Goal: Task Accomplishment & Management: Complete application form

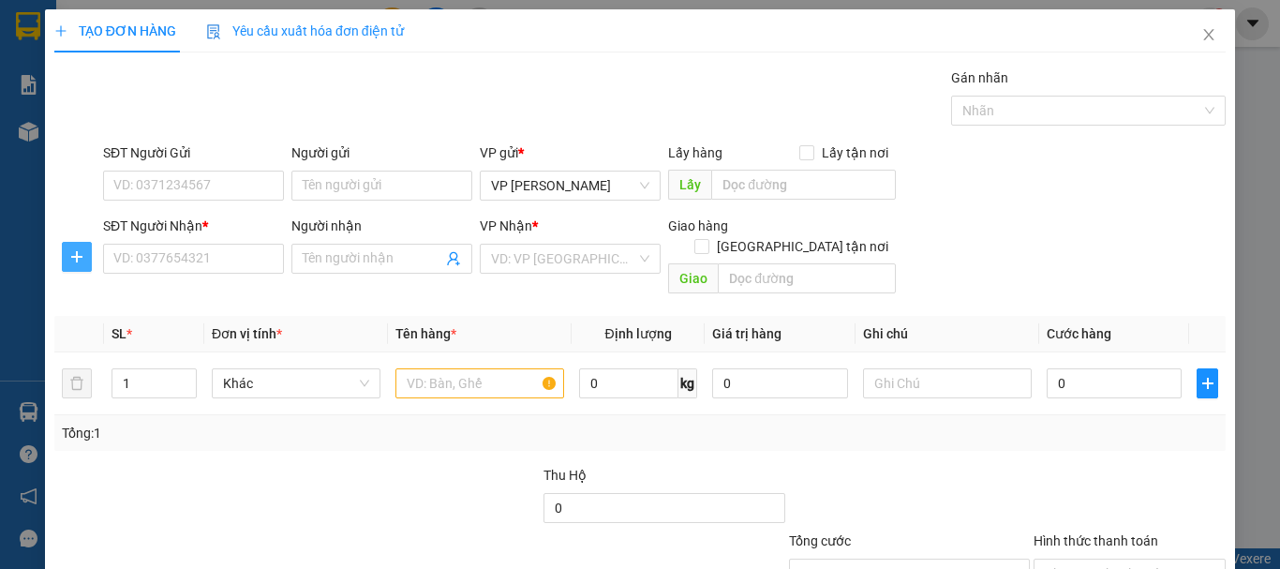
click at [79, 255] on icon "plus" at bounding box center [76, 256] width 15 height 15
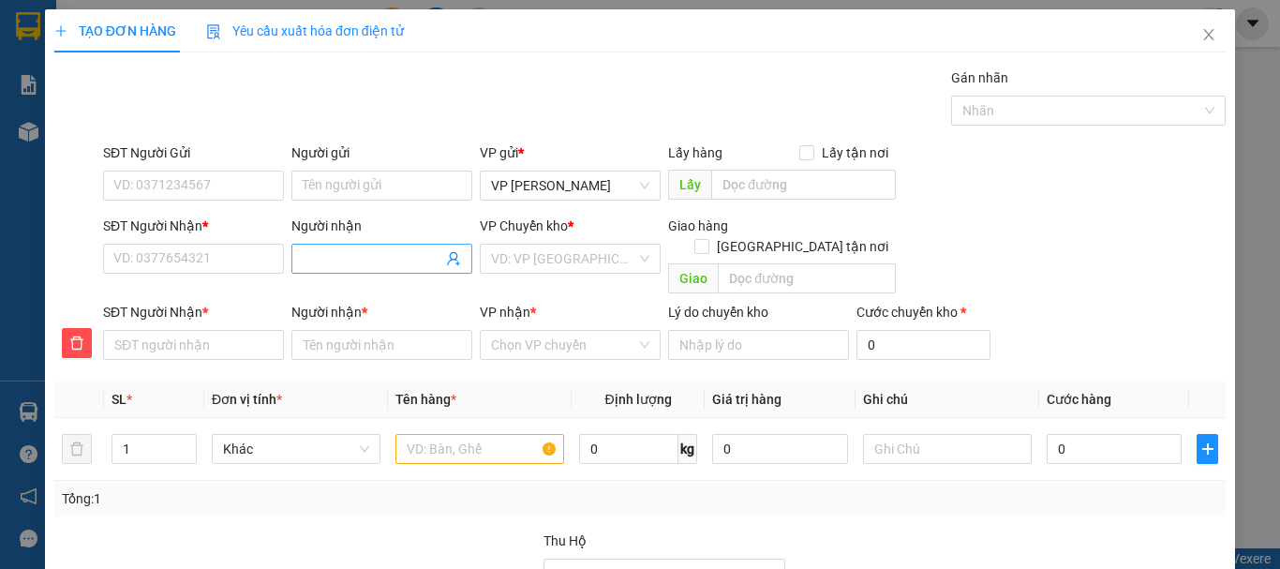
click at [338, 259] on input "Người nhận" at bounding box center [373, 258] width 140 height 21
type input "B"
type input "BS"
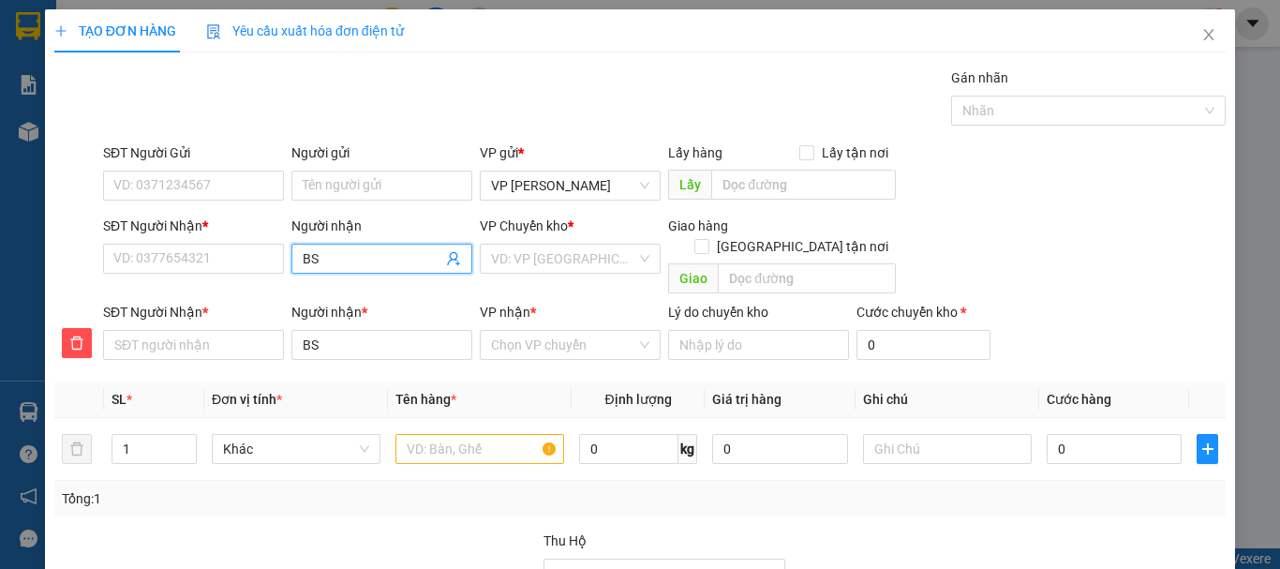
type input "BS"
type input "BS D"
type input "BS DU"
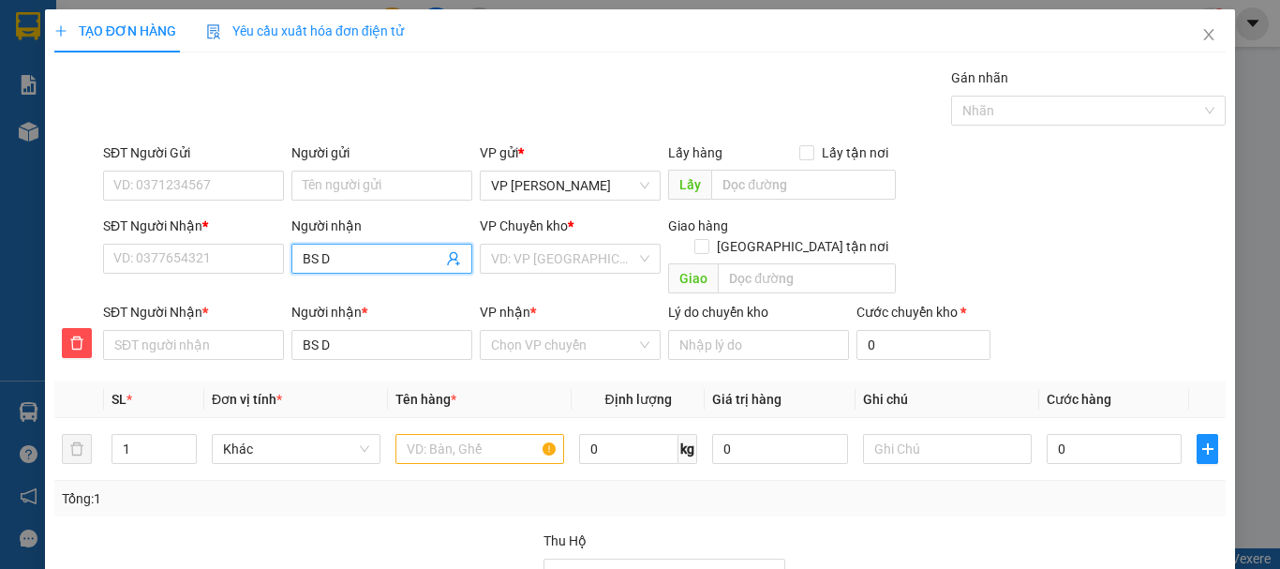
type input "BS DU"
type input "BS DƯ"
type input "BS DƯO"
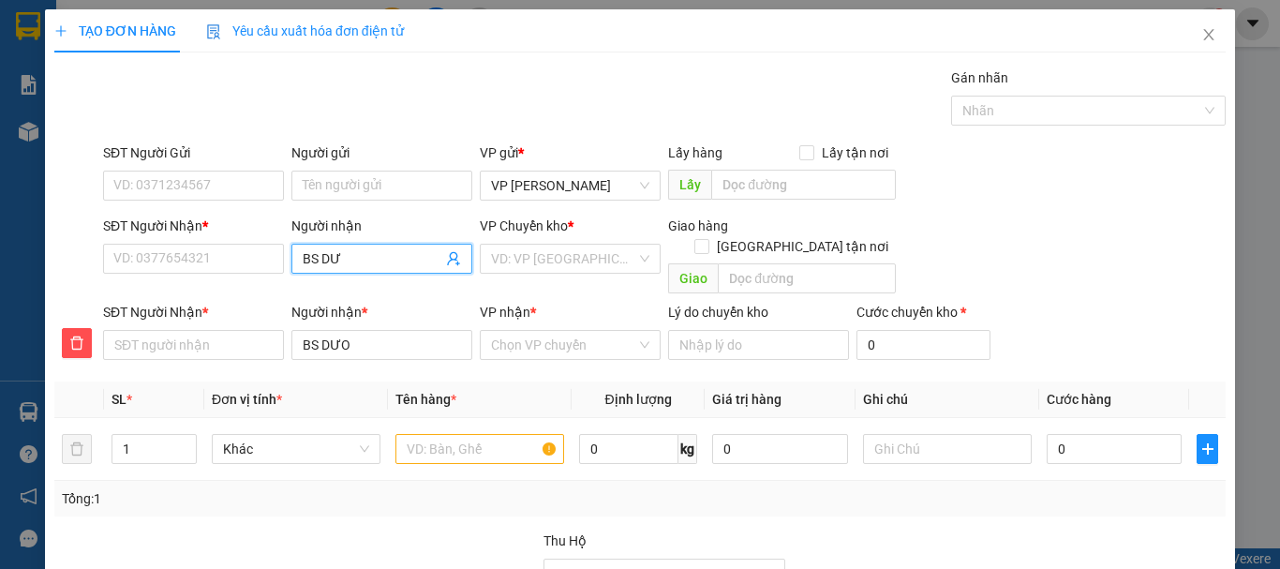
type input "BS DƯƠ"
type input "BS DƯƠN"
type input "BS DƯƠNG"
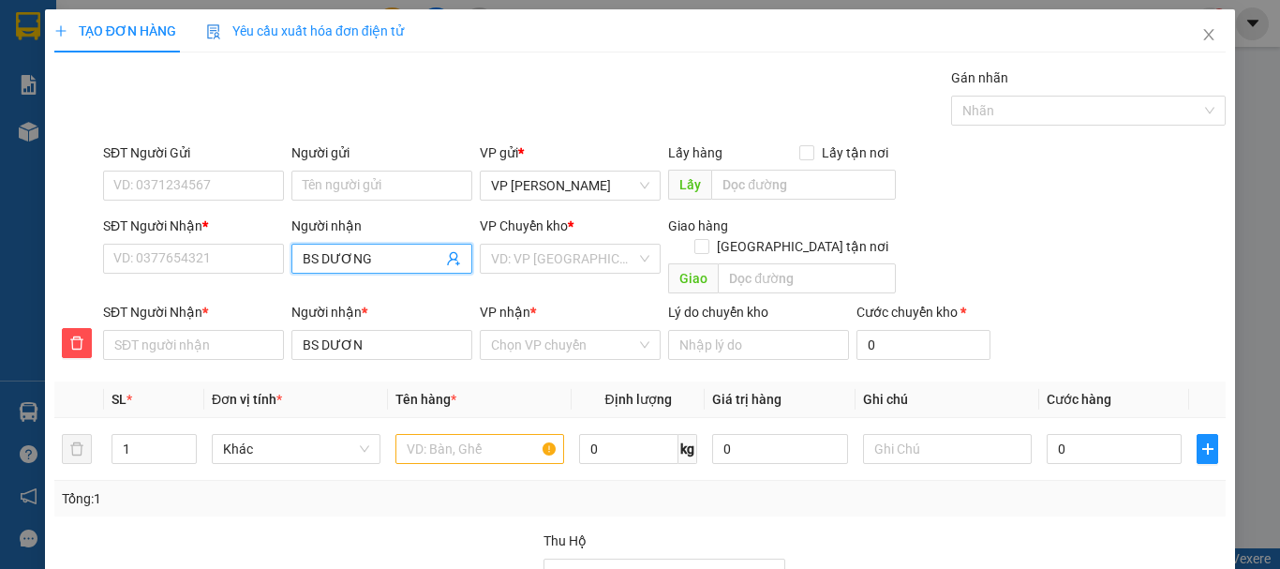
type input "BS DƯƠNG"
type input "0"
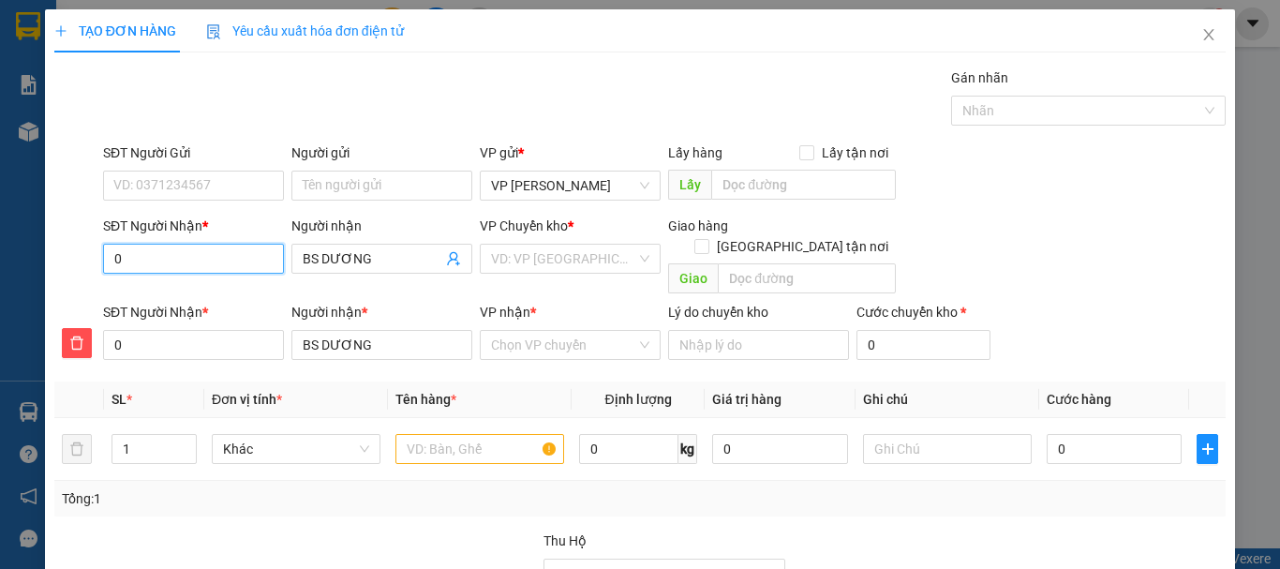
type input "09"
type input "093"
type input "0935"
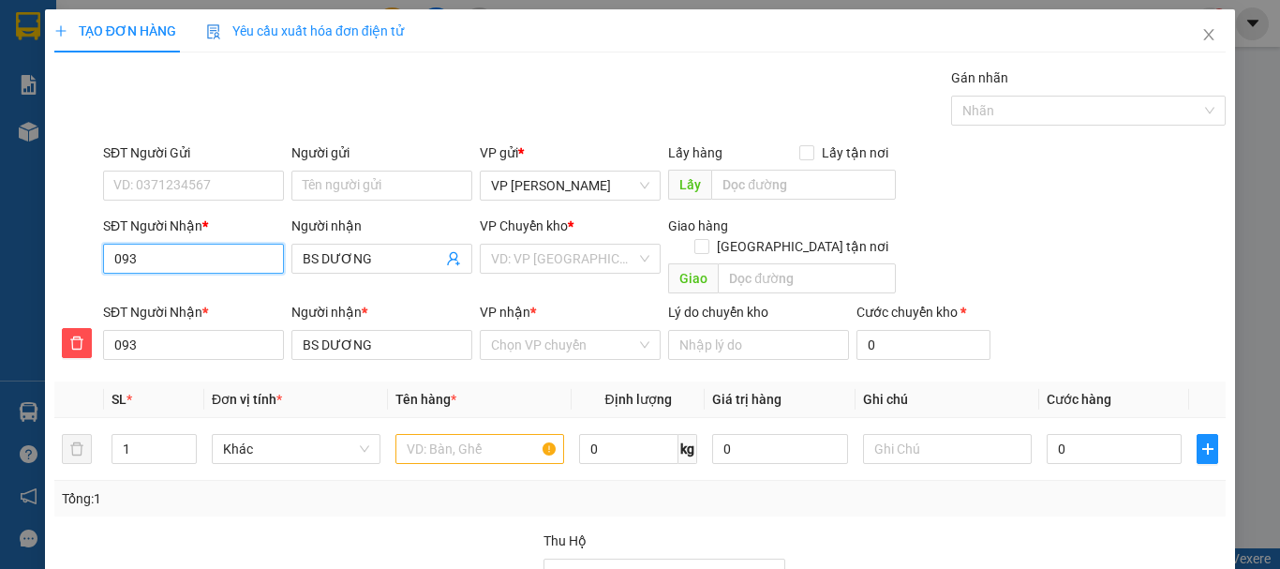
type input "0935"
type input "09355"
type input "093555"
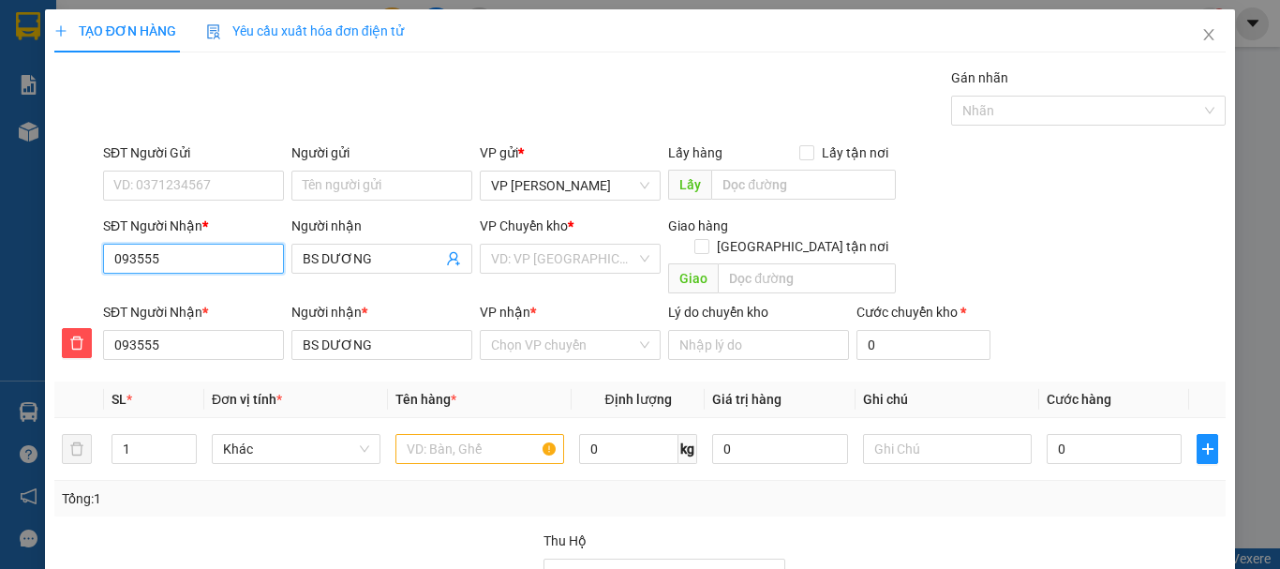
type input "0935559"
type input "09355597"
type input "093555972"
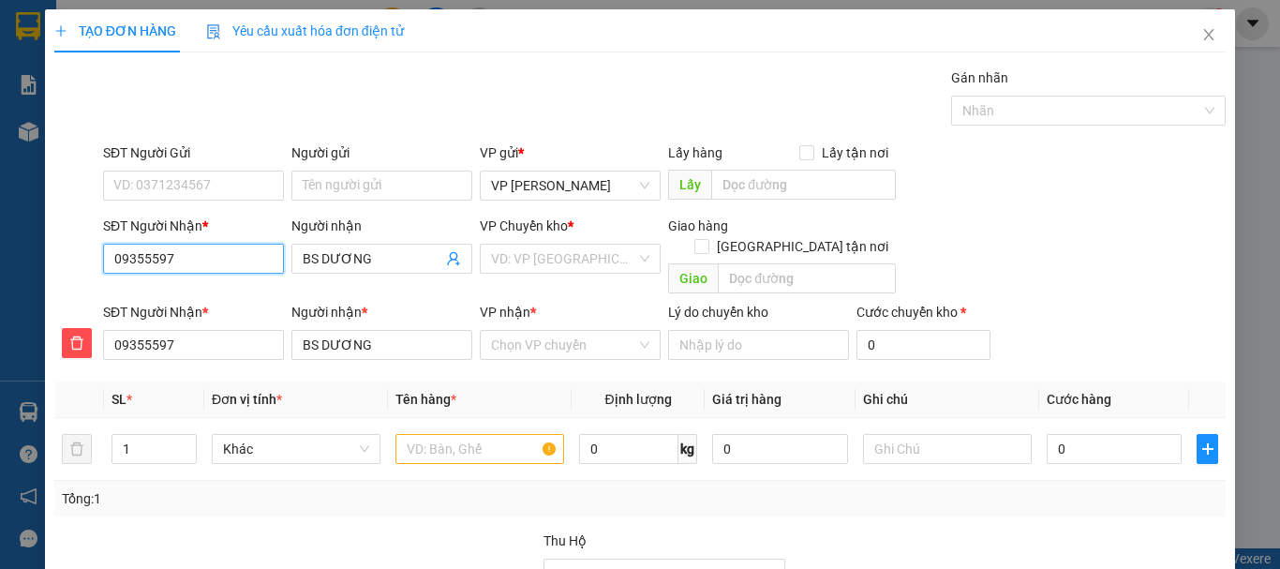
type input "093555972"
type input "0935559722"
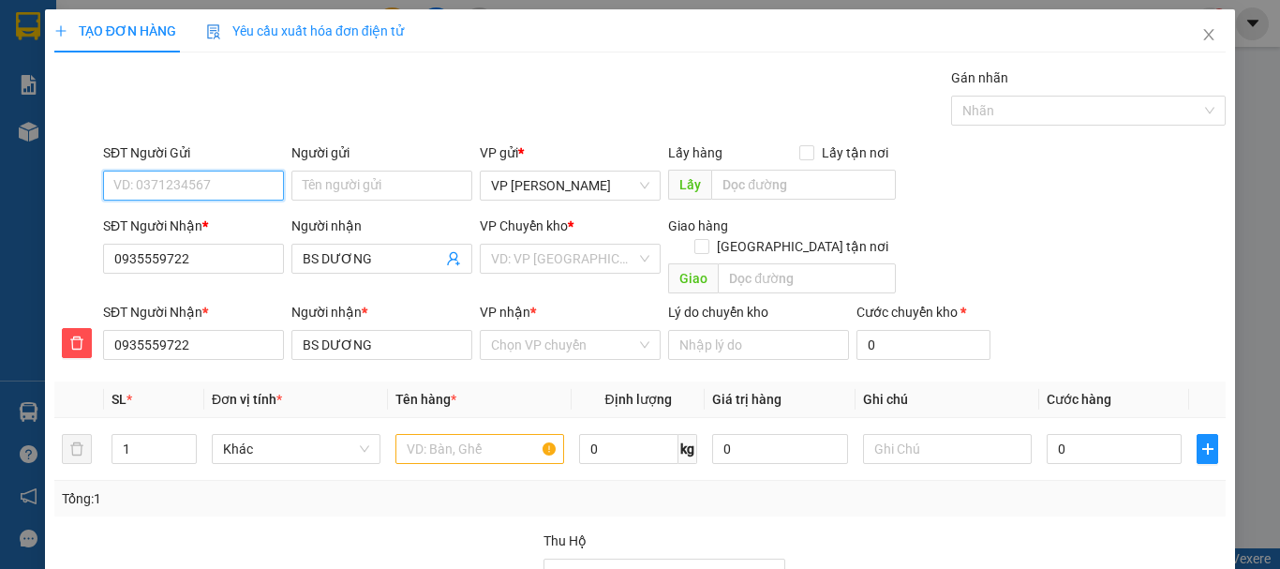
click at [195, 187] on input "SĐT Người Gửi" at bounding box center [193, 186] width 181 height 30
type input "0903791627"
click at [216, 222] on div "0903791627 - MINH" at bounding box center [191, 223] width 156 height 21
type input "MINH"
type input "60.000"
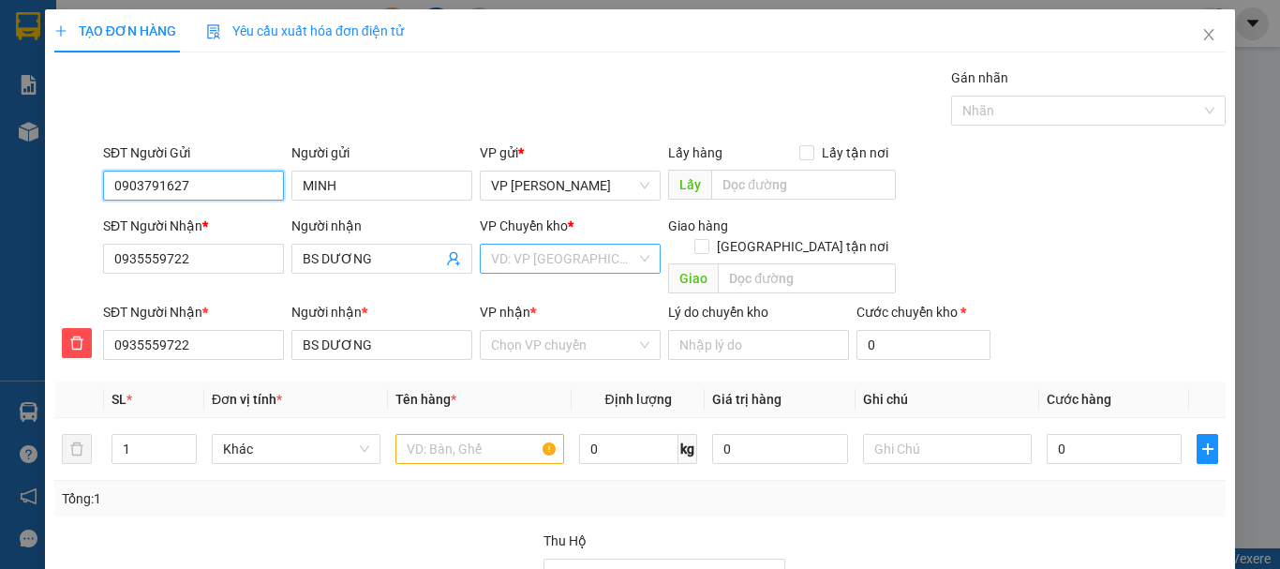
type input "60.000"
type input "0903791627"
drag, startPoint x: 547, startPoint y: 259, endPoint x: 552, endPoint y: 270, distance: 12.2
click at [548, 260] on input "search" at bounding box center [563, 259] width 145 height 28
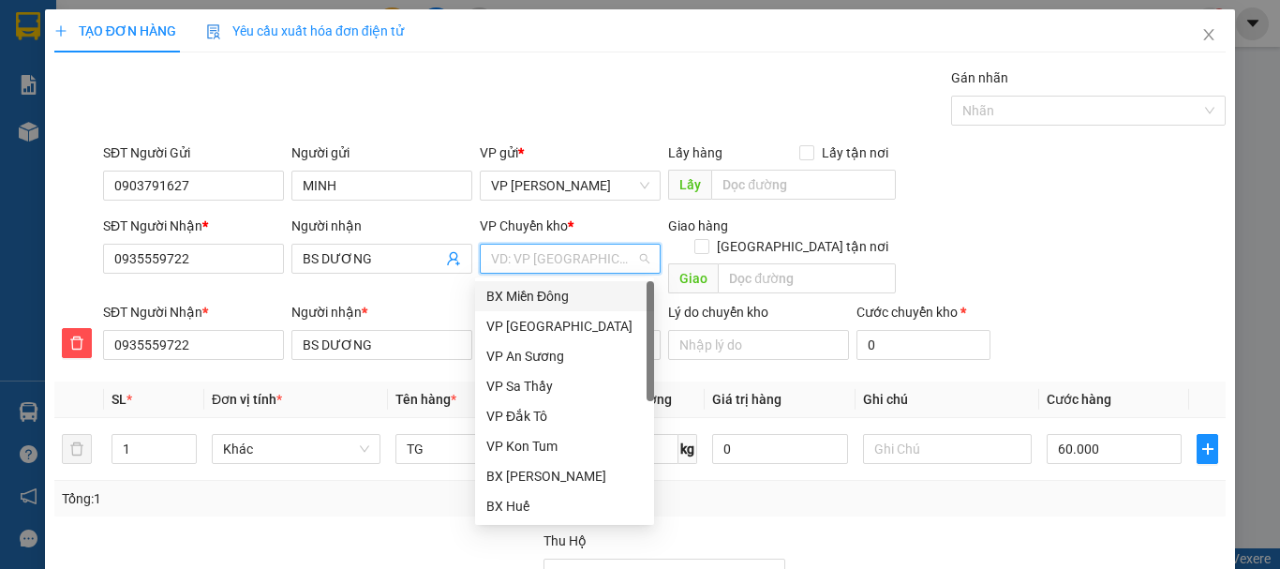
click at [552, 294] on div "BX Miền Đông" at bounding box center [564, 296] width 156 height 21
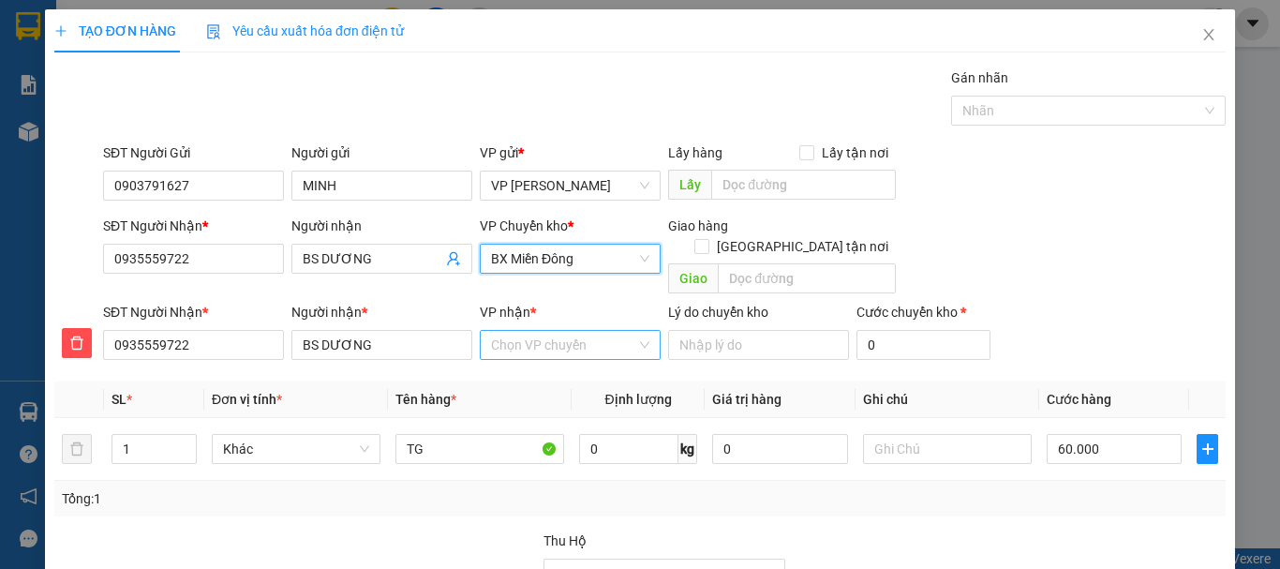
click at [550, 331] on input "VP nhận *" at bounding box center [563, 345] width 145 height 28
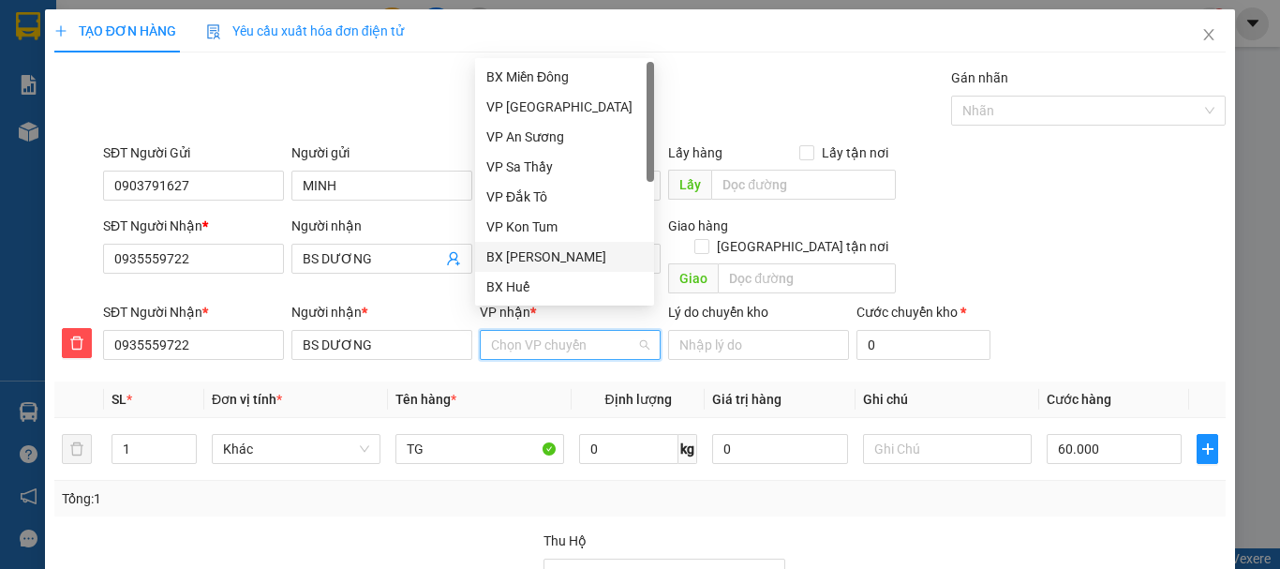
click at [553, 255] on div "BX [PERSON_NAME]" at bounding box center [564, 256] width 156 height 21
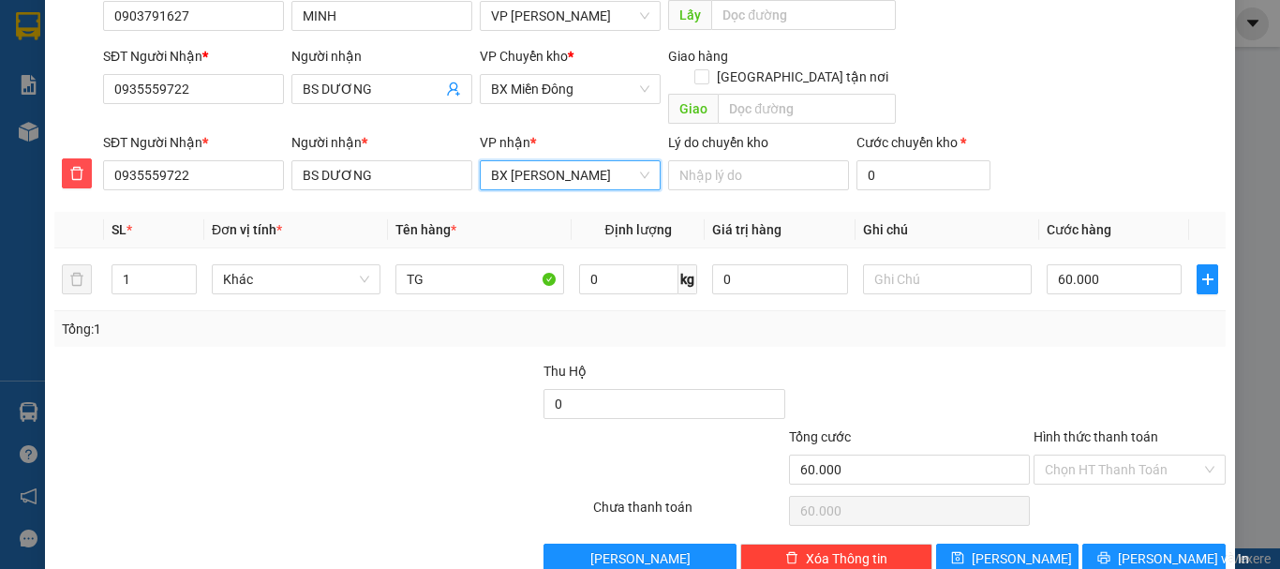
scroll to position [187, 0]
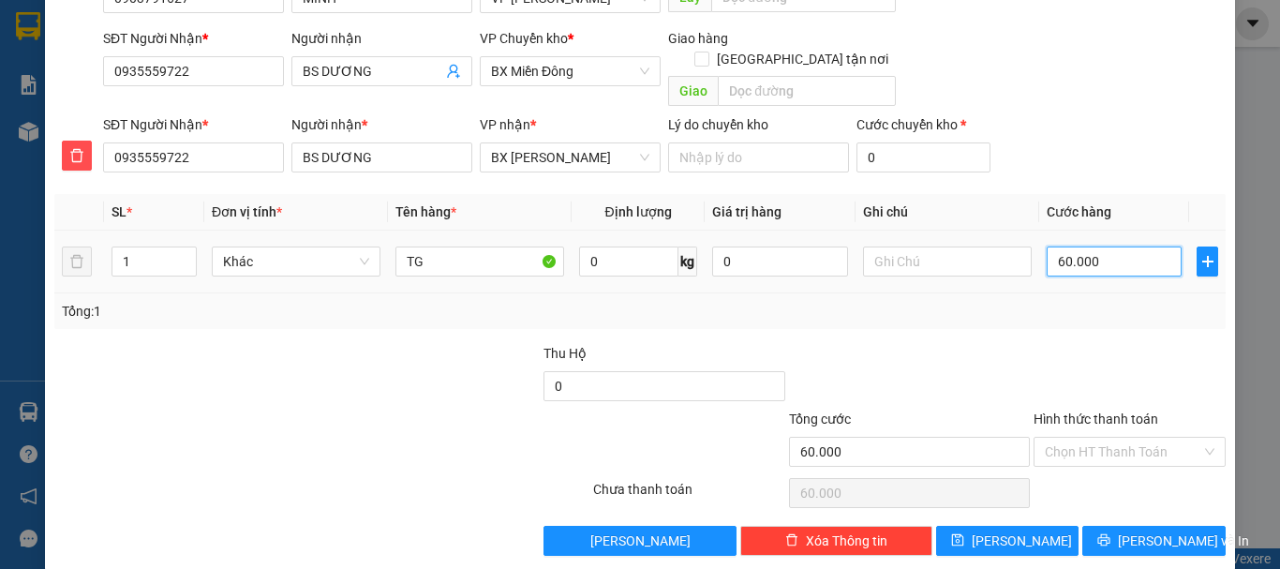
click at [1071, 246] on input "60.000" at bounding box center [1114, 261] width 135 height 30
type input "5"
type input "50"
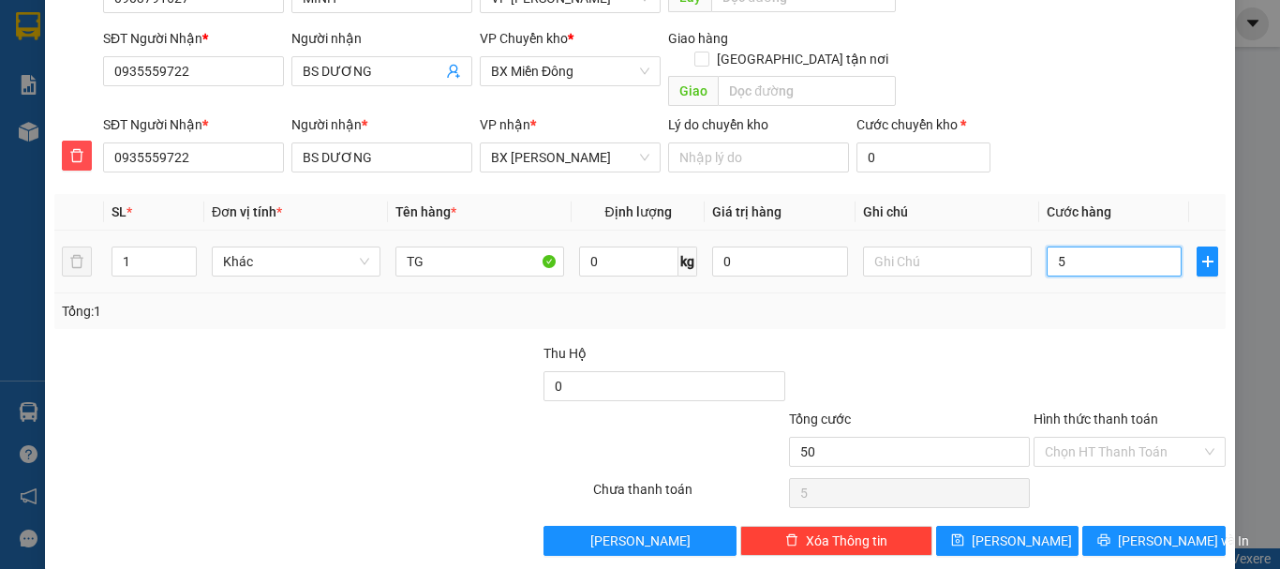
type input "50"
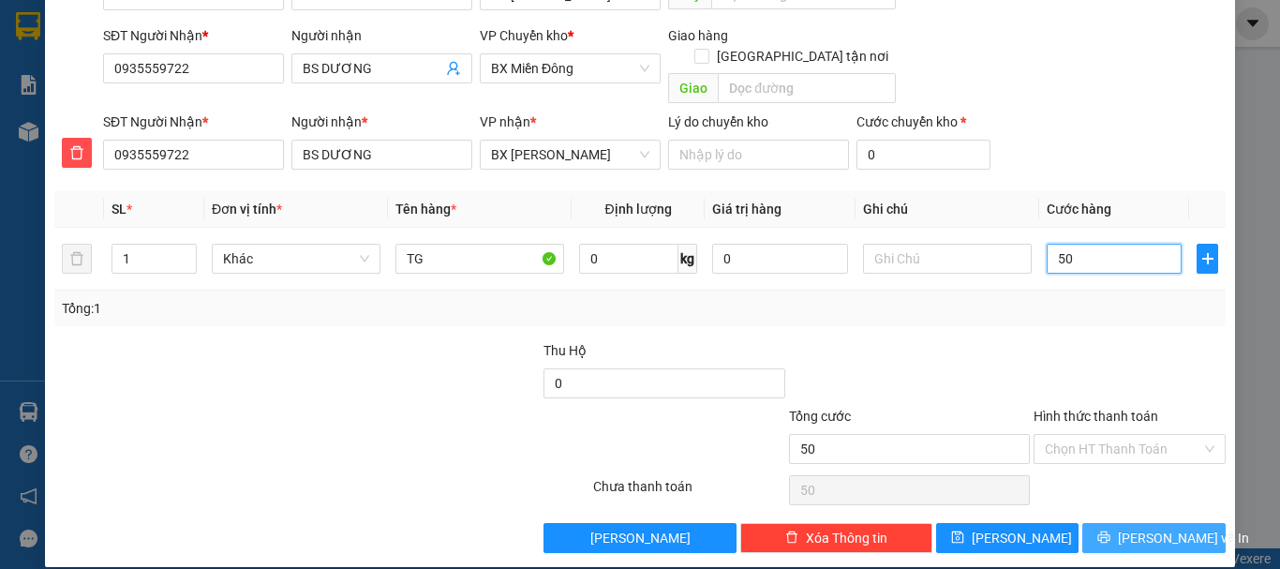
type input "50"
type input "50.000"
click at [1153, 527] on span "[PERSON_NAME] và In" at bounding box center [1183, 537] width 131 height 21
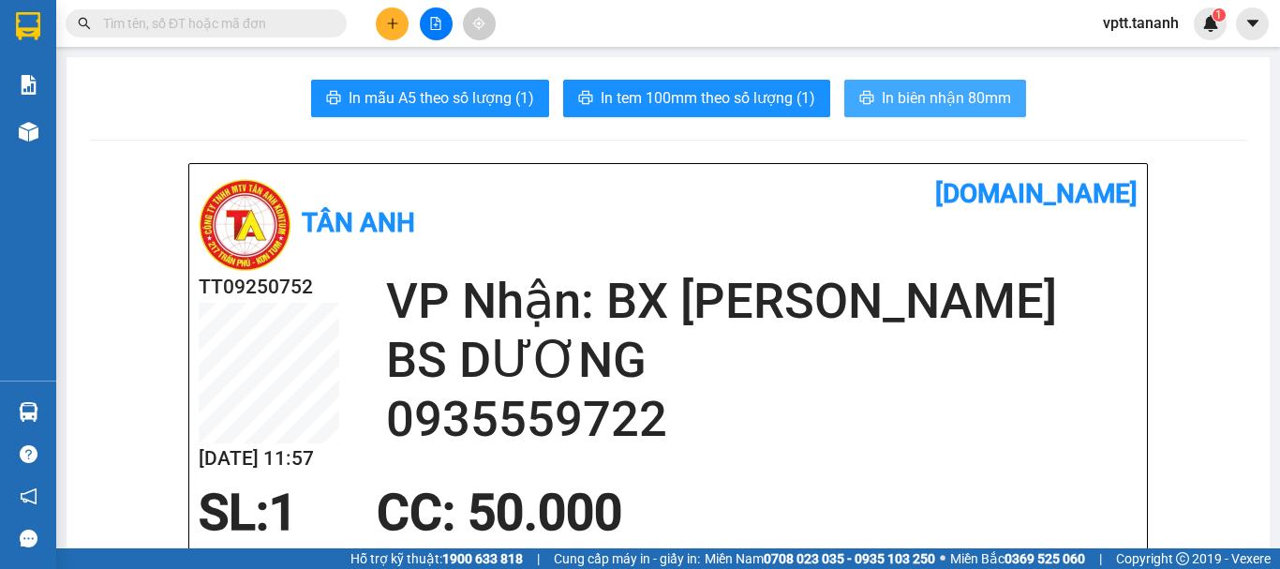
click at [923, 97] on span "In biên nhận 80mm" at bounding box center [946, 97] width 129 height 23
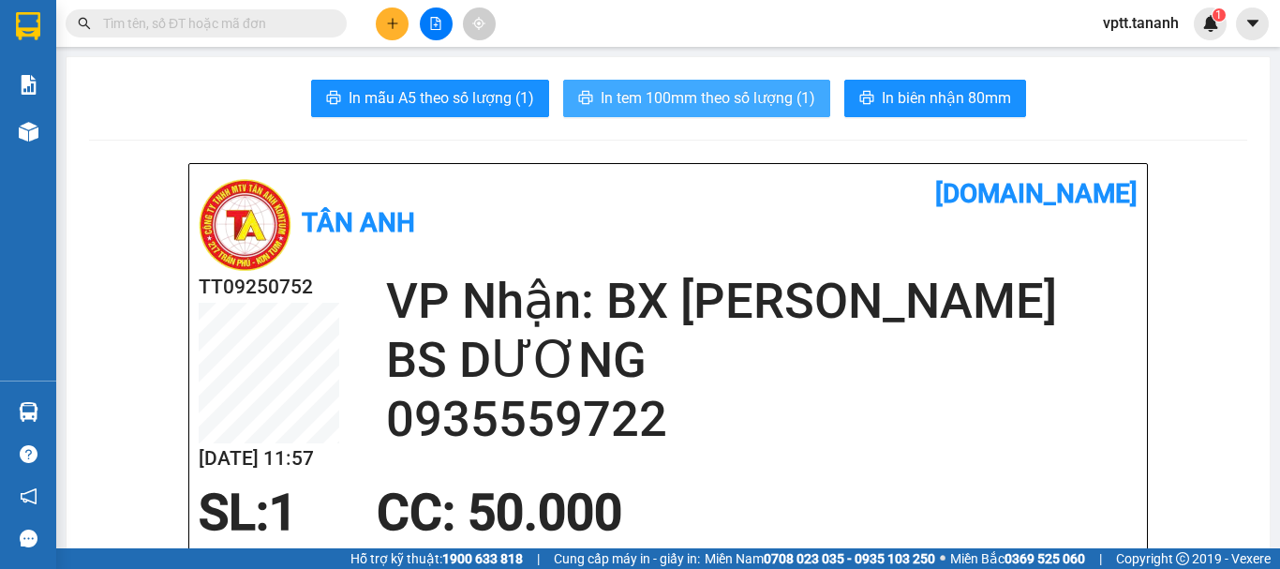
click at [732, 96] on span "In tem 100mm theo số lượng (1)" at bounding box center [708, 97] width 215 height 23
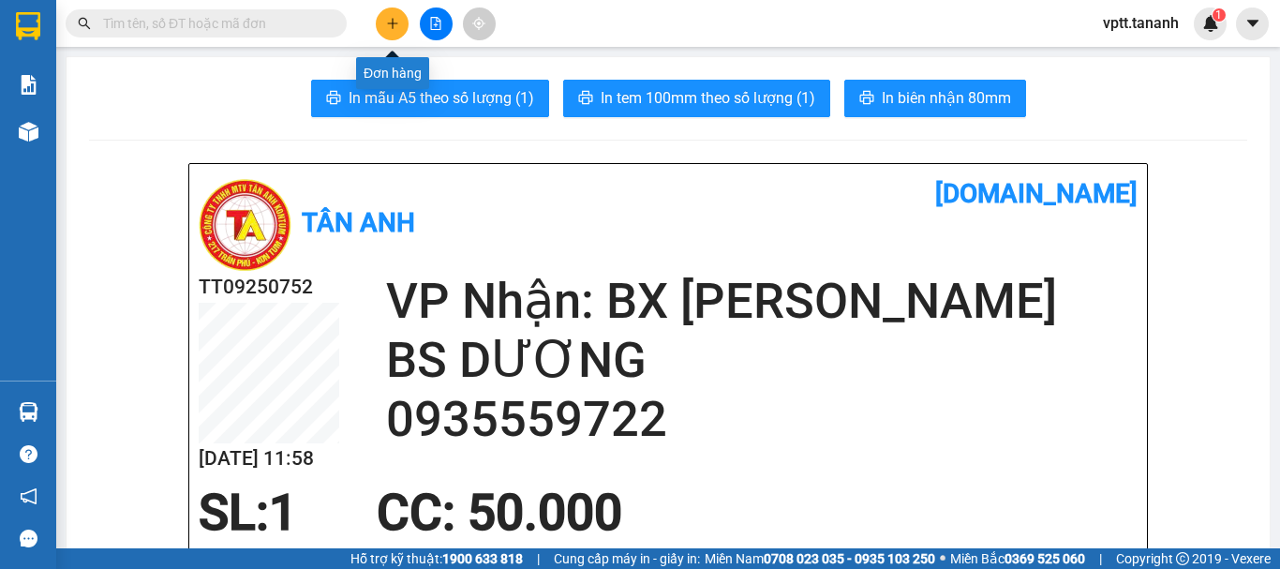
click at [397, 21] on icon "plus" at bounding box center [392, 23] width 13 height 13
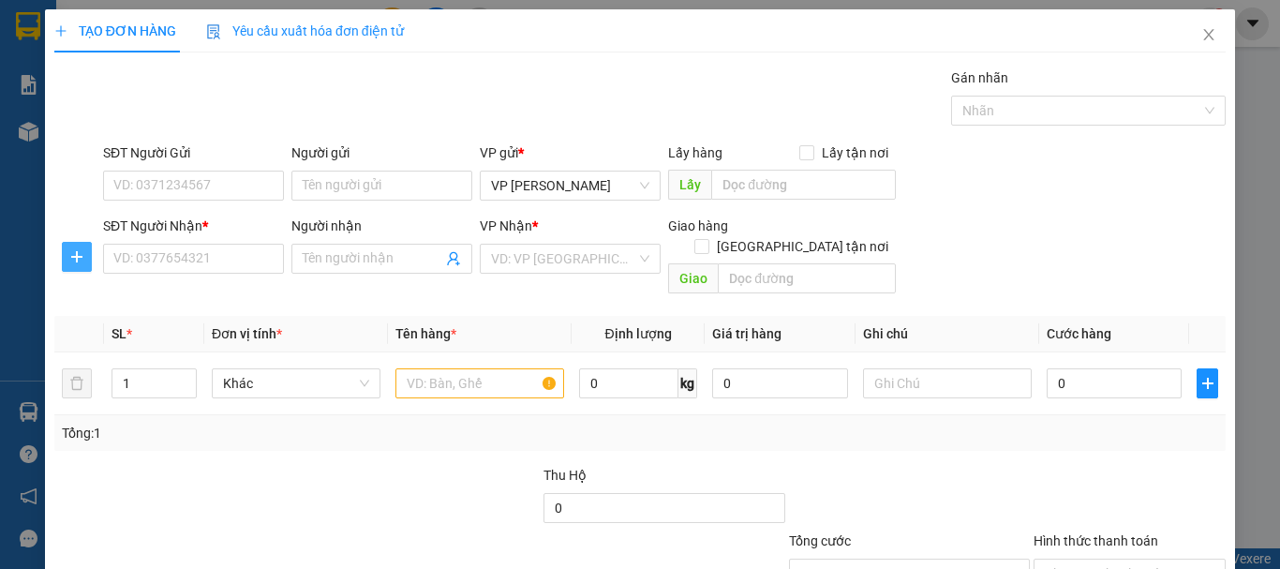
click at [80, 261] on icon "plus" at bounding box center [76, 256] width 15 height 15
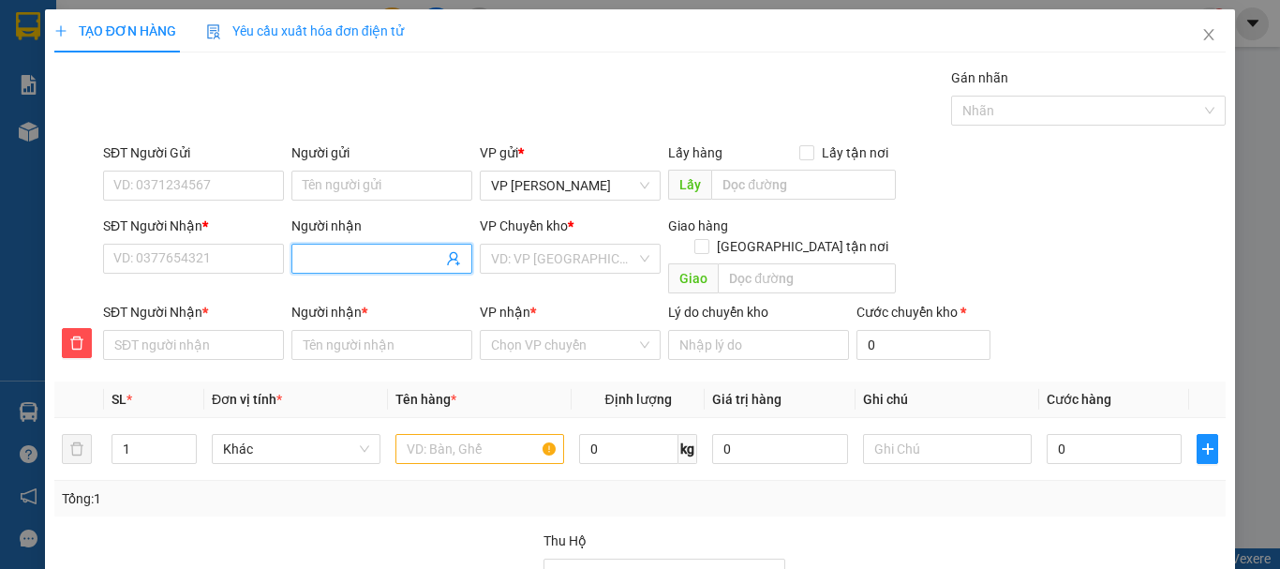
click at [379, 263] on input "Người nhận" at bounding box center [373, 258] width 140 height 21
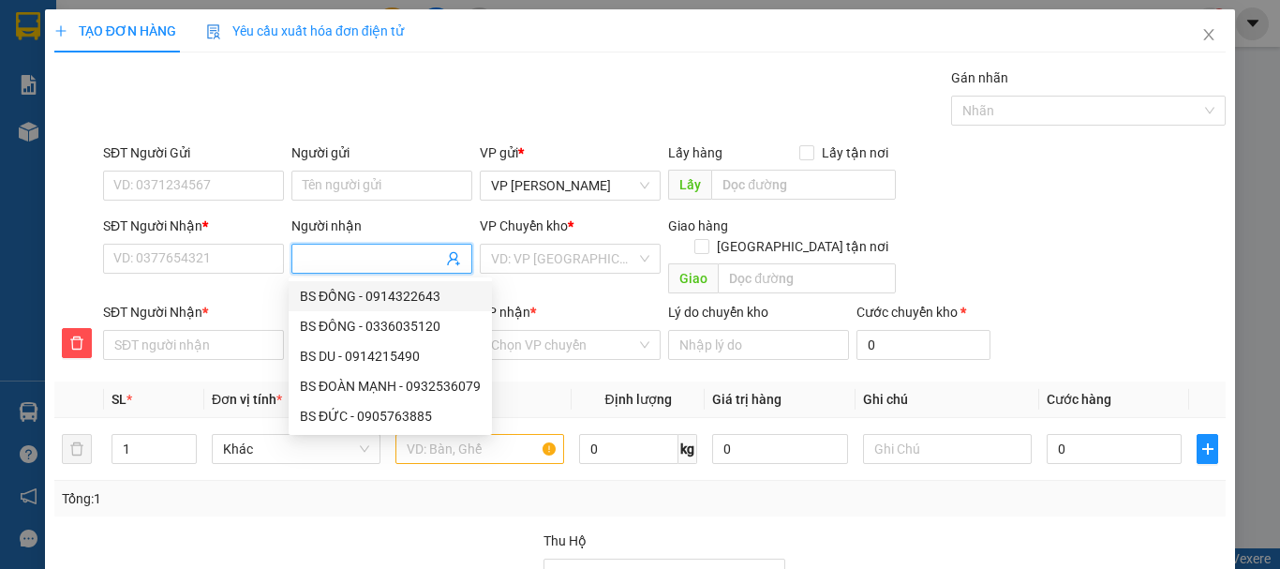
type input "K"
type input "KI"
type input "KIN"
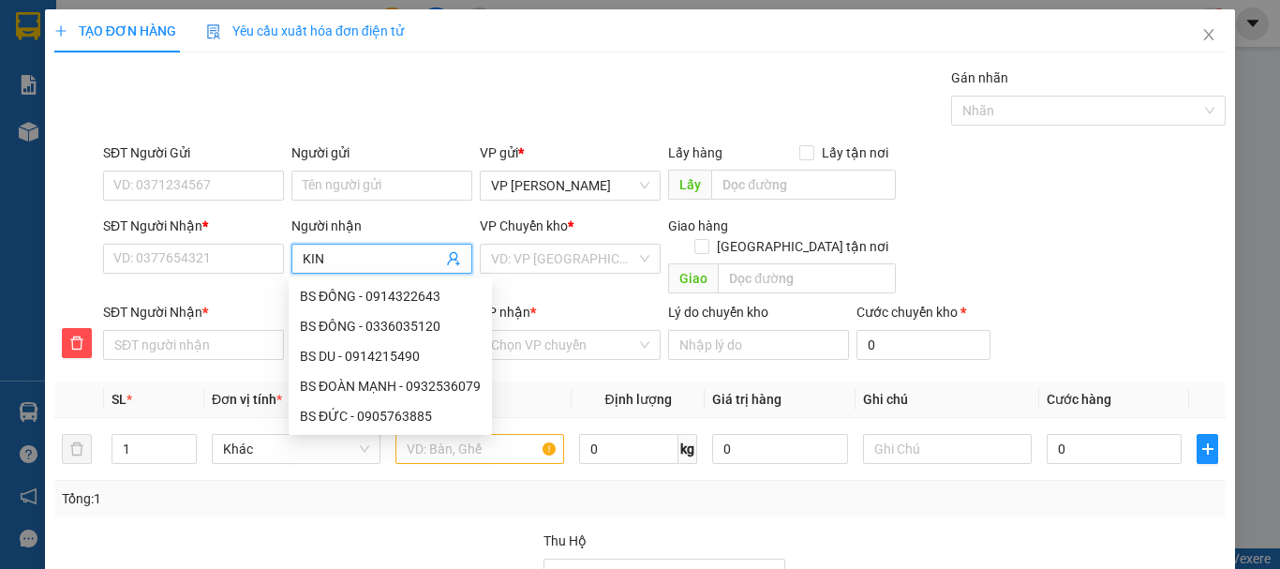
type input "KIN"
type input "KING"
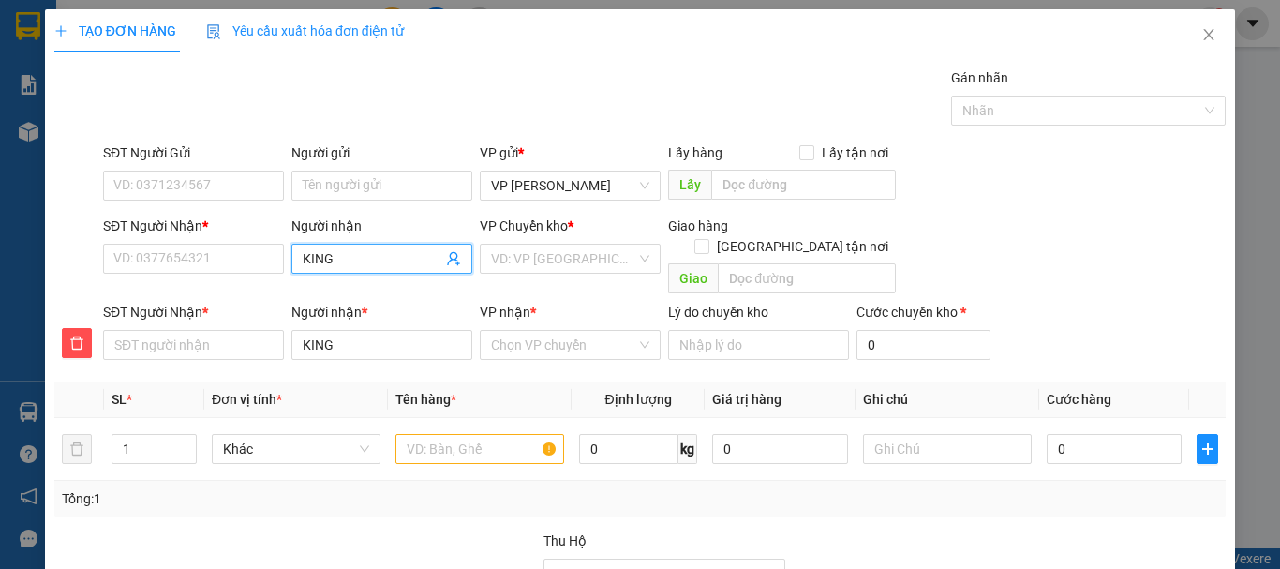
type input "KING P"
type input "KING PE"
type input "KING PET"
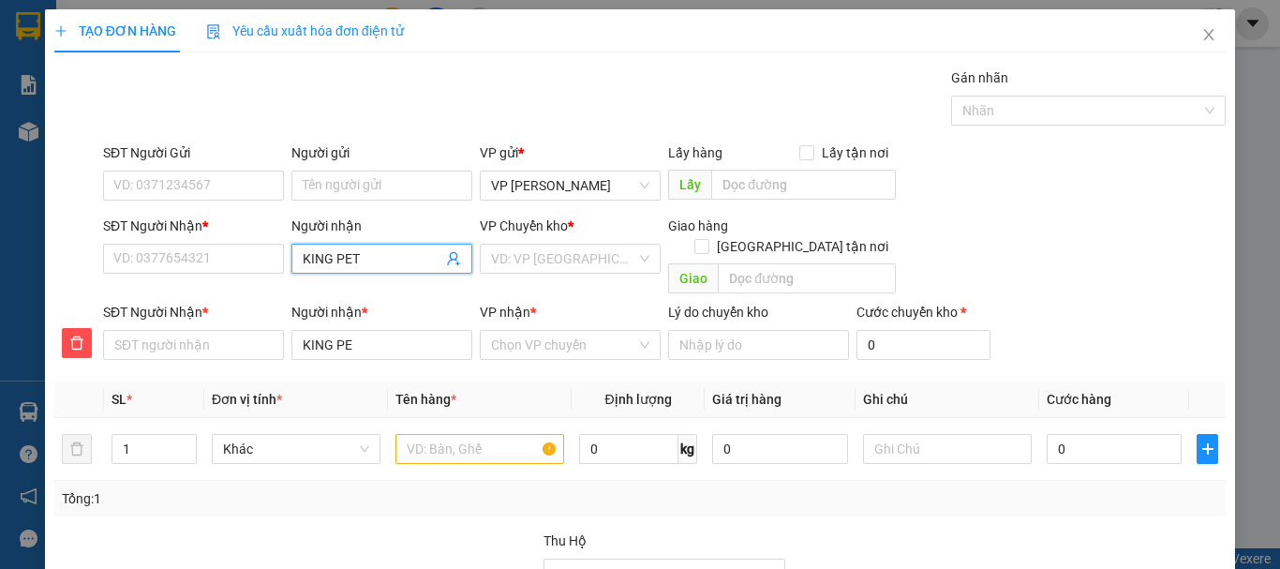
type input "KING PET"
type input "0"
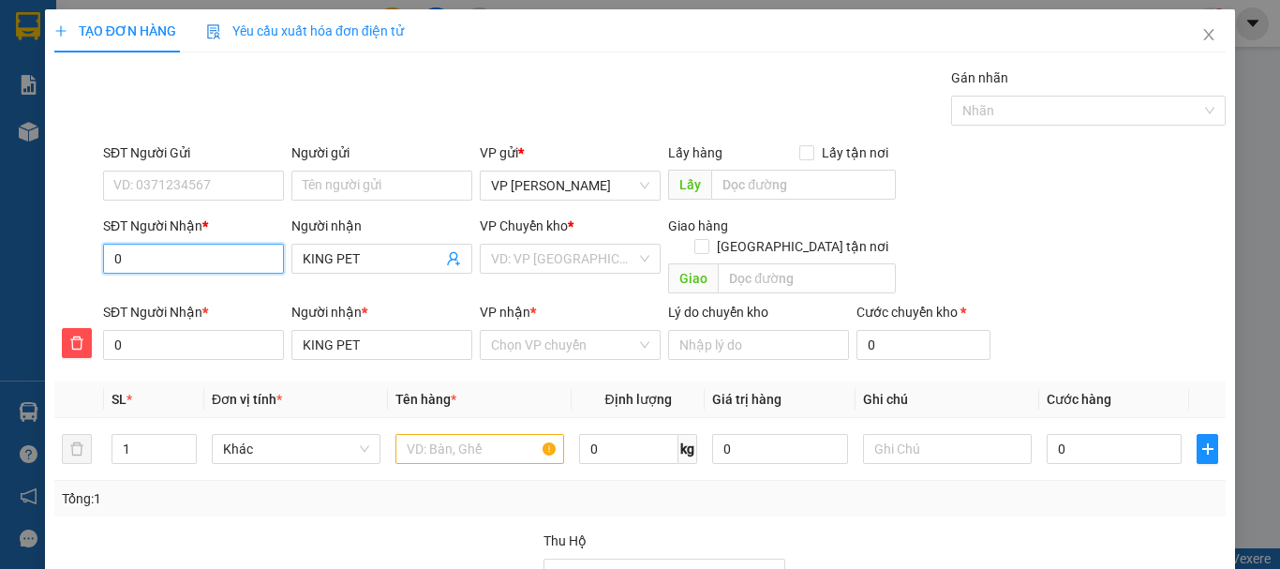
type input "09"
type input "096"
type input "0966"
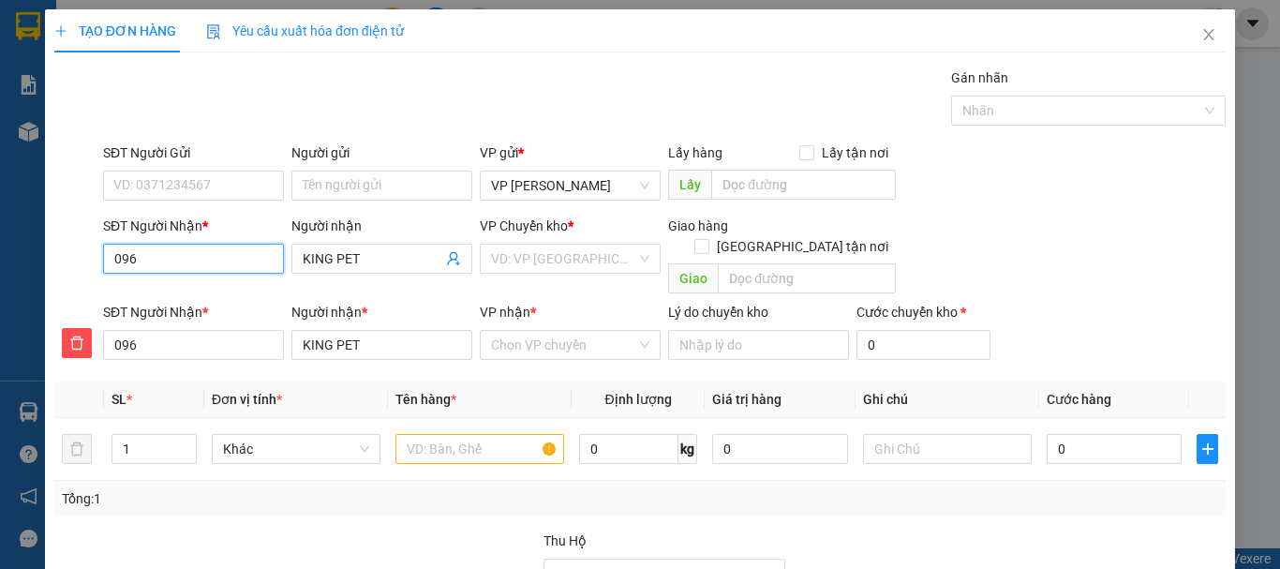
type input "0966"
type input "09665"
type input "096651"
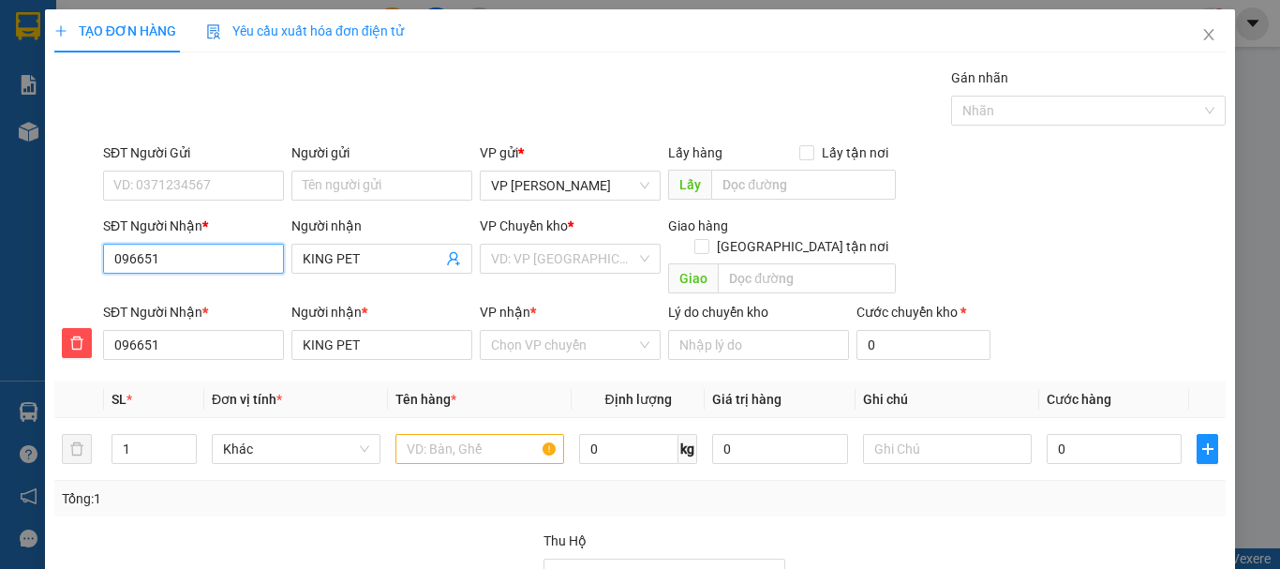
type input "0966512"
type input "09665128"
type input "096651285"
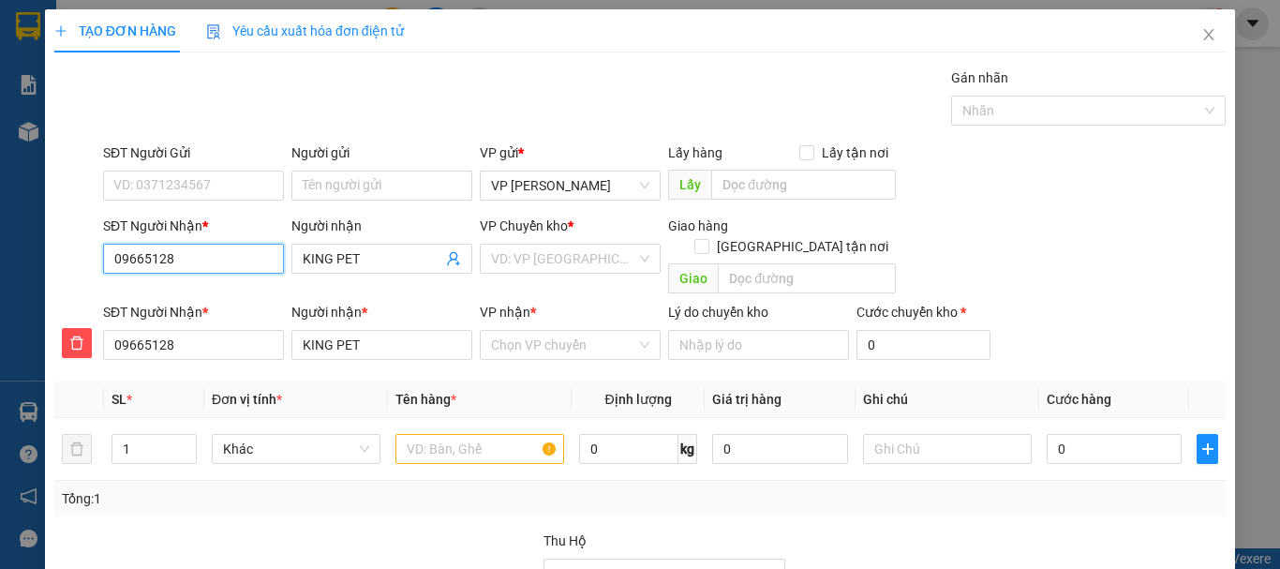
type input "096651285"
type input "0966512853"
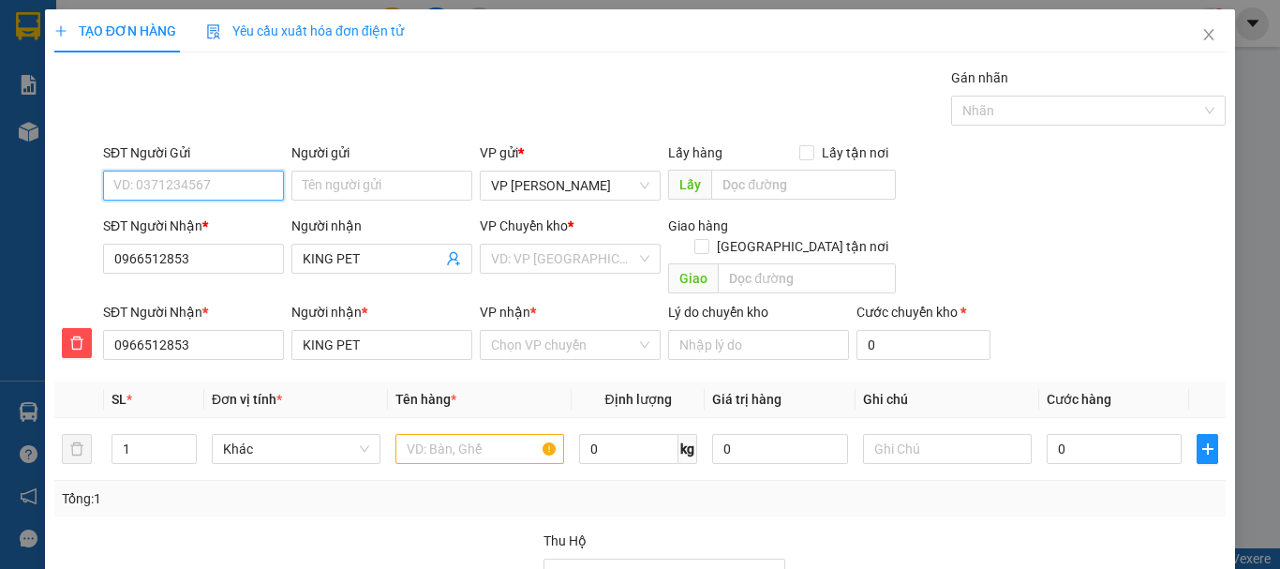
click at [184, 182] on input "SĐT Người Gửi" at bounding box center [193, 186] width 181 height 30
type input "0978202063"
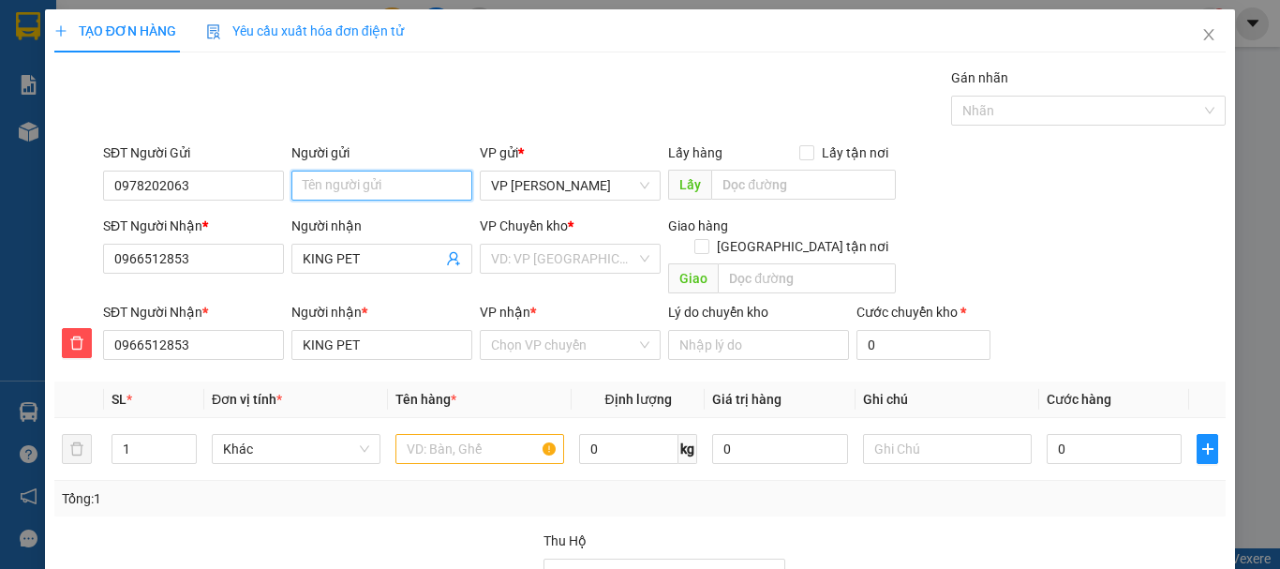
click at [328, 181] on input "Người gửi" at bounding box center [381, 186] width 181 height 30
type input "BOSS"
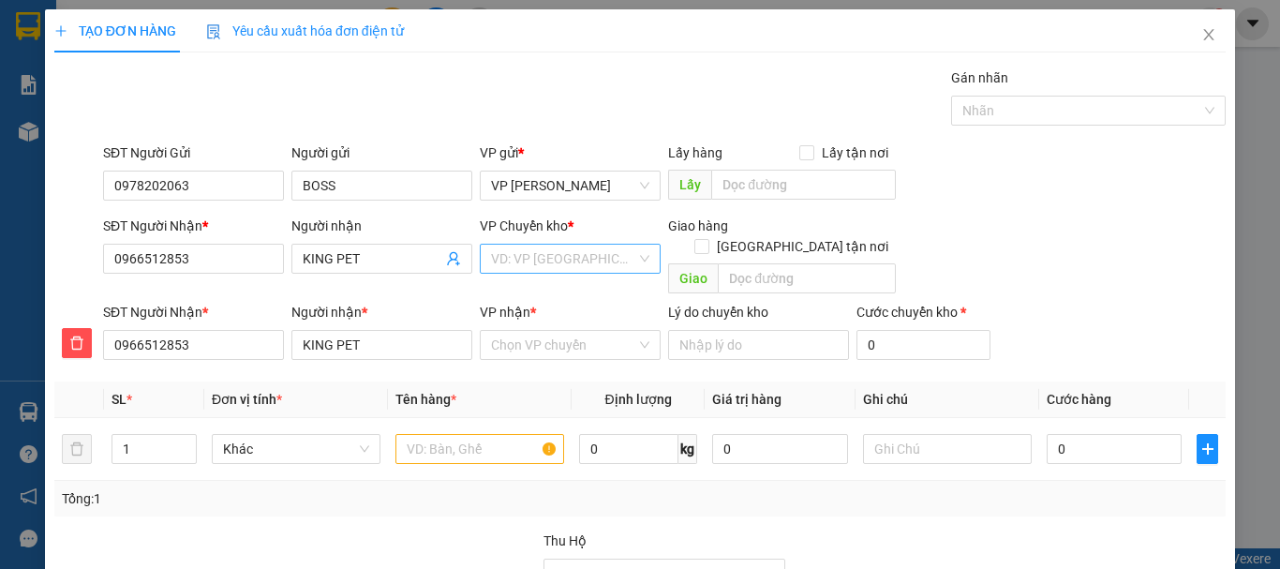
click at [571, 257] on input "search" at bounding box center [563, 259] width 145 height 28
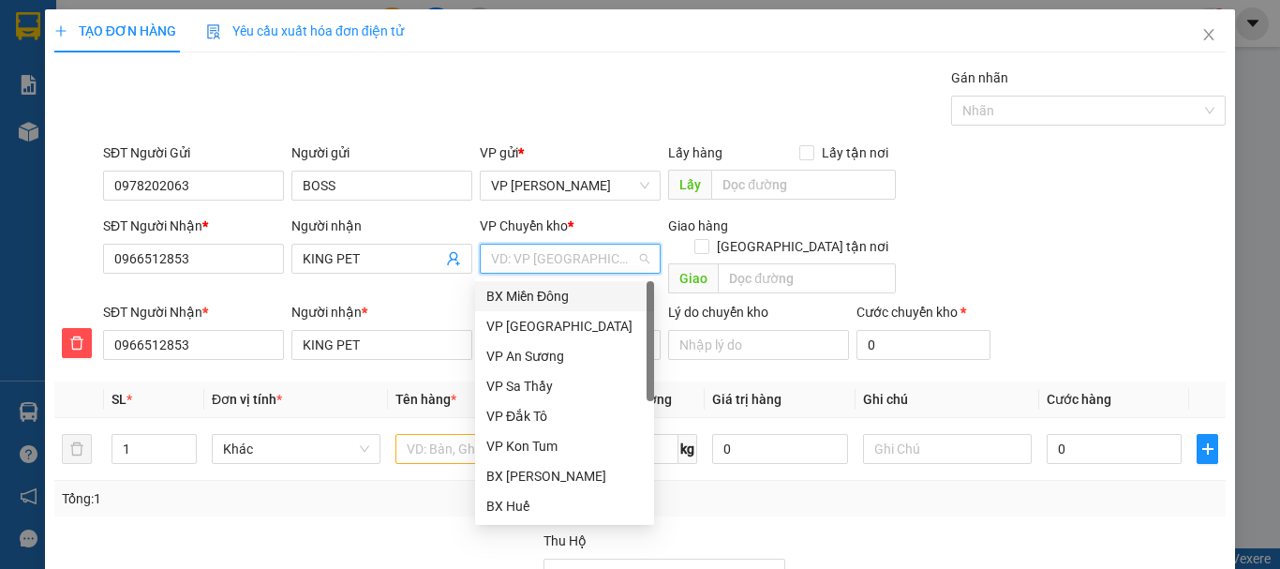
click at [562, 298] on div "BX Miền Đông" at bounding box center [564, 296] width 156 height 21
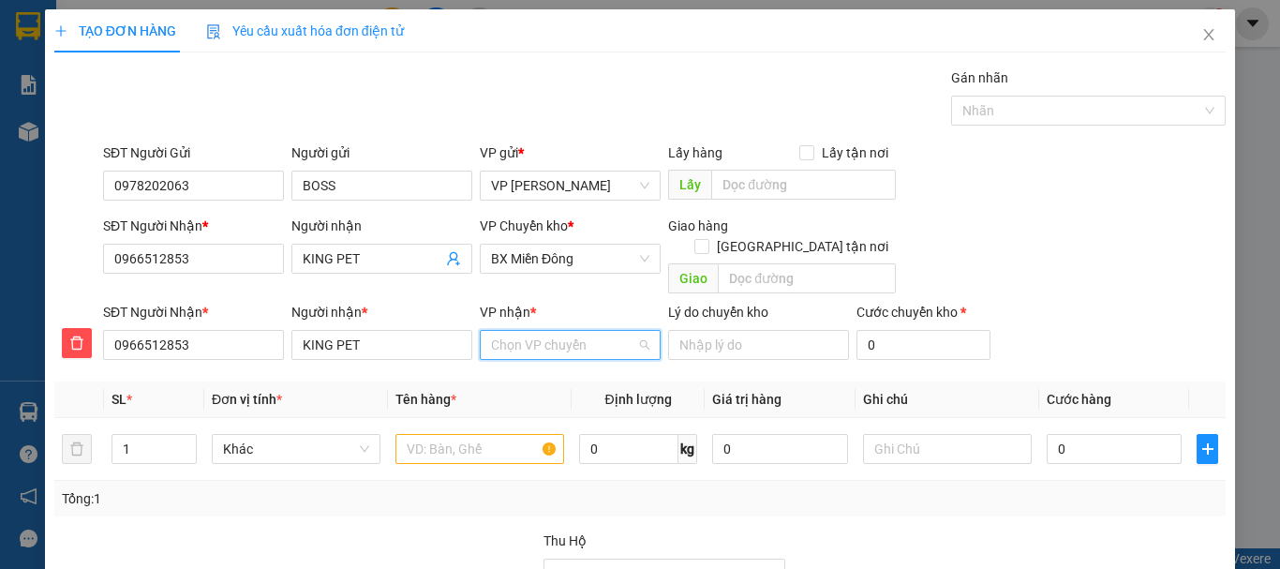
click at [550, 331] on input "VP nhận *" at bounding box center [563, 345] width 145 height 28
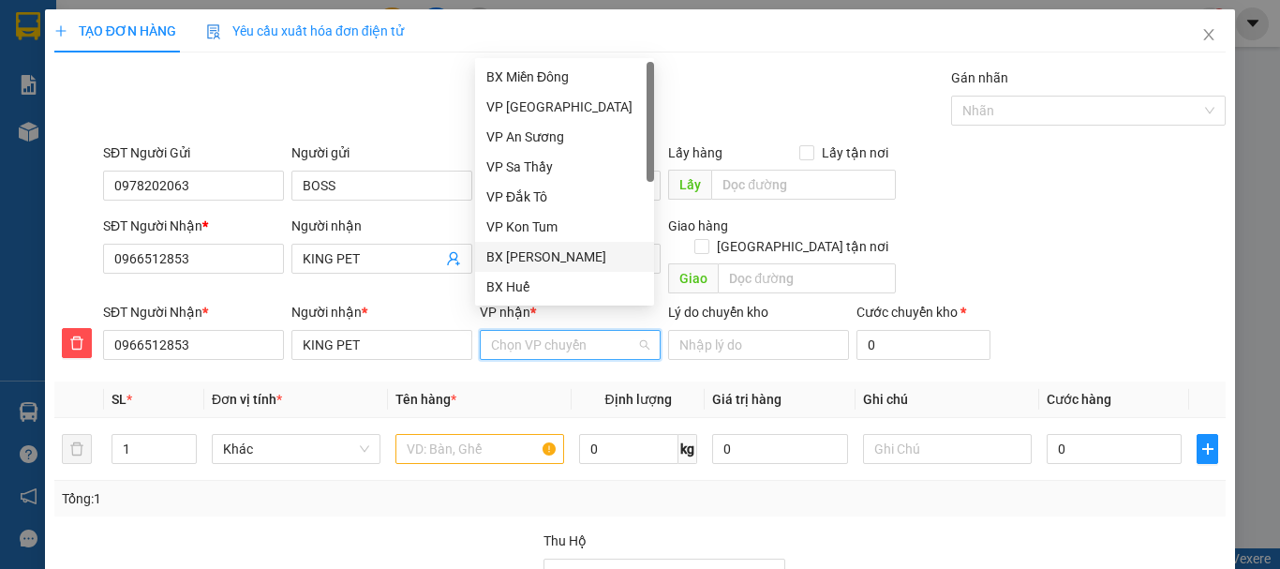
click at [549, 250] on div "BX [PERSON_NAME]" at bounding box center [564, 256] width 156 height 21
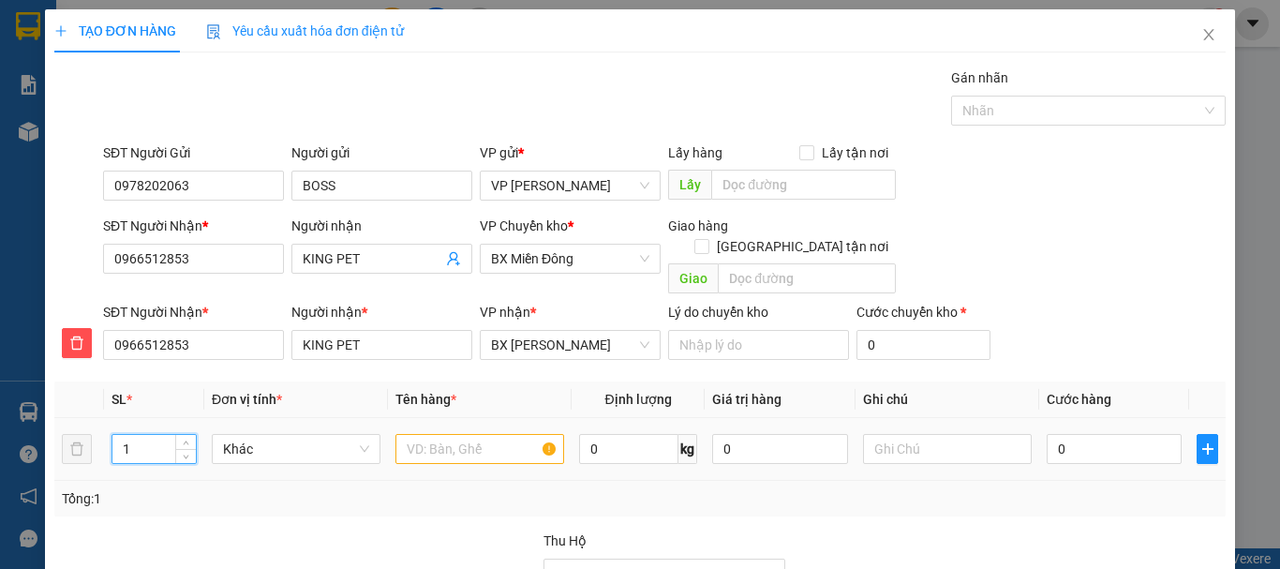
drag, startPoint x: 123, startPoint y: 424, endPoint x: 142, endPoint y: 416, distance: 21.4
click at [142, 435] on input "1" at bounding box center [153, 449] width 83 height 28
type input "2"
click at [435, 434] on input "text" at bounding box center [479, 449] width 169 height 30
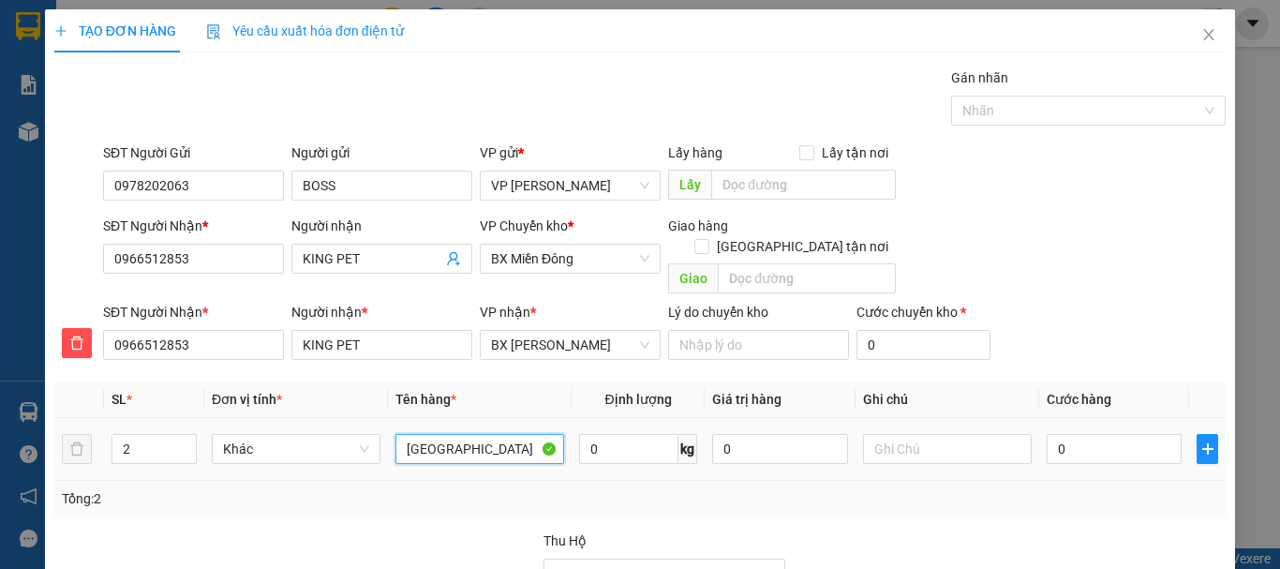
type input "[GEOGRAPHIC_DATA]"
type input "2"
type input "20"
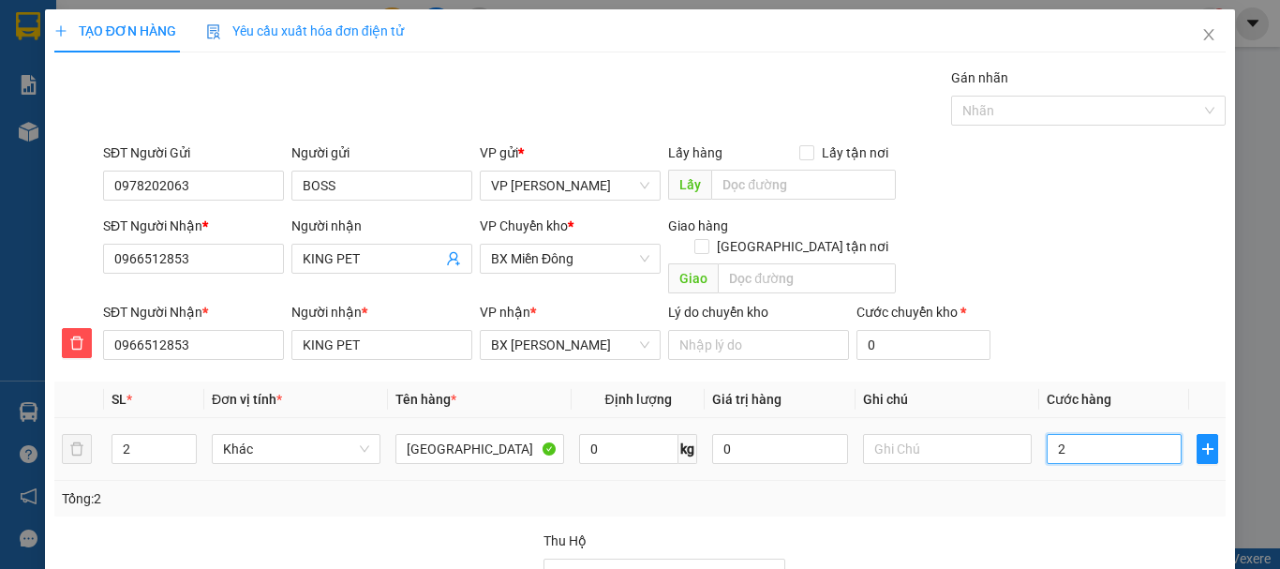
type input "20"
type input "200"
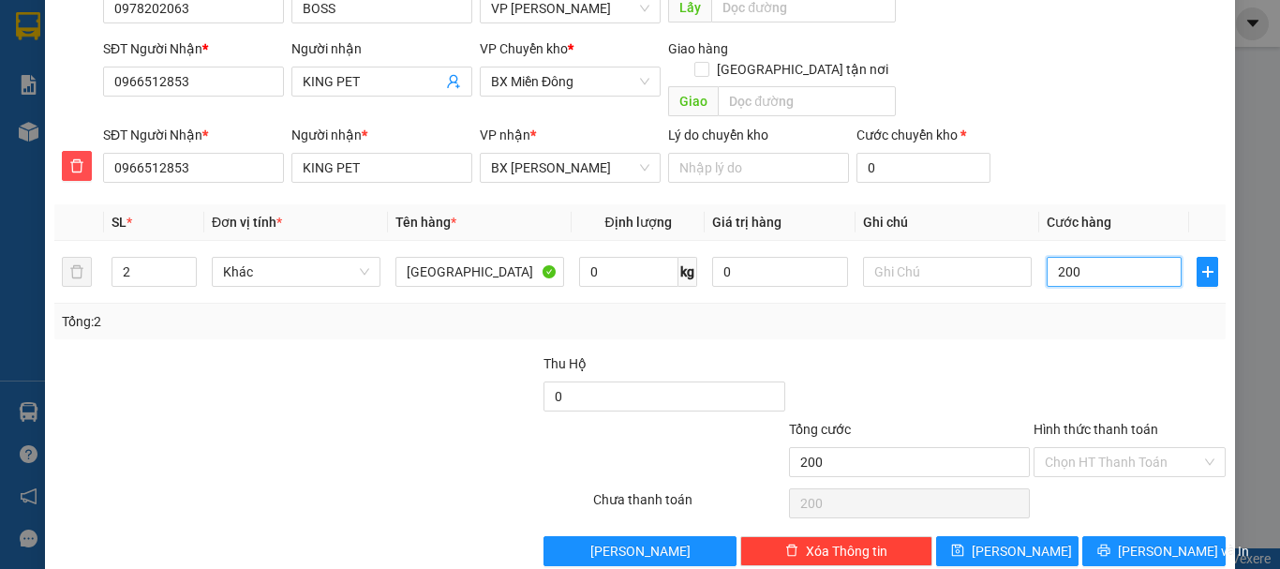
scroll to position [190, 0]
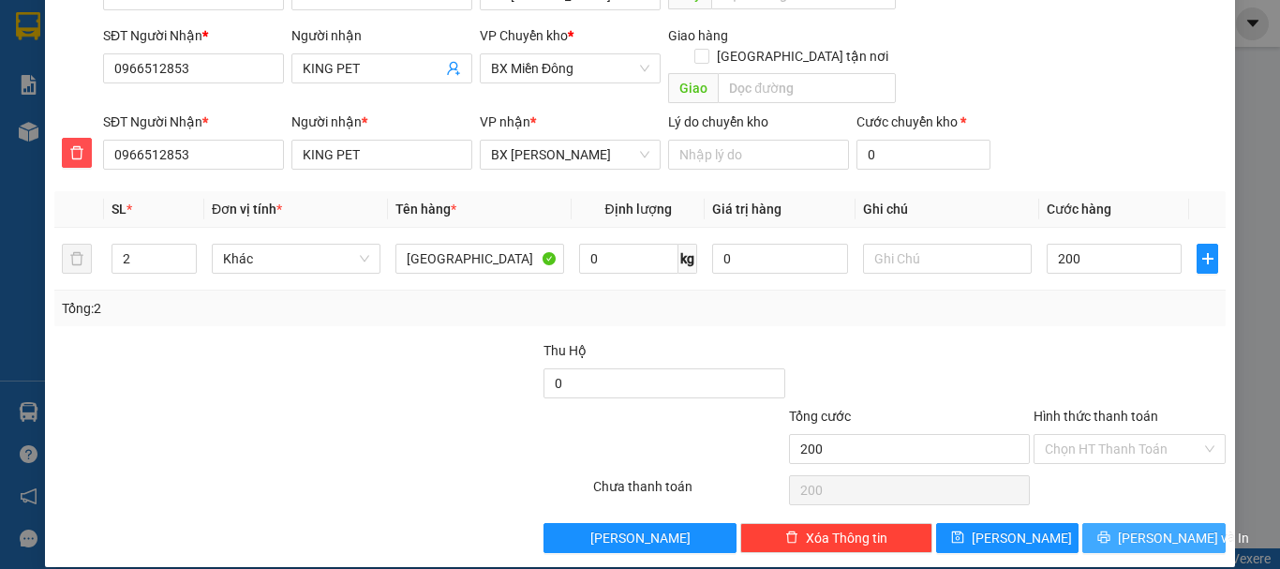
type input "200.000"
click at [1121, 523] on button "[PERSON_NAME] và In" at bounding box center [1153, 538] width 143 height 30
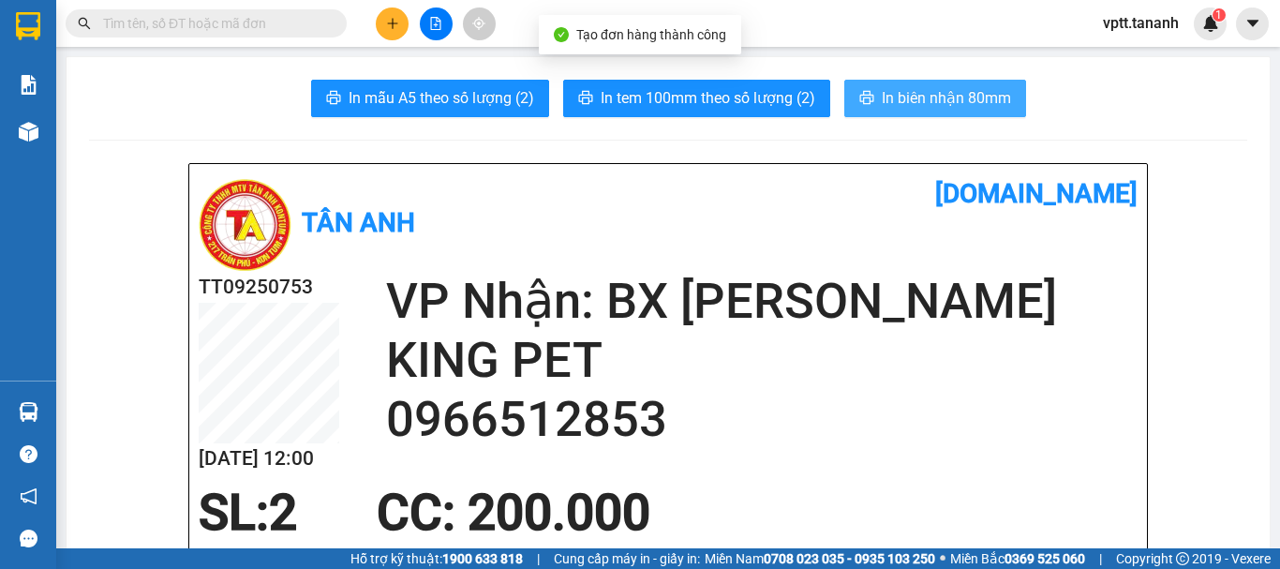
click at [903, 93] on span "In biên nhận 80mm" at bounding box center [946, 97] width 129 height 23
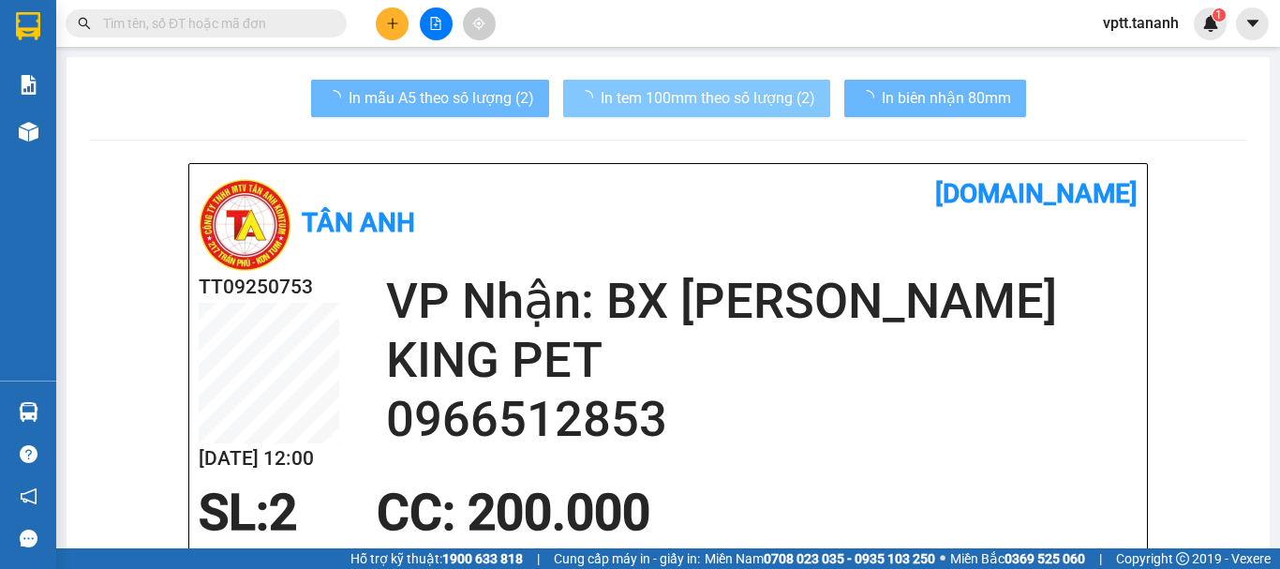
click at [722, 94] on span "In tem 100mm theo số lượng (2)" at bounding box center [708, 97] width 215 height 23
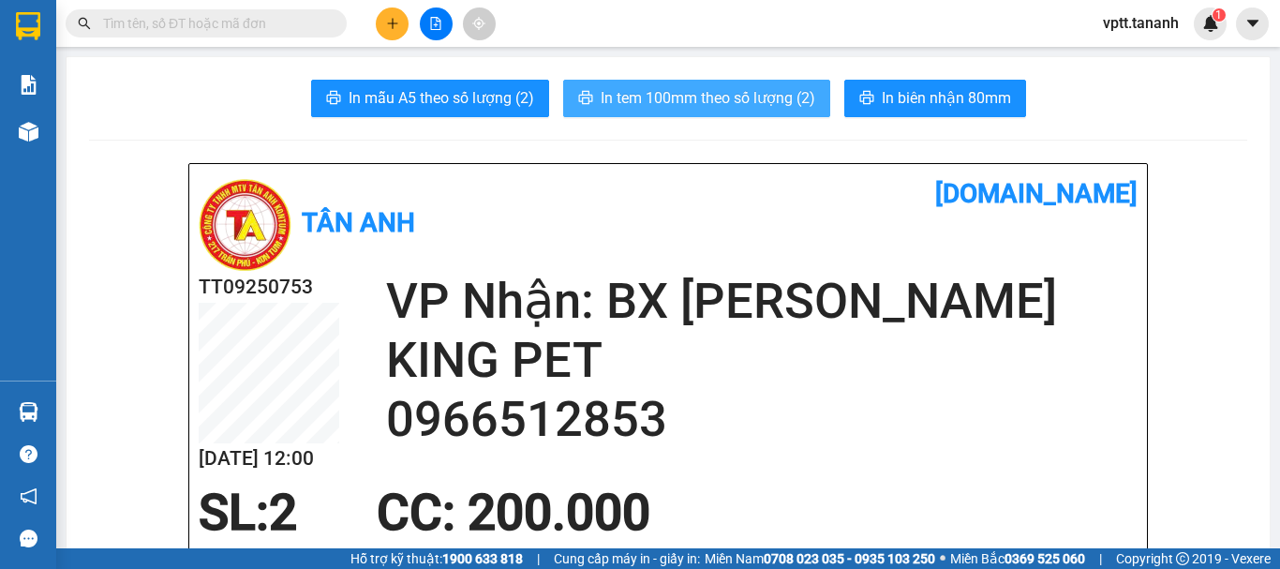
drag, startPoint x: 690, startPoint y: 91, endPoint x: 705, endPoint y: 82, distance: 17.7
click at [690, 92] on span "In tem 100mm theo số lượng (2)" at bounding box center [708, 97] width 215 height 23
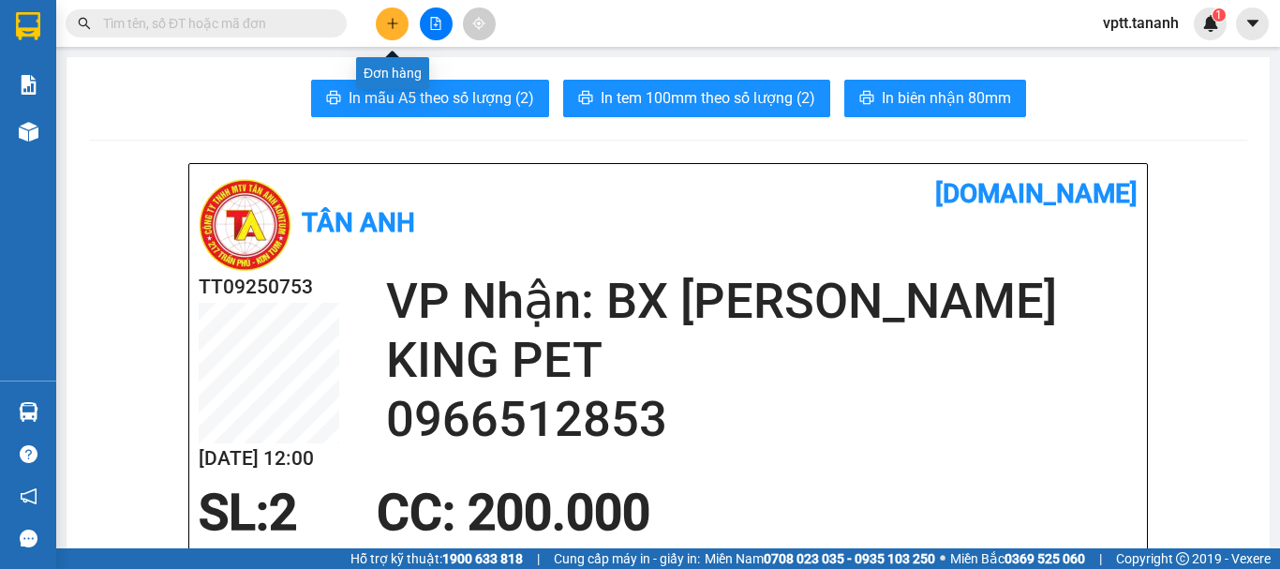
click at [392, 26] on icon "plus" at bounding box center [392, 23] width 13 height 13
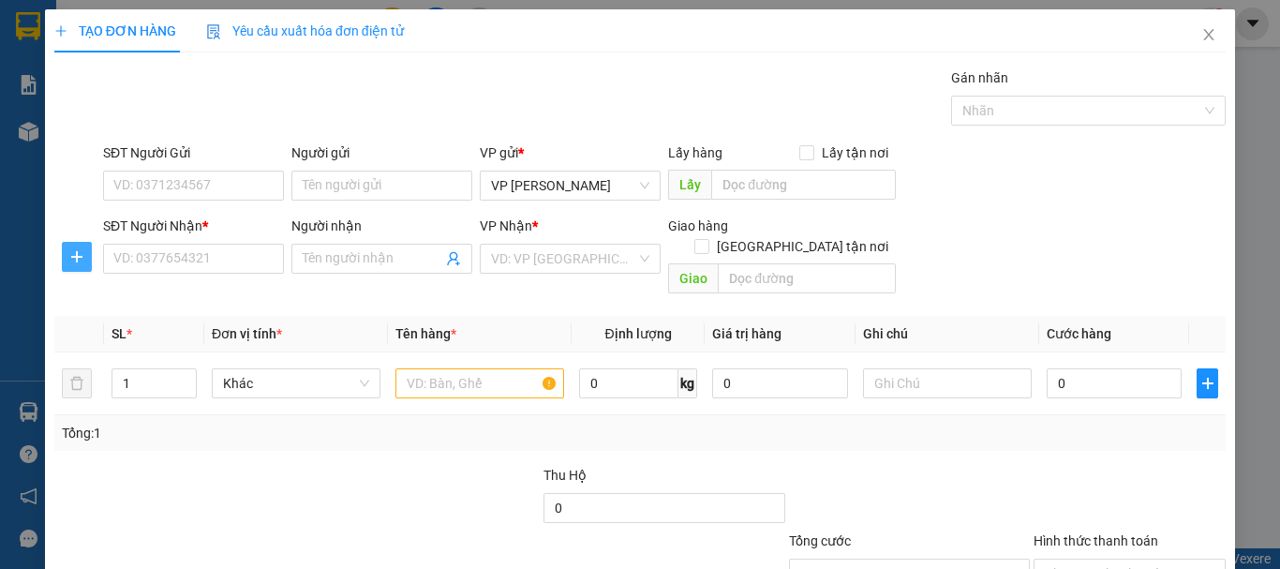
click at [74, 256] on icon "plus" at bounding box center [76, 256] width 15 height 15
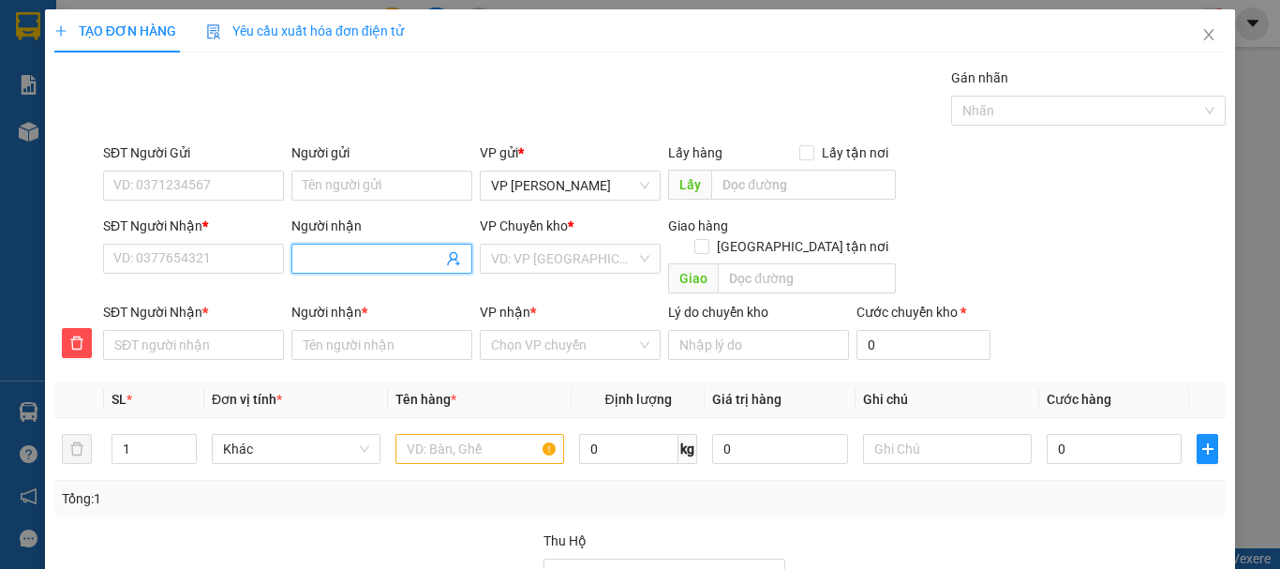
click at [355, 261] on input "Người nhận" at bounding box center [373, 258] width 140 height 21
type input "L"
type input "LA"
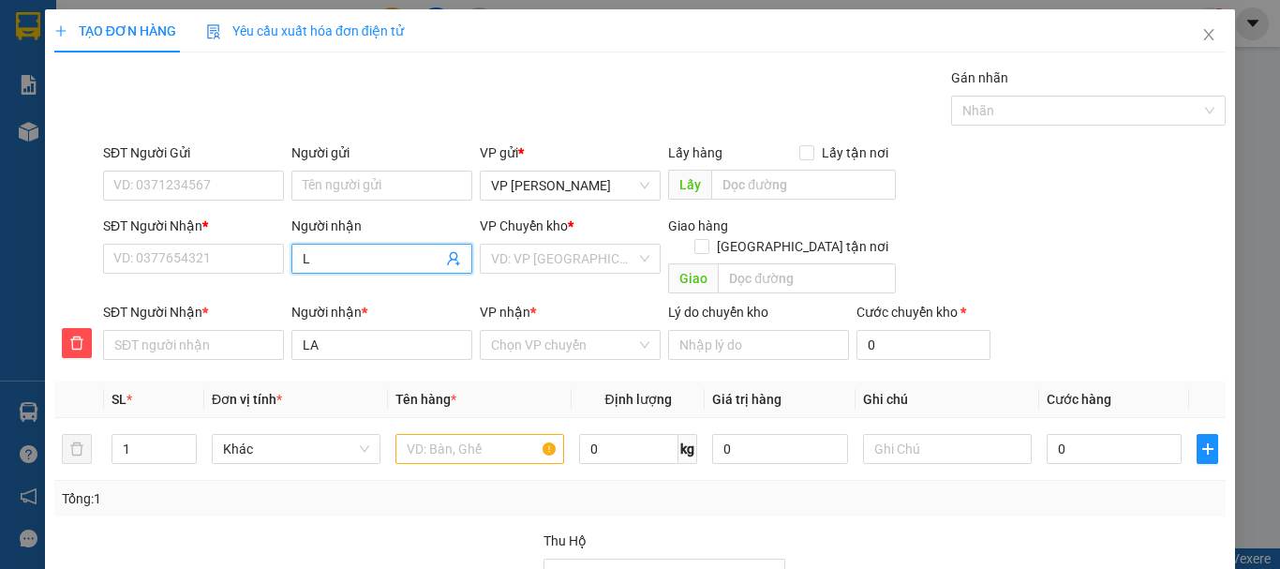
type input "LÂ"
type input "LÂM"
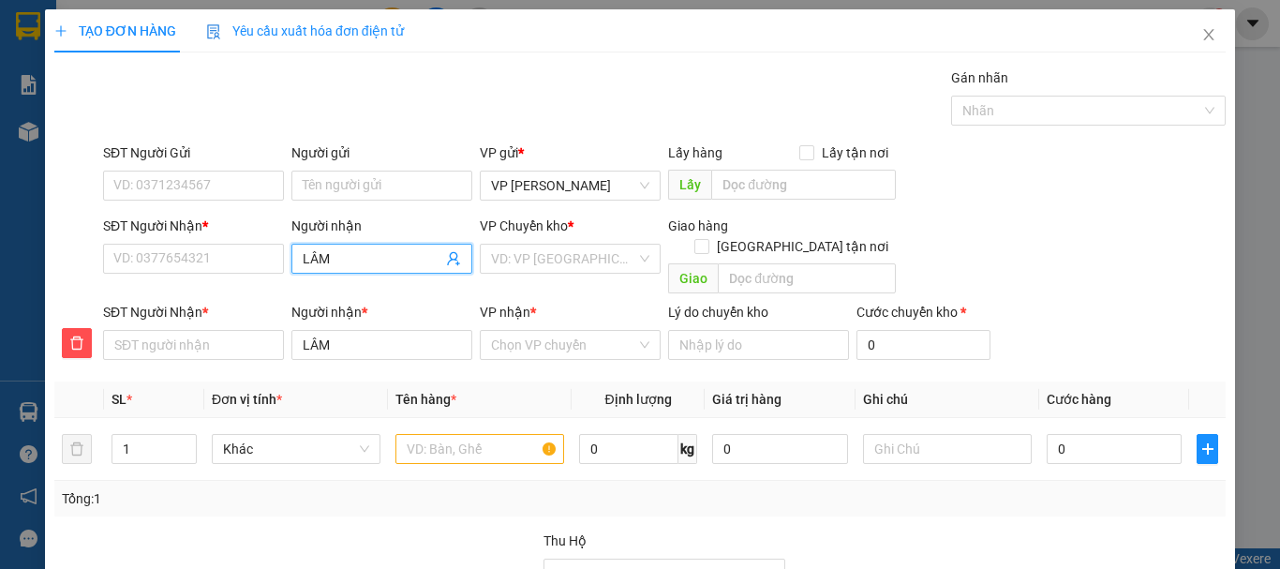
type input "LÂM"
type input "[PERSON_NAME]"
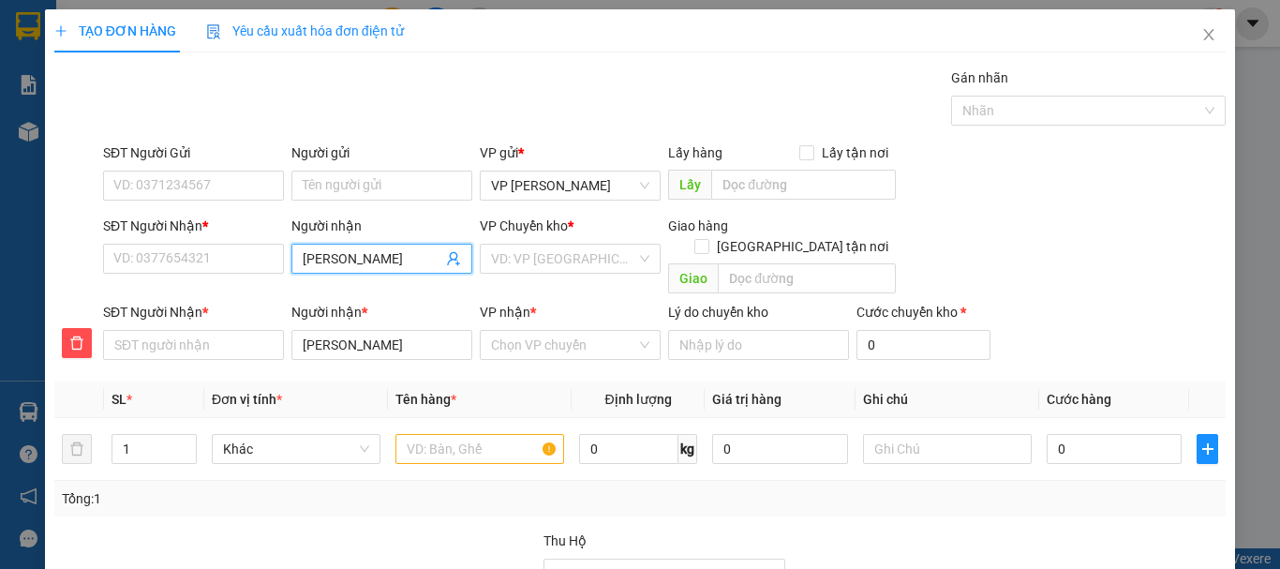
type input "[PERSON_NAME]"
type input "LÂM LOAN"
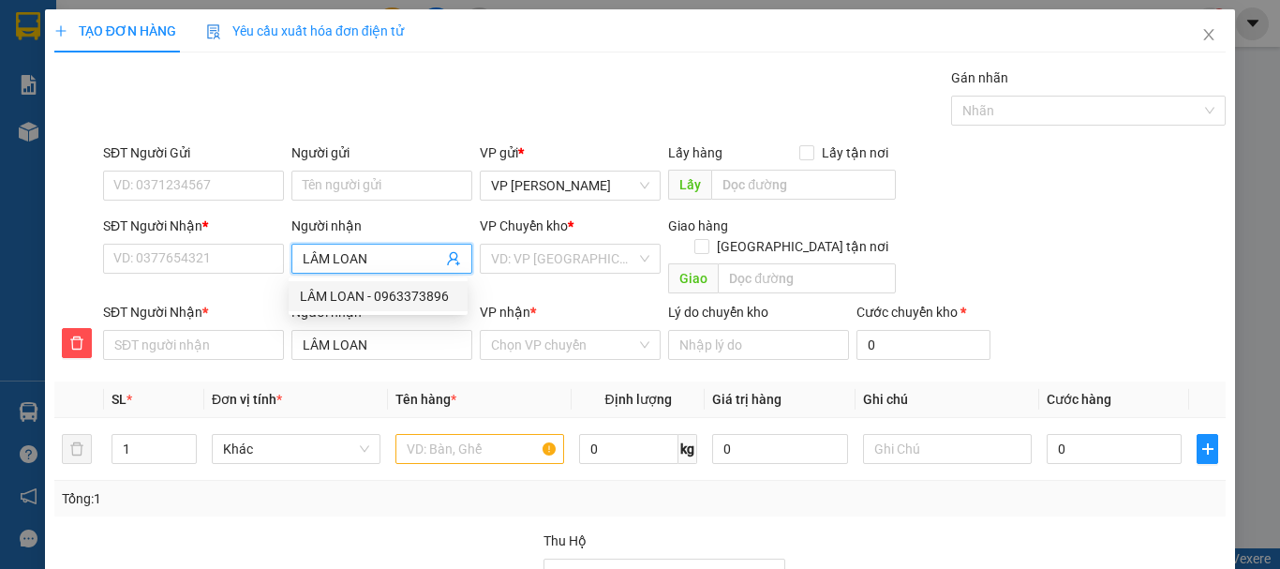
click at [380, 295] on div "LÂM LOAN - 0963373896" at bounding box center [378, 296] width 156 height 21
type input "0963373896"
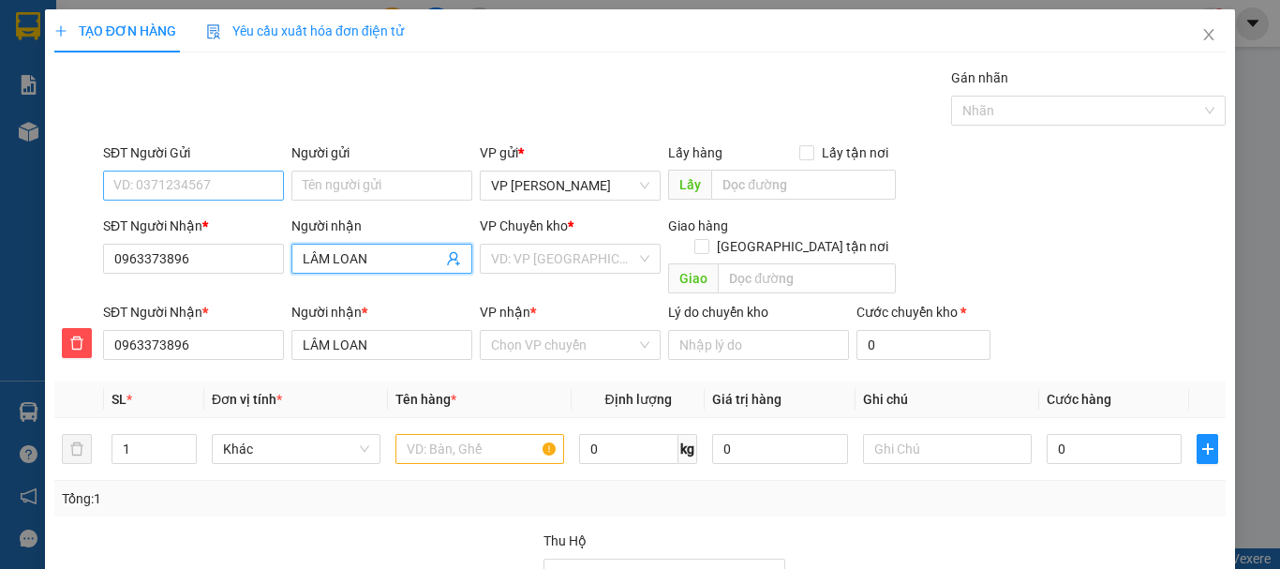
type input "LÂM LOAN"
click at [186, 190] on input "SĐT Người Gửi" at bounding box center [193, 186] width 181 height 30
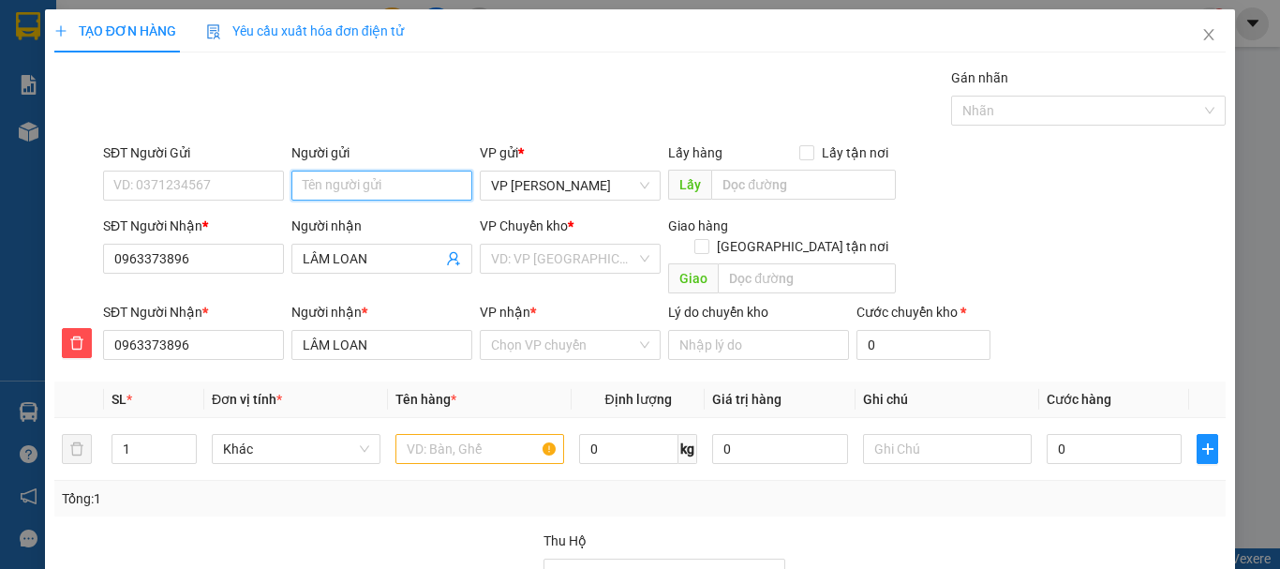
click at [342, 186] on input "Người gửi" at bounding box center [381, 186] width 181 height 30
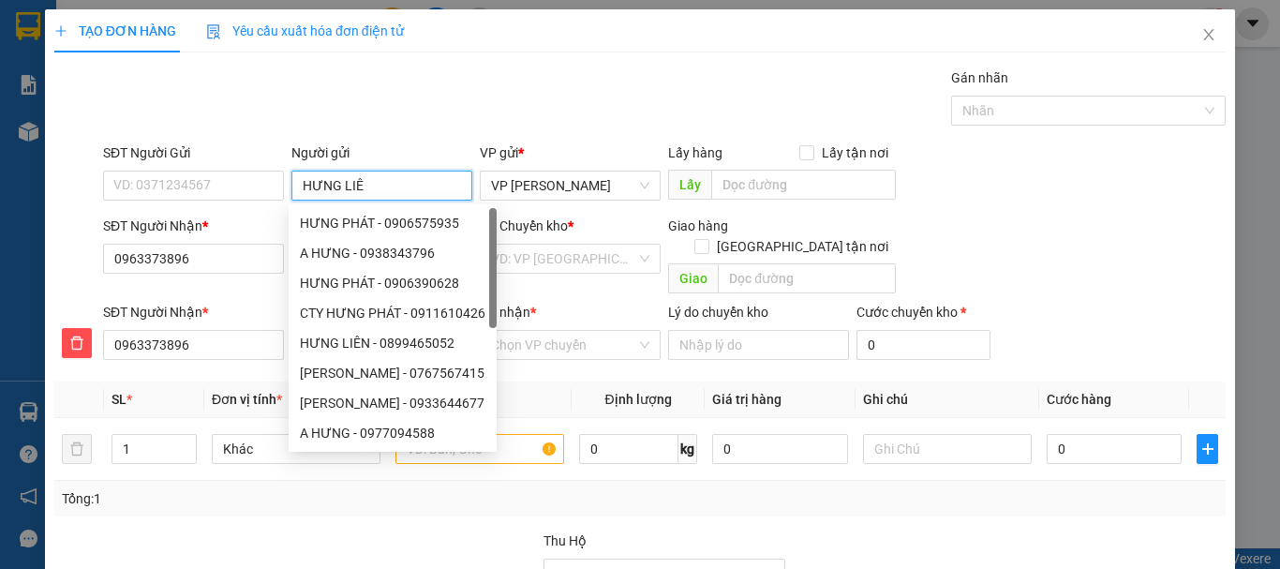
type input "HƯNG LIÊN"
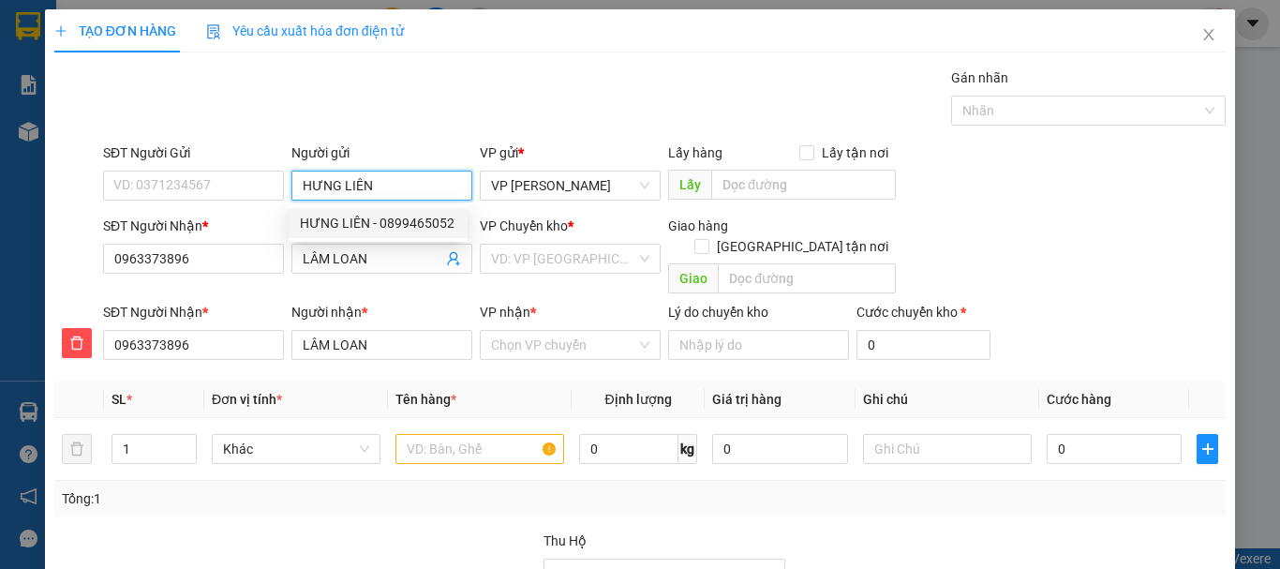
click at [386, 221] on div "HƯNG LIÊN - 0899465052" at bounding box center [378, 223] width 156 height 21
type input "0899465052"
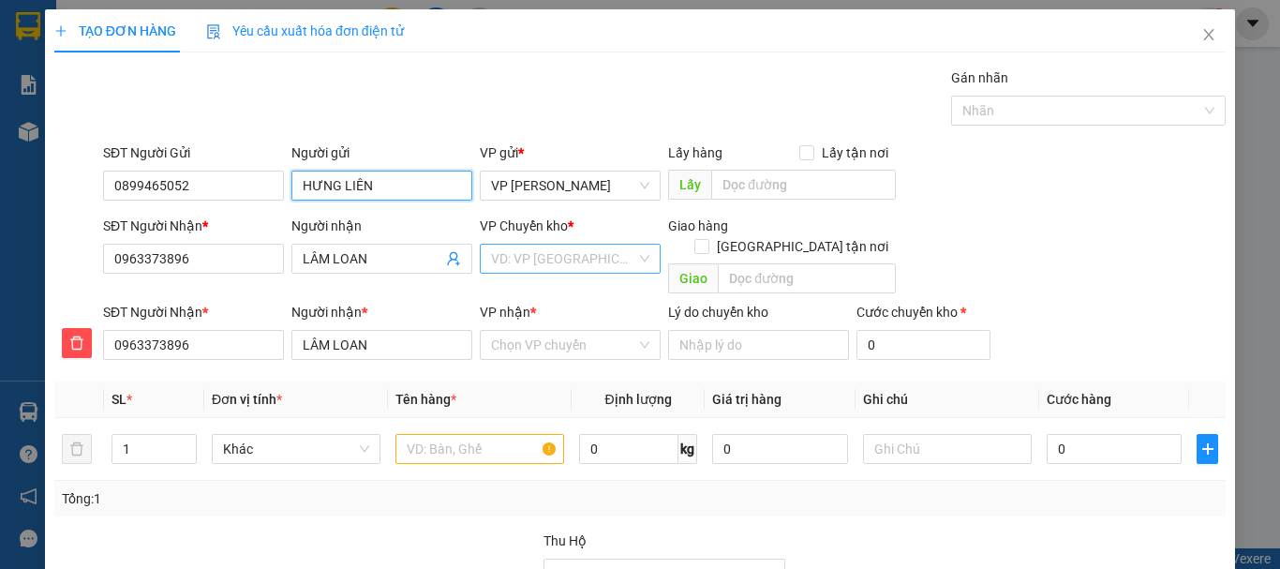
type input "HƯNG LIÊN"
click at [537, 260] on input "search" at bounding box center [563, 259] width 145 height 28
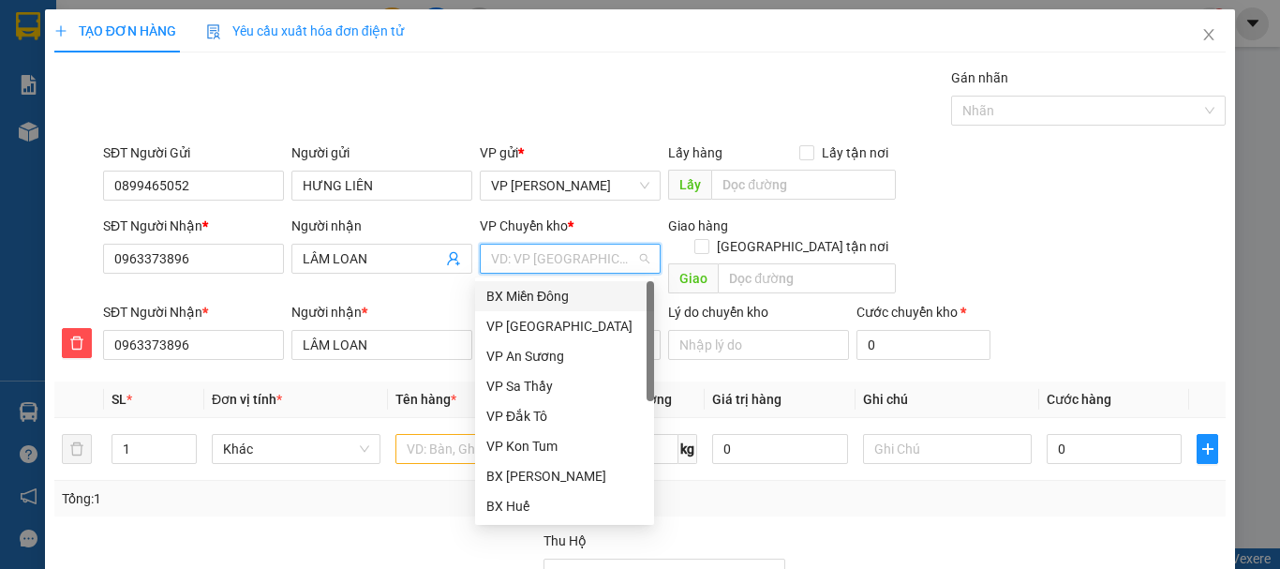
click at [535, 299] on div "BX Miền Đông" at bounding box center [564, 296] width 156 height 21
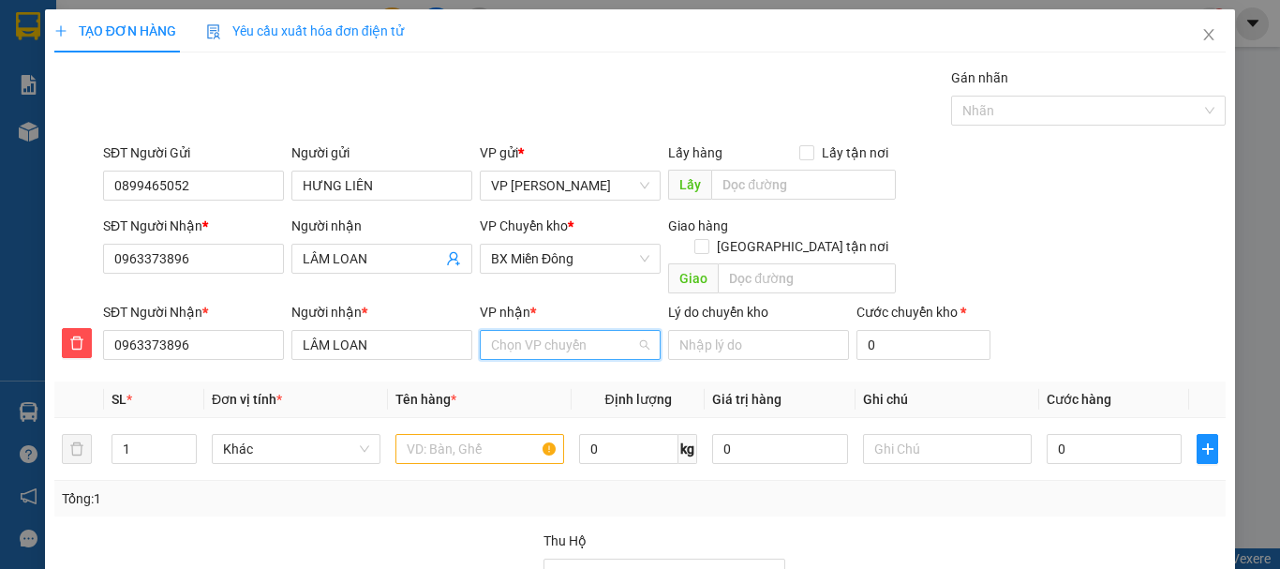
click at [535, 331] on input "VP nhận *" at bounding box center [563, 345] width 145 height 28
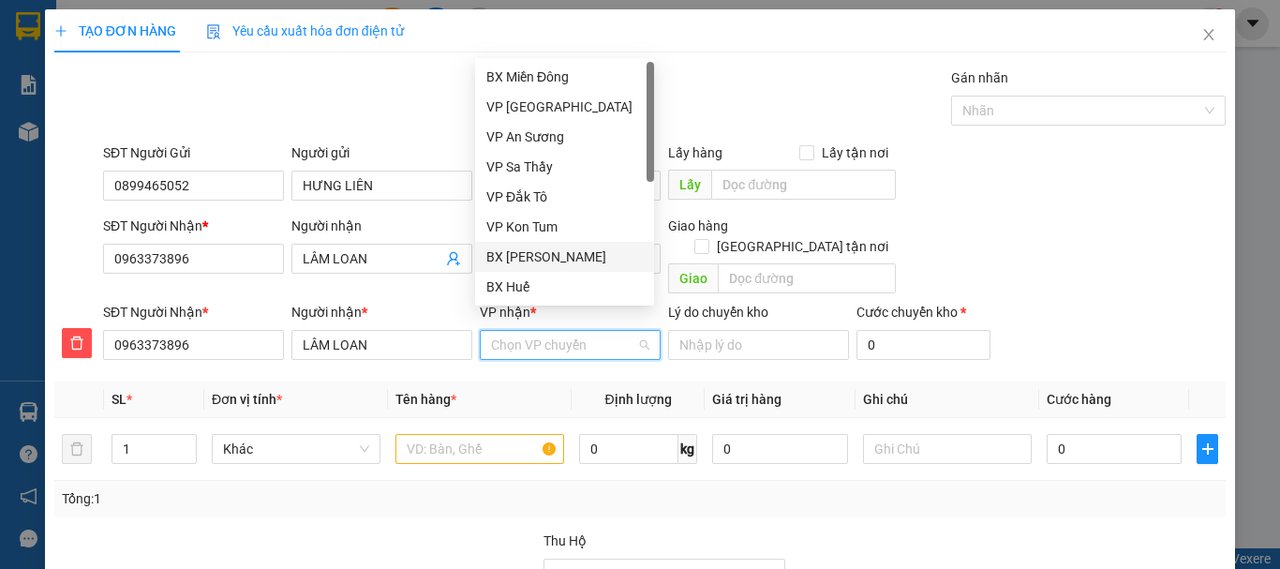
click at [552, 260] on div "BX [PERSON_NAME]" at bounding box center [564, 256] width 156 height 21
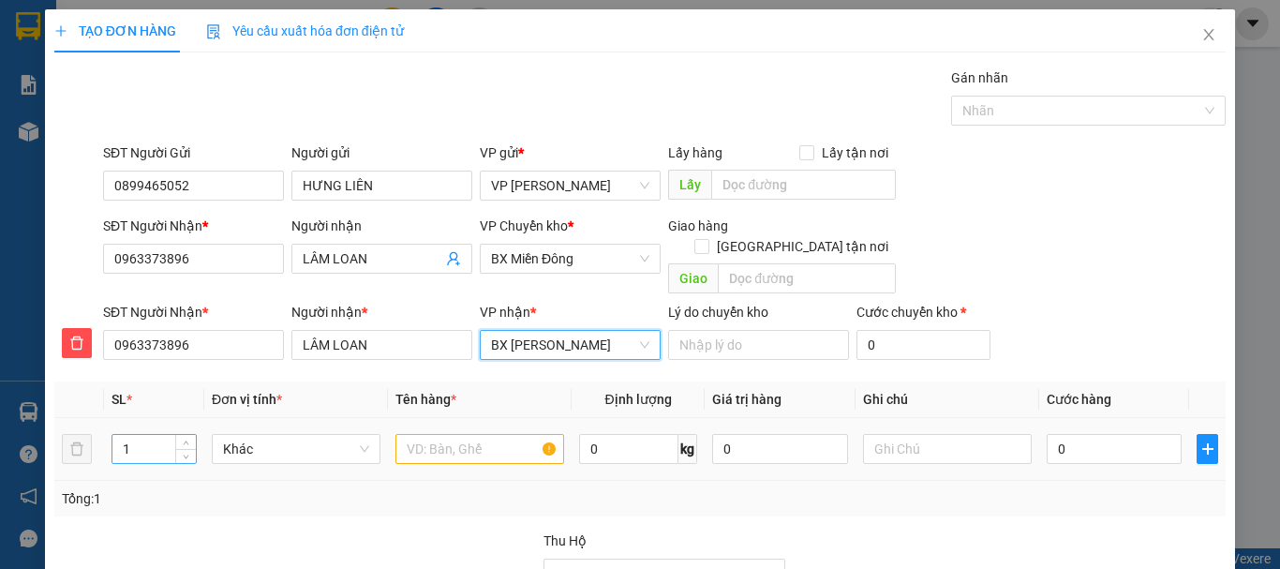
drag, startPoint x: 125, startPoint y: 431, endPoint x: 138, endPoint y: 434, distance: 13.4
click at [131, 435] on input "1" at bounding box center [153, 449] width 83 height 28
type input "2"
drag, startPoint x: 423, startPoint y: 428, endPoint x: 441, endPoint y: 429, distance: 17.8
click at [427, 434] on input "text" at bounding box center [479, 449] width 169 height 30
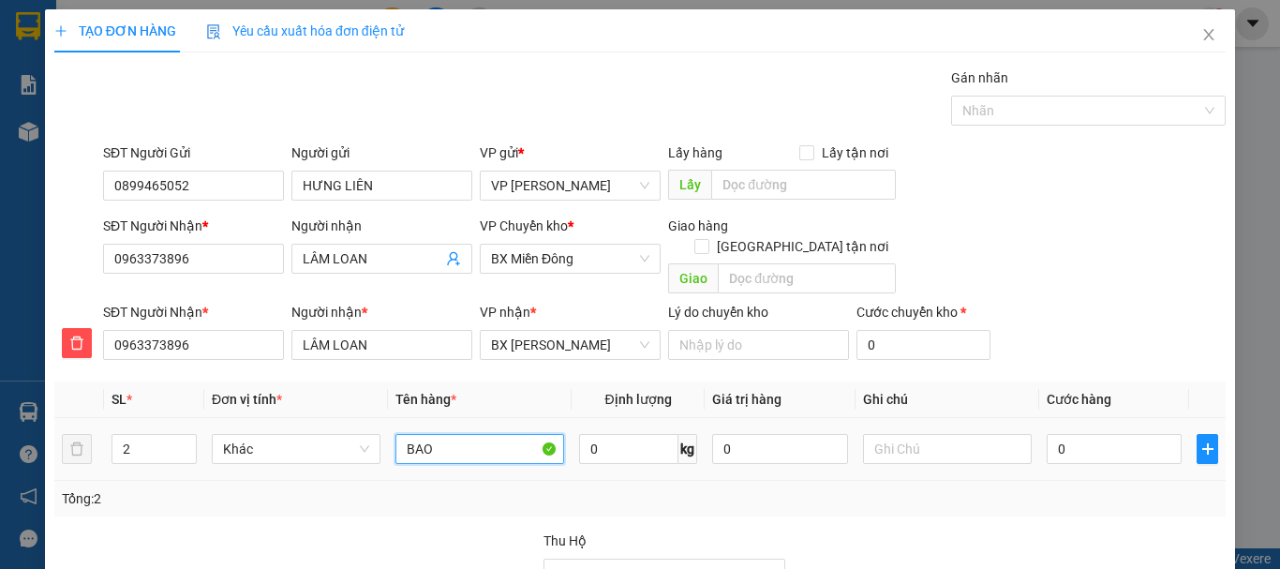
type input "BAO"
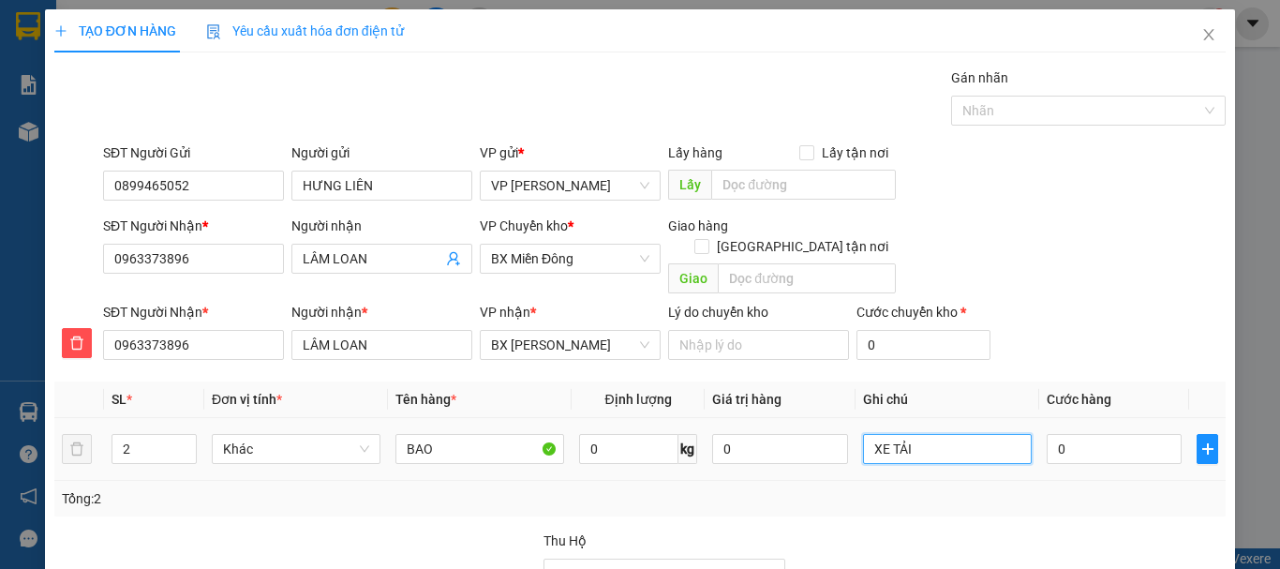
type input "XE TẢI"
type input "8"
type input "80"
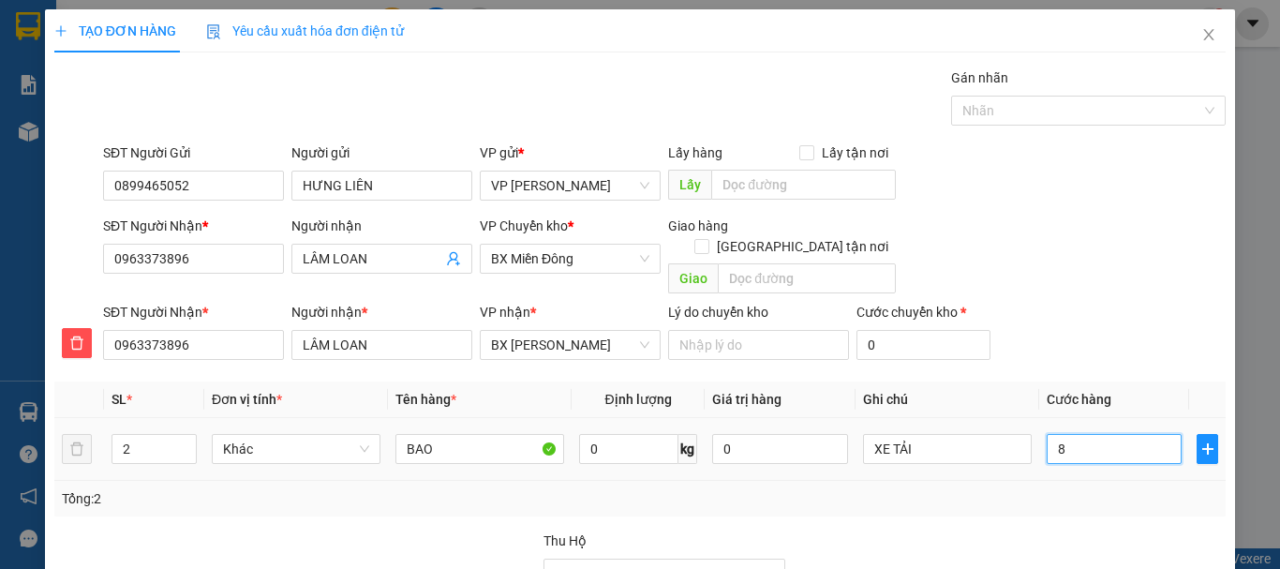
type input "80"
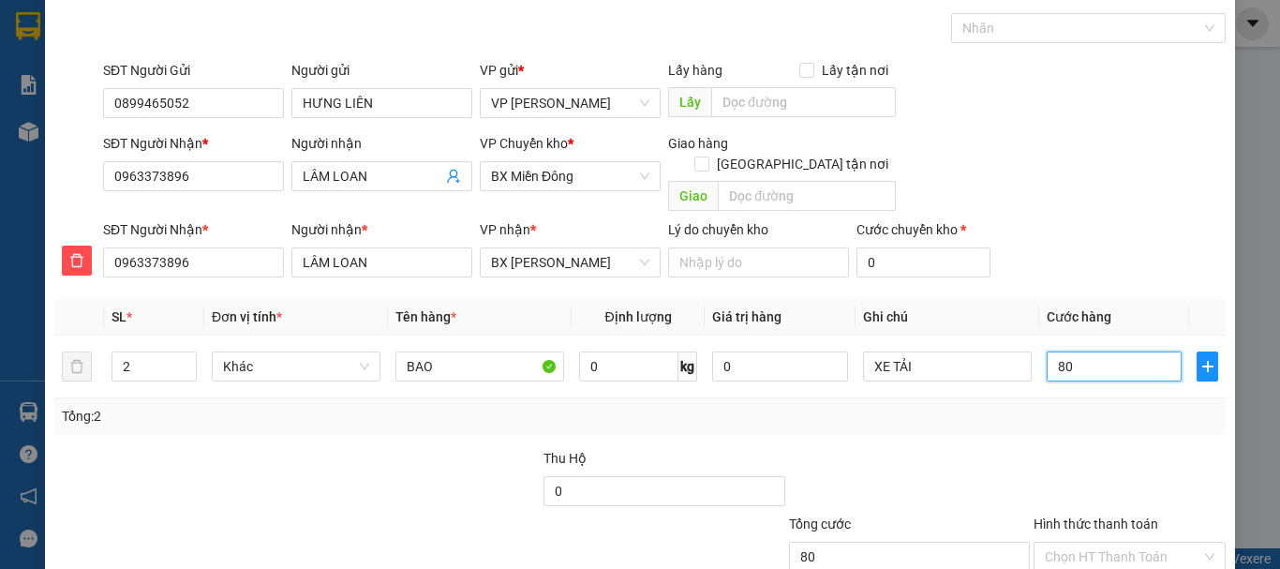
scroll to position [190, 0]
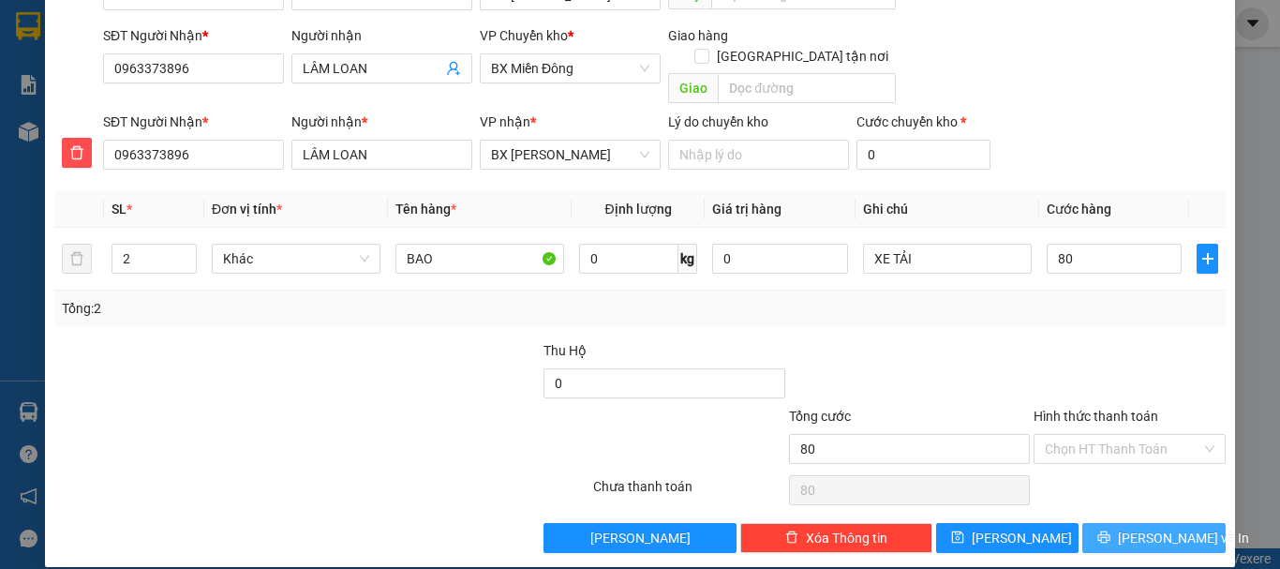
type input "80.000"
click at [1125, 527] on span "[PERSON_NAME] và In" at bounding box center [1183, 537] width 131 height 21
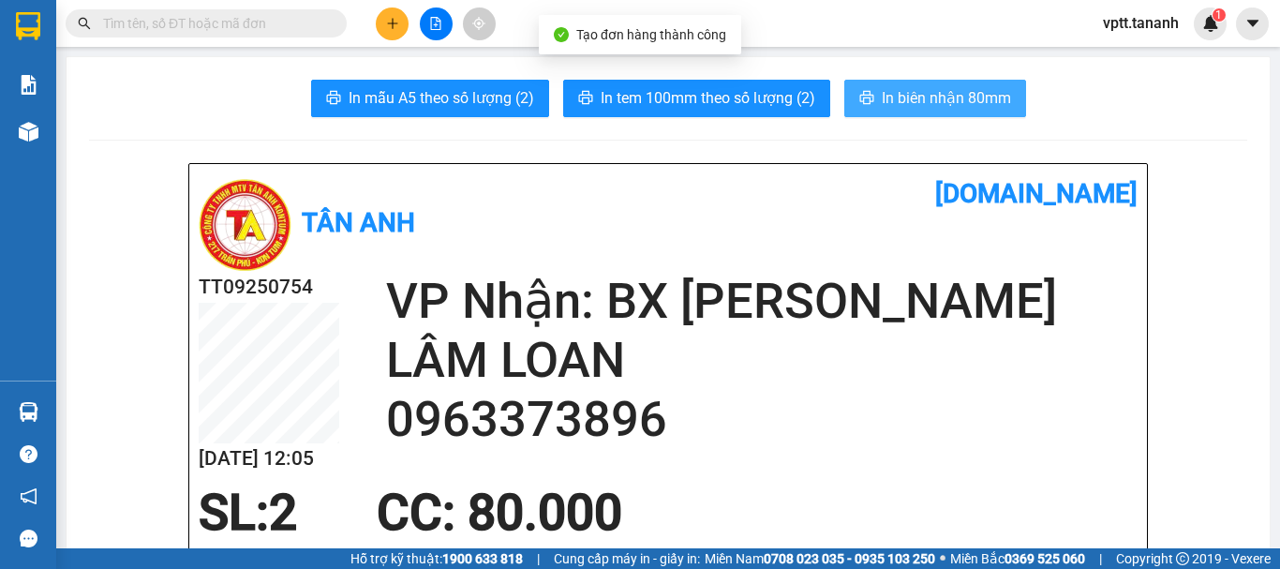
click at [910, 98] on span "In biên nhận 80mm" at bounding box center [946, 97] width 129 height 23
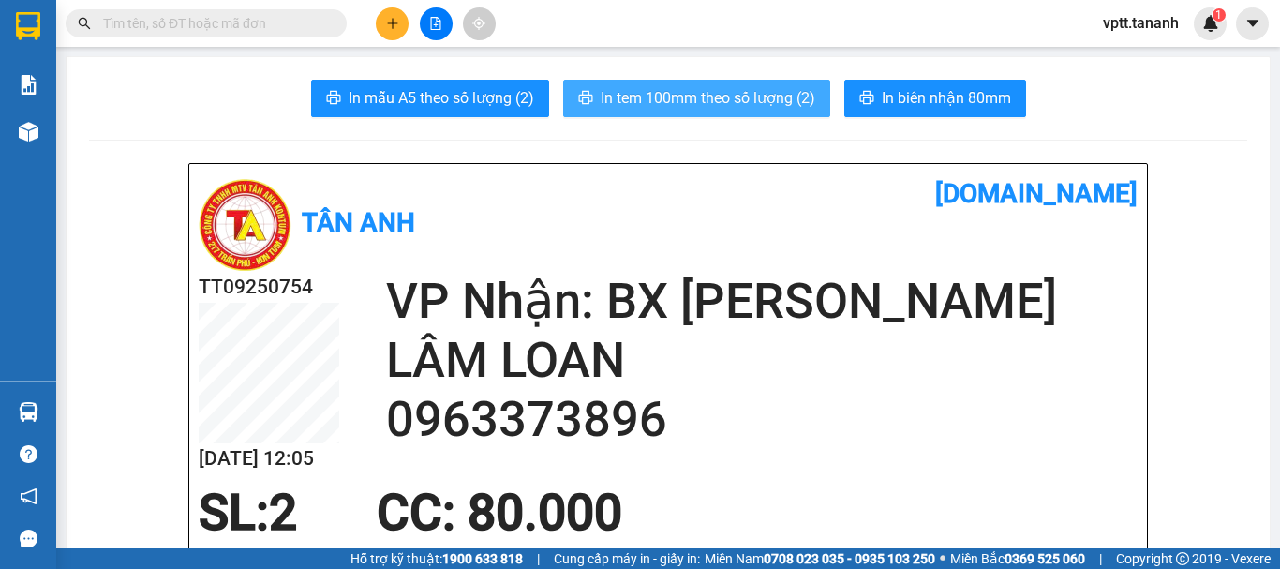
click at [748, 107] on span "In tem 100mm theo số lượng (2)" at bounding box center [708, 97] width 215 height 23
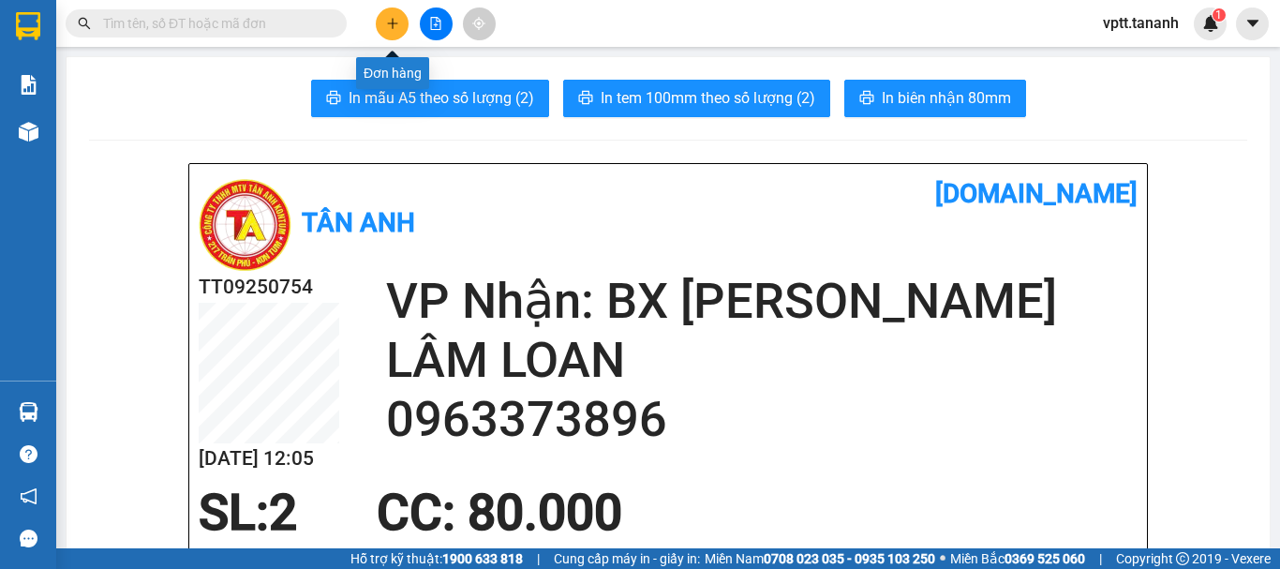
click at [392, 18] on icon "plus" at bounding box center [392, 23] width 13 height 13
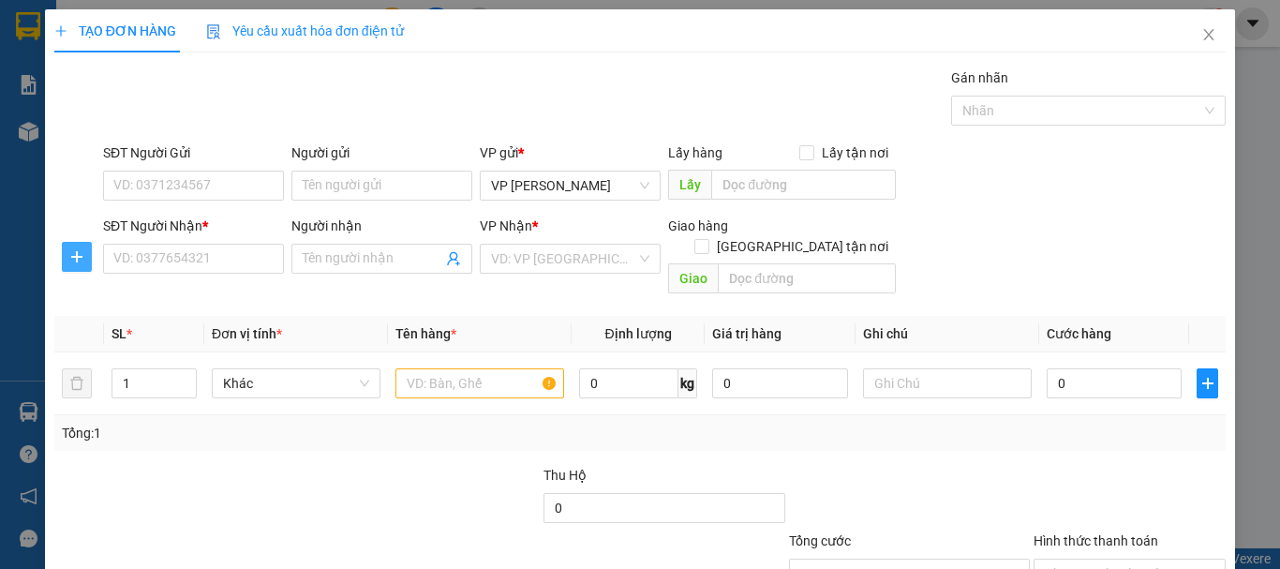
click at [72, 260] on icon "plus" at bounding box center [76, 256] width 15 height 15
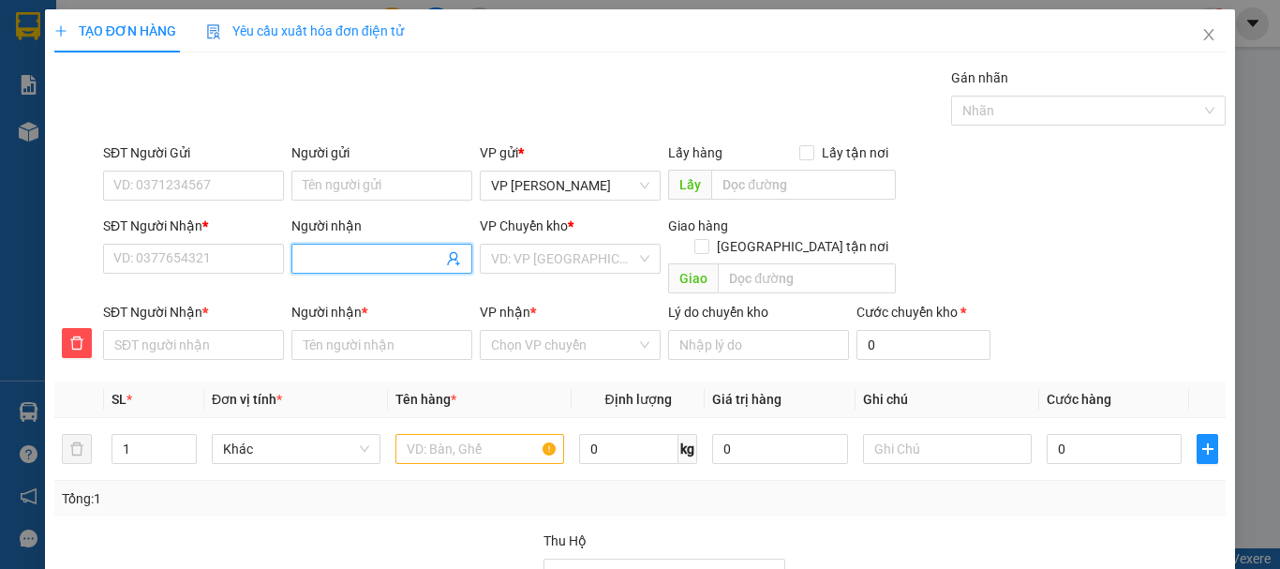
click at [308, 259] on input "Người nhận" at bounding box center [373, 258] width 140 height 21
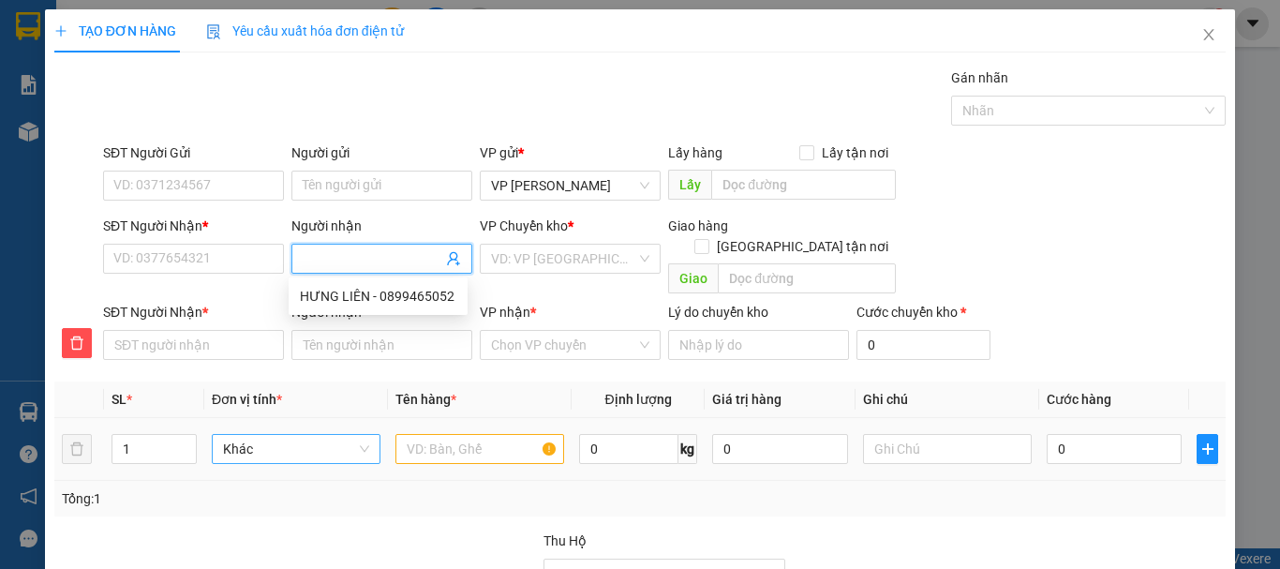
type input "M"
type input "MA"
type input "MAN"
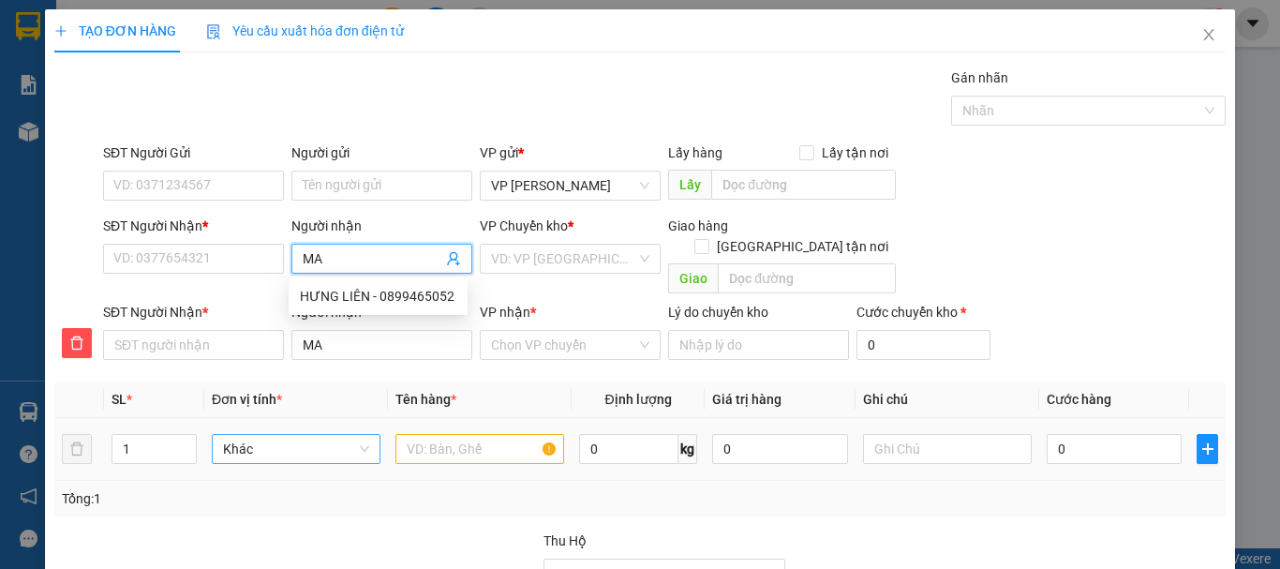
type input "MAN"
type input "MANH"
type input "MẠNH"
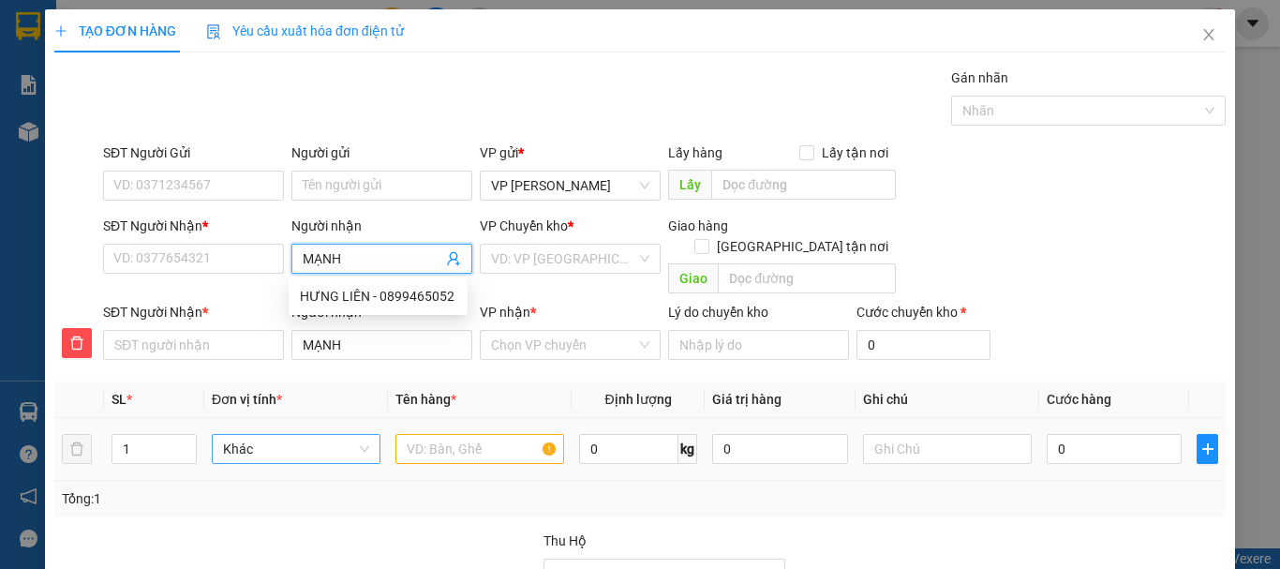
type input "MẠNH"
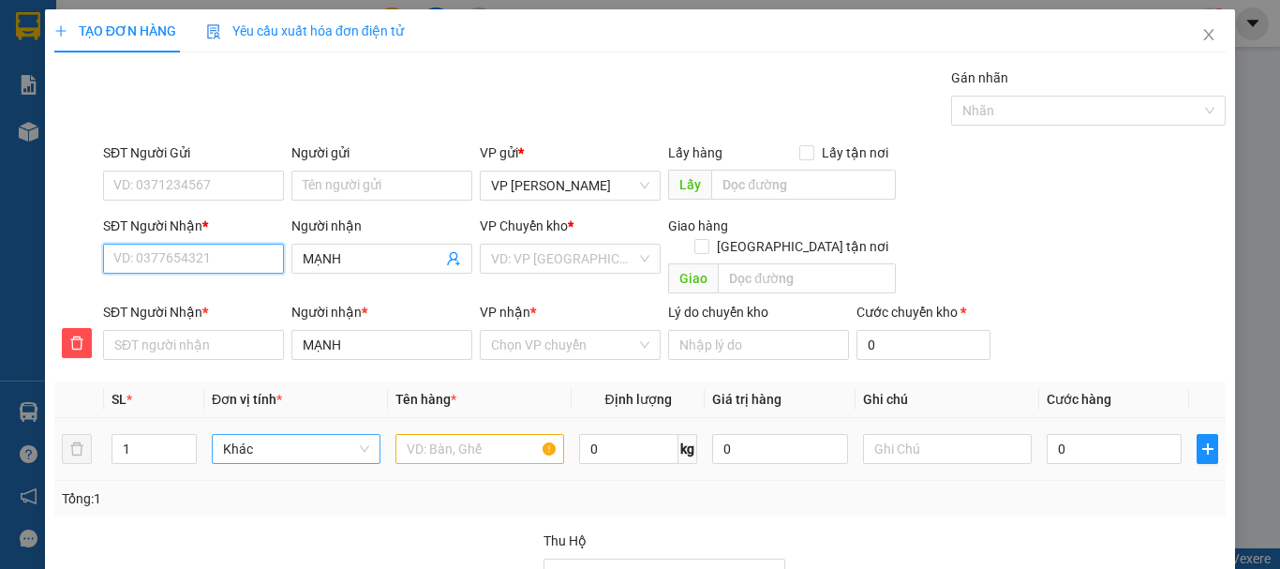
type input "0"
type input "03"
type input "035"
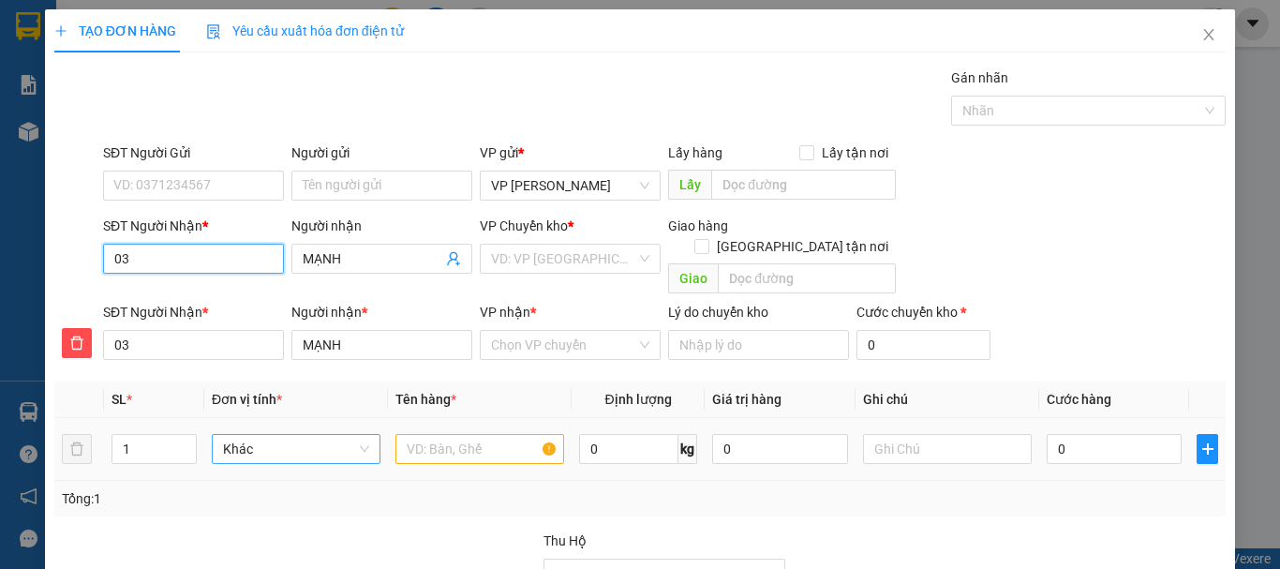
type input "035"
type input "0353"
type input "03535"
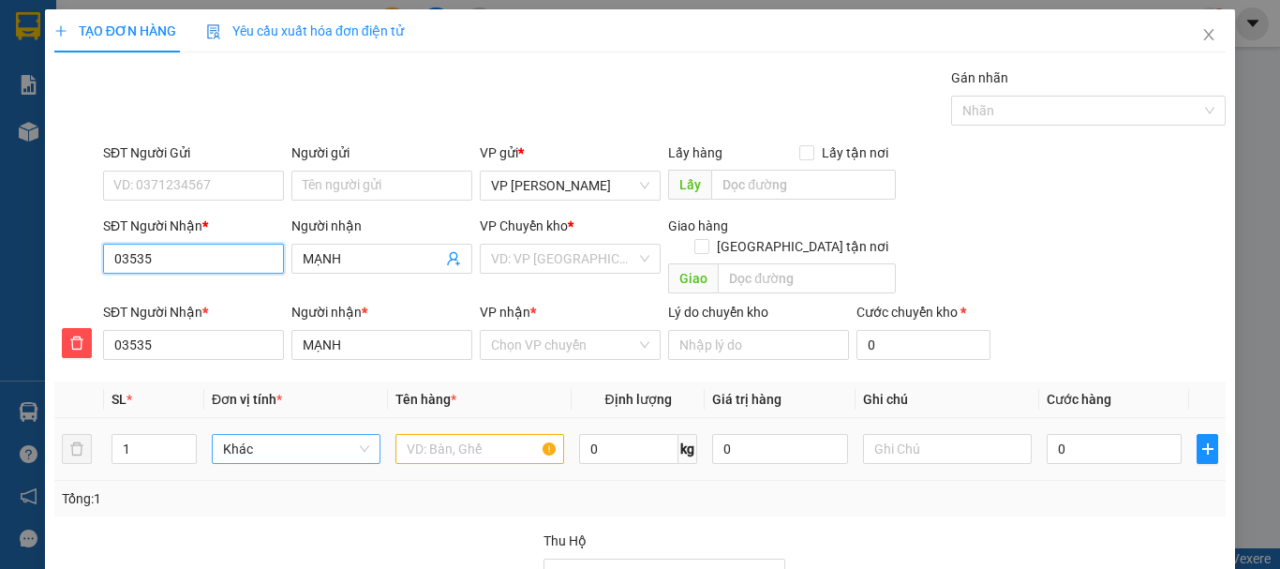
type input "035358"
type input "0353586"
type input "03535860"
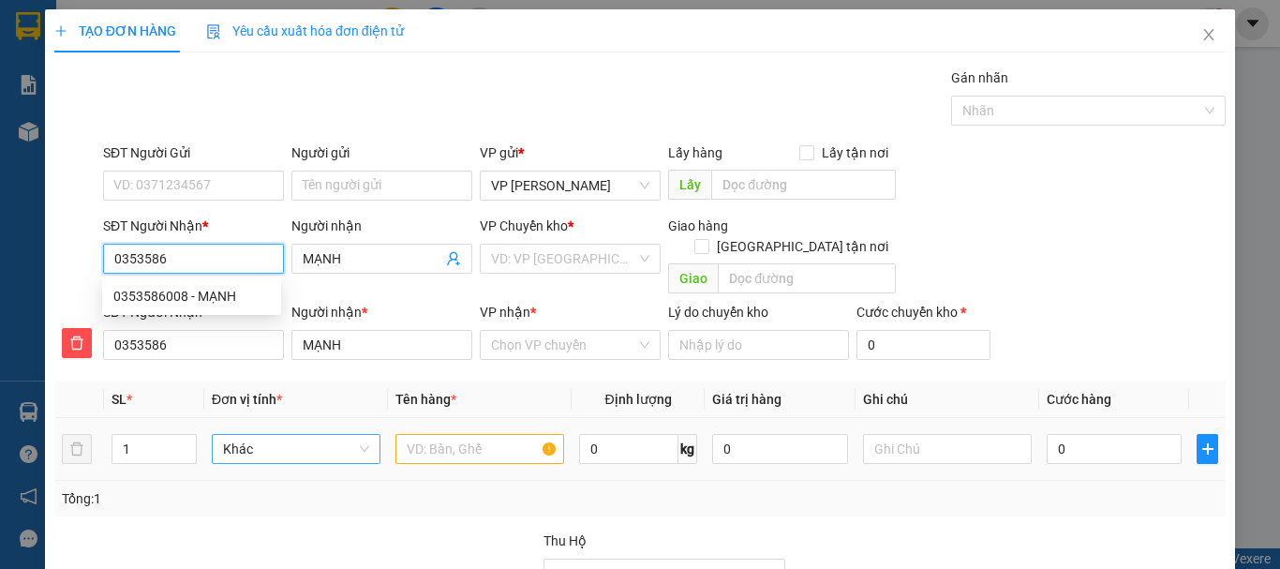
type input "03535860"
type input "035358600"
type input "0353586008"
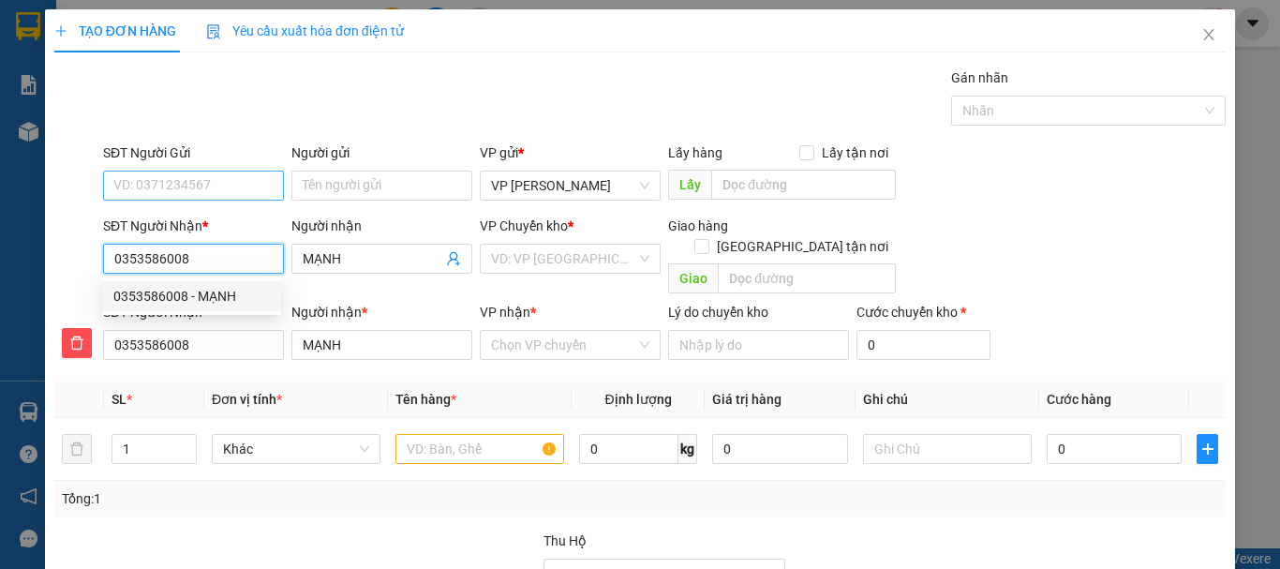
type input "0353586008"
click at [176, 177] on input "SĐT Người Gửi" at bounding box center [193, 186] width 181 height 30
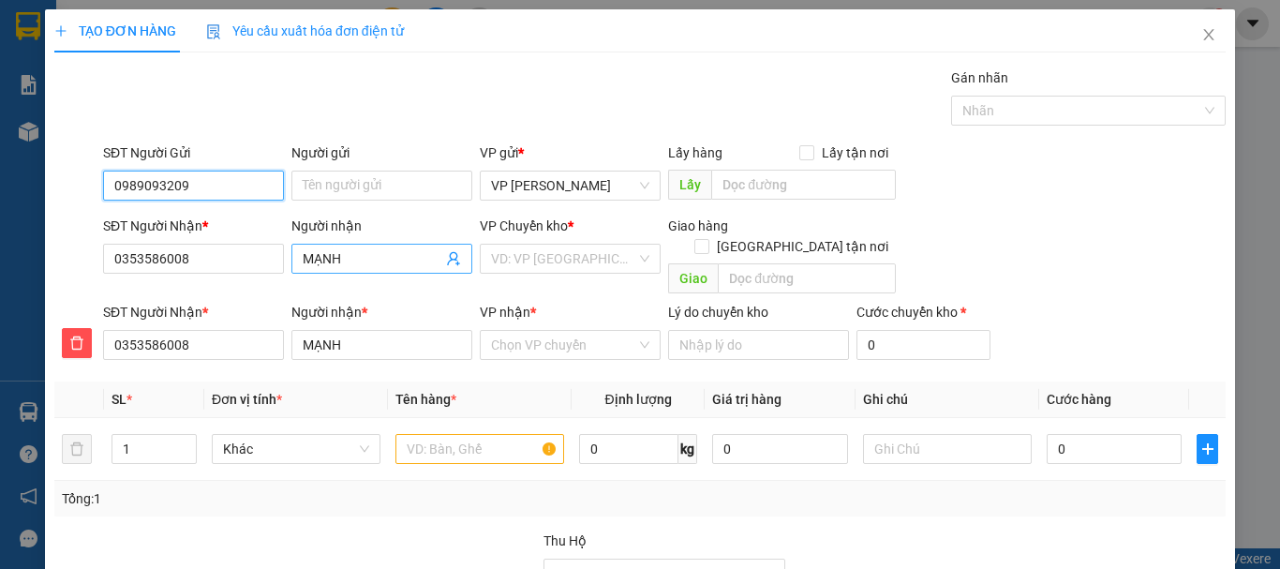
type input "0989093209"
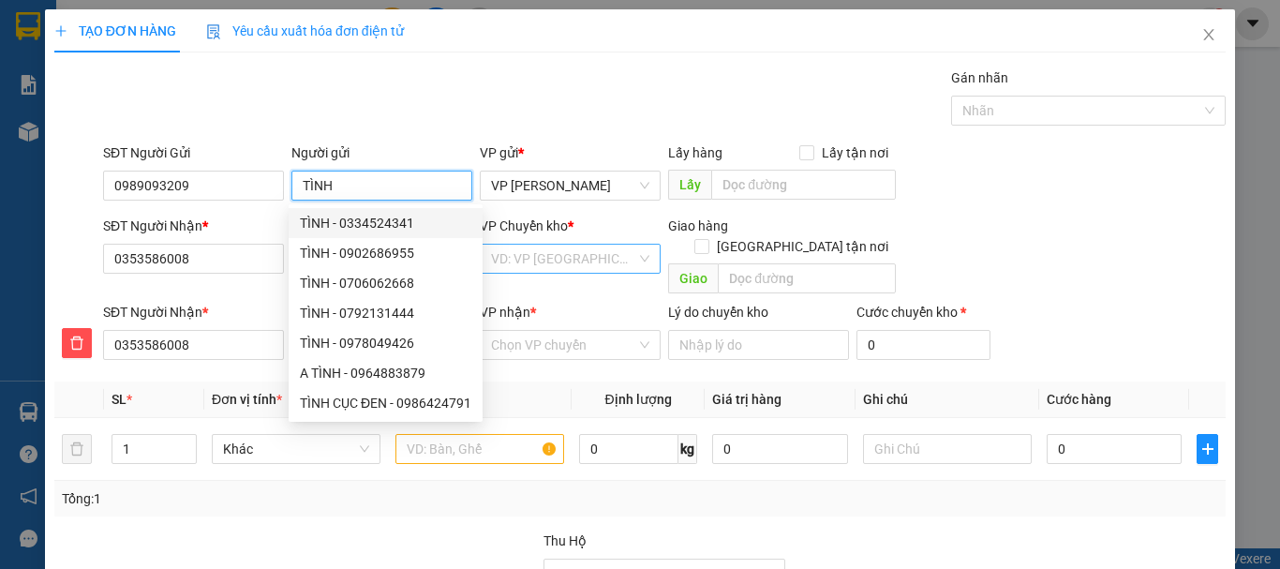
type input "TÌNH"
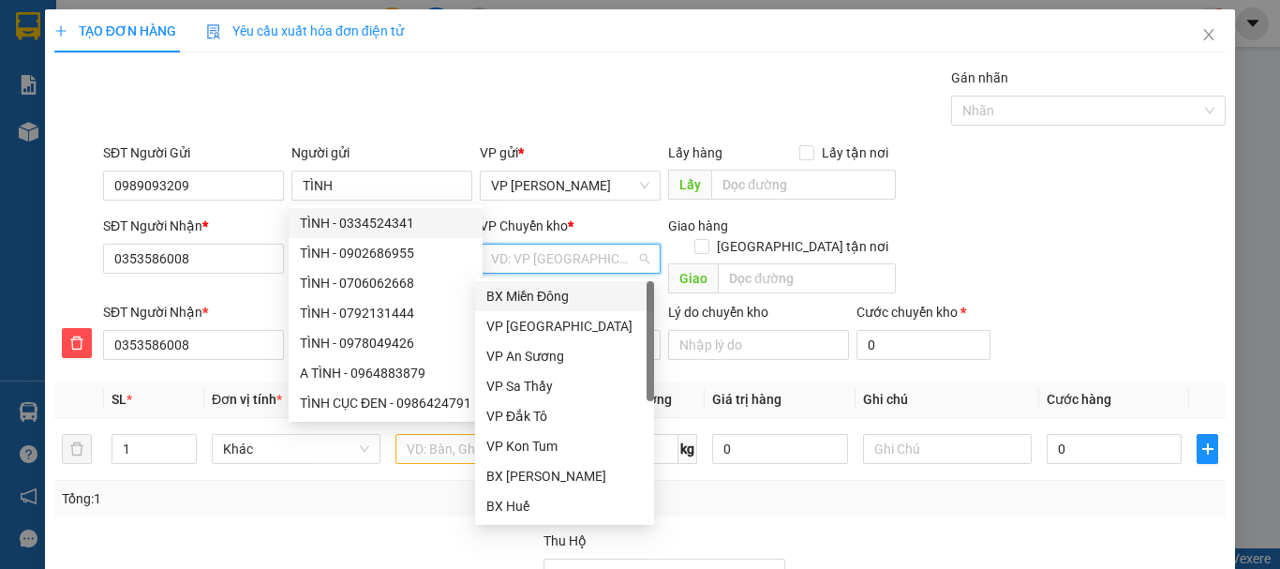
click at [569, 261] on input "search" at bounding box center [563, 259] width 145 height 28
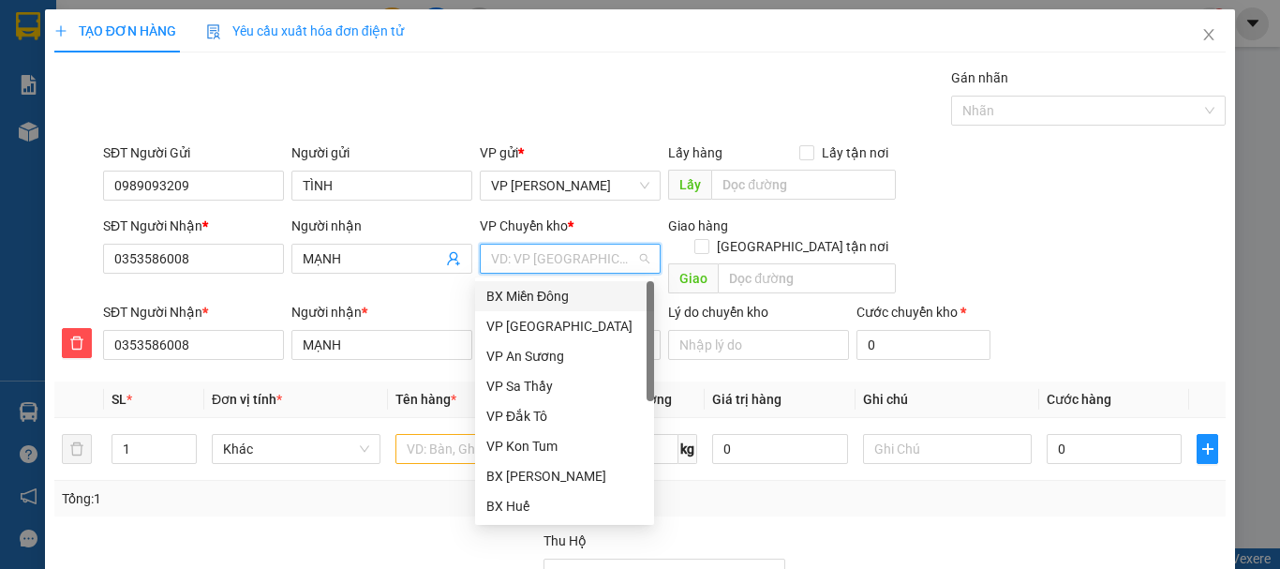
click at [553, 295] on div "BX Miền Đông" at bounding box center [564, 296] width 156 height 21
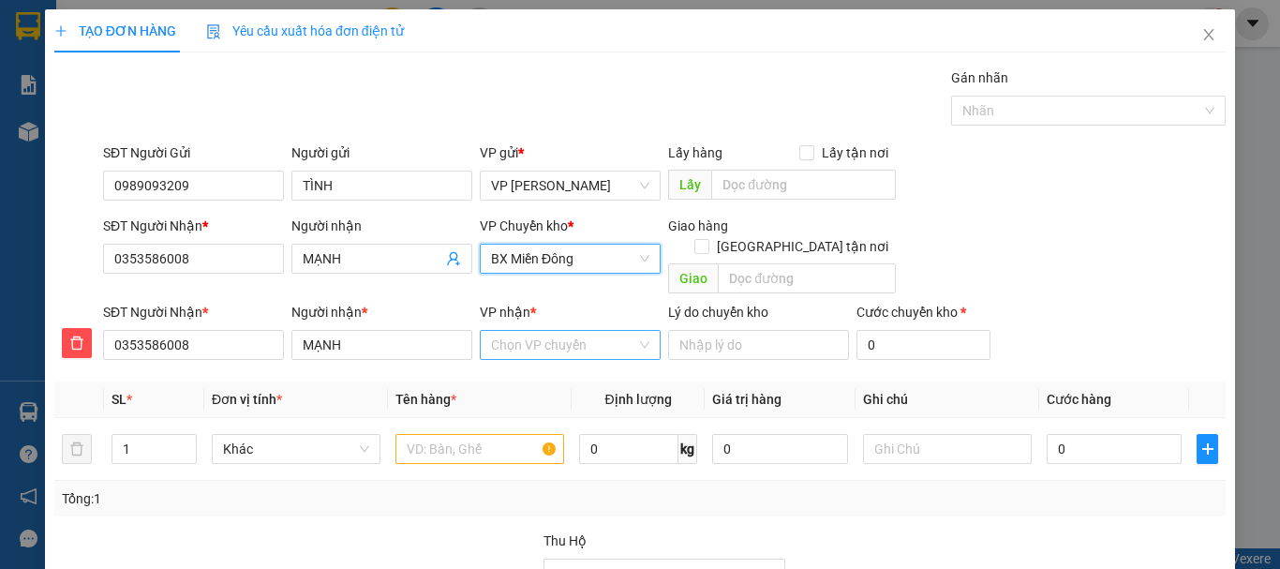
click at [549, 331] on input "VP nhận *" at bounding box center [563, 345] width 145 height 28
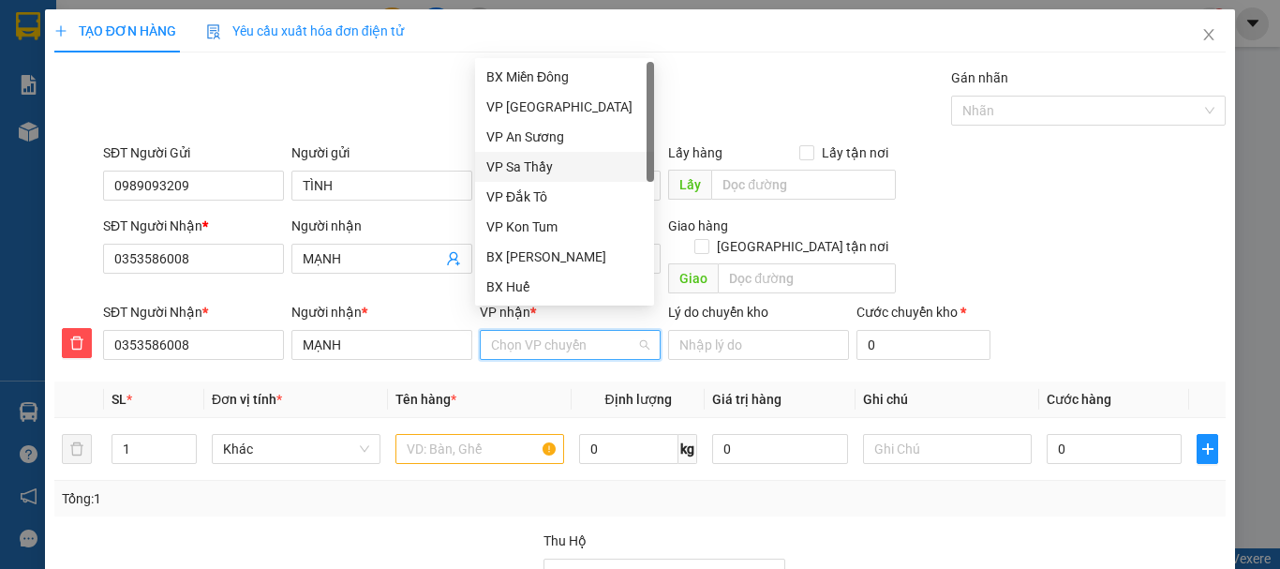
click at [540, 170] on div "VP Sa Thầy" at bounding box center [564, 166] width 156 height 21
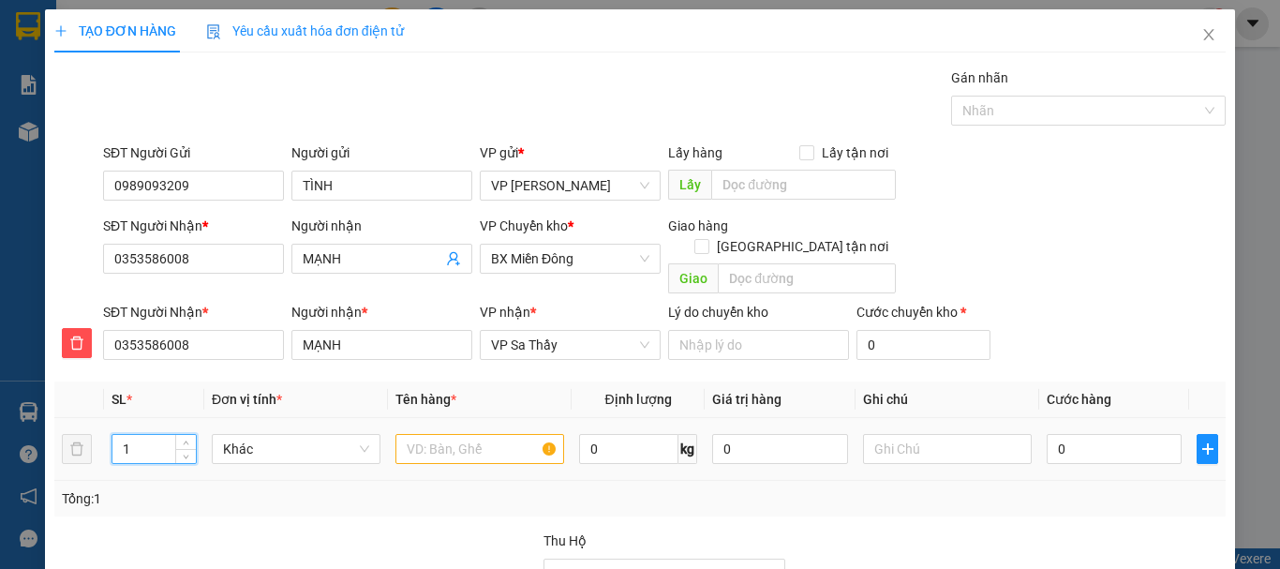
drag, startPoint x: 119, startPoint y: 425, endPoint x: 185, endPoint y: 445, distance: 68.5
click at [185, 445] on div "1" at bounding box center [153, 448] width 85 height 37
type input "7"
click at [446, 434] on input "text" at bounding box center [479, 449] width 169 height 30
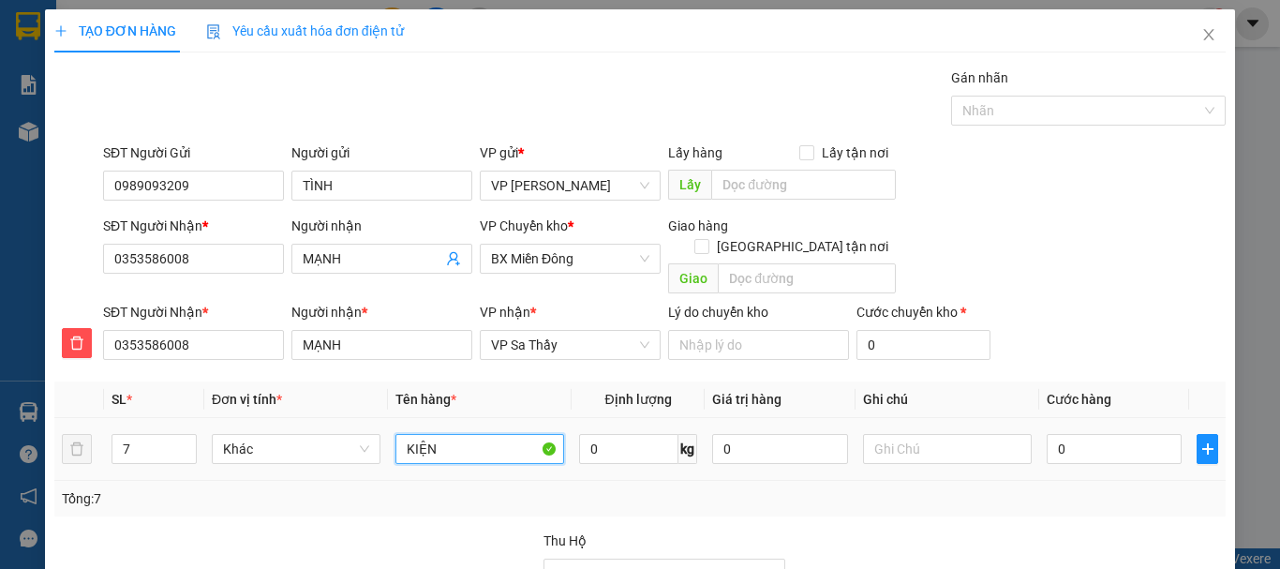
type input "KIỆN"
type input "6"
type input "60"
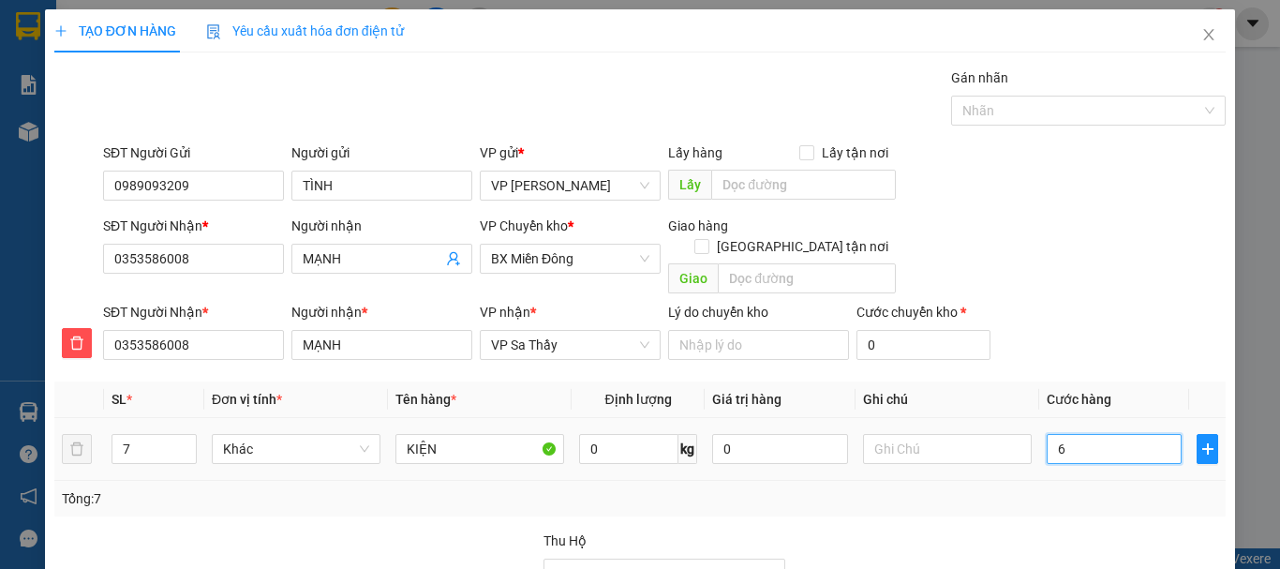
type input "60"
type input "600"
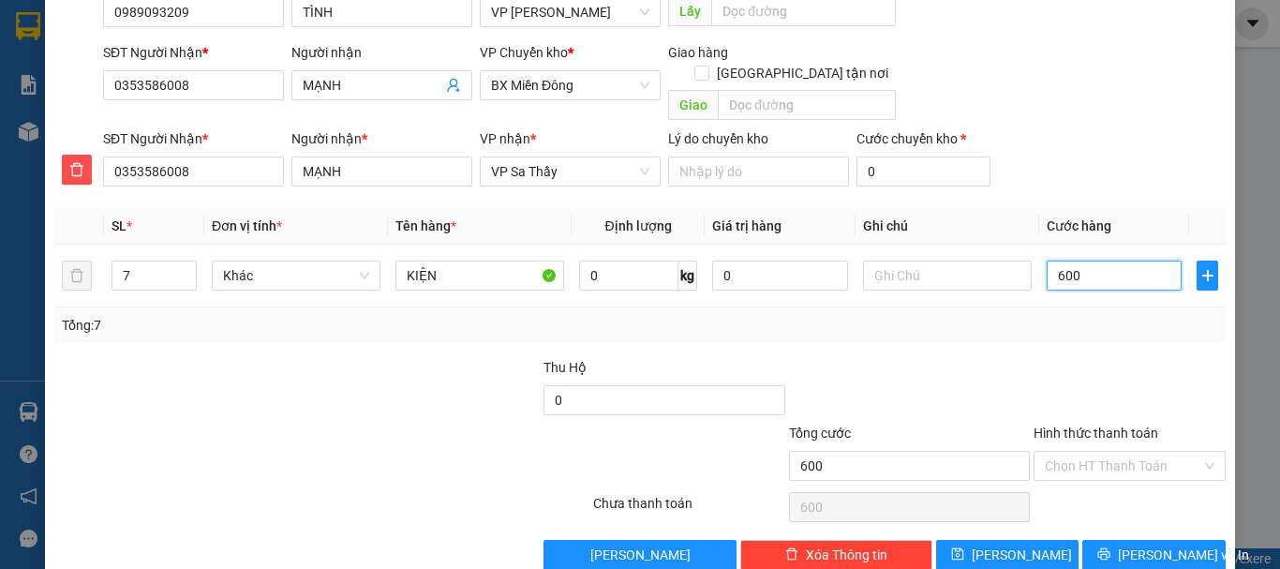
scroll to position [190, 0]
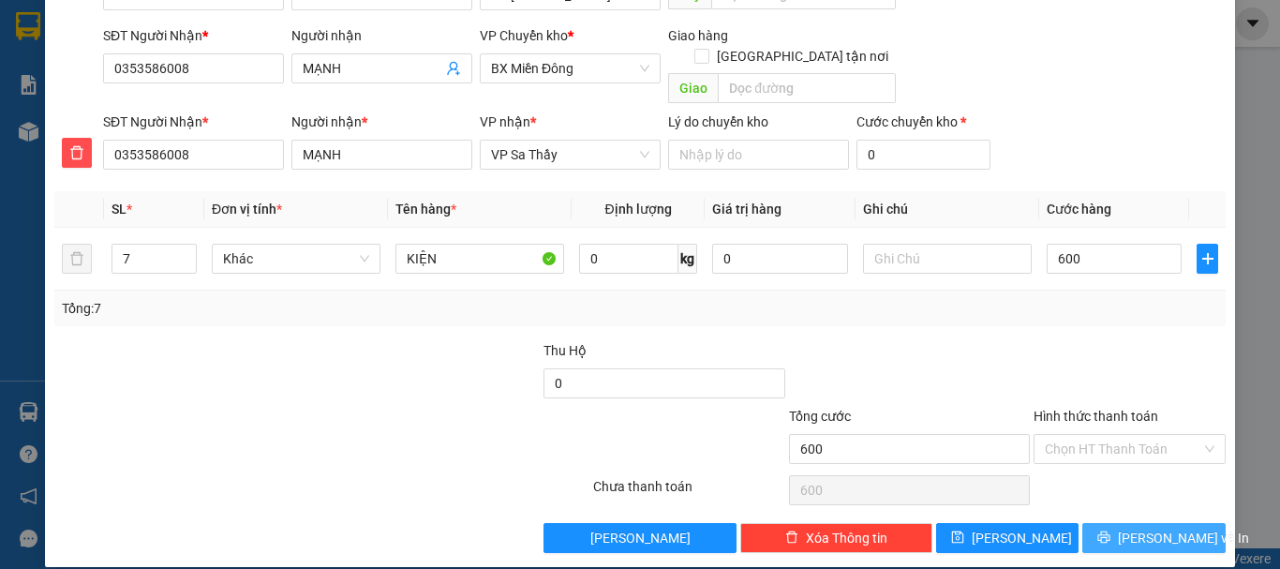
type input "600.000"
drag, startPoint x: 1134, startPoint y: 521, endPoint x: 1002, endPoint y: 284, distance: 270.9
click at [1131, 527] on span "[PERSON_NAME] và In" at bounding box center [1183, 537] width 131 height 21
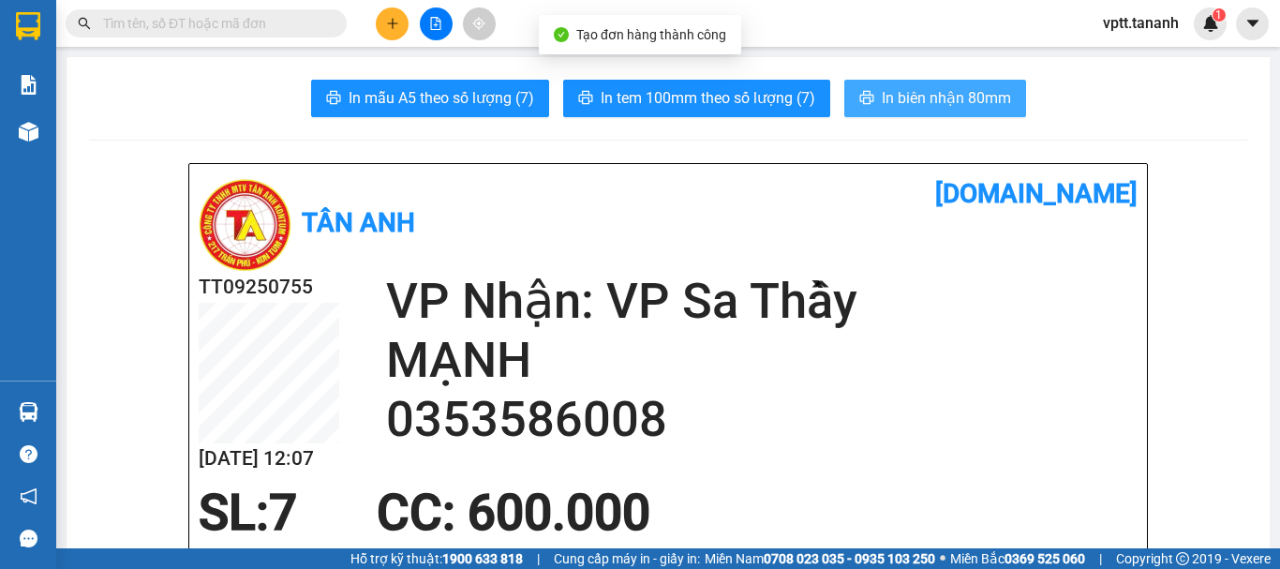
click at [907, 94] on span "In biên nhận 80mm" at bounding box center [946, 97] width 129 height 23
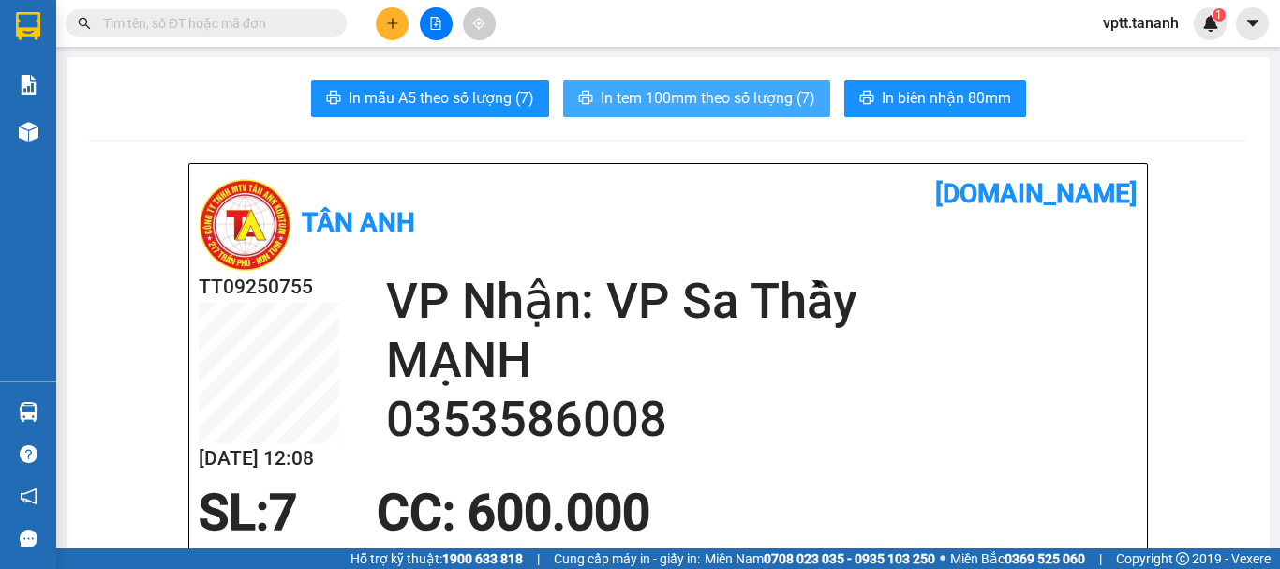
click at [723, 97] on span "In tem 100mm theo số lượng (7)" at bounding box center [708, 97] width 215 height 23
click at [725, 102] on span "In tem 100mm theo số lượng (7)" at bounding box center [708, 97] width 215 height 23
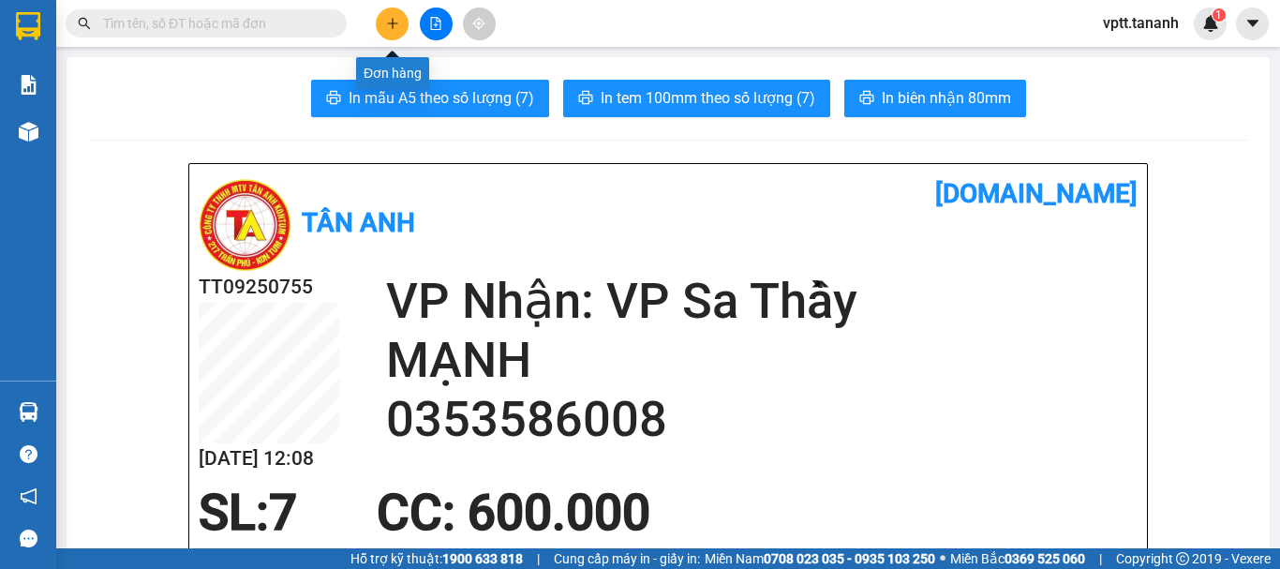
click at [399, 24] on button at bounding box center [392, 23] width 33 height 33
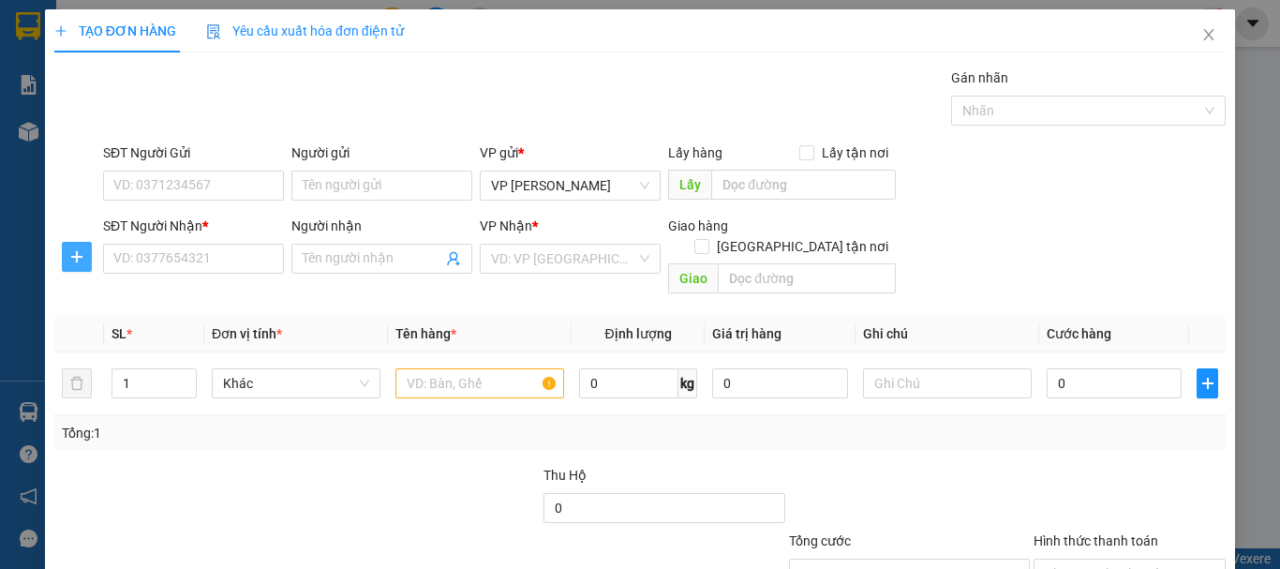
click at [76, 252] on icon "plus" at bounding box center [76, 257] width 1 height 12
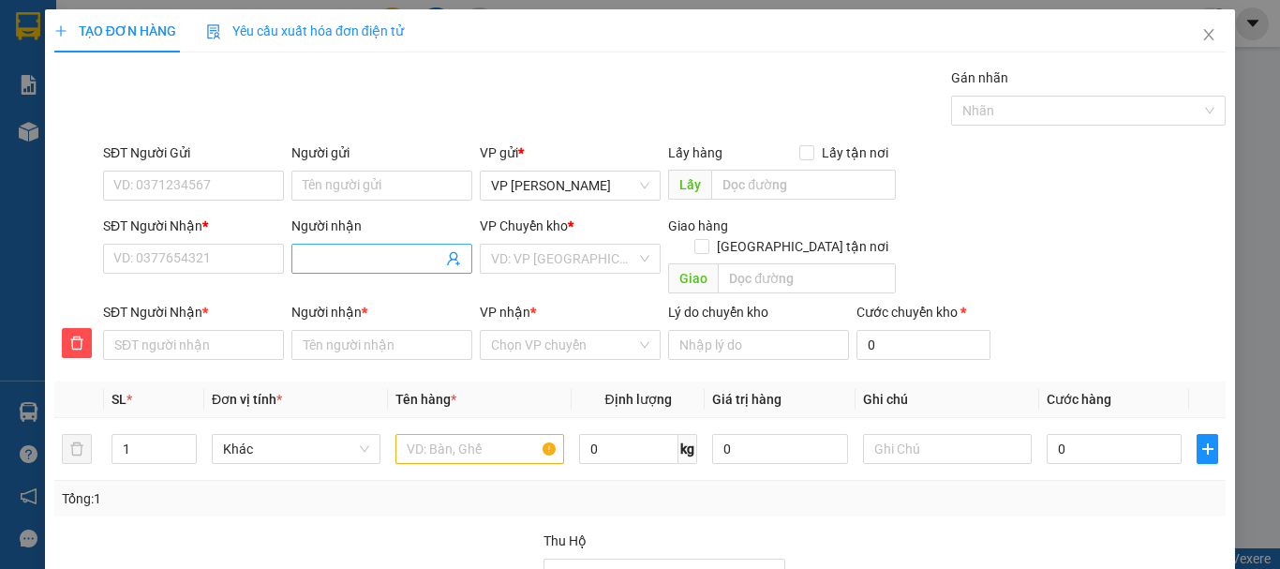
click at [316, 258] on input "Người nhận" at bounding box center [373, 258] width 140 height 21
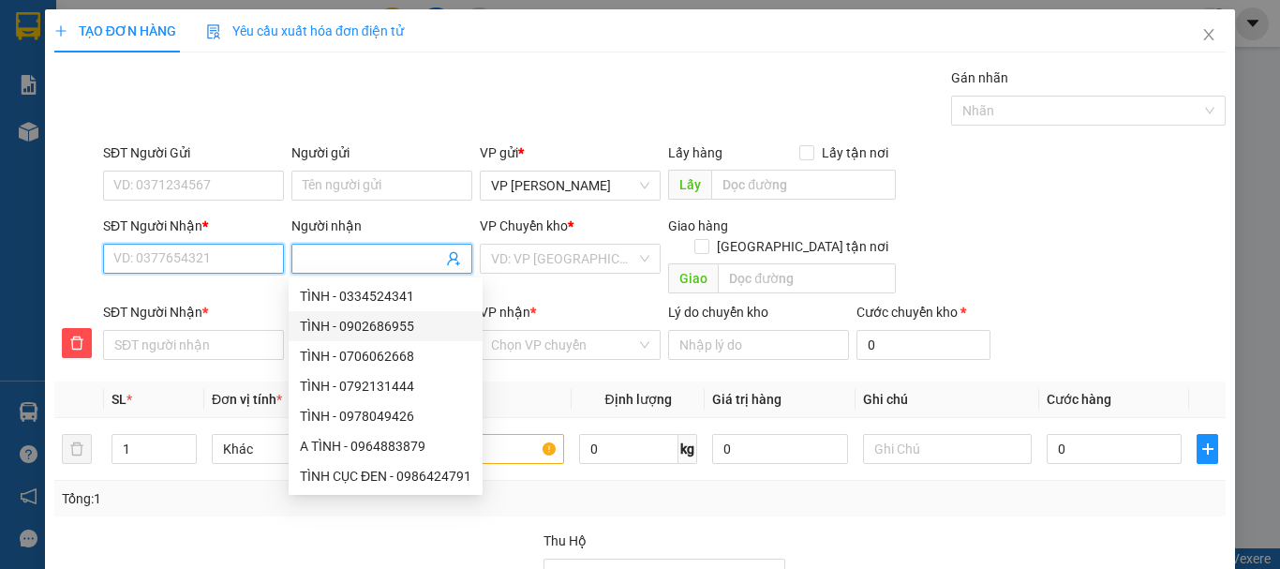
click at [187, 258] on input "SĐT Người Nhận *" at bounding box center [193, 259] width 181 height 30
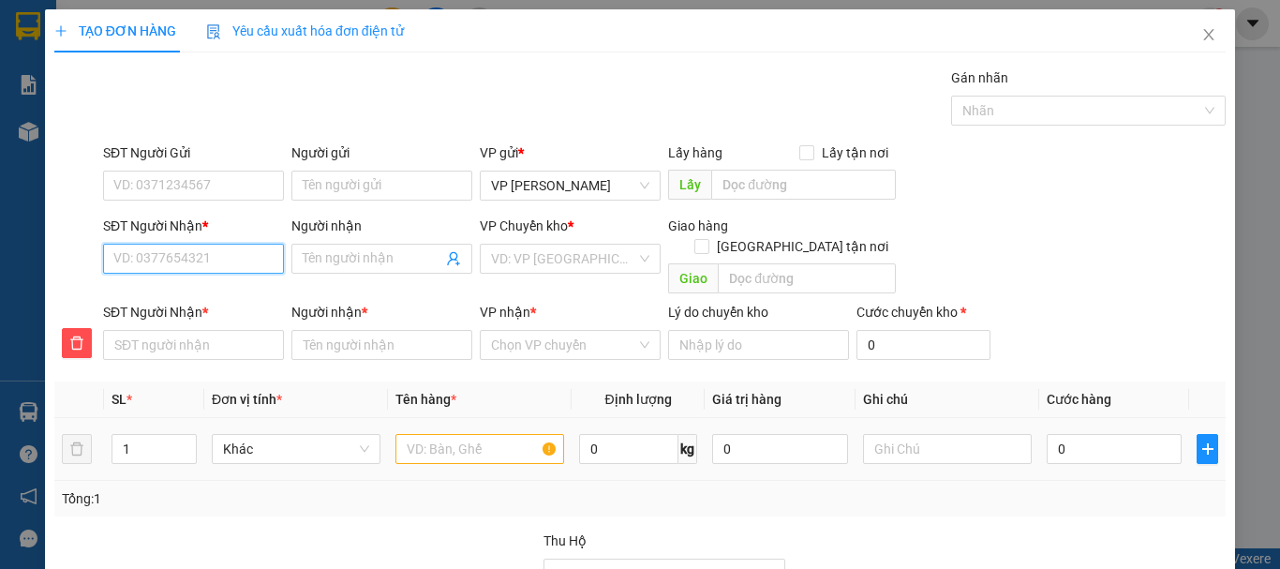
type input "0"
type input "03"
type input "033"
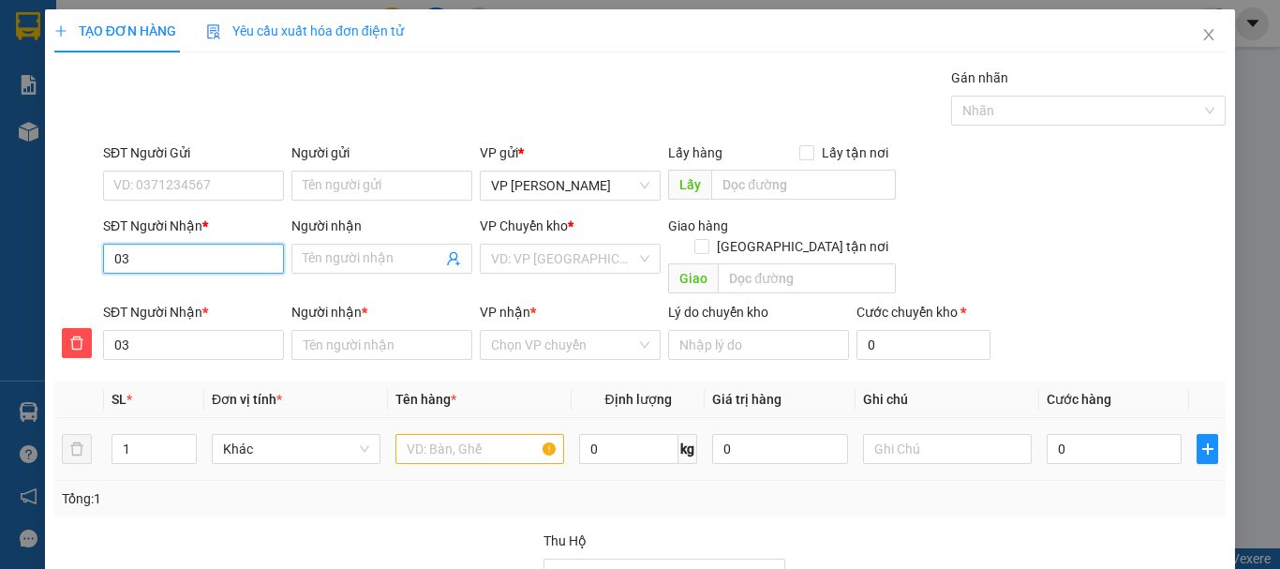
type input "033"
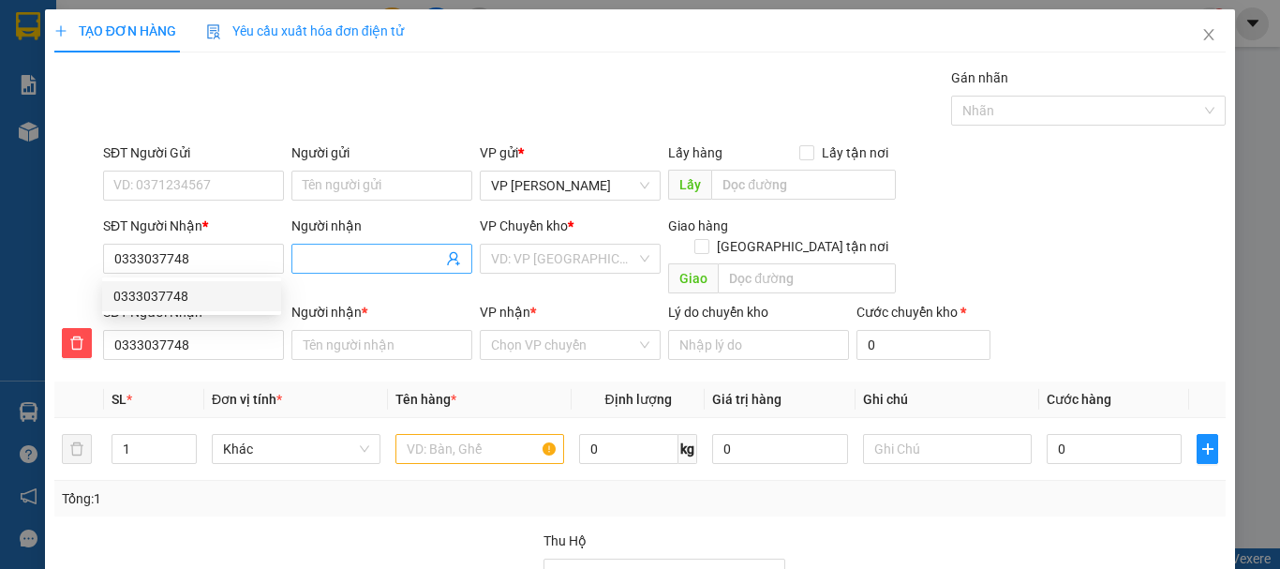
click at [337, 257] on input "Người nhận" at bounding box center [373, 258] width 140 height 21
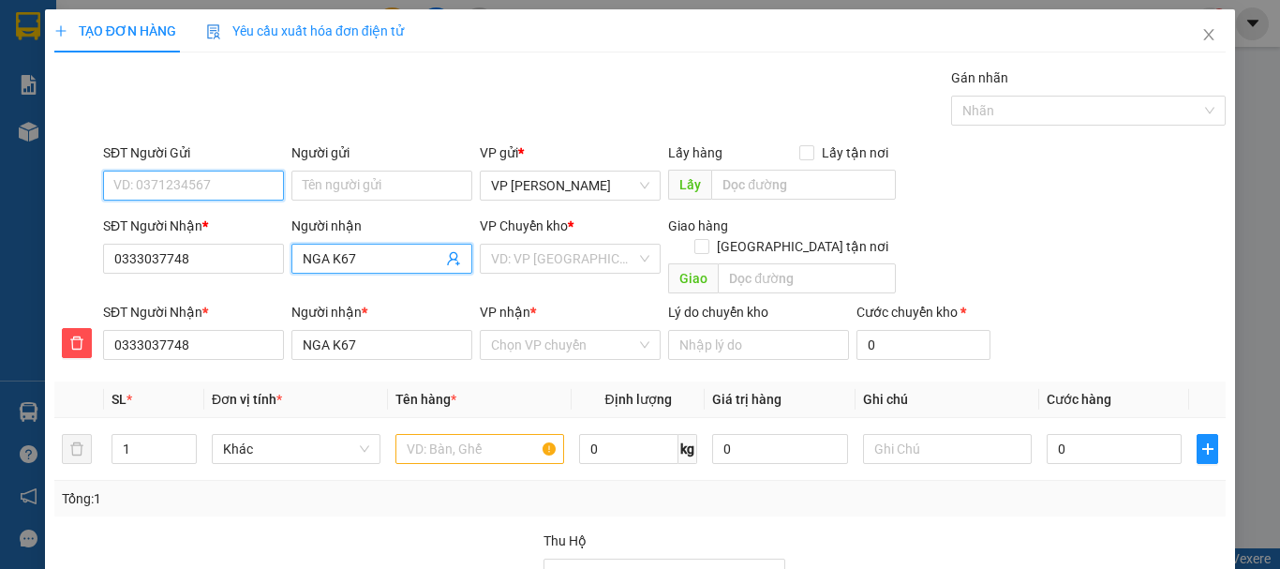
drag, startPoint x: 138, startPoint y: 184, endPoint x: 161, endPoint y: 183, distance: 23.4
click at [138, 183] on input "SĐT Người Gửi" at bounding box center [193, 186] width 181 height 30
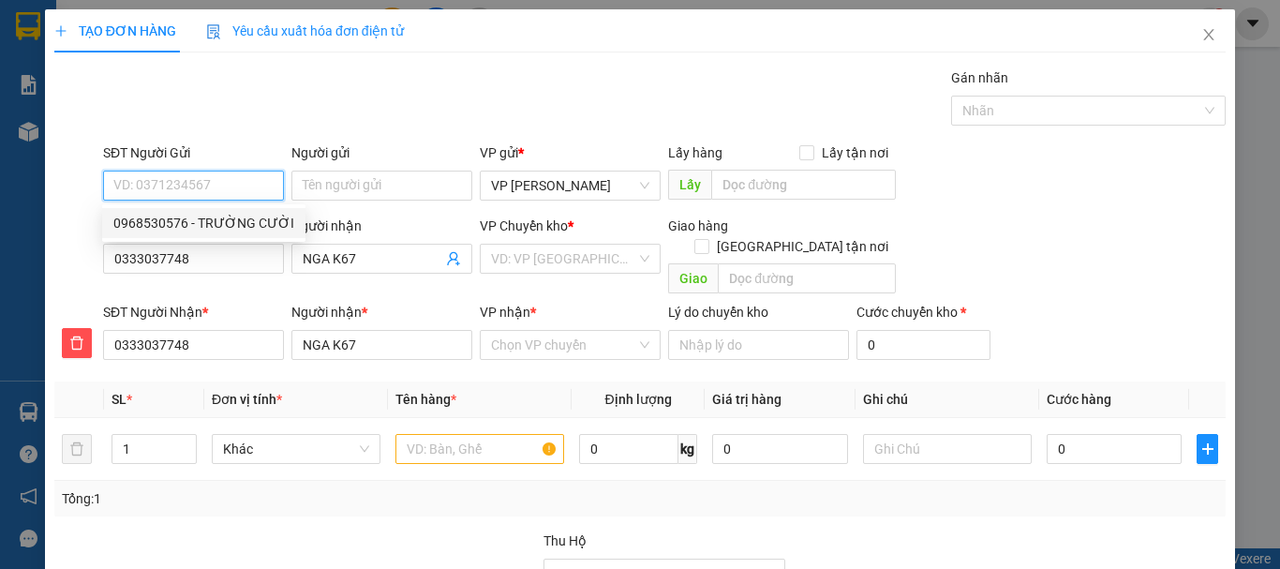
click at [241, 219] on div "0968530576 - TRƯỜNG CƯỜI" at bounding box center [203, 223] width 181 height 21
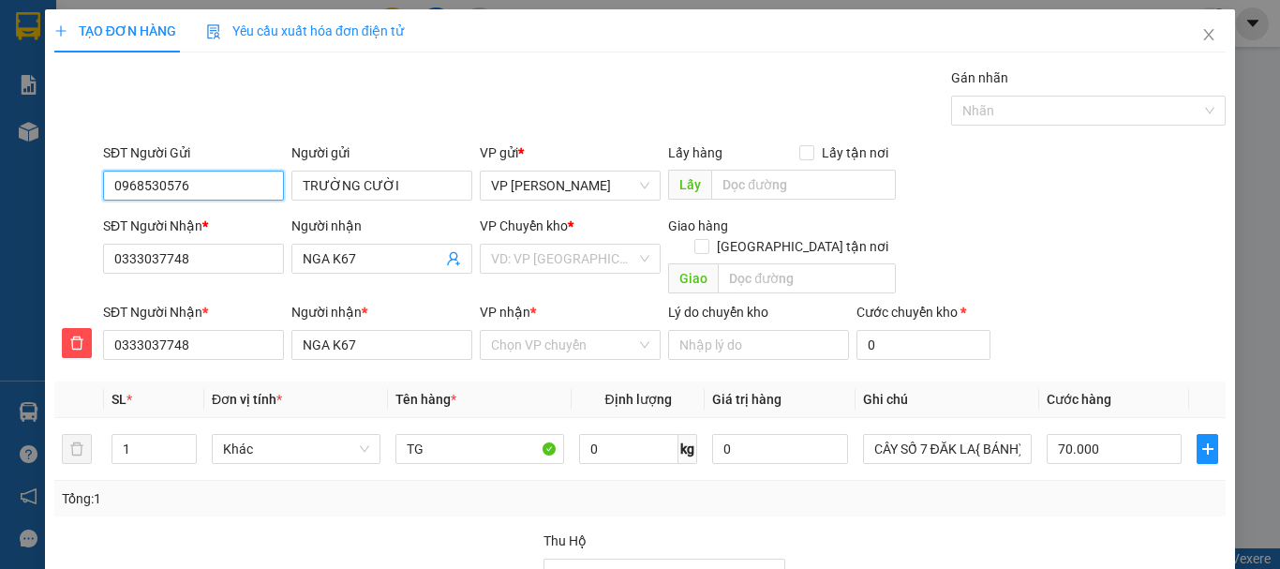
drag, startPoint x: 184, startPoint y: 181, endPoint x: 0, endPoint y: 174, distance: 183.8
click at [0, 174] on div "TẠO ĐƠN HÀNG Yêu cầu xuất hóa đơn điện tử Transit Pickup Surcharge Ids Transit …" at bounding box center [640, 284] width 1280 height 569
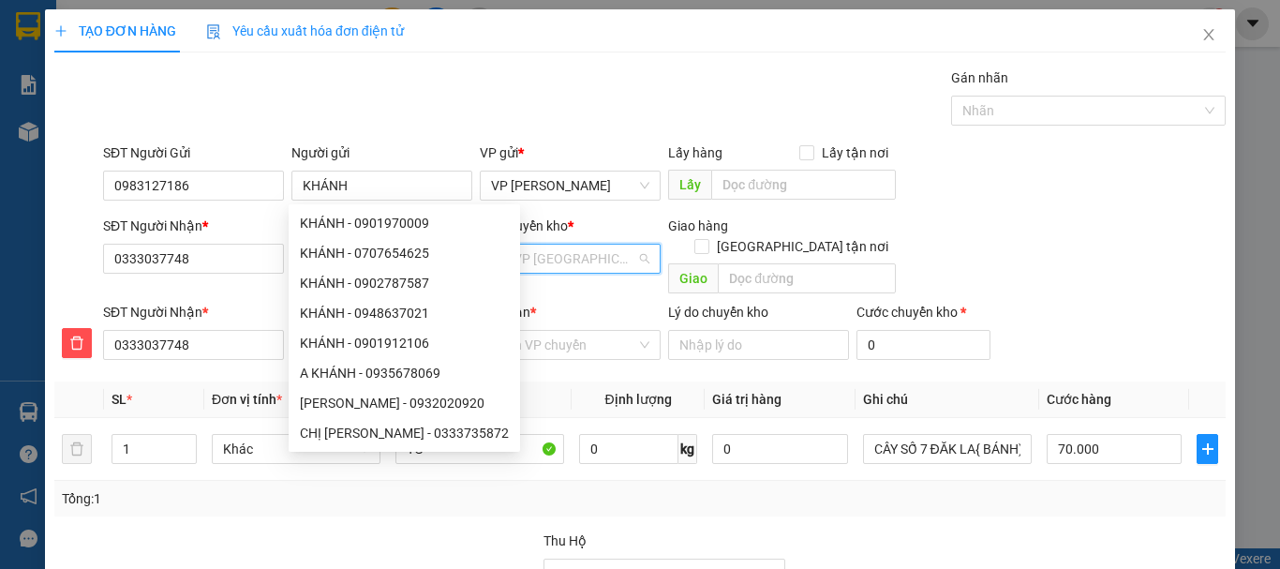
click at [537, 257] on input "search" at bounding box center [563, 259] width 145 height 28
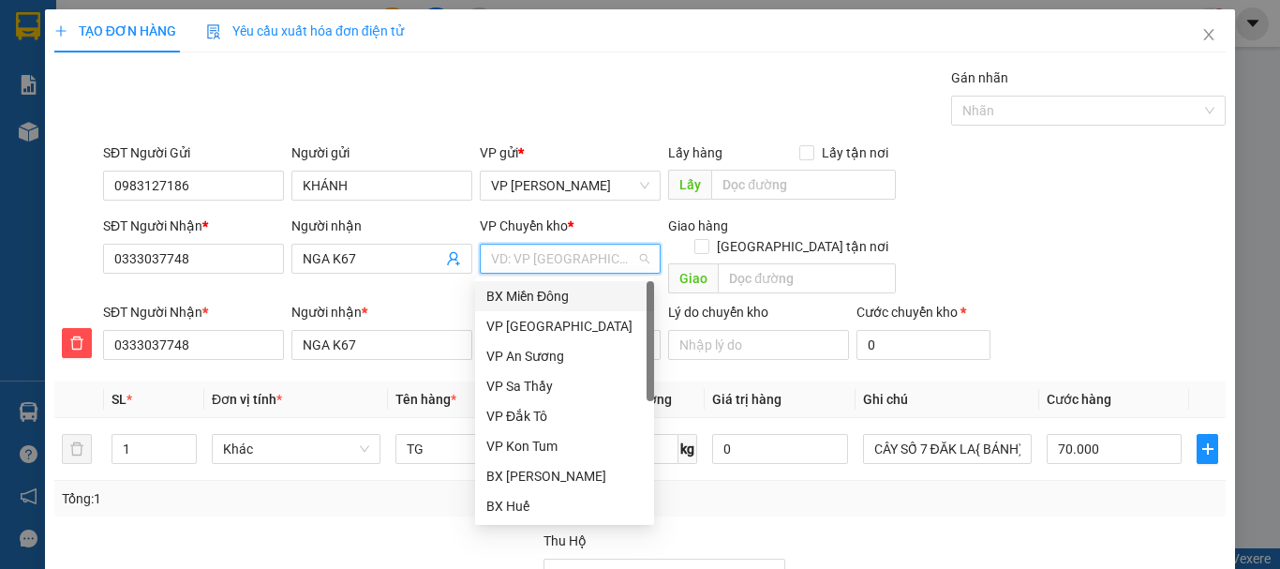
click at [542, 292] on div "BX Miền Đông" at bounding box center [564, 296] width 156 height 21
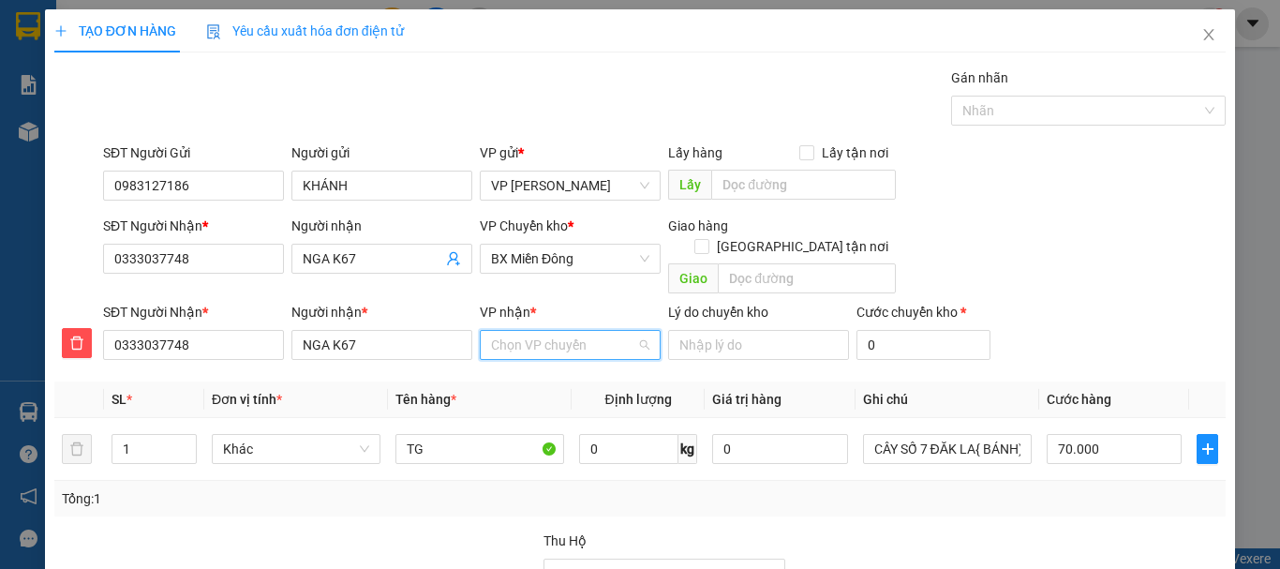
click at [527, 331] on input "VP nhận *" at bounding box center [563, 345] width 145 height 28
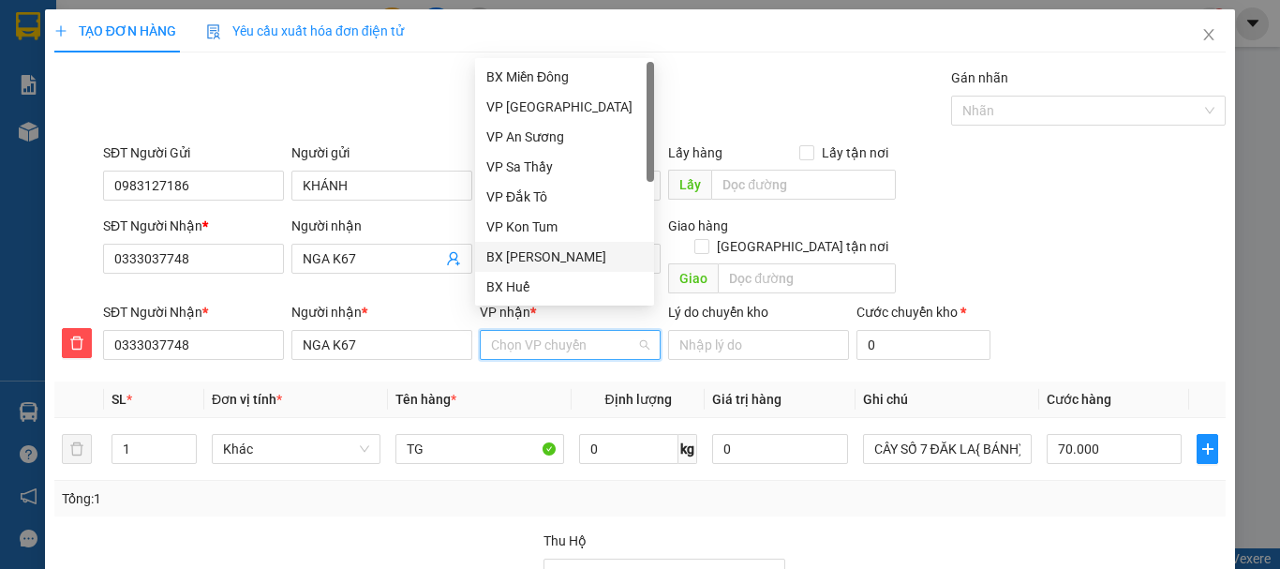
click at [554, 260] on div "BX [PERSON_NAME]" at bounding box center [564, 256] width 156 height 21
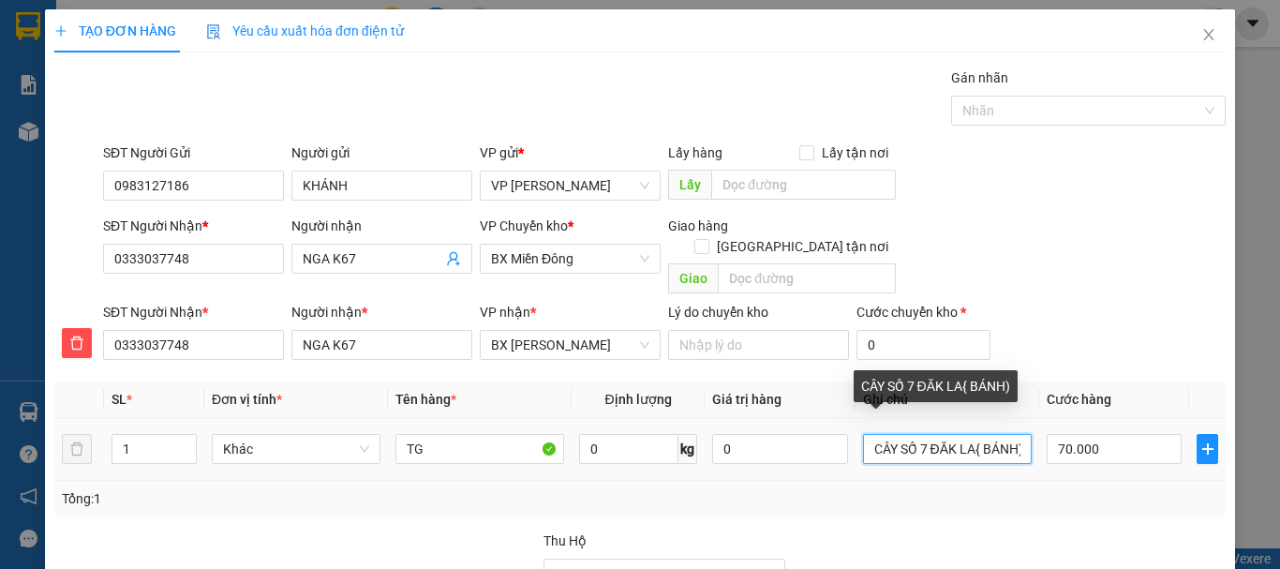
scroll to position [0, 4]
drag, startPoint x: 965, startPoint y: 428, endPoint x: 1016, endPoint y: 428, distance: 50.6
click at [1016, 434] on input "CÂY SỐ 7 ĐĂK LA{ BÁNH)" at bounding box center [947, 449] width 169 height 30
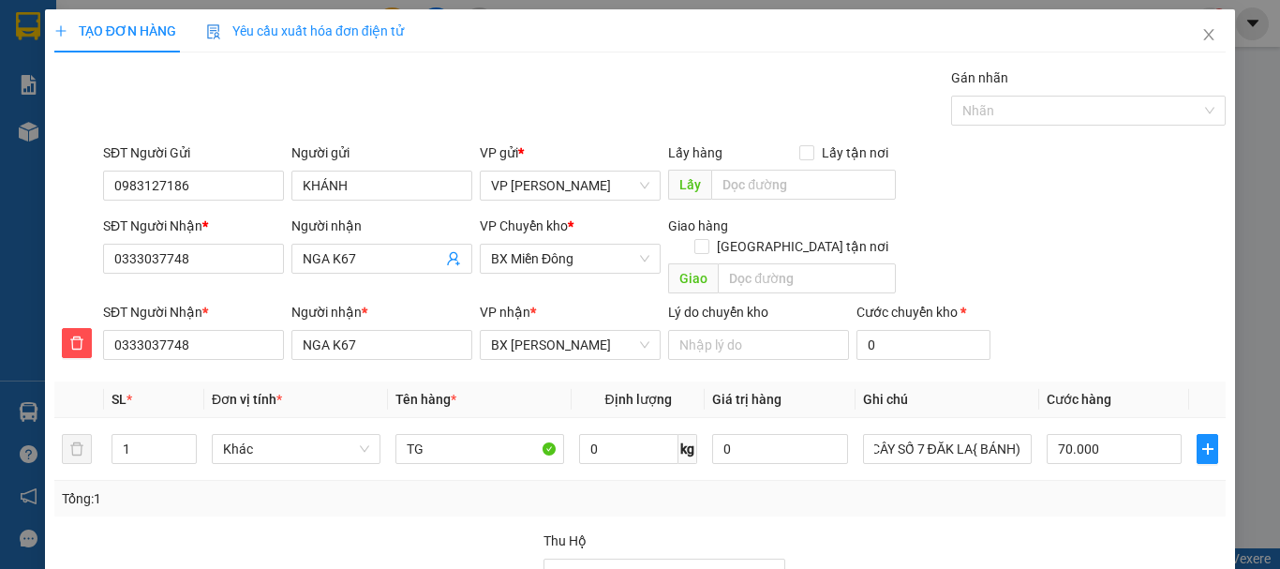
scroll to position [0, 0]
click at [974, 498] on div "Transit Pickup Surcharge Ids Transit Deliver Surcharge Ids Transit Deliver Surc…" at bounding box center [639, 405] width 1171 height 676
drag, startPoint x: 122, startPoint y: 423, endPoint x: 174, endPoint y: 434, distance: 53.5
click at [174, 434] on div "1" at bounding box center [153, 449] width 85 height 30
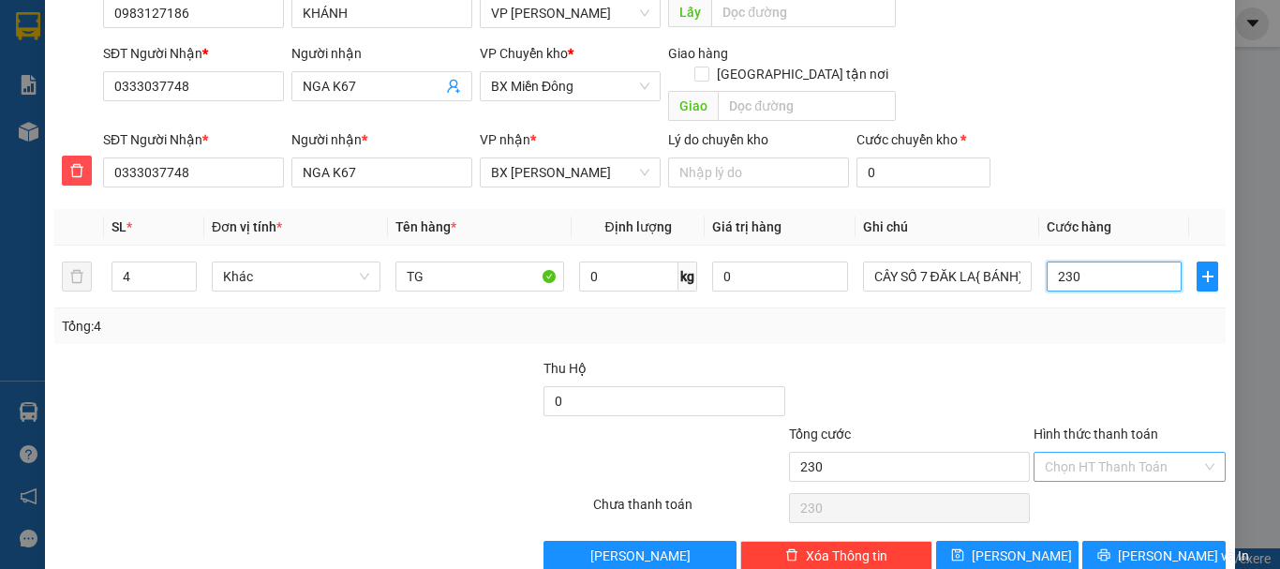
scroll to position [190, 0]
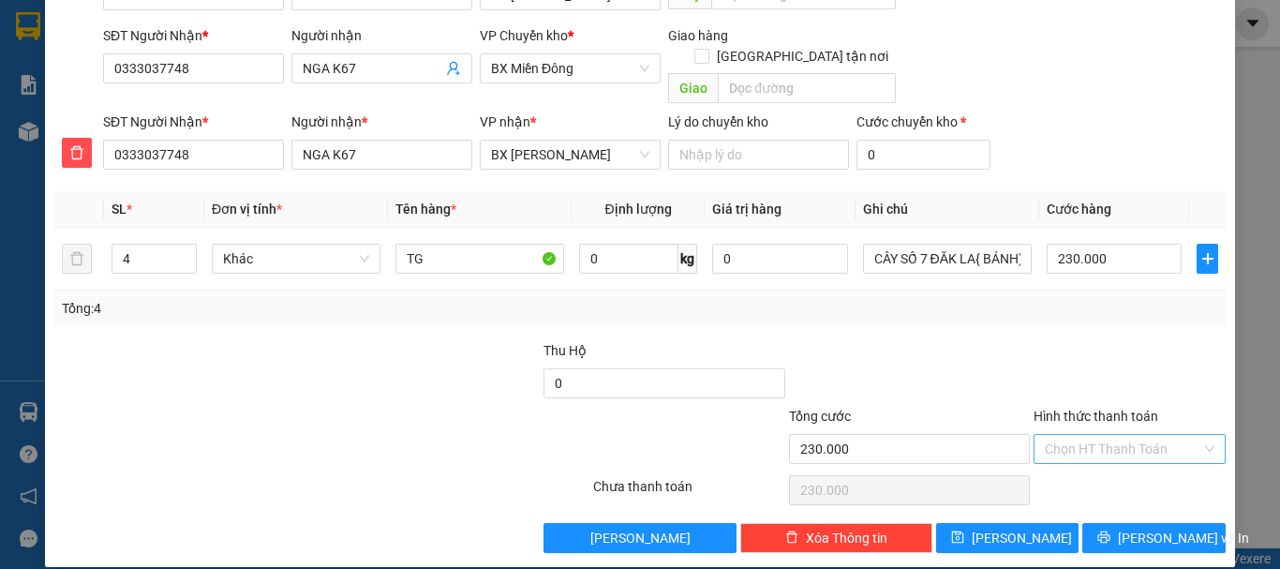
click at [1106, 435] on input "Hình thức thanh toán" at bounding box center [1123, 449] width 156 height 28
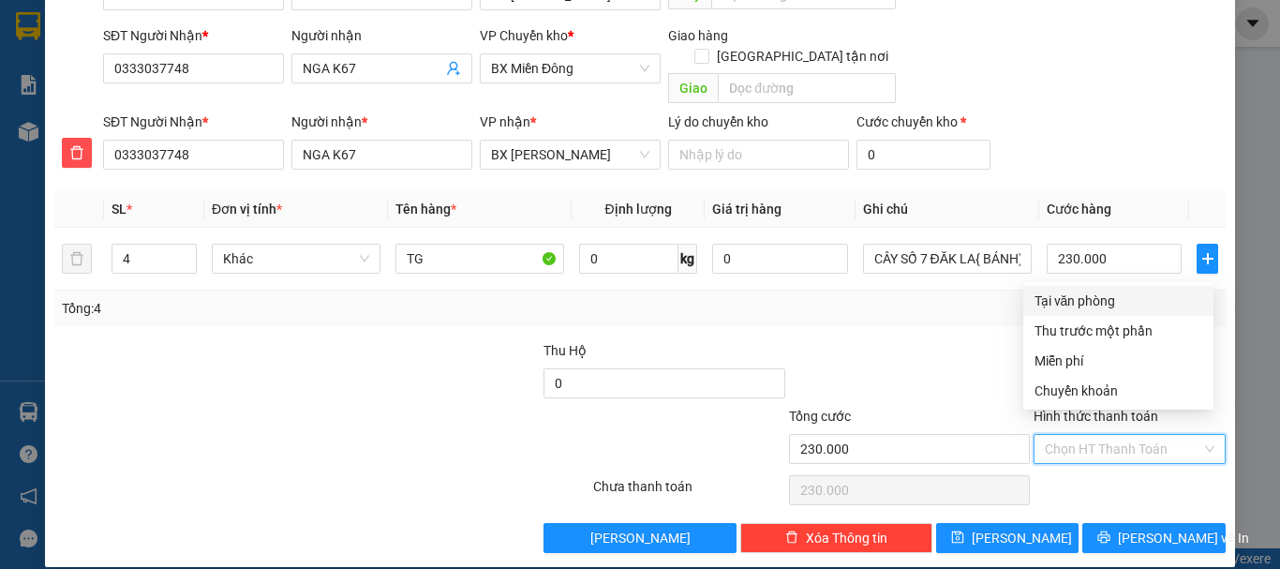
click at [1065, 301] on div "Tại văn phòng" at bounding box center [1118, 300] width 168 height 21
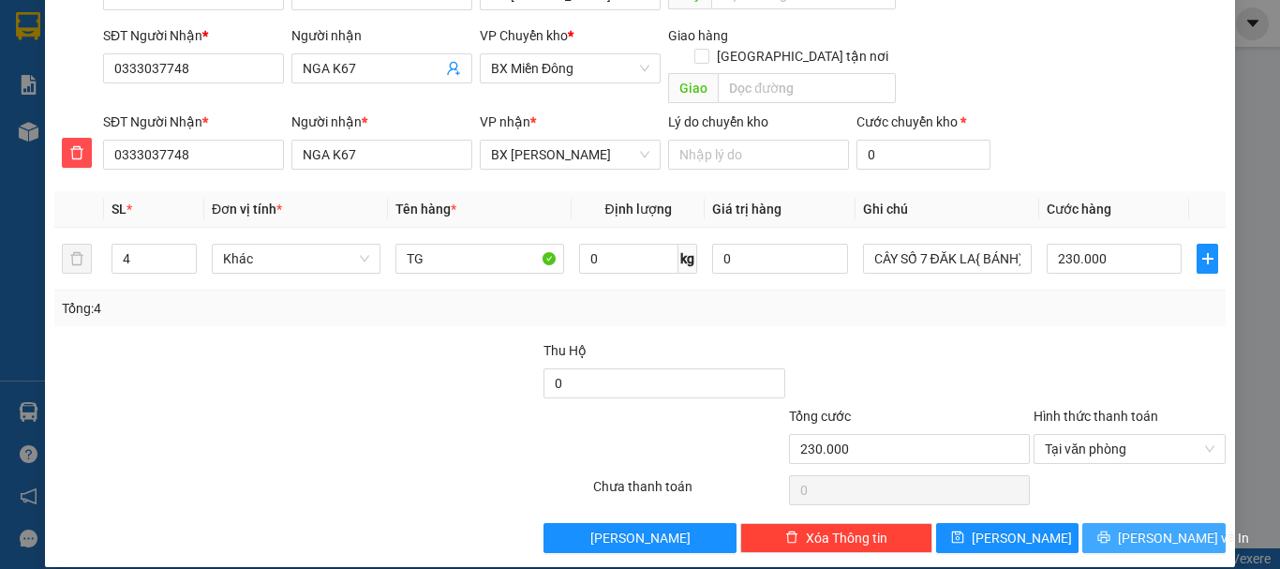
click at [1150, 527] on span "[PERSON_NAME] và In" at bounding box center [1183, 537] width 131 height 21
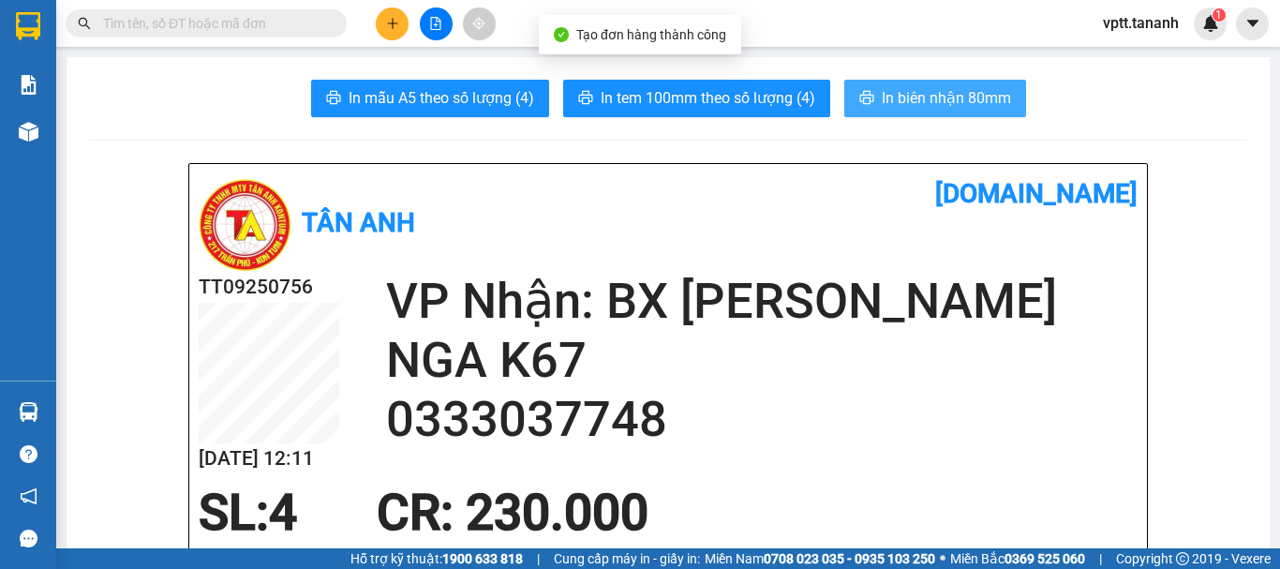
click at [910, 103] on span "In biên nhận 80mm" at bounding box center [946, 97] width 129 height 23
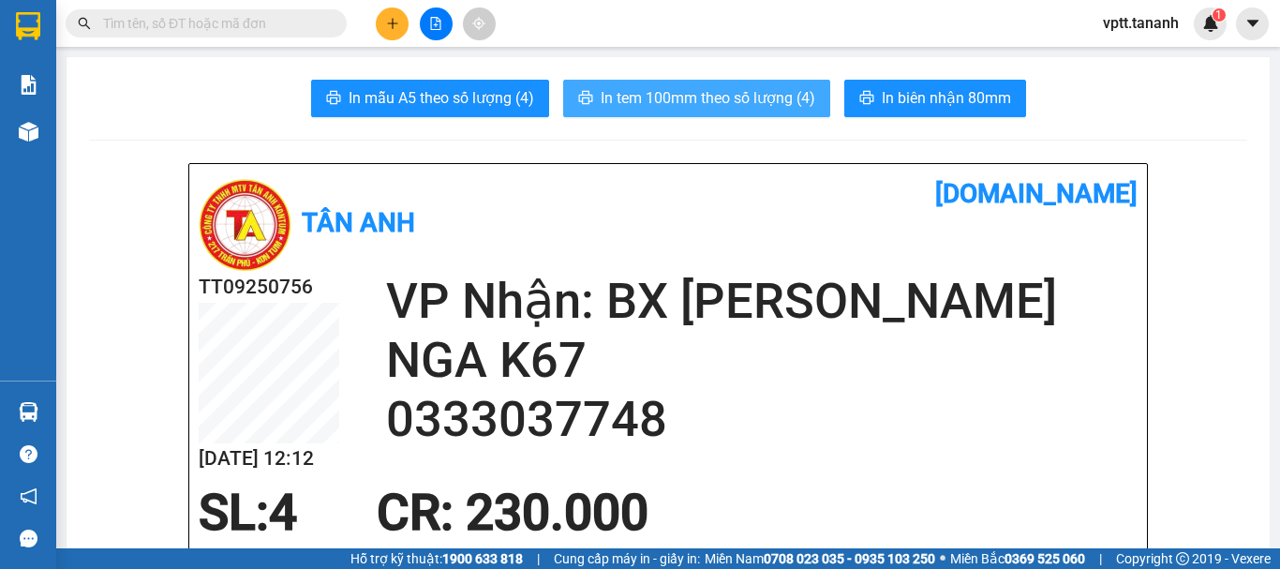
click at [787, 100] on span "In tem 100mm theo số lượng (4)" at bounding box center [708, 97] width 215 height 23
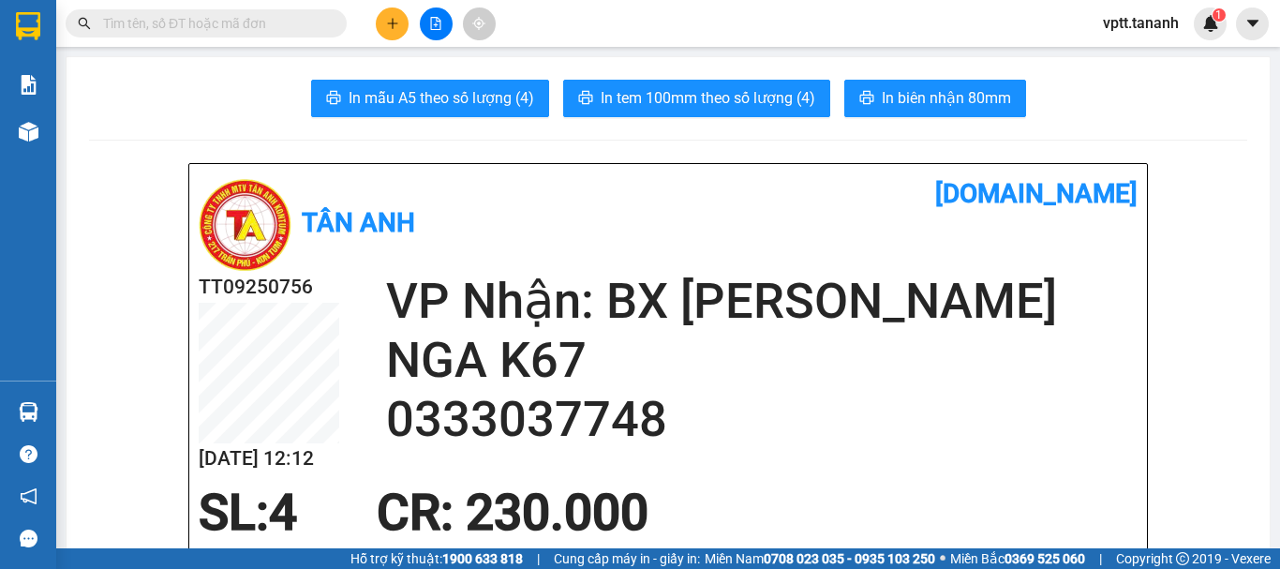
click at [393, 26] on icon "plus" at bounding box center [392, 23] width 1 height 10
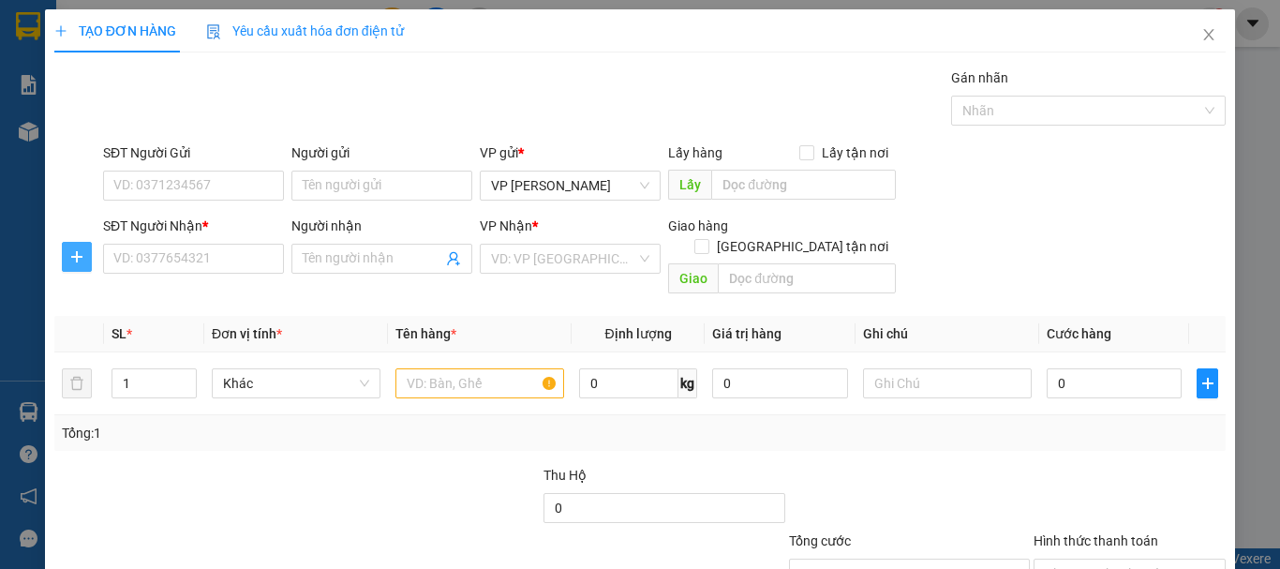
click at [67, 259] on span "plus" at bounding box center [77, 256] width 28 height 15
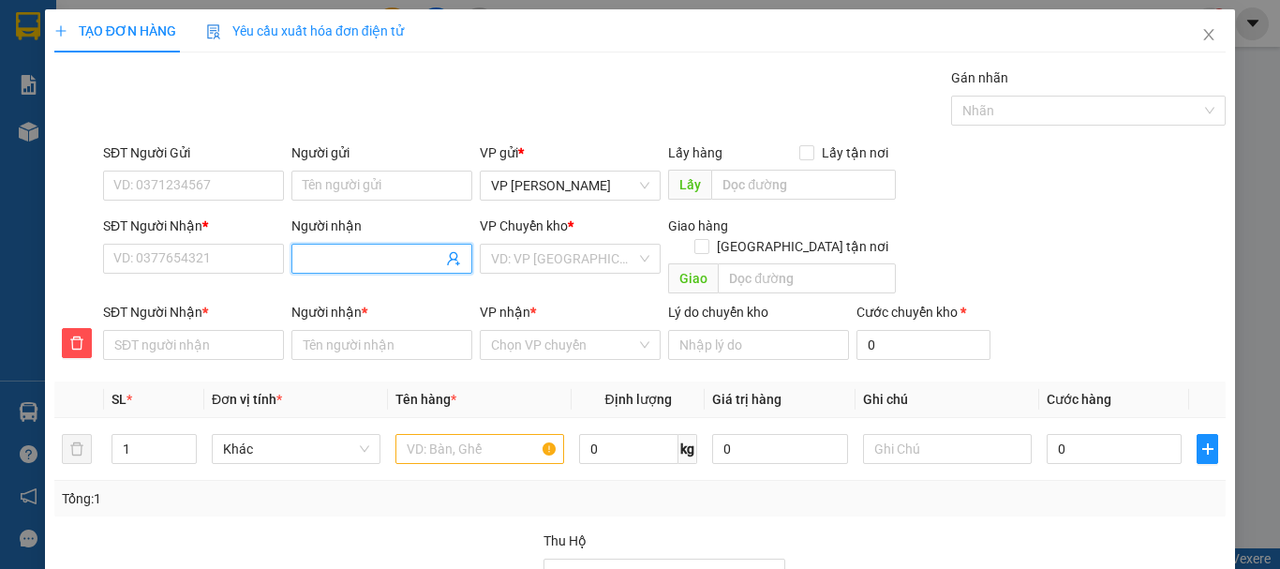
click at [371, 254] on input "Người nhận" at bounding box center [373, 258] width 140 height 21
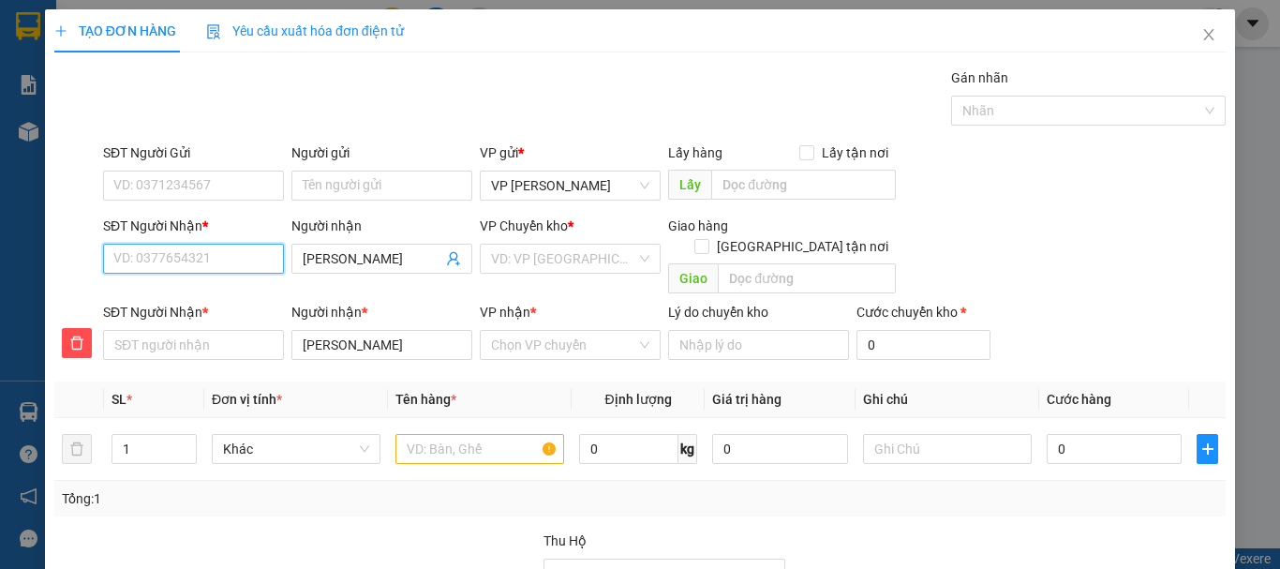
click at [164, 262] on input "SĐT Người Nhận *" at bounding box center [193, 259] width 181 height 30
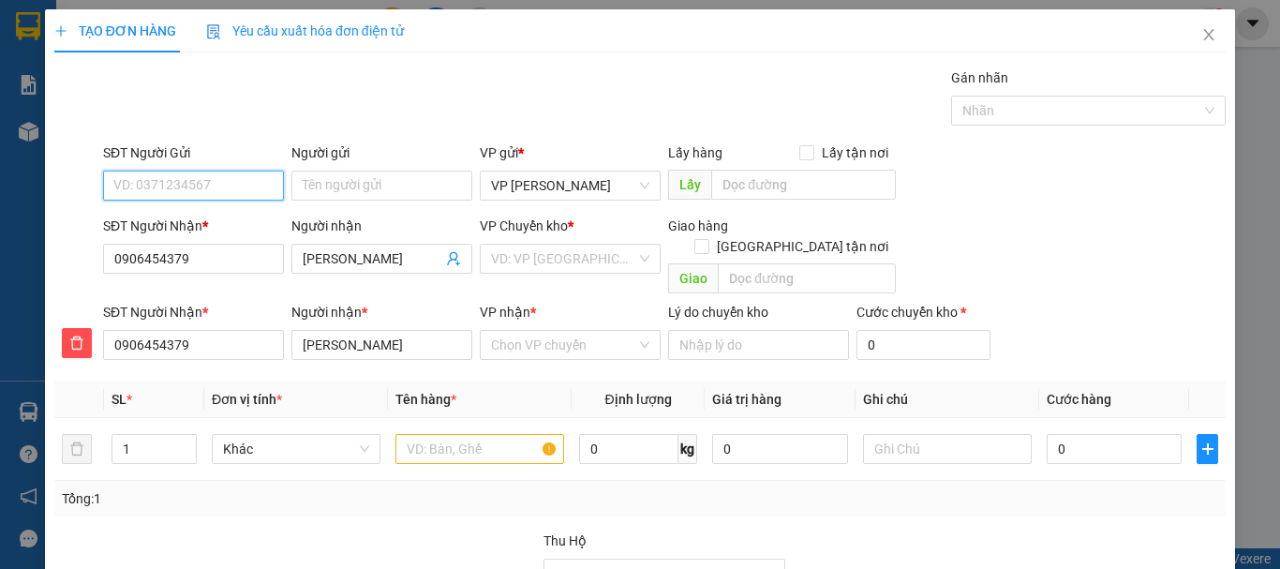
drag, startPoint x: 197, startPoint y: 177, endPoint x: 458, endPoint y: 210, distance: 263.4
click at [198, 179] on input "SĐT Người Gửi" at bounding box center [193, 186] width 181 height 30
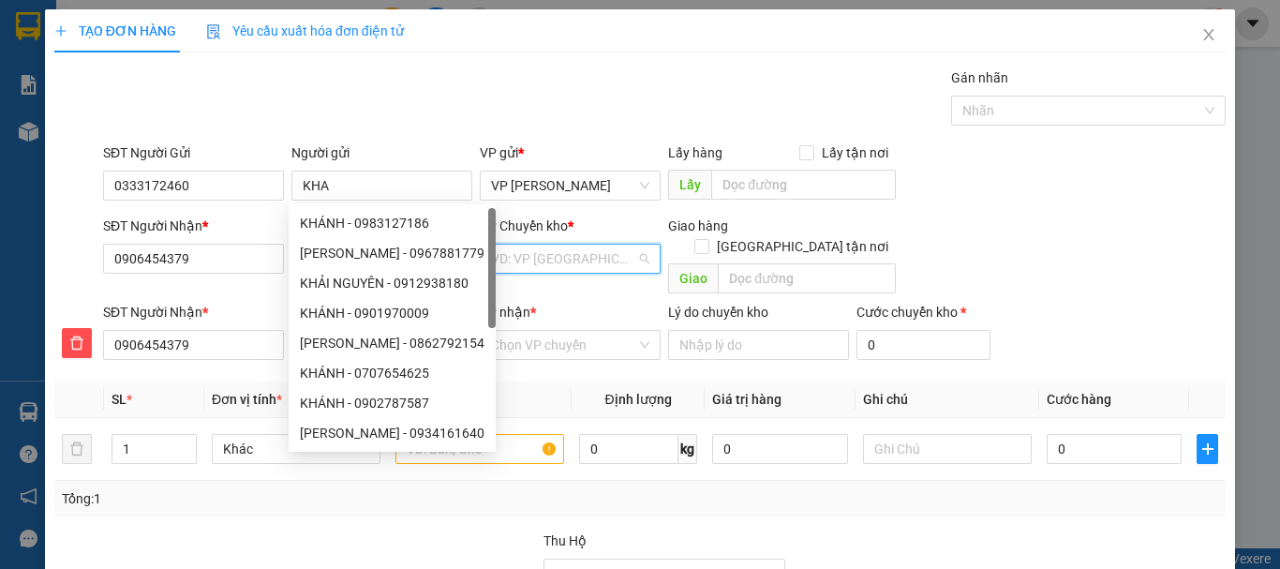
click at [562, 257] on input "search" at bounding box center [563, 259] width 145 height 28
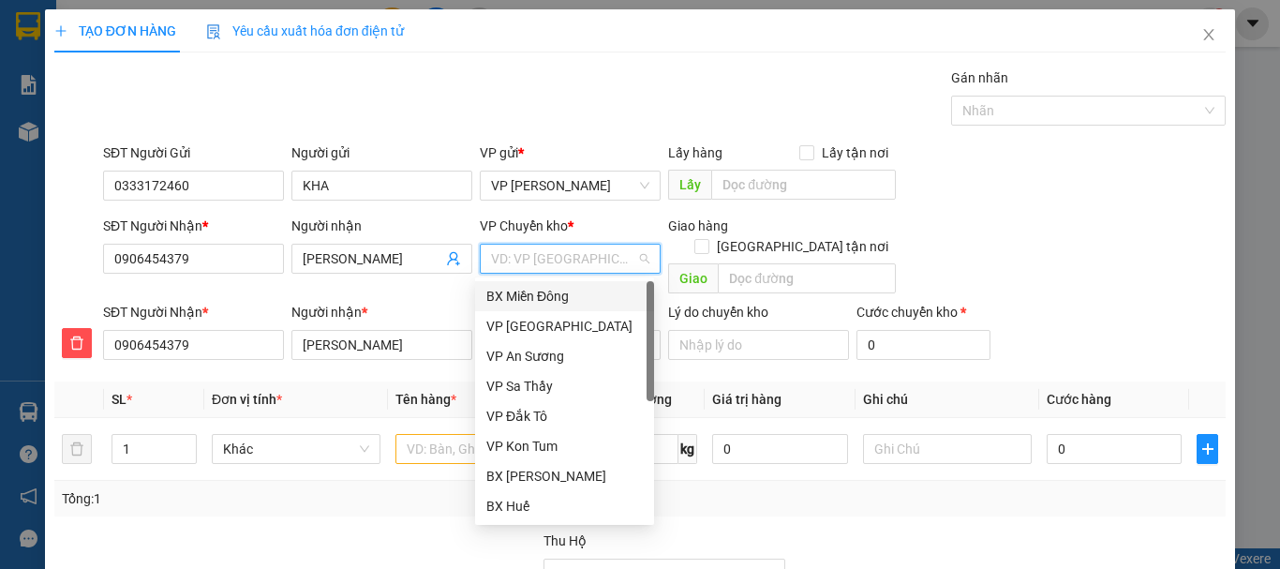
click at [560, 294] on div "BX Miền Đông" at bounding box center [564, 296] width 156 height 21
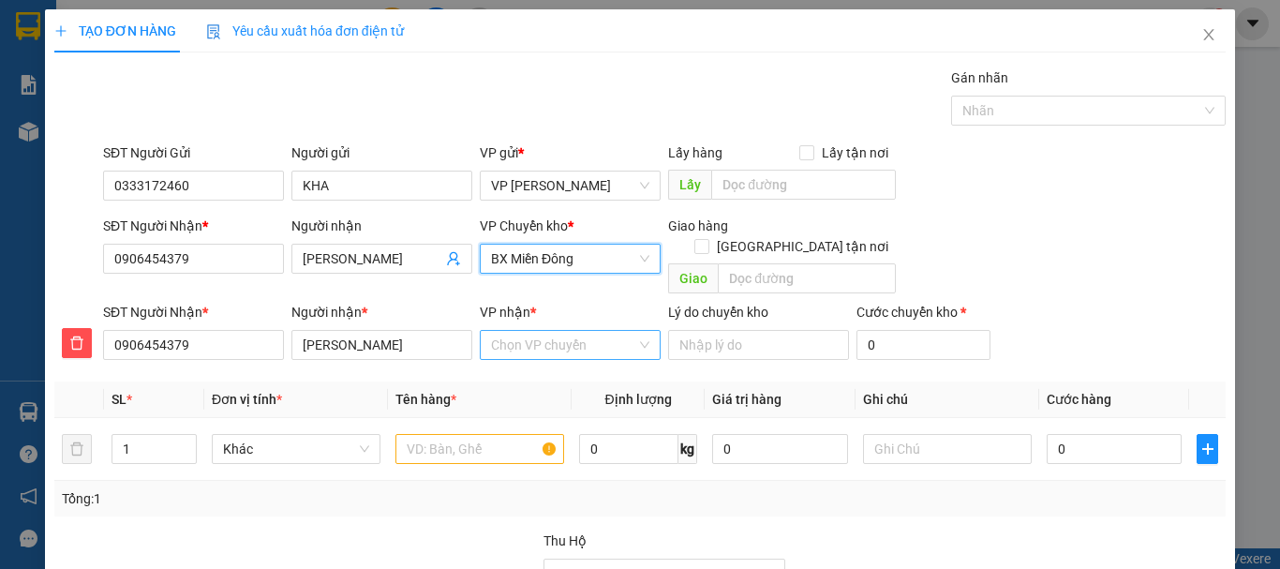
click at [561, 331] on input "VP nhận *" at bounding box center [563, 345] width 145 height 28
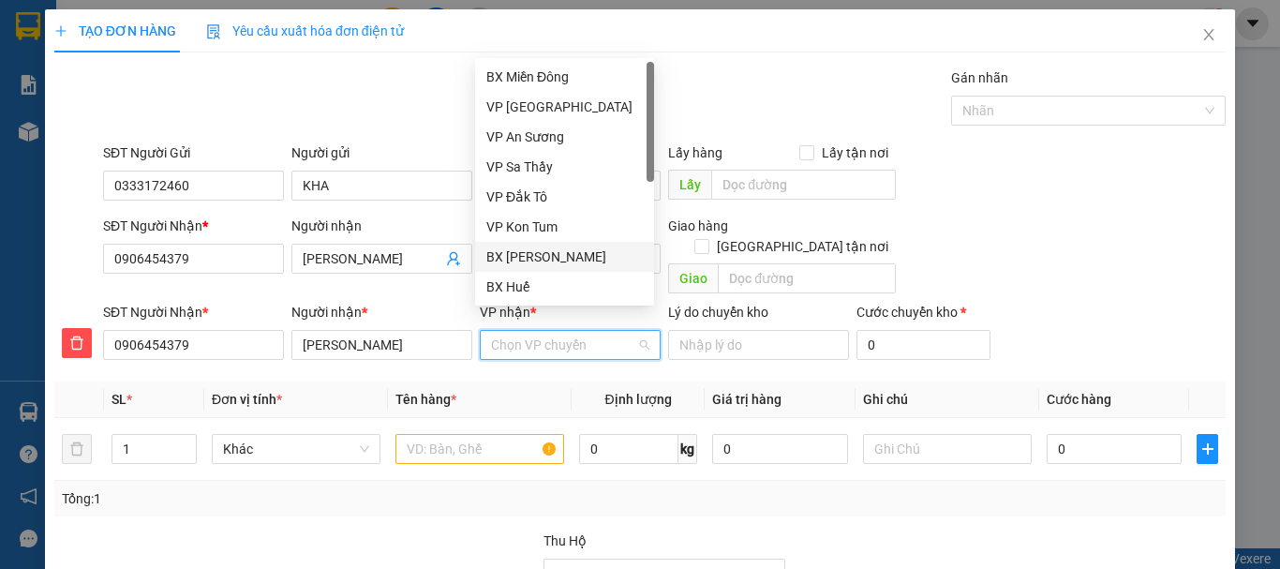
click at [568, 254] on div "BX [PERSON_NAME]" at bounding box center [564, 256] width 156 height 21
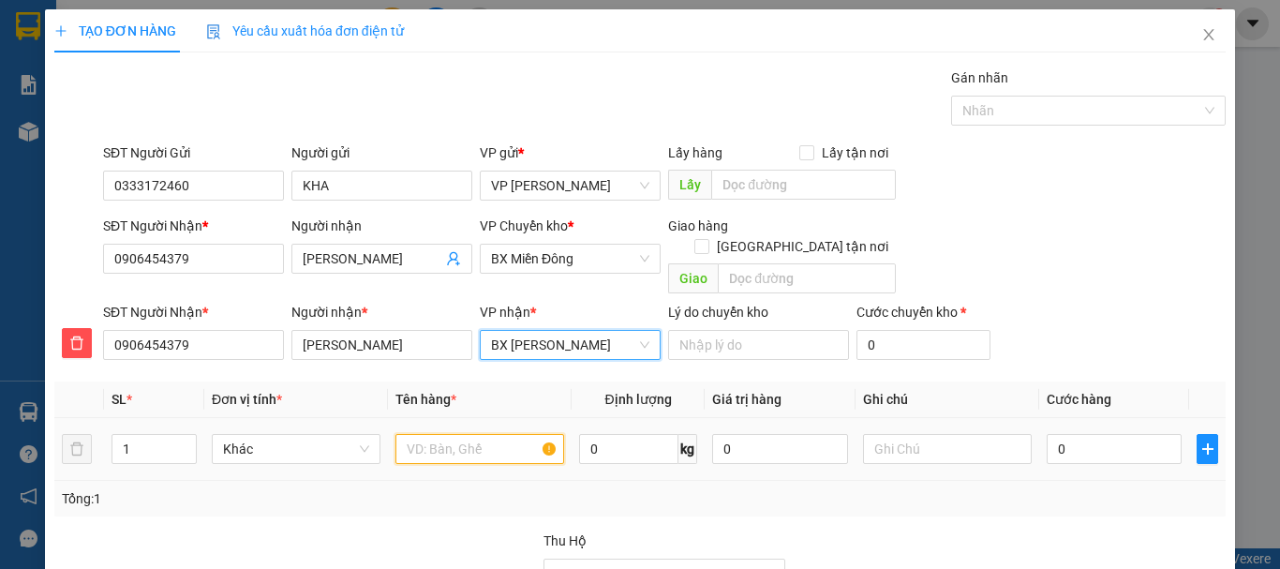
click at [471, 434] on input "text" at bounding box center [479, 449] width 169 height 30
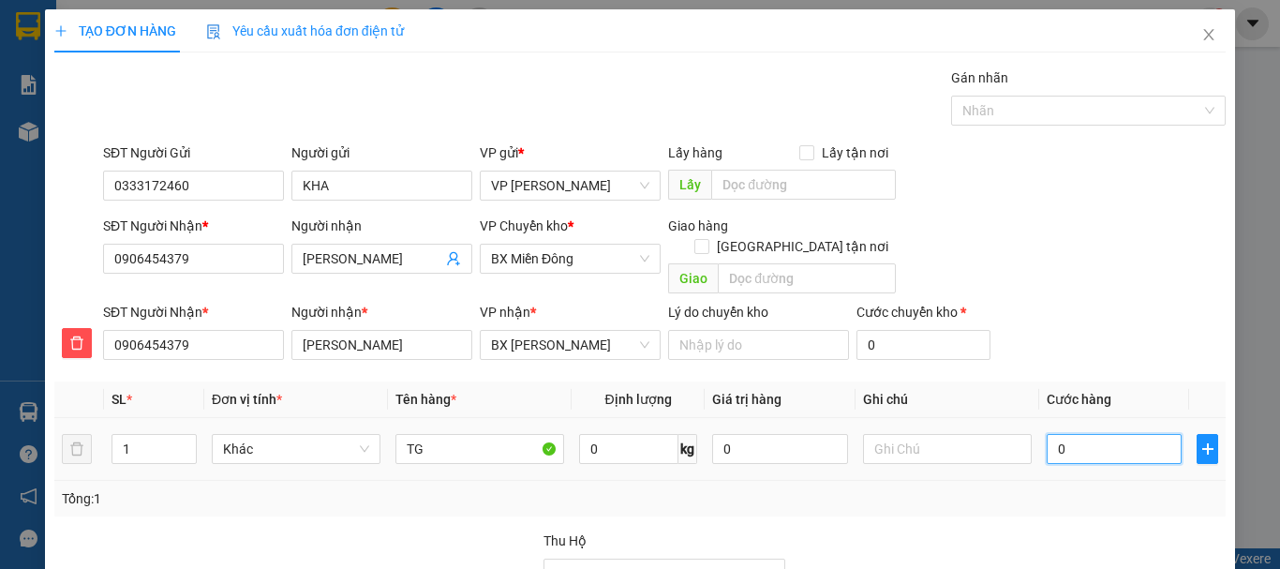
click at [1066, 434] on input "0" at bounding box center [1114, 449] width 135 height 30
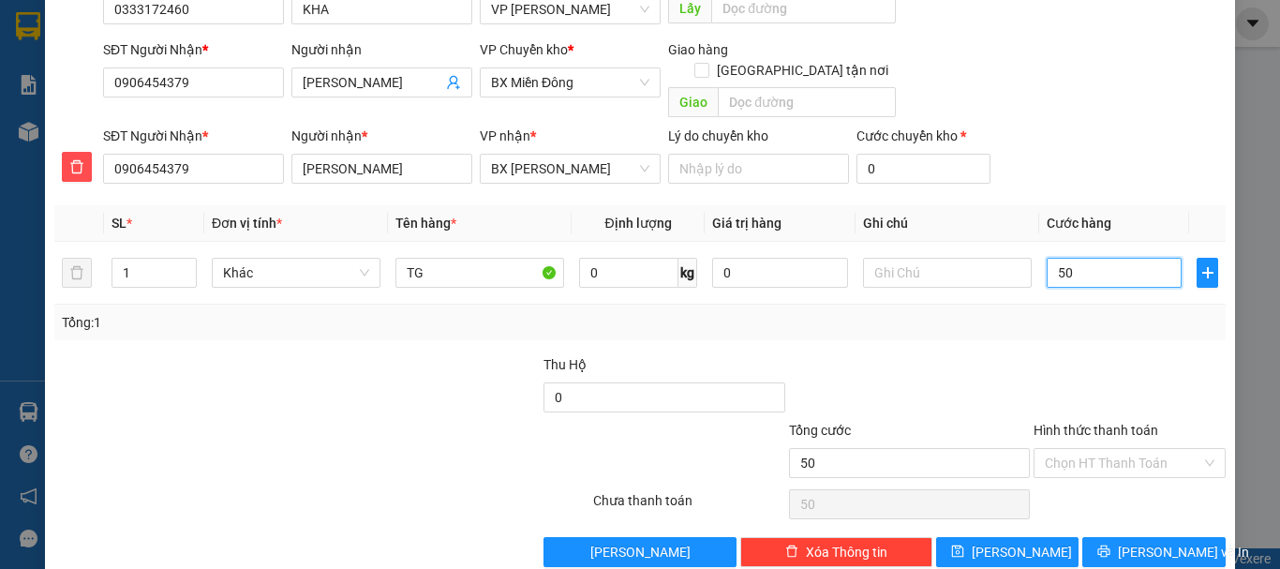
scroll to position [190, 0]
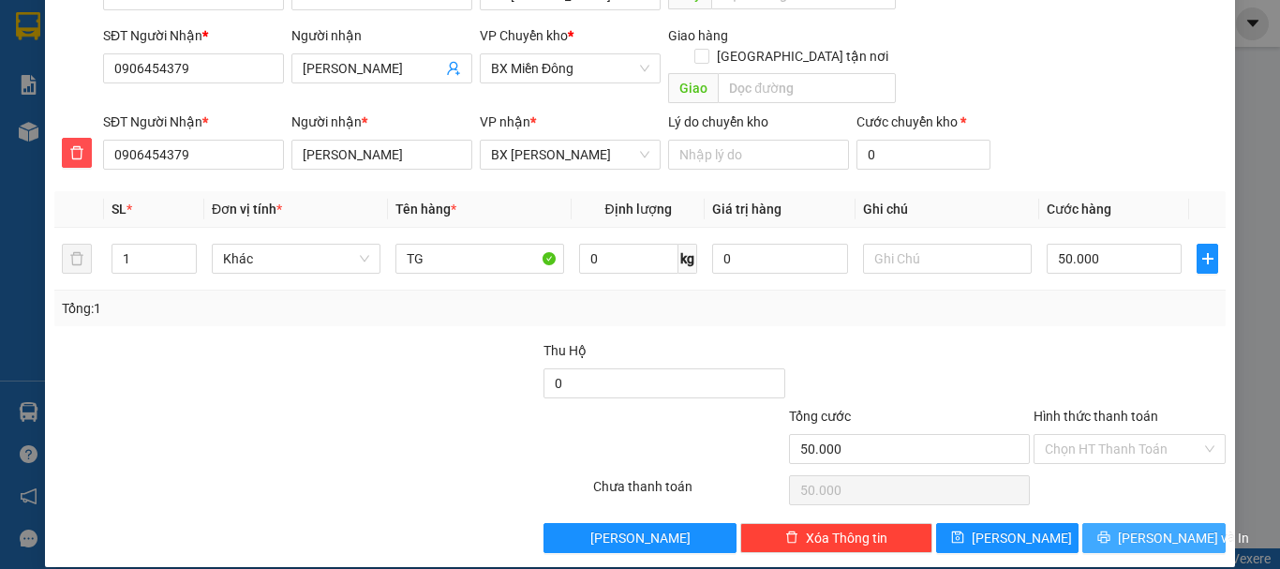
click at [1132, 527] on span "[PERSON_NAME] và In" at bounding box center [1183, 537] width 131 height 21
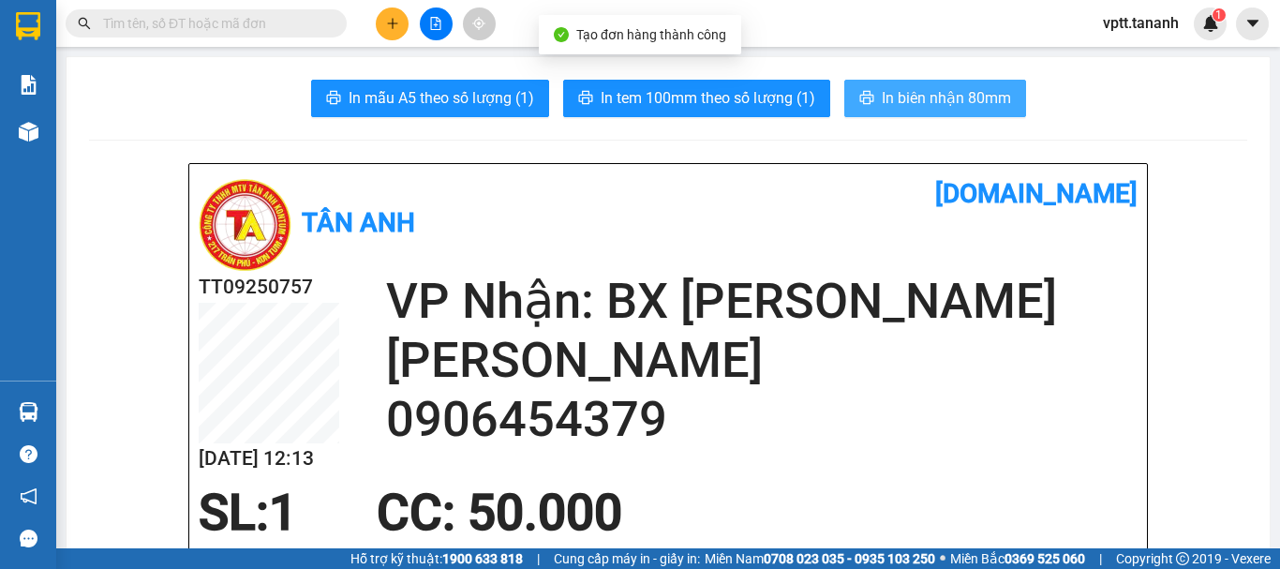
click at [928, 90] on span "In biên nhận 80mm" at bounding box center [946, 97] width 129 height 23
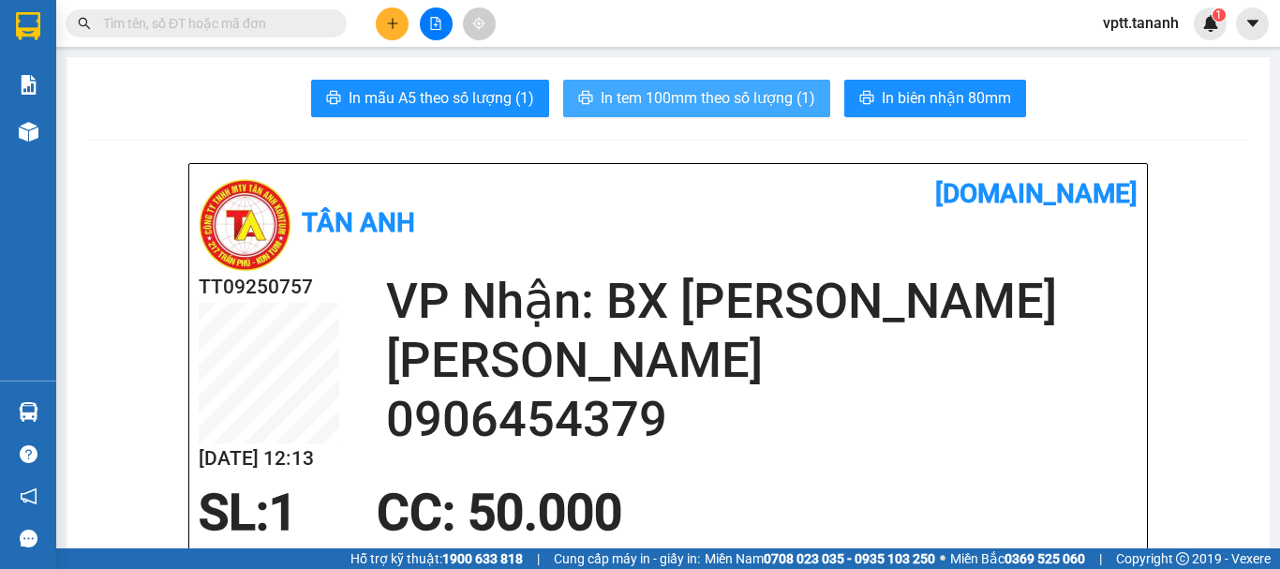
click at [676, 94] on span "In tem 100mm theo số lượng (1)" at bounding box center [708, 97] width 215 height 23
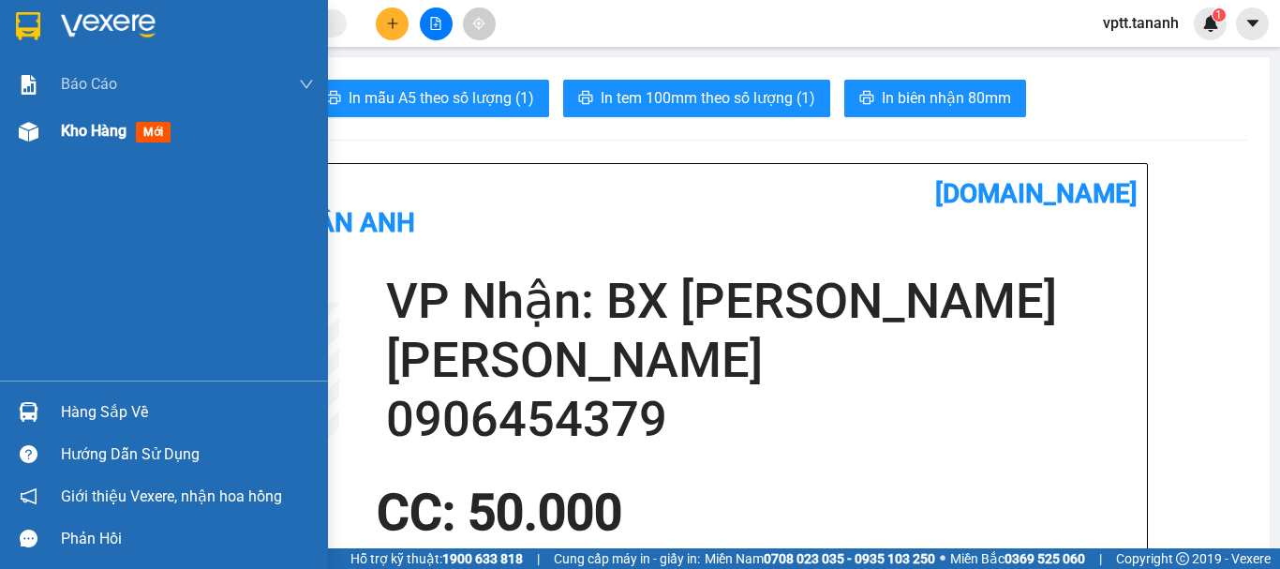
click at [85, 131] on span "Kho hàng" at bounding box center [94, 131] width 66 height 18
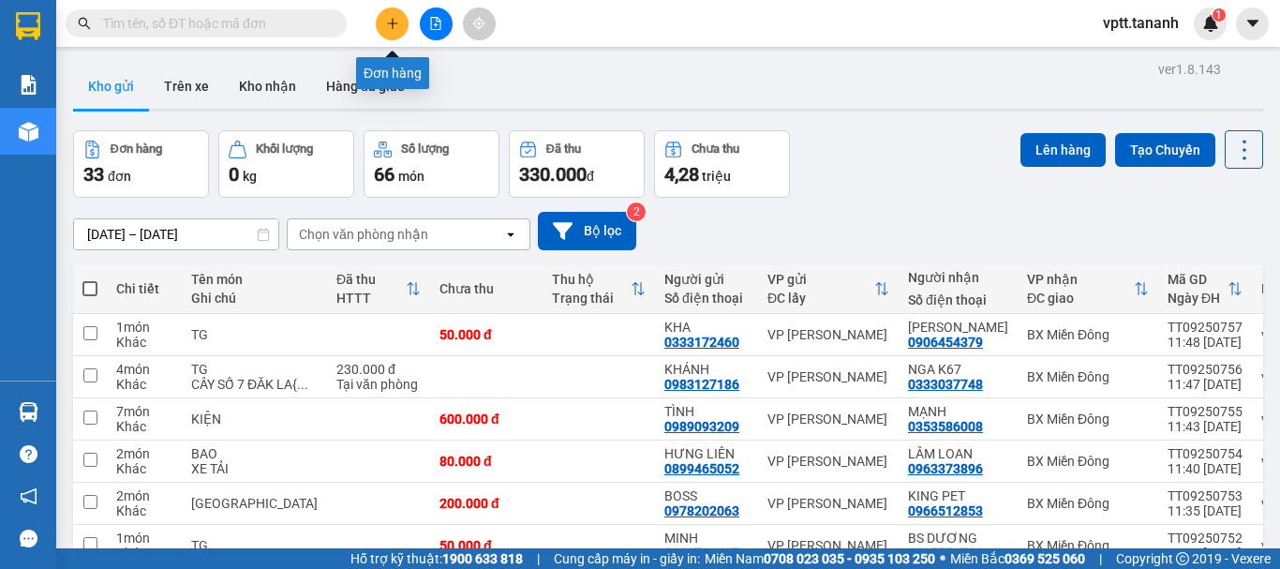
click at [399, 29] on button at bounding box center [392, 23] width 33 height 33
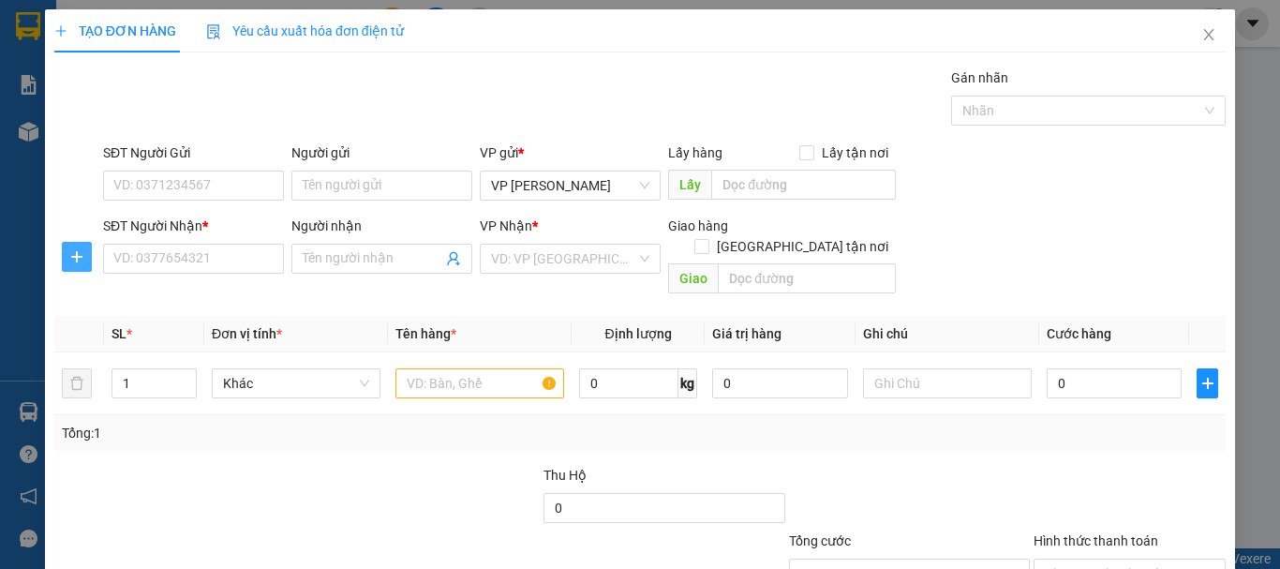
click at [75, 256] on icon "plus" at bounding box center [76, 256] width 15 height 15
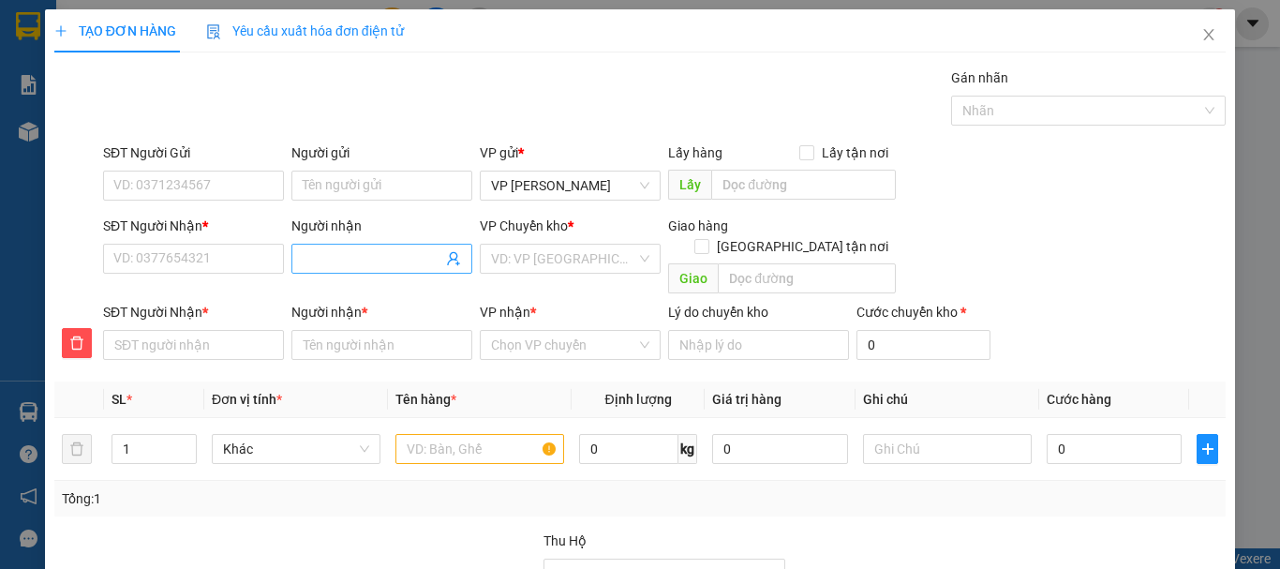
click at [320, 261] on input "Người nhận" at bounding box center [373, 258] width 140 height 21
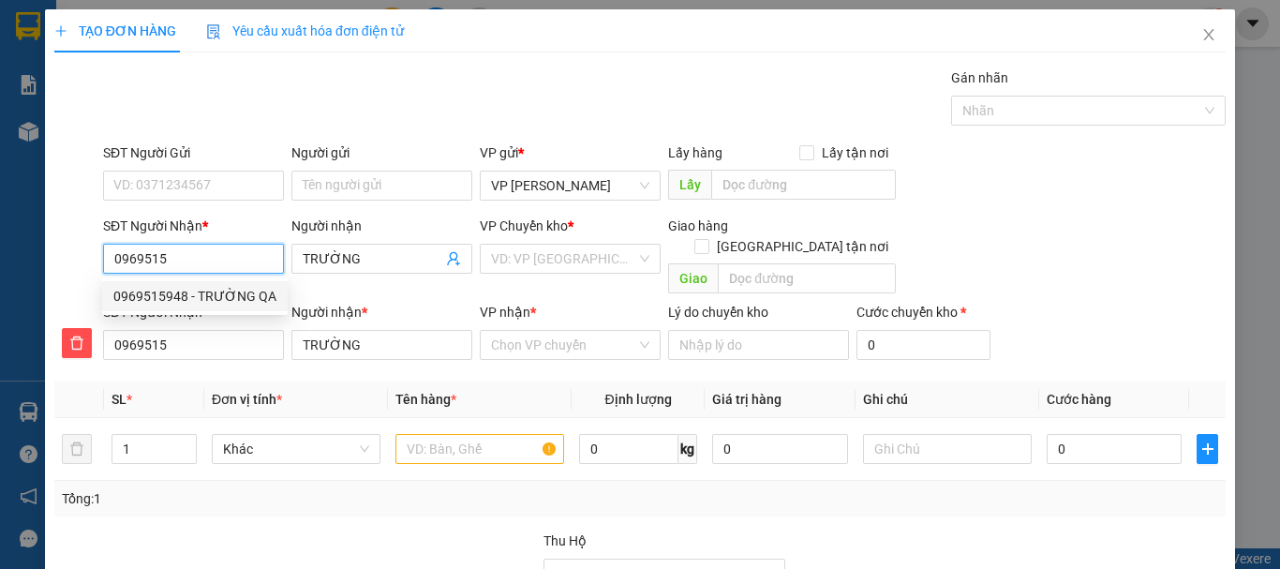
click at [208, 297] on div "0969515948 - TRƯỜNG QA" at bounding box center [194, 296] width 163 height 21
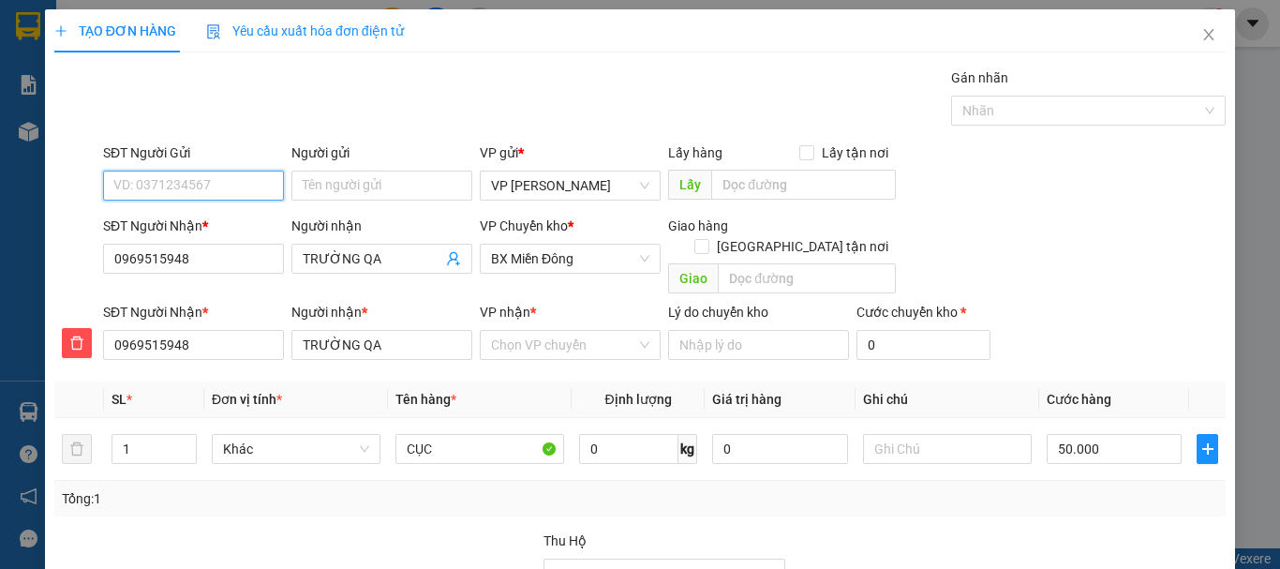
click at [207, 188] on input "SĐT Người Gửi" at bounding box center [193, 186] width 181 height 30
click at [150, 219] on div "0982924667 - [PERSON_NAME]" at bounding box center [205, 223] width 185 height 21
click at [584, 332] on input "VP nhận *" at bounding box center [563, 345] width 145 height 28
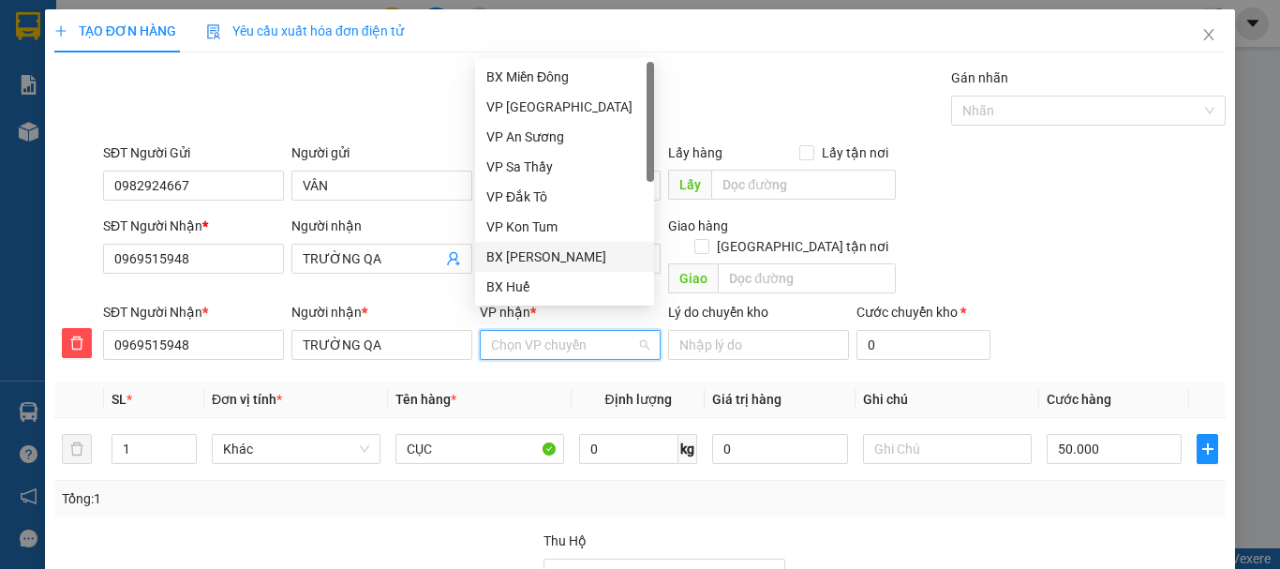
click at [584, 260] on div "BX [PERSON_NAME]" at bounding box center [564, 256] width 156 height 21
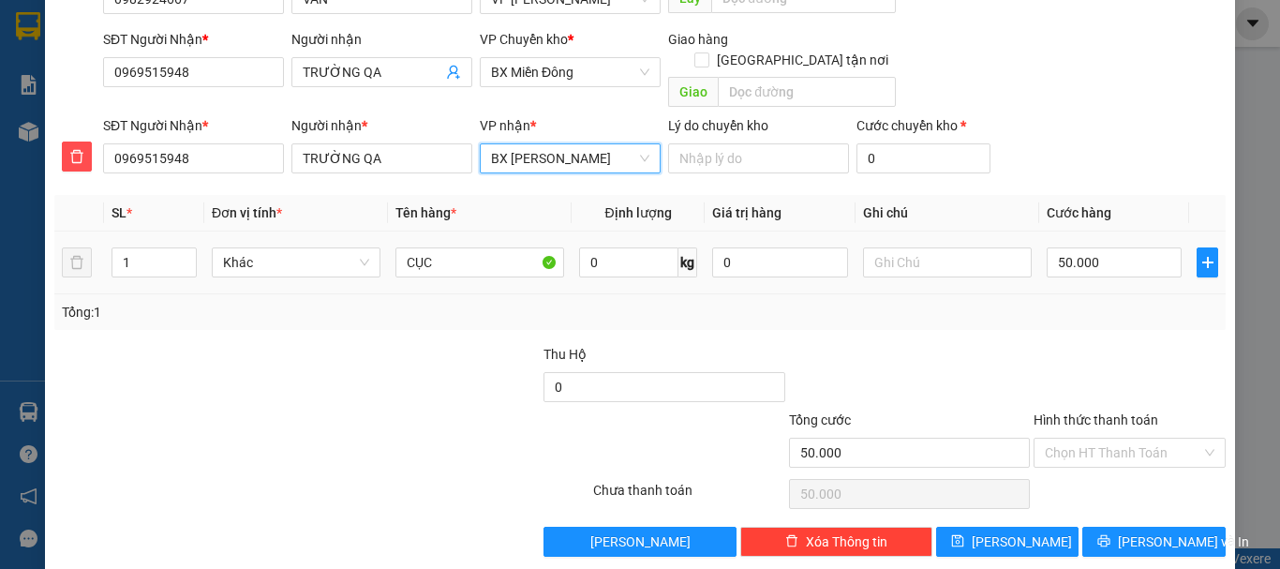
scroll to position [190, 0]
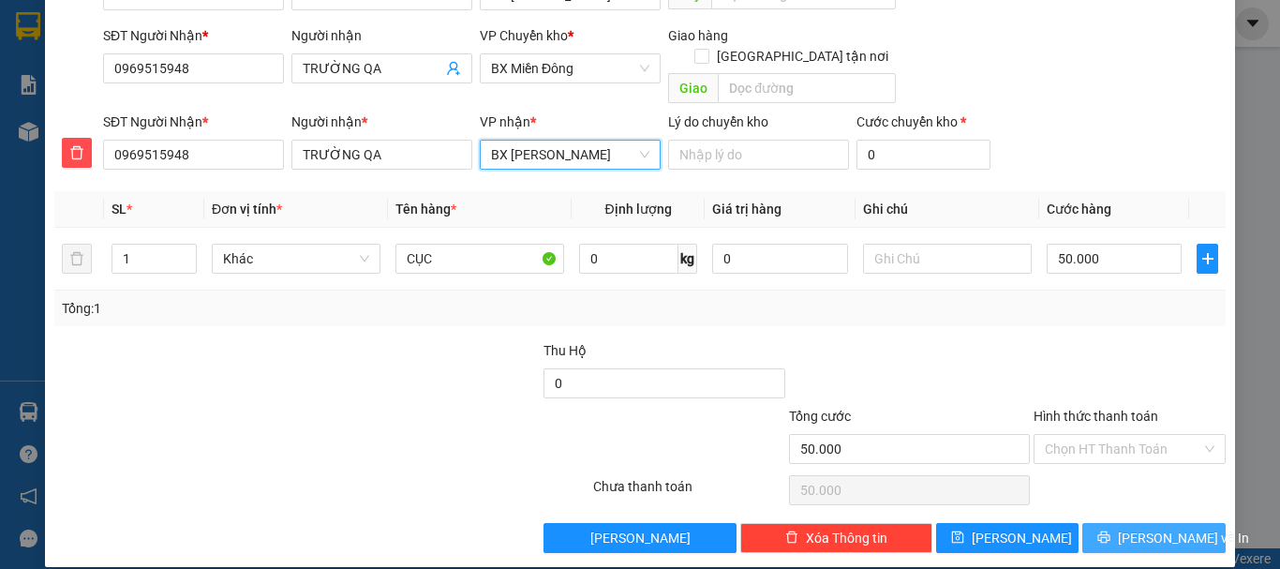
click at [1143, 527] on span "[PERSON_NAME] và In" at bounding box center [1183, 537] width 131 height 21
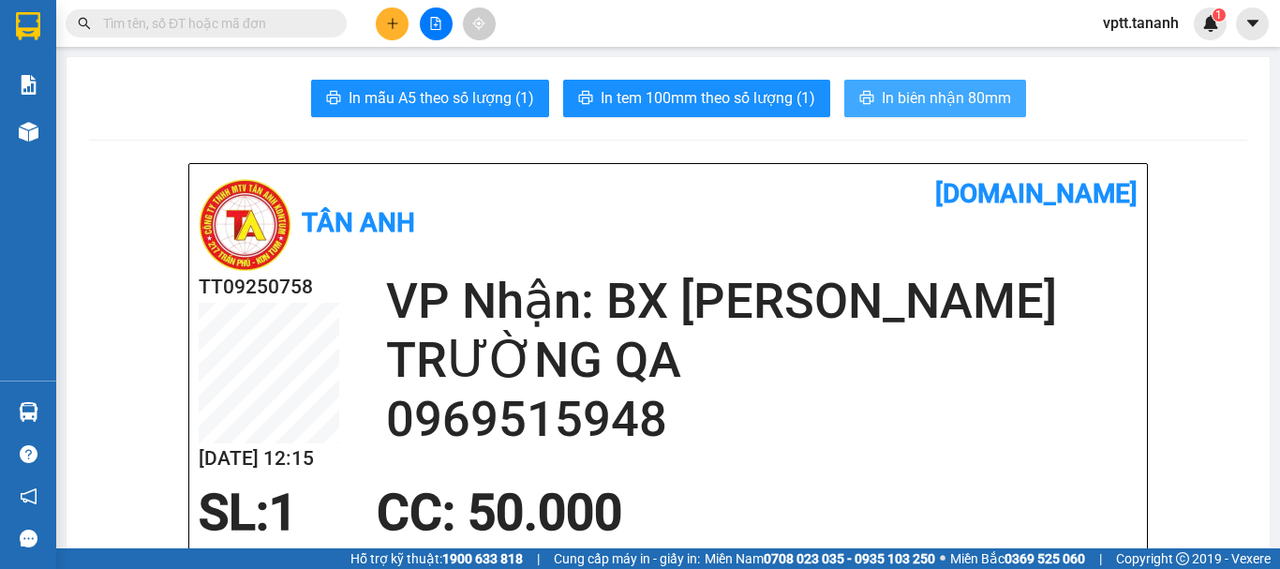
click at [898, 96] on span "In biên nhận 80mm" at bounding box center [946, 97] width 129 height 23
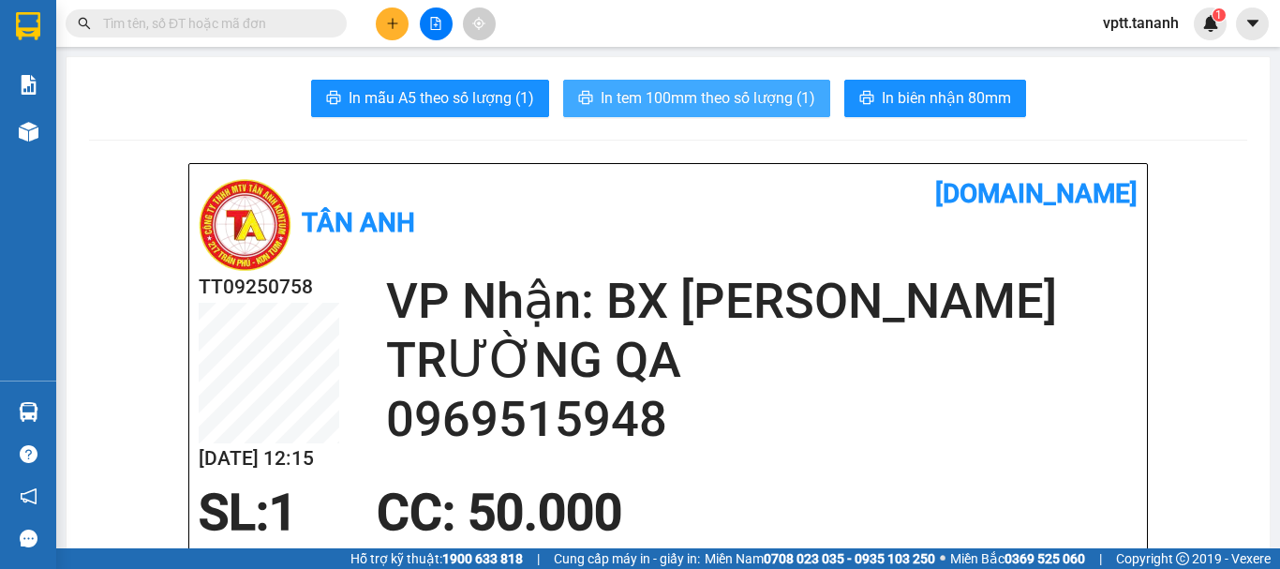
click at [635, 98] on span "In tem 100mm theo số lượng (1)" at bounding box center [708, 97] width 215 height 23
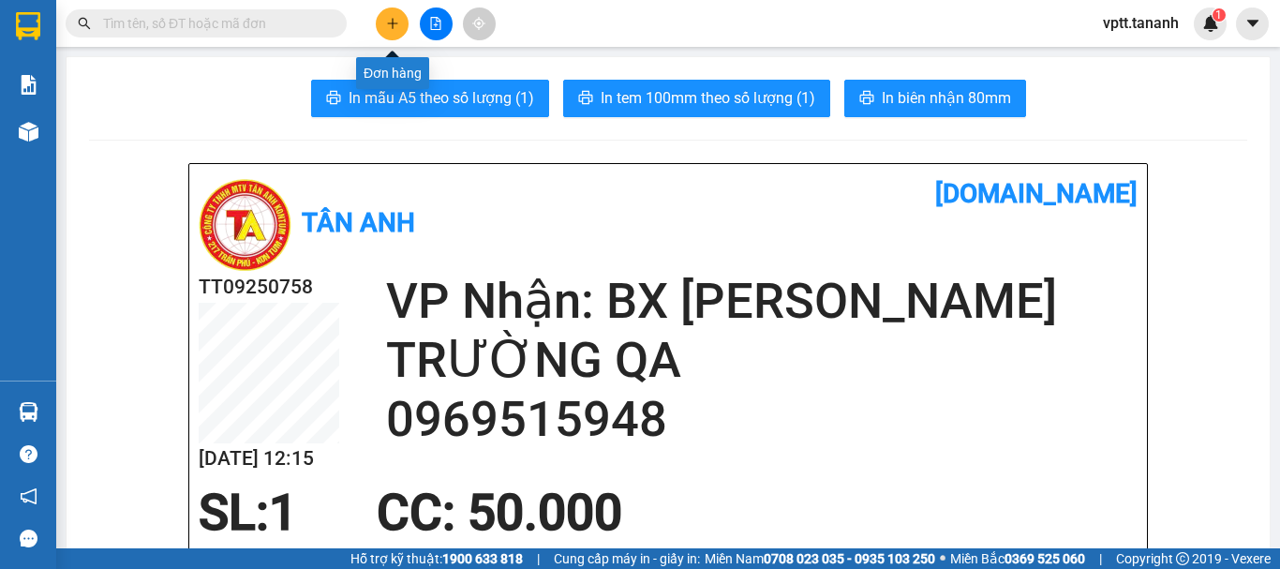
click at [393, 28] on icon "plus" at bounding box center [392, 23] width 1 height 10
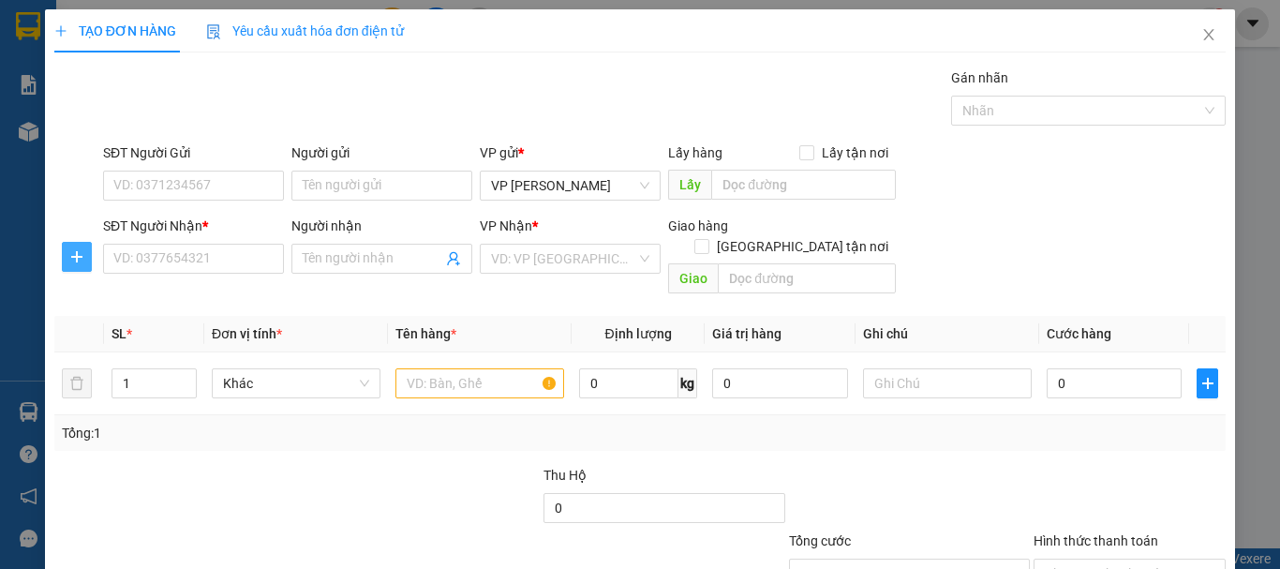
click at [72, 249] on icon "plus" at bounding box center [76, 256] width 15 height 15
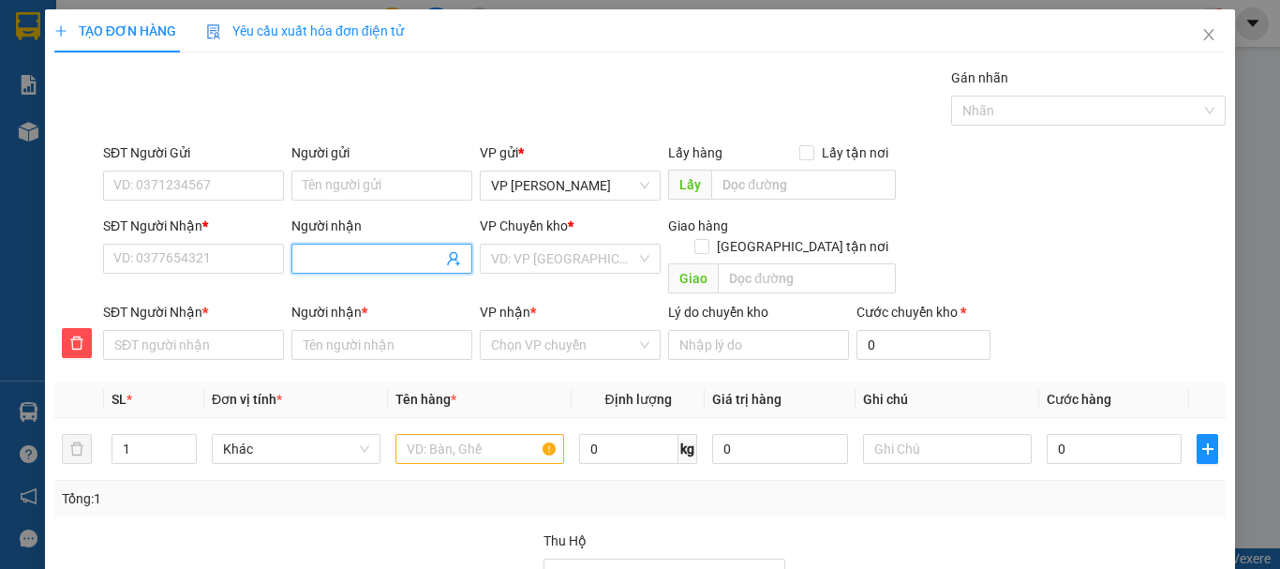
drag, startPoint x: 329, startPoint y: 260, endPoint x: 336, endPoint y: 224, distance: 36.4
click at [329, 259] on input "Người nhận" at bounding box center [373, 258] width 140 height 21
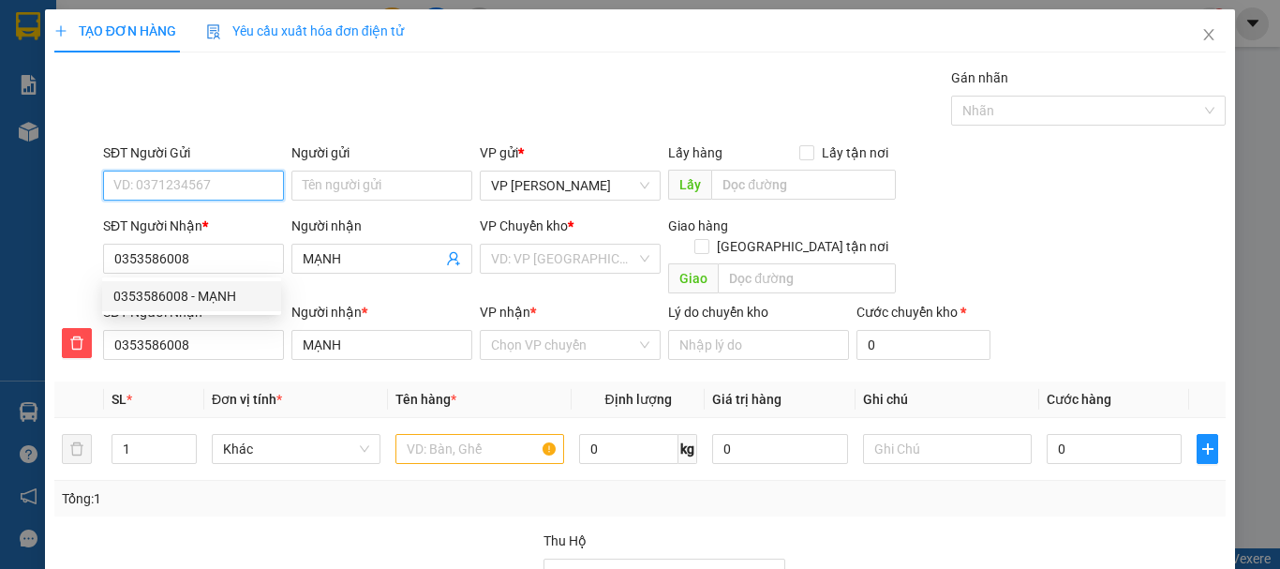
click at [159, 187] on input "SĐT Người Gửi" at bounding box center [193, 186] width 181 height 30
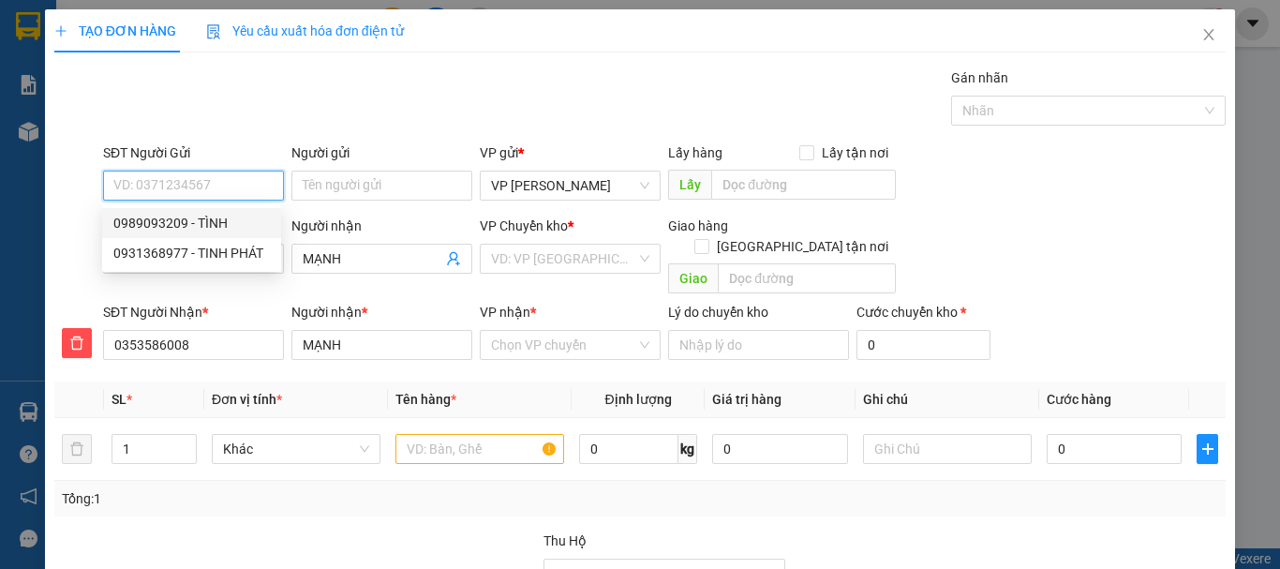
click at [220, 218] on div "0989093209 - TÌNH" at bounding box center [191, 223] width 156 height 21
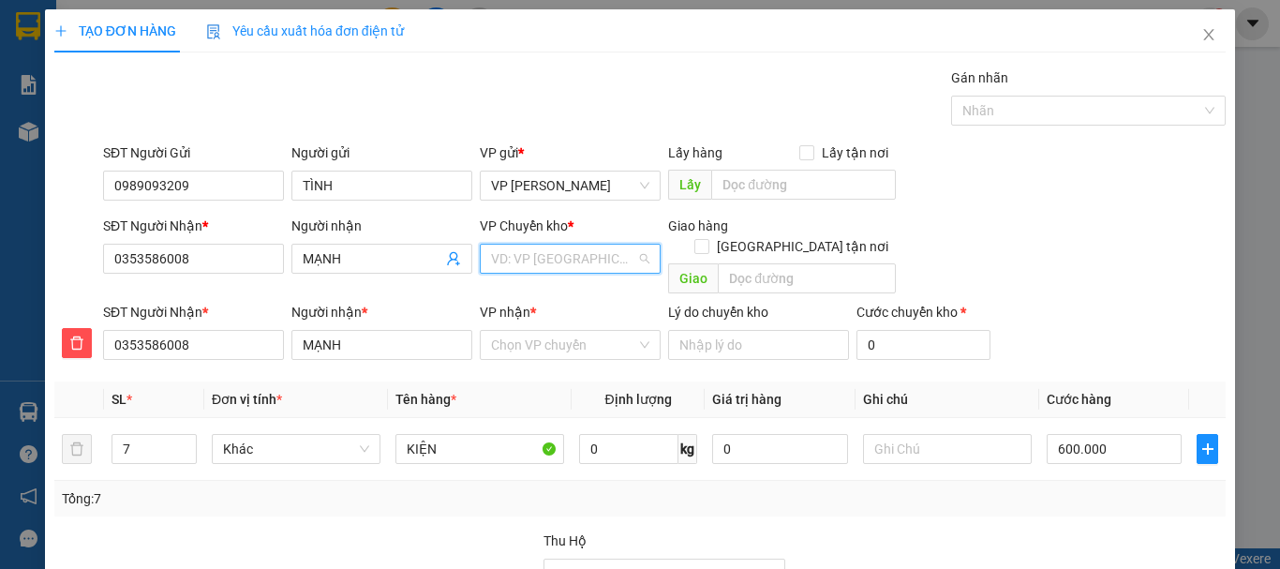
click at [524, 261] on input "search" at bounding box center [563, 259] width 145 height 28
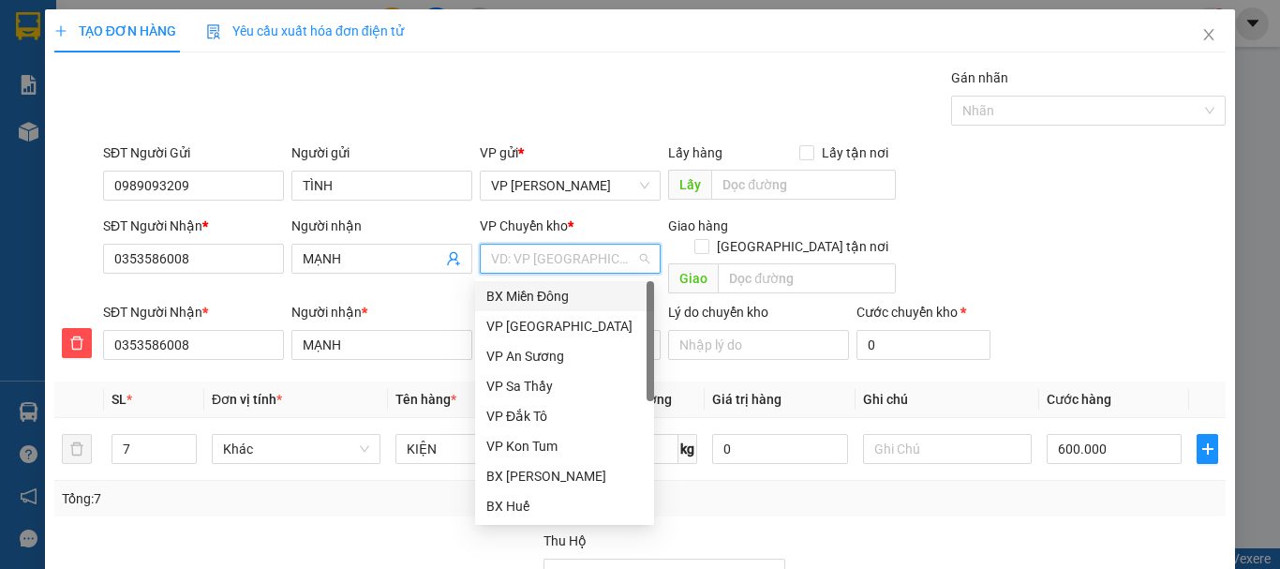
click at [555, 295] on div "BX Miền Đông" at bounding box center [564, 296] width 156 height 21
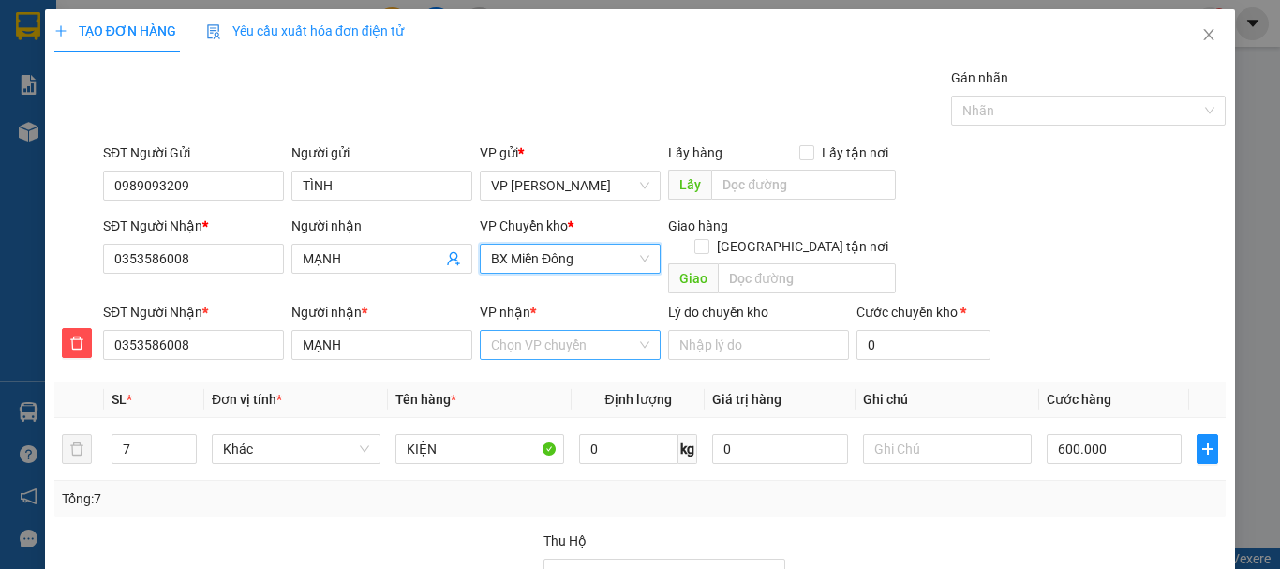
click at [550, 331] on input "VP nhận *" at bounding box center [563, 345] width 145 height 28
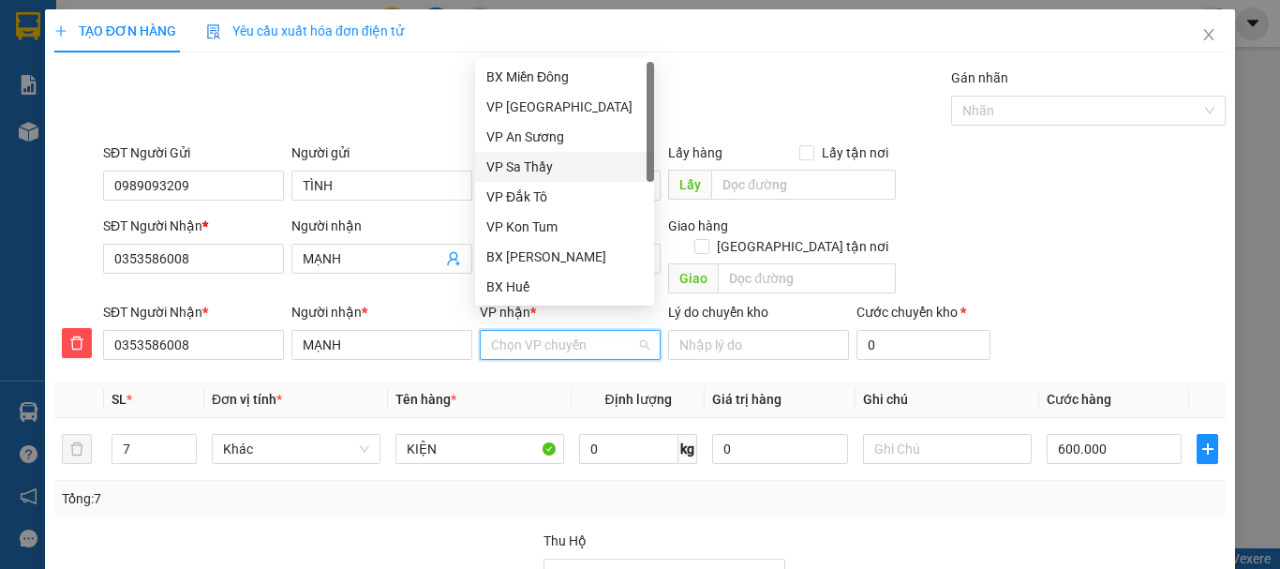
click at [538, 167] on div "VP Sa Thầy" at bounding box center [564, 166] width 156 height 21
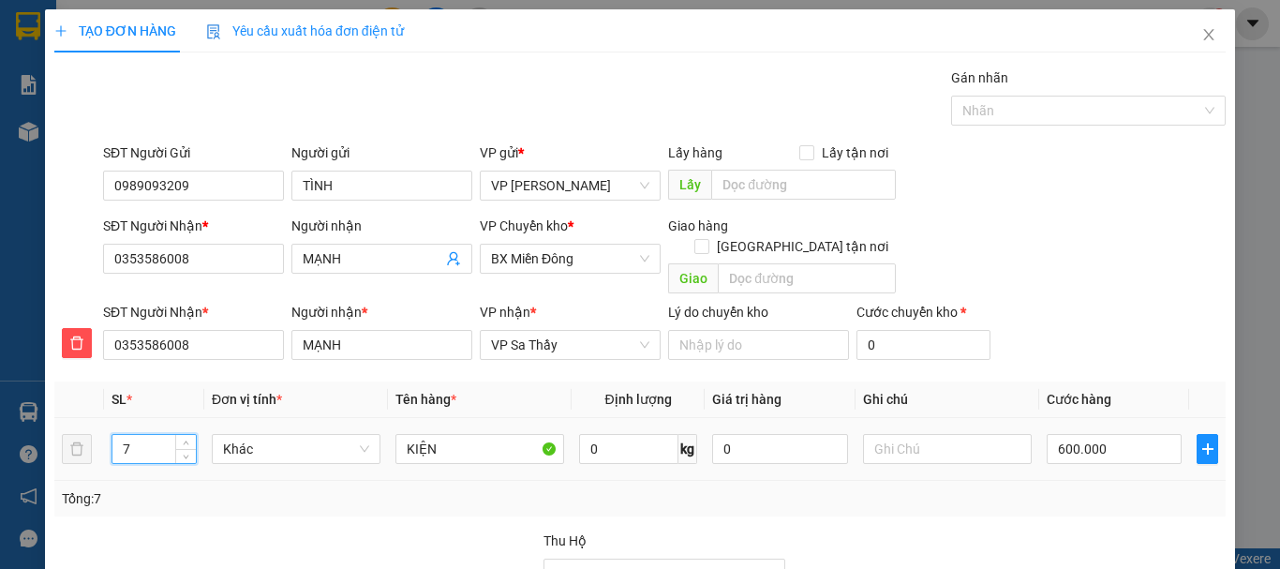
drag, startPoint x: 121, startPoint y: 427, endPoint x: 151, endPoint y: 435, distance: 30.9
click at [151, 435] on input "7" at bounding box center [153, 449] width 83 height 28
drag, startPoint x: 901, startPoint y: 427, endPoint x: 987, endPoint y: 396, distance: 90.7
click at [908, 434] on input "text" at bounding box center [947, 449] width 169 height 30
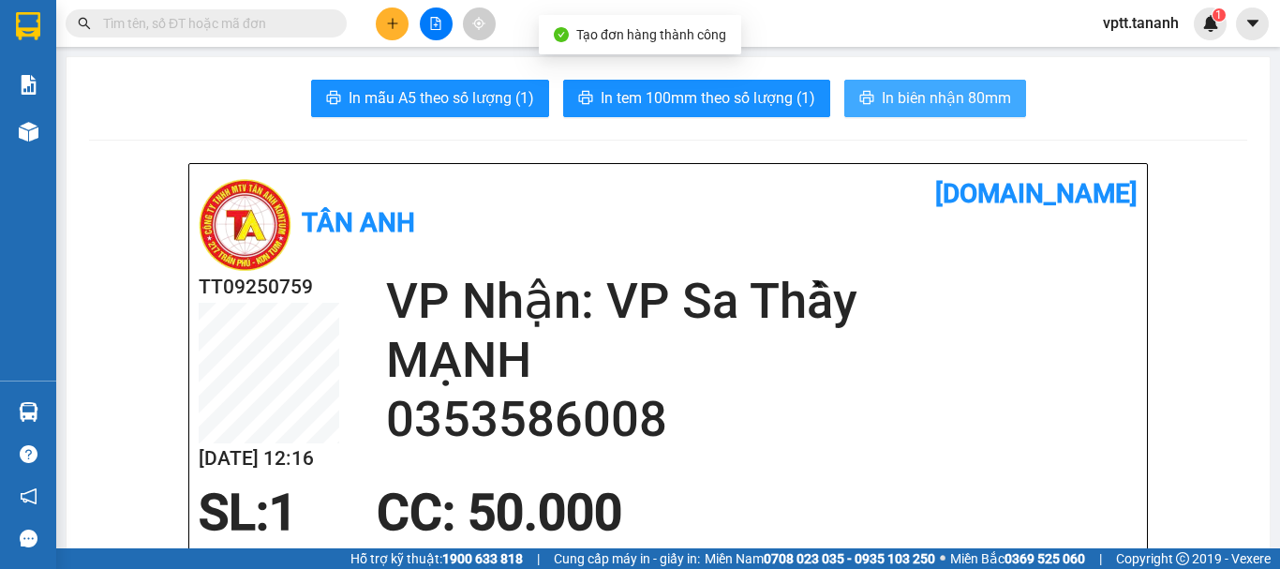
click at [922, 98] on span "In biên nhận 80mm" at bounding box center [946, 97] width 129 height 23
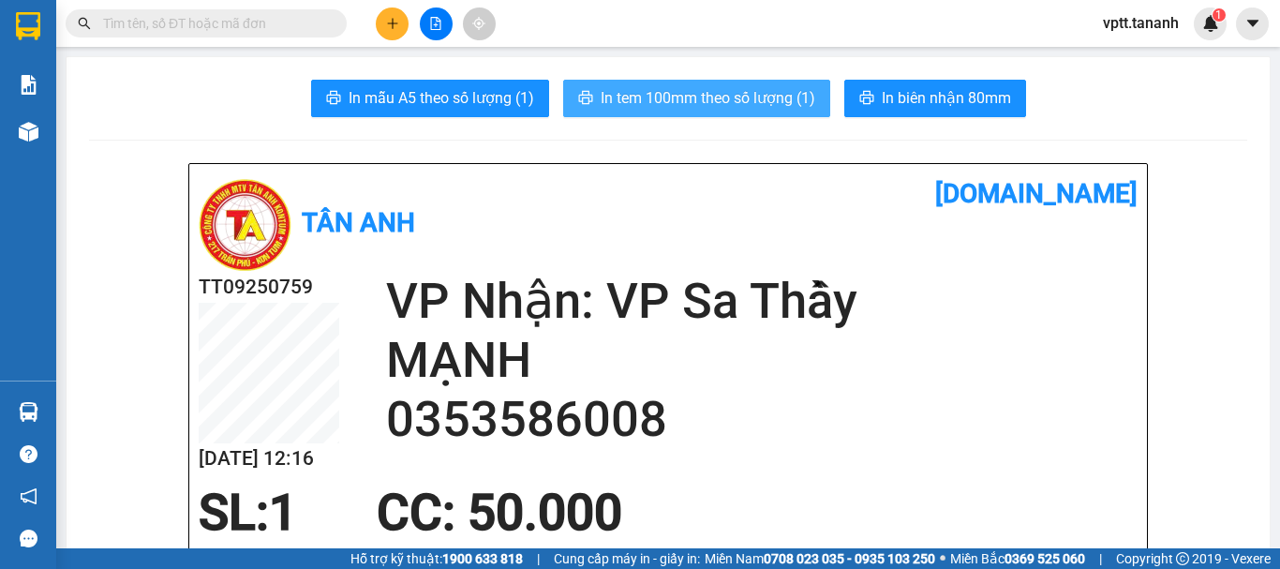
click at [774, 99] on span "In tem 100mm theo số lượng (1)" at bounding box center [708, 97] width 215 height 23
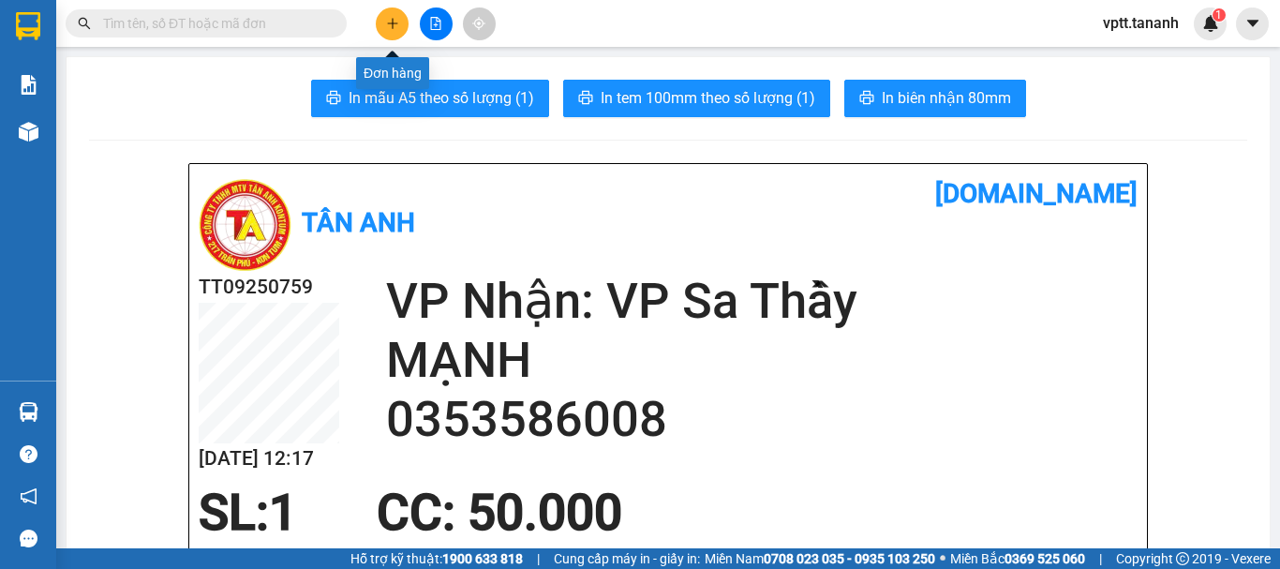
click at [397, 29] on icon "plus" at bounding box center [392, 23] width 13 height 13
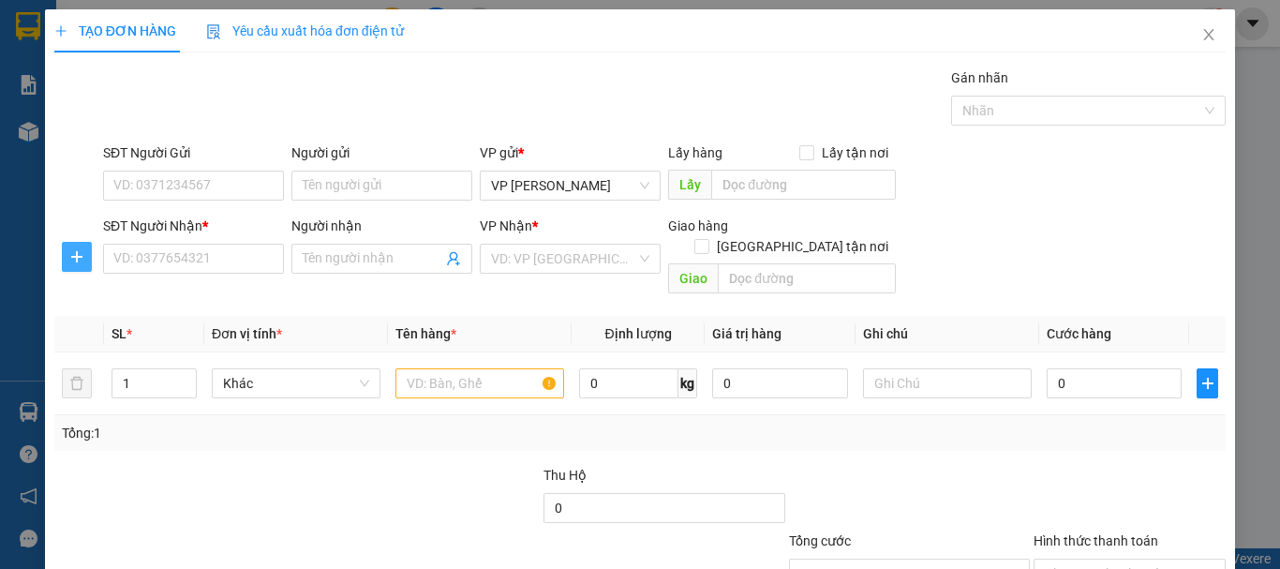
click at [78, 256] on icon "plus" at bounding box center [76, 256] width 15 height 15
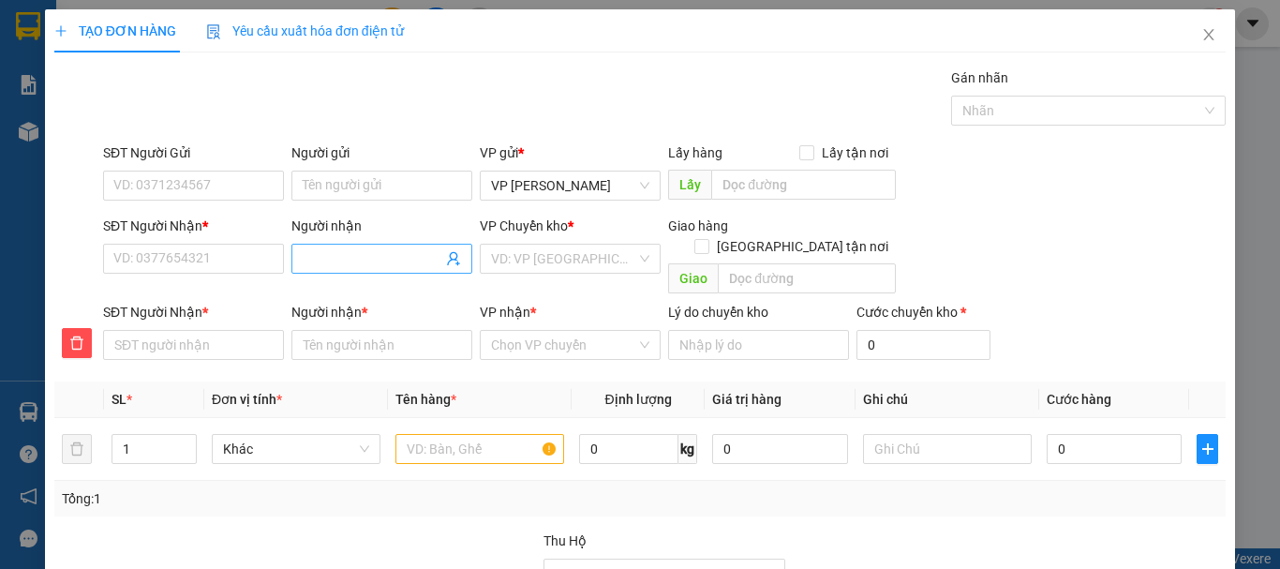
click at [371, 262] on input "Người nhận" at bounding box center [373, 258] width 140 height 21
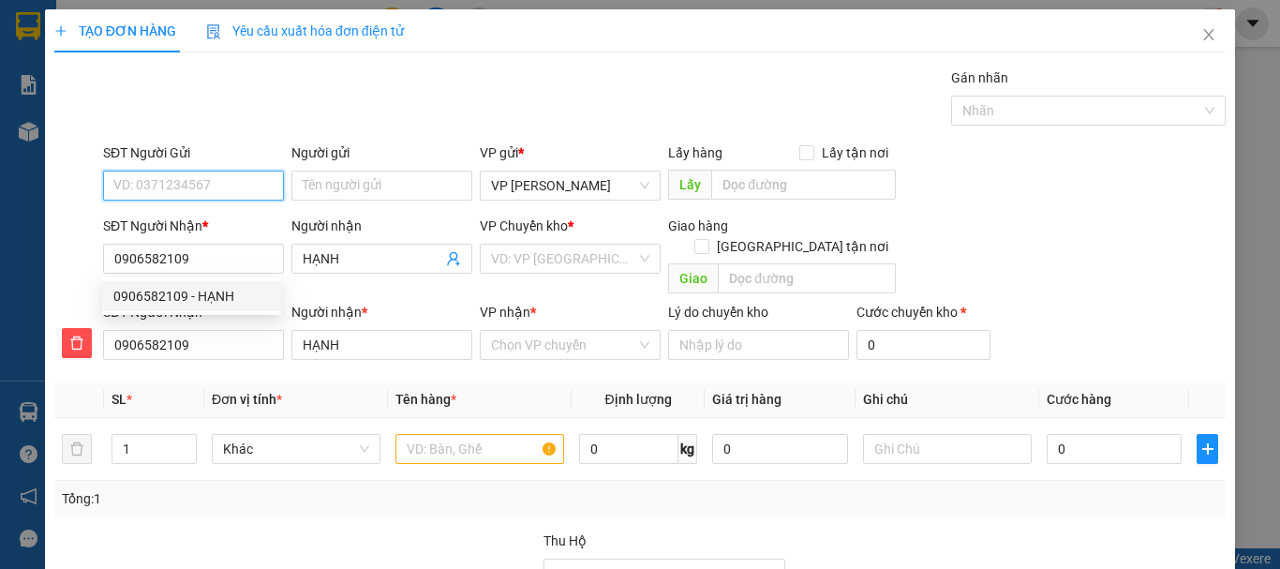
click at [157, 181] on input "SĐT Người Gửi" at bounding box center [193, 186] width 181 height 30
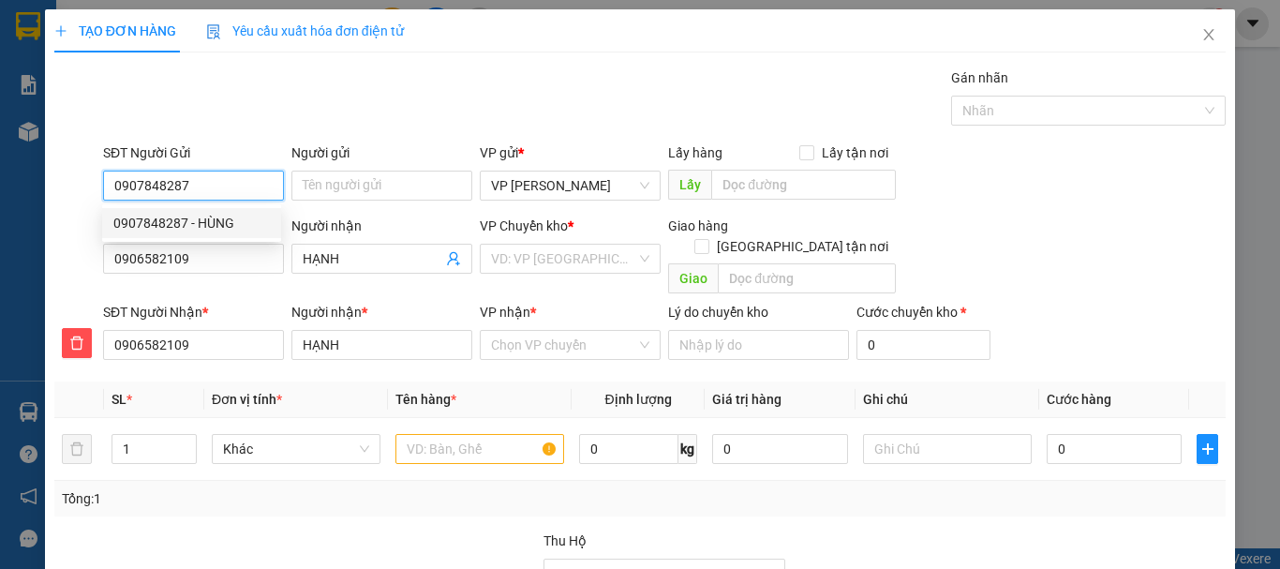
click at [210, 224] on div "0907848287 - HÙNG" at bounding box center [191, 223] width 156 height 21
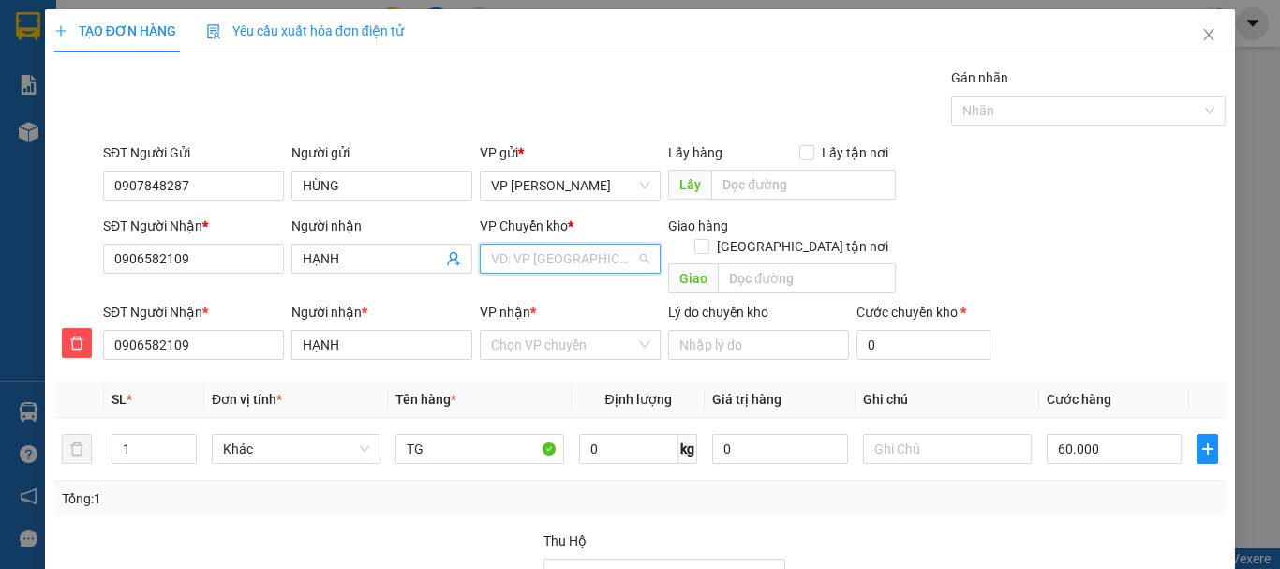
click at [537, 258] on input "search" at bounding box center [563, 259] width 145 height 28
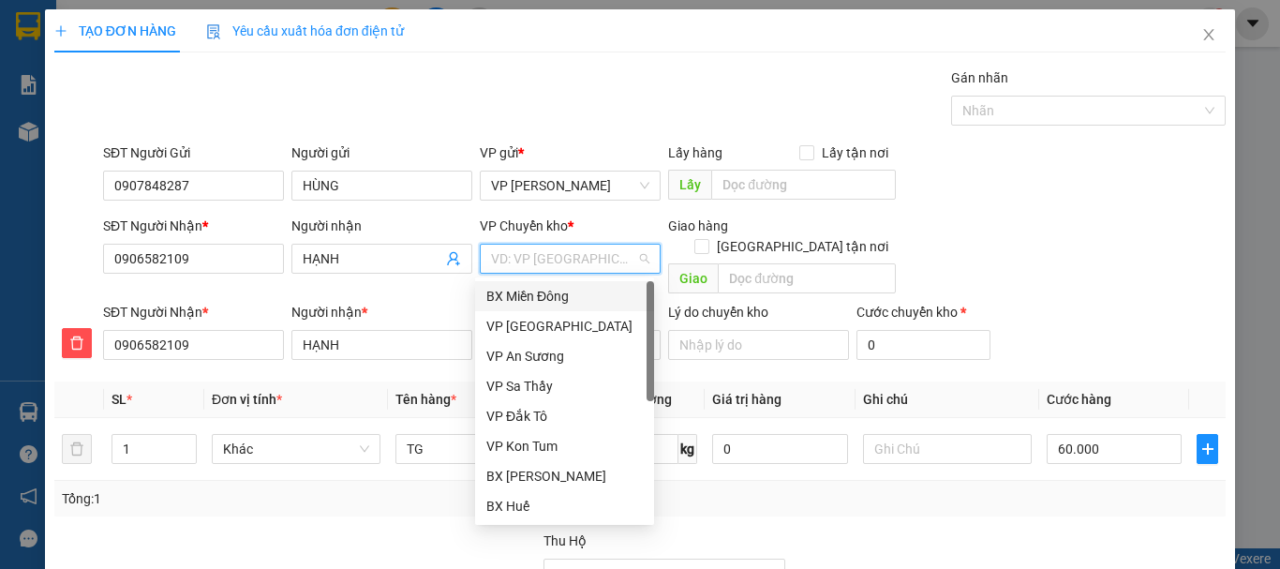
click at [543, 296] on div "BX Miền Đông" at bounding box center [564, 296] width 156 height 21
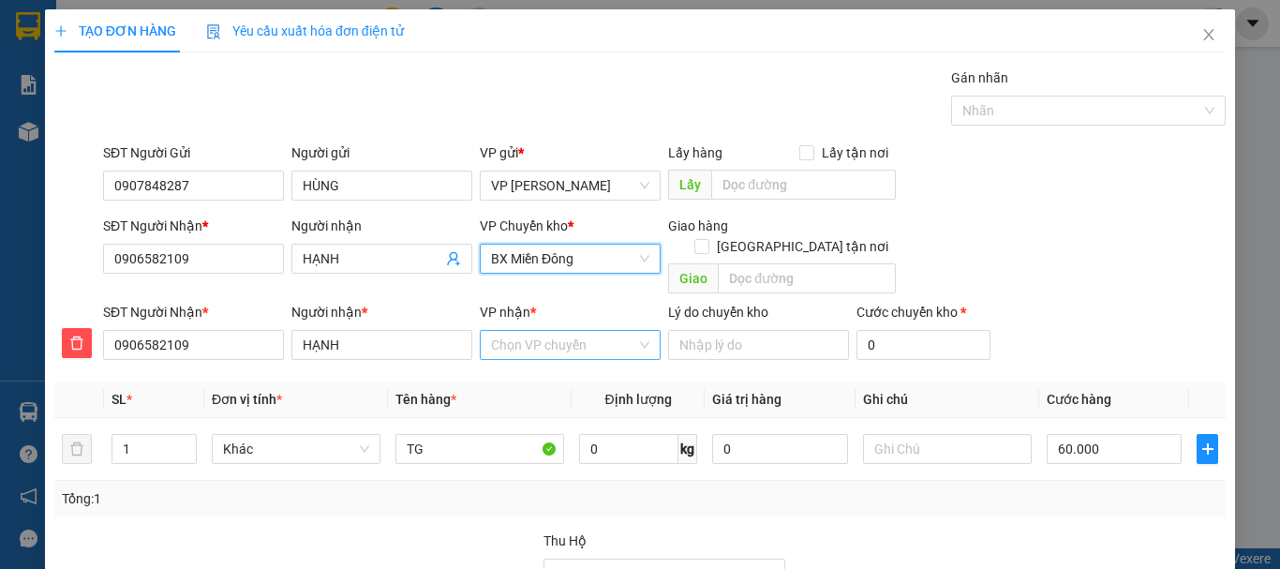
drag, startPoint x: 540, startPoint y: 327, endPoint x: 542, endPoint y: 310, distance: 17.0
click at [539, 331] on input "VP nhận *" at bounding box center [563, 345] width 145 height 28
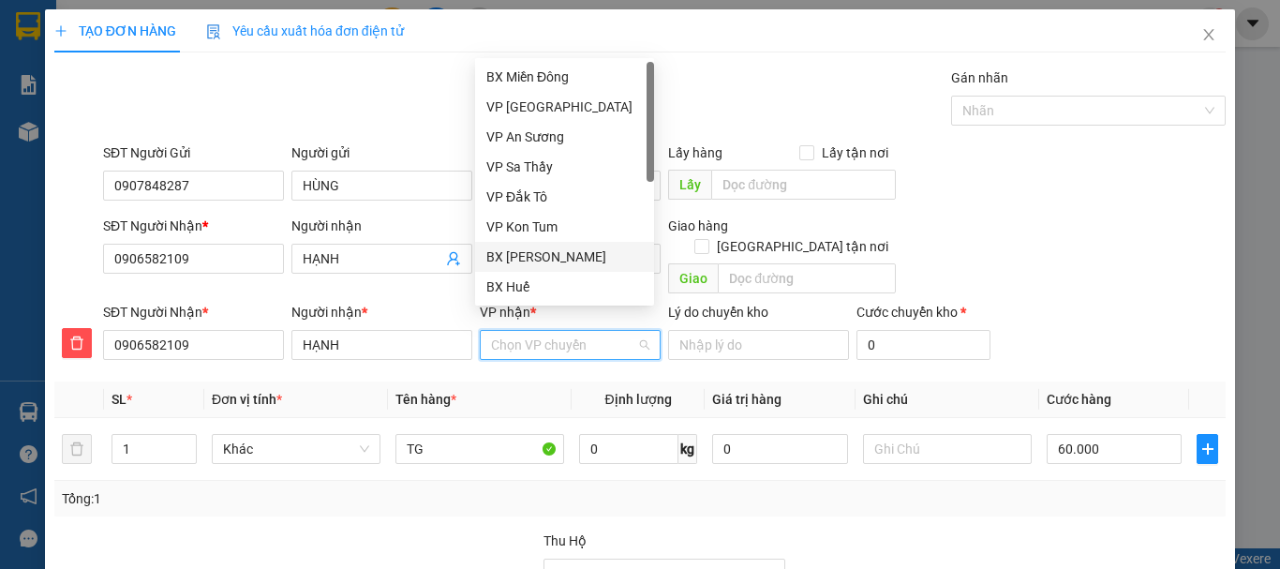
click at [532, 254] on div "BX [PERSON_NAME]" at bounding box center [564, 256] width 156 height 21
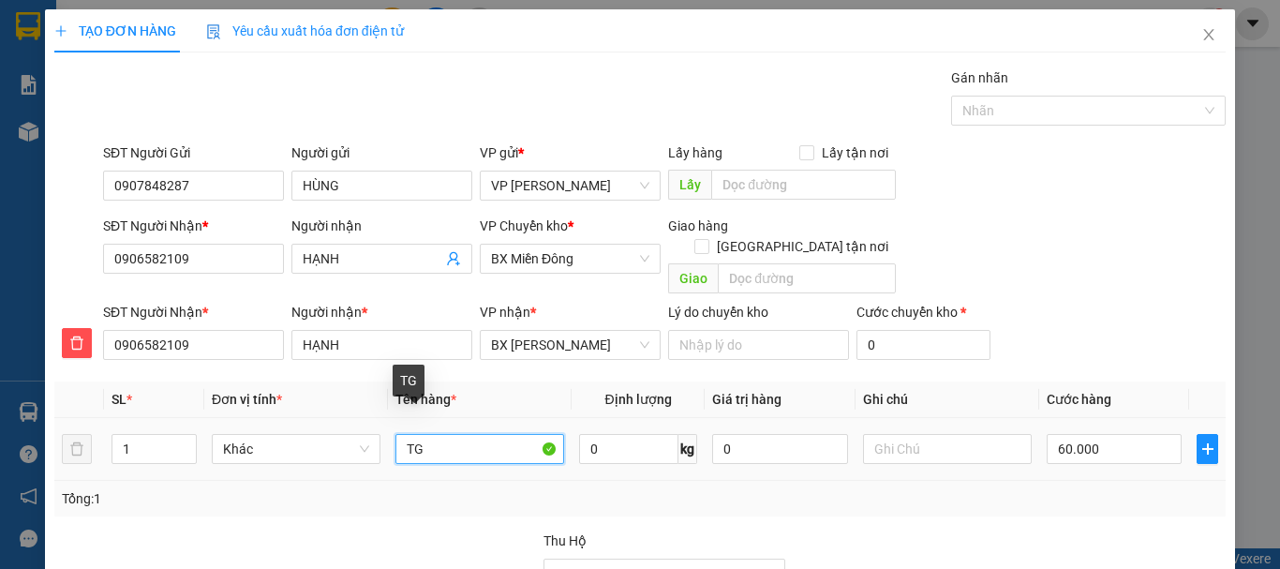
drag, startPoint x: 421, startPoint y: 433, endPoint x: 364, endPoint y: 458, distance: 61.6
click at [364, 458] on tr "1 Khác TG 0 kg 0 60.000" at bounding box center [639, 449] width 1171 height 63
drag, startPoint x: 1149, startPoint y: 518, endPoint x: 1109, endPoint y: 464, distance: 67.1
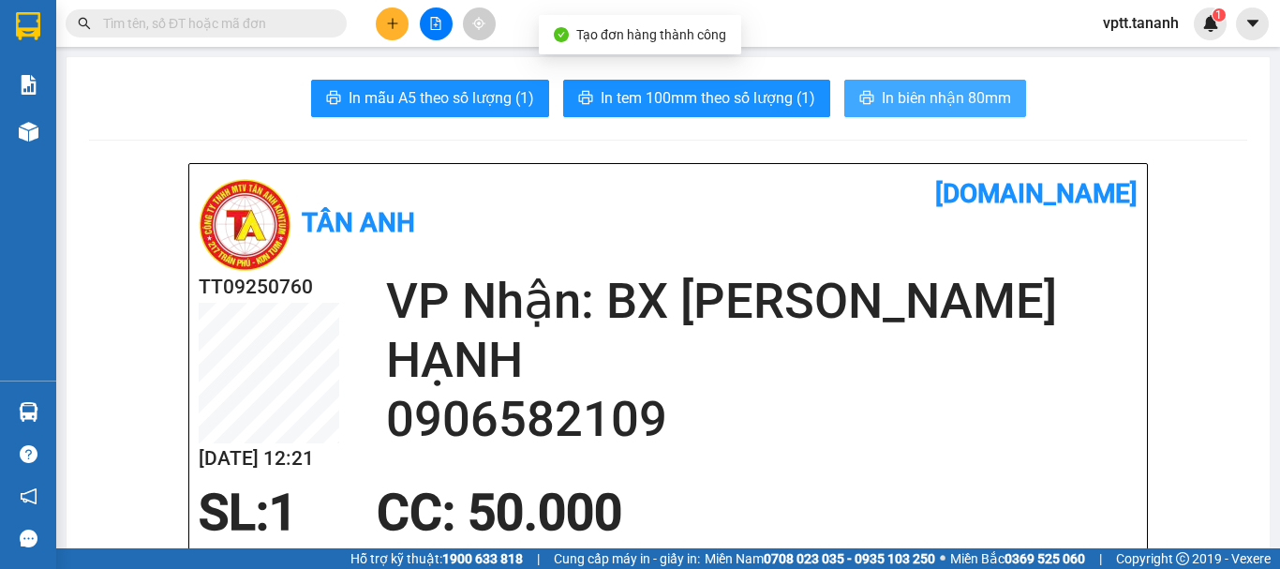
click at [892, 102] on span "In biên nhận 80mm" at bounding box center [946, 97] width 129 height 23
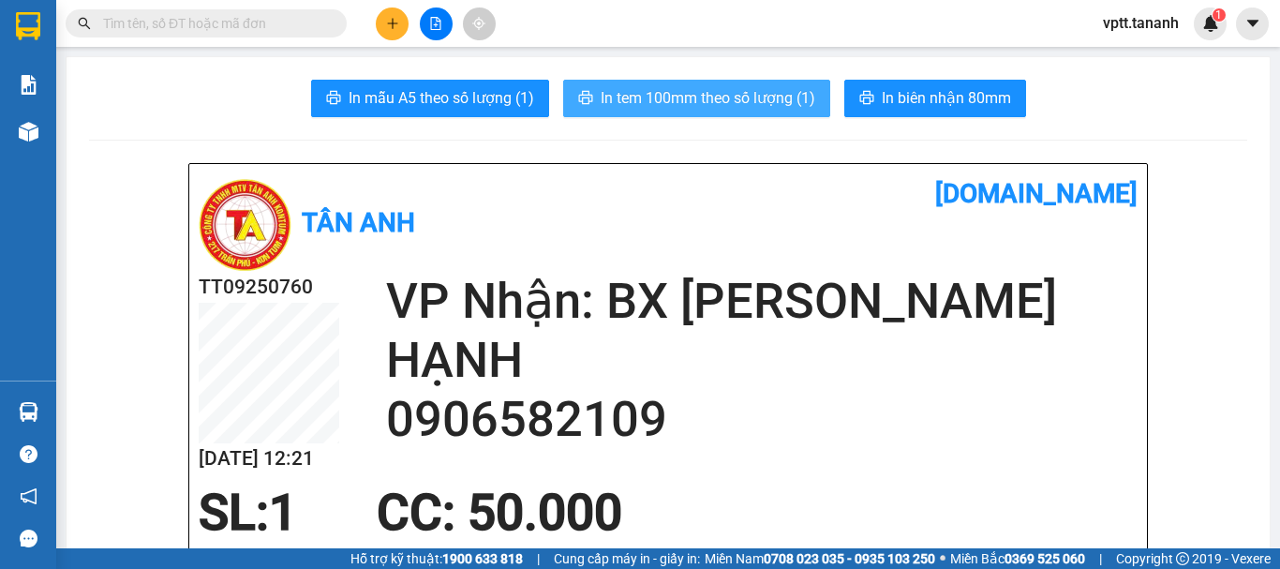
click at [757, 101] on span "In tem 100mm theo số lượng (1)" at bounding box center [708, 97] width 215 height 23
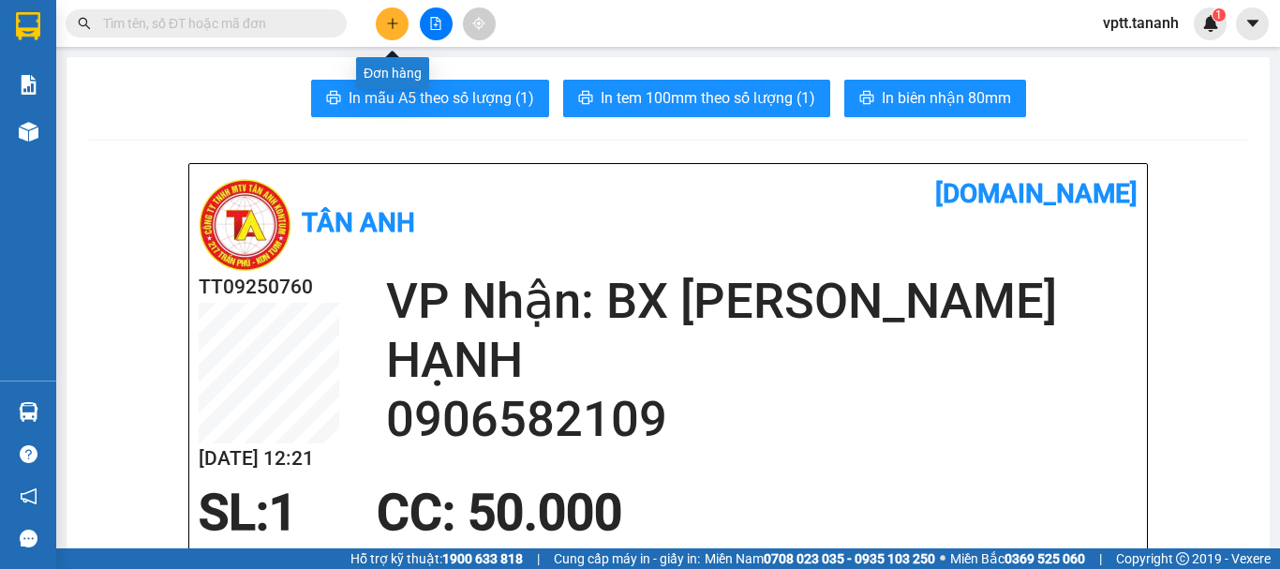
click at [388, 32] on button at bounding box center [392, 23] width 33 height 33
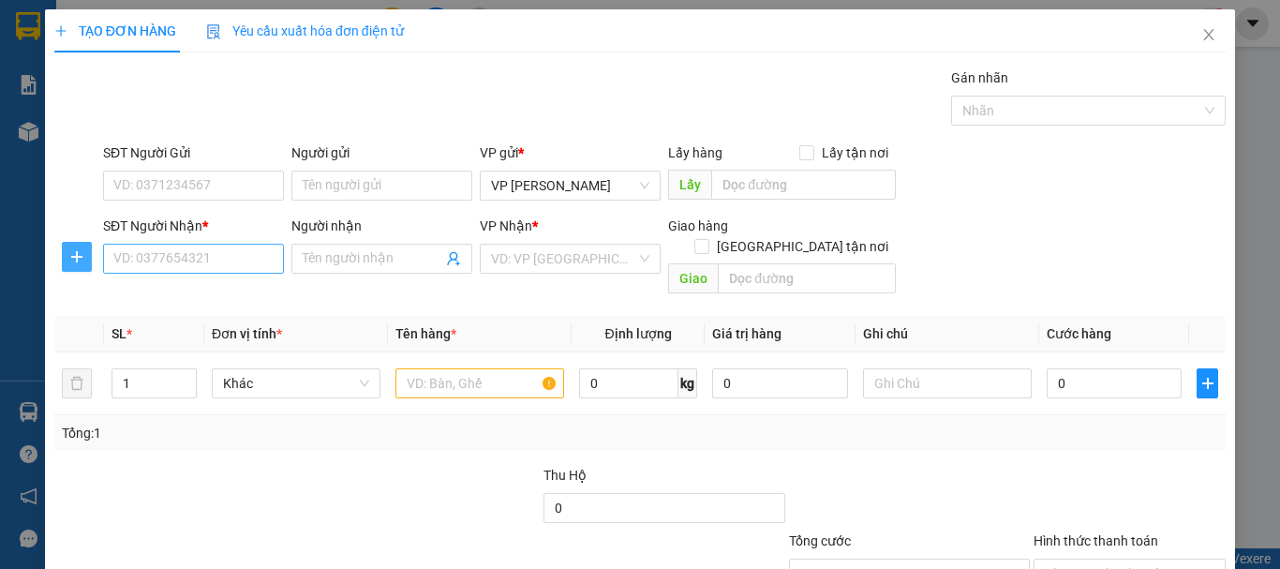
drag, startPoint x: 75, startPoint y: 260, endPoint x: 108, endPoint y: 262, distance: 32.9
click at [78, 259] on icon "plus" at bounding box center [76, 256] width 15 height 15
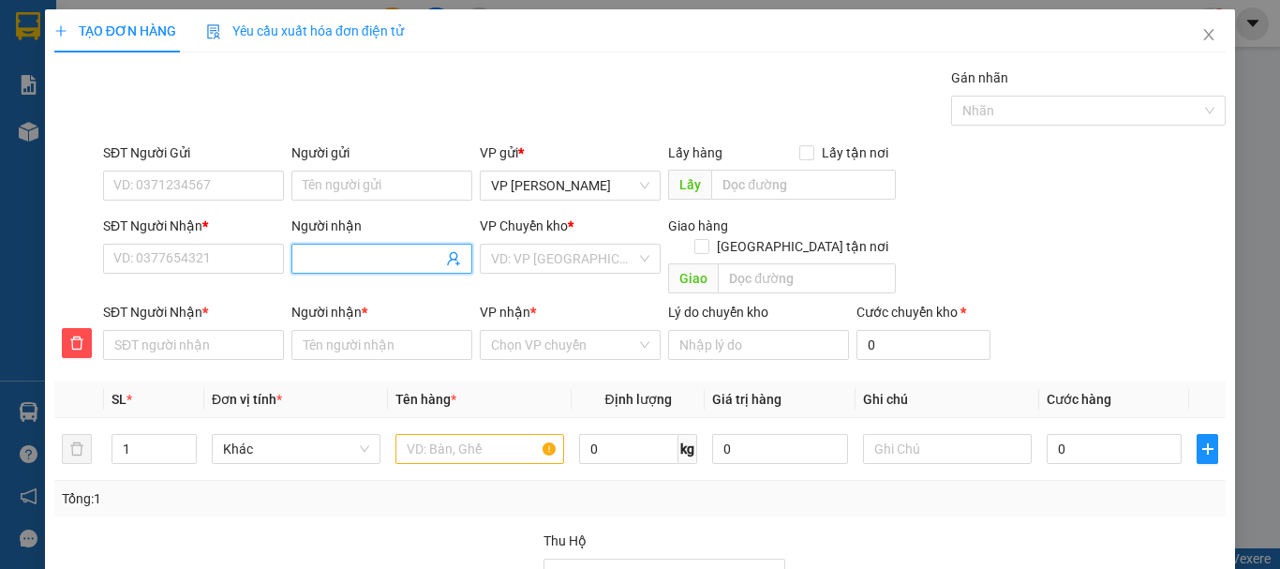
click at [333, 259] on input "Người nhận" at bounding box center [373, 258] width 140 height 21
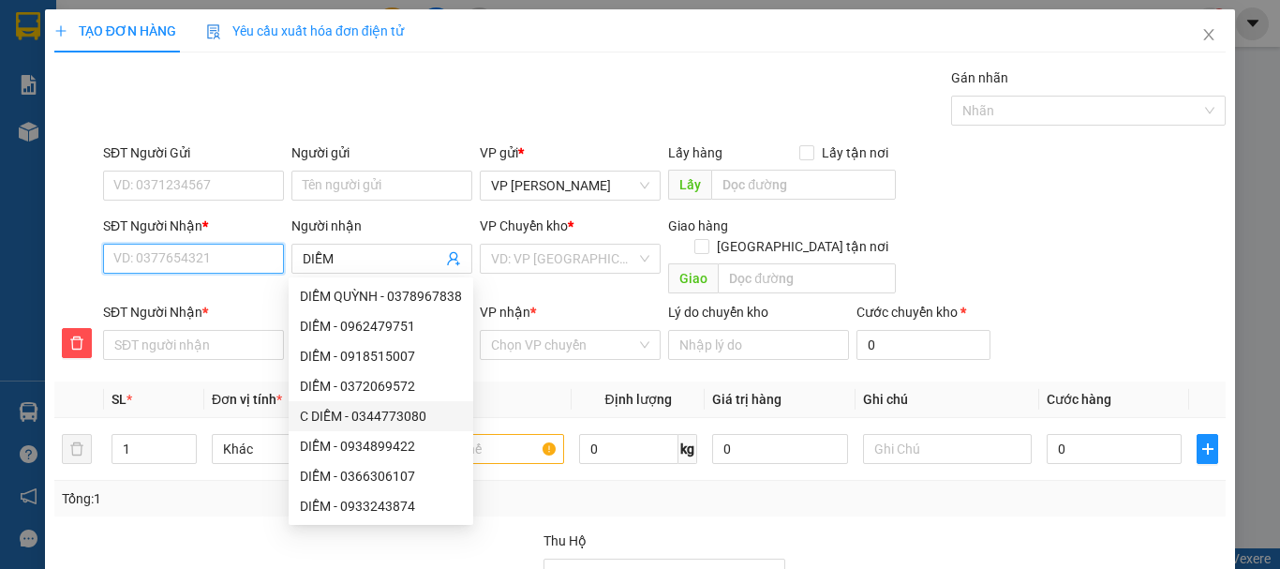
click at [194, 266] on input "SĐT Người Nhận *" at bounding box center [193, 259] width 181 height 30
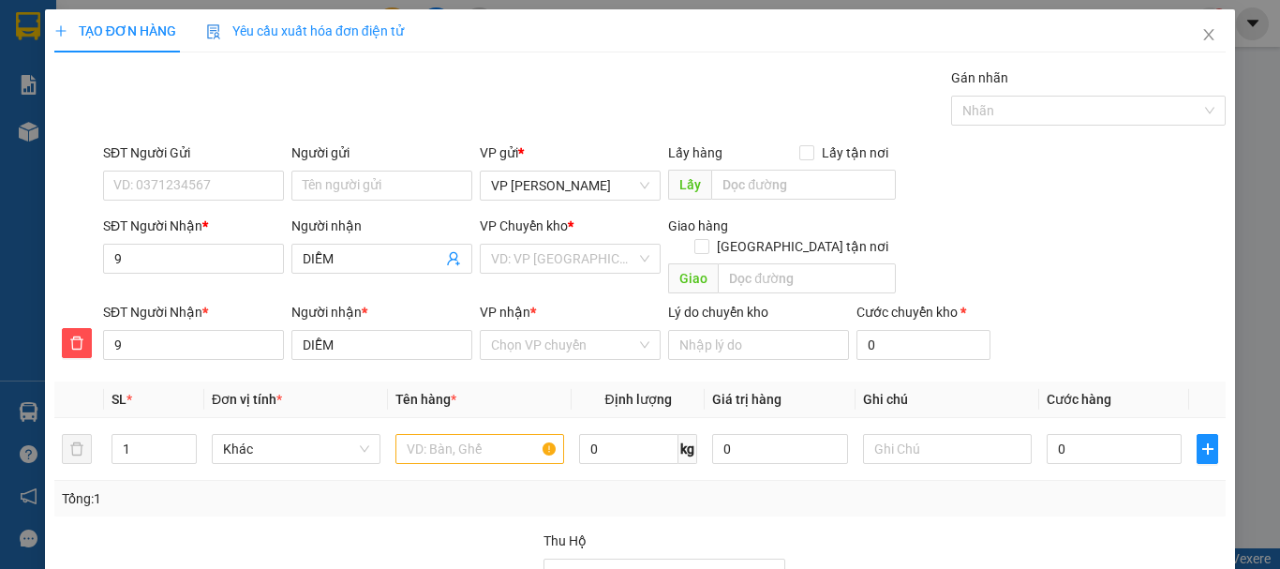
click at [1279, 568] on html "Kết quả tìm kiếm ( 0 ) Bộ lọc No Data vptt.tananh 1 Báo cáo Báo cáo dòng tiền (…" at bounding box center [640, 284] width 1280 height 569
drag, startPoint x: 131, startPoint y: 254, endPoint x: 334, endPoint y: 283, distance: 205.4
click at [132, 255] on input "9" at bounding box center [193, 259] width 181 height 30
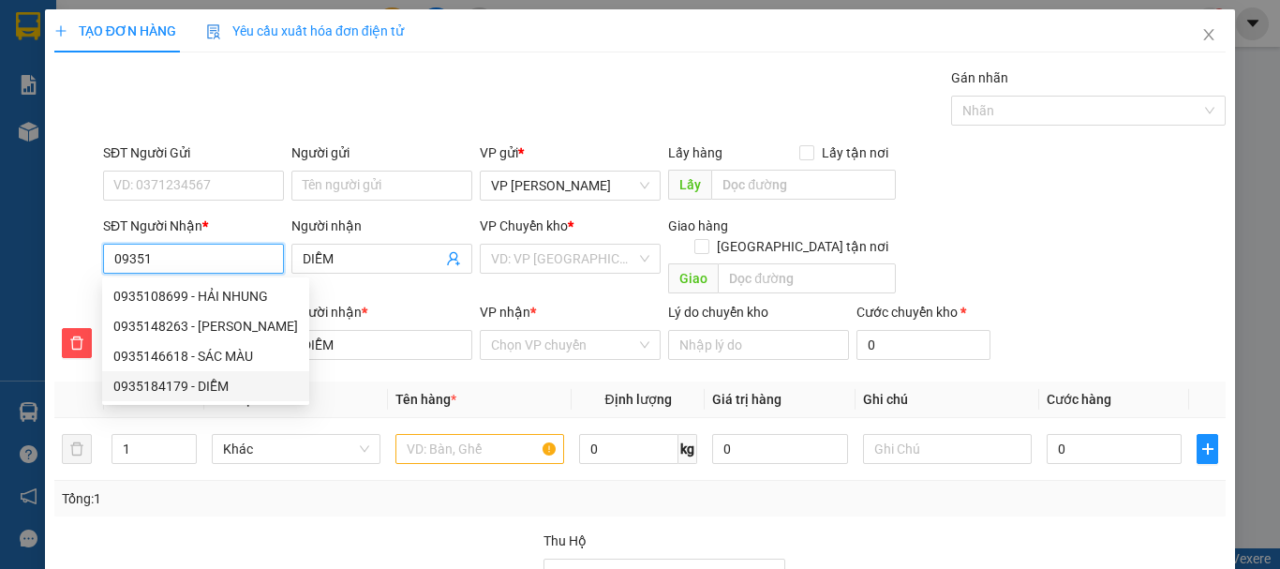
click at [201, 383] on div "0935184179 - DIỄM" at bounding box center [205, 386] width 185 height 21
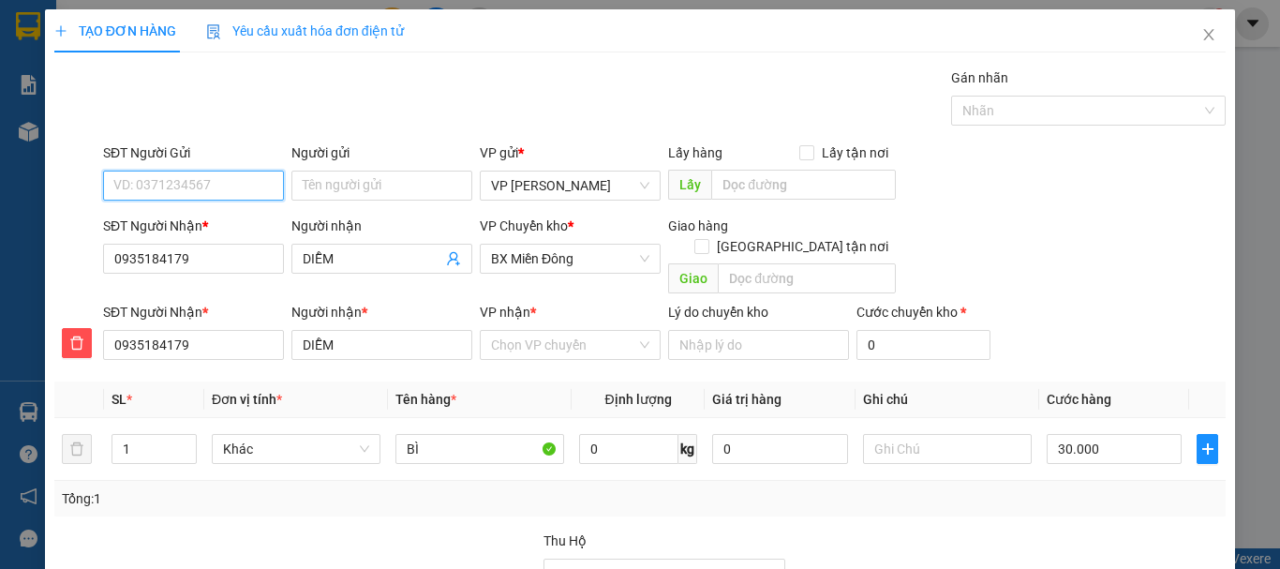
click at [167, 186] on input "SĐT Người Gửi" at bounding box center [193, 186] width 181 height 30
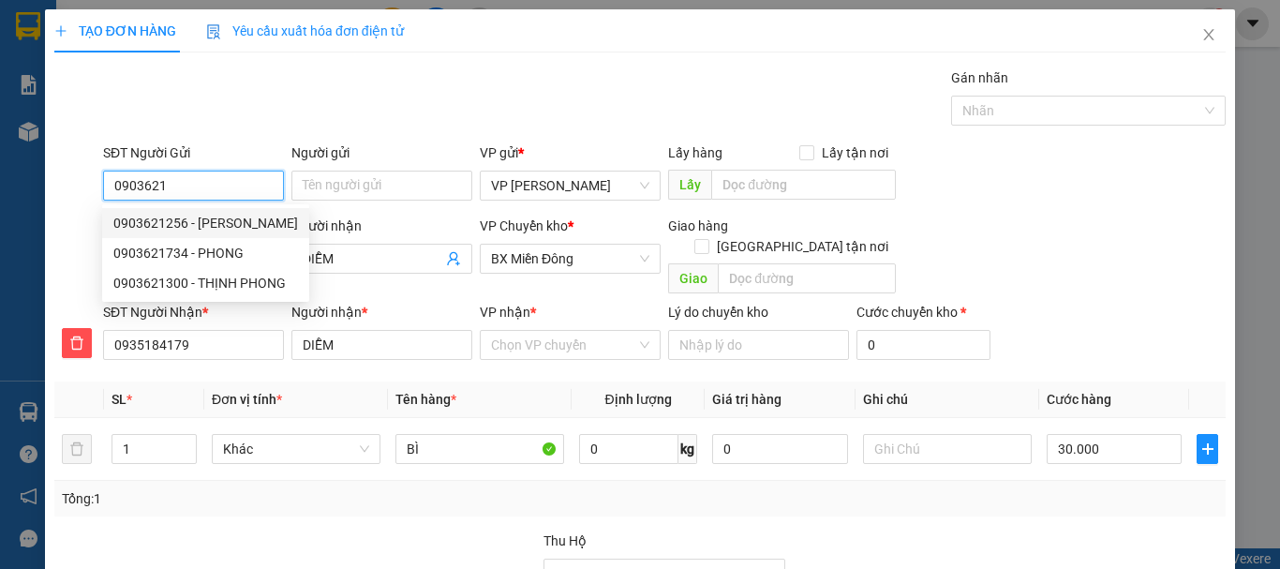
click at [214, 217] on div "0903621256 - [PERSON_NAME]" at bounding box center [205, 223] width 185 height 21
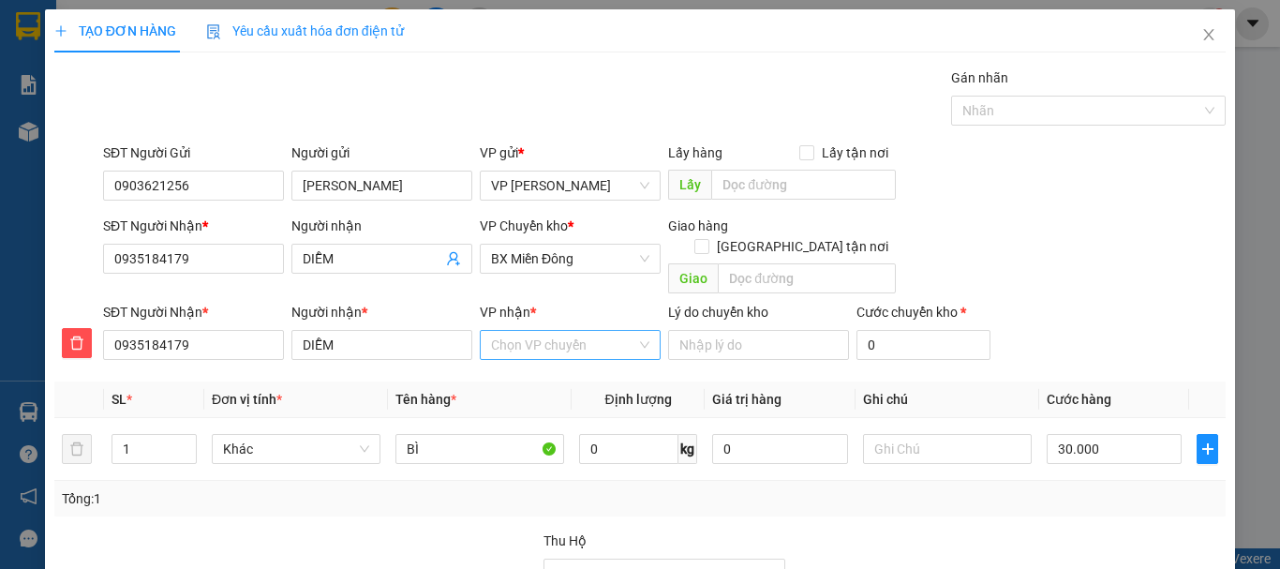
click at [564, 331] on input "VP nhận *" at bounding box center [563, 345] width 145 height 28
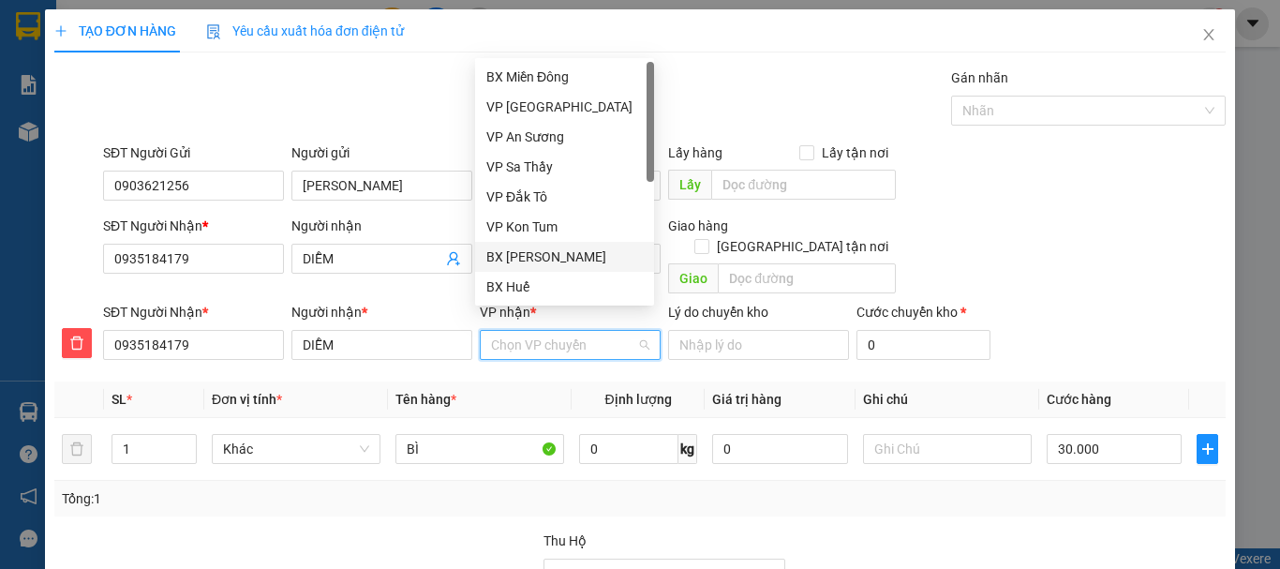
click at [530, 258] on div "BX [PERSON_NAME]" at bounding box center [564, 256] width 156 height 21
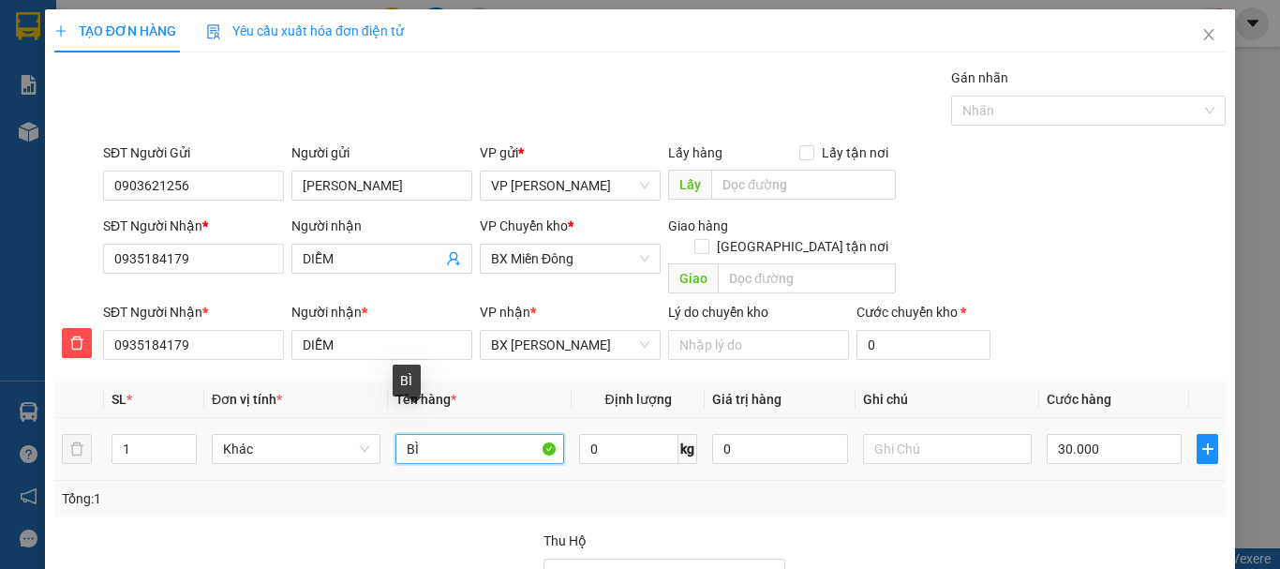
drag, startPoint x: 399, startPoint y: 421, endPoint x: 444, endPoint y: 432, distance: 46.4
click at [444, 434] on input "BÌ" at bounding box center [479, 449] width 169 height 30
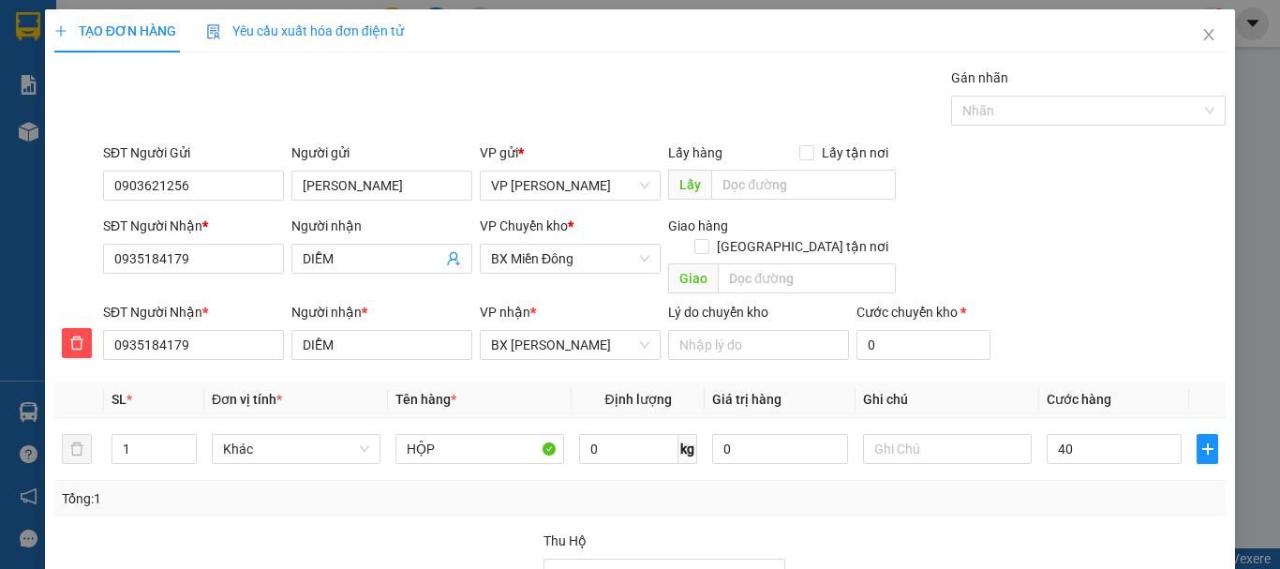
click at [1077, 481] on div "Tại văn phòng" at bounding box center [1118, 491] width 168 height 21
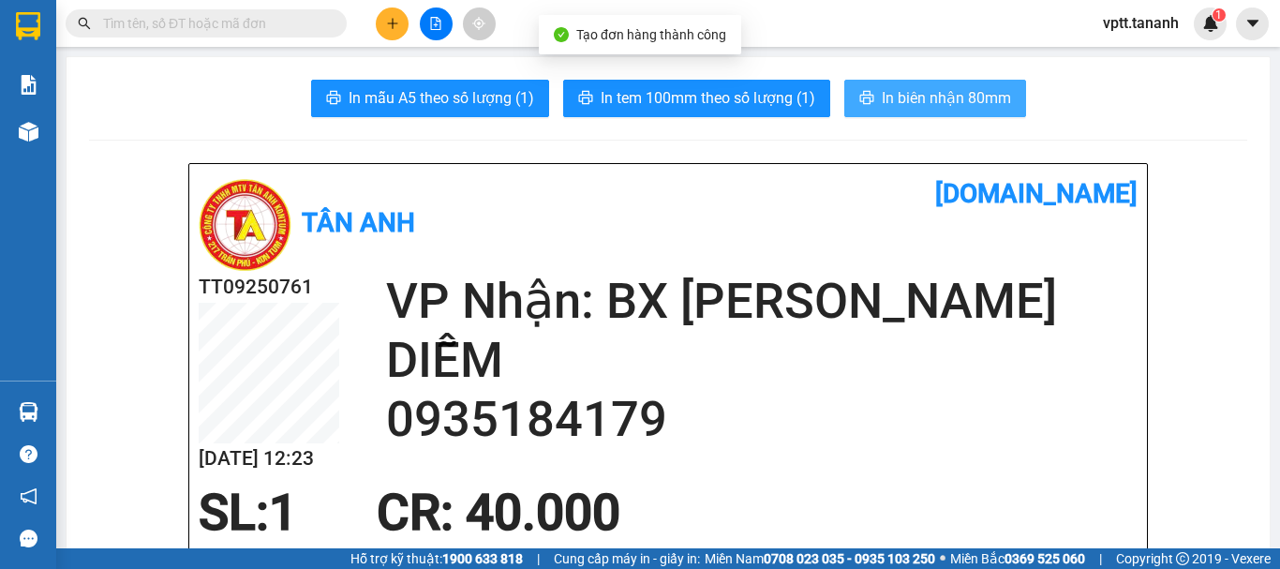
click at [898, 103] on span "In biên nhận 80mm" at bounding box center [946, 97] width 129 height 23
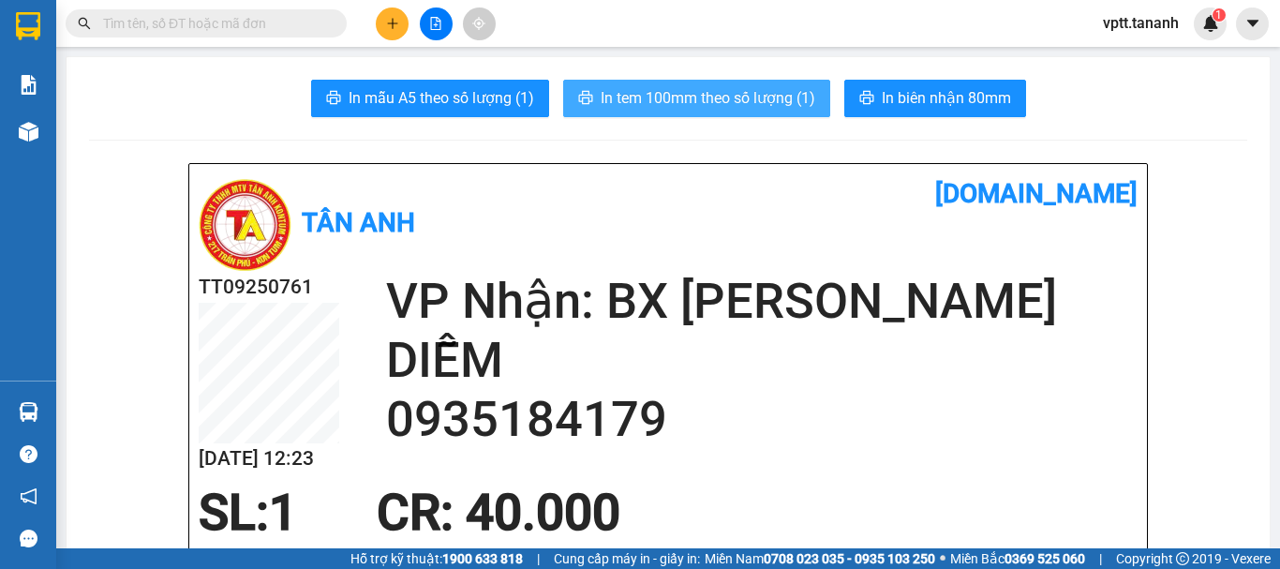
click at [695, 99] on span "In tem 100mm theo số lượng (1)" at bounding box center [708, 97] width 215 height 23
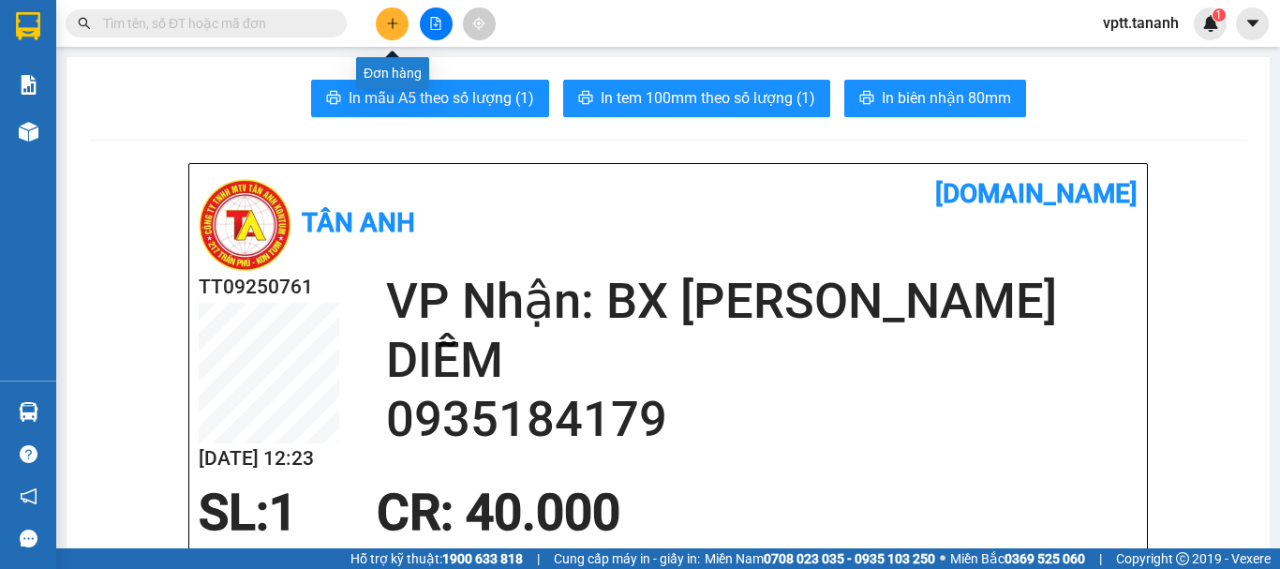
click at [391, 21] on icon "plus" at bounding box center [392, 23] width 13 height 13
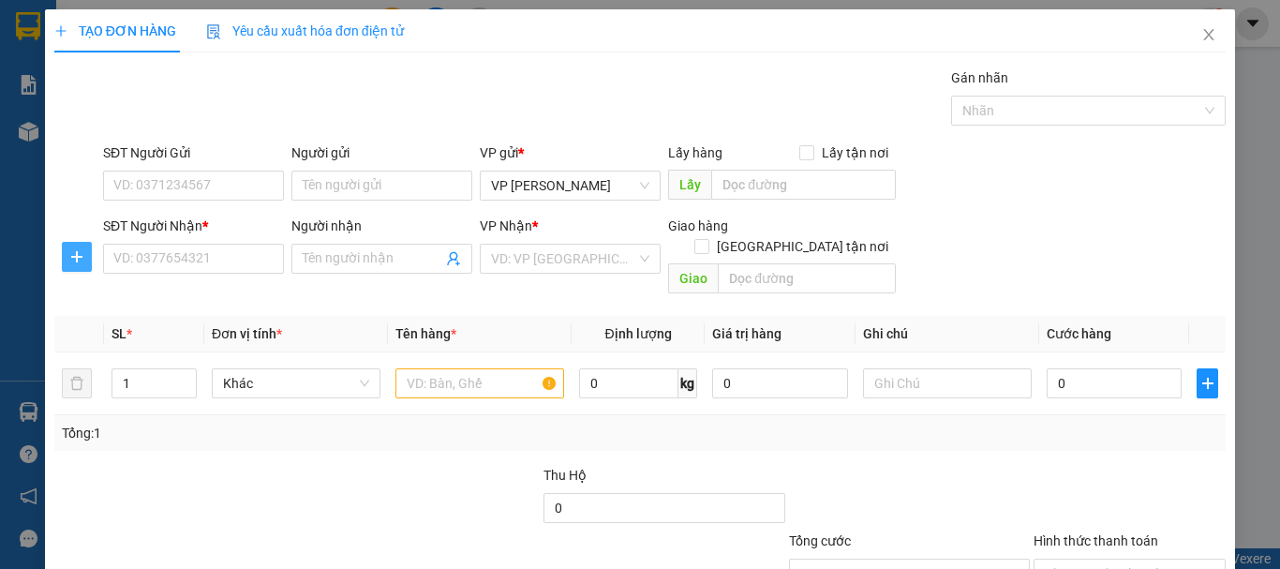
click at [83, 255] on span "plus" at bounding box center [77, 256] width 28 height 15
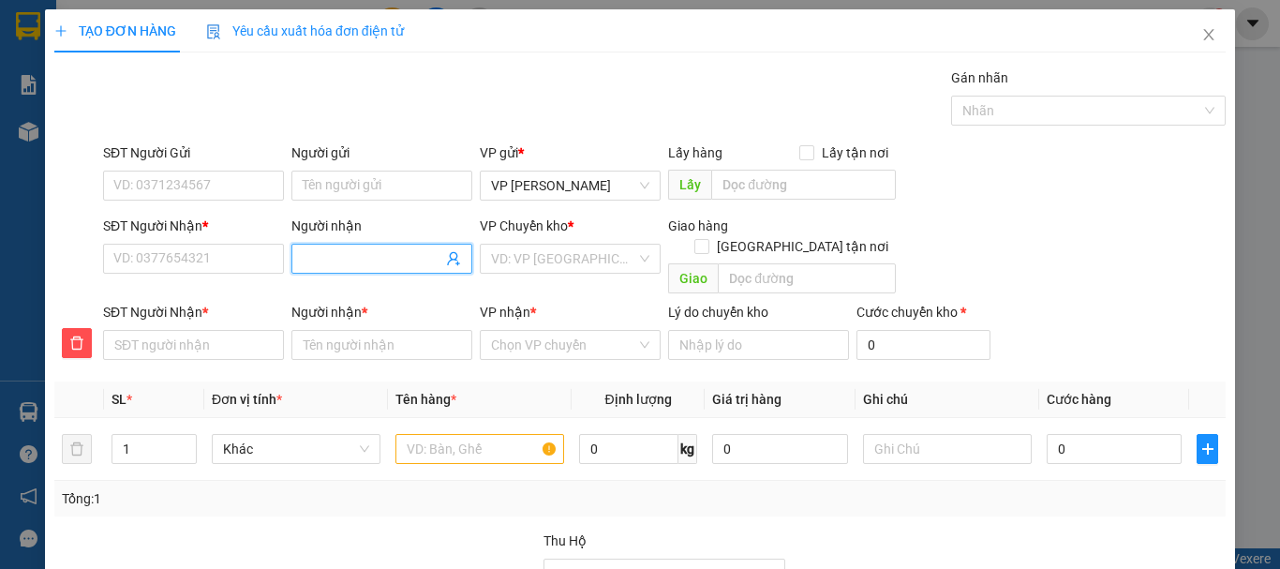
click at [319, 257] on input "Người nhận" at bounding box center [373, 258] width 140 height 21
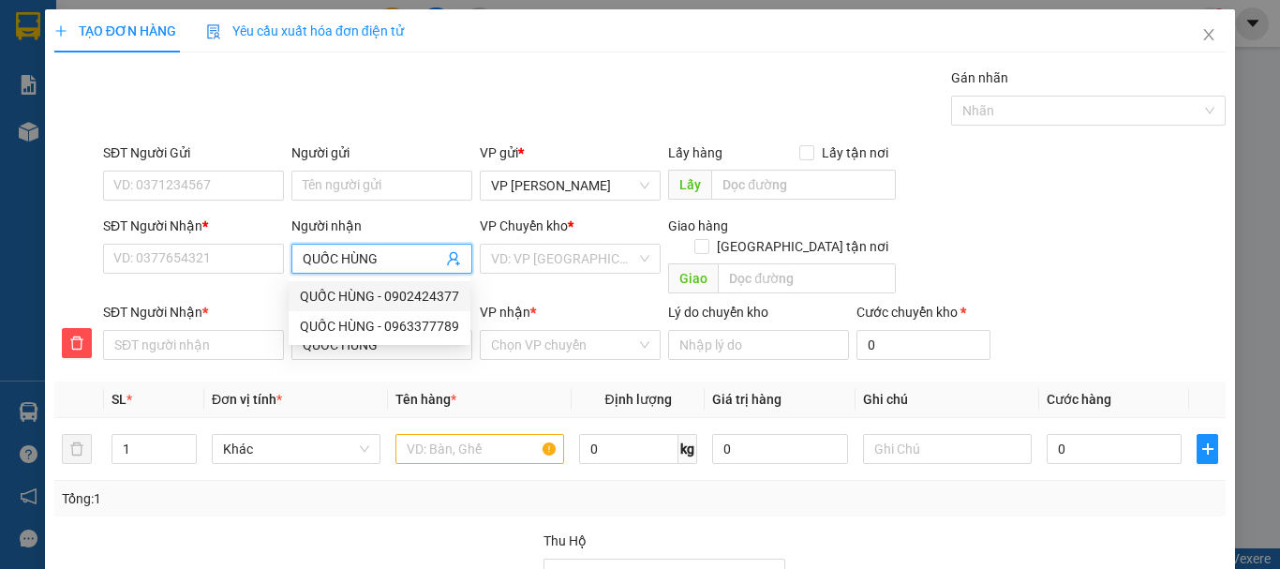
click at [370, 295] on div "QUỐC HÙNG - 0902424377" at bounding box center [379, 296] width 159 height 21
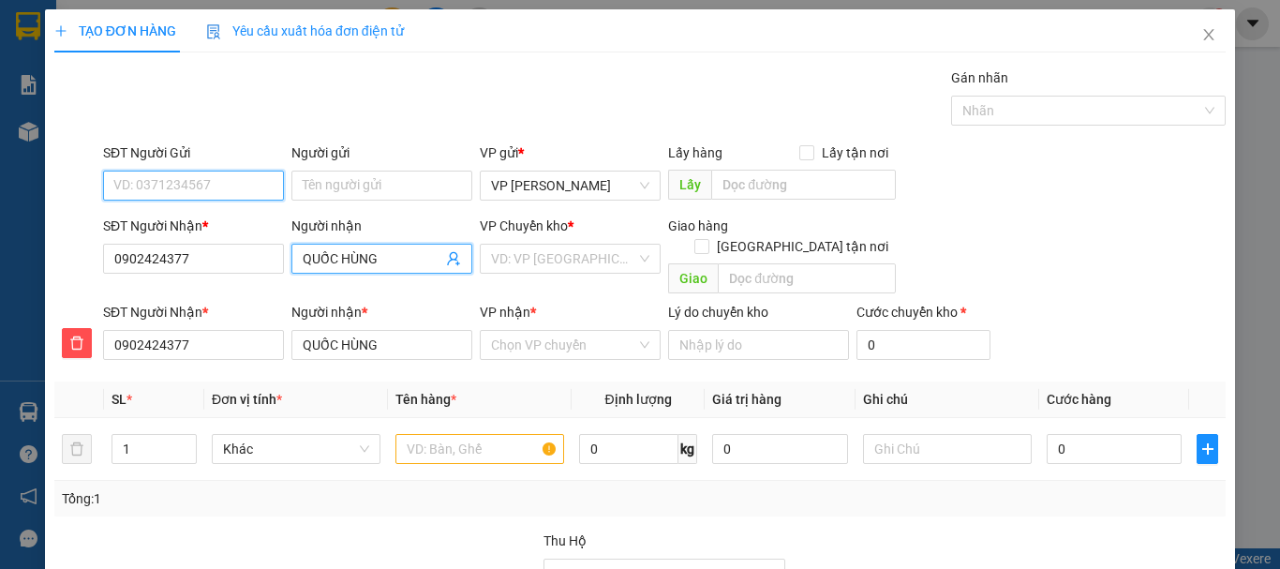
click at [203, 186] on input "SĐT Người Gửi" at bounding box center [193, 186] width 181 height 30
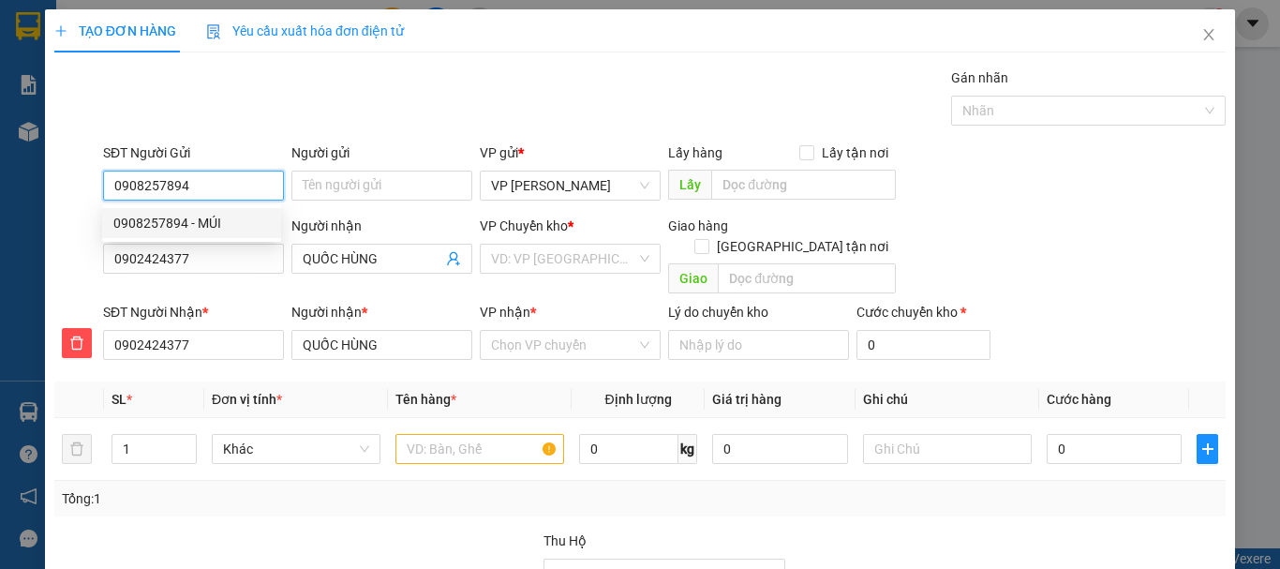
click at [195, 217] on div "0908257894 - MÚI" at bounding box center [191, 223] width 156 height 21
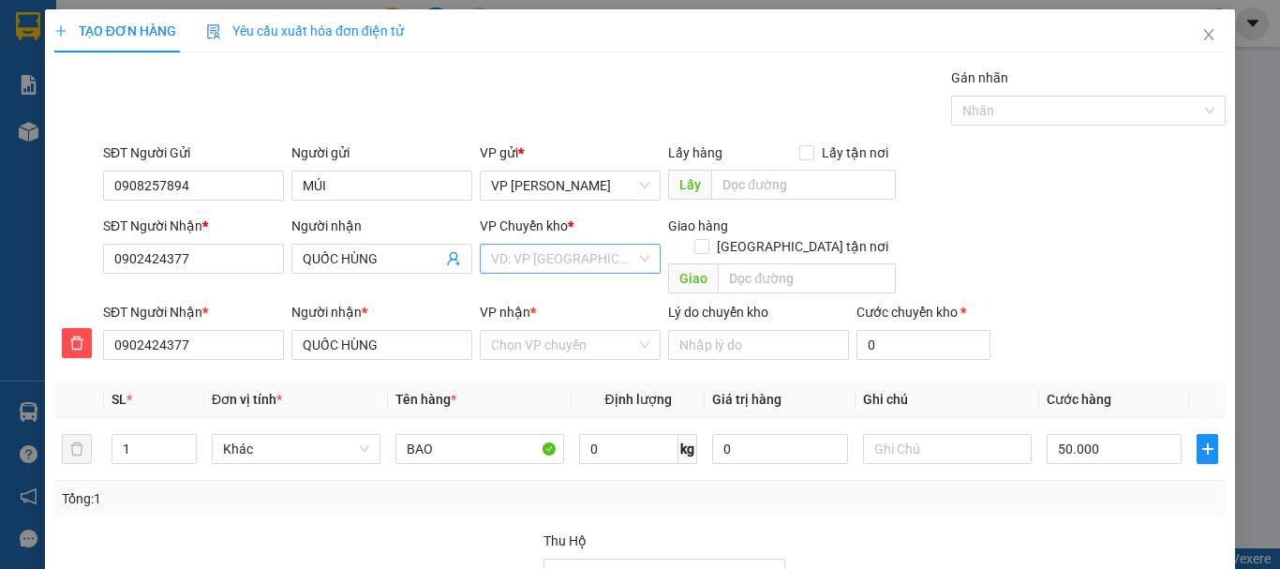
click at [503, 260] on input "search" at bounding box center [563, 259] width 145 height 28
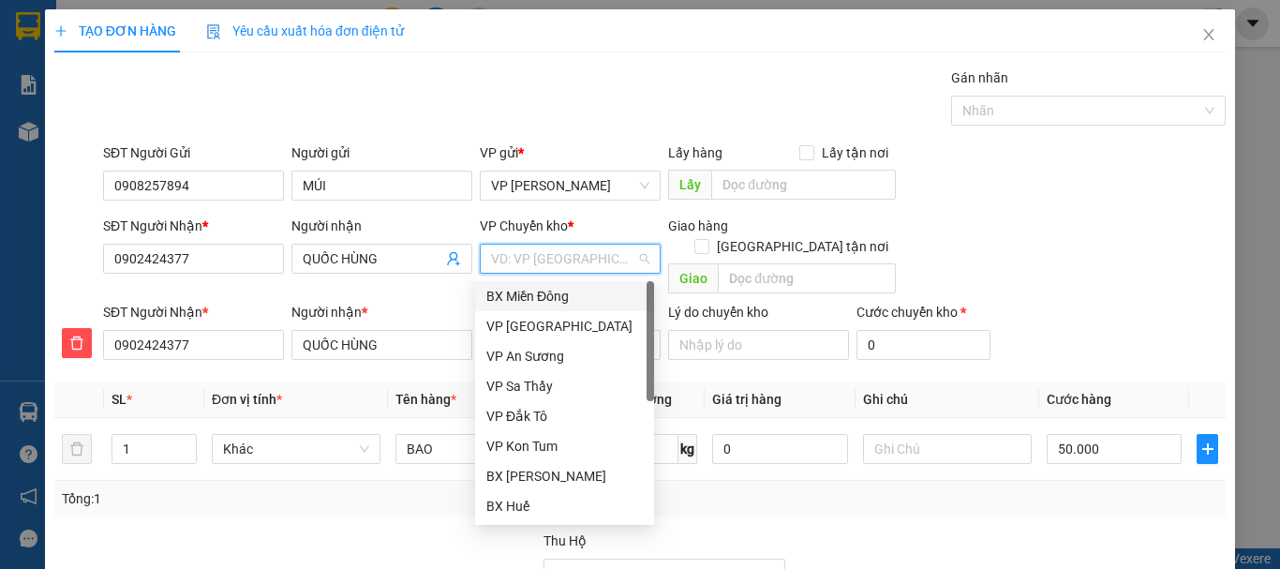
click at [577, 293] on div "BX Miền Đông" at bounding box center [564, 296] width 156 height 21
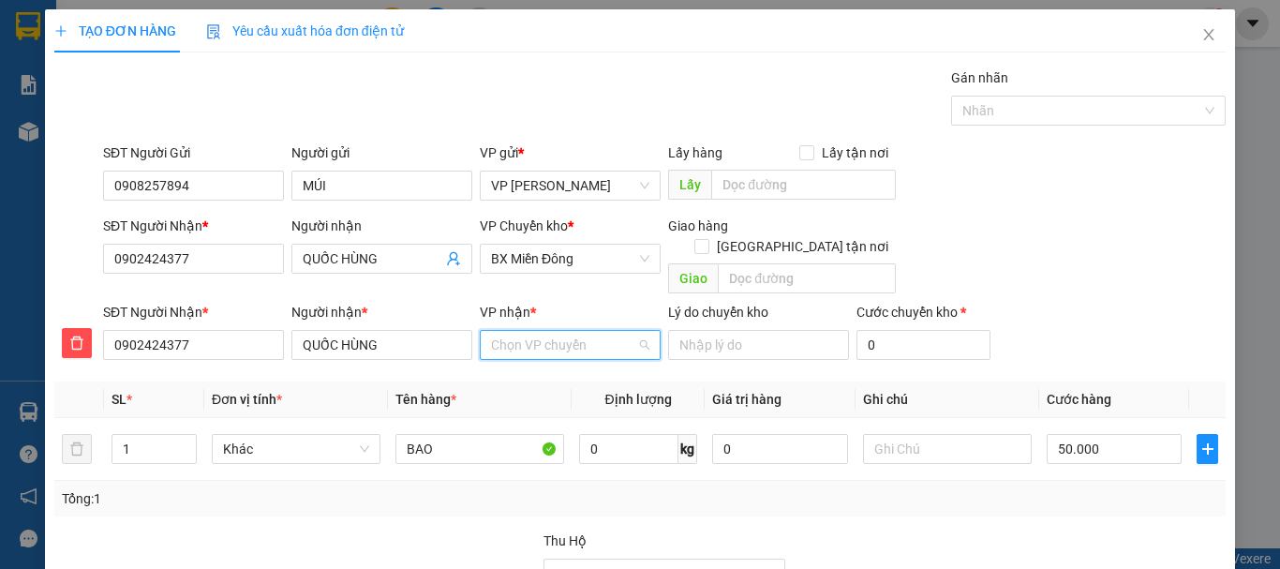
click at [578, 331] on input "VP nhận *" at bounding box center [563, 345] width 145 height 28
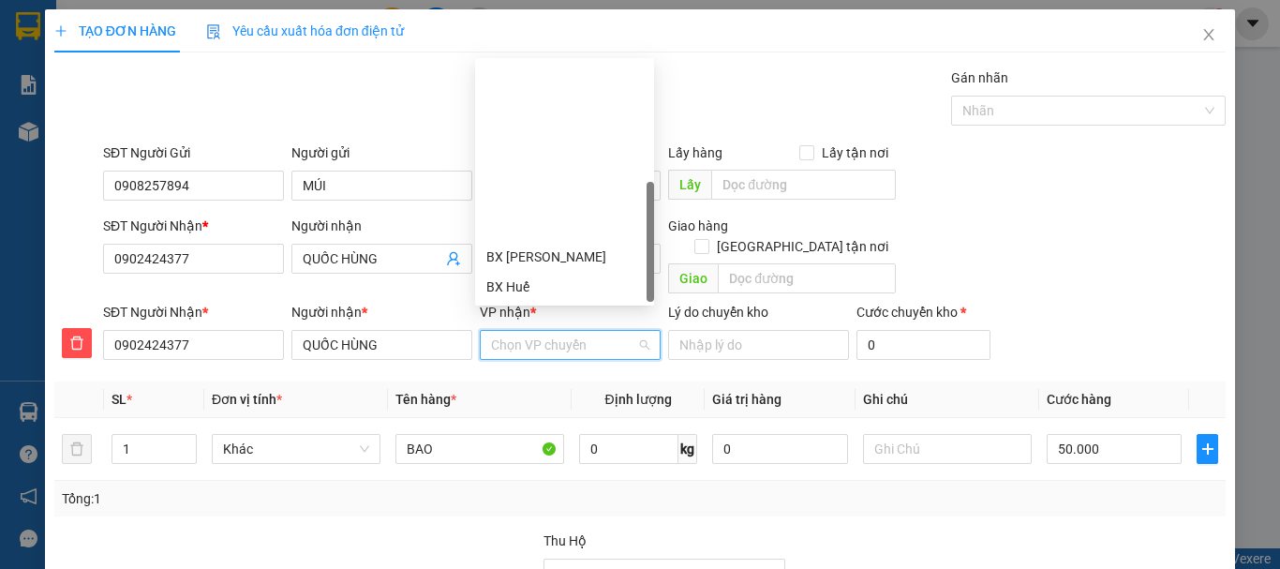
click at [548, 396] on div "BX Ngọc Hồi - Kon Tum" at bounding box center [564, 406] width 156 height 21
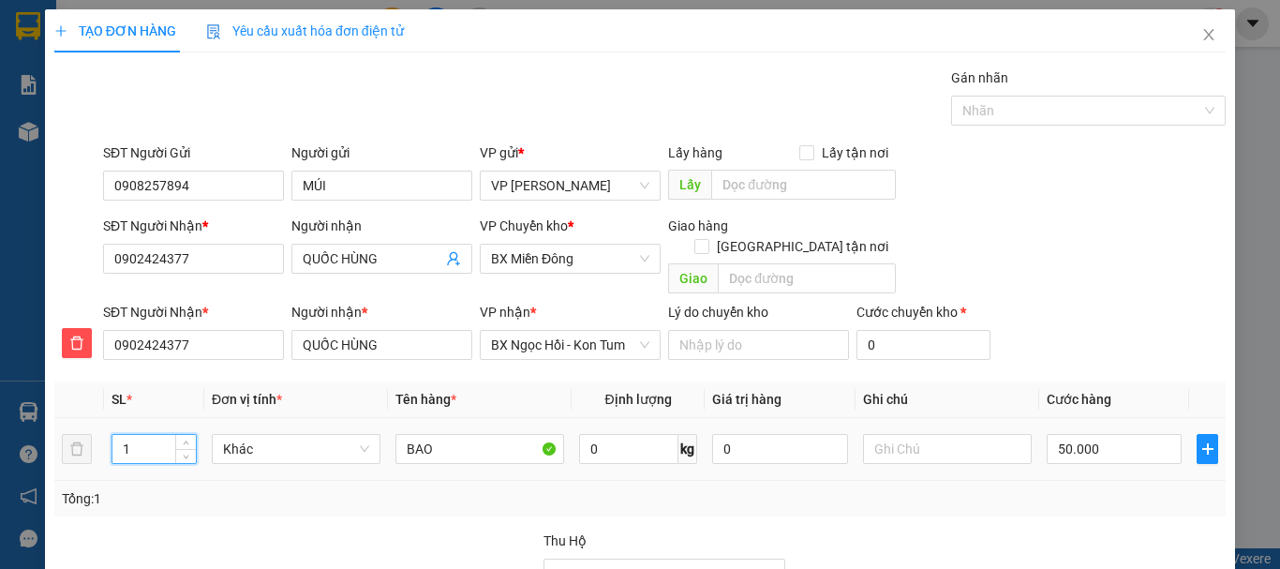
drag, startPoint x: 116, startPoint y: 424, endPoint x: 147, endPoint y: 425, distance: 30.9
click at [147, 435] on input "1" at bounding box center [153, 449] width 83 height 28
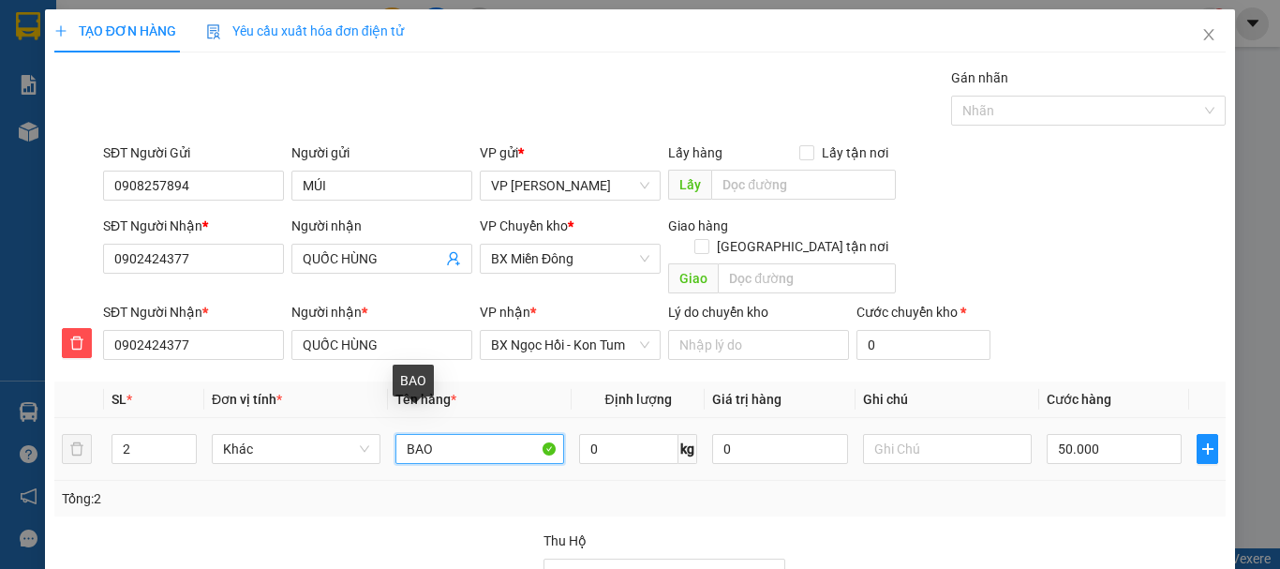
drag, startPoint x: 437, startPoint y: 427, endPoint x: 538, endPoint y: 505, distance: 127.6
click at [436, 434] on input "BAO" at bounding box center [479, 449] width 169 height 30
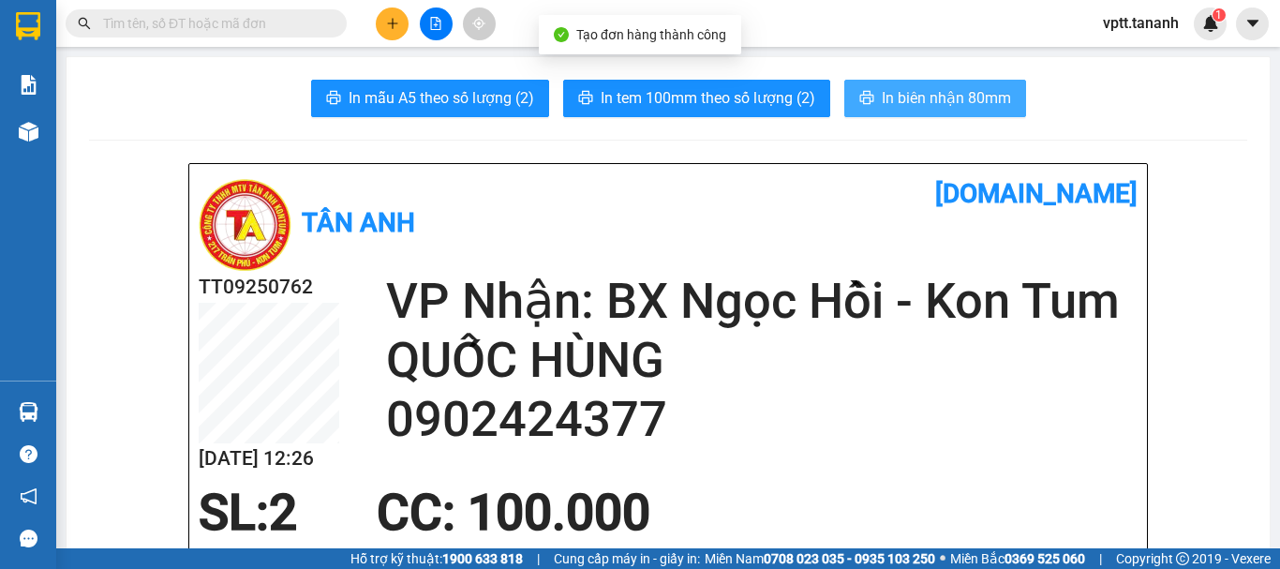
click at [929, 97] on span "In biên nhận 80mm" at bounding box center [946, 97] width 129 height 23
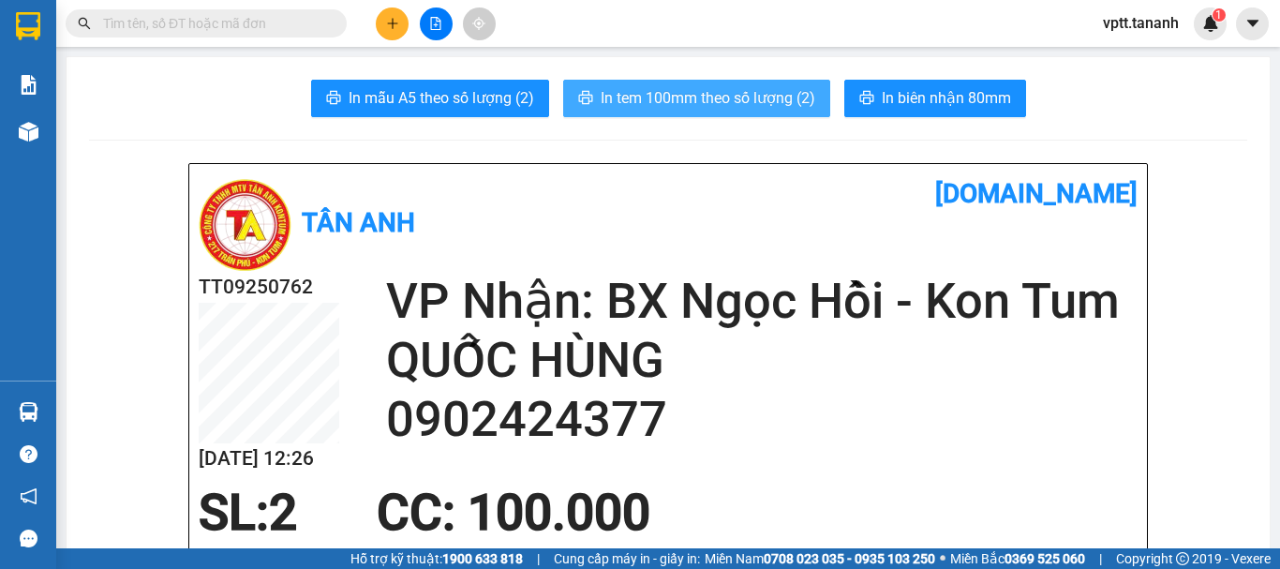
click at [739, 101] on span "In tem 100mm theo số lượng (2)" at bounding box center [708, 97] width 215 height 23
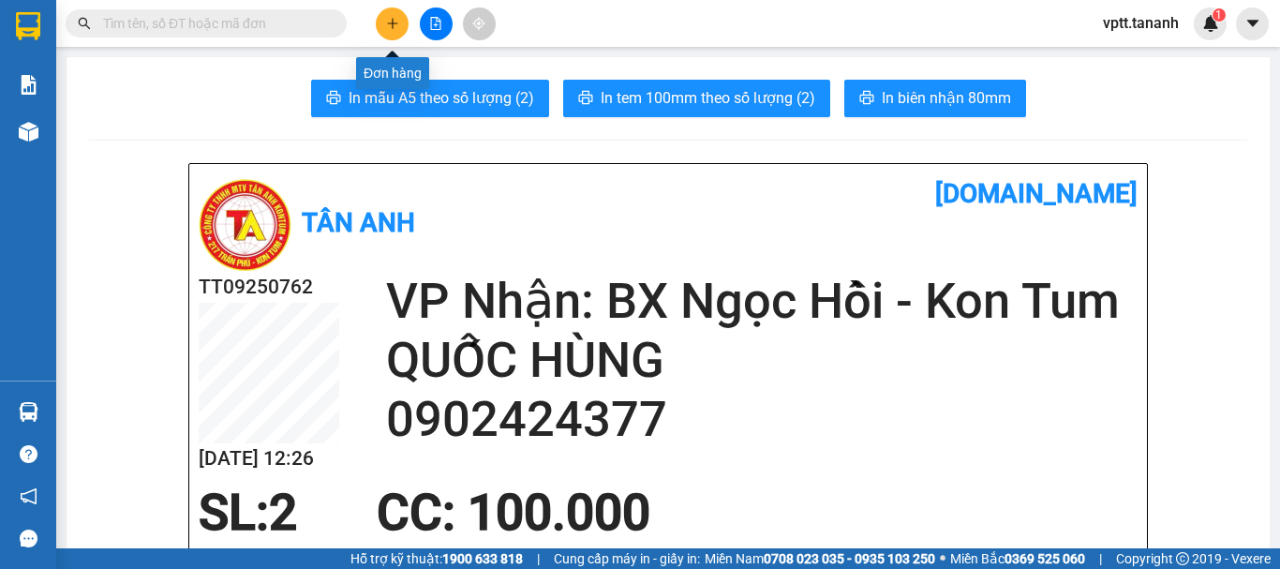
click at [393, 21] on icon "plus" at bounding box center [392, 23] width 13 height 13
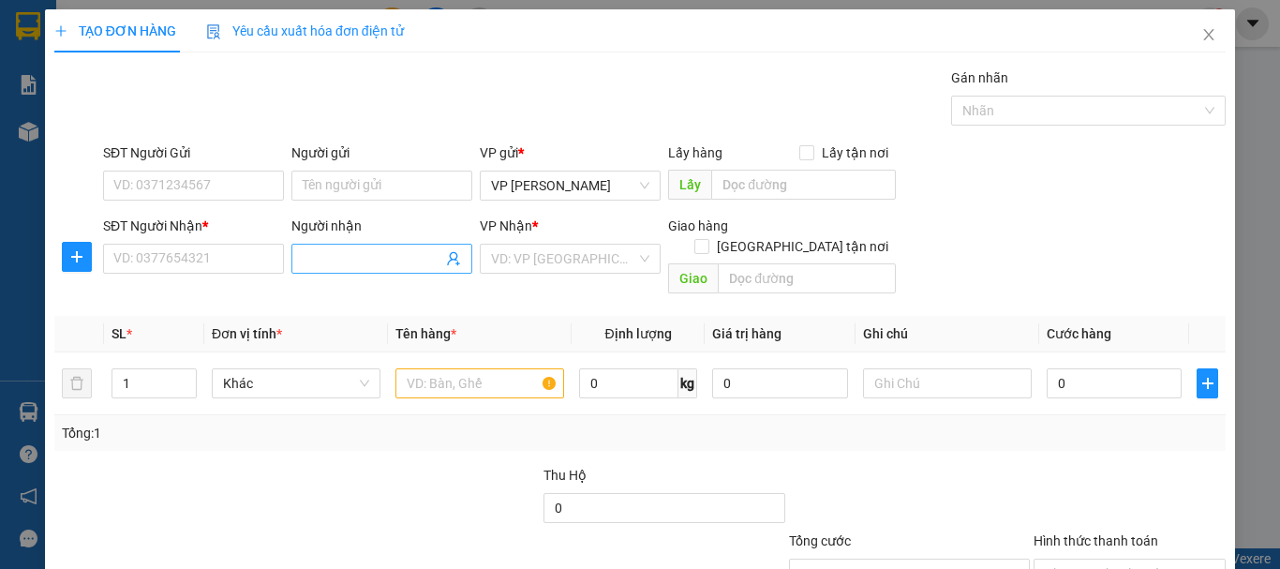
click at [391, 260] on input "Người nhận" at bounding box center [373, 258] width 140 height 21
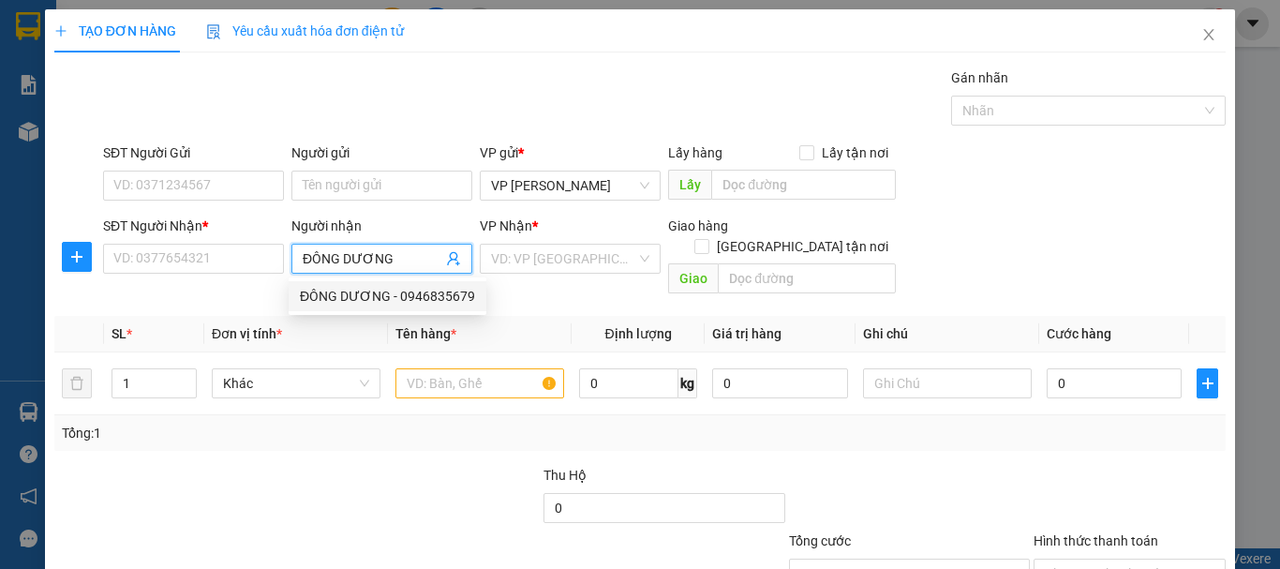
click at [397, 294] on div "ĐÔNG DƯƠNG - 0946835679" at bounding box center [387, 296] width 175 height 21
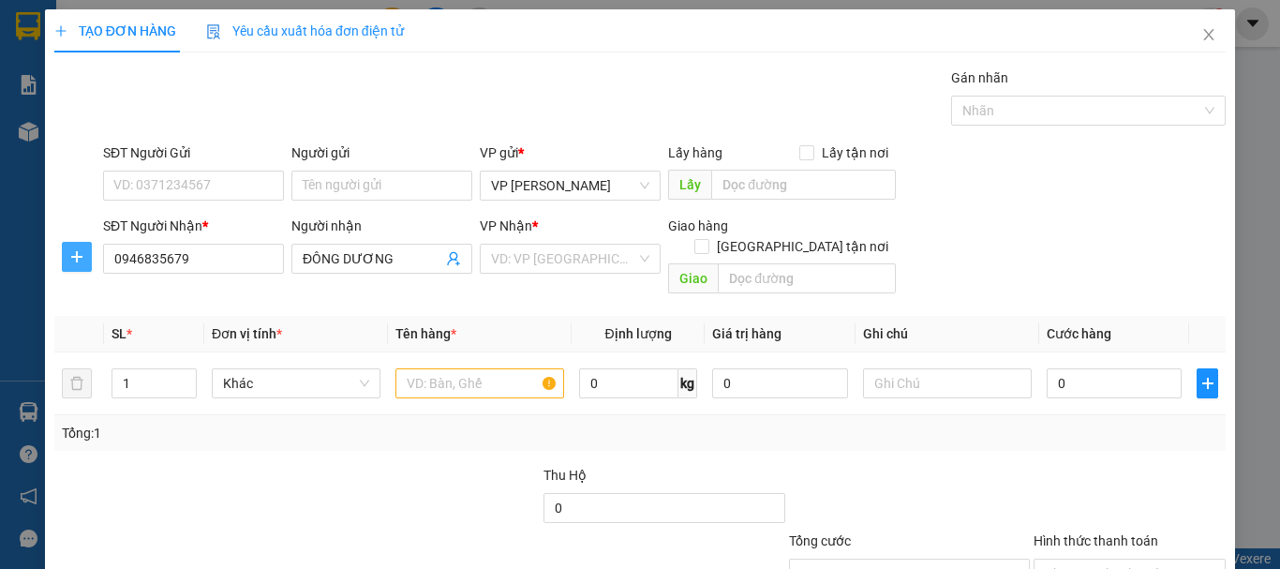
drag, startPoint x: 80, startPoint y: 259, endPoint x: 158, endPoint y: 219, distance: 88.0
click at [80, 255] on icon "plus" at bounding box center [76, 256] width 15 height 15
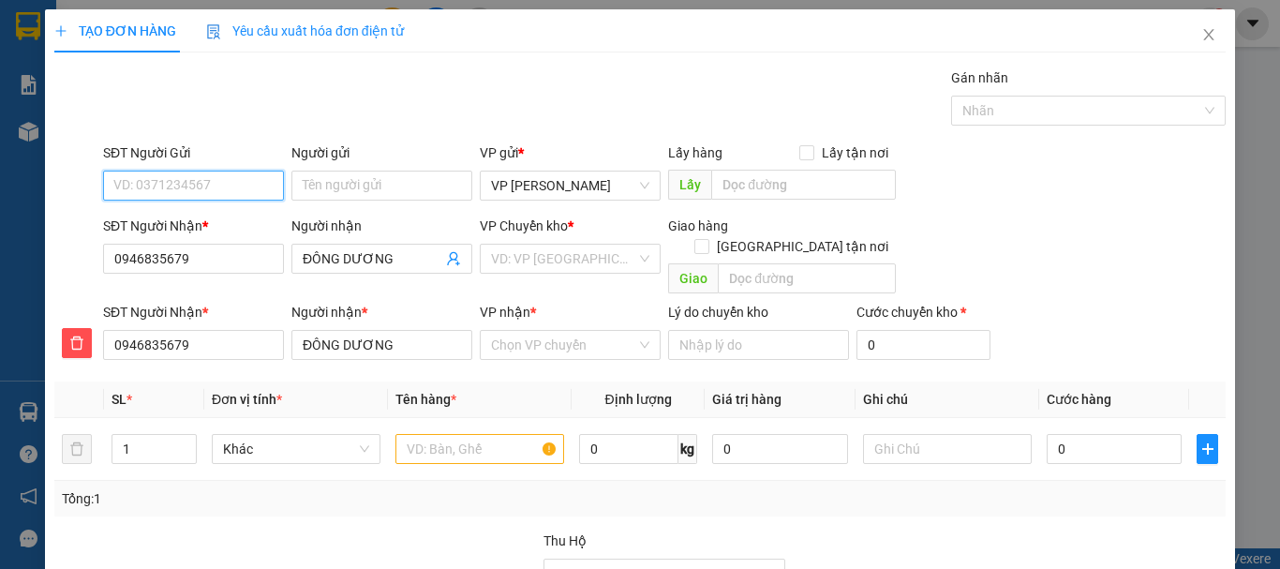
click at [177, 183] on input "SĐT Người Gửi" at bounding box center [193, 186] width 181 height 30
click at [207, 227] on div "0908161333 - ÚT DÀNH" at bounding box center [191, 223] width 156 height 21
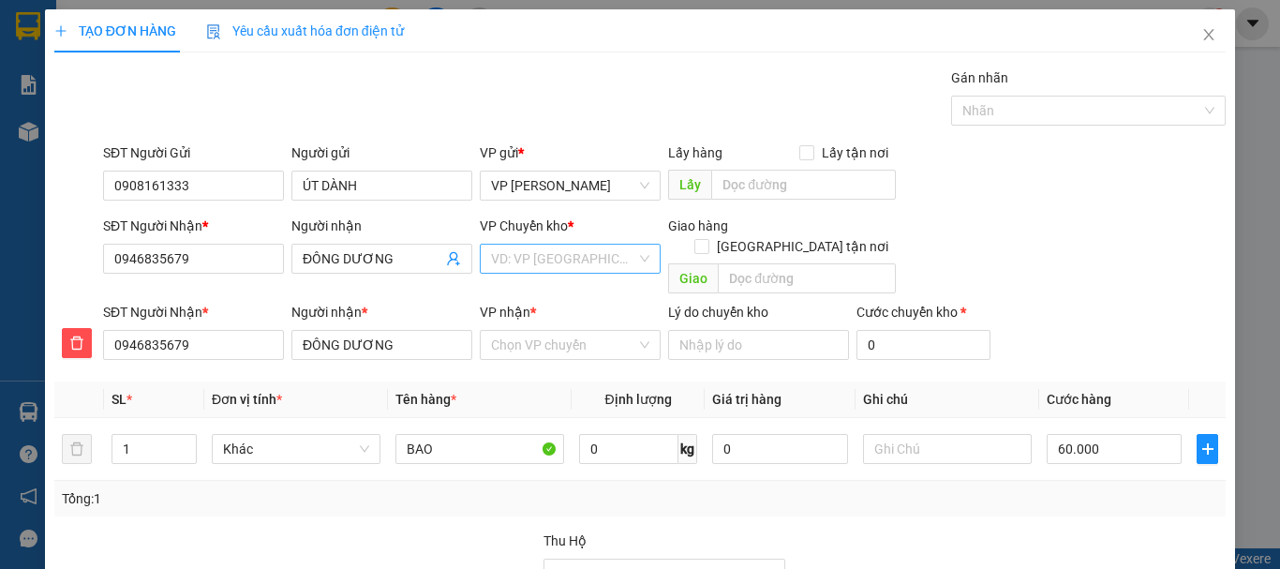
click at [517, 258] on input "search" at bounding box center [563, 259] width 145 height 28
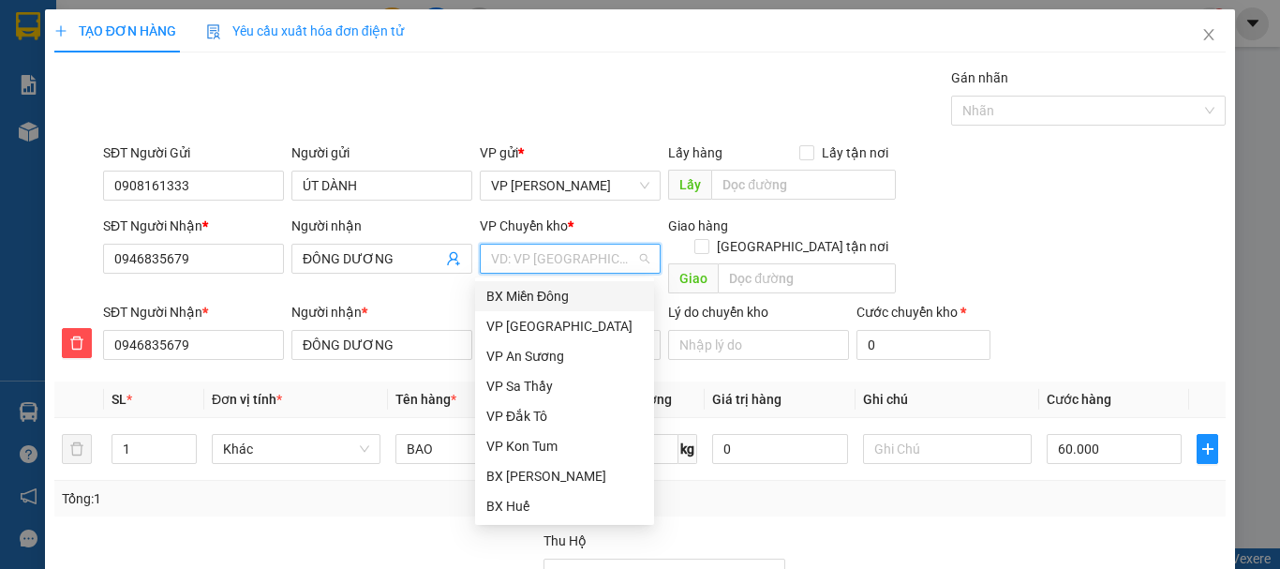
click at [561, 293] on div "BX Miền Đông" at bounding box center [564, 296] width 156 height 21
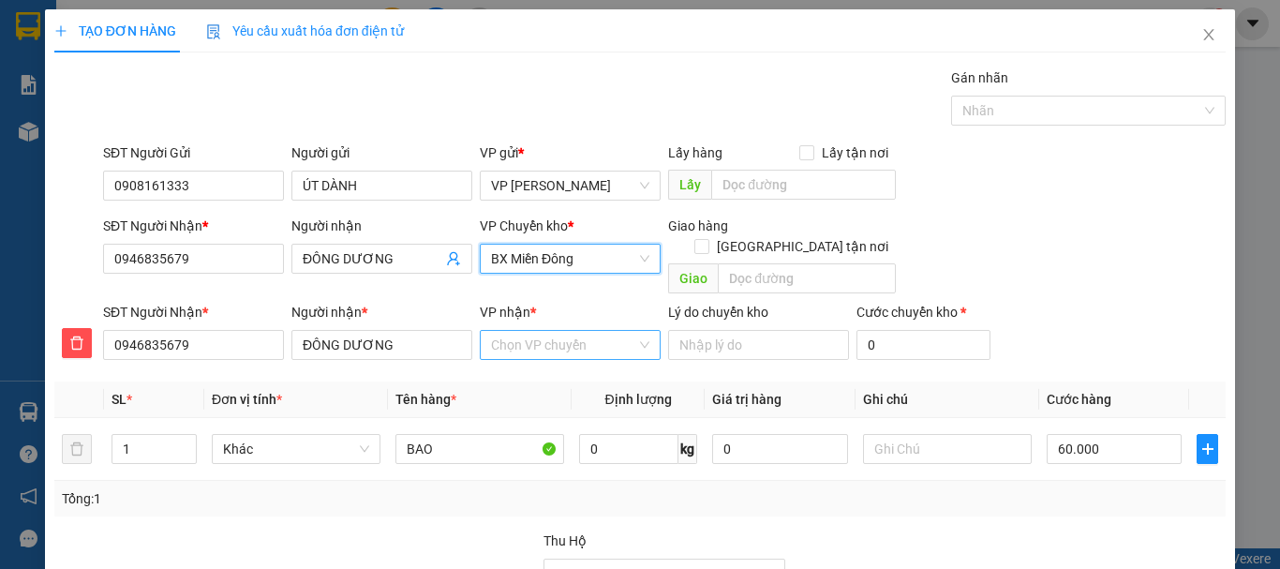
click at [557, 331] on input "VP nhận *" at bounding box center [563, 345] width 145 height 28
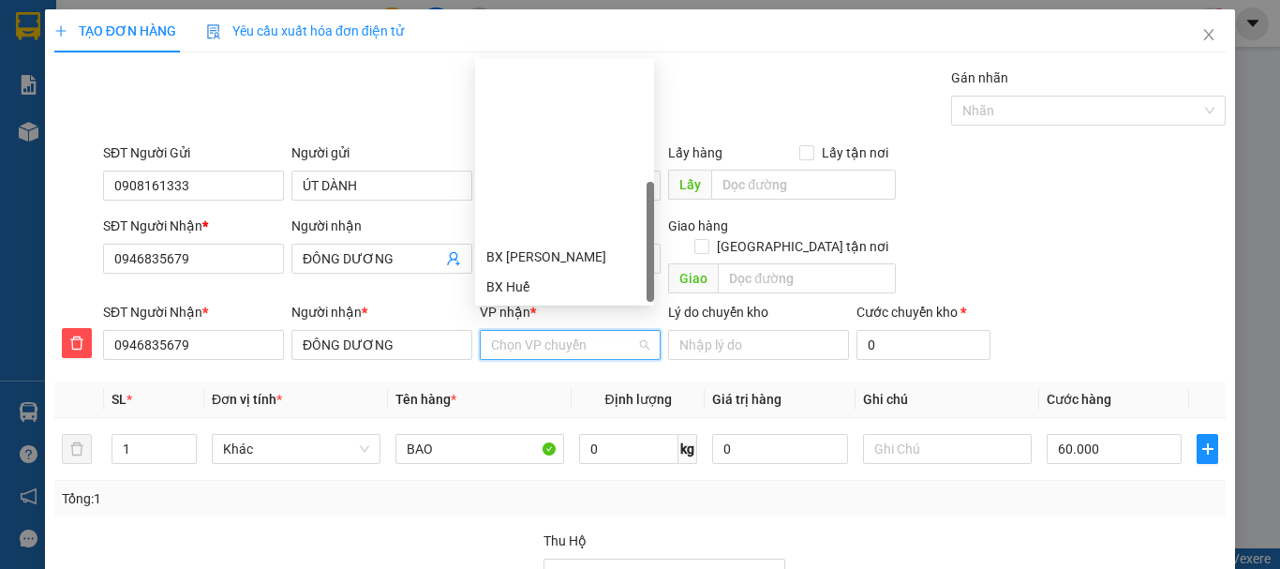
click at [530, 396] on div "BX Ngọc Hồi - Kon Tum" at bounding box center [564, 406] width 156 height 21
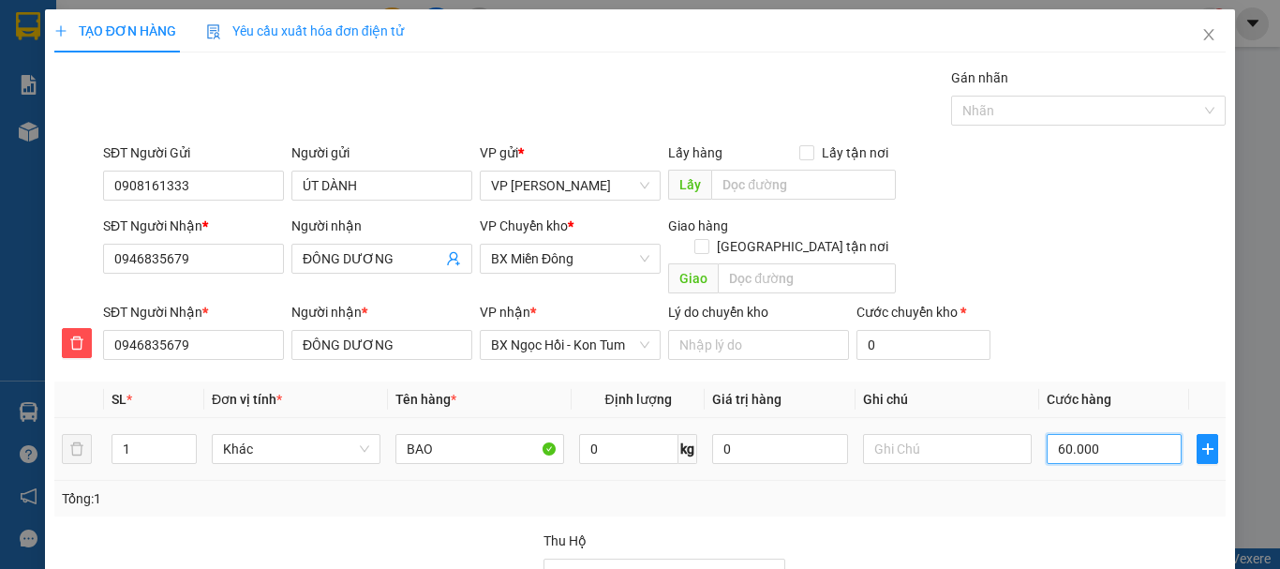
click at [1065, 434] on input "60.000" at bounding box center [1114, 449] width 135 height 30
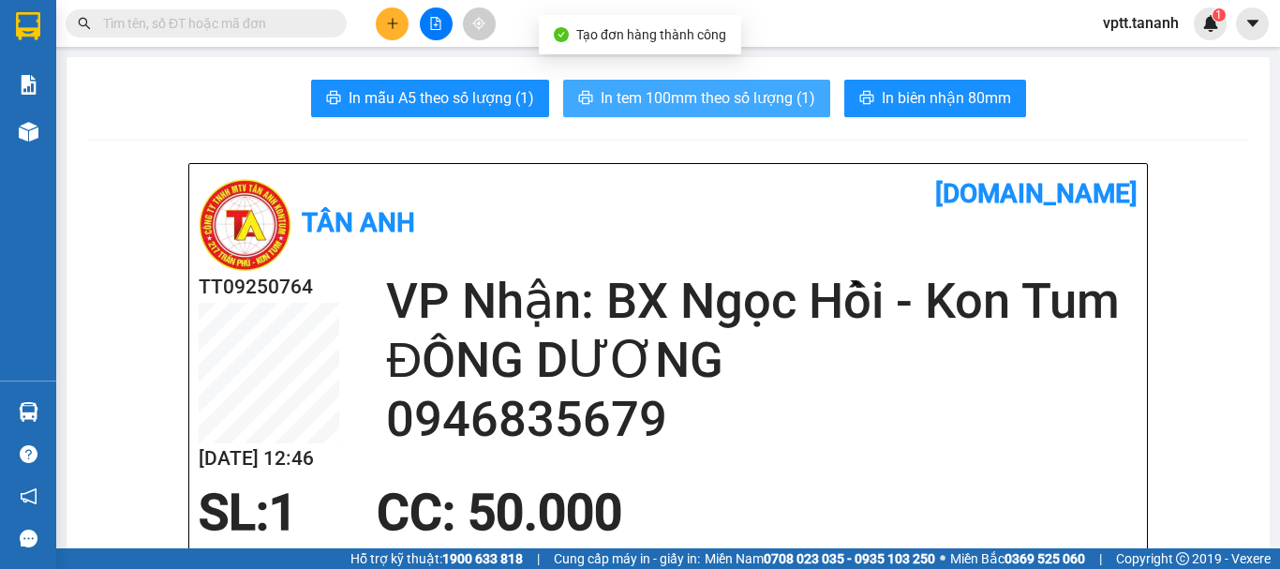
click at [738, 90] on span "In tem 100mm theo số lượng (1)" at bounding box center [708, 97] width 215 height 23
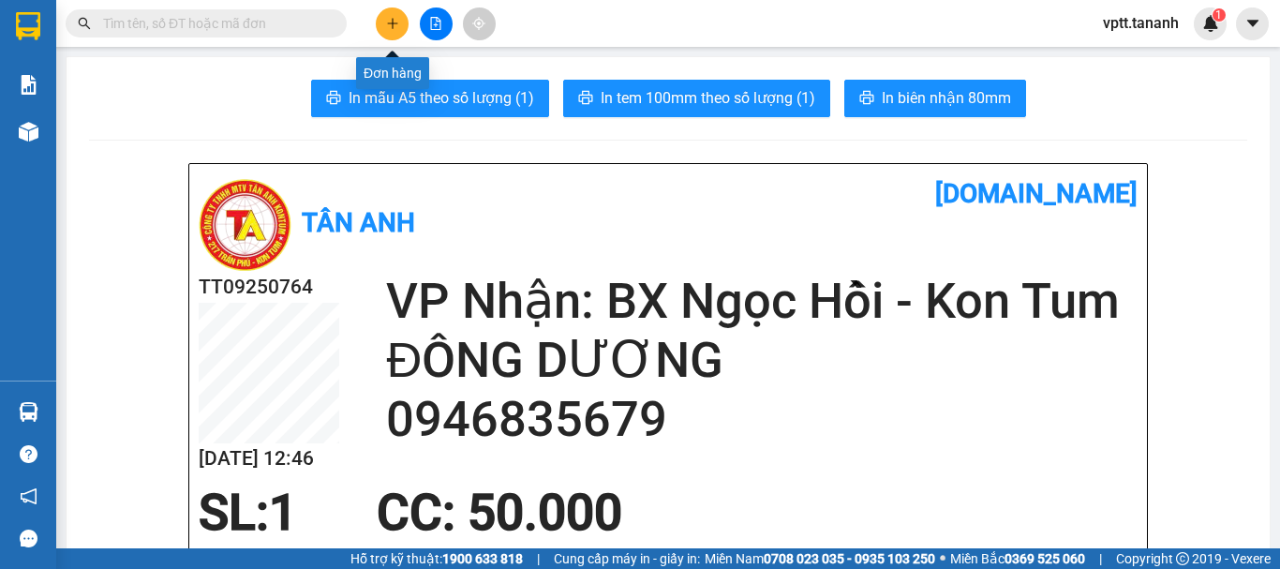
click at [399, 33] on button at bounding box center [392, 23] width 33 height 33
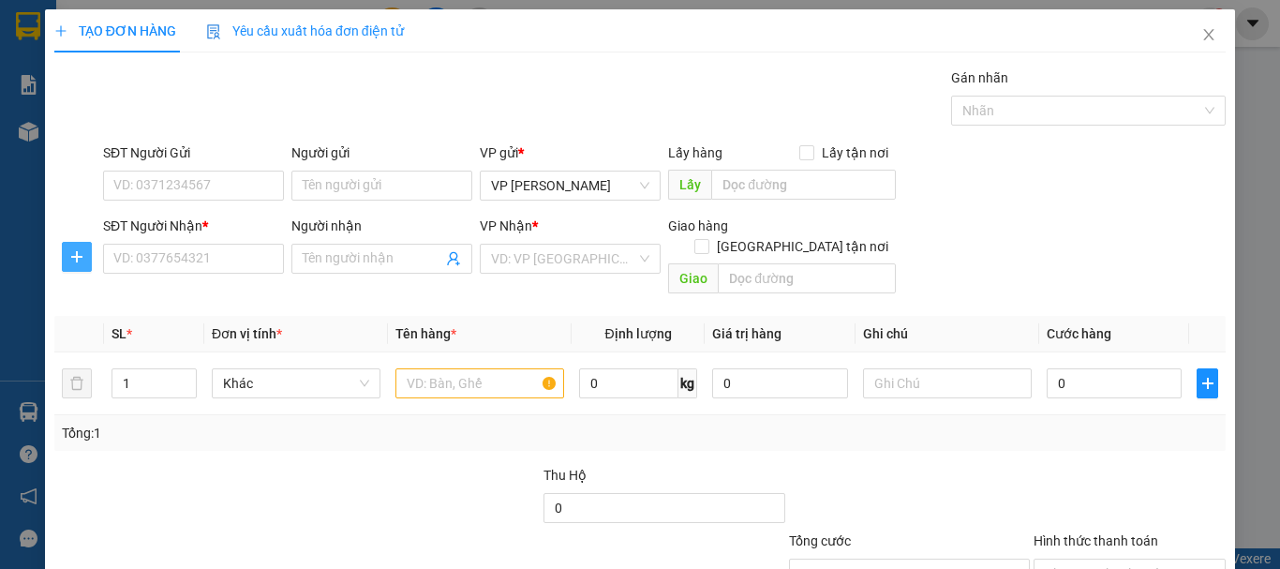
click at [74, 251] on icon "plus" at bounding box center [76, 256] width 15 height 15
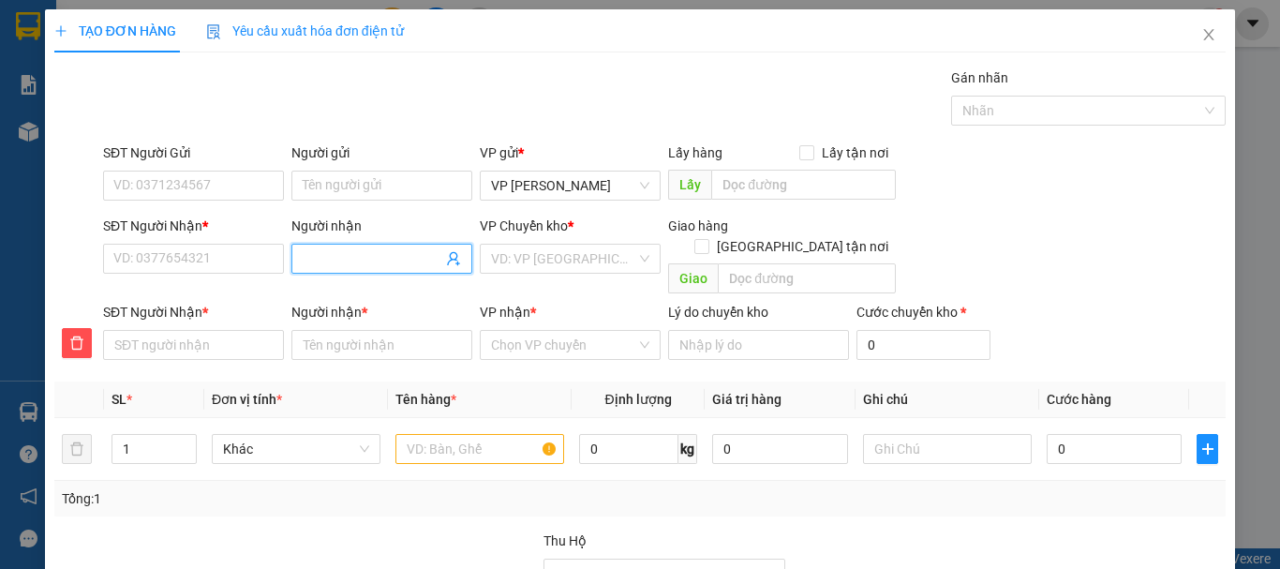
click at [377, 255] on input "Người nhận" at bounding box center [373, 258] width 140 height 21
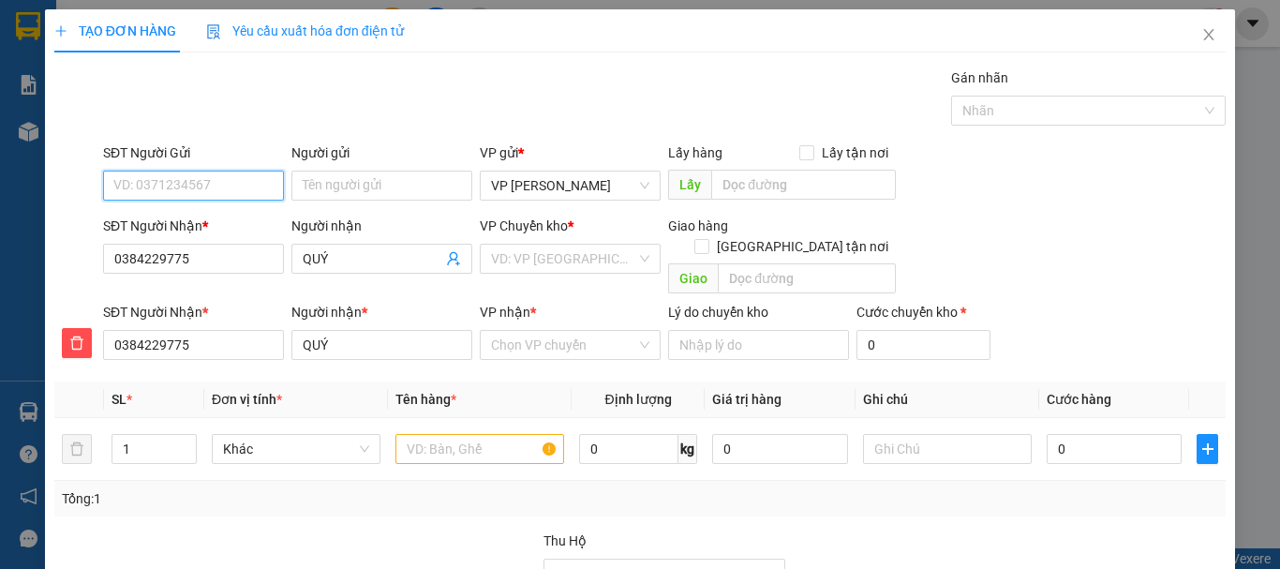
click at [193, 188] on input "SĐT Người Gửi" at bounding box center [193, 186] width 181 height 30
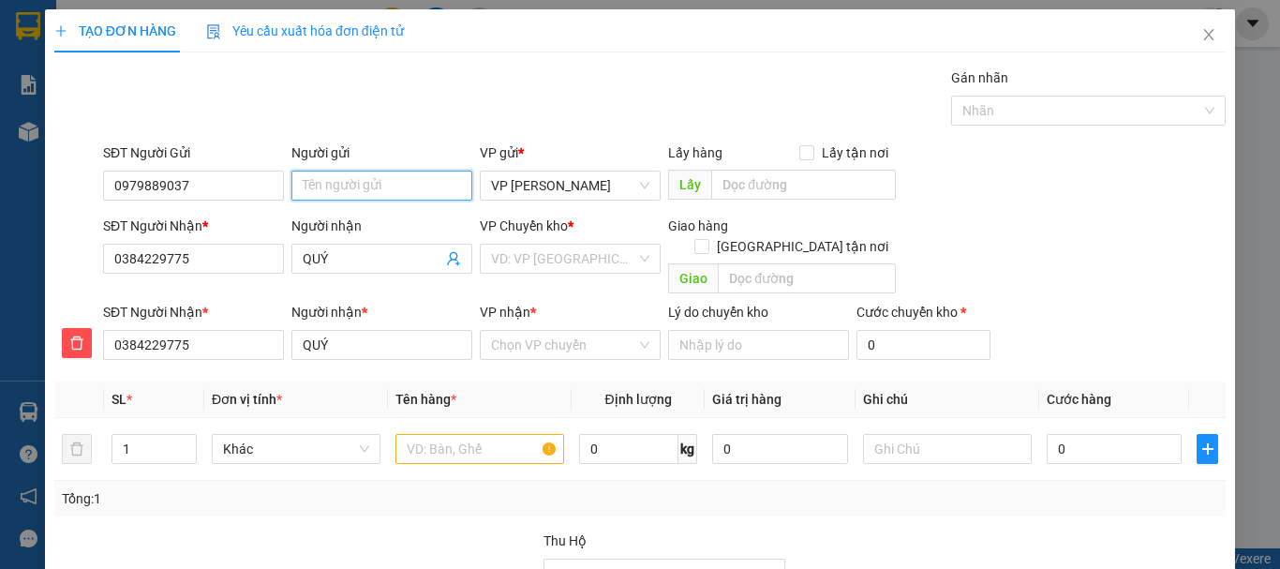
click at [317, 187] on input "Người gửi" at bounding box center [381, 186] width 181 height 30
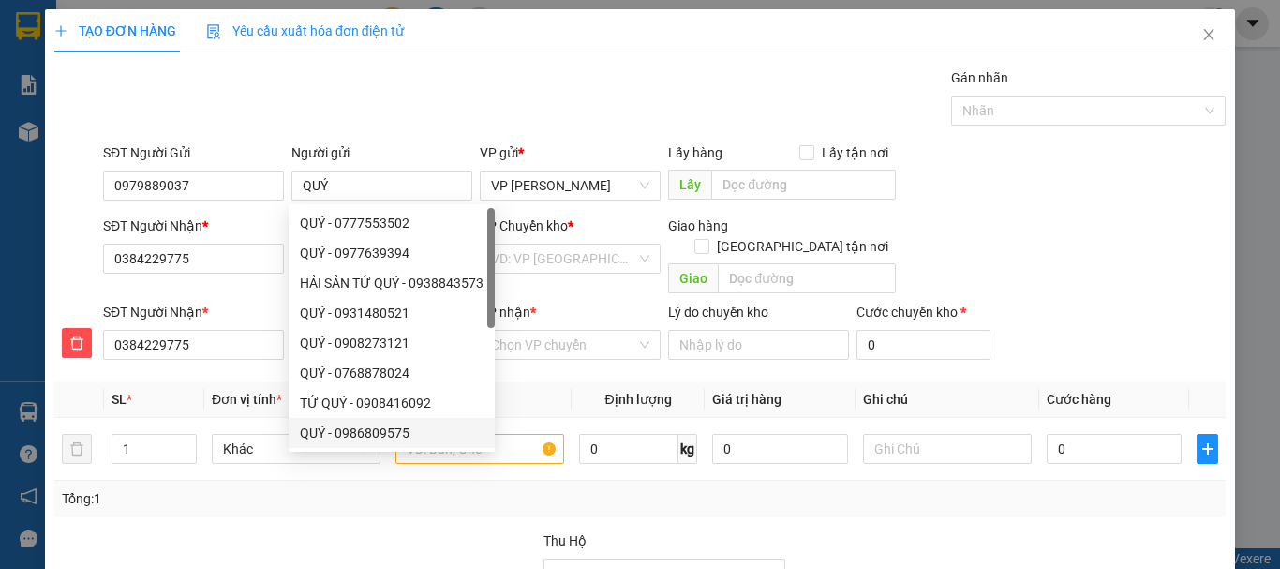
drag, startPoint x: 372, startPoint y: 539, endPoint x: 377, endPoint y: 513, distance: 25.7
click at [373, 535] on div at bounding box center [419, 563] width 245 height 66
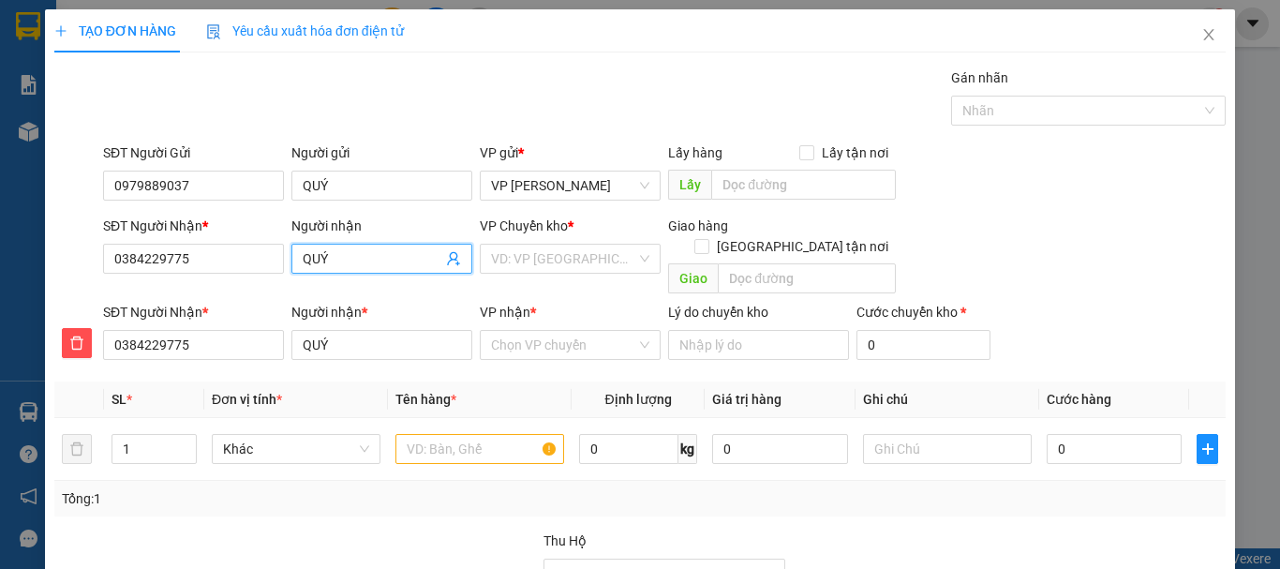
drag, startPoint x: 301, startPoint y: 257, endPoint x: 343, endPoint y: 269, distance: 43.9
click at [343, 269] on span "QUÝ" at bounding box center [381, 259] width 181 height 30
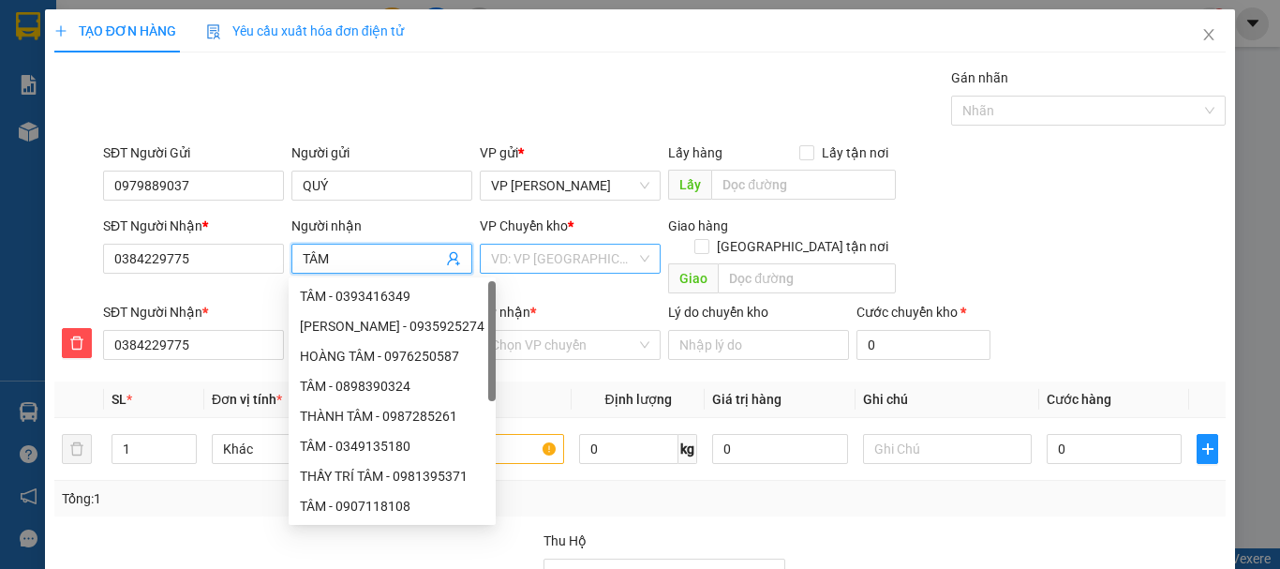
click at [590, 262] on input "search" at bounding box center [563, 259] width 145 height 28
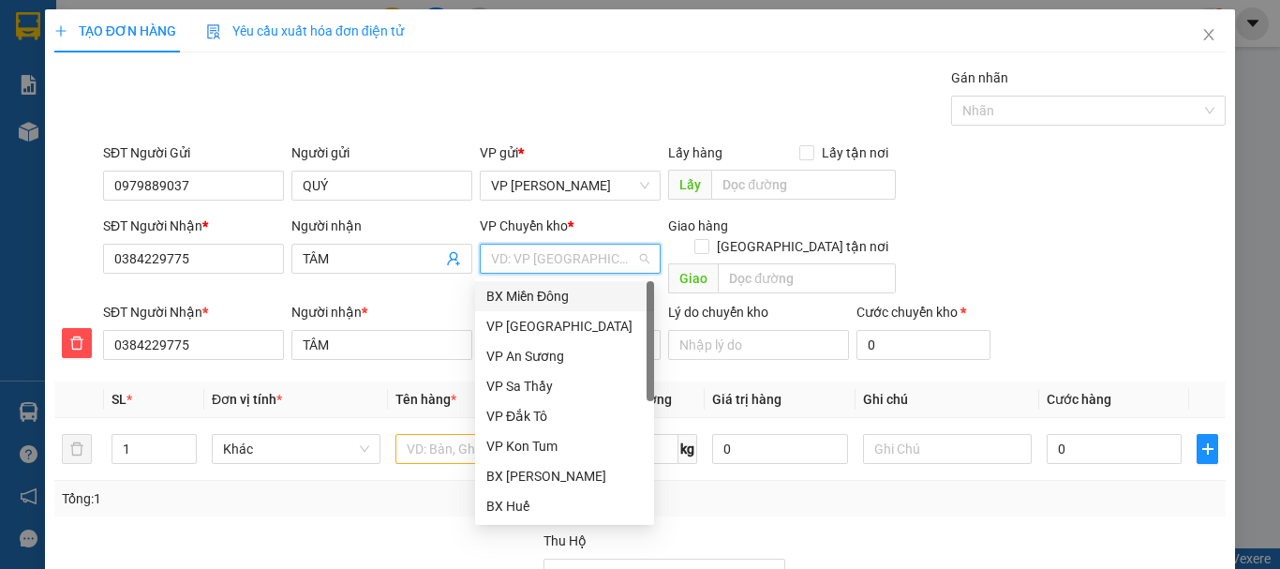
click at [565, 290] on div "BX Miền Đông" at bounding box center [564, 296] width 156 height 21
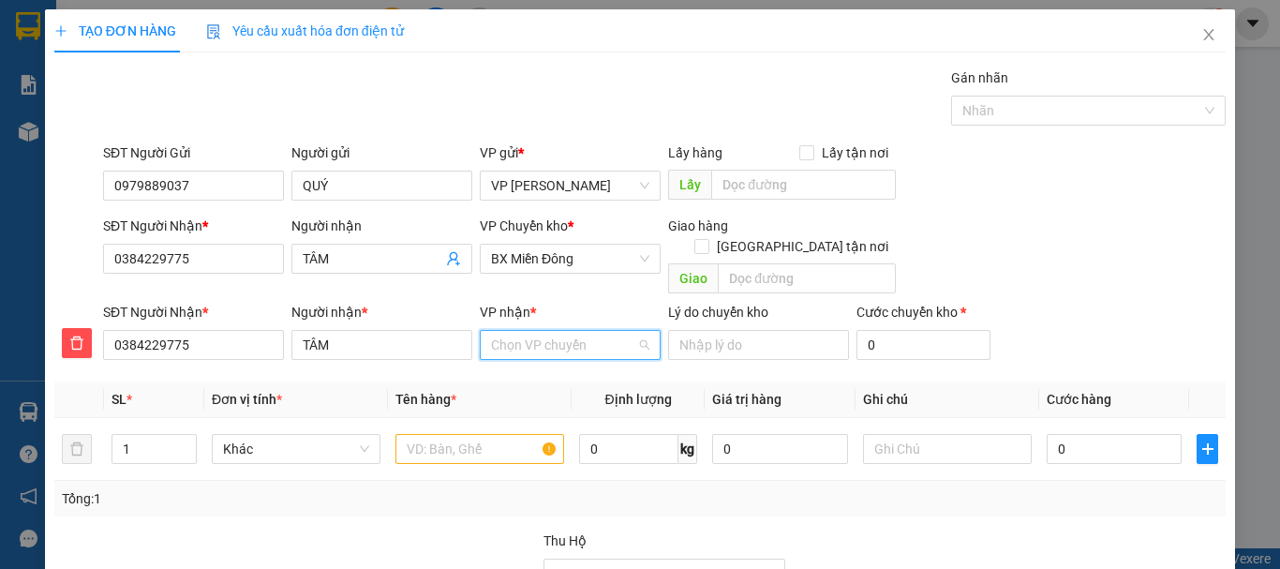
click at [539, 331] on input "VP nhận *" at bounding box center [563, 345] width 145 height 28
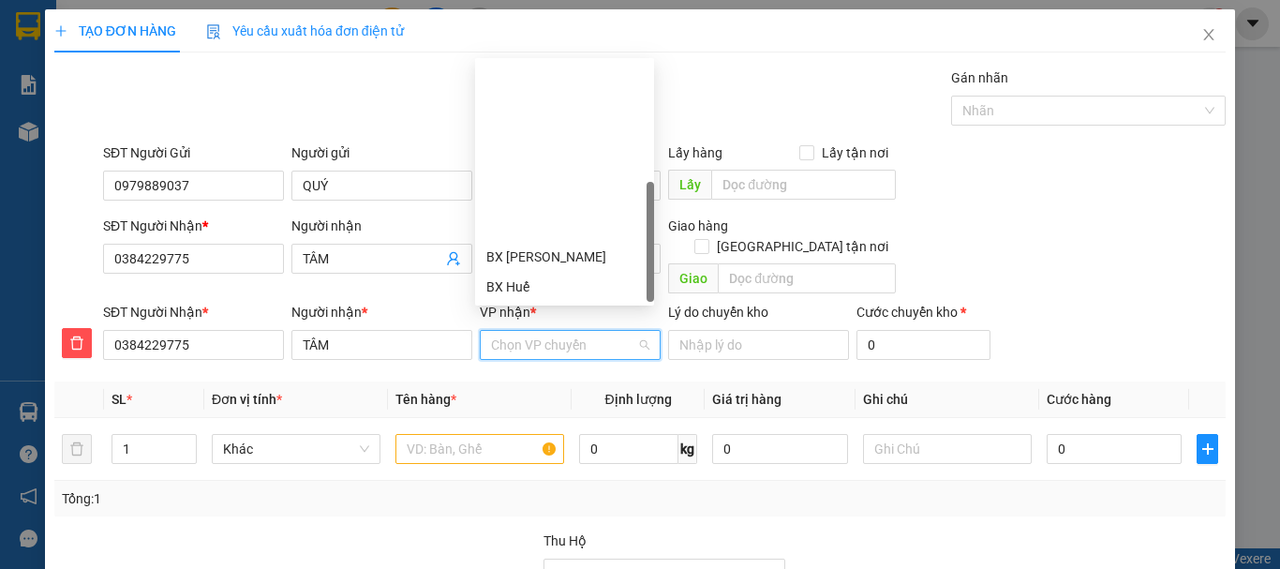
click at [519, 336] on div "VP Đắk Hà" at bounding box center [564, 346] width 156 height 21
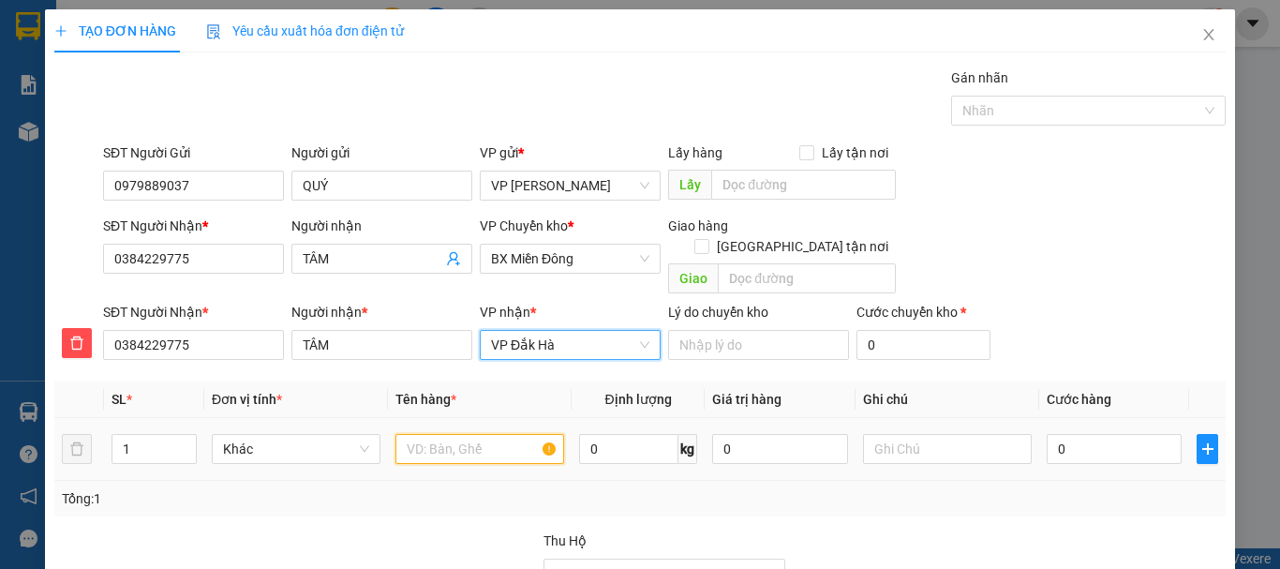
click at [423, 434] on input "text" at bounding box center [479, 449] width 169 height 30
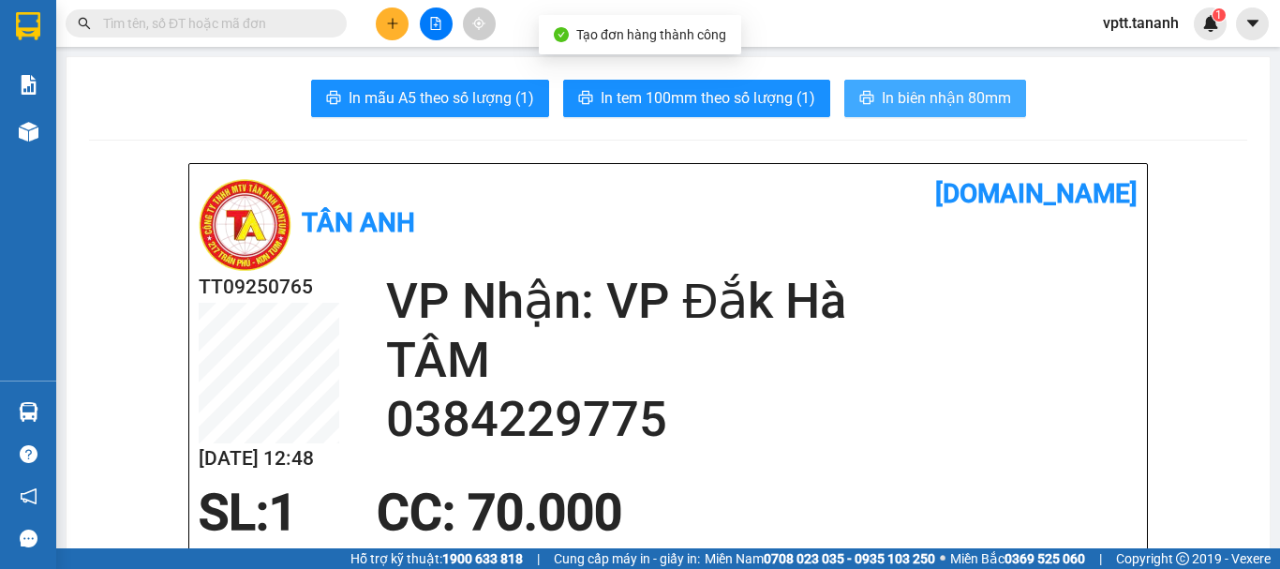
click at [928, 103] on span "In biên nhận 80mm" at bounding box center [946, 97] width 129 height 23
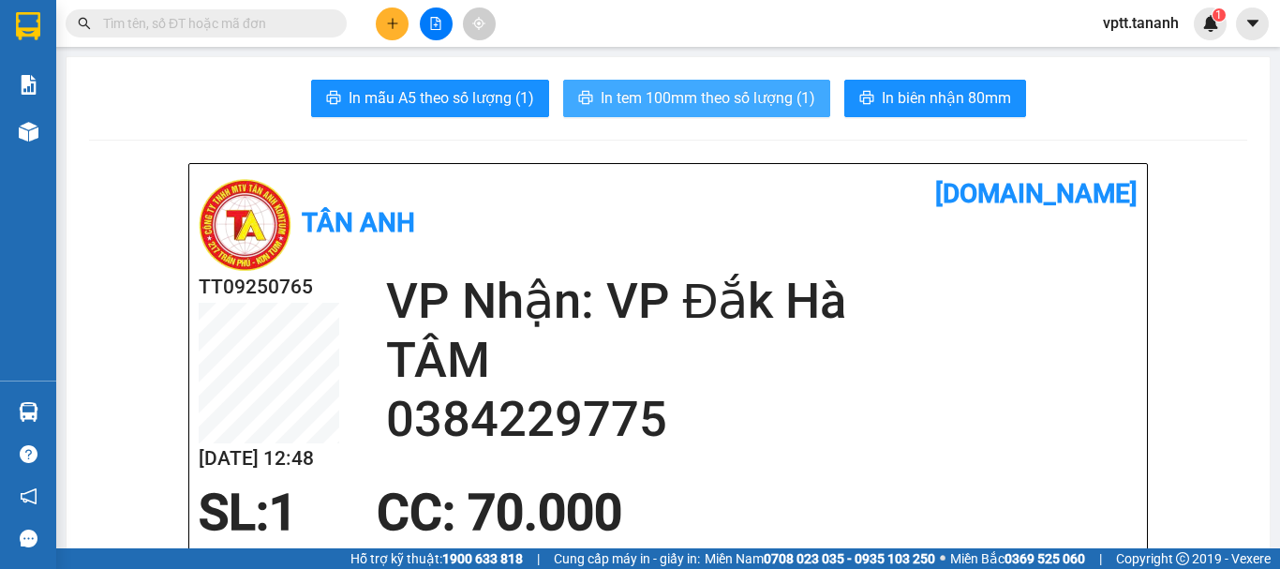
click at [766, 106] on span "In tem 100mm theo số lượng (1)" at bounding box center [708, 97] width 215 height 23
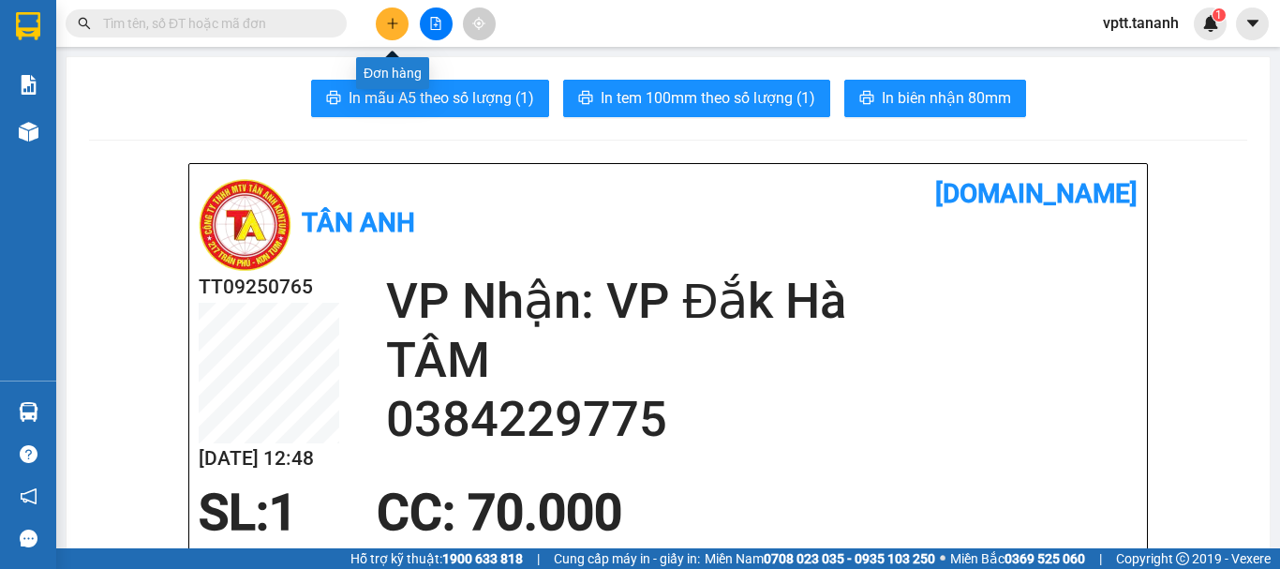
click at [386, 22] on icon "plus" at bounding box center [392, 23] width 13 height 13
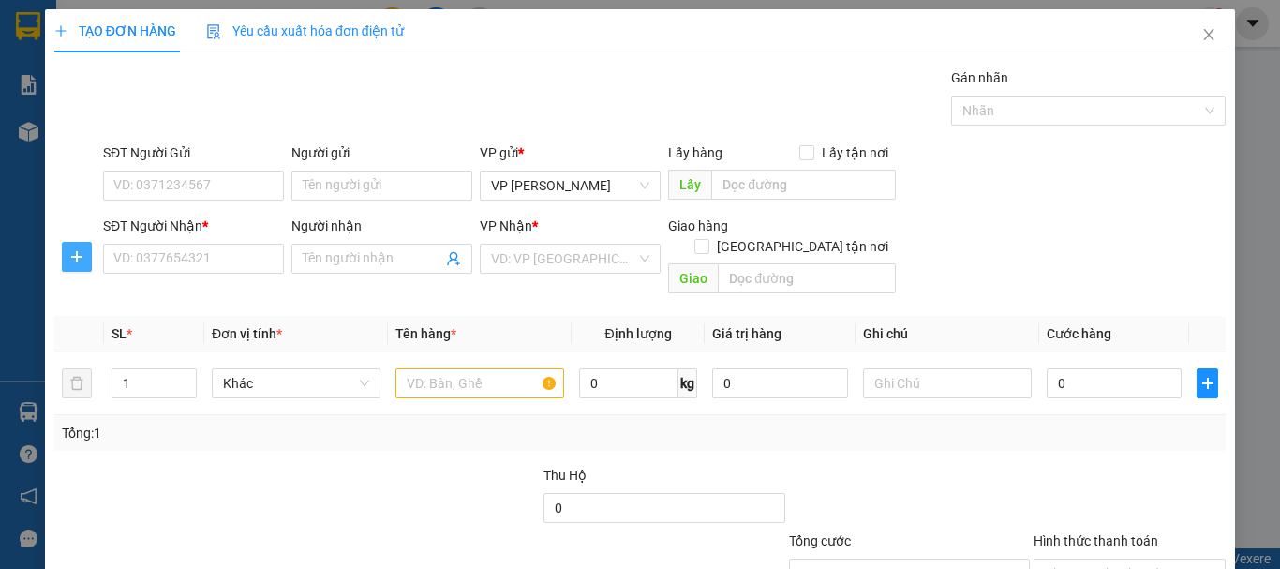
click at [83, 252] on icon "plus" at bounding box center [76, 256] width 15 height 15
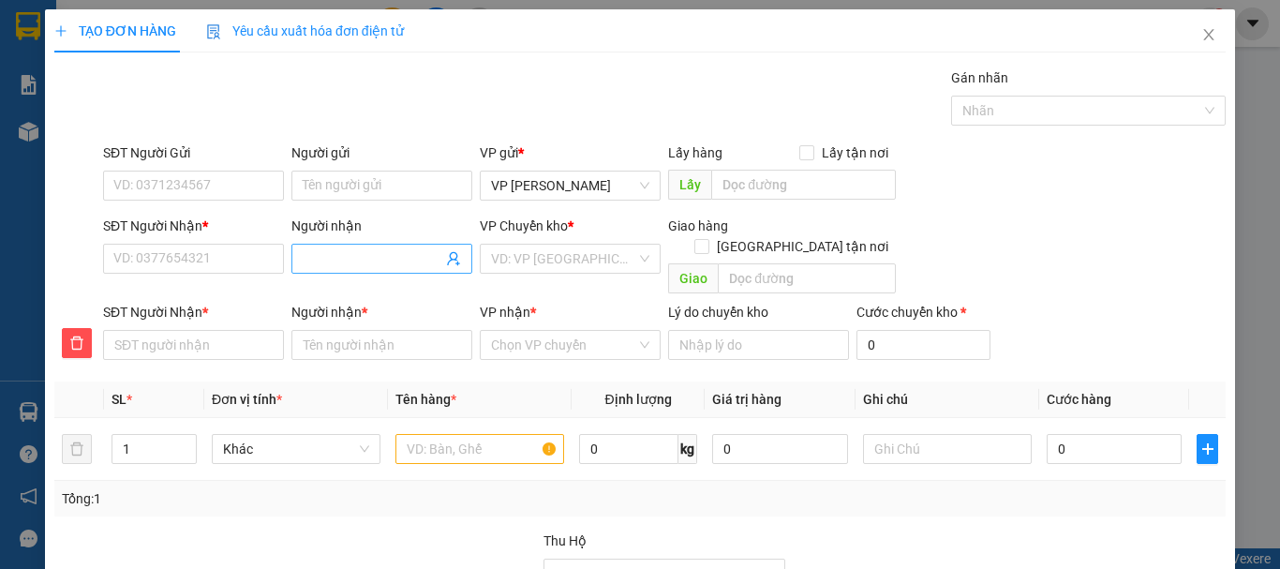
click at [327, 257] on input "Người nhận" at bounding box center [373, 258] width 140 height 21
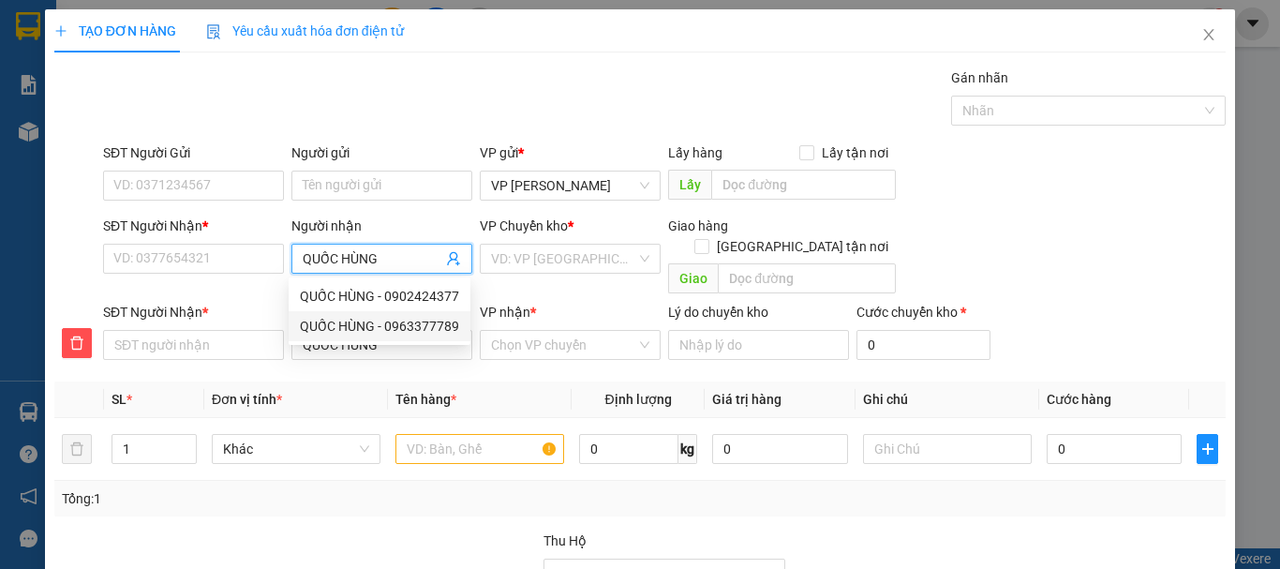
click at [319, 329] on div "QUỐC HÙNG - 0963377789" at bounding box center [379, 326] width 159 height 21
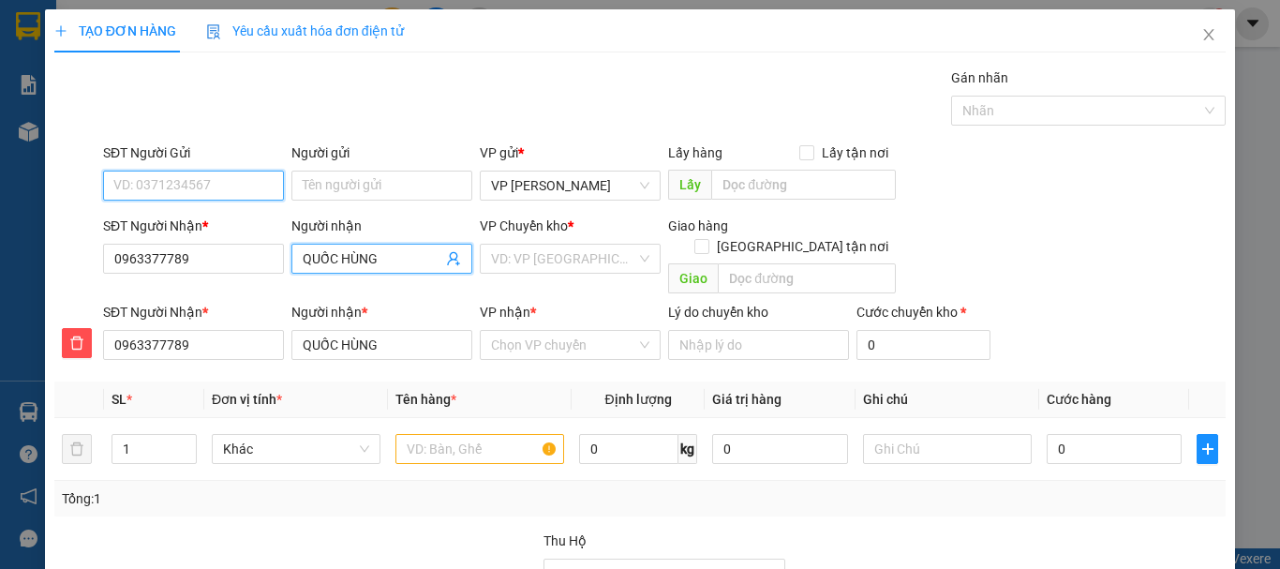
click at [216, 184] on input "SĐT Người Gửi" at bounding box center [193, 186] width 181 height 30
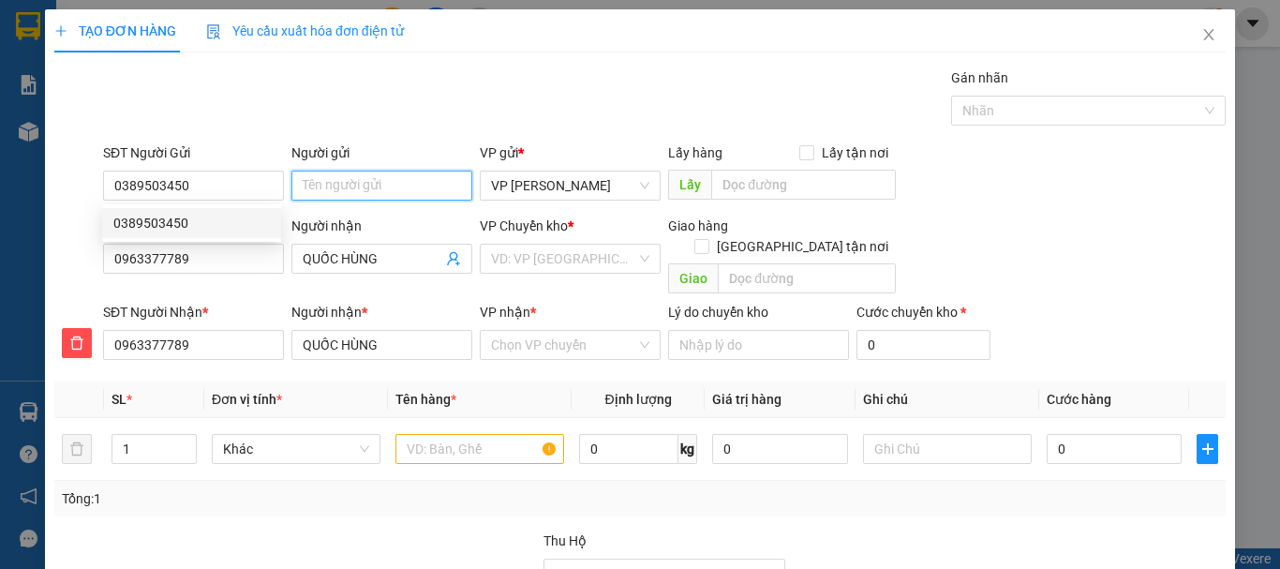
click at [326, 185] on input "Người gửi" at bounding box center [381, 186] width 181 height 30
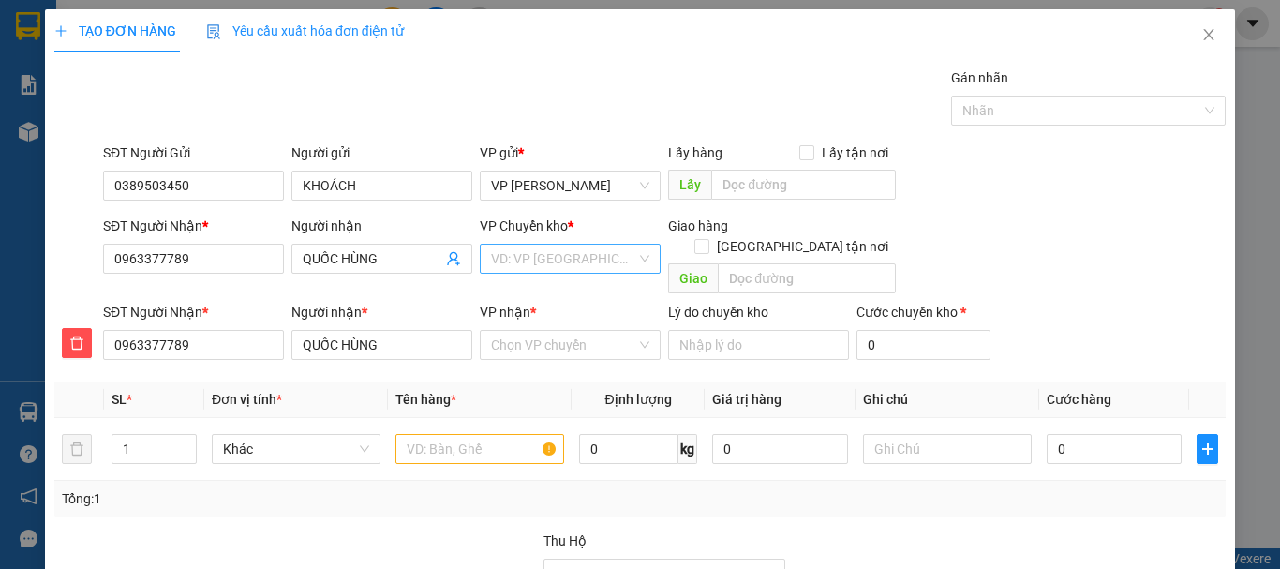
click at [531, 263] on input "search" at bounding box center [563, 259] width 145 height 28
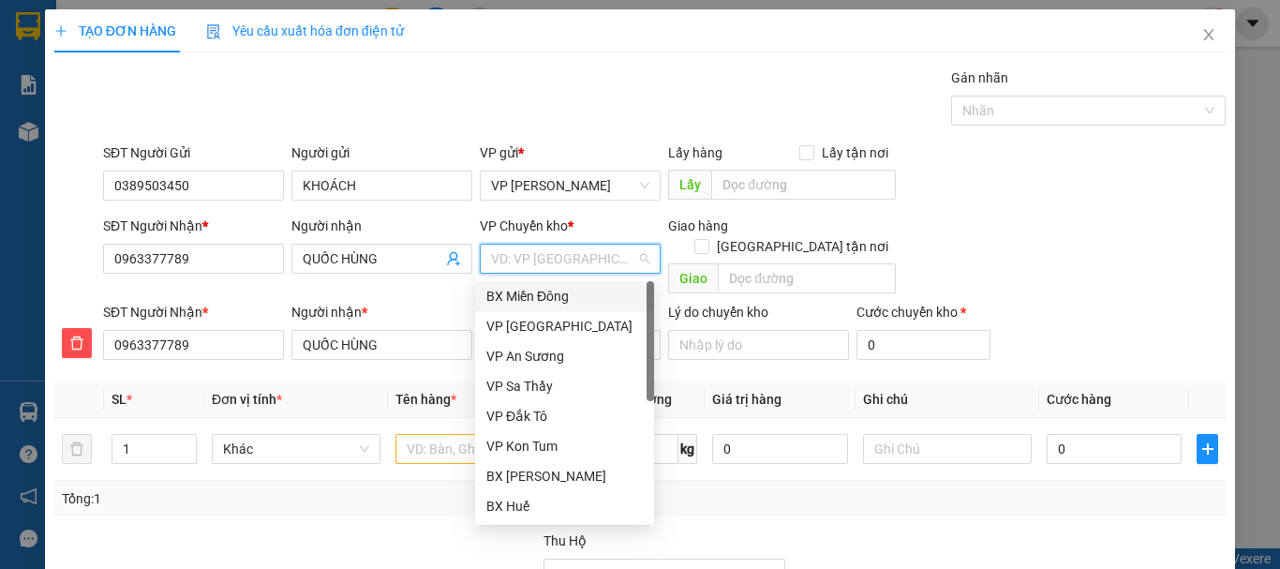
click at [539, 290] on div "BX Miền Đông" at bounding box center [564, 296] width 156 height 21
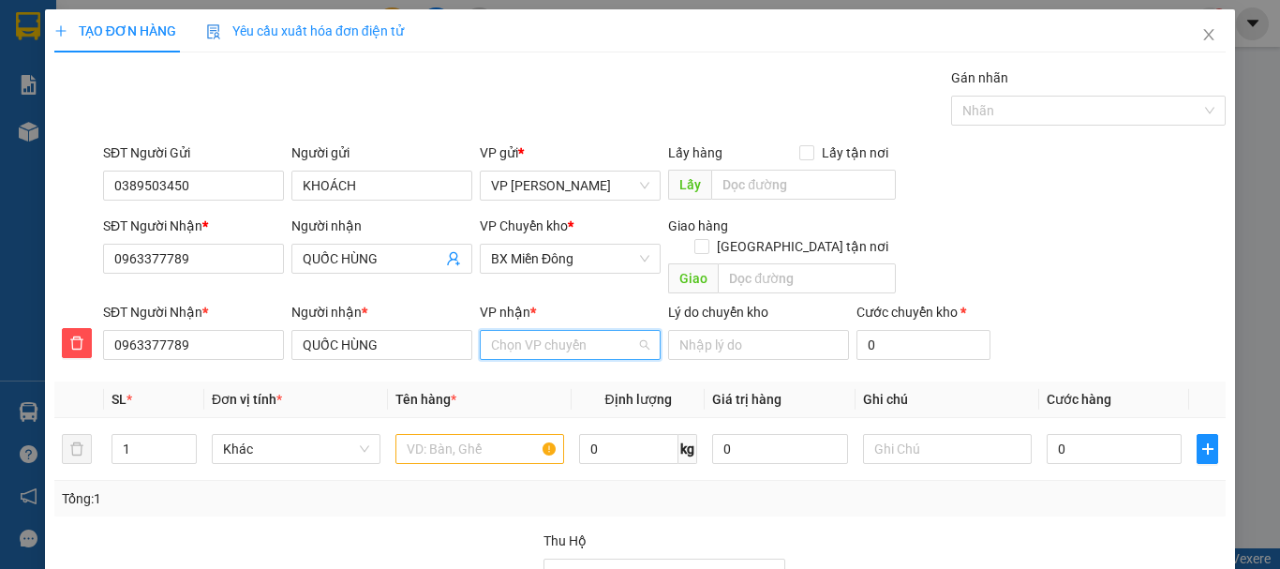
click at [543, 331] on input "VP nhận *" at bounding box center [563, 345] width 145 height 28
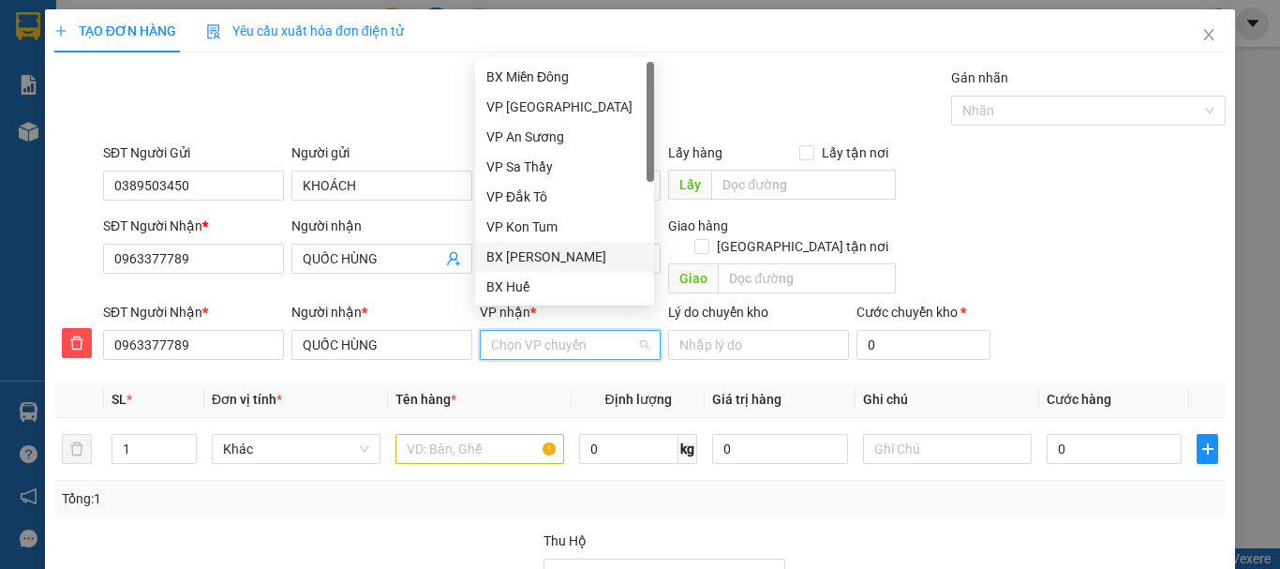
click at [550, 257] on div "BX [PERSON_NAME]" at bounding box center [564, 256] width 156 height 21
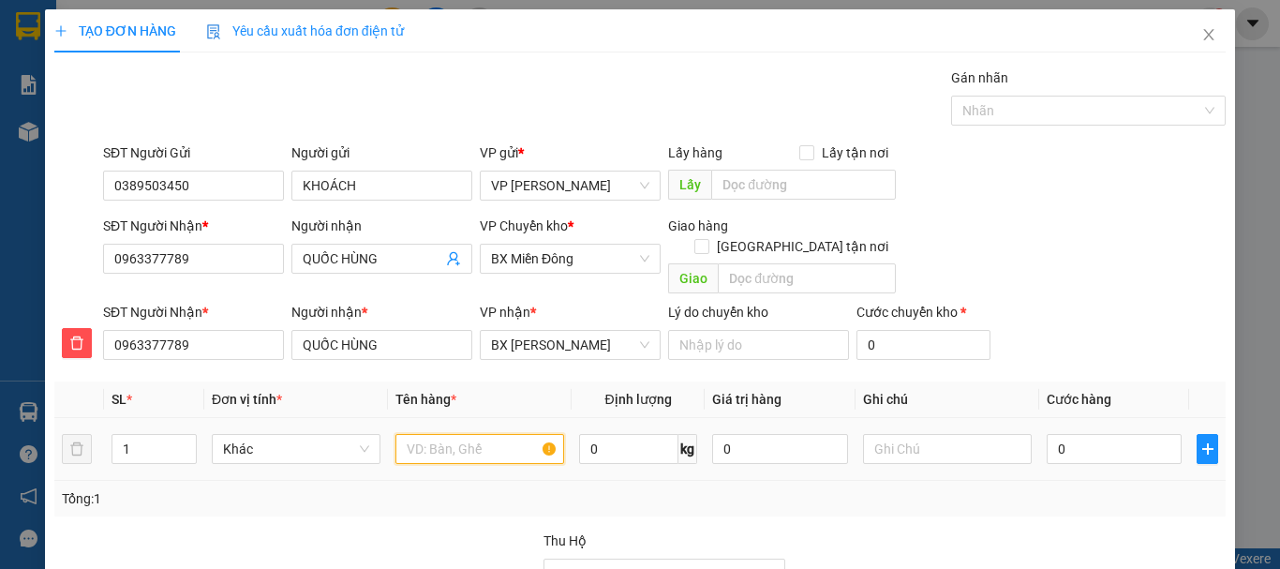
click at [424, 434] on input "text" at bounding box center [479, 449] width 169 height 30
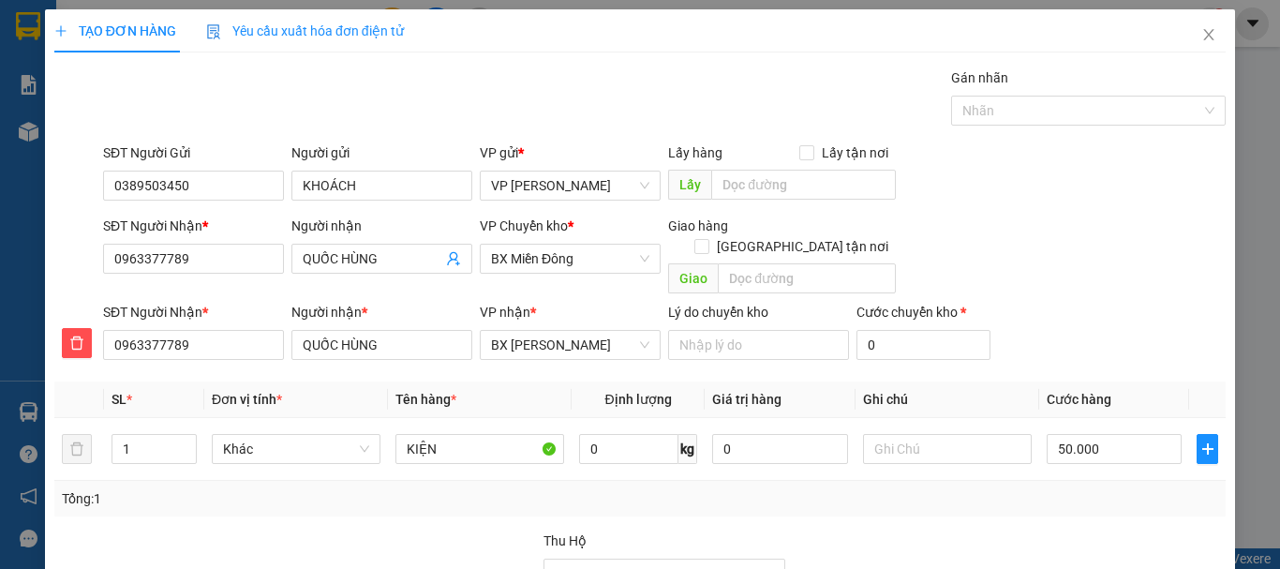
drag, startPoint x: 1134, startPoint y: 516, endPoint x: 1115, endPoint y: 516, distance: 18.7
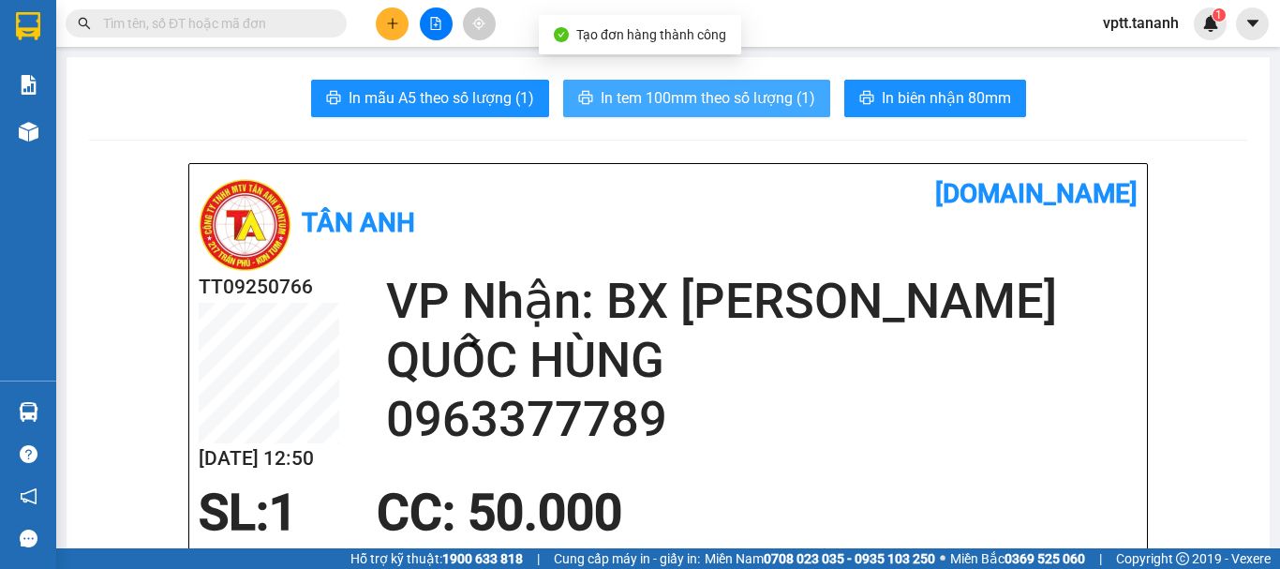
click at [722, 100] on span "In tem 100mm theo số lượng (1)" at bounding box center [708, 97] width 215 height 23
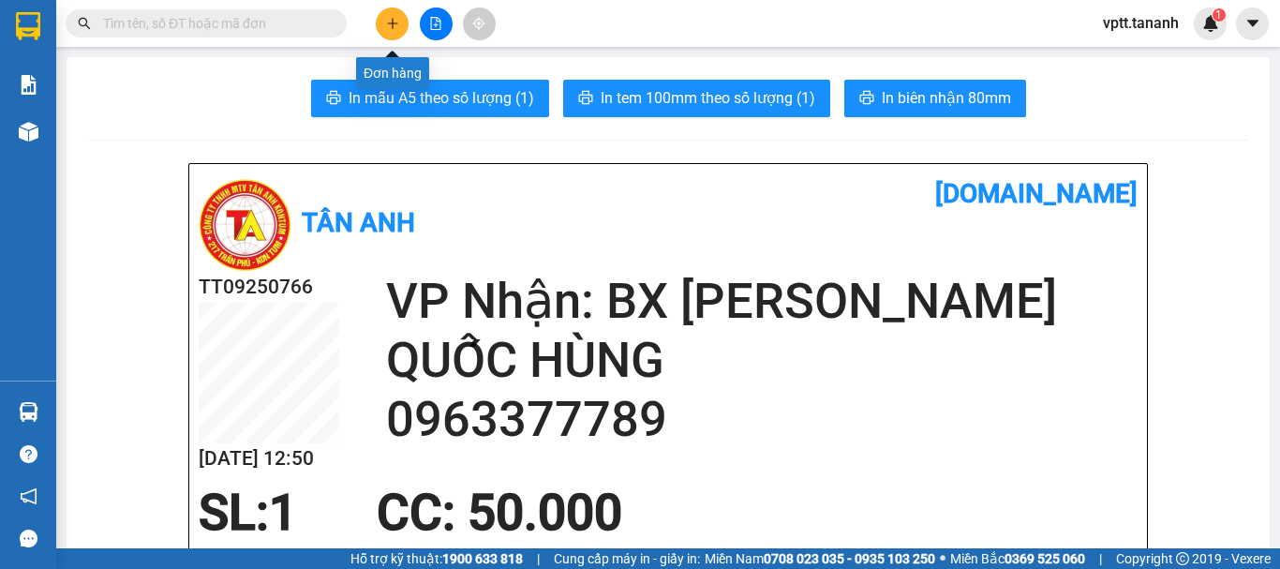
click at [392, 18] on icon "plus" at bounding box center [392, 23] width 13 height 13
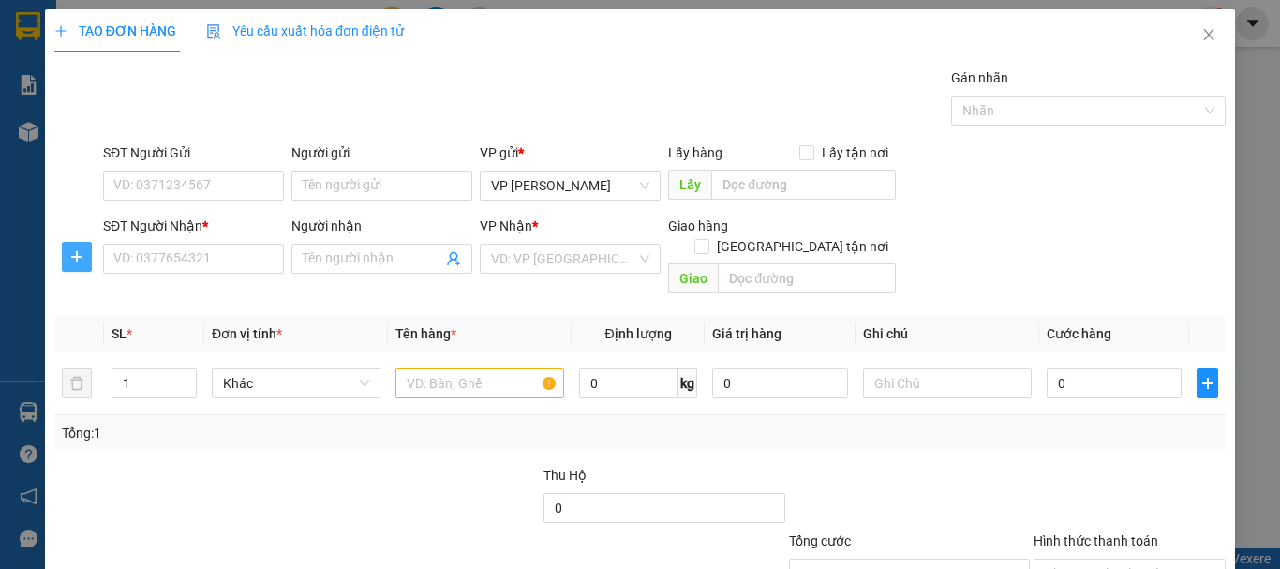
drag, startPoint x: 68, startPoint y: 259, endPoint x: 265, endPoint y: 268, distance: 197.0
click at [72, 259] on icon "plus" at bounding box center [76, 256] width 15 height 15
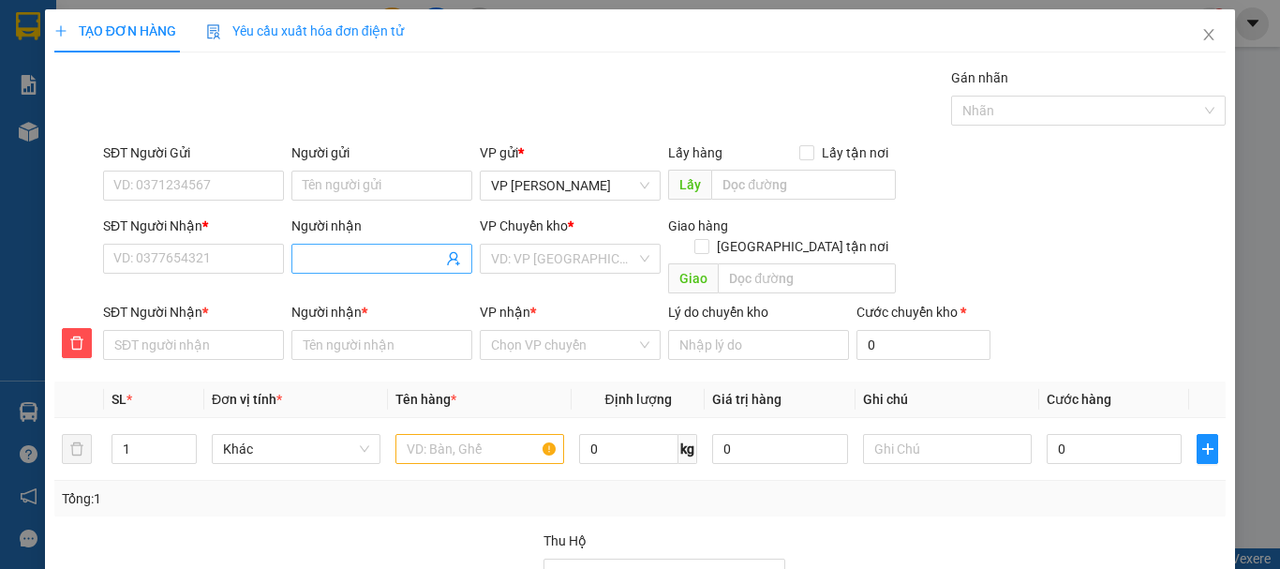
click at [385, 259] on input "Người nhận" at bounding box center [373, 258] width 140 height 21
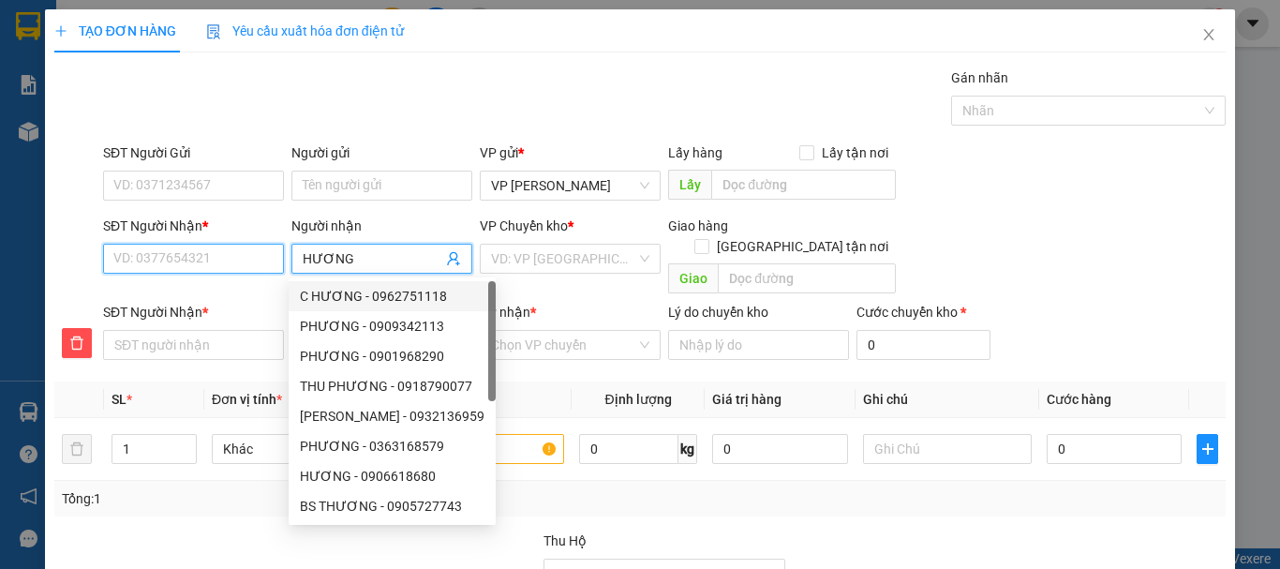
click at [167, 260] on input "SĐT Người Nhận *" at bounding box center [193, 259] width 181 height 30
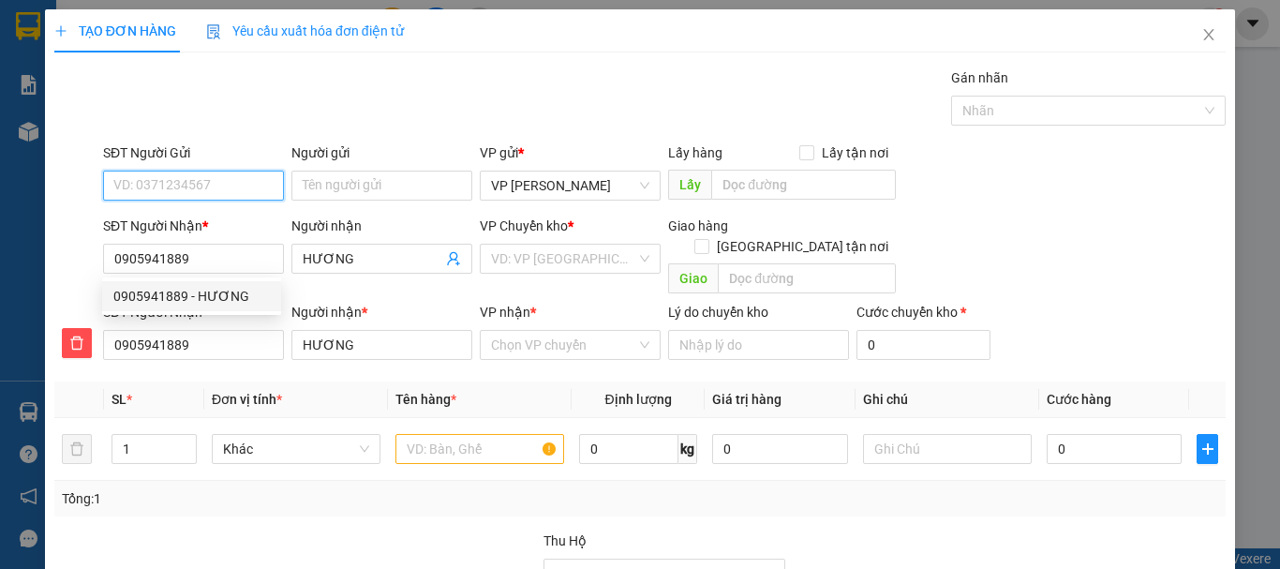
drag, startPoint x: 190, startPoint y: 186, endPoint x: 215, endPoint y: 178, distance: 25.5
click at [189, 186] on input "SĐT Người Gửi" at bounding box center [193, 186] width 181 height 30
click at [149, 183] on input "SĐT Người Gửi" at bounding box center [193, 186] width 181 height 30
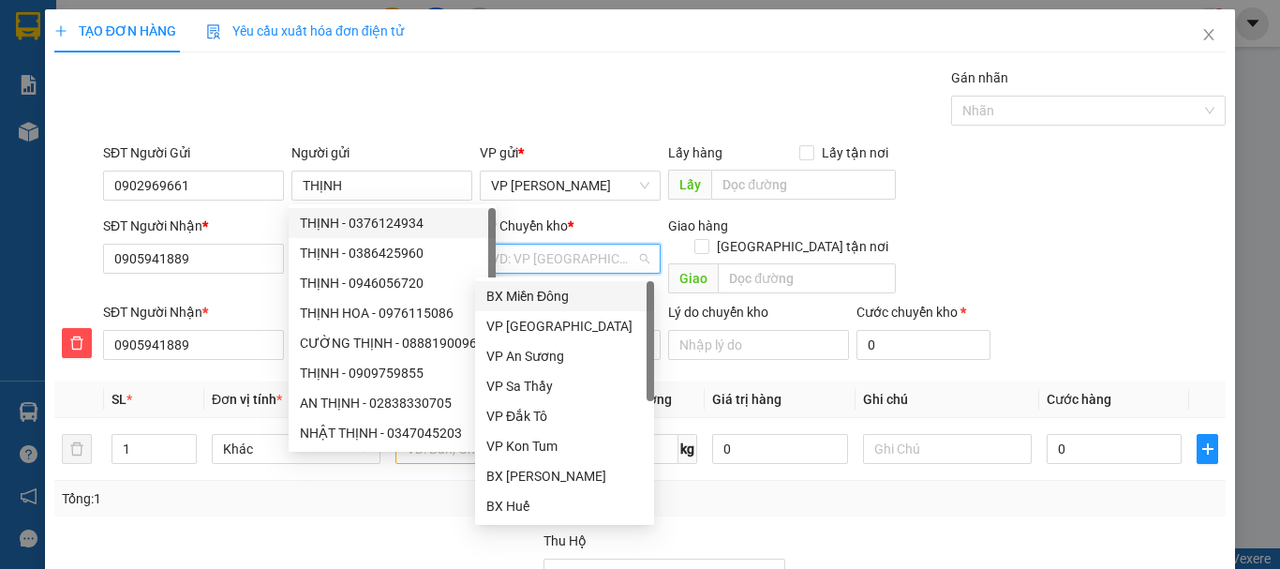
click at [540, 251] on input "search" at bounding box center [563, 259] width 145 height 28
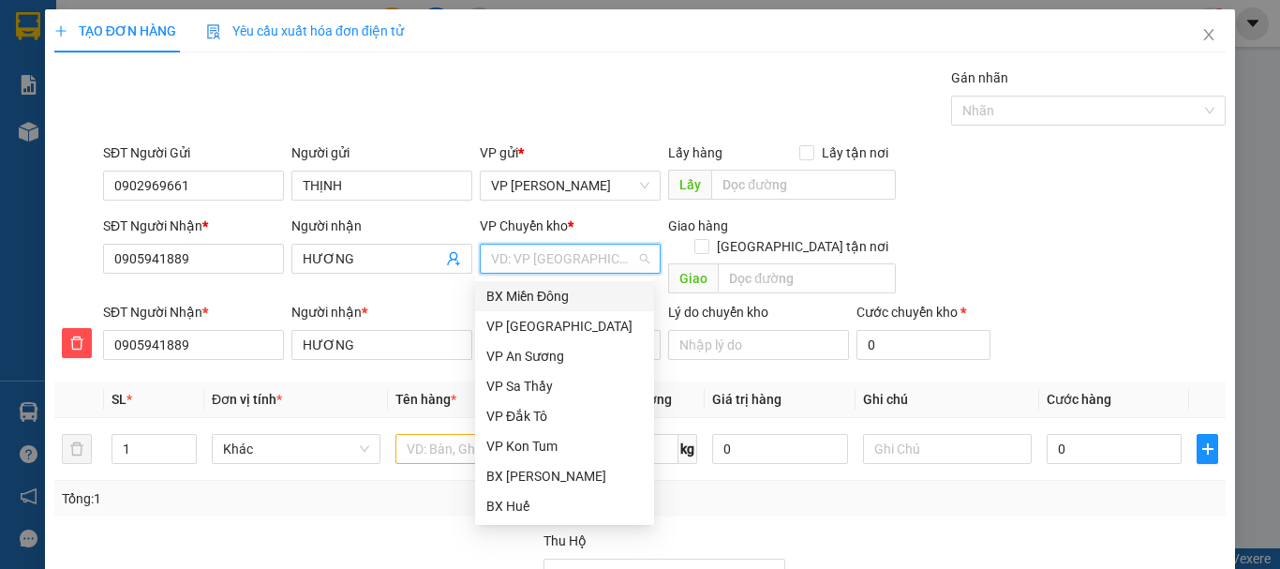
click at [567, 298] on div "BX Miền Đông" at bounding box center [564, 296] width 156 height 21
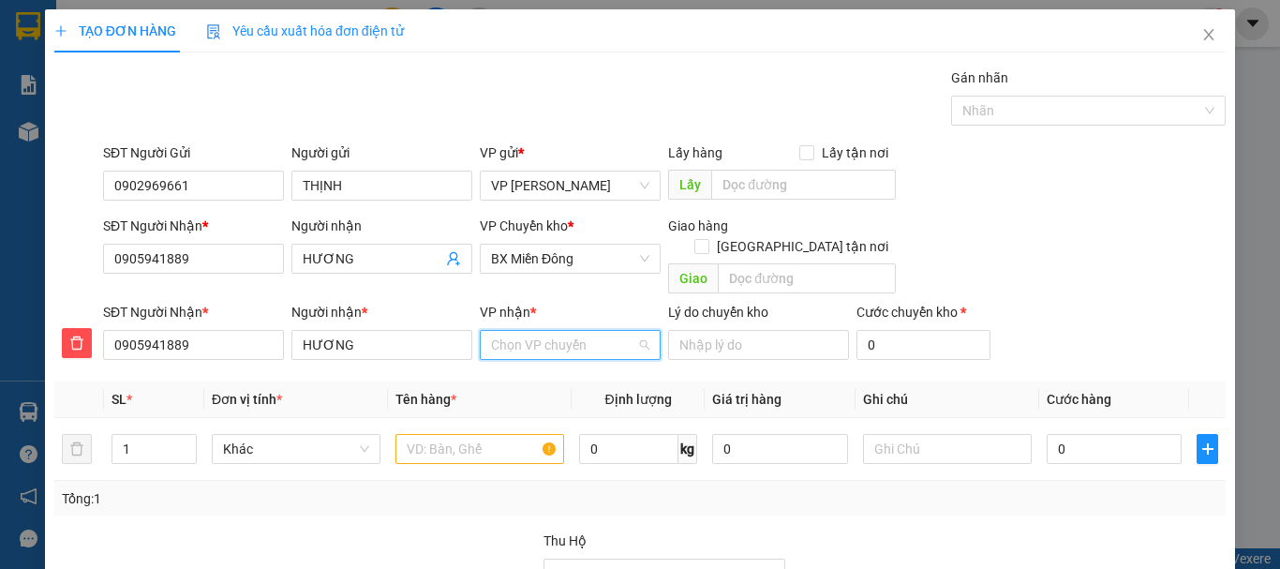
click at [565, 331] on input "VP nhận *" at bounding box center [563, 345] width 145 height 28
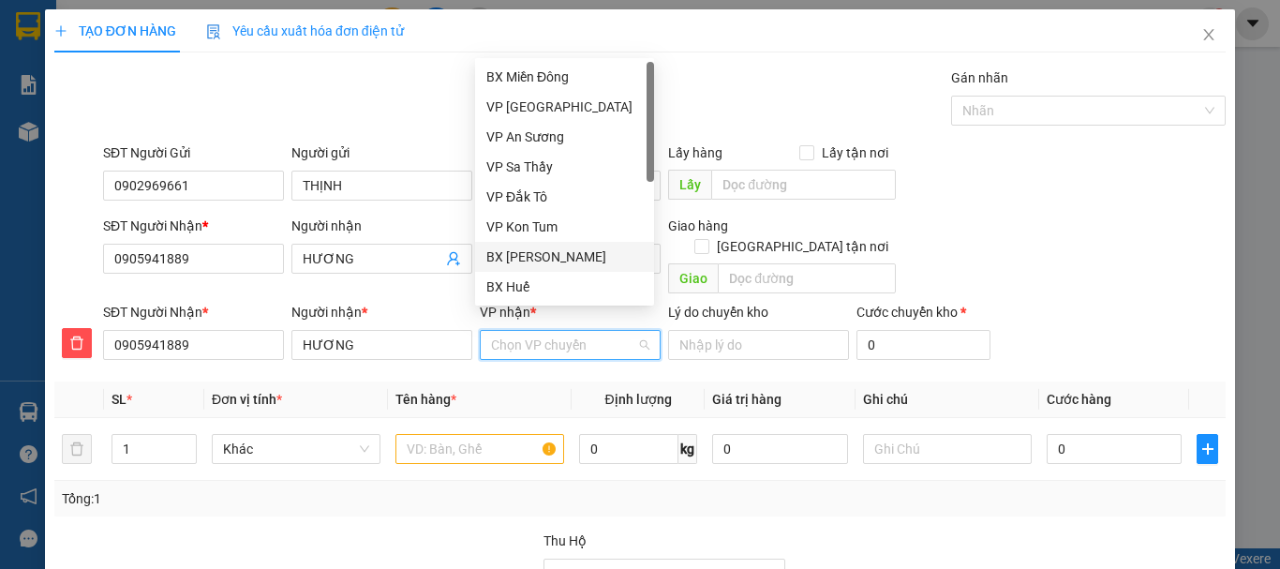
drag, startPoint x: 566, startPoint y: 251, endPoint x: 547, endPoint y: 303, distance: 54.8
click at [566, 258] on div "BX [PERSON_NAME]" at bounding box center [564, 256] width 156 height 21
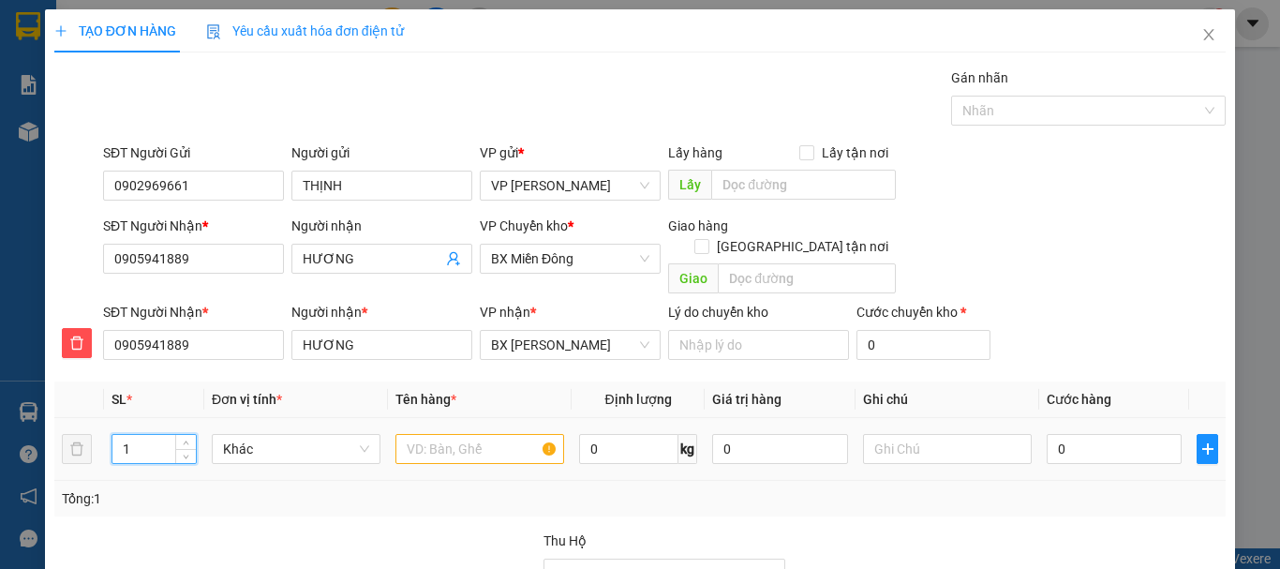
drag, startPoint x: 115, startPoint y: 424, endPoint x: 146, endPoint y: 430, distance: 31.4
click at [146, 435] on input "1" at bounding box center [153, 449] width 83 height 28
click at [419, 434] on input "text" at bounding box center [479, 449] width 169 height 30
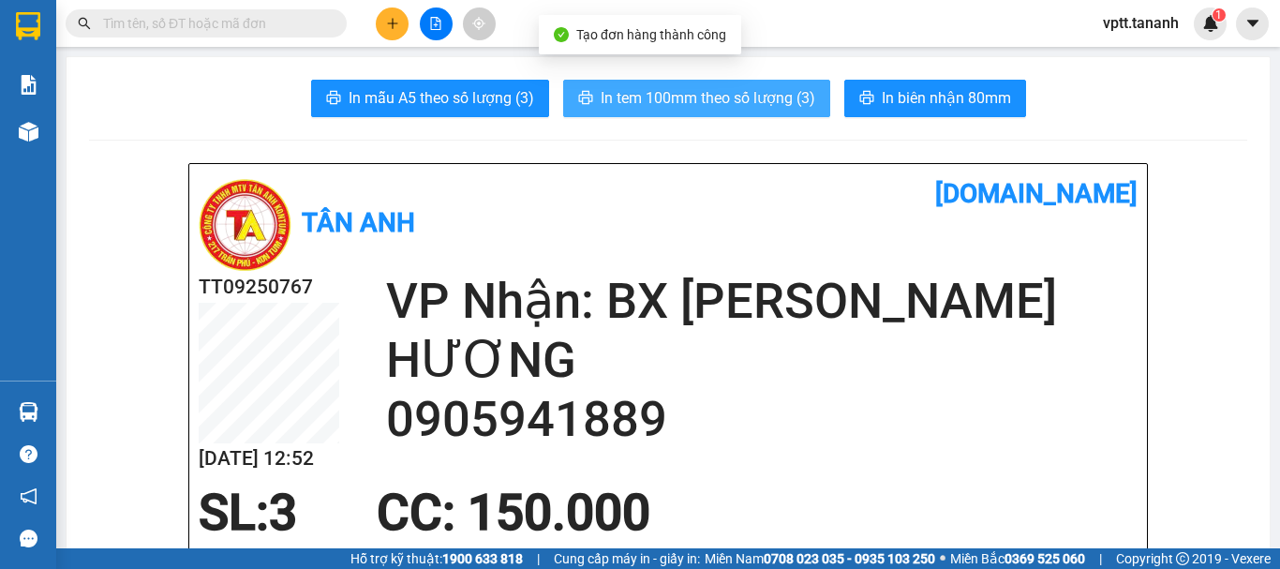
click at [783, 101] on span "In tem 100mm theo số lượng (3)" at bounding box center [708, 97] width 215 height 23
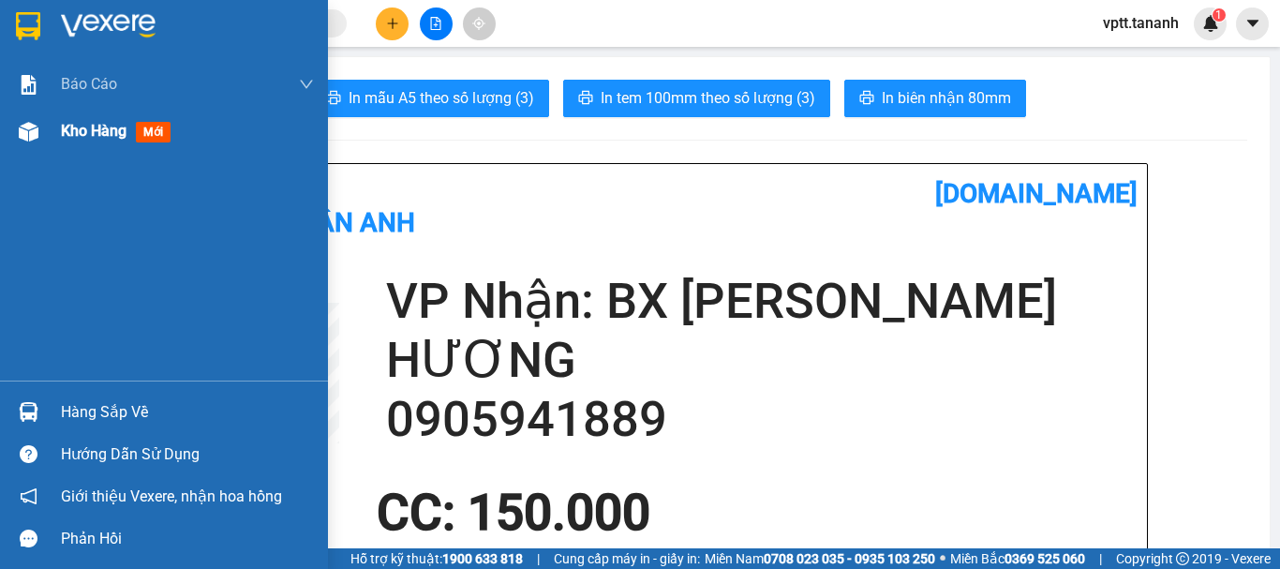
click at [66, 131] on span "Kho hàng" at bounding box center [94, 131] width 66 height 18
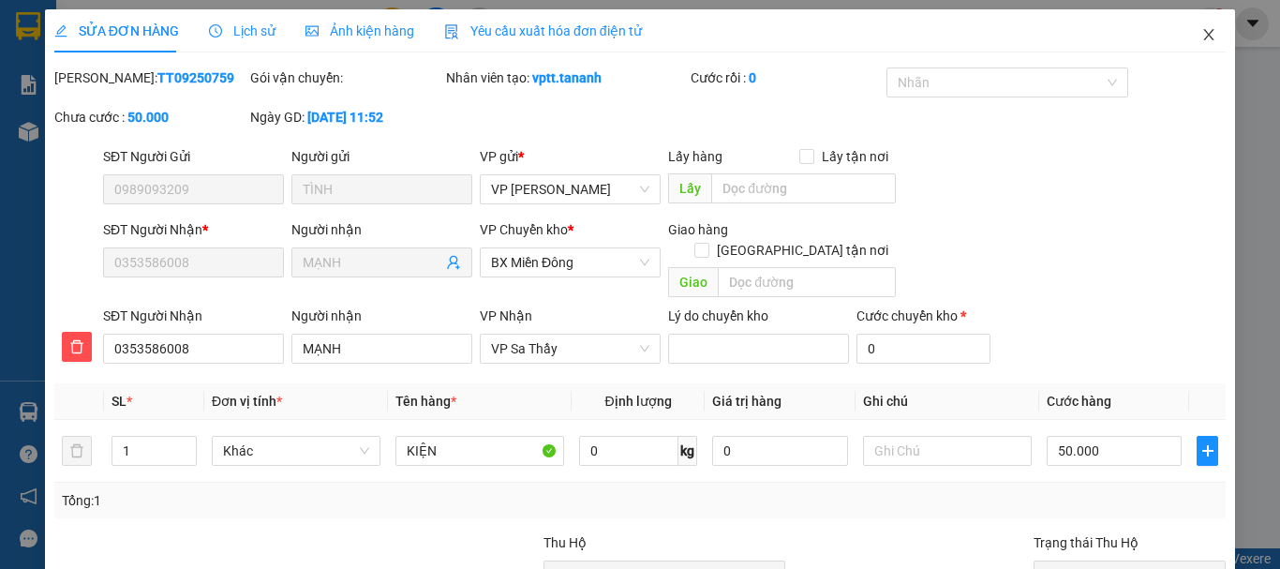
click at [1204, 35] on icon "close" at bounding box center [1209, 34] width 10 height 11
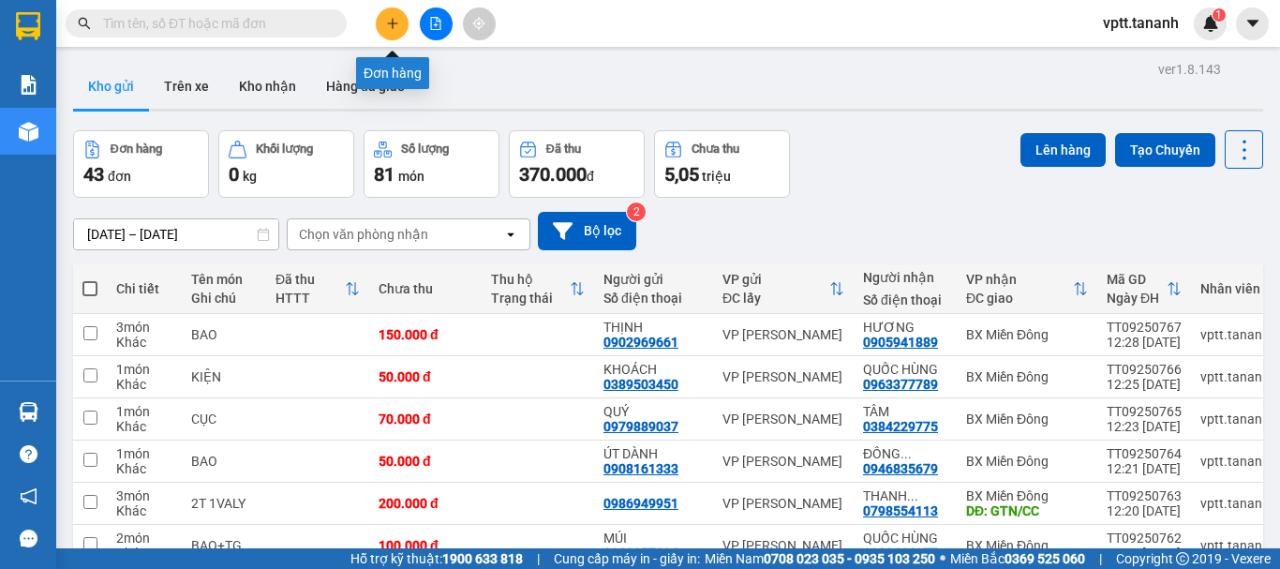
click at [394, 27] on icon "plus" at bounding box center [392, 23] width 13 height 13
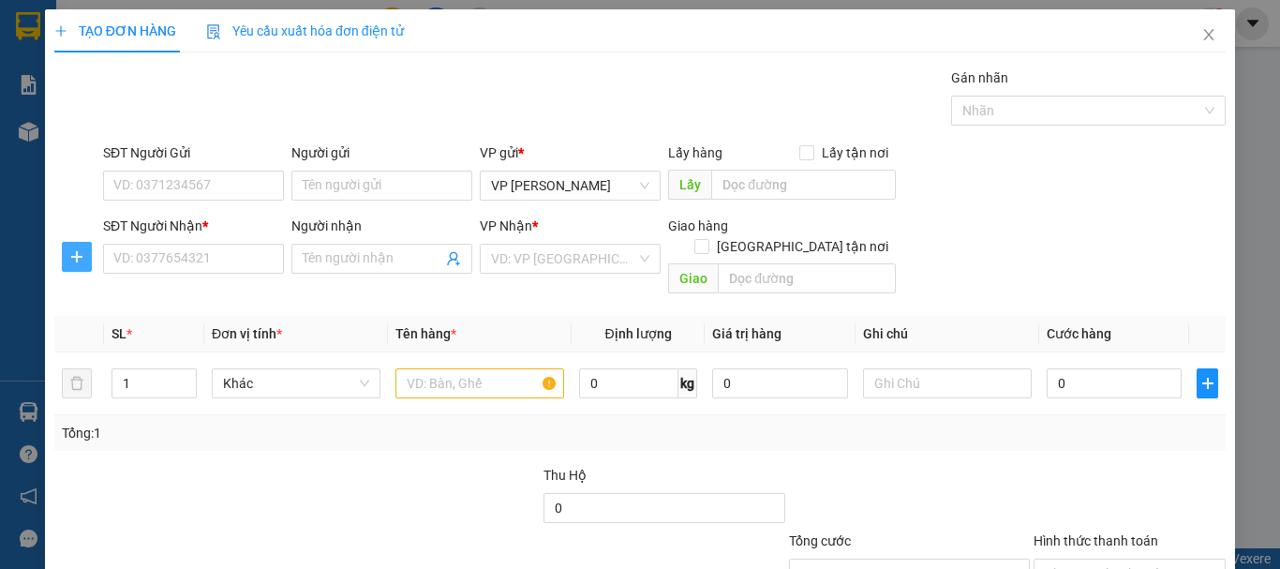
drag, startPoint x: 74, startPoint y: 251, endPoint x: 222, endPoint y: 243, distance: 148.3
click at [75, 250] on icon "plus" at bounding box center [76, 256] width 15 height 15
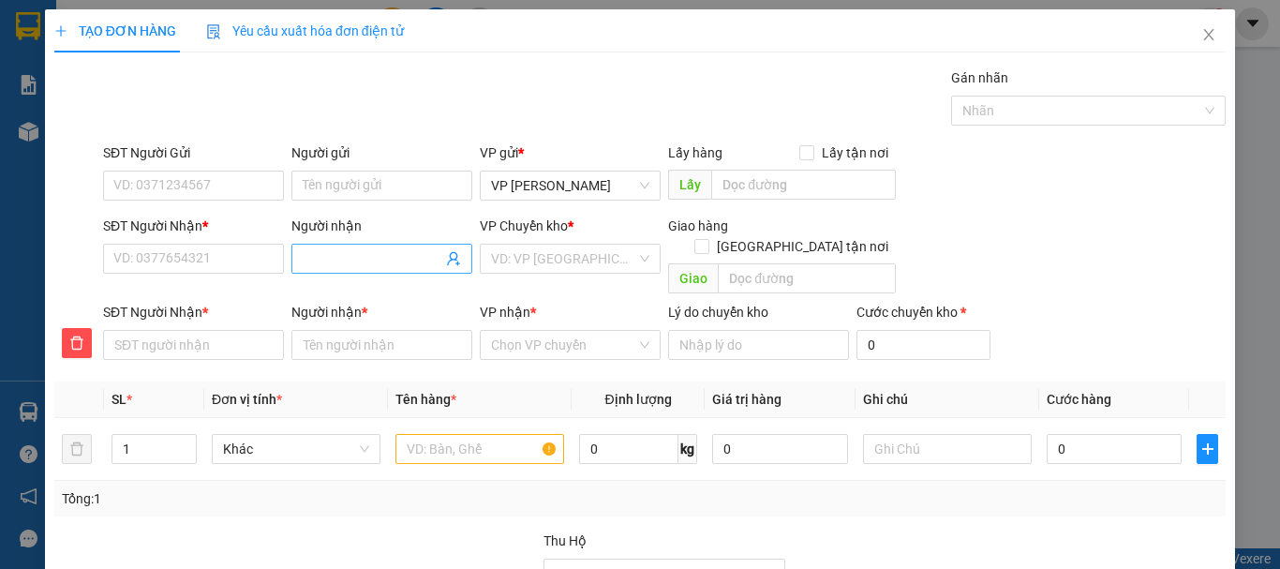
click at [362, 253] on input "Người nhận" at bounding box center [373, 258] width 140 height 21
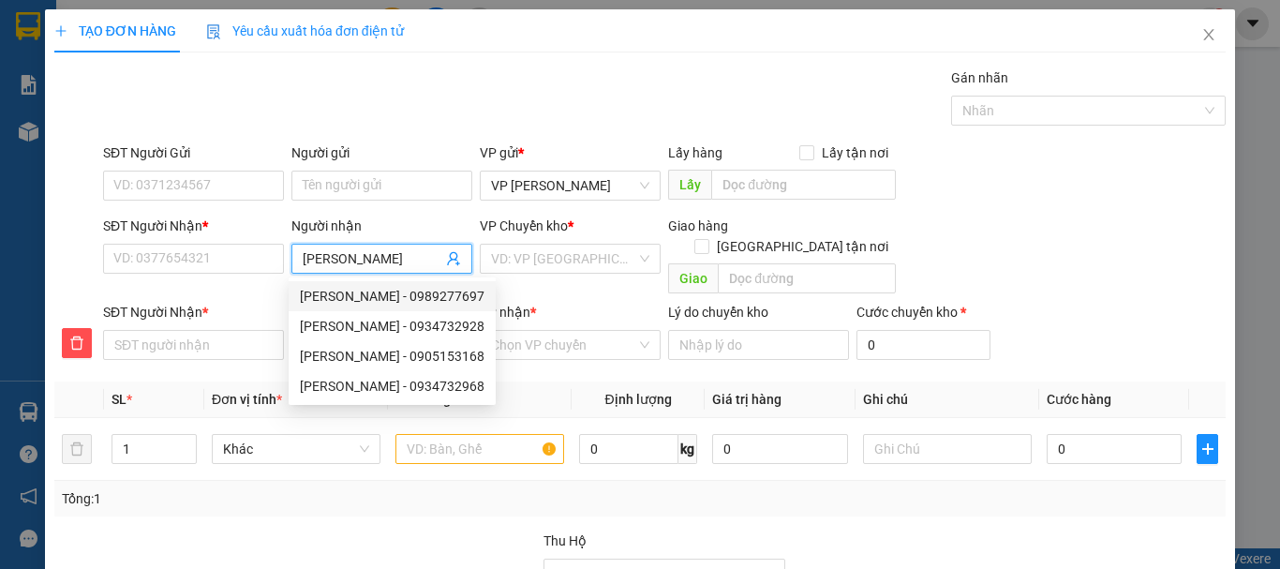
click at [392, 294] on div "[PERSON_NAME] - 0989277697" at bounding box center [392, 296] width 185 height 21
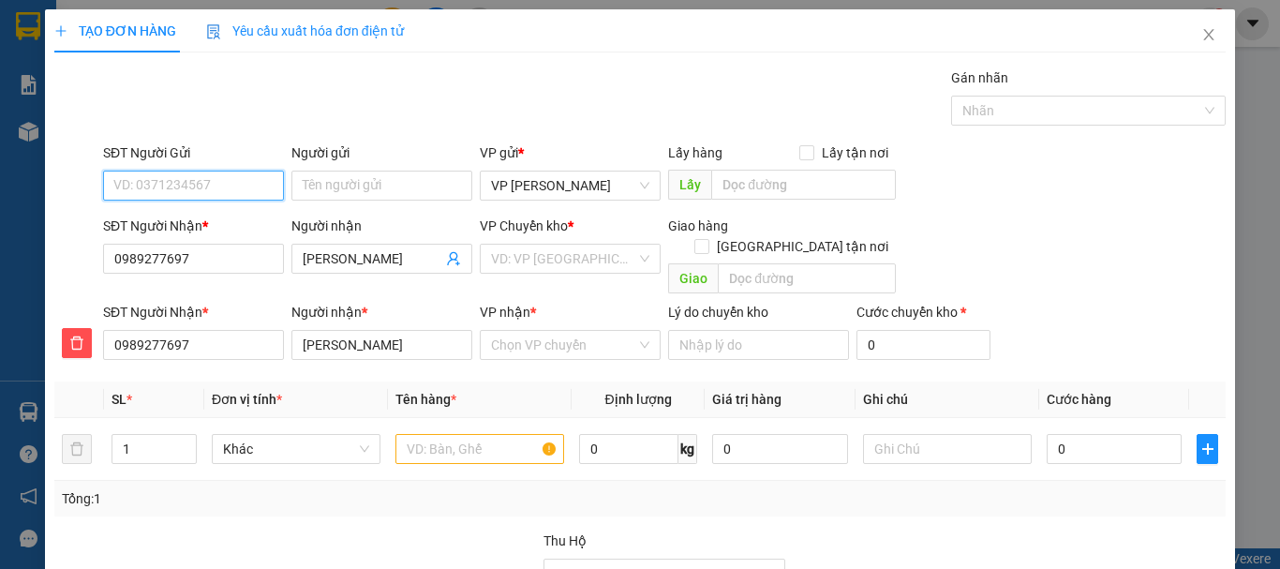
click at [162, 188] on input "SĐT Người Gửi" at bounding box center [193, 186] width 181 height 30
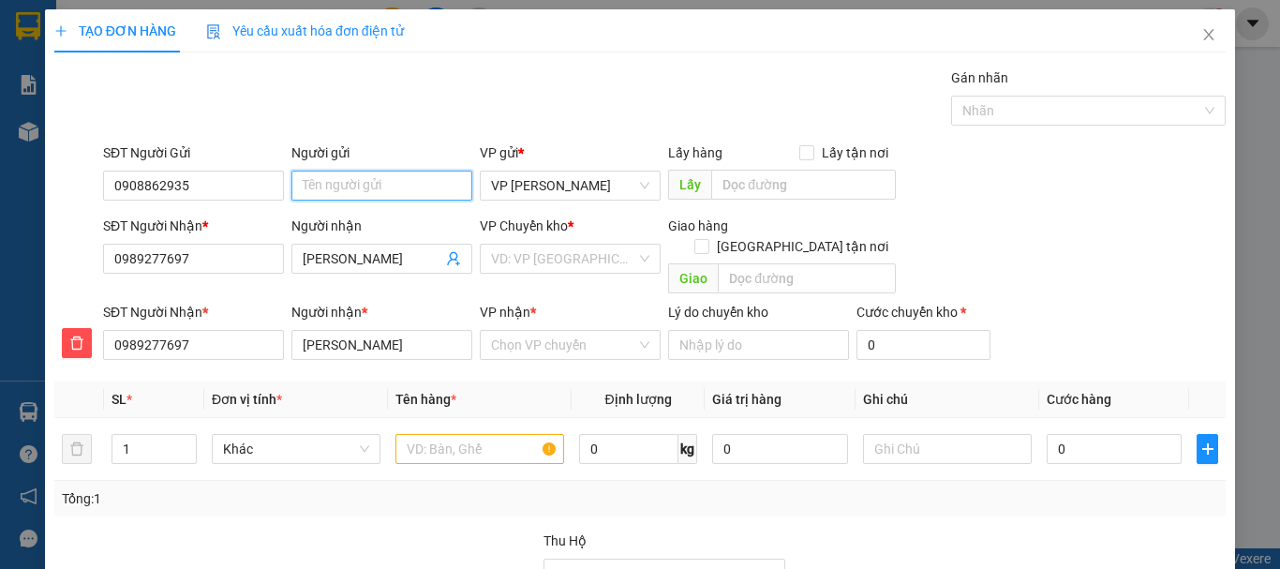
click at [354, 183] on input "Người gửi" at bounding box center [381, 186] width 181 height 30
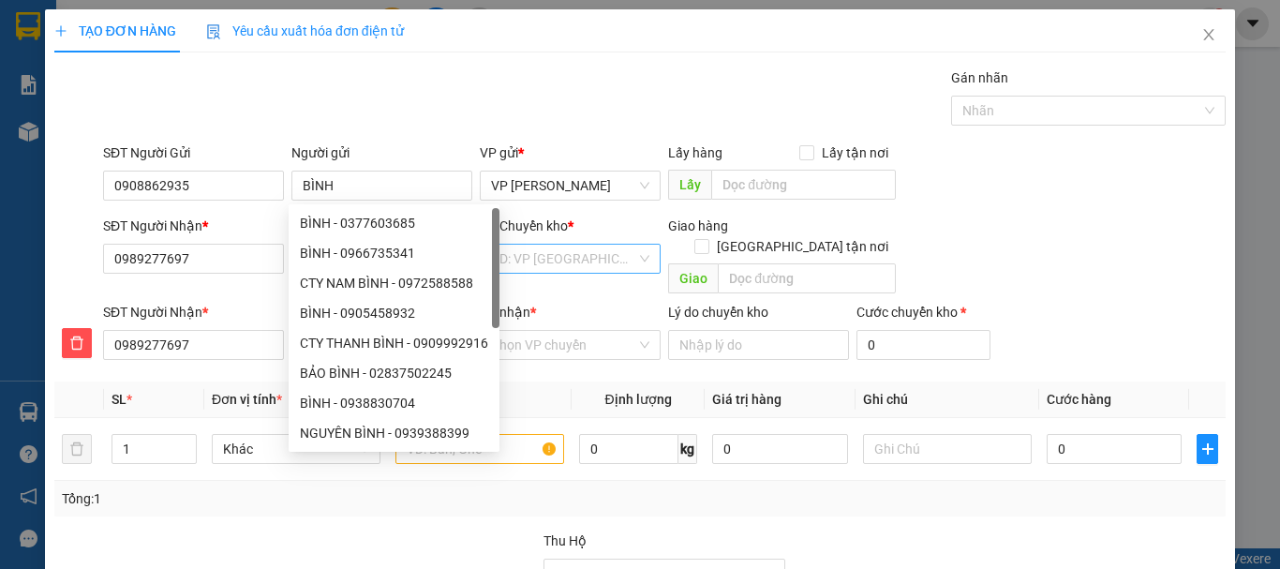
click at [558, 253] on input "search" at bounding box center [563, 259] width 145 height 28
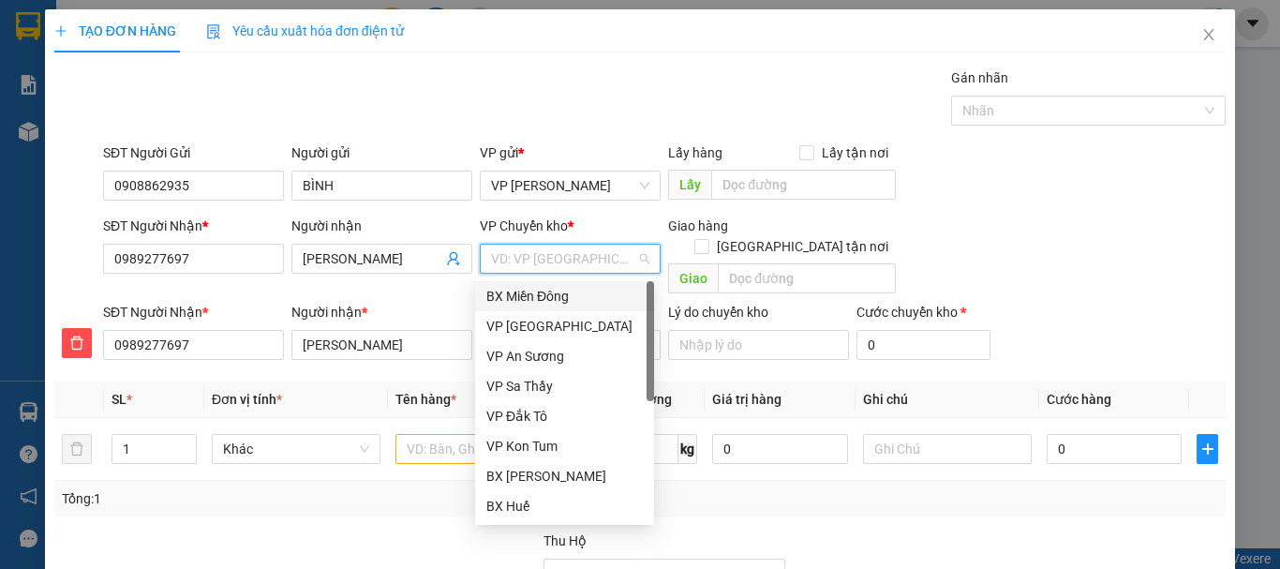
click at [556, 290] on div "BX Miền Đông" at bounding box center [564, 296] width 156 height 21
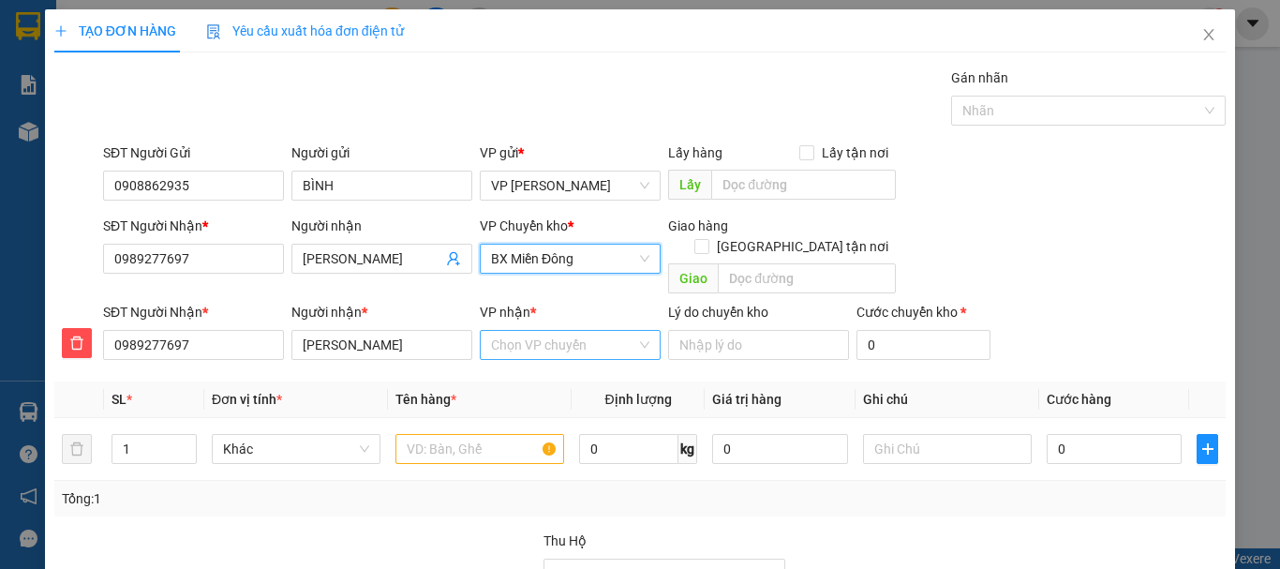
click at [550, 331] on input "VP nhận *" at bounding box center [563, 345] width 145 height 28
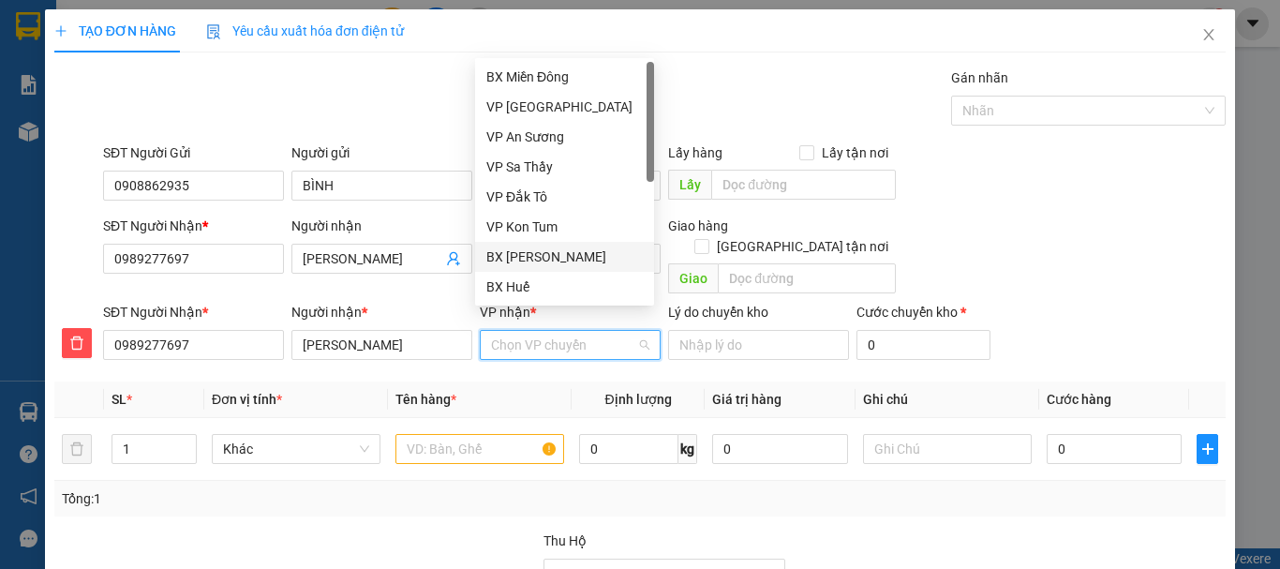
click at [559, 255] on div "BX [PERSON_NAME]" at bounding box center [564, 256] width 156 height 21
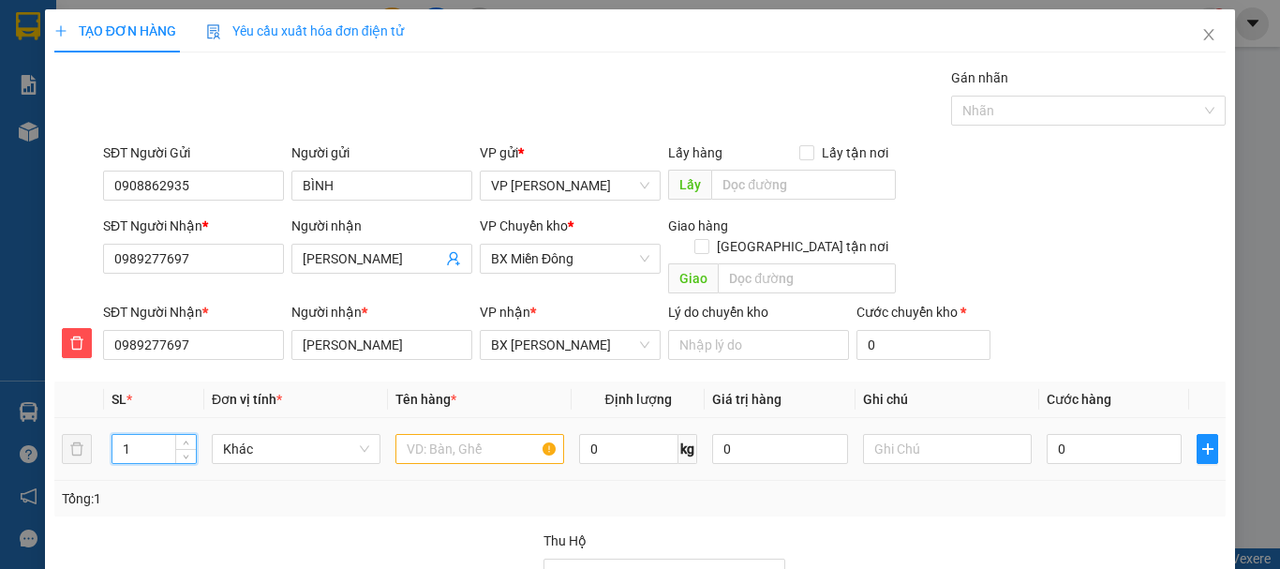
drag, startPoint x: 119, startPoint y: 428, endPoint x: 140, endPoint y: 437, distance: 22.3
click at [140, 437] on input "1" at bounding box center [153, 449] width 83 height 28
drag, startPoint x: 427, startPoint y: 426, endPoint x: 461, endPoint y: 413, distance: 36.2
click at [429, 434] on input "text" at bounding box center [479, 449] width 169 height 30
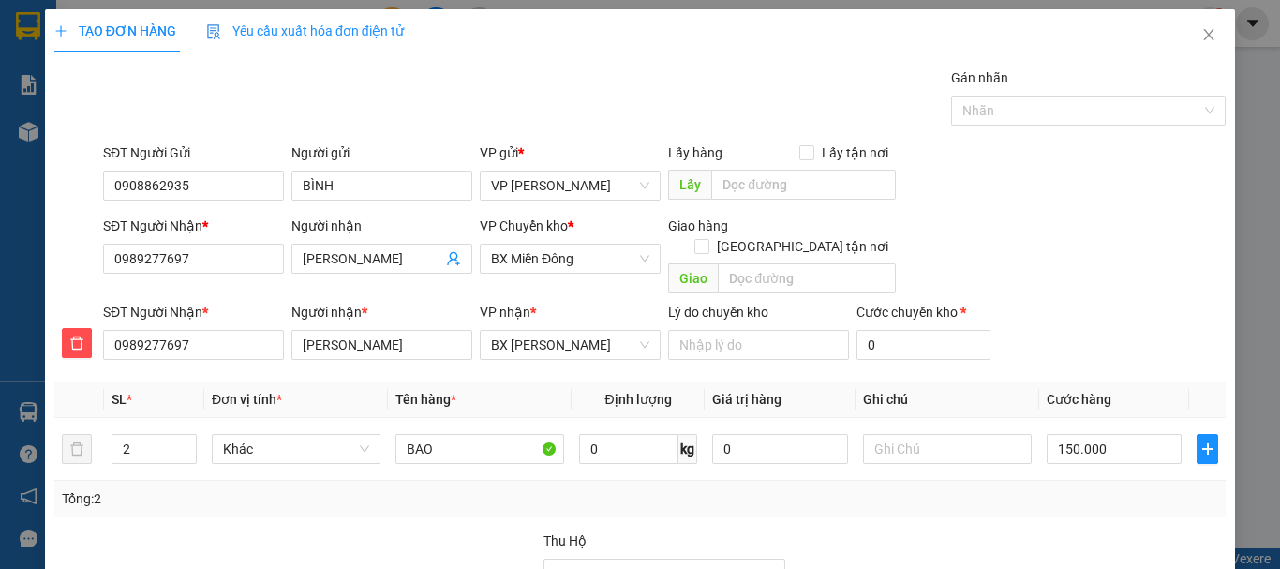
drag, startPoint x: 1127, startPoint y: 520, endPoint x: 1094, endPoint y: 503, distance: 36.9
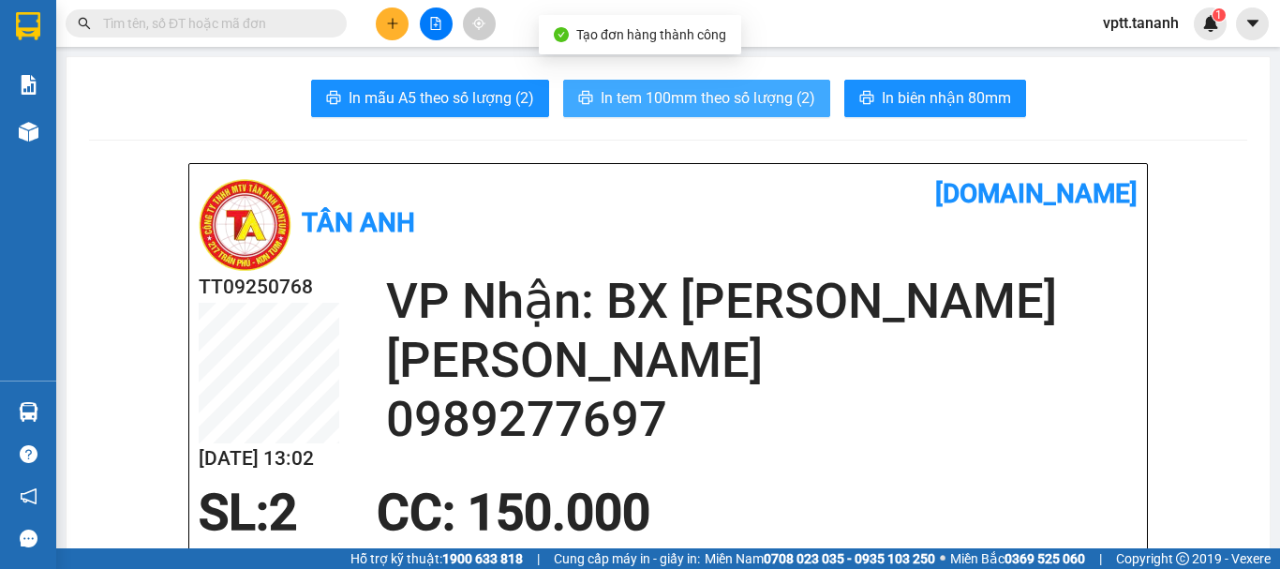
click at [688, 102] on span "In tem 100mm theo số lượng (2)" at bounding box center [708, 97] width 215 height 23
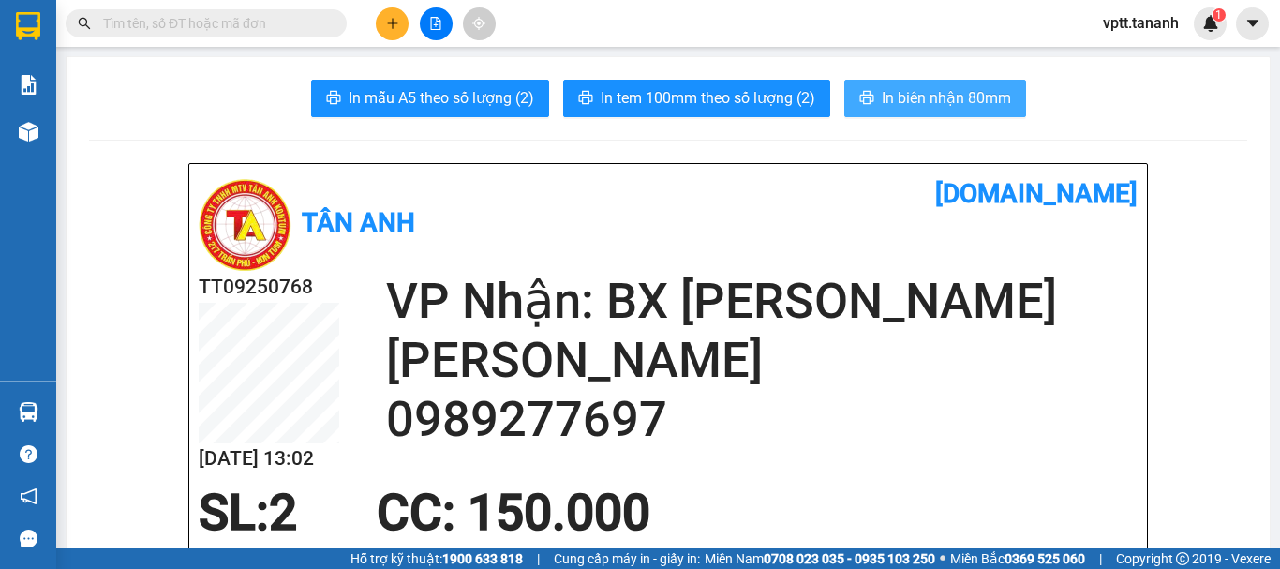
click at [927, 105] on span "In biên nhận 80mm" at bounding box center [946, 97] width 129 height 23
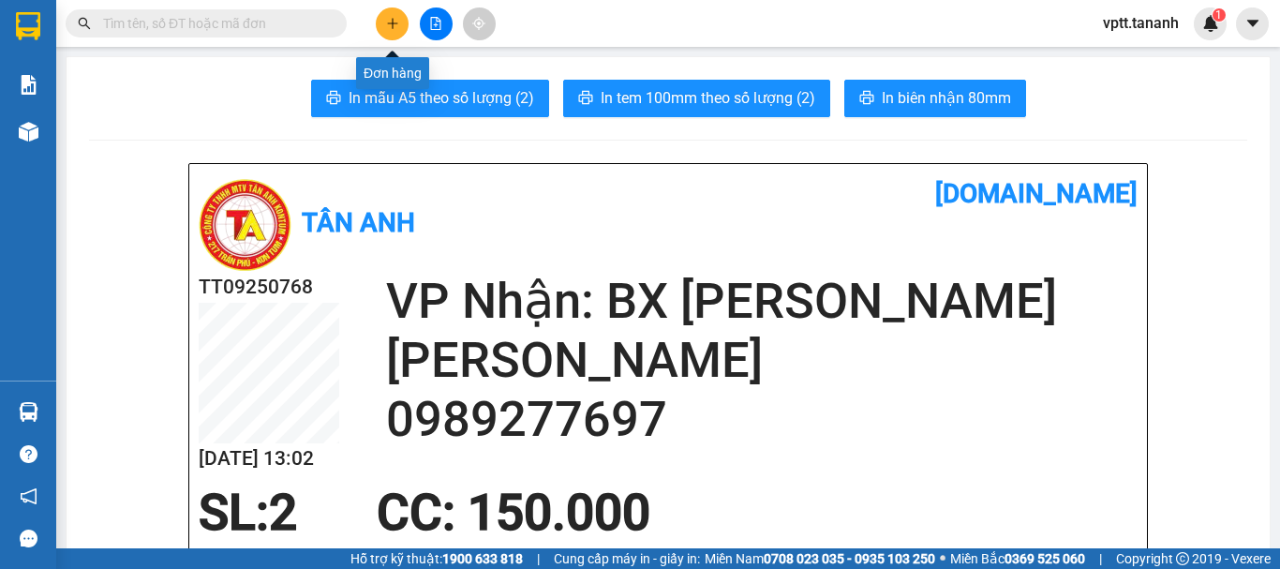
click at [390, 35] on button at bounding box center [392, 23] width 33 height 33
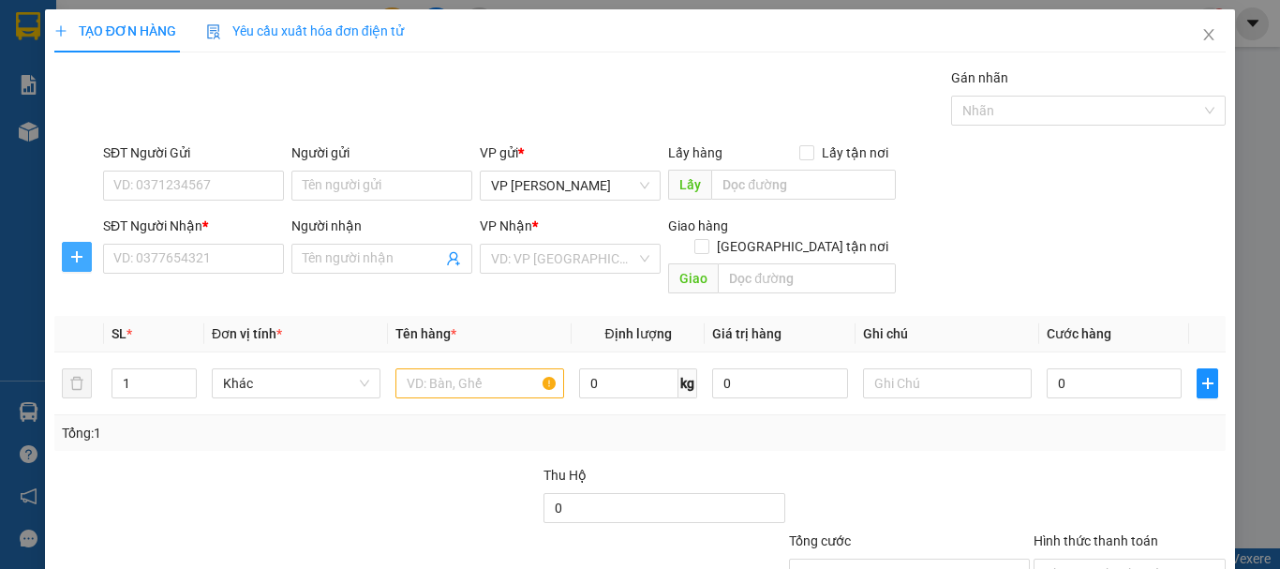
click at [70, 251] on icon "plus" at bounding box center [76, 256] width 15 height 15
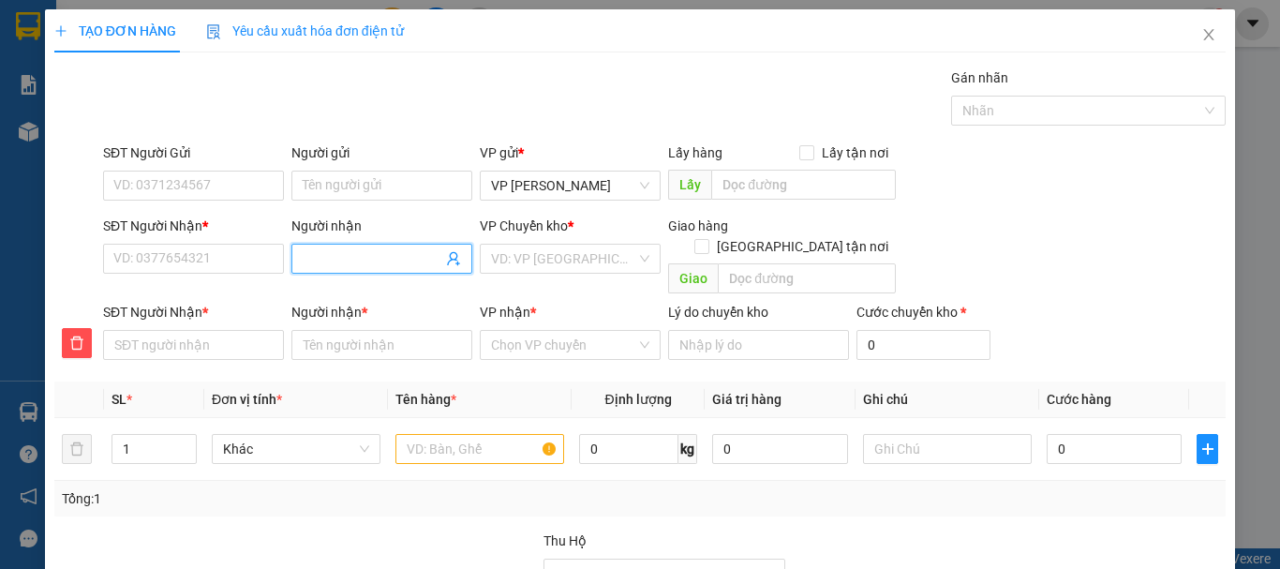
click at [308, 254] on input "Người nhận" at bounding box center [373, 258] width 140 height 21
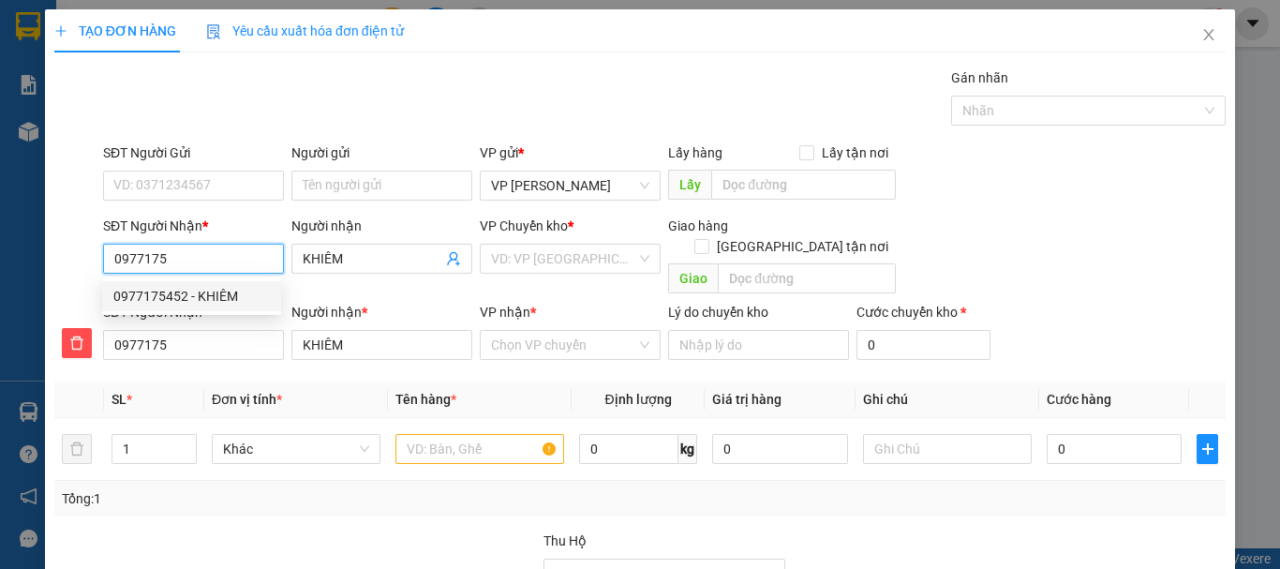
click at [170, 299] on div "0977175452 - KHIÊM" at bounding box center [191, 296] width 156 height 21
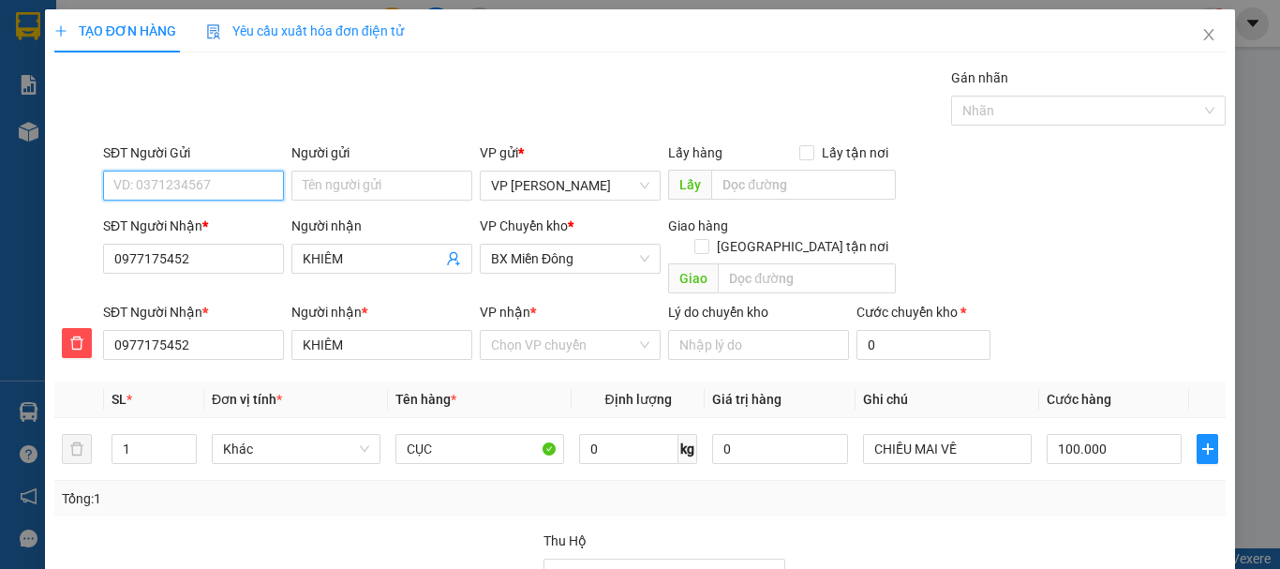
click at [171, 188] on input "SĐT Người Gửi" at bounding box center [193, 186] width 181 height 30
click at [254, 221] on div "0974496922 - [PERSON_NAME]" at bounding box center [205, 223] width 185 height 21
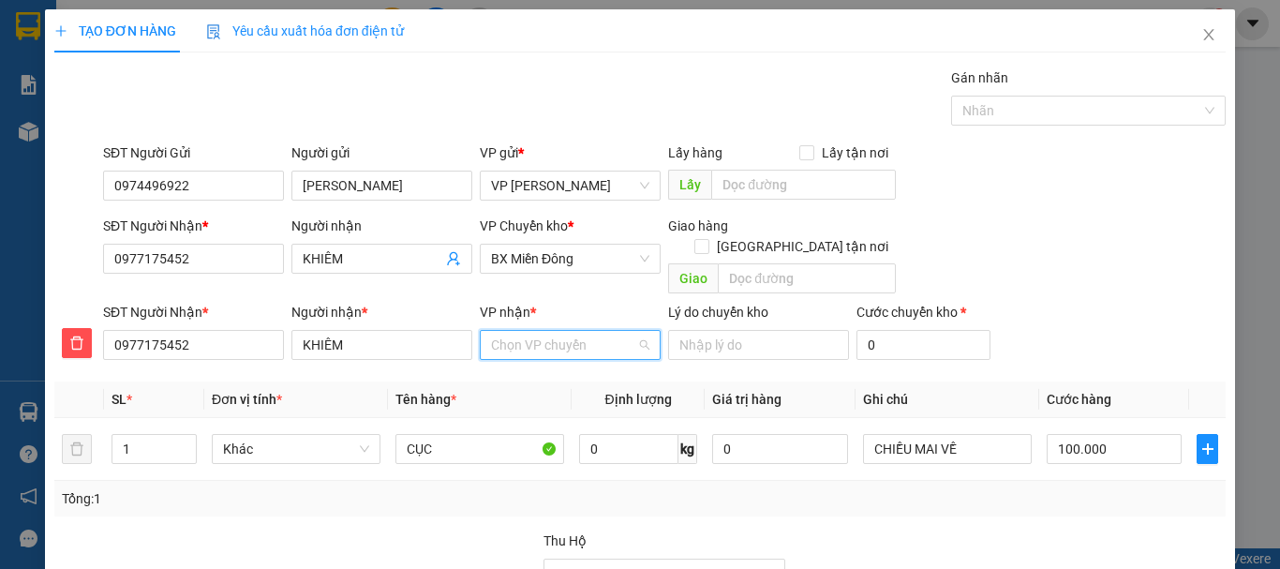
click at [528, 331] on input "VP nhận *" at bounding box center [563, 345] width 145 height 28
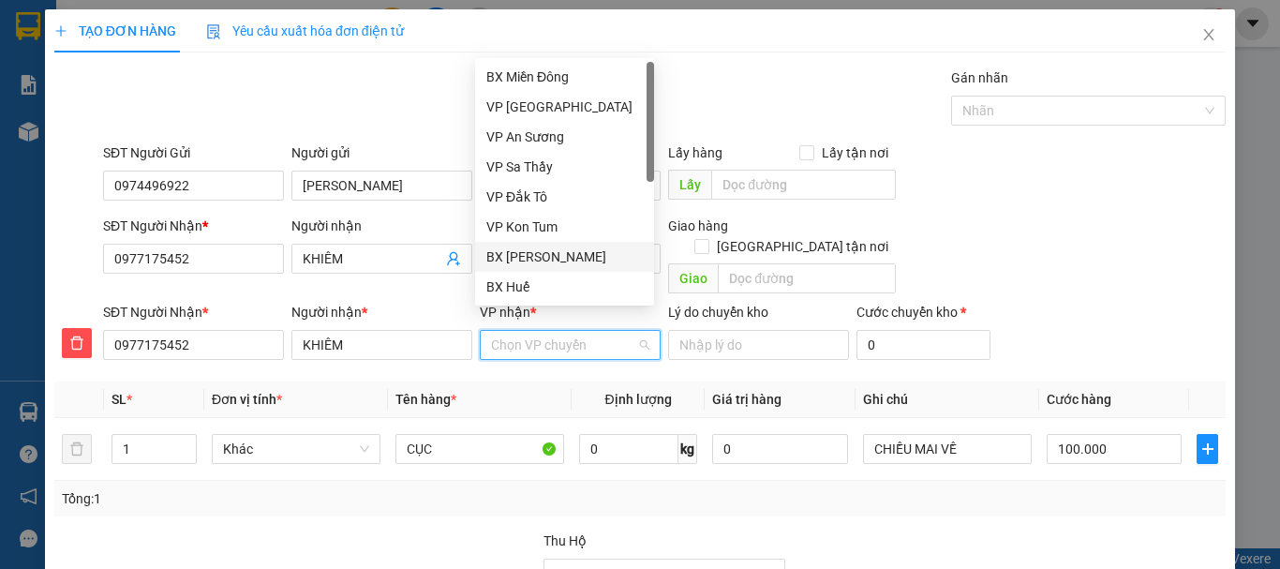
drag, startPoint x: 529, startPoint y: 249, endPoint x: 484, endPoint y: 301, distance: 68.4
click at [531, 249] on div "BX [PERSON_NAME]" at bounding box center [564, 256] width 156 height 21
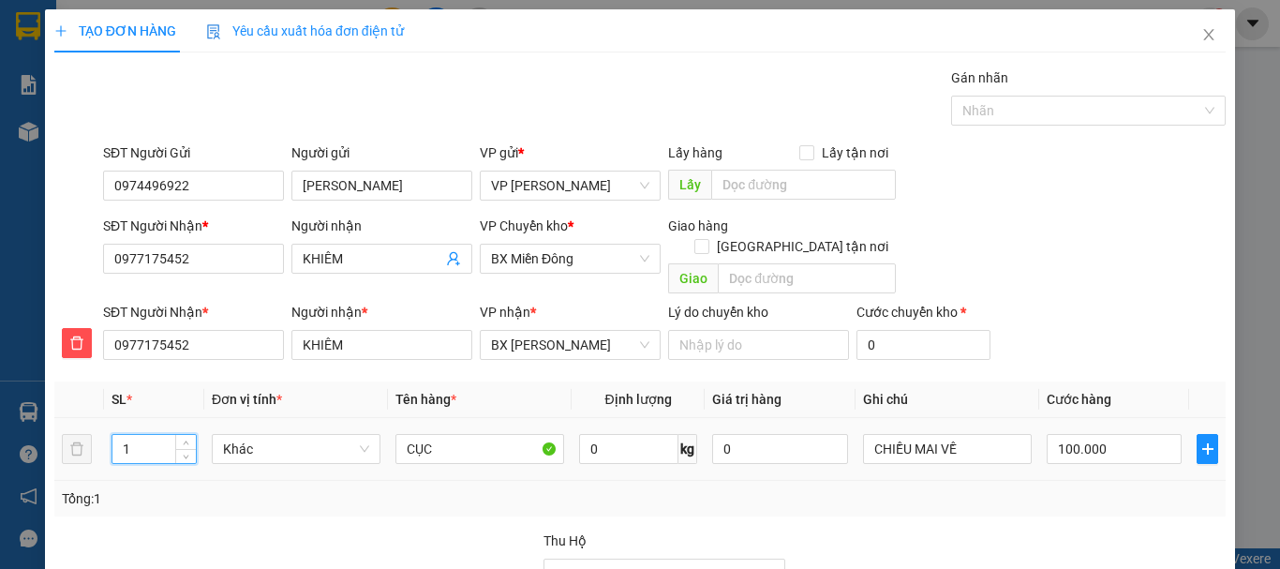
drag, startPoint x: 112, startPoint y: 428, endPoint x: 137, endPoint y: 433, distance: 24.8
click at [137, 435] on input "1" at bounding box center [153, 449] width 83 height 28
click at [448, 434] on input "CỤC" at bounding box center [479, 449] width 169 height 30
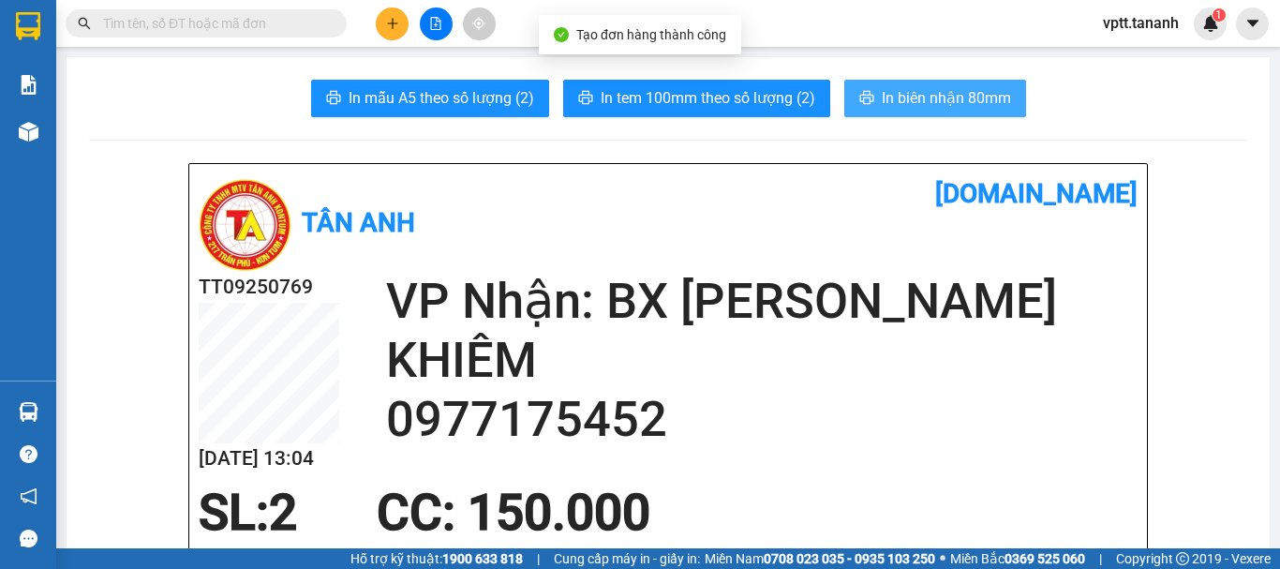
click at [894, 88] on span "In biên nhận 80mm" at bounding box center [946, 97] width 129 height 23
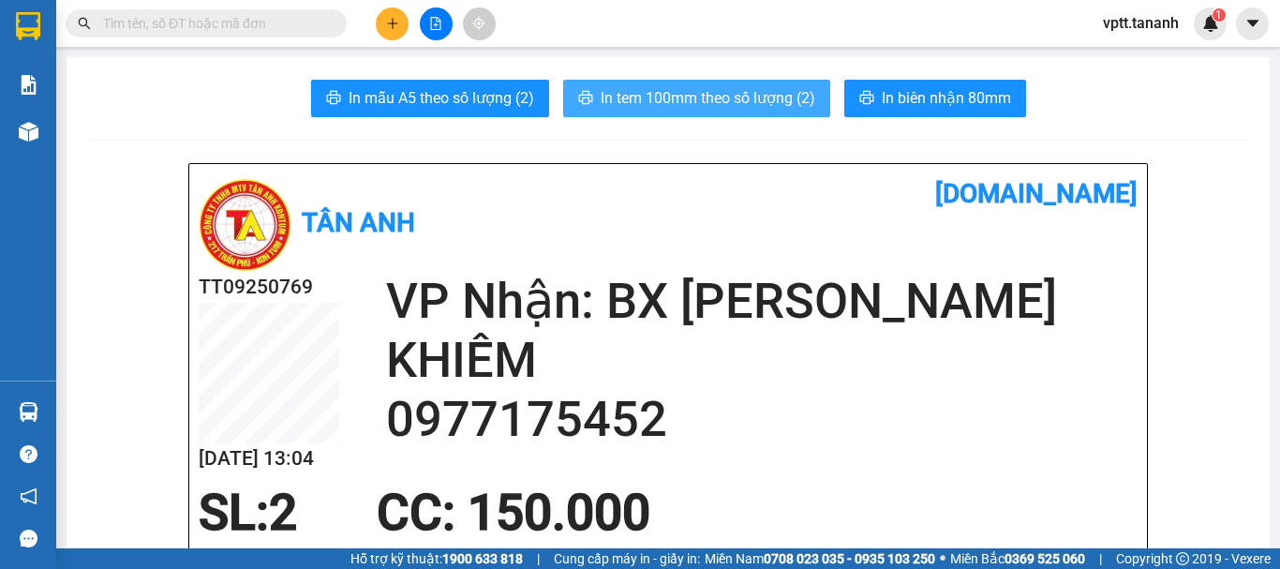
click at [733, 100] on span "In tem 100mm theo số lượng (2)" at bounding box center [708, 97] width 215 height 23
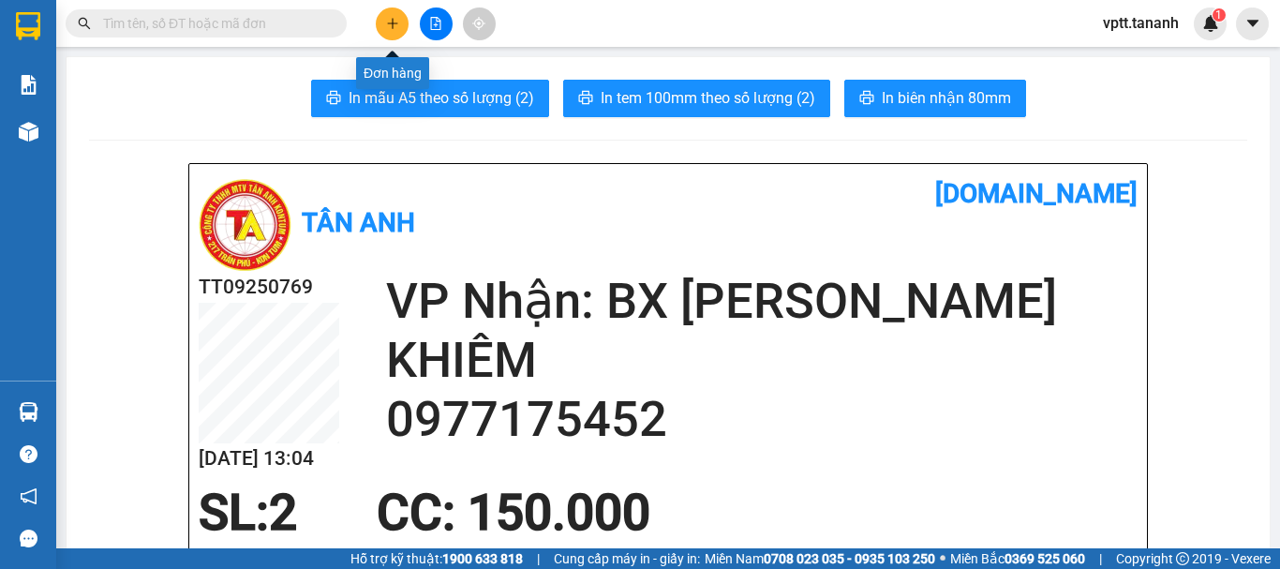
click at [384, 16] on button at bounding box center [392, 23] width 33 height 33
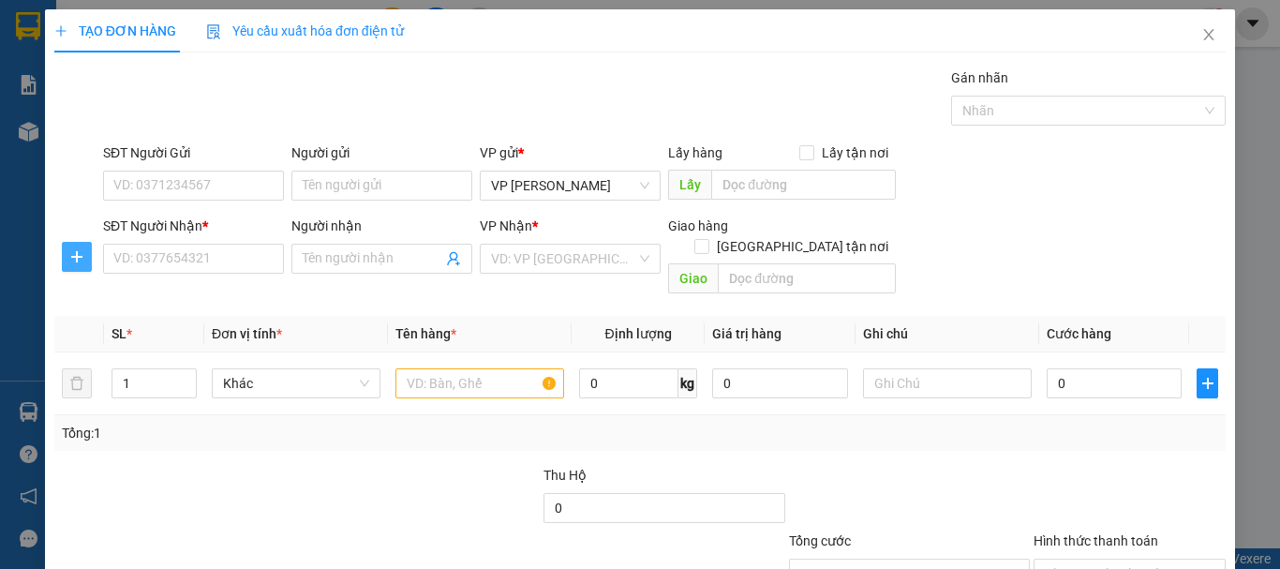
click at [74, 258] on icon "plus" at bounding box center [76, 256] width 15 height 15
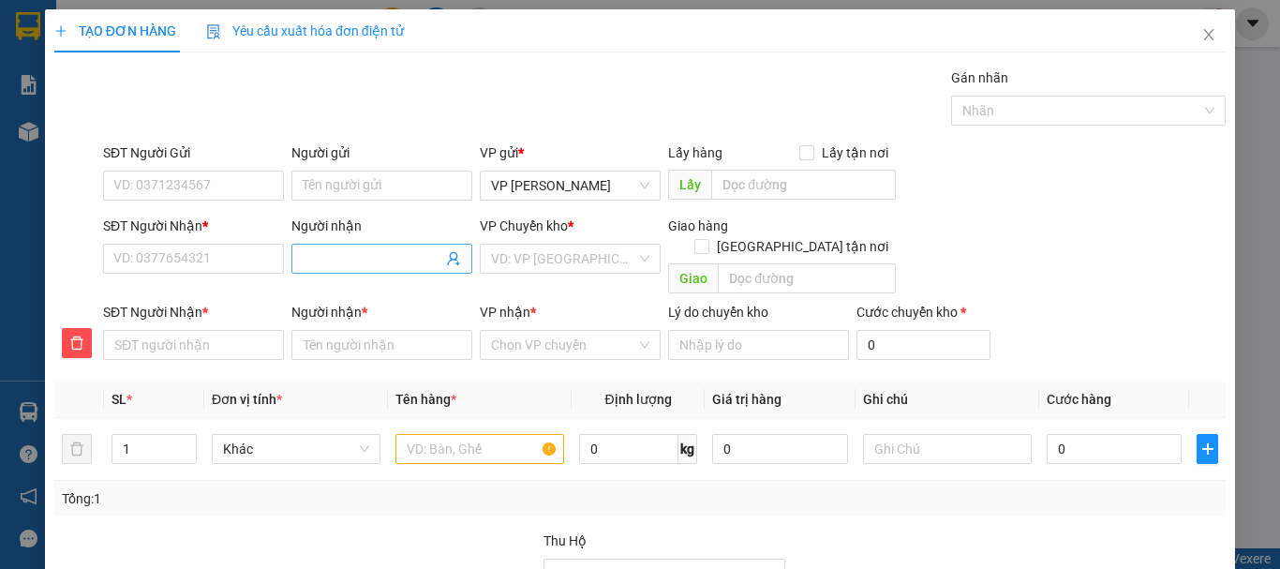
click at [316, 256] on input "Người nhận" at bounding box center [373, 258] width 140 height 21
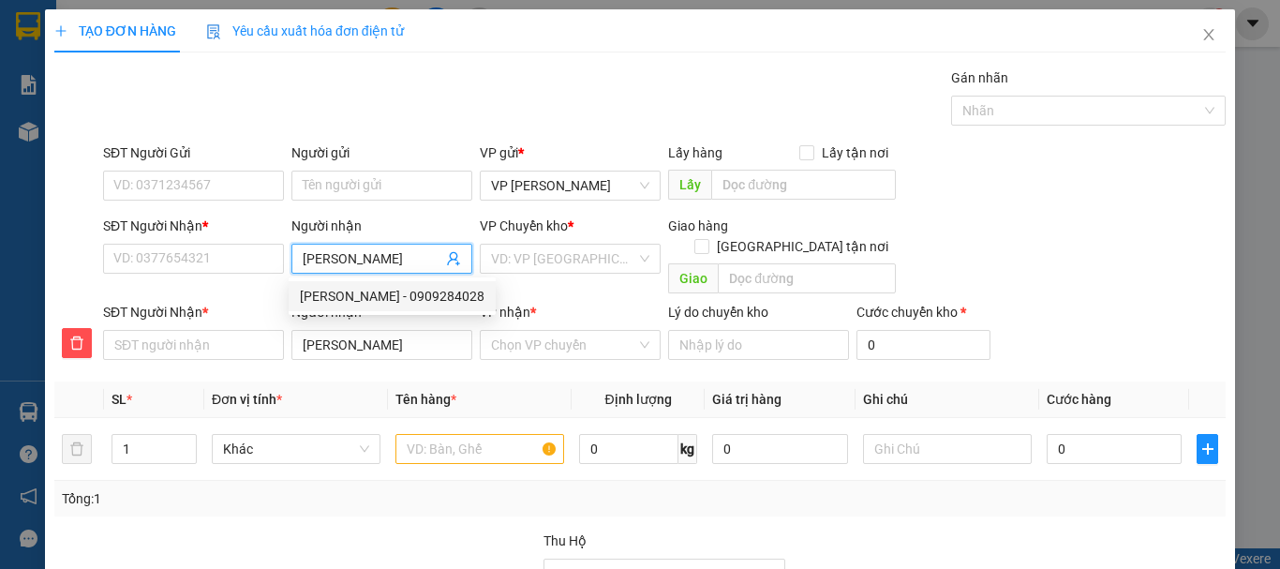
click at [421, 296] on div "[PERSON_NAME] - 0909284028" at bounding box center [392, 296] width 185 height 21
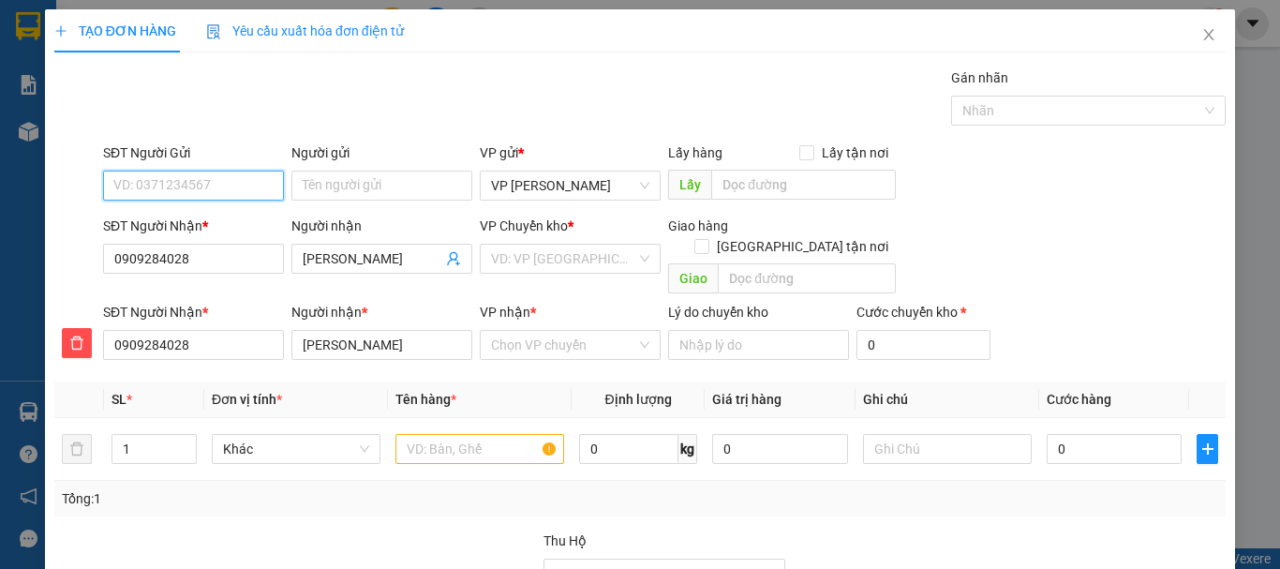
click at [195, 187] on input "SĐT Người Gửi" at bounding box center [193, 186] width 181 height 30
click at [225, 220] on div "0335888814 - PHƯƠNG" at bounding box center [191, 223] width 156 height 21
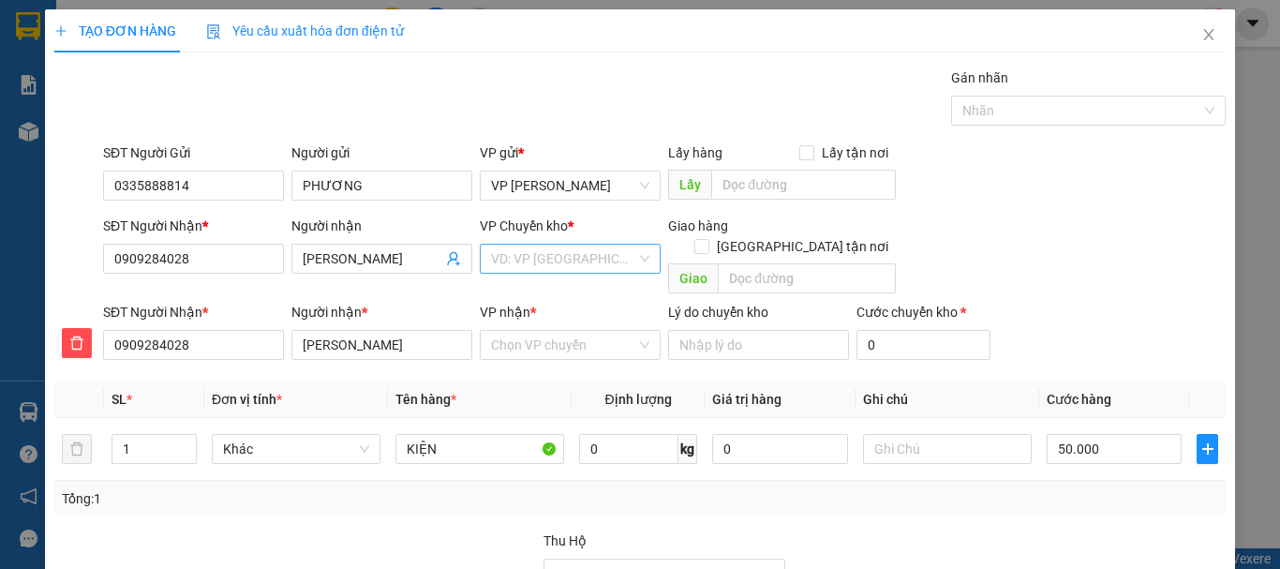
click at [522, 260] on input "search" at bounding box center [563, 259] width 145 height 28
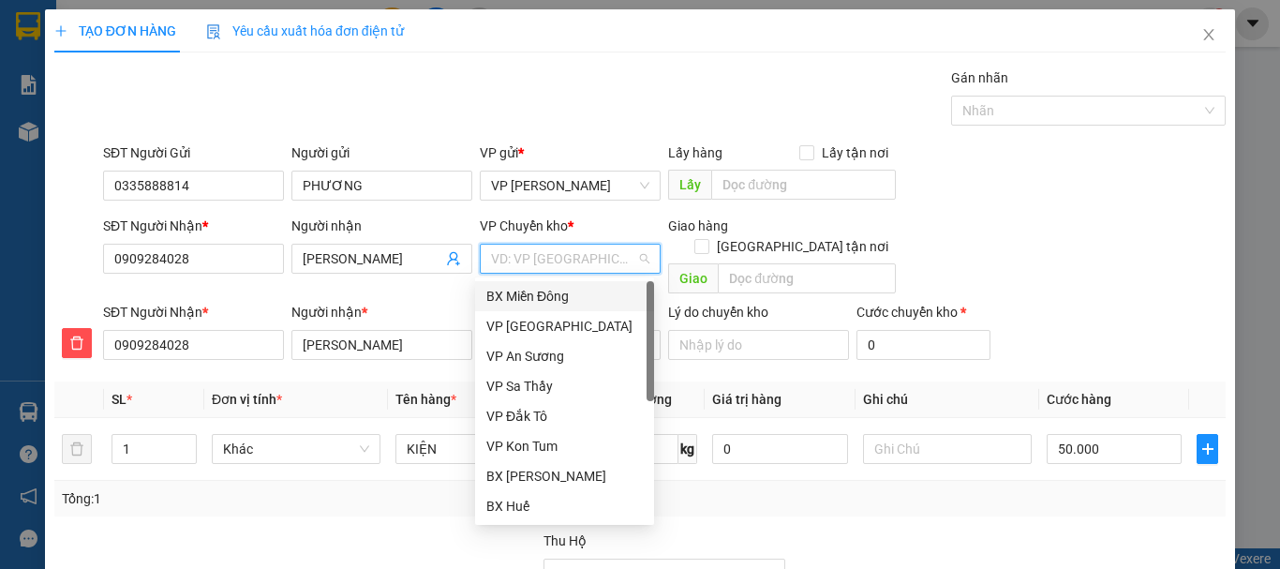
click at [522, 289] on div "BX Miền Đông" at bounding box center [564, 296] width 156 height 21
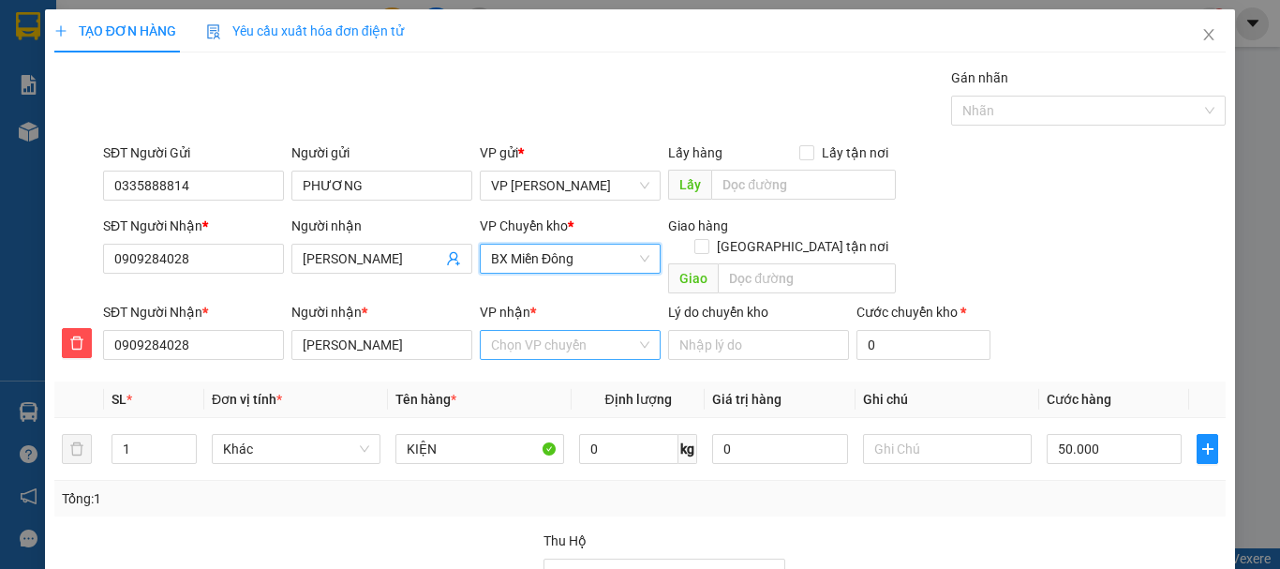
click at [538, 334] on input "VP nhận *" at bounding box center [563, 345] width 145 height 28
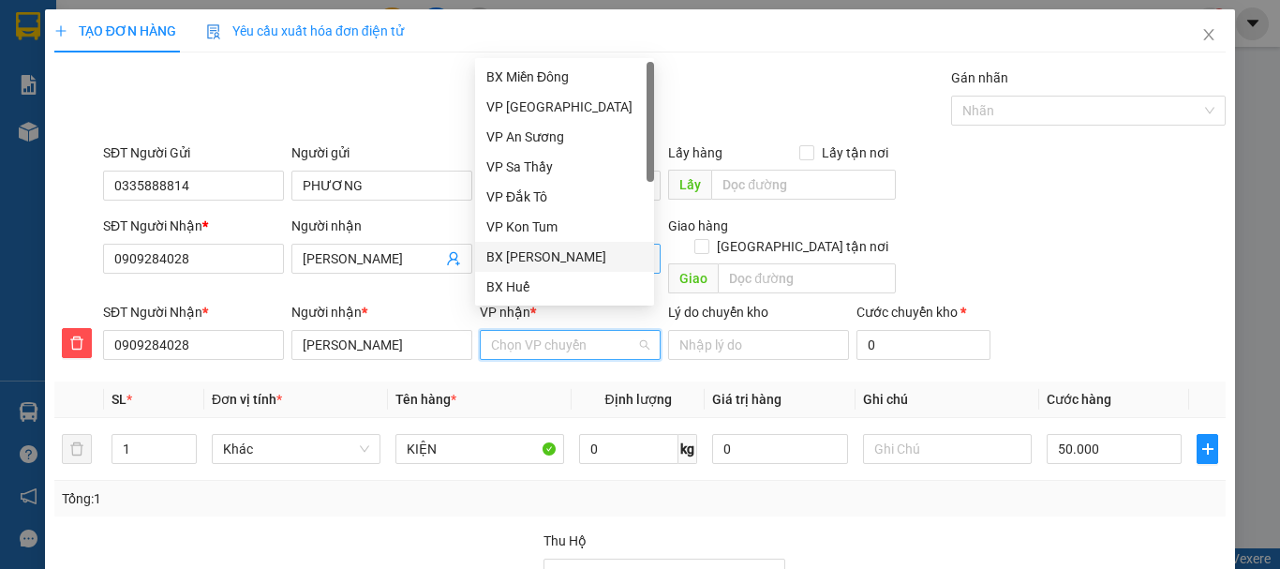
click at [548, 249] on div "BX [PERSON_NAME]" at bounding box center [564, 256] width 156 height 21
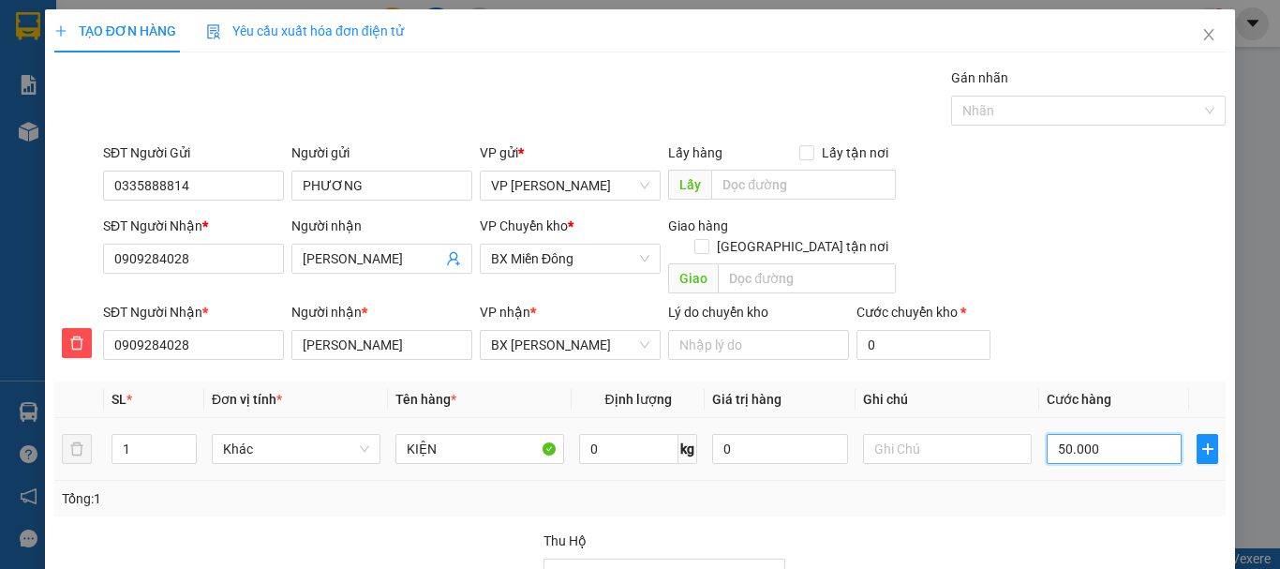
click at [1064, 434] on input "50.000" at bounding box center [1114, 449] width 135 height 30
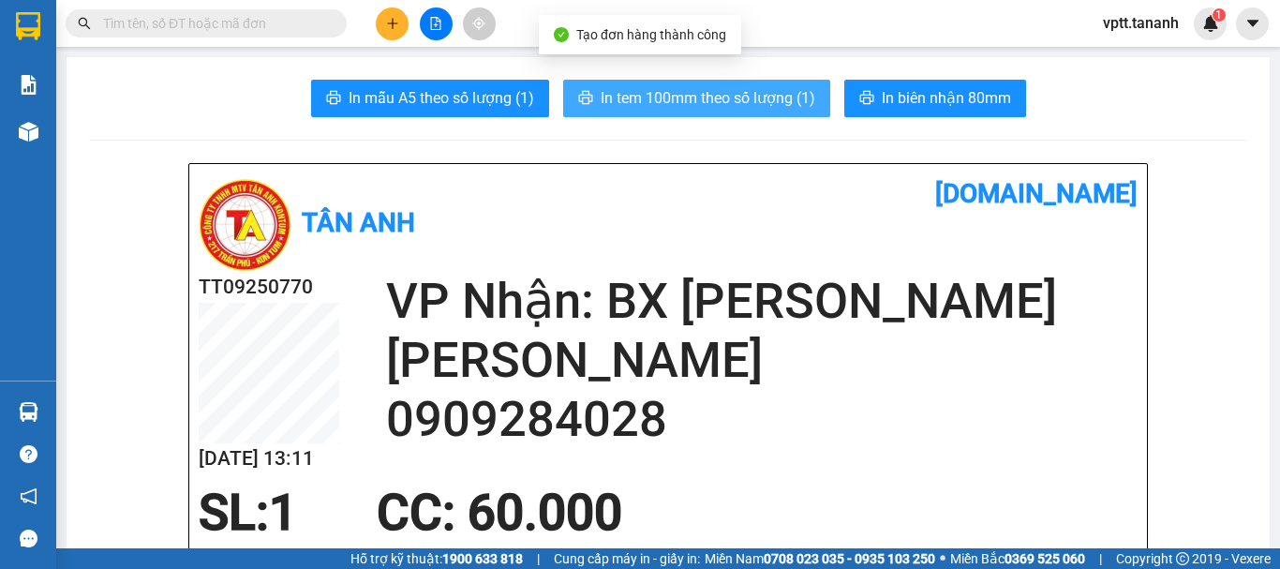
click at [768, 93] on span "In tem 100mm theo số lượng (1)" at bounding box center [708, 97] width 215 height 23
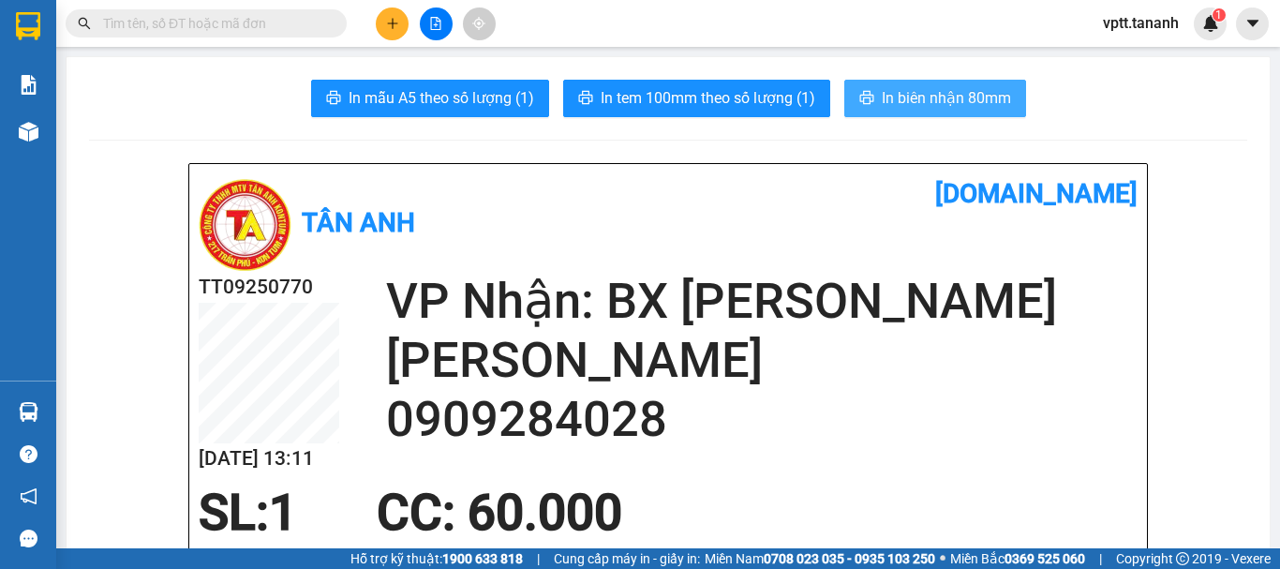
click at [922, 93] on span "In biên nhận 80mm" at bounding box center [946, 97] width 129 height 23
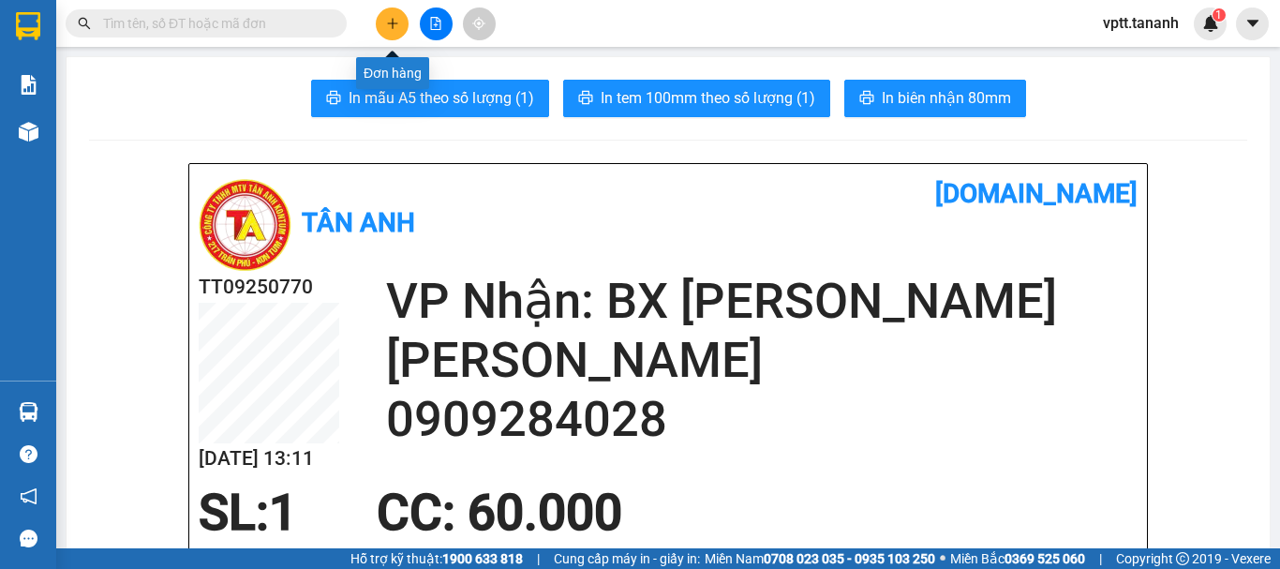
click at [393, 22] on icon "plus" at bounding box center [392, 23] width 1 height 10
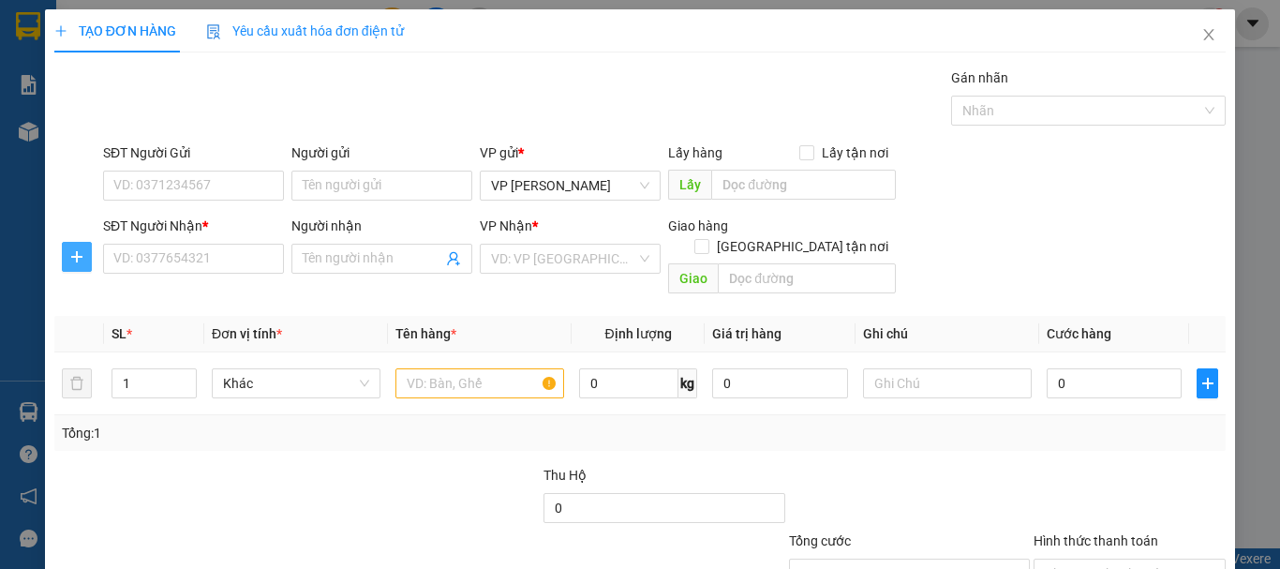
click at [78, 260] on icon "plus" at bounding box center [76, 256] width 15 height 15
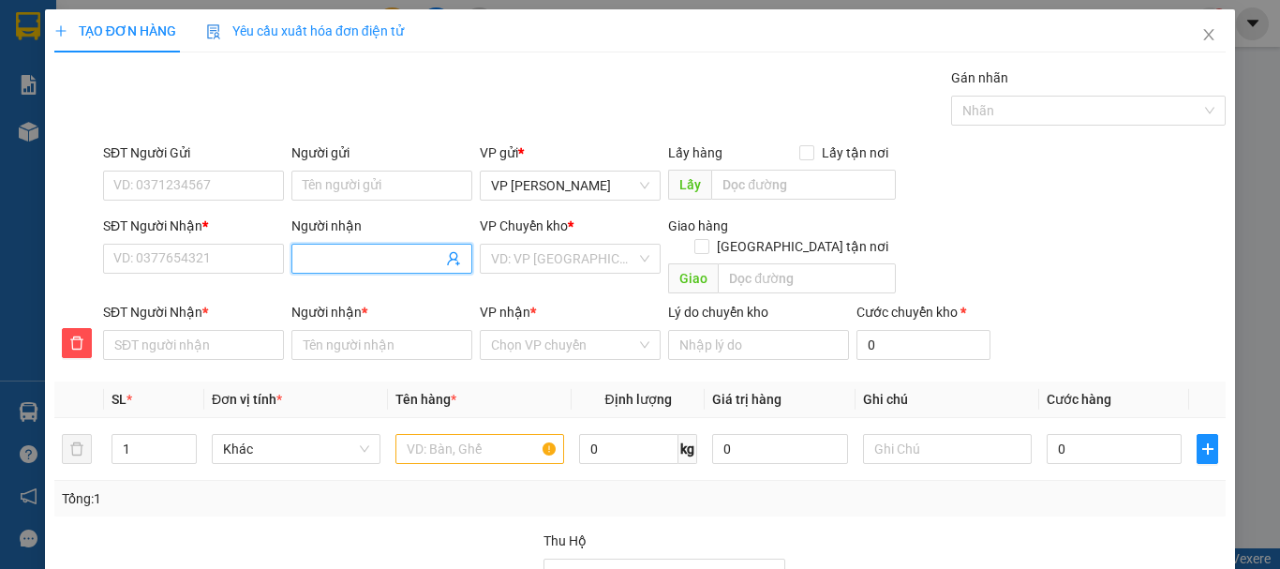
click at [340, 261] on input "Người nhận" at bounding box center [373, 258] width 140 height 21
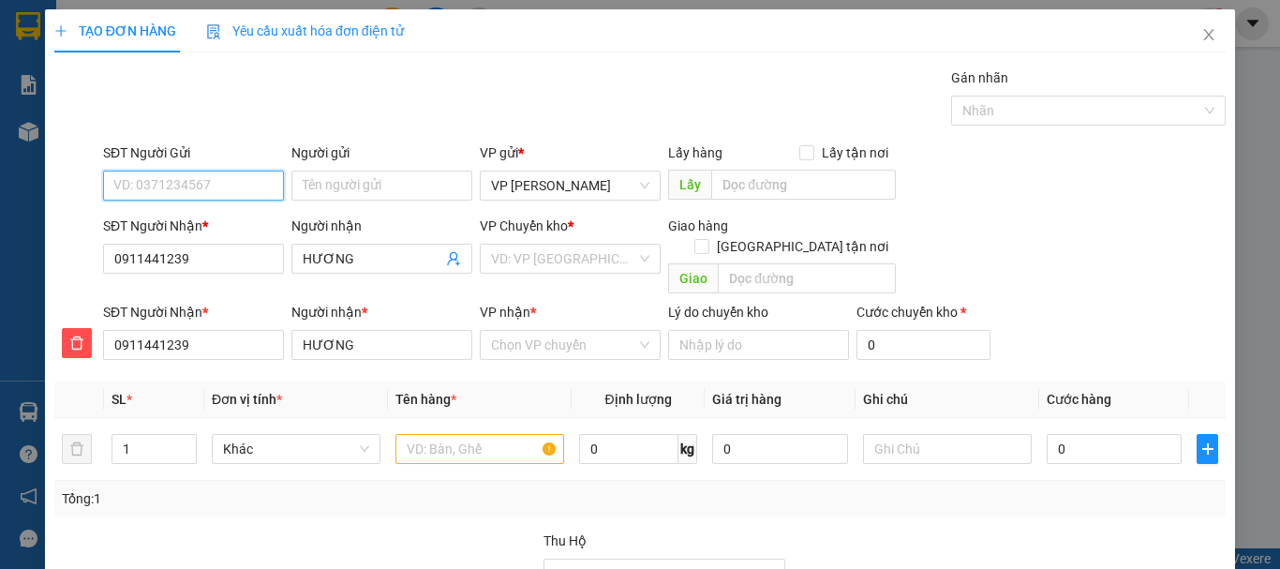
click at [219, 188] on input "SĐT Người Gửi" at bounding box center [193, 186] width 181 height 30
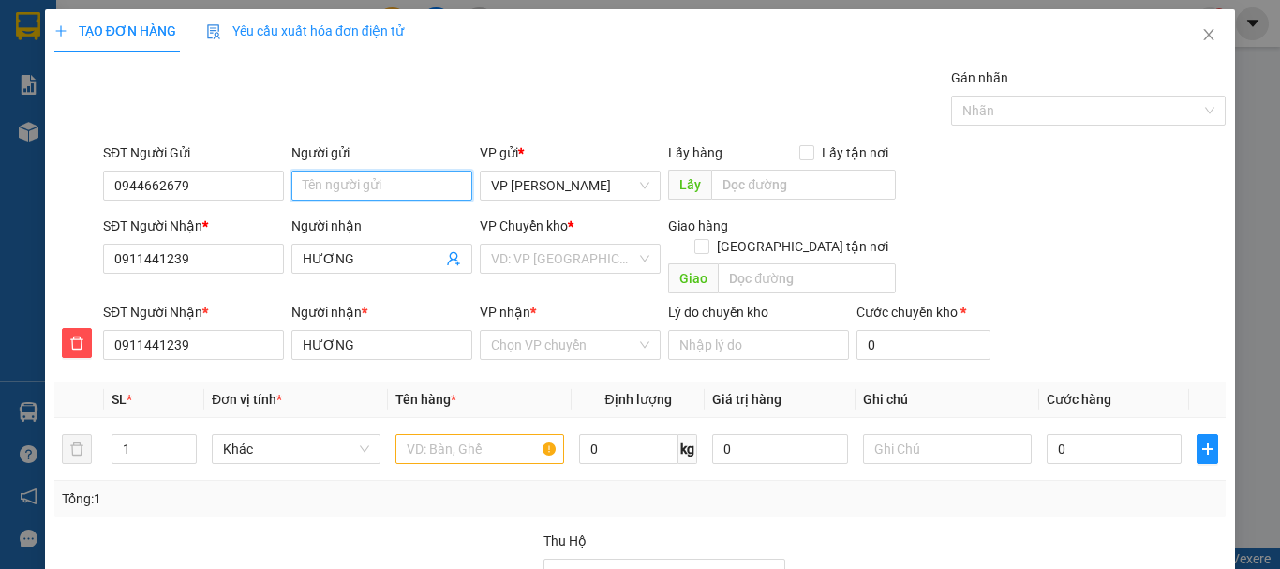
click at [349, 184] on input "Người gửi" at bounding box center [381, 186] width 181 height 30
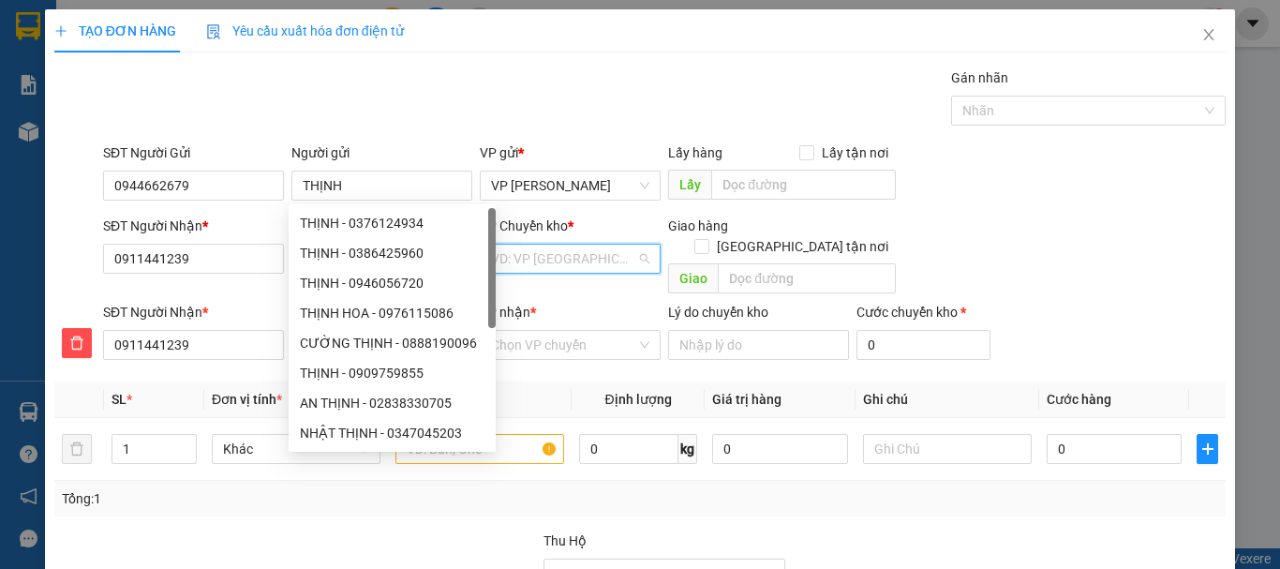
click at [597, 261] on input "search" at bounding box center [563, 259] width 145 height 28
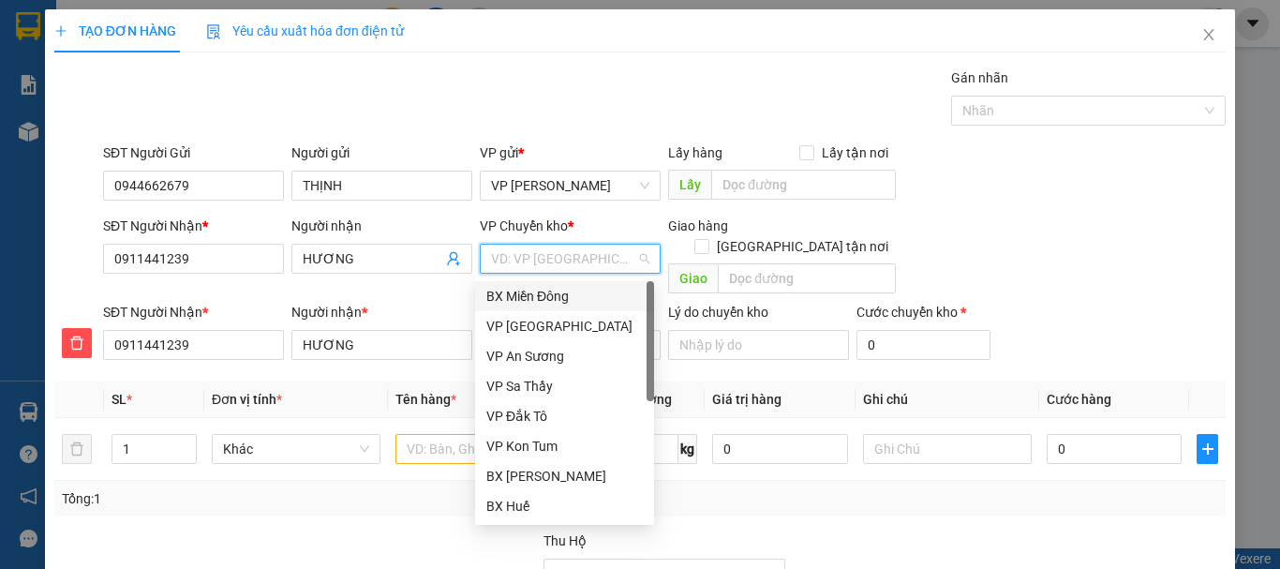
click at [559, 294] on div "BX Miền Đông" at bounding box center [564, 296] width 156 height 21
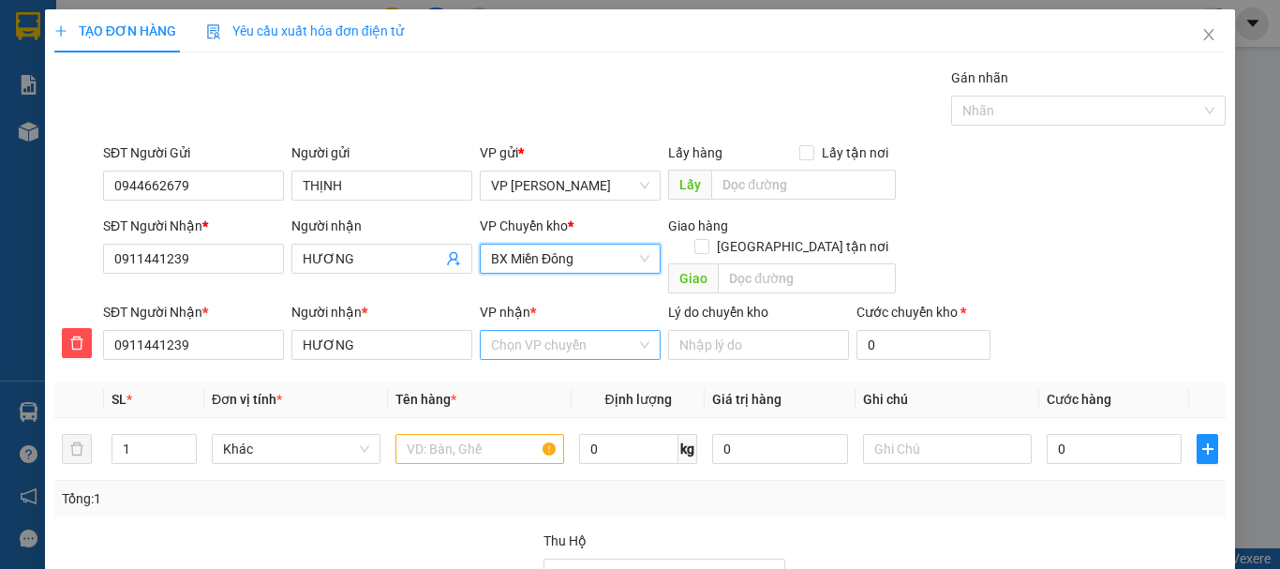
click at [544, 331] on input "VP nhận *" at bounding box center [563, 345] width 145 height 28
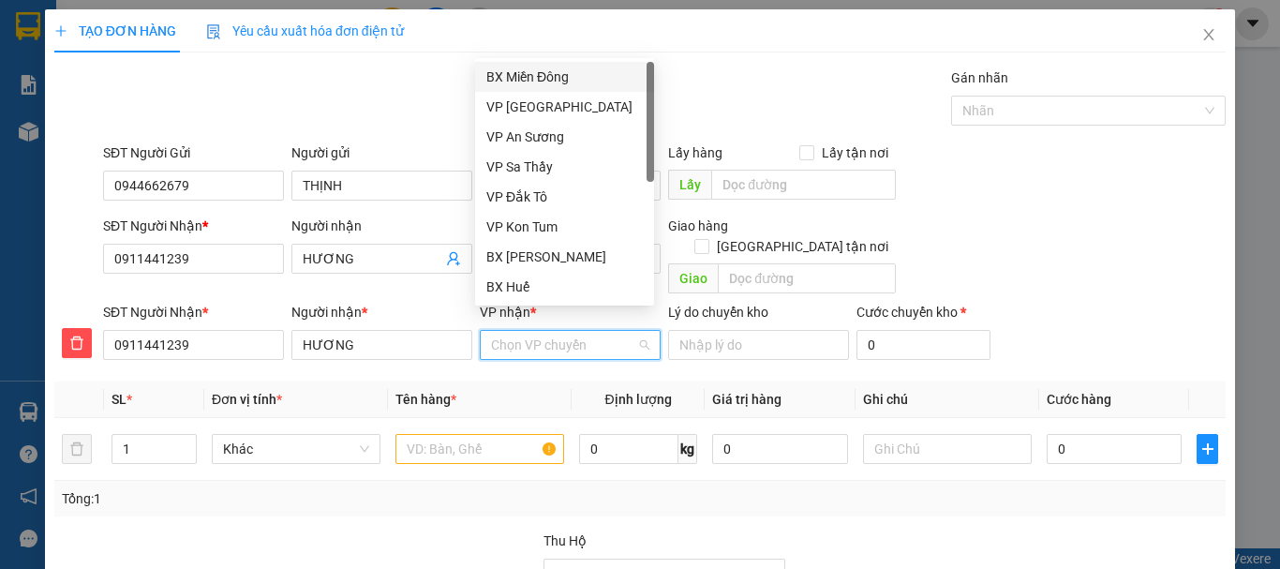
click at [540, 331] on input "VP nhận *" at bounding box center [563, 345] width 145 height 28
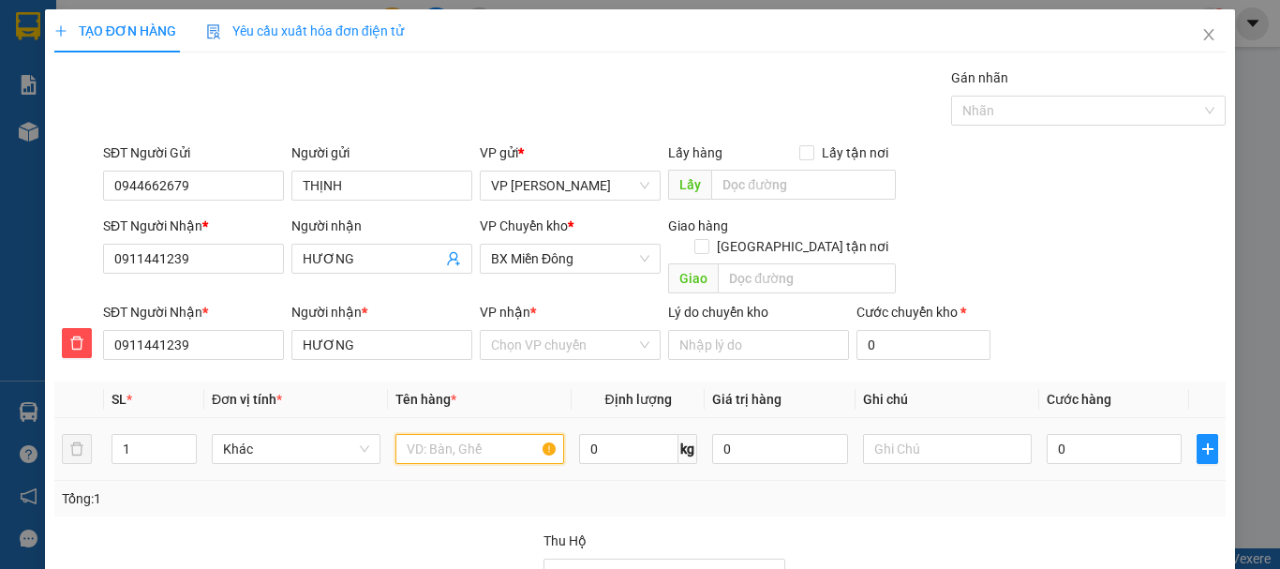
click at [419, 434] on input "text" at bounding box center [479, 449] width 169 height 30
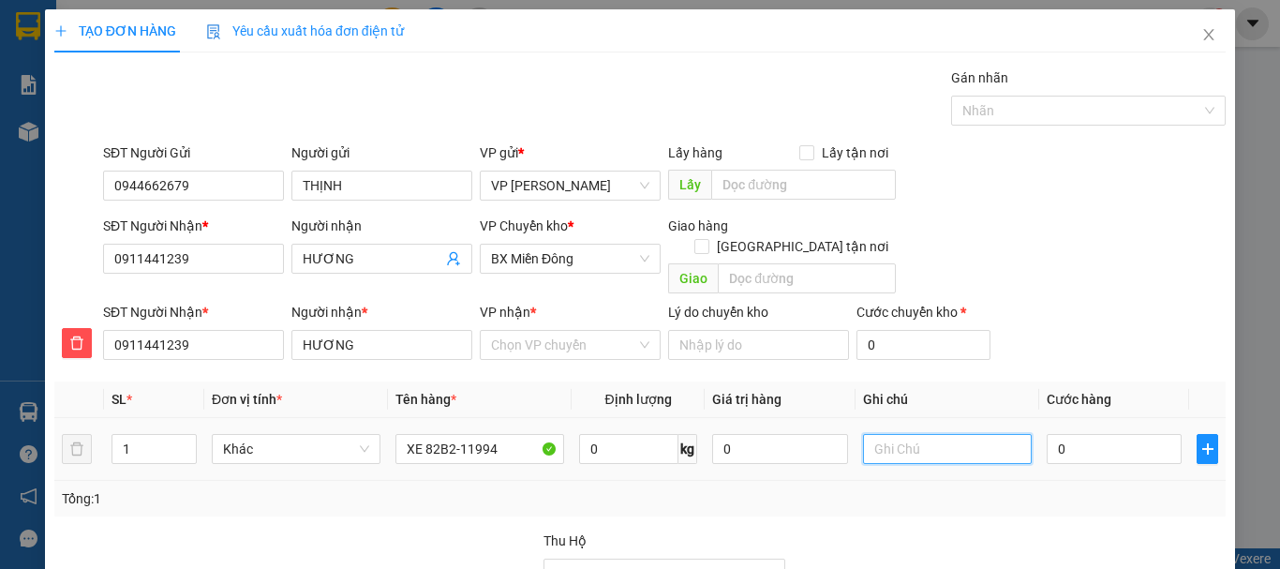
click at [907, 434] on input "text" at bounding box center [947, 449] width 169 height 30
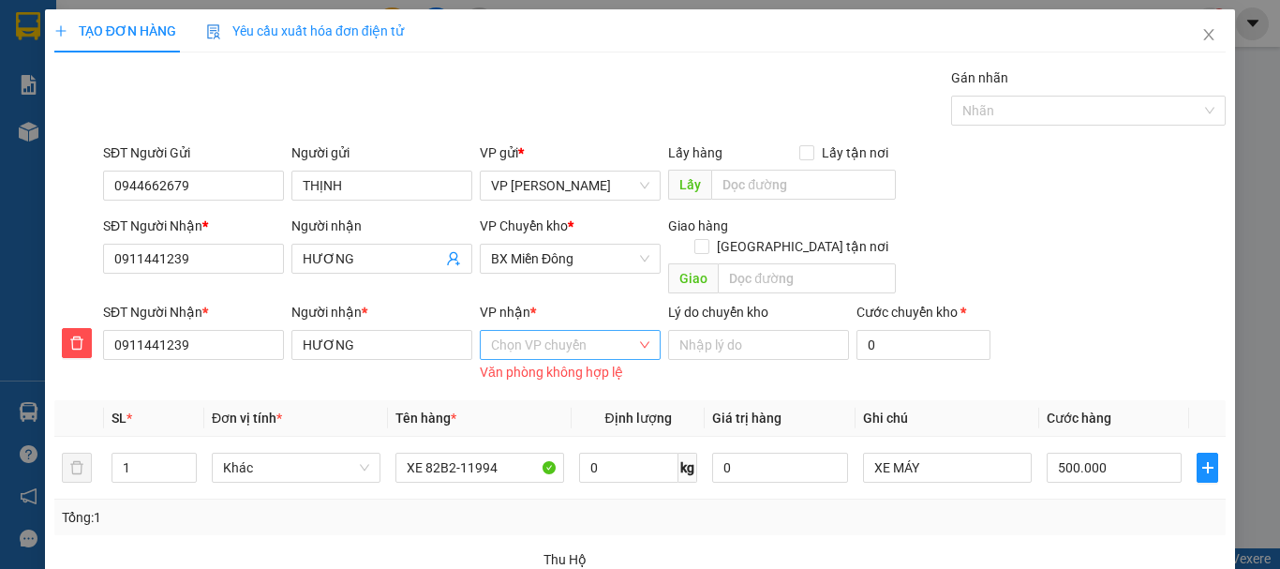
click at [645, 330] on div "Chọn VP chuyển" at bounding box center [570, 345] width 181 height 30
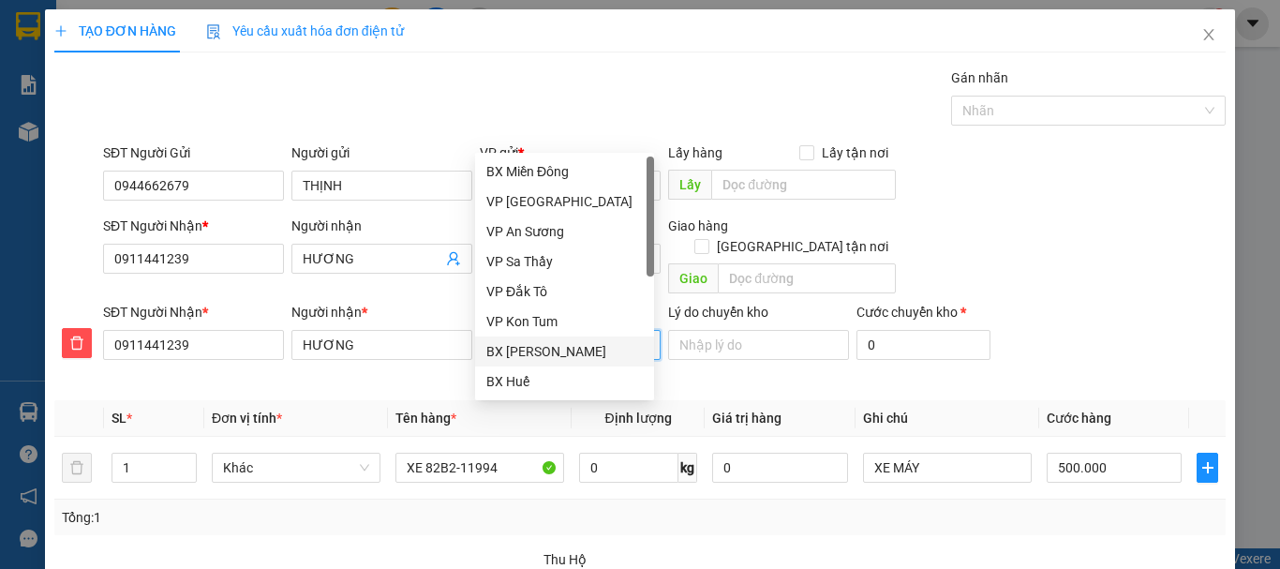
click at [547, 355] on div "BX [PERSON_NAME]" at bounding box center [564, 351] width 156 height 21
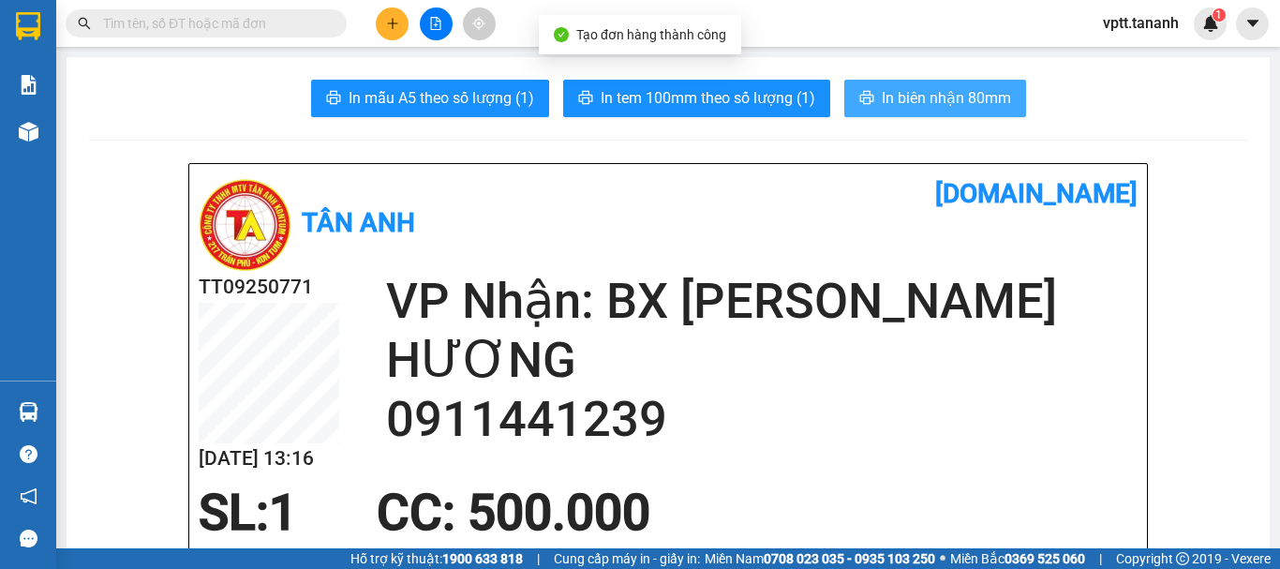
click at [882, 93] on span "In biên nhận 80mm" at bounding box center [946, 97] width 129 height 23
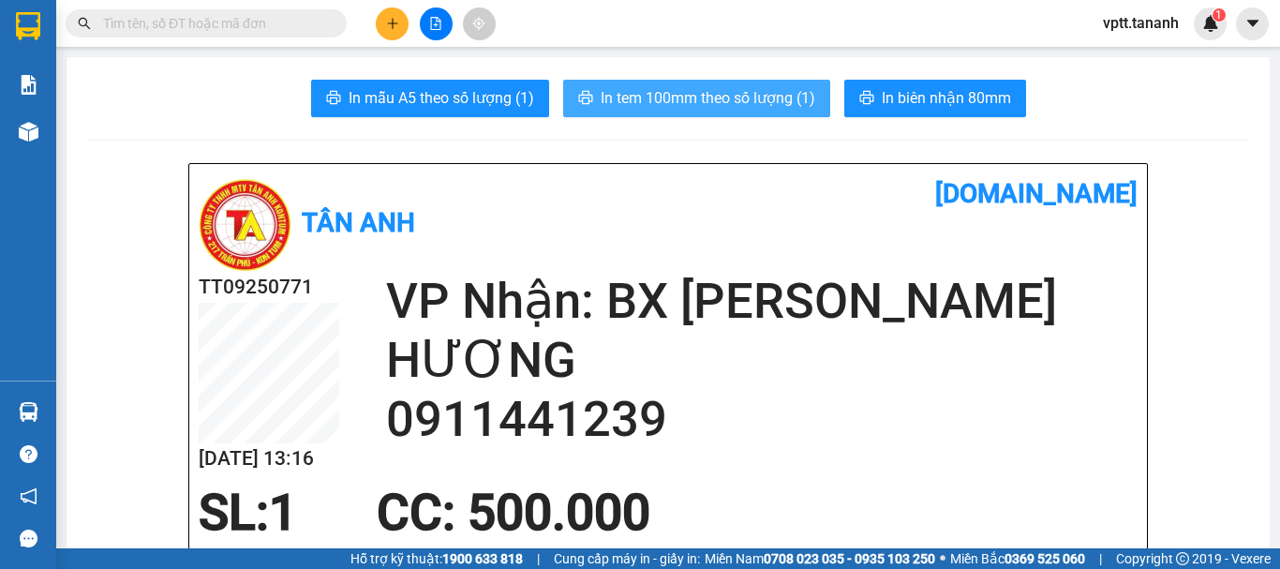
click at [751, 97] on span "In tem 100mm theo số lượng (1)" at bounding box center [708, 97] width 215 height 23
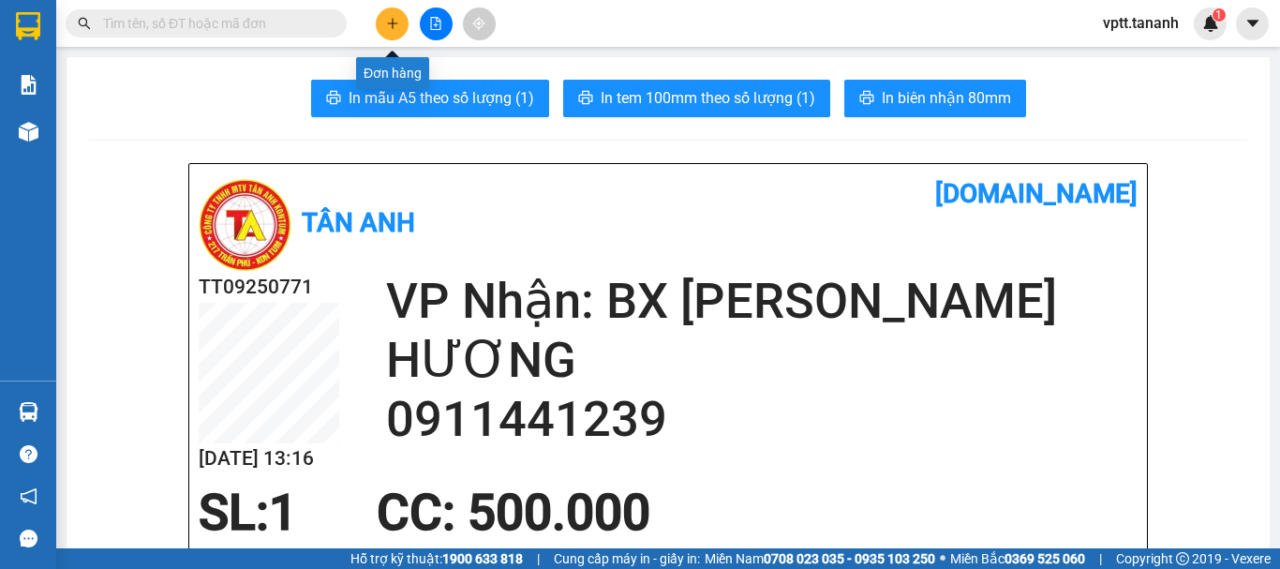
click at [388, 21] on icon "plus" at bounding box center [392, 23] width 13 height 13
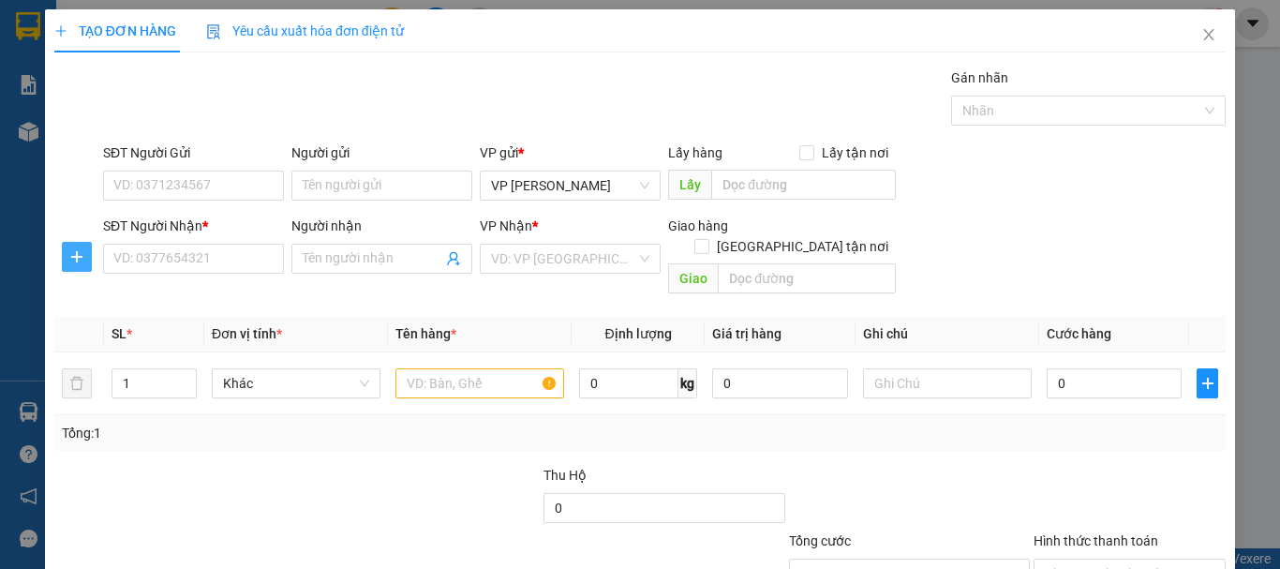
click at [87, 260] on span "plus" at bounding box center [77, 256] width 28 height 15
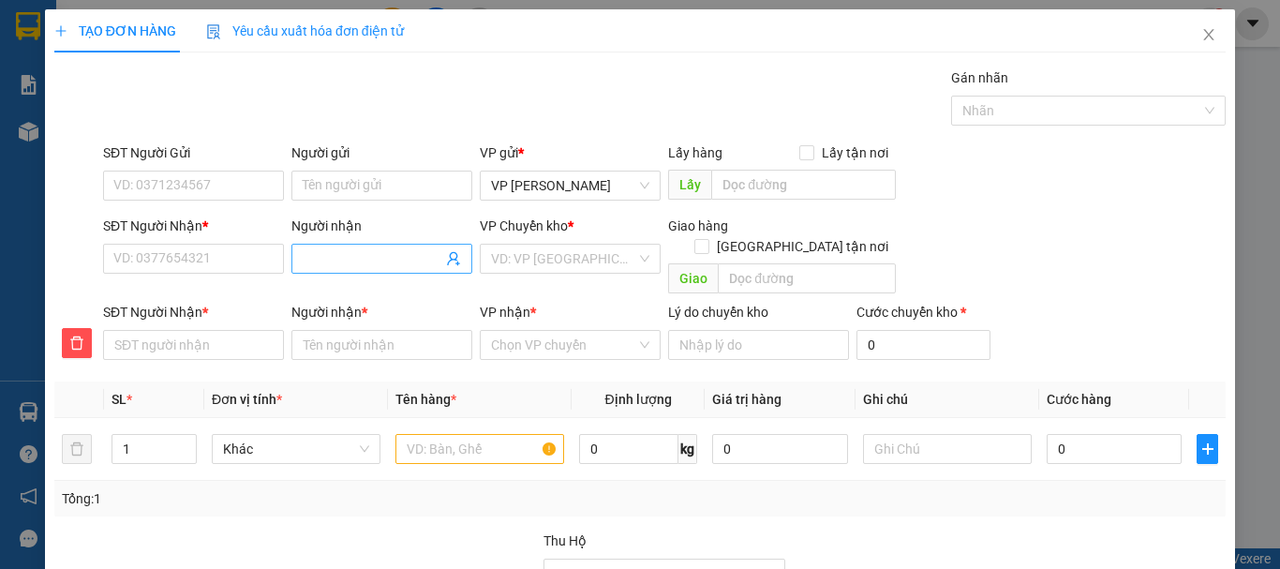
drag, startPoint x: 320, startPoint y: 257, endPoint x: 361, endPoint y: 247, distance: 41.4
click at [327, 256] on input "Người nhận" at bounding box center [373, 258] width 140 height 21
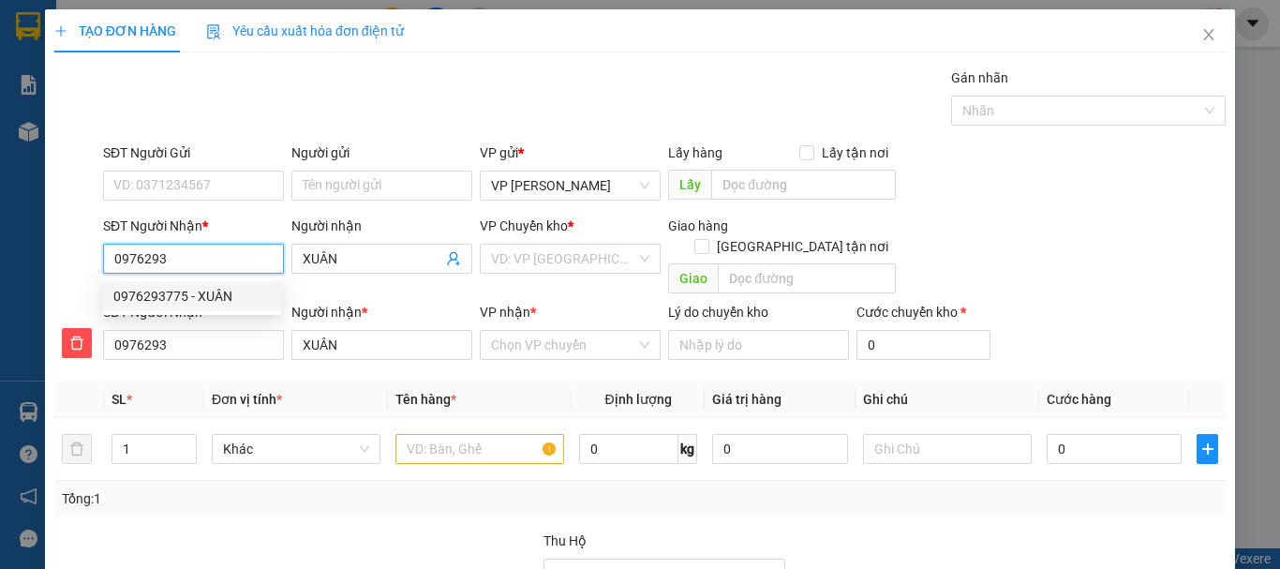
click at [216, 295] on div "0976293775 - XUÂN" at bounding box center [191, 296] width 156 height 21
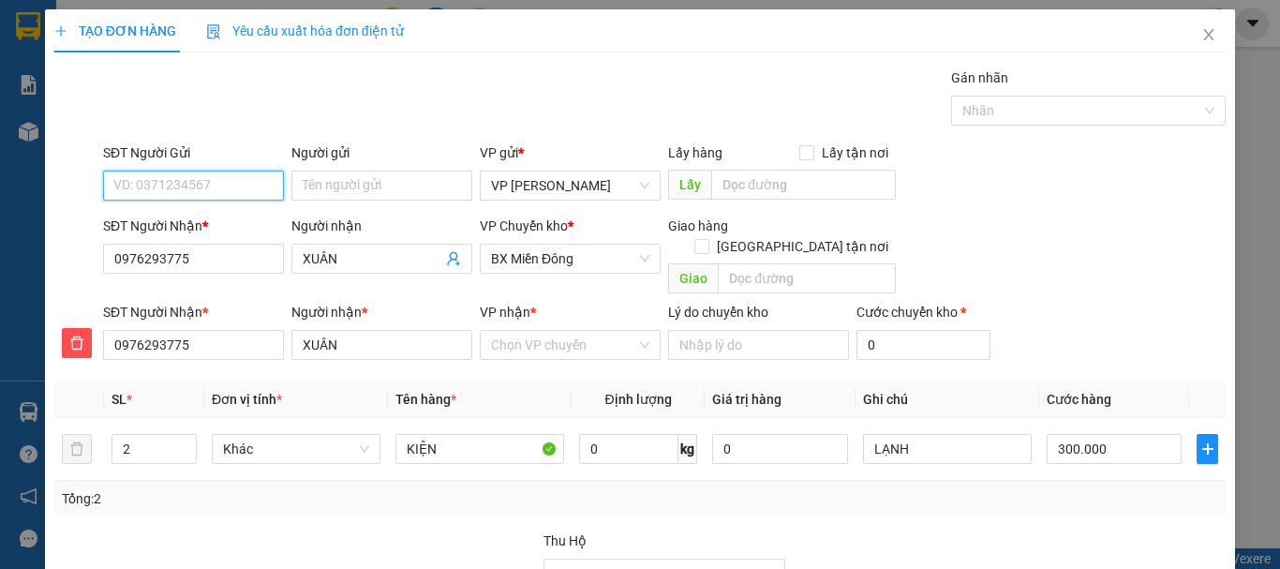
click at [151, 181] on input "SĐT Người Gửi" at bounding box center [193, 186] width 181 height 30
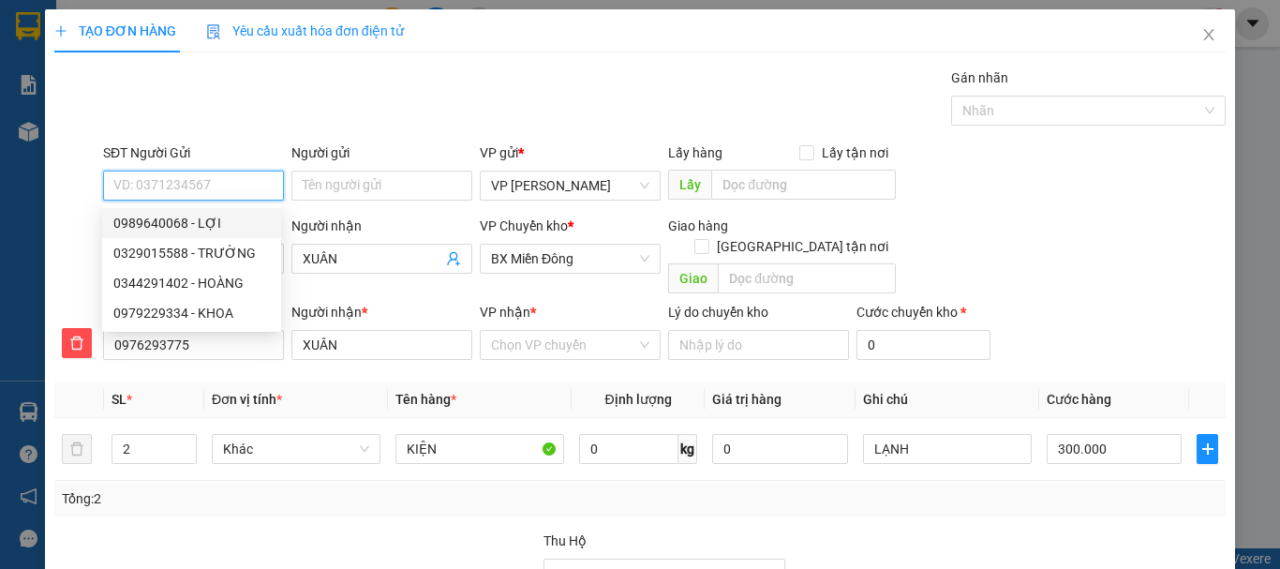
click at [159, 219] on div "0989640068 - LỢI" at bounding box center [191, 223] width 156 height 21
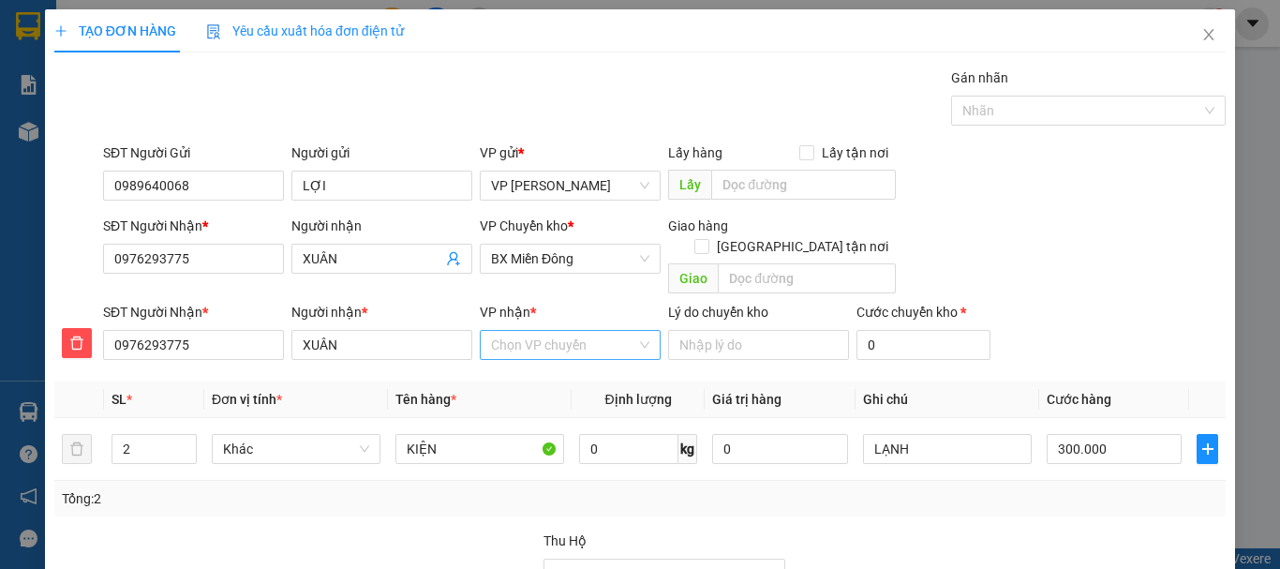
click at [561, 331] on input "VP nhận *" at bounding box center [563, 345] width 145 height 28
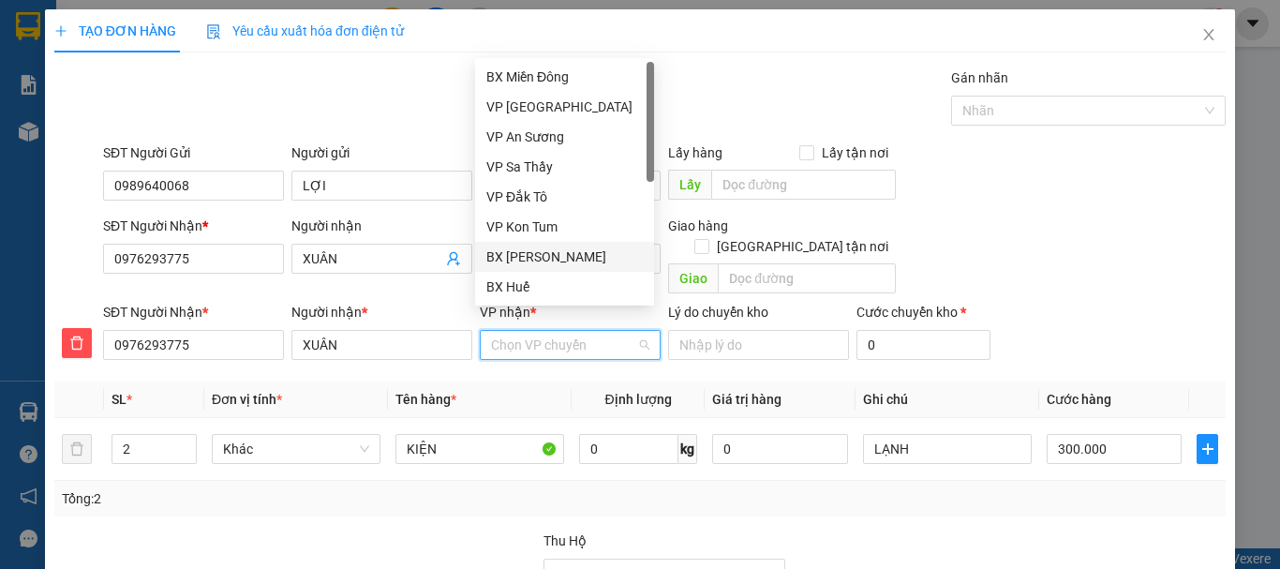
click at [557, 256] on div "BX [PERSON_NAME]" at bounding box center [564, 256] width 156 height 21
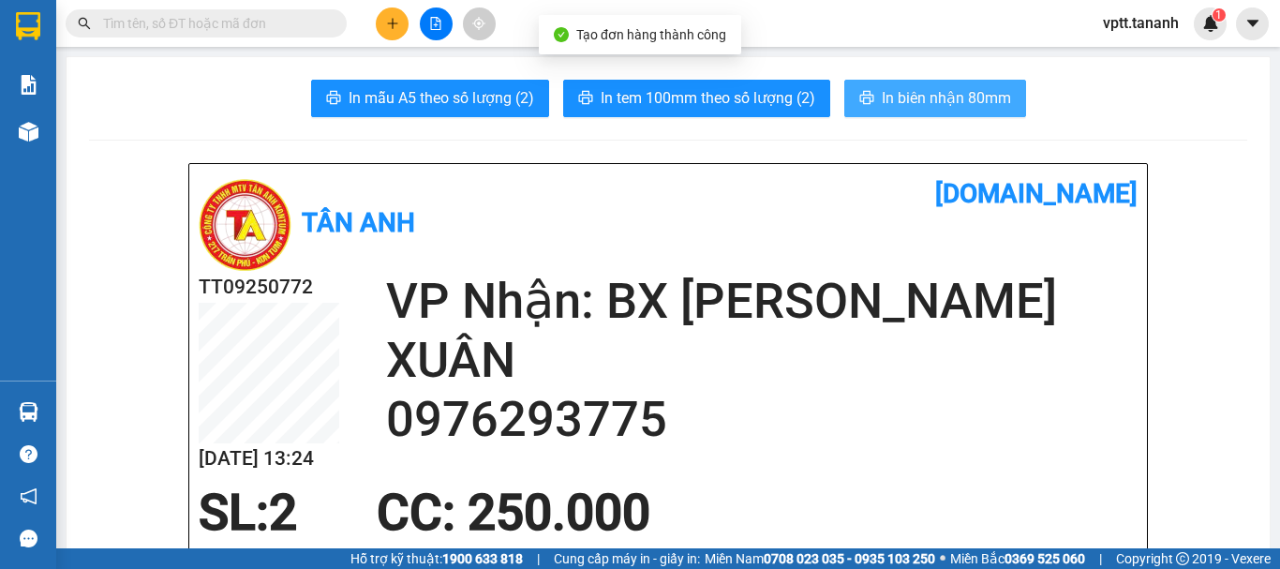
click at [930, 100] on span "In biên nhận 80mm" at bounding box center [946, 97] width 129 height 23
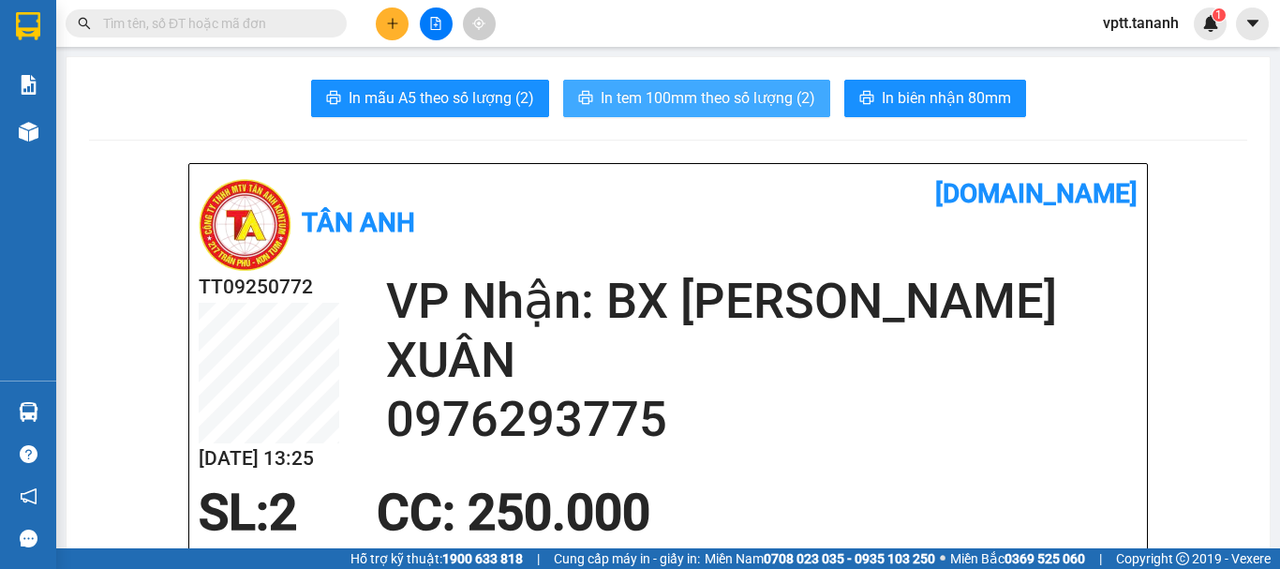
click at [780, 96] on span "In tem 100mm theo số lượng (2)" at bounding box center [708, 97] width 215 height 23
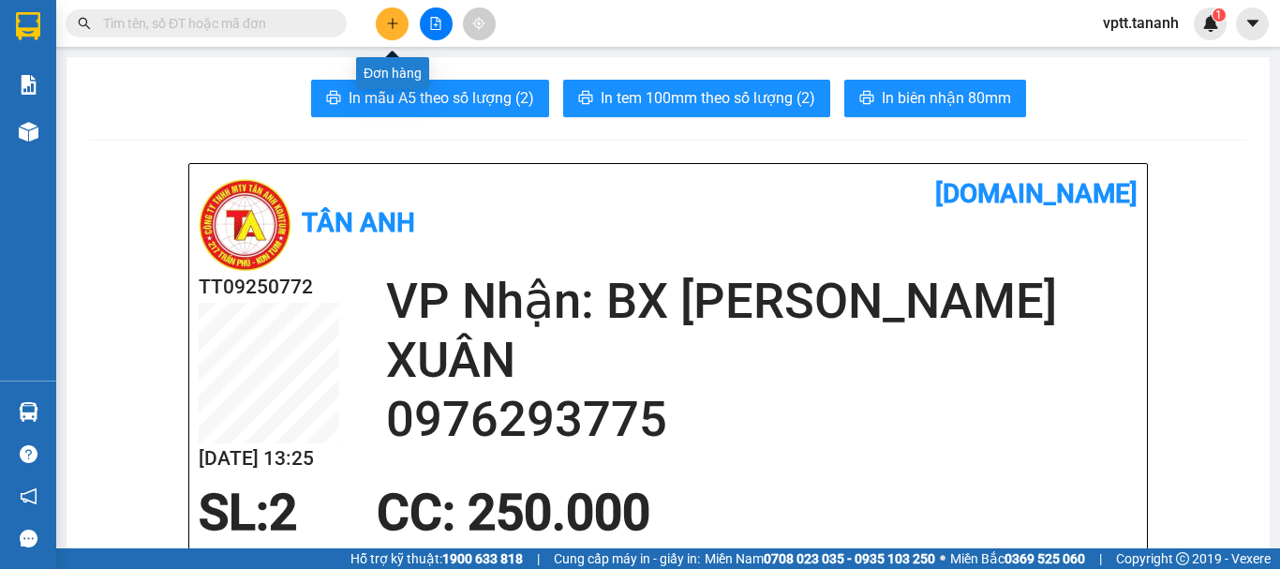
click at [396, 26] on icon "plus" at bounding box center [392, 23] width 13 height 13
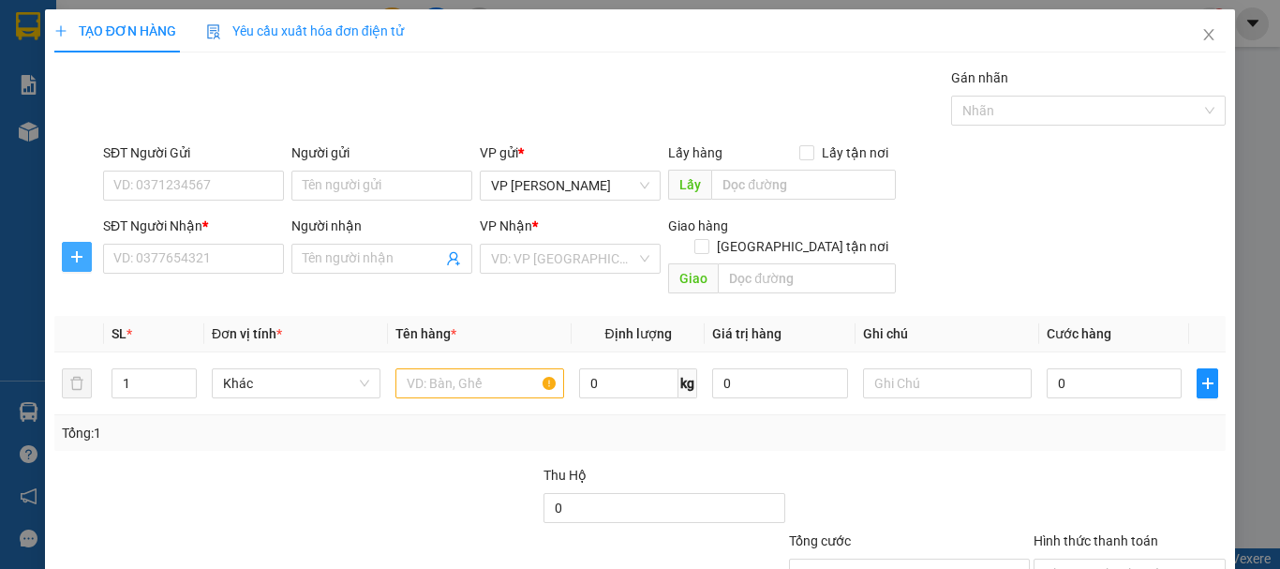
click at [73, 259] on icon "plus" at bounding box center [76, 256] width 15 height 15
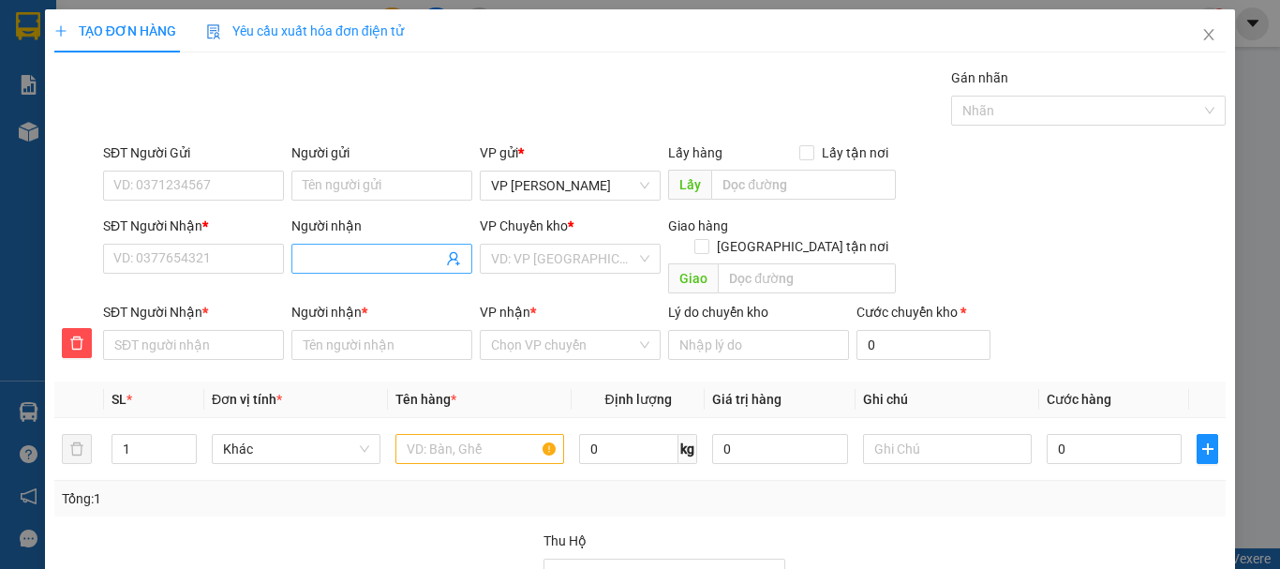
click at [316, 257] on input "Người nhận" at bounding box center [373, 258] width 140 height 21
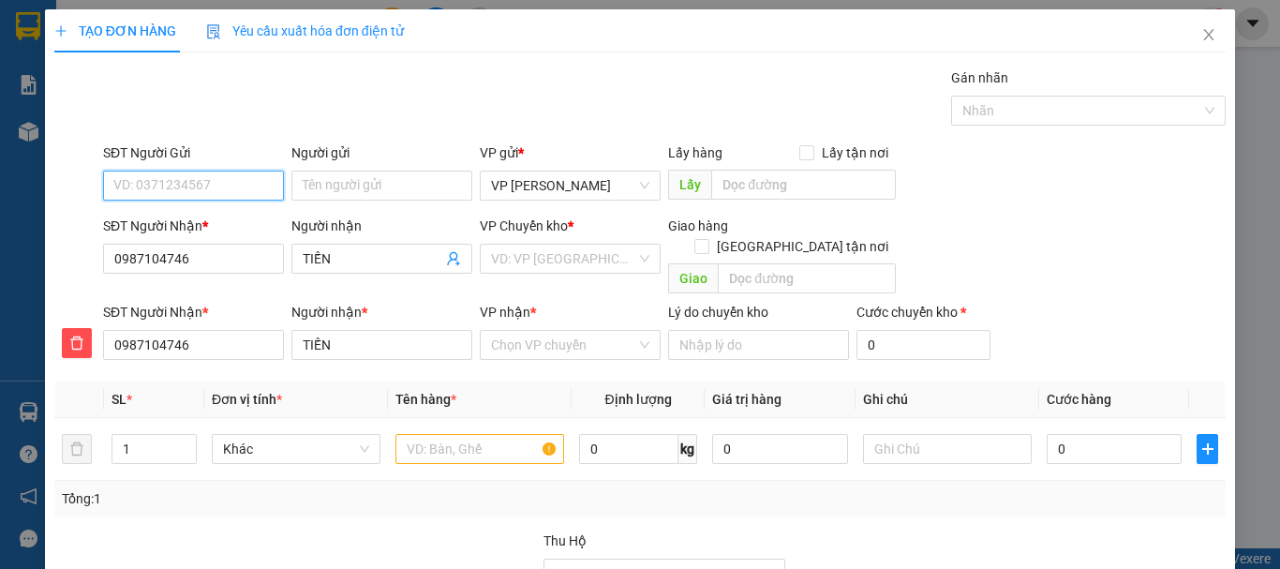
click at [229, 185] on input "SĐT Người Gửi" at bounding box center [193, 186] width 181 height 30
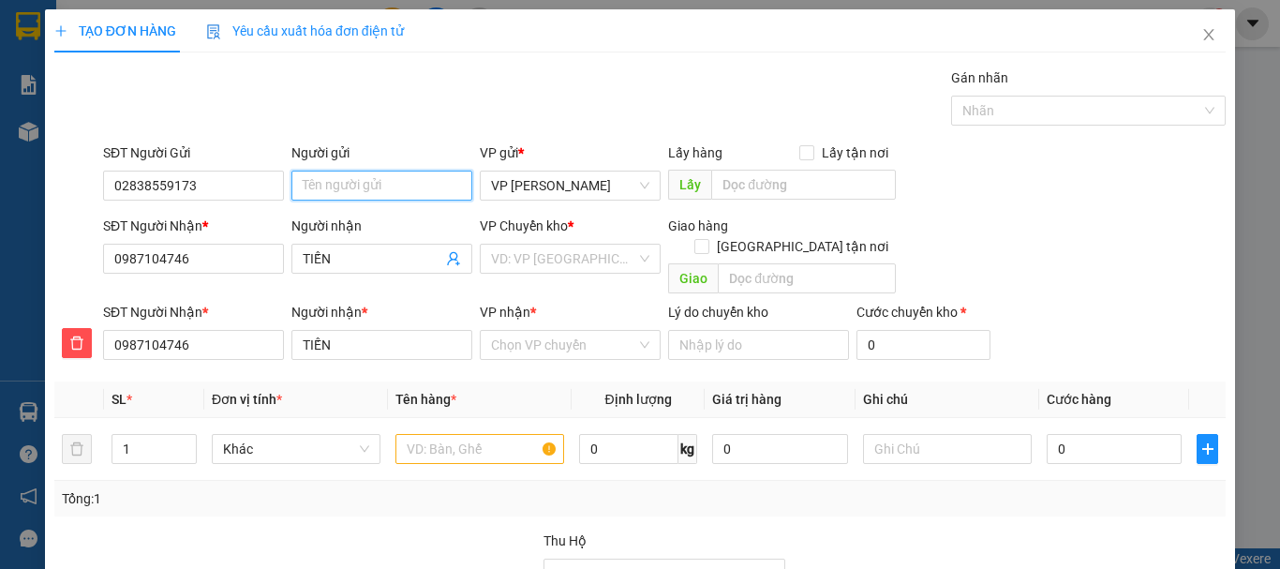
click at [365, 187] on input "Người gửi" at bounding box center [381, 186] width 181 height 30
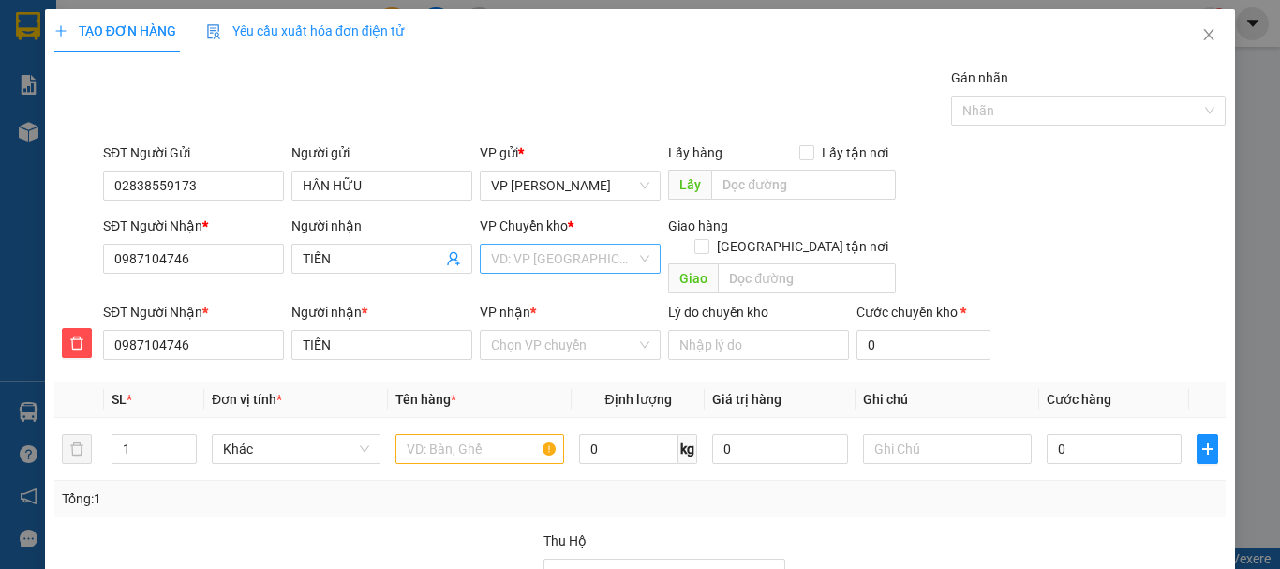
click at [520, 262] on input "search" at bounding box center [563, 259] width 145 height 28
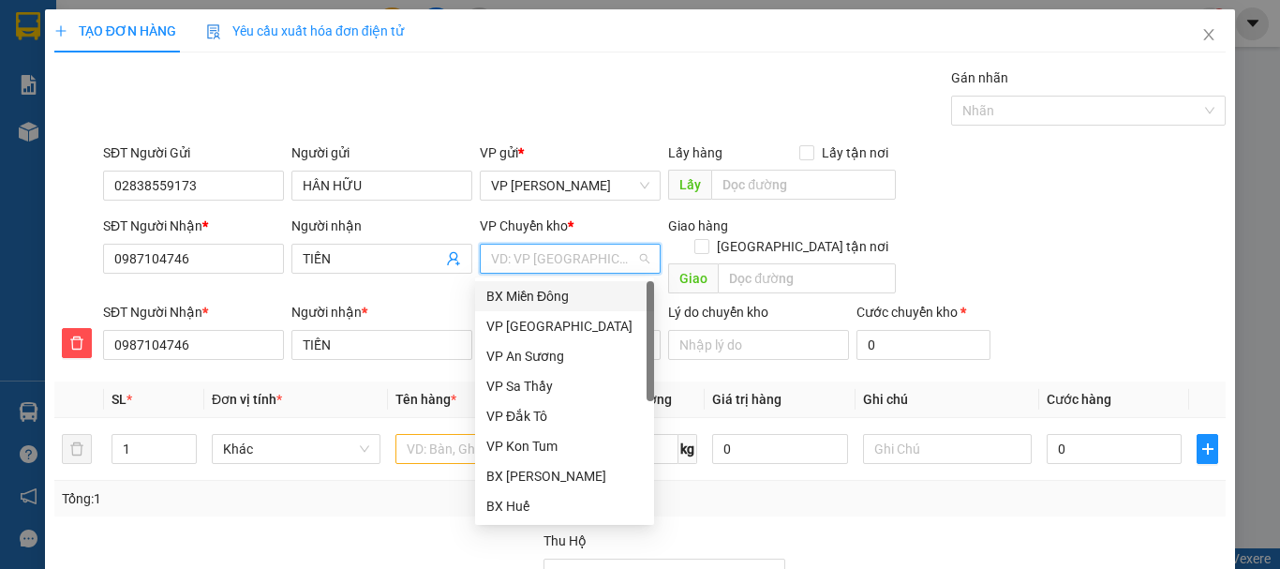
click at [532, 297] on div "BX Miền Đông" at bounding box center [564, 296] width 156 height 21
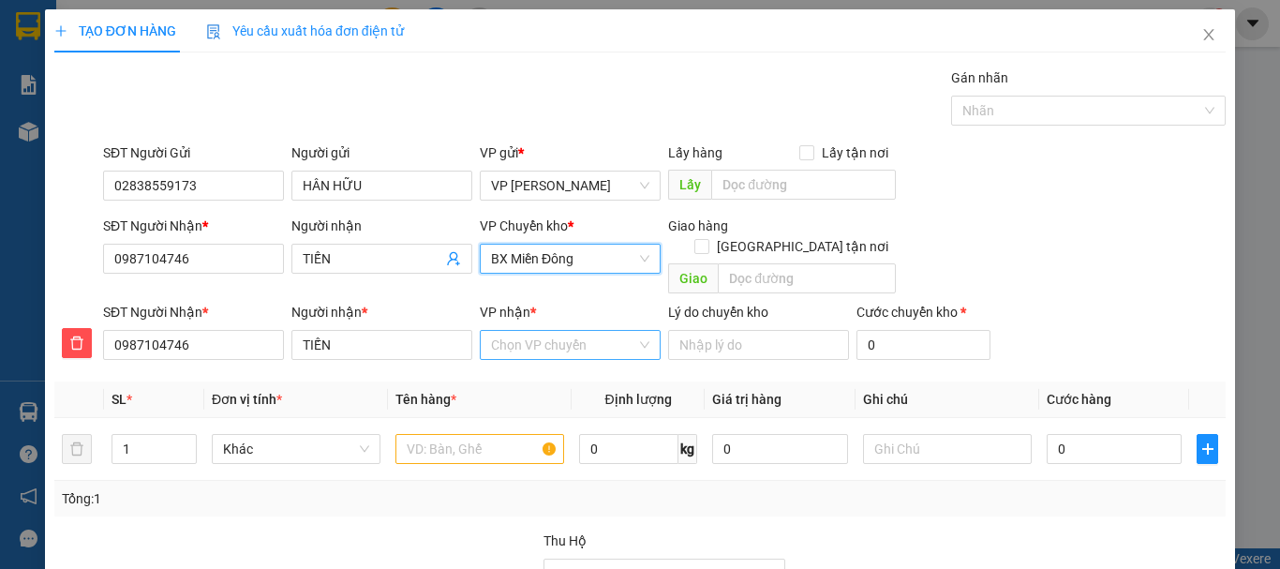
click at [530, 331] on input "VP nhận *" at bounding box center [563, 345] width 145 height 28
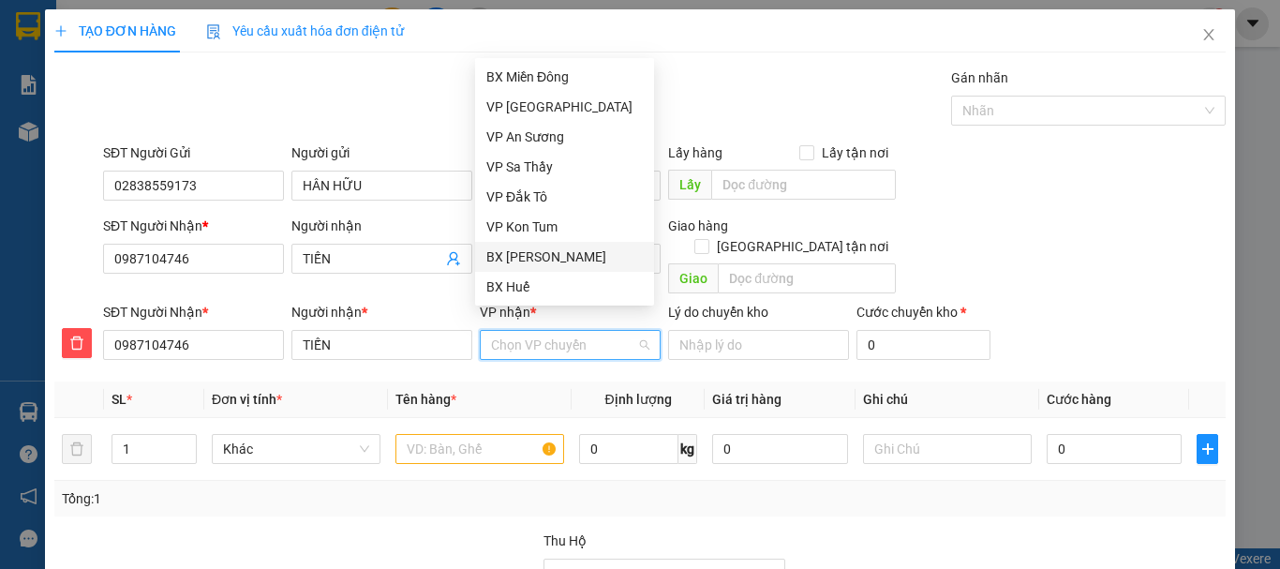
click at [552, 256] on div "BX [PERSON_NAME]" at bounding box center [564, 256] width 156 height 21
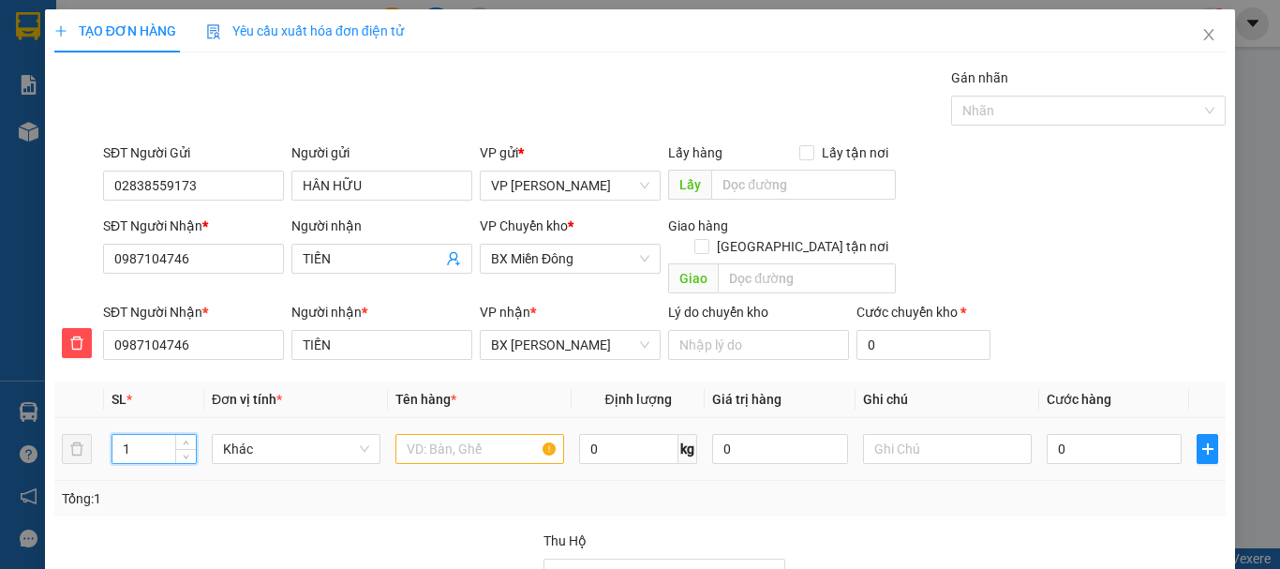
drag, startPoint x: 115, startPoint y: 420, endPoint x: 148, endPoint y: 421, distance: 32.8
click at [148, 435] on input "1" at bounding box center [153, 449] width 83 height 28
click at [436, 435] on input "text" at bounding box center [479, 449] width 169 height 30
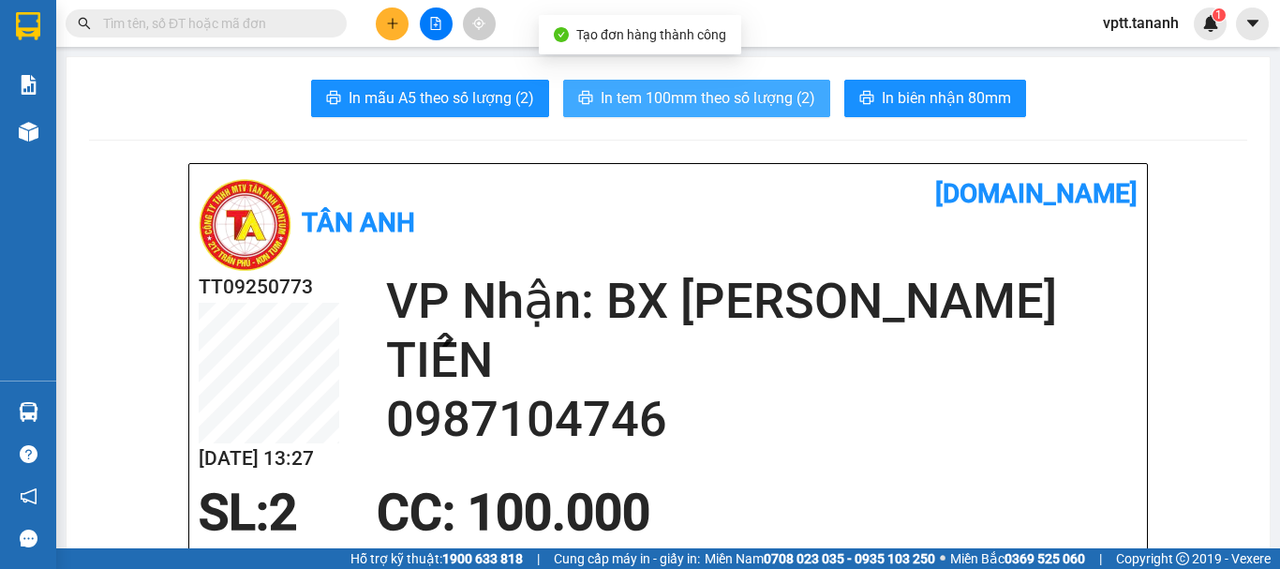
click at [719, 105] on span "In tem 100mm theo số lượng (2)" at bounding box center [708, 97] width 215 height 23
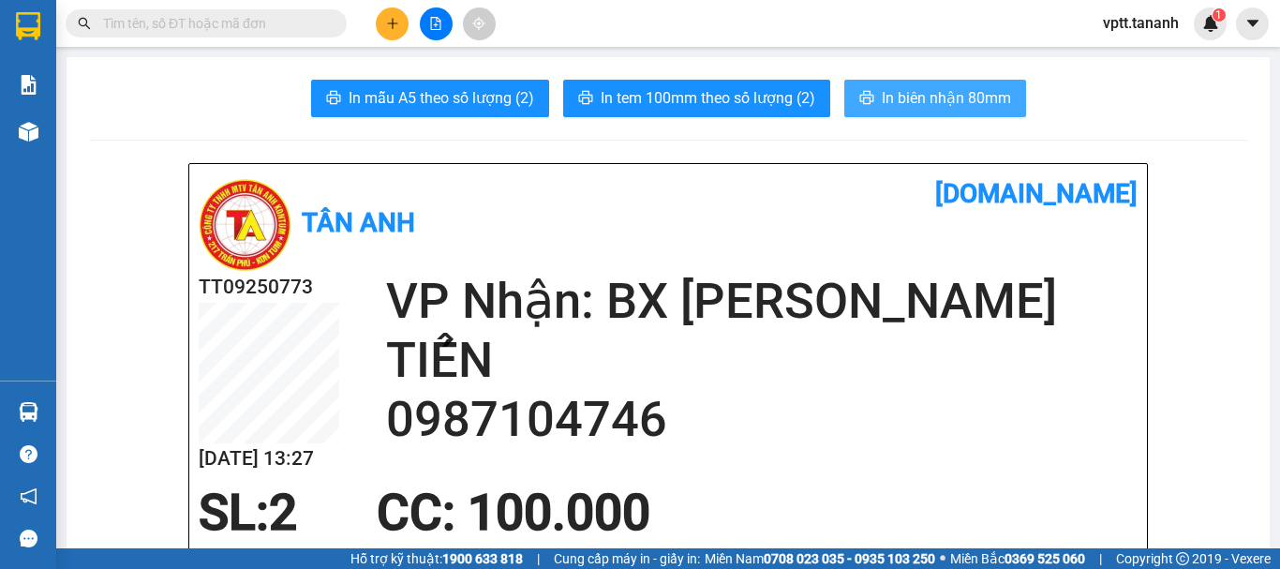
click at [891, 102] on span "In biên nhận 80mm" at bounding box center [946, 97] width 129 height 23
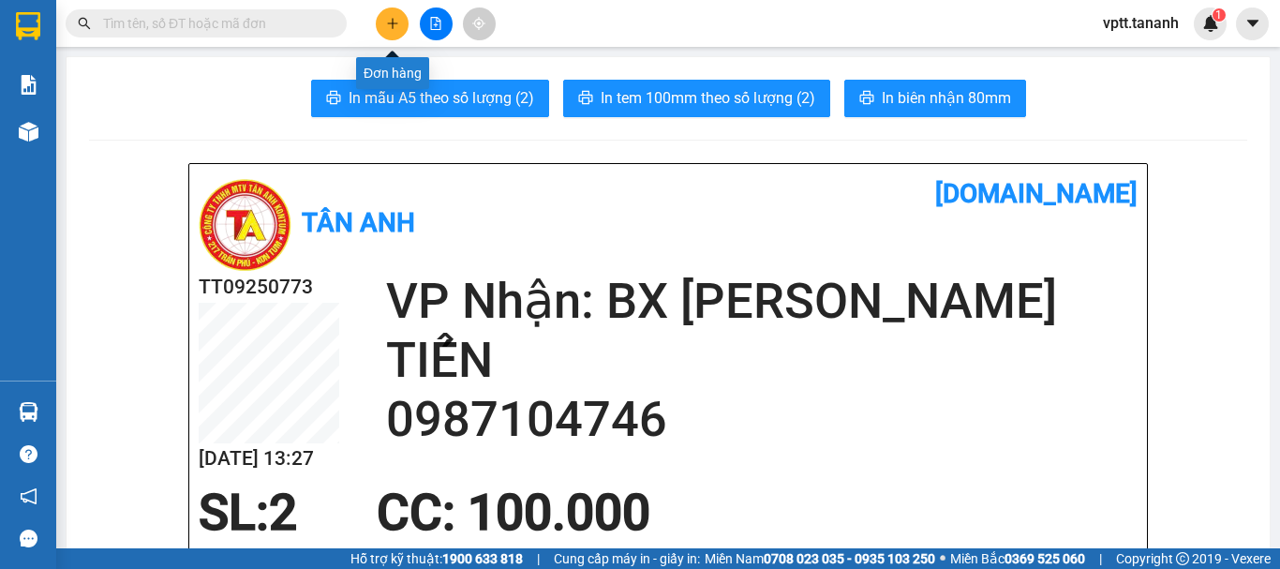
click at [386, 22] on icon "plus" at bounding box center [392, 23] width 13 height 13
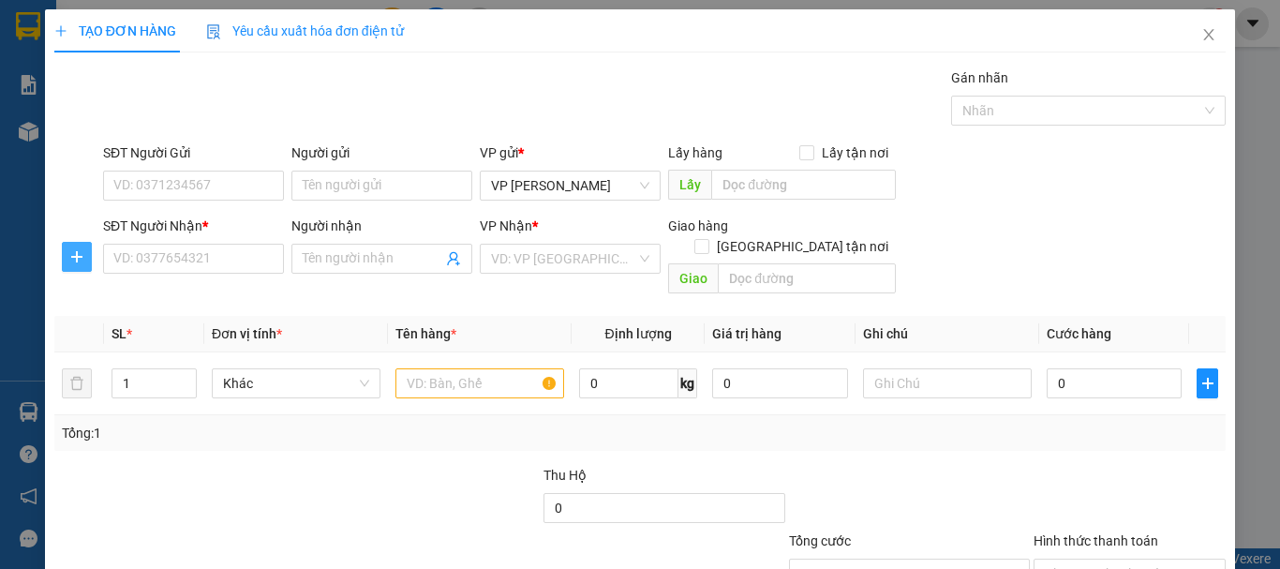
click at [80, 256] on icon "plus" at bounding box center [76, 256] width 15 height 15
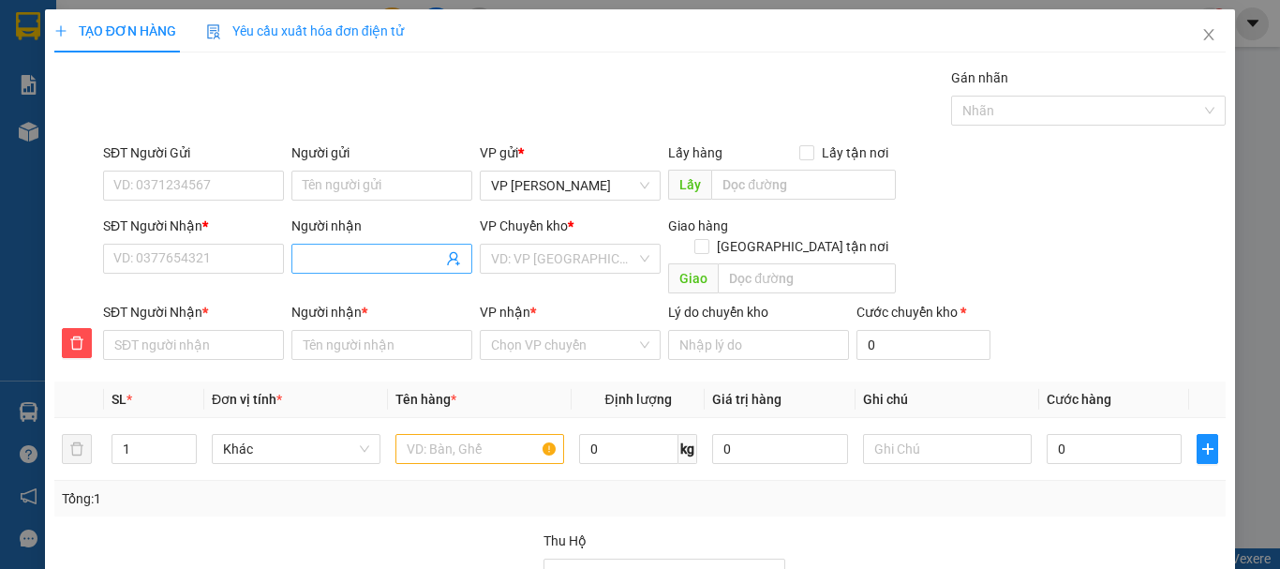
click at [352, 258] on input "Người nhận" at bounding box center [373, 258] width 140 height 21
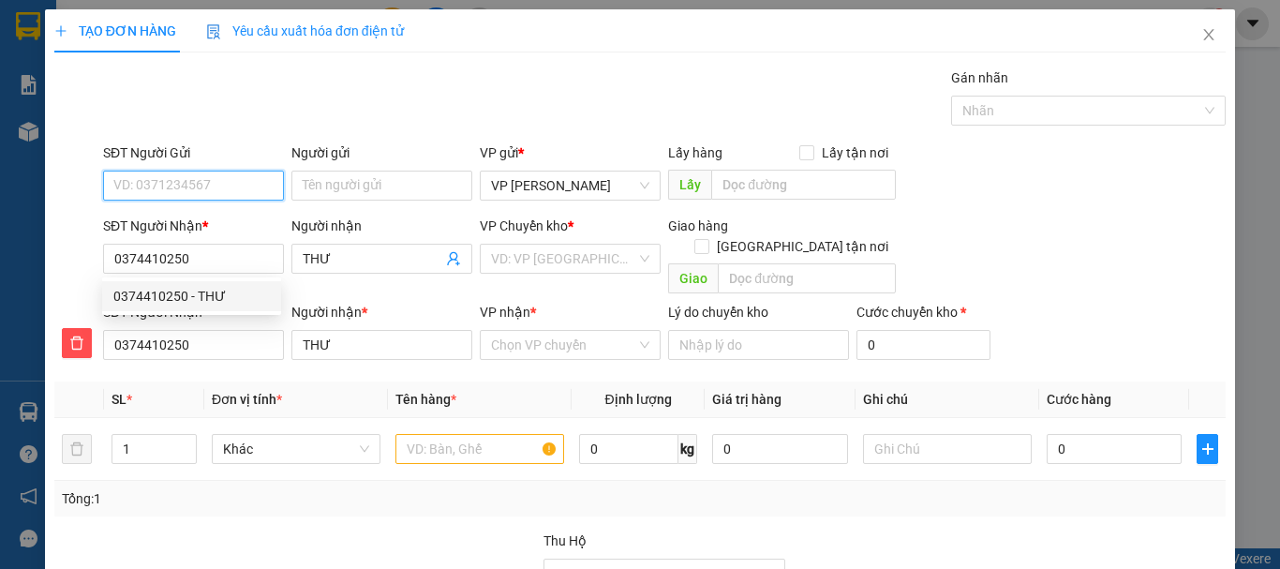
click at [194, 187] on input "SĐT Người Gửi" at bounding box center [193, 186] width 181 height 30
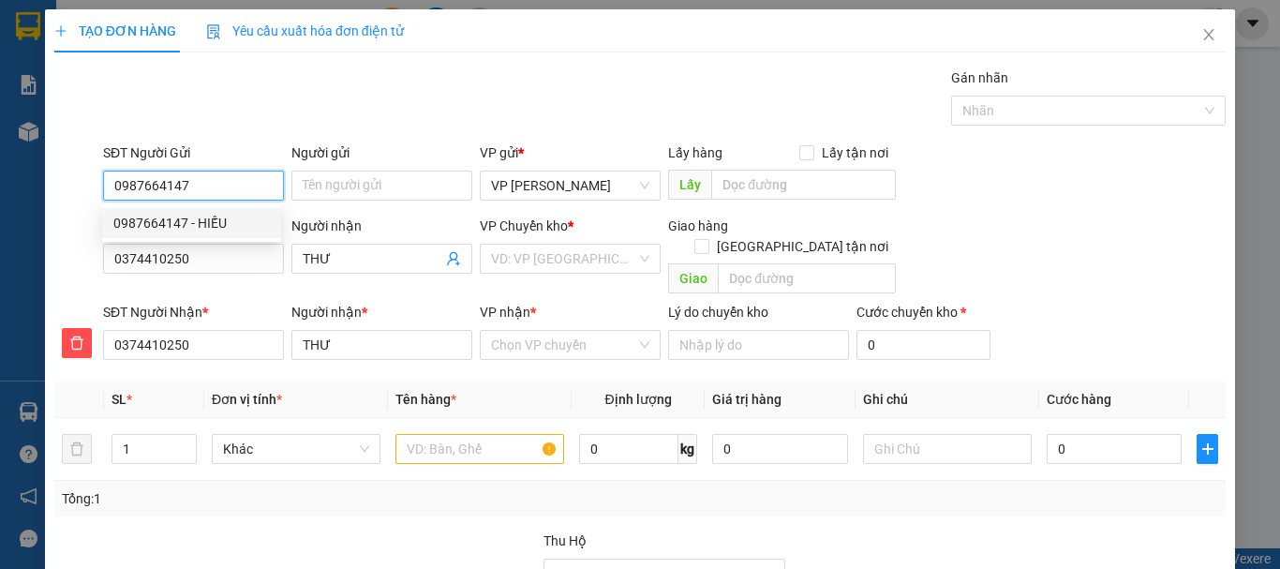
click at [206, 225] on div "0987664147 - HIẾU" at bounding box center [191, 223] width 156 height 21
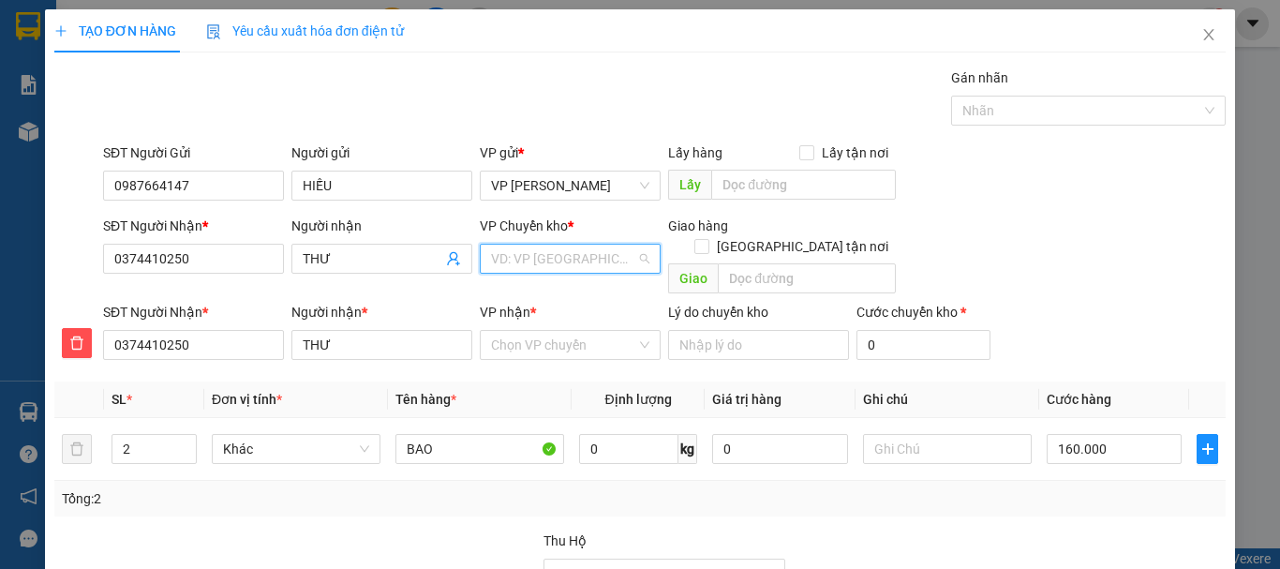
click at [562, 254] on input "search" at bounding box center [563, 259] width 145 height 28
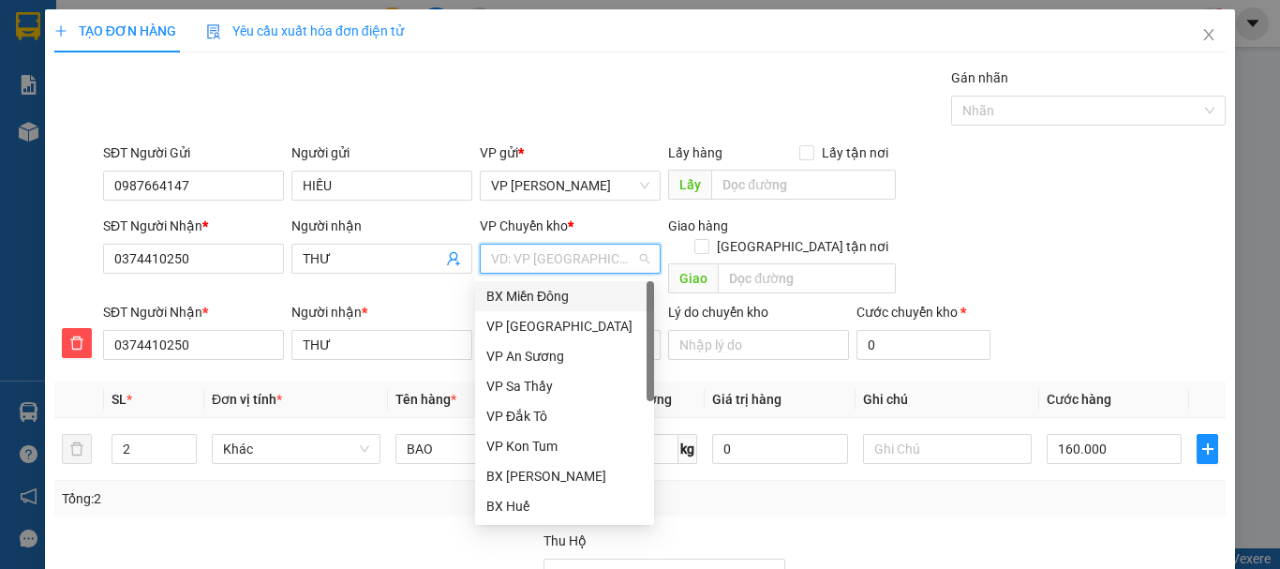
click at [559, 294] on div "BX Miền Đông" at bounding box center [564, 296] width 156 height 21
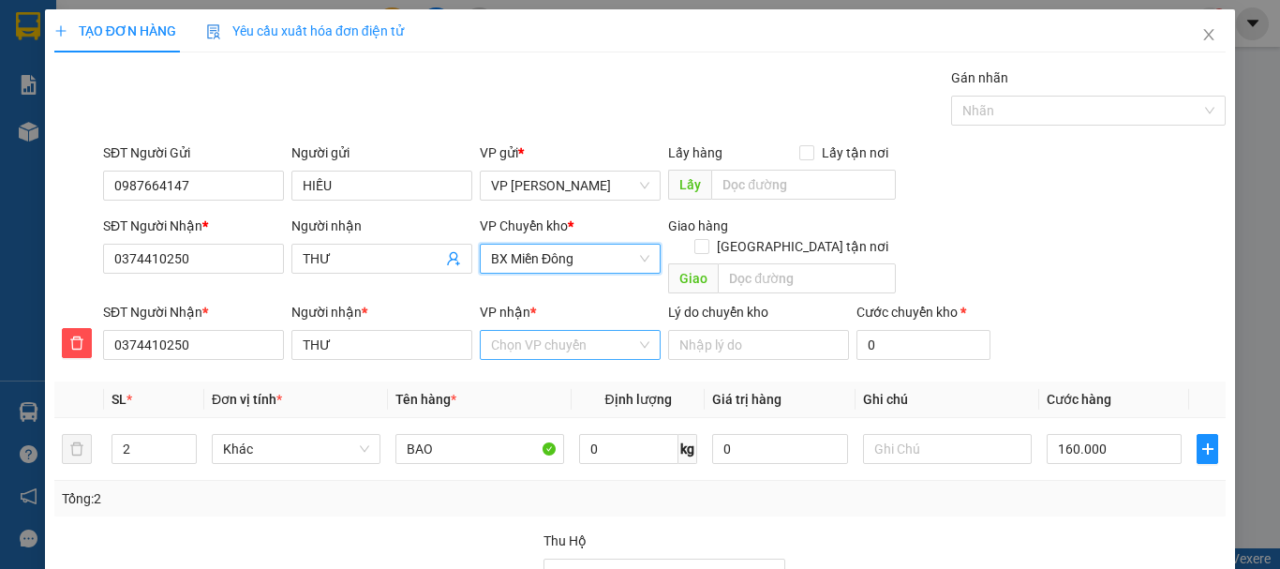
click at [539, 333] on input "VP nhận *" at bounding box center [563, 345] width 145 height 28
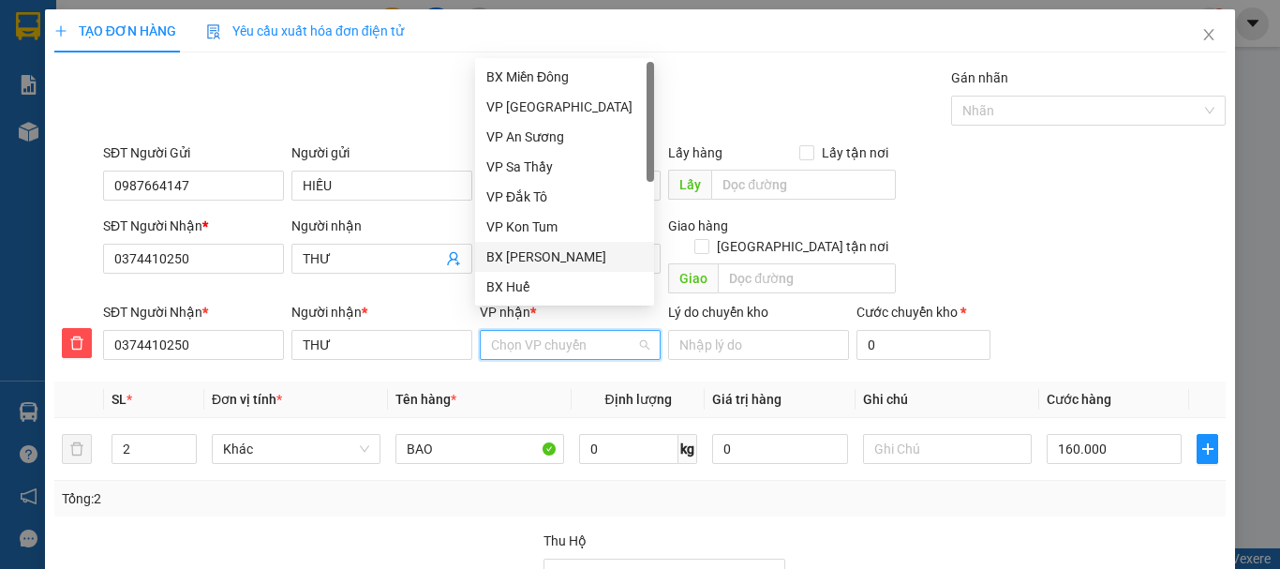
click at [543, 253] on div "BX [PERSON_NAME]" at bounding box center [564, 256] width 156 height 21
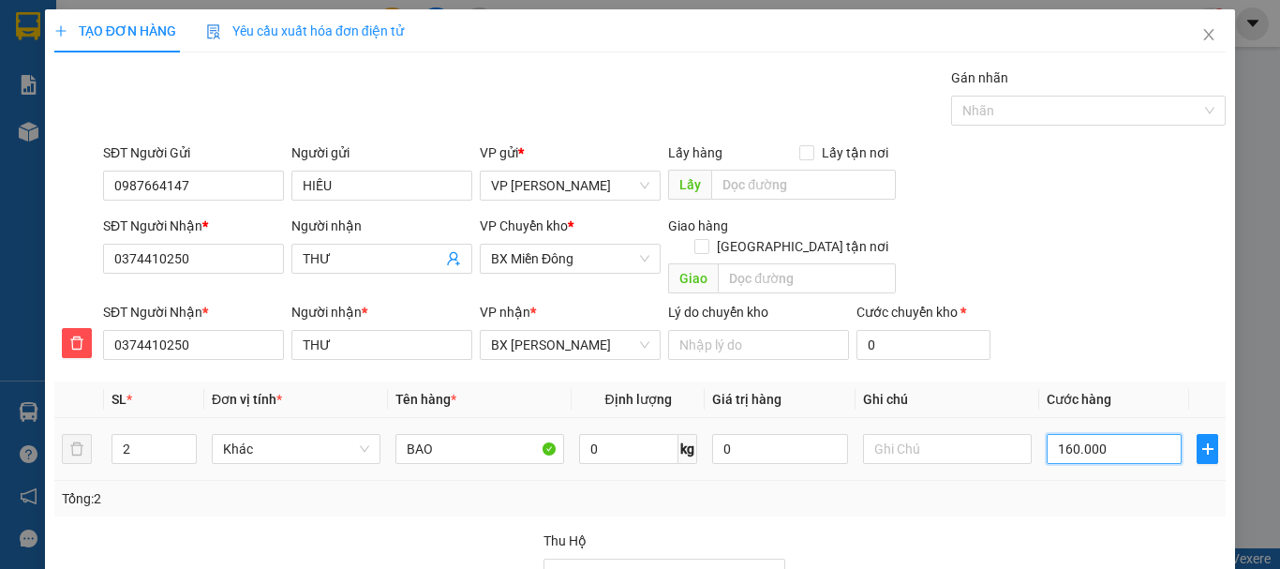
click at [1059, 434] on input "160.000" at bounding box center [1114, 449] width 135 height 30
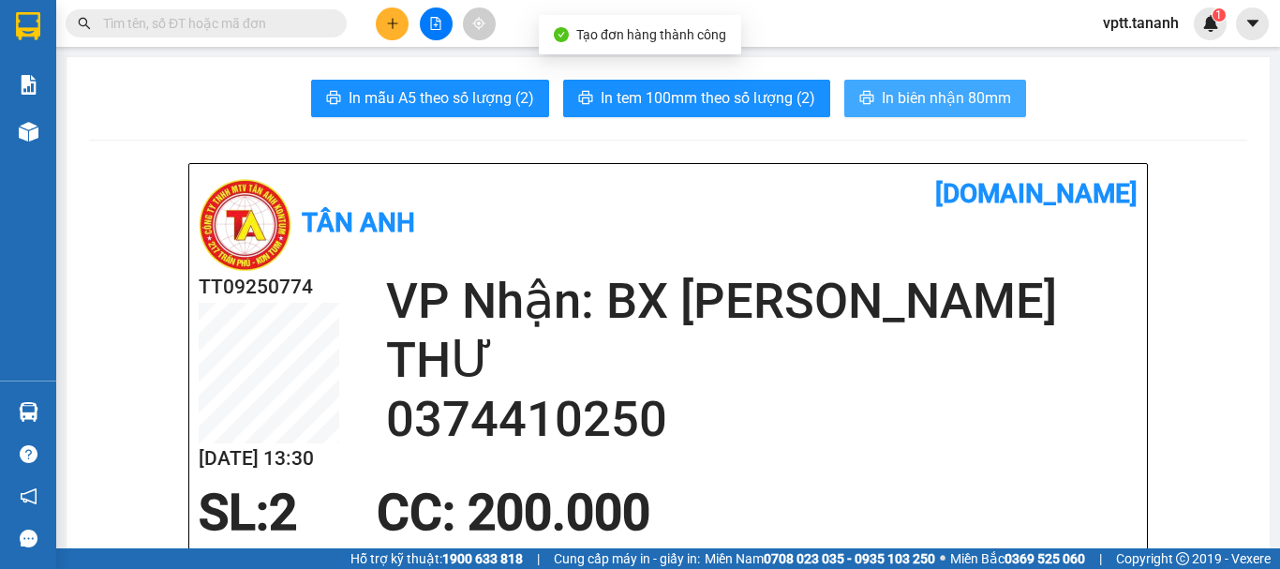
click at [932, 90] on span "In biên nhận 80mm" at bounding box center [946, 97] width 129 height 23
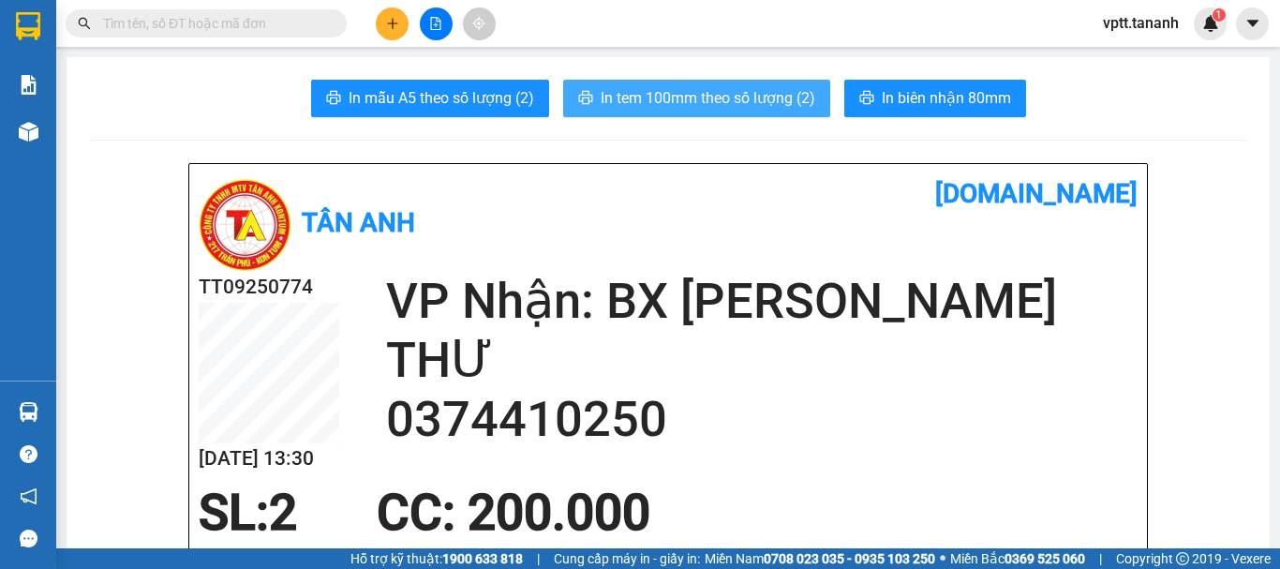
click at [728, 101] on span "In tem 100mm theo số lượng (2)" at bounding box center [708, 97] width 215 height 23
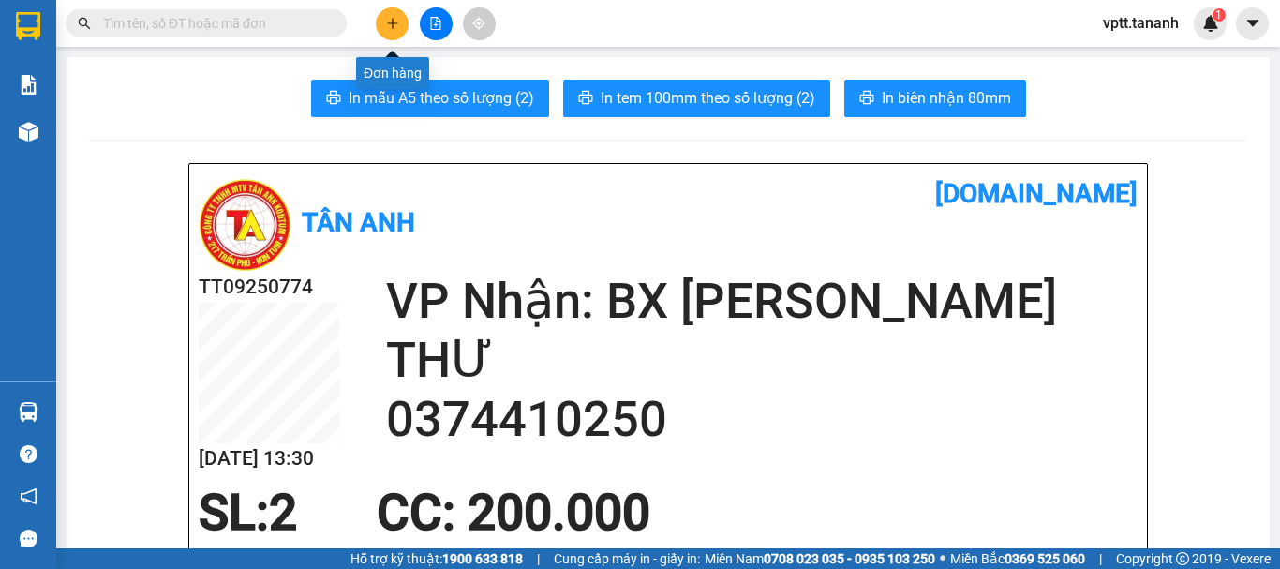
click at [394, 22] on icon "plus" at bounding box center [392, 23] width 13 height 13
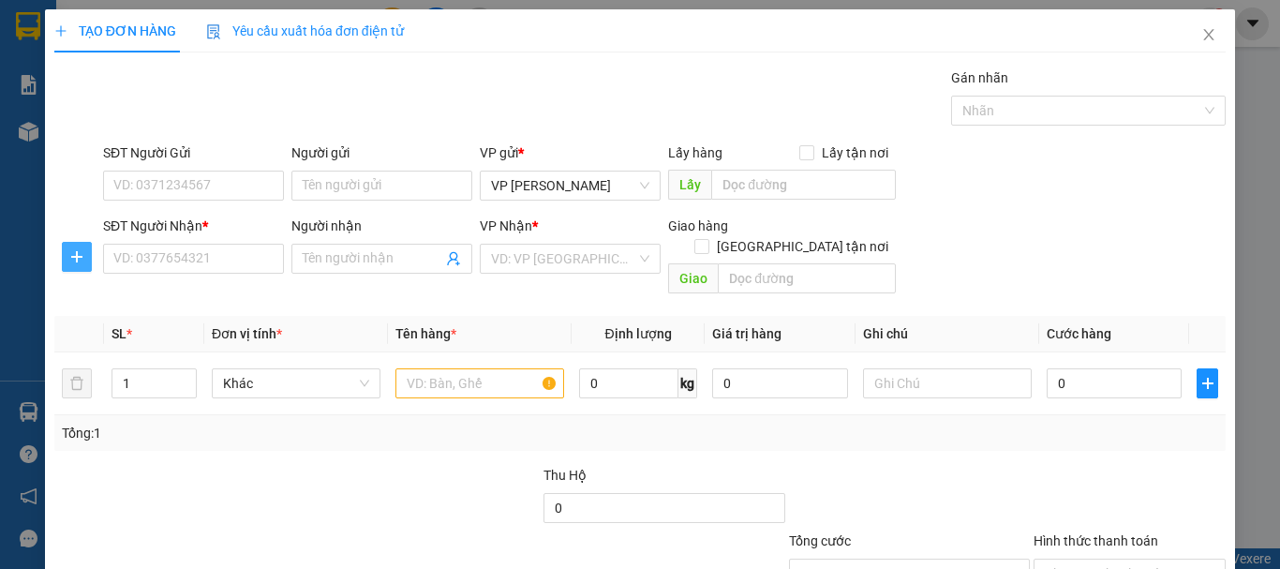
click at [73, 254] on icon "plus" at bounding box center [76, 256] width 15 height 15
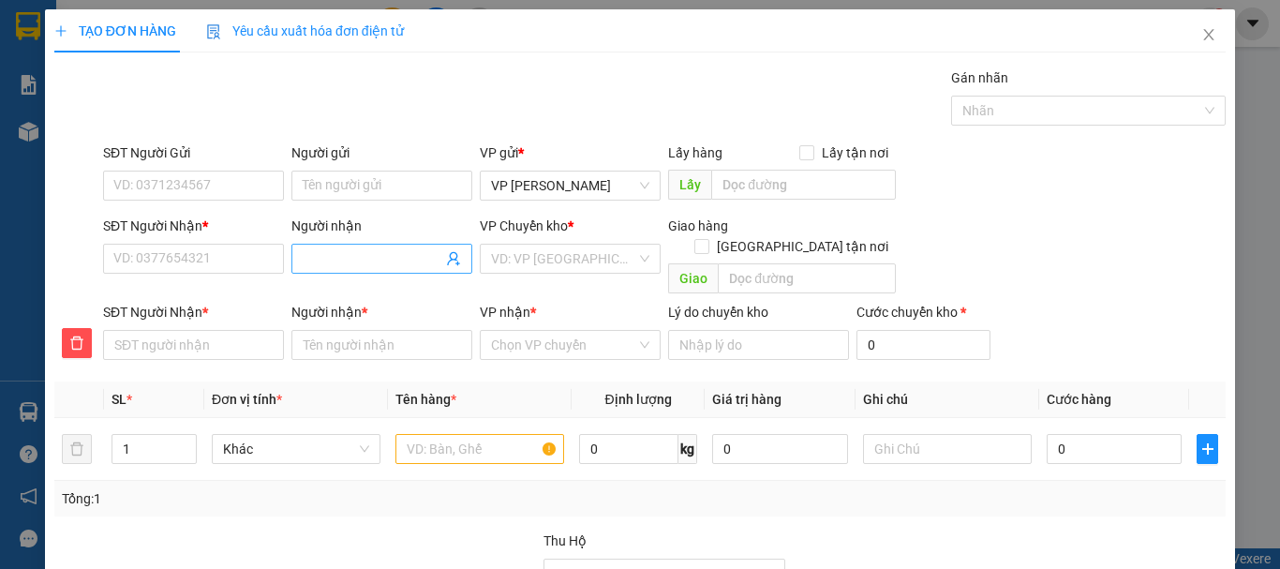
click at [325, 261] on input "Người nhận" at bounding box center [373, 258] width 140 height 21
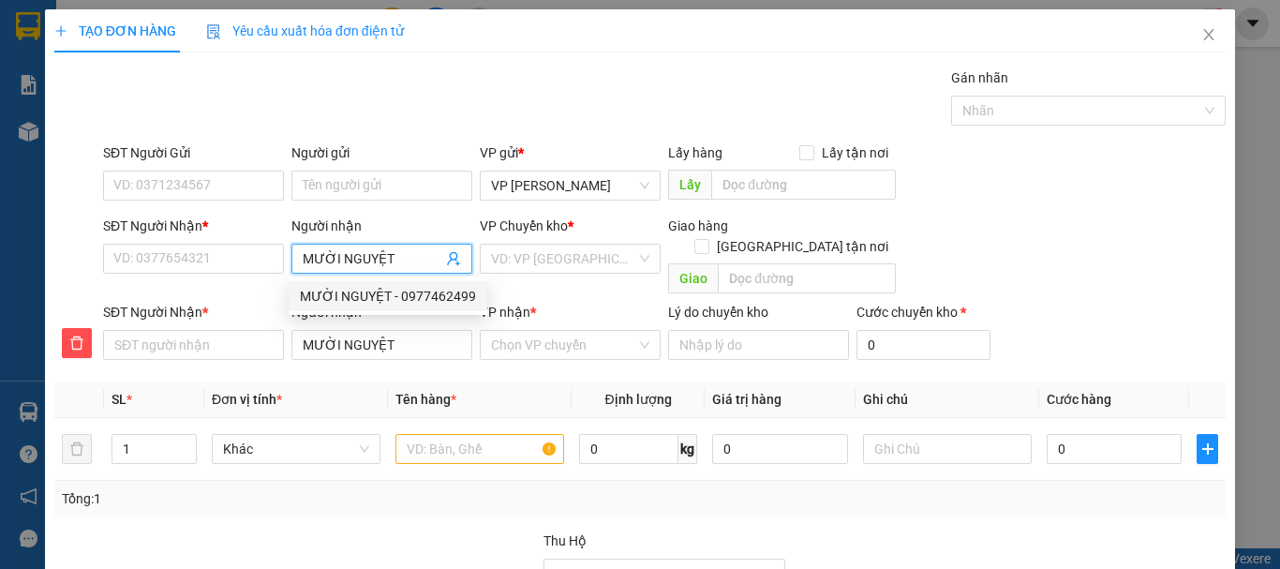
click at [400, 293] on div "MƯỜI NGUYỆT - 0977462499" at bounding box center [388, 296] width 176 height 21
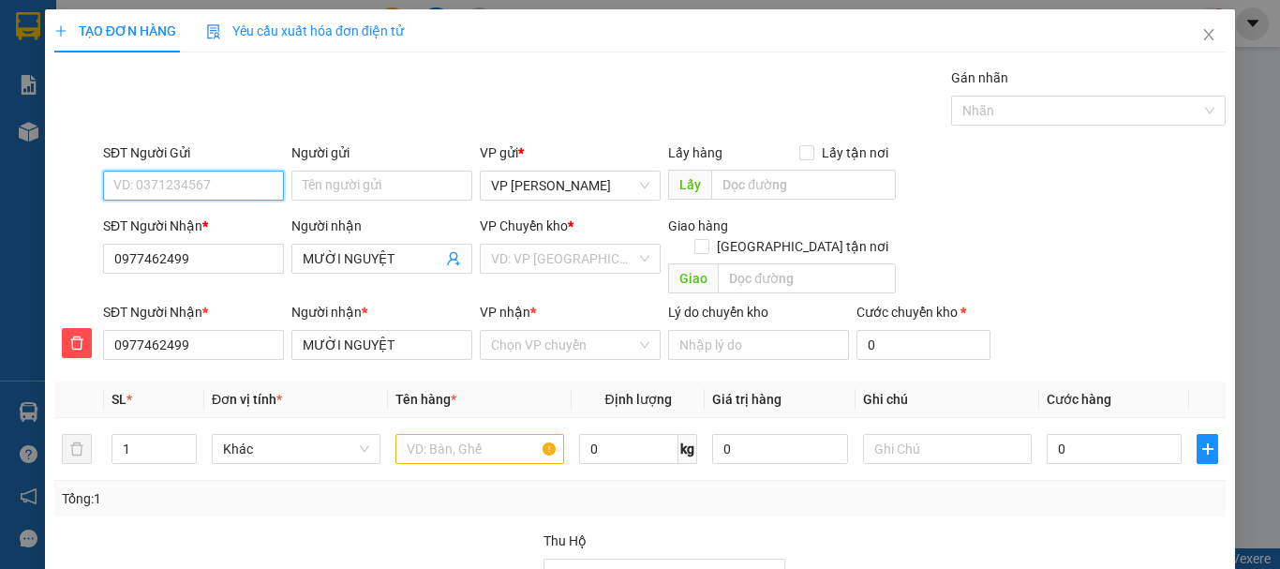
click at [154, 184] on input "SĐT Người Gửi" at bounding box center [193, 186] width 181 height 30
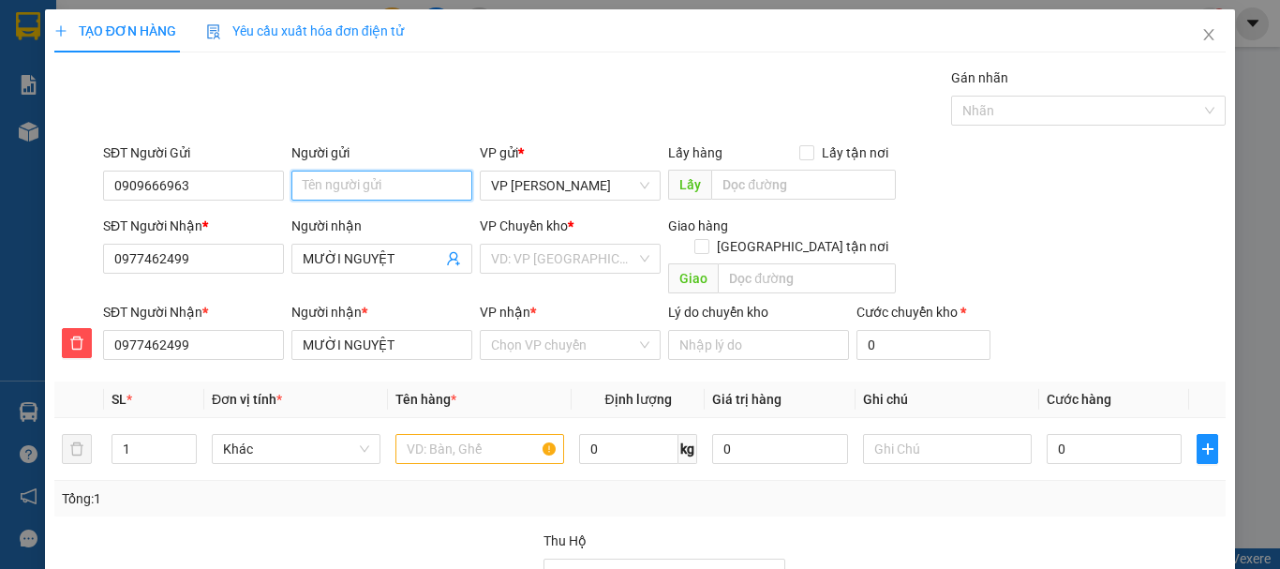
click at [327, 188] on input "Người gửi" at bounding box center [381, 186] width 181 height 30
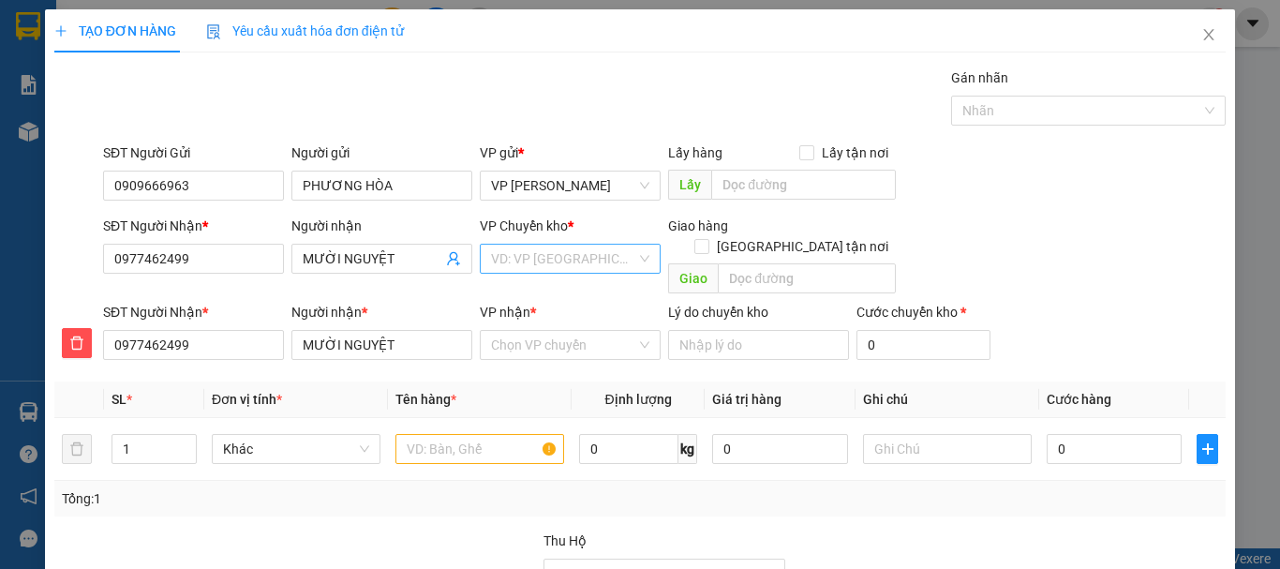
click at [572, 261] on input "search" at bounding box center [563, 259] width 145 height 28
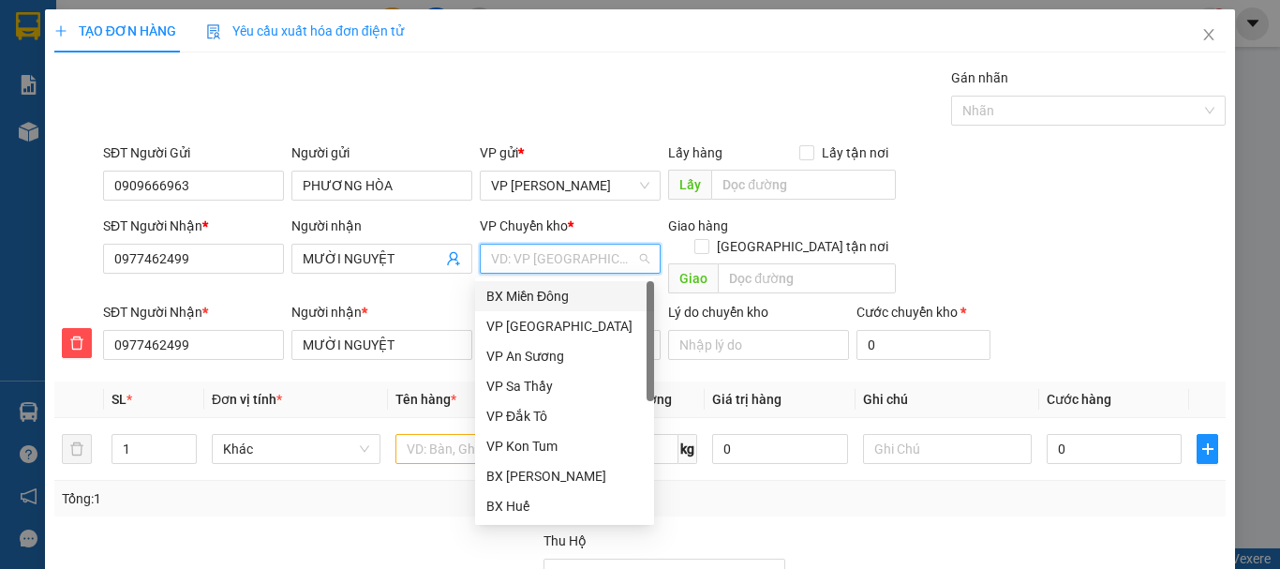
click at [573, 290] on div "BX Miền Đông" at bounding box center [564, 296] width 156 height 21
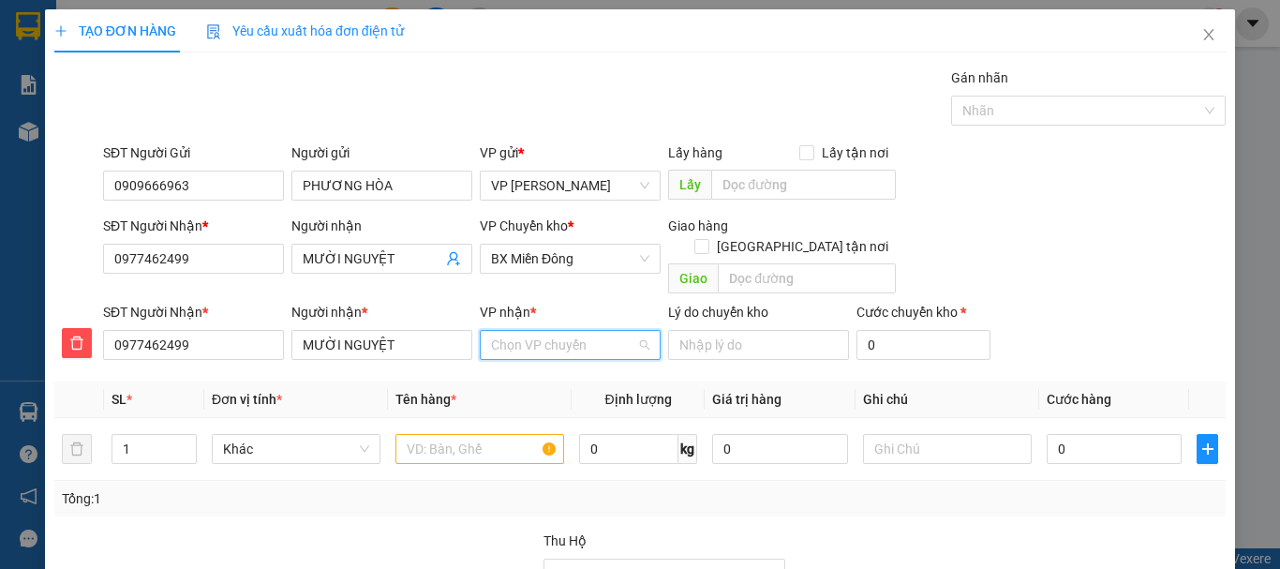
click at [558, 332] on input "VP nhận *" at bounding box center [563, 345] width 145 height 28
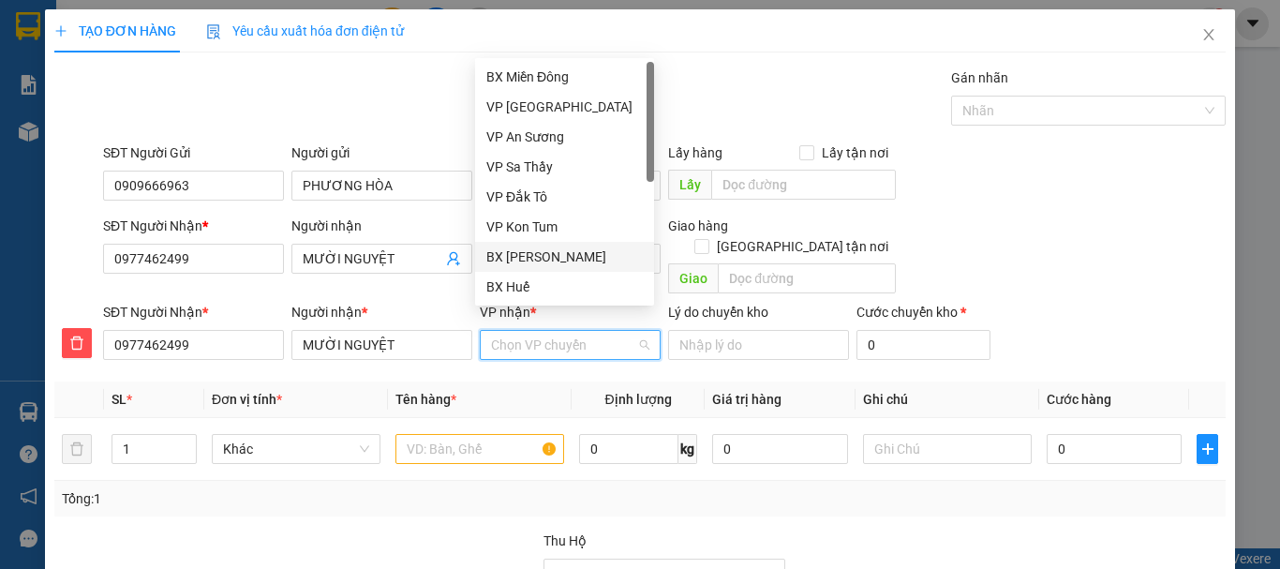
click at [557, 250] on div "BX [PERSON_NAME]" at bounding box center [564, 256] width 156 height 21
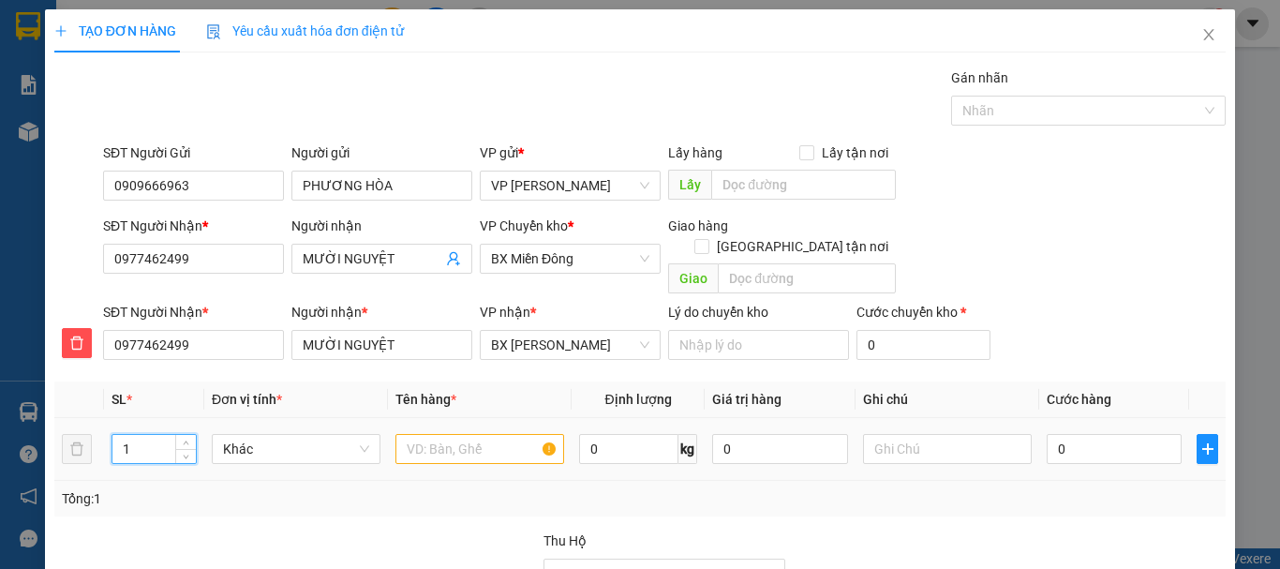
drag, startPoint x: 123, startPoint y: 424, endPoint x: 170, endPoint y: 424, distance: 46.8
click at [170, 435] on input "1" at bounding box center [153, 449] width 83 height 28
drag, startPoint x: 458, startPoint y: 437, endPoint x: 498, endPoint y: 439, distance: 40.4
click at [460, 435] on input "text" at bounding box center [479, 449] width 169 height 30
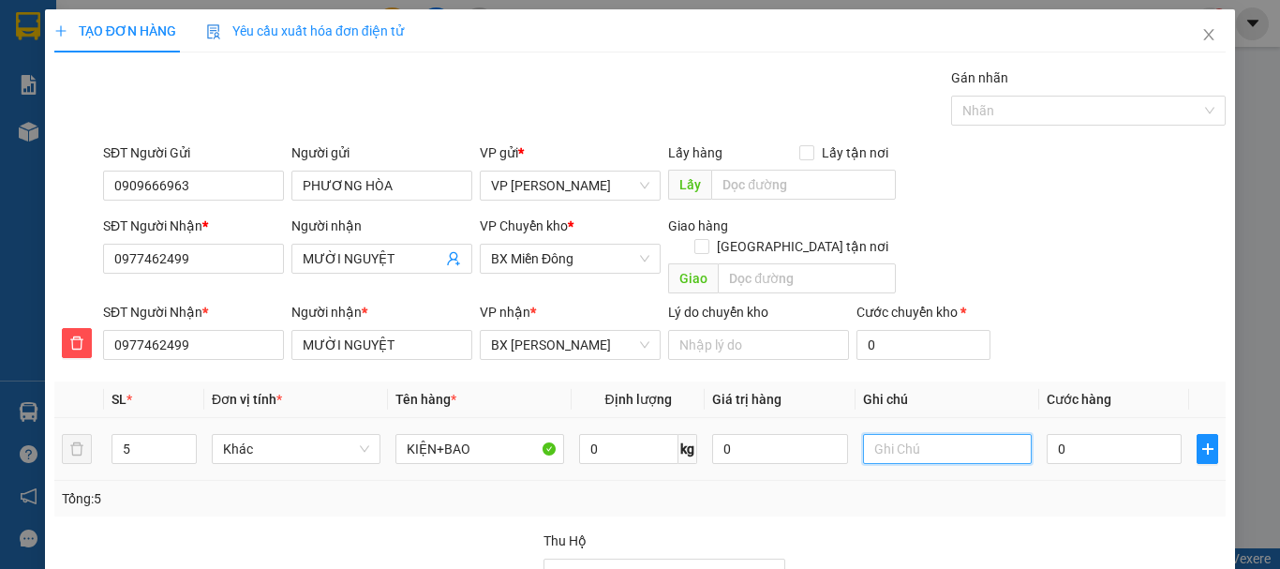
click at [883, 434] on input "text" at bounding box center [947, 449] width 169 height 30
drag, startPoint x: 117, startPoint y: 425, endPoint x: 139, endPoint y: 431, distance: 22.3
click at [139, 435] on input "5" at bounding box center [153, 449] width 83 height 28
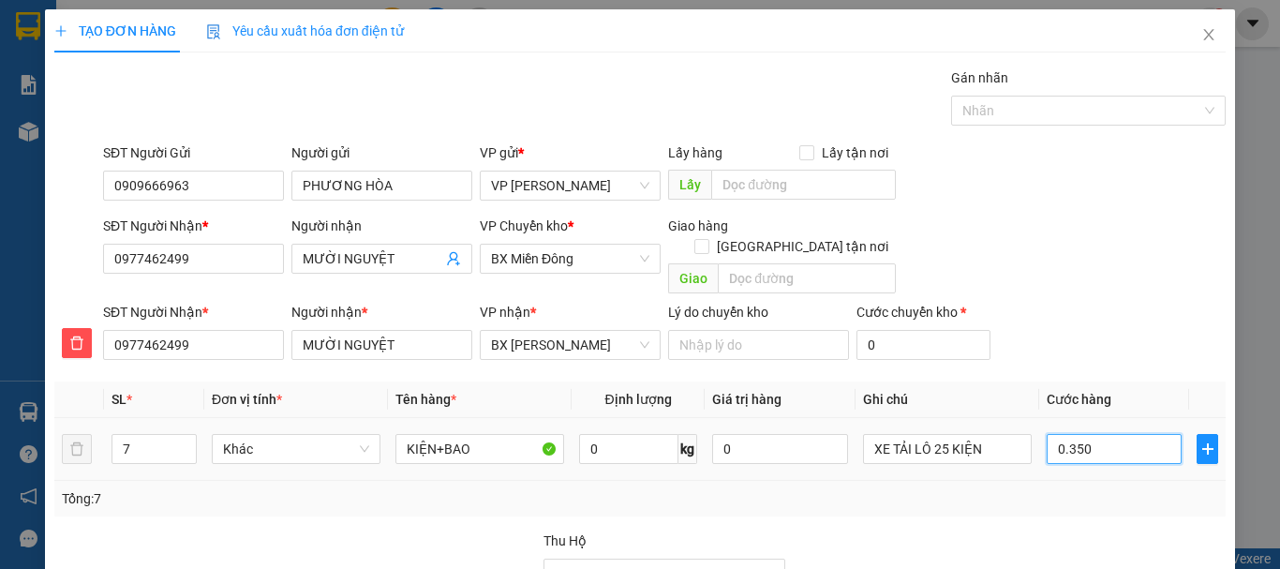
drag, startPoint x: 1077, startPoint y: 423, endPoint x: 1001, endPoint y: 450, distance: 81.2
click at [1001, 450] on tr "7 Khác KIỆN+BAO 0 kg 0 XE TẢI LÔ 25 KIỆN 0.350" at bounding box center [639, 449] width 1171 height 63
drag, startPoint x: 1052, startPoint y: 428, endPoint x: 1027, endPoint y: 437, distance: 26.7
click at [1039, 437] on td "0" at bounding box center [1114, 449] width 150 height 63
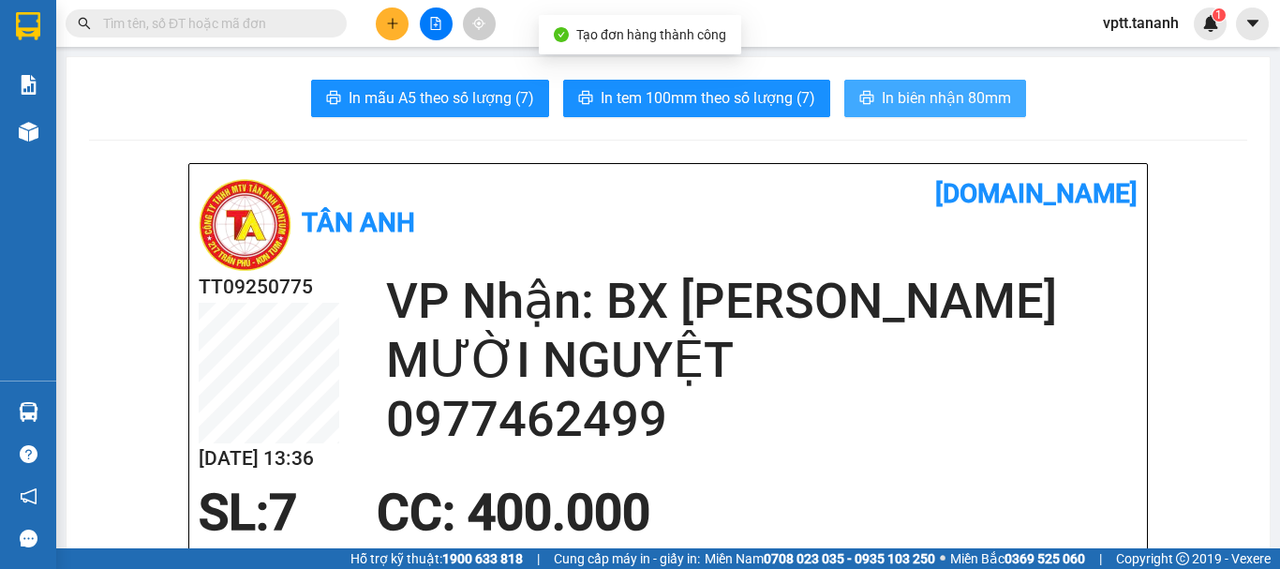
click at [943, 98] on span "In biên nhận 80mm" at bounding box center [946, 97] width 129 height 23
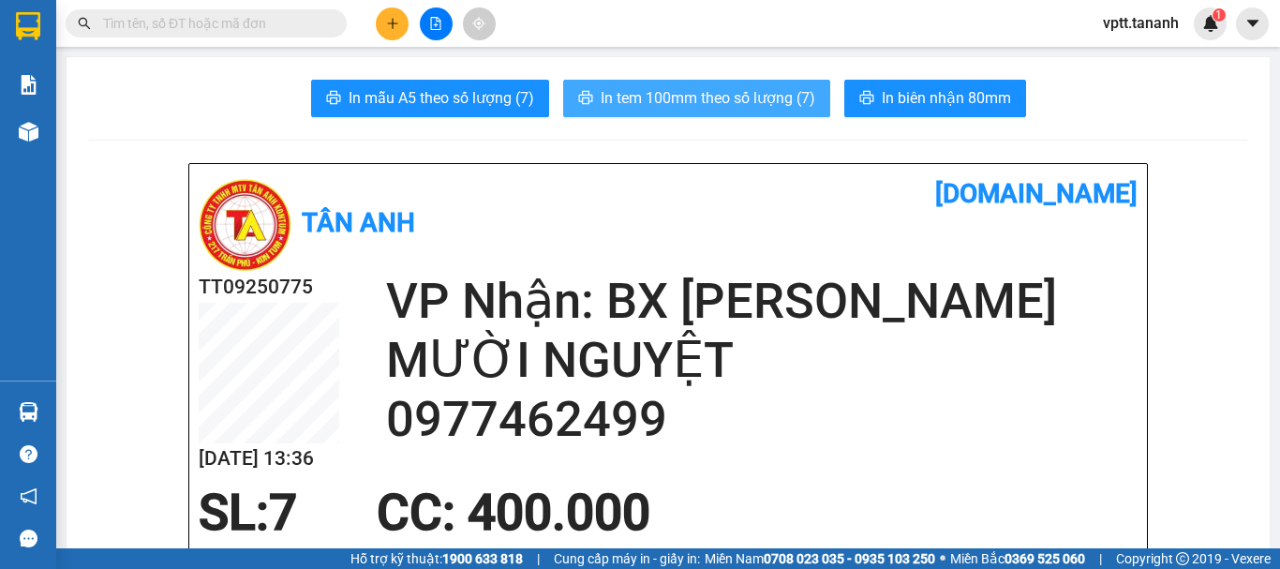
click at [692, 93] on span "In tem 100mm theo số lượng (7)" at bounding box center [708, 97] width 215 height 23
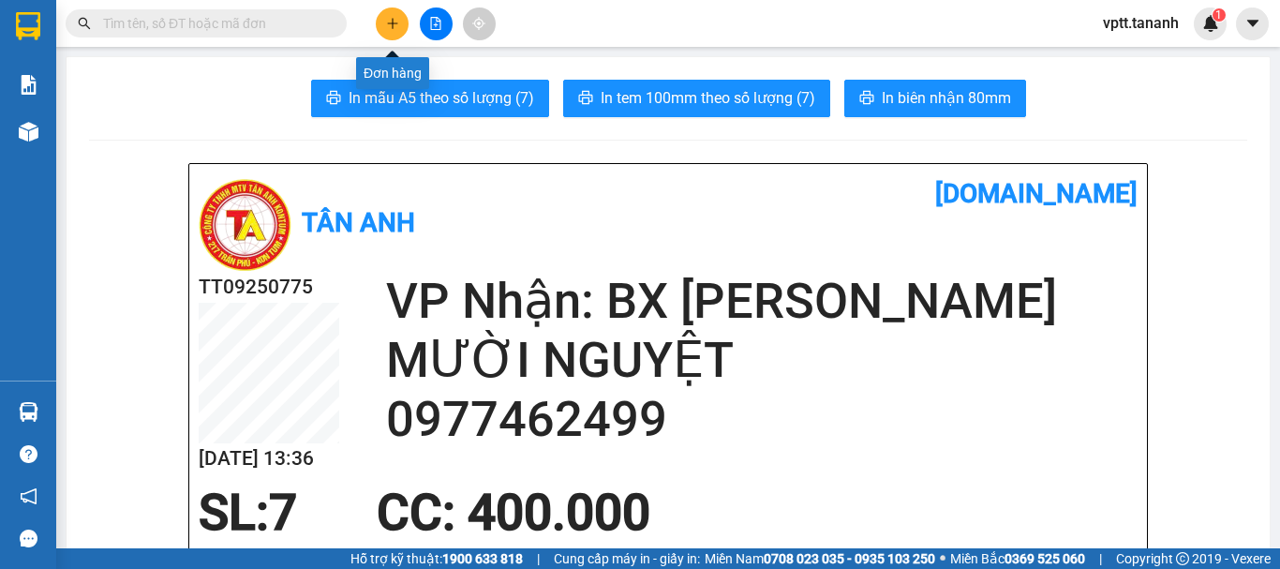
click at [394, 27] on icon "plus" at bounding box center [392, 23] width 13 height 13
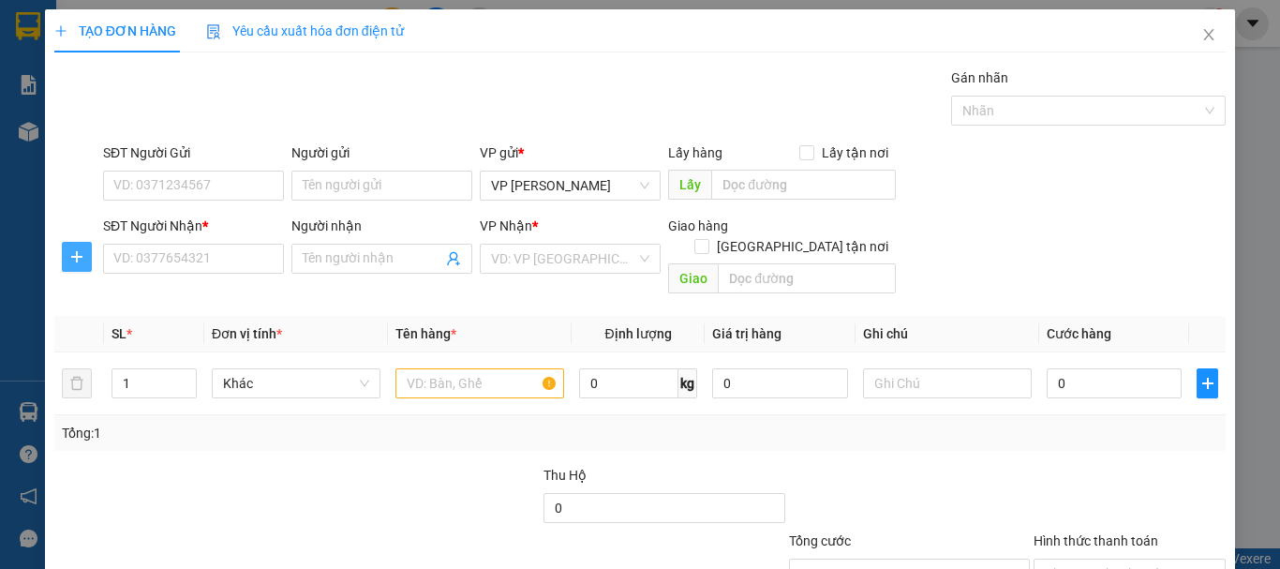
click at [71, 255] on icon "plus" at bounding box center [76, 256] width 15 height 15
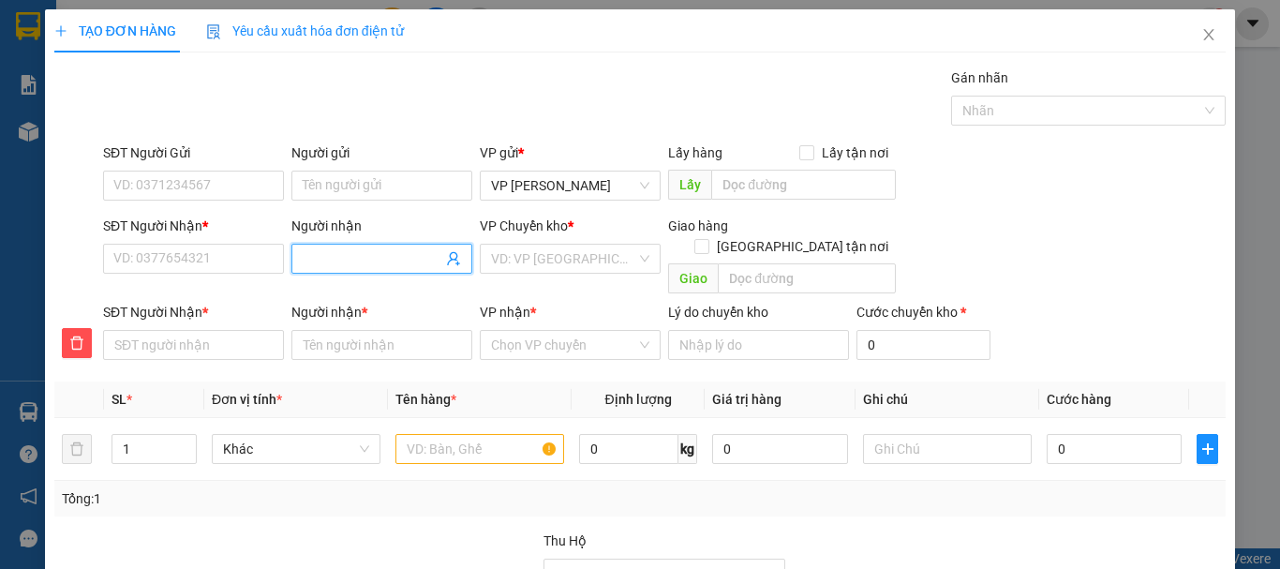
click at [343, 264] on input "Người nhận" at bounding box center [373, 258] width 140 height 21
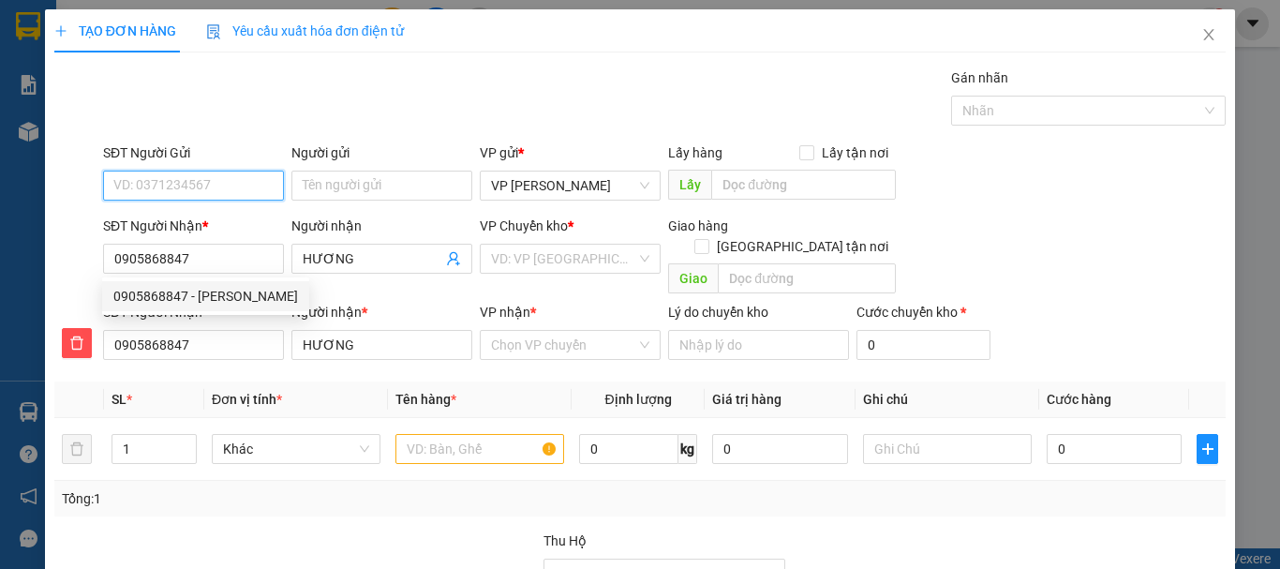
drag, startPoint x: 130, startPoint y: 184, endPoint x: 165, endPoint y: 186, distance: 34.8
click at [130, 186] on input "SĐT Người Gửi" at bounding box center [193, 186] width 181 height 30
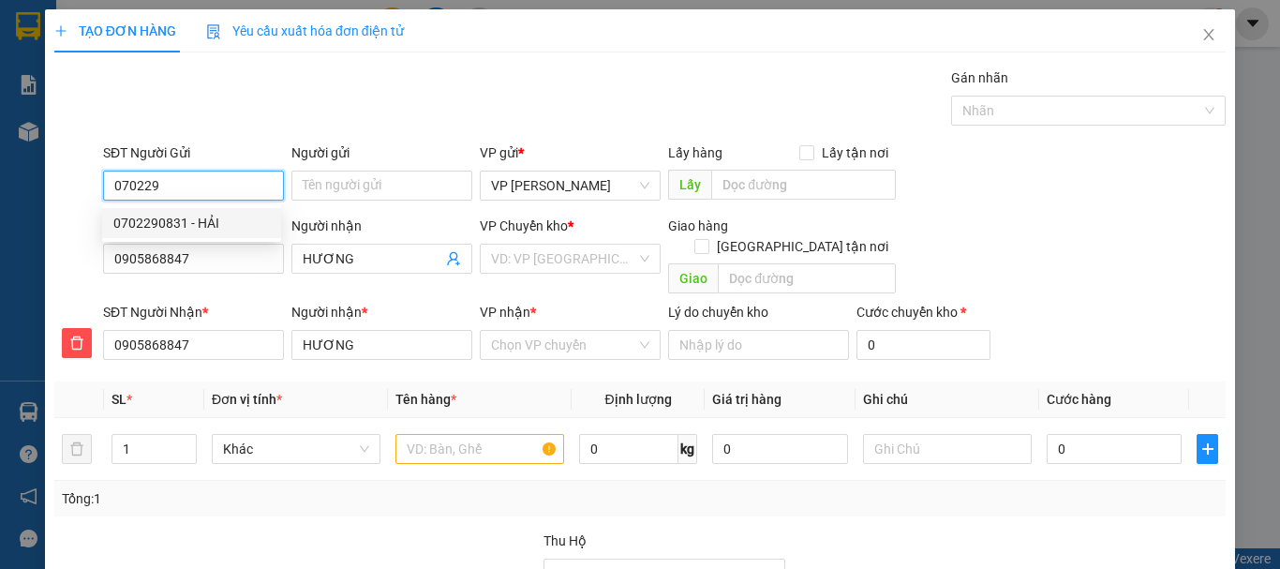
click at [158, 222] on div "0702290831 - HẢI" at bounding box center [191, 223] width 156 height 21
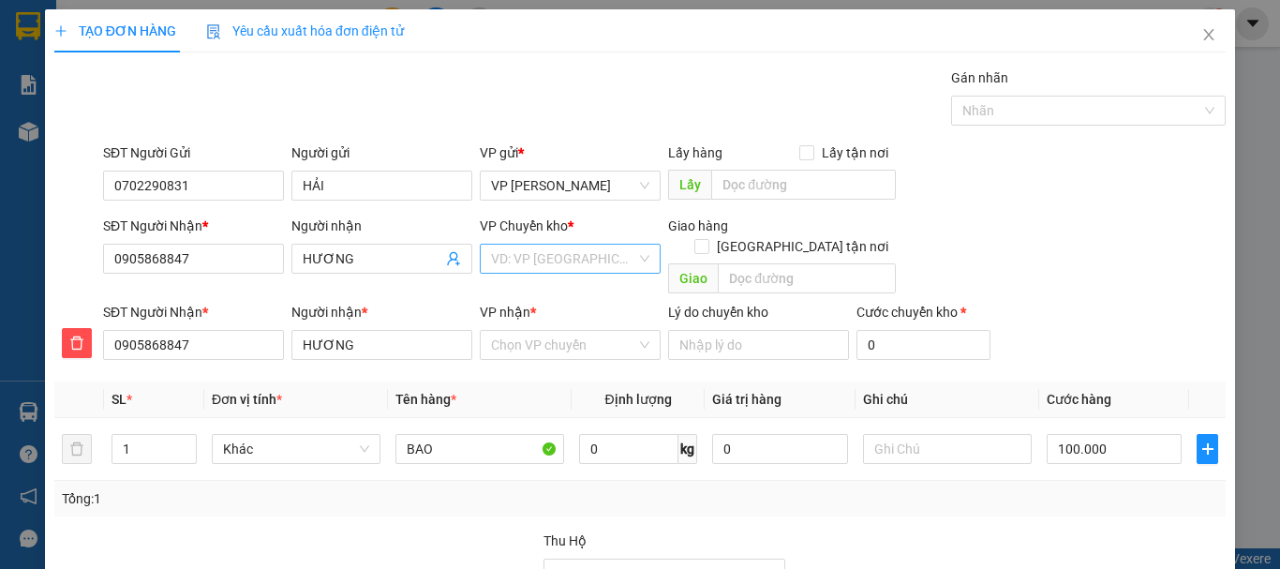
click at [584, 259] on input "search" at bounding box center [563, 259] width 145 height 28
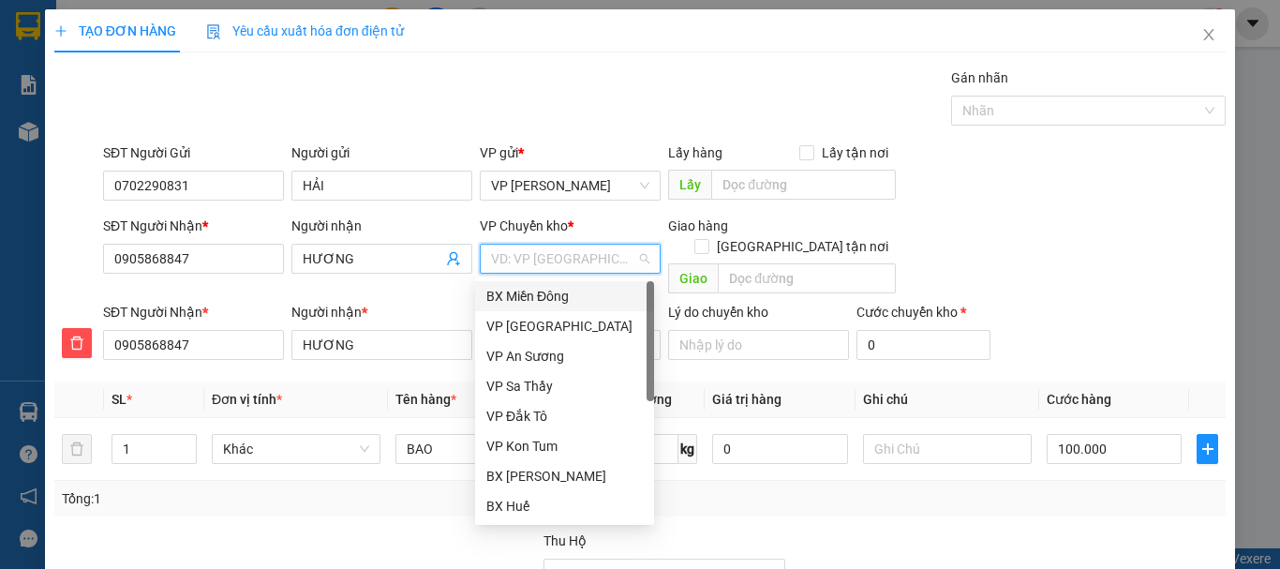
click at [573, 295] on div "BX Miền Đông" at bounding box center [564, 296] width 156 height 21
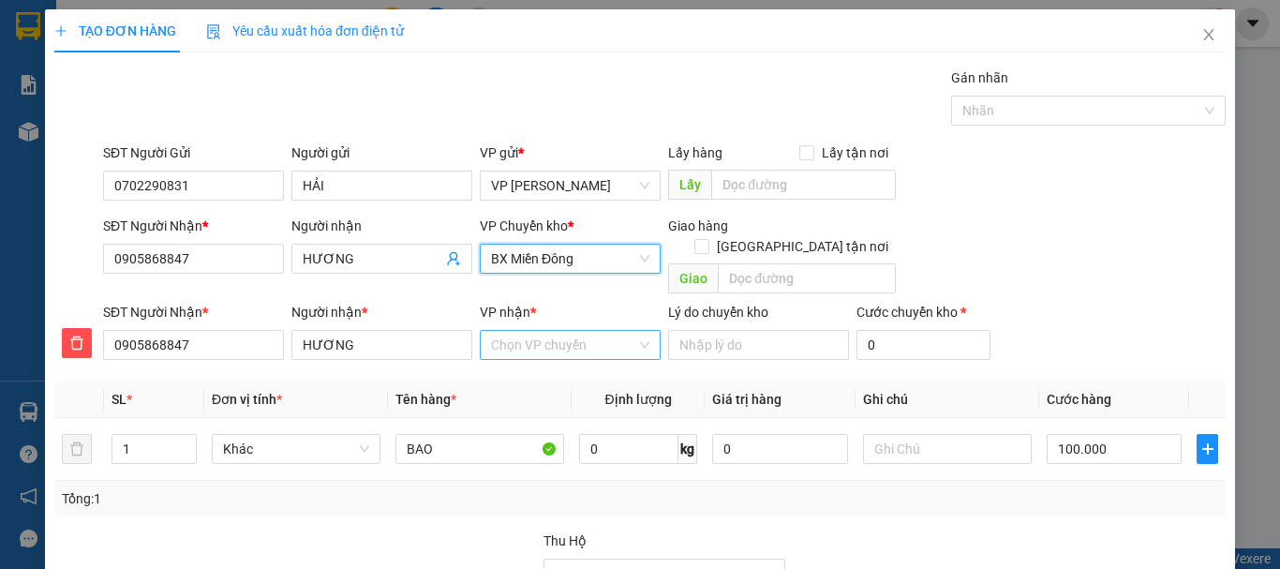
click at [561, 331] on input "VP nhận *" at bounding box center [563, 345] width 145 height 28
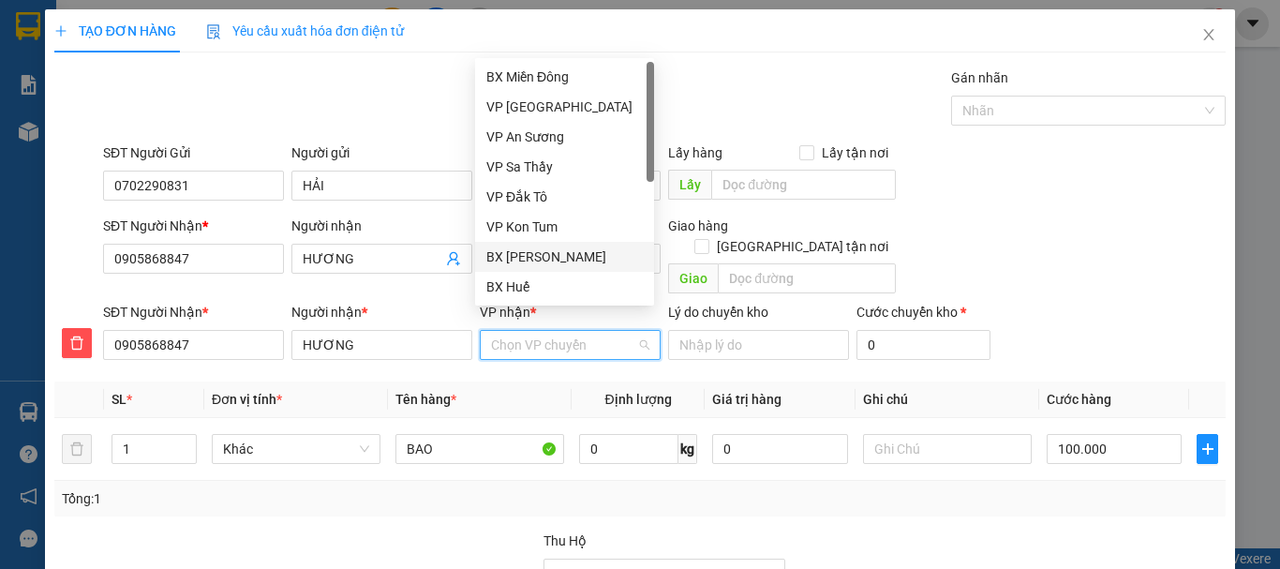
drag, startPoint x: 570, startPoint y: 253, endPoint x: 557, endPoint y: 302, distance: 50.5
click at [572, 255] on div "BX [PERSON_NAME]" at bounding box center [564, 256] width 156 height 21
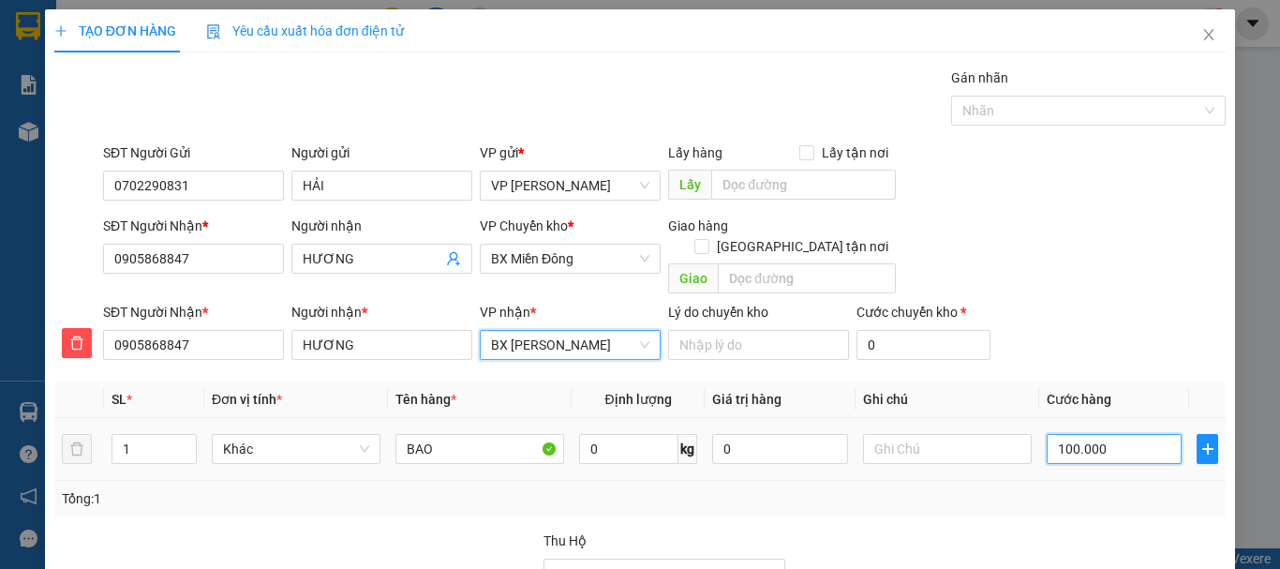
click at [1060, 434] on input "100.000" at bounding box center [1114, 449] width 135 height 30
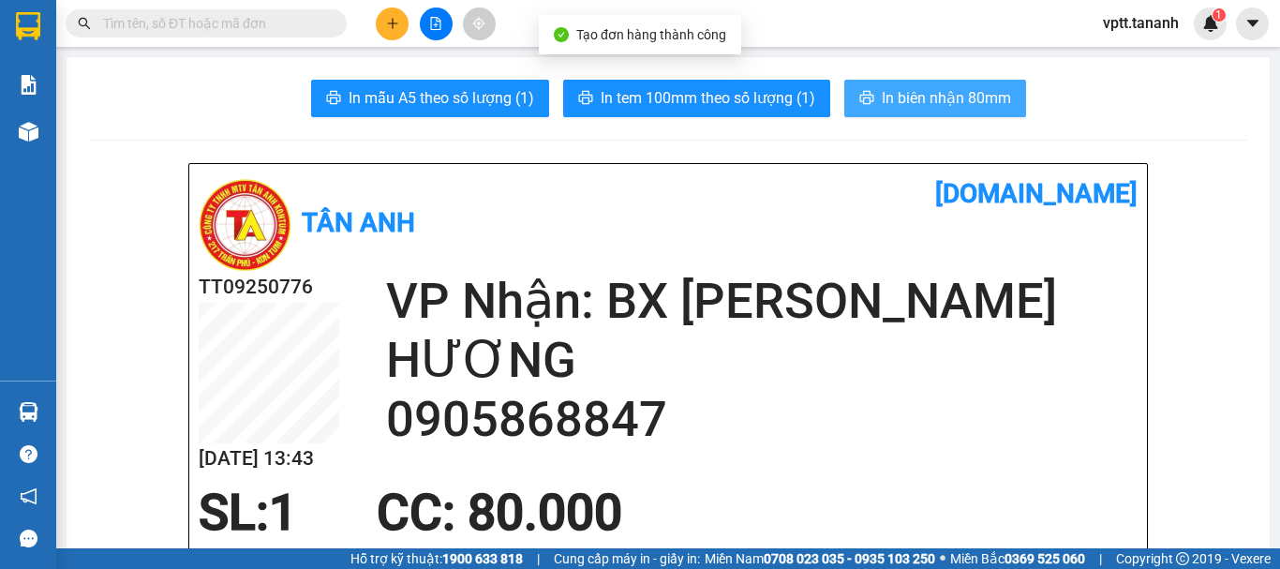
click at [917, 83] on button "In biên nhận 80mm" at bounding box center [935, 98] width 182 height 37
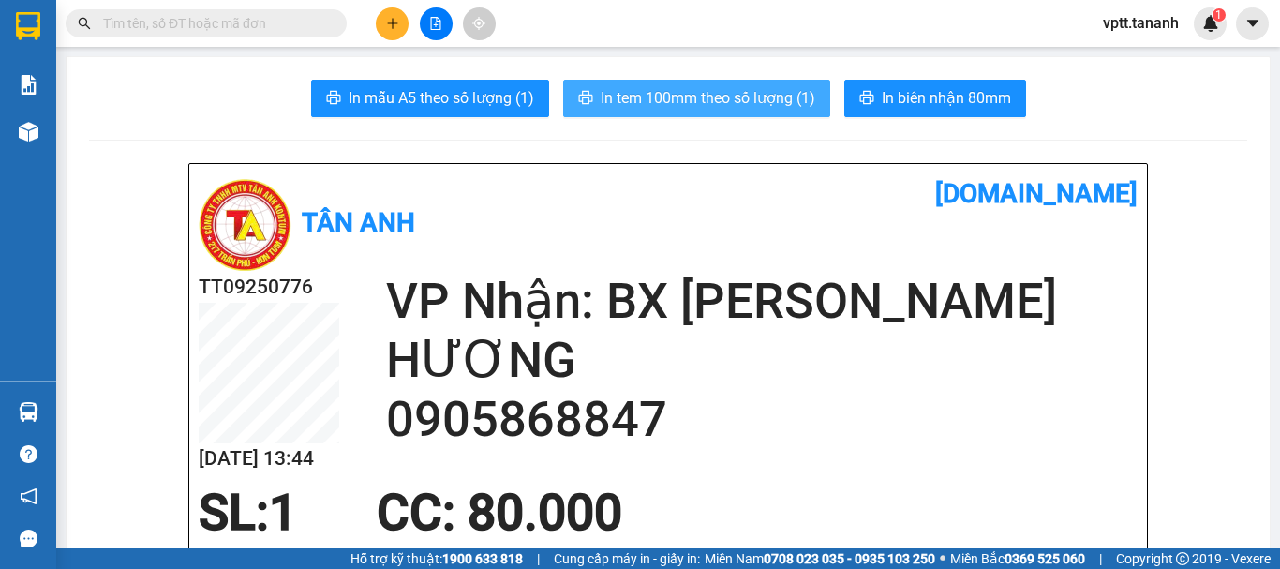
click at [755, 95] on span "In tem 100mm theo số lượng (1)" at bounding box center [708, 97] width 215 height 23
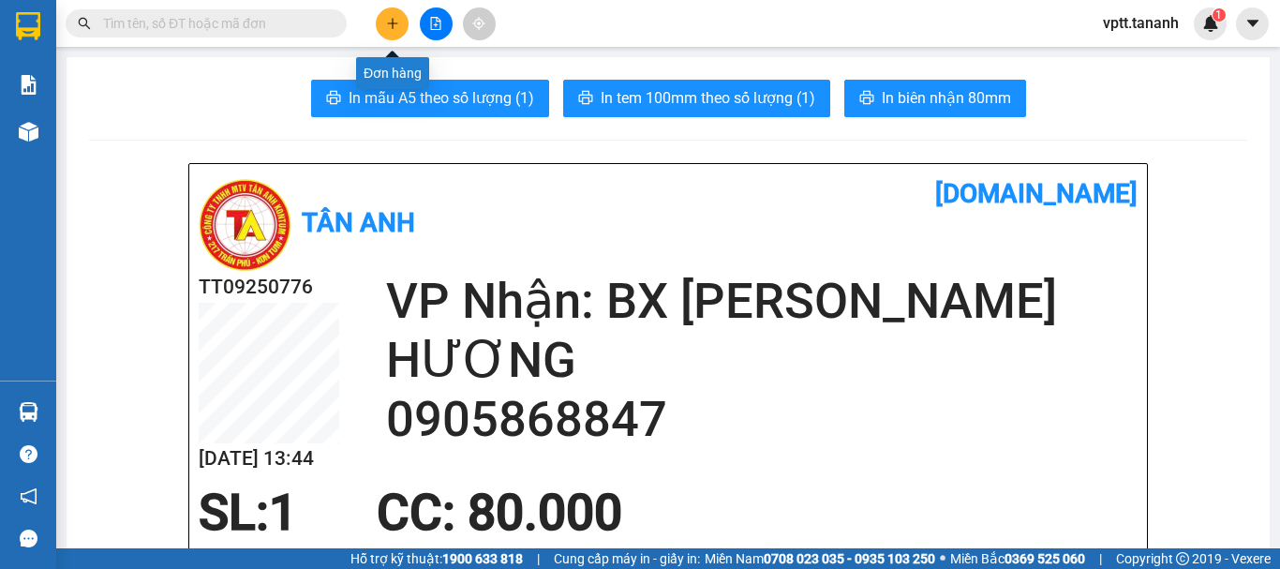
click at [399, 17] on button at bounding box center [392, 23] width 33 height 33
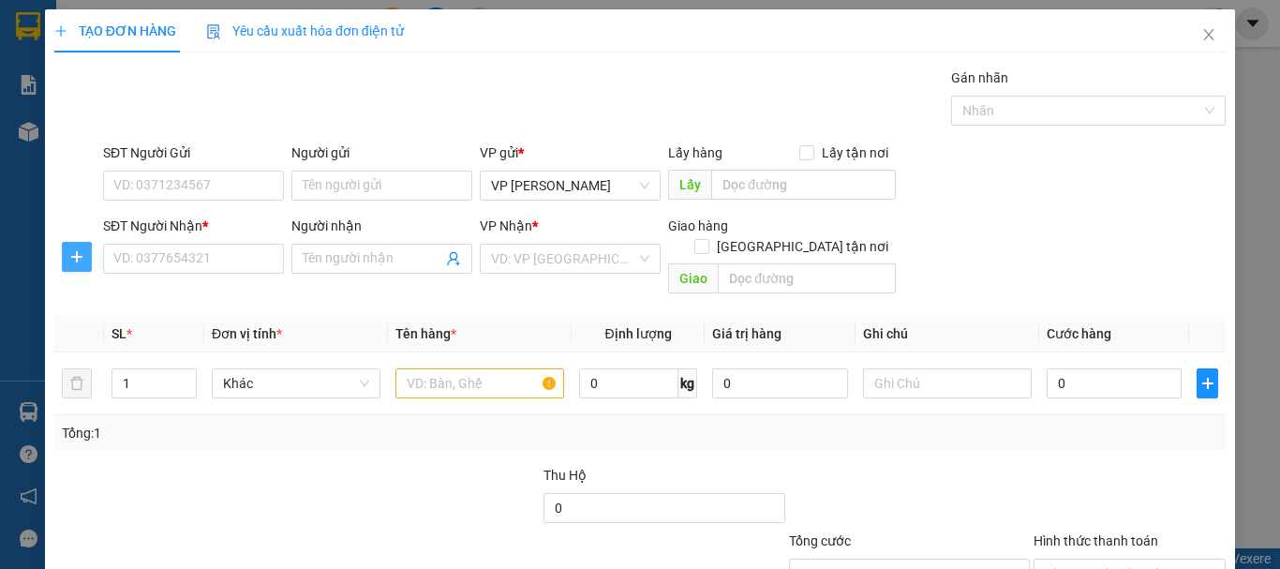
click at [78, 263] on icon "plus" at bounding box center [76, 256] width 15 height 15
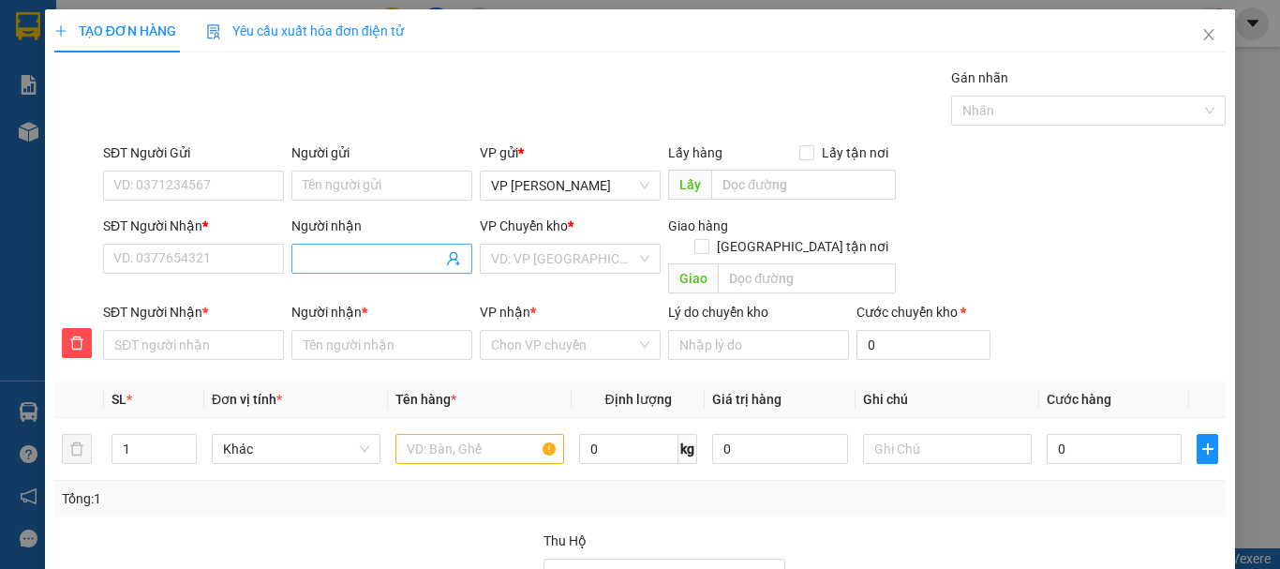
click at [309, 259] on input "Người nhận" at bounding box center [373, 258] width 140 height 21
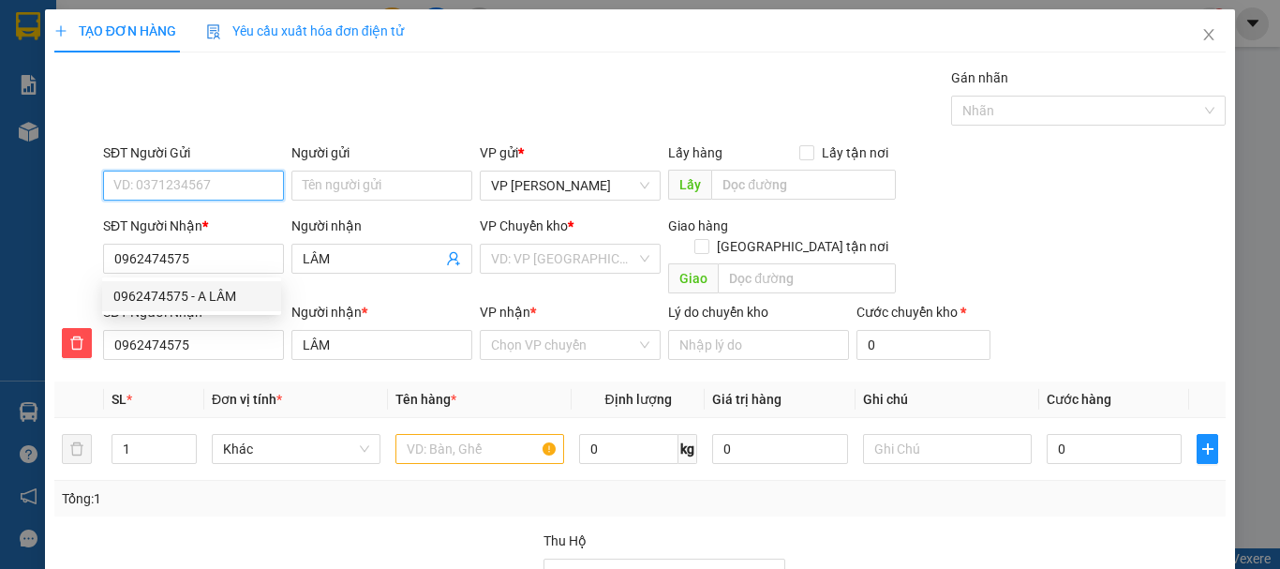
click at [254, 189] on input "SĐT Người Gửi" at bounding box center [193, 186] width 181 height 30
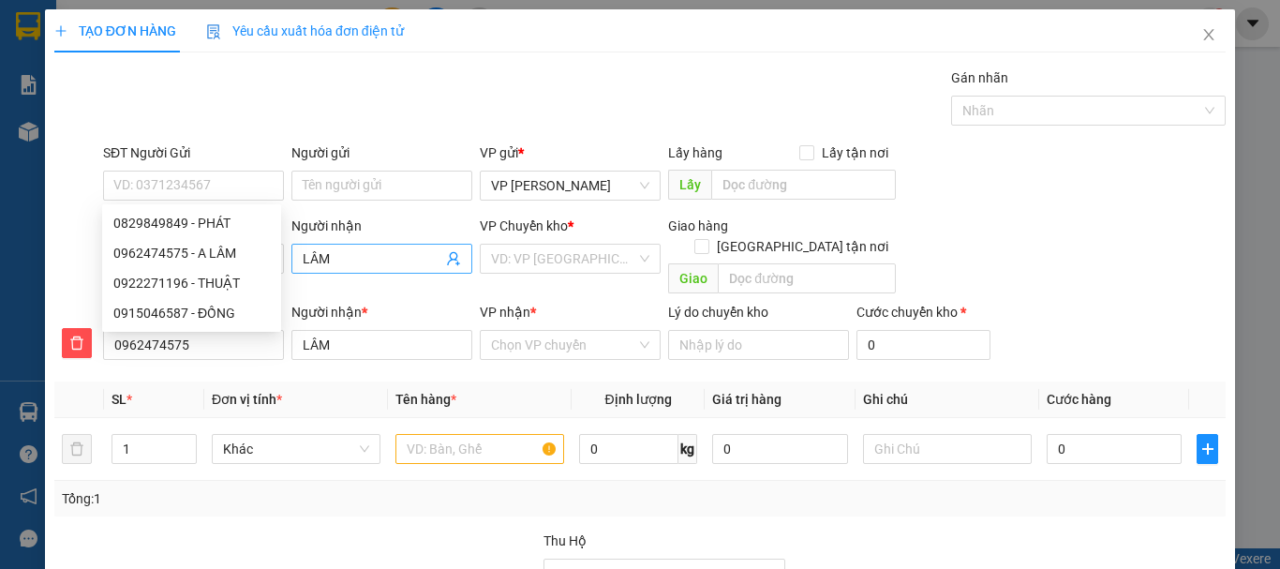
click at [295, 254] on span "LÂM" at bounding box center [381, 259] width 181 height 30
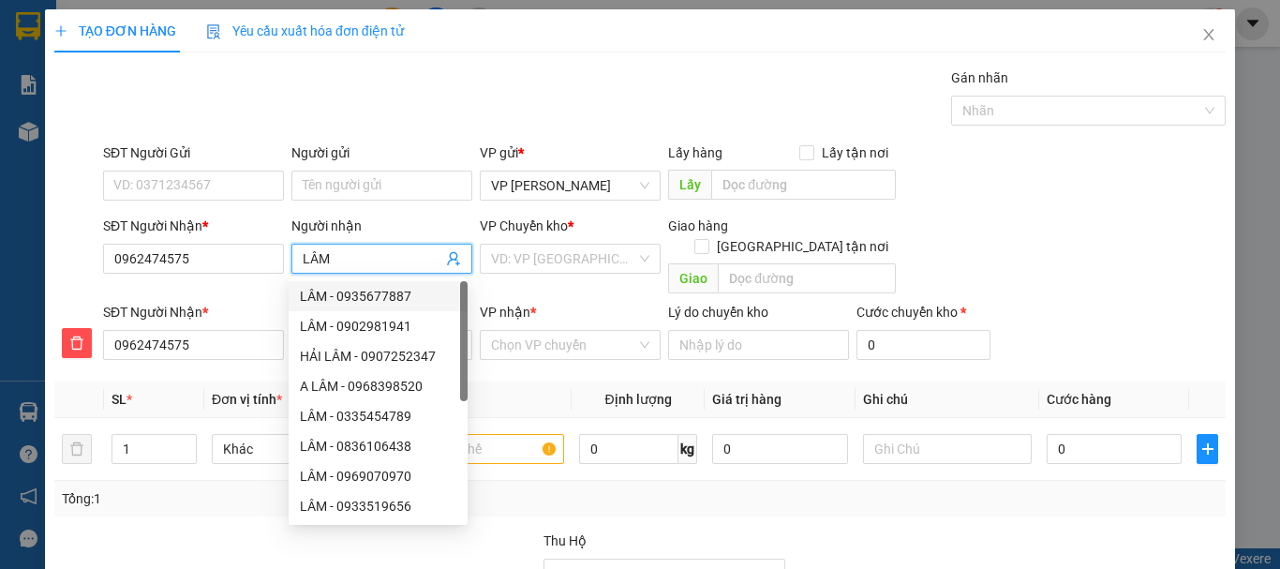
click at [294, 259] on span "LÂM" at bounding box center [381, 259] width 181 height 30
click at [297, 260] on span "LÂM" at bounding box center [381, 259] width 181 height 30
click at [299, 259] on span "LÂM" at bounding box center [381, 259] width 181 height 30
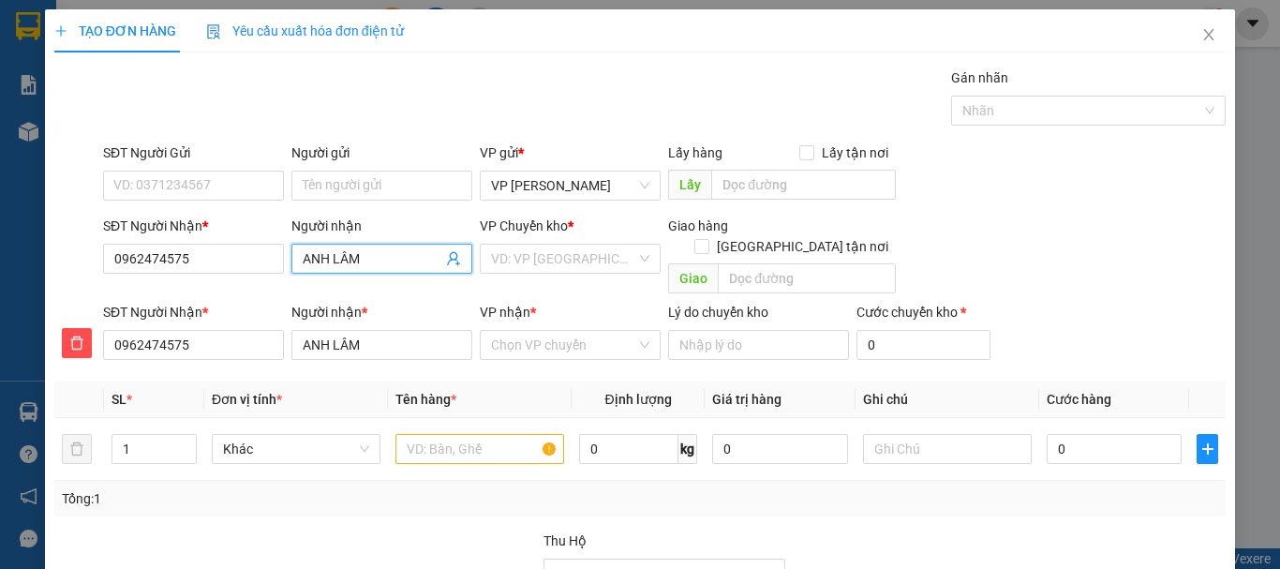
click at [324, 260] on input "ANH LÂM" at bounding box center [373, 258] width 140 height 21
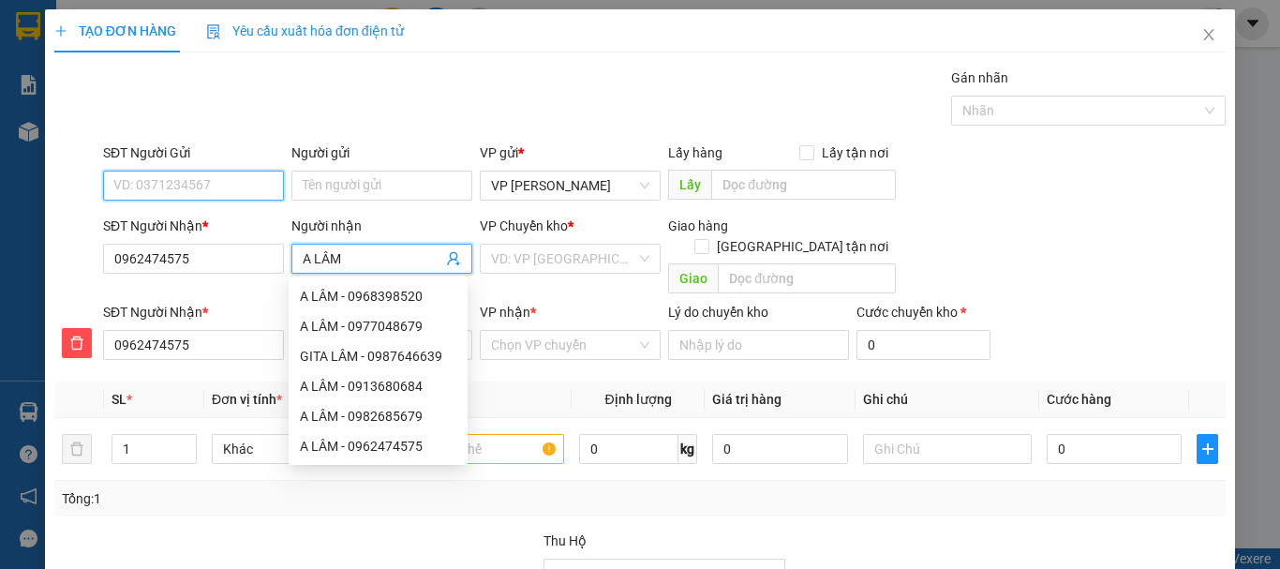
click at [215, 186] on input "SĐT Người Gửi" at bounding box center [193, 186] width 181 height 30
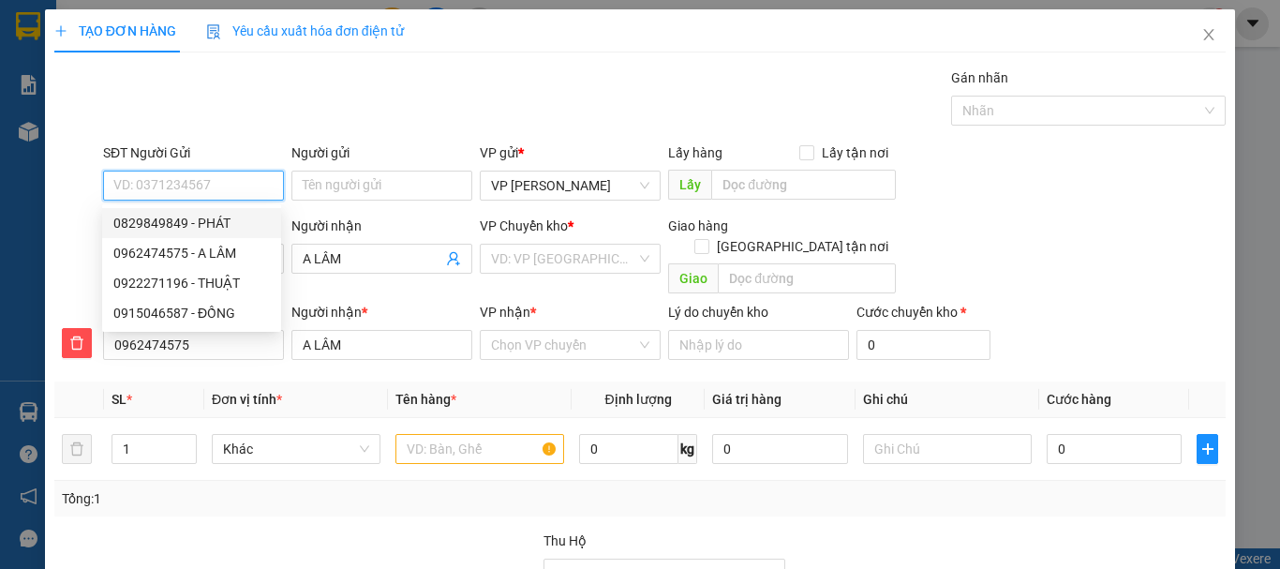
click at [197, 220] on div "0829849849 - PHÁT" at bounding box center [191, 223] width 156 height 21
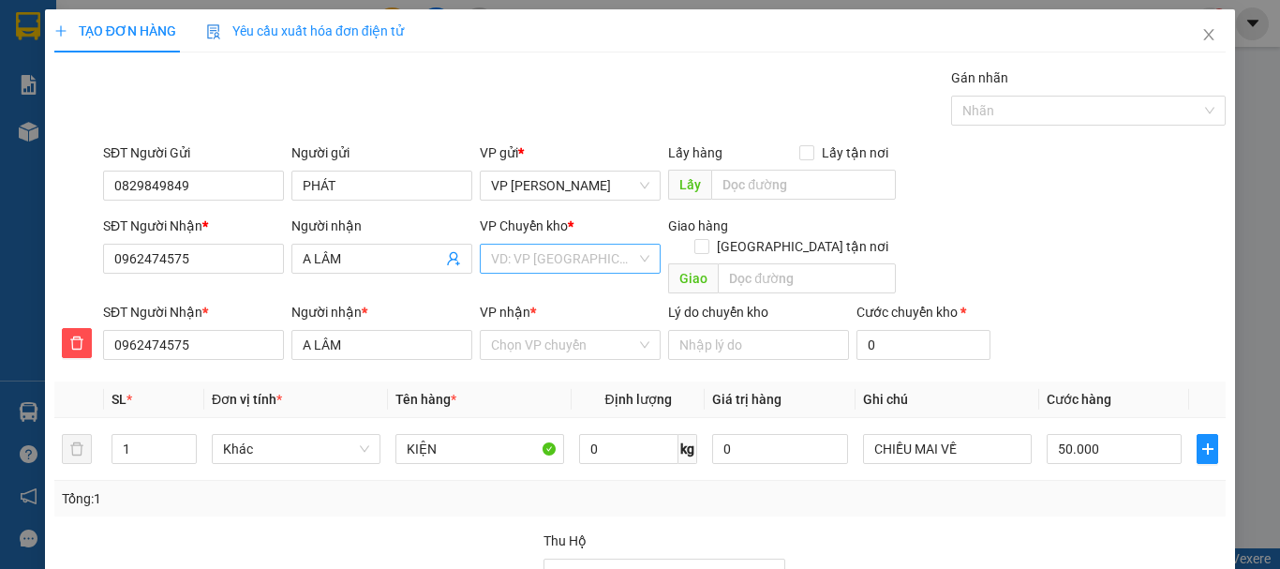
click at [546, 263] on input "search" at bounding box center [563, 259] width 145 height 28
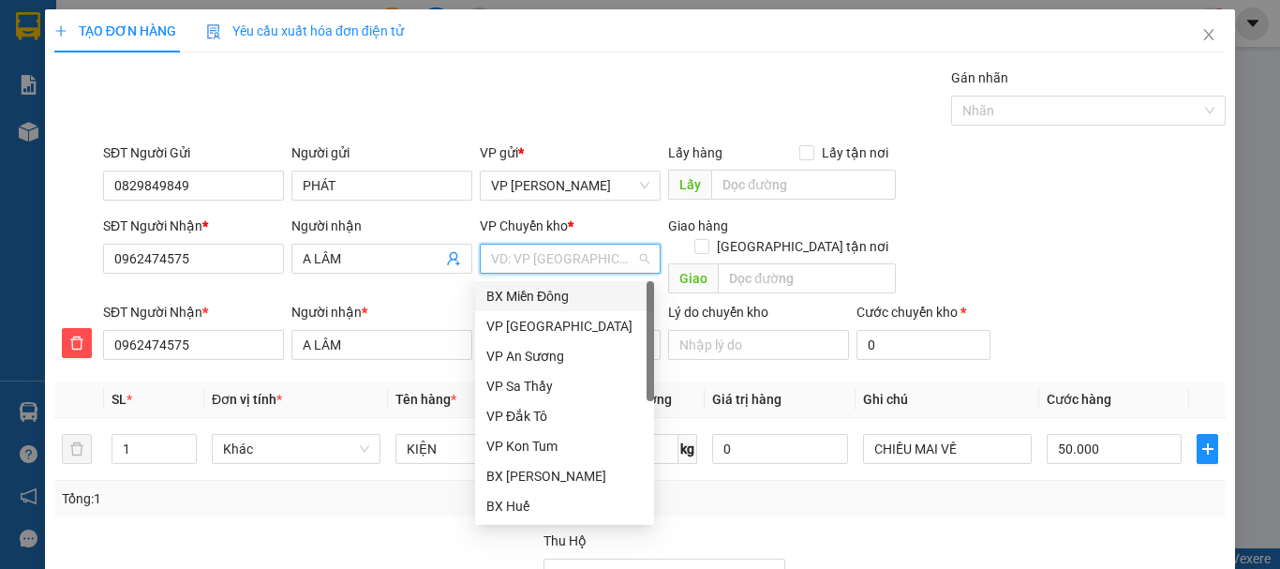
click at [544, 291] on div "BX Miền Đông" at bounding box center [564, 296] width 156 height 21
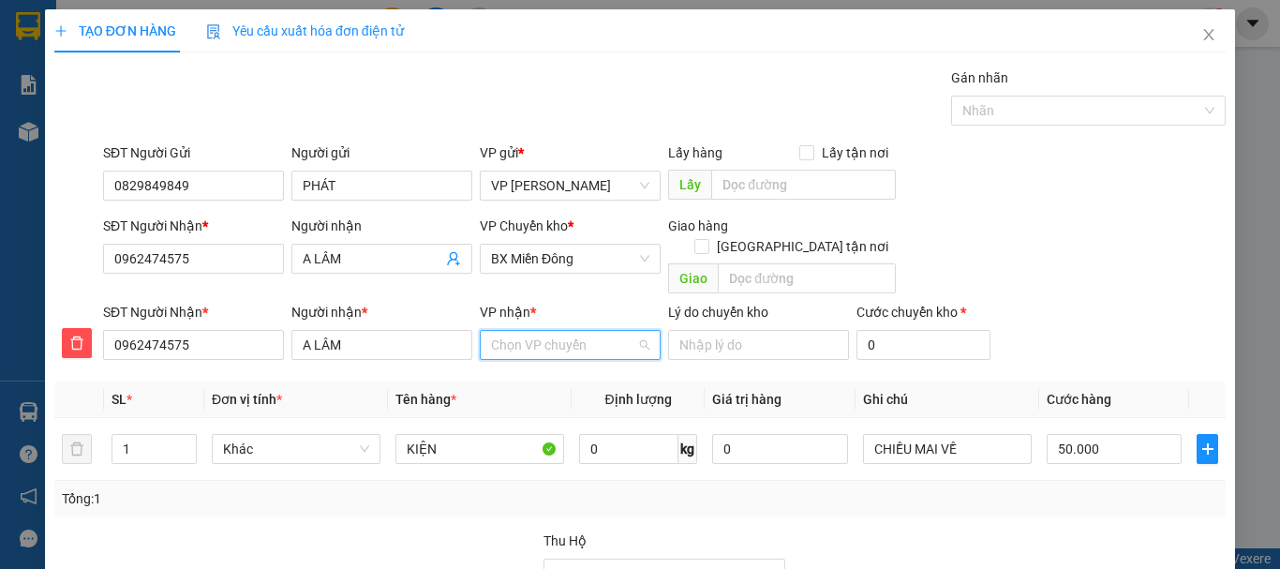
click at [542, 333] on input "VP nhận *" at bounding box center [563, 345] width 145 height 28
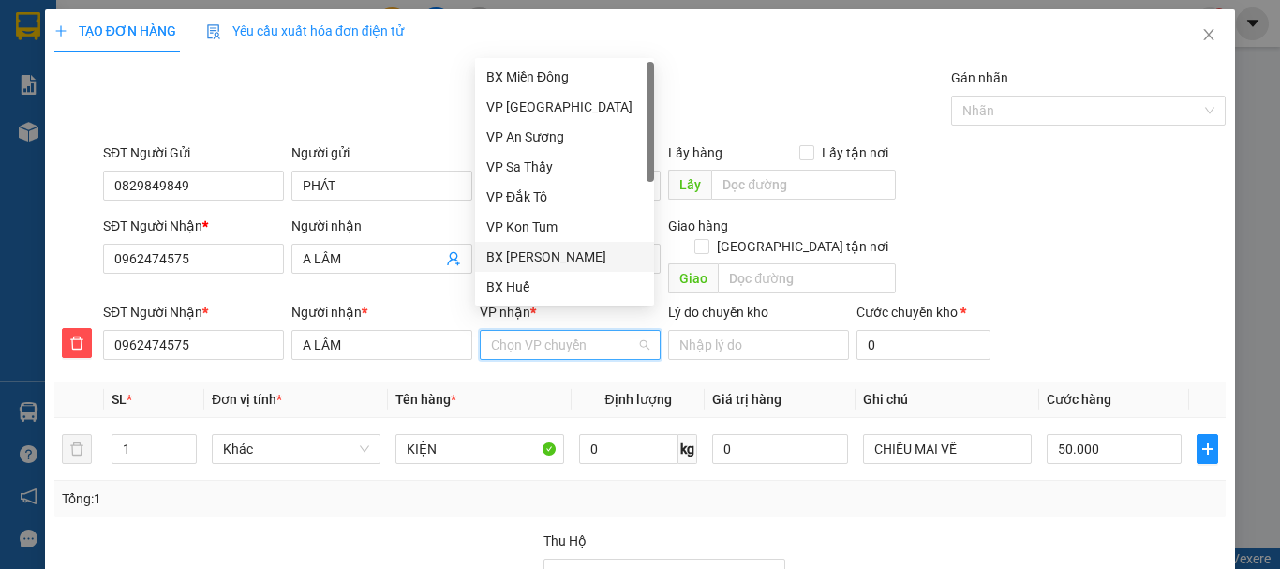
click at [548, 259] on div "BX [PERSON_NAME]" at bounding box center [564, 256] width 156 height 21
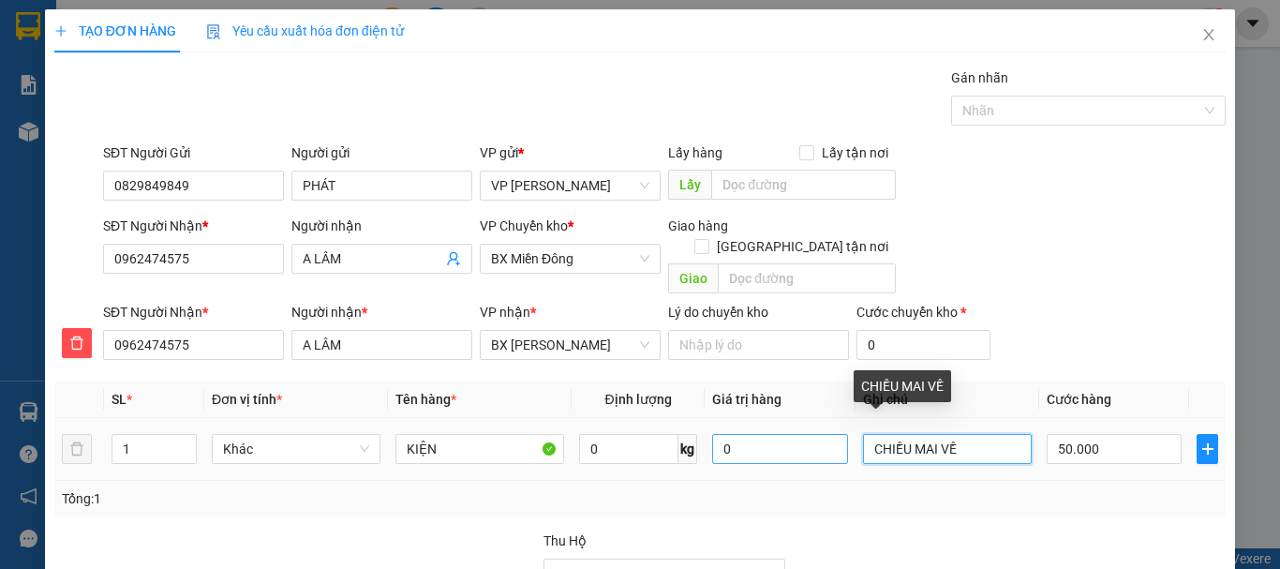
drag, startPoint x: 951, startPoint y: 426, endPoint x: 786, endPoint y: 423, distance: 164.9
click at [786, 423] on tr "1 Khác KIỆN 0 kg 0 CHIỀU MAI VỀ 50.000" at bounding box center [639, 449] width 1171 height 63
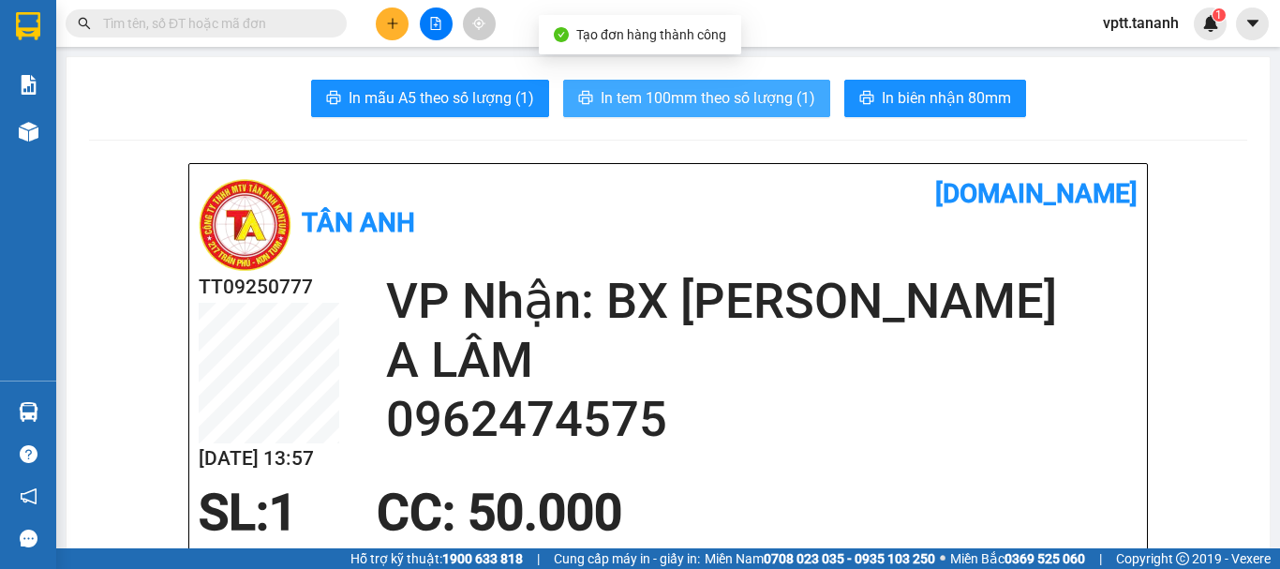
click at [750, 108] on span "In tem 100mm theo số lượng (1)" at bounding box center [708, 97] width 215 height 23
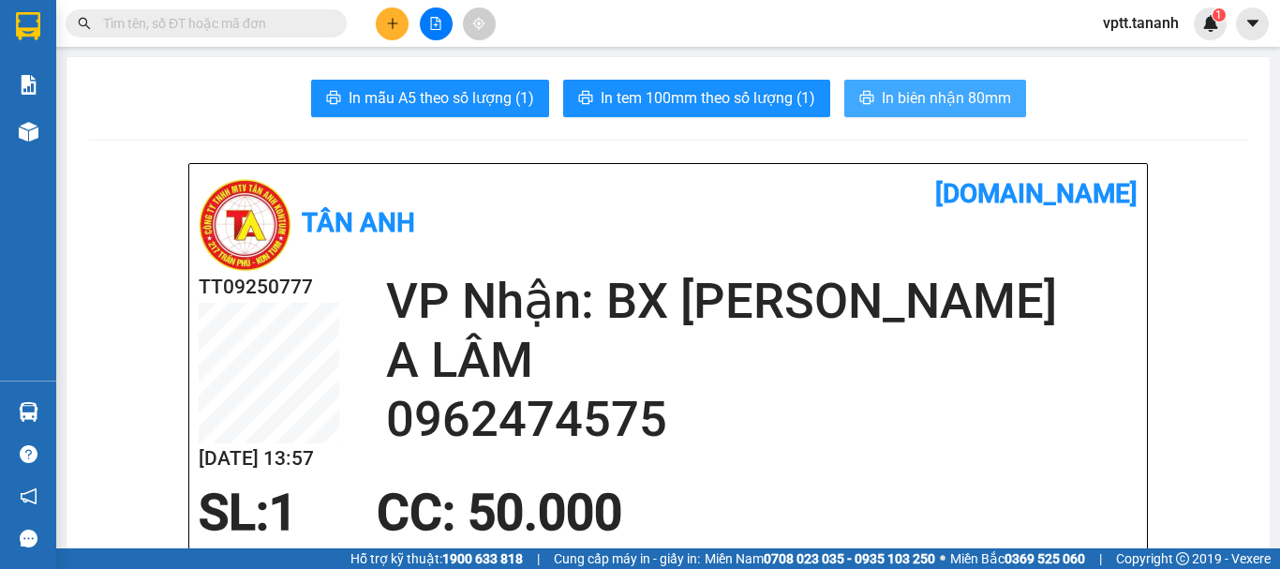
click at [914, 104] on span "In biên nhận 80mm" at bounding box center [946, 97] width 129 height 23
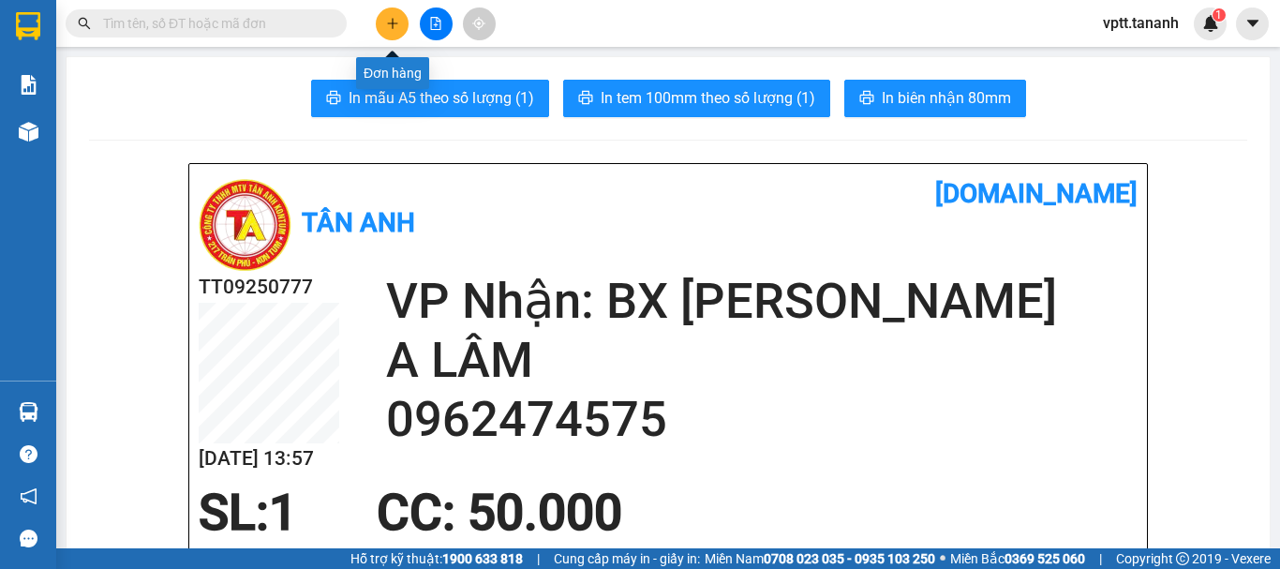
click at [401, 22] on button at bounding box center [392, 23] width 33 height 33
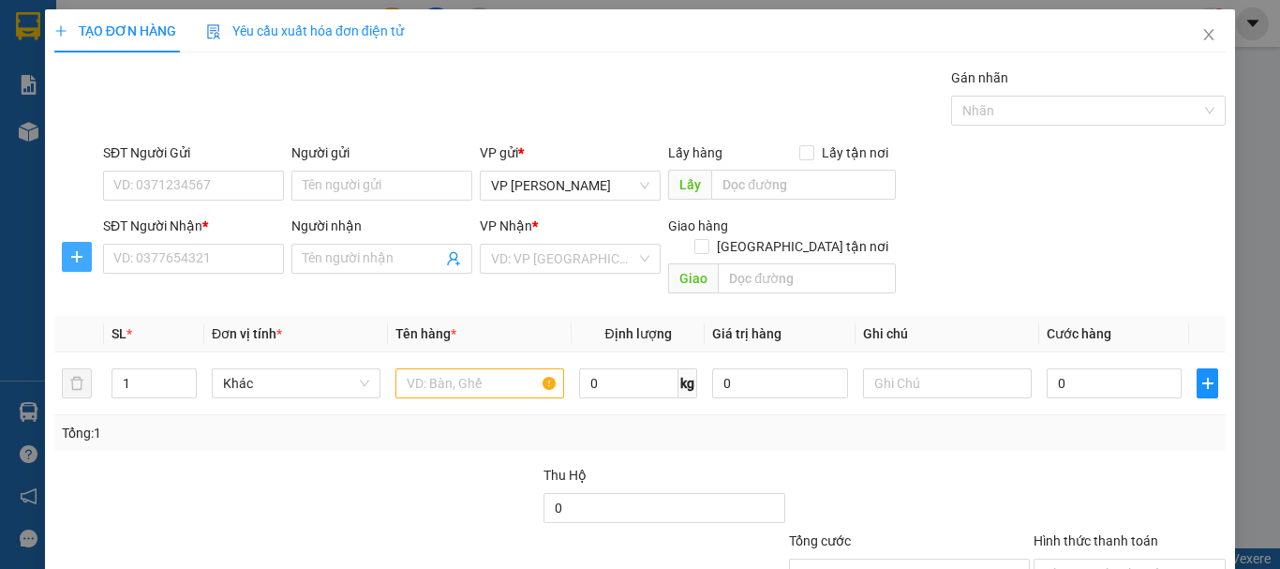
click at [75, 258] on icon "plus" at bounding box center [76, 256] width 15 height 15
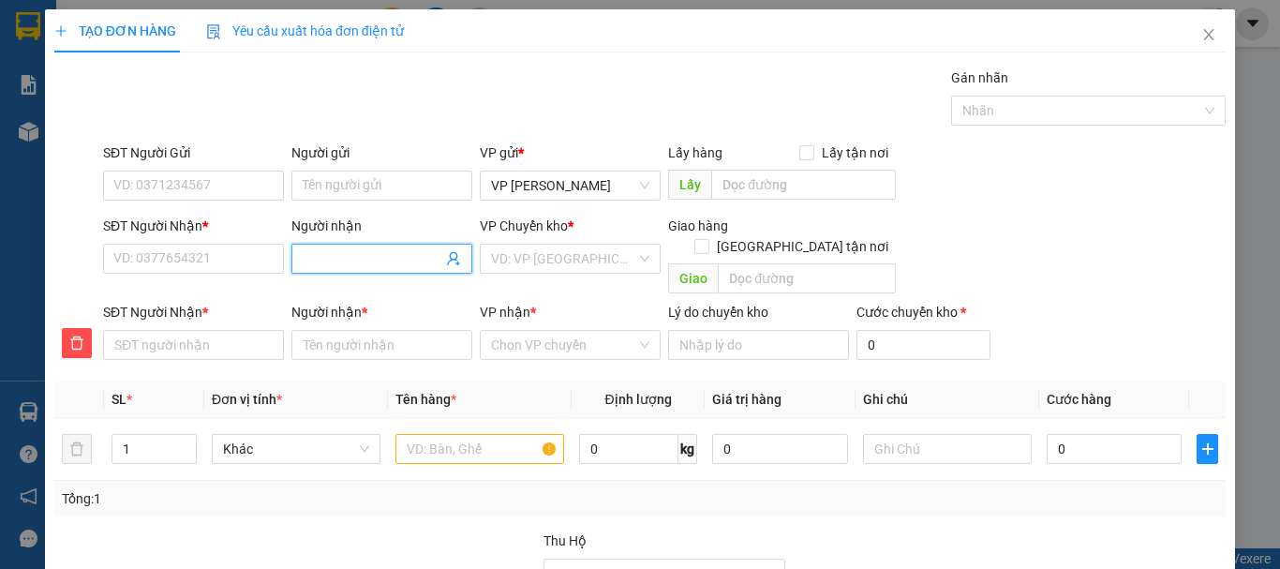
click at [370, 262] on input "Người nhận" at bounding box center [373, 258] width 140 height 21
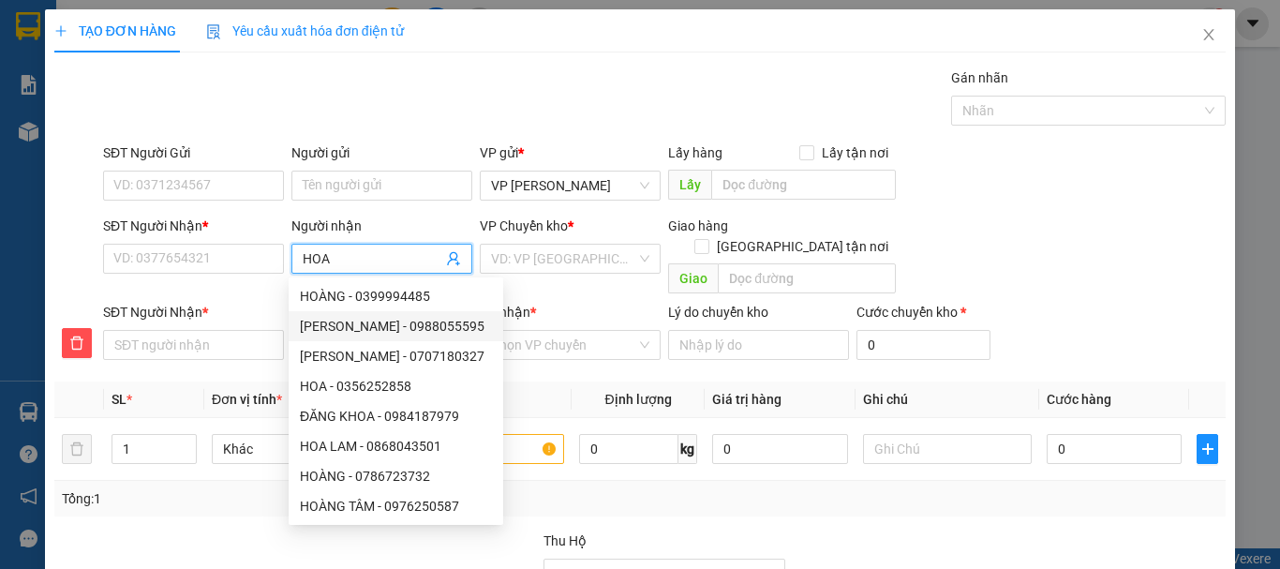
click at [432, 324] on div "[PERSON_NAME] - 0988055595" at bounding box center [396, 326] width 192 height 21
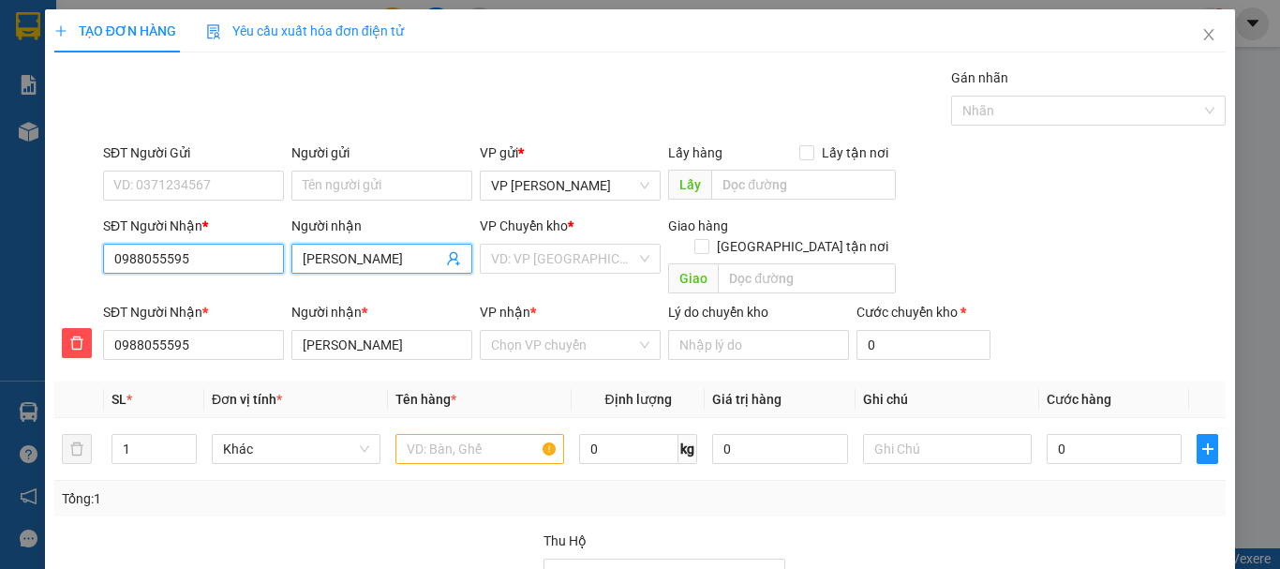
click at [214, 261] on input "0988055595" at bounding box center [193, 259] width 181 height 30
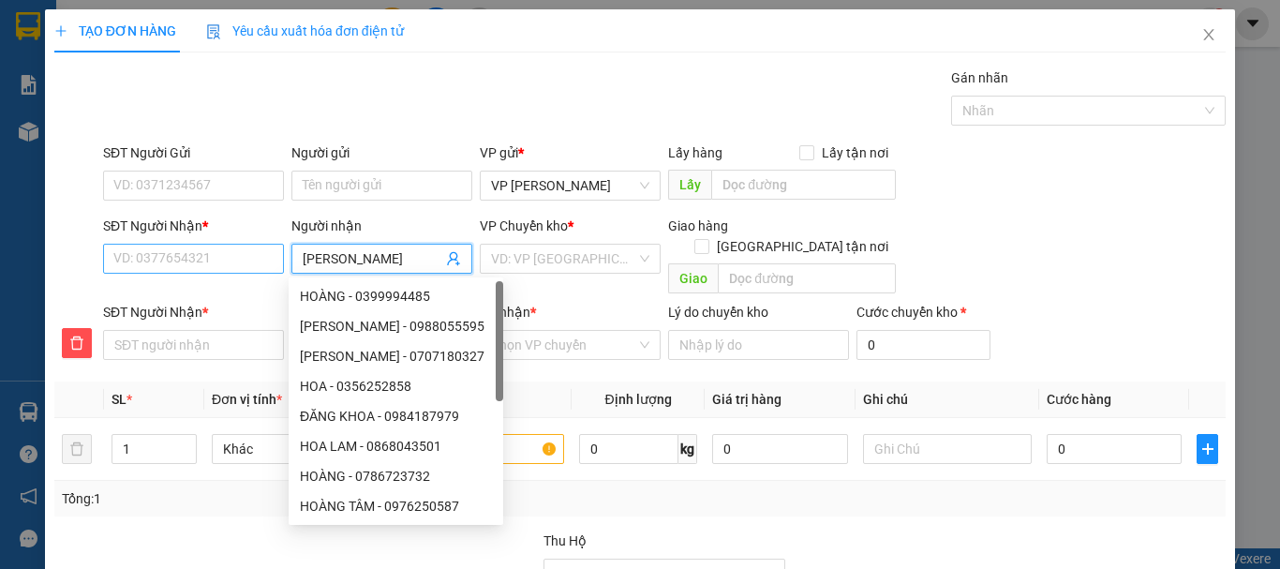
drag, startPoint x: 379, startPoint y: 255, endPoint x: 245, endPoint y: 271, distance: 134.9
click at [245, 271] on div "SĐT Người Nhận * VD: 0377654321 Người nhận HOÀI THANH VP Chuyển kho * VD: VP [G…" at bounding box center [664, 258] width 1130 height 86
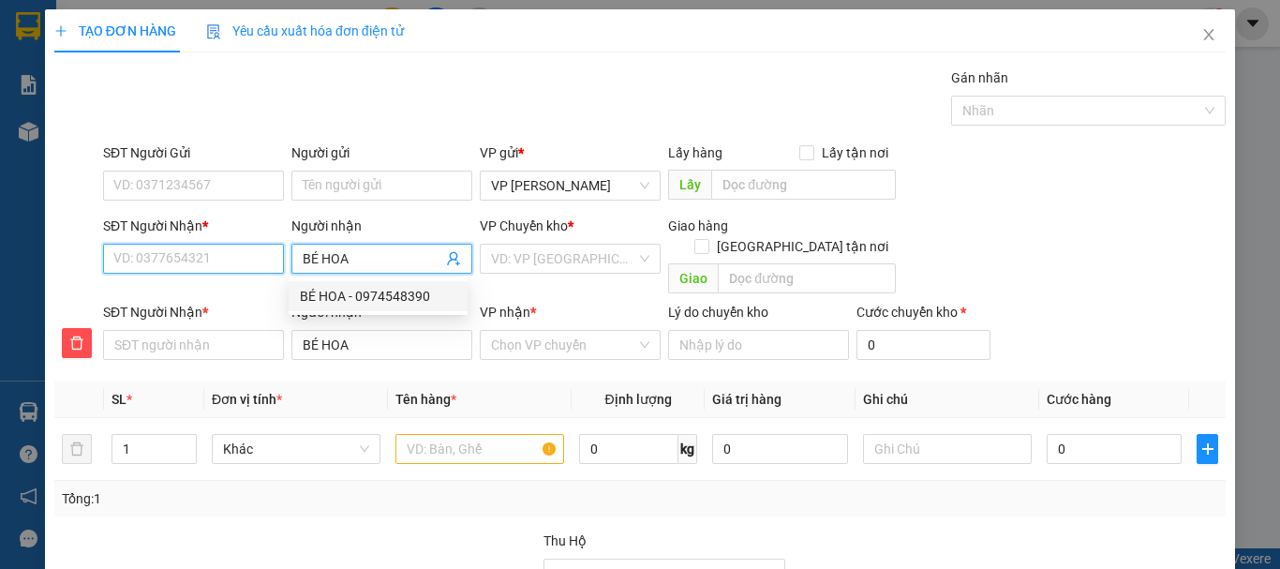
click at [162, 258] on input "SĐT Người Nhận *" at bounding box center [193, 259] width 181 height 30
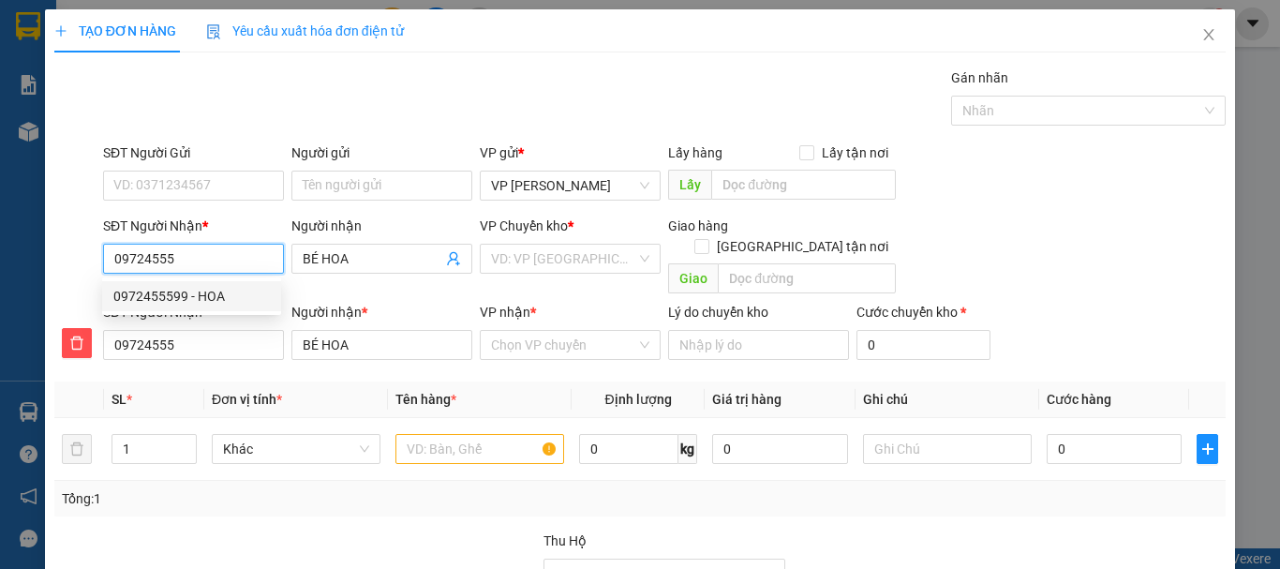
click at [192, 295] on div "0972455599 - HOA" at bounding box center [191, 296] width 156 height 21
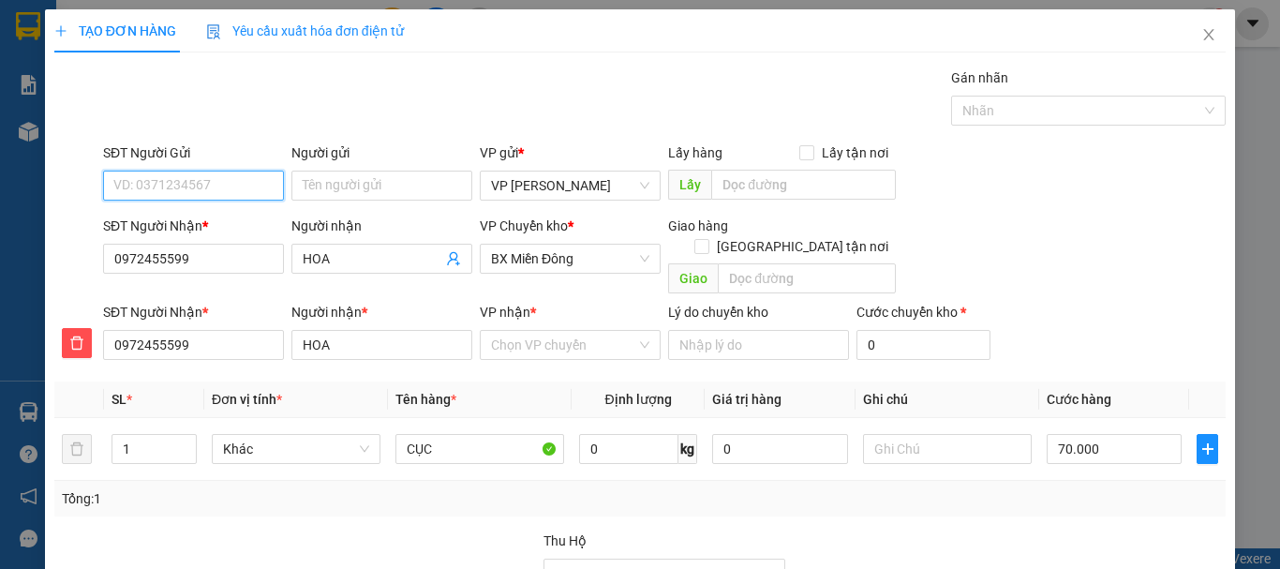
click at [192, 189] on input "SĐT Người Gửi" at bounding box center [193, 186] width 181 height 30
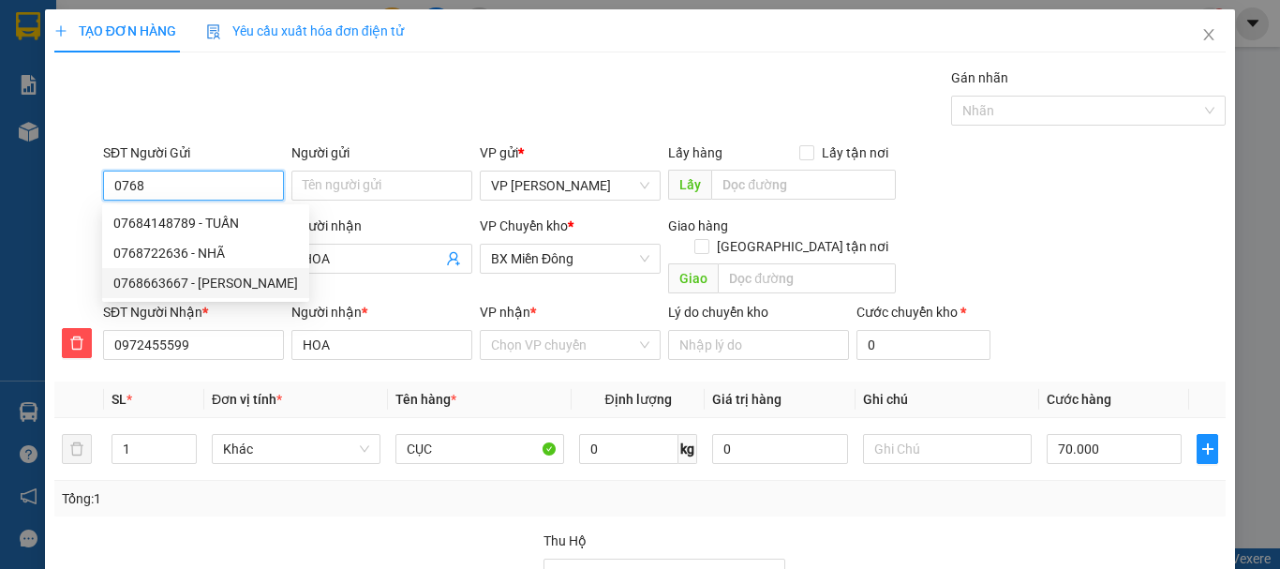
click at [183, 283] on div "0768663667 - [PERSON_NAME]" at bounding box center [205, 283] width 185 height 21
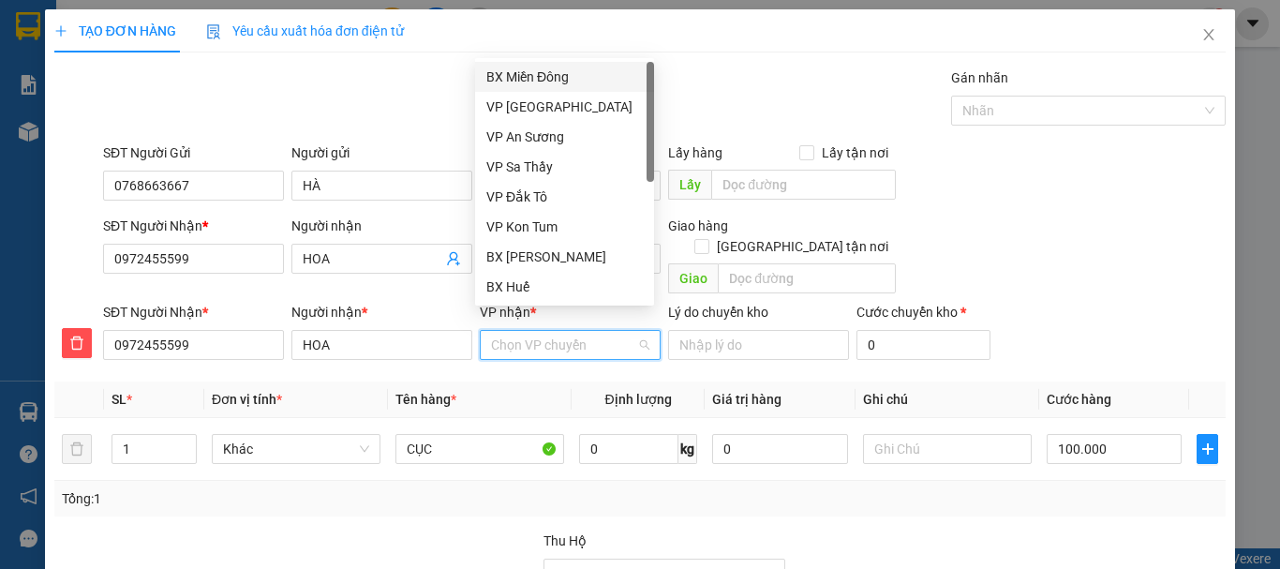
click at [580, 331] on input "VP nhận *" at bounding box center [563, 345] width 145 height 28
click at [587, 254] on div "BX [PERSON_NAME]" at bounding box center [564, 256] width 156 height 21
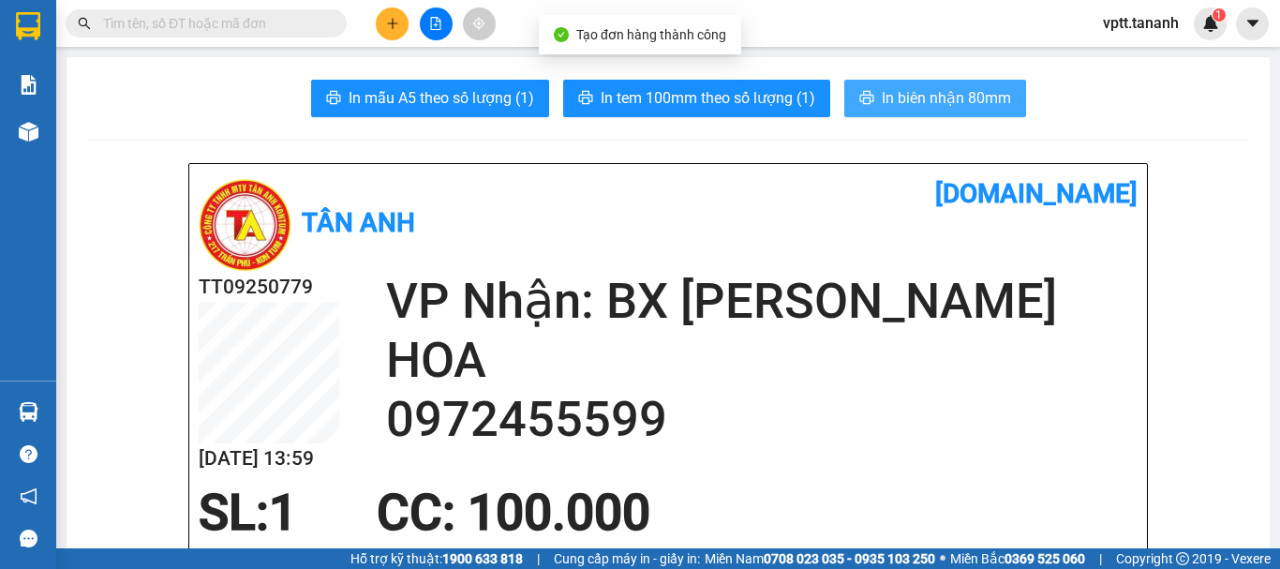
click at [898, 98] on span "In biên nhận 80mm" at bounding box center [946, 97] width 129 height 23
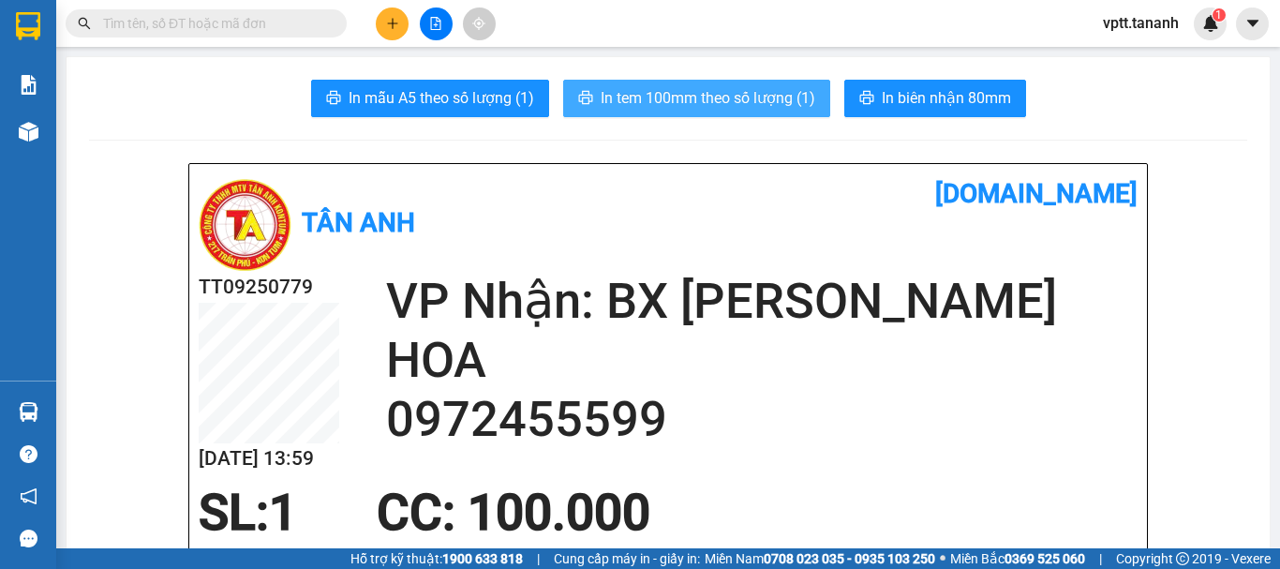
click at [782, 107] on span "In tem 100mm theo số lượng (1)" at bounding box center [708, 97] width 215 height 23
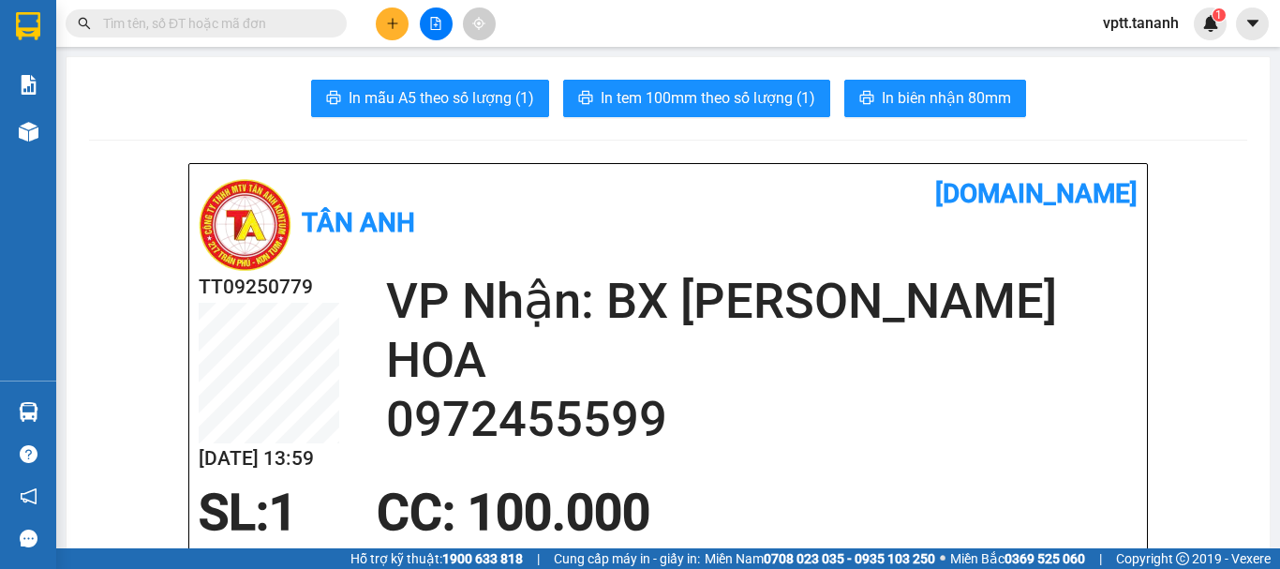
click at [390, 24] on icon "plus" at bounding box center [392, 23] width 13 height 13
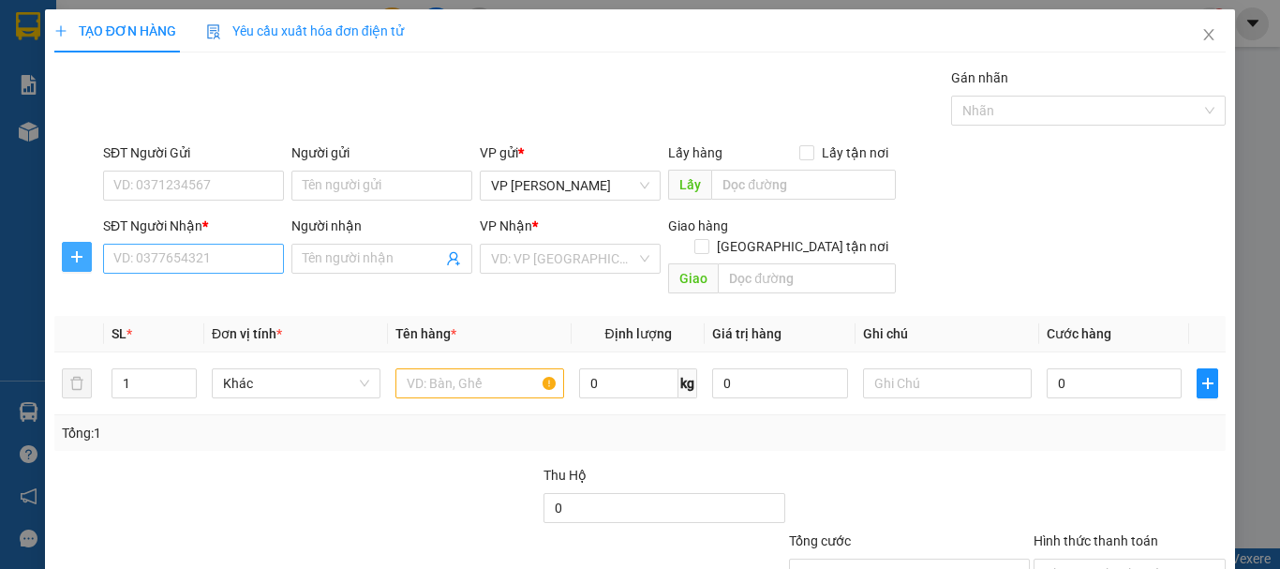
drag, startPoint x: 72, startPoint y: 251, endPoint x: 148, endPoint y: 255, distance: 76.0
click at [74, 253] on icon "plus" at bounding box center [76, 256] width 15 height 15
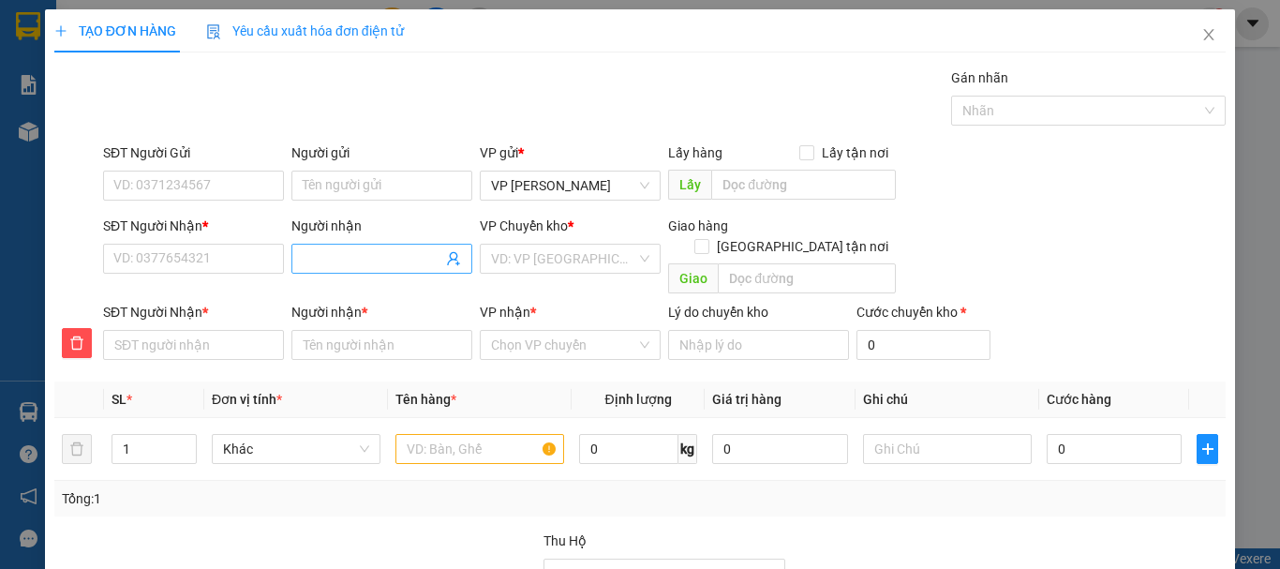
click at [327, 260] on input "Người nhận" at bounding box center [373, 258] width 140 height 21
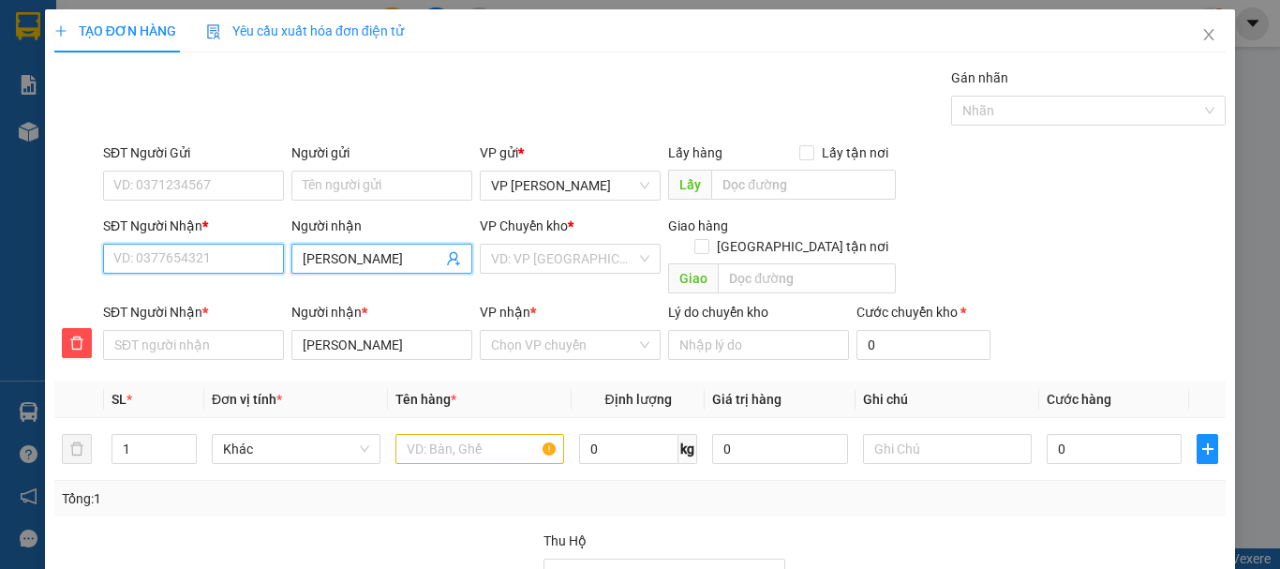
click at [165, 255] on input "SĐT Người Nhận *" at bounding box center [193, 259] width 181 height 30
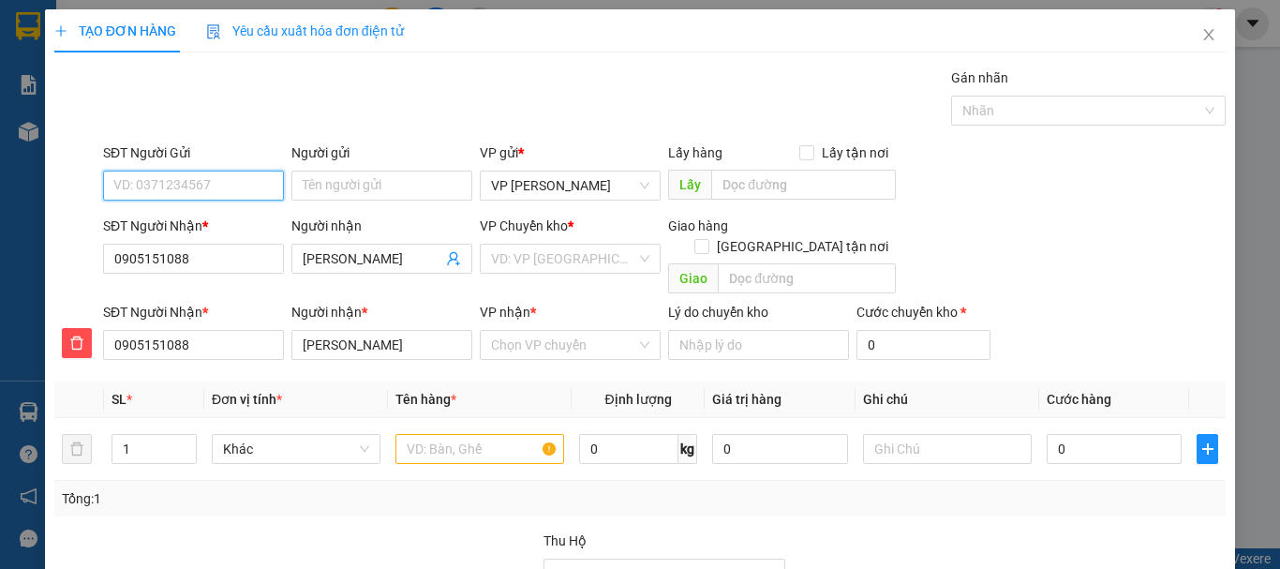
click at [183, 184] on input "SĐT Người Gửi" at bounding box center [193, 186] width 181 height 30
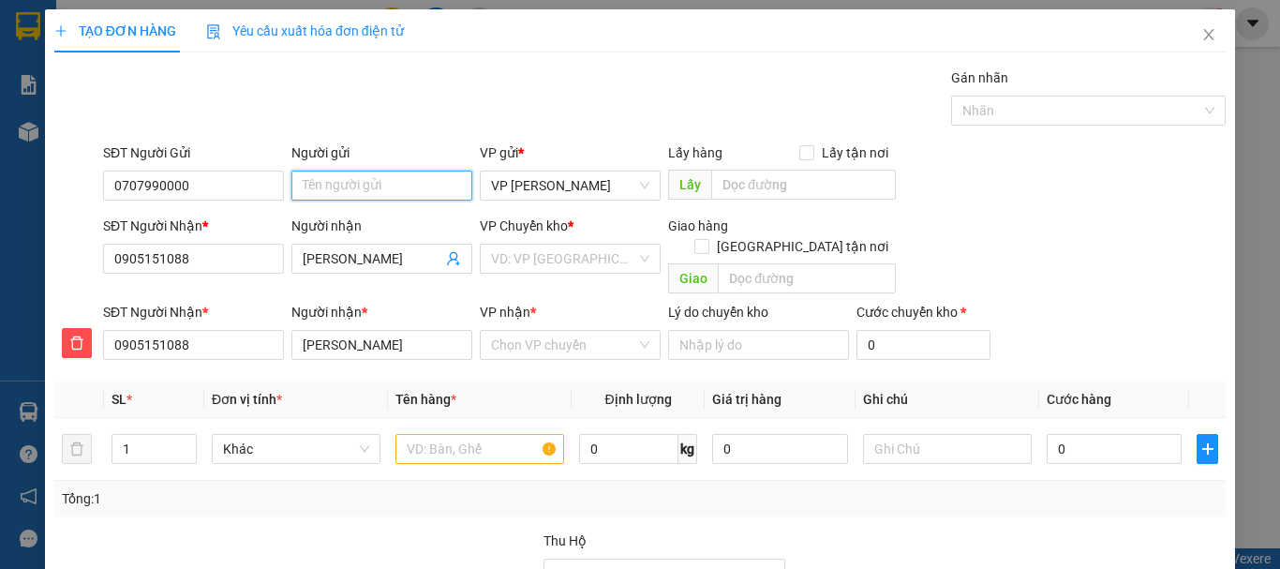
drag, startPoint x: 309, startPoint y: 186, endPoint x: 330, endPoint y: 187, distance: 20.7
click at [309, 187] on input "Người gửi" at bounding box center [381, 186] width 181 height 30
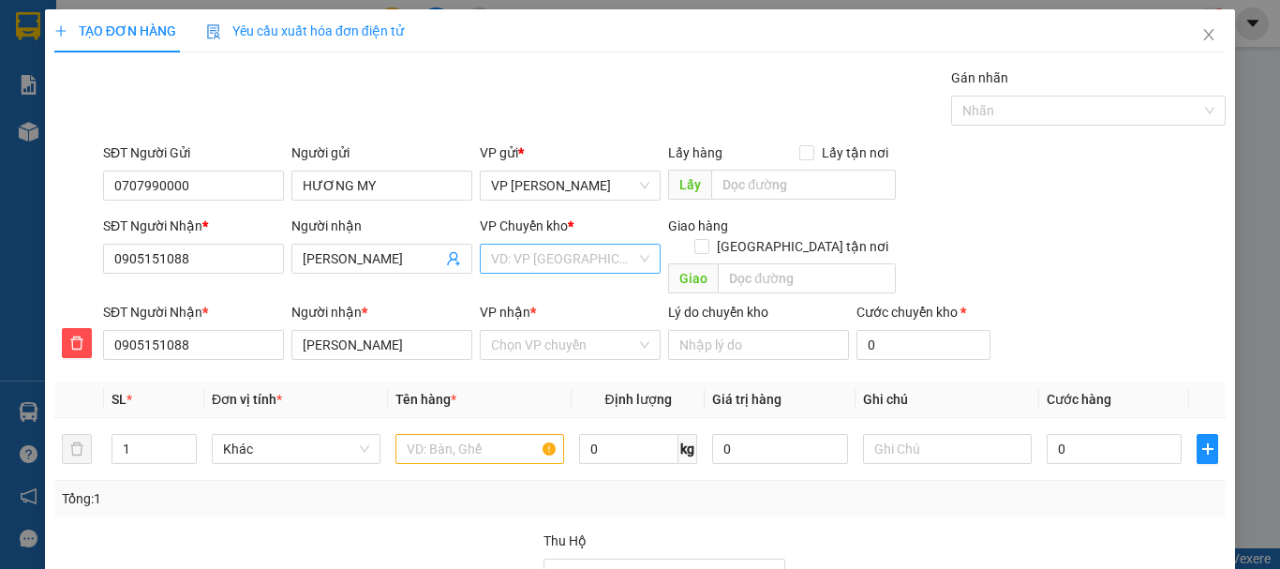
click at [530, 260] on input "search" at bounding box center [563, 259] width 145 height 28
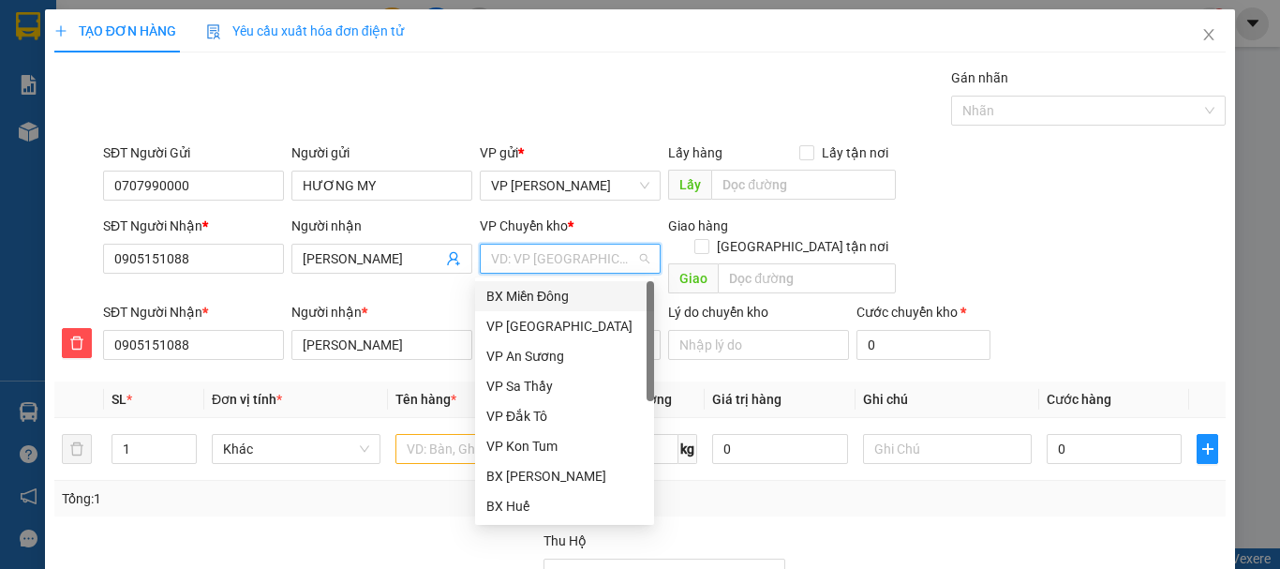
click at [533, 290] on div "BX Miền Đông" at bounding box center [564, 296] width 156 height 21
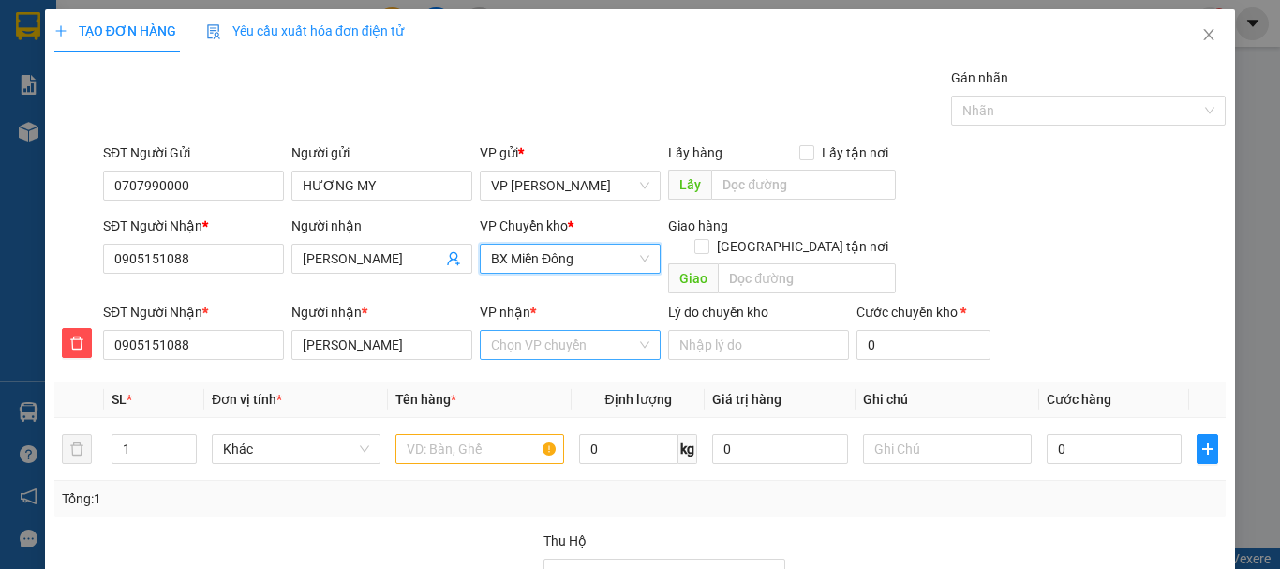
click at [523, 331] on input "VP nhận *" at bounding box center [563, 345] width 145 height 28
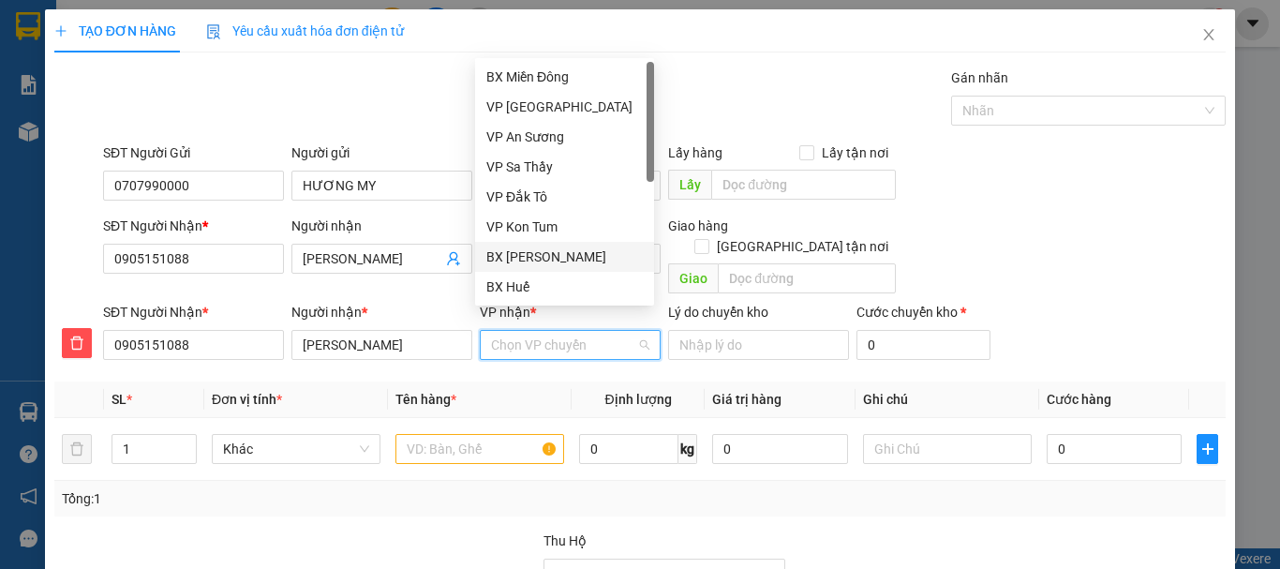
click at [542, 256] on div "BX [PERSON_NAME]" at bounding box center [564, 256] width 156 height 21
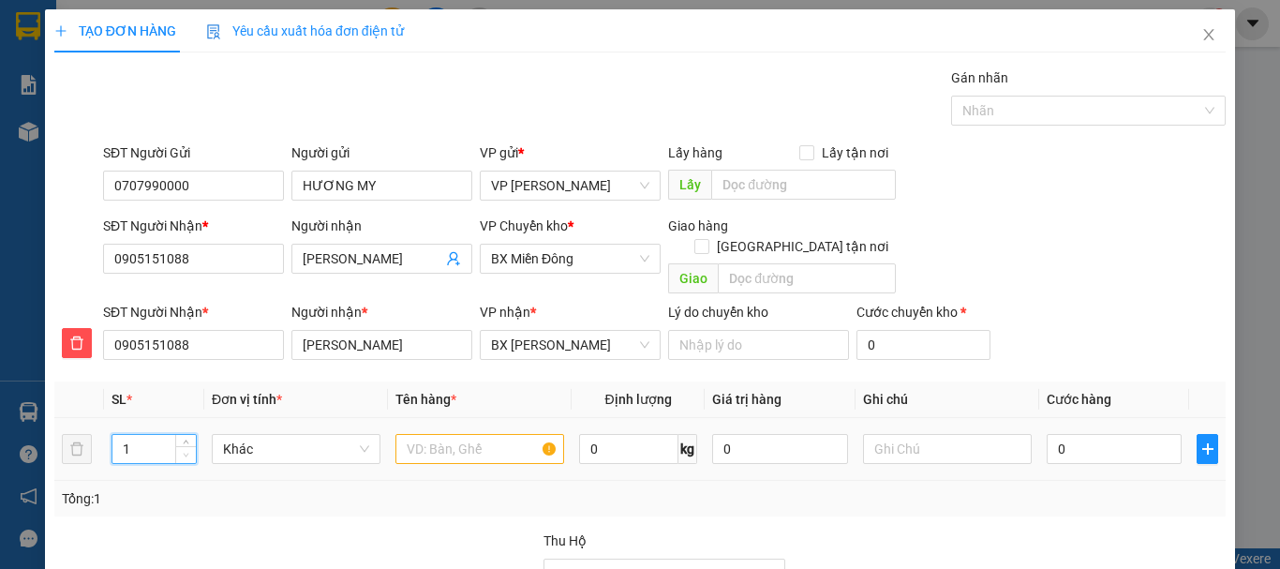
drag, startPoint x: 120, startPoint y: 422, endPoint x: 190, endPoint y: 435, distance: 71.5
click at [190, 435] on div "1" at bounding box center [153, 449] width 85 height 30
click at [438, 434] on input "text" at bounding box center [479, 449] width 169 height 30
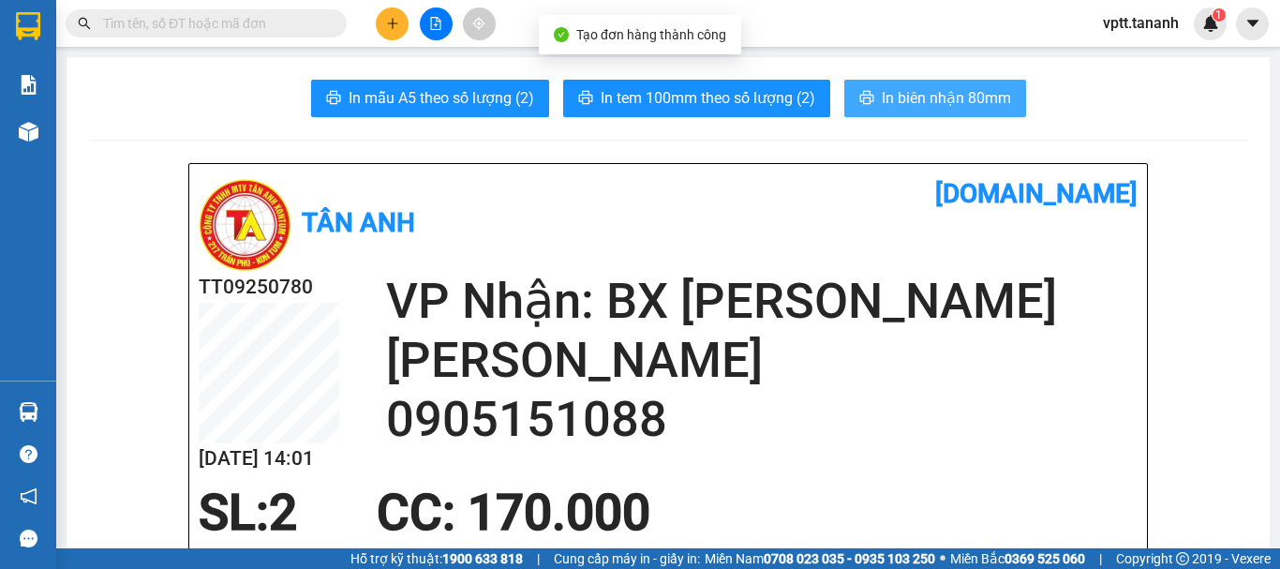
click at [889, 98] on span "In biên nhận 80mm" at bounding box center [946, 97] width 129 height 23
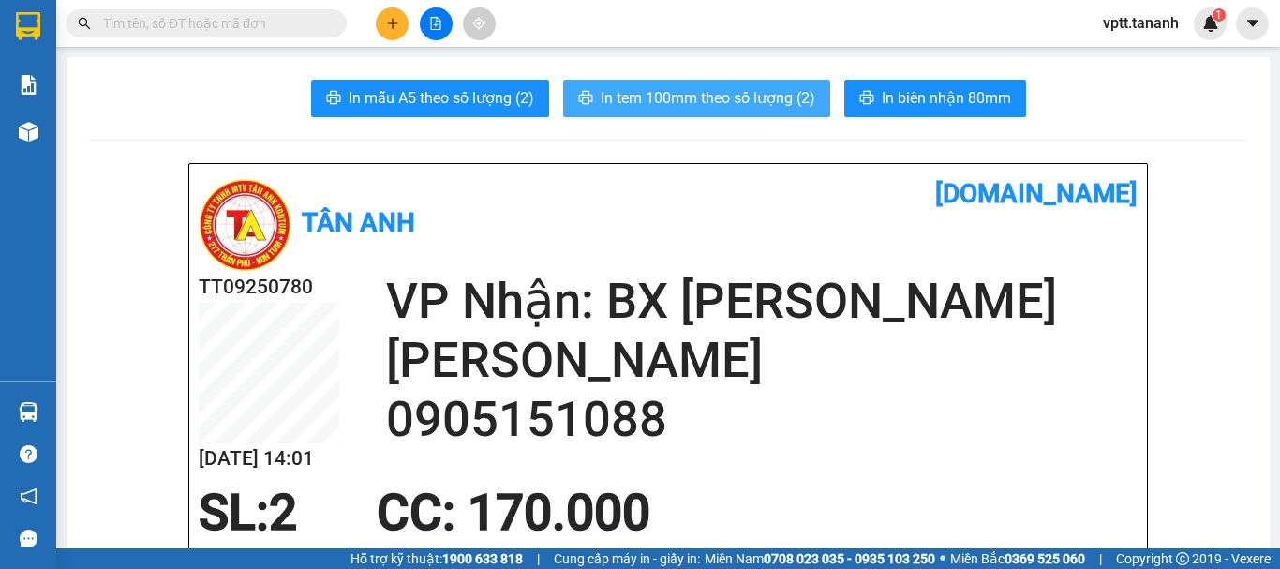
click at [733, 100] on span "In tem 100mm theo số lượng (2)" at bounding box center [708, 97] width 215 height 23
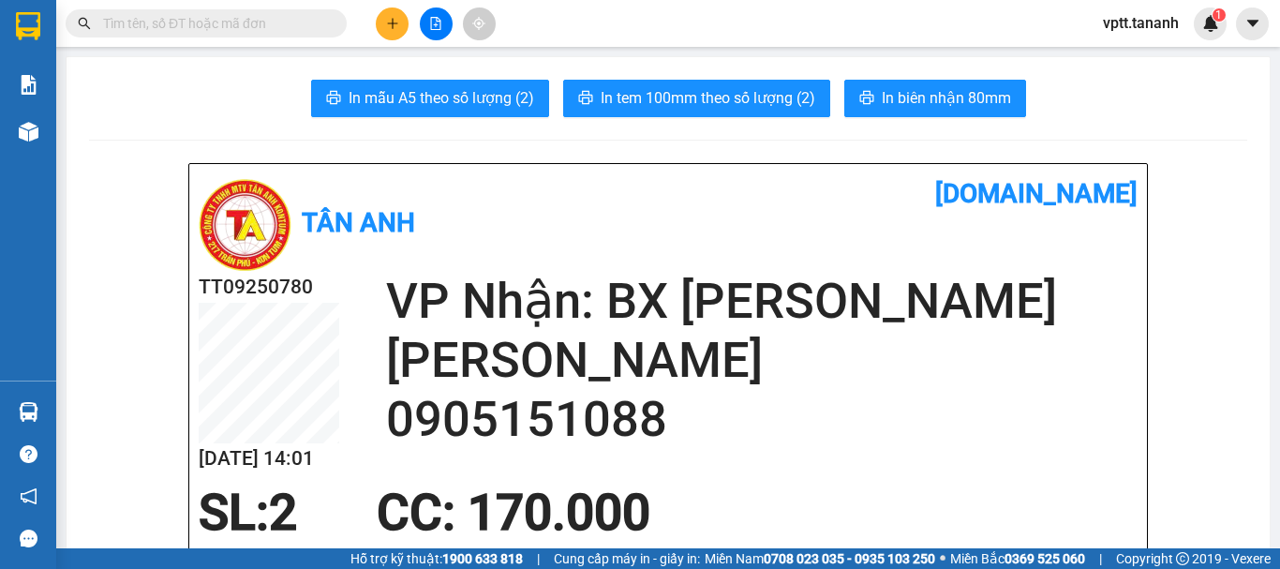
click at [382, 26] on button at bounding box center [392, 23] width 33 height 33
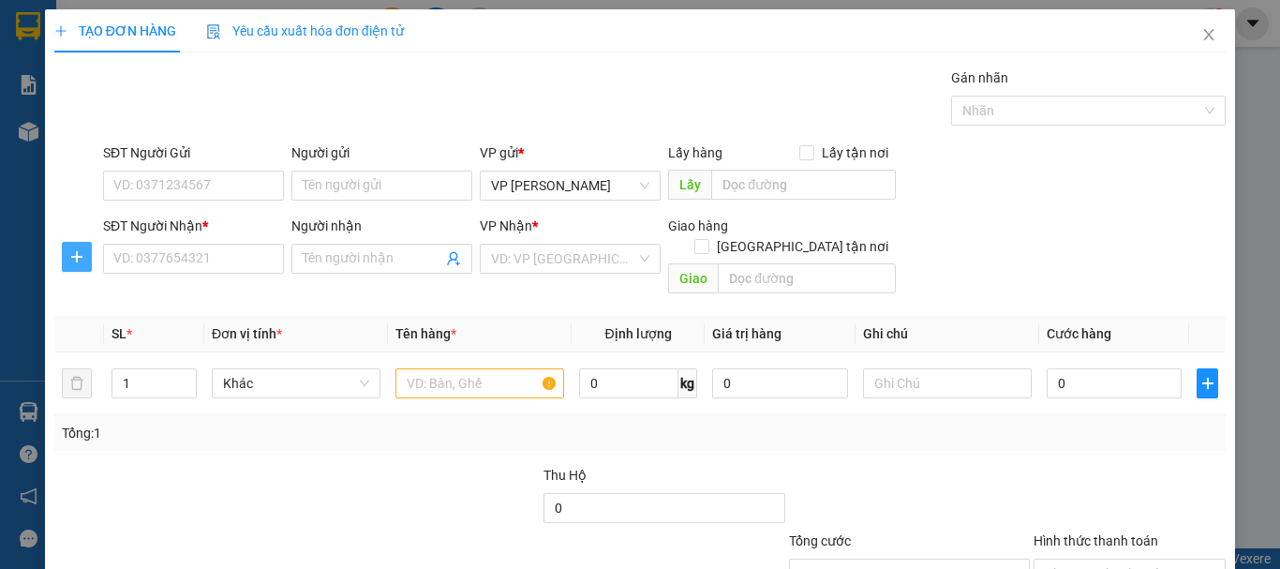
click at [75, 253] on icon "plus" at bounding box center [76, 256] width 15 height 15
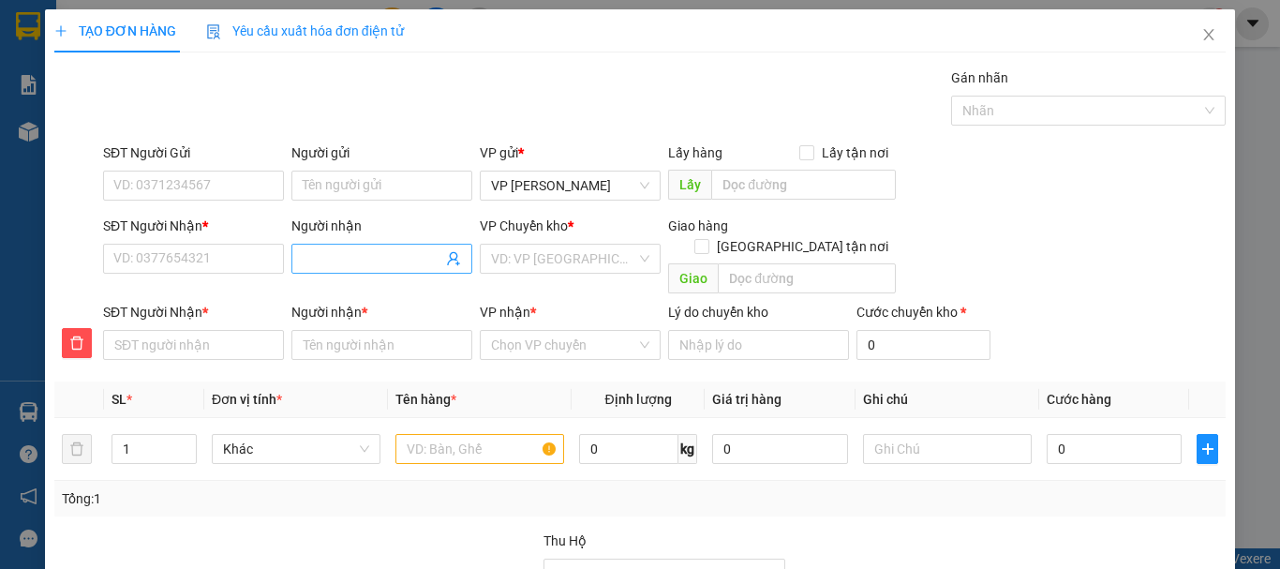
click at [374, 260] on input "Người nhận" at bounding box center [373, 258] width 140 height 21
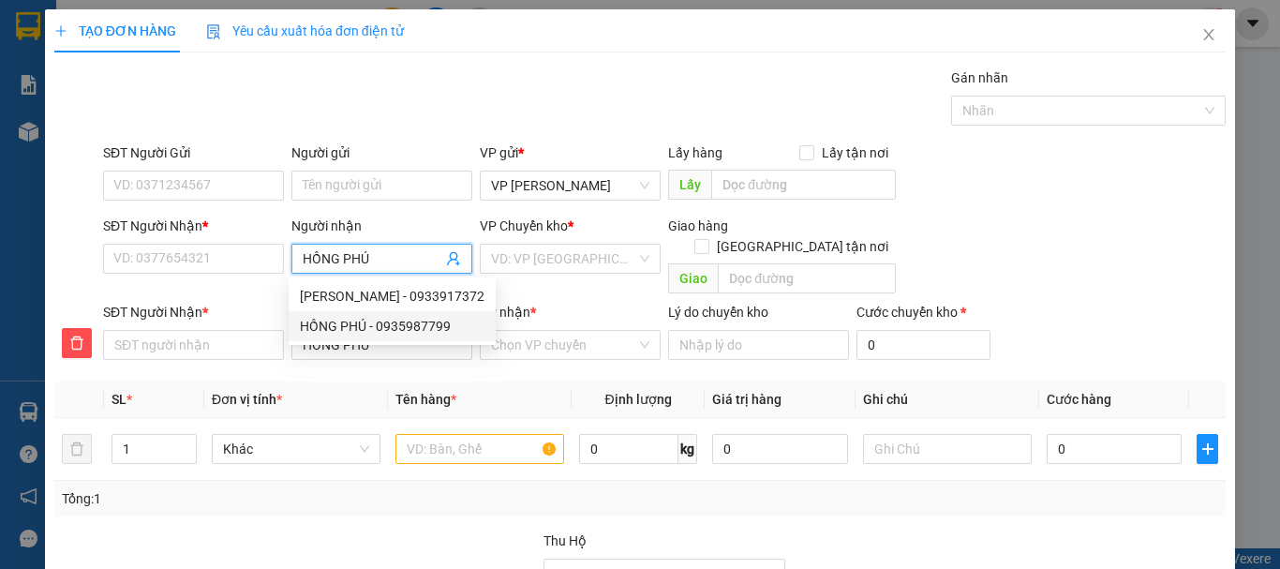
click at [405, 325] on div "HỒNG PHÚ - 0935987799" at bounding box center [392, 326] width 185 height 21
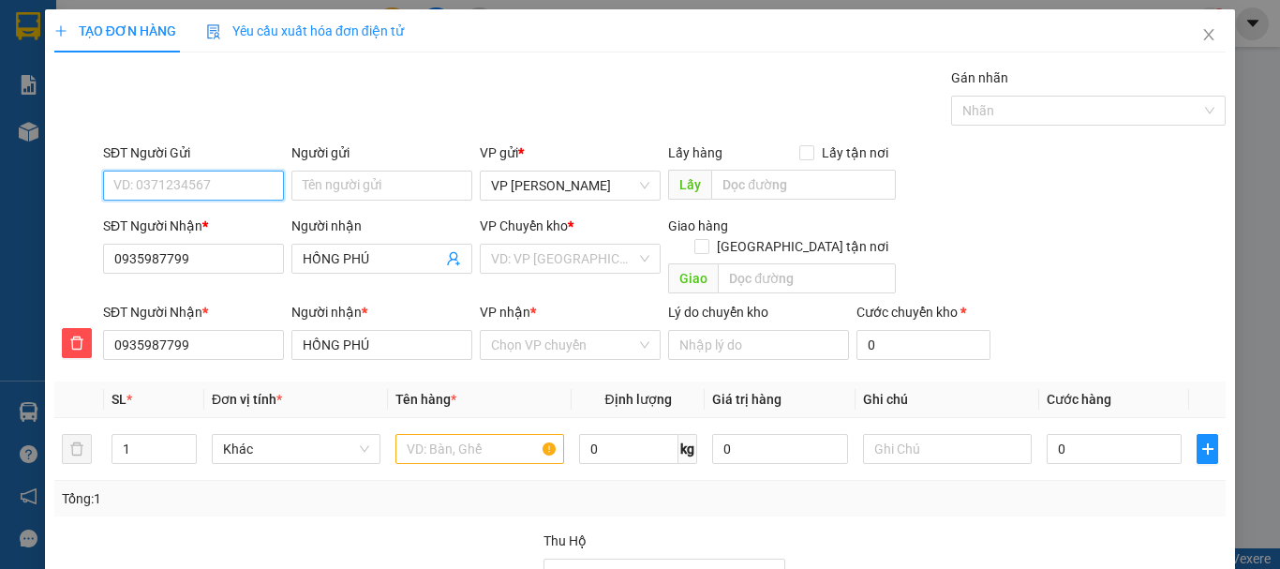
click at [220, 187] on input "SĐT Người Gửi" at bounding box center [193, 186] width 181 height 30
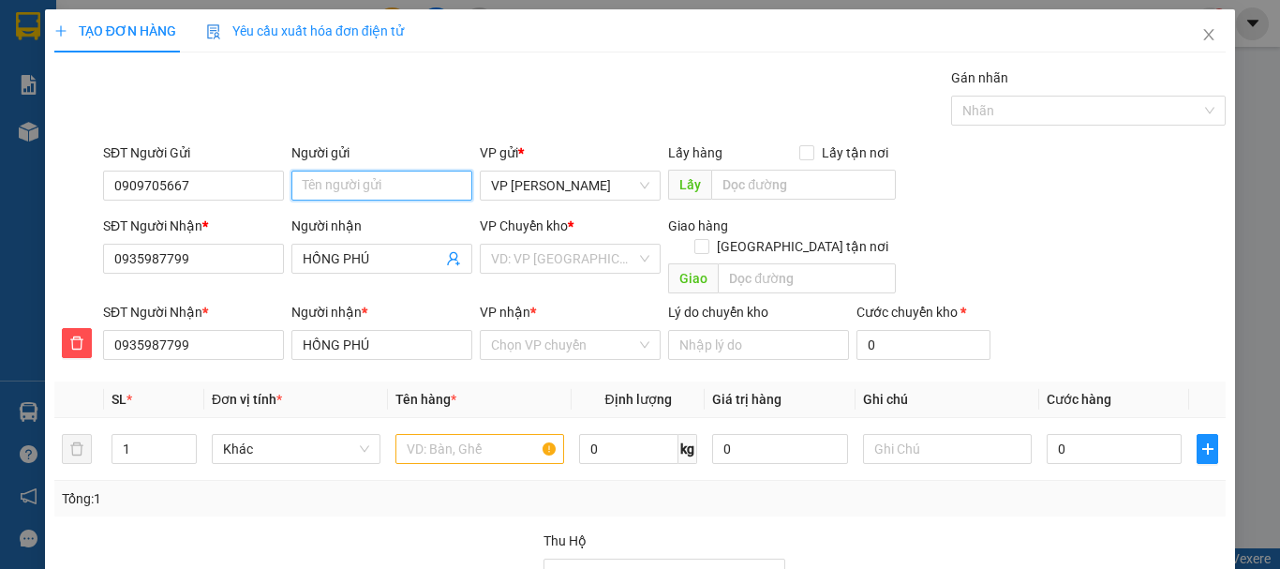
click at [350, 185] on input "Người gửi" at bounding box center [381, 186] width 181 height 30
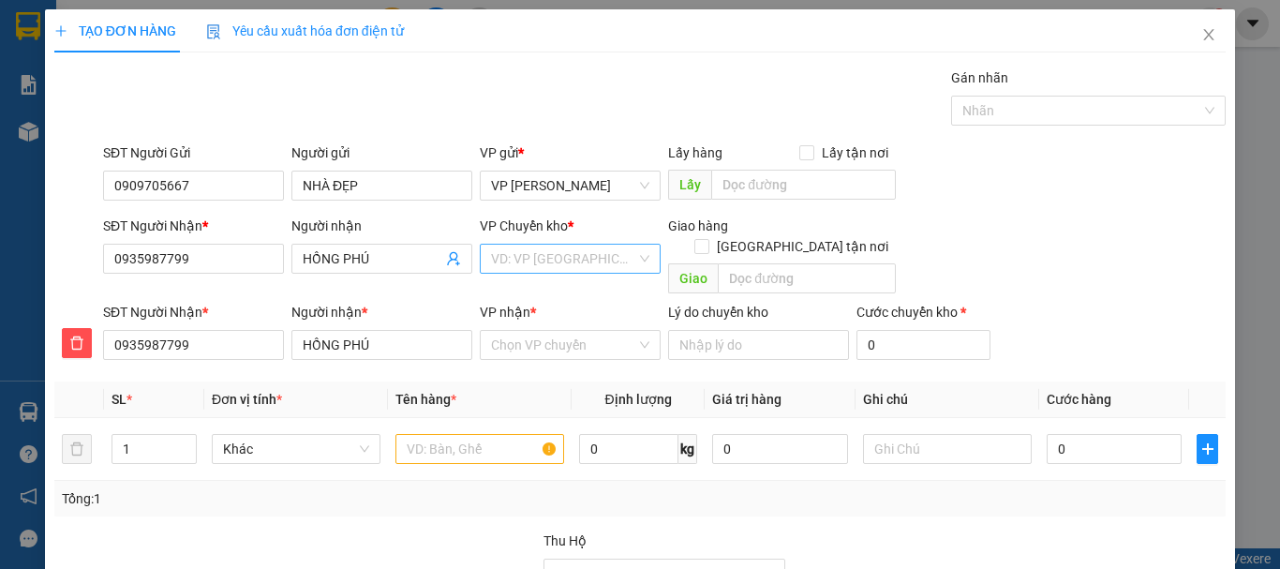
click at [572, 261] on input "search" at bounding box center [563, 259] width 145 height 28
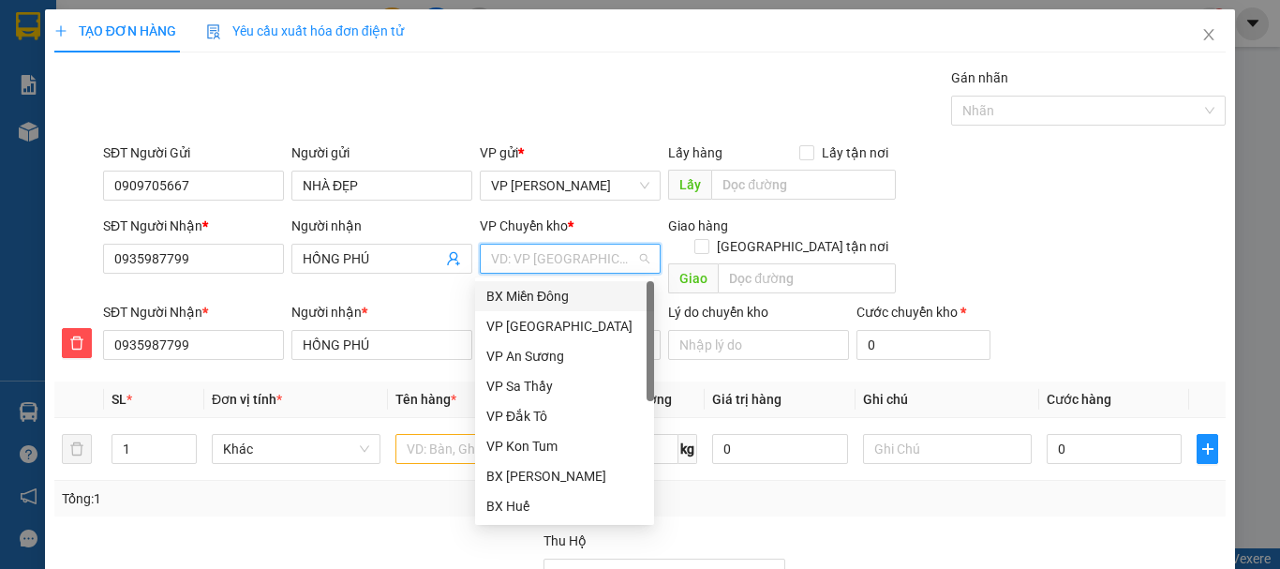
click at [579, 291] on div "BX Miền Đông" at bounding box center [564, 296] width 156 height 21
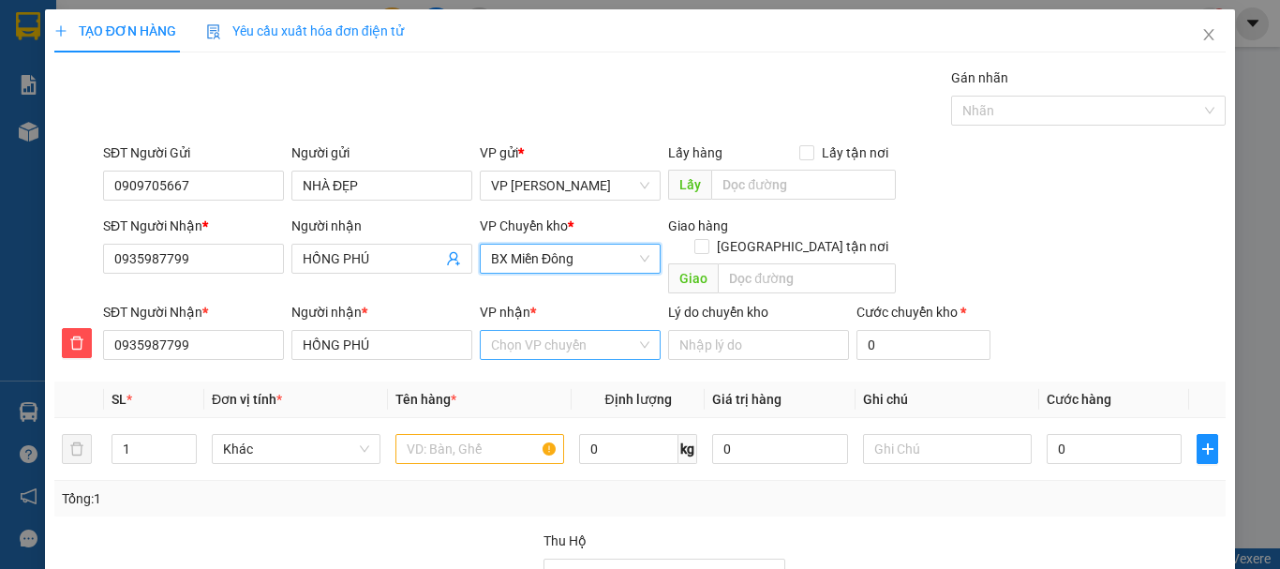
click at [565, 331] on input "VP nhận *" at bounding box center [563, 345] width 145 height 28
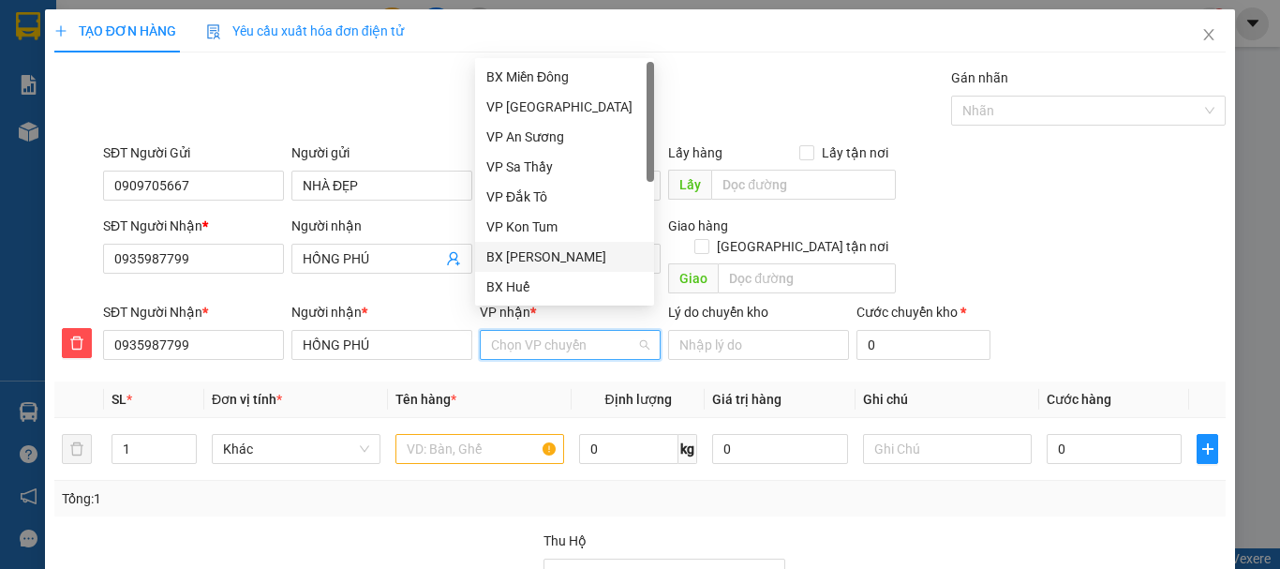
click at [574, 259] on div "BX [PERSON_NAME]" at bounding box center [564, 256] width 156 height 21
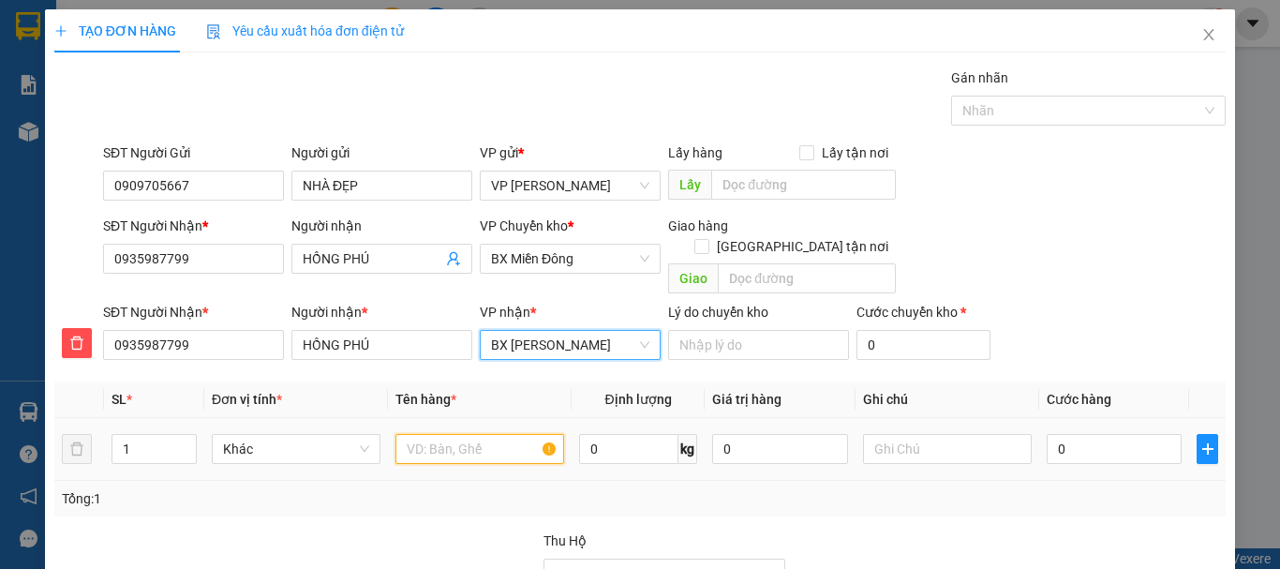
click at [431, 434] on input "text" at bounding box center [479, 449] width 169 height 30
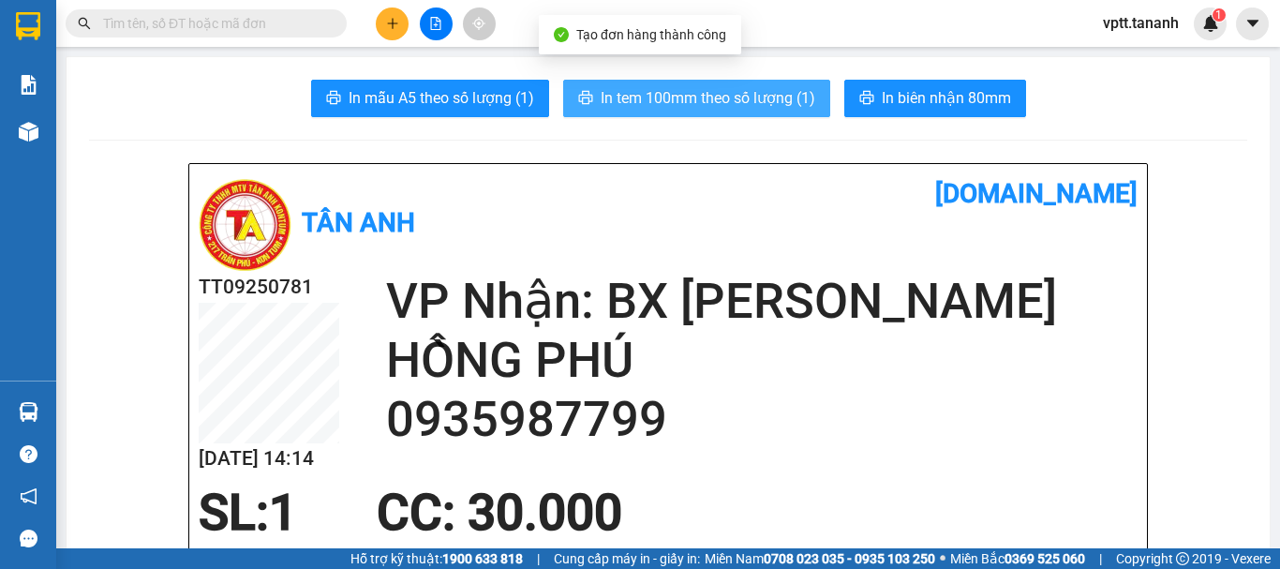
click at [776, 101] on span "In tem 100mm theo số lượng (1)" at bounding box center [708, 97] width 215 height 23
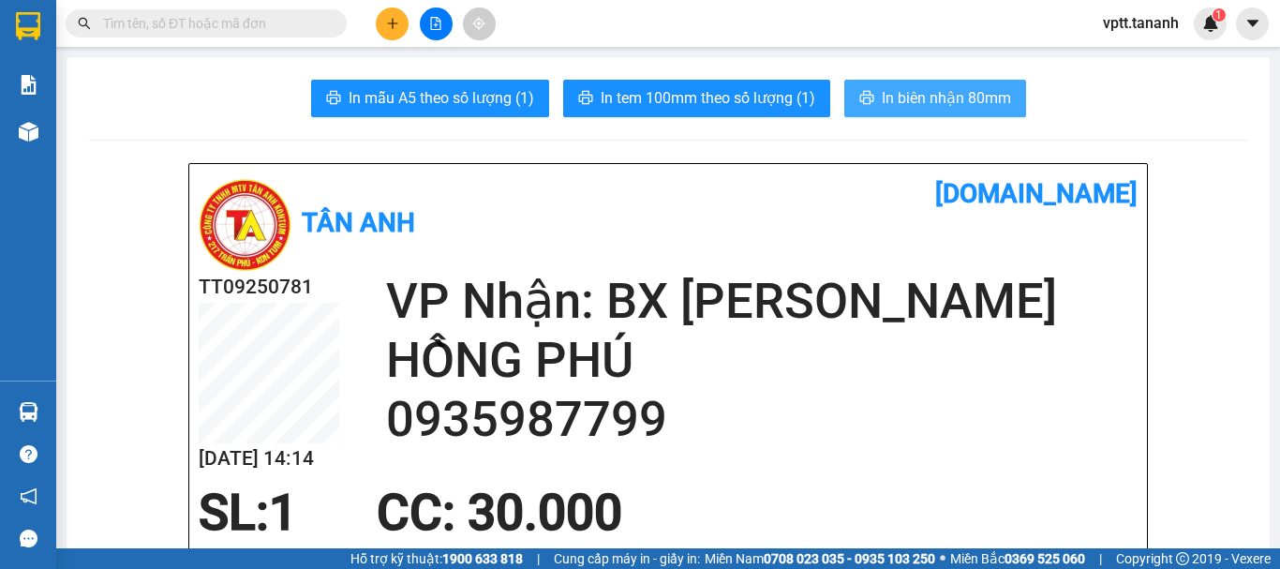
click at [946, 108] on span "In biên nhận 80mm" at bounding box center [946, 97] width 129 height 23
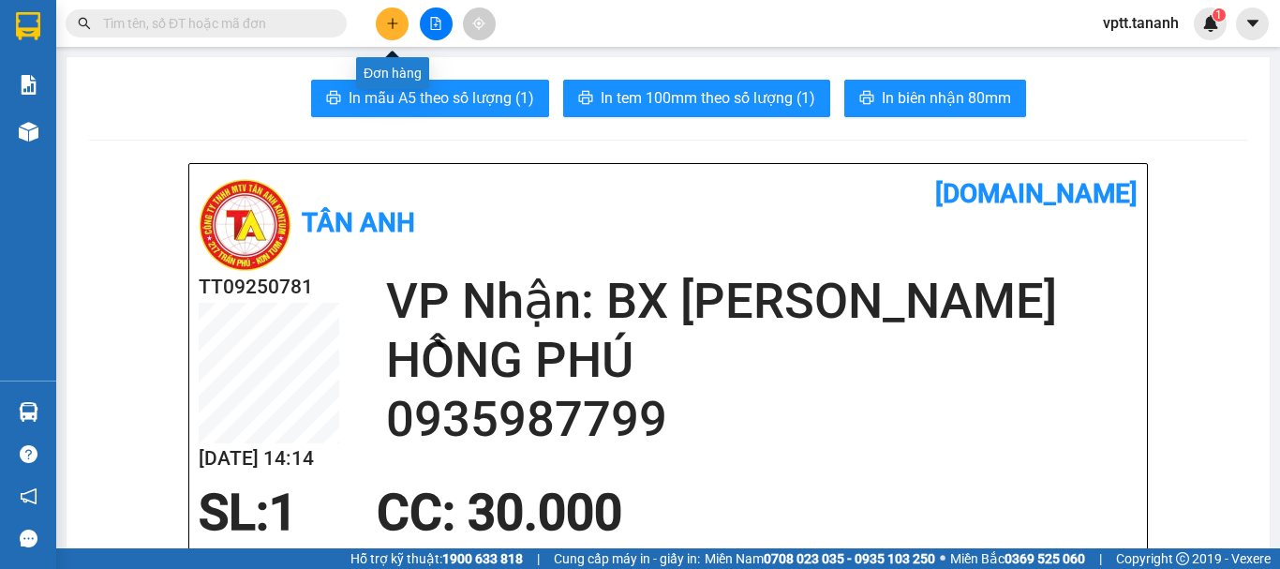
click at [392, 24] on icon "plus" at bounding box center [392, 23] width 13 height 13
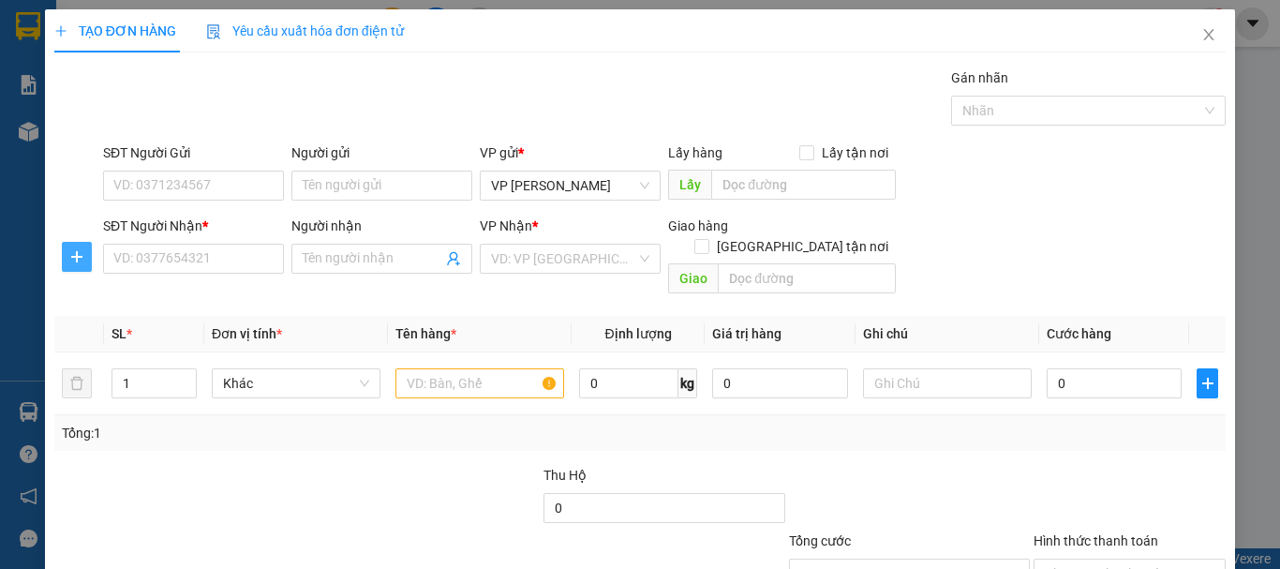
click at [73, 257] on icon "plus" at bounding box center [76, 256] width 11 height 1
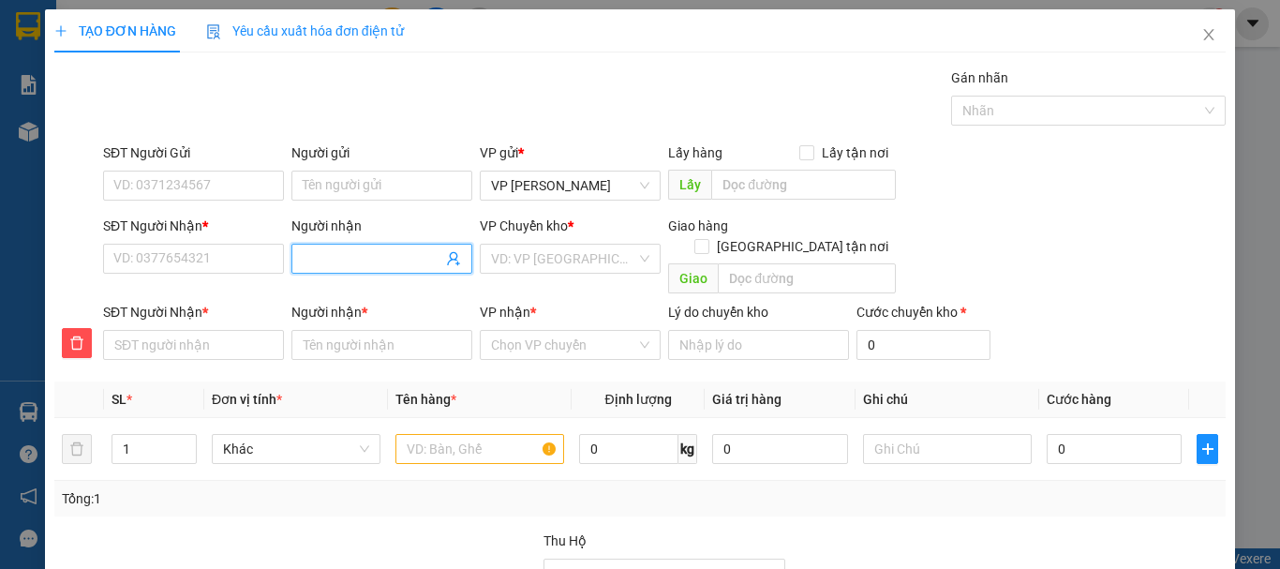
click at [313, 260] on input "Người nhận" at bounding box center [373, 258] width 140 height 21
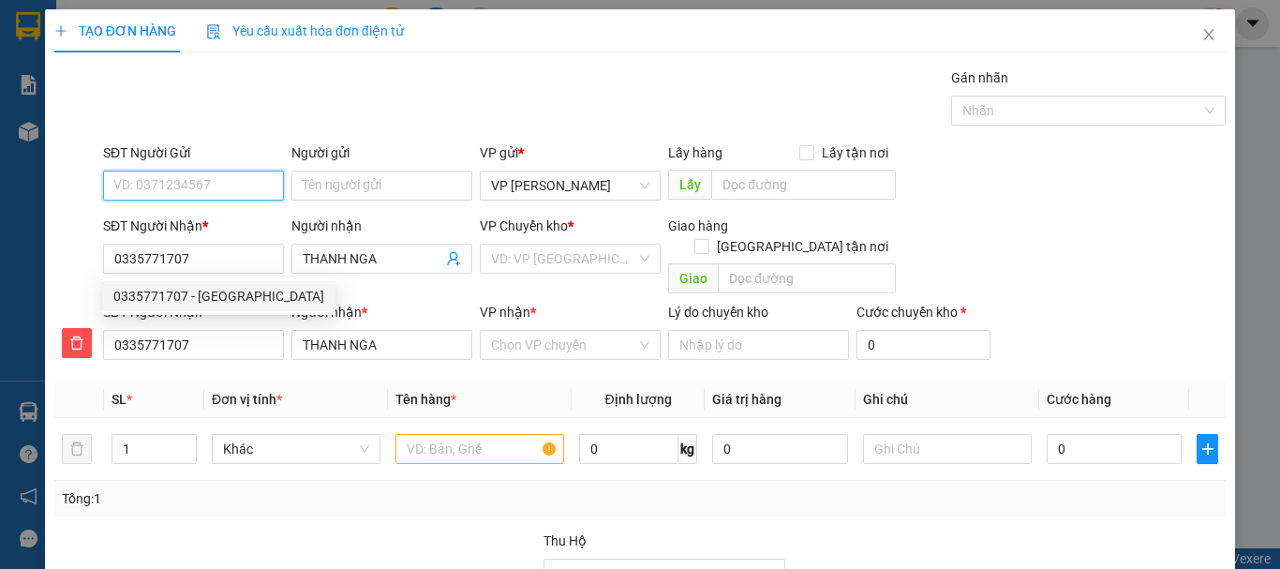
drag, startPoint x: 137, startPoint y: 176, endPoint x: 317, endPoint y: 204, distance: 182.1
click at [138, 176] on input "SĐT Người Gửi" at bounding box center [193, 186] width 181 height 30
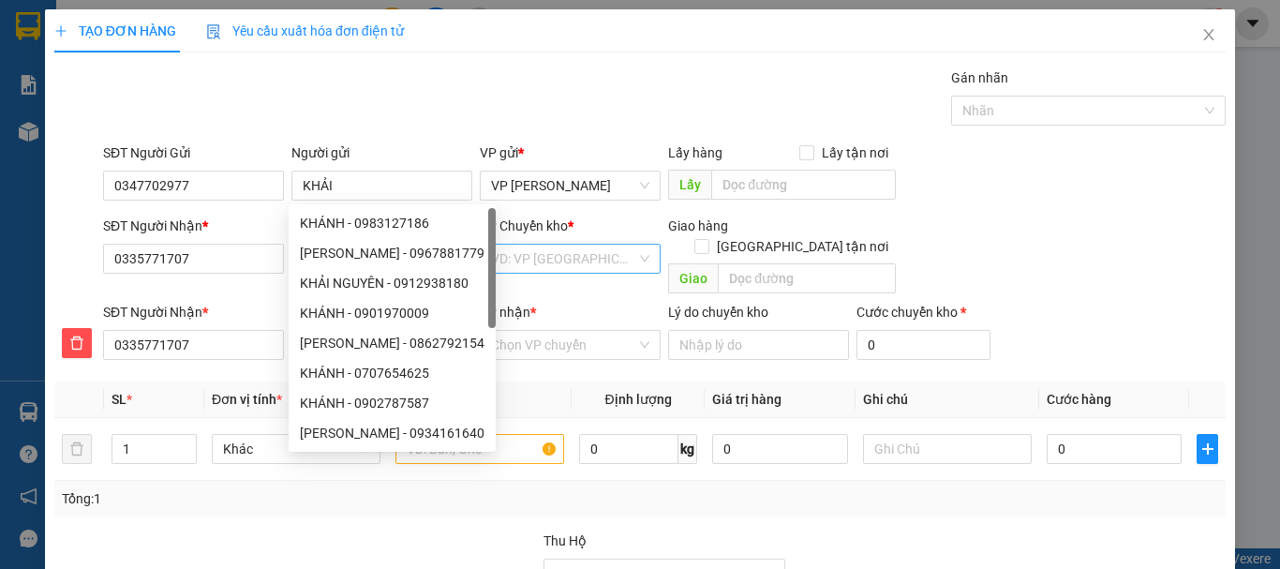
click at [596, 258] on input "search" at bounding box center [563, 259] width 145 height 28
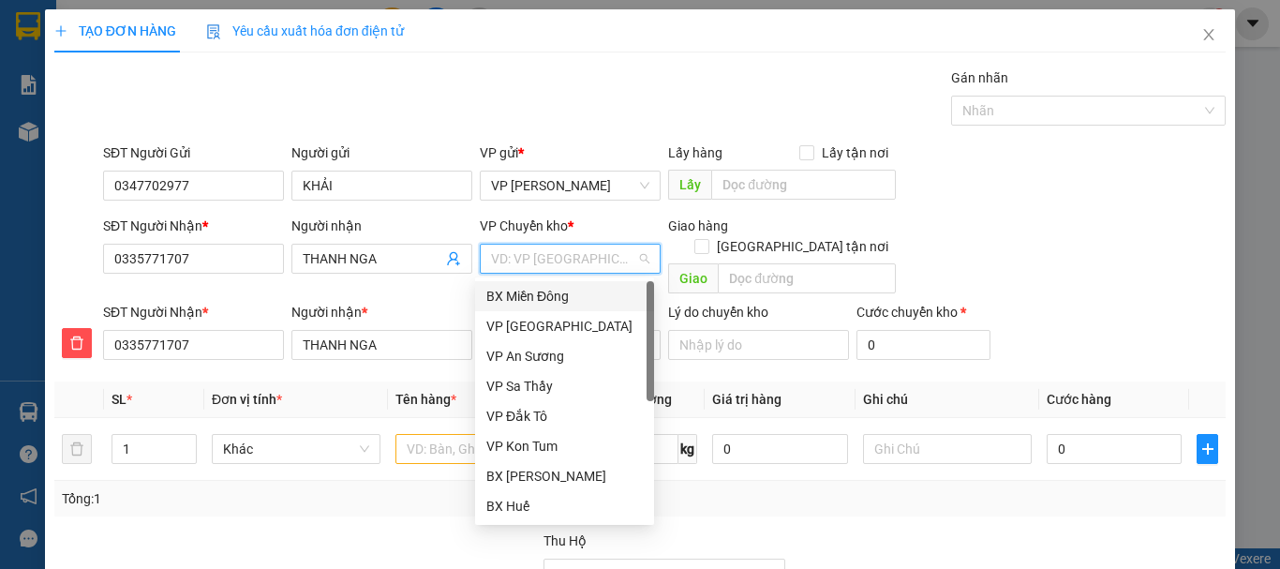
drag, startPoint x: 591, startPoint y: 297, endPoint x: 591, endPoint y: 308, distance: 11.2
click at [591, 298] on div "BX Miền Đông" at bounding box center [564, 296] width 156 height 21
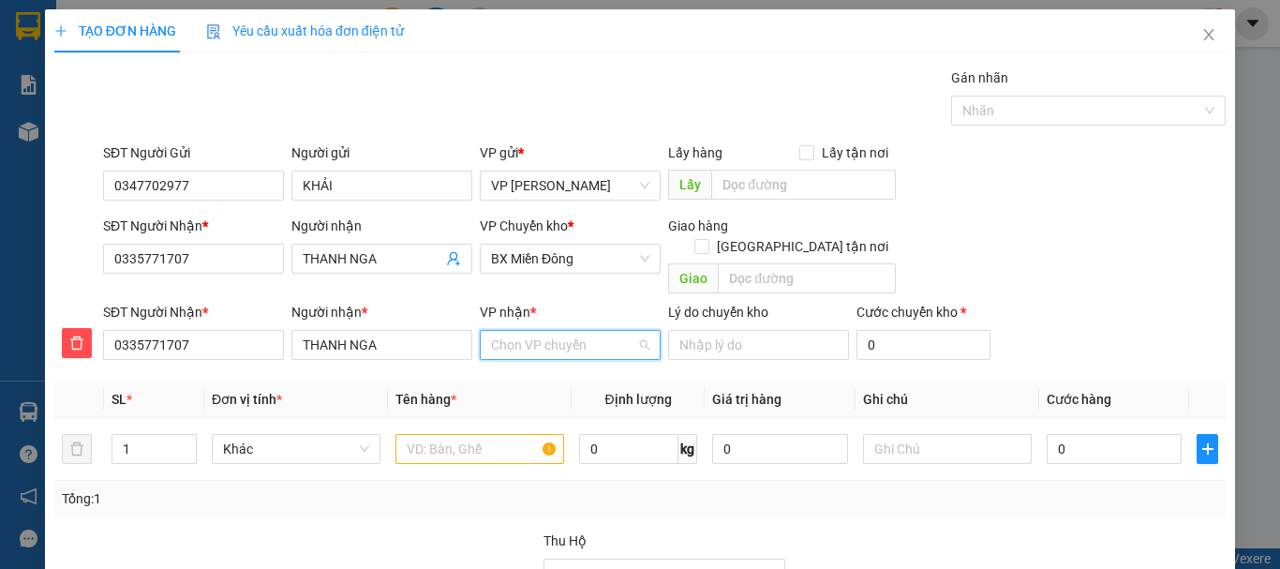
drag, startPoint x: 583, startPoint y: 333, endPoint x: 587, endPoint y: 308, distance: 24.8
click at [582, 333] on input "VP nhận *" at bounding box center [563, 345] width 145 height 28
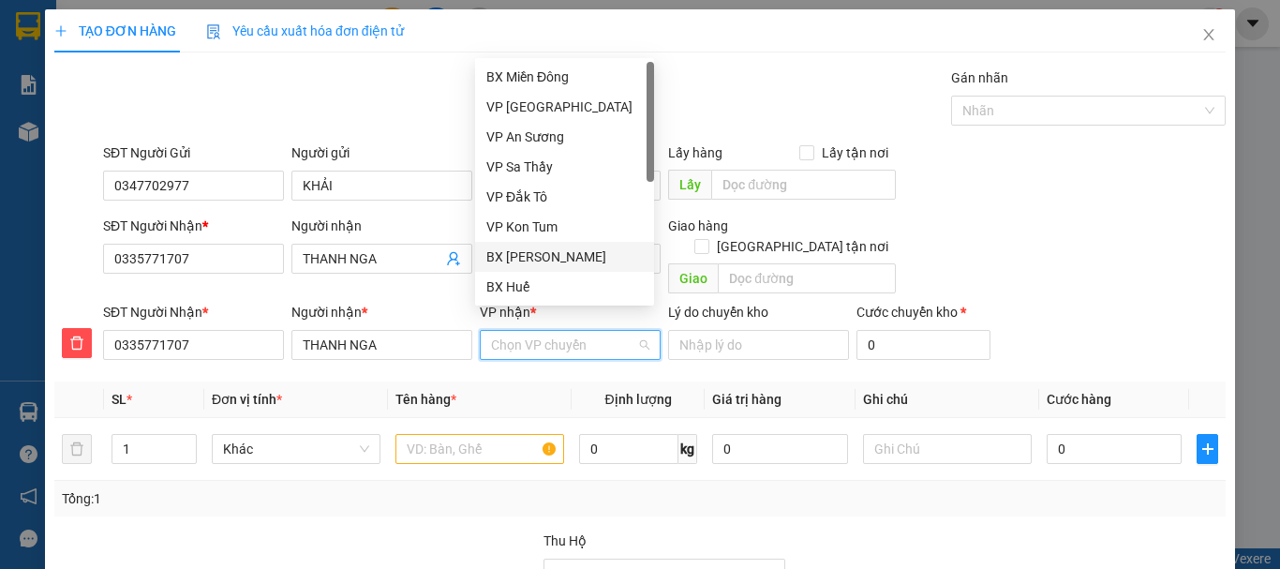
click at [602, 252] on div "BX [PERSON_NAME]" at bounding box center [564, 256] width 156 height 21
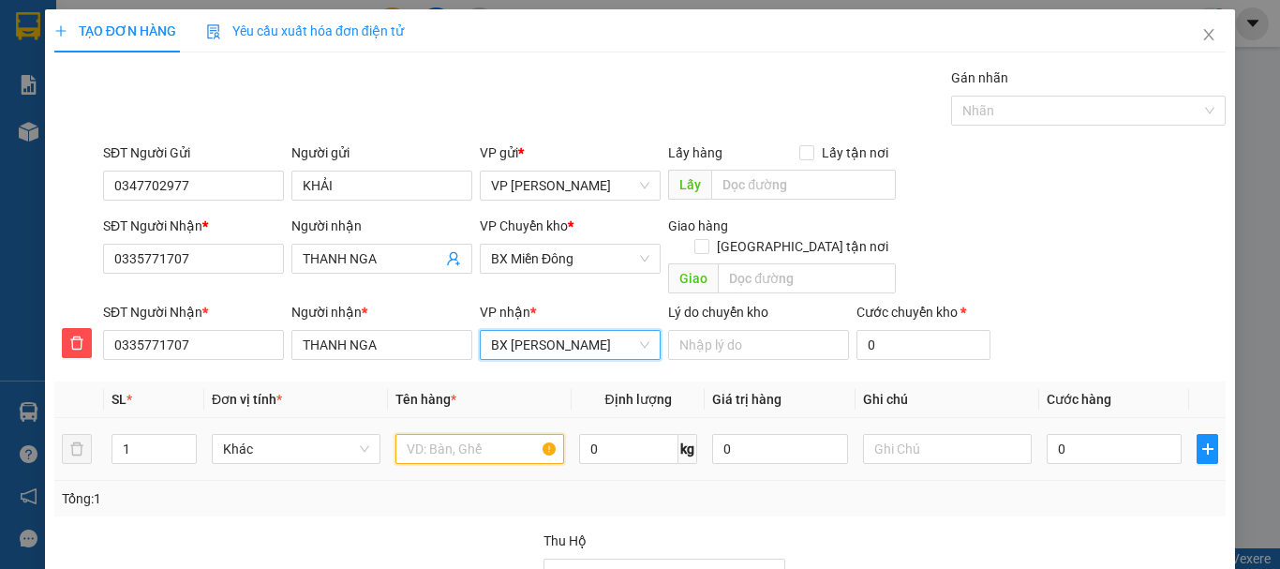
click at [432, 434] on input "text" at bounding box center [479, 449] width 169 height 30
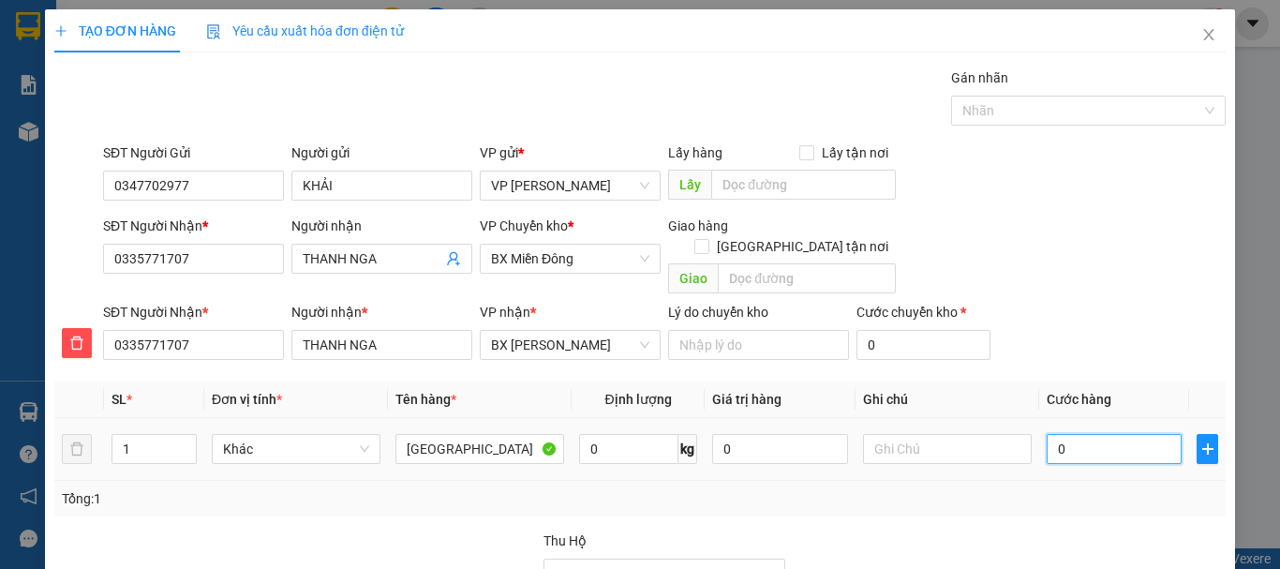
click at [1072, 434] on input "0" at bounding box center [1114, 449] width 135 height 30
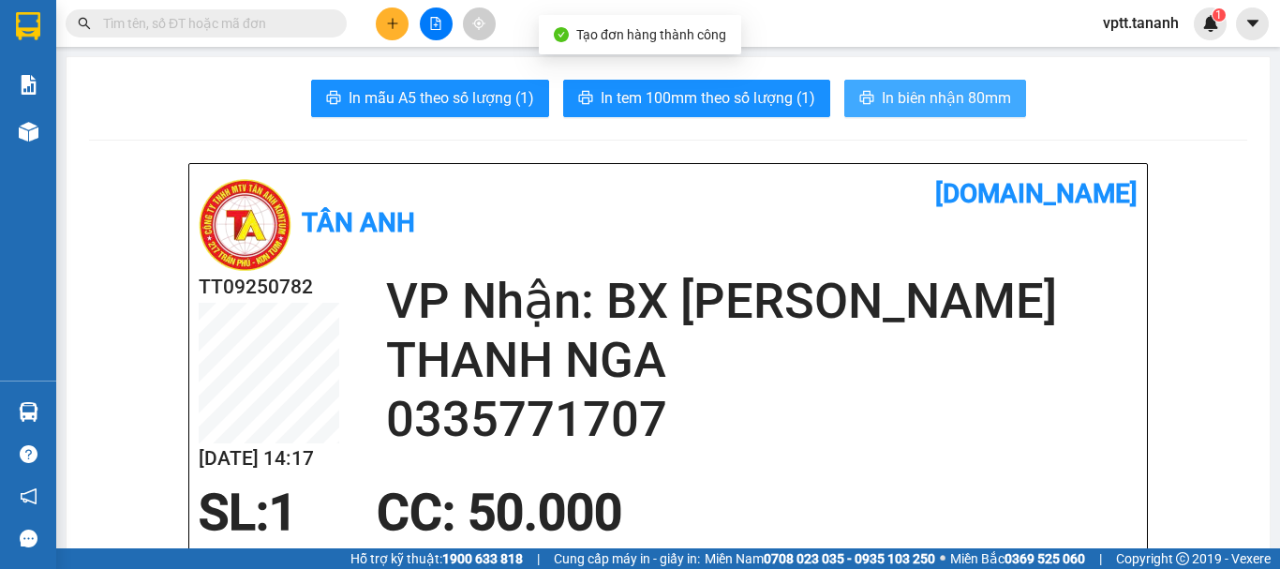
click at [921, 98] on span "In biên nhận 80mm" at bounding box center [946, 97] width 129 height 23
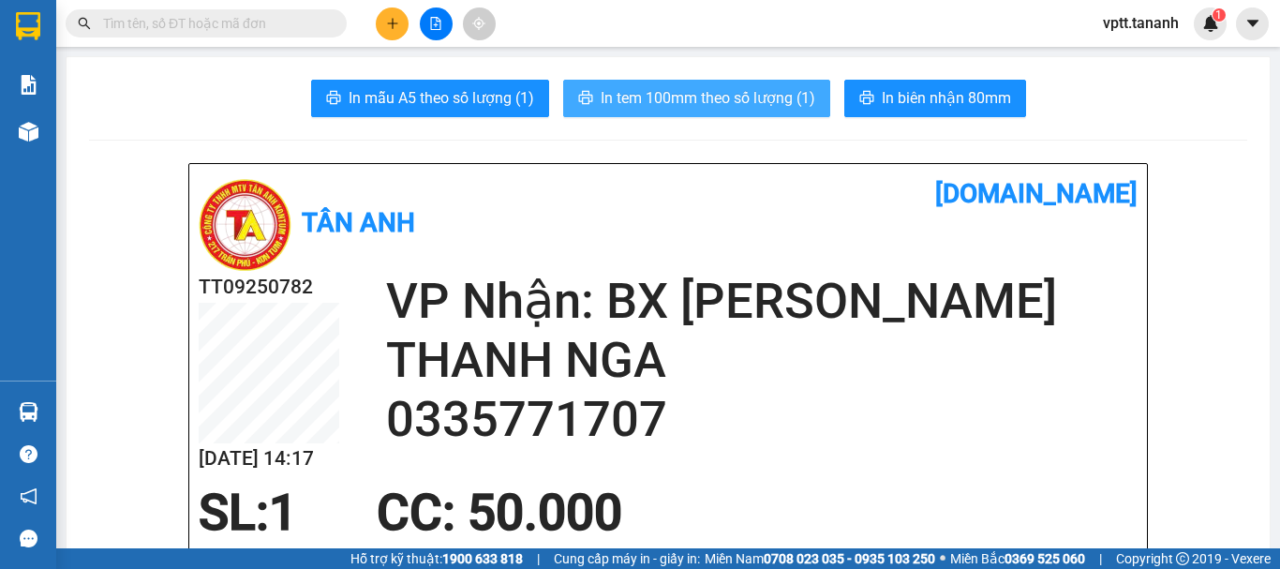
click at [794, 101] on span "In tem 100mm theo số lượng (1)" at bounding box center [708, 97] width 215 height 23
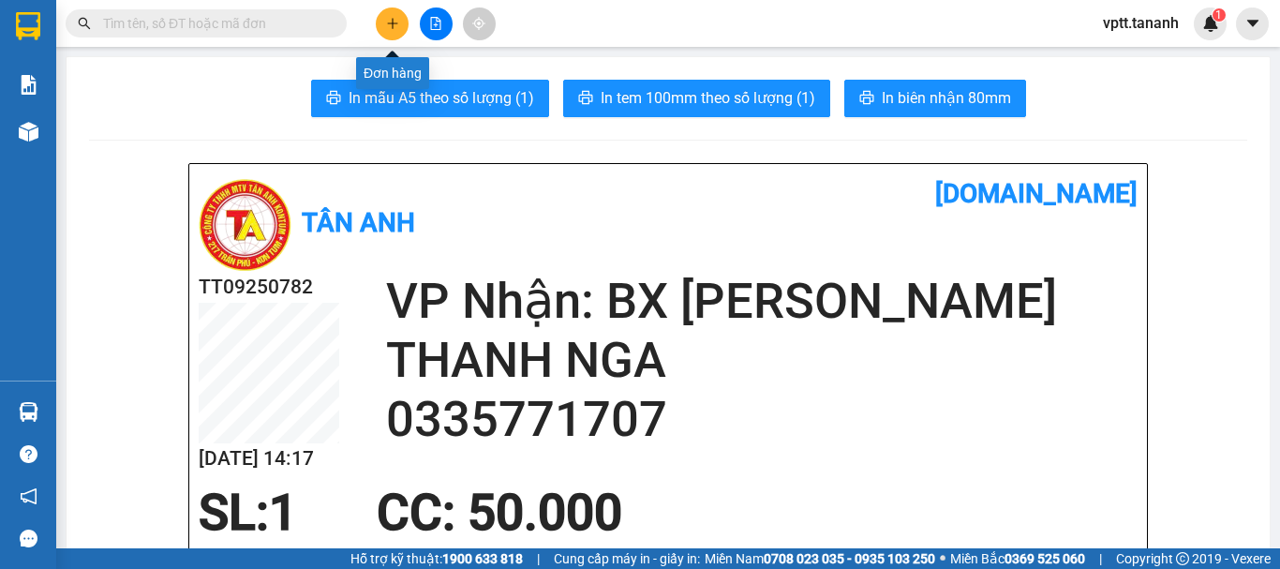
click at [390, 23] on icon "plus" at bounding box center [392, 22] width 10 height 1
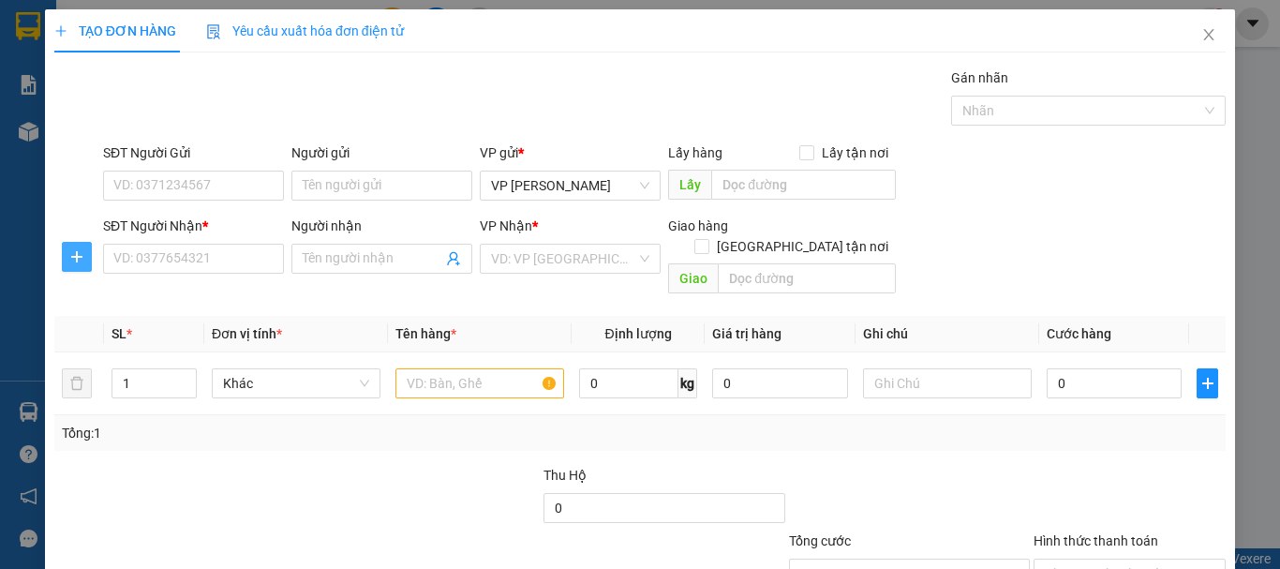
click at [71, 256] on icon "plus" at bounding box center [76, 256] width 15 height 15
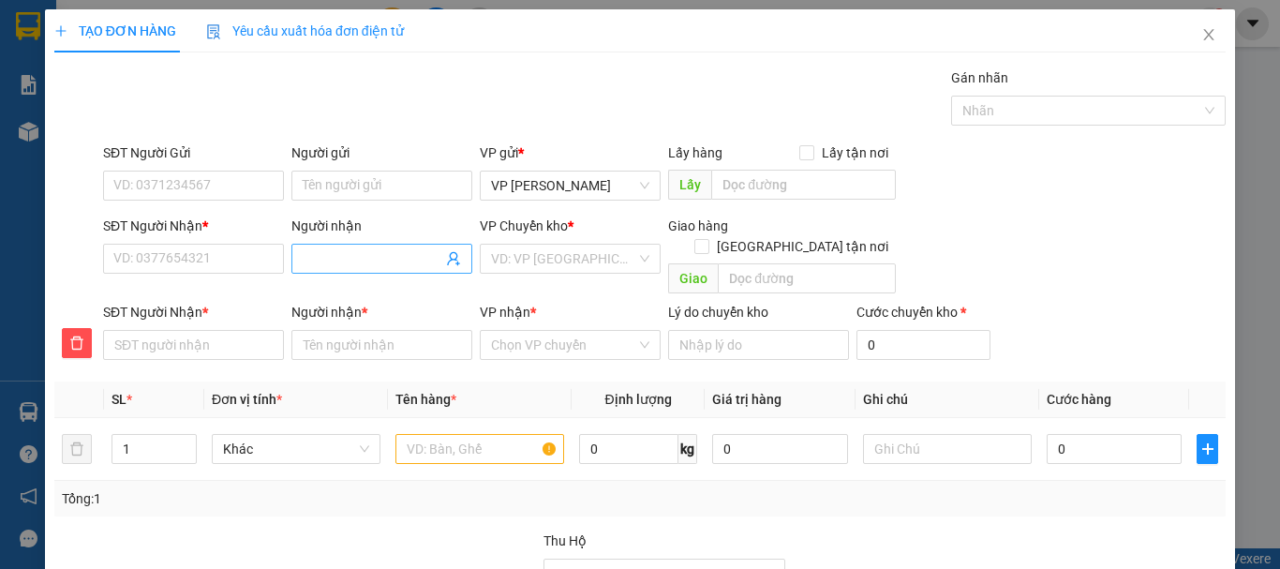
click at [310, 257] on input "Người nhận" at bounding box center [373, 258] width 140 height 21
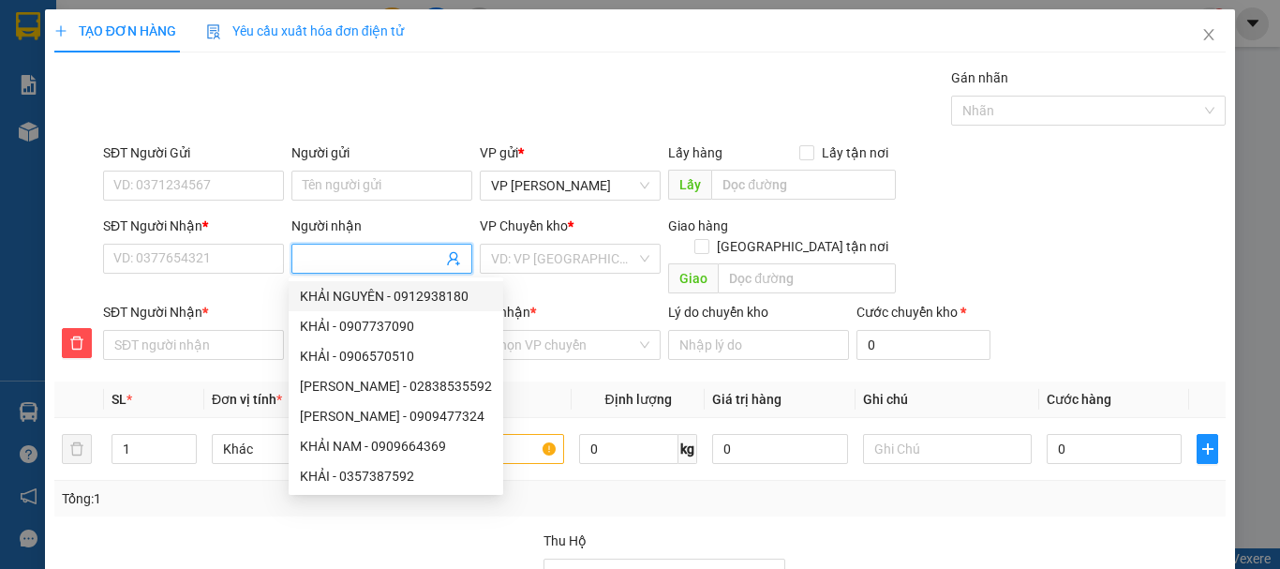
click at [334, 264] on input "Người nhận" at bounding box center [373, 258] width 140 height 21
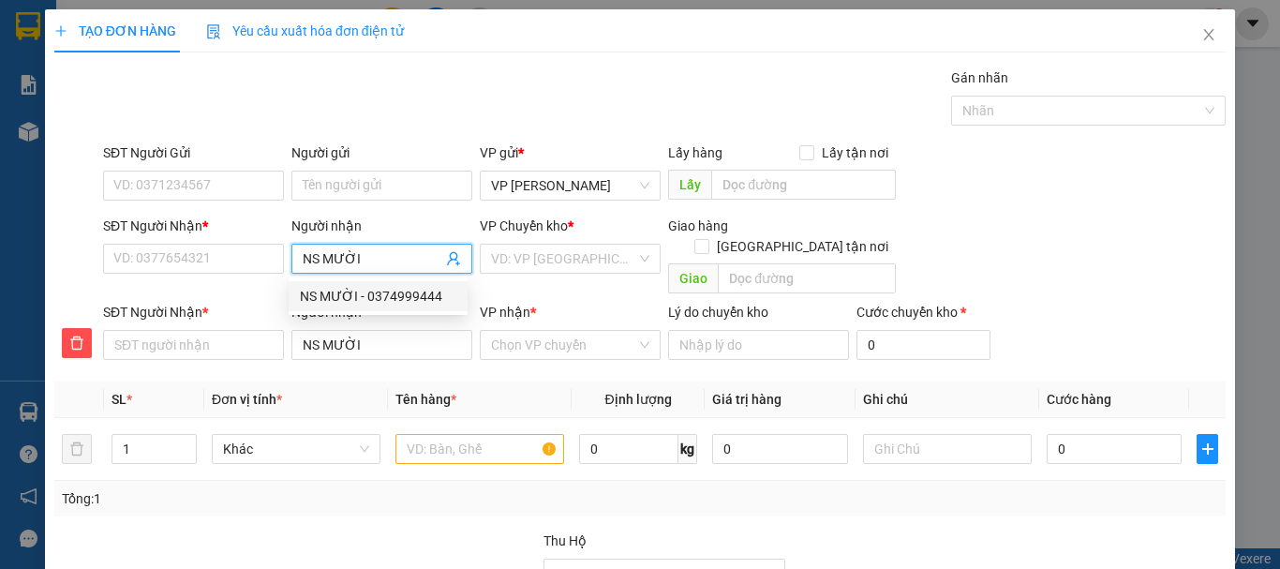
click at [426, 297] on div "NS MƯỜI - 0374999444" at bounding box center [378, 296] width 156 height 21
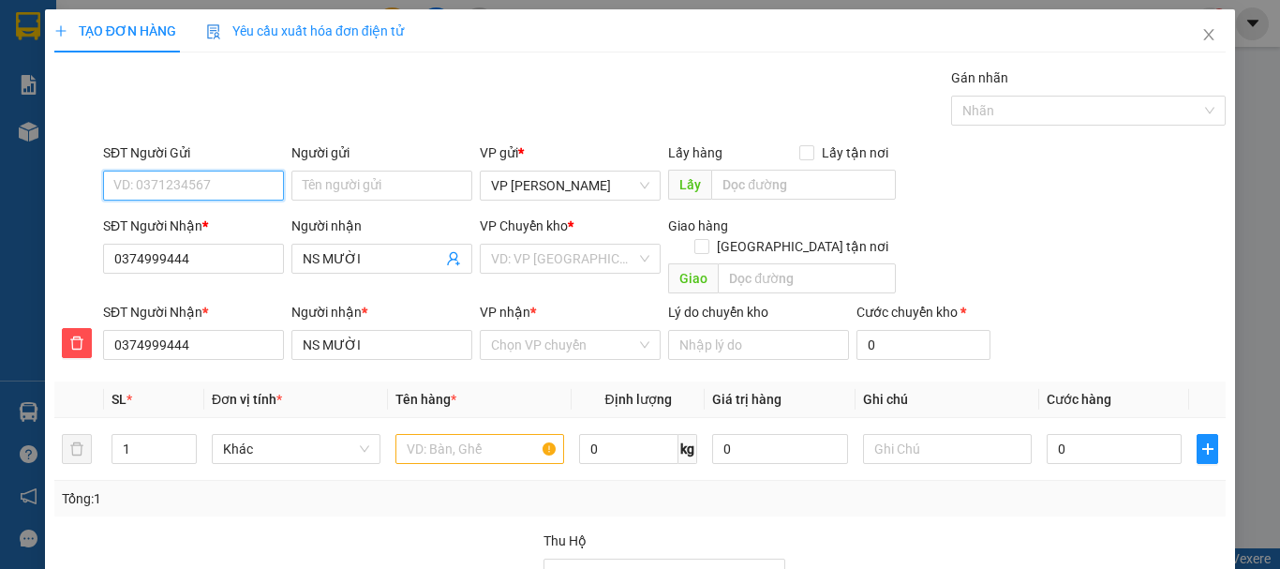
click at [206, 191] on input "SĐT Người Gửi" at bounding box center [193, 186] width 181 height 30
click at [190, 224] on div "0888161337 - TÂN" at bounding box center [191, 223] width 156 height 21
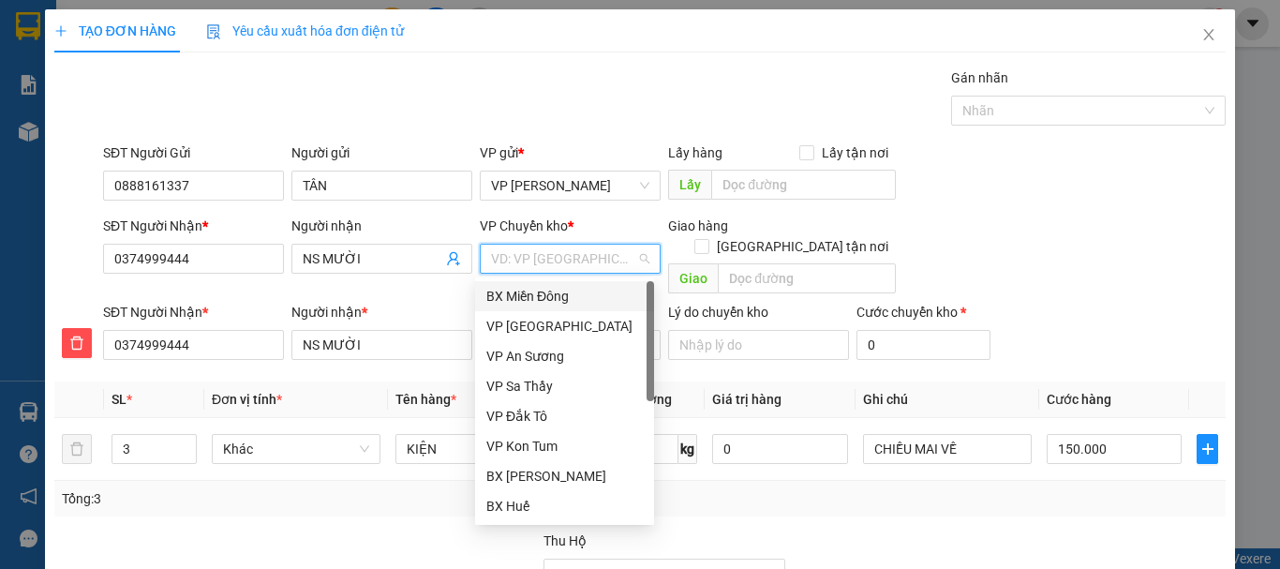
click at [526, 262] on input "search" at bounding box center [563, 259] width 145 height 28
click at [576, 300] on div "BX Miền Đông" at bounding box center [564, 296] width 156 height 21
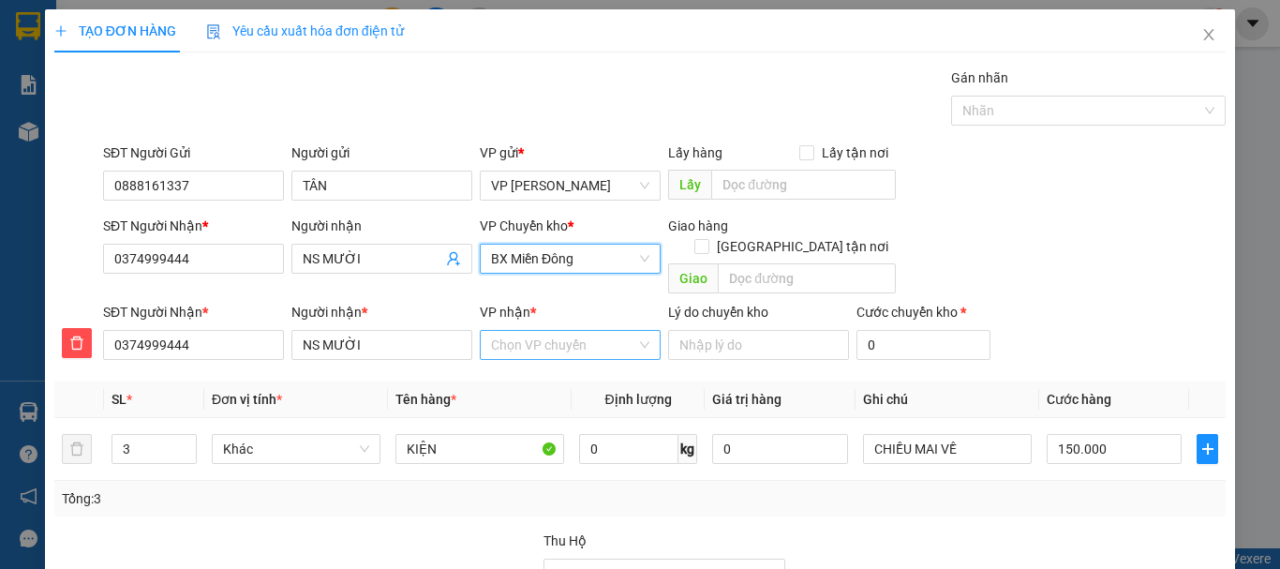
click at [554, 331] on input "VP nhận *" at bounding box center [563, 345] width 145 height 28
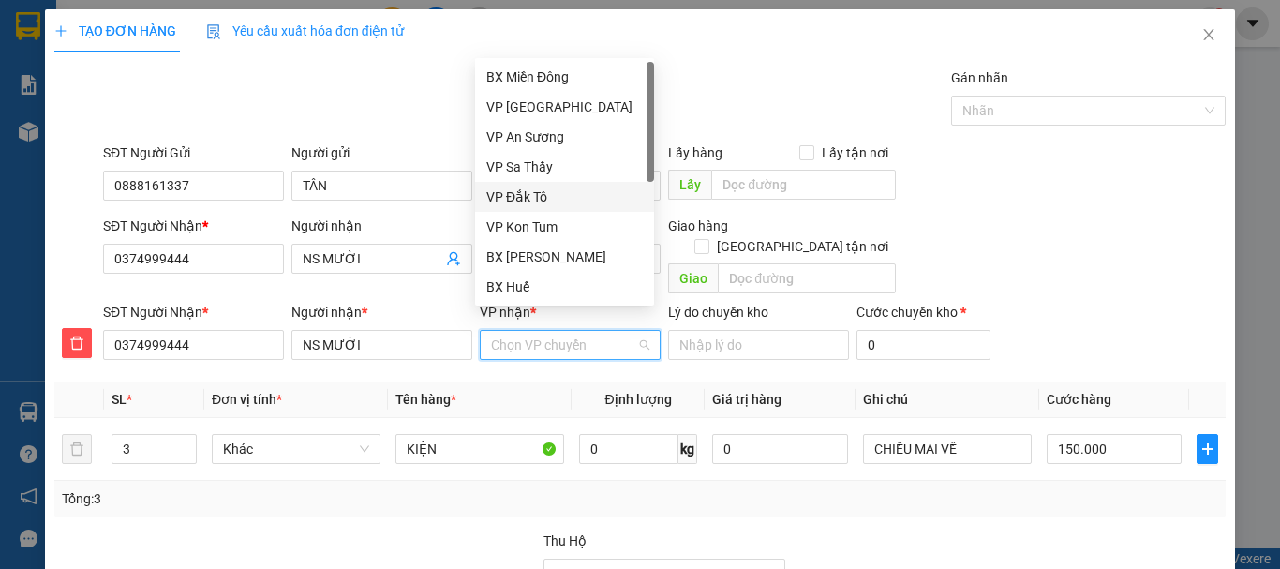
click at [534, 192] on div "VP Đắk Tô" at bounding box center [564, 196] width 156 height 21
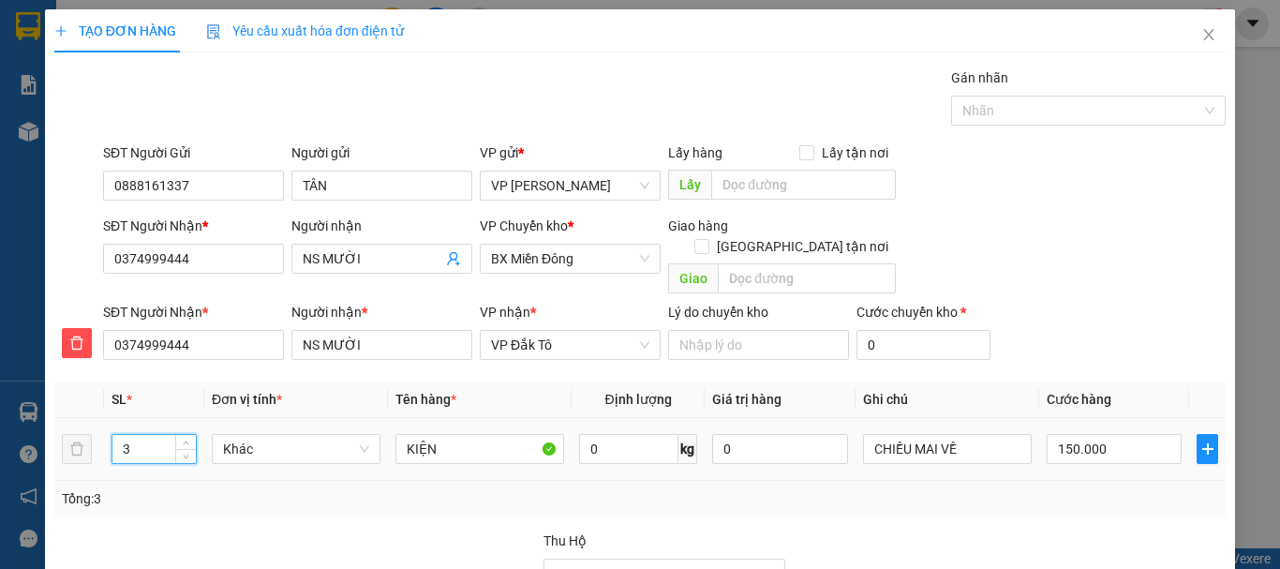
drag, startPoint x: 123, startPoint y: 429, endPoint x: 142, endPoint y: 428, distance: 19.7
click at [142, 435] on input "3" at bounding box center [153, 449] width 83 height 28
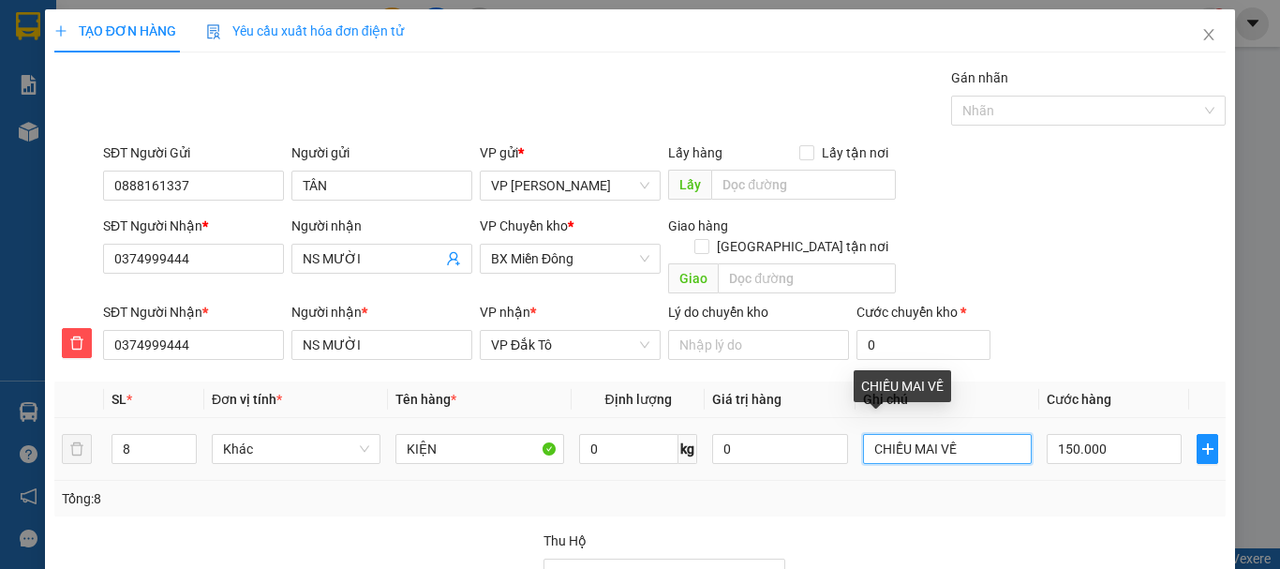
click at [948, 434] on input "CHIỀU MAI VỀ" at bounding box center [947, 449] width 169 height 30
drag, startPoint x: 948, startPoint y: 428, endPoint x: 835, endPoint y: 441, distance: 114.1
click at [835, 441] on tr "8 Khác KIỆN 0 kg 0 CHIỀU MAI VỀ 150.000" at bounding box center [639, 449] width 1171 height 63
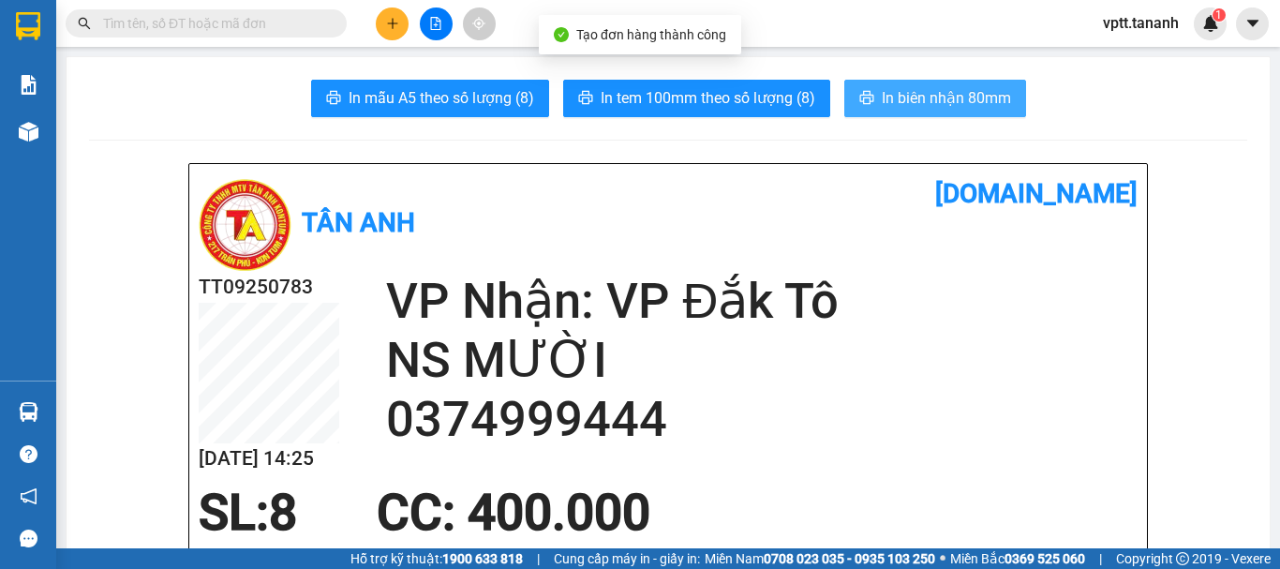
click at [937, 97] on span "In biên nhận 80mm" at bounding box center [946, 97] width 129 height 23
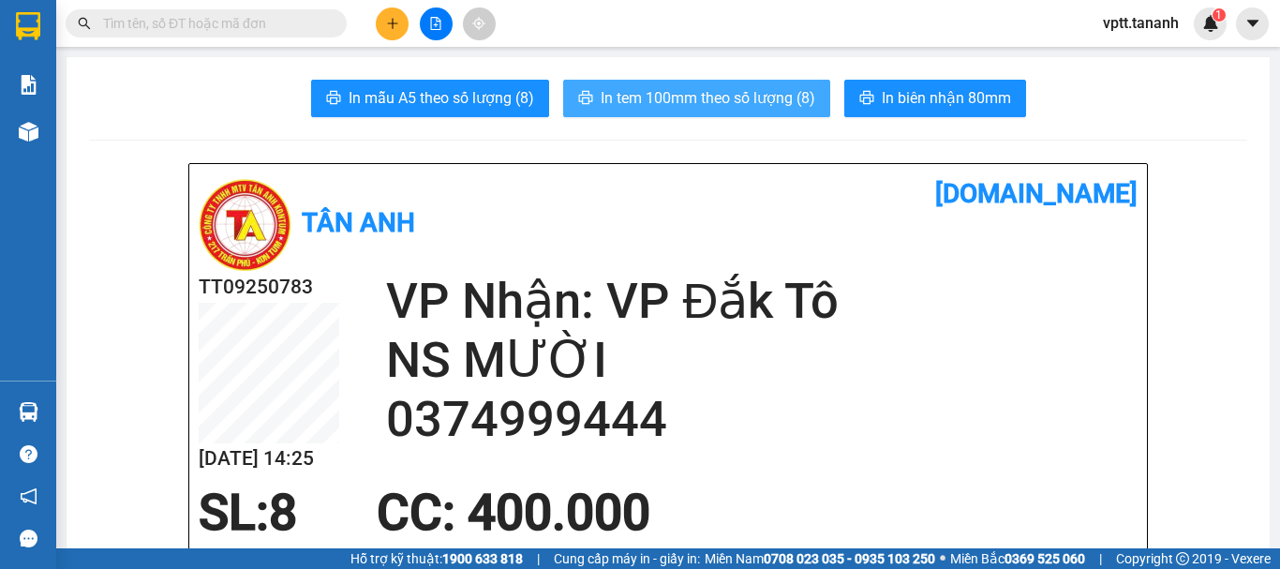
click at [742, 102] on span "In tem 100mm theo số lượng (8)" at bounding box center [708, 97] width 215 height 23
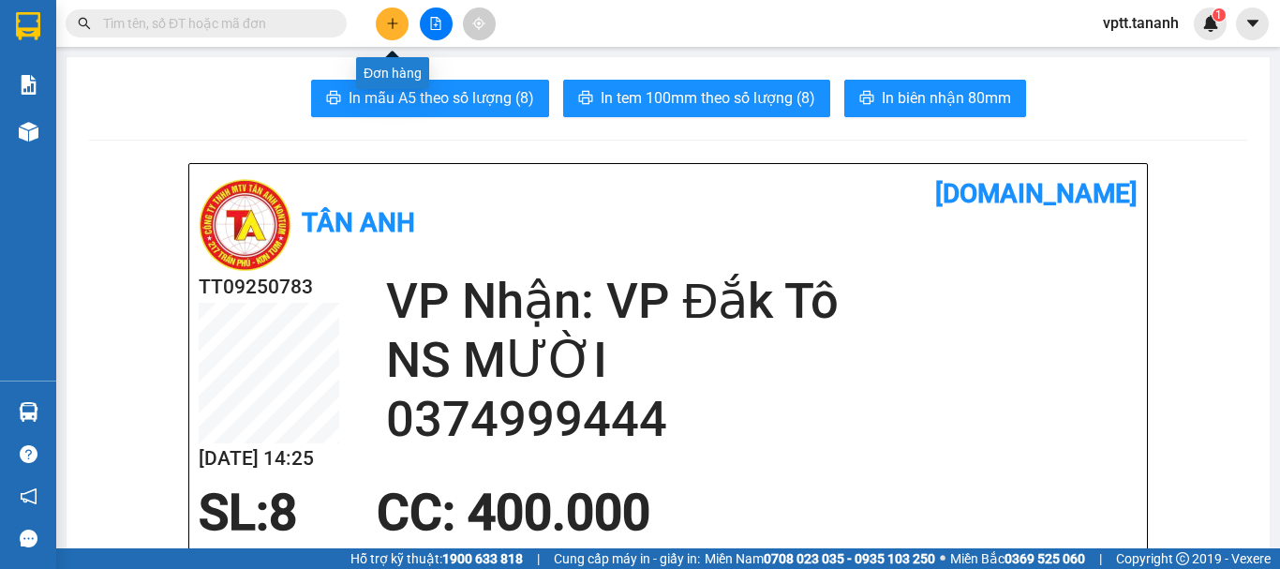
click at [388, 19] on icon "plus" at bounding box center [392, 23] width 13 height 13
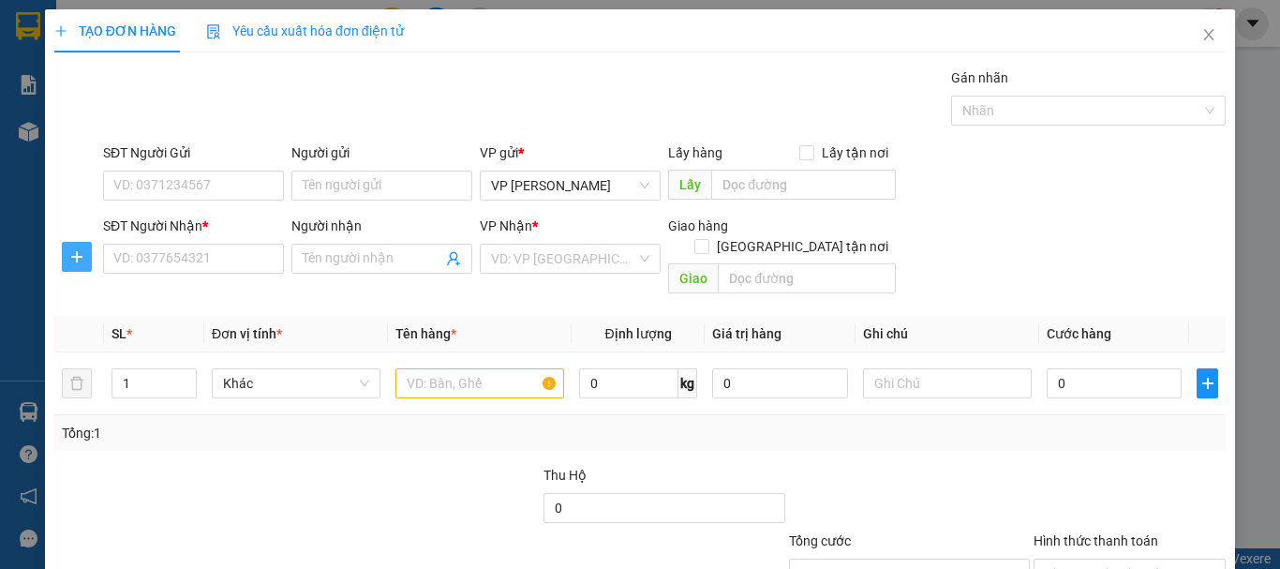
click at [79, 259] on icon "plus" at bounding box center [76, 256] width 15 height 15
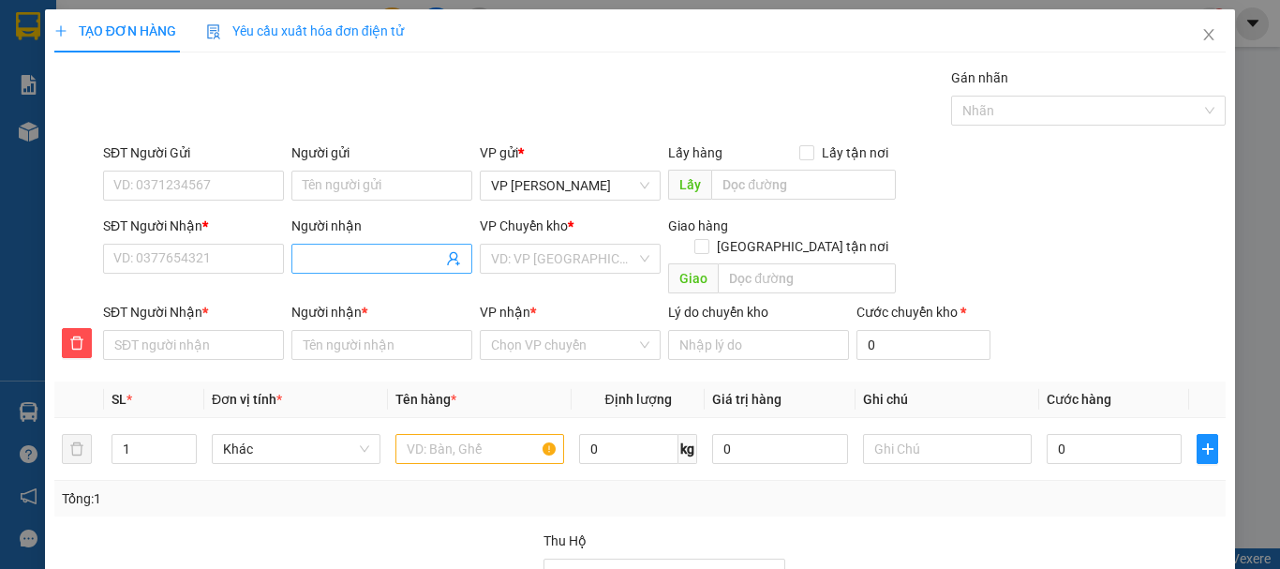
click at [354, 257] on input "Người nhận" at bounding box center [373, 258] width 140 height 21
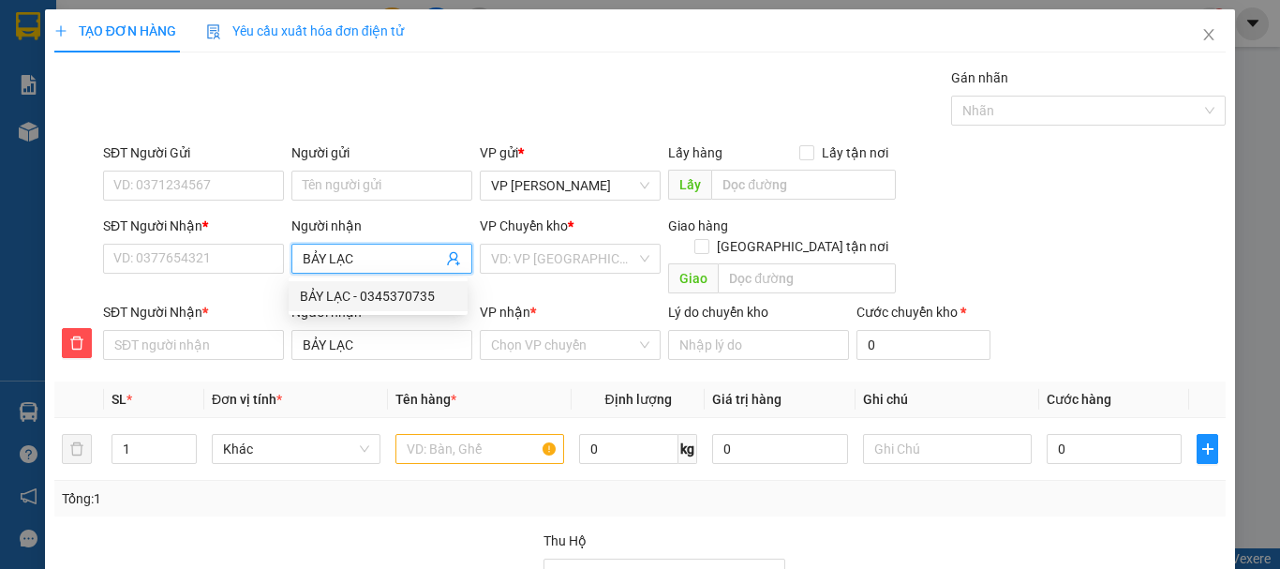
click at [397, 291] on div "BẢY LẠC - 0345370735" at bounding box center [378, 296] width 156 height 21
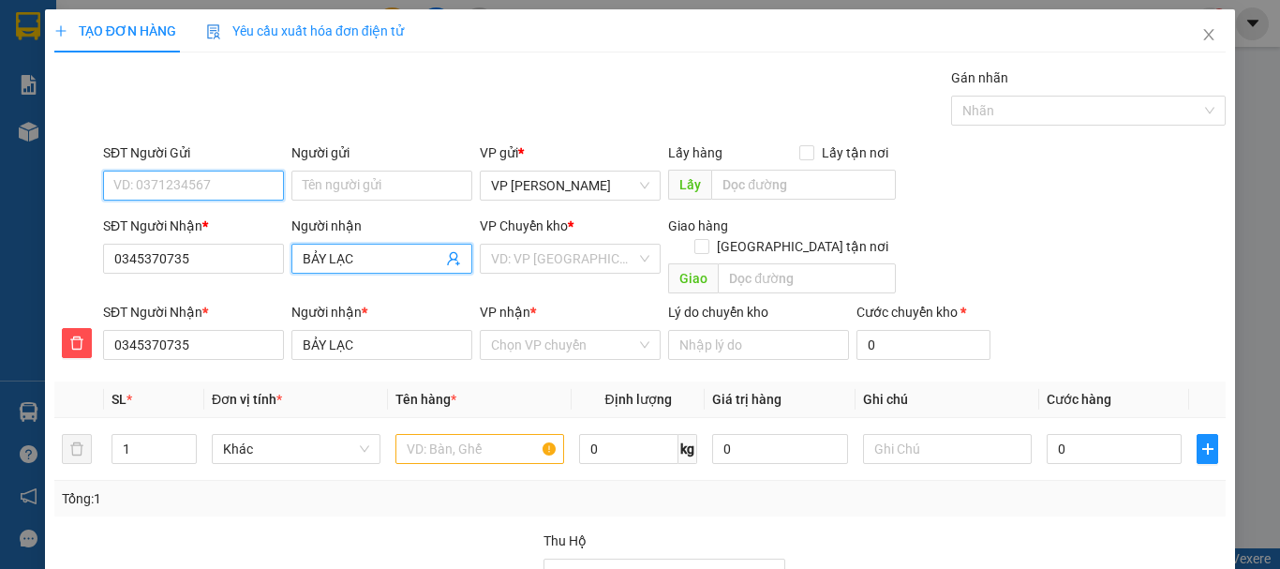
drag, startPoint x: 171, startPoint y: 186, endPoint x: 202, endPoint y: 187, distance: 31.9
click at [171, 186] on input "SĐT Người Gửi" at bounding box center [193, 186] width 181 height 30
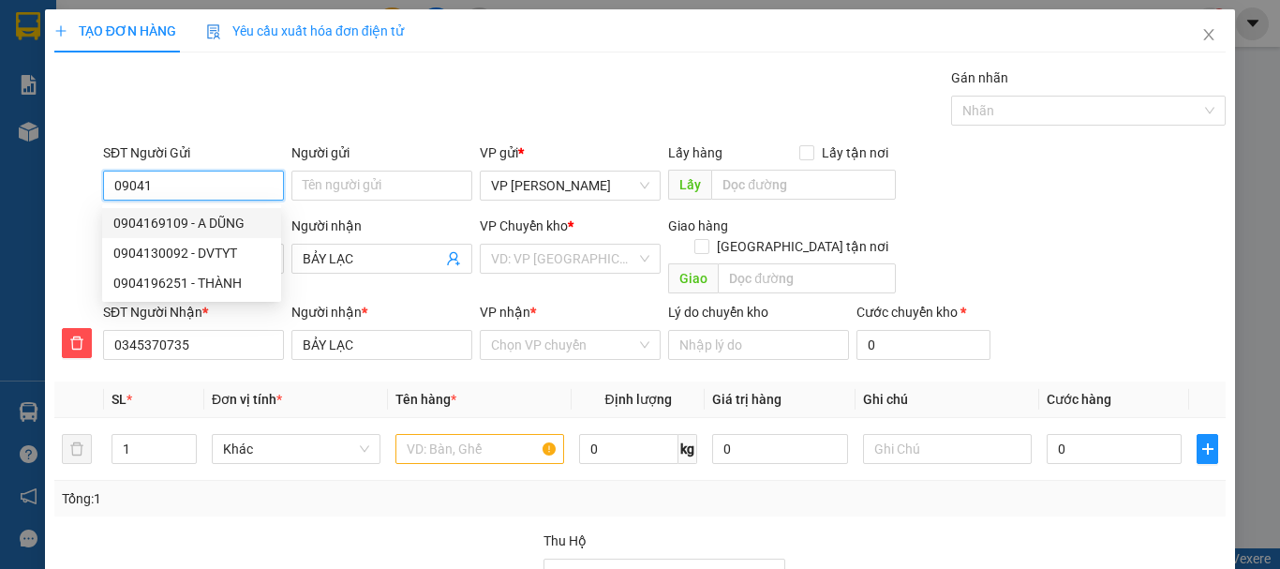
click at [165, 223] on div "0904169109 - A DŨNG" at bounding box center [191, 223] width 156 height 21
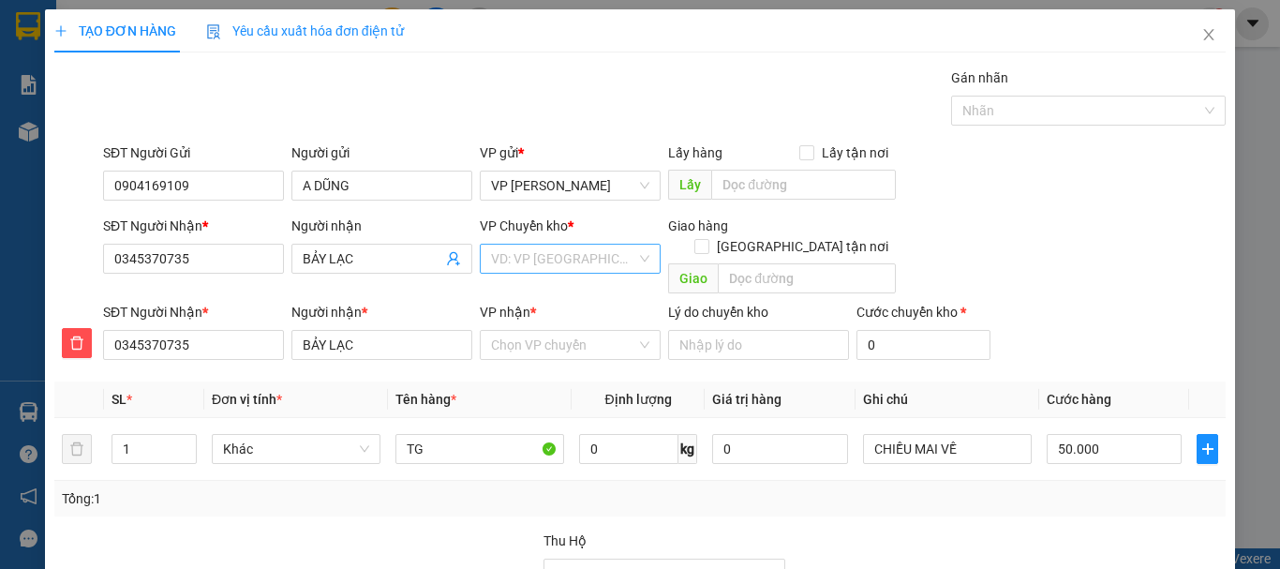
click at [520, 256] on input "search" at bounding box center [563, 259] width 145 height 28
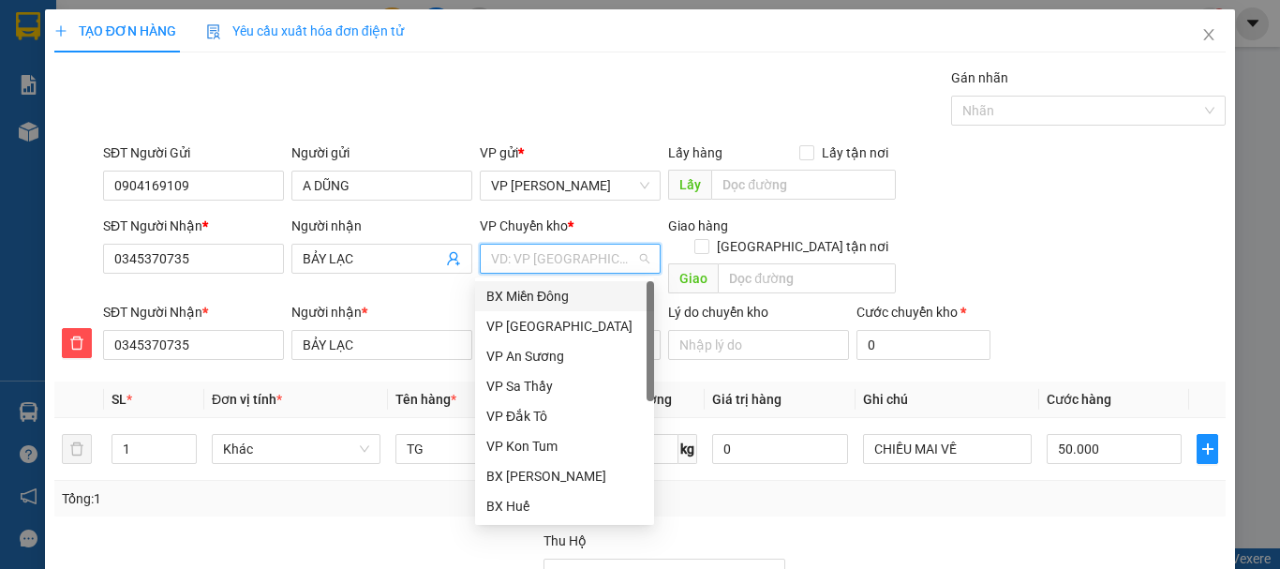
click at [527, 292] on div "BX Miền Đông" at bounding box center [564, 296] width 156 height 21
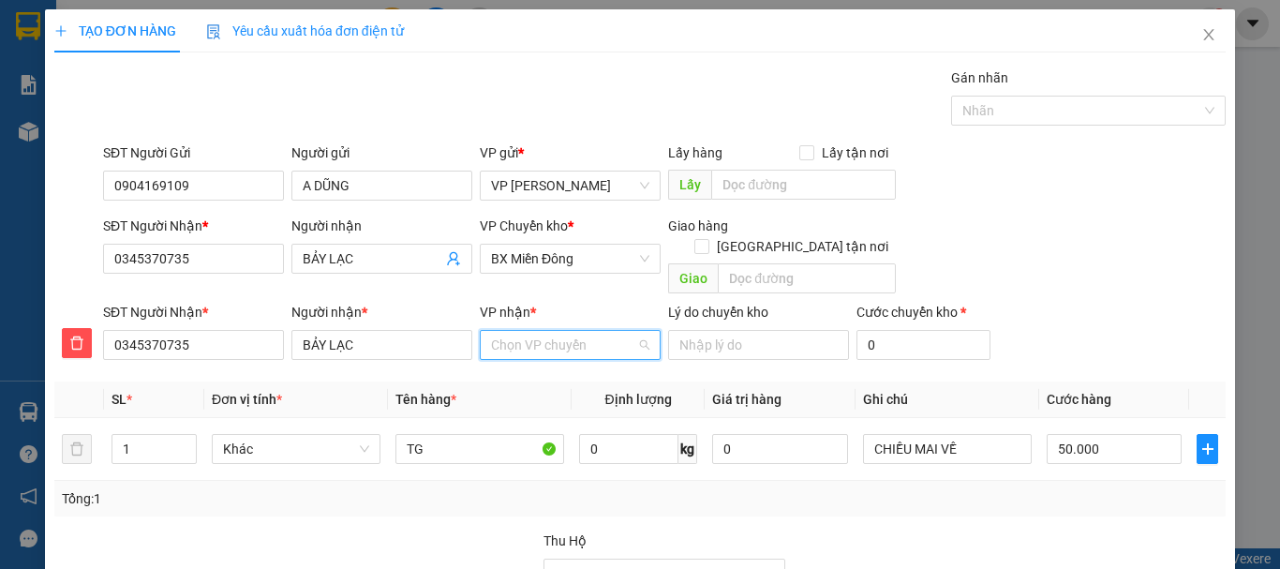
click at [530, 331] on input "VP nhận *" at bounding box center [563, 345] width 145 height 28
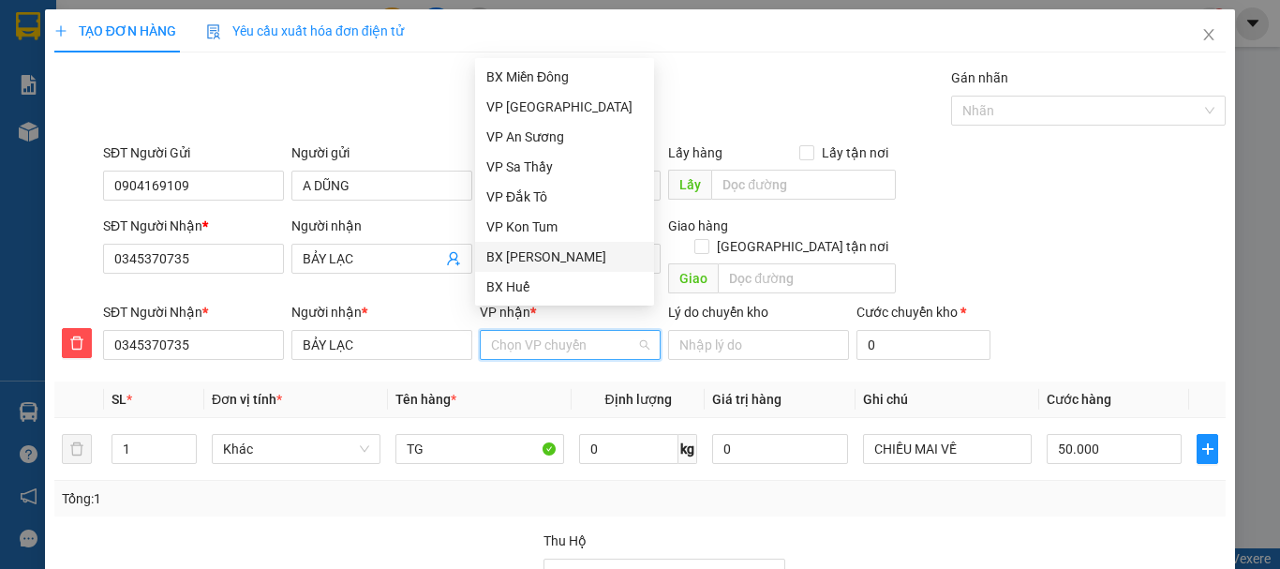
click at [551, 254] on div "BX [PERSON_NAME]" at bounding box center [564, 256] width 156 height 21
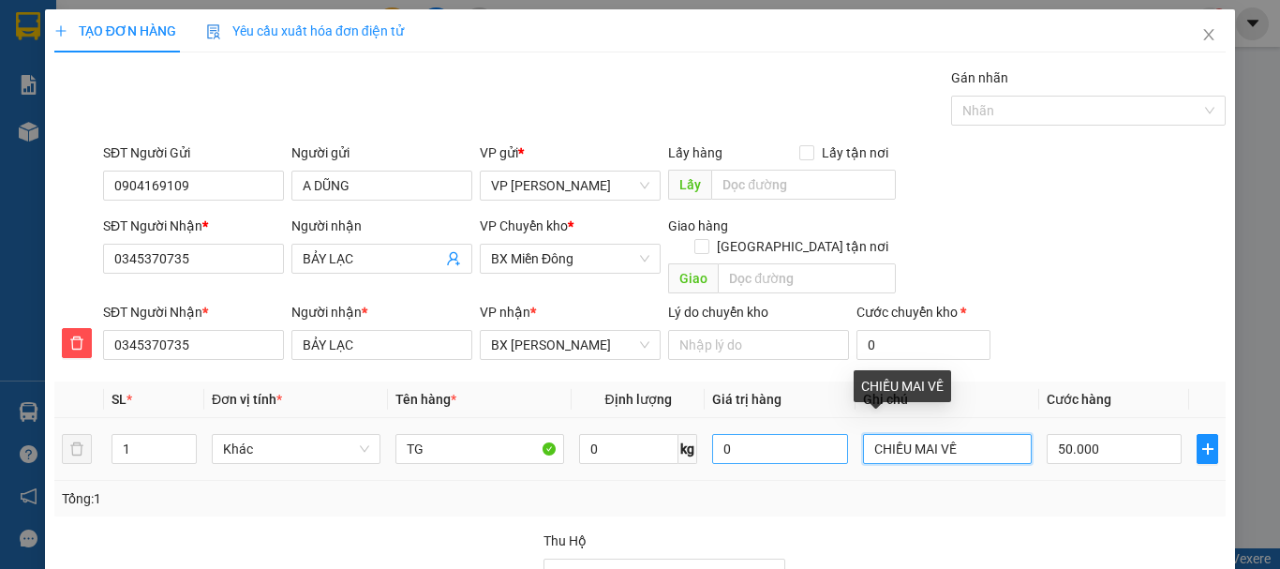
drag, startPoint x: 947, startPoint y: 423, endPoint x: 814, endPoint y: 439, distance: 134.0
click at [814, 439] on tr "1 Khác TG 0 kg 0 CHIỀU MAI VỀ 50.000" at bounding box center [639, 449] width 1171 height 63
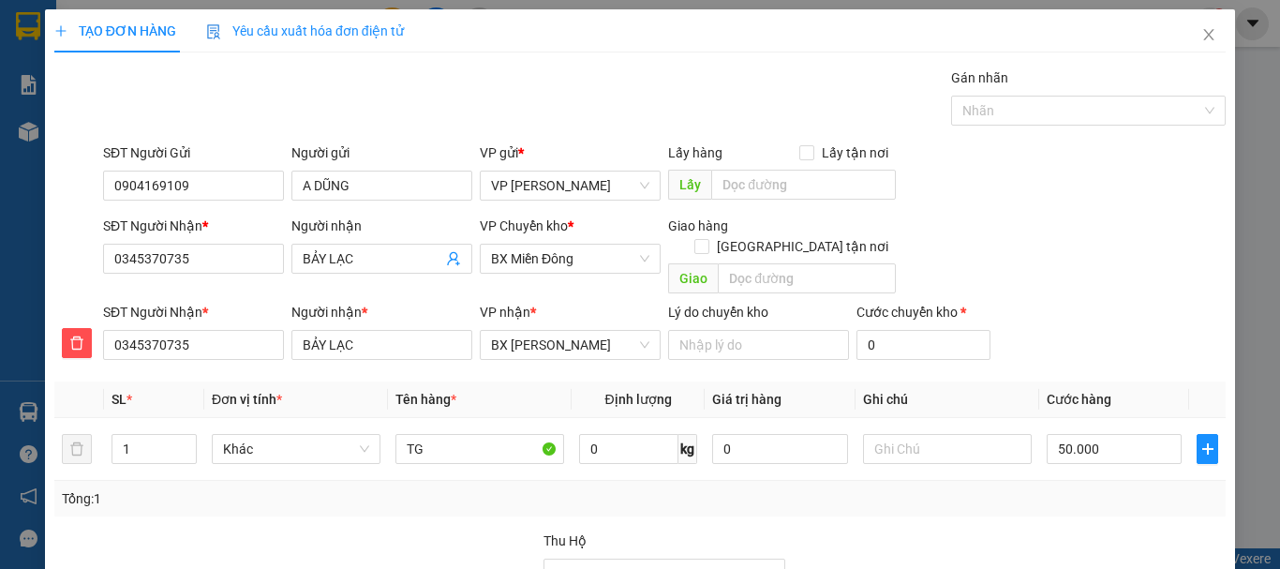
drag, startPoint x: 1103, startPoint y: 512, endPoint x: 1085, endPoint y: 468, distance: 47.5
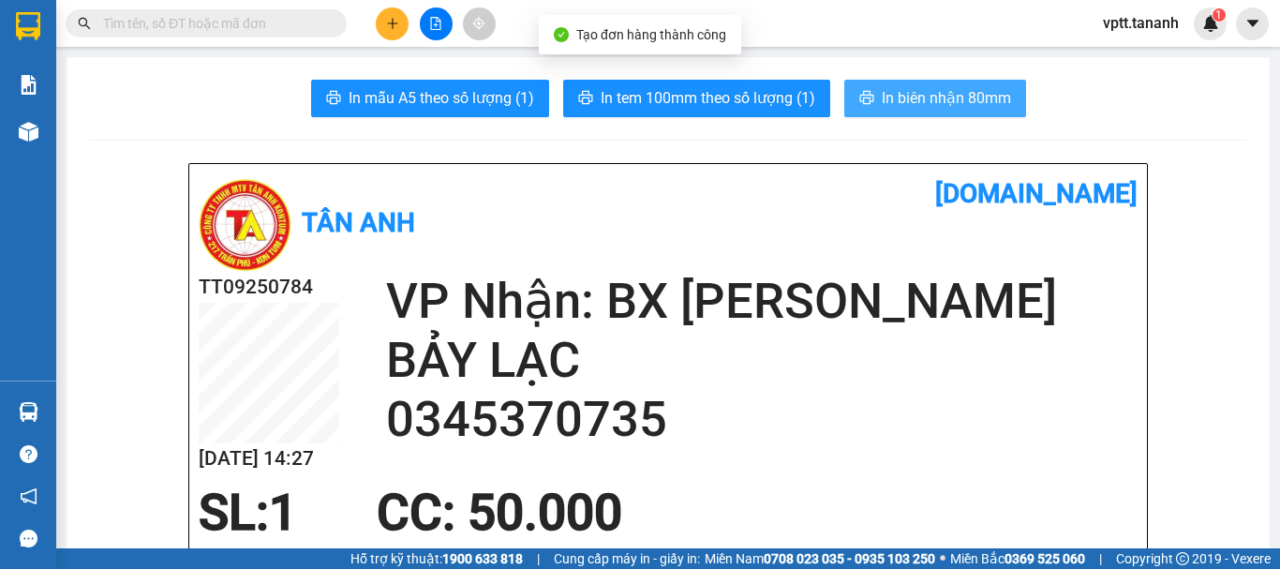
click at [908, 96] on span "In biên nhận 80mm" at bounding box center [946, 97] width 129 height 23
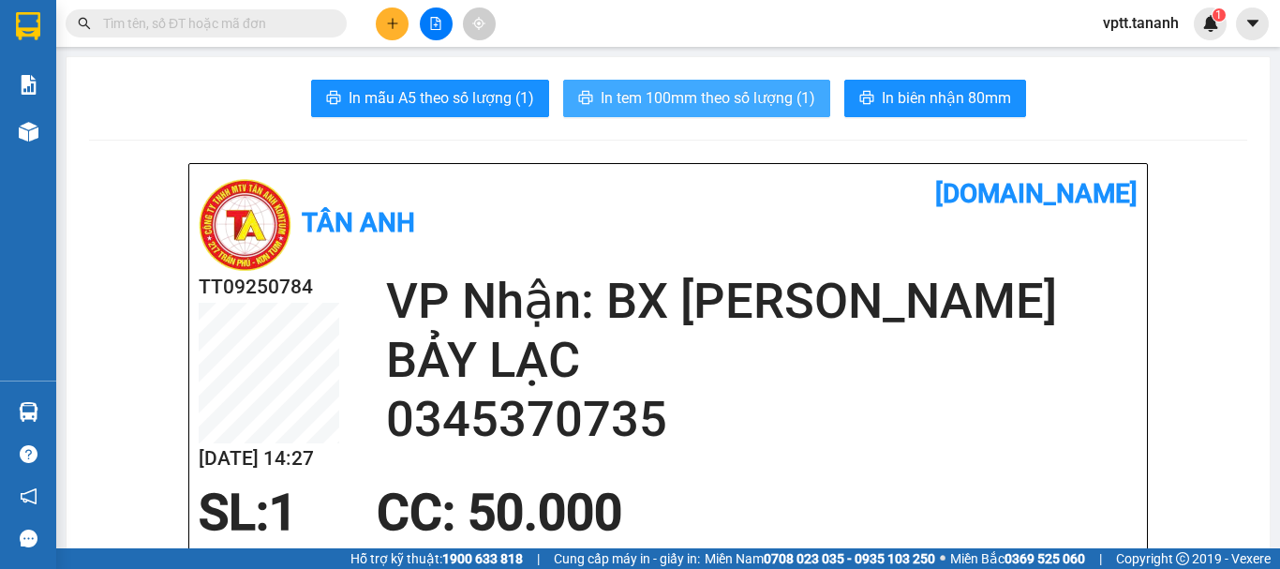
click at [701, 101] on span "In tem 100mm theo số lượng (1)" at bounding box center [708, 97] width 215 height 23
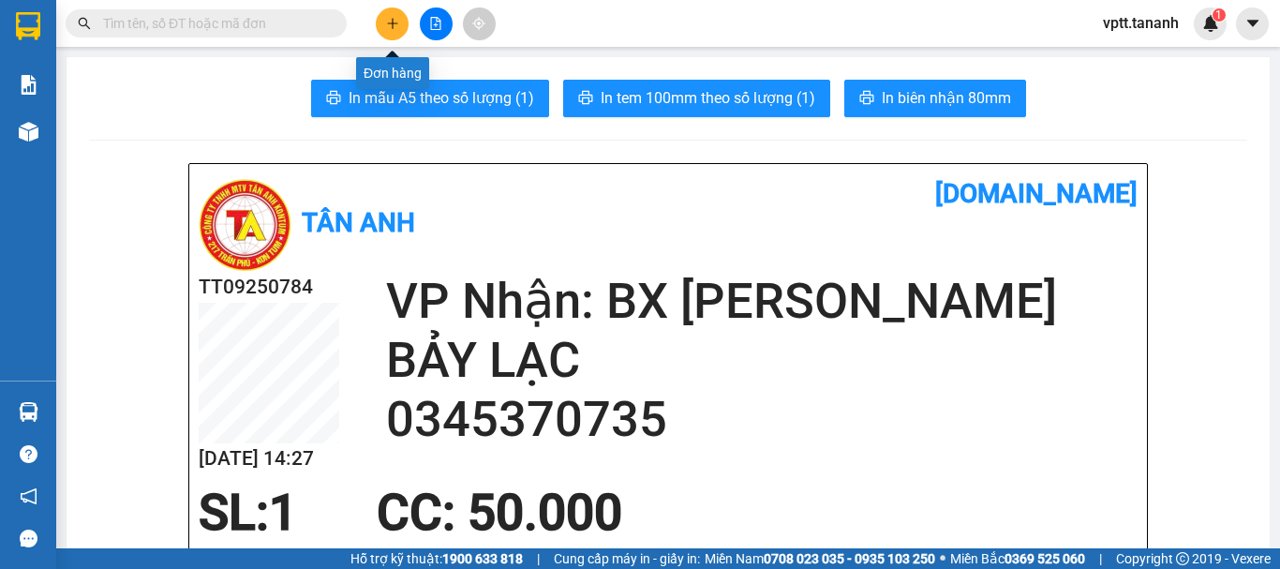
click at [387, 22] on icon "plus" at bounding box center [392, 23] width 13 height 13
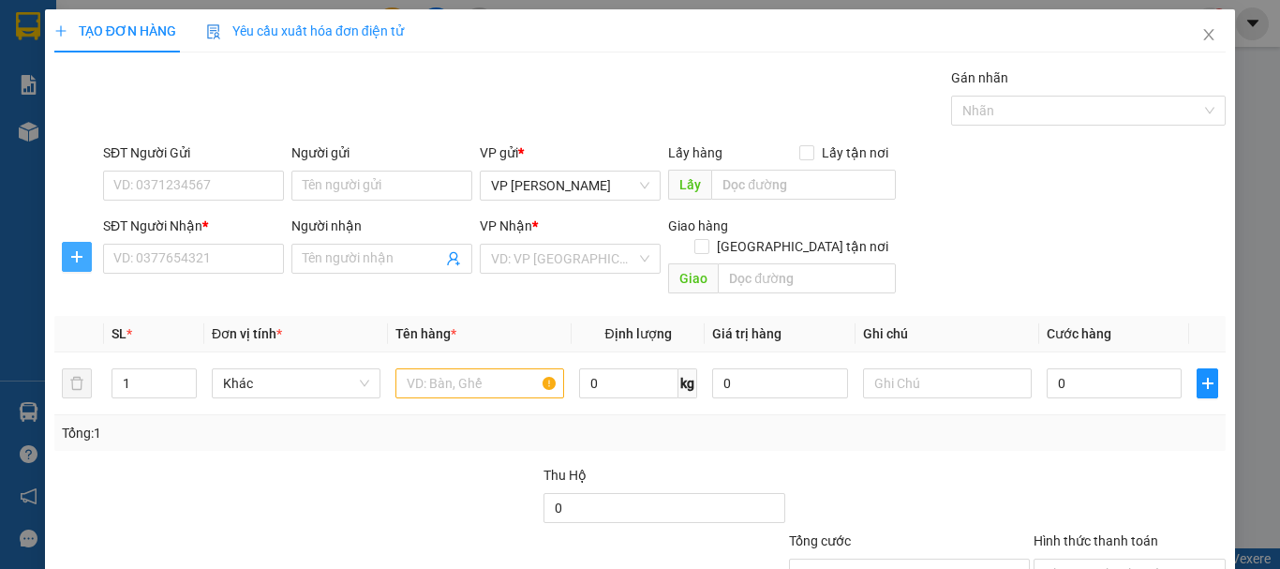
click at [79, 257] on icon "plus" at bounding box center [76, 256] width 11 height 1
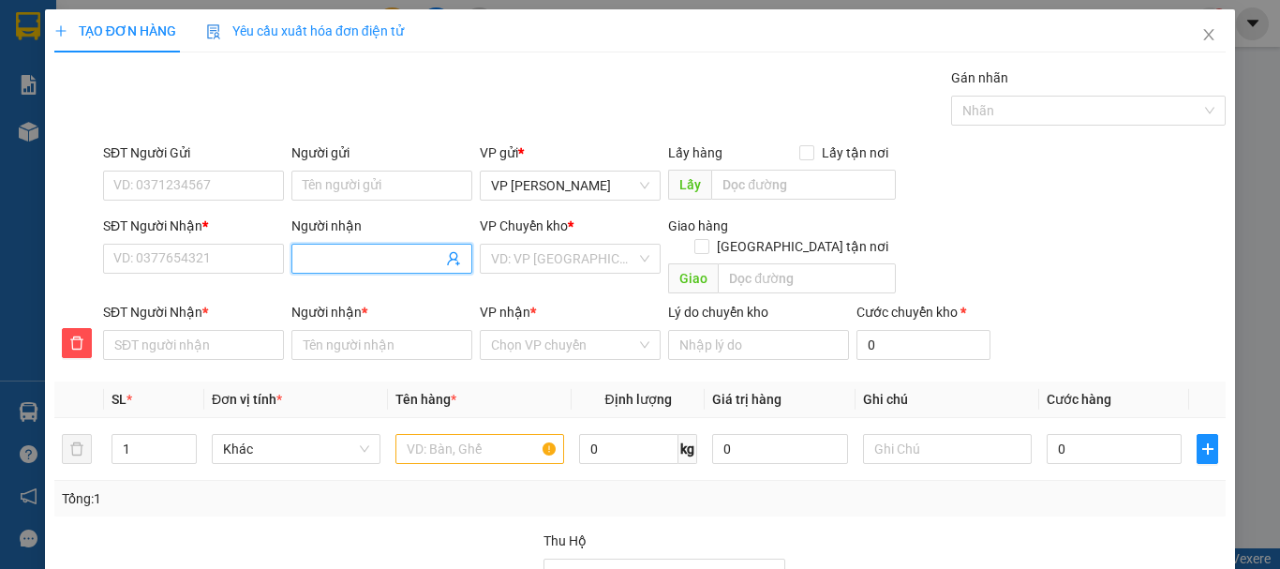
click at [352, 257] on input "Người nhận" at bounding box center [373, 258] width 140 height 21
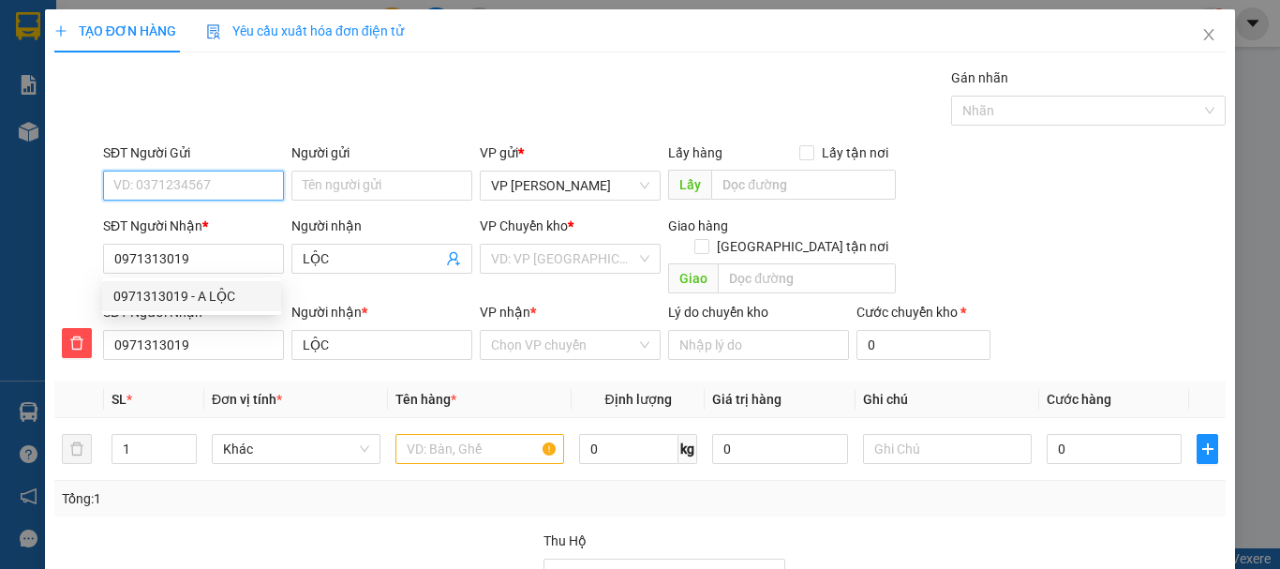
click at [181, 183] on input "SĐT Người Gửi" at bounding box center [193, 186] width 181 height 30
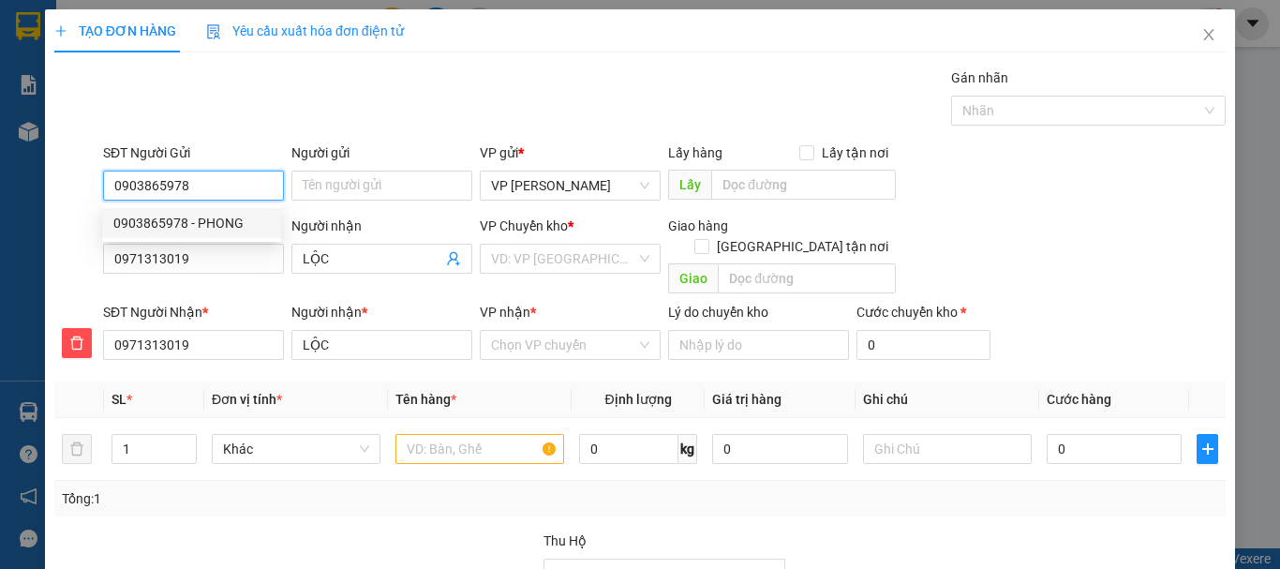
click at [199, 219] on div "0903865978 - PHONG" at bounding box center [191, 223] width 156 height 21
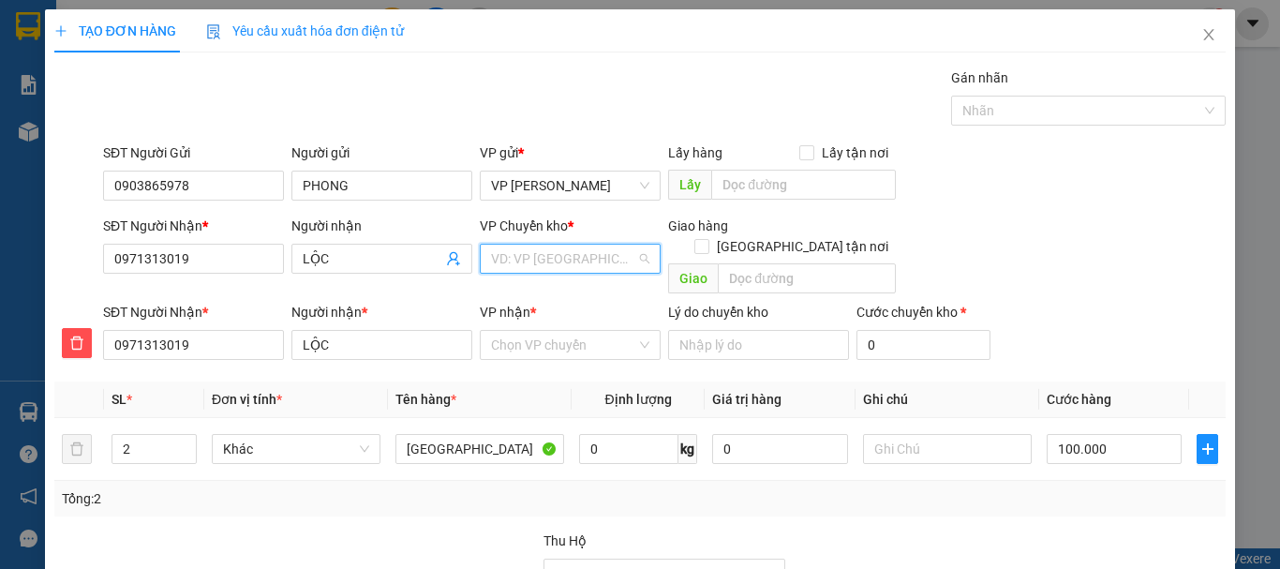
click at [527, 254] on input "search" at bounding box center [563, 259] width 145 height 28
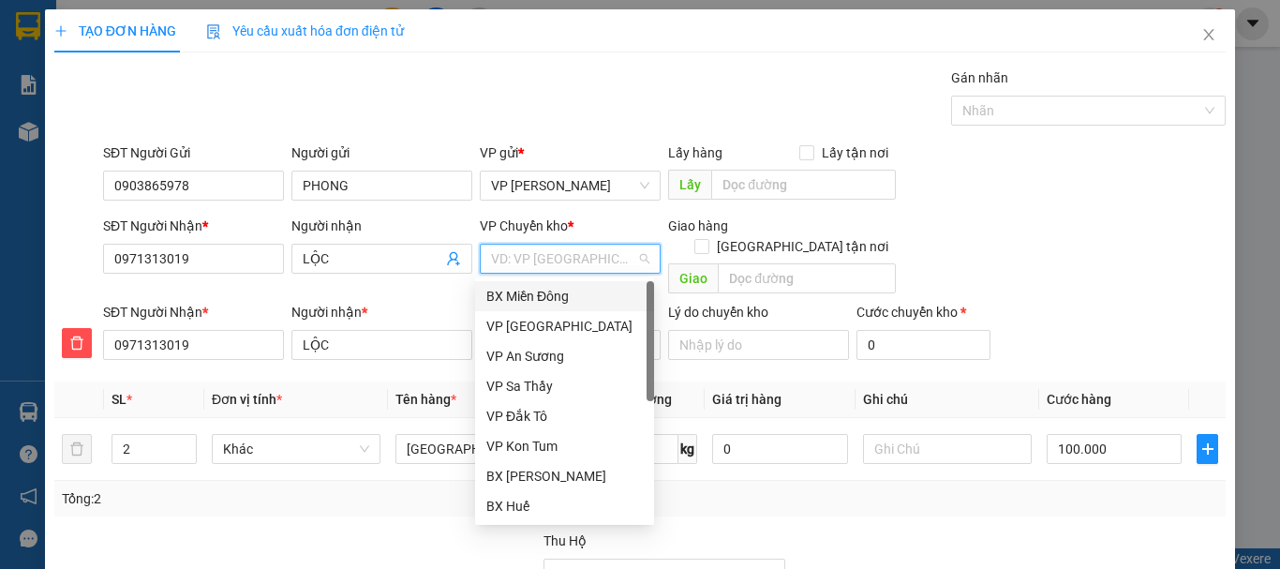
click at [552, 296] on div "BX Miền Đông" at bounding box center [564, 296] width 156 height 21
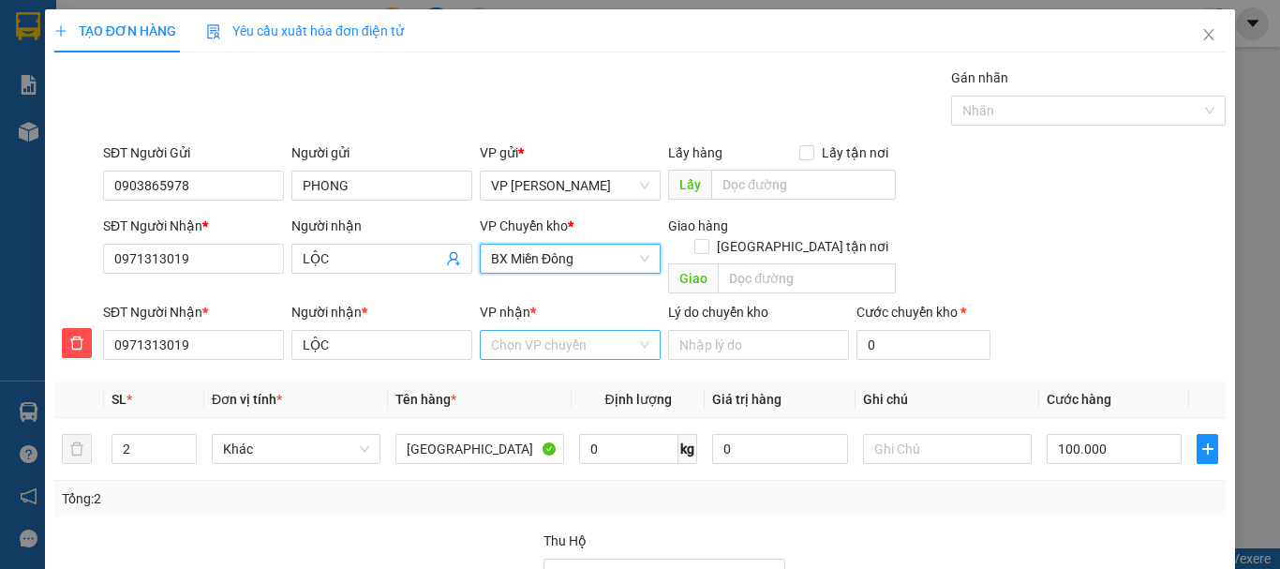
click at [557, 333] on input "VP nhận *" at bounding box center [563, 345] width 145 height 28
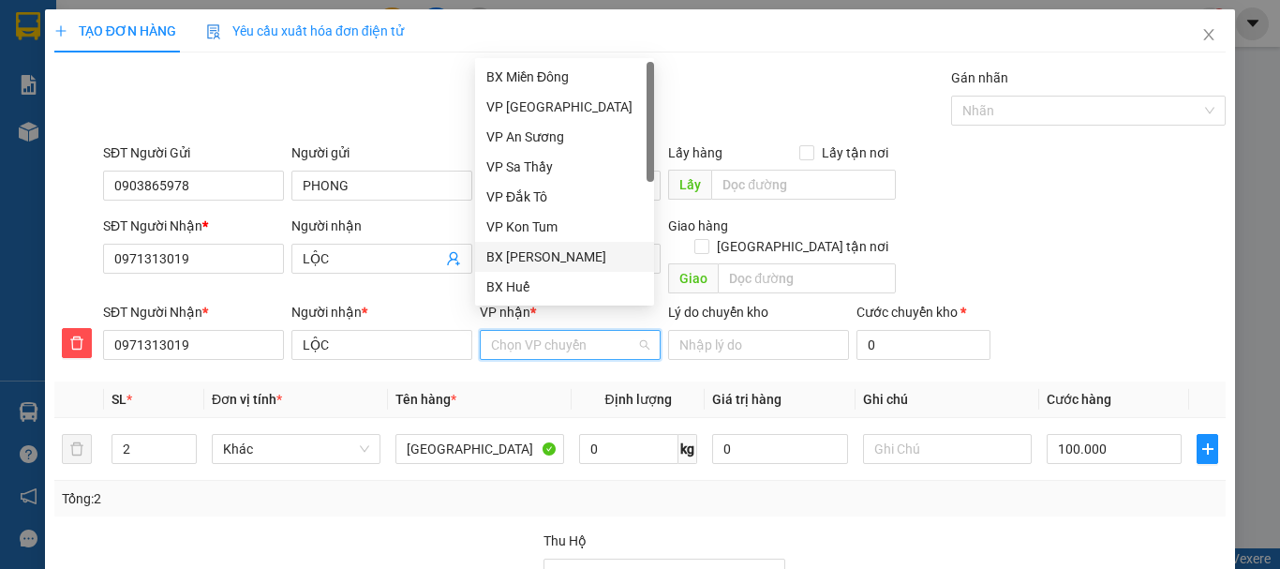
click at [538, 256] on div "BX [PERSON_NAME]" at bounding box center [564, 256] width 156 height 21
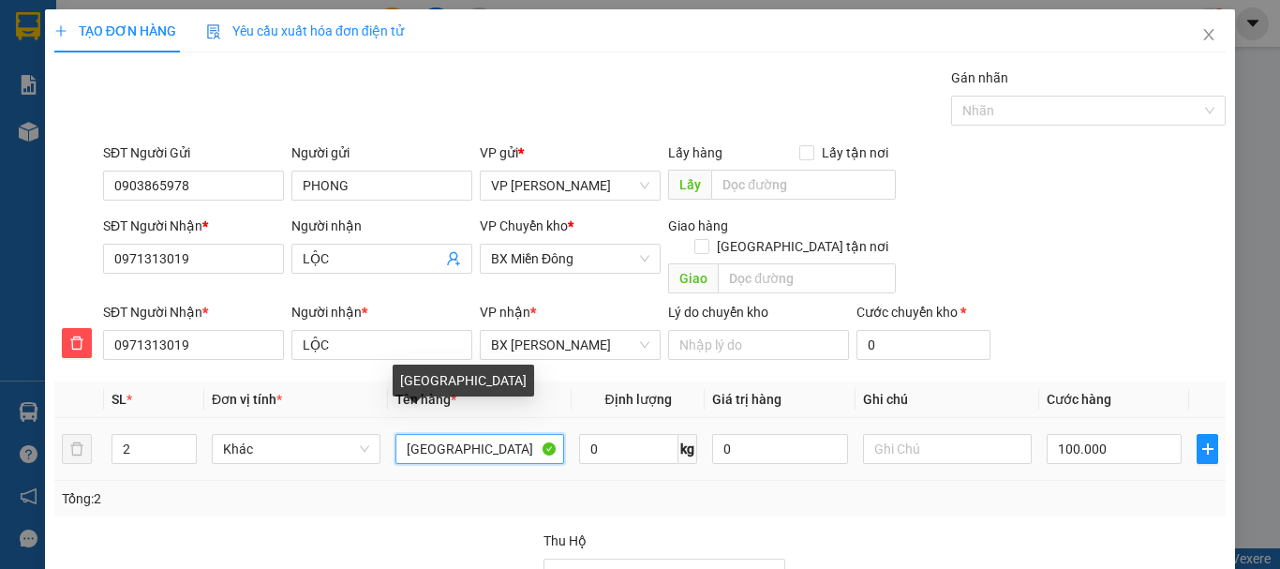
drag, startPoint x: 395, startPoint y: 427, endPoint x: 462, endPoint y: 440, distance: 67.8
click at [462, 440] on input "[GEOGRAPHIC_DATA]" at bounding box center [479, 449] width 169 height 30
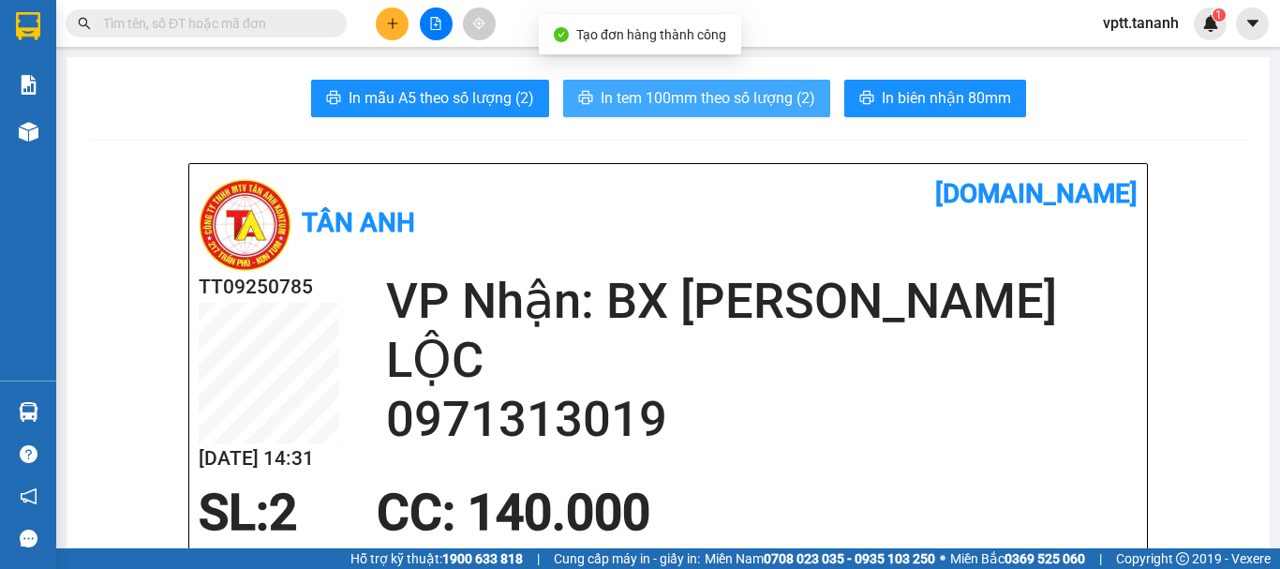
click at [764, 101] on span "In tem 100mm theo số lượng (2)" at bounding box center [708, 97] width 215 height 23
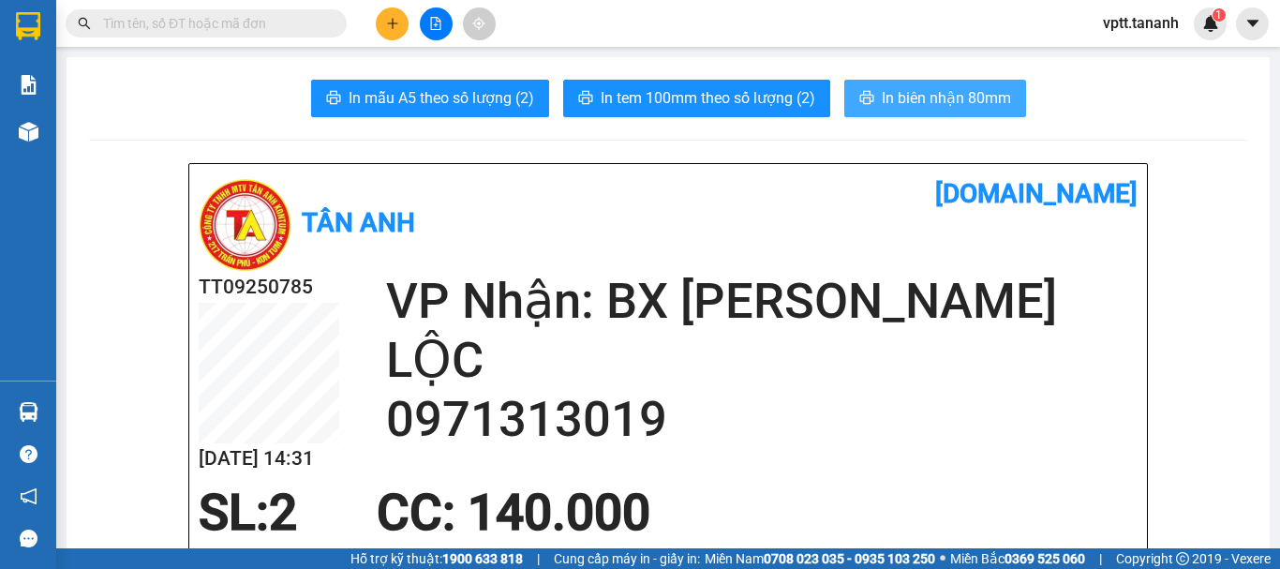
click at [930, 96] on span "In biên nhận 80mm" at bounding box center [946, 97] width 129 height 23
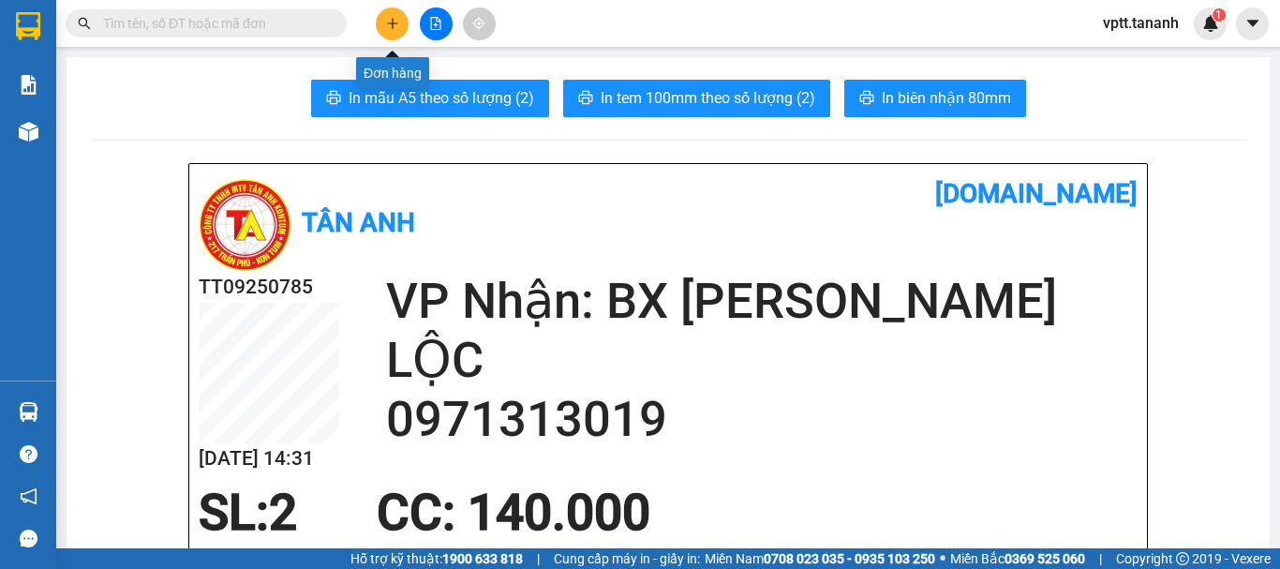
click at [392, 24] on icon "plus" at bounding box center [392, 23] width 13 height 13
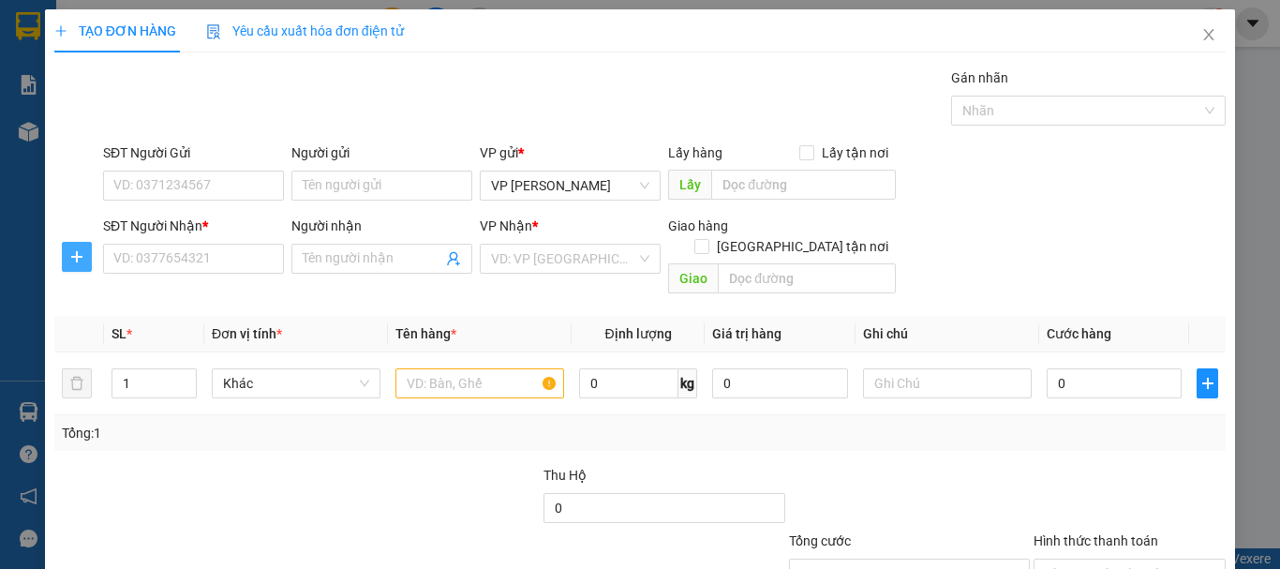
drag, startPoint x: 79, startPoint y: 261, endPoint x: 227, endPoint y: 260, distance: 148.0
click at [81, 260] on icon "plus" at bounding box center [76, 256] width 15 height 15
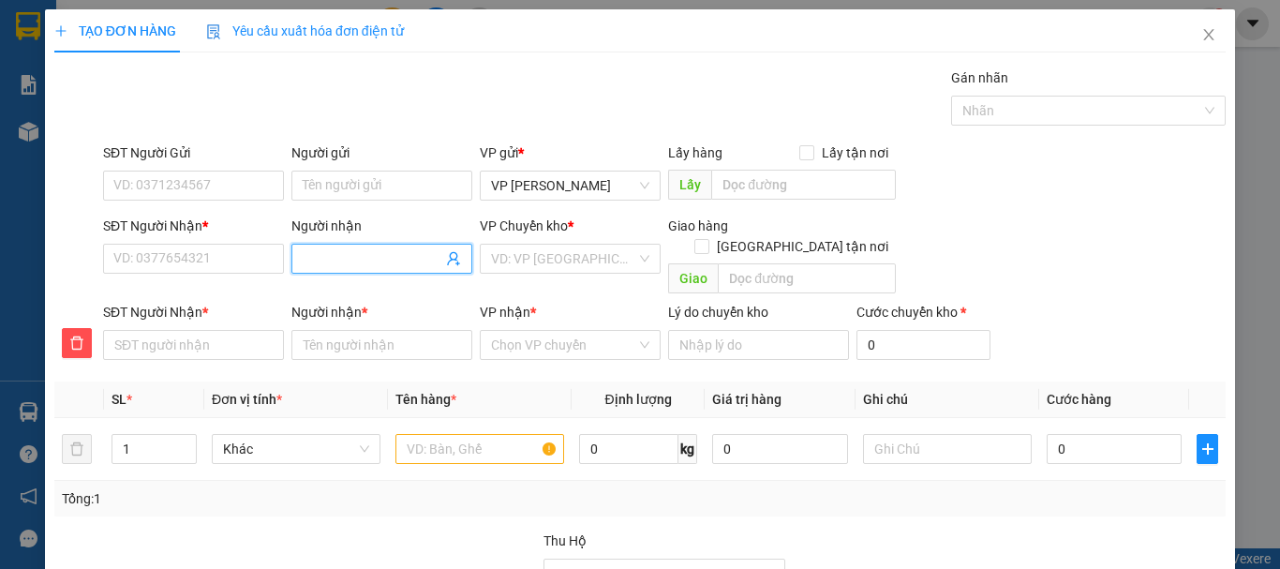
click at [320, 256] on input "Người nhận" at bounding box center [373, 258] width 140 height 21
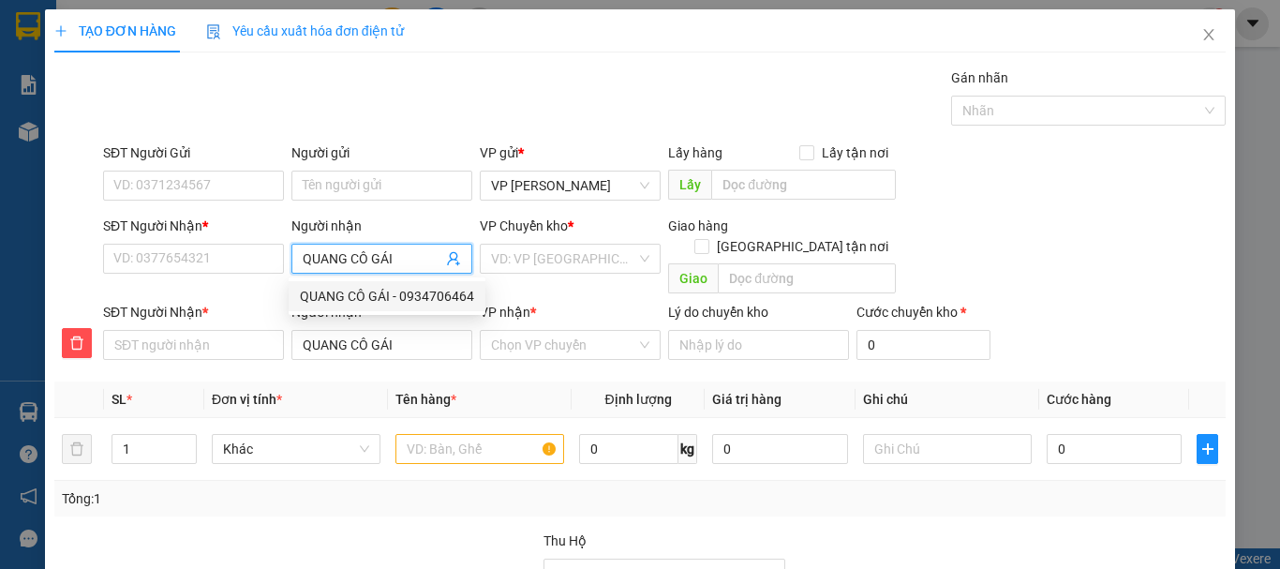
click at [405, 297] on div "QUANG CÔ GÁI - 0934706464" at bounding box center [387, 296] width 174 height 21
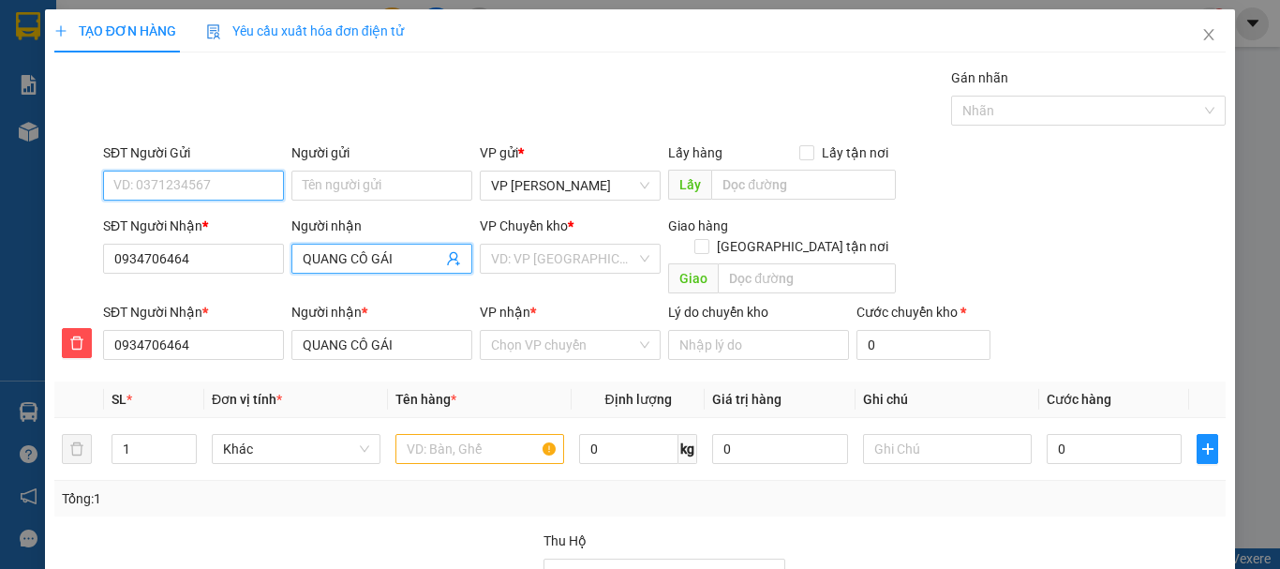
click at [200, 185] on input "SĐT Người Gửi" at bounding box center [193, 186] width 181 height 30
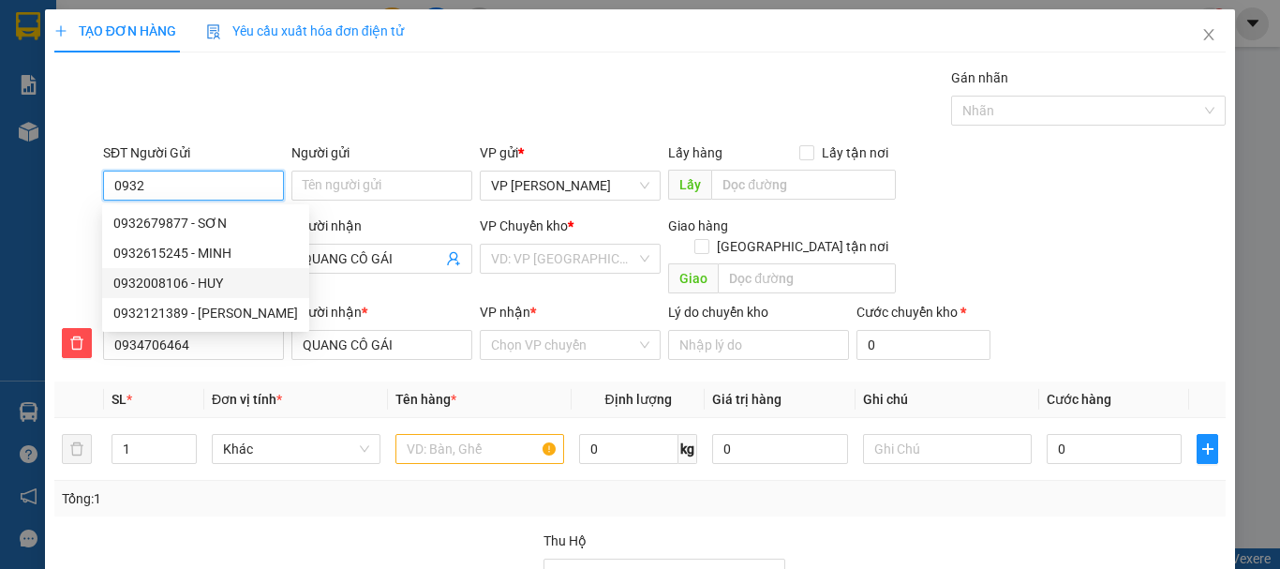
click at [166, 285] on div "0932008106 - HUY" at bounding box center [205, 283] width 185 height 21
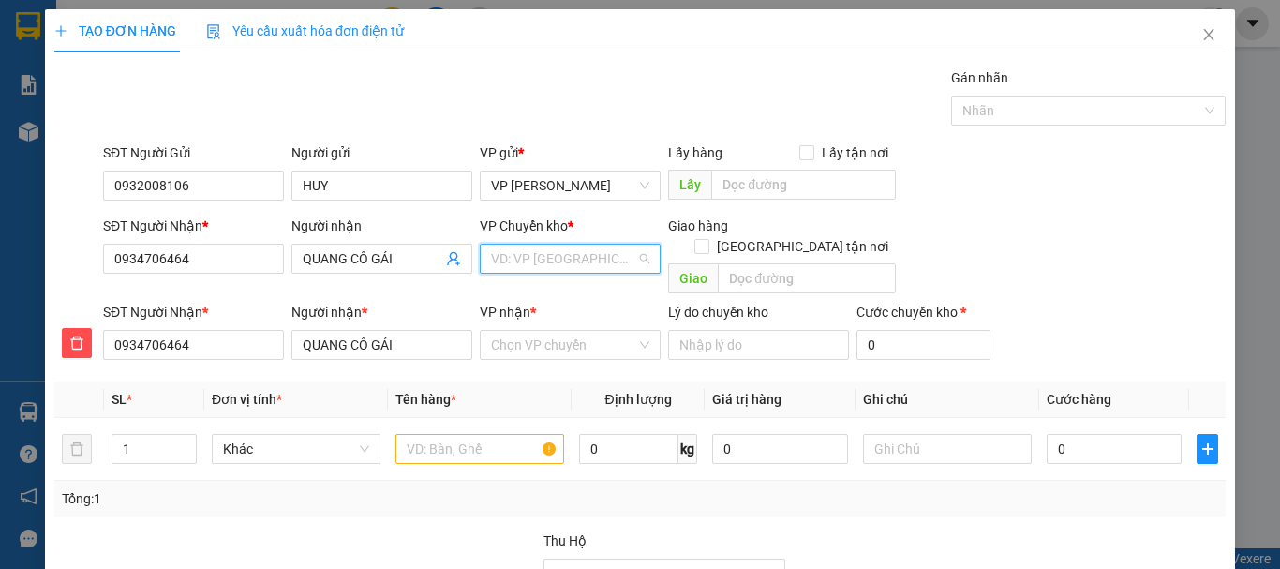
click at [529, 258] on input "search" at bounding box center [563, 259] width 145 height 28
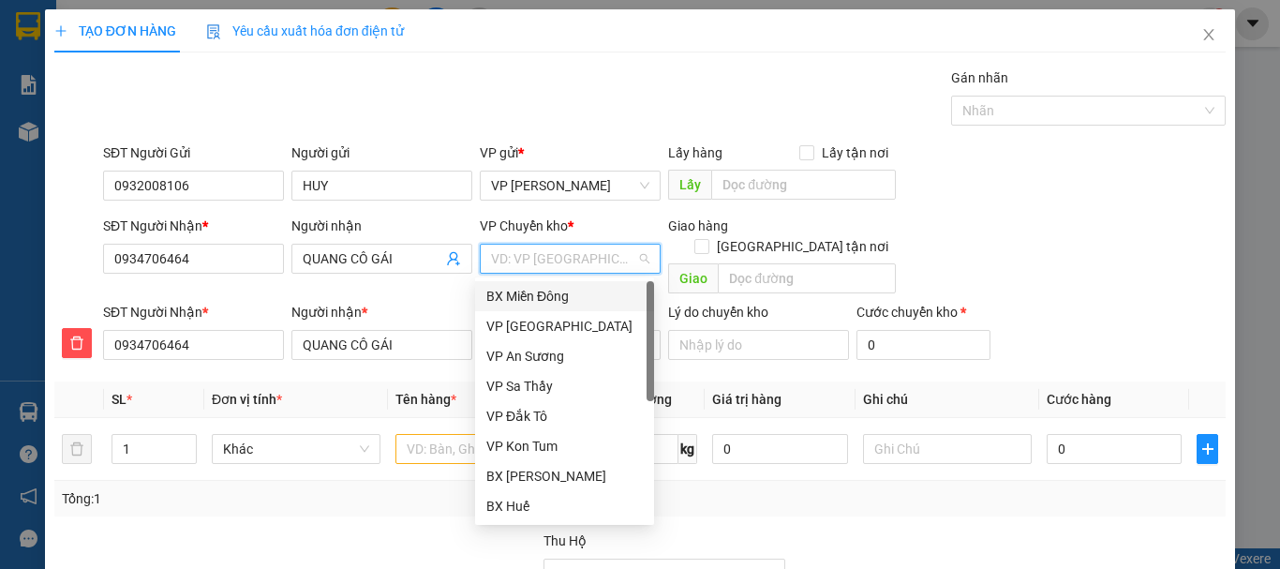
click at [534, 292] on div "BX Miền Đông" at bounding box center [564, 296] width 156 height 21
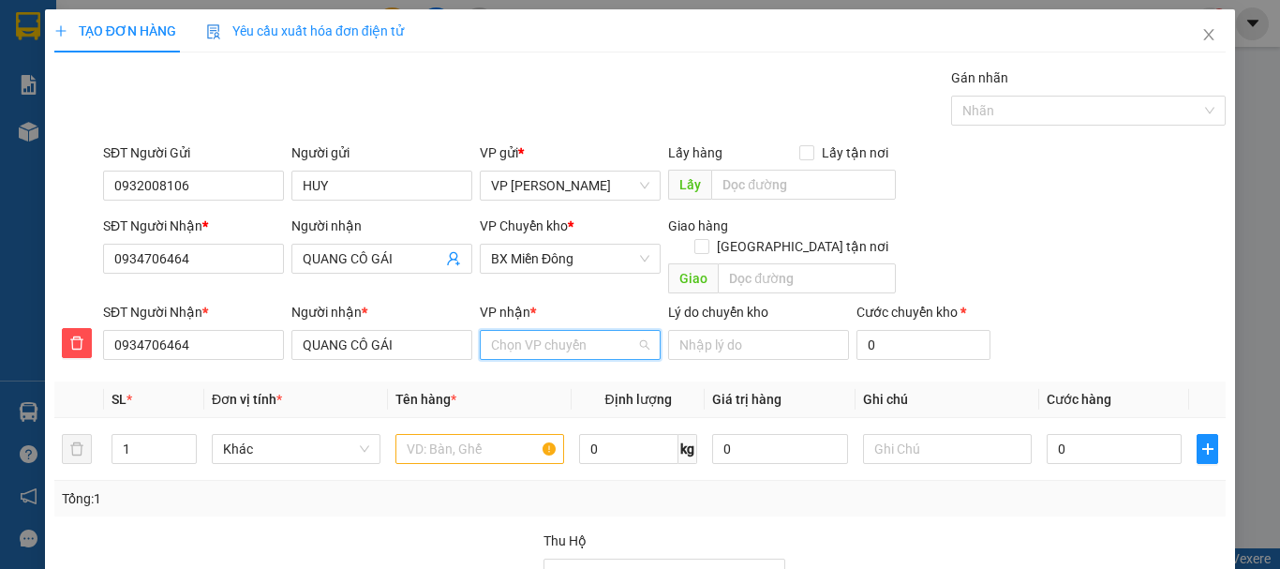
click at [526, 331] on input "VP nhận *" at bounding box center [563, 345] width 145 height 28
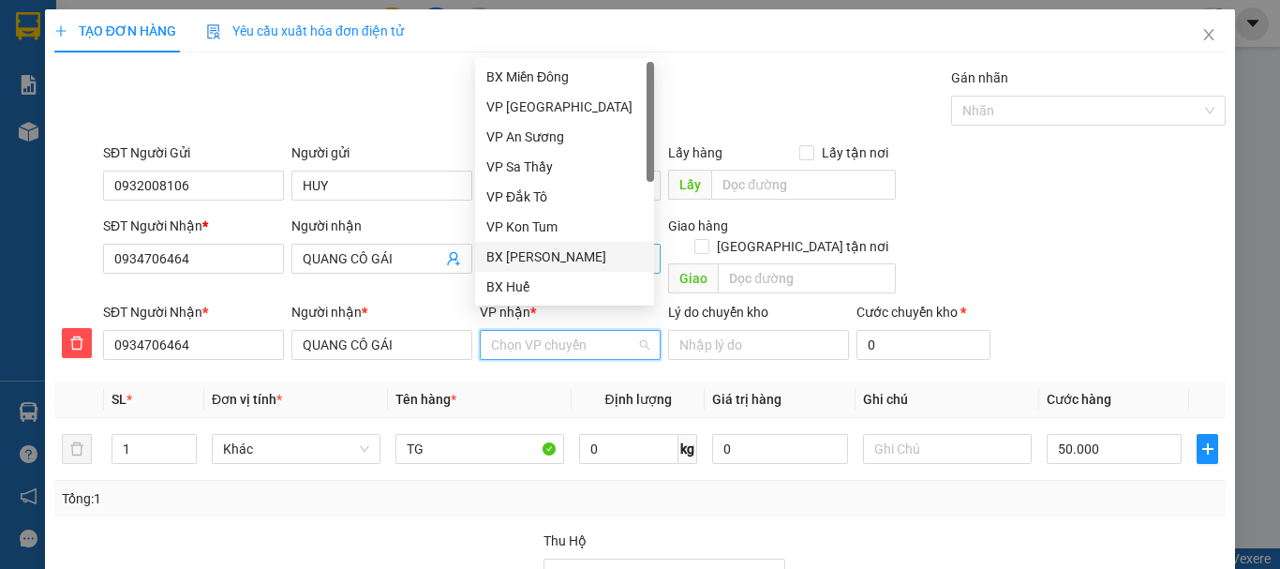
click at [541, 255] on div "BX [PERSON_NAME]" at bounding box center [564, 256] width 156 height 21
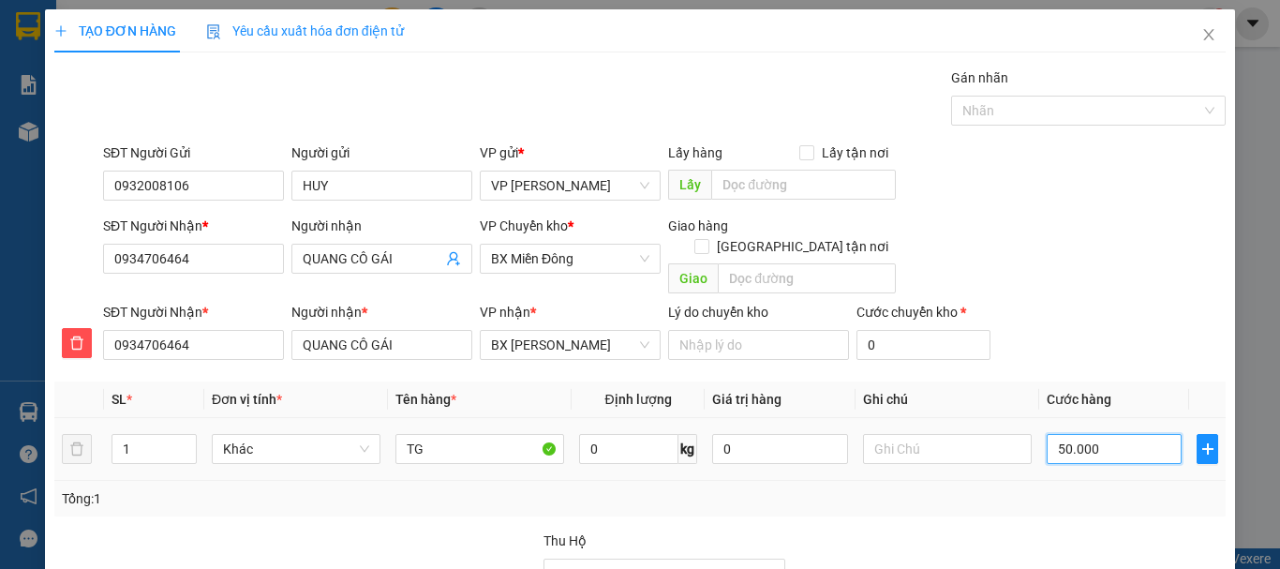
click at [1083, 434] on input "50.000" at bounding box center [1114, 449] width 135 height 30
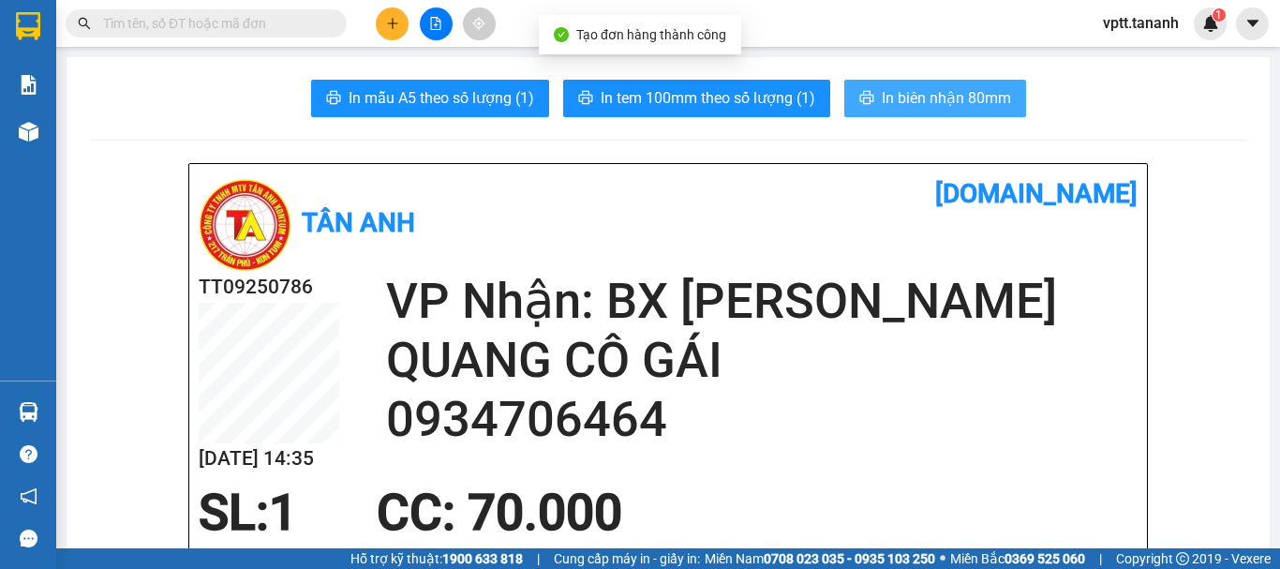
click at [943, 87] on span "In biên nhận 80mm" at bounding box center [946, 97] width 129 height 23
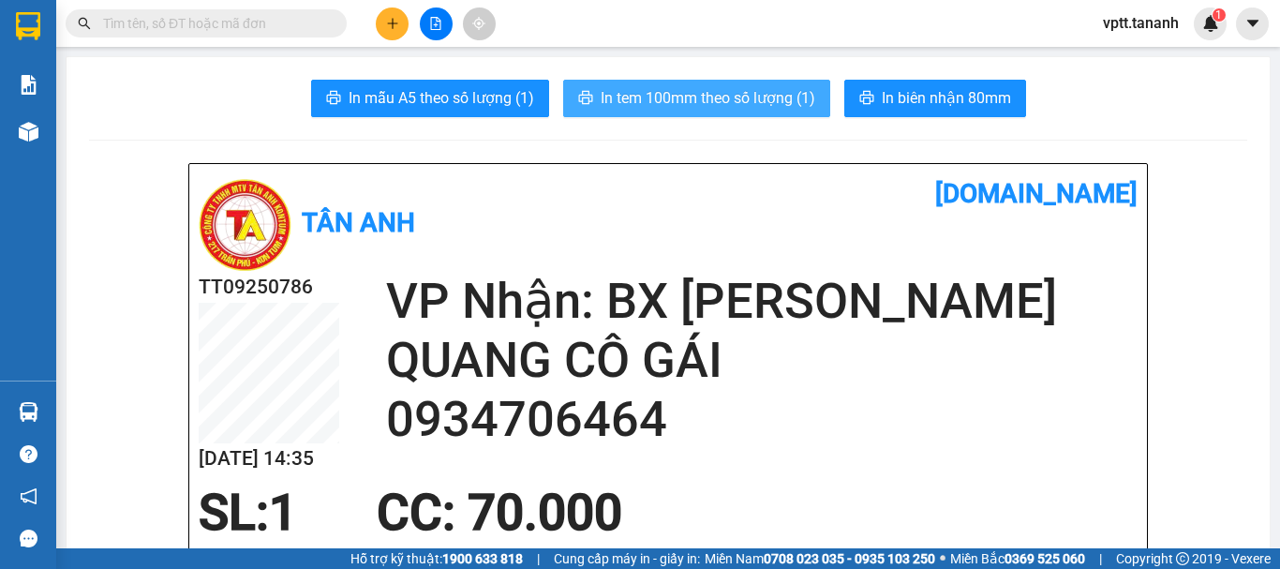
click at [731, 91] on span "In tem 100mm theo số lượng (1)" at bounding box center [708, 97] width 215 height 23
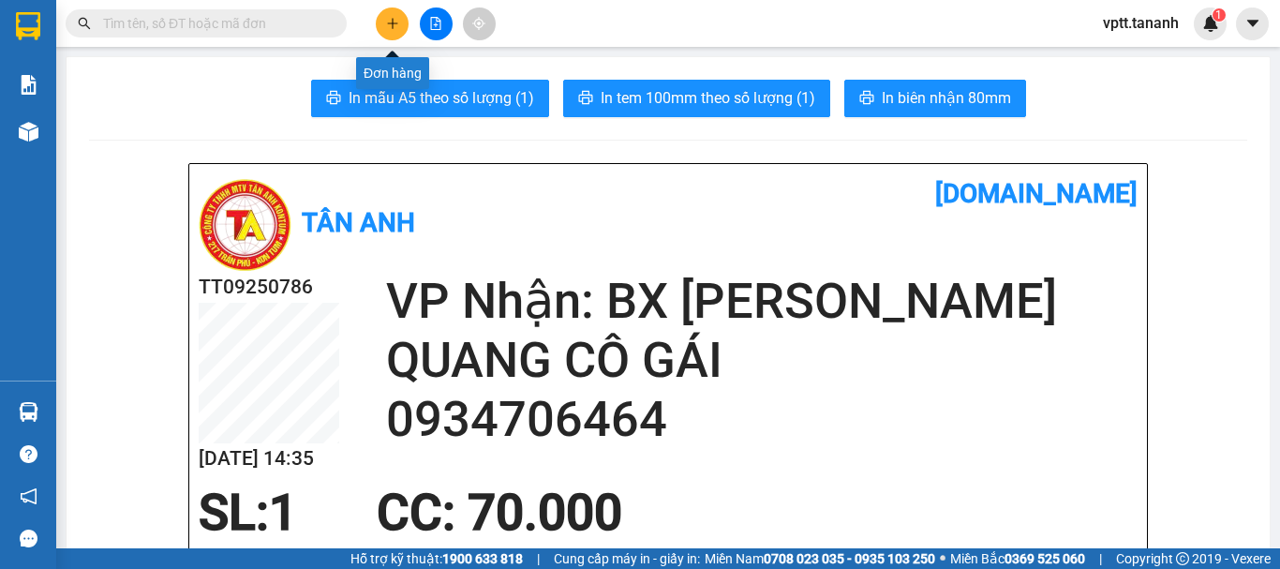
click at [391, 16] on button at bounding box center [392, 23] width 33 height 33
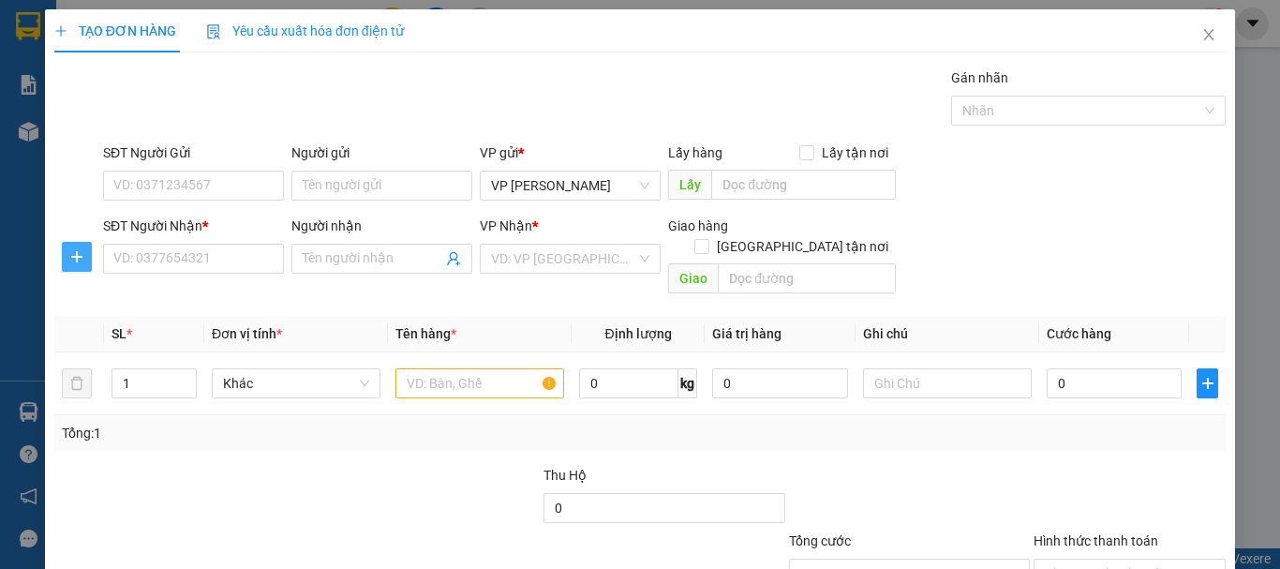
click at [76, 260] on icon "plus" at bounding box center [76, 257] width 1 height 12
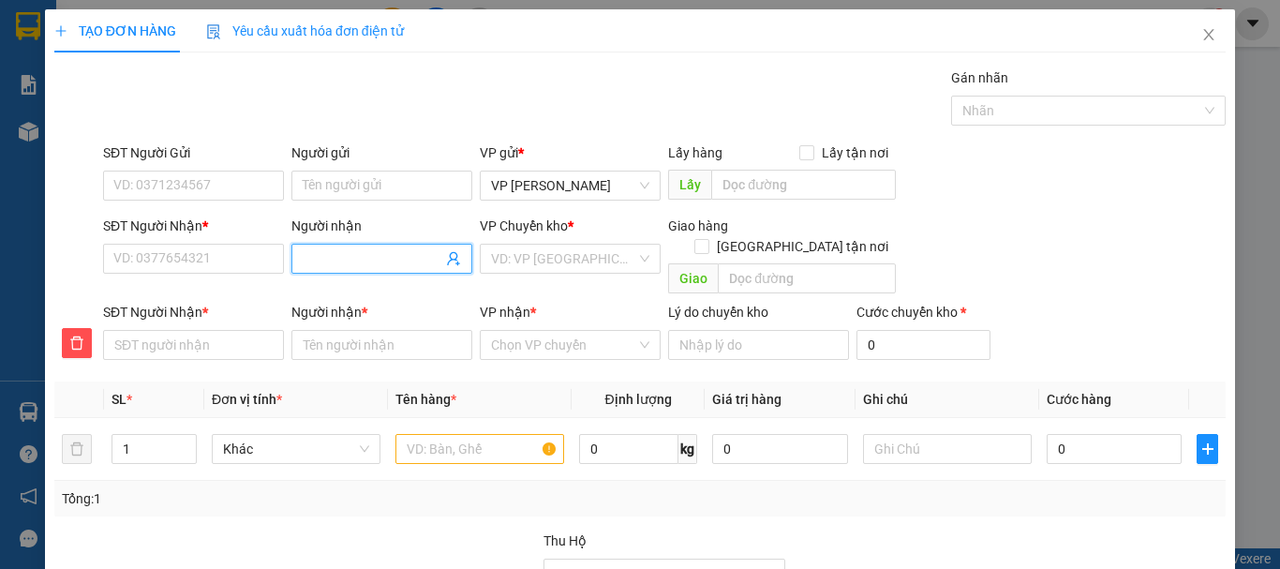
click at [344, 256] on input "Người nhận" at bounding box center [373, 258] width 140 height 21
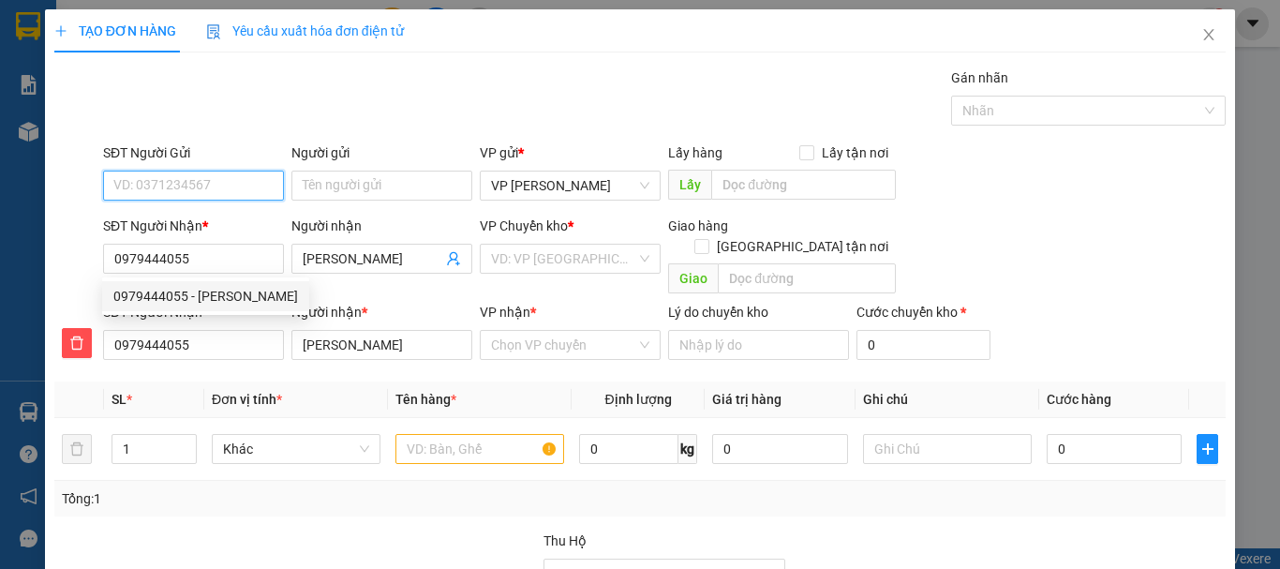
click at [212, 192] on input "SĐT Người Gửi" at bounding box center [193, 186] width 181 height 30
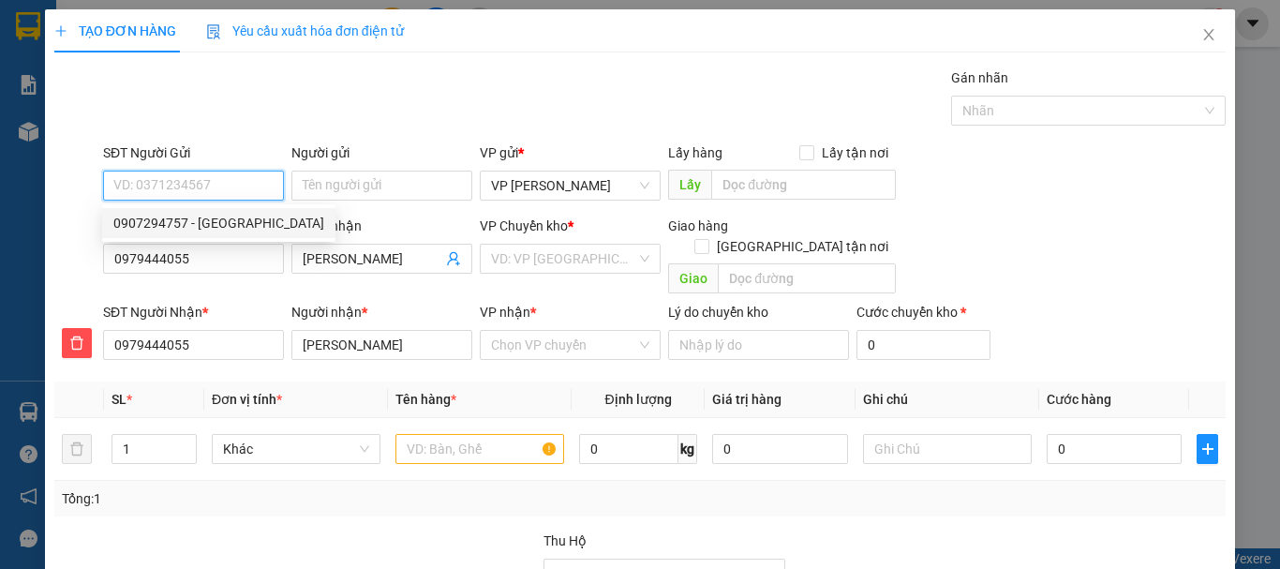
click at [211, 224] on div "0907294757 - [GEOGRAPHIC_DATA]" at bounding box center [218, 223] width 211 height 21
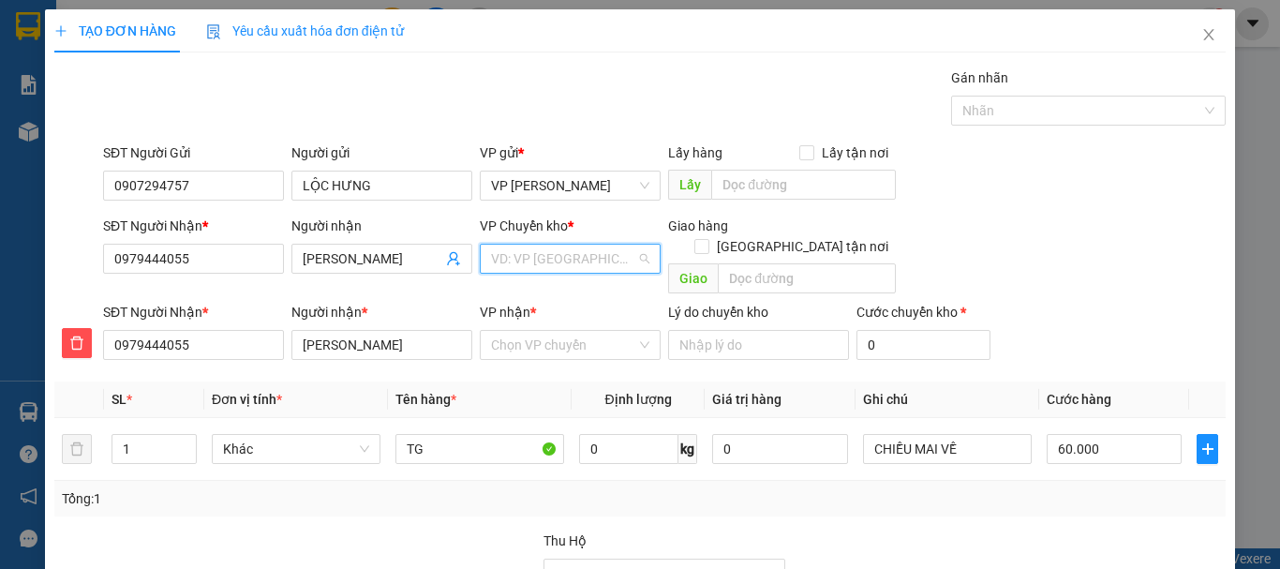
click at [519, 260] on input "search" at bounding box center [563, 259] width 145 height 28
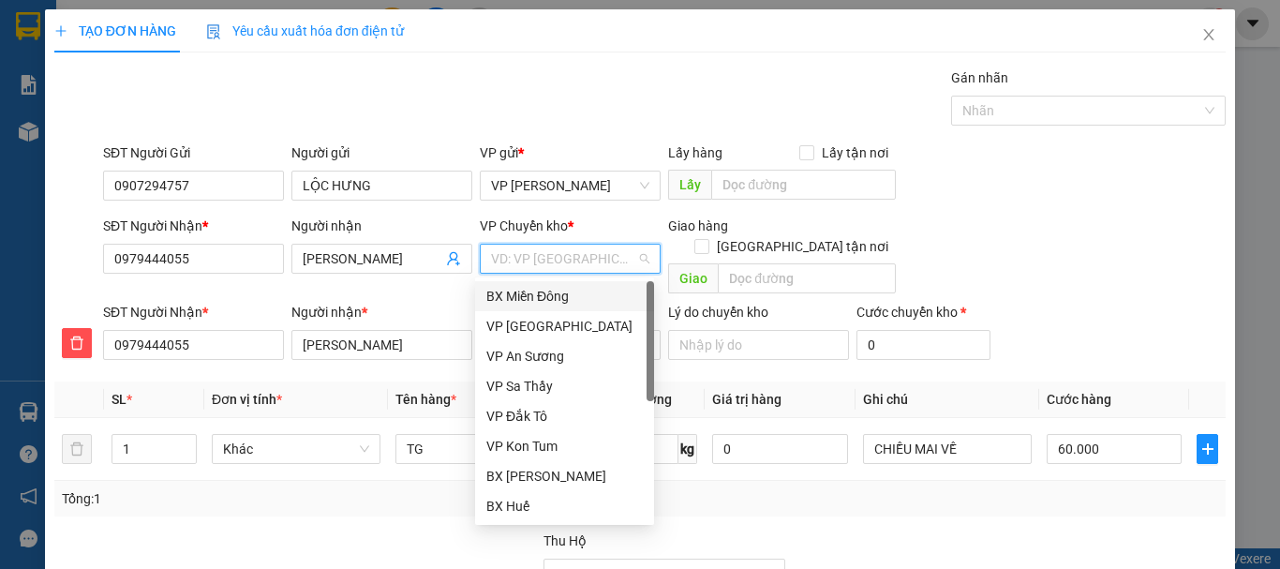
click at [528, 296] on div "BX Miền Đông" at bounding box center [564, 296] width 156 height 21
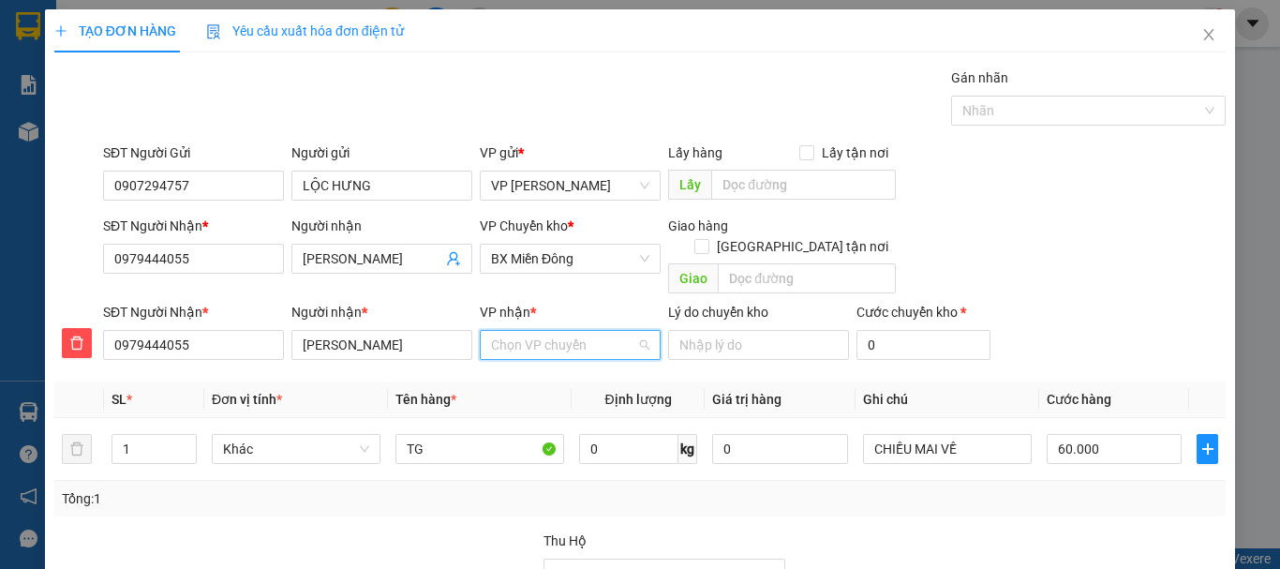
click at [516, 331] on input "VP nhận *" at bounding box center [563, 345] width 145 height 28
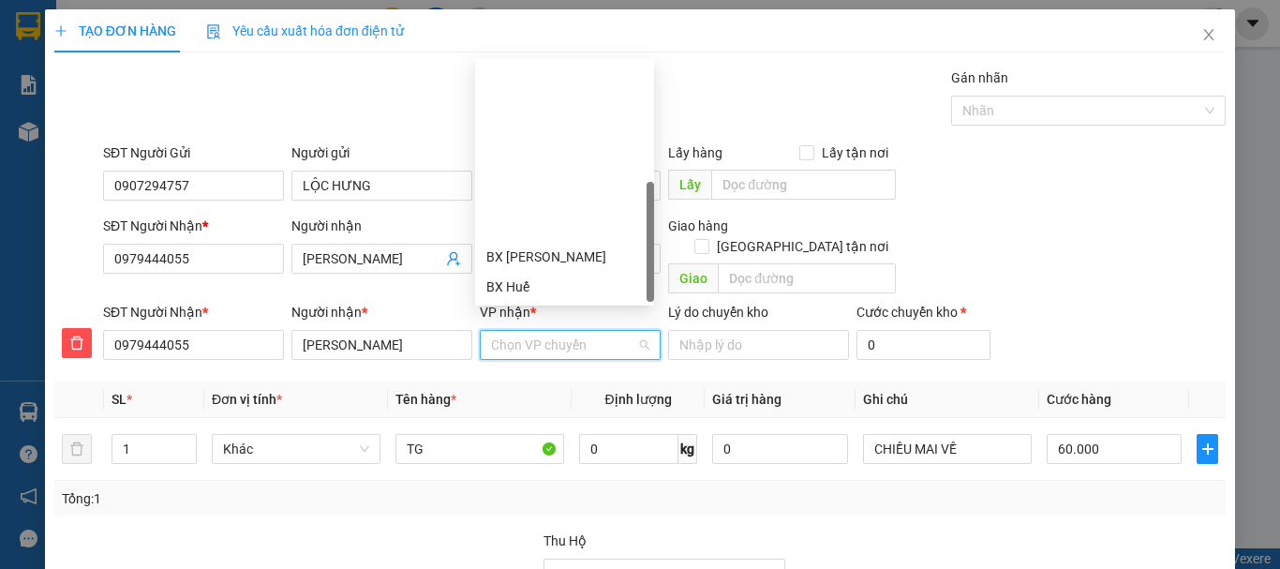
click at [530, 336] on div "VP Đắk Hà" at bounding box center [564, 346] width 156 height 21
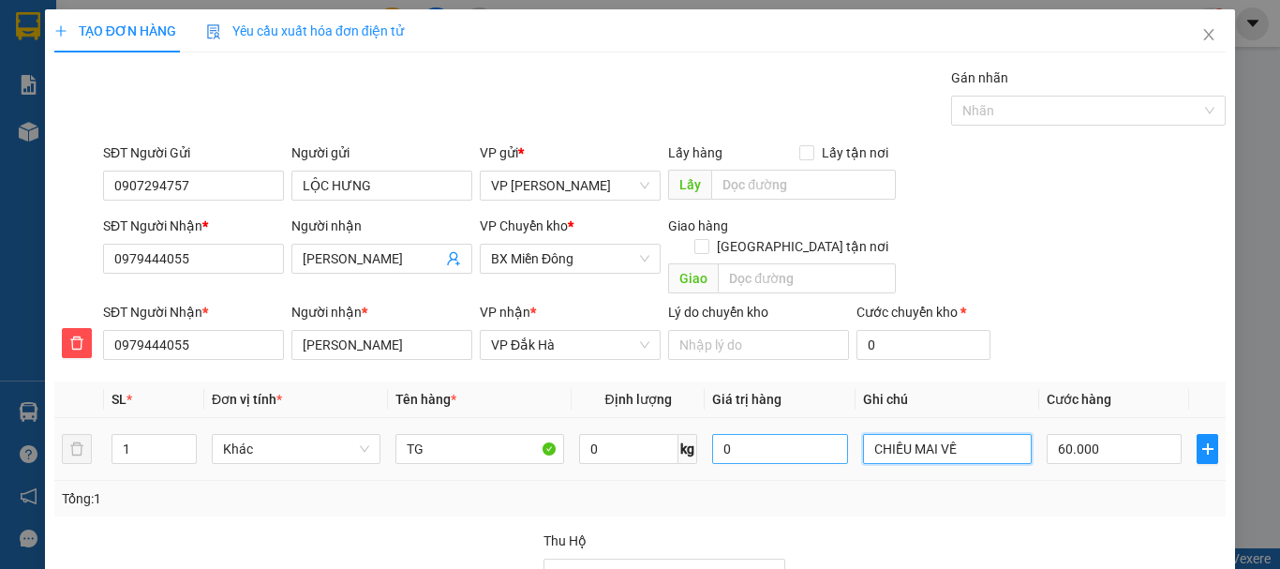
drag, startPoint x: 959, startPoint y: 426, endPoint x: 785, endPoint y: 426, distance: 174.3
click at [785, 426] on tr "1 Khác TG 0 kg 0 CHIỀU MAI VỀ 60.000" at bounding box center [639, 449] width 1171 height 63
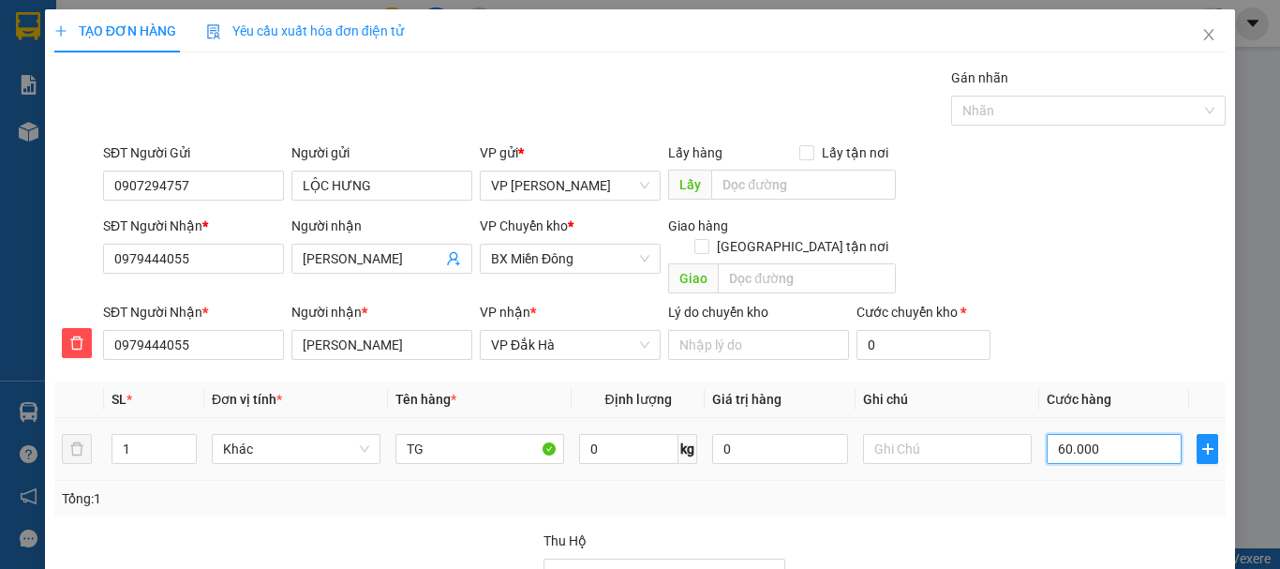
click at [1077, 434] on input "60.000" at bounding box center [1114, 449] width 135 height 30
drag, startPoint x: 1136, startPoint y: 525, endPoint x: 1134, endPoint y: 509, distance: 16.0
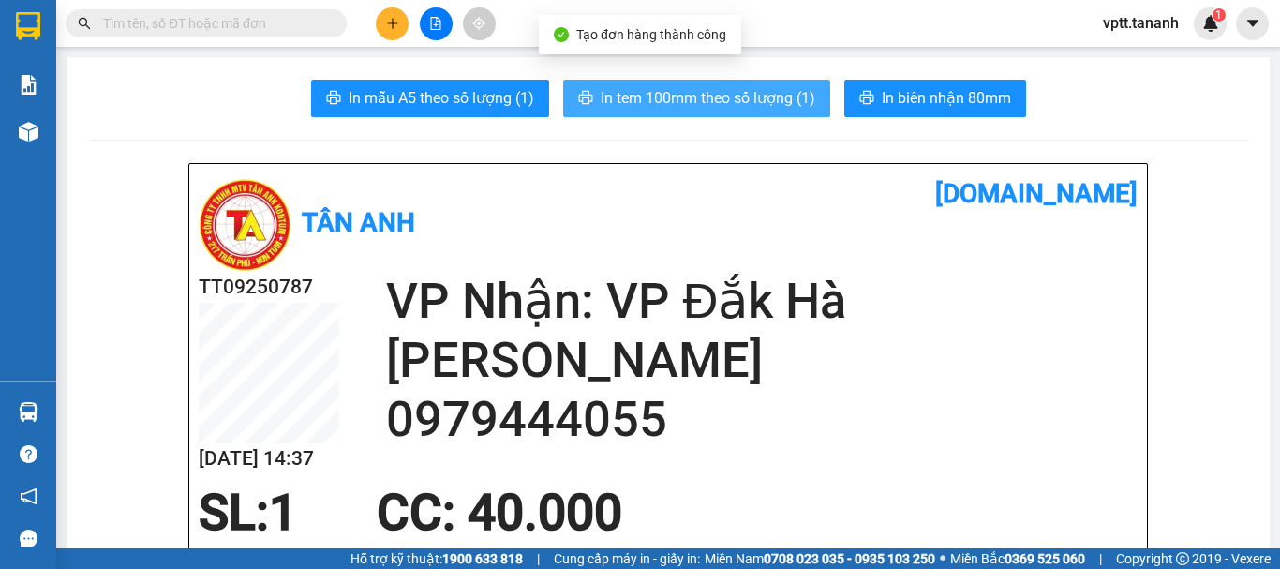
click at [743, 99] on span "In tem 100mm theo số lượng (1)" at bounding box center [708, 97] width 215 height 23
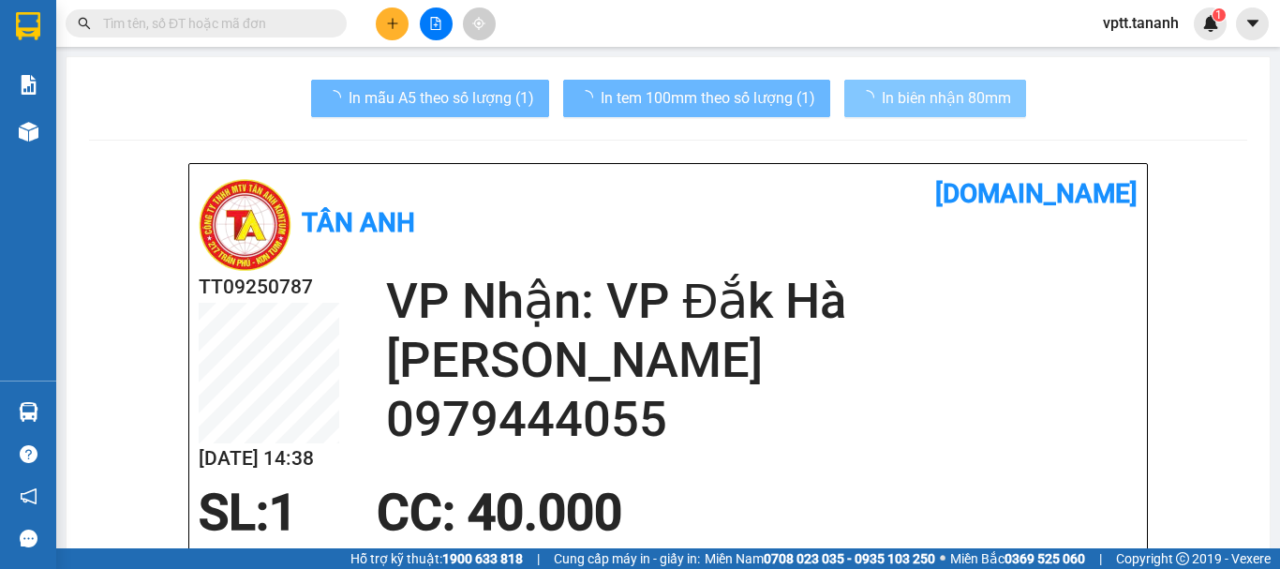
click at [885, 102] on span "In biên nhận 80mm" at bounding box center [946, 97] width 129 height 23
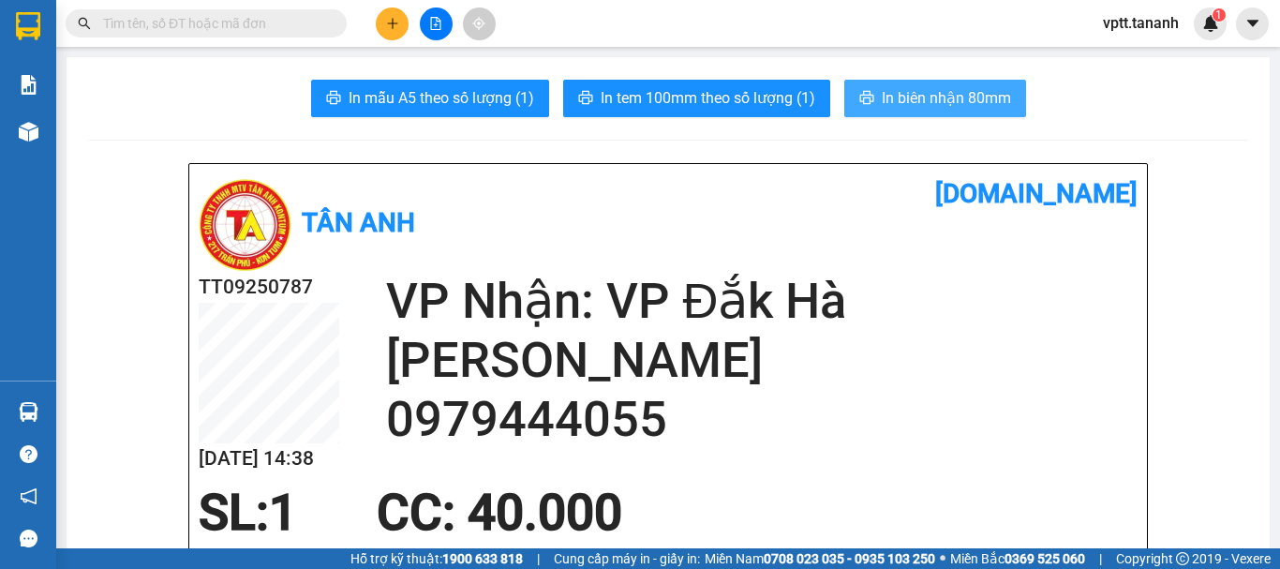
click at [921, 99] on span "In biên nhận 80mm" at bounding box center [946, 97] width 129 height 23
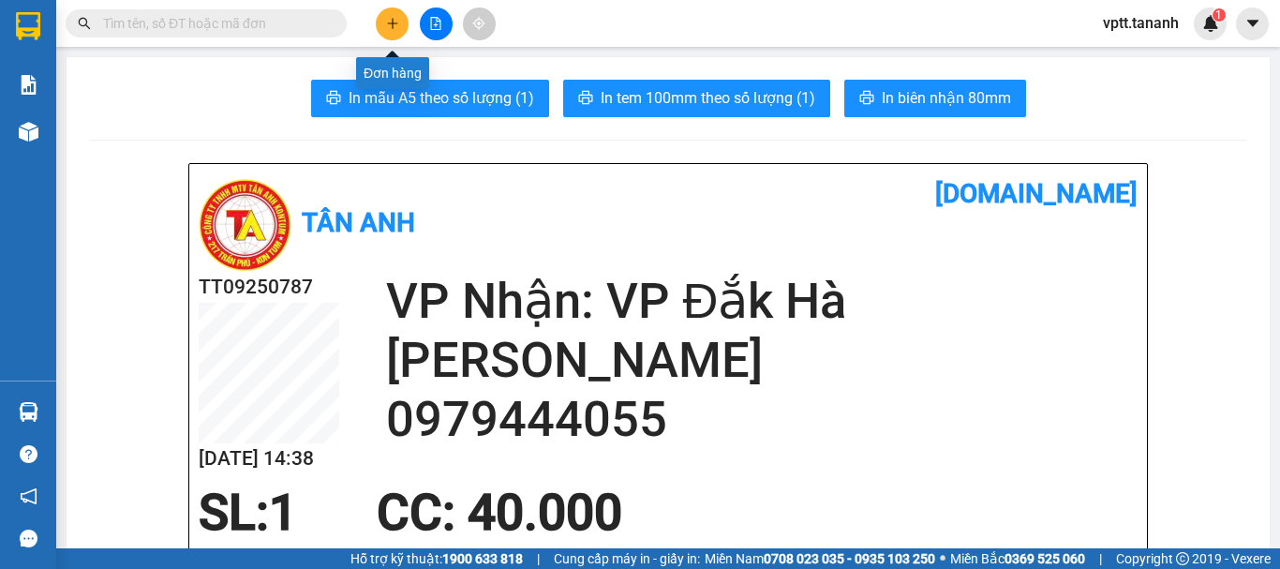
click at [388, 26] on icon "plus" at bounding box center [392, 23] width 13 height 13
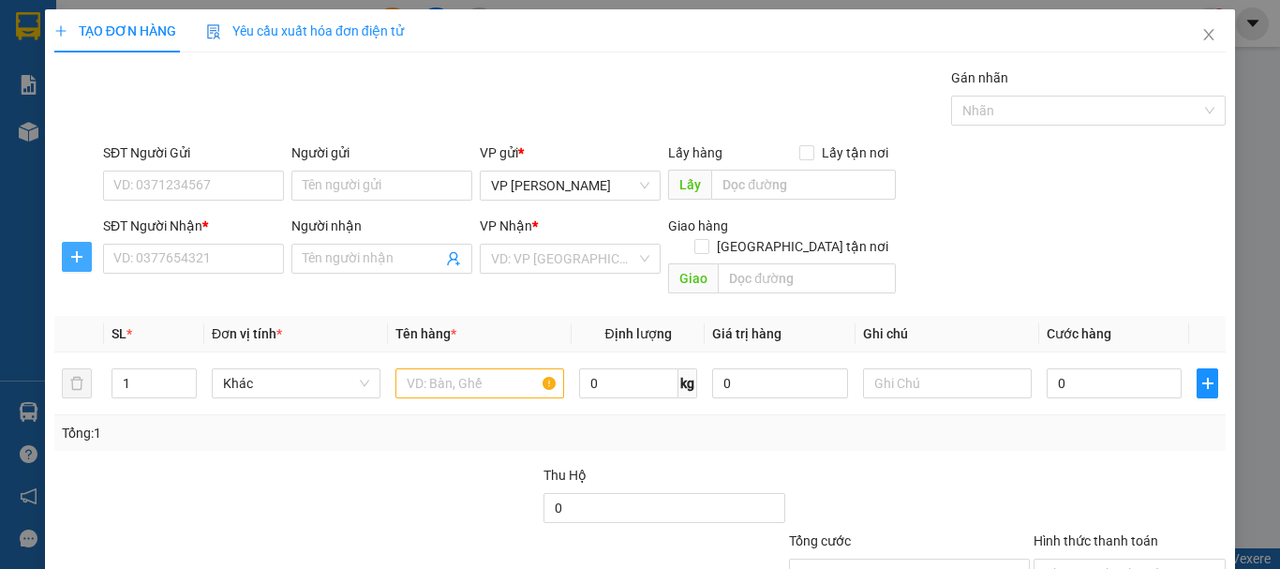
click at [79, 260] on icon "plus" at bounding box center [76, 256] width 15 height 15
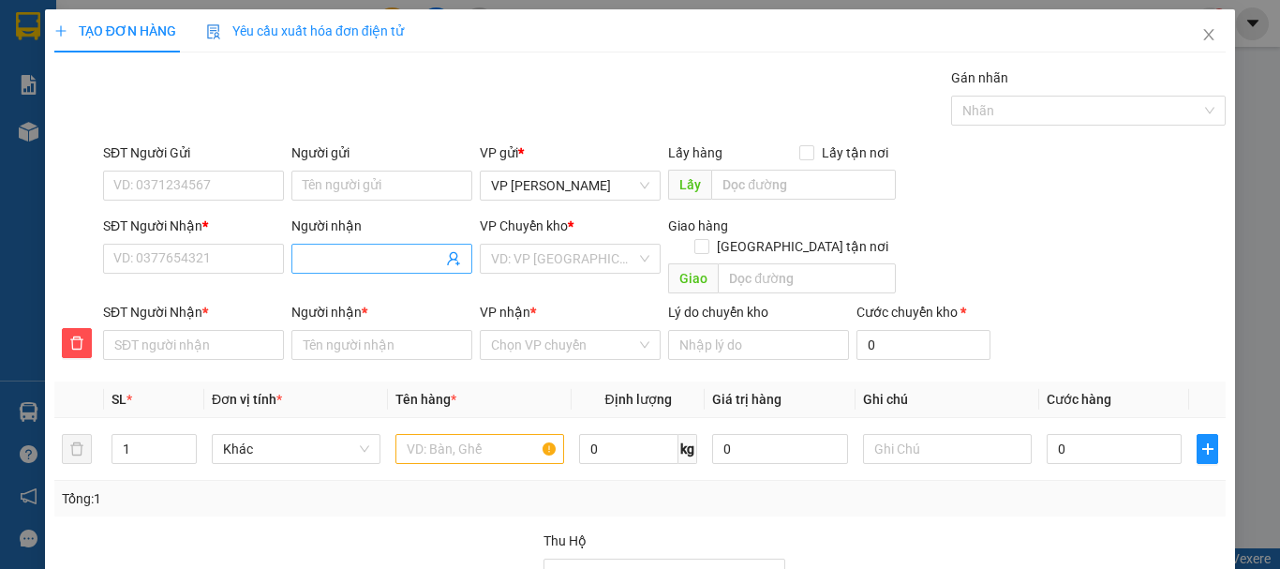
click at [317, 260] on input "Người nhận" at bounding box center [373, 258] width 140 height 21
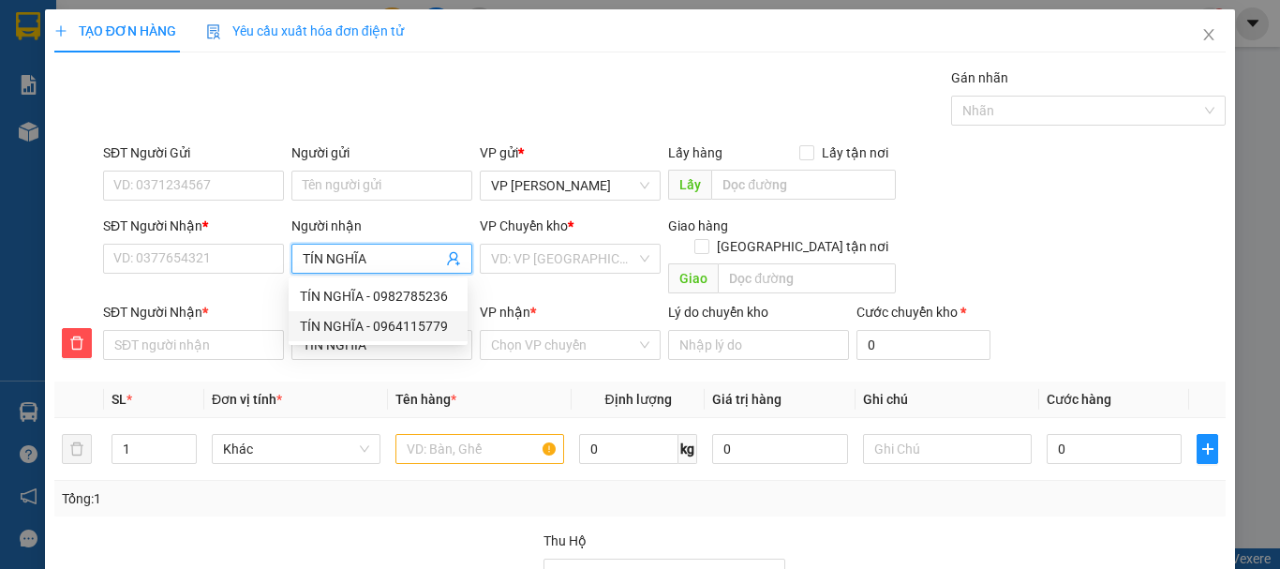
click at [434, 327] on div "TÍN NGHĨA - 0964115779" at bounding box center [378, 326] width 156 height 21
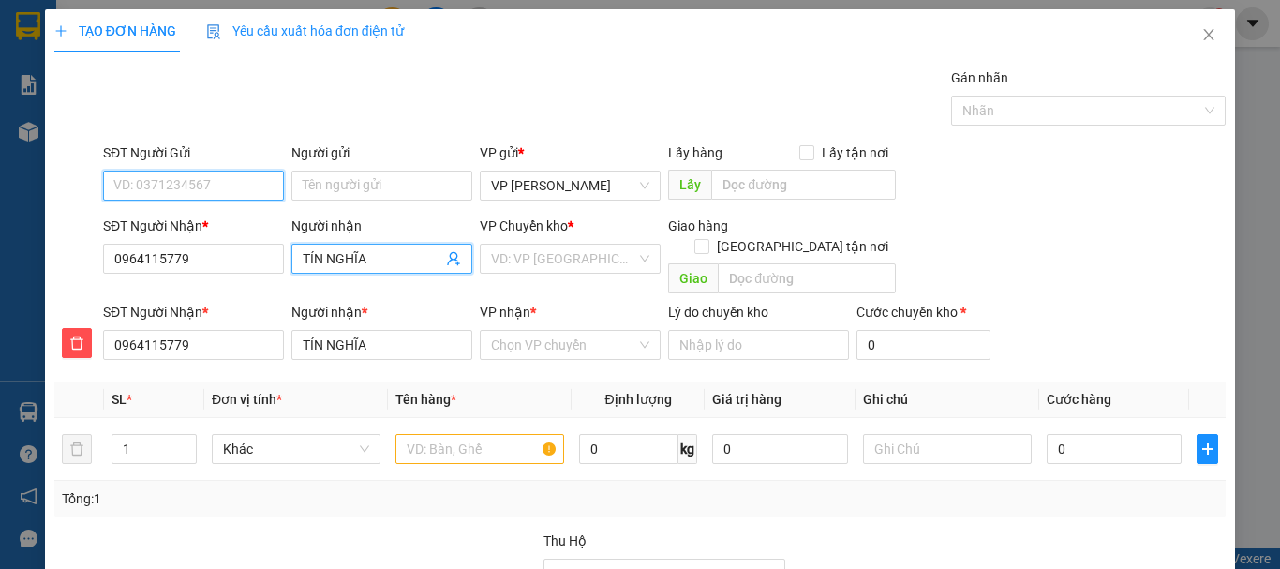
click at [215, 190] on input "SĐT Người Gửi" at bounding box center [193, 186] width 181 height 30
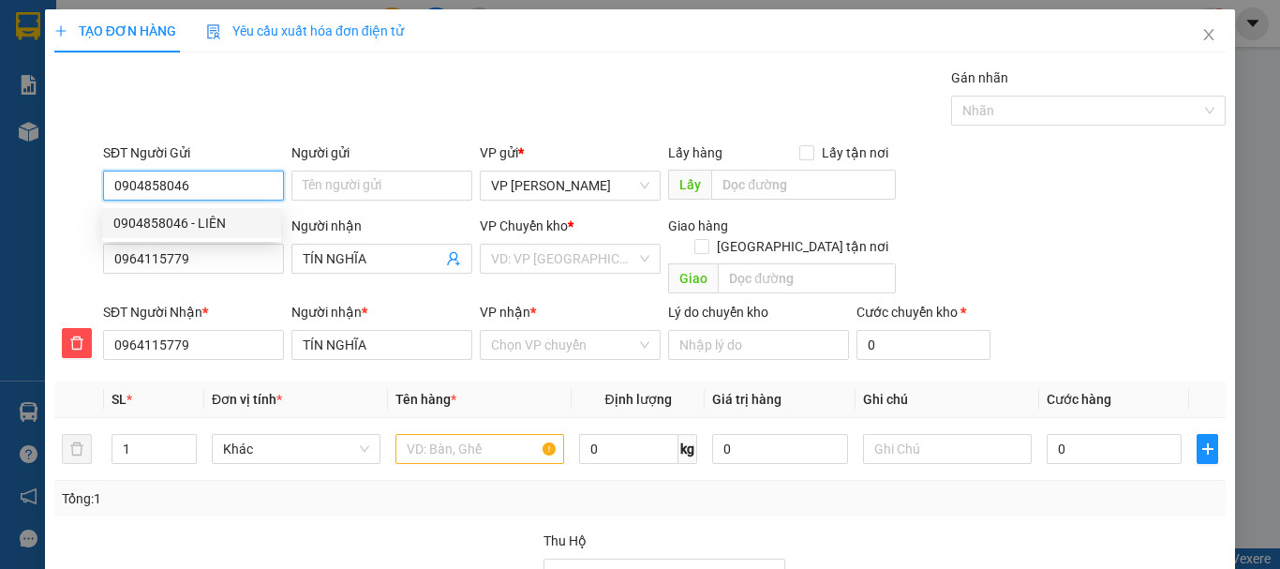
click at [200, 219] on div "0904858046 - LIÊN" at bounding box center [191, 223] width 156 height 21
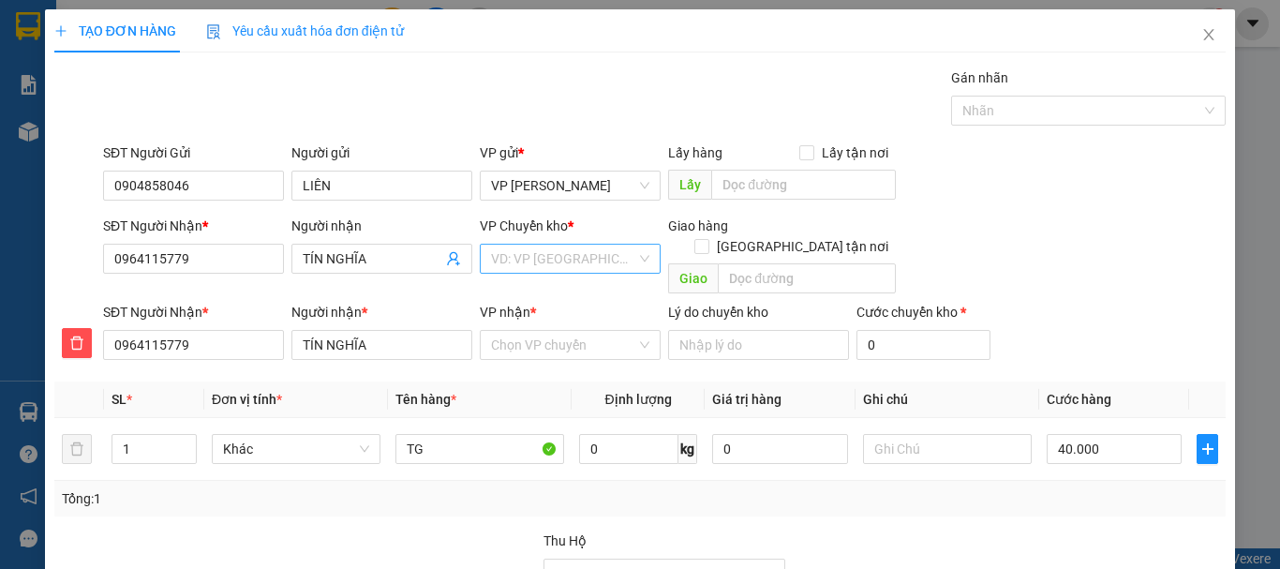
click at [514, 262] on input "search" at bounding box center [563, 259] width 145 height 28
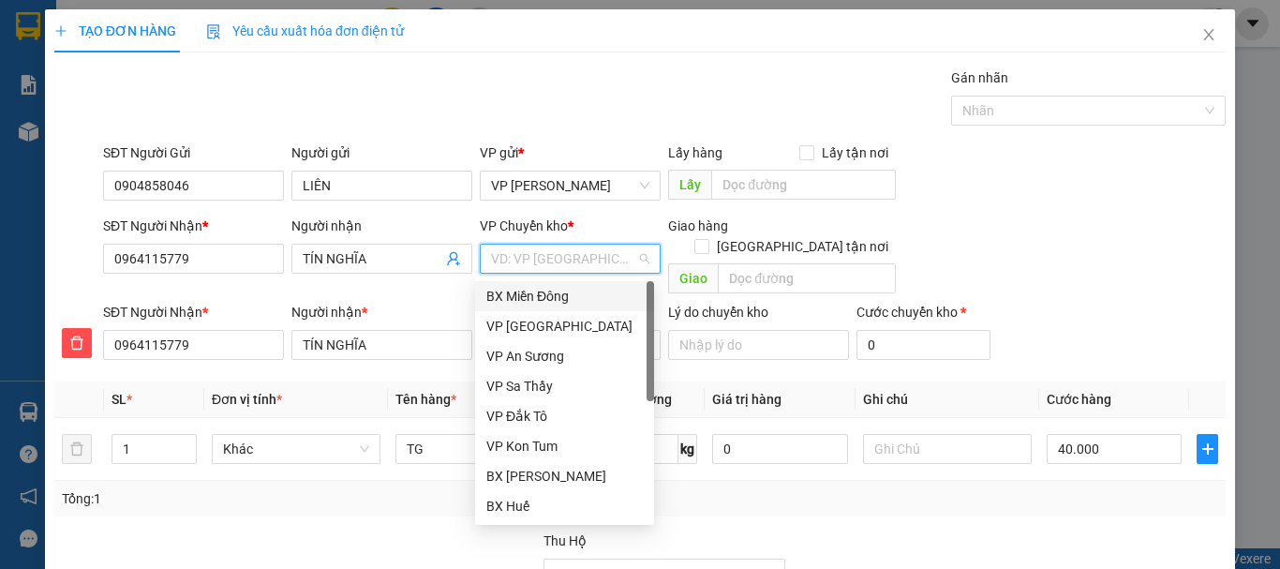
click at [531, 292] on div "BX Miền Đông" at bounding box center [564, 296] width 156 height 21
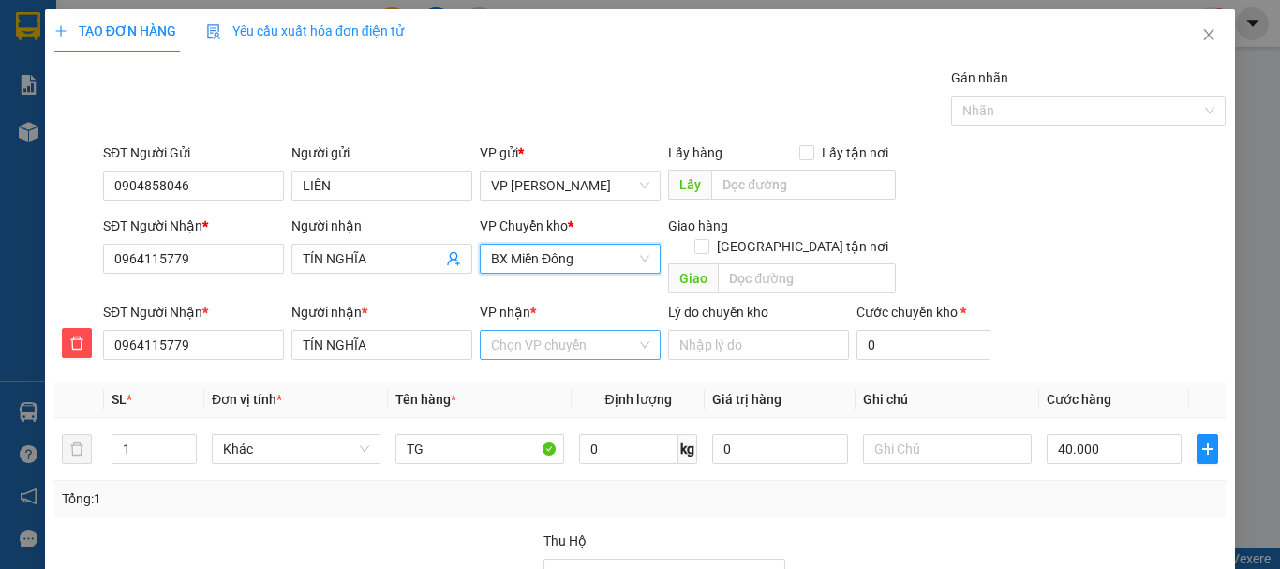
click at [532, 331] on input "VP nhận *" at bounding box center [563, 345] width 145 height 28
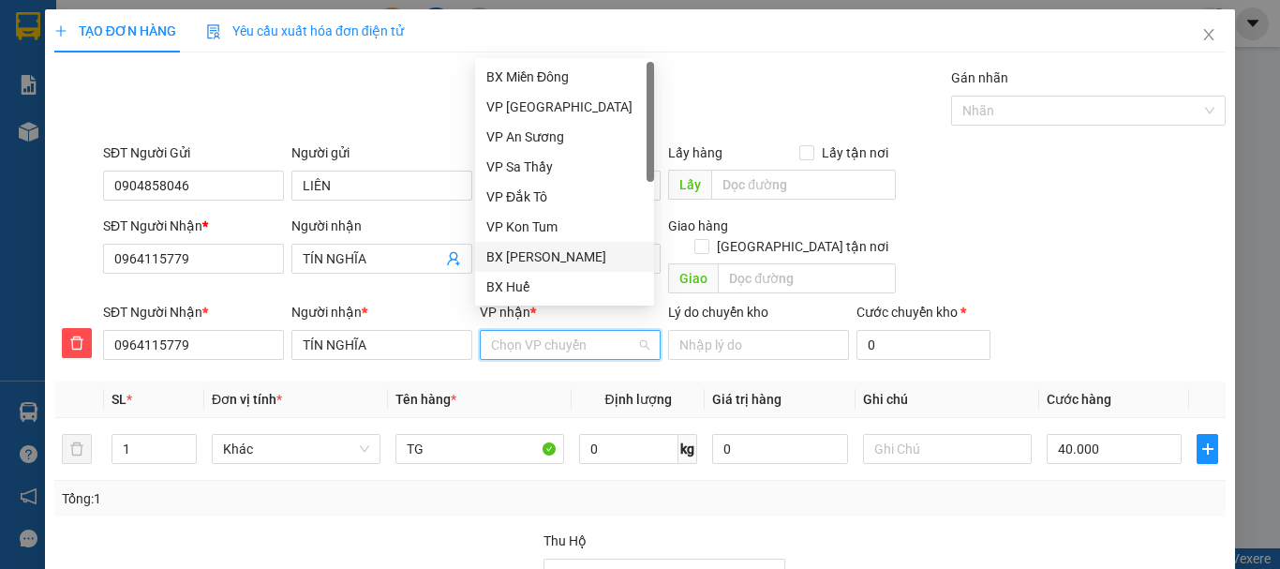
click at [543, 260] on div "BX [PERSON_NAME]" at bounding box center [564, 256] width 156 height 21
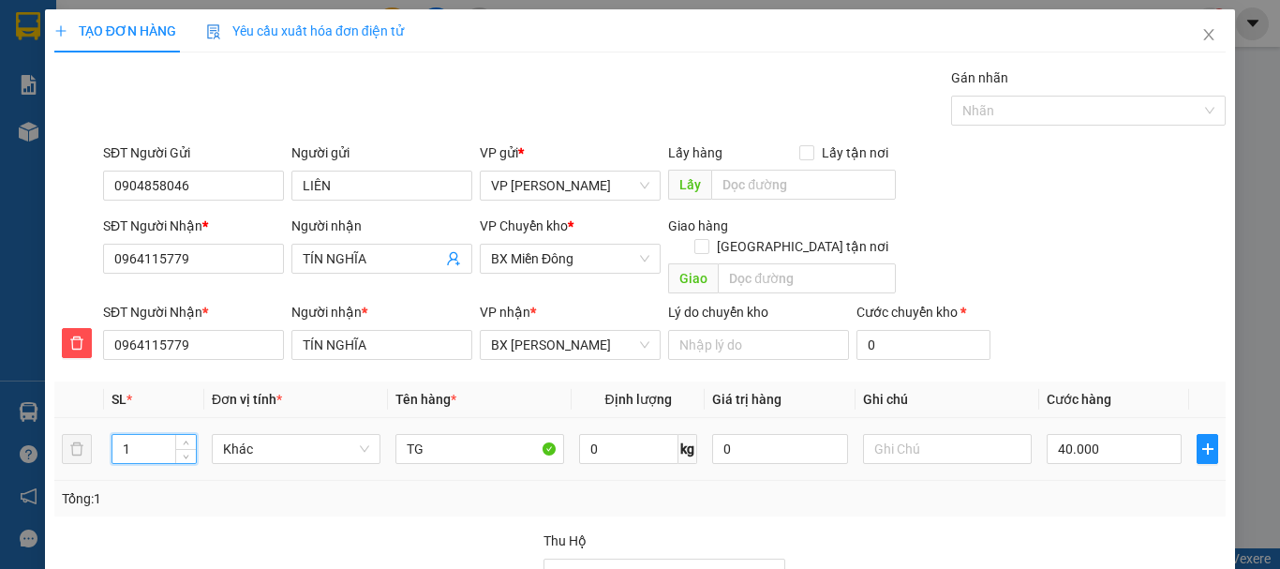
drag, startPoint x: 121, startPoint y: 432, endPoint x: 158, endPoint y: 425, distance: 38.0
click at [158, 435] on input "1" at bounding box center [153, 449] width 83 height 28
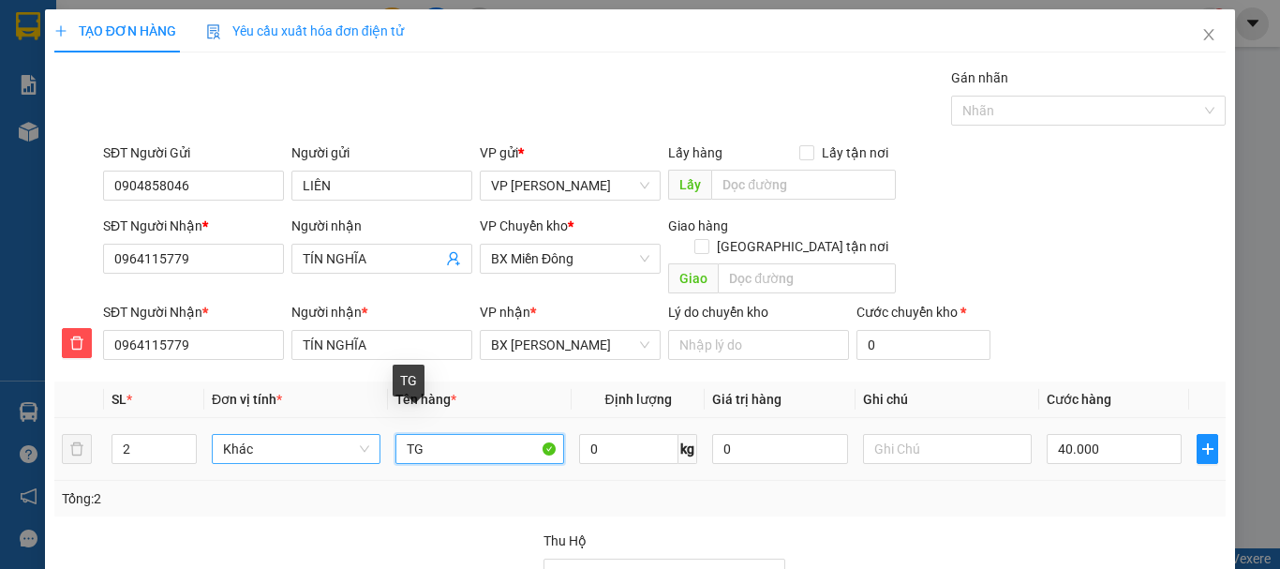
drag, startPoint x: 423, startPoint y: 425, endPoint x: 334, endPoint y: 427, distance: 88.1
click at [334, 426] on tr "2 Khác TG 0 kg 0 40.000" at bounding box center [639, 449] width 1171 height 63
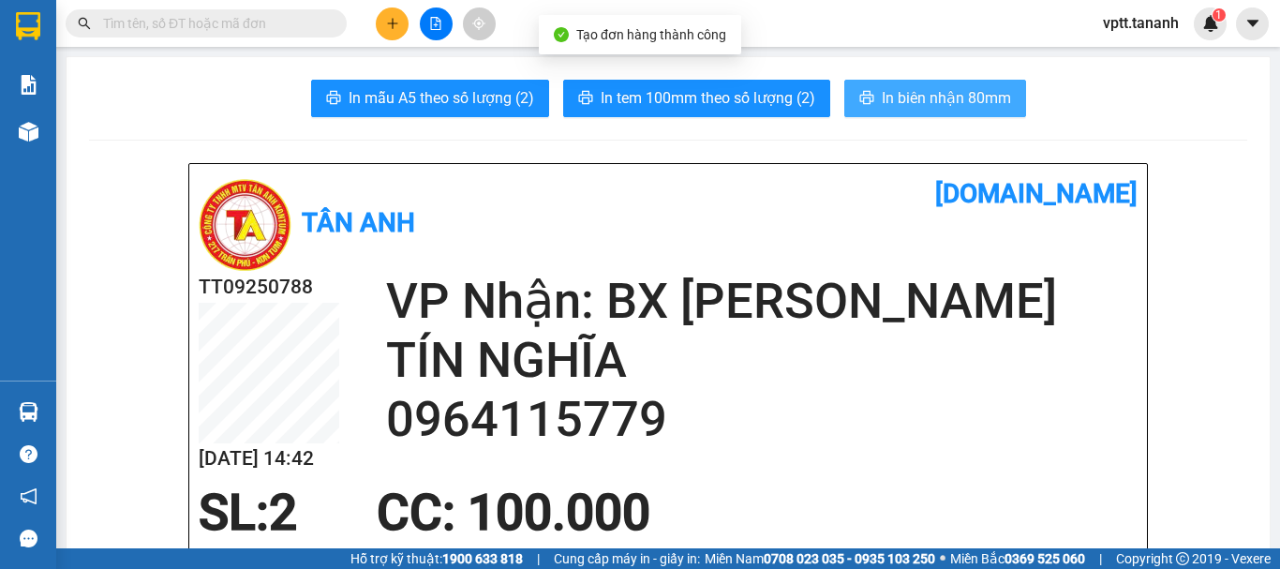
click at [893, 105] on span "In biên nhận 80mm" at bounding box center [946, 97] width 129 height 23
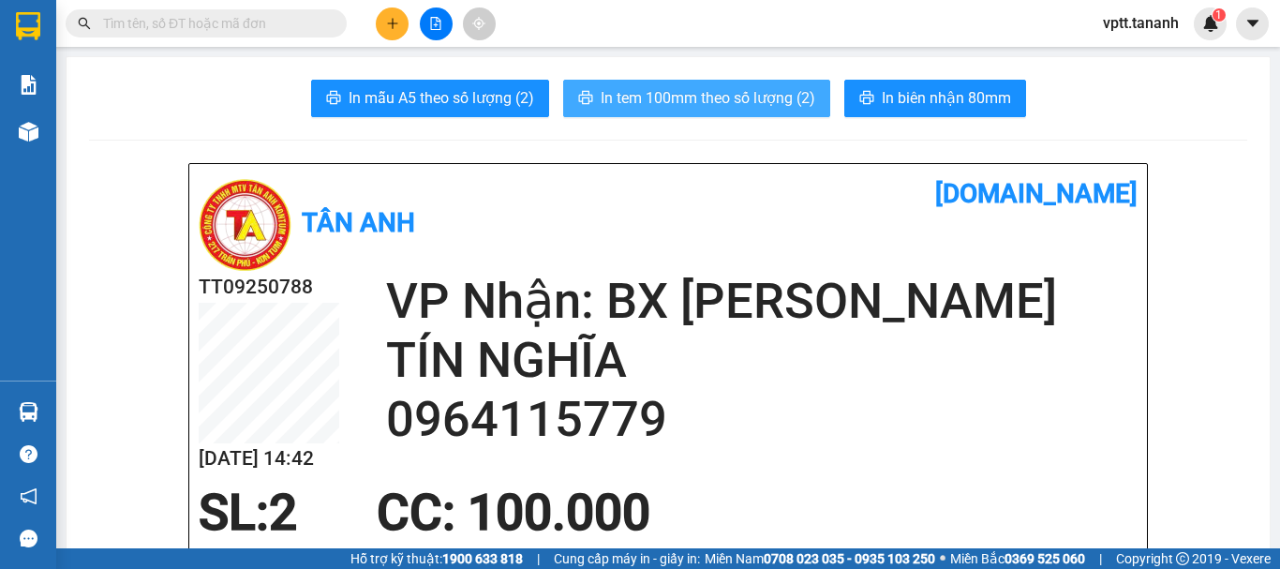
click at [743, 100] on span "In tem 100mm theo số lượng (2)" at bounding box center [708, 97] width 215 height 23
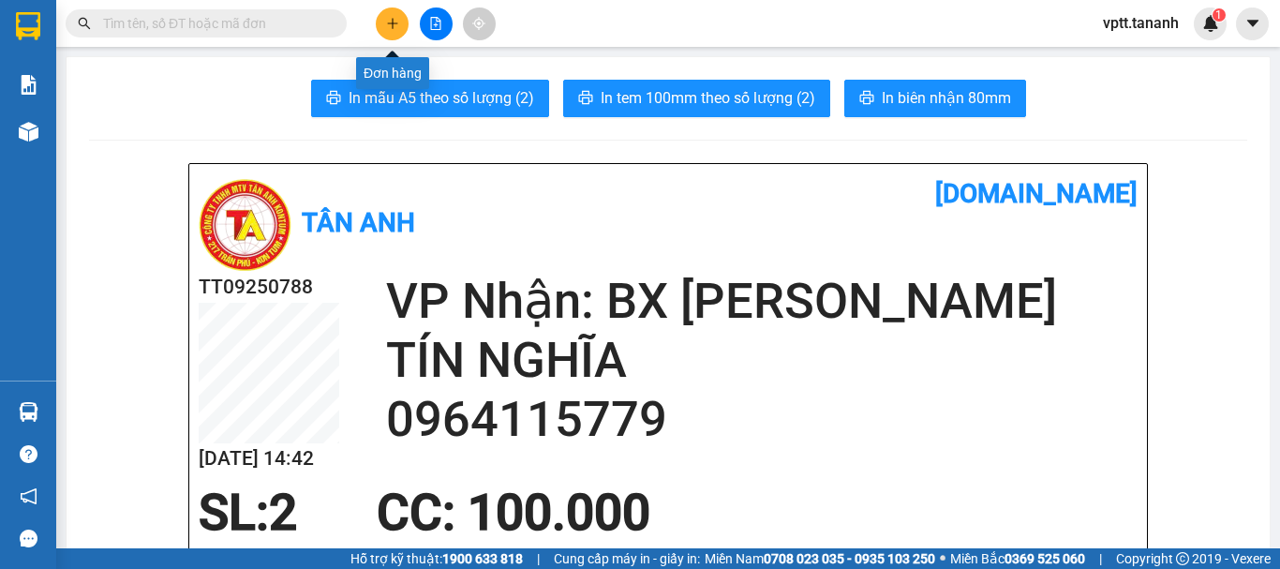
click at [386, 23] on icon "plus" at bounding box center [392, 23] width 13 height 13
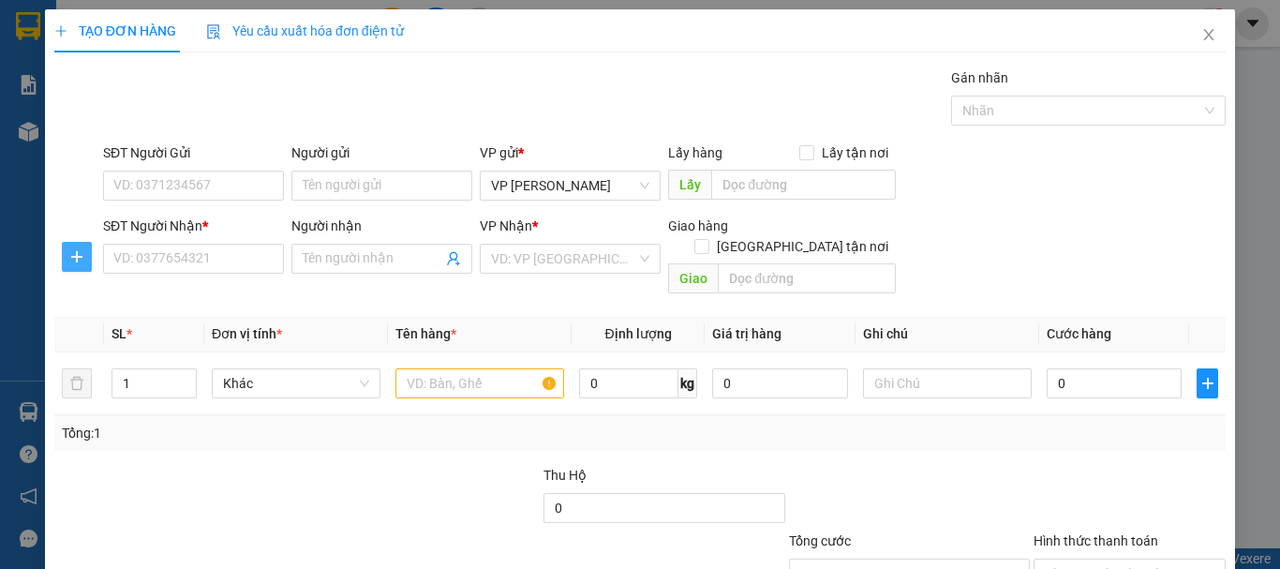
click at [67, 249] on span "plus" at bounding box center [77, 256] width 28 height 15
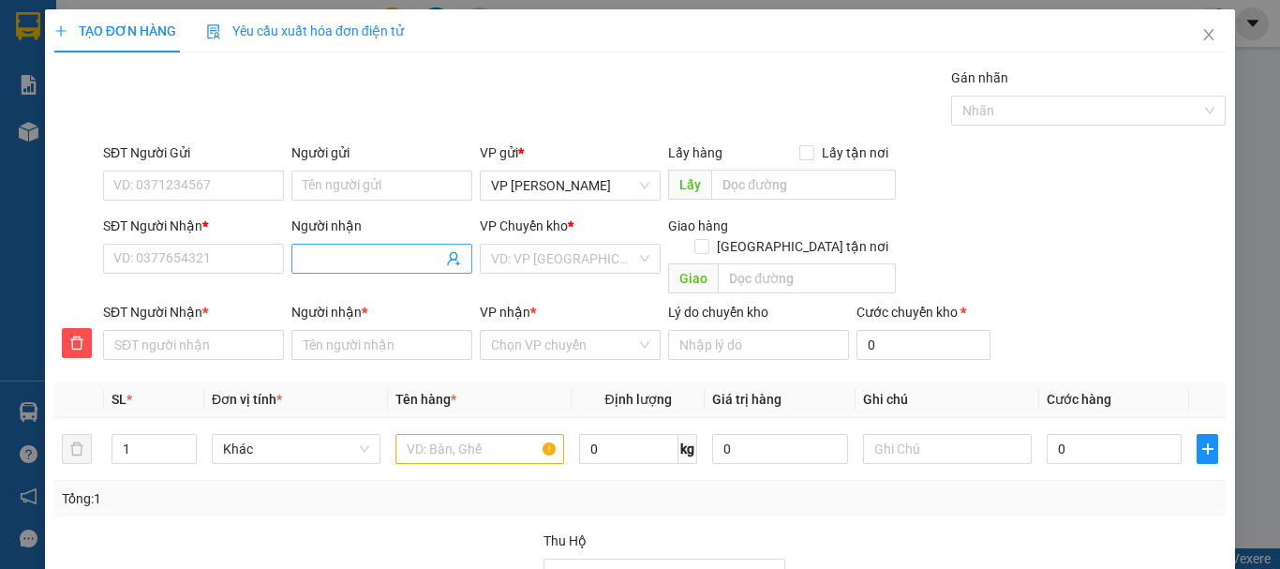
click at [327, 259] on input "Người nhận" at bounding box center [373, 258] width 140 height 21
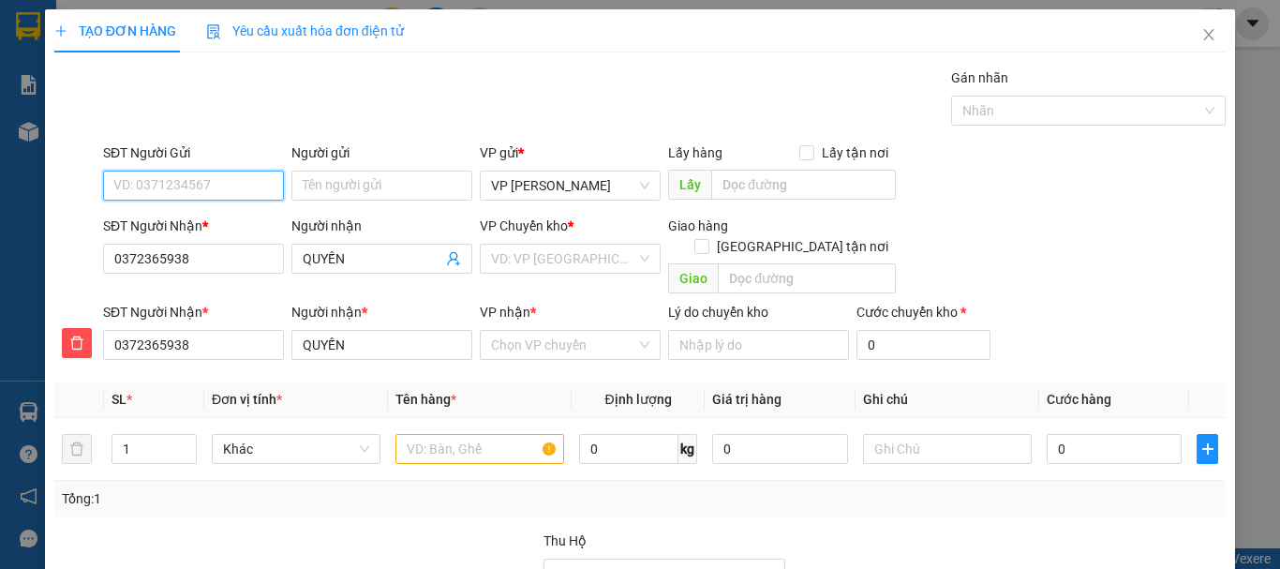
click at [150, 184] on input "SĐT Người Gửi" at bounding box center [193, 186] width 181 height 30
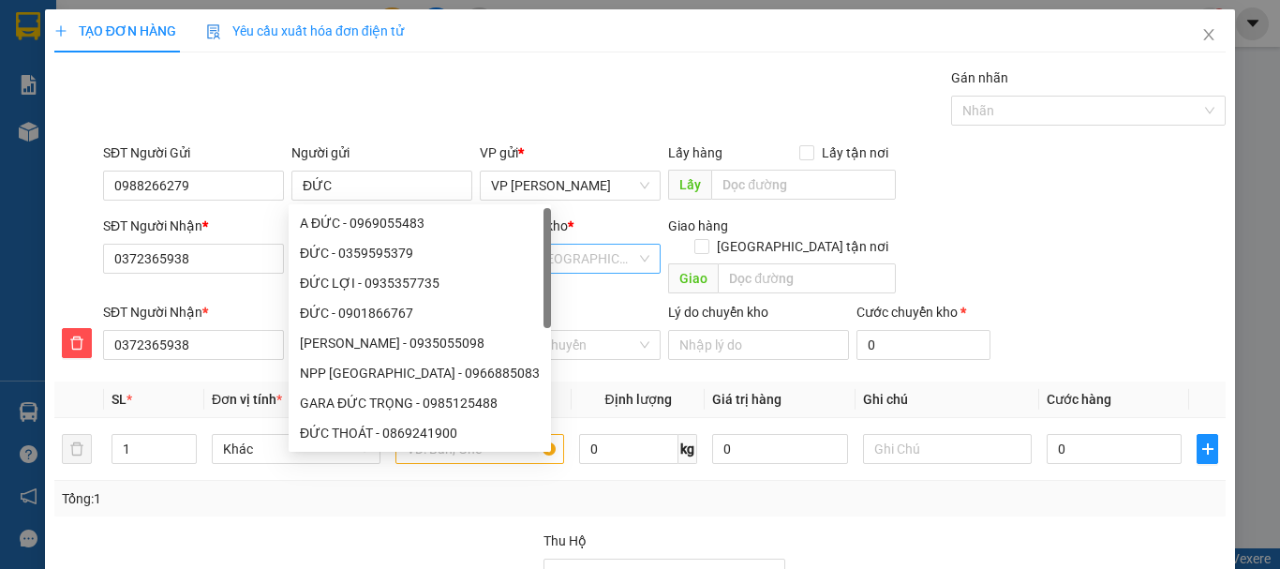
click at [544, 260] on input "search" at bounding box center [563, 259] width 145 height 28
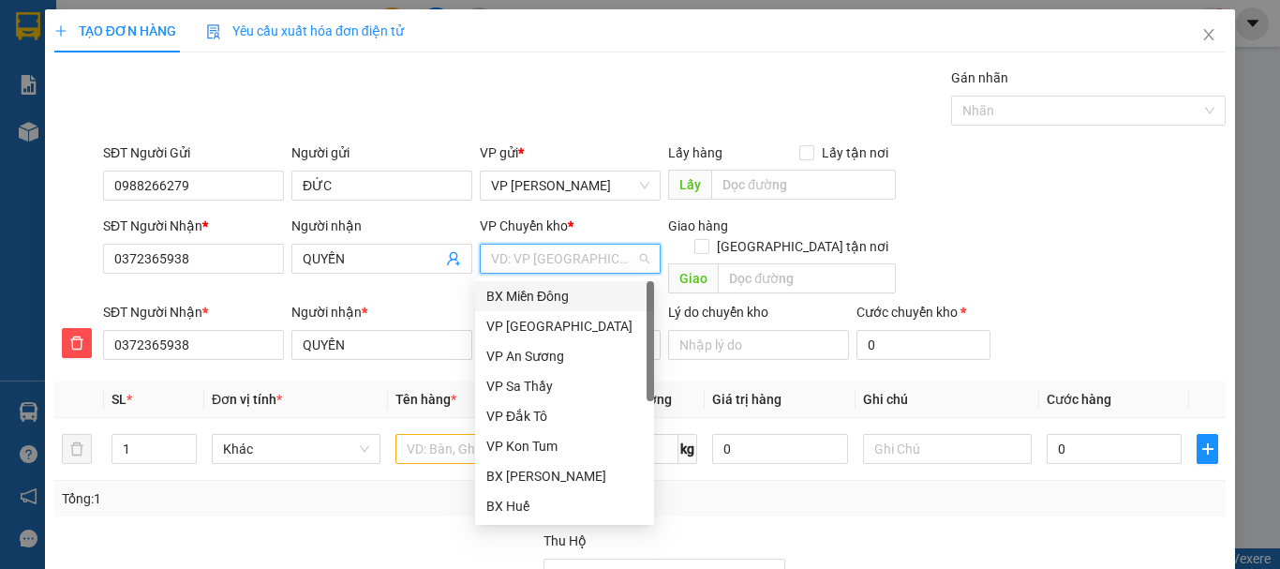
click at [546, 292] on div "BX Miền Đông" at bounding box center [564, 296] width 156 height 21
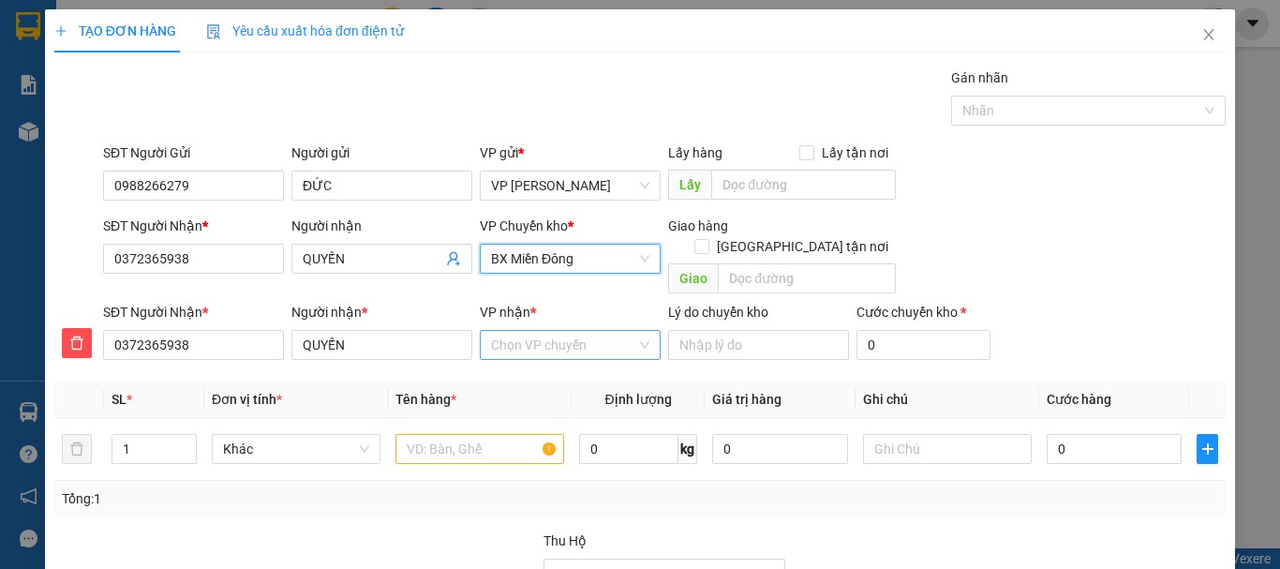
click at [539, 331] on input "VP nhận *" at bounding box center [563, 345] width 145 height 28
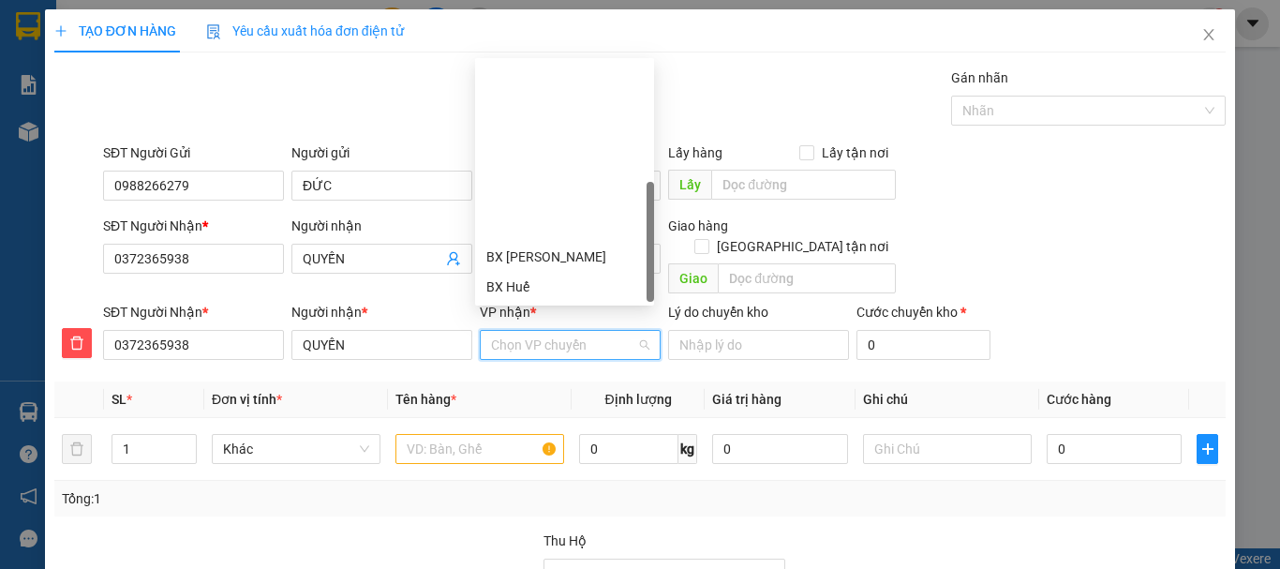
click at [523, 336] on div "VP Đắk Hà" at bounding box center [564, 346] width 156 height 21
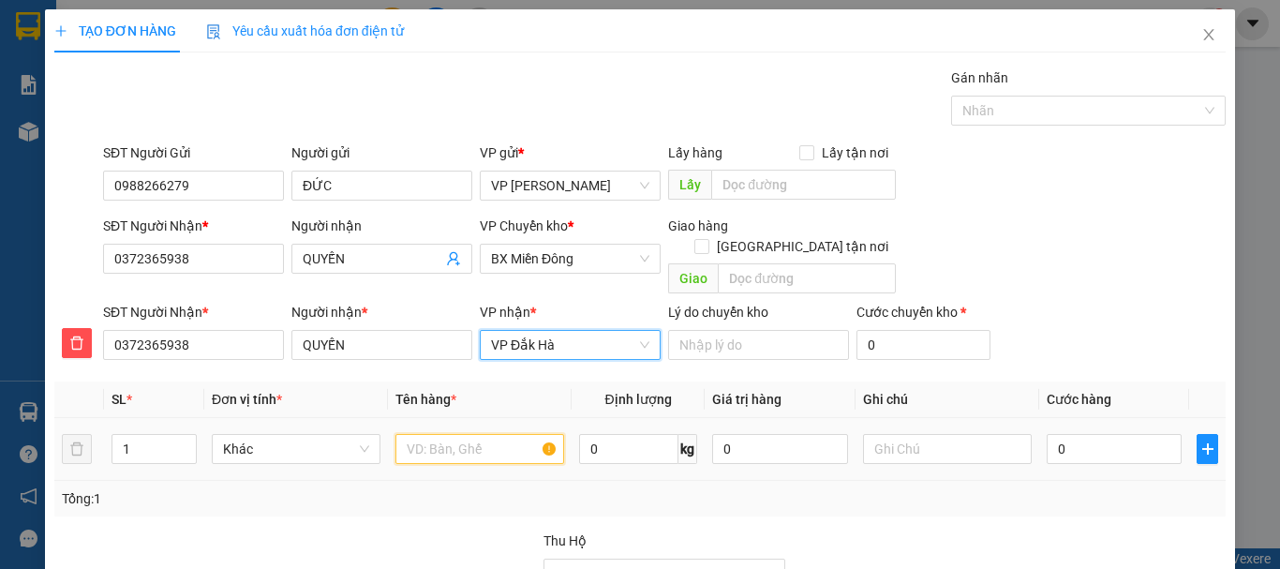
drag, startPoint x: 438, startPoint y: 435, endPoint x: 580, endPoint y: 487, distance: 151.8
click at [438, 439] on input "text" at bounding box center [479, 449] width 169 height 30
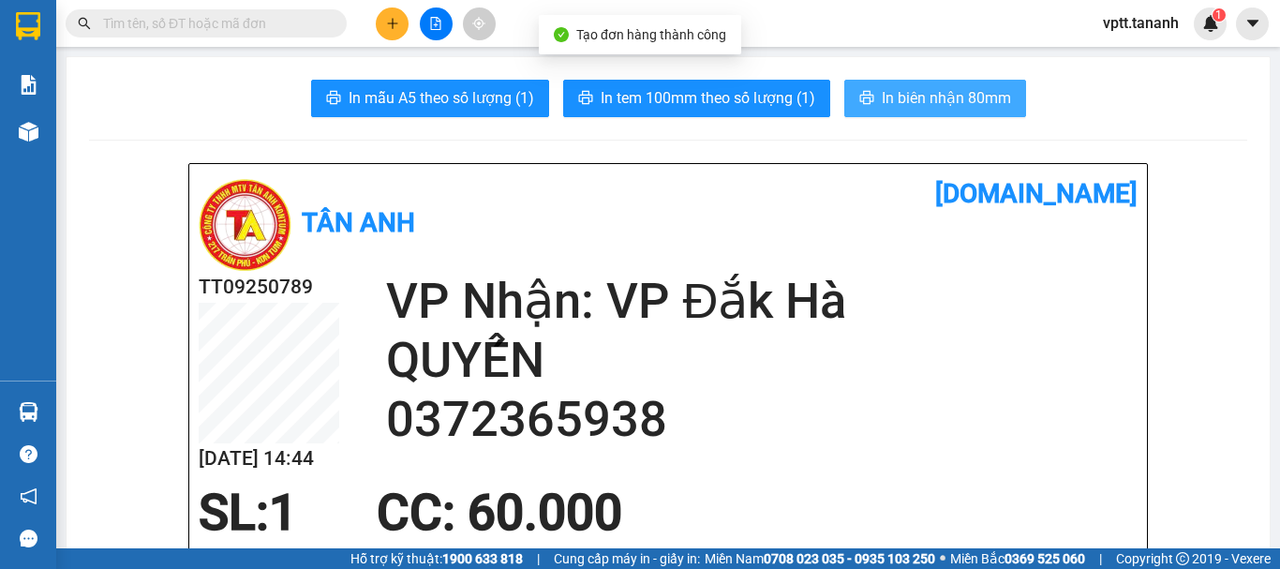
click at [902, 103] on span "In biên nhận 80mm" at bounding box center [946, 97] width 129 height 23
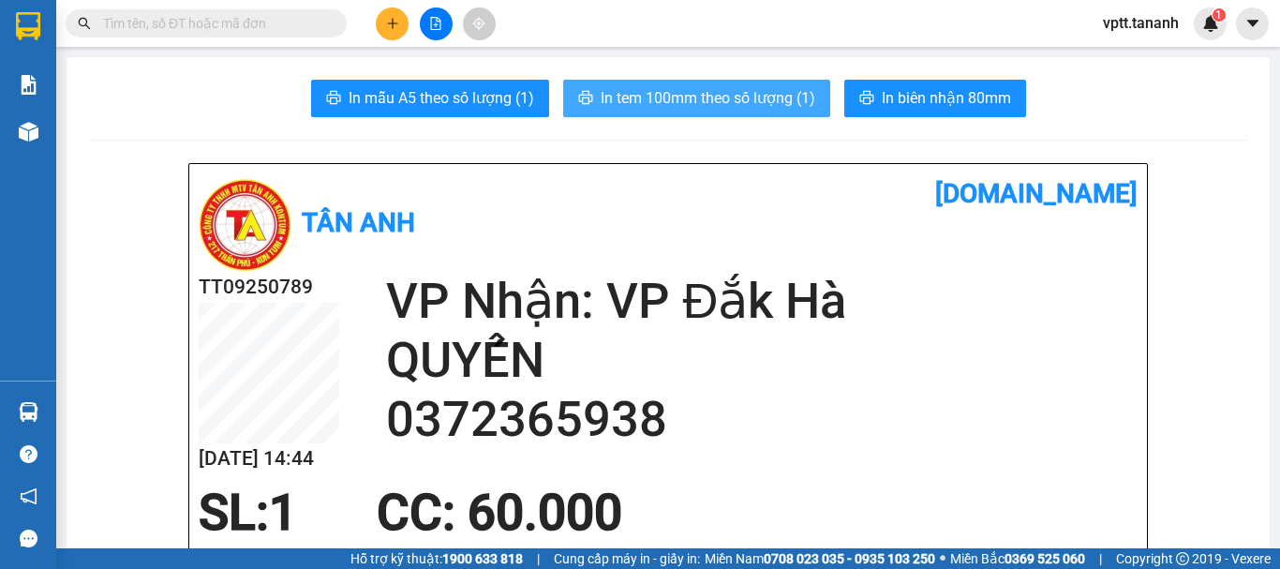
click at [766, 89] on span "In tem 100mm theo số lượng (1)" at bounding box center [708, 97] width 215 height 23
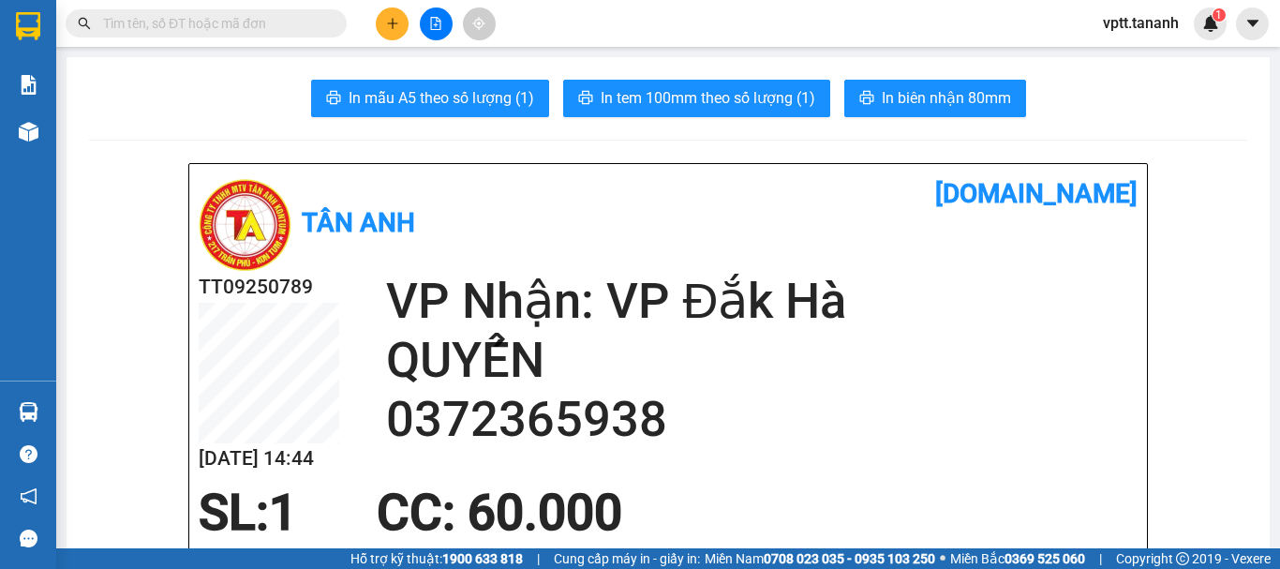
click at [383, 25] on button at bounding box center [392, 23] width 33 height 33
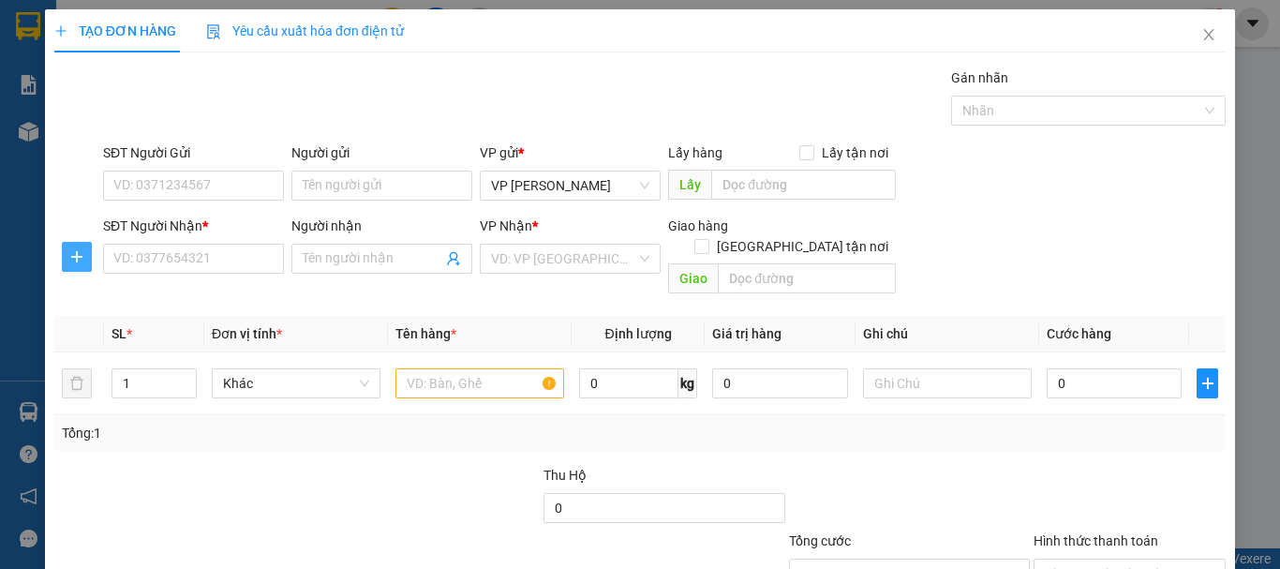
click at [82, 251] on icon "plus" at bounding box center [76, 256] width 15 height 15
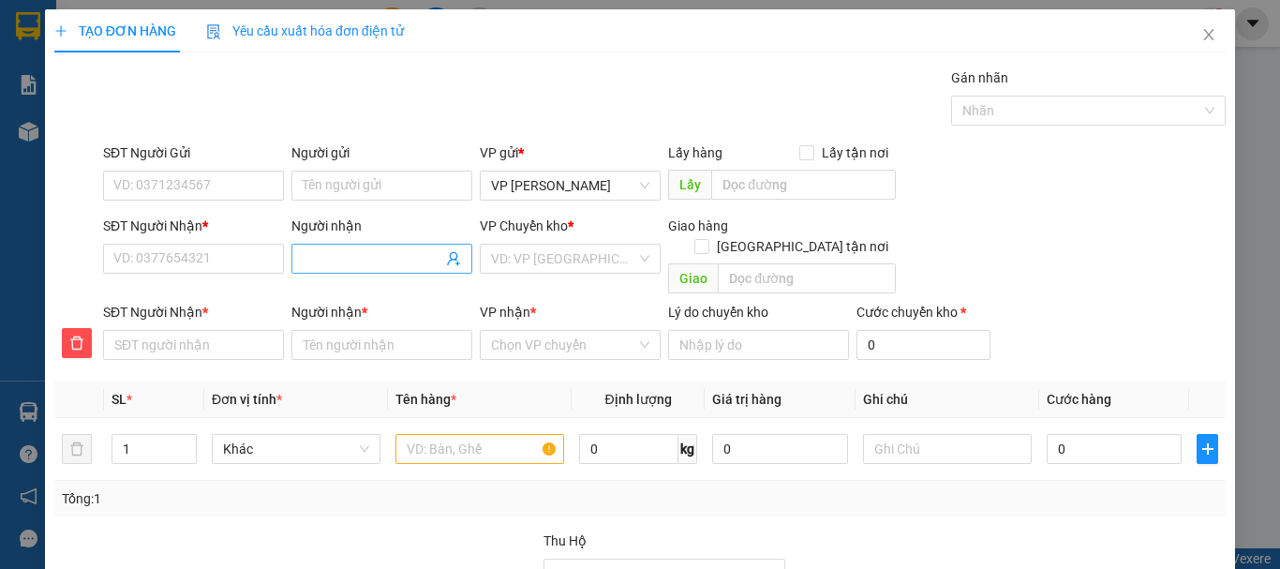
click at [350, 263] on input "Người nhận" at bounding box center [373, 258] width 140 height 21
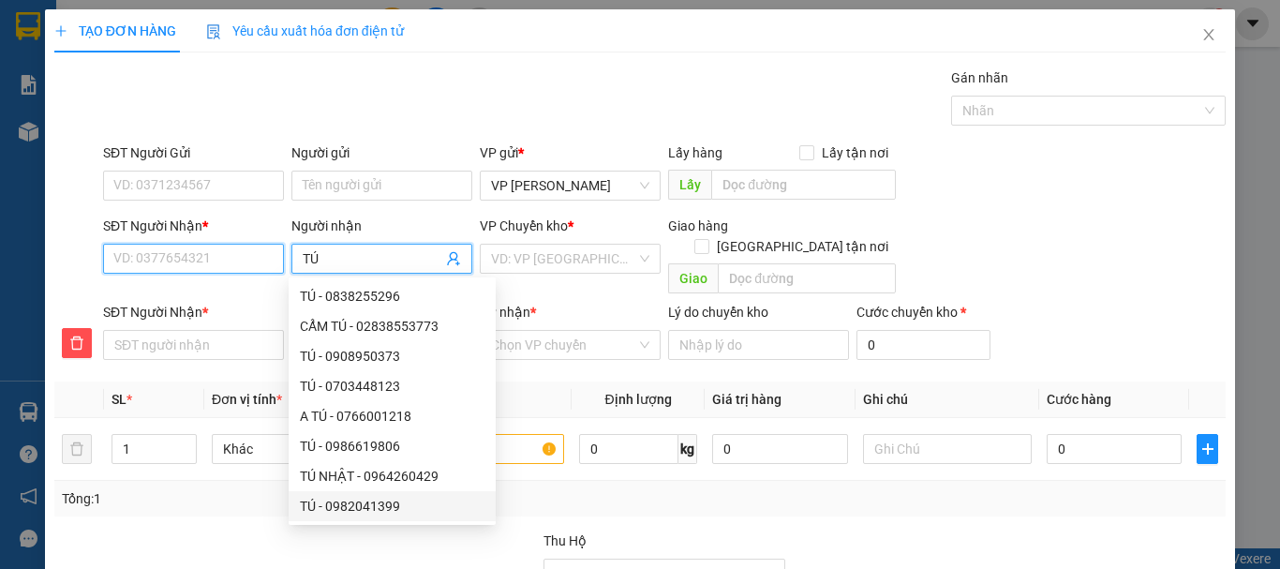
click at [159, 257] on input "SĐT Người Nhận *" at bounding box center [193, 259] width 181 height 30
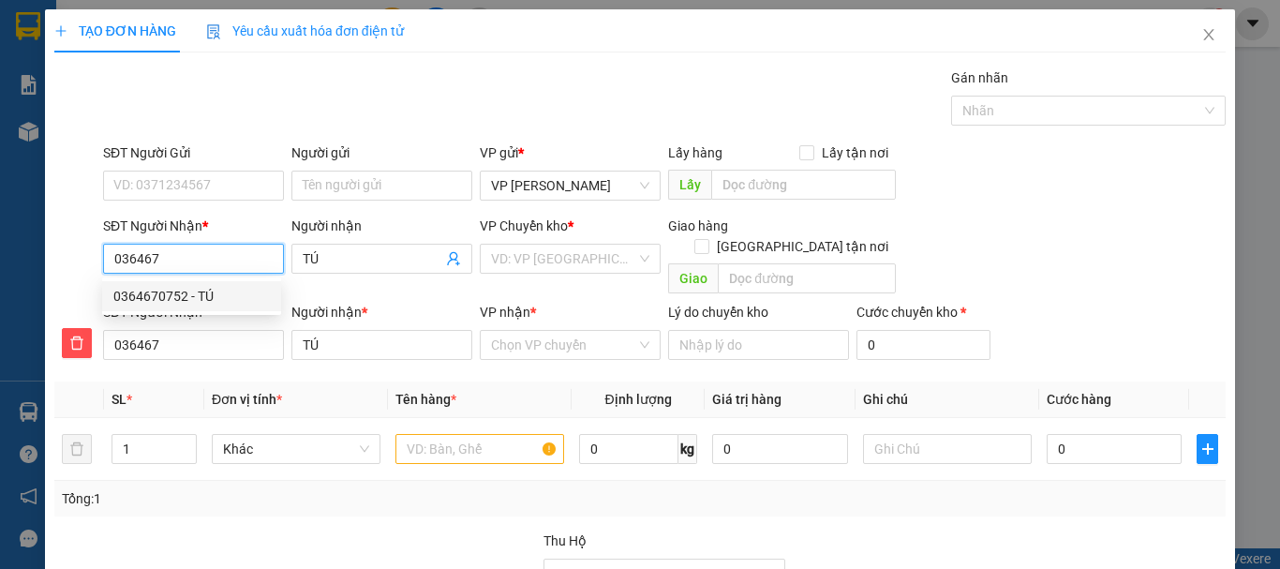
drag, startPoint x: 166, startPoint y: 294, endPoint x: 167, endPoint y: 267, distance: 27.2
click at [166, 293] on div "0364670752 - TÚ" at bounding box center [191, 296] width 156 height 21
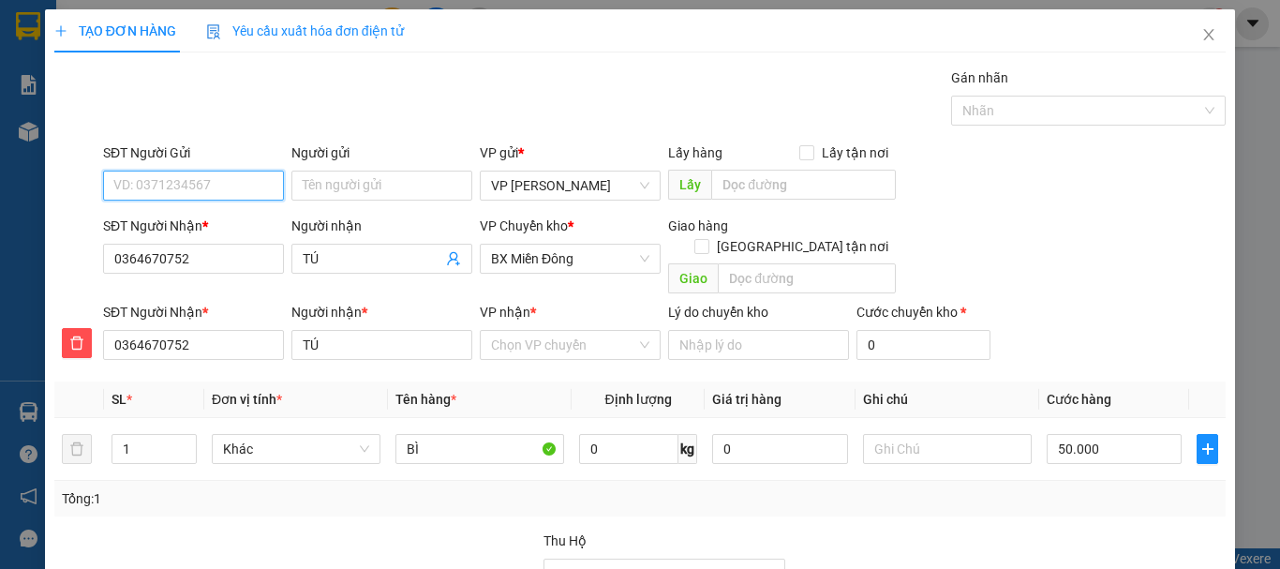
click at [176, 190] on input "SĐT Người Gửi" at bounding box center [193, 186] width 181 height 30
click at [178, 229] on div "0334383068 - HUY" at bounding box center [191, 223] width 156 height 21
click at [542, 331] on input "VP nhận *" at bounding box center [563, 345] width 145 height 28
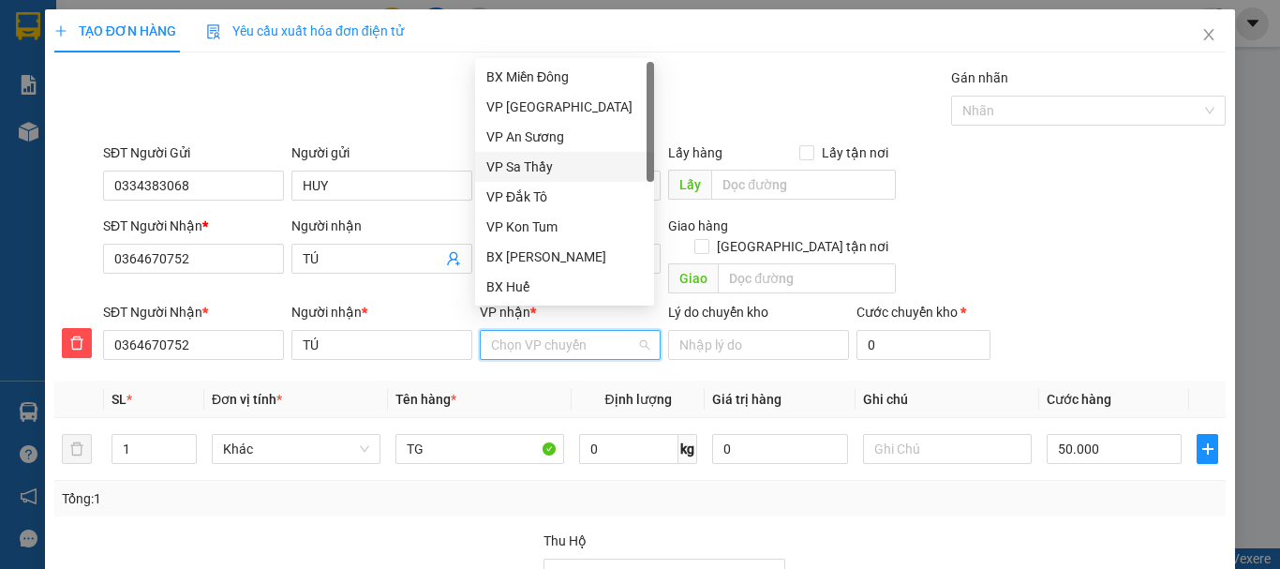
click at [534, 168] on div "VP Sa Thầy" at bounding box center [564, 166] width 156 height 21
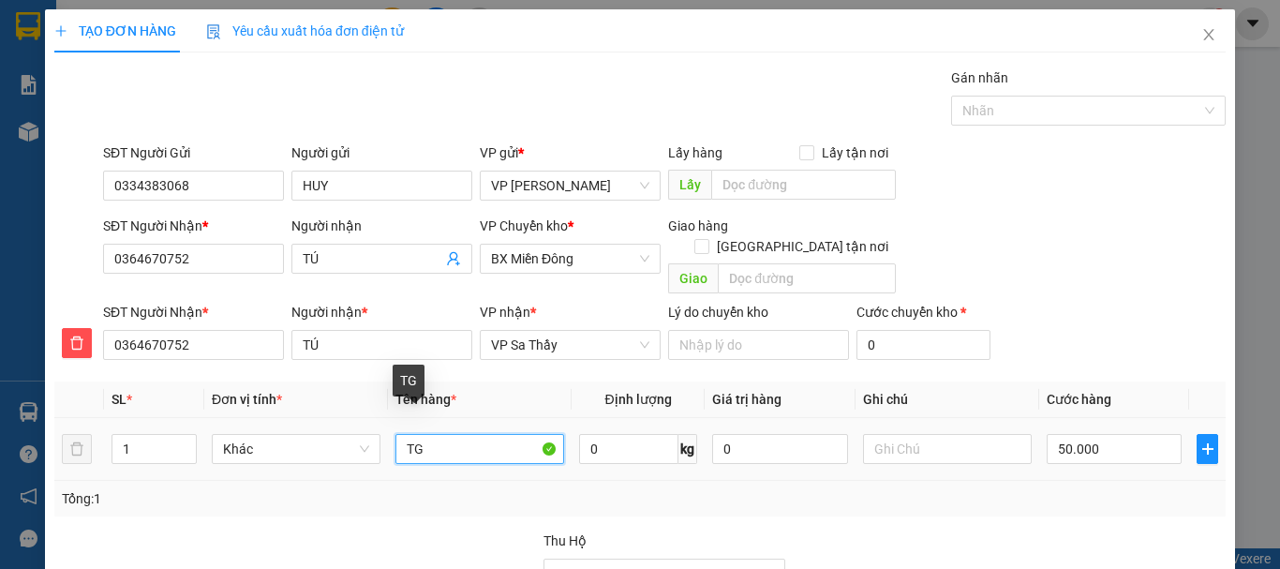
drag, startPoint x: 393, startPoint y: 423, endPoint x: 477, endPoint y: 429, distance: 84.5
click at [477, 434] on input "TG" at bounding box center [479, 449] width 169 height 30
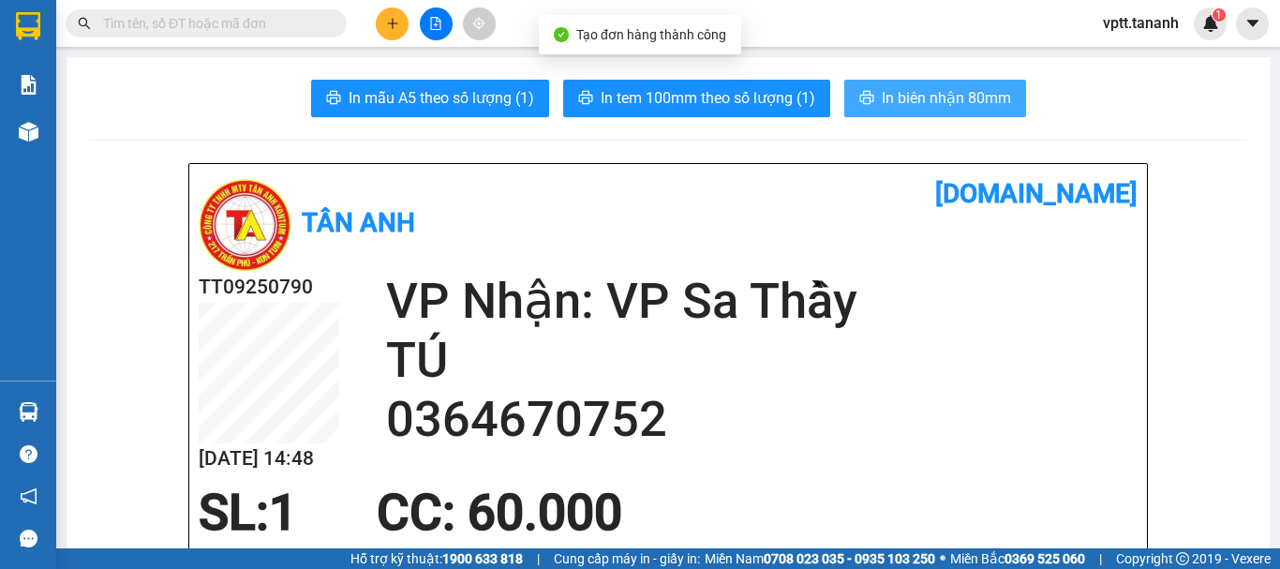
click at [910, 100] on span "In biên nhận 80mm" at bounding box center [946, 97] width 129 height 23
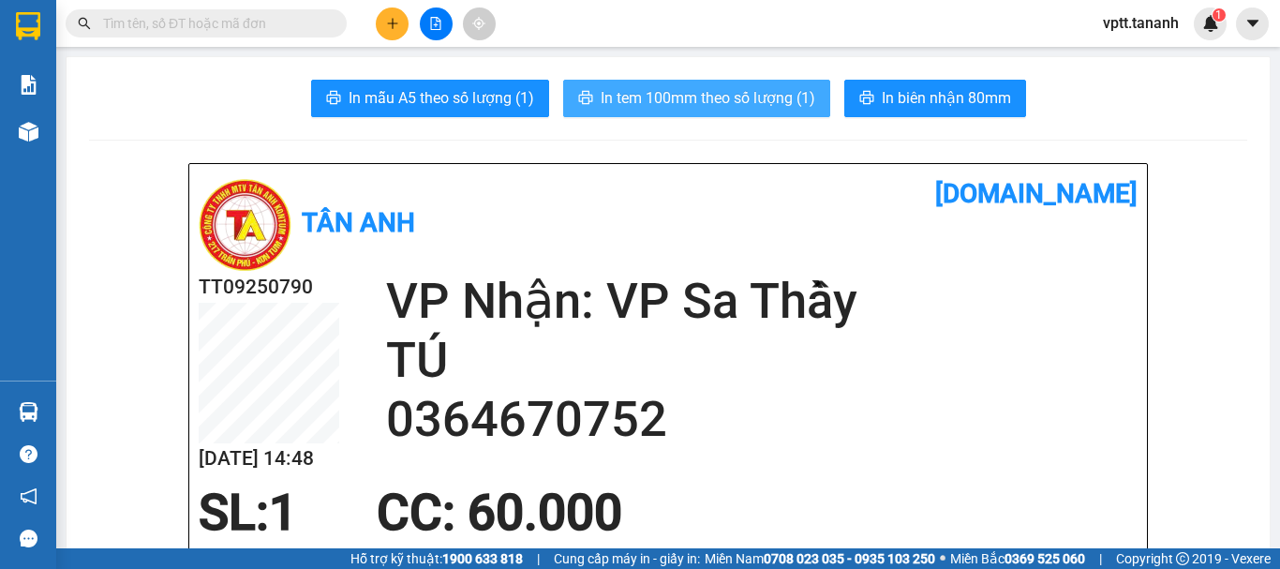
click at [720, 89] on span "In tem 100mm theo số lượng (1)" at bounding box center [708, 97] width 215 height 23
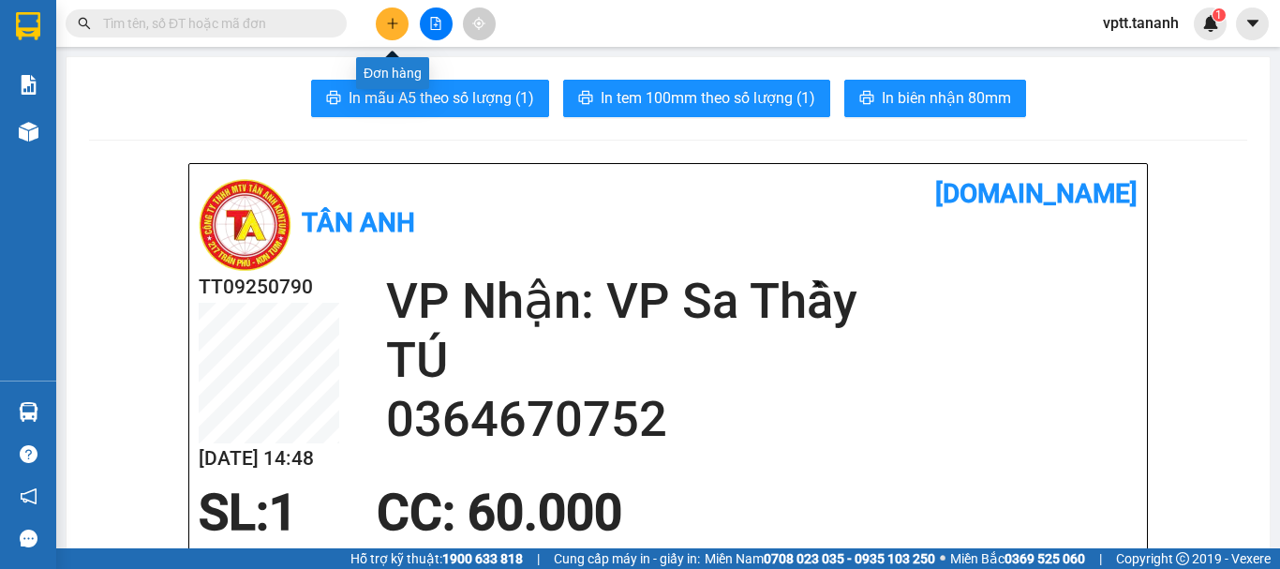
click at [388, 18] on icon "plus" at bounding box center [392, 23] width 13 height 13
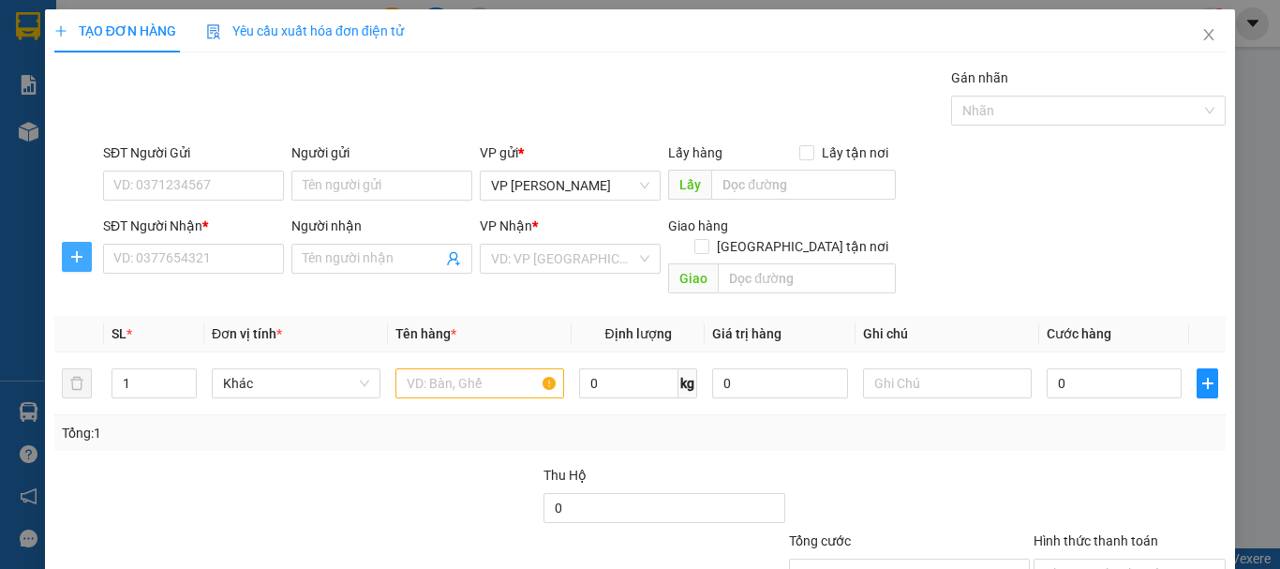
click at [71, 257] on icon "plus" at bounding box center [76, 256] width 11 height 1
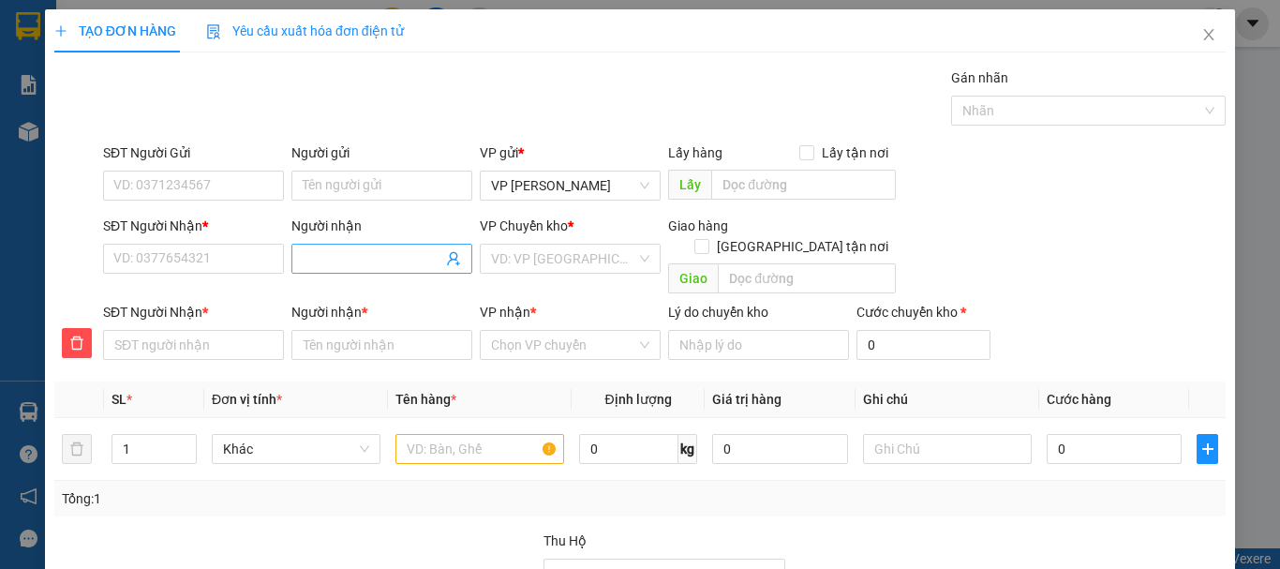
click at [390, 260] on input "Người nhận" at bounding box center [373, 258] width 140 height 21
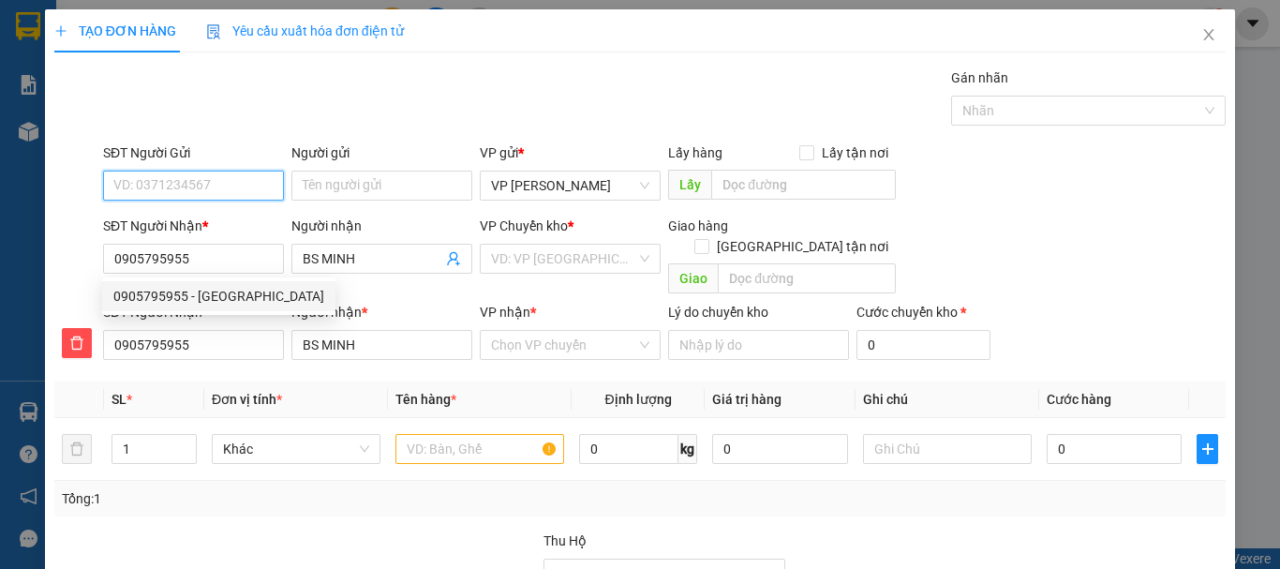
click at [172, 185] on input "SĐT Người Gửi" at bounding box center [193, 186] width 181 height 30
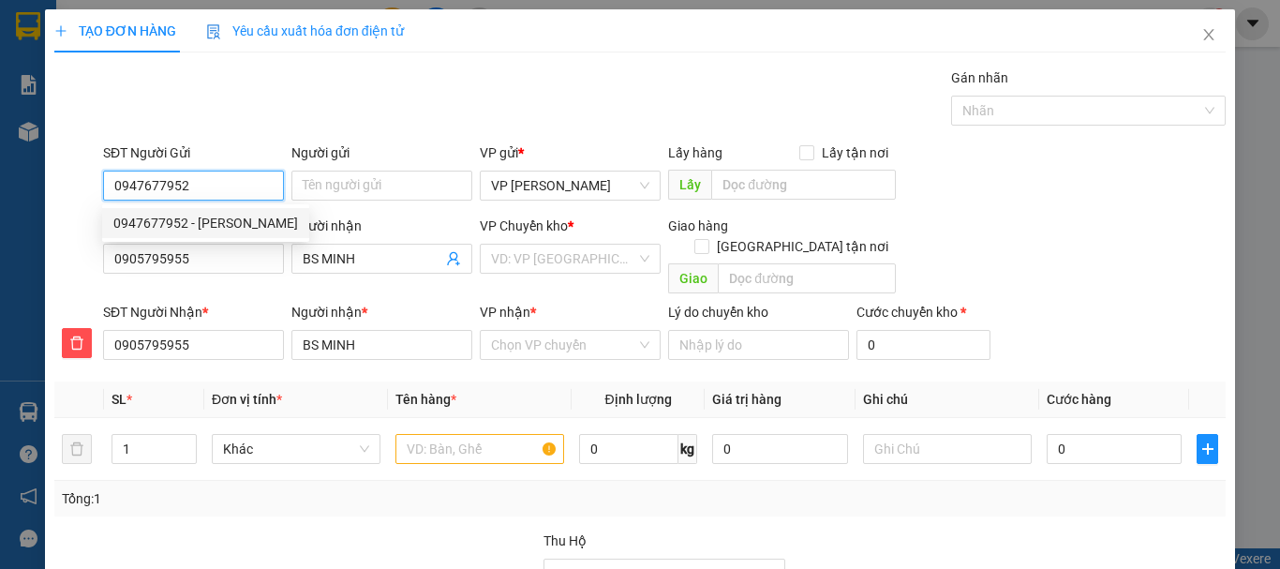
click at [190, 223] on div "0947677952 - [PERSON_NAME]" at bounding box center [205, 223] width 185 height 21
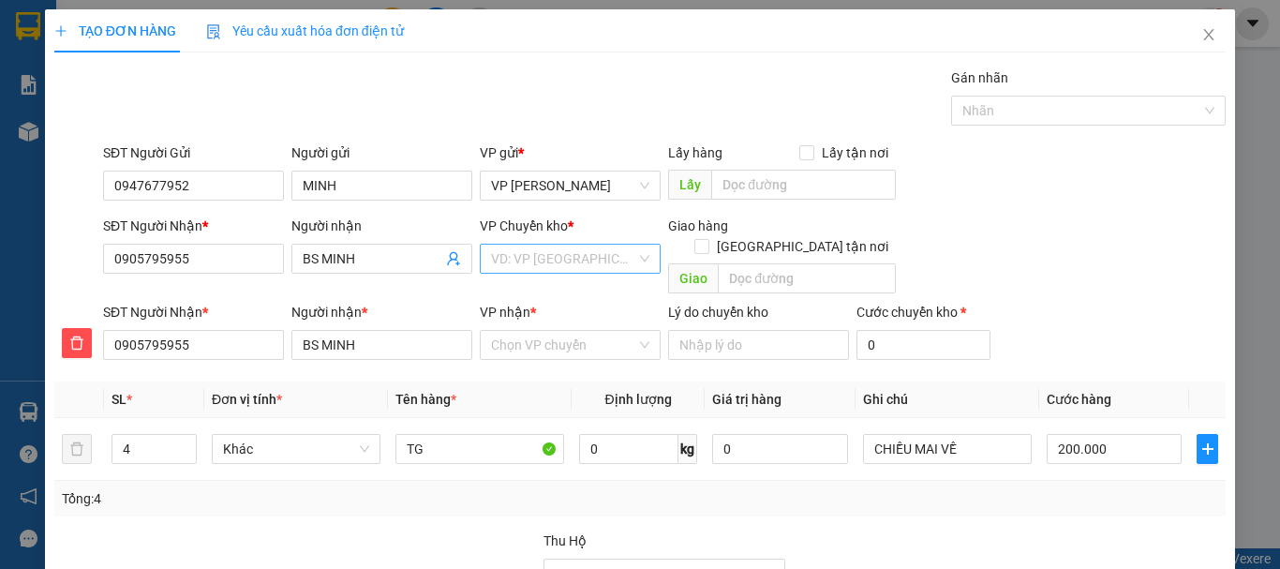
click at [528, 260] on input "search" at bounding box center [563, 259] width 145 height 28
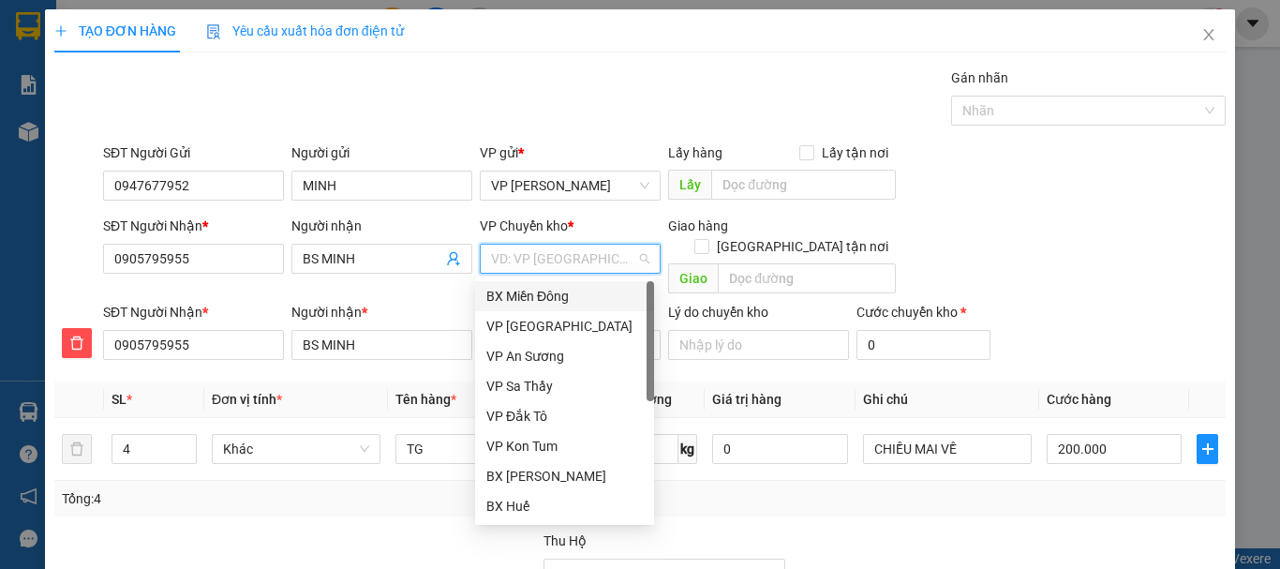
drag, startPoint x: 542, startPoint y: 292, endPoint x: 537, endPoint y: 301, distance: 9.6
click at [540, 293] on div "BX Miền Đông" at bounding box center [564, 296] width 156 height 21
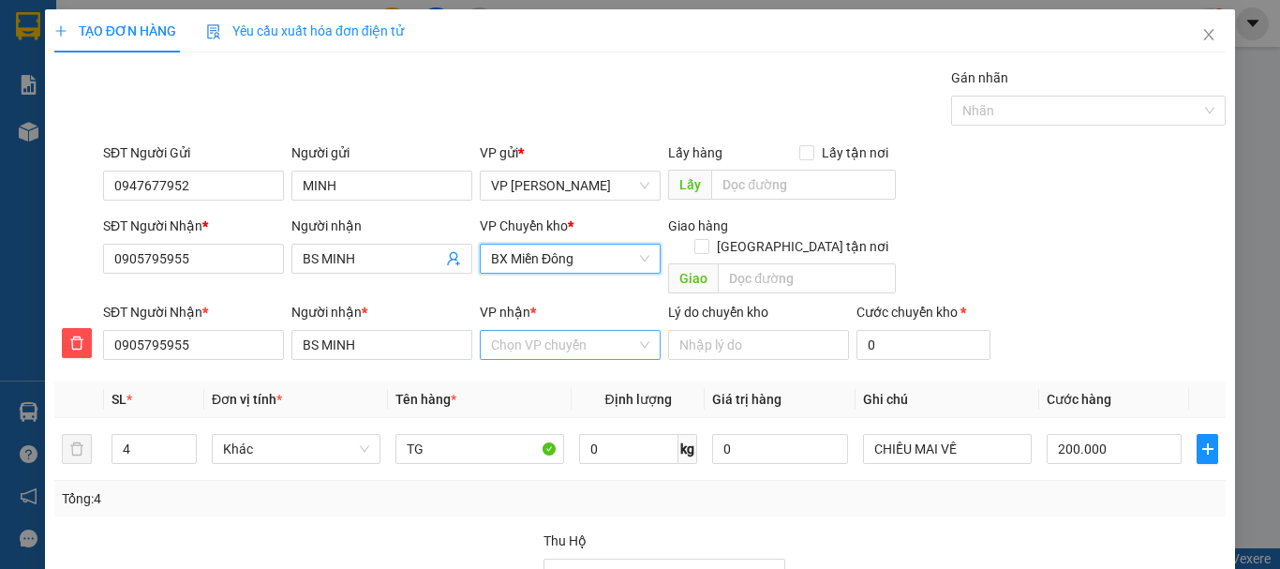
click at [537, 333] on input "VP nhận *" at bounding box center [563, 345] width 145 height 28
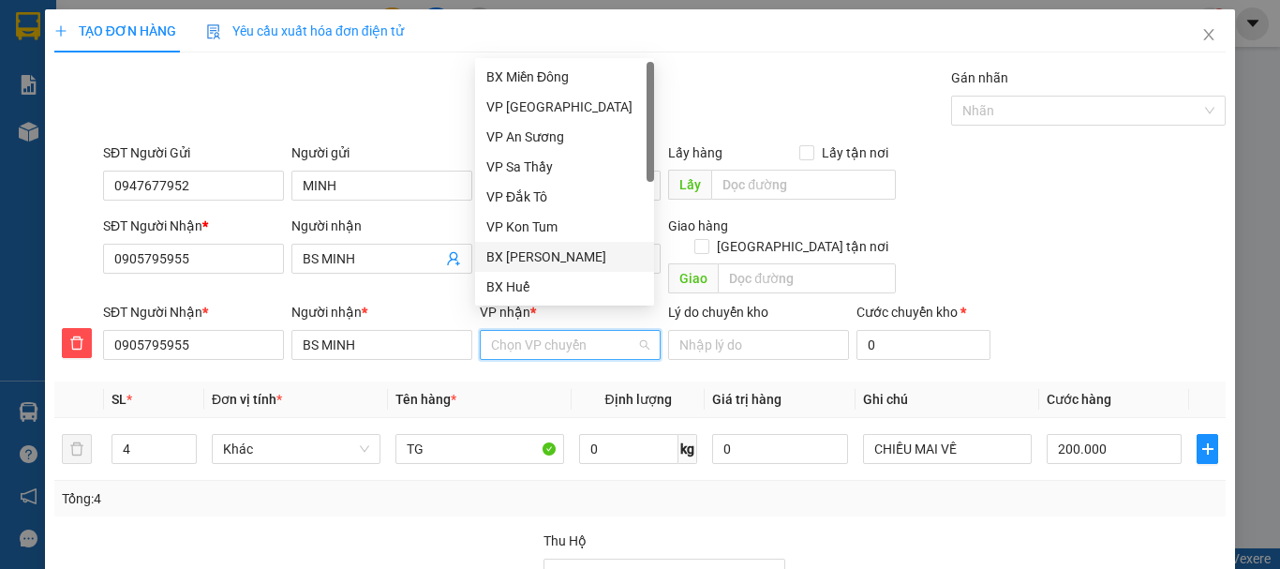
click at [540, 257] on div "BX [PERSON_NAME]" at bounding box center [564, 256] width 156 height 21
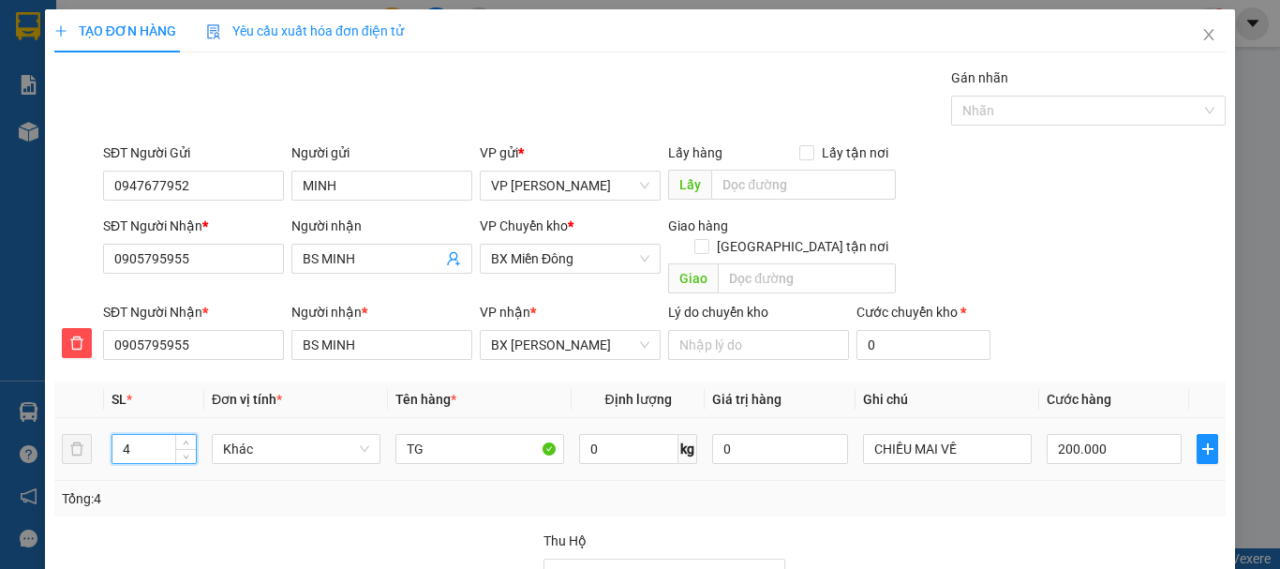
drag, startPoint x: 117, startPoint y: 427, endPoint x: 154, endPoint y: 423, distance: 36.7
click at [154, 435] on input "4" at bounding box center [153, 449] width 83 height 28
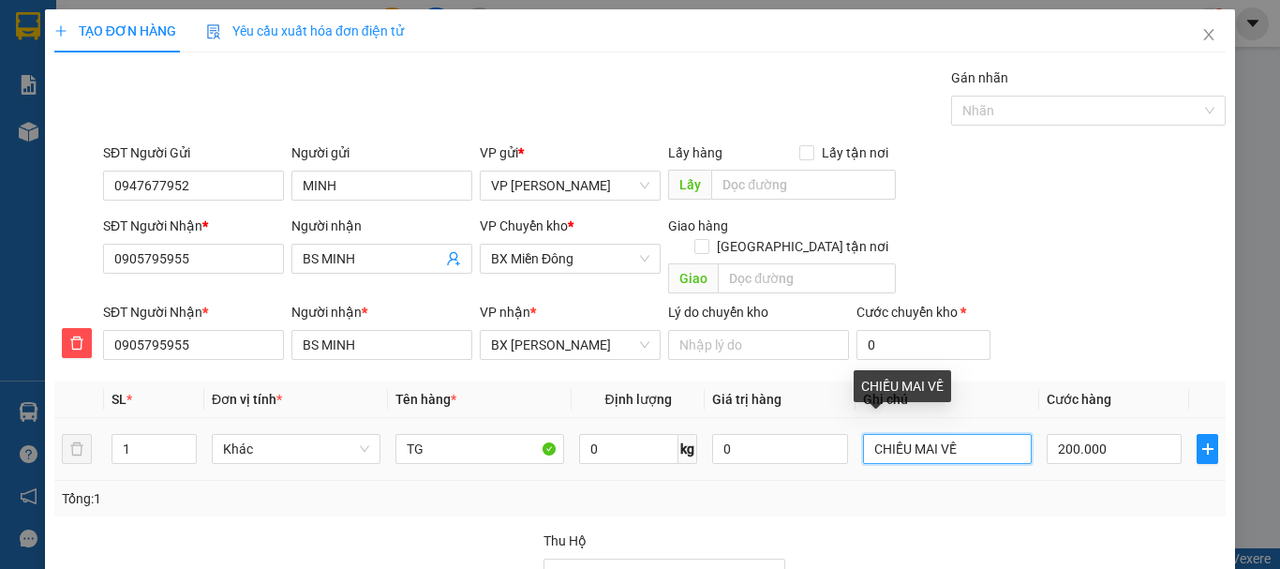
drag, startPoint x: 858, startPoint y: 427, endPoint x: 1016, endPoint y: 434, distance: 157.5
click at [1016, 434] on input "CHIỀU MAI VỀ" at bounding box center [947, 449] width 169 height 30
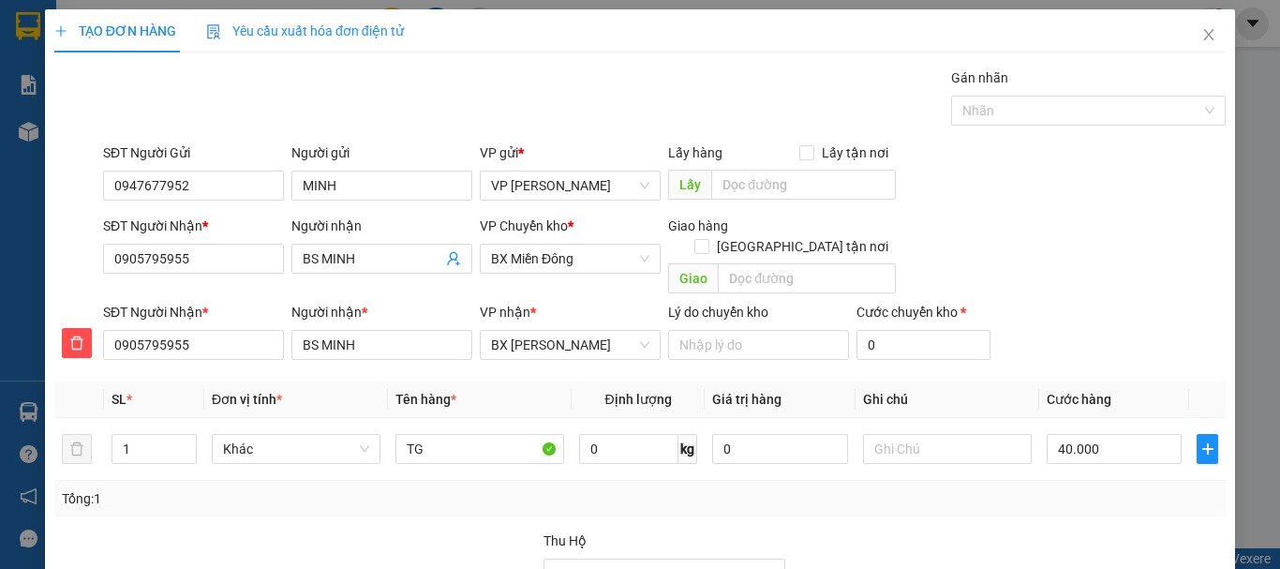
click at [1050, 481] on div "Tại văn phòng" at bounding box center [1118, 491] width 168 height 21
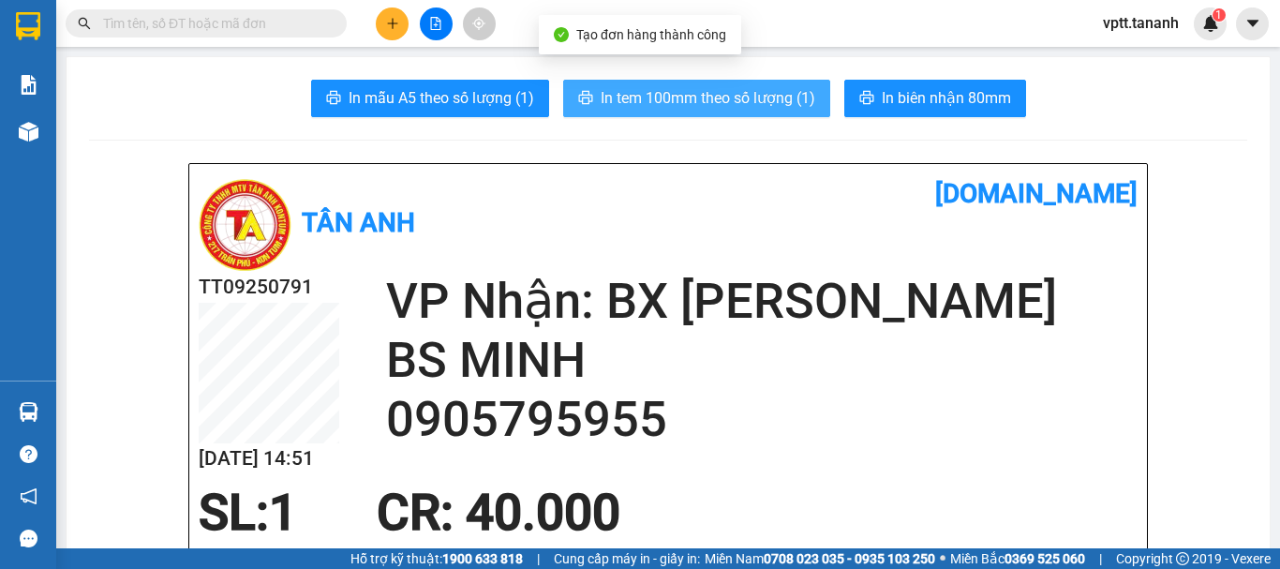
click at [749, 98] on span "In tem 100mm theo số lượng (1)" at bounding box center [708, 97] width 215 height 23
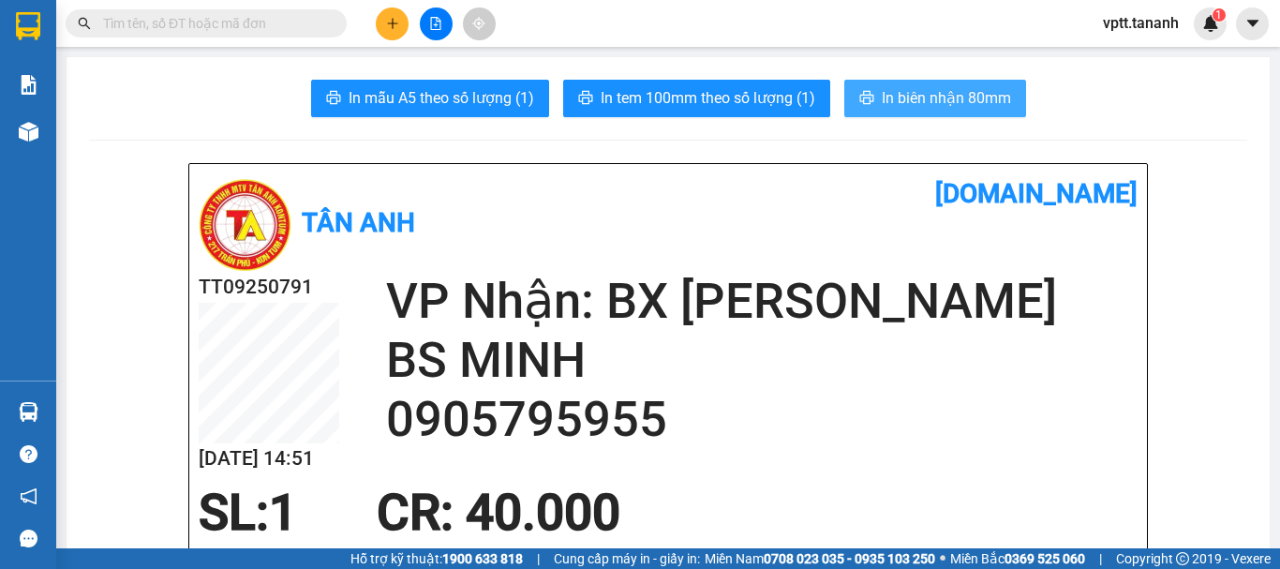
click at [961, 100] on span "In biên nhận 80mm" at bounding box center [946, 97] width 129 height 23
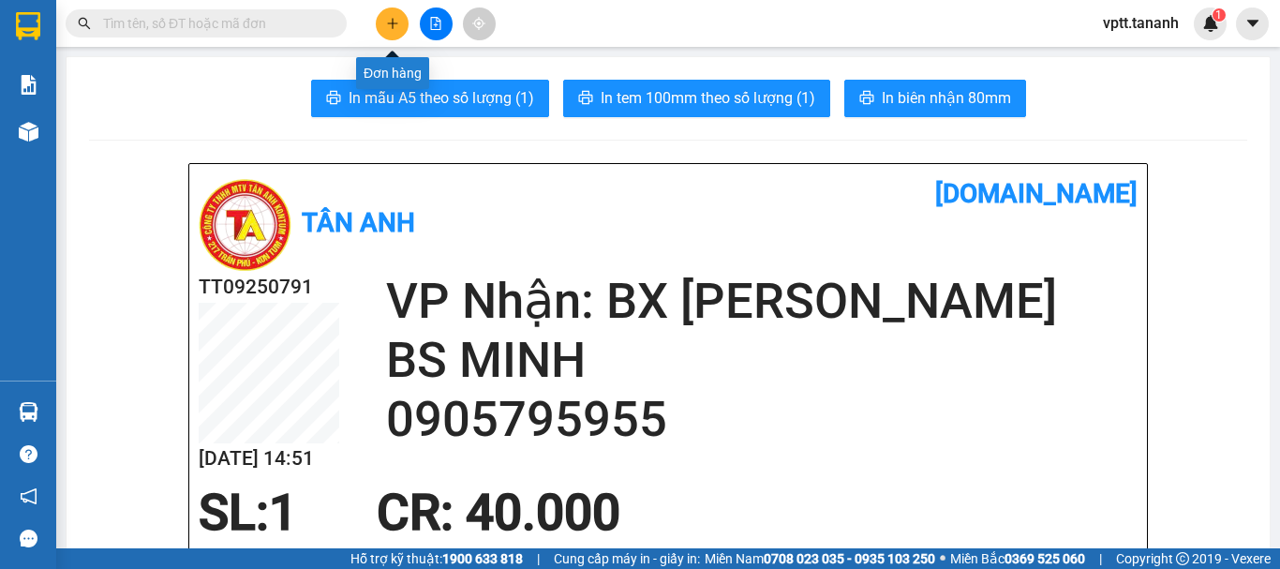
click at [392, 27] on icon "plus" at bounding box center [392, 23] width 13 height 13
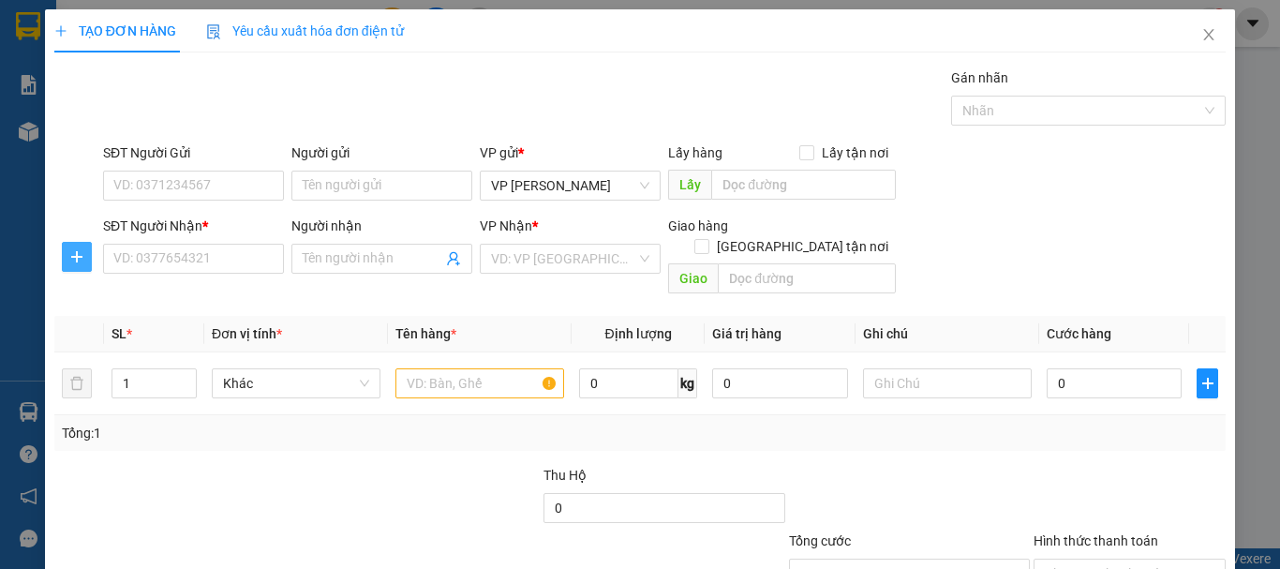
click at [82, 259] on icon "plus" at bounding box center [76, 256] width 15 height 15
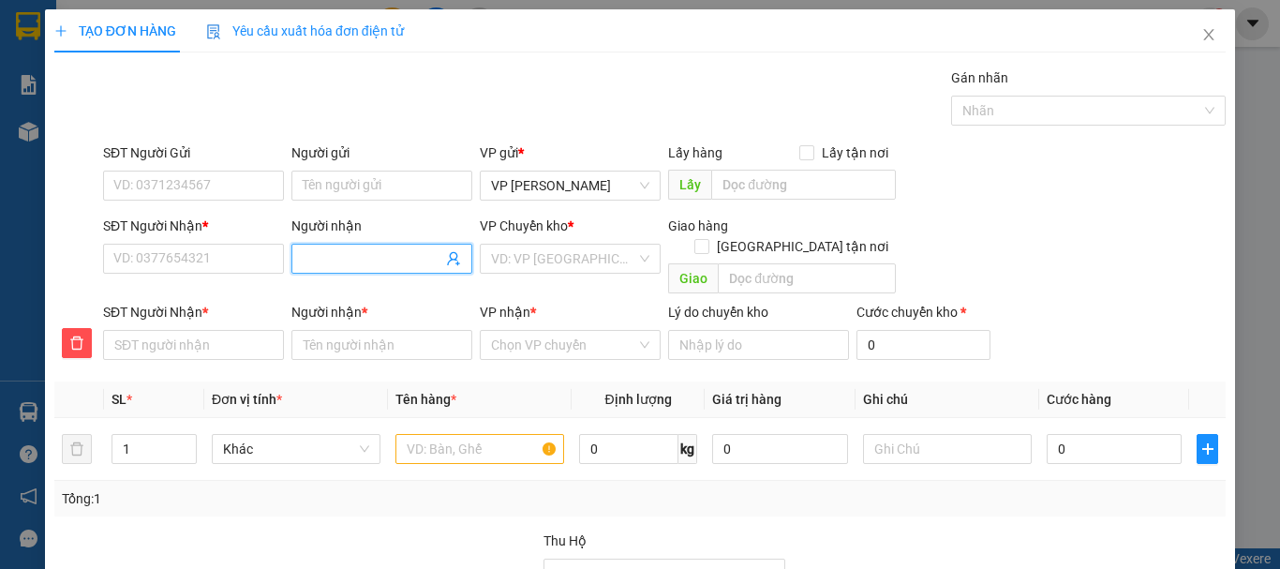
click at [318, 252] on input "Người nhận" at bounding box center [373, 258] width 140 height 21
type input "T"
type input "TH"
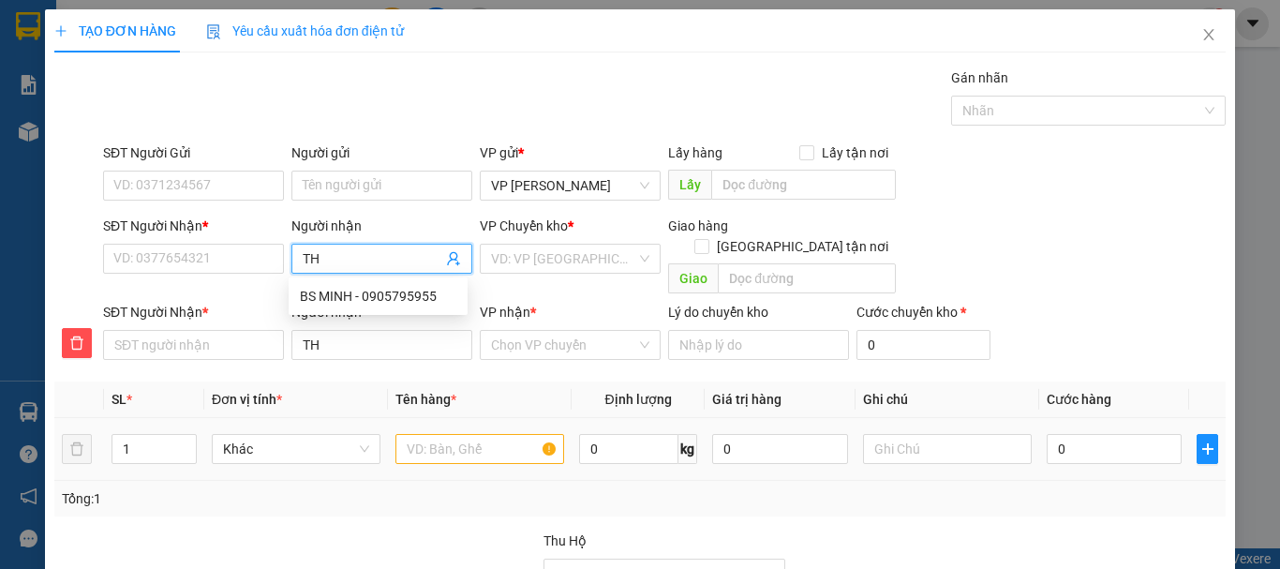
type input "THO"
type input "THỌ"
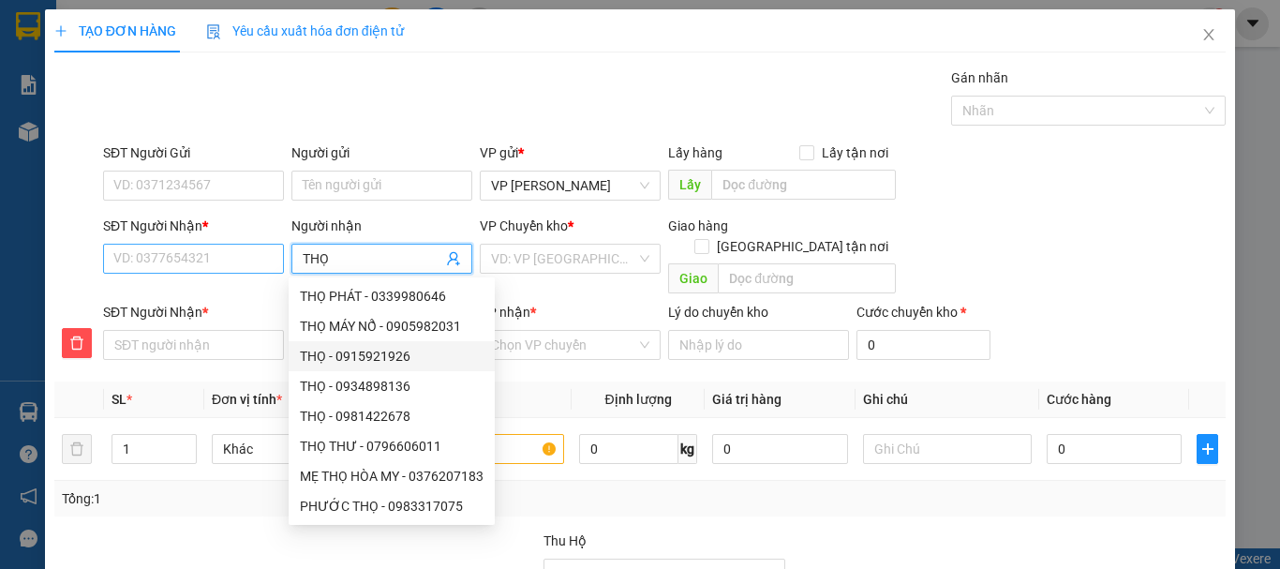
type input "THỌ"
click at [198, 261] on input "SĐT Người Nhận *" at bounding box center [193, 259] width 181 height 30
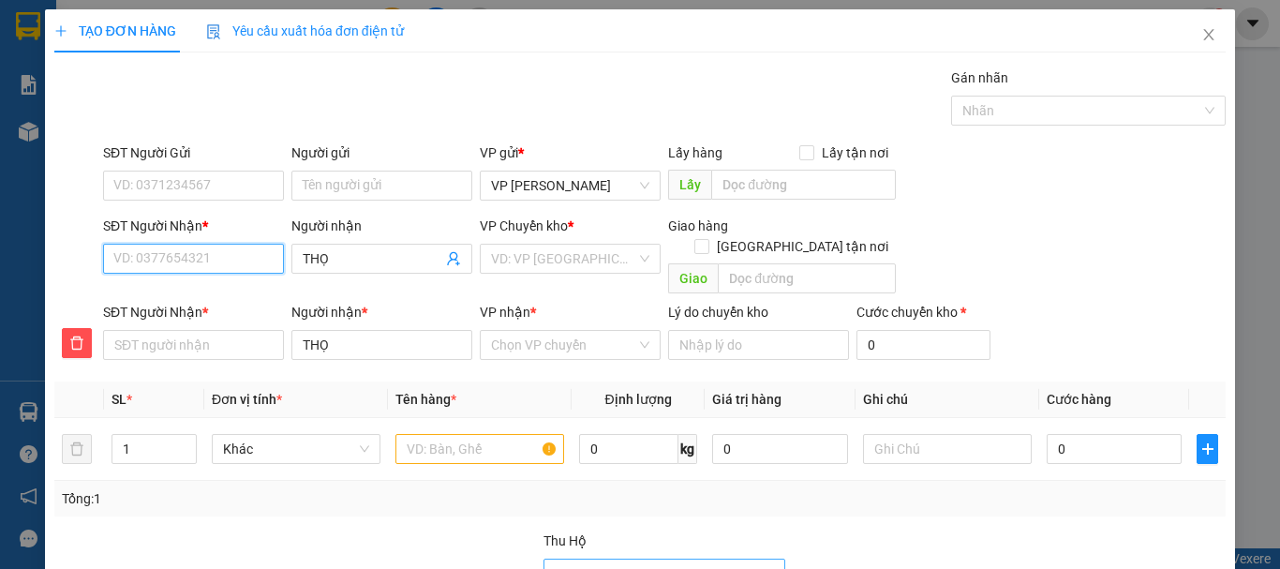
type input "0"
type input "09"
type input "093"
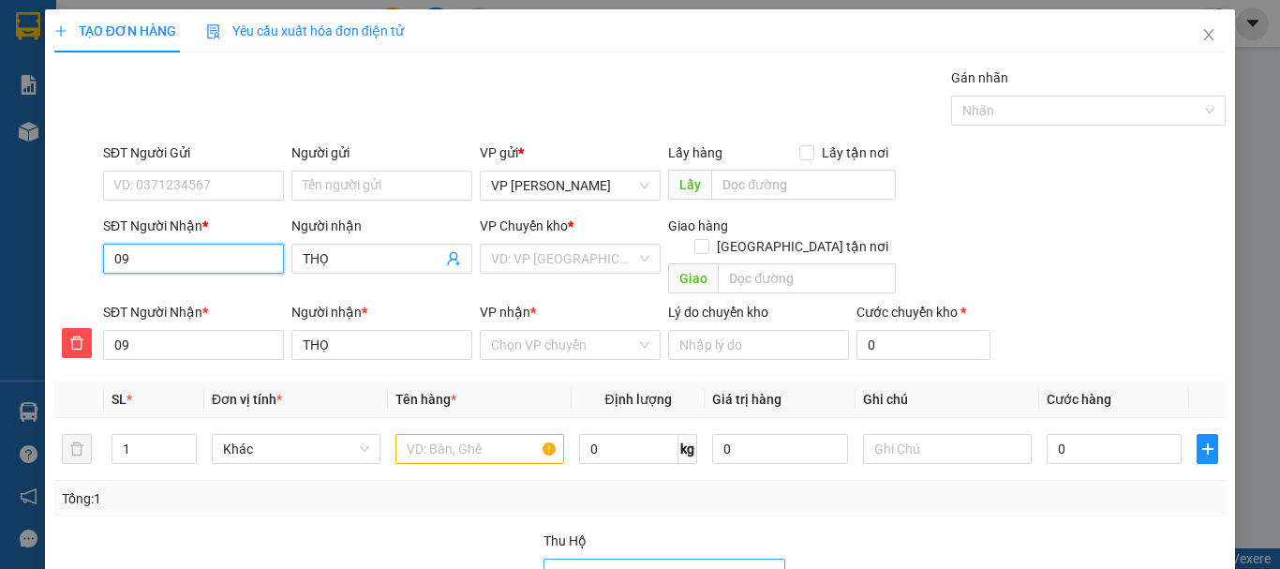
type input "093"
type input "0934"
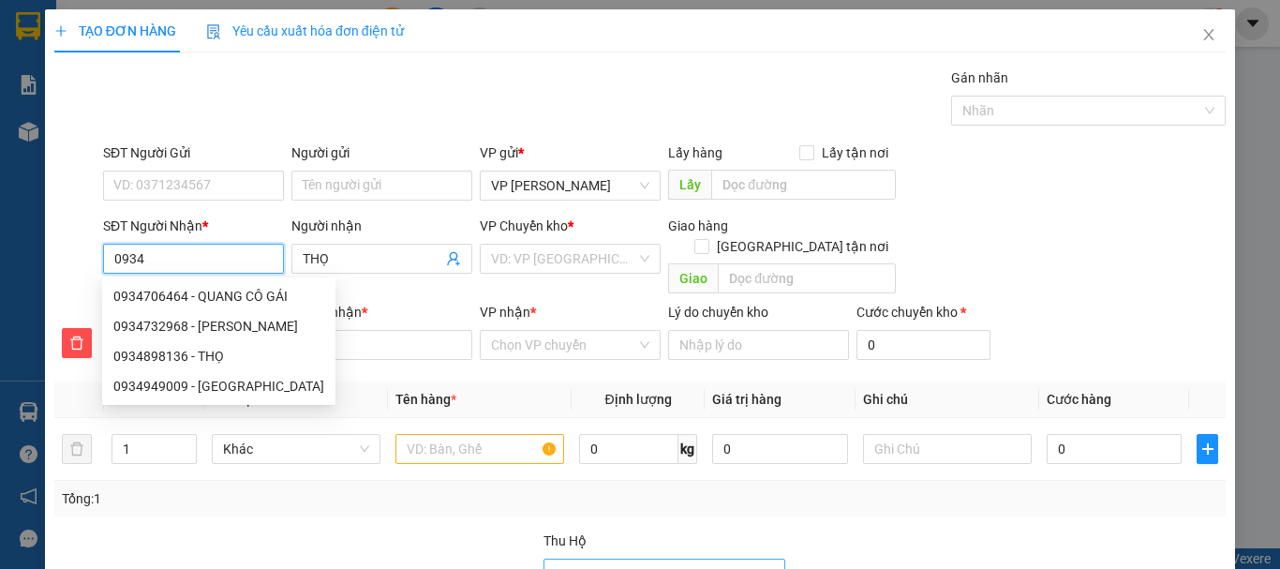
type input "09349"
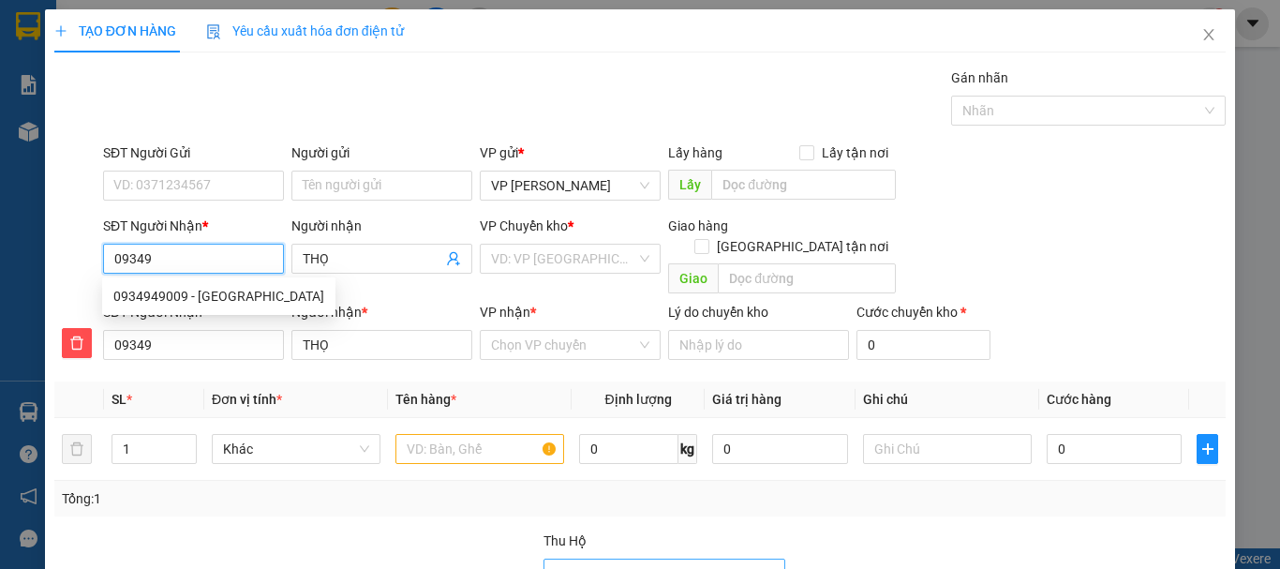
type input "093498"
type input "0934989"
click at [152, 296] on div "0934989136 - THỌ" at bounding box center [191, 296] width 156 height 21
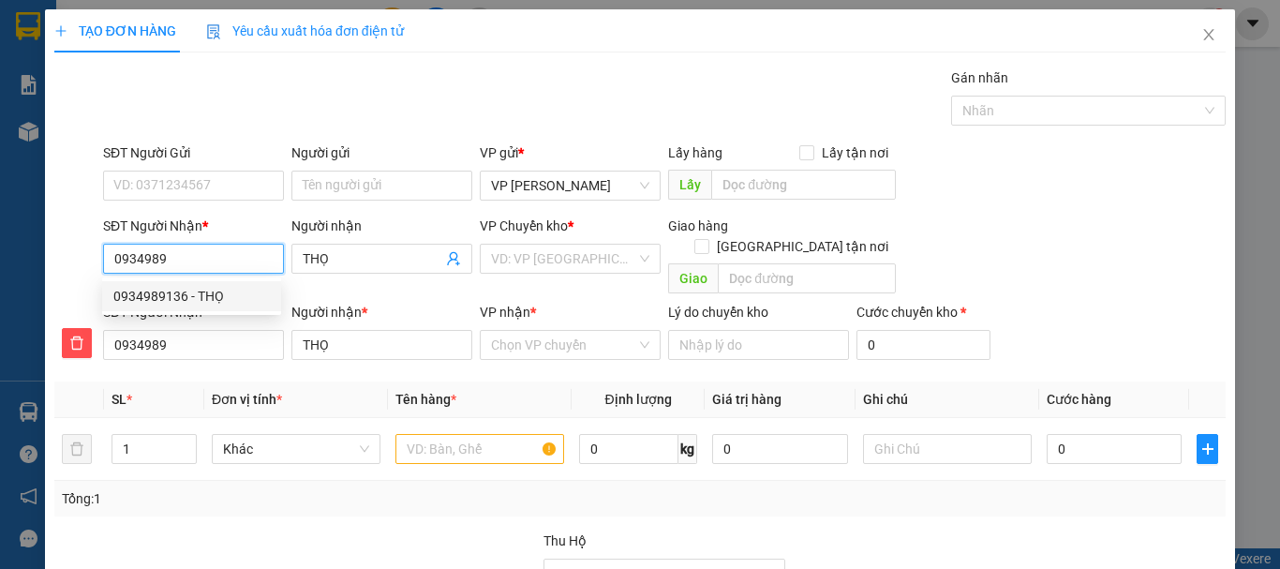
type input "0934989136"
type input "160.000"
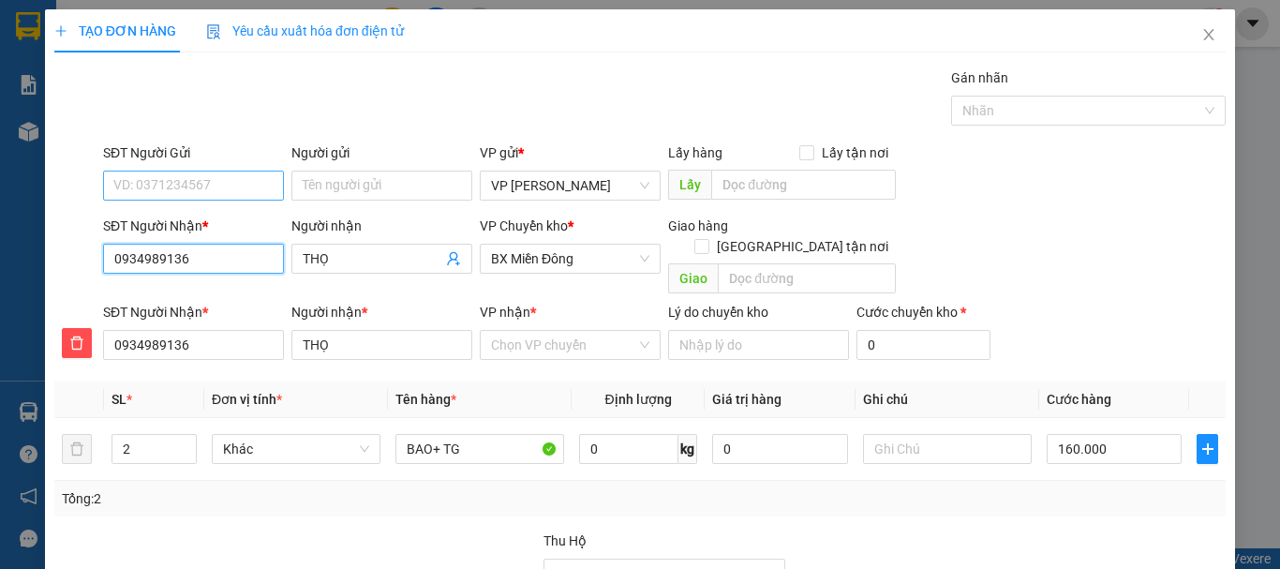
type input "0934989136"
click at [189, 190] on input "SĐT Người Gửi" at bounding box center [193, 186] width 181 height 30
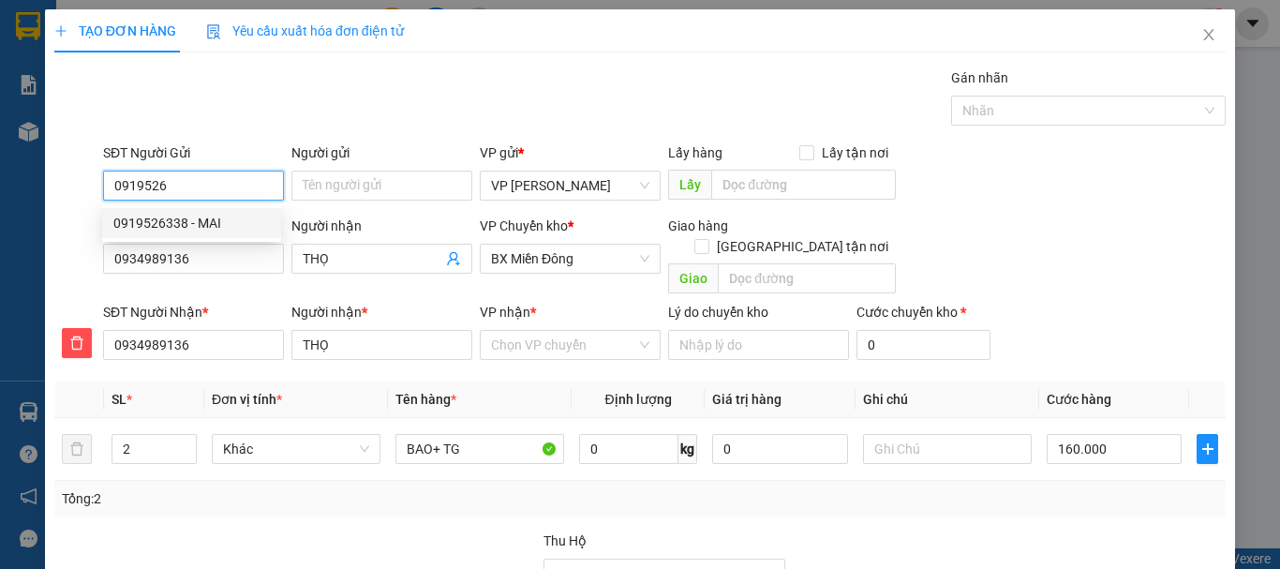
click at [143, 219] on div "0919526338 - MAI" at bounding box center [191, 223] width 156 height 21
type input "0919526338"
type input "MAI"
type input "0919526338"
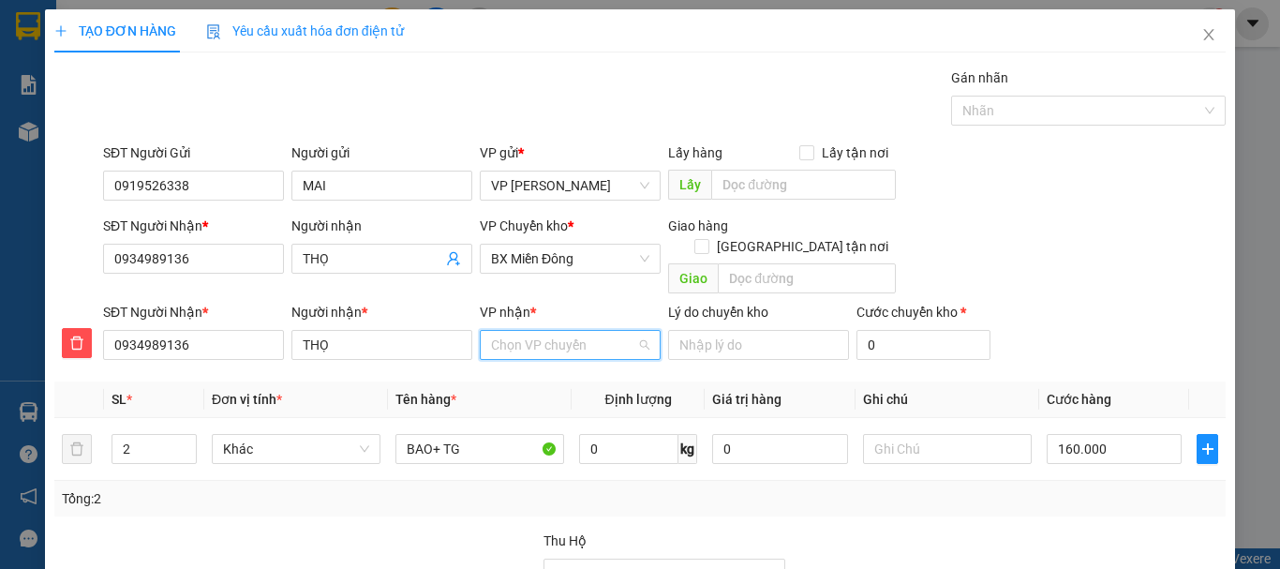
click at [524, 331] on input "VP nhận *" at bounding box center [563, 345] width 145 height 28
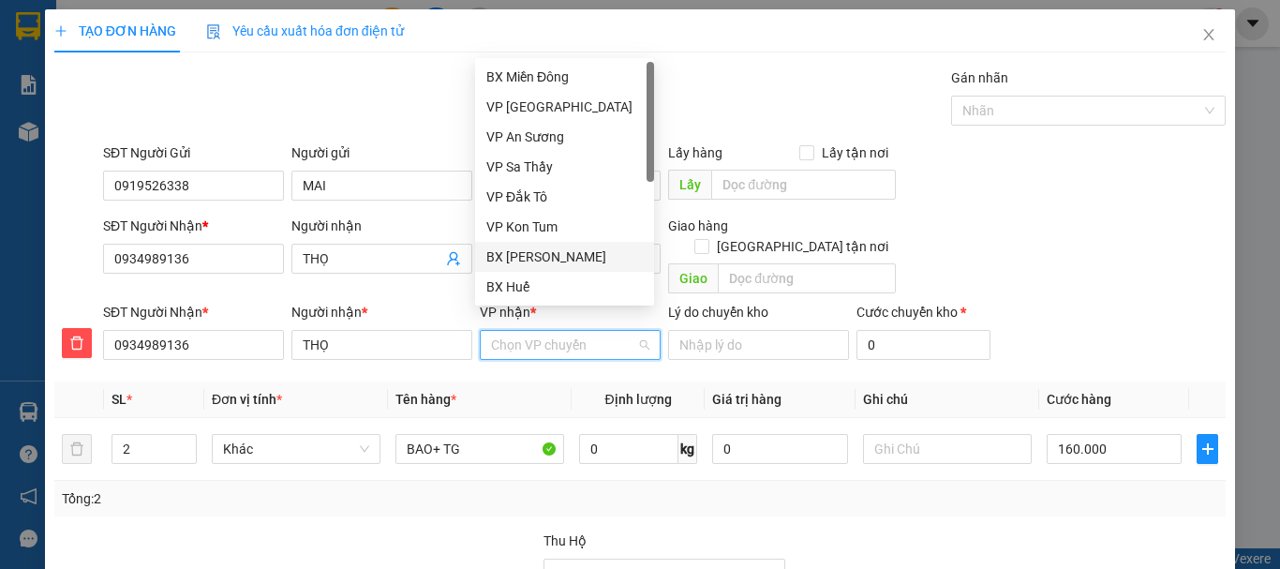
click at [551, 257] on div "BX [PERSON_NAME]" at bounding box center [564, 256] width 156 height 21
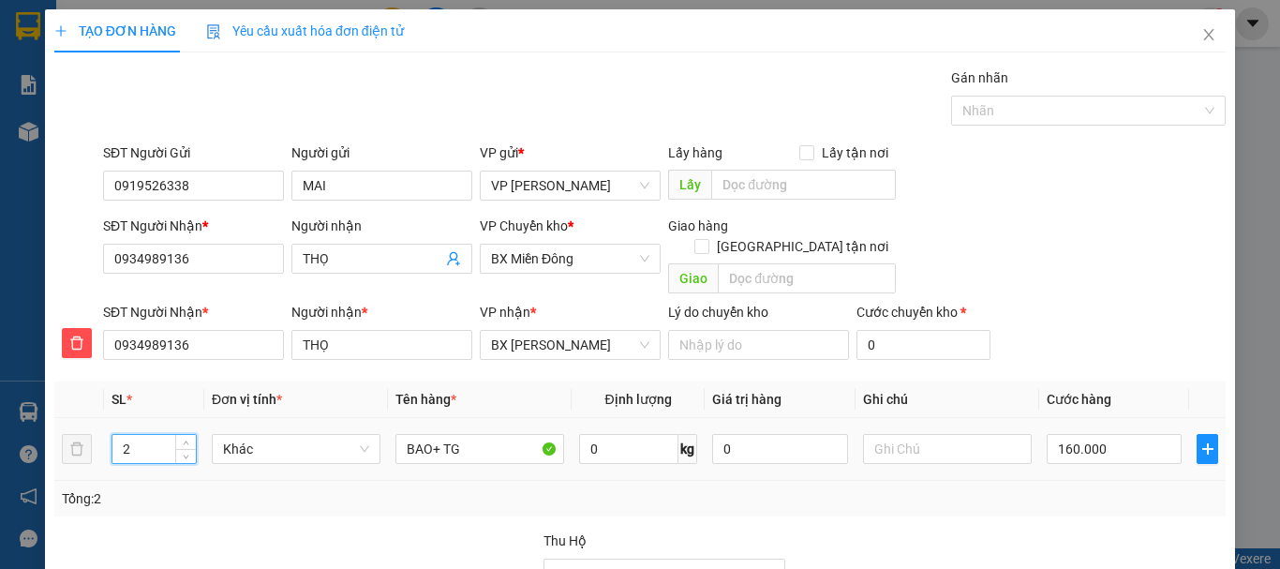
drag, startPoint x: 122, startPoint y: 429, endPoint x: 167, endPoint y: 429, distance: 45.0
click at [167, 435] on input "2" at bounding box center [153, 449] width 83 height 28
type input "4"
type input "2"
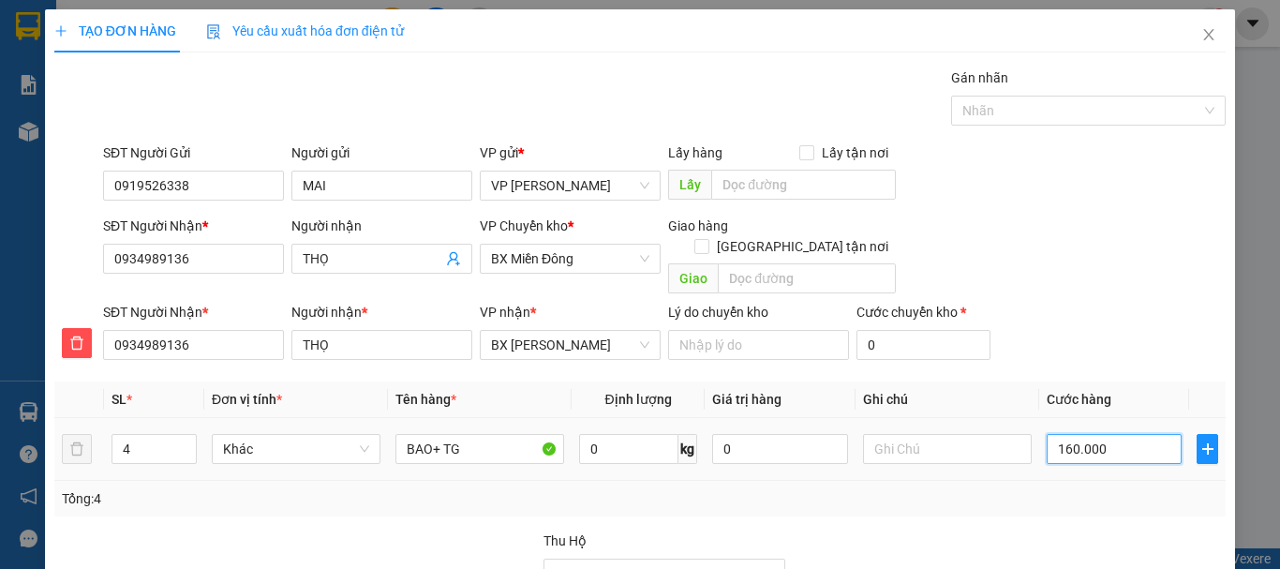
type input "2"
type input "22"
type input "220"
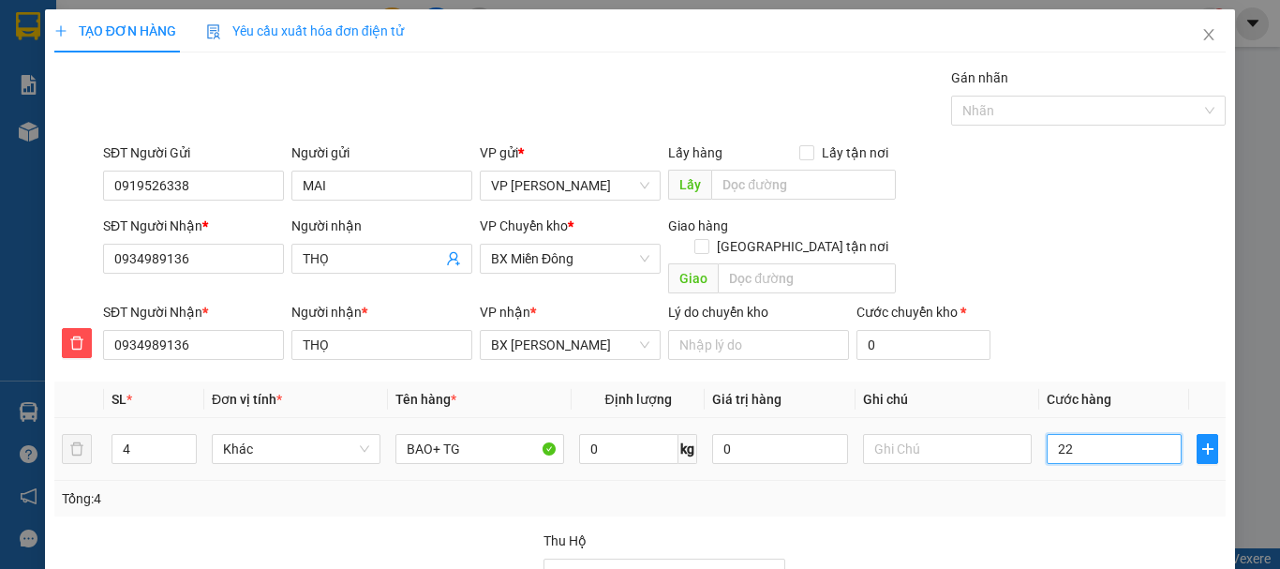
type input "220"
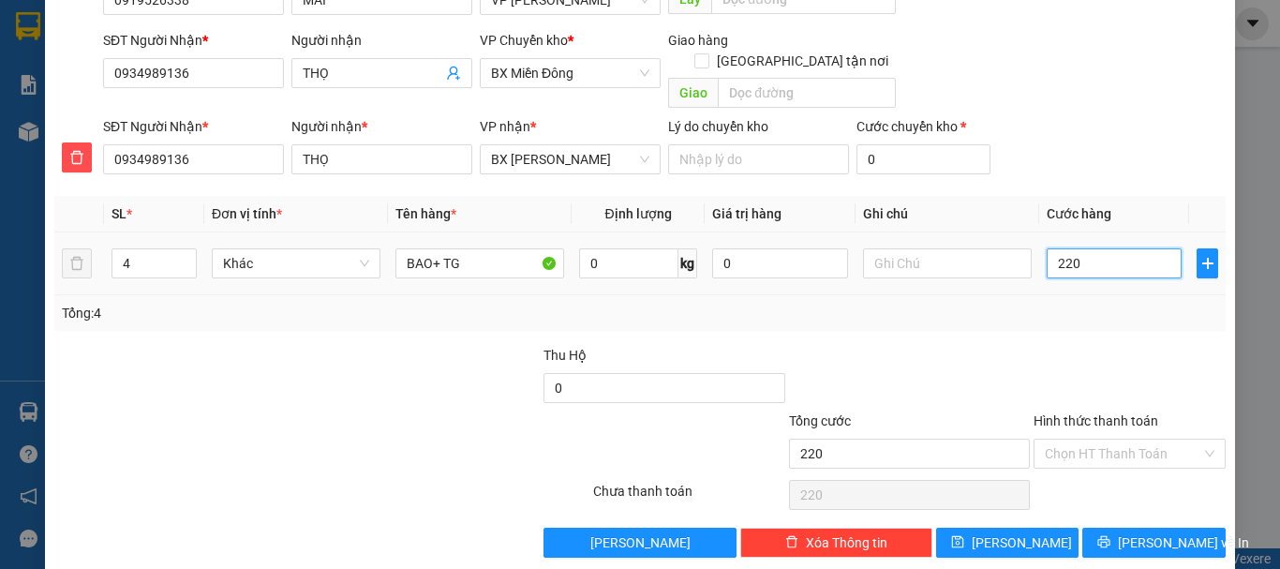
scroll to position [190, 0]
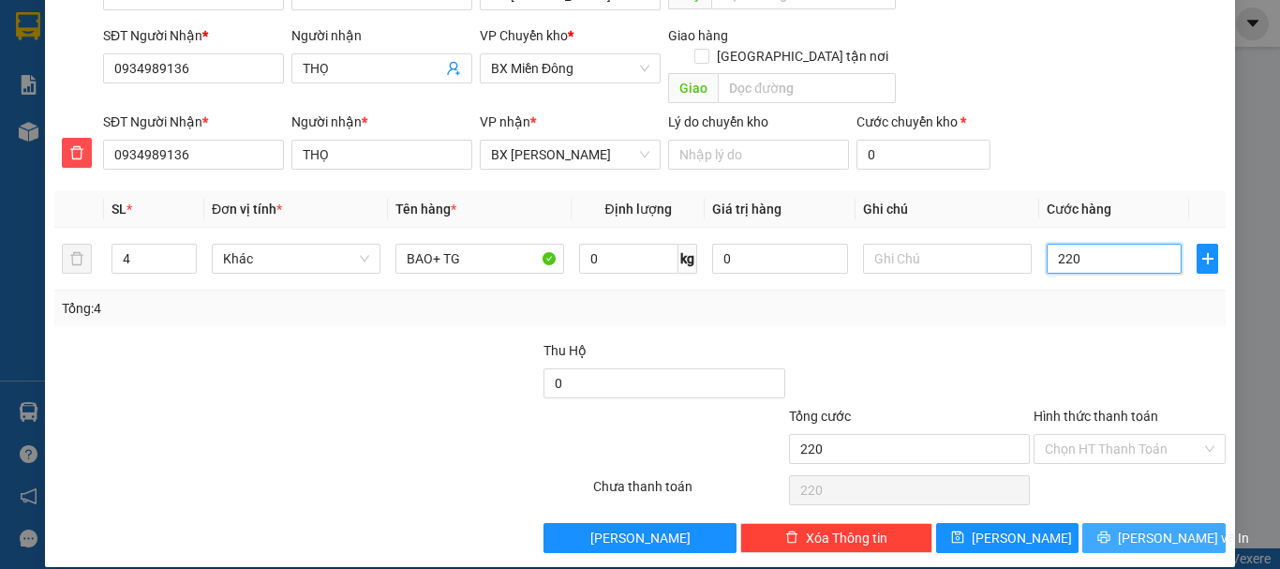
type input "220"
type input "220.000"
drag, startPoint x: 1153, startPoint y: 516, endPoint x: 1106, endPoint y: 440, distance: 89.2
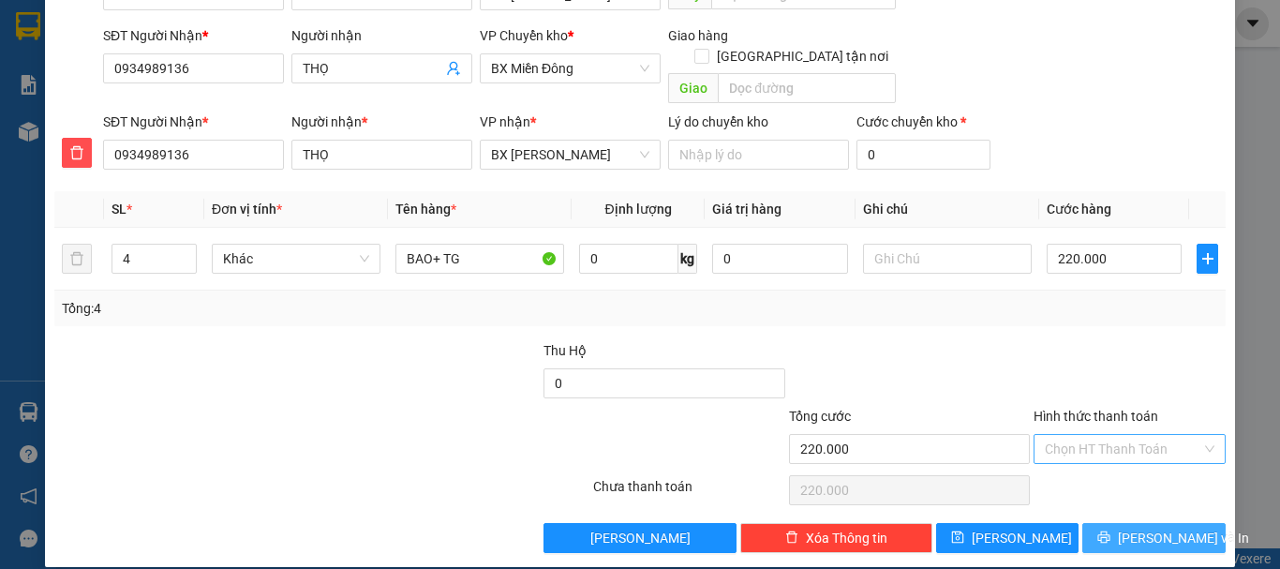
click at [1152, 527] on span "[PERSON_NAME] và In" at bounding box center [1183, 537] width 131 height 21
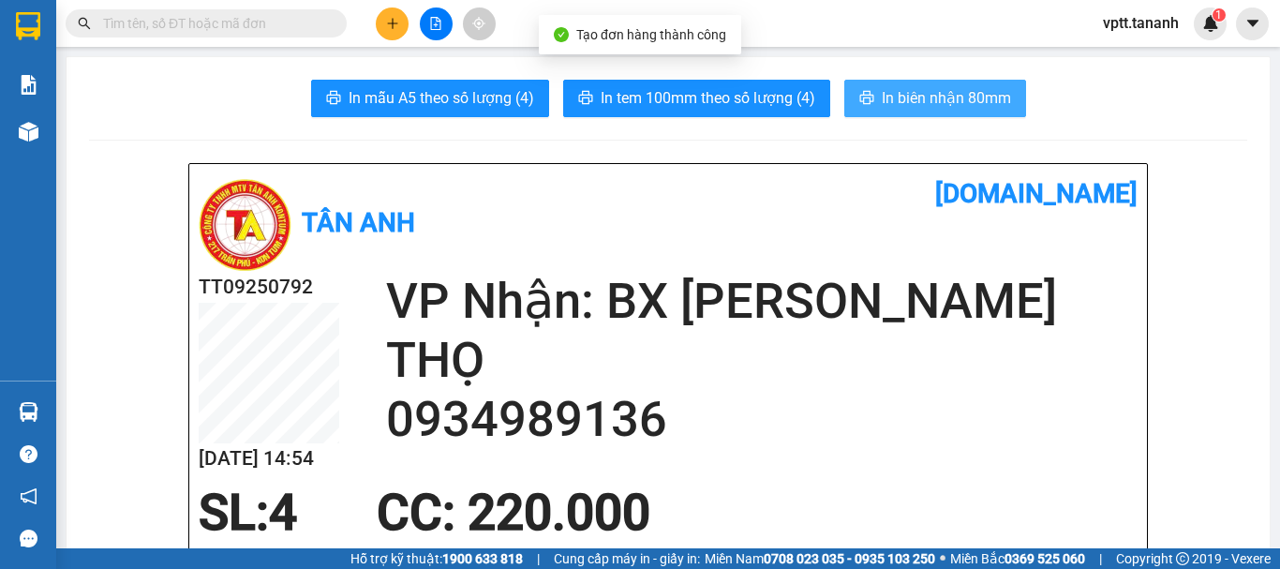
click at [943, 105] on span "In biên nhận 80mm" at bounding box center [946, 97] width 129 height 23
drag, startPoint x: 948, startPoint y: 93, endPoint x: 943, endPoint y: 101, distance: 10.1
click at [947, 96] on span "In biên nhận 80mm" at bounding box center [946, 97] width 129 height 23
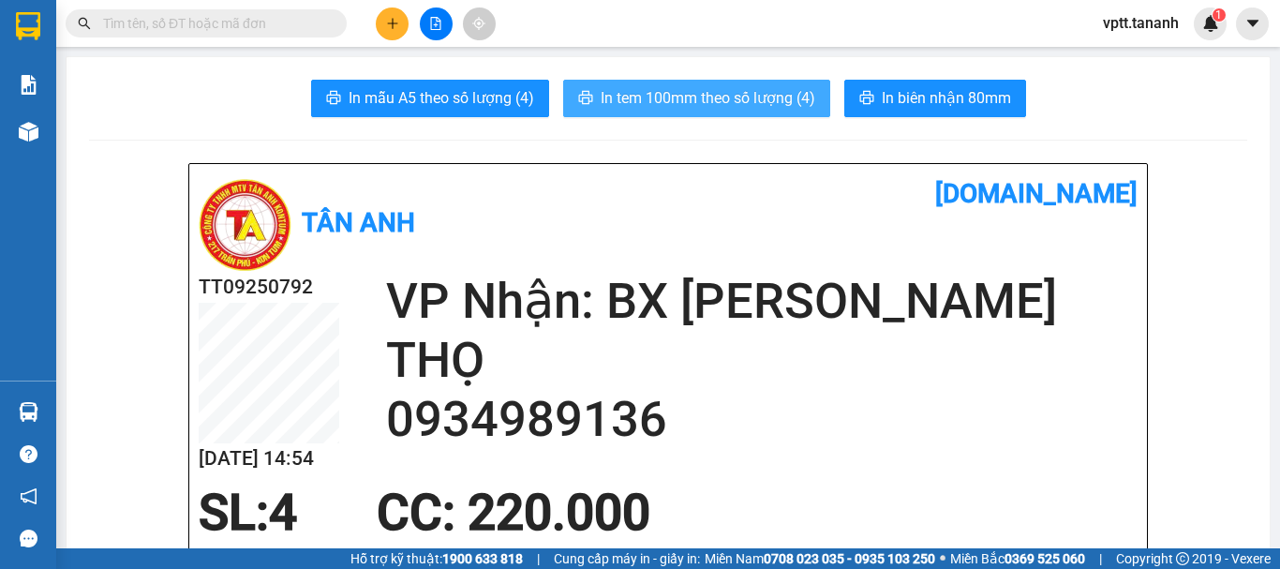
click at [756, 97] on span "In tem 100mm theo số lượng (4)" at bounding box center [708, 97] width 215 height 23
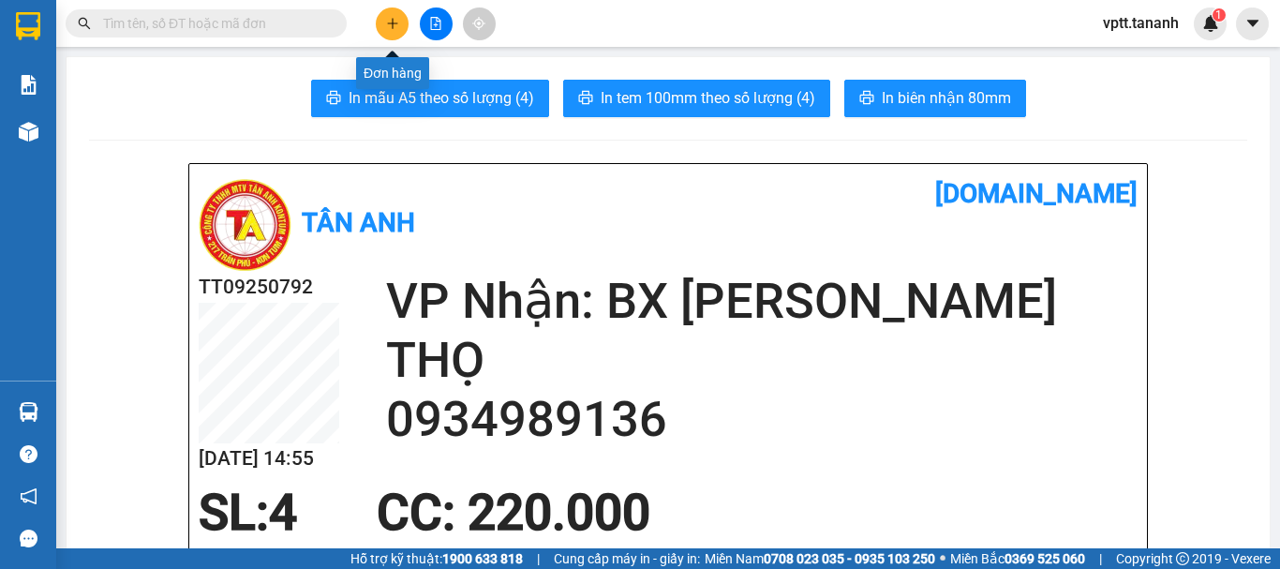
click at [388, 25] on icon "plus" at bounding box center [392, 23] width 13 height 13
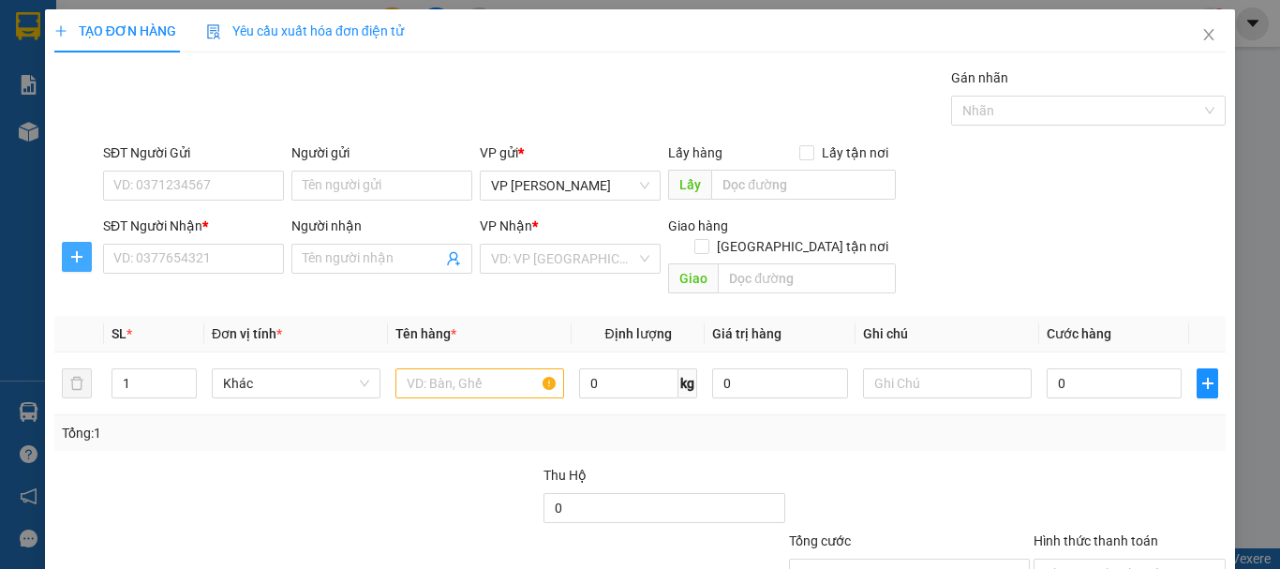
click at [79, 255] on icon "plus" at bounding box center [76, 256] width 15 height 15
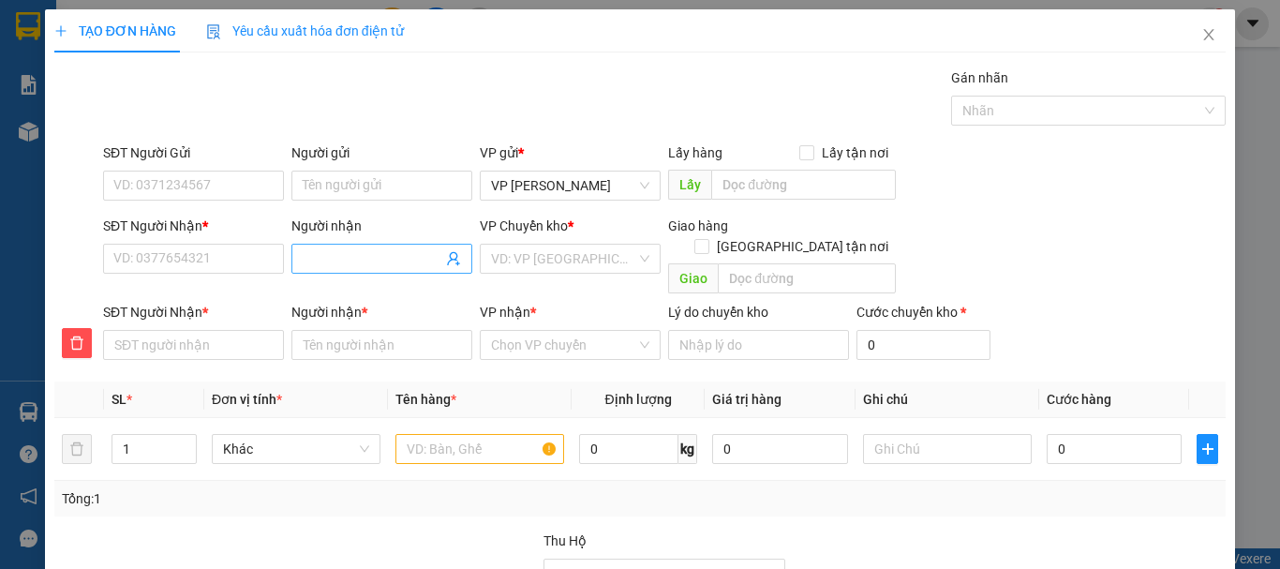
click at [323, 255] on input "Người nhận" at bounding box center [373, 258] width 140 height 21
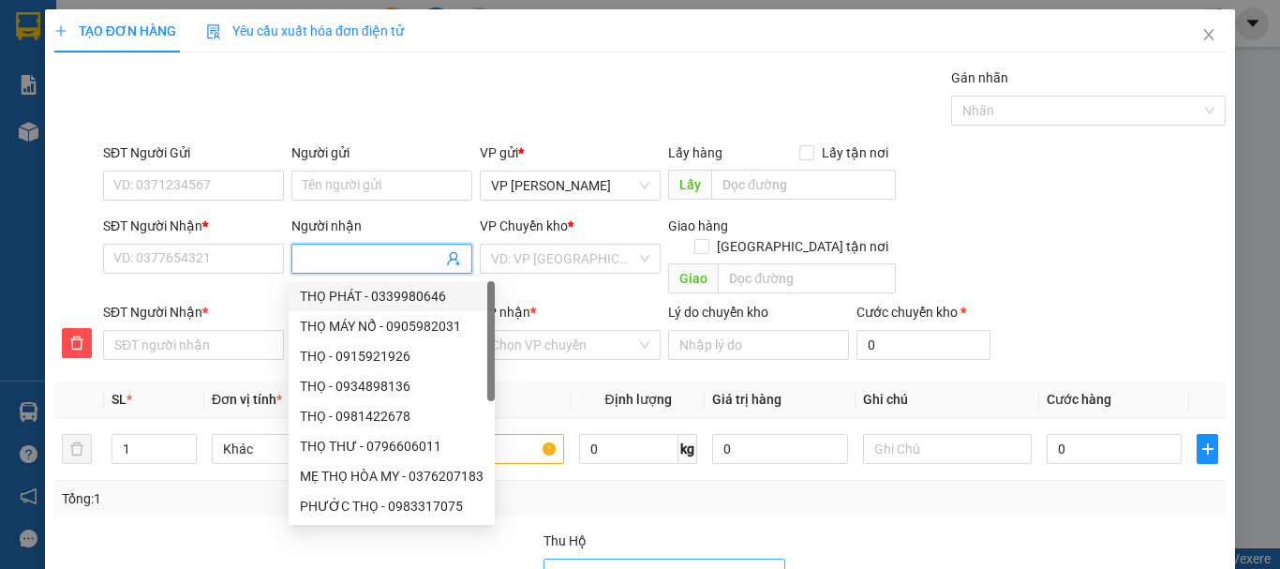
type input "K"
type input "KI"
type input "KIM"
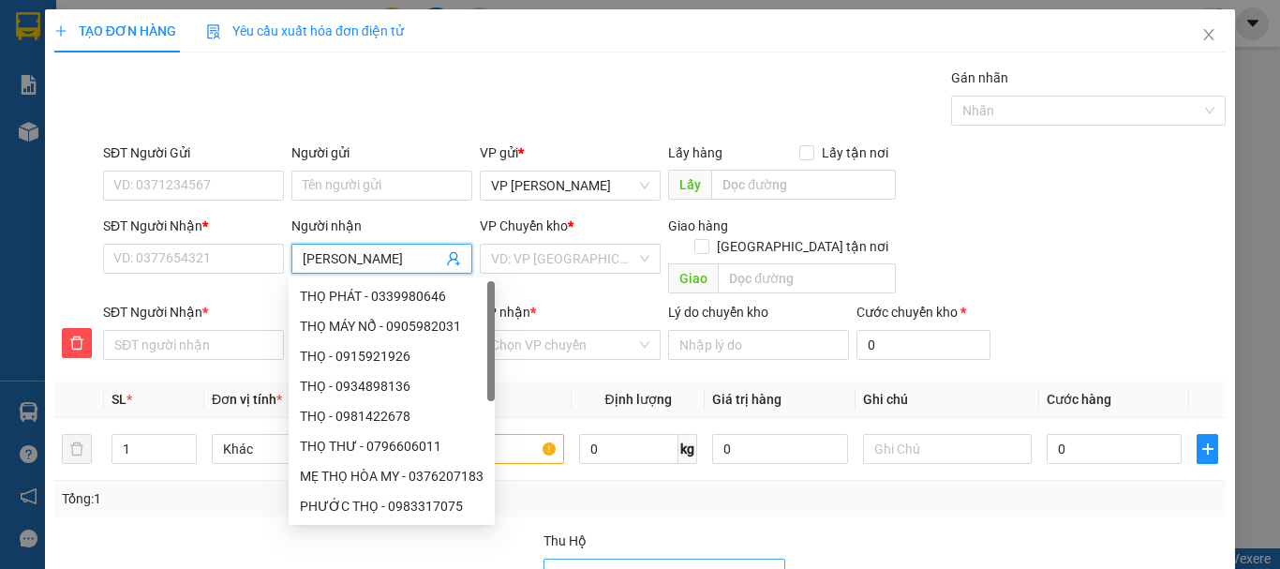
type input "KIM"
type input "KIM T"
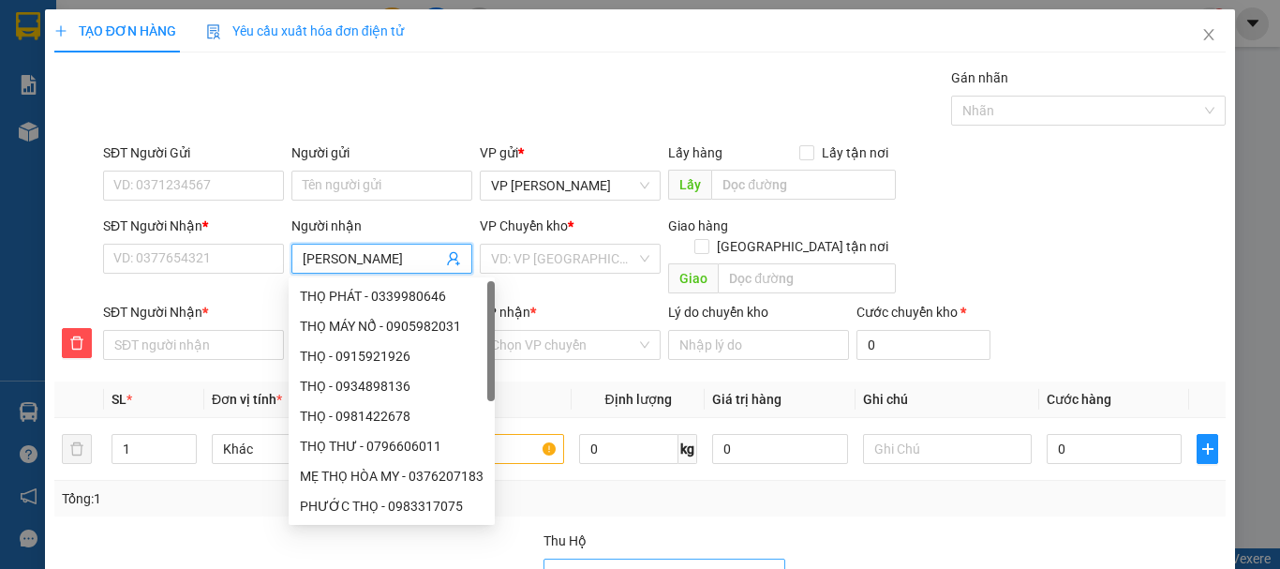
type input "KIM TR"
type input "KIM TRA"
type input "KIM TRAN"
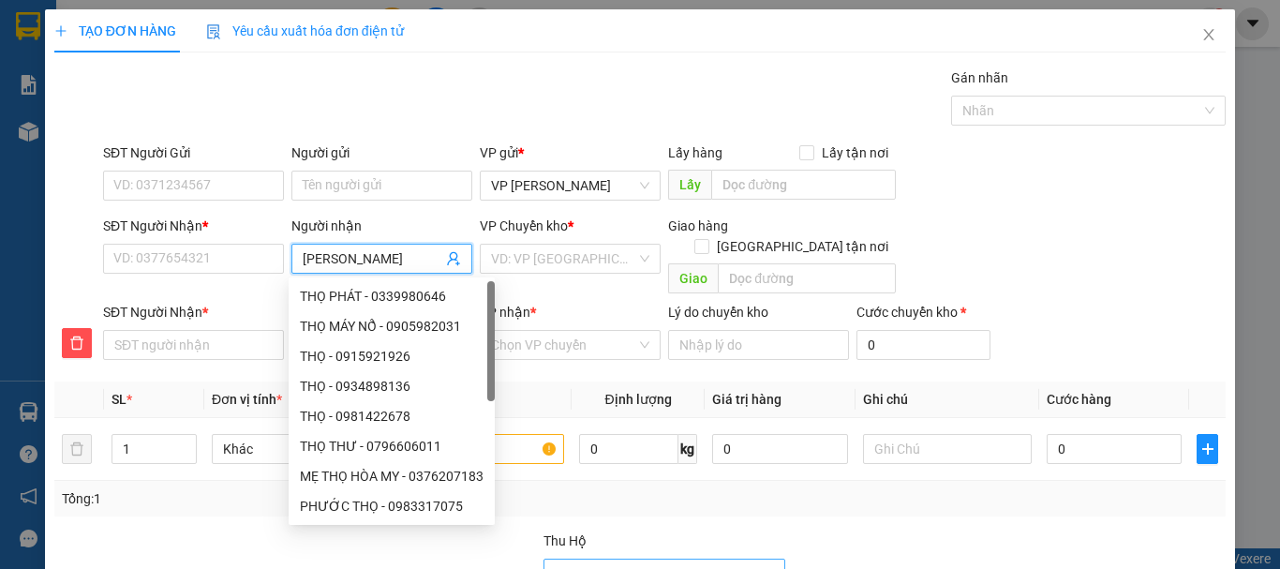
type input "KIM TRAN"
type input "KIM TRANG"
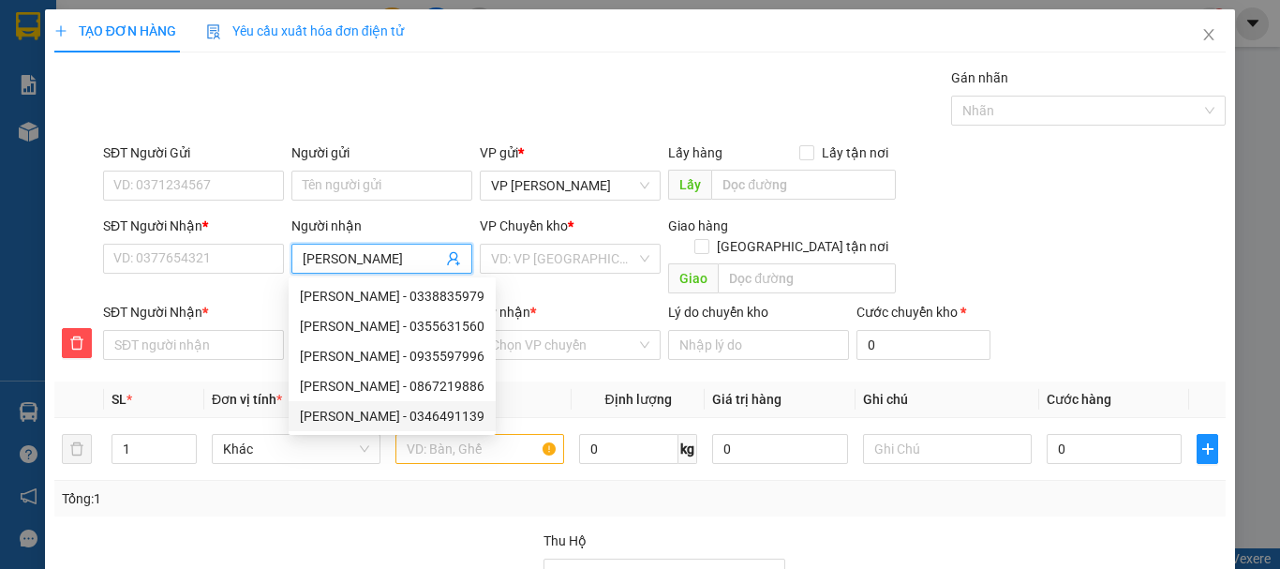
click at [376, 418] on div "KIM TRANG - 0346491139" at bounding box center [392, 416] width 185 height 21
type input "0346491139"
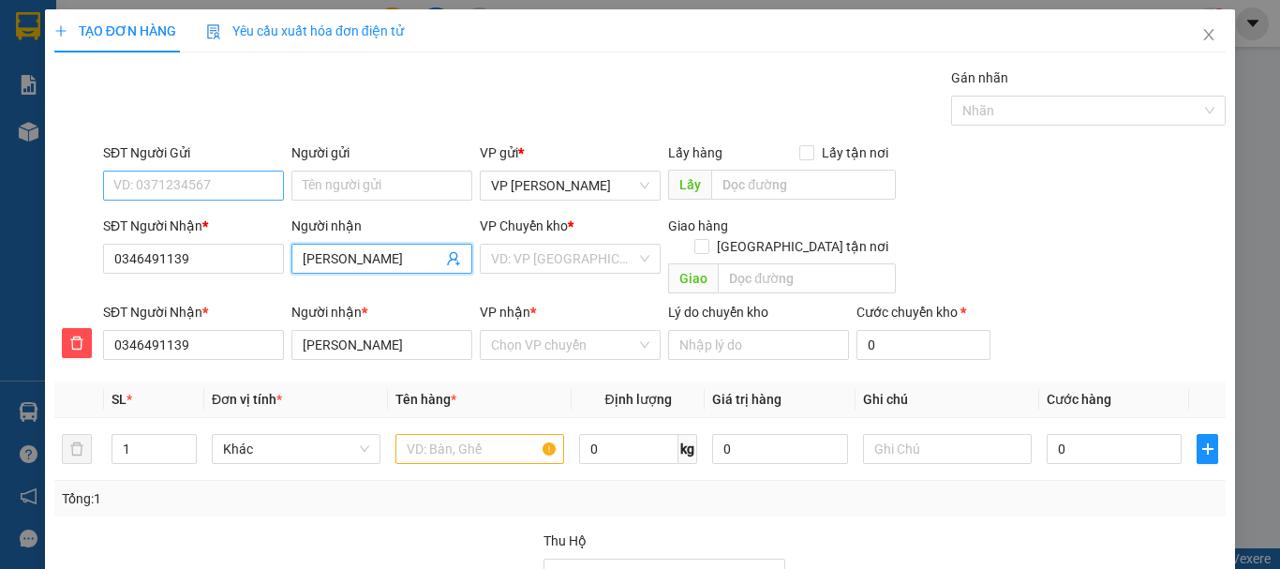
type input "KIM TRANG"
click at [180, 187] on input "SĐT Người Gửi" at bounding box center [193, 186] width 181 height 30
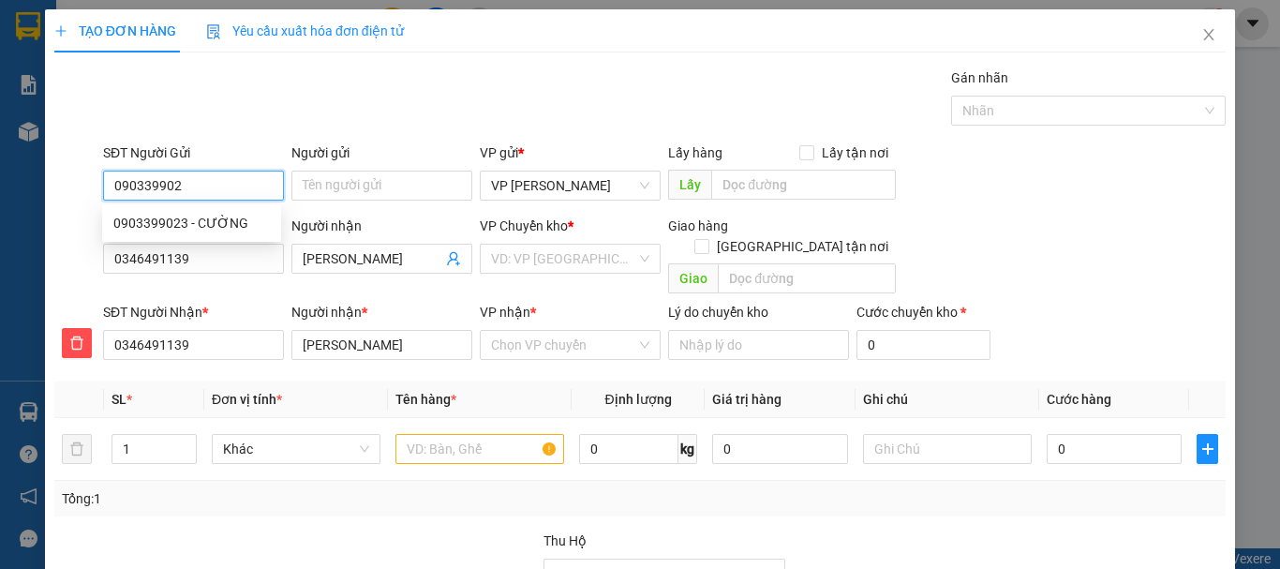
type input "0903399023"
click at [195, 221] on div "0903399023 - CƯỜNG" at bounding box center [191, 223] width 156 height 21
type input "CƯỜNG"
type input "750.000"
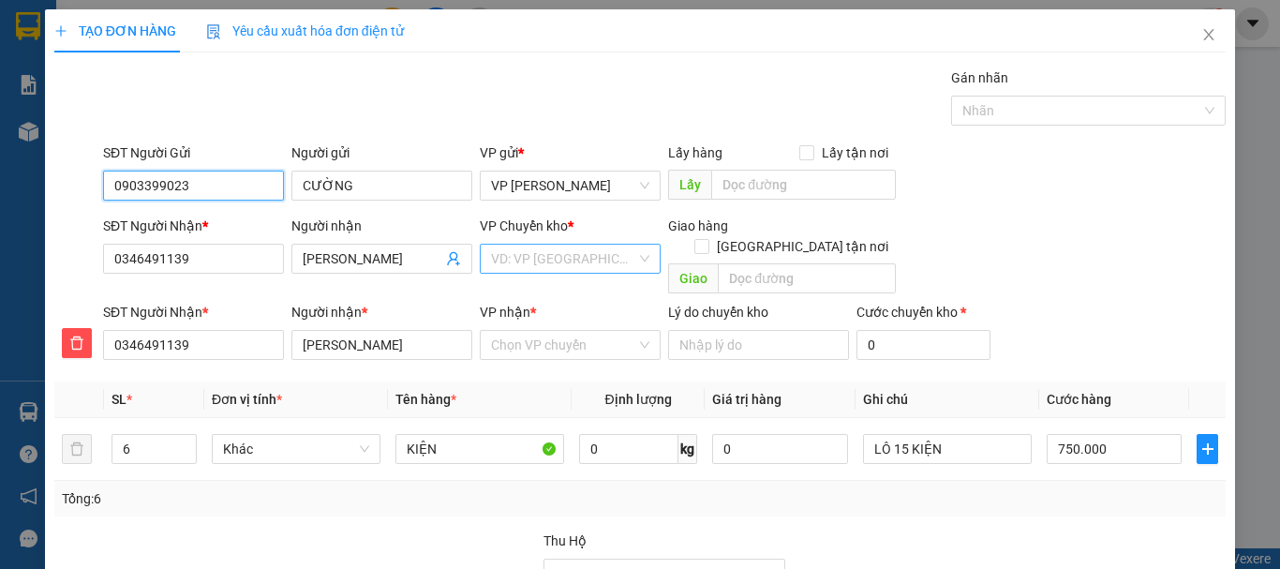
type input "0903399023"
click at [553, 261] on input "search" at bounding box center [563, 259] width 145 height 28
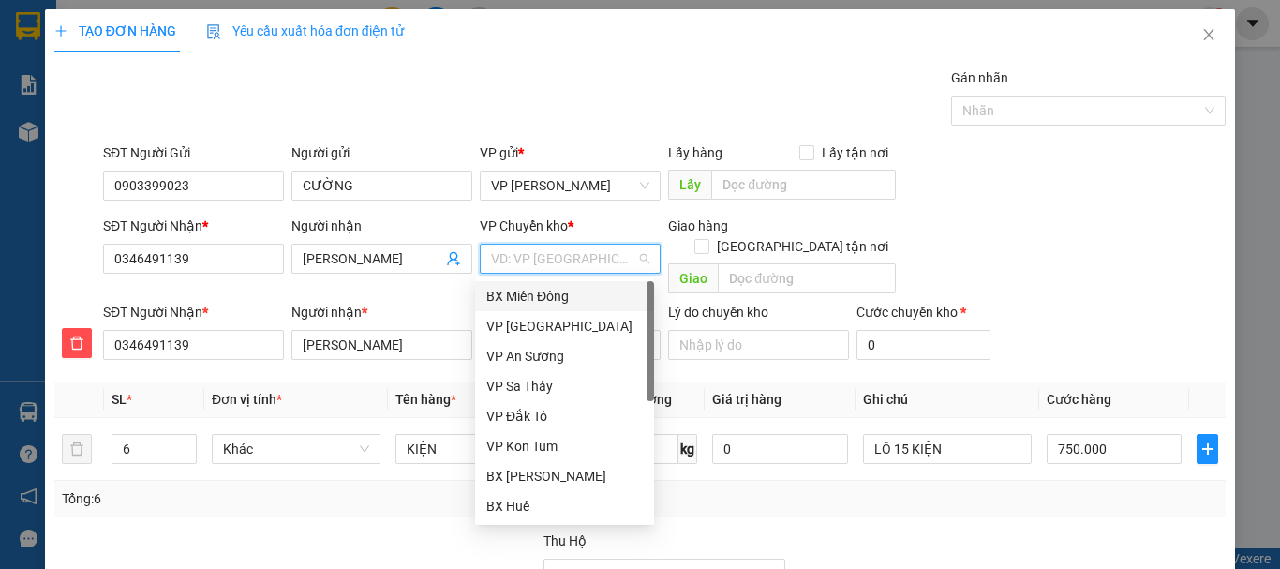
click at [554, 292] on div "BX Miền Đông" at bounding box center [564, 296] width 156 height 21
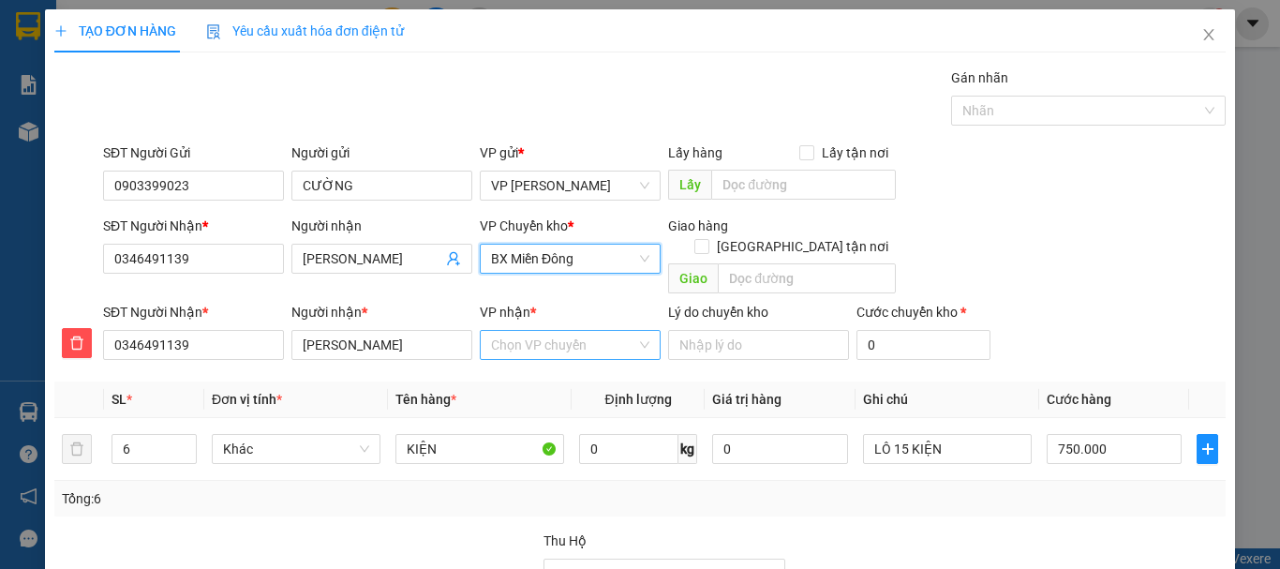
click at [539, 331] on input "VP nhận *" at bounding box center [563, 345] width 145 height 28
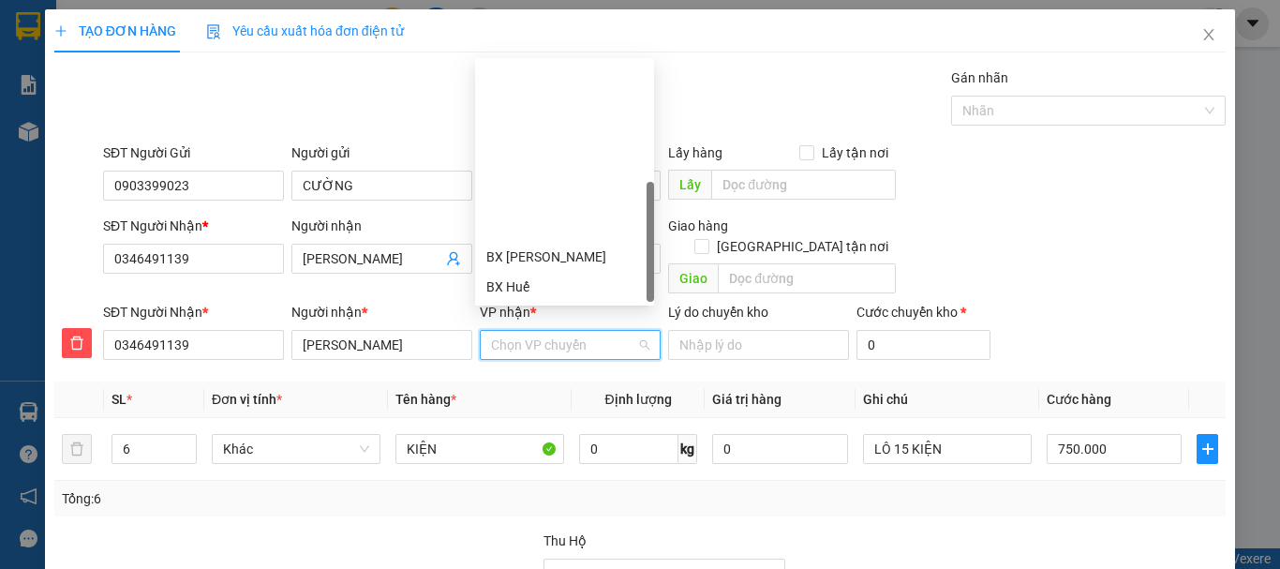
click at [530, 396] on div "BX Ngọc Hồi - Kon Tum" at bounding box center [564, 406] width 156 height 21
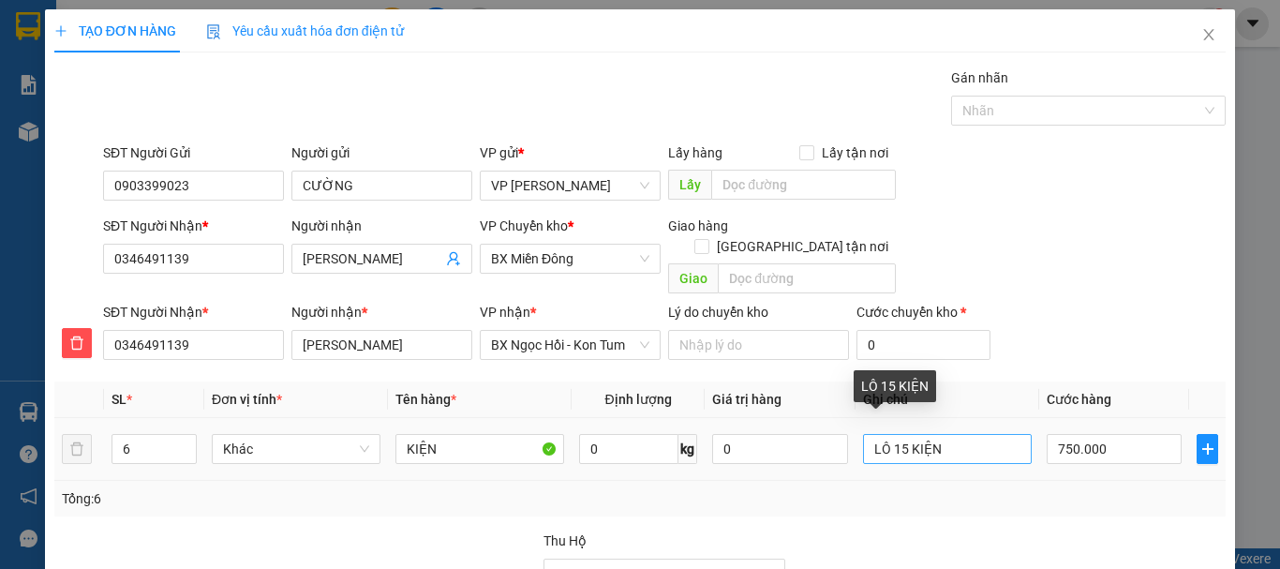
drag, startPoint x: 852, startPoint y: 427, endPoint x: 922, endPoint y: 431, distance: 70.4
click at [922, 431] on td "LÔ 15 KIỆN" at bounding box center [947, 449] width 184 height 63
drag, startPoint x: 928, startPoint y: 428, endPoint x: 825, endPoint y: 444, distance: 103.4
click at [825, 444] on tr "6 Khác KIỆN 0 kg 0 LÔ 15 KIỆN 750.000" at bounding box center [639, 449] width 1171 height 63
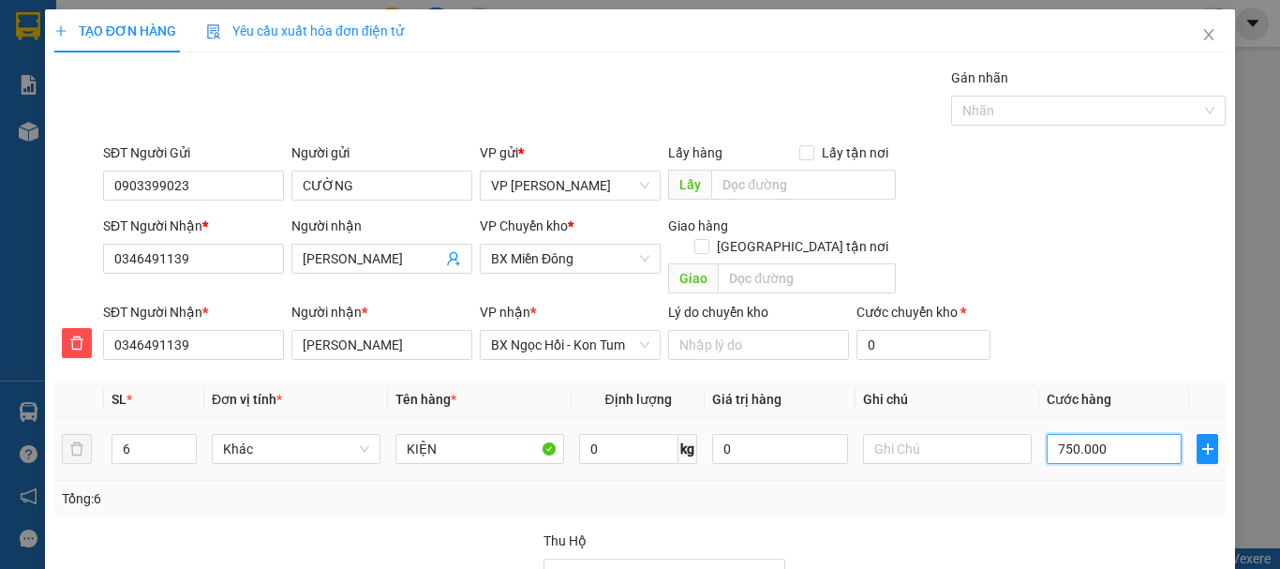
click at [1086, 434] on input "750.000" at bounding box center [1114, 449] width 135 height 30
type input "3"
type input "300"
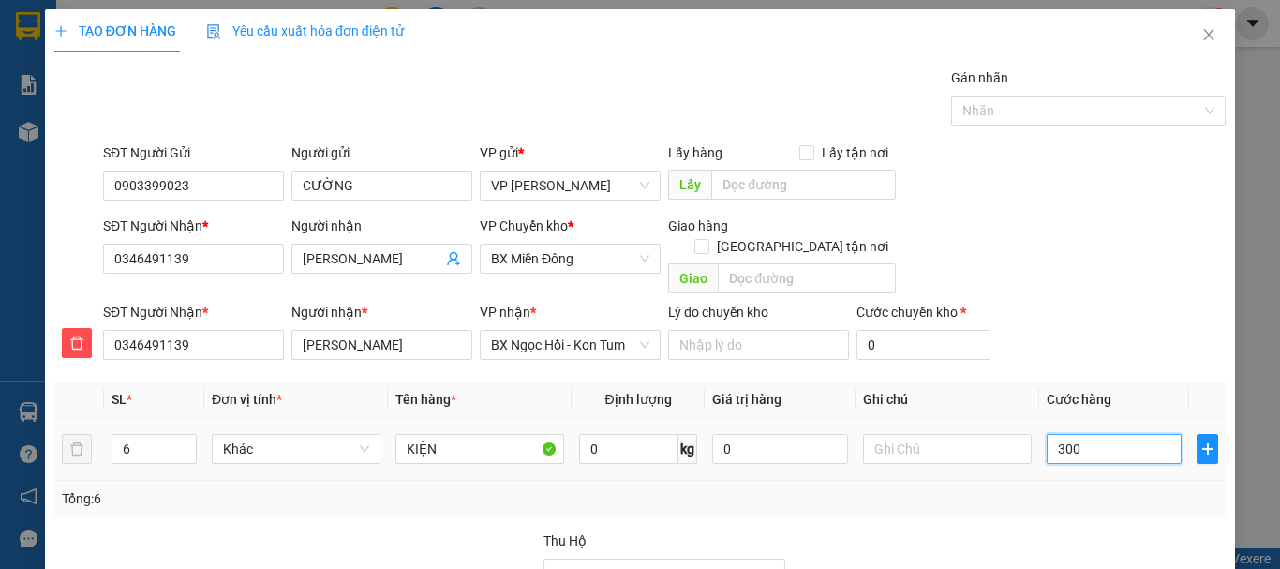
type input "300"
drag, startPoint x: 1137, startPoint y: 518, endPoint x: 1111, endPoint y: 514, distance: 26.5
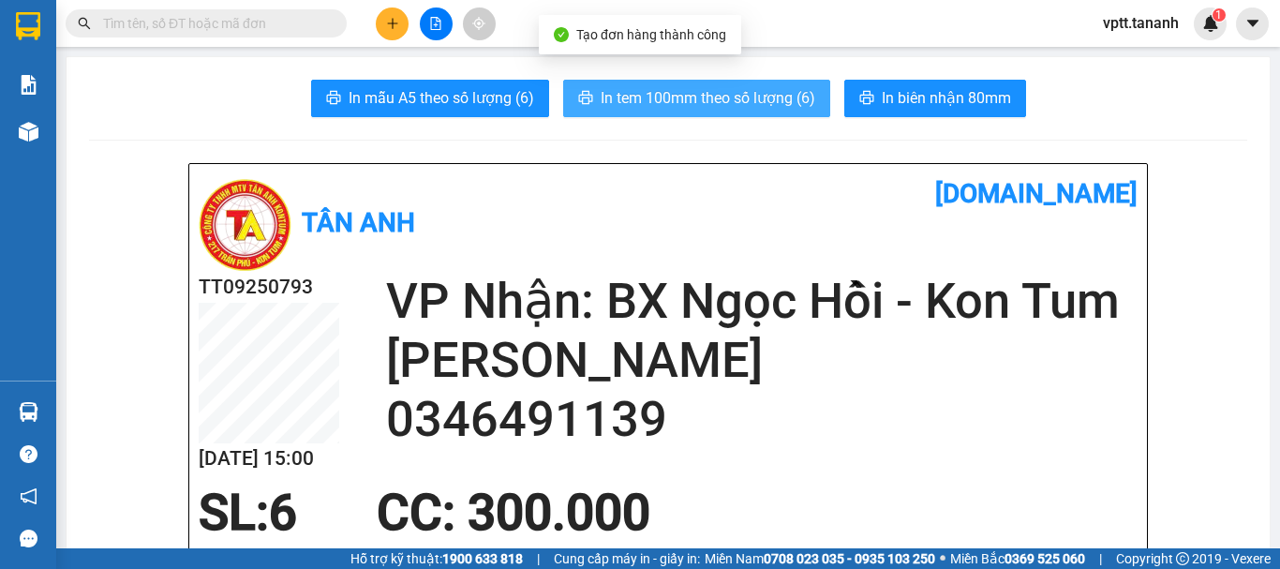
click at [771, 98] on span "In tem 100mm theo số lượng (6)" at bounding box center [708, 97] width 215 height 23
click at [802, 95] on span "In tem 100mm theo số lượng (6)" at bounding box center [708, 97] width 215 height 23
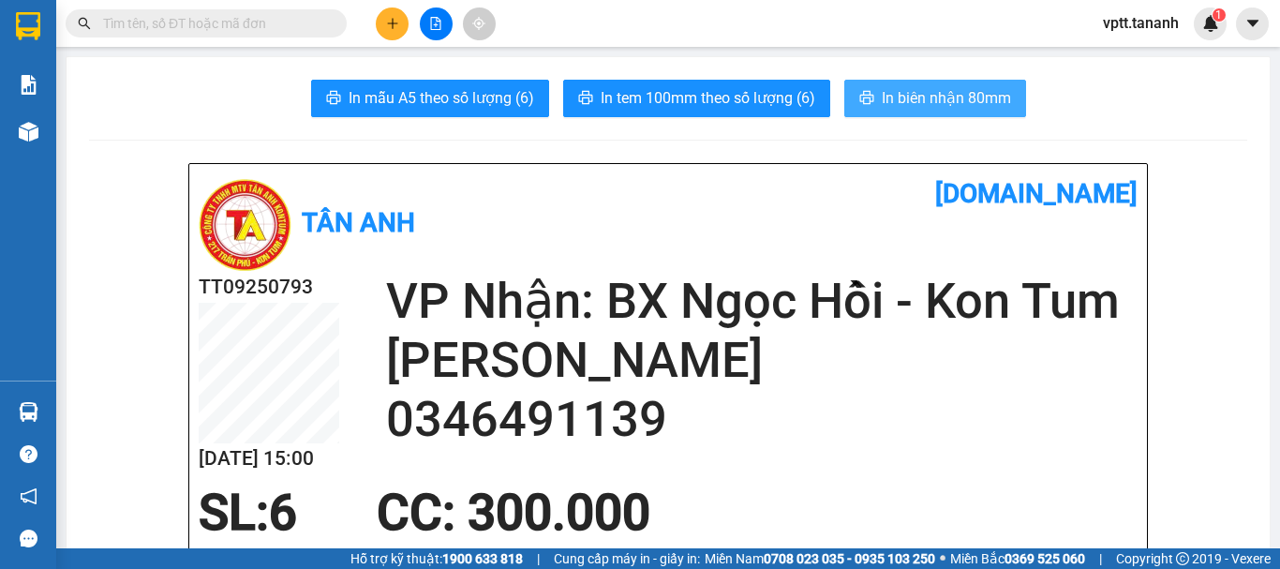
click at [907, 103] on span "In biên nhận 80mm" at bounding box center [946, 97] width 129 height 23
click at [401, 23] on button at bounding box center [392, 23] width 33 height 33
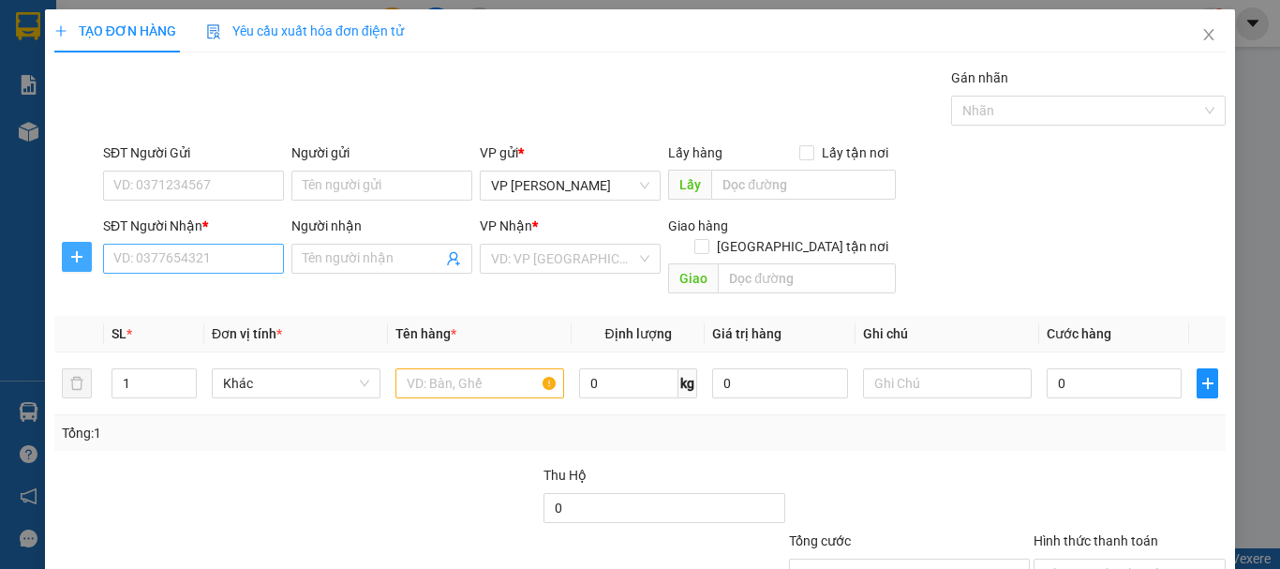
click at [75, 257] on icon "plus" at bounding box center [76, 256] width 11 height 1
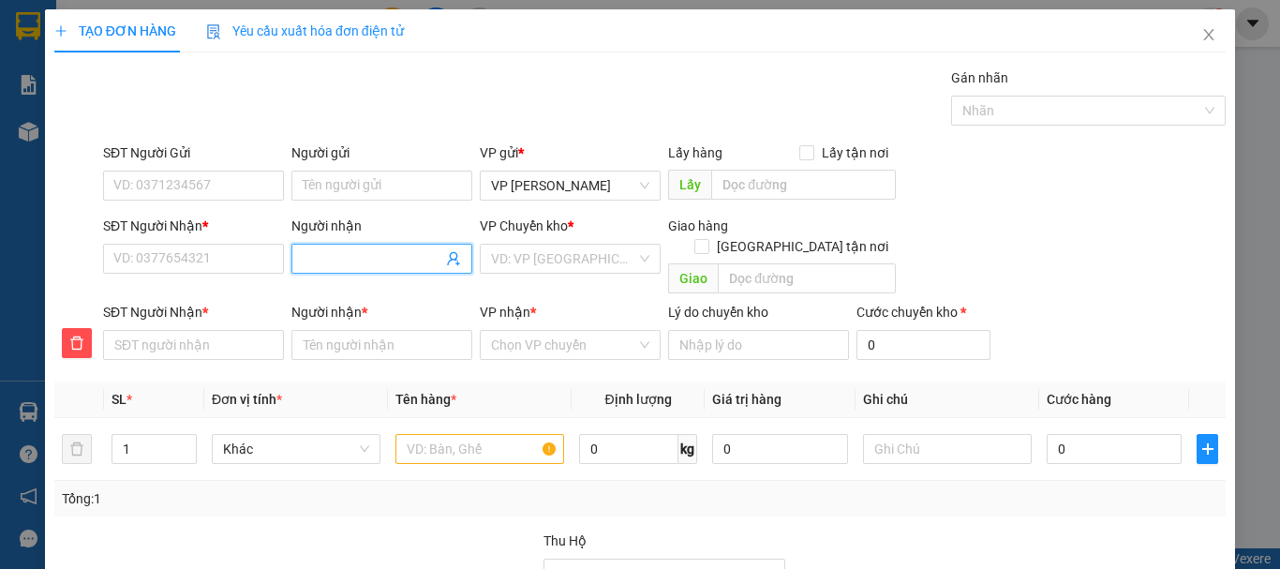
click at [319, 262] on input "Người nhận" at bounding box center [373, 258] width 140 height 21
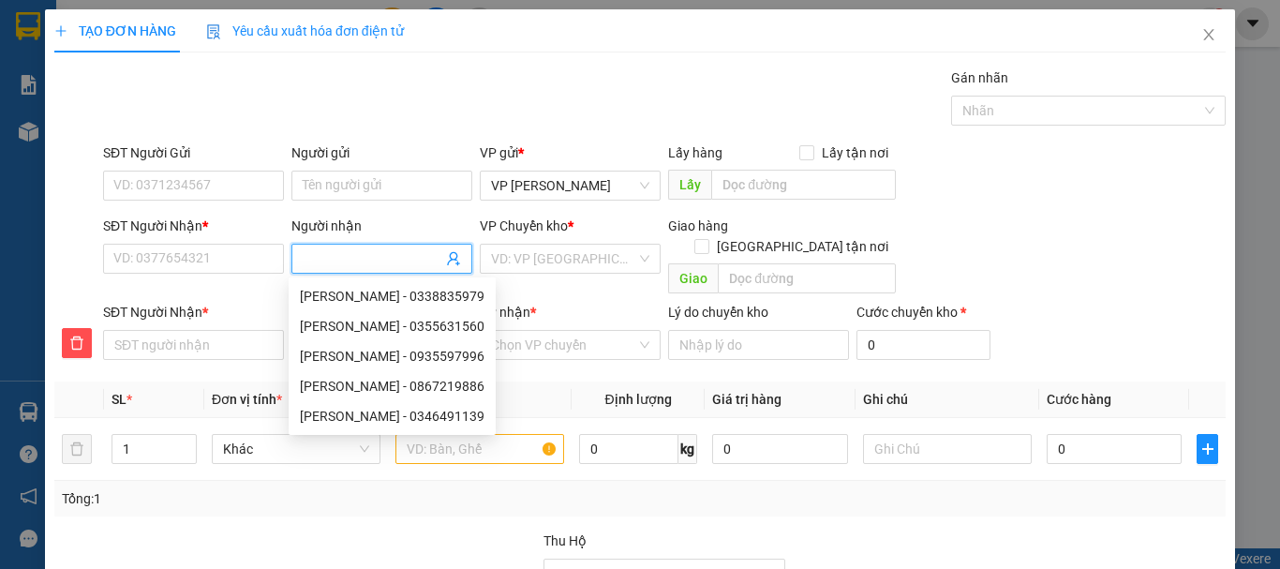
type input "H"
type input "HU"
type input "HƯ"
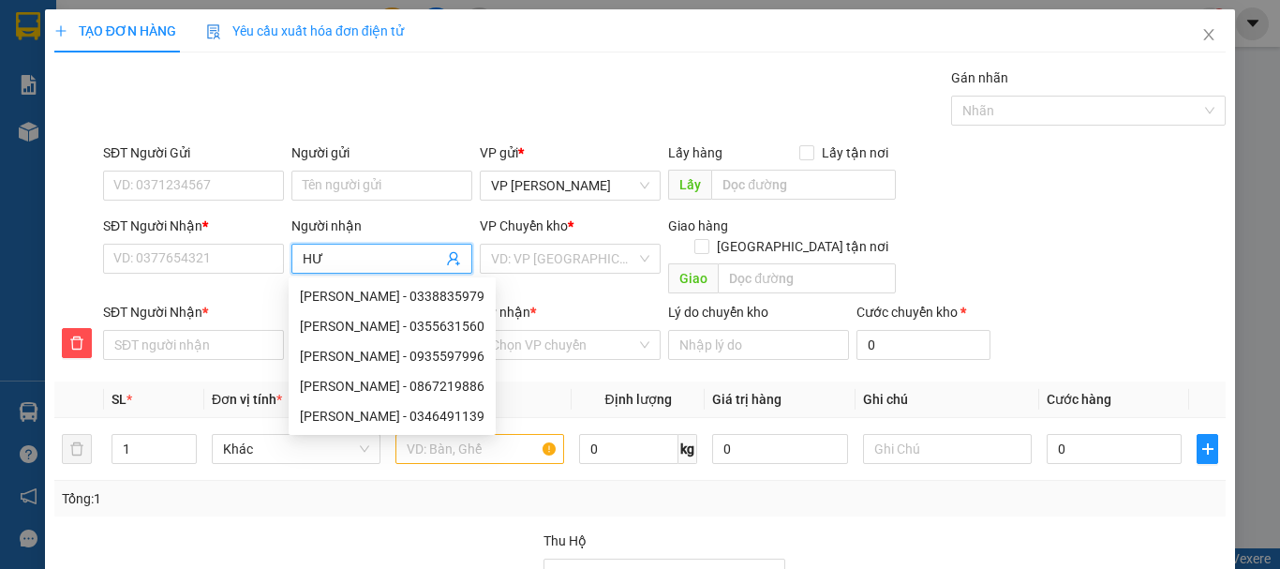
type input "HƯ"
type input "HƯO"
type input "HƯƠ"
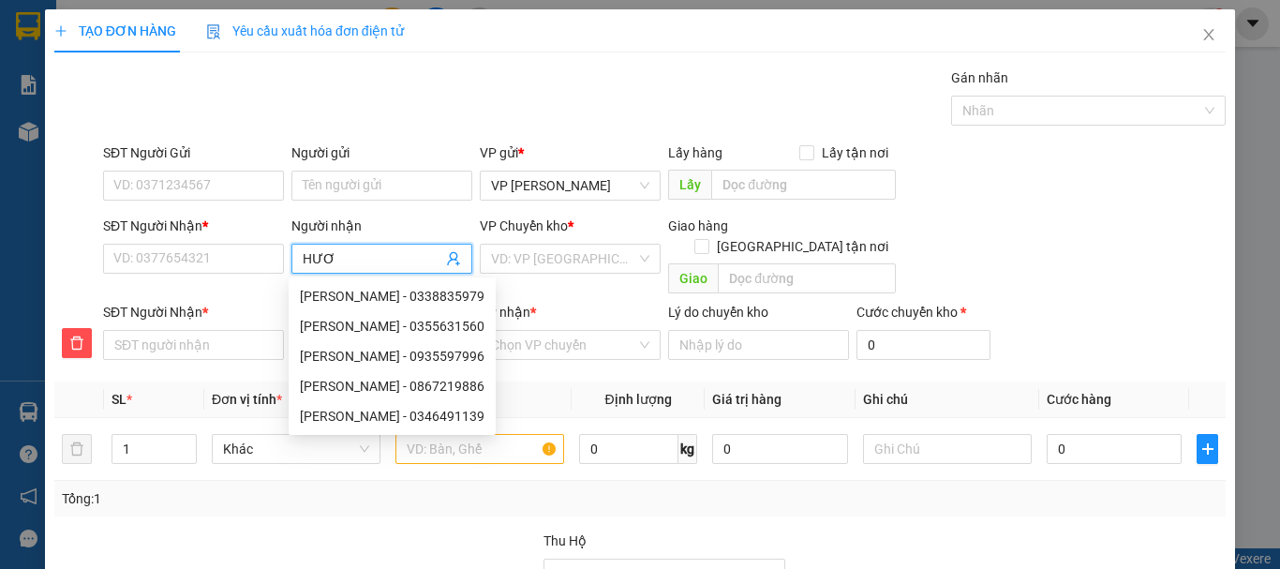
type input "HƯƠN"
type input "HƯƠNG"
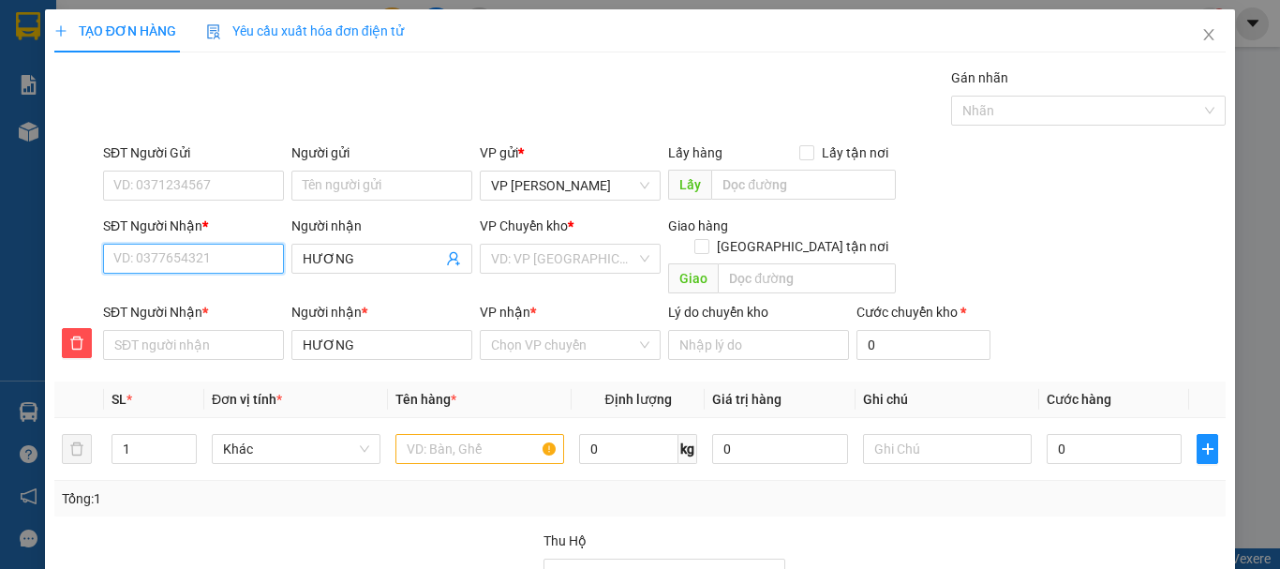
type input "0"
type input "0911"
type input "09114"
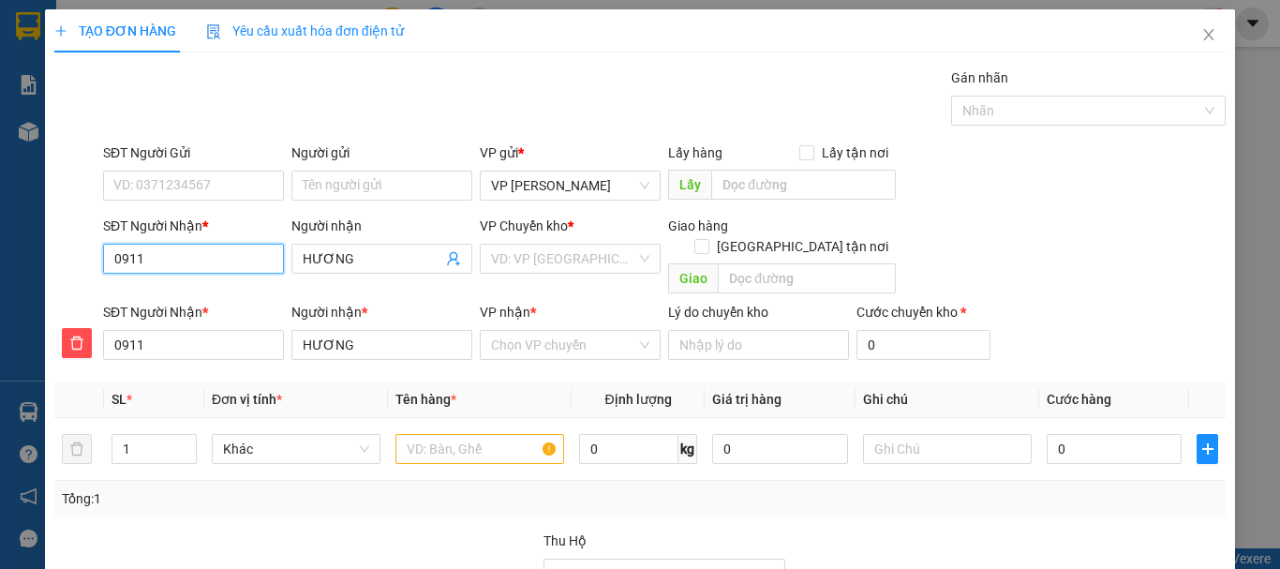
type input "09114"
type input "091144"
type input "0911441"
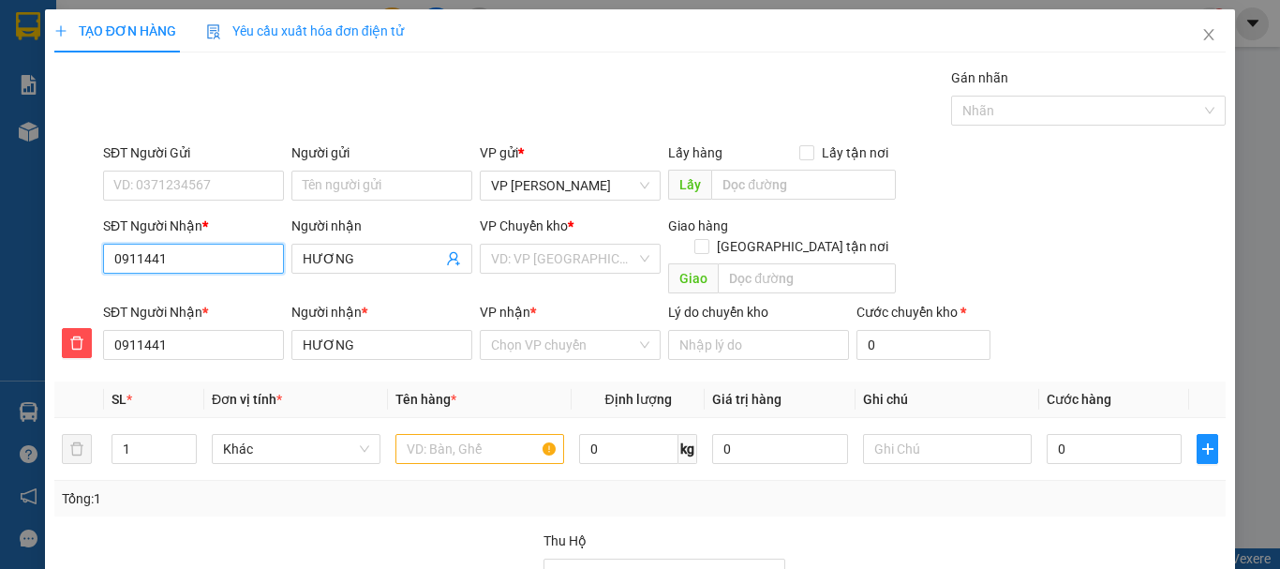
type input "09114412"
type input "091144123"
type input "0911441239"
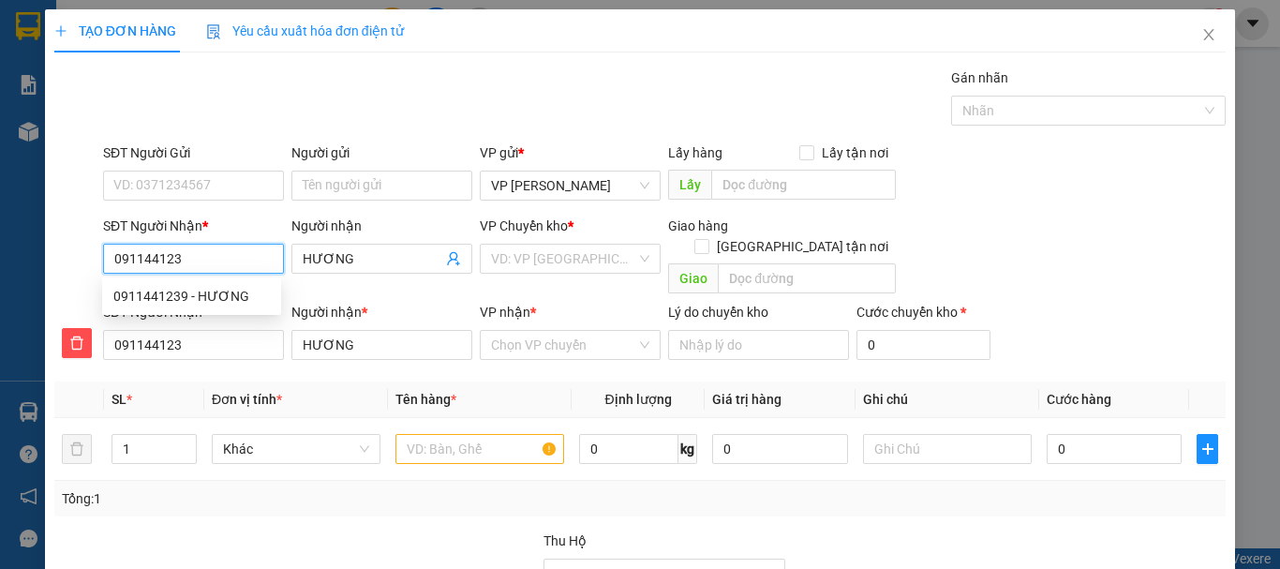
type input "0911441239"
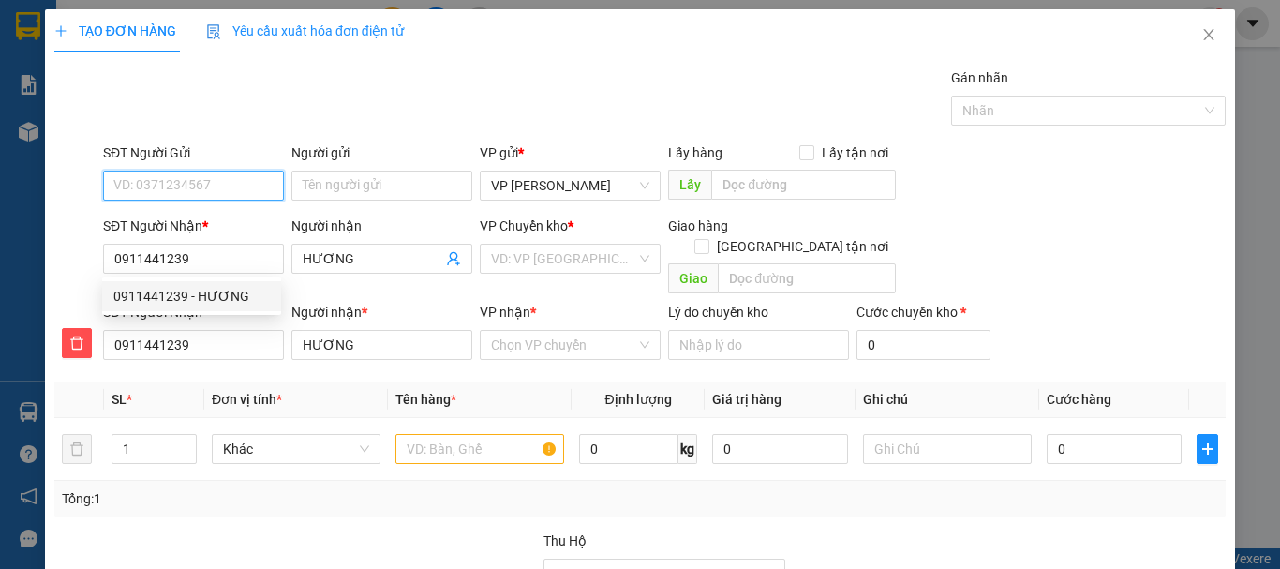
click at [159, 186] on input "SĐT Người Gửi" at bounding box center [193, 186] width 181 height 30
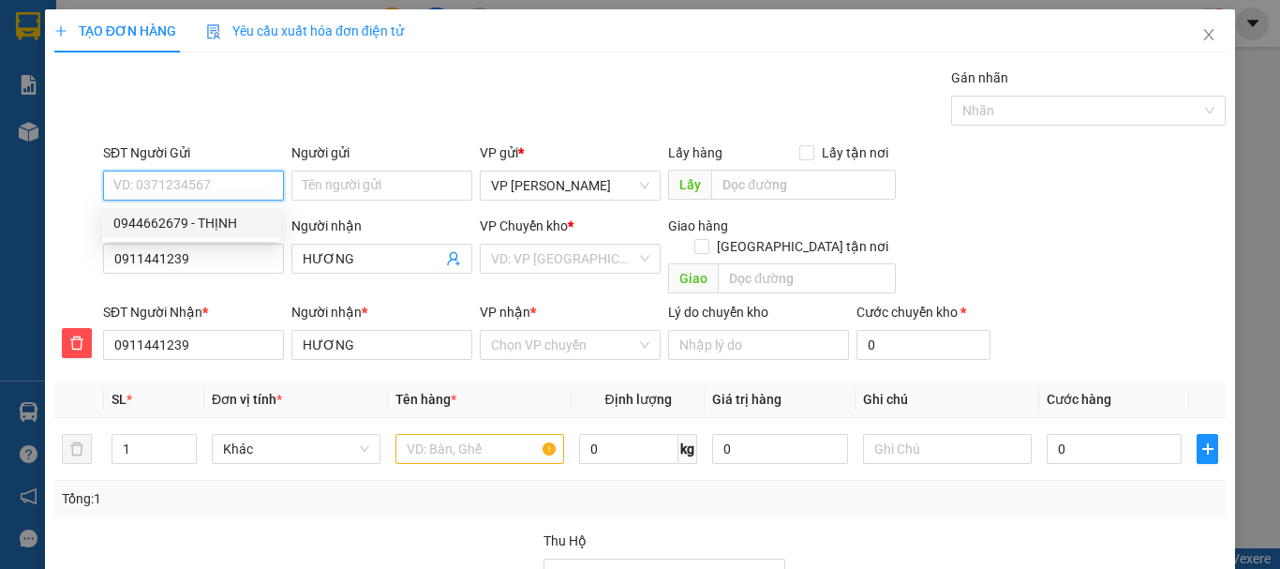
click at [174, 223] on div "0944662679 - THỊNH" at bounding box center [191, 223] width 156 height 21
type input "0944662679"
type input "THỊNH"
type input "500.000"
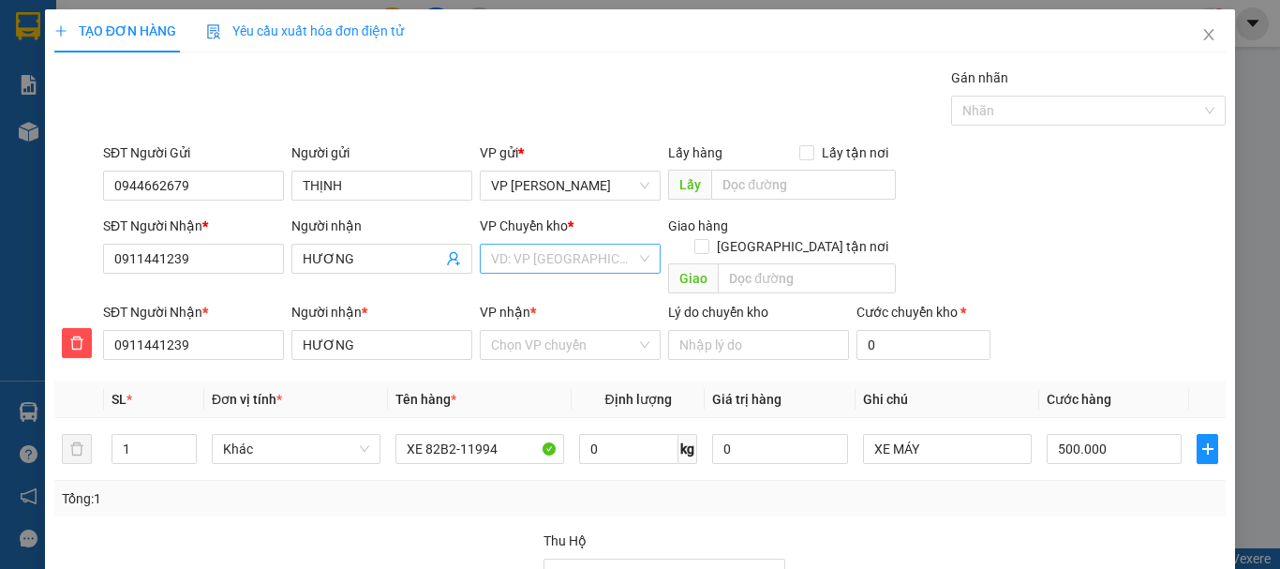
click at [575, 264] on input "search" at bounding box center [563, 259] width 145 height 28
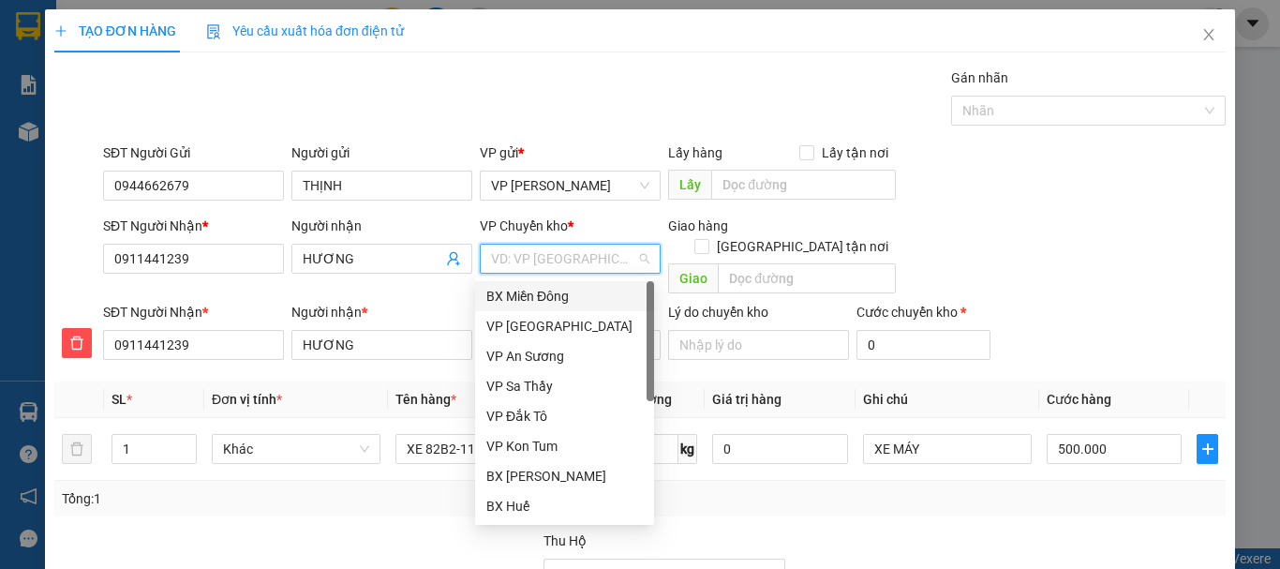
click at [568, 293] on div "BX Miền Đông" at bounding box center [564, 296] width 156 height 21
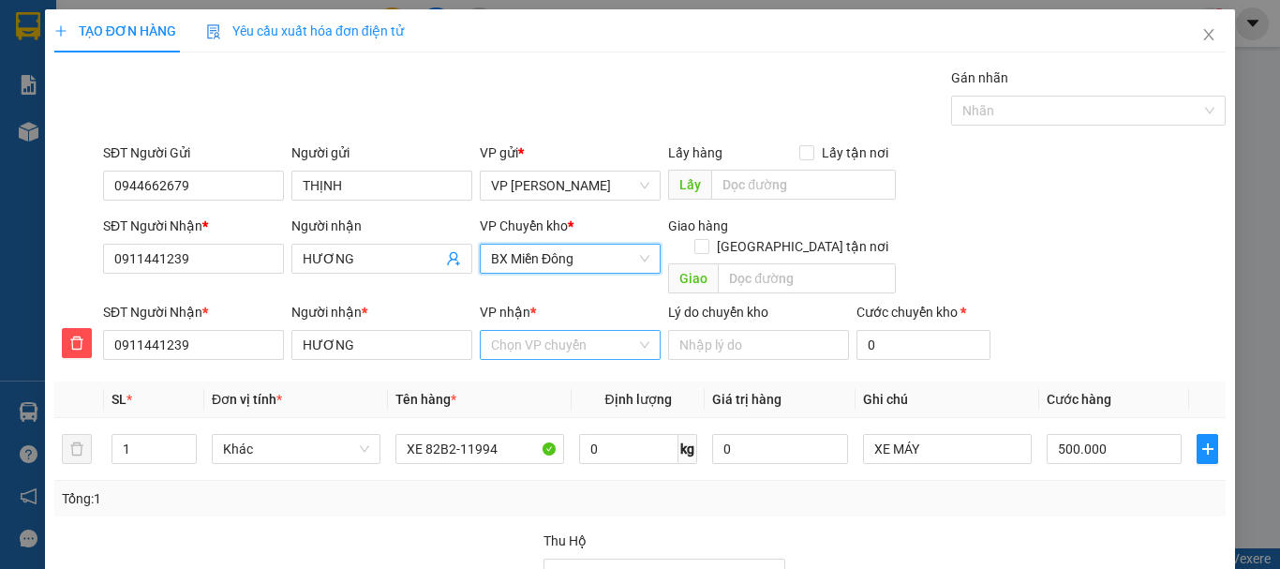
click at [564, 331] on input "VP nhận *" at bounding box center [563, 345] width 145 height 28
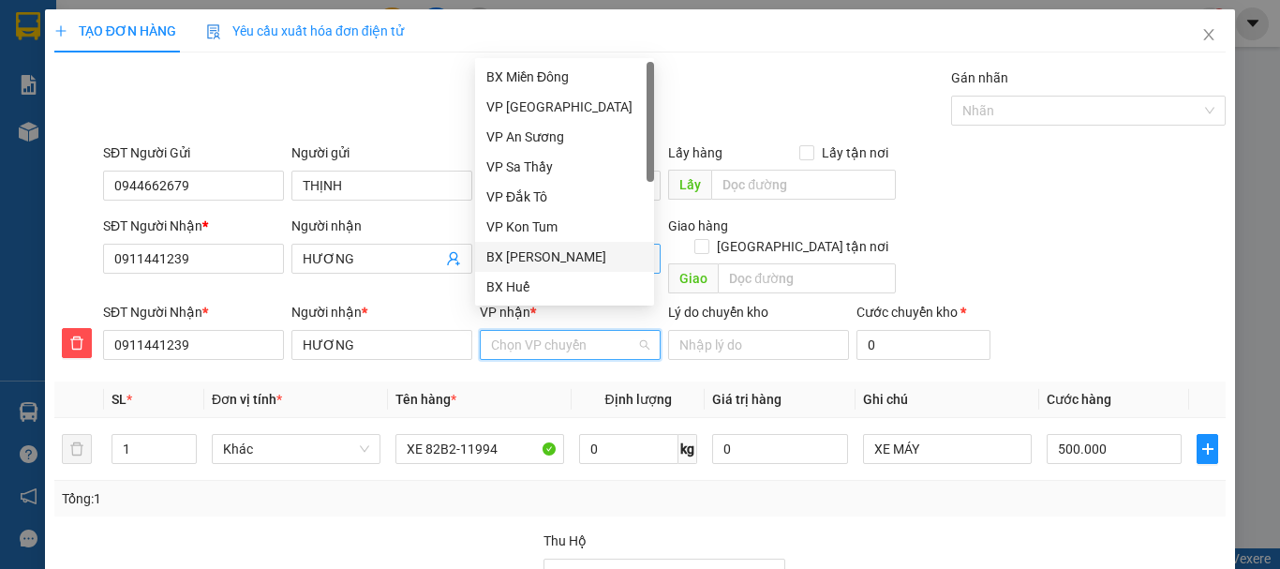
click at [568, 257] on div "BX [PERSON_NAME]" at bounding box center [564, 256] width 156 height 21
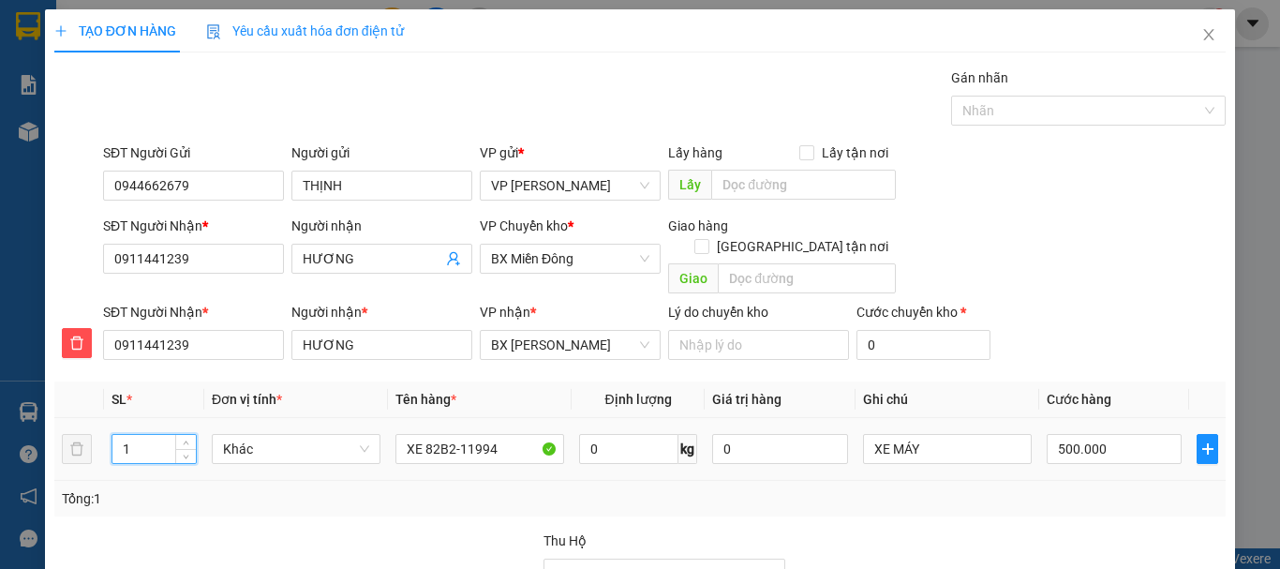
drag, startPoint x: 118, startPoint y: 422, endPoint x: 140, endPoint y: 427, distance: 22.3
click at [140, 435] on input "1" at bounding box center [153, 449] width 83 height 28
type input "2"
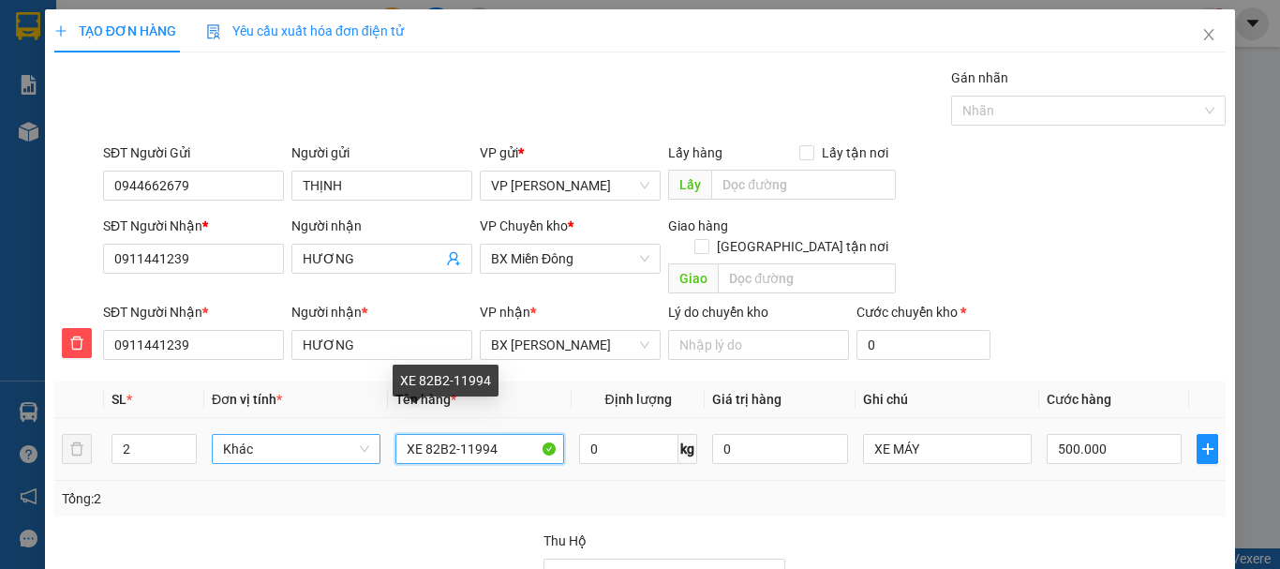
drag, startPoint x: 500, startPoint y: 424, endPoint x: 340, endPoint y: 424, distance: 160.2
click at [340, 424] on tr "2 Khác XE 82B2-11994 0 kg 0 XE MÁY 500.000" at bounding box center [639, 449] width 1171 height 63
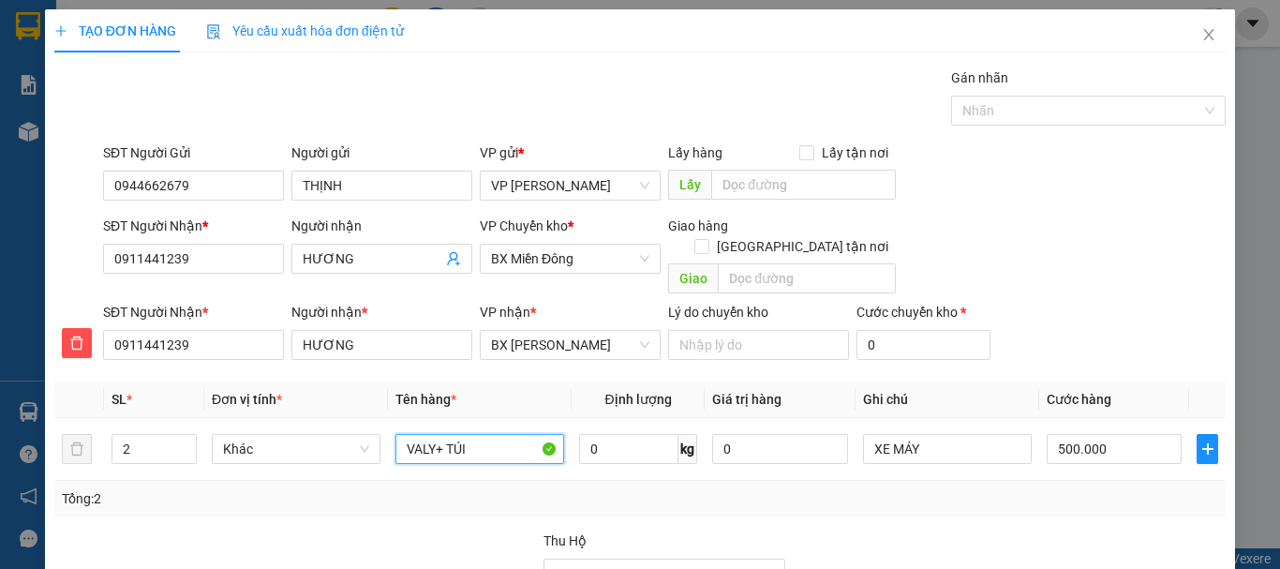
type input "VALY+ TÚI"
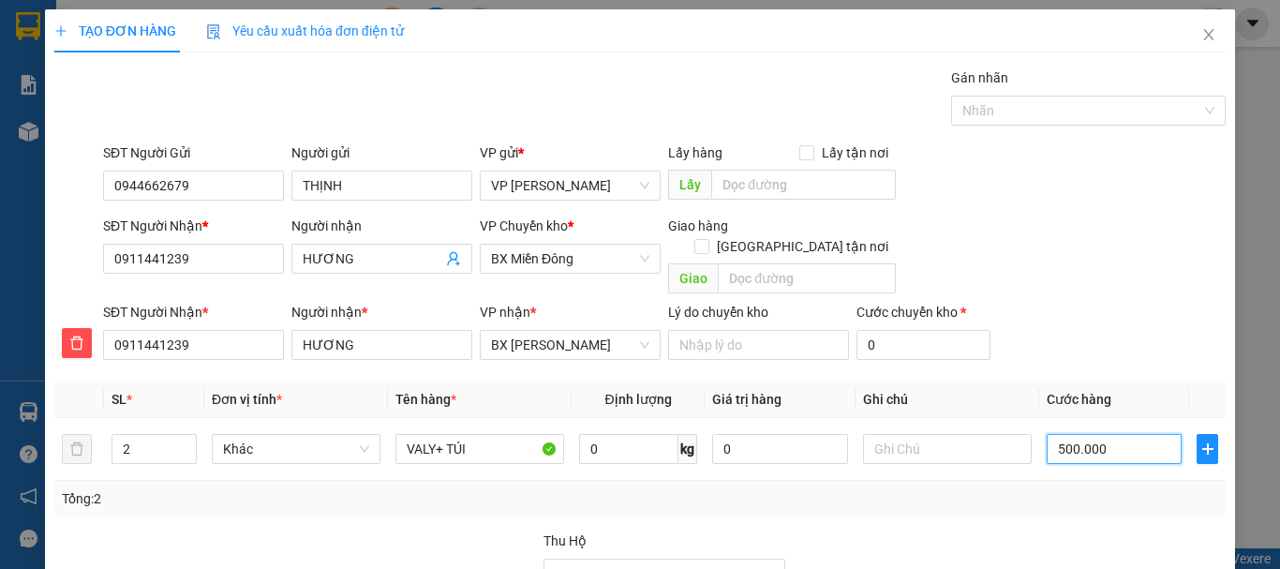
type input "1"
type input "12"
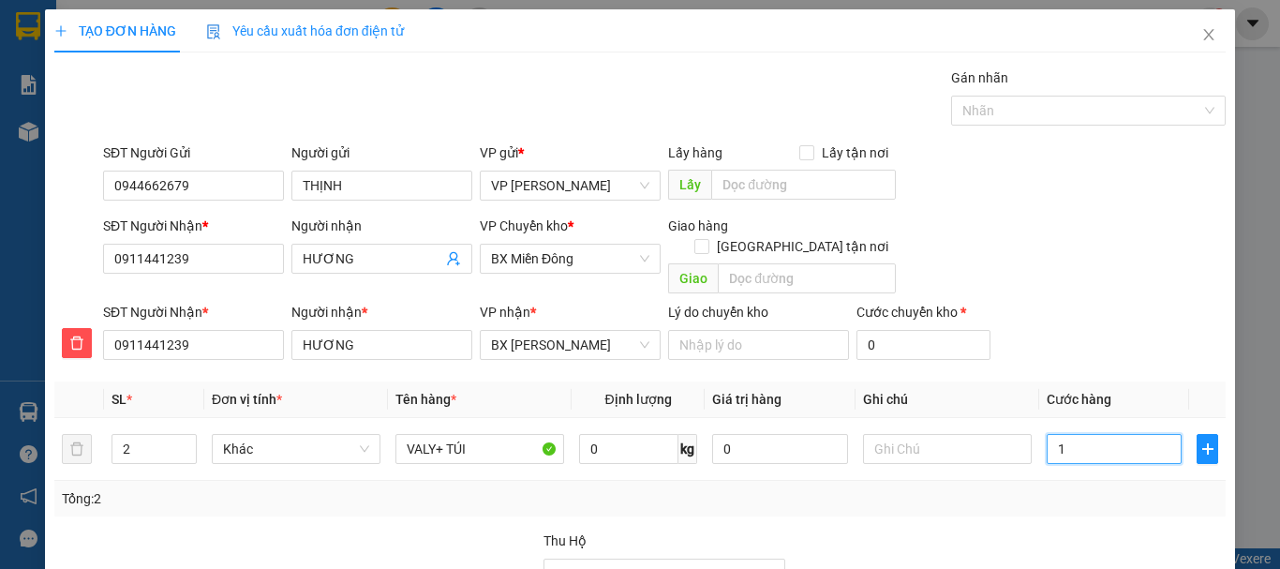
type input "12"
type input "120"
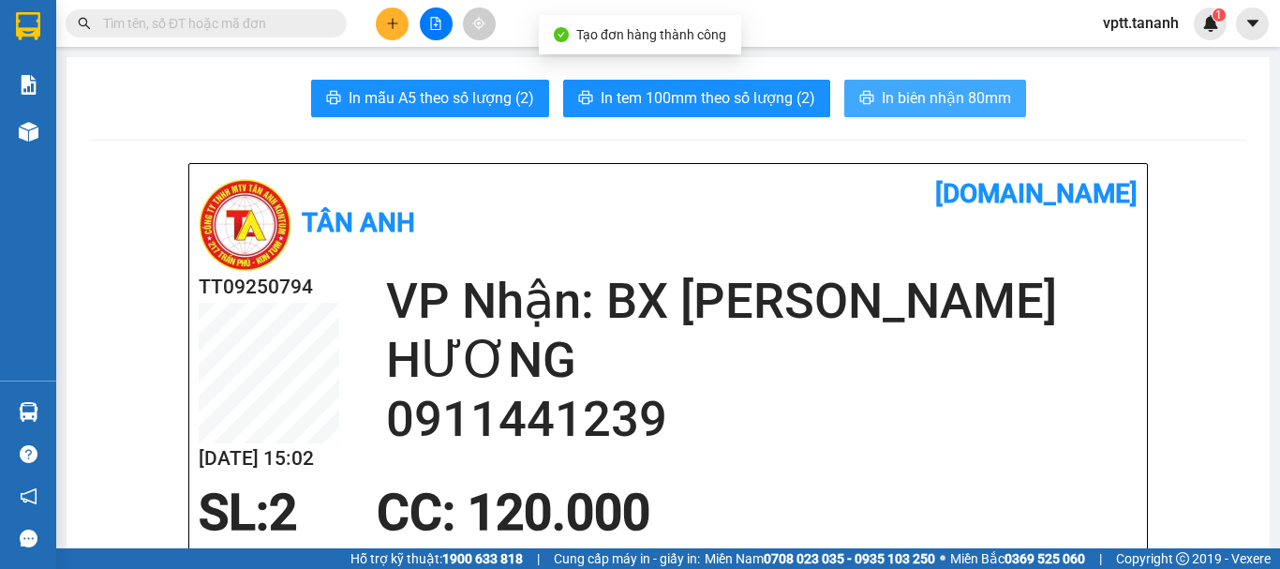
click at [882, 92] on span "In biên nhận 80mm" at bounding box center [946, 97] width 129 height 23
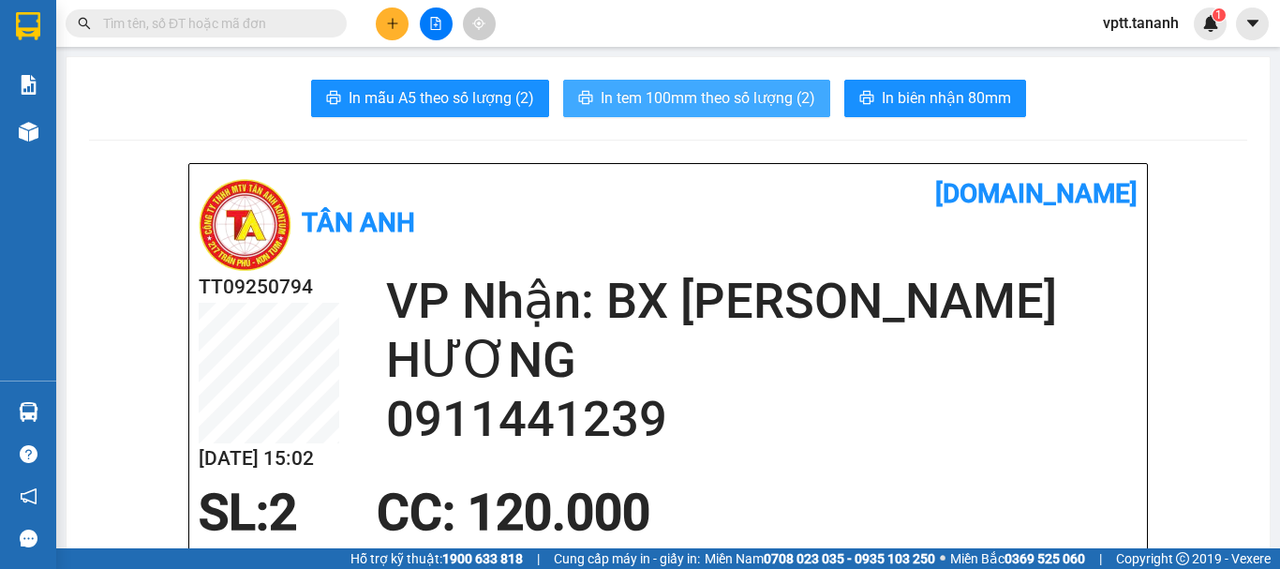
click at [691, 100] on span "In tem 100mm theo số lượng (2)" at bounding box center [708, 97] width 215 height 23
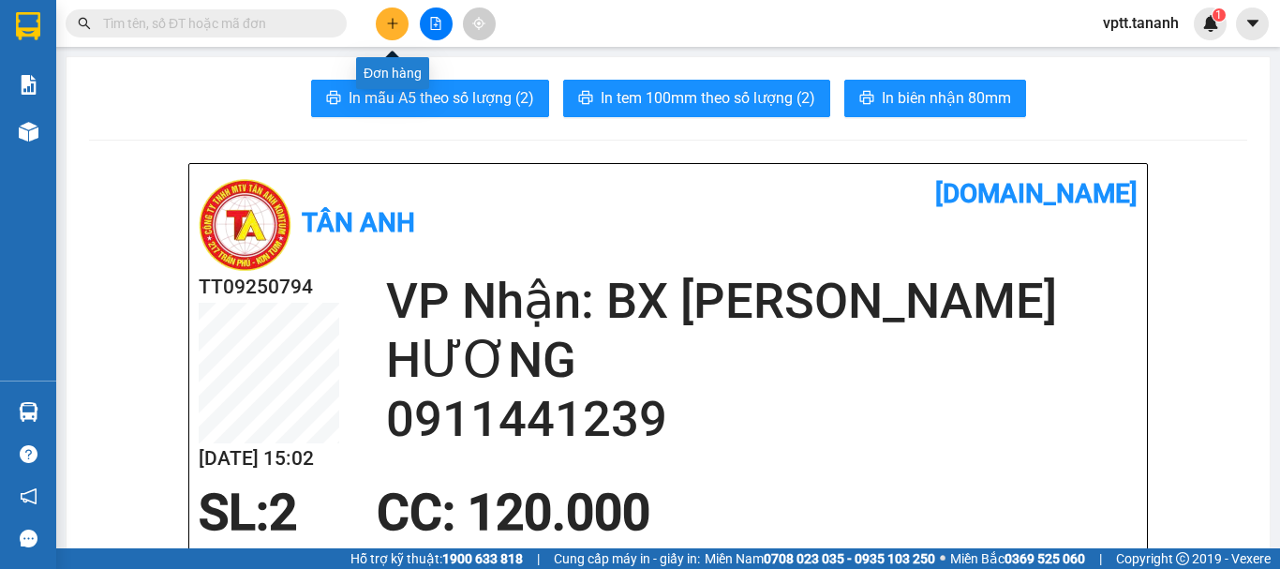
click at [386, 23] on icon "plus" at bounding box center [392, 23] width 13 height 13
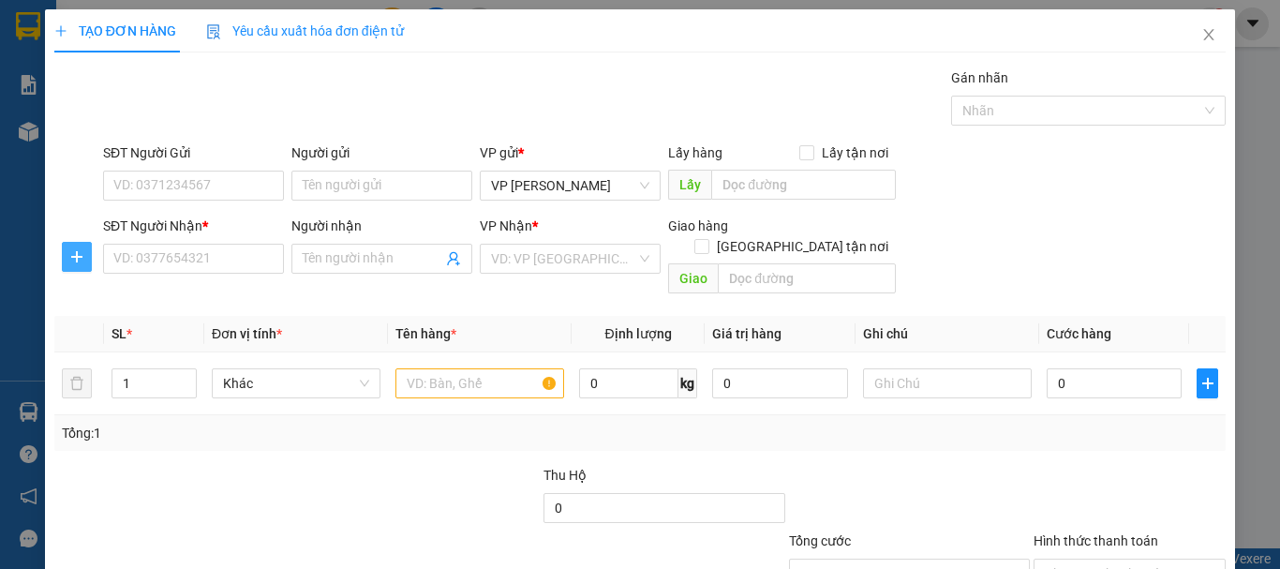
click at [72, 260] on icon "plus" at bounding box center [76, 256] width 15 height 15
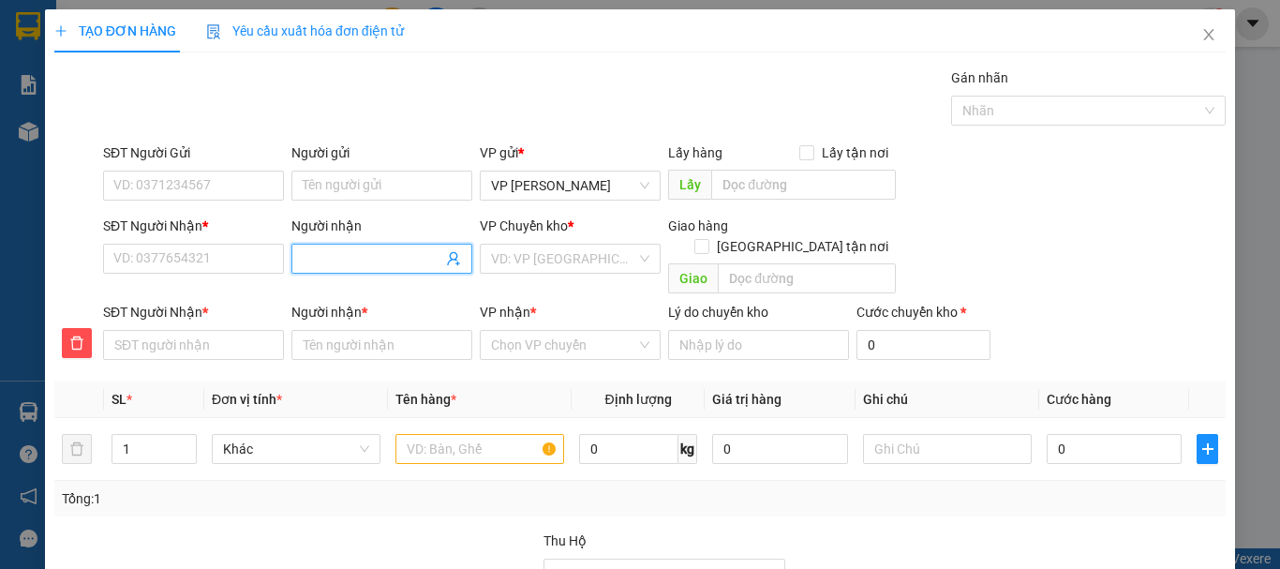
click at [321, 257] on input "Người nhận" at bounding box center [373, 258] width 140 height 21
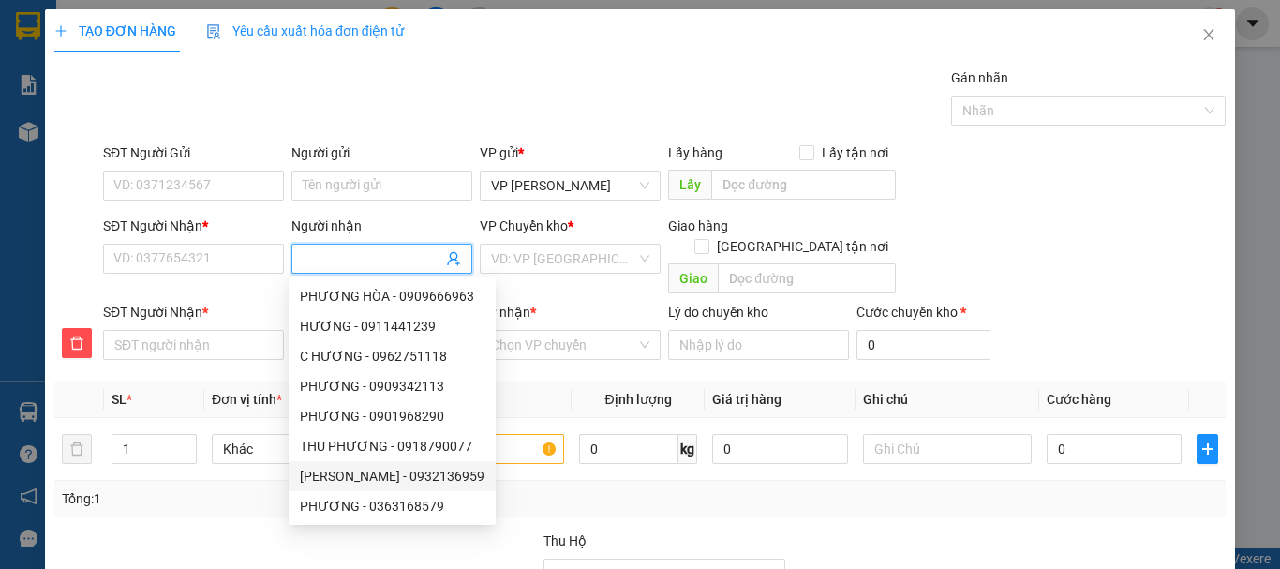
type input "C"
type input "CH"
type input "CHA"
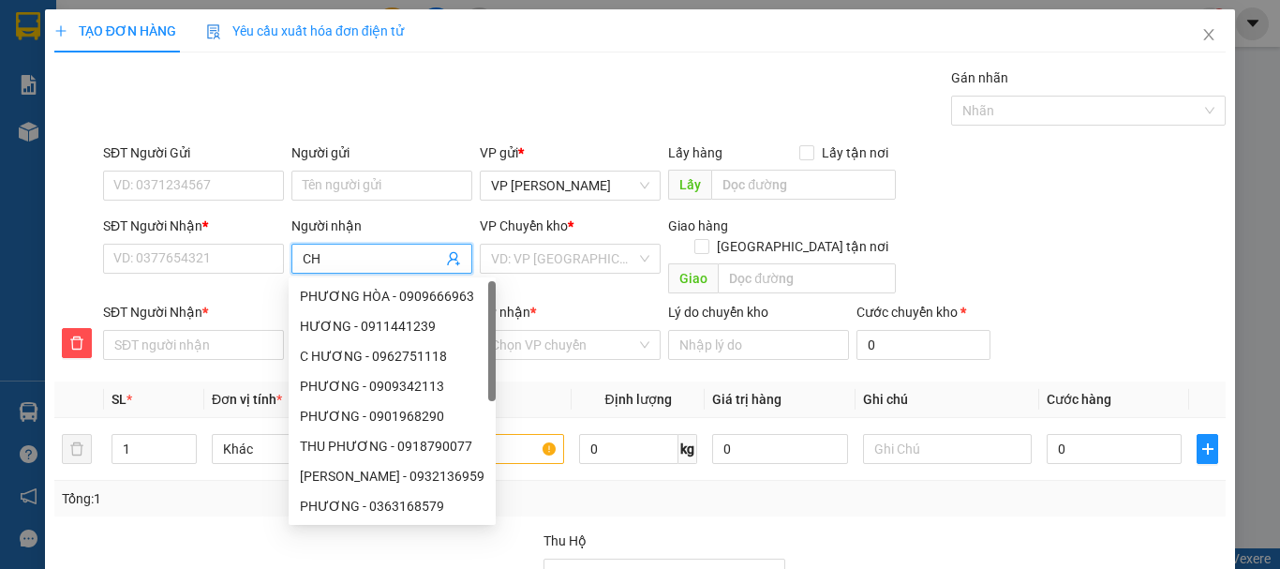
type input "CHA"
type input "CHÂ"
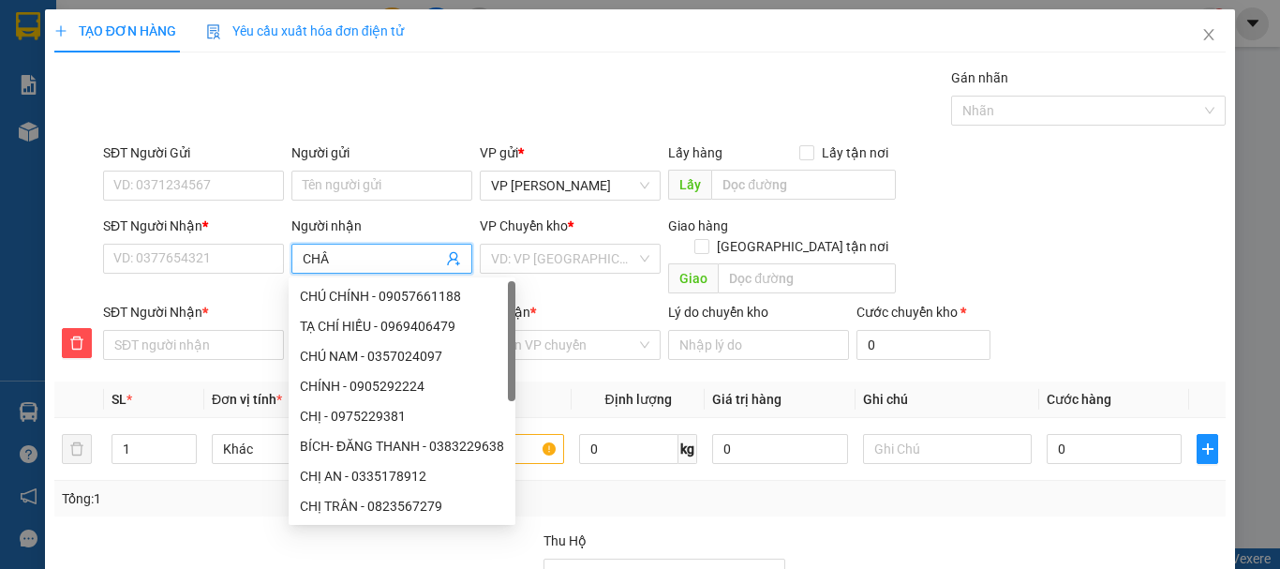
type input "CHÂU"
type input "CHÂU T"
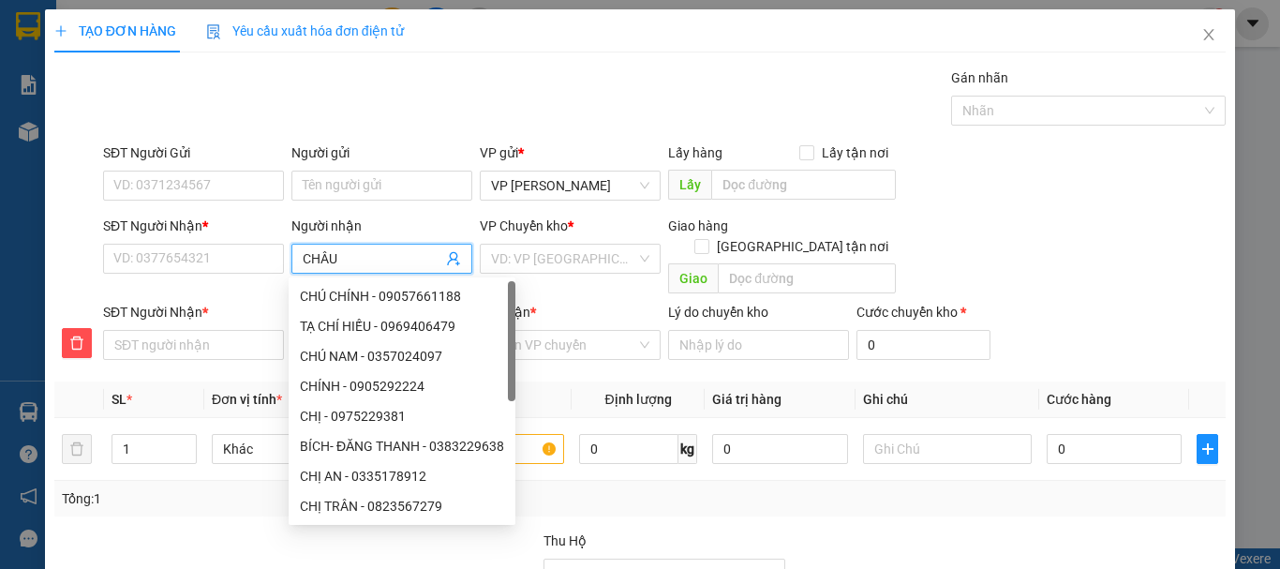
type input "CHÂU T"
type input "CHÂU TR"
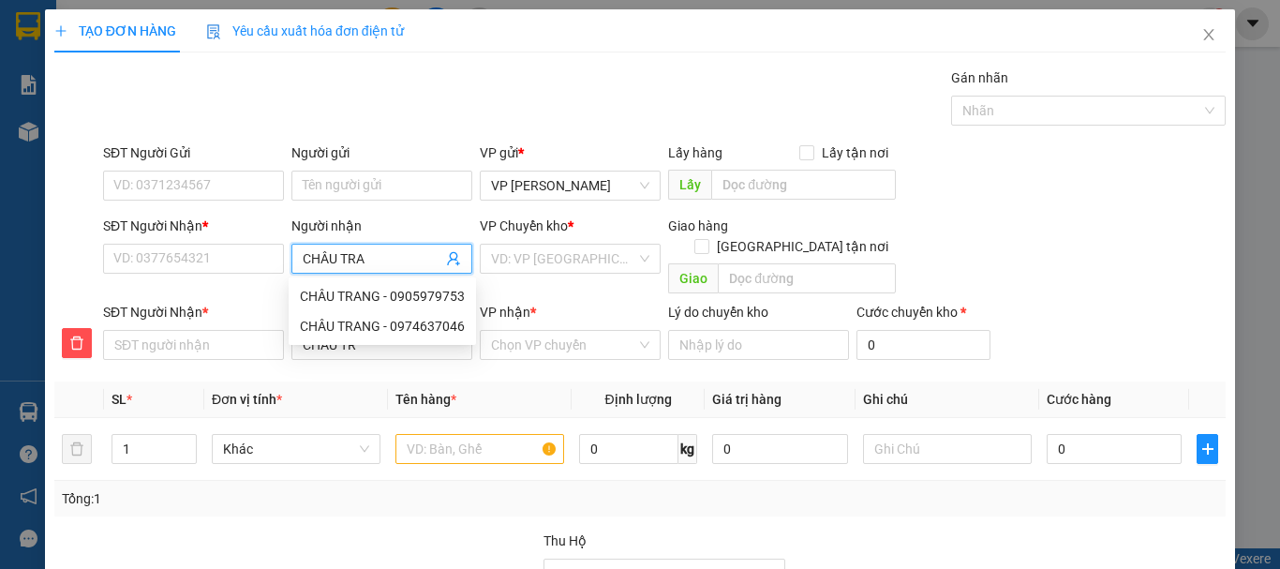
type input "CHÂU TRAN"
type input "CHÂU TRANG"
click at [415, 326] on div "CHÂU TRANG - 0974637046" at bounding box center [382, 326] width 165 height 21
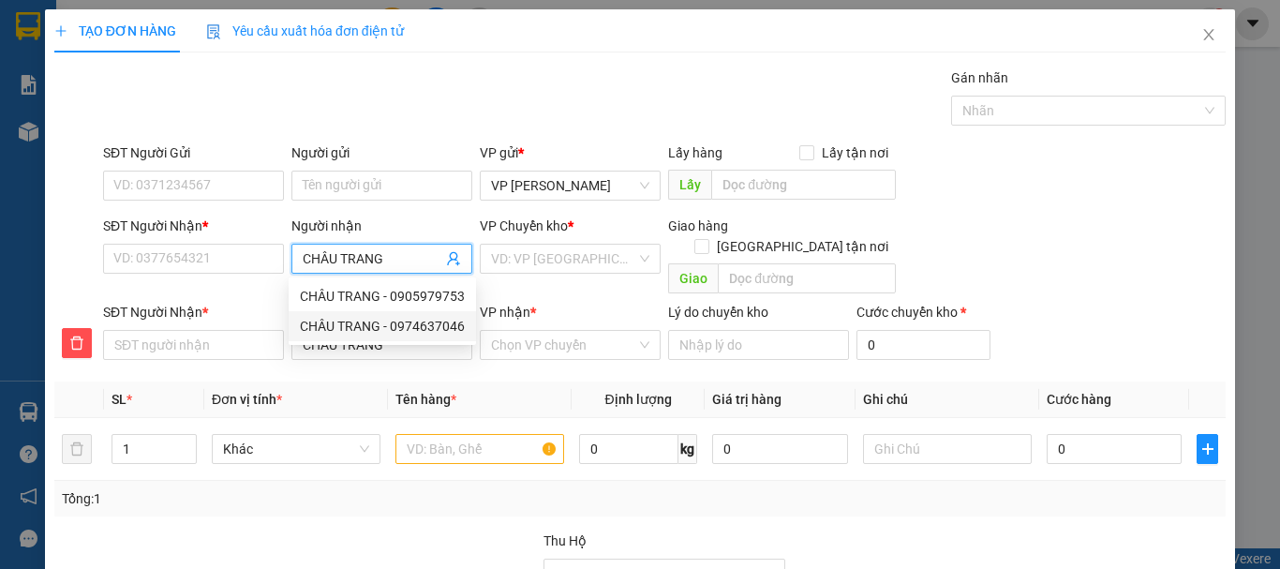
type input "0974637046"
type input "CHÂU TRANG"
type input "0974637046"
type input "CHÂU TRANG"
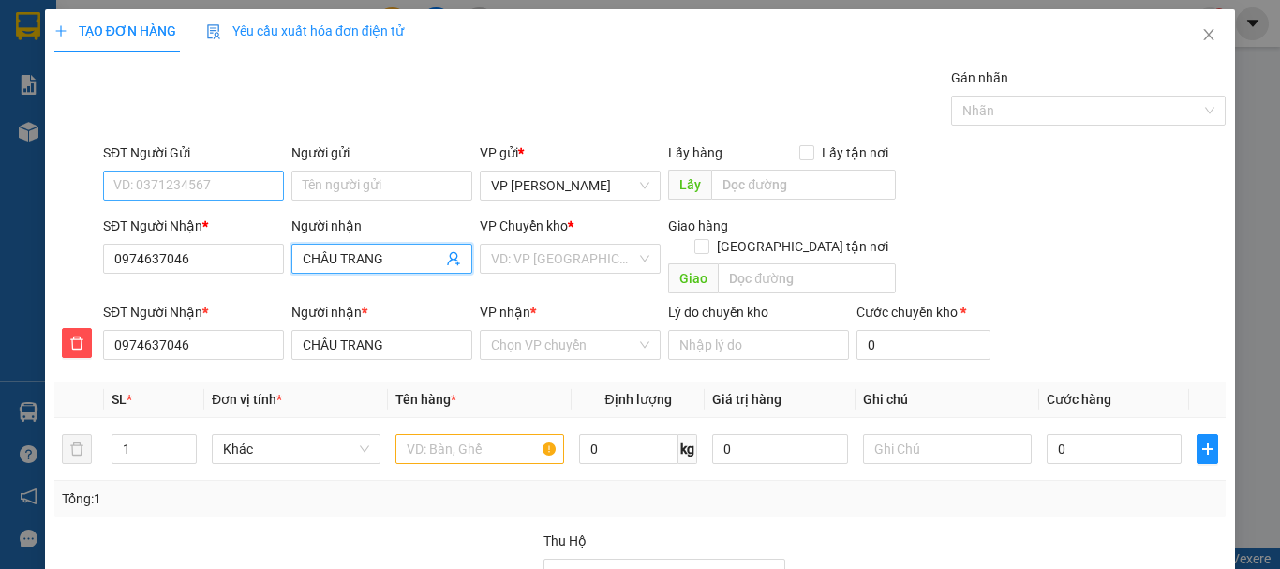
type input "CHÂU TRANG"
click at [218, 188] on input "SĐT Người Gửi" at bounding box center [193, 186] width 181 height 30
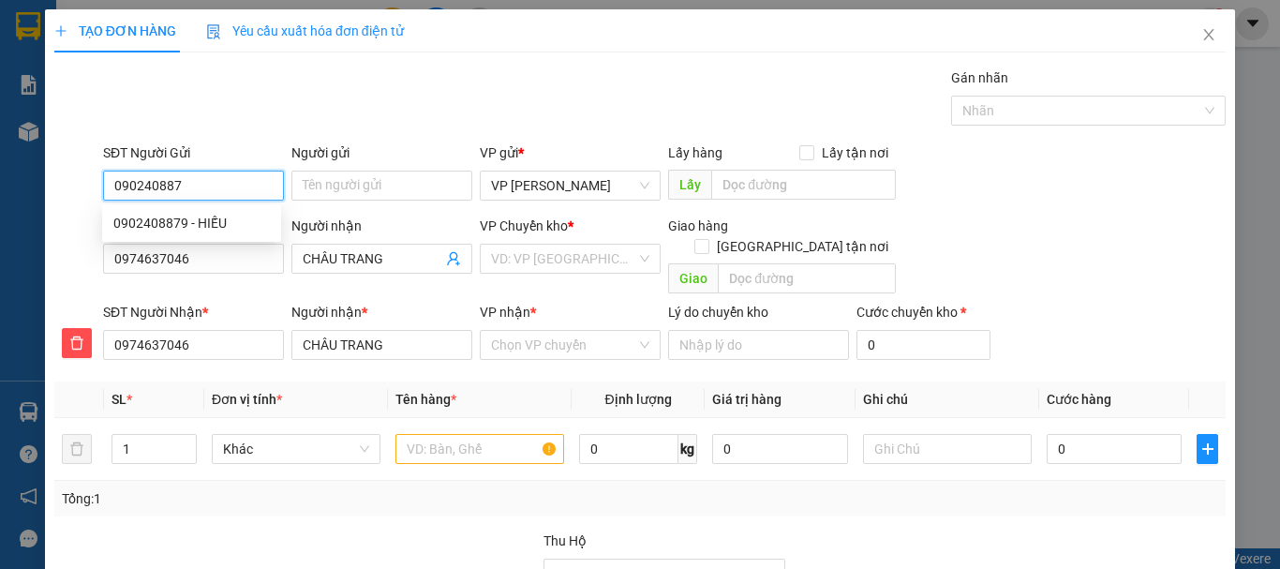
type input "0902408879"
drag, startPoint x: 229, startPoint y: 224, endPoint x: 263, endPoint y: 223, distance: 34.7
click at [230, 223] on div "0902408879 - HIẾU" at bounding box center [191, 223] width 156 height 21
type input "HIẾU"
type input "160.000"
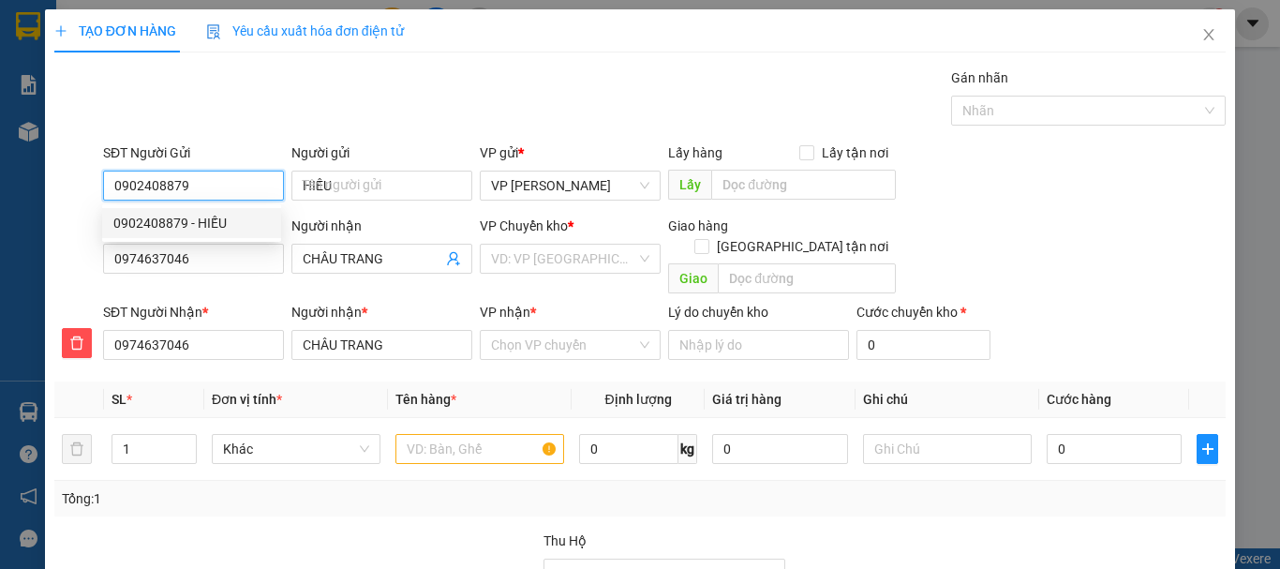
type input "160.000"
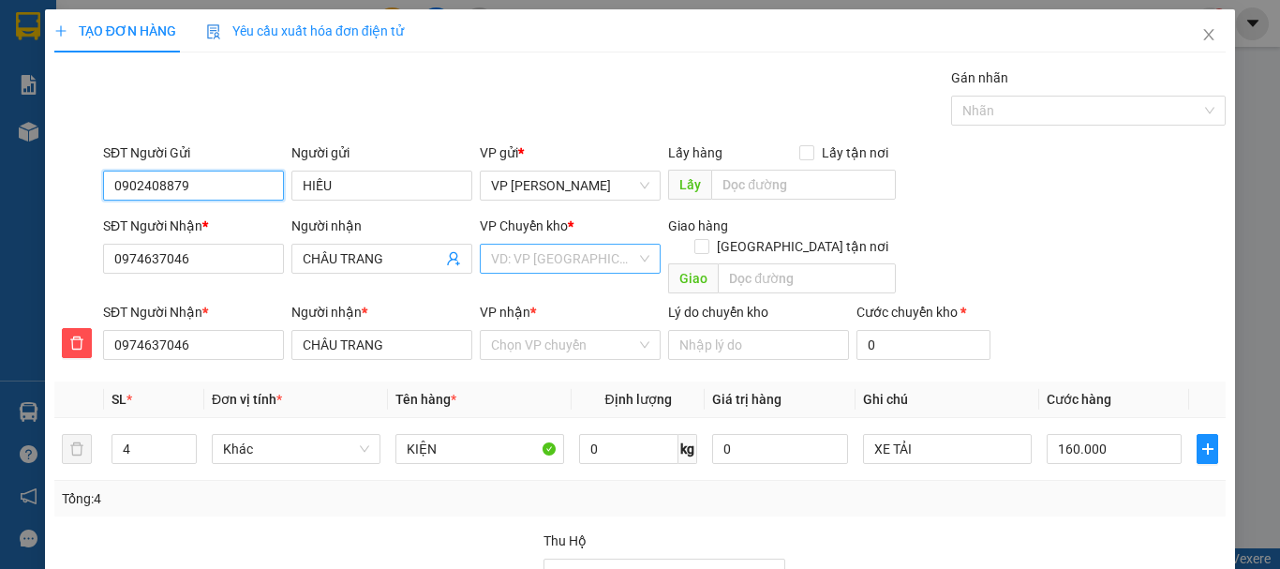
type input "0902408879"
click at [524, 249] on input "search" at bounding box center [563, 259] width 145 height 28
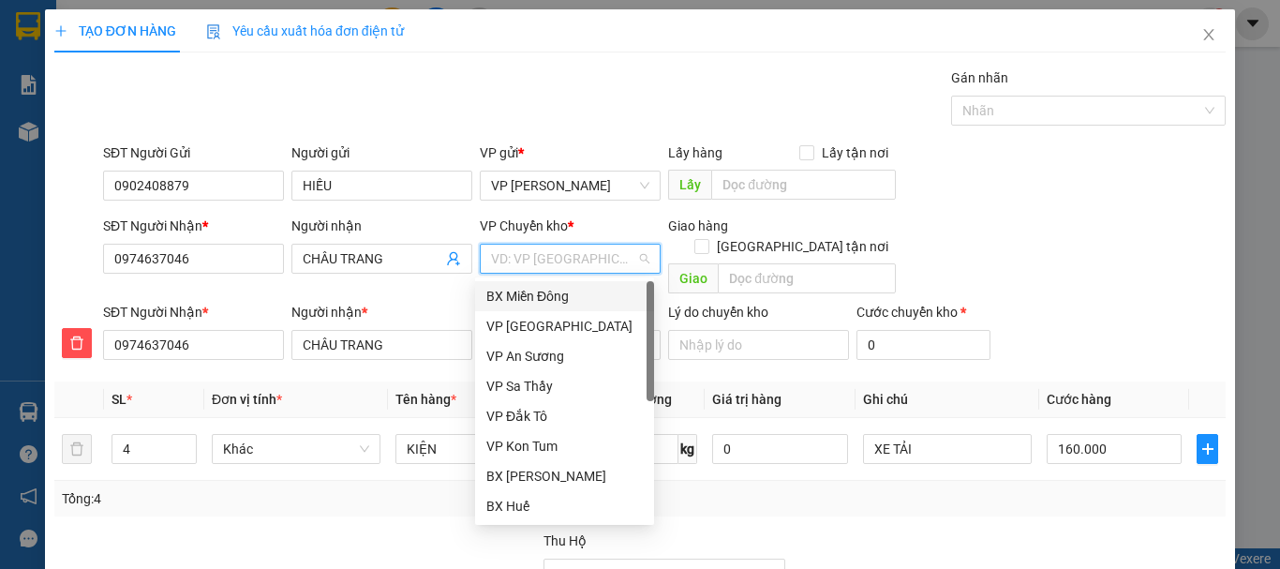
click at [529, 290] on div "BX Miền Đông" at bounding box center [564, 296] width 156 height 21
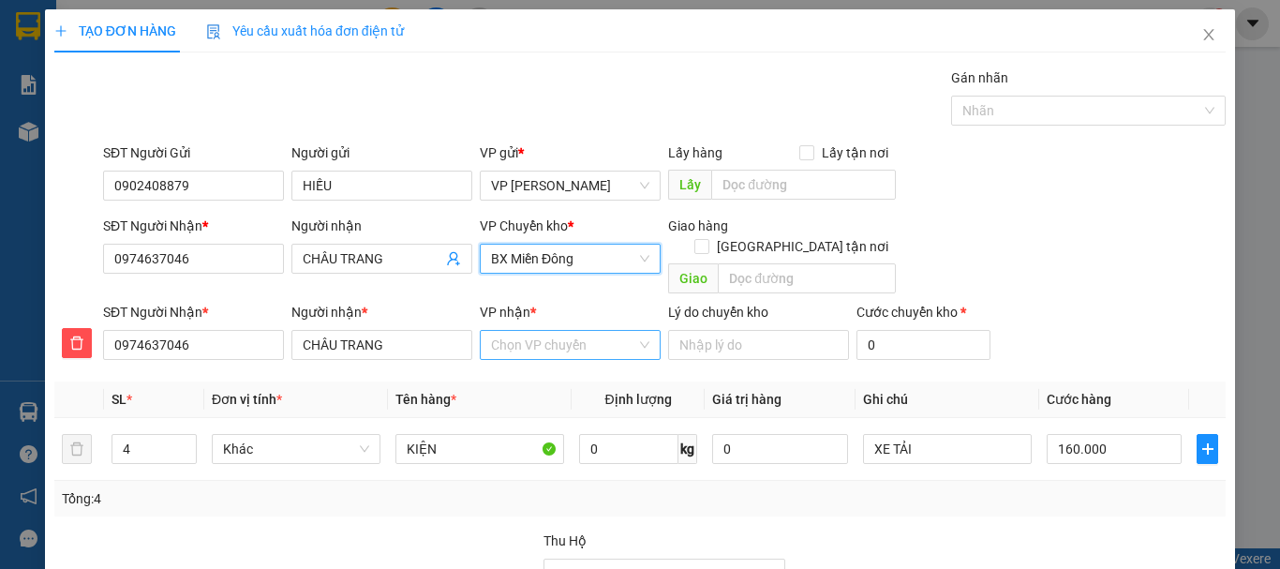
click at [528, 331] on input "VP nhận *" at bounding box center [563, 345] width 145 height 28
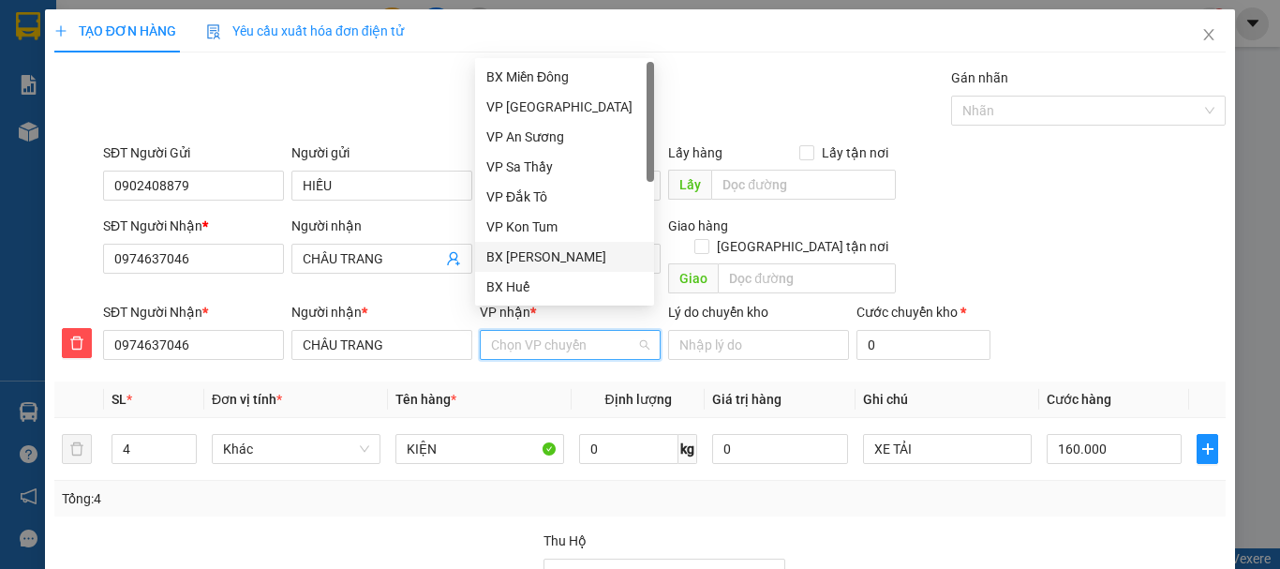
click at [547, 256] on div "BX [PERSON_NAME]" at bounding box center [564, 256] width 156 height 21
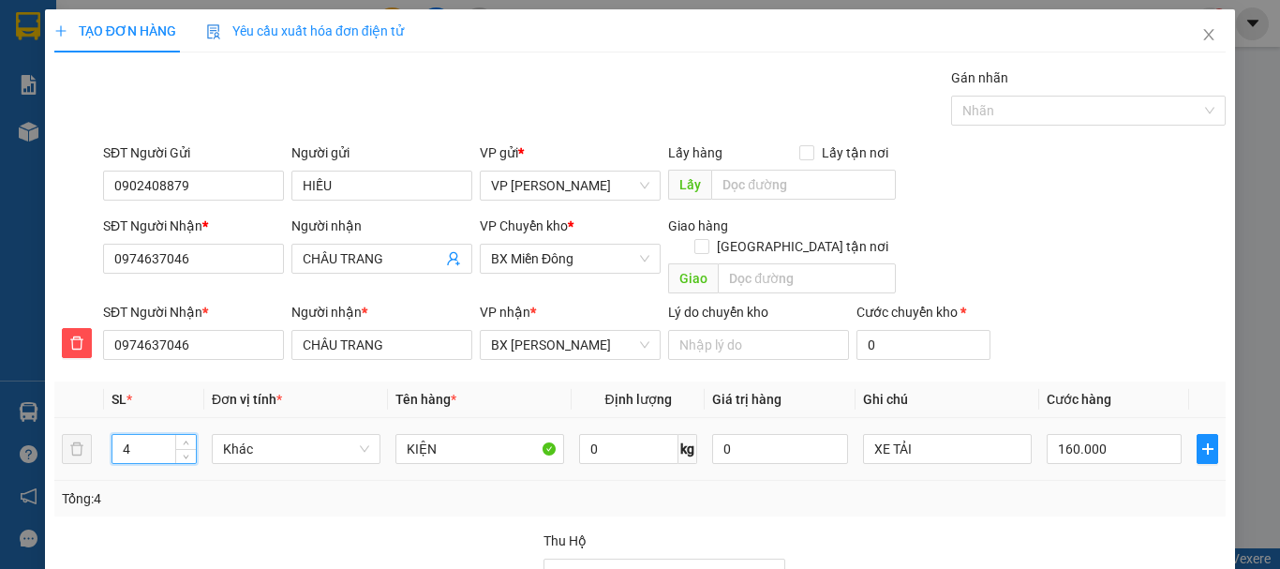
drag, startPoint x: 121, startPoint y: 427, endPoint x: 141, endPoint y: 427, distance: 20.6
click at [141, 435] on input "4" at bounding box center [153, 449] width 83 height 28
type input "2"
type input "7"
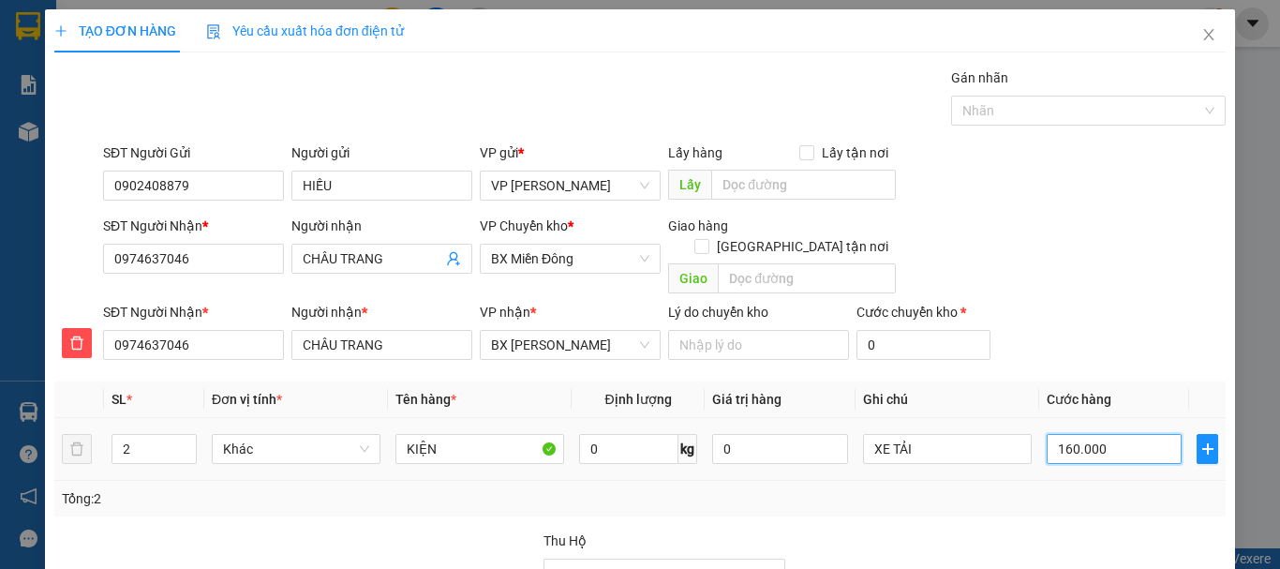
type input "7"
type input "70"
drag, startPoint x: 1060, startPoint y: 235, endPoint x: 1037, endPoint y: 235, distance: 22.5
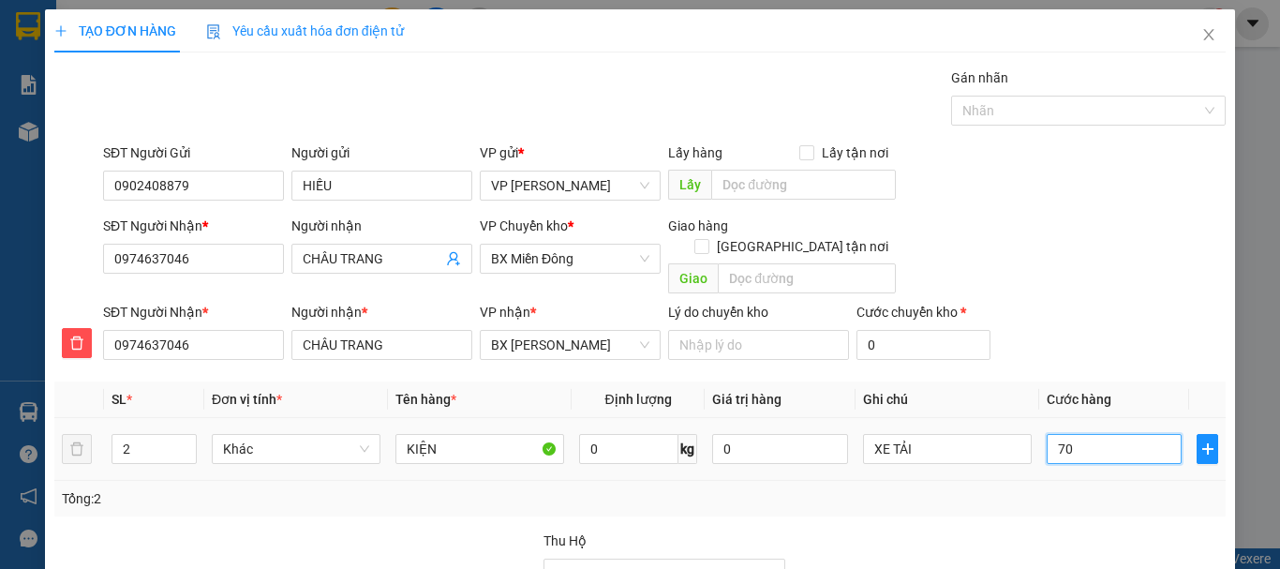
click at [1047, 434] on input "70" at bounding box center [1114, 449] width 135 height 30
drag, startPoint x: 1144, startPoint y: 517, endPoint x: 1114, endPoint y: 461, distance: 63.7
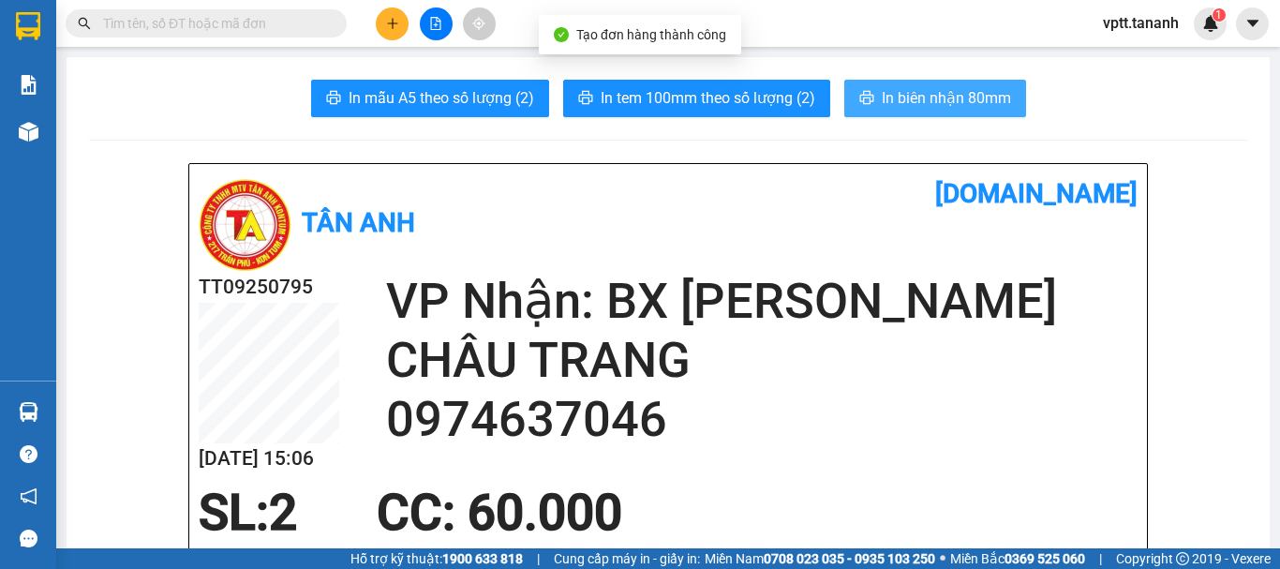
click at [886, 92] on span "In biên nhận 80mm" at bounding box center [946, 97] width 129 height 23
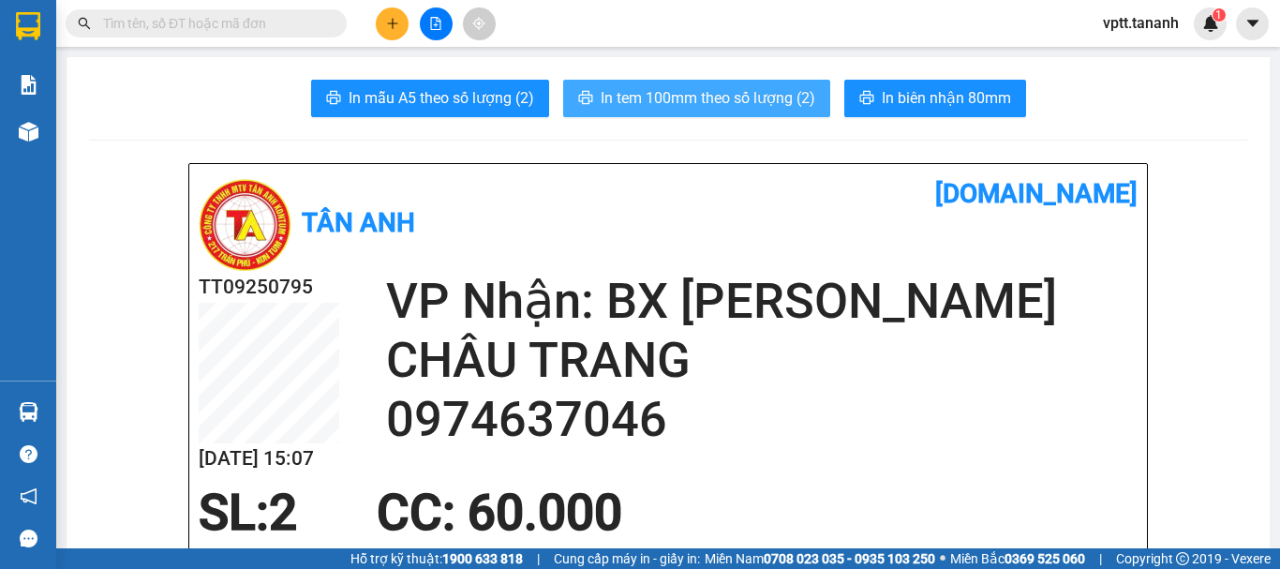
click at [750, 93] on span "In tem 100mm theo số lượng (2)" at bounding box center [708, 97] width 215 height 23
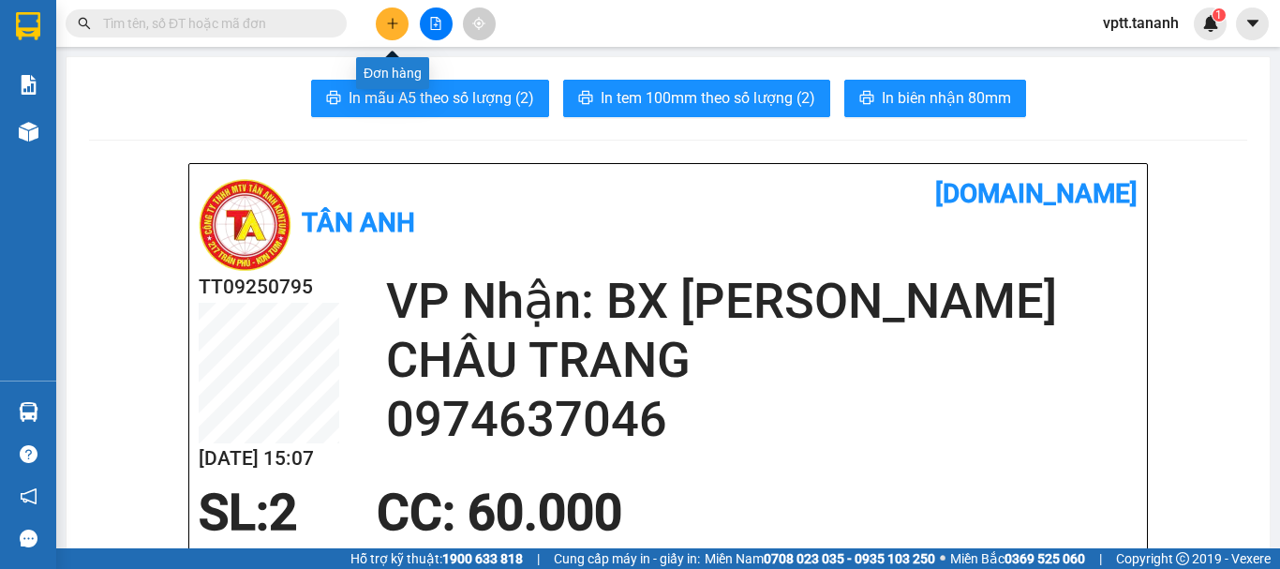
click at [398, 29] on button at bounding box center [392, 23] width 33 height 33
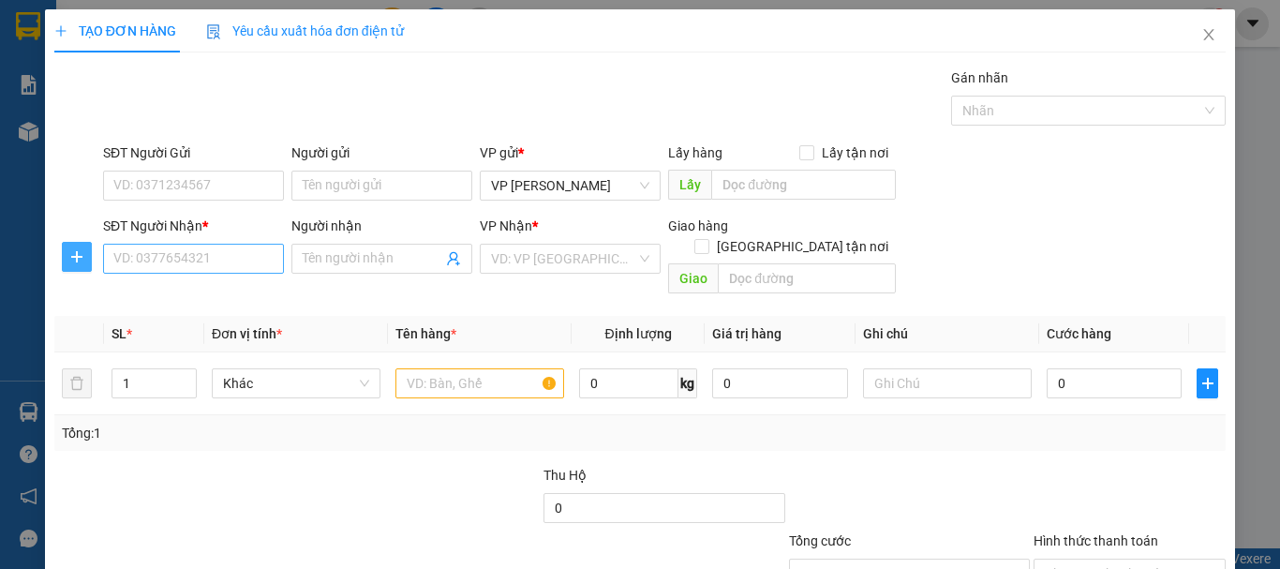
click at [79, 257] on icon "plus" at bounding box center [76, 256] width 11 height 1
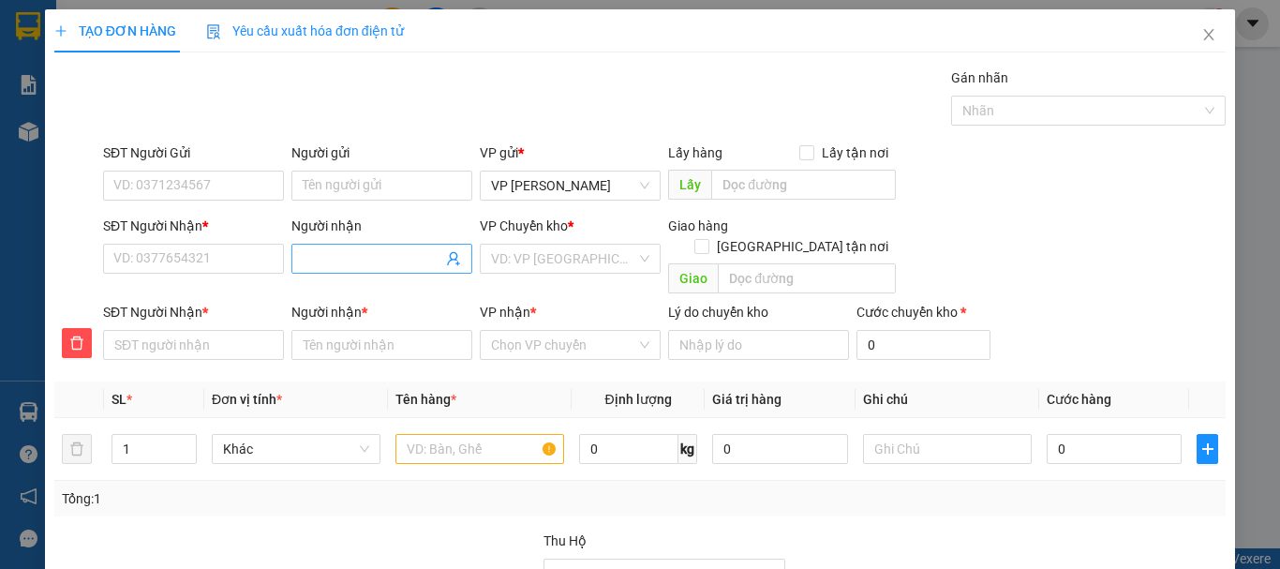
click at [348, 261] on input "Người nhận" at bounding box center [373, 258] width 140 height 21
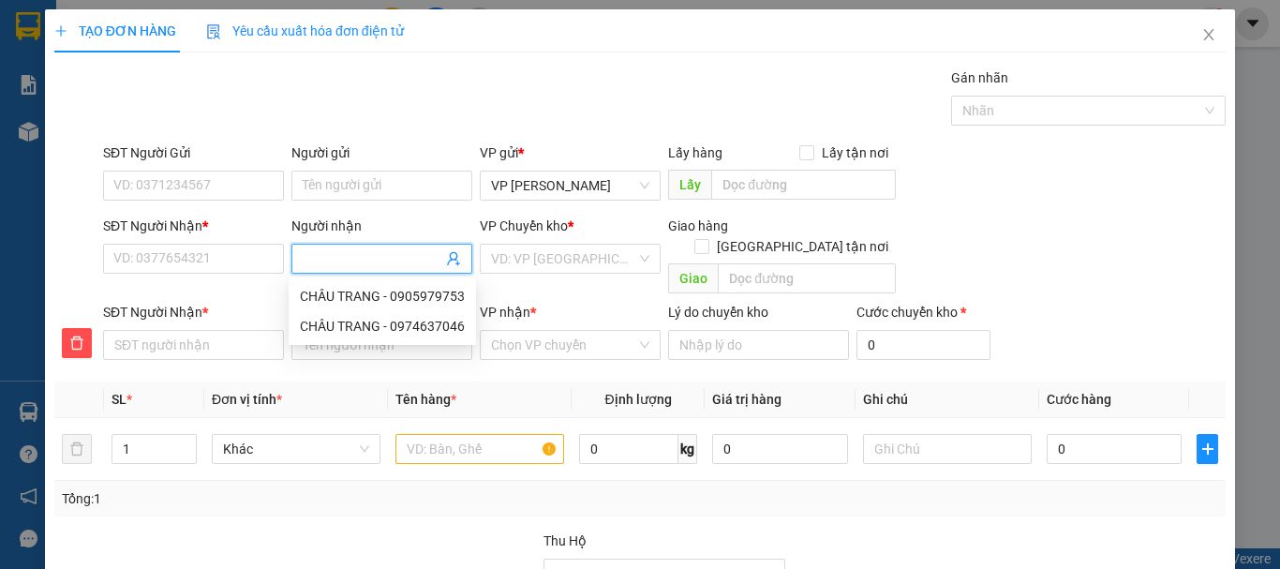
type input "A"
type input "AN"
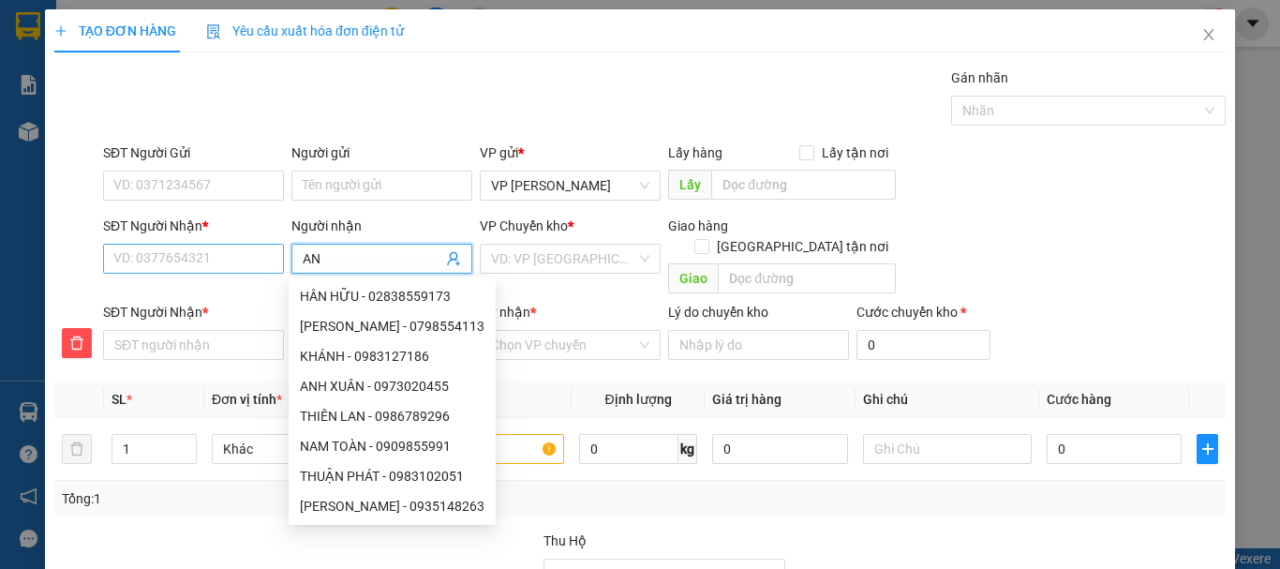
type input "AN"
drag, startPoint x: 167, startPoint y: 266, endPoint x: 218, endPoint y: 252, distance: 53.4
click at [167, 265] on input "SĐT Người Nhận *" at bounding box center [193, 259] width 181 height 30
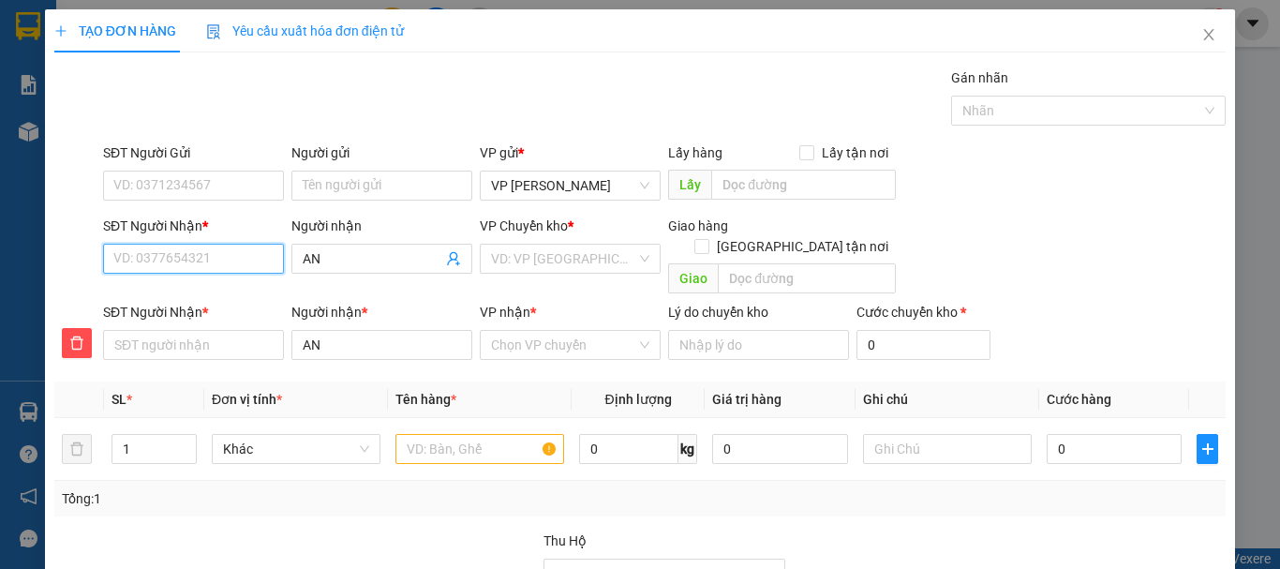
type input "0"
type input "09"
type input "096"
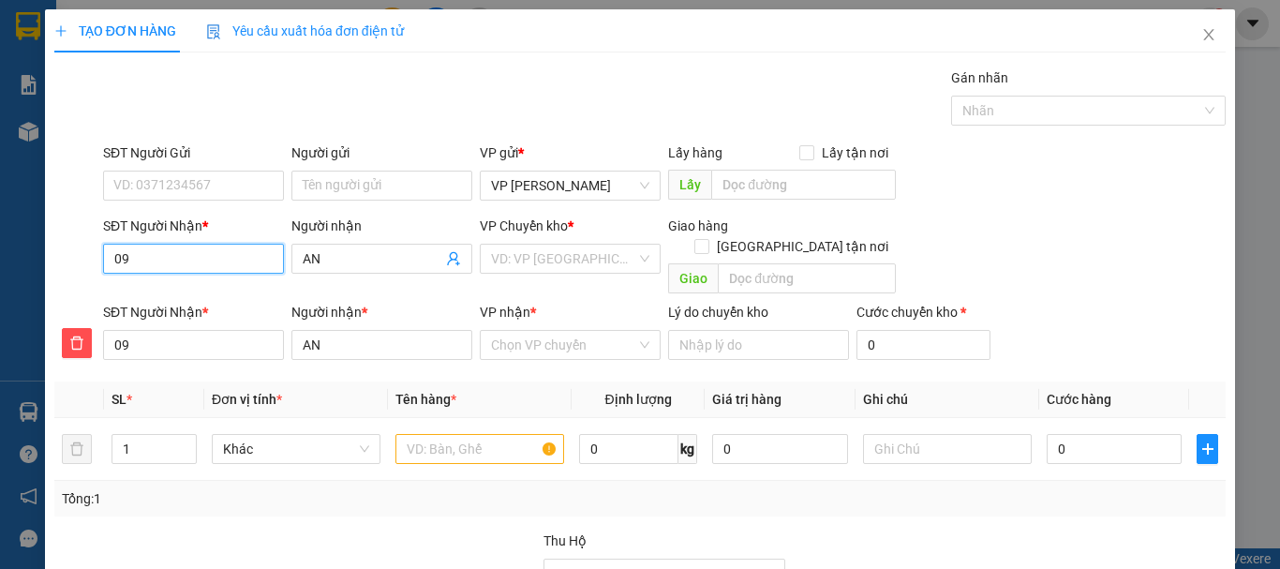
type input "096"
type input "0965"
type input "09655"
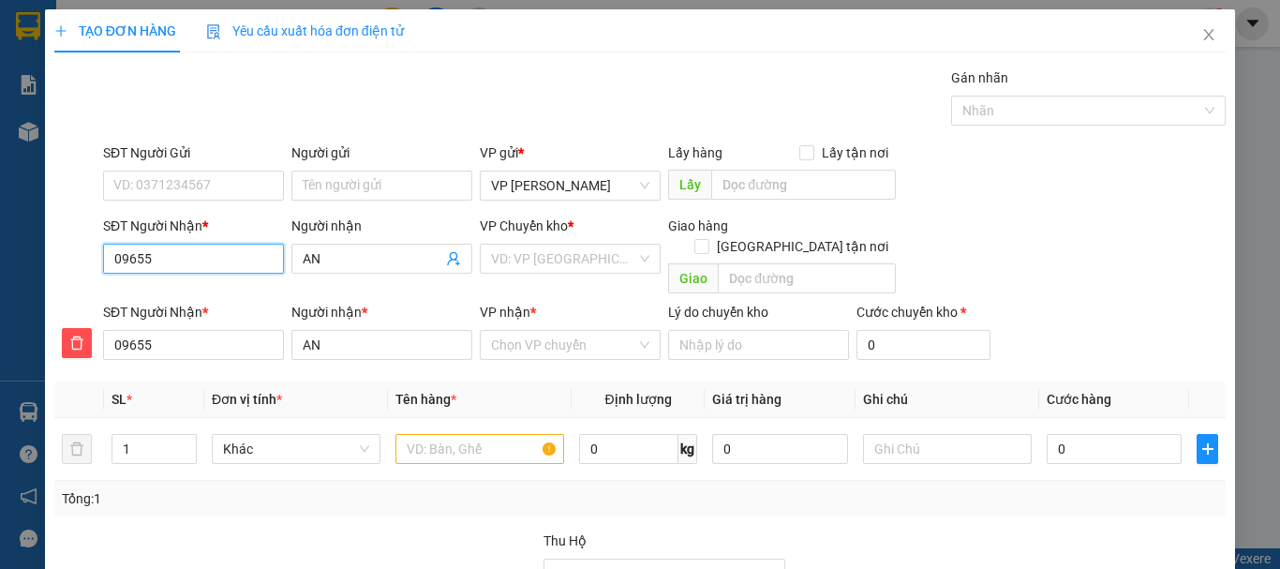
type input "096557"
type input "0965575"
type input "09655754"
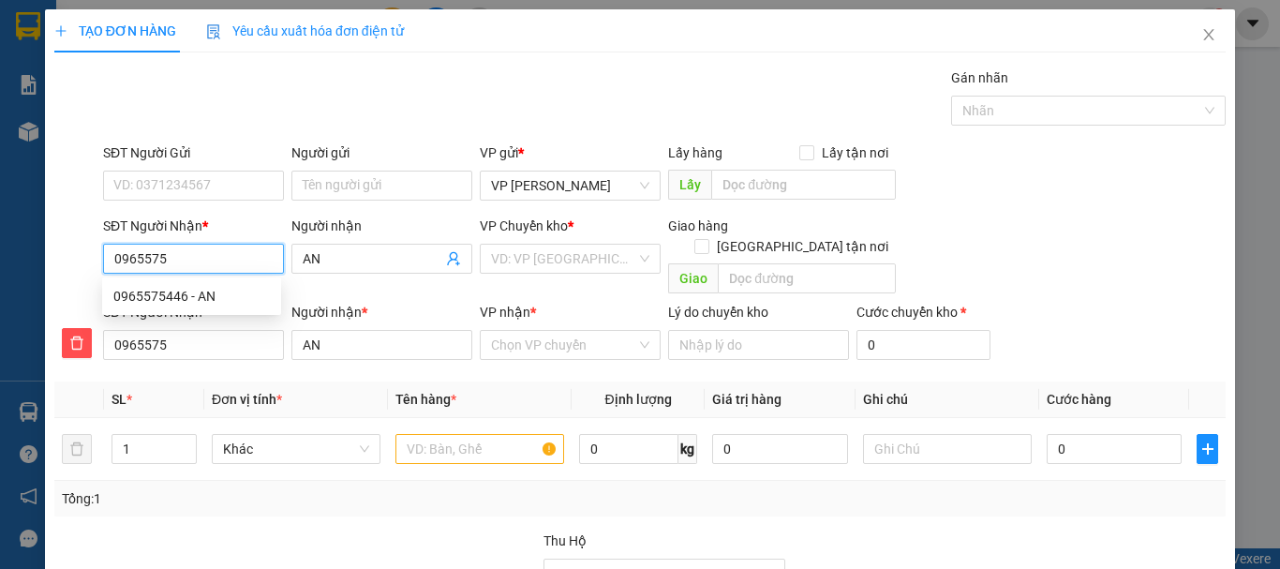
type input "09655754"
type input "096557544"
type input "0965575446"
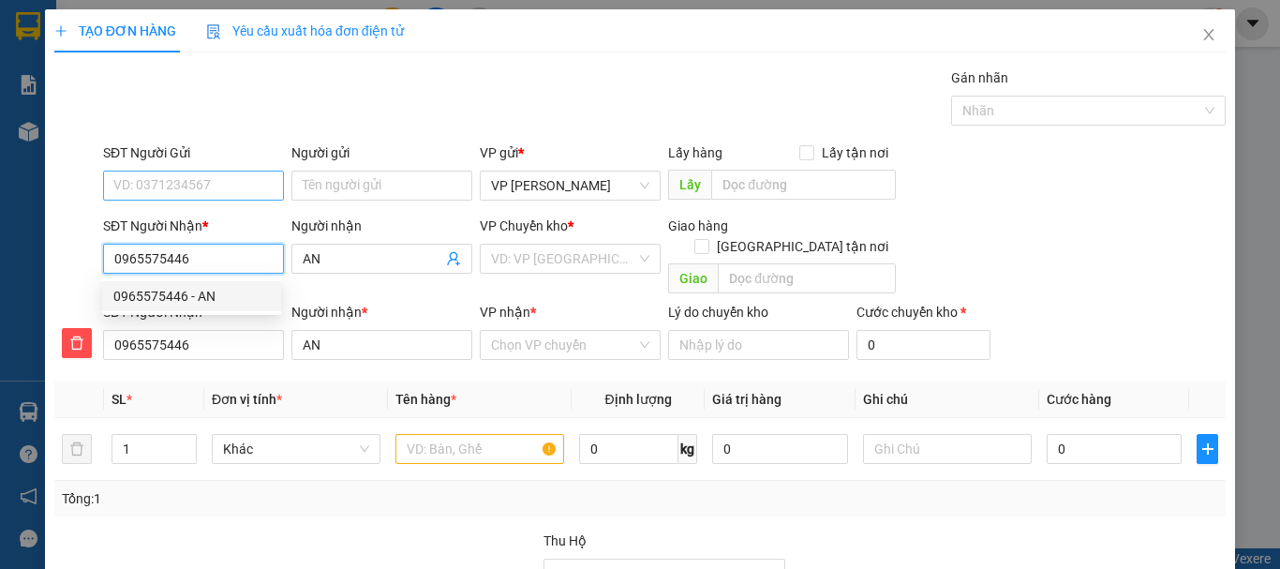
type input "0965575446"
click at [169, 184] on input "SĐT Người Gửi" at bounding box center [193, 186] width 181 height 30
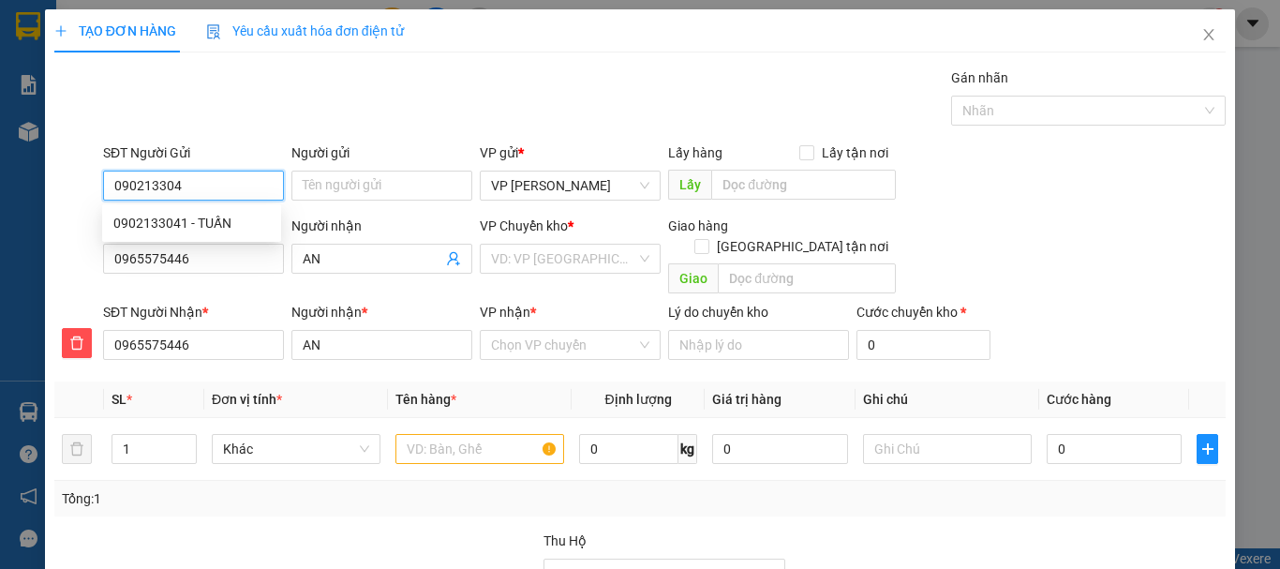
type input "0902133041"
drag, startPoint x: 188, startPoint y: 222, endPoint x: 309, endPoint y: 243, distance: 122.6
click at [190, 222] on div "0902133041 - TUẤN" at bounding box center [191, 223] width 156 height 21
type input "TUẤN"
type input "50.000"
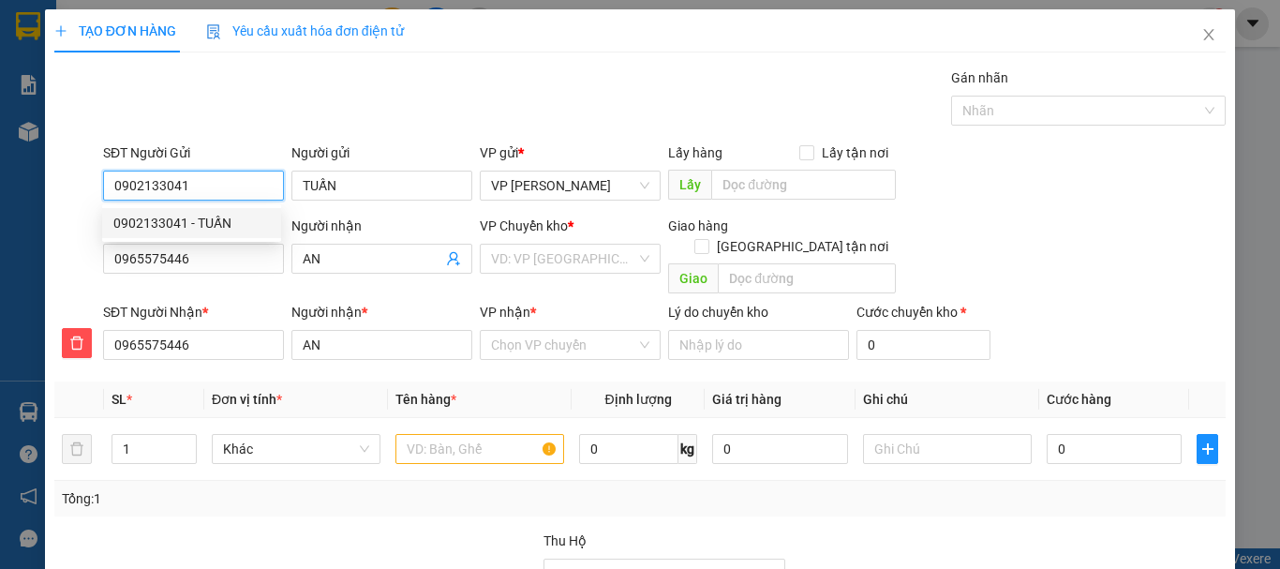
type input "50.000"
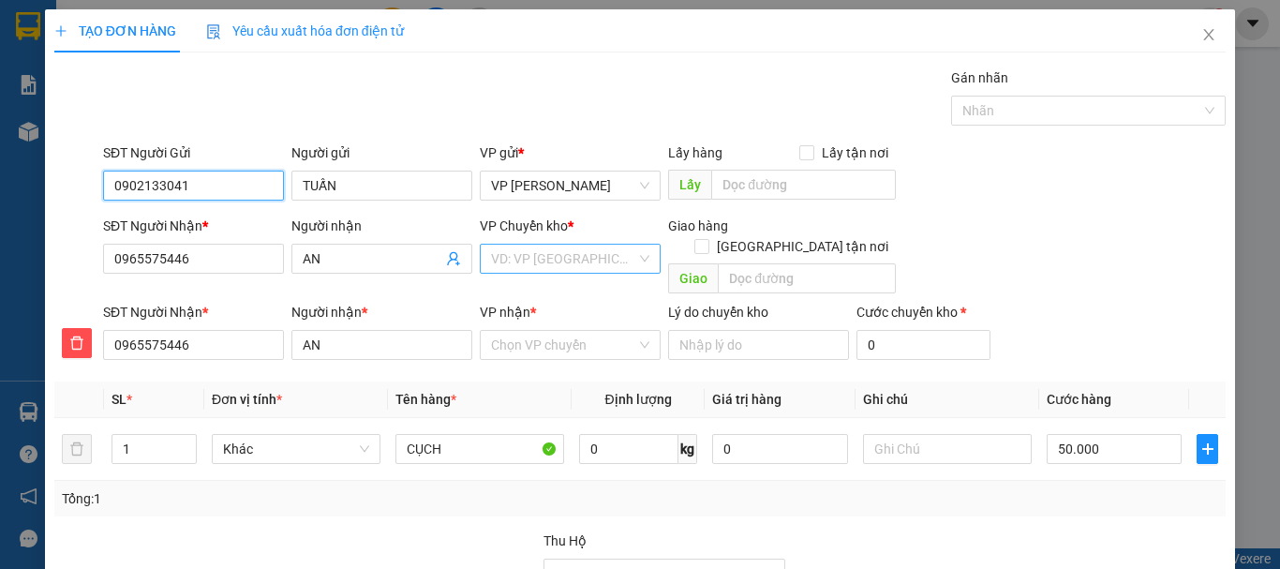
type input "0902133041"
click at [520, 262] on input "search" at bounding box center [563, 259] width 145 height 28
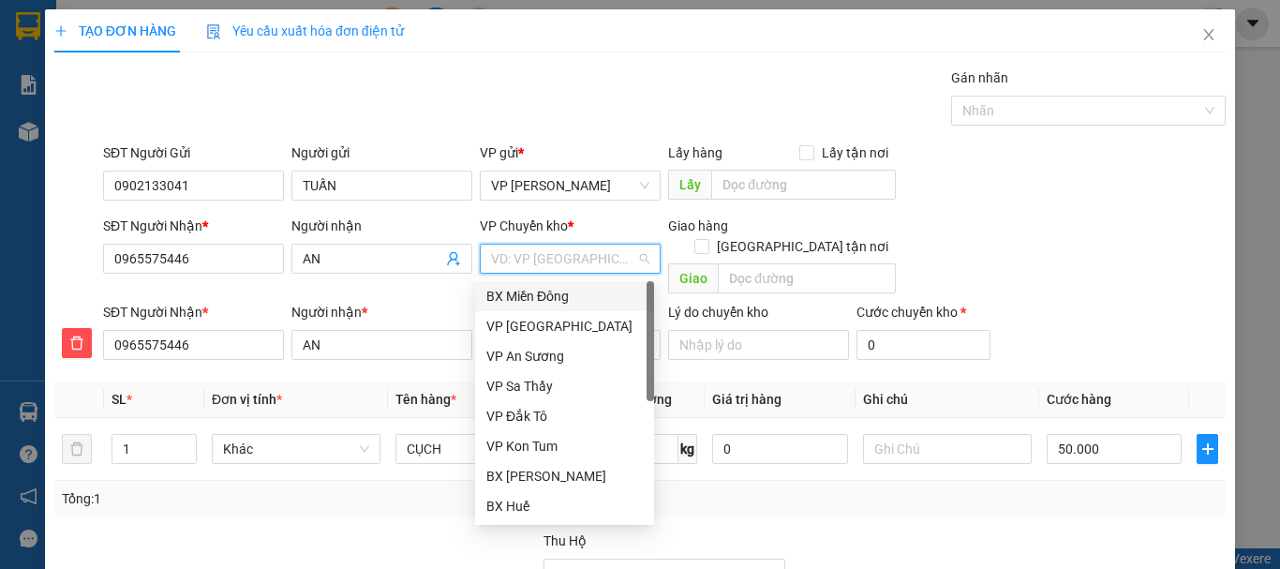
click at [547, 295] on div "BX Miền Đông" at bounding box center [564, 296] width 156 height 21
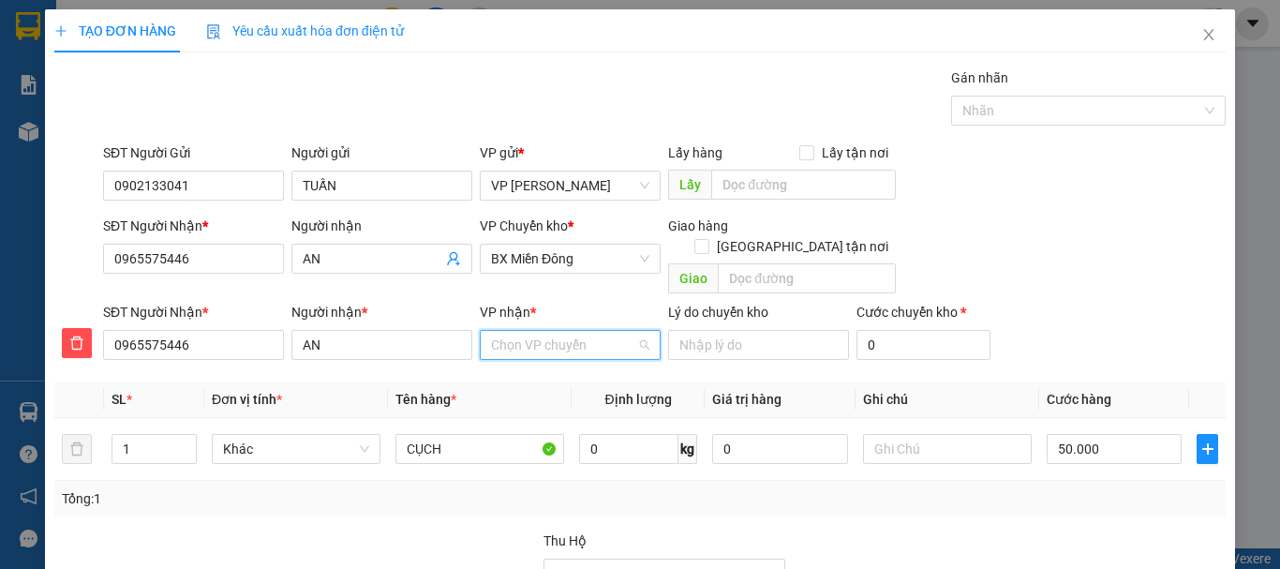
click at [541, 331] on input "VP nhận *" at bounding box center [563, 345] width 145 height 28
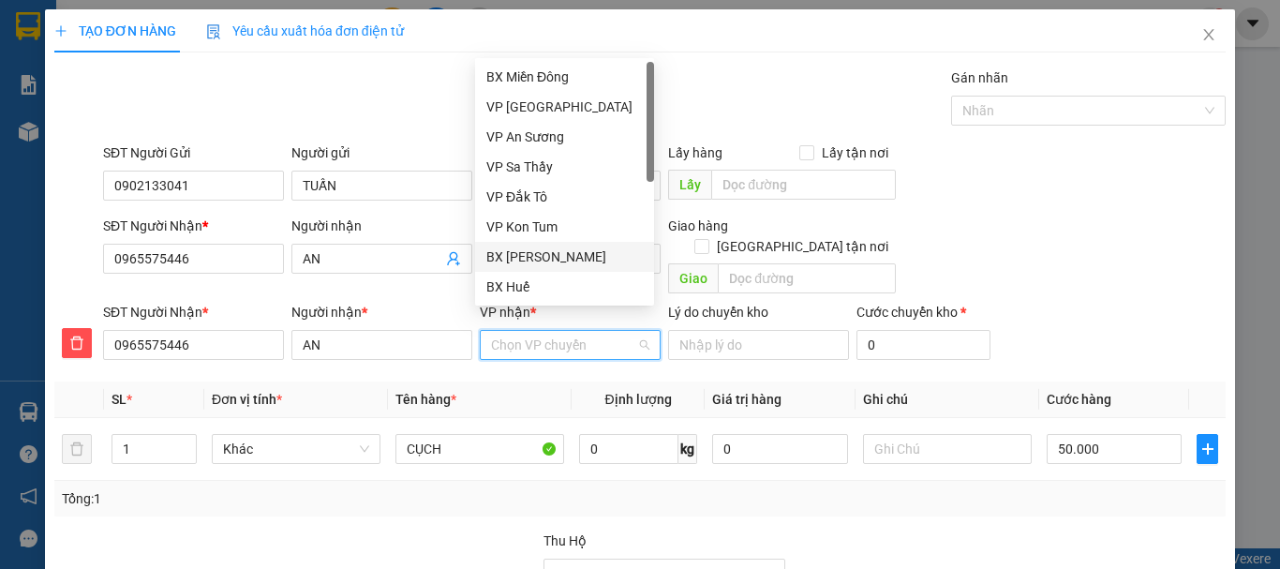
click at [557, 252] on div "BX [PERSON_NAME]" at bounding box center [564, 256] width 156 height 21
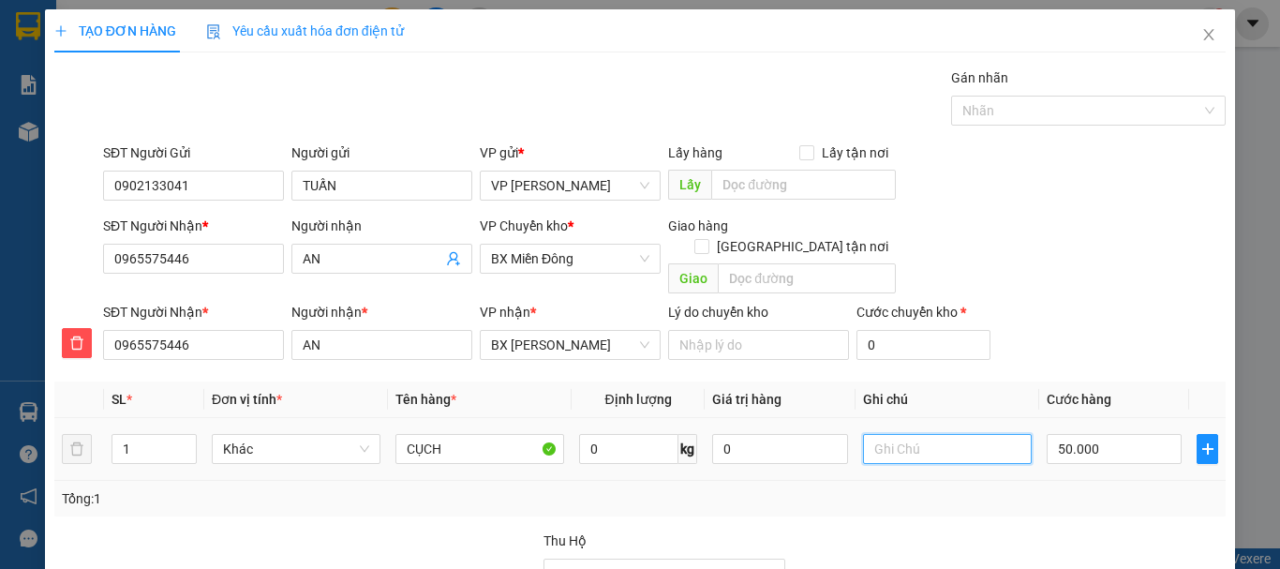
click at [906, 434] on input "text" at bounding box center [947, 449] width 169 height 30
type input "CHIỀU MAI VỀ"
type input "5"
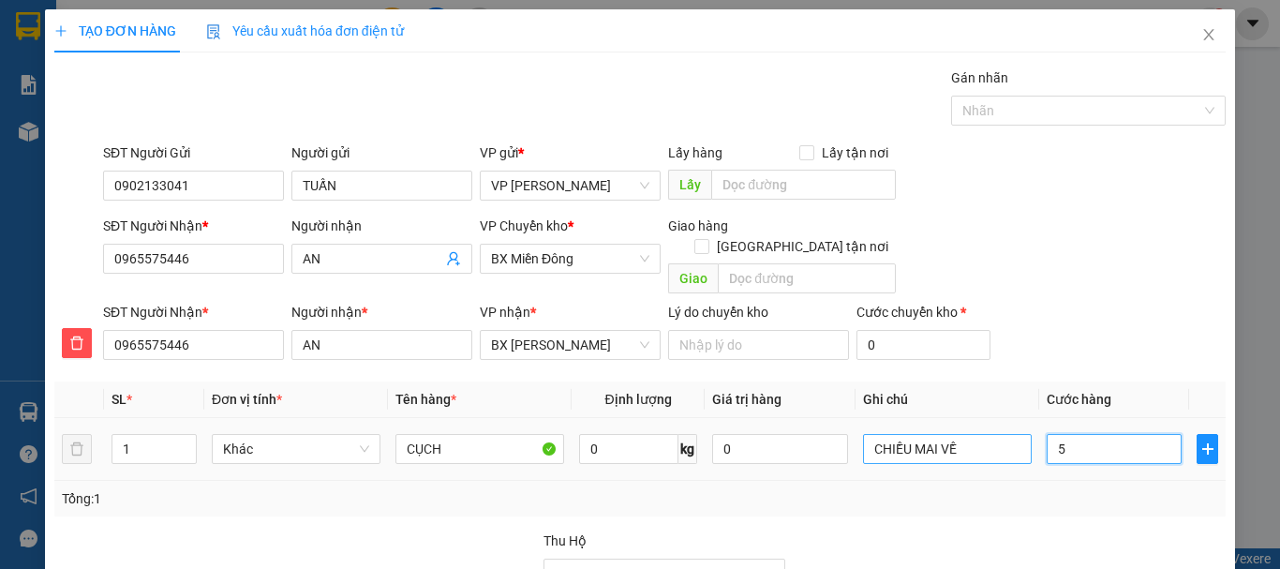
type input "50"
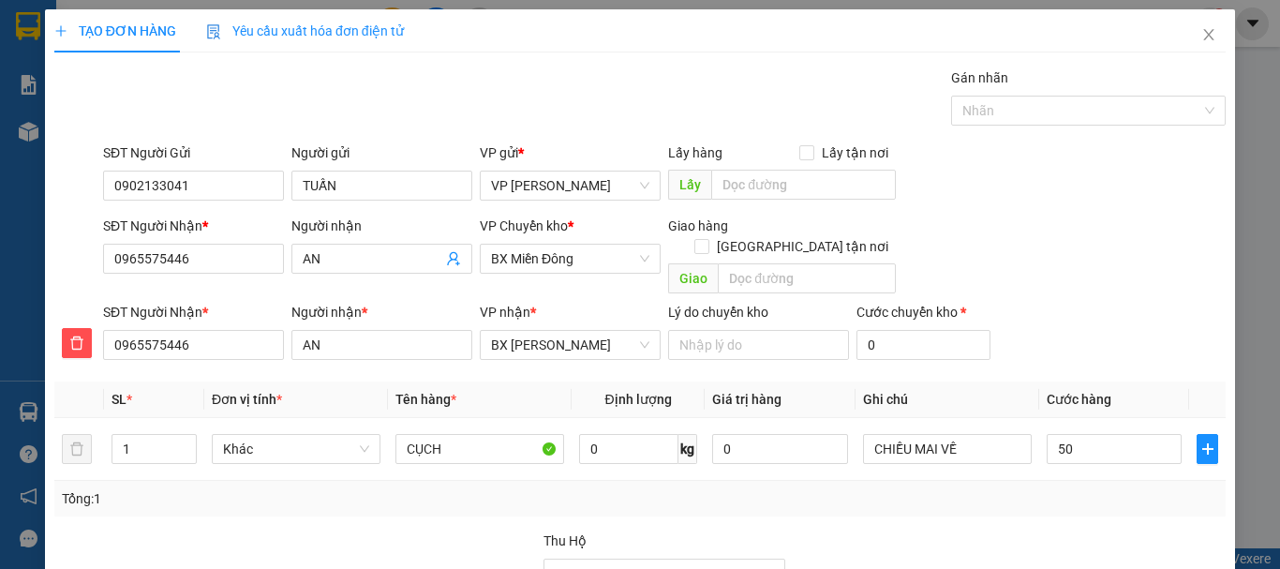
type input "50.000"
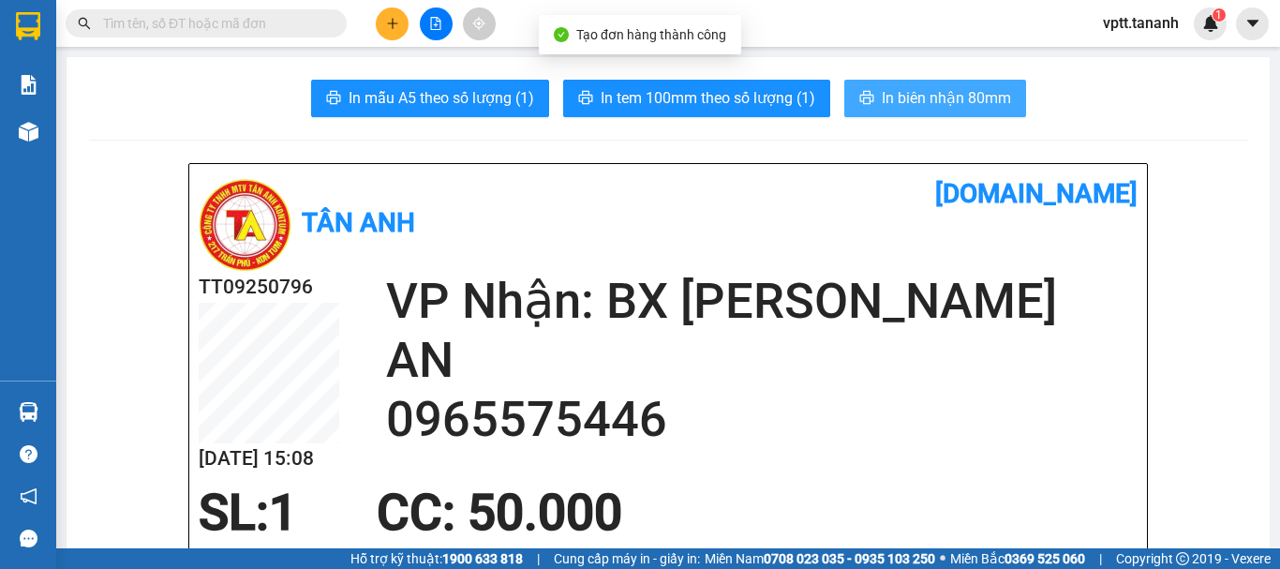
click at [934, 103] on span "In biên nhận 80mm" at bounding box center [946, 97] width 129 height 23
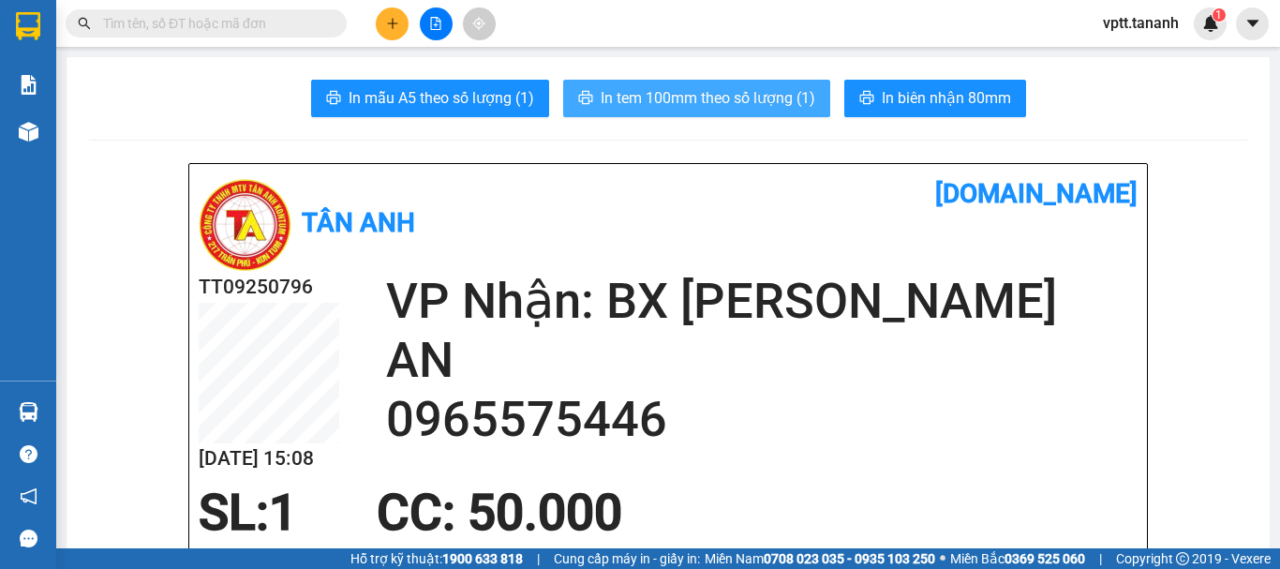
click at [798, 92] on span "In tem 100mm theo số lượng (1)" at bounding box center [708, 97] width 215 height 23
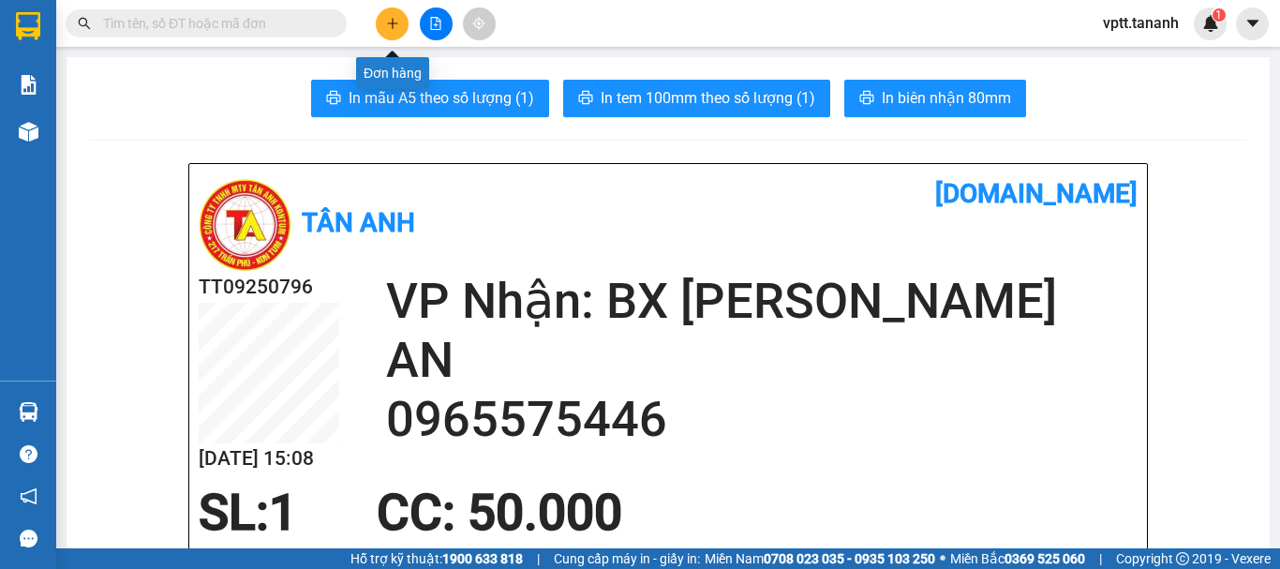
click at [395, 16] on button at bounding box center [392, 23] width 33 height 33
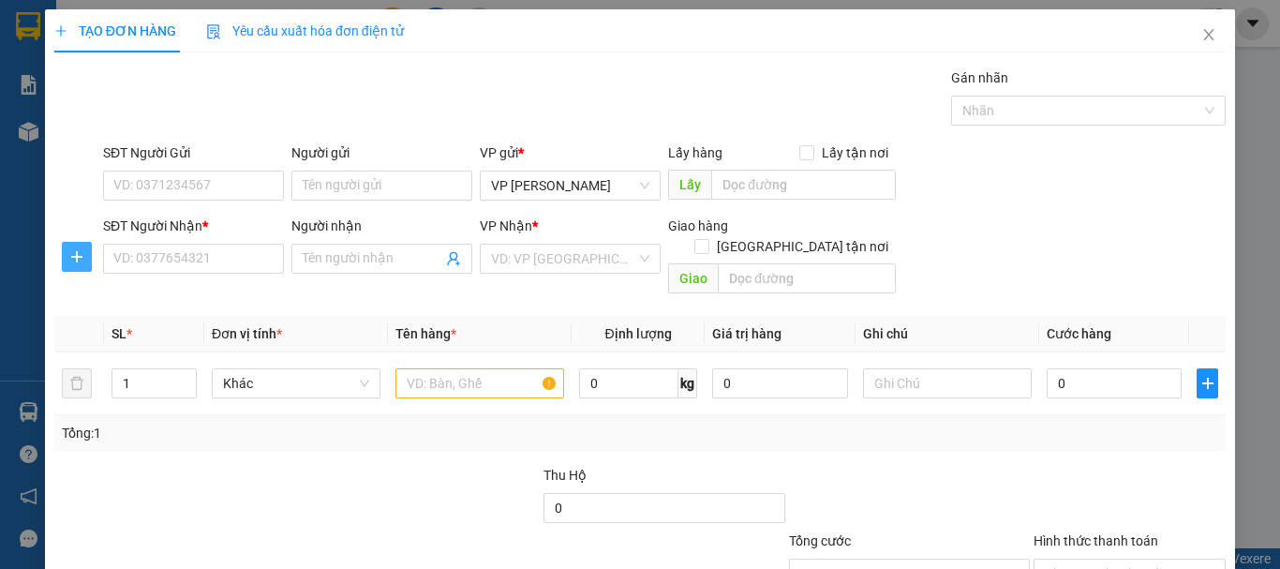
click at [65, 255] on span "plus" at bounding box center [77, 256] width 28 height 15
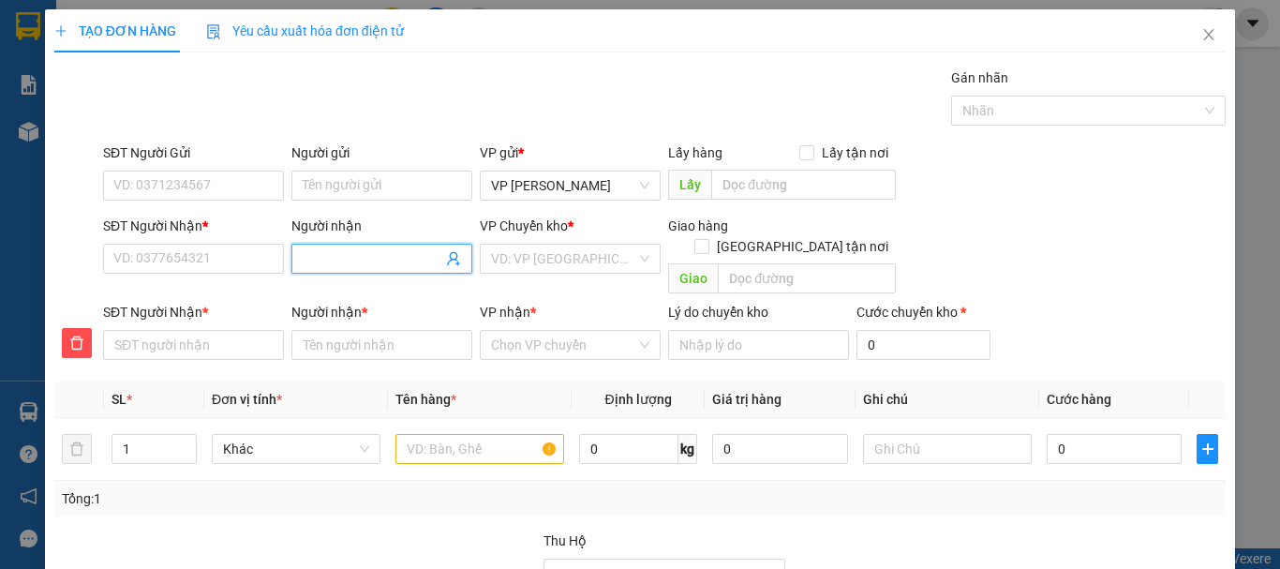
click at [317, 254] on input "Người nhận" at bounding box center [373, 258] width 140 height 21
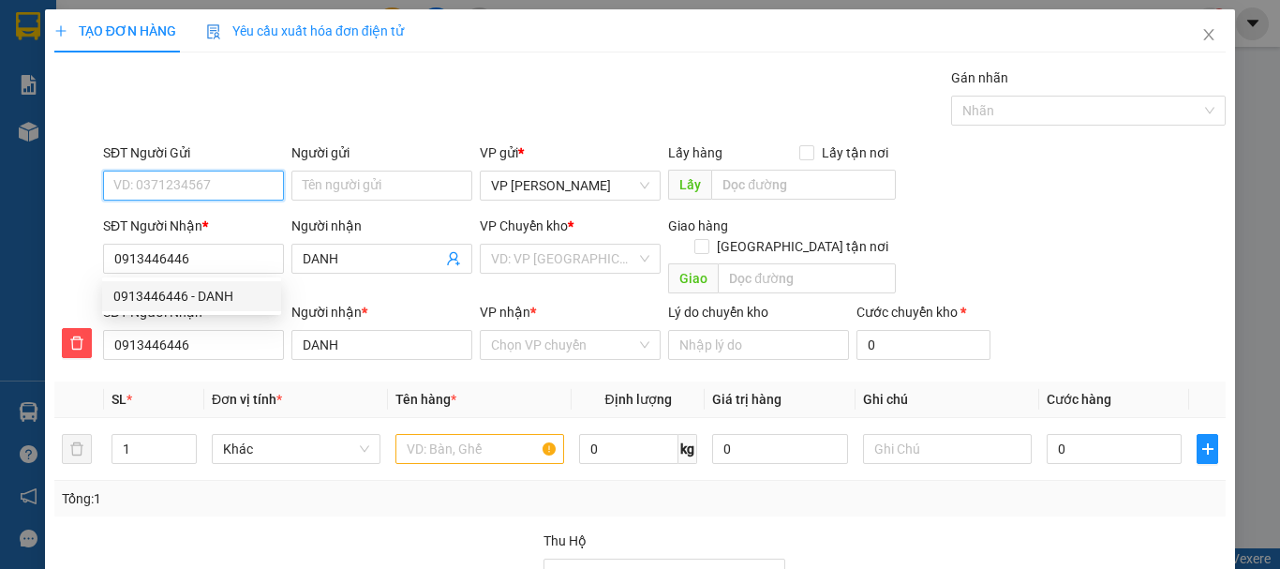
drag, startPoint x: 141, startPoint y: 183, endPoint x: 157, endPoint y: 186, distance: 17.1
click at [141, 184] on input "SĐT Người Gửi" at bounding box center [193, 186] width 181 height 30
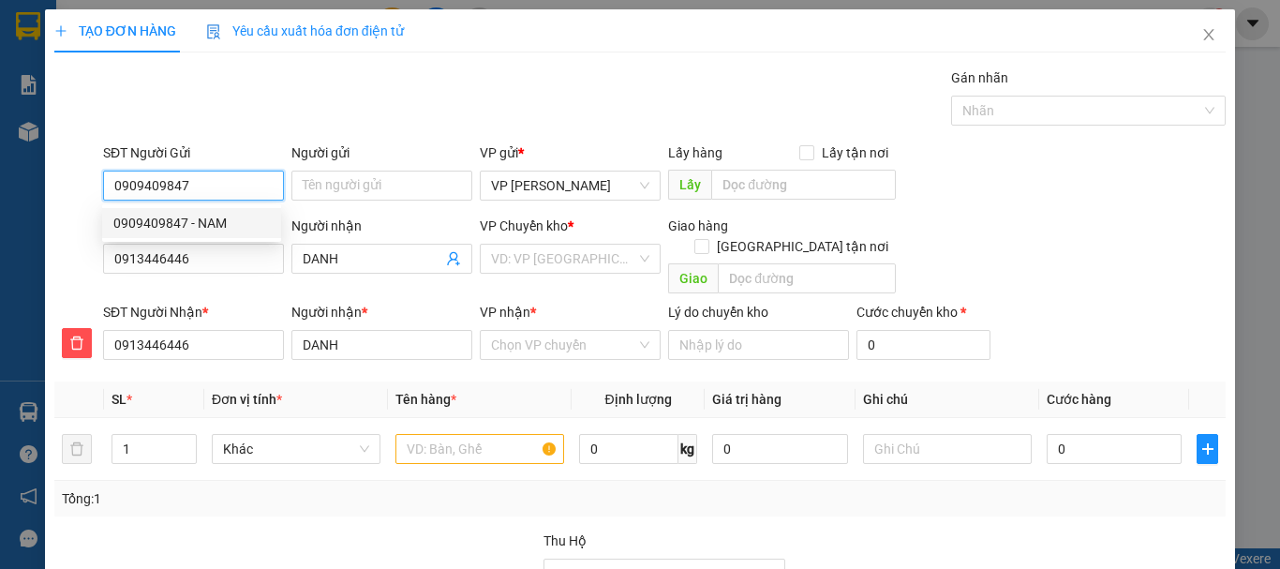
click at [217, 218] on div "0909409847 - NAM" at bounding box center [191, 223] width 156 height 21
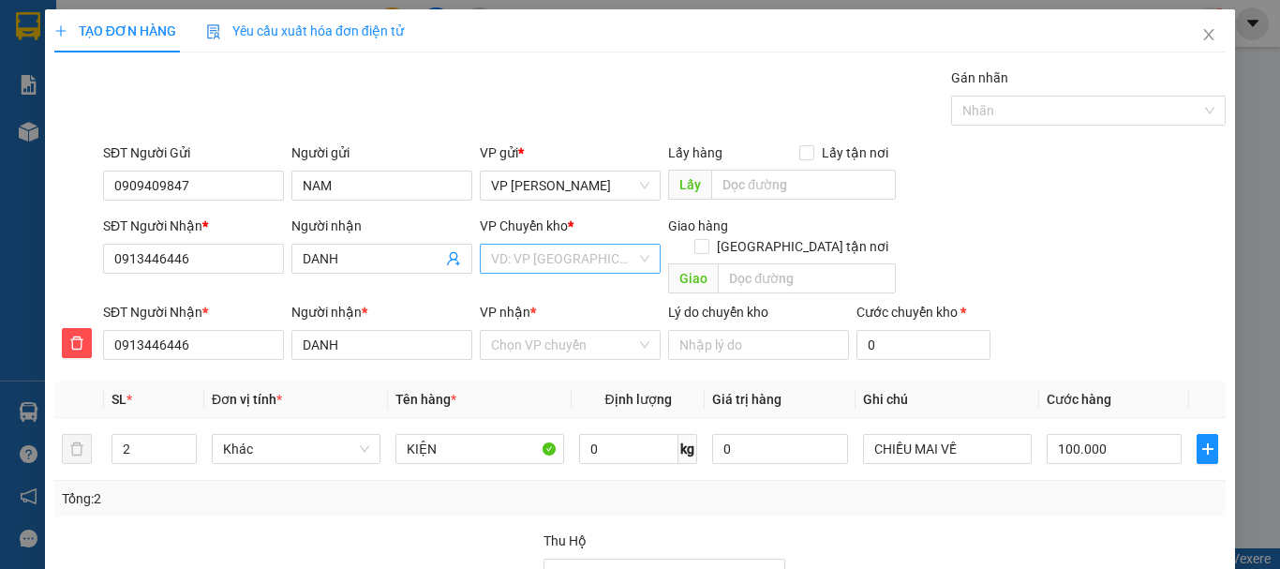
click at [553, 252] on input "search" at bounding box center [563, 259] width 145 height 28
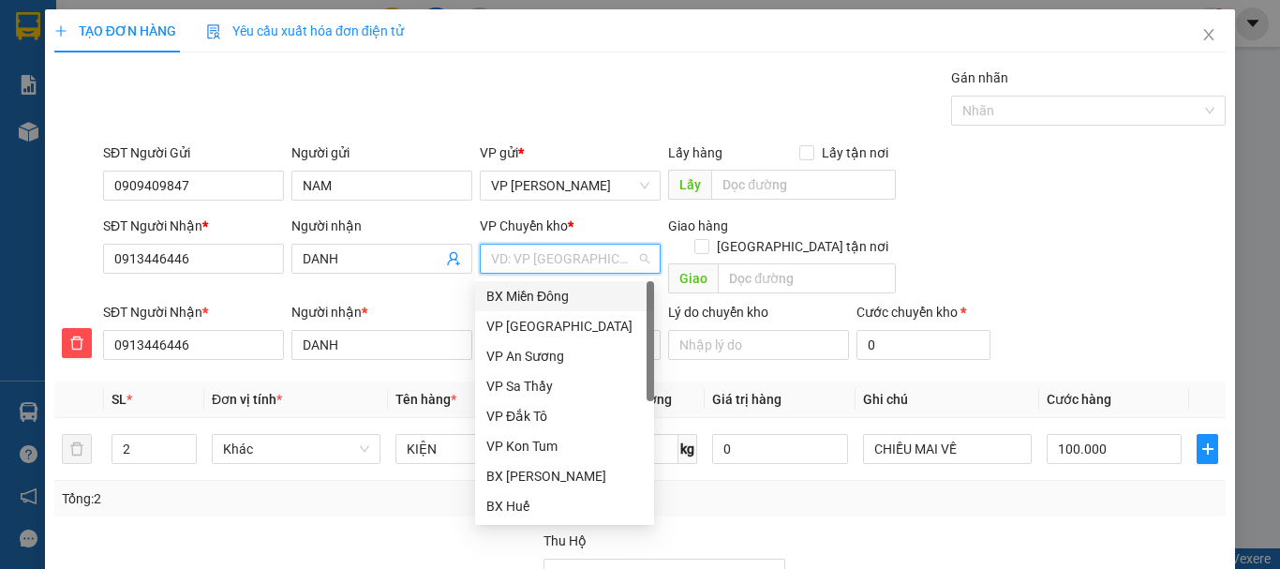
click at [537, 298] on div "BX Miền Đông" at bounding box center [564, 296] width 156 height 21
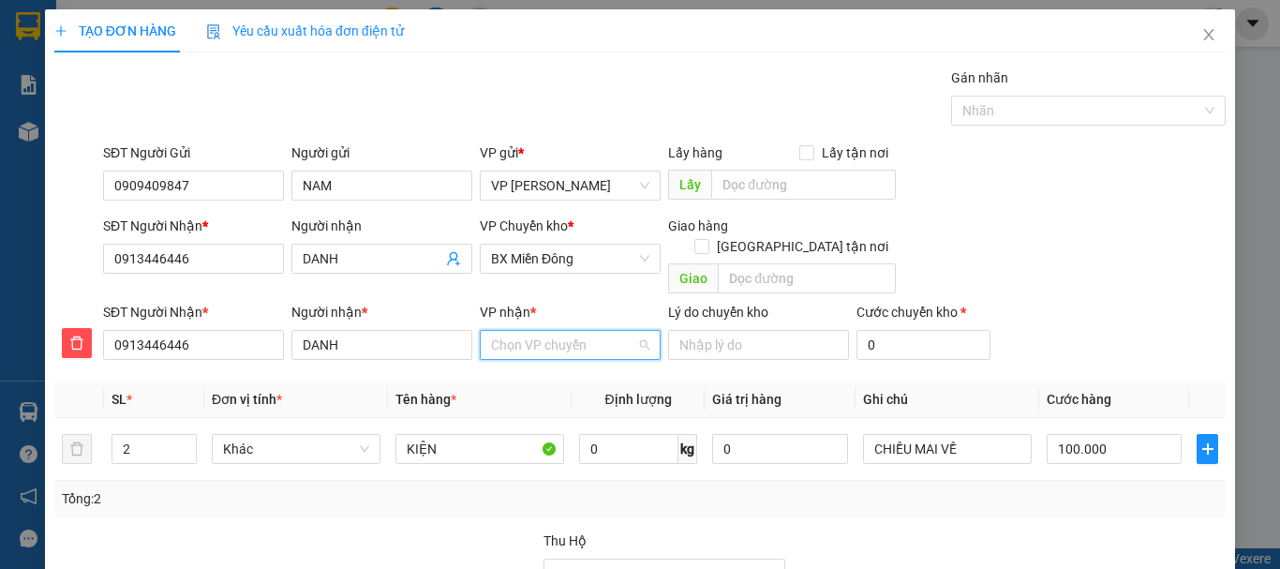
click at [531, 331] on input "VP nhận *" at bounding box center [563, 345] width 145 height 28
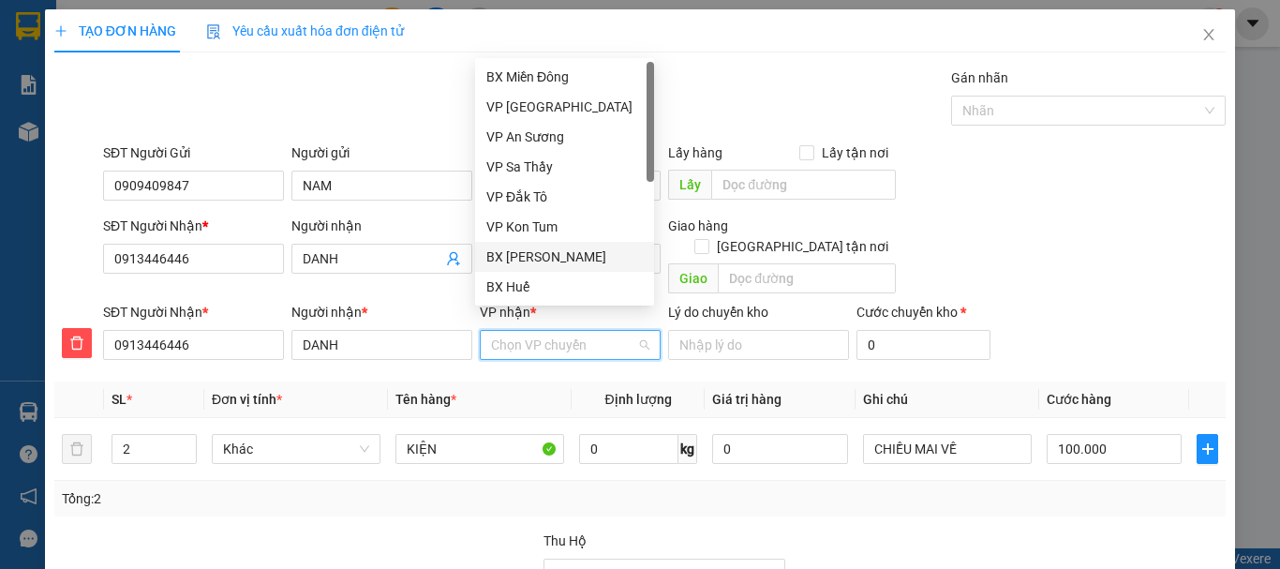
click at [548, 258] on div "BX [PERSON_NAME]" at bounding box center [564, 256] width 156 height 21
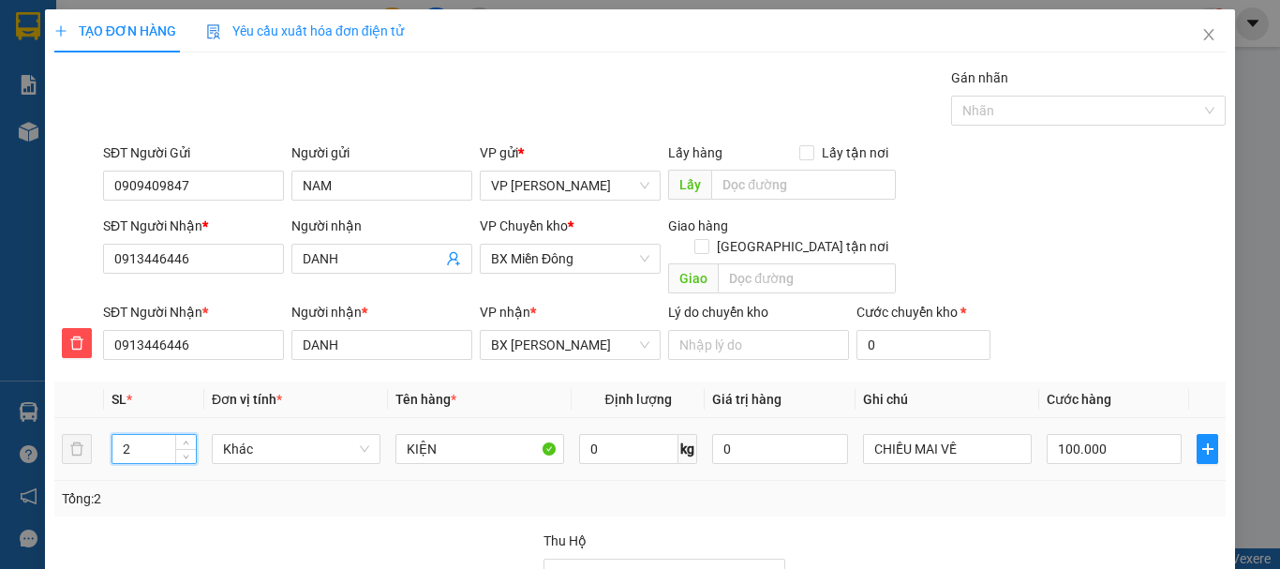
drag, startPoint x: 114, startPoint y: 428, endPoint x: 142, endPoint y: 431, distance: 28.2
click at [142, 435] on input "2" at bounding box center [153, 449] width 83 height 28
click at [1078, 434] on input "100.000" at bounding box center [1114, 449] width 135 height 30
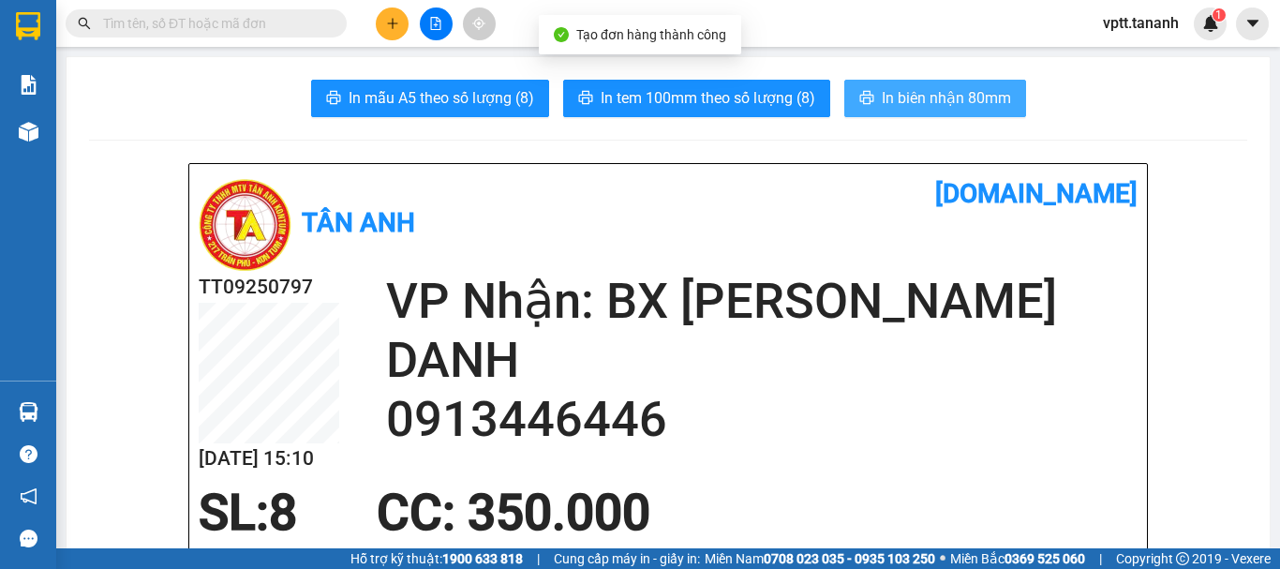
click at [902, 96] on span "In biên nhận 80mm" at bounding box center [946, 97] width 129 height 23
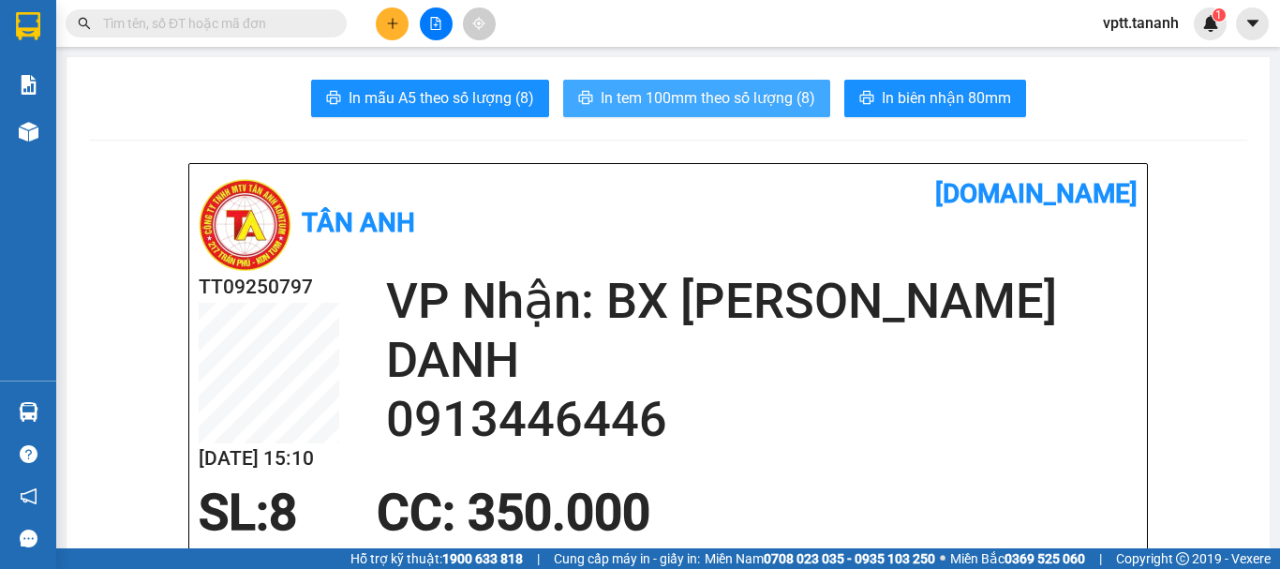
click at [778, 99] on span "In tem 100mm theo số lượng (8)" at bounding box center [708, 97] width 215 height 23
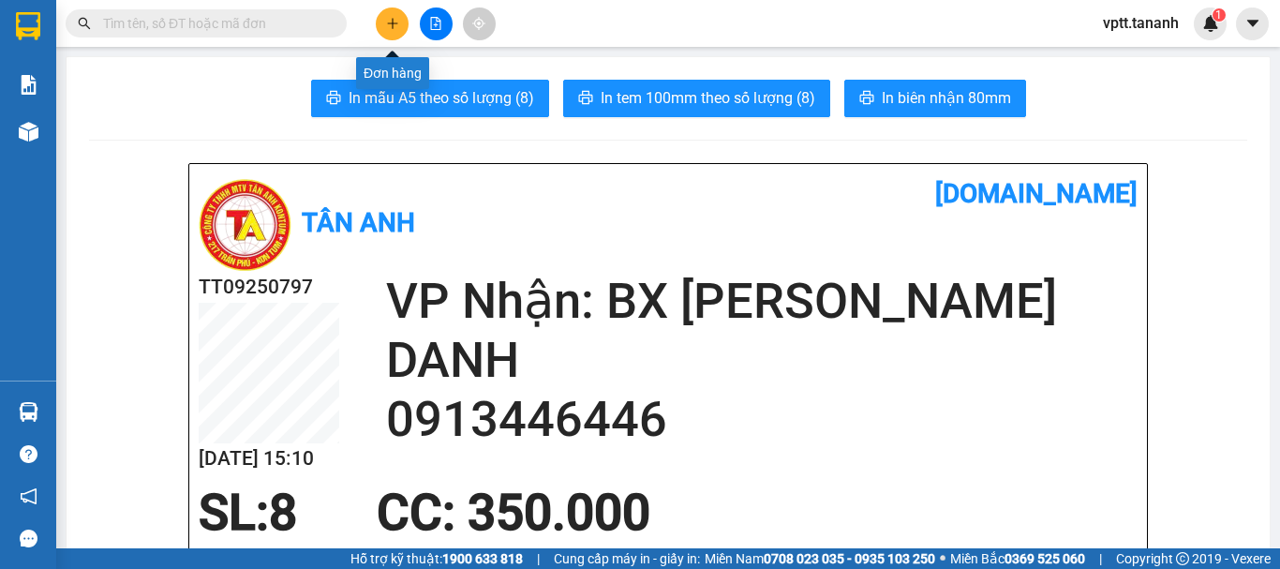
click at [383, 25] on button at bounding box center [392, 23] width 33 height 33
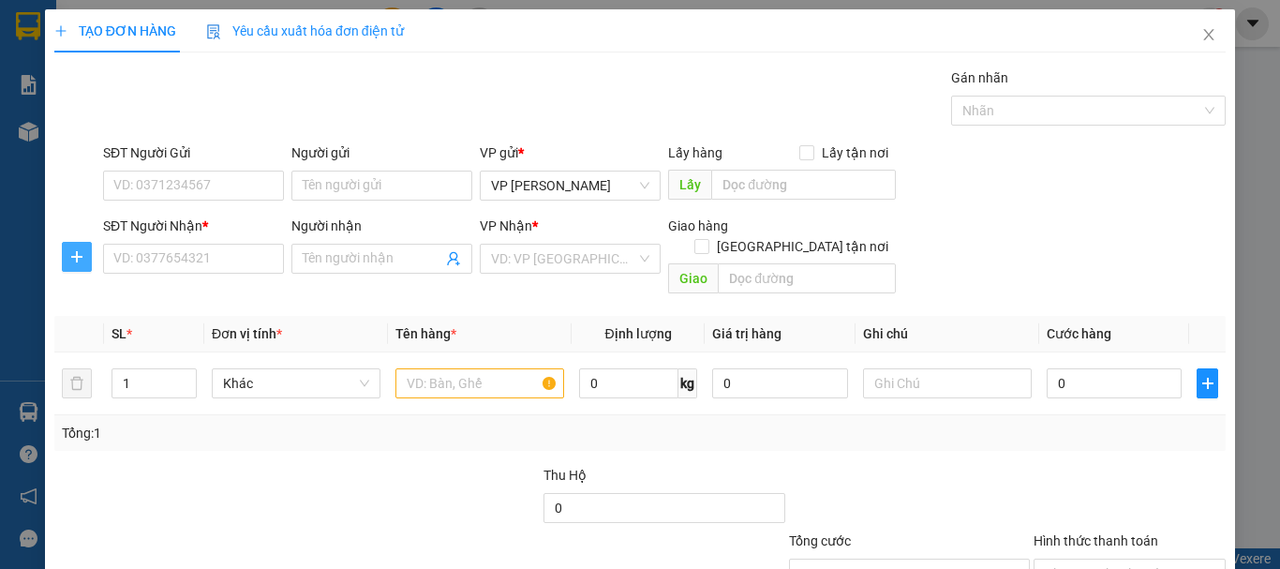
click at [67, 254] on span "plus" at bounding box center [77, 256] width 28 height 15
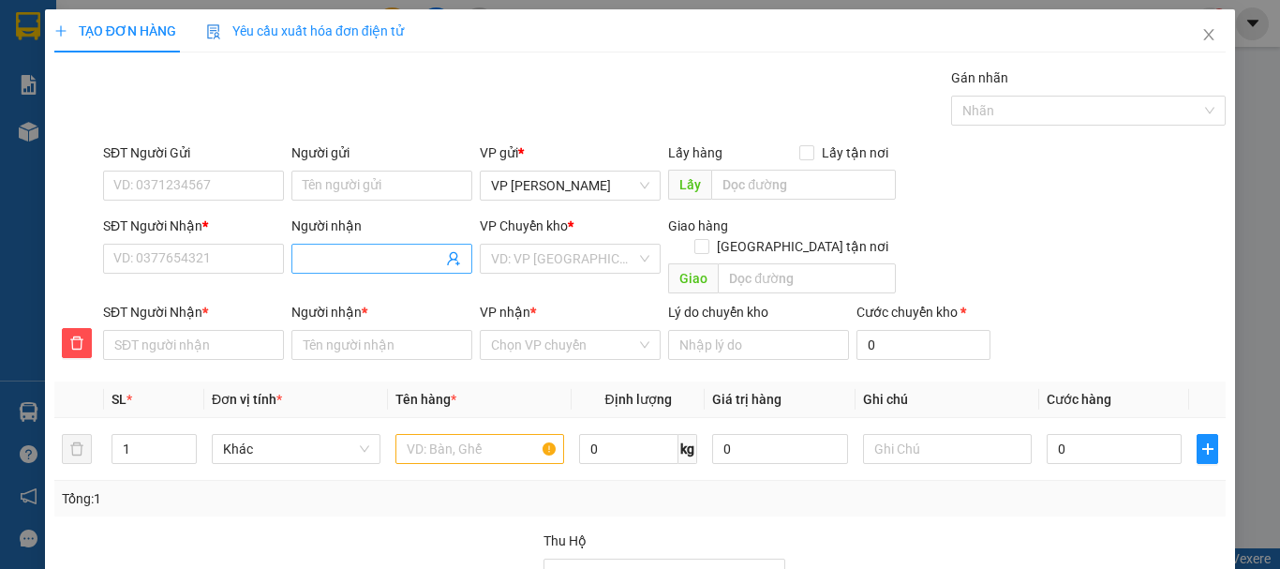
drag, startPoint x: 314, startPoint y: 258, endPoint x: 352, endPoint y: 257, distance: 38.4
click at [315, 260] on input "Người nhận" at bounding box center [373, 258] width 140 height 21
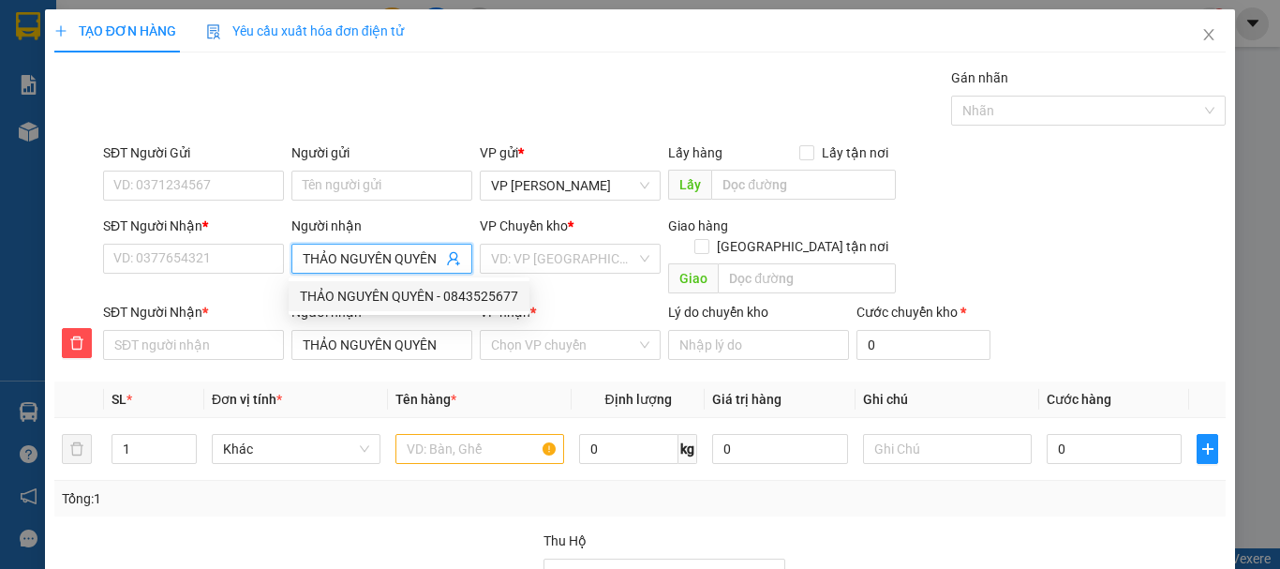
click at [348, 291] on div "THẢO NGUYÊN QUYÊN - 0843525677" at bounding box center [409, 296] width 218 height 21
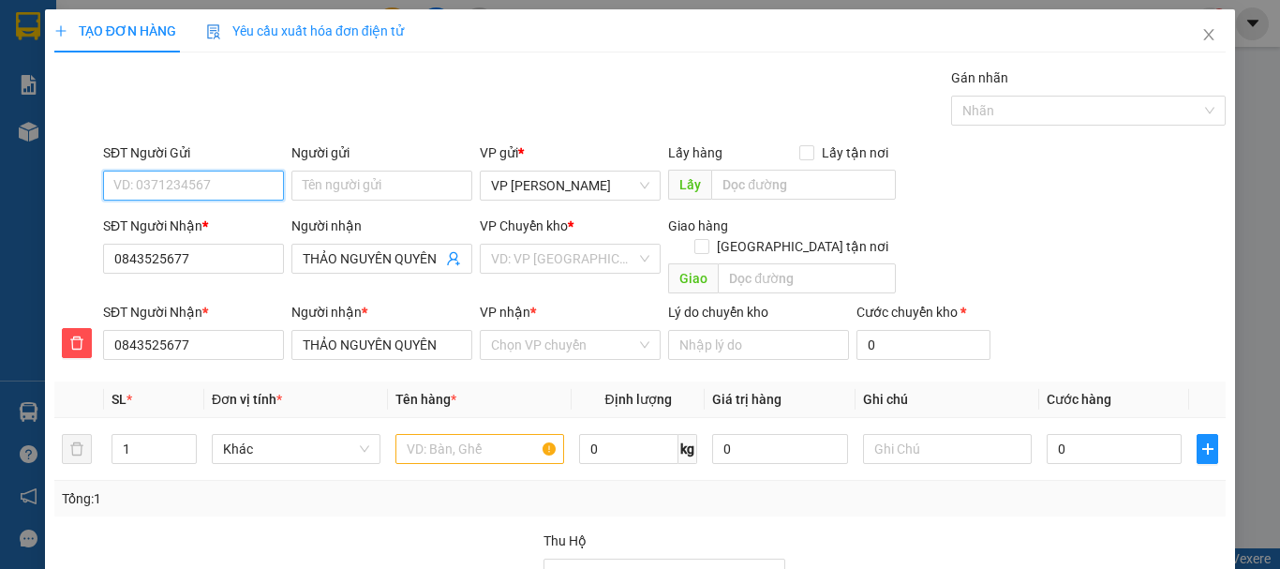
click at [232, 191] on input "SĐT Người Gửi" at bounding box center [193, 186] width 181 height 30
click at [205, 219] on div "0764761686 - VŨ" at bounding box center [191, 223] width 156 height 21
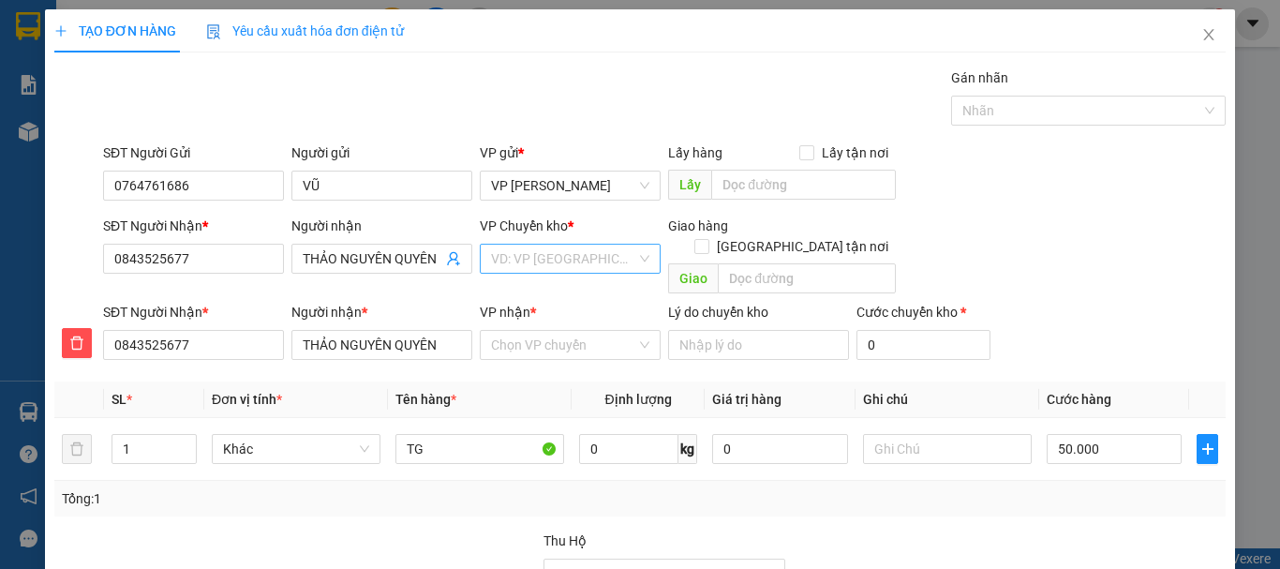
click at [519, 259] on input "search" at bounding box center [563, 259] width 145 height 28
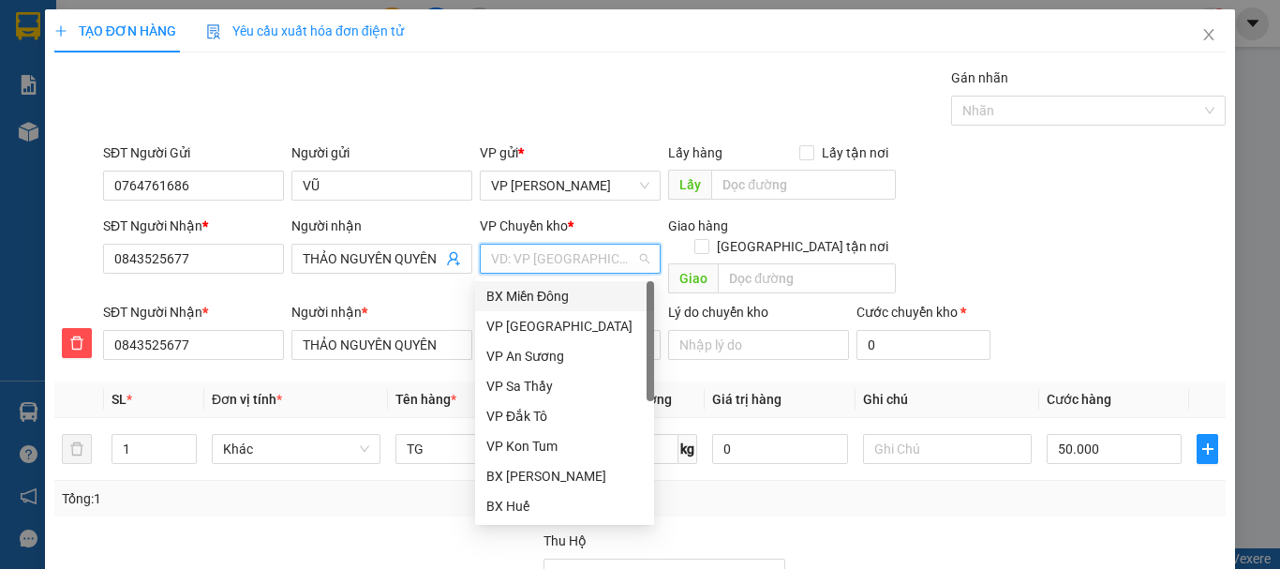
click at [527, 290] on div "BX Miền Đông" at bounding box center [564, 296] width 156 height 21
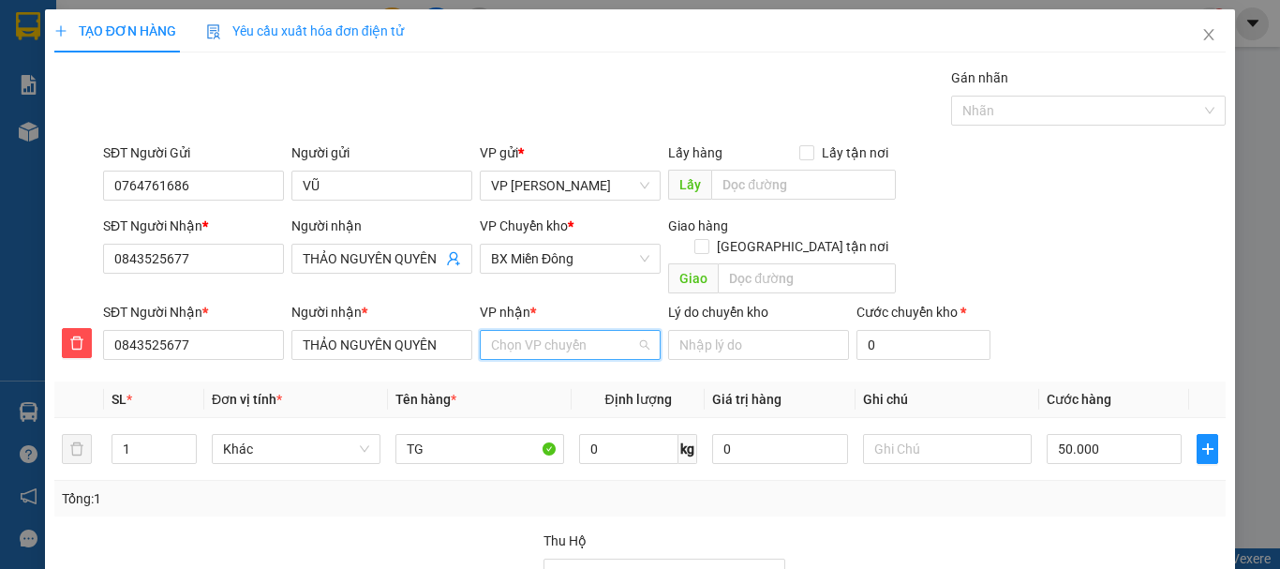
click at [522, 331] on input "VP nhận *" at bounding box center [563, 345] width 145 height 28
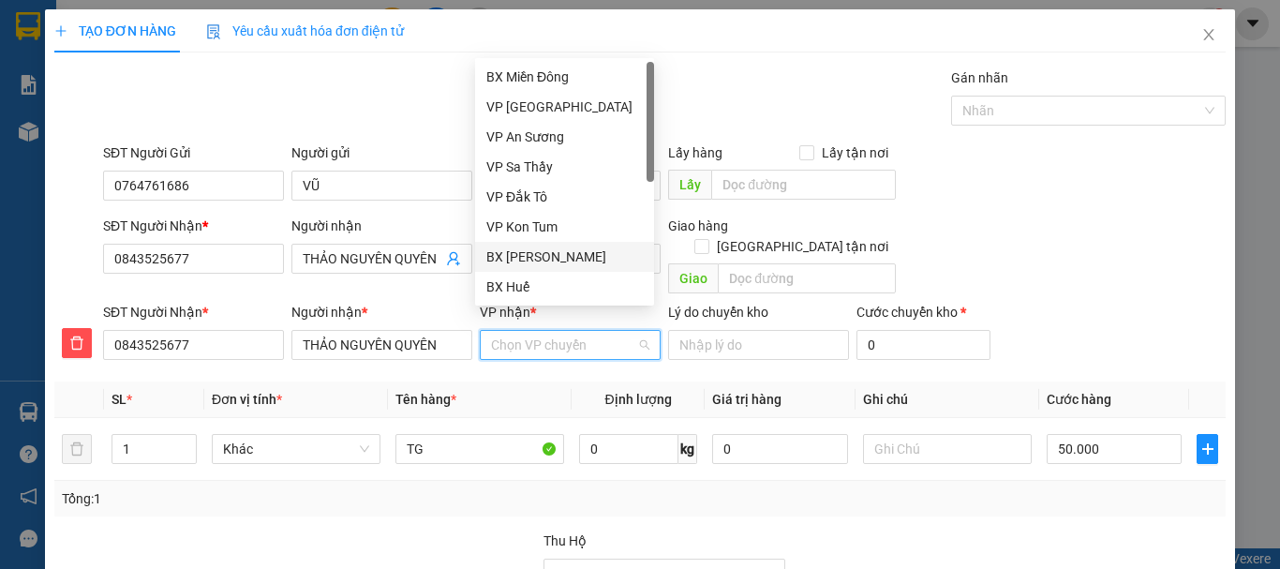
click at [541, 257] on div "BX [PERSON_NAME]" at bounding box center [564, 256] width 156 height 21
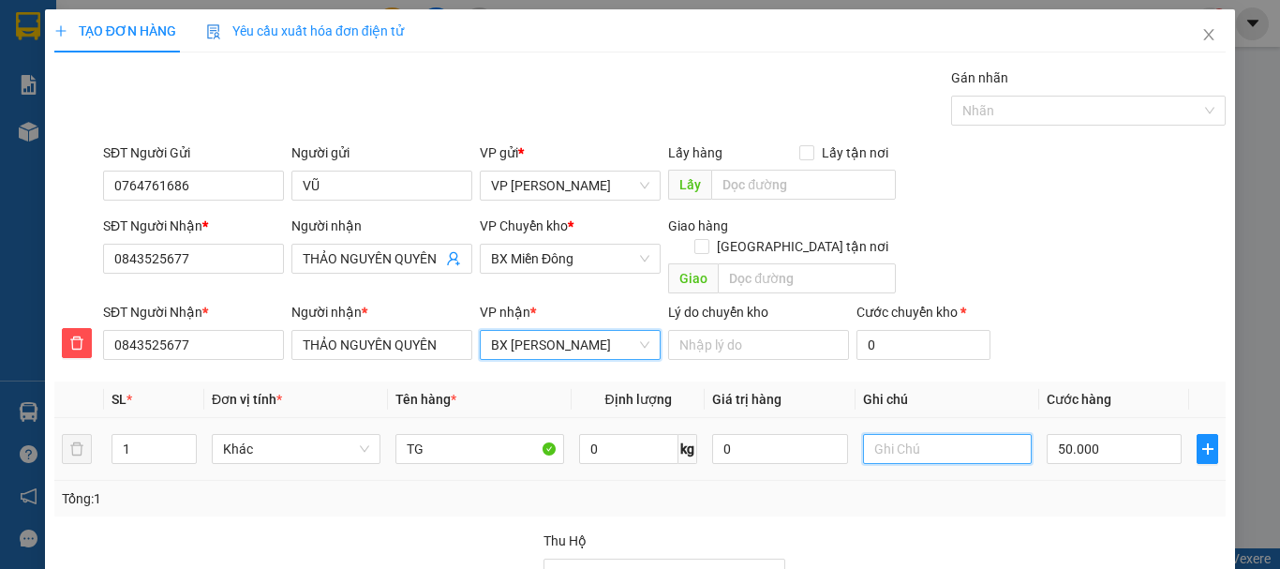
drag, startPoint x: 903, startPoint y: 429, endPoint x: 906, endPoint y: 420, distance: 9.8
click at [902, 434] on input "text" at bounding box center [947, 449] width 169 height 30
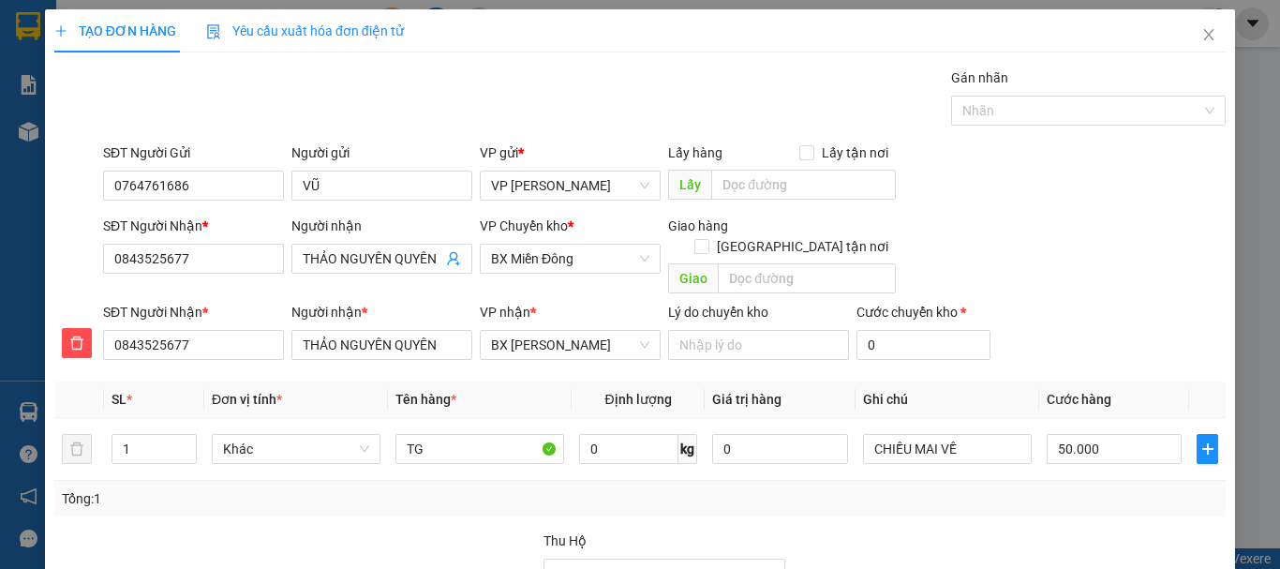
click at [1074, 481] on div "Tại văn phòng" at bounding box center [1118, 491] width 168 height 21
drag, startPoint x: 1144, startPoint y: 512, endPoint x: 1122, endPoint y: 497, distance: 26.8
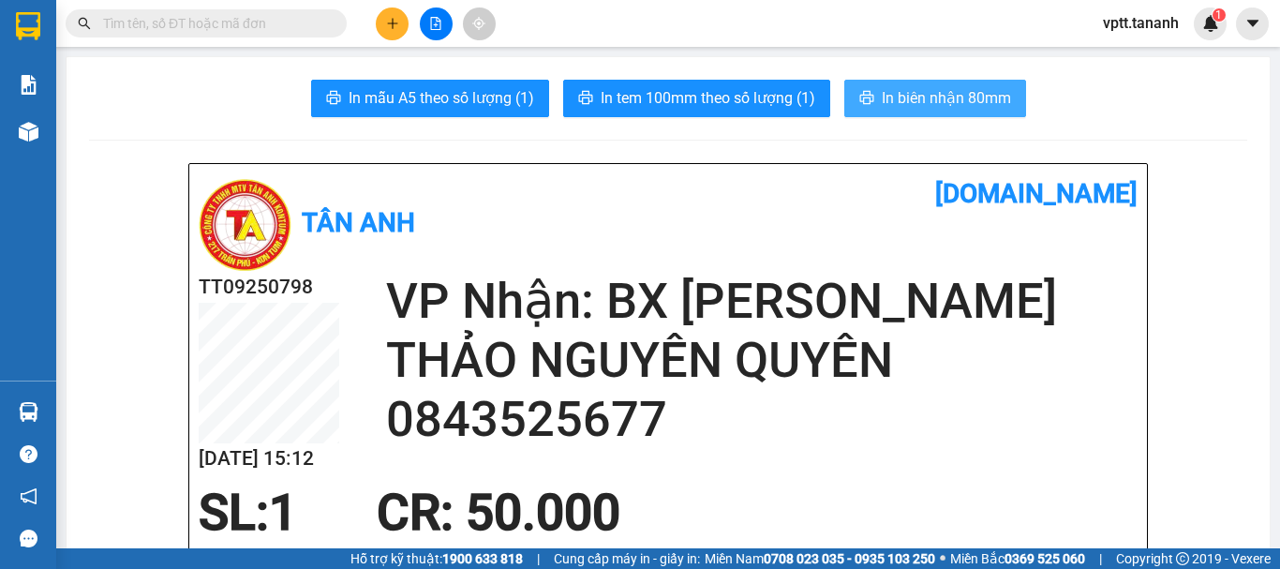
click at [891, 94] on span "In biên nhận 80mm" at bounding box center [946, 97] width 129 height 23
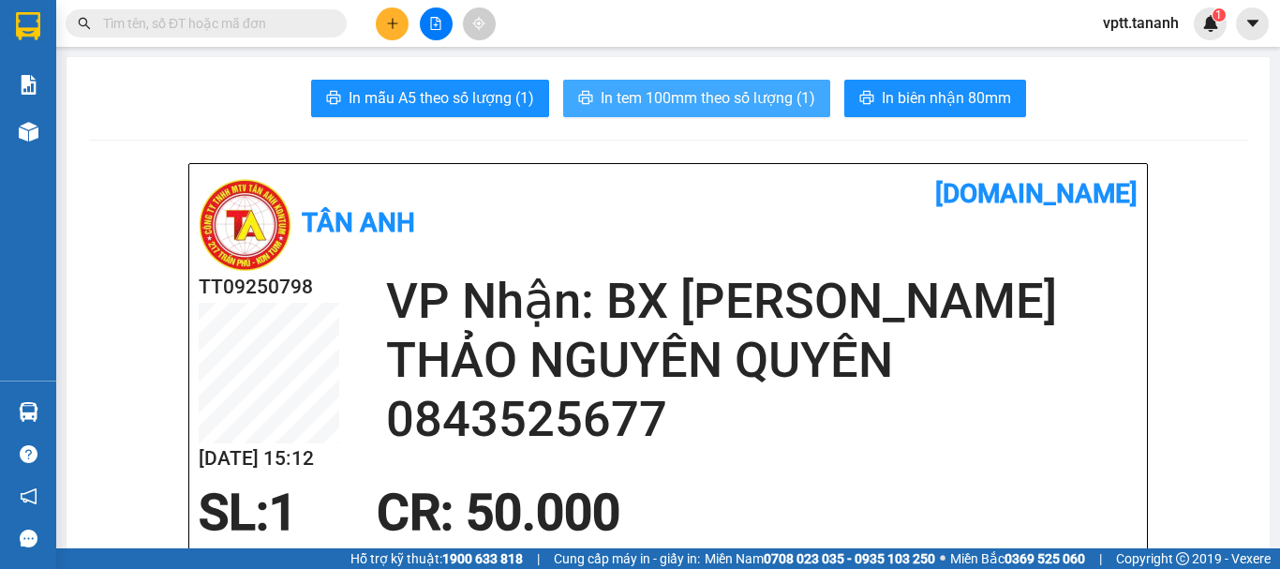
click at [761, 90] on span "In tem 100mm theo số lượng (1)" at bounding box center [708, 97] width 215 height 23
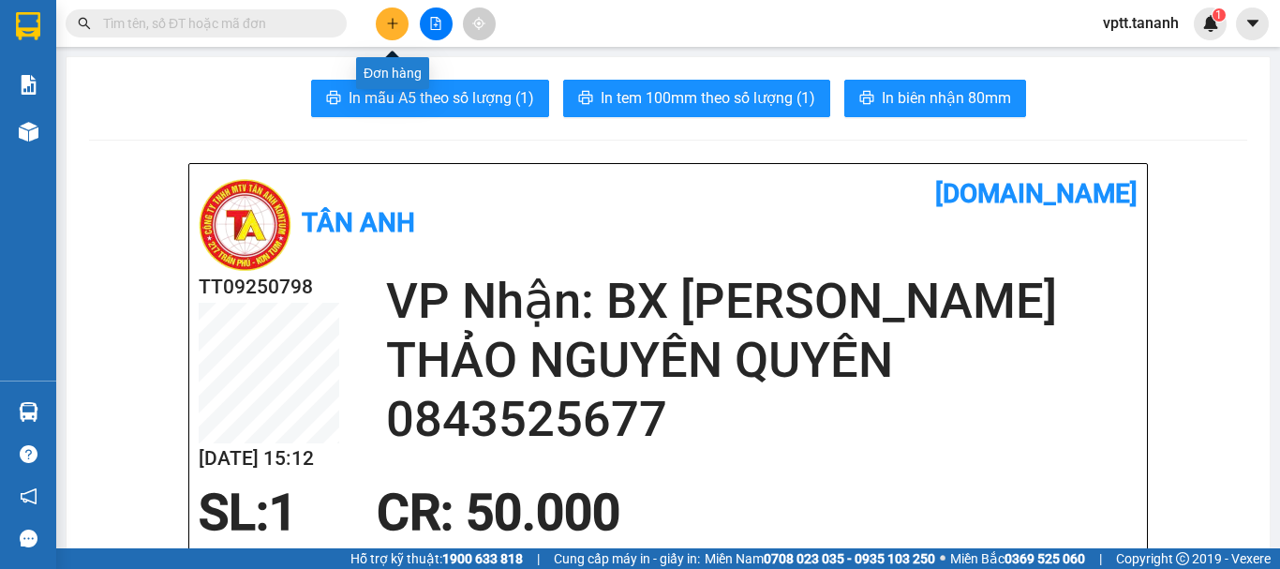
click at [388, 24] on icon "plus" at bounding box center [392, 23] width 13 height 13
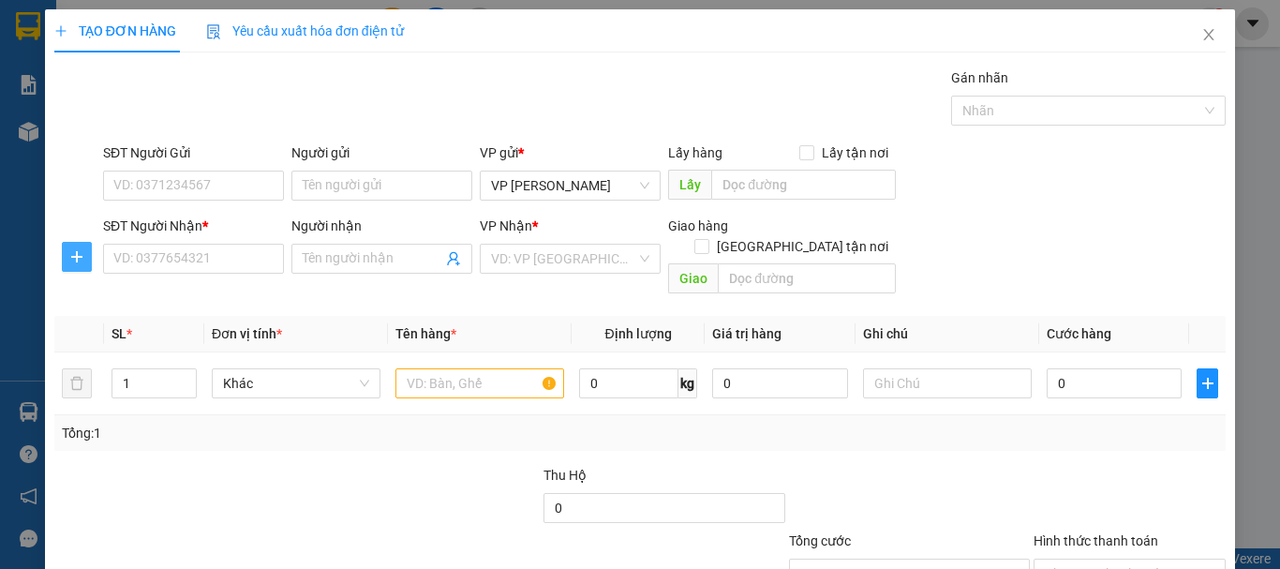
click at [73, 259] on icon "plus" at bounding box center [76, 256] width 15 height 15
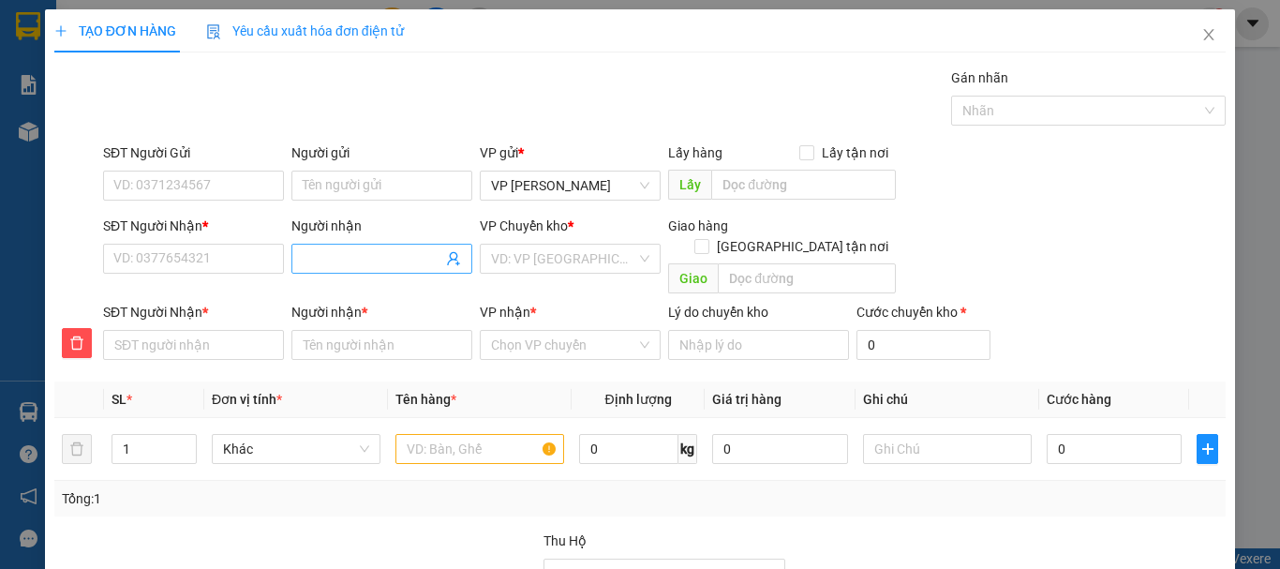
click at [339, 263] on input "Người nhận" at bounding box center [373, 258] width 140 height 21
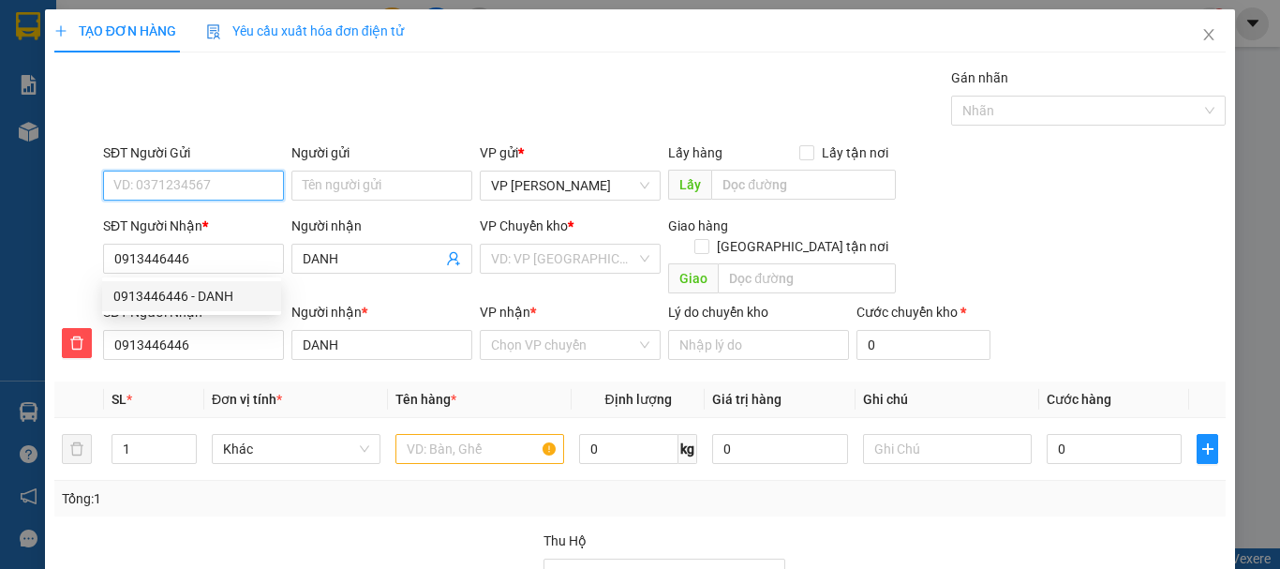
click at [168, 190] on input "SĐT Người Gửi" at bounding box center [193, 186] width 181 height 30
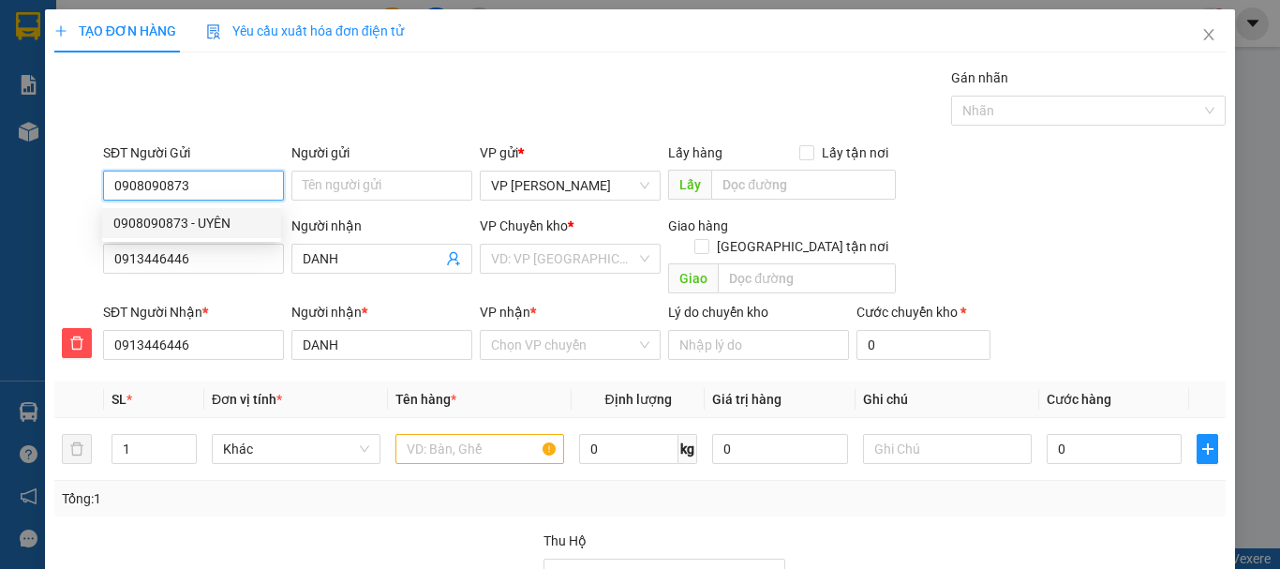
drag, startPoint x: 223, startPoint y: 216, endPoint x: 289, endPoint y: 240, distance: 69.6
click at [225, 216] on div "0908090873 - UYÊN" at bounding box center [191, 223] width 156 height 21
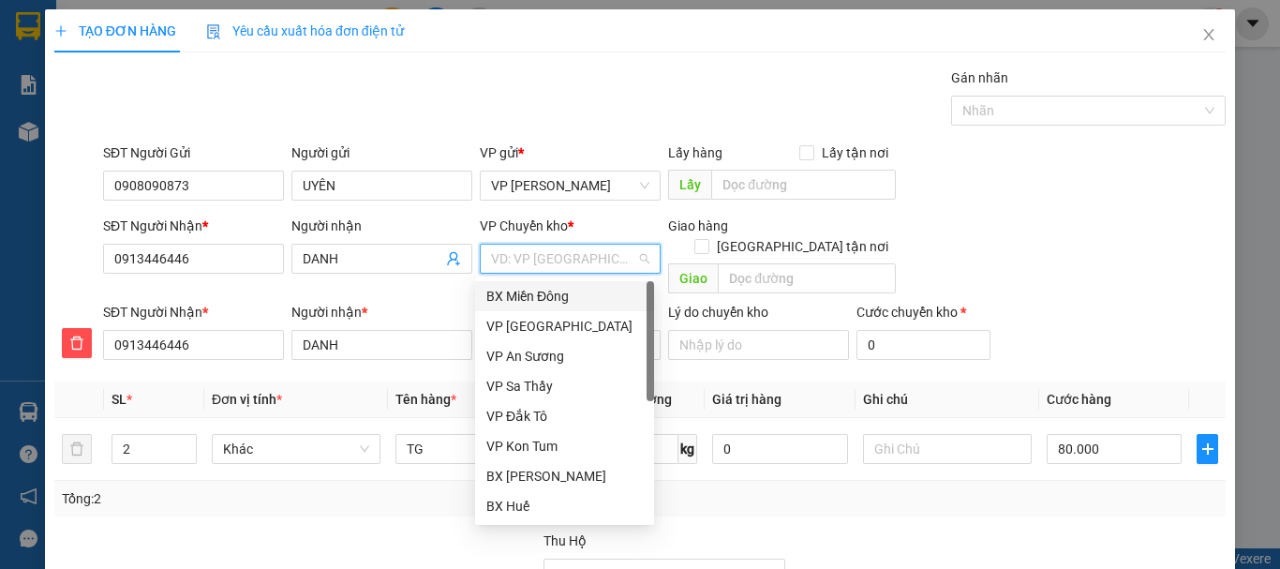
click at [531, 263] on input "search" at bounding box center [563, 259] width 145 height 28
click at [531, 290] on div "BX Miền Đông" at bounding box center [564, 296] width 156 height 21
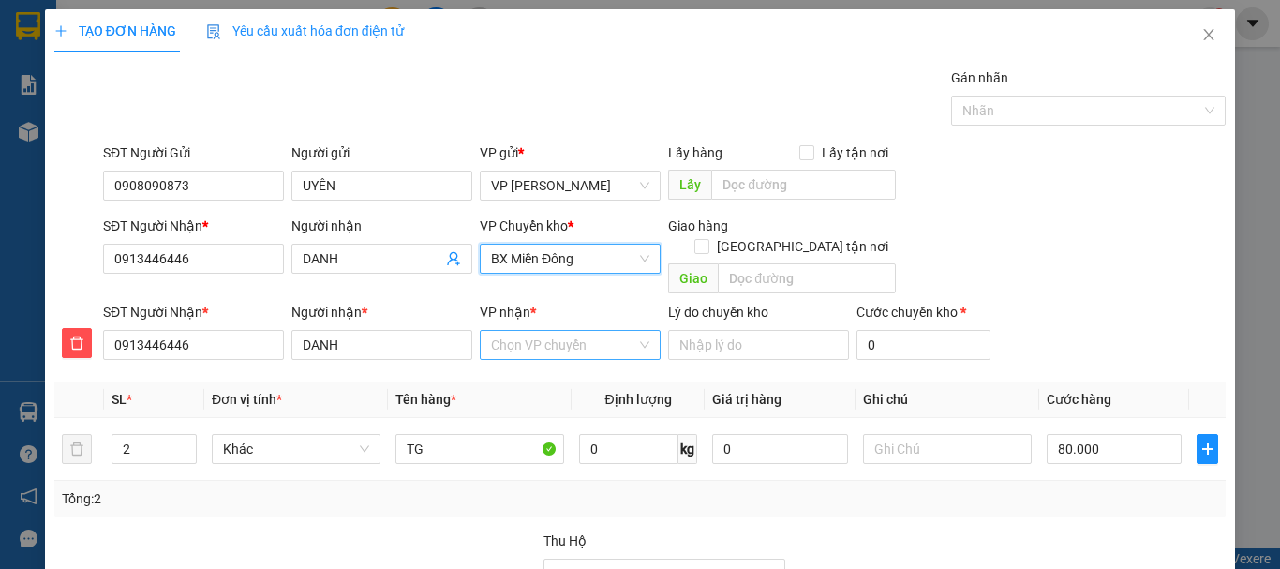
click at [535, 331] on input "VP nhận *" at bounding box center [563, 345] width 145 height 28
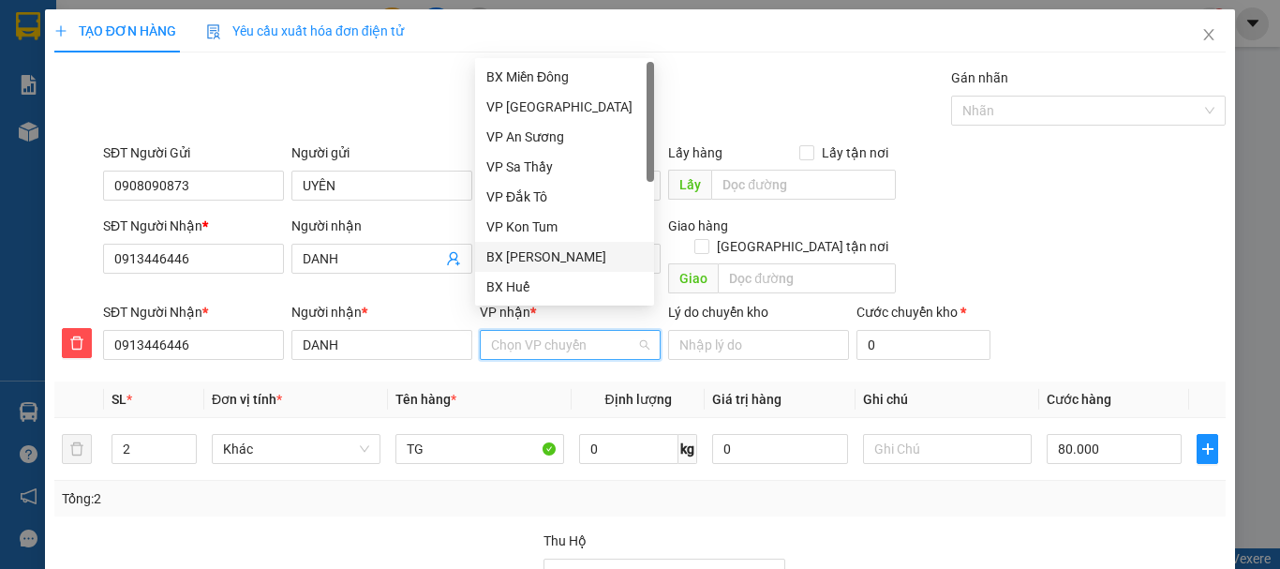
drag, startPoint x: 544, startPoint y: 256, endPoint x: 525, endPoint y: 299, distance: 47.4
click at [542, 260] on div "BX [PERSON_NAME]" at bounding box center [564, 256] width 156 height 21
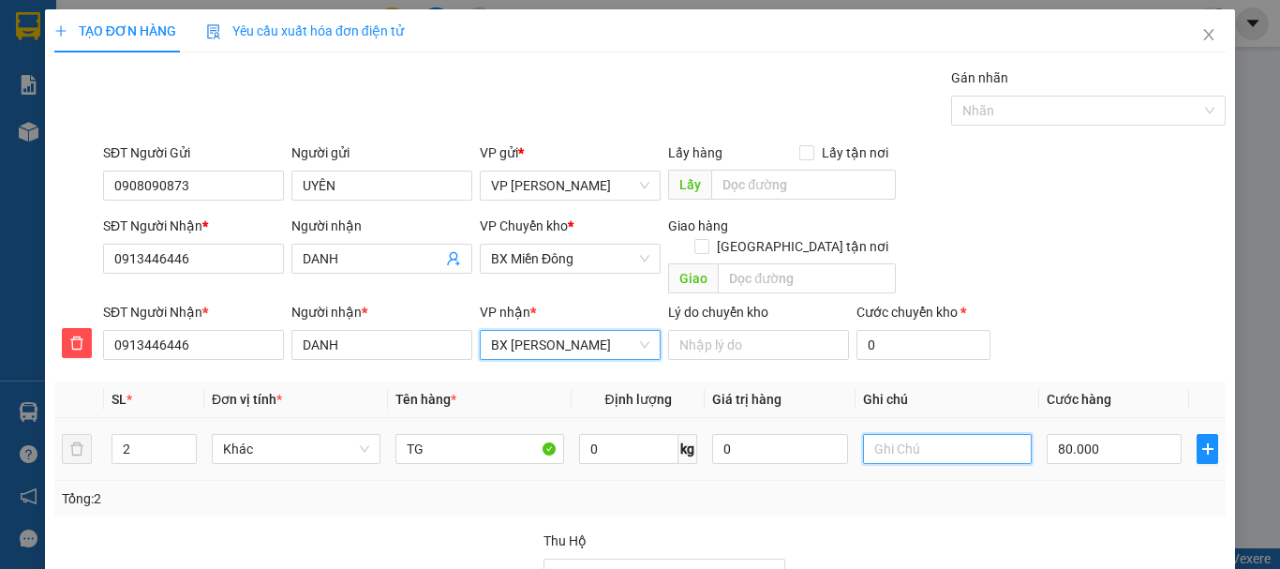
drag, startPoint x: 884, startPoint y: 235, endPoint x: 906, endPoint y: 228, distance: 23.7
click at [890, 434] on input "text" at bounding box center [947, 449] width 169 height 30
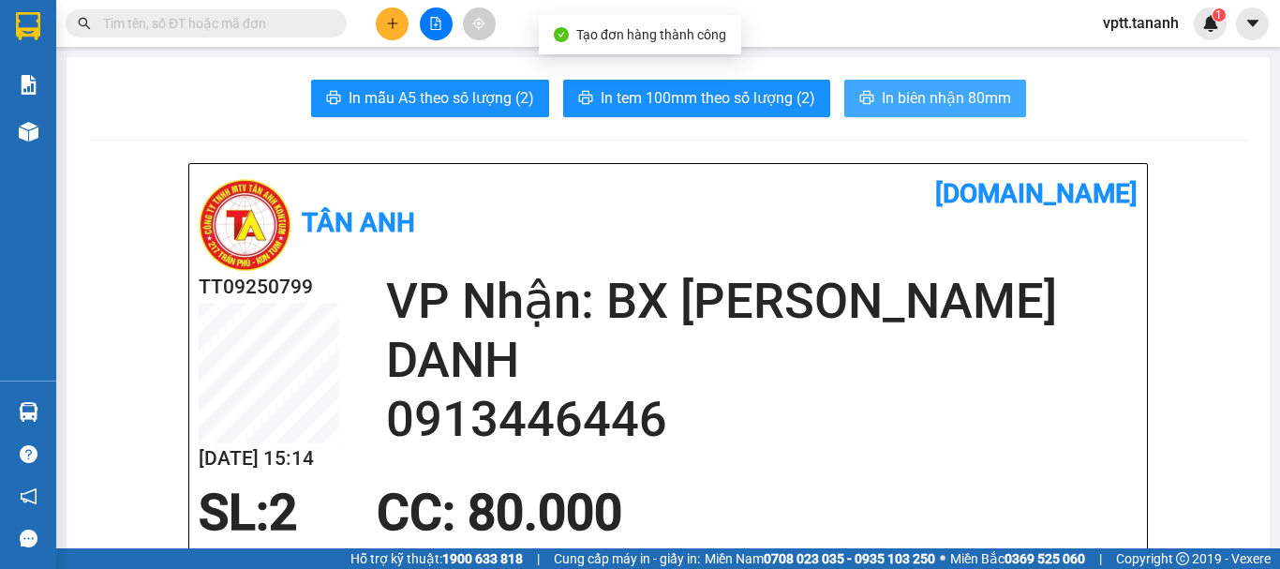
click at [934, 100] on span "In biên nhận 80mm" at bounding box center [946, 97] width 129 height 23
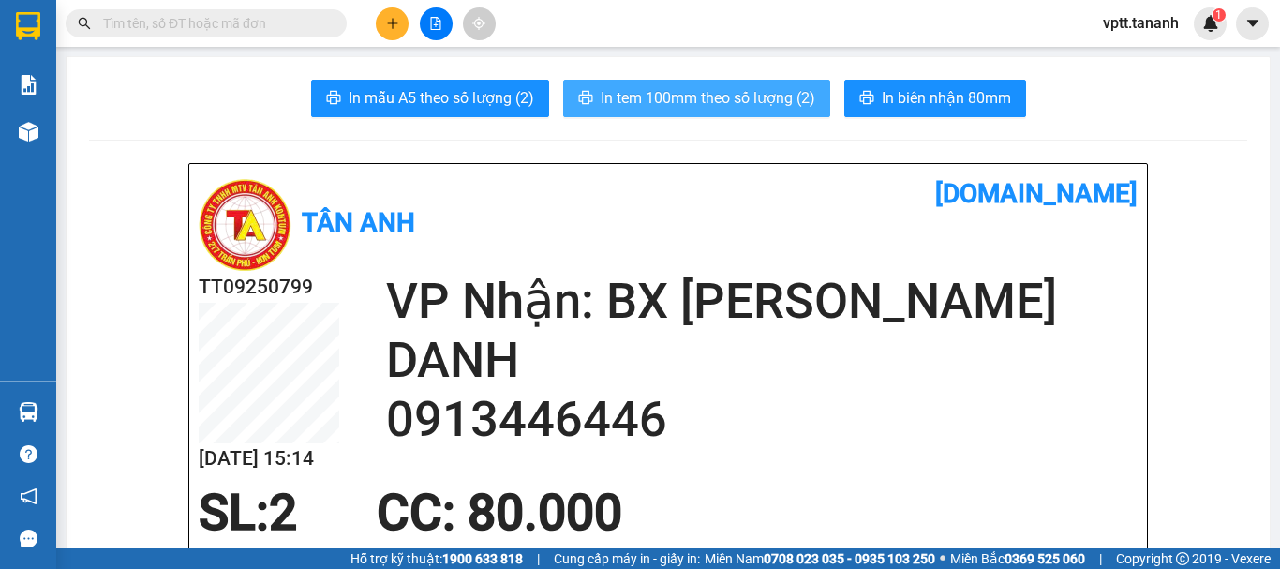
click at [780, 106] on span "In tem 100mm theo số lượng (2)" at bounding box center [708, 97] width 215 height 23
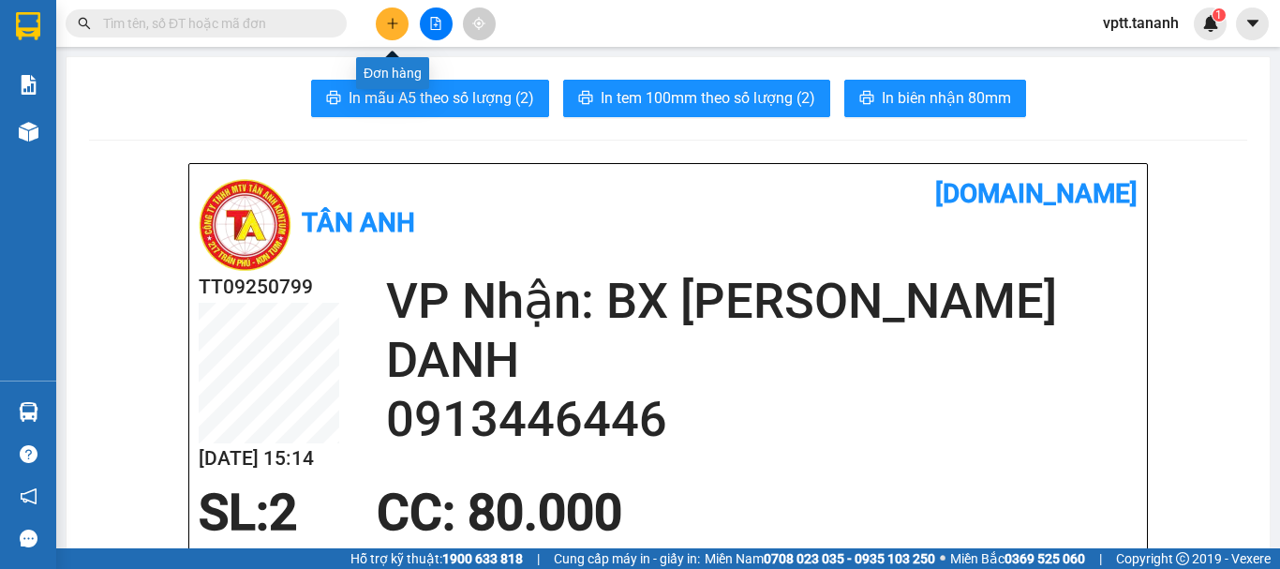
click at [392, 27] on icon "plus" at bounding box center [392, 23] width 13 height 13
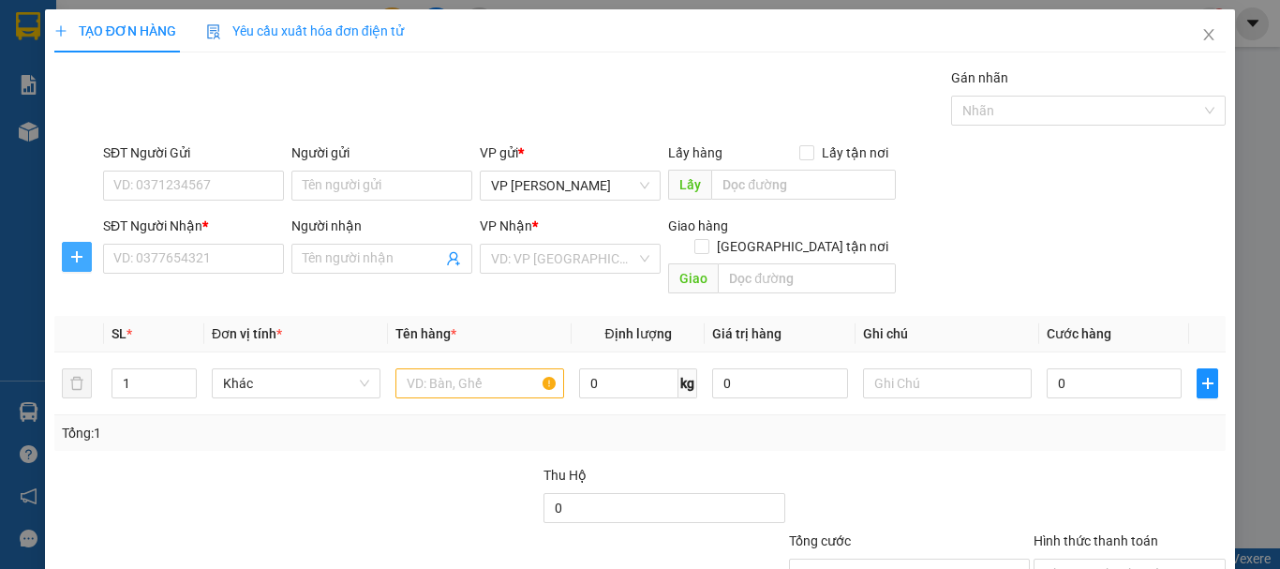
click at [80, 247] on button "button" at bounding box center [77, 257] width 30 height 30
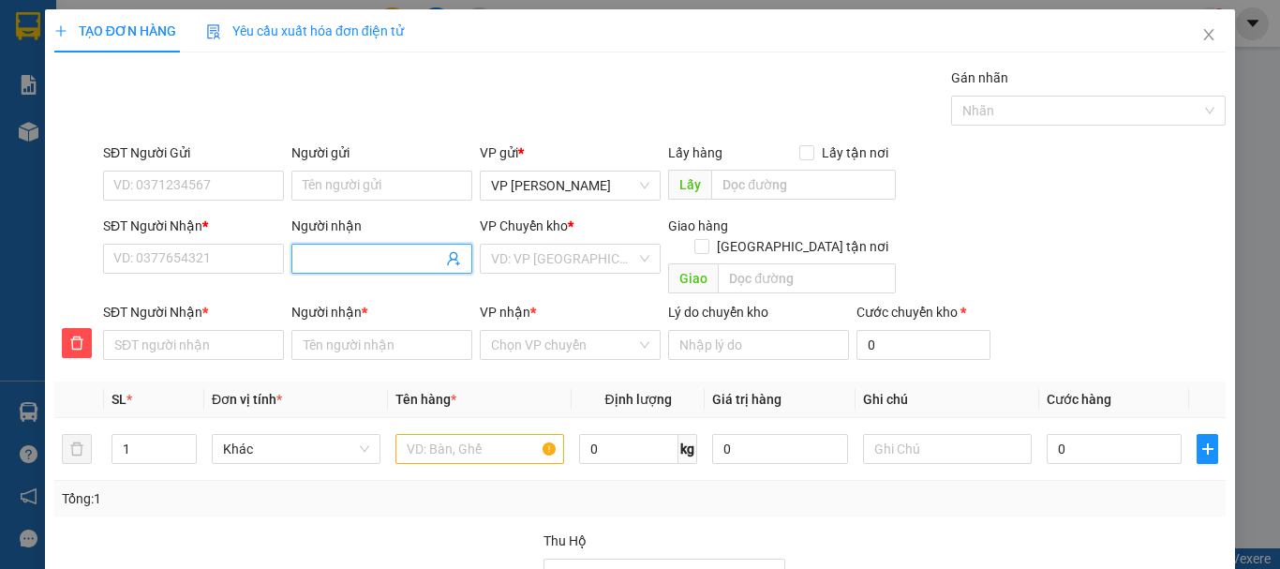
click at [325, 258] on input "Người nhận" at bounding box center [373, 258] width 140 height 21
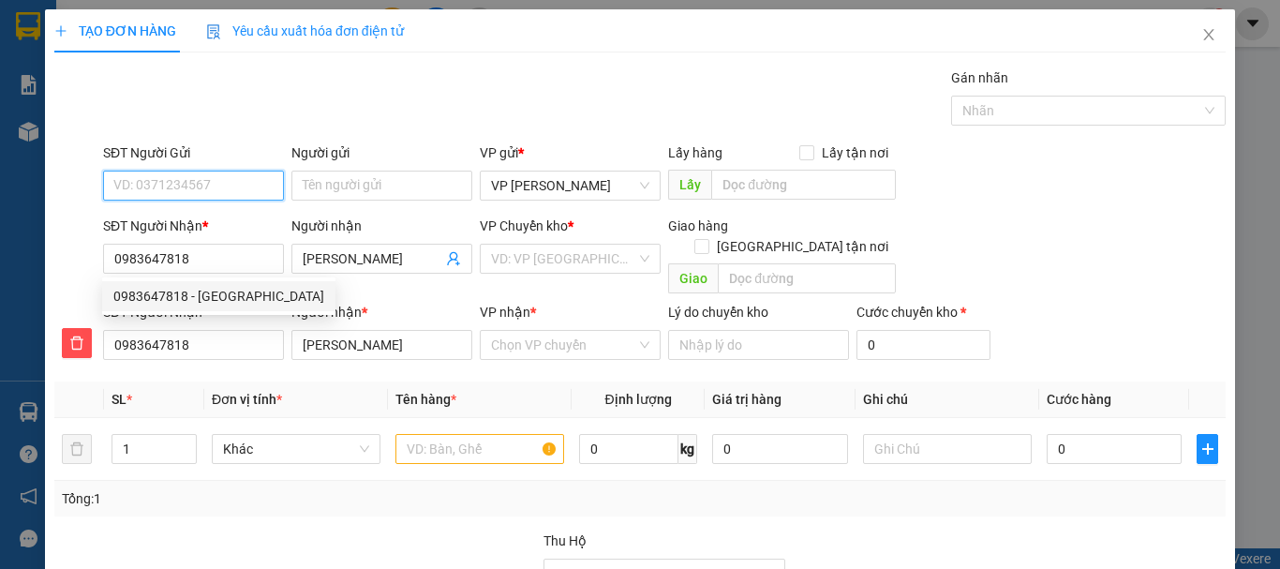
click at [186, 193] on input "SĐT Người Gửi" at bounding box center [193, 186] width 181 height 30
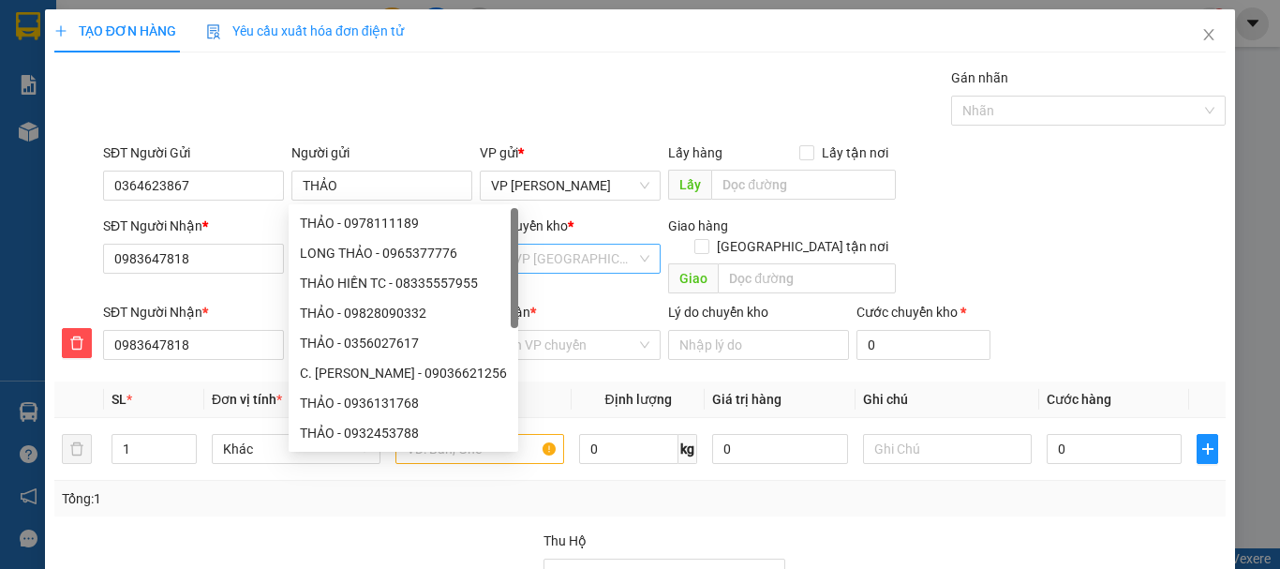
click at [601, 265] on input "search" at bounding box center [563, 259] width 145 height 28
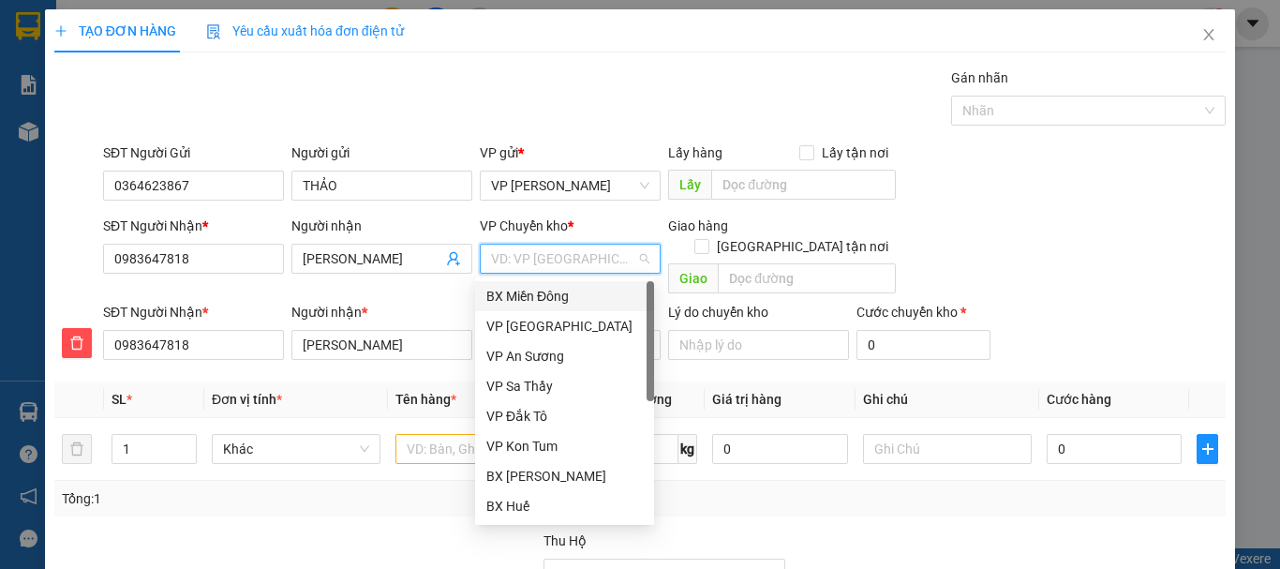
click at [577, 298] on div "BX Miền Đông" at bounding box center [564, 296] width 156 height 21
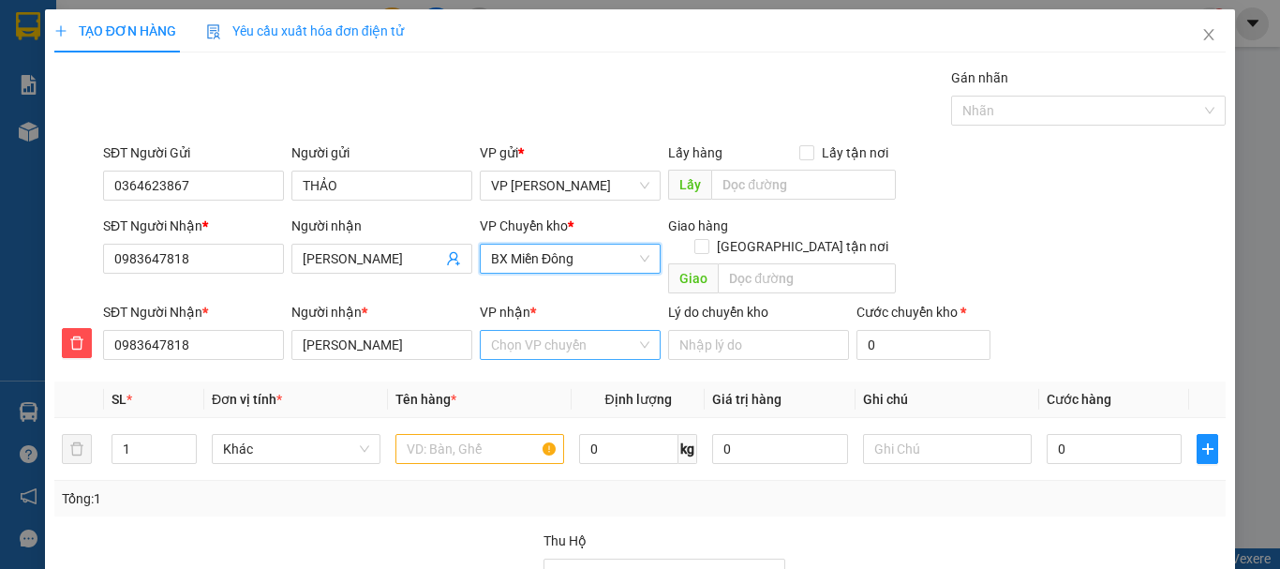
click at [569, 331] on input "VP nhận *" at bounding box center [563, 345] width 145 height 28
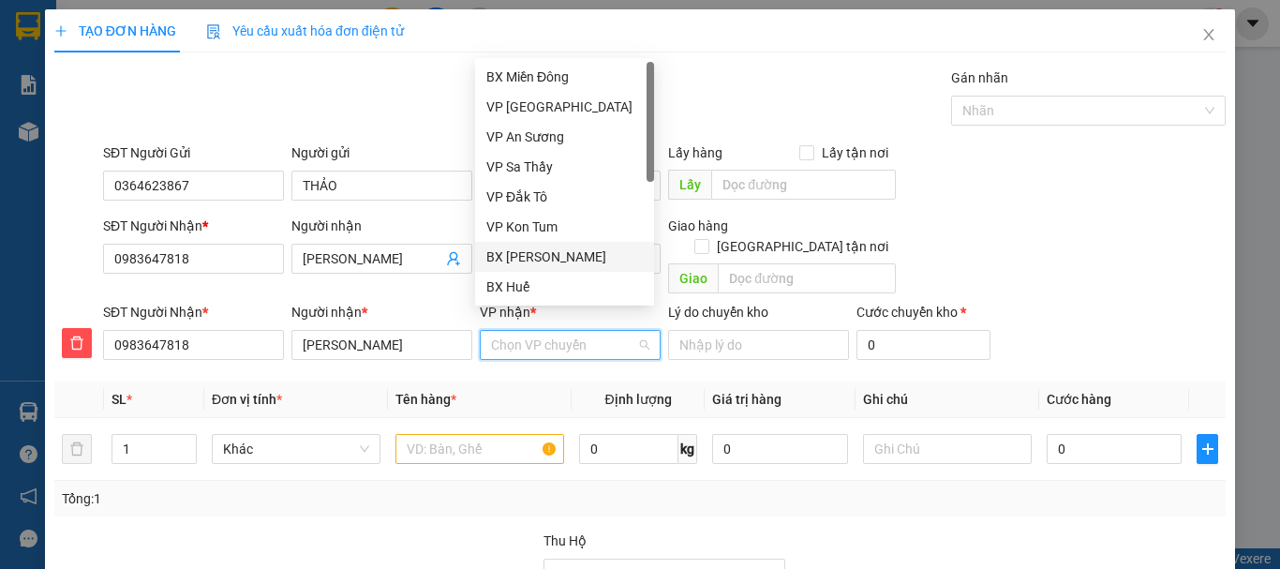
click at [573, 252] on div "BX [PERSON_NAME]" at bounding box center [564, 256] width 156 height 21
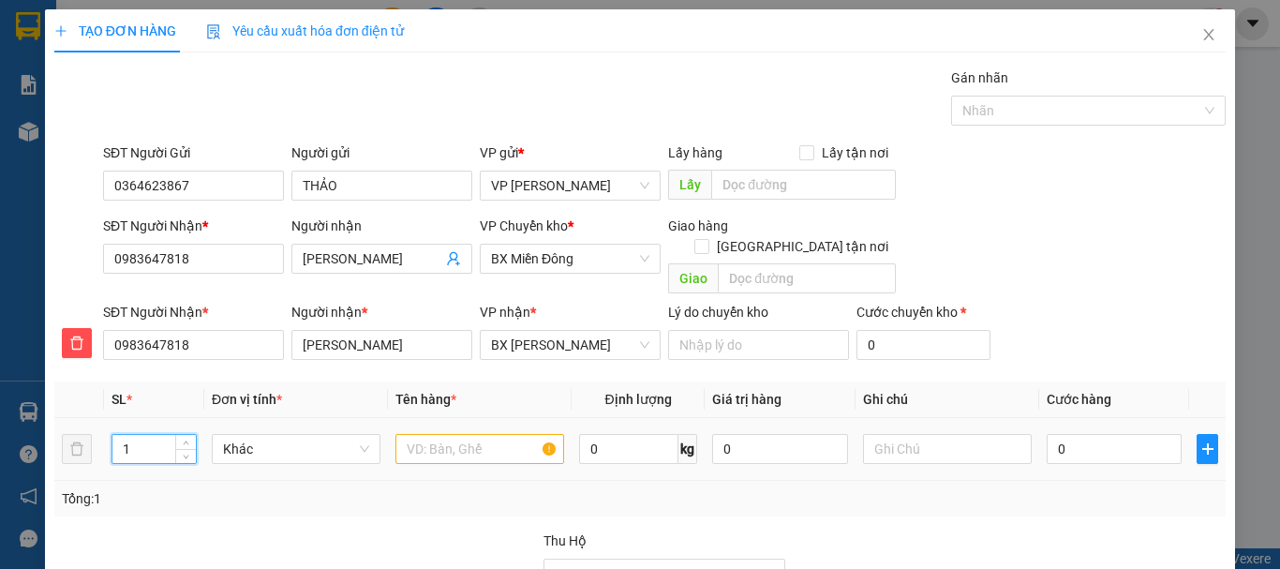
drag, startPoint x: 121, startPoint y: 428, endPoint x: 138, endPoint y: 427, distance: 16.9
click at [138, 435] on input "1" at bounding box center [153, 449] width 83 height 28
drag, startPoint x: 472, startPoint y: 436, endPoint x: 498, endPoint y: 421, distance: 30.2
click at [473, 434] on input "text" at bounding box center [479, 449] width 169 height 30
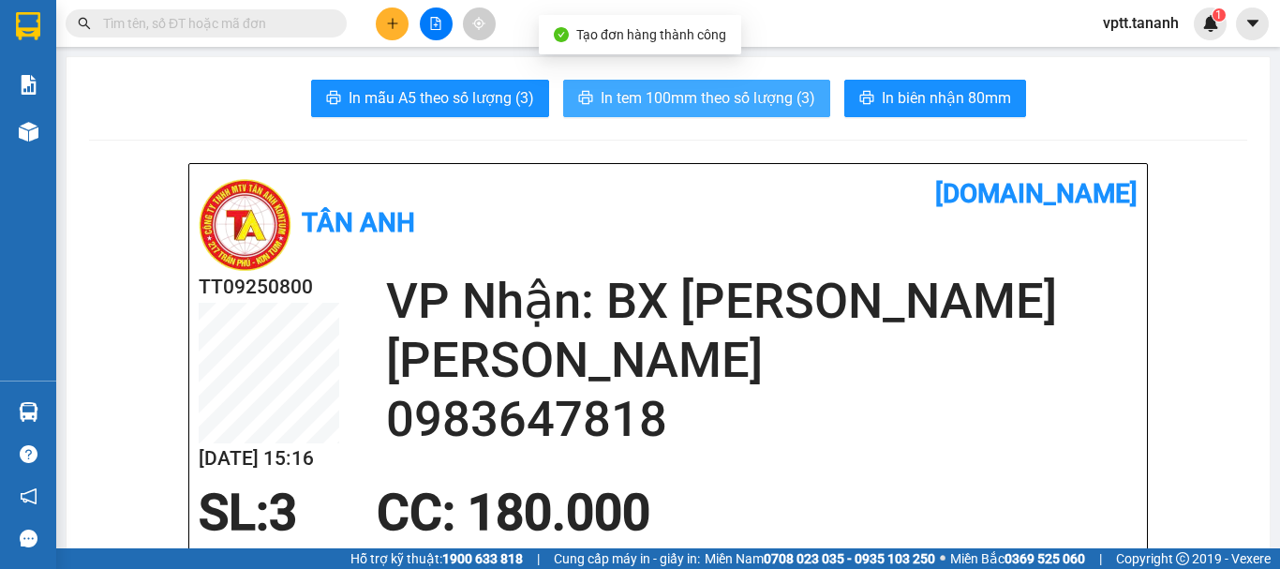
click at [789, 99] on span "In tem 100mm theo số lượng (3)" at bounding box center [708, 97] width 215 height 23
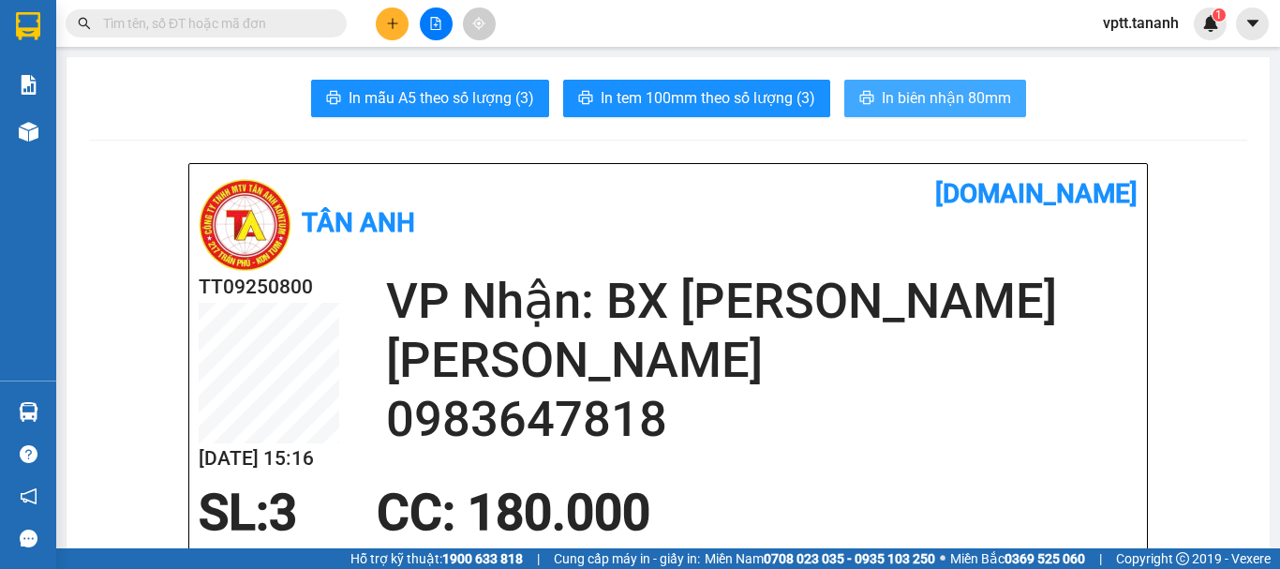
click at [970, 97] on span "In biên nhận 80mm" at bounding box center [946, 97] width 129 height 23
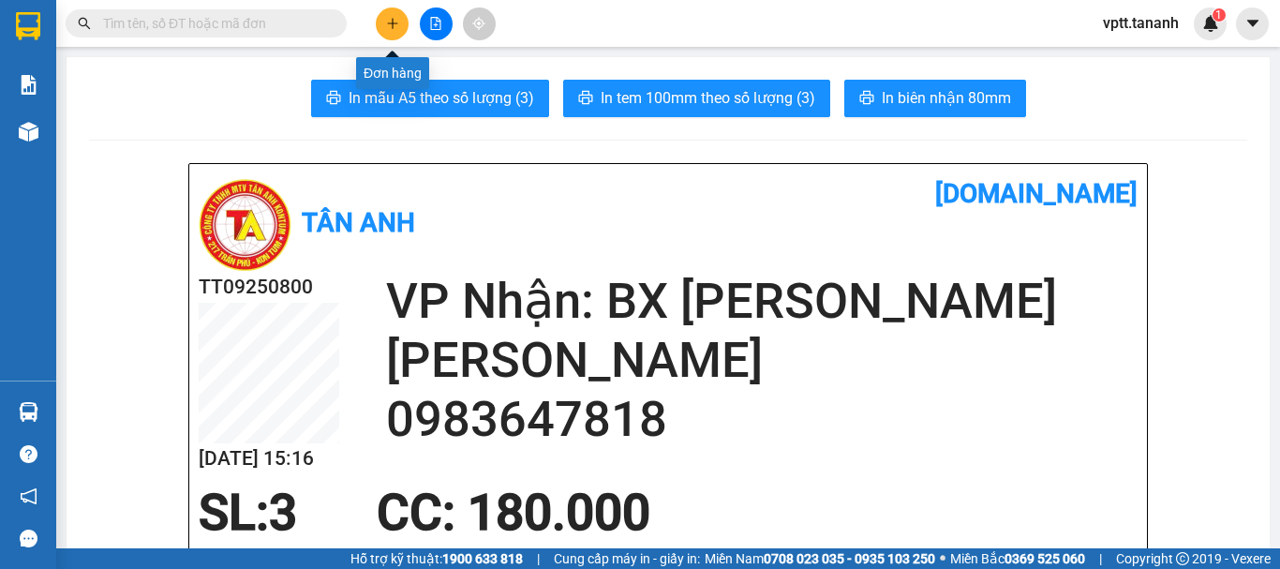
click at [399, 27] on button at bounding box center [392, 23] width 33 height 33
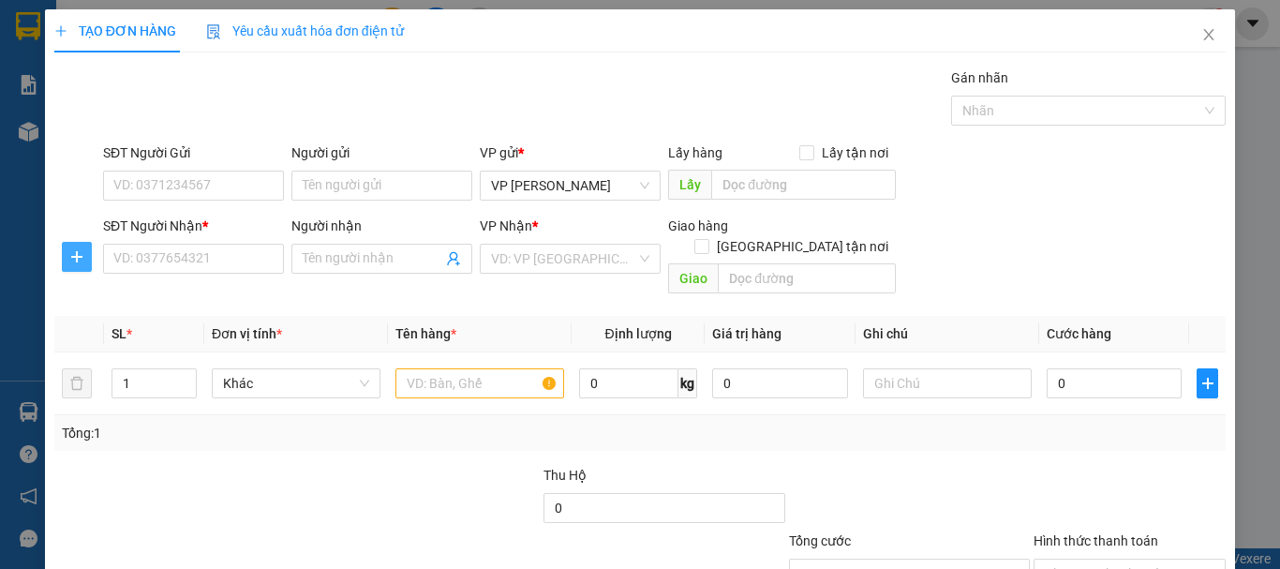
click at [79, 255] on icon "plus" at bounding box center [76, 256] width 15 height 15
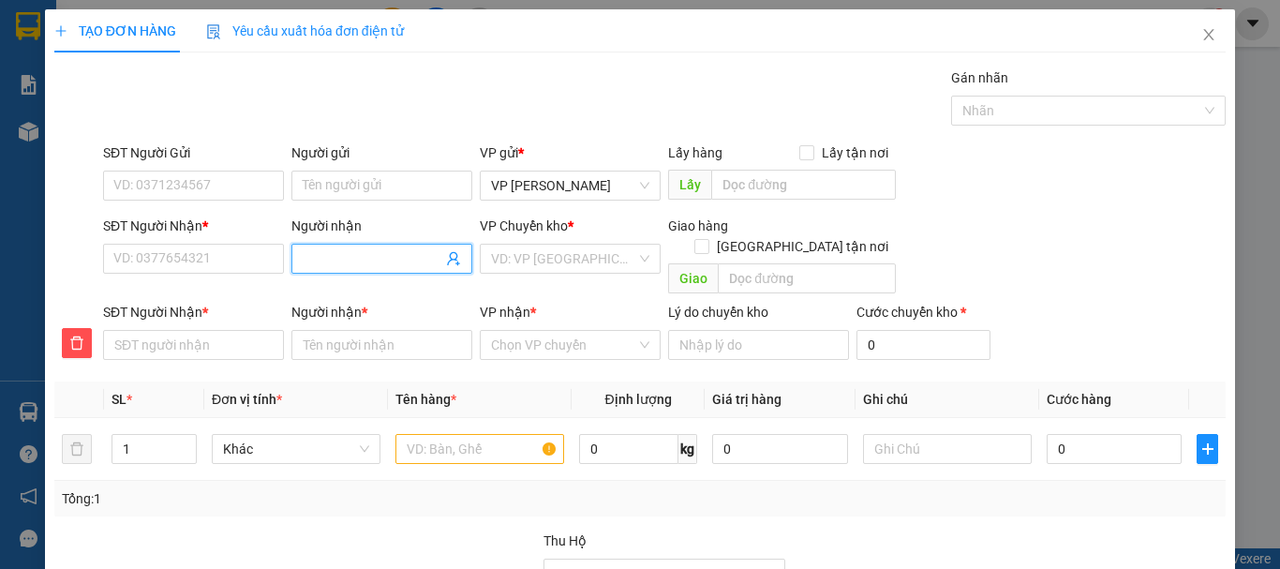
click at [318, 259] on input "Người nhận" at bounding box center [373, 258] width 140 height 21
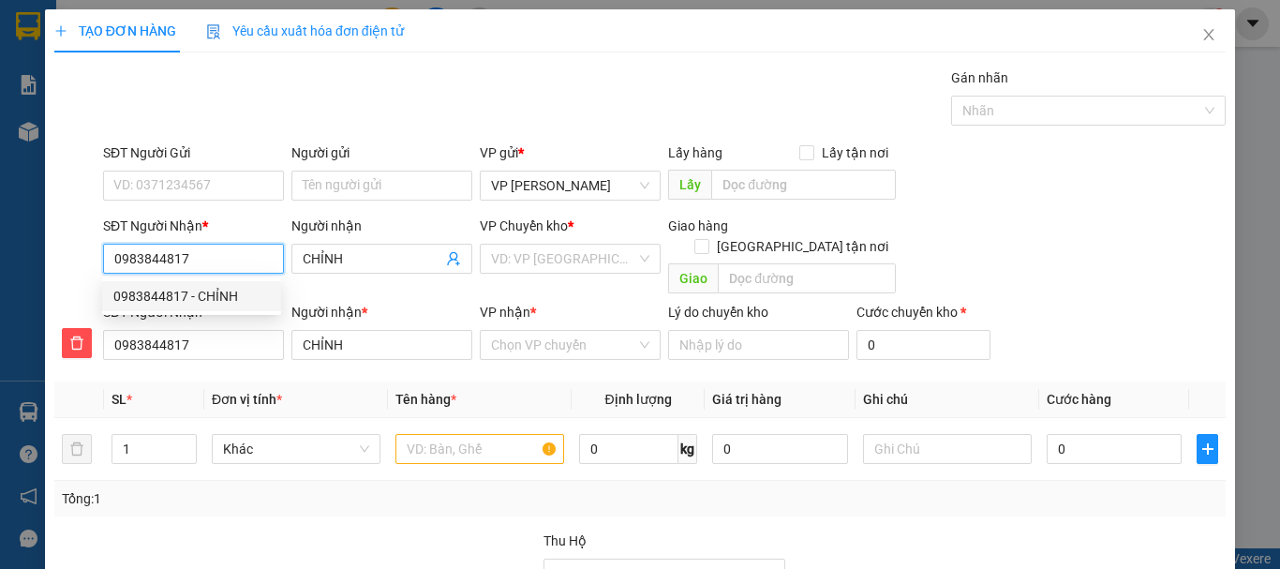
drag, startPoint x: 206, startPoint y: 298, endPoint x: 209, endPoint y: 284, distance: 14.3
click at [206, 297] on div "0983844817 - CHỈNH" at bounding box center [191, 296] width 156 height 21
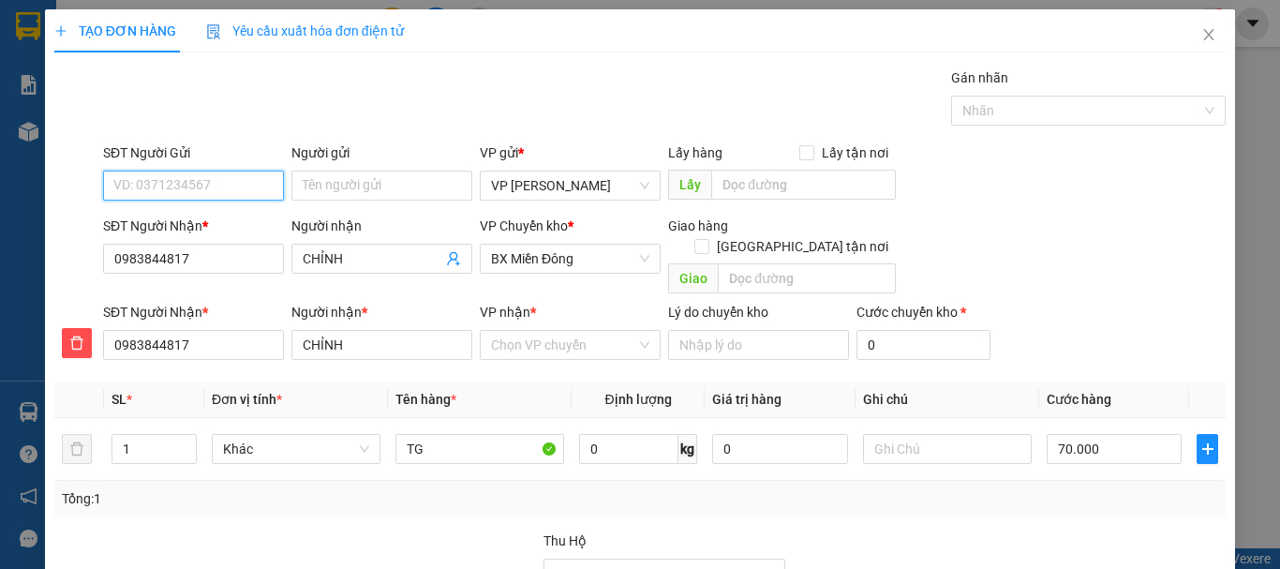
click at [214, 190] on input "SĐT Người Gửi" at bounding box center [193, 186] width 181 height 30
click at [144, 220] on div "0989360277 - [PERSON_NAME]" at bounding box center [205, 223] width 185 height 21
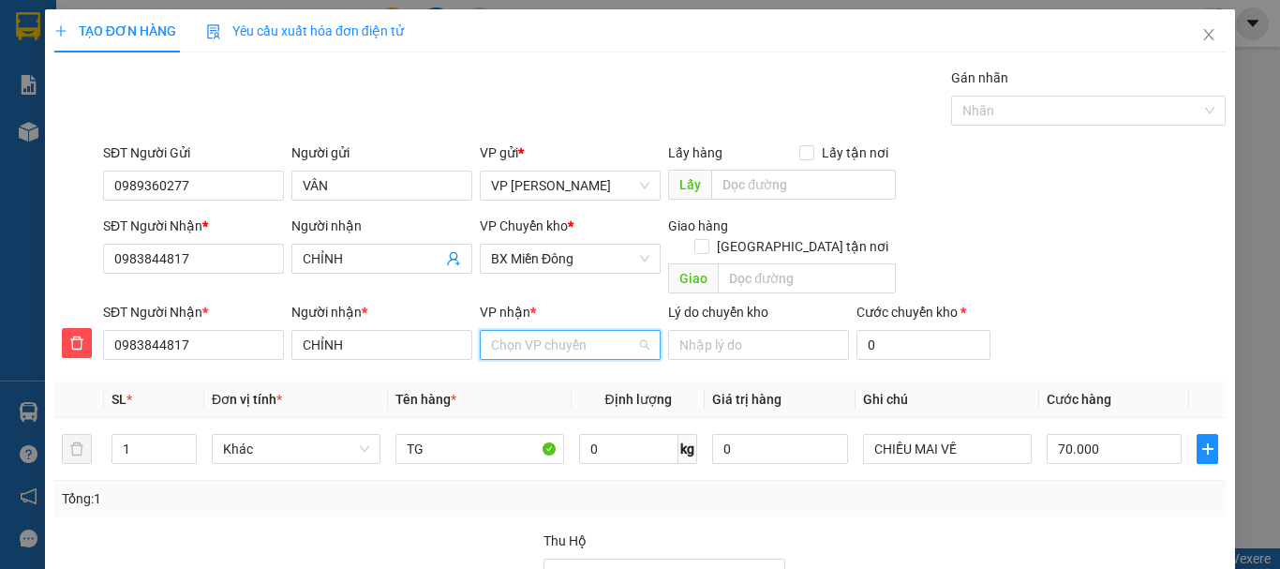
click at [537, 333] on input "VP nhận *" at bounding box center [563, 345] width 145 height 28
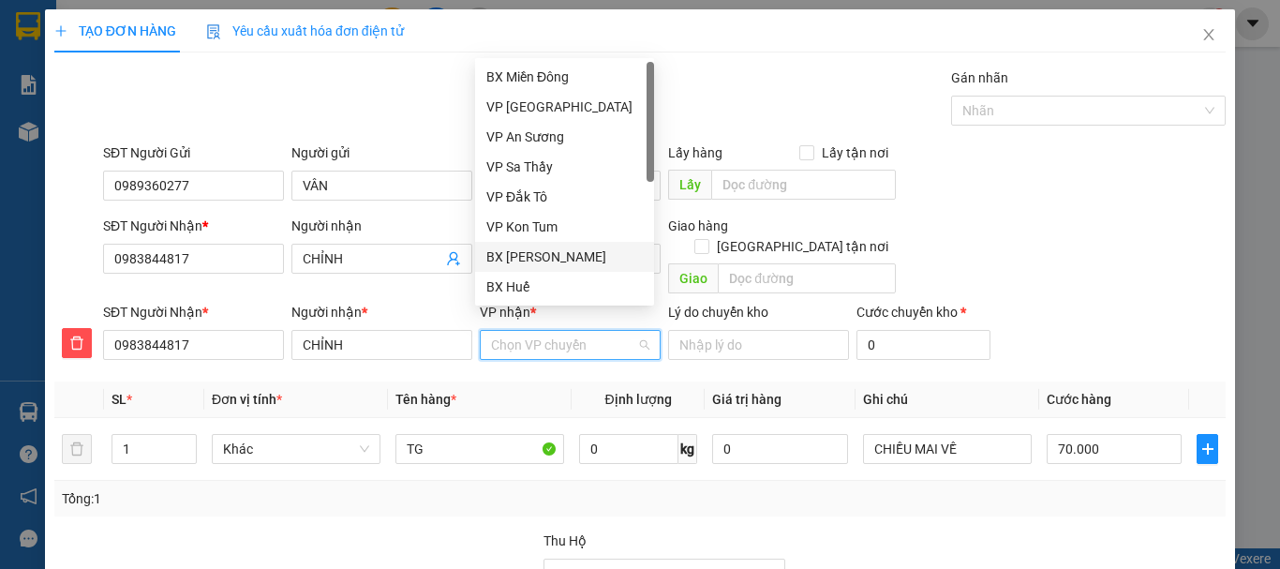
click at [553, 254] on div "BX [PERSON_NAME]" at bounding box center [564, 256] width 156 height 21
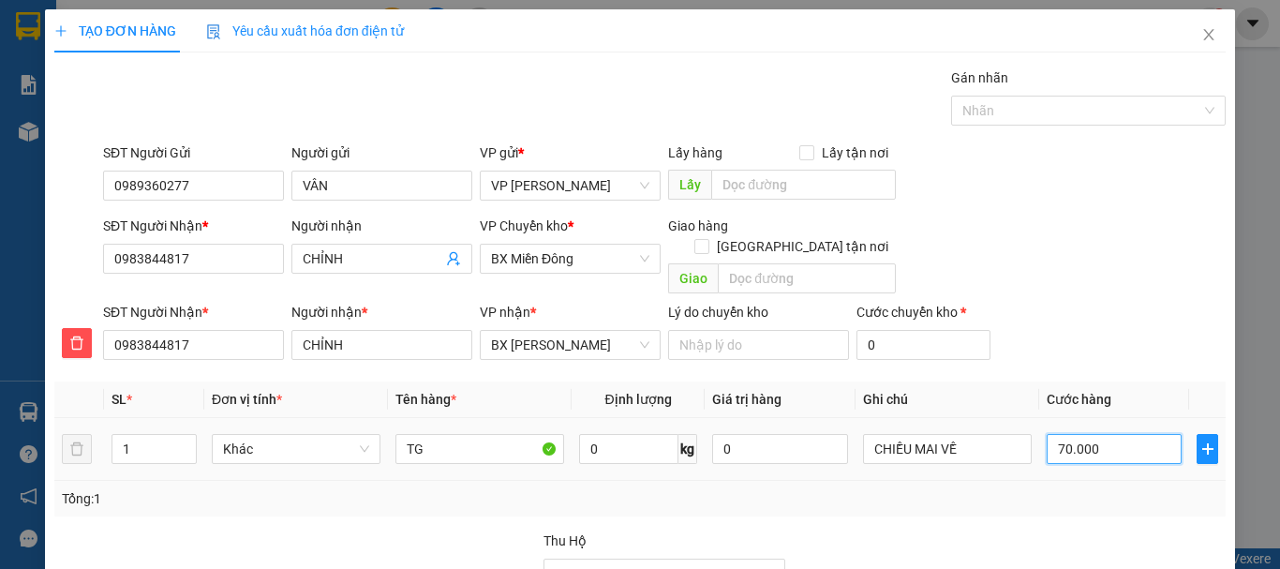
click at [1061, 434] on input "70.000" at bounding box center [1114, 449] width 135 height 30
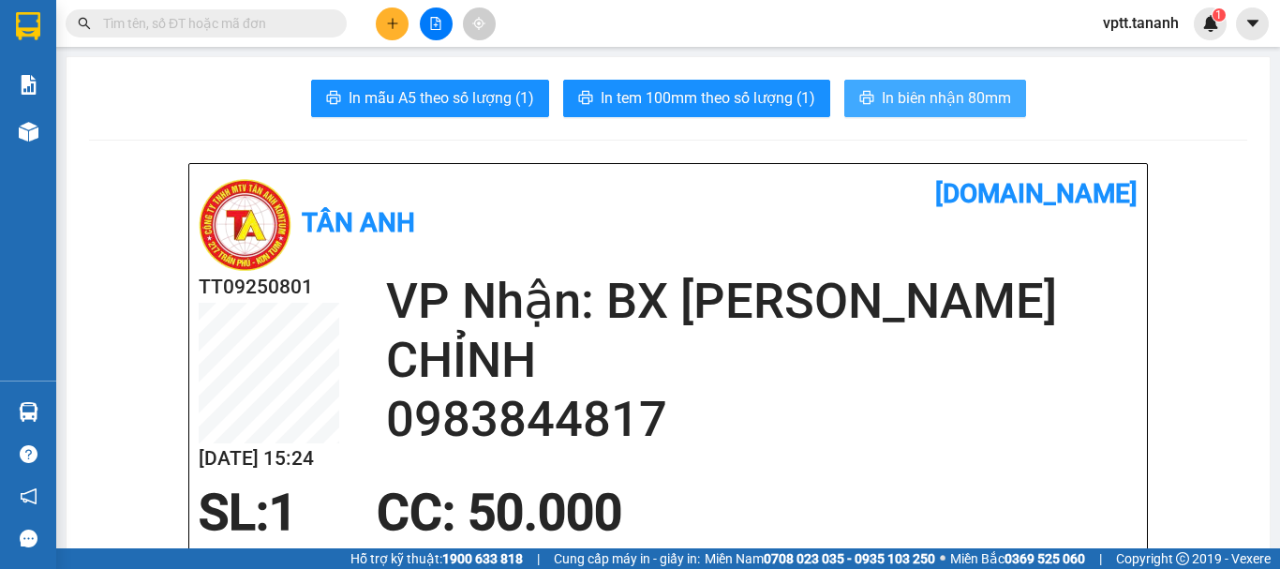
click at [929, 93] on span "In biên nhận 80mm" at bounding box center [946, 97] width 129 height 23
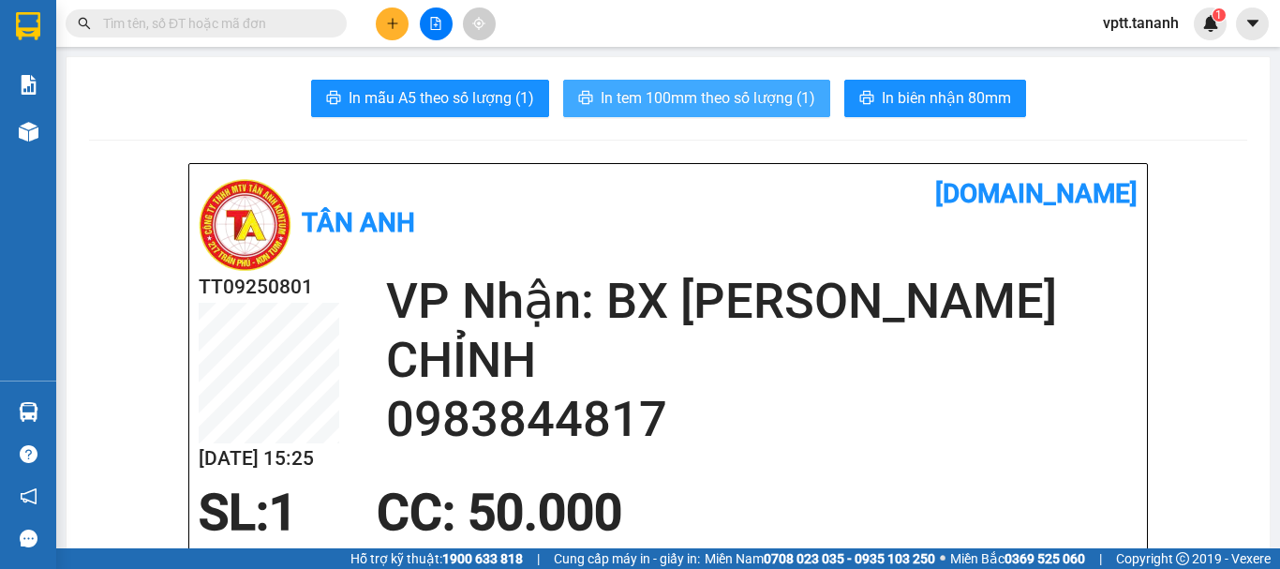
click at [767, 102] on span "In tem 100mm theo số lượng (1)" at bounding box center [708, 97] width 215 height 23
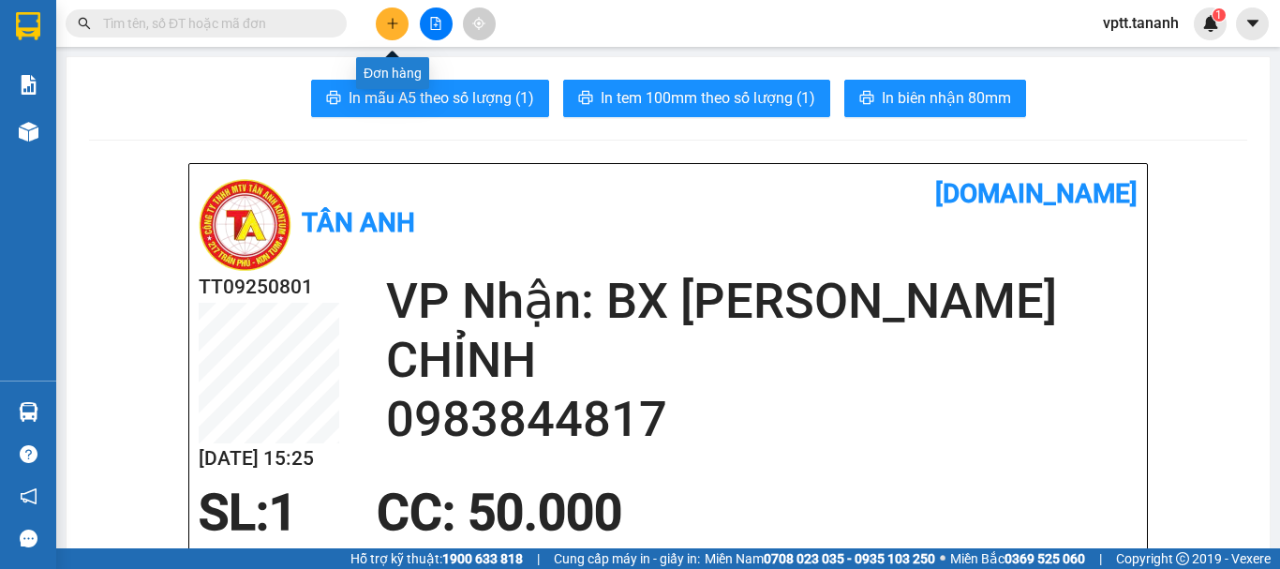
click at [388, 24] on icon "plus" at bounding box center [392, 23] width 13 height 13
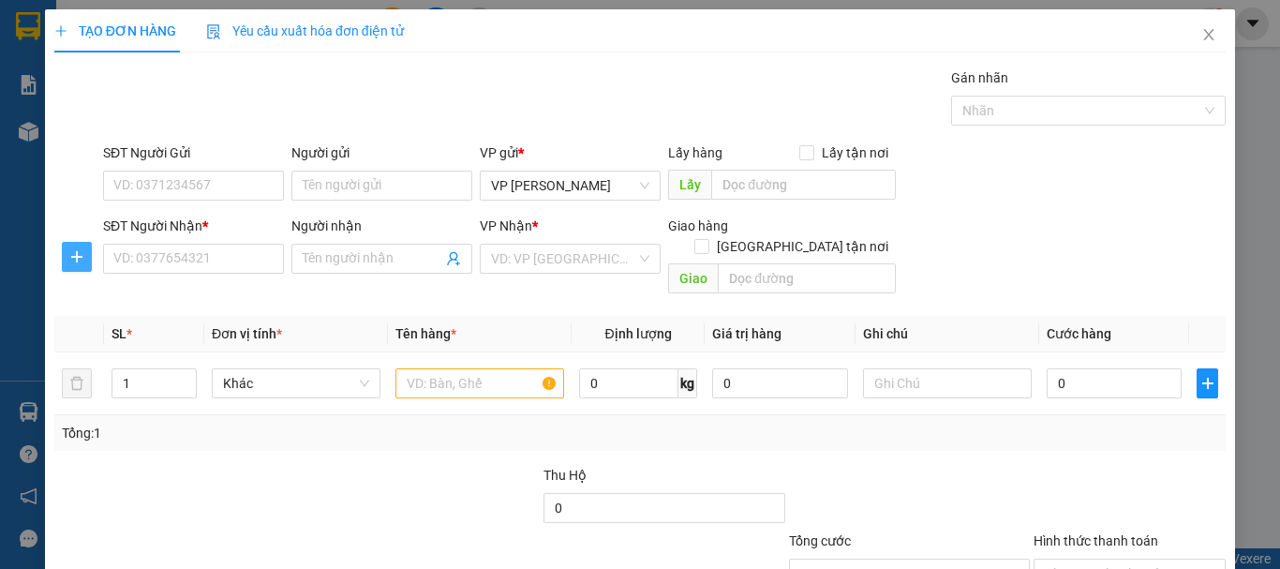
click at [81, 257] on icon "plus" at bounding box center [76, 256] width 11 height 1
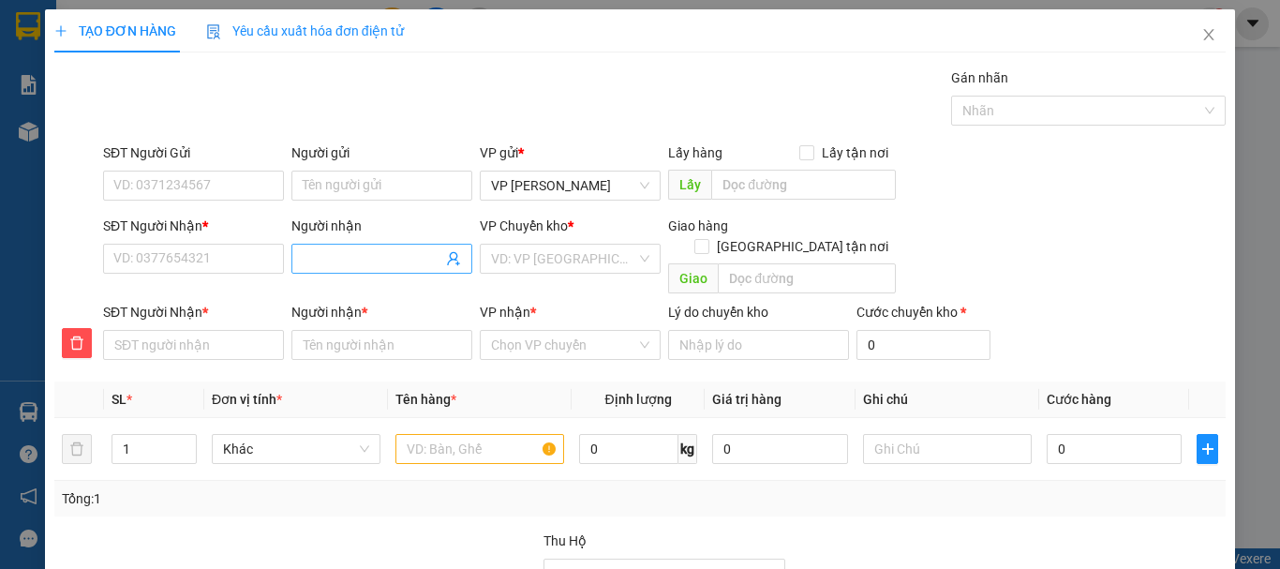
click at [303, 260] on input "Người nhận" at bounding box center [373, 258] width 140 height 21
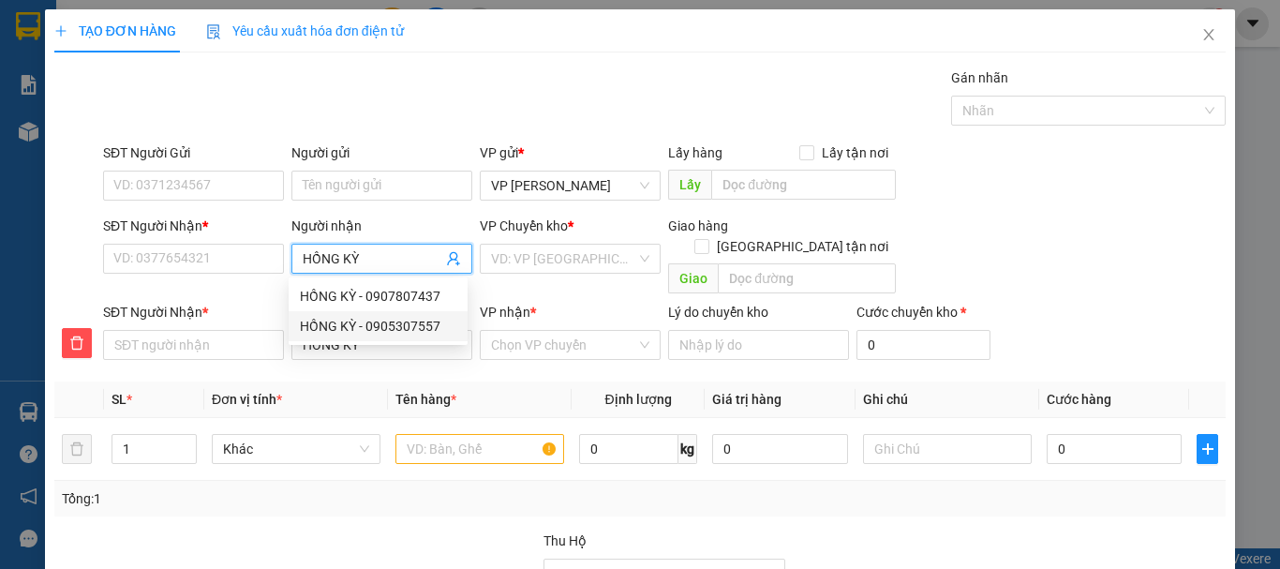
click at [400, 321] on div "HỒNG KỲ - 0905307557" at bounding box center [378, 326] width 156 height 21
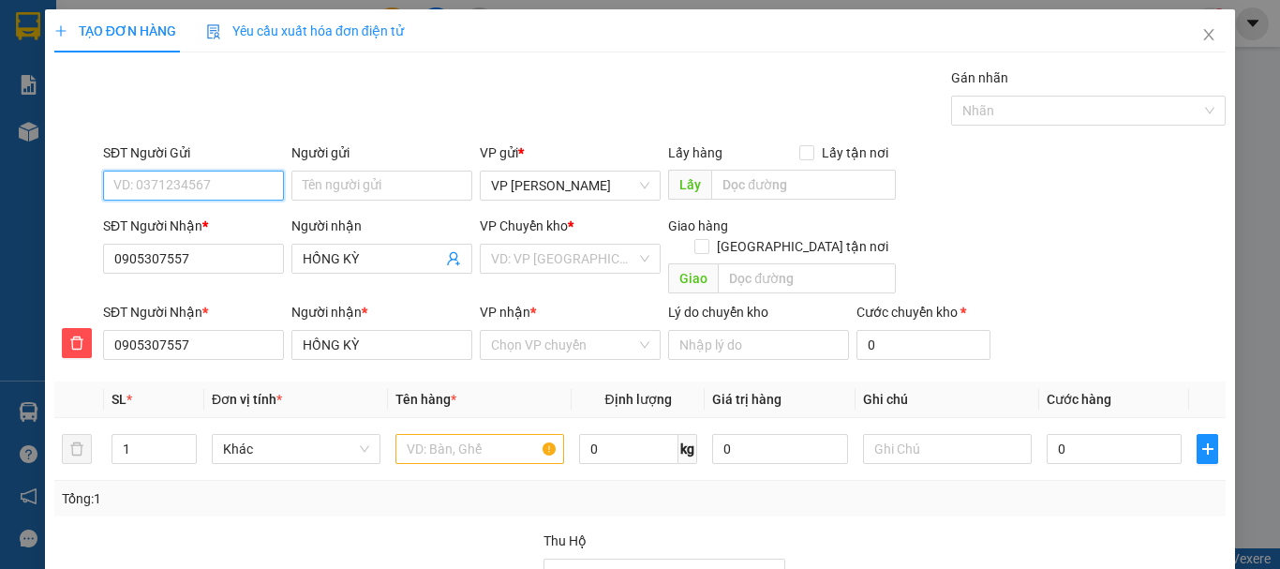
click at [209, 179] on input "SĐT Người Gửi" at bounding box center [193, 186] width 181 height 30
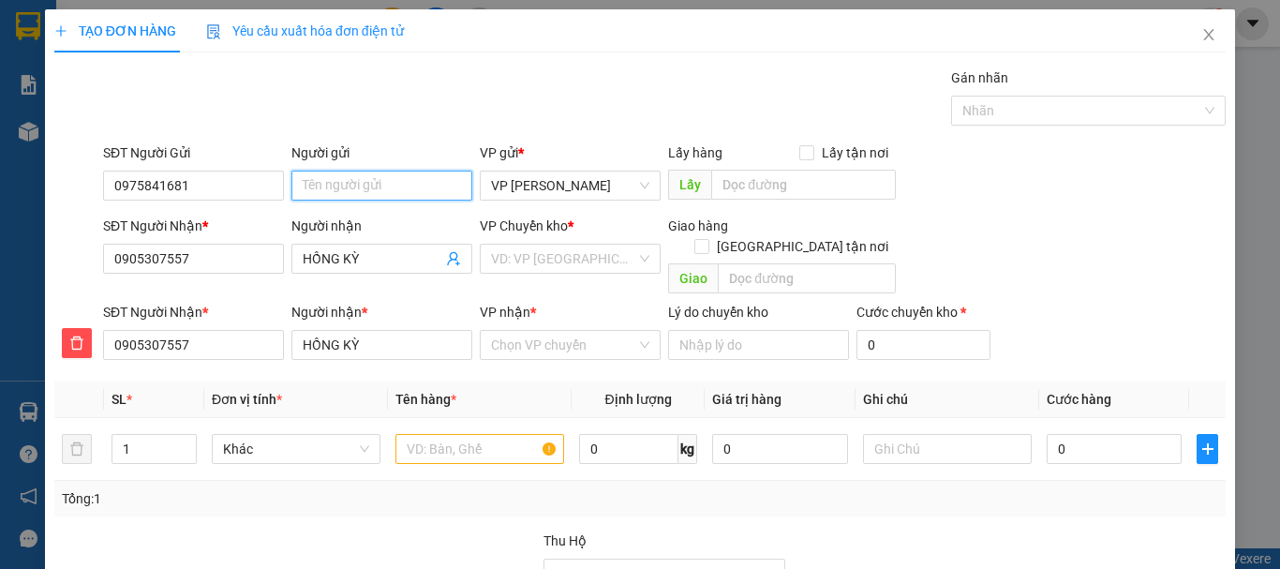
drag, startPoint x: 370, startPoint y: 186, endPoint x: 394, endPoint y: 185, distance: 24.4
click at [371, 186] on input "Người gửi" at bounding box center [381, 186] width 181 height 30
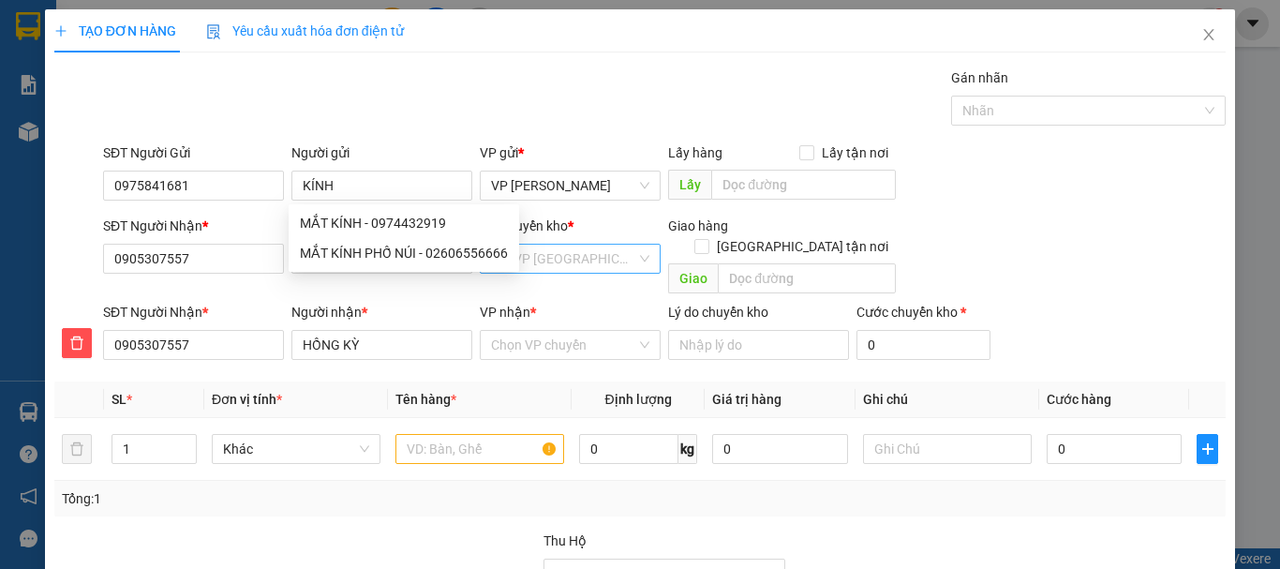
click at [541, 256] on input "search" at bounding box center [563, 259] width 145 height 28
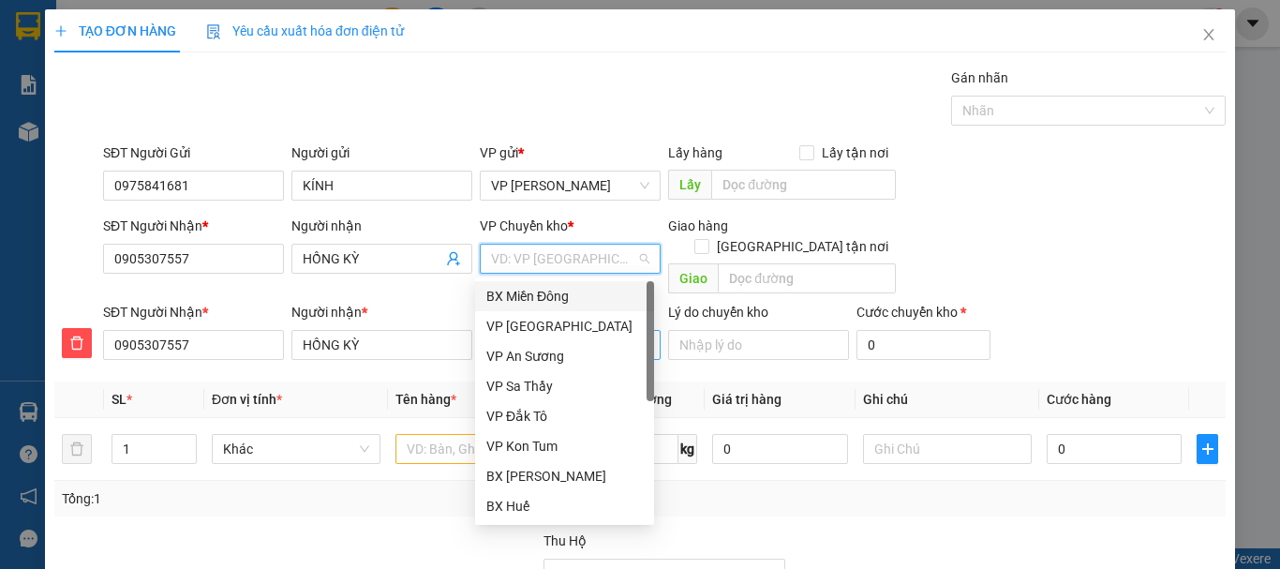
drag, startPoint x: 566, startPoint y: 291, endPoint x: 554, endPoint y: 320, distance: 31.5
click at [566, 292] on div "BX Miền Đông" at bounding box center [564, 296] width 156 height 21
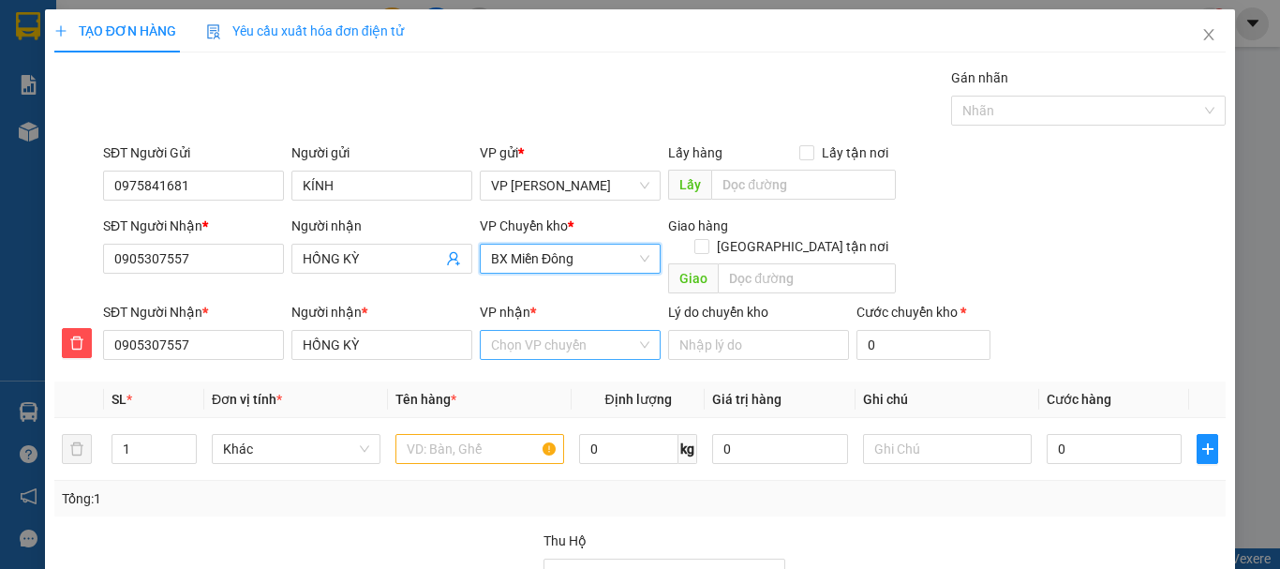
click at [548, 331] on input "VP nhận *" at bounding box center [563, 345] width 145 height 28
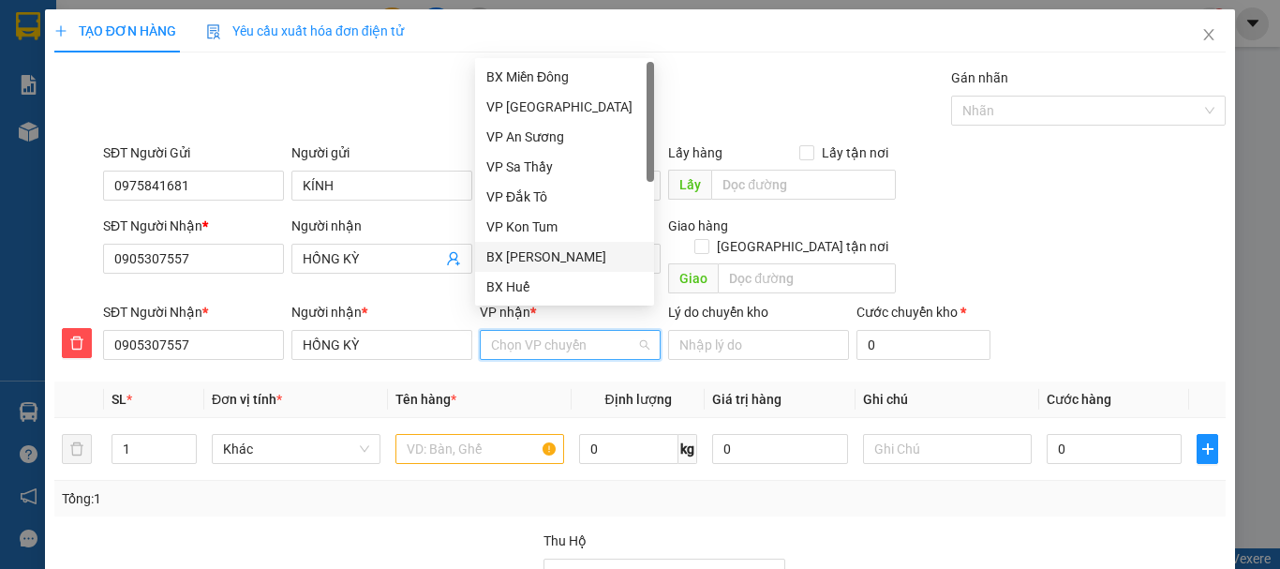
click at [557, 249] on div "BX [PERSON_NAME]" at bounding box center [564, 256] width 156 height 21
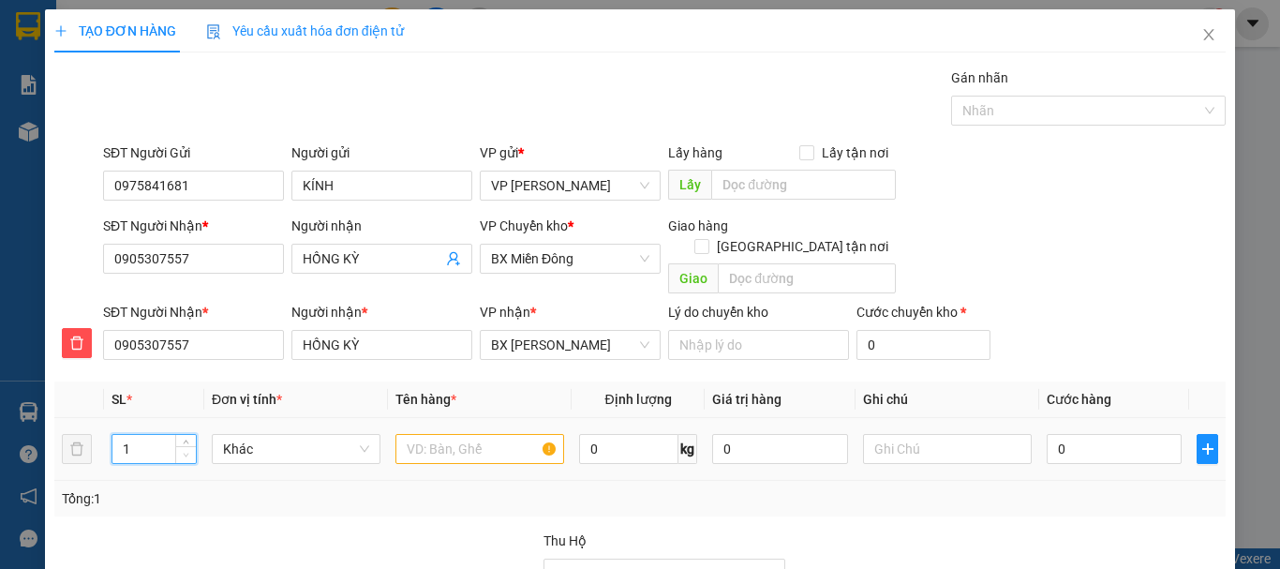
drag, startPoint x: 113, startPoint y: 427, endPoint x: 184, endPoint y: 433, distance: 70.5
click at [184, 434] on div "1" at bounding box center [153, 449] width 85 height 30
drag, startPoint x: 426, startPoint y: 422, endPoint x: 436, endPoint y: 419, distance: 9.8
click at [427, 434] on input "text" at bounding box center [479, 449] width 169 height 30
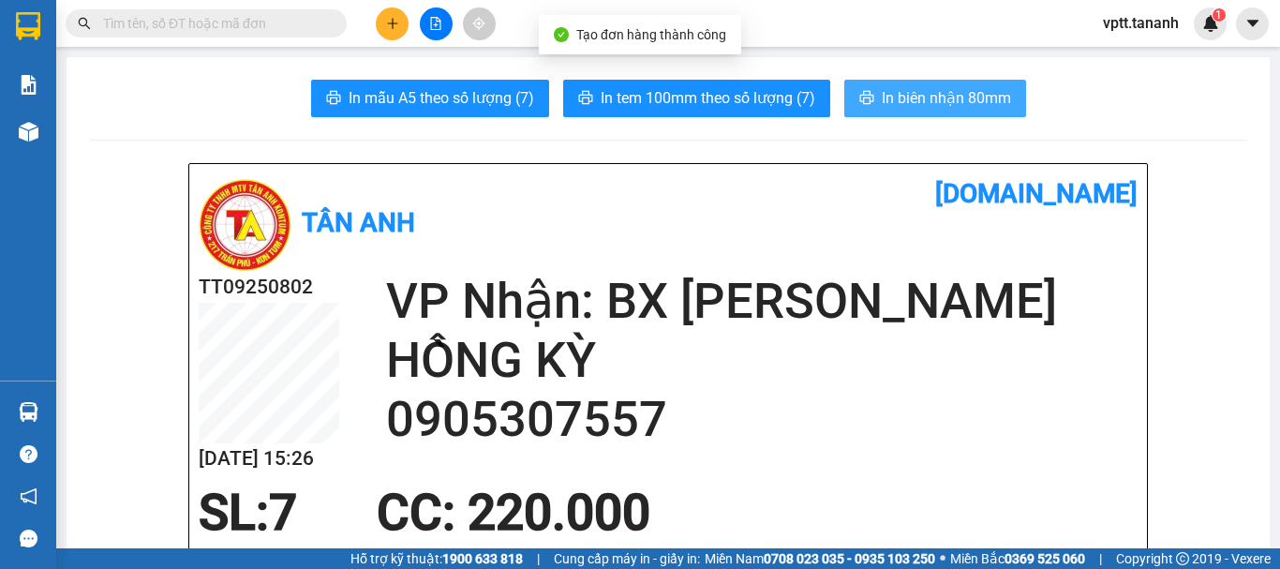
click at [891, 98] on span "In biên nhận 80mm" at bounding box center [946, 97] width 129 height 23
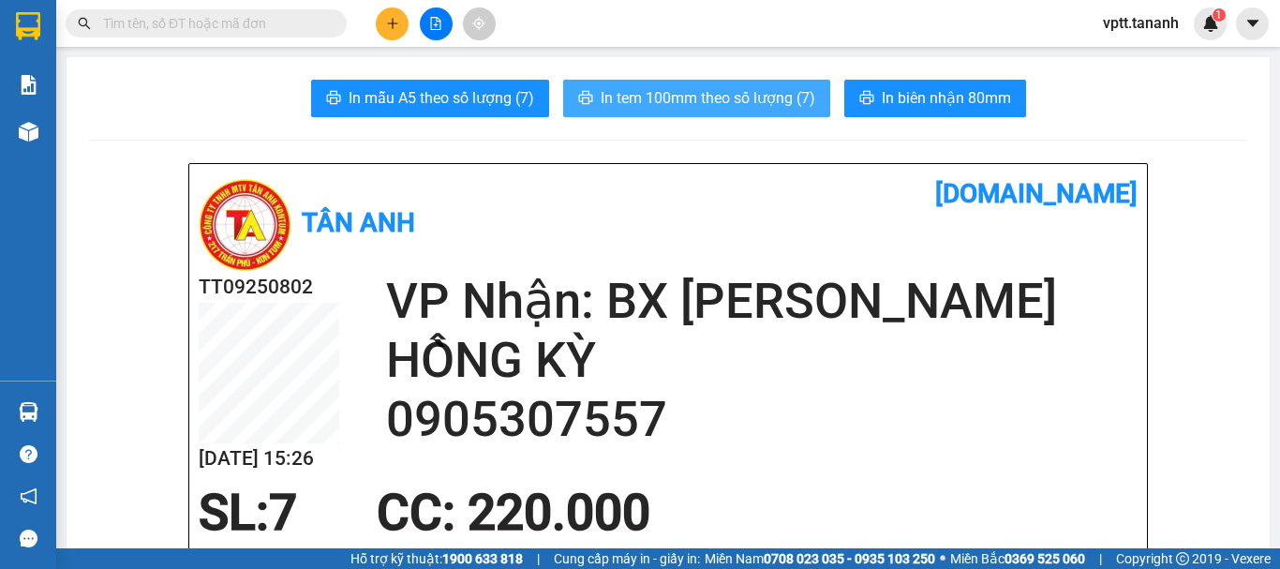
click at [687, 100] on span "In tem 100mm theo số lượng (7)" at bounding box center [708, 97] width 215 height 23
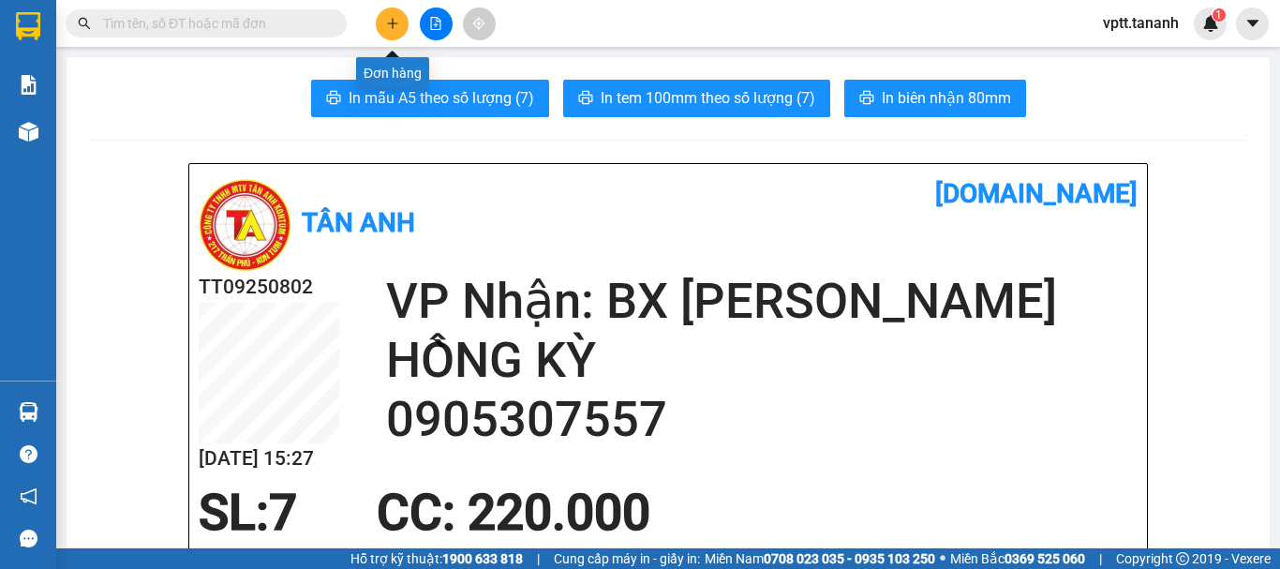
click at [392, 15] on button at bounding box center [392, 23] width 33 height 33
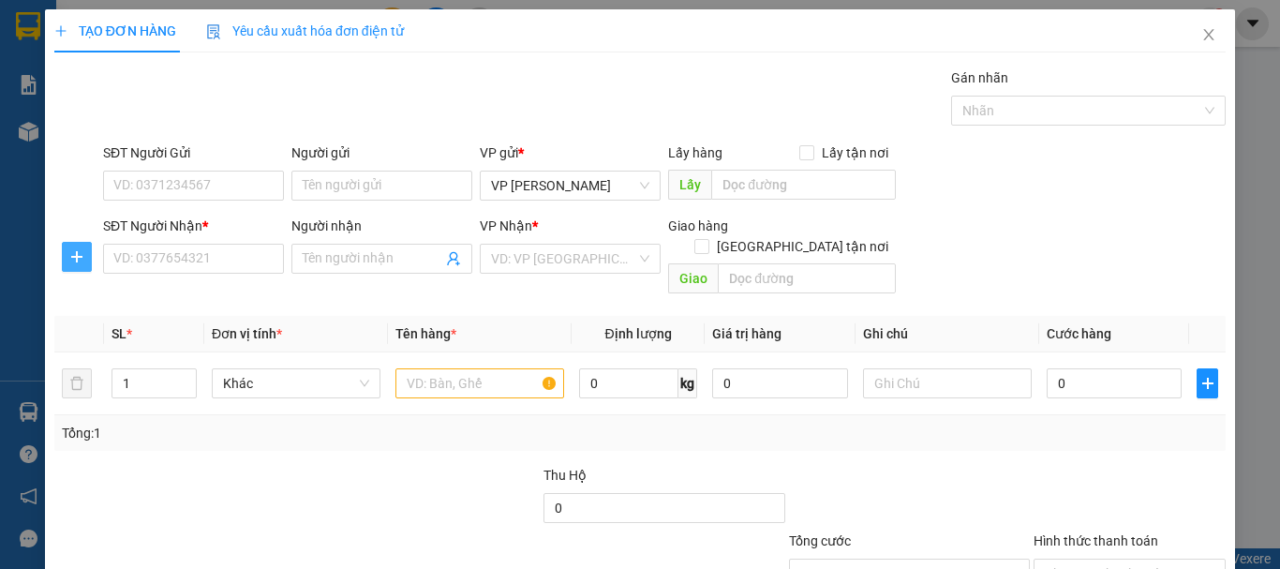
click at [75, 260] on icon "plus" at bounding box center [76, 256] width 15 height 15
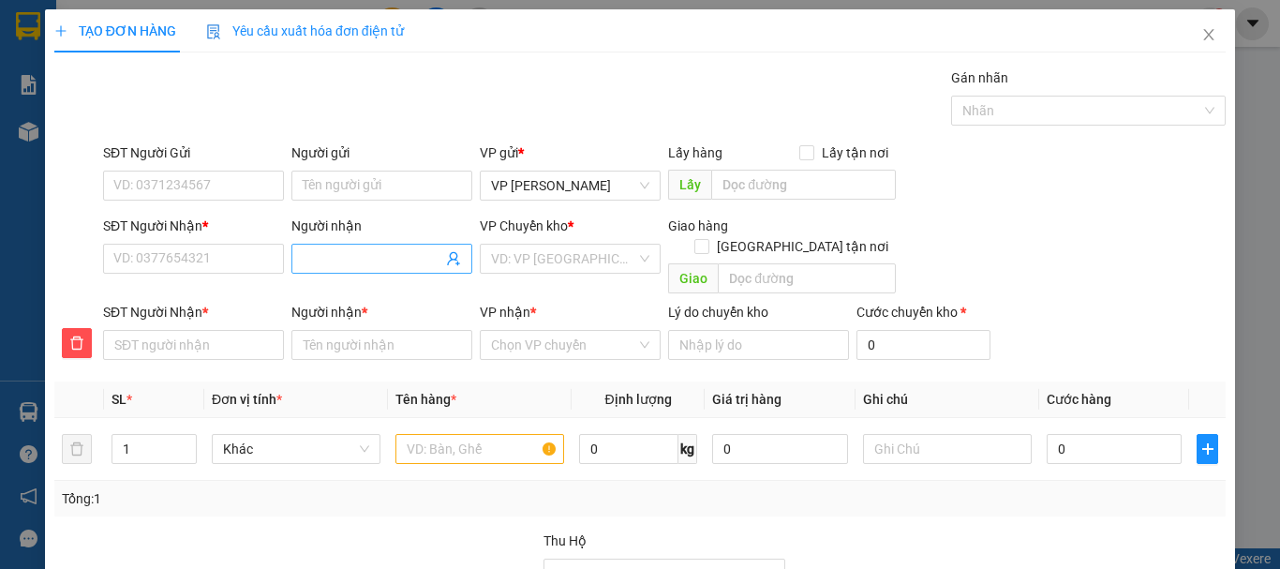
click at [376, 263] on input "Người nhận" at bounding box center [373, 258] width 140 height 21
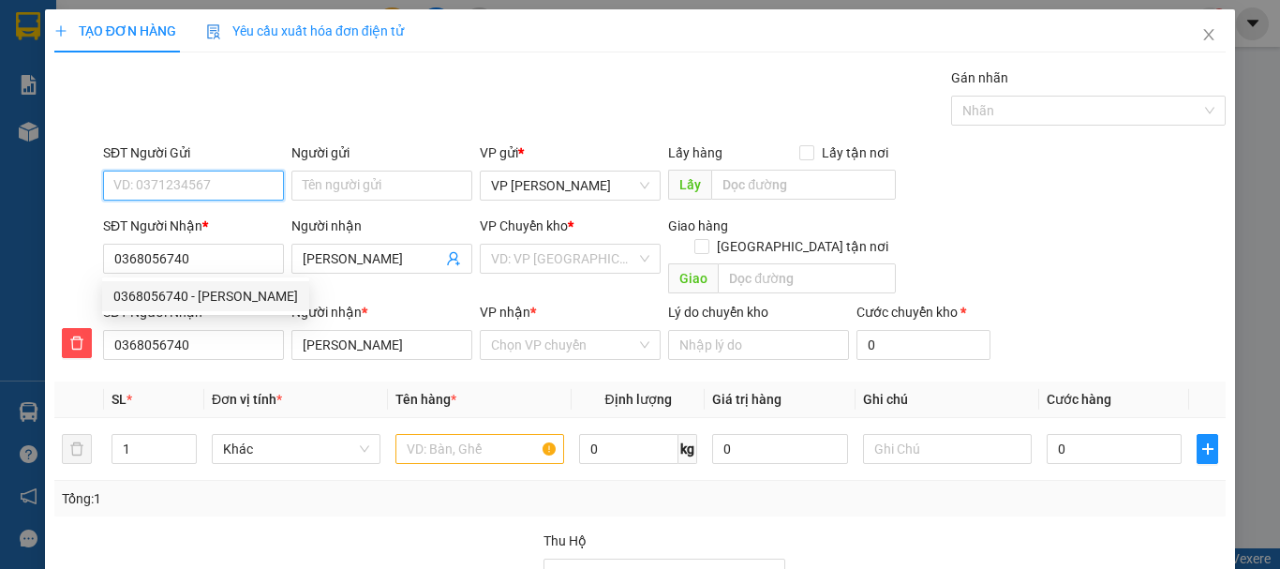
click at [168, 186] on input "SĐT Người Gửi" at bounding box center [193, 186] width 181 height 30
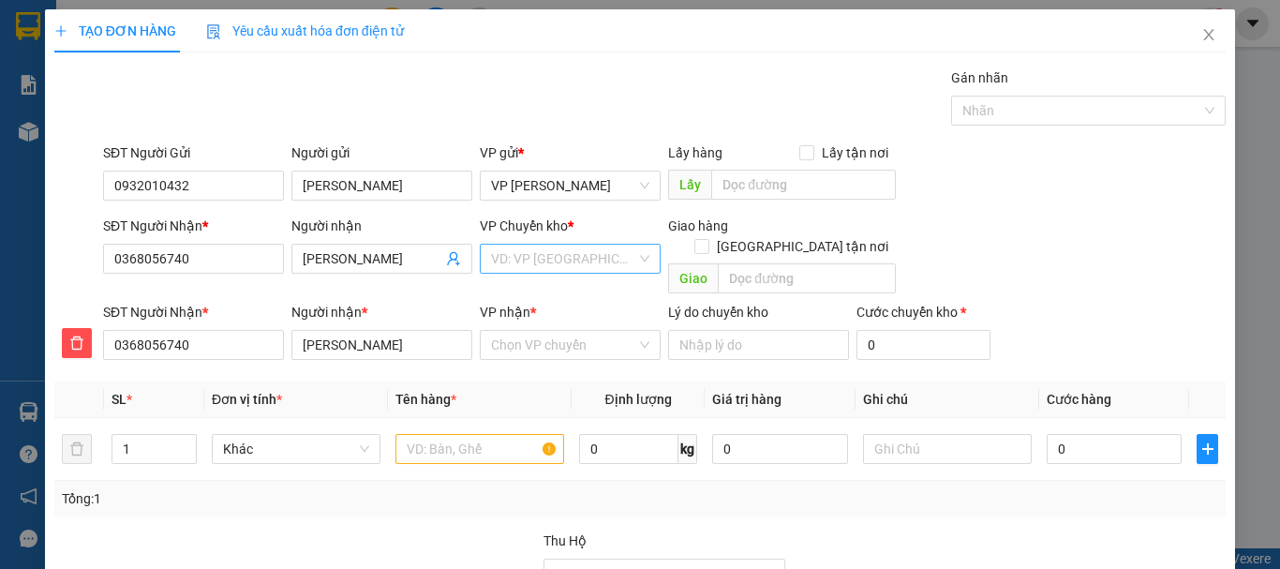
click at [590, 269] on input "search" at bounding box center [563, 259] width 145 height 28
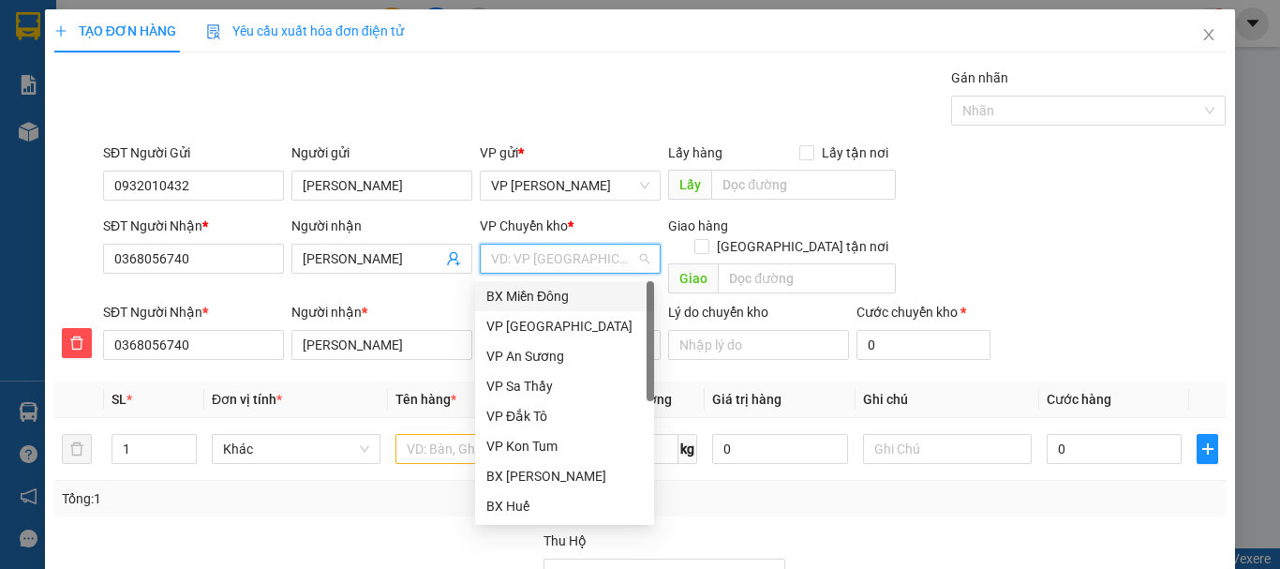
click at [579, 296] on div "BX Miền Đông" at bounding box center [564, 296] width 156 height 21
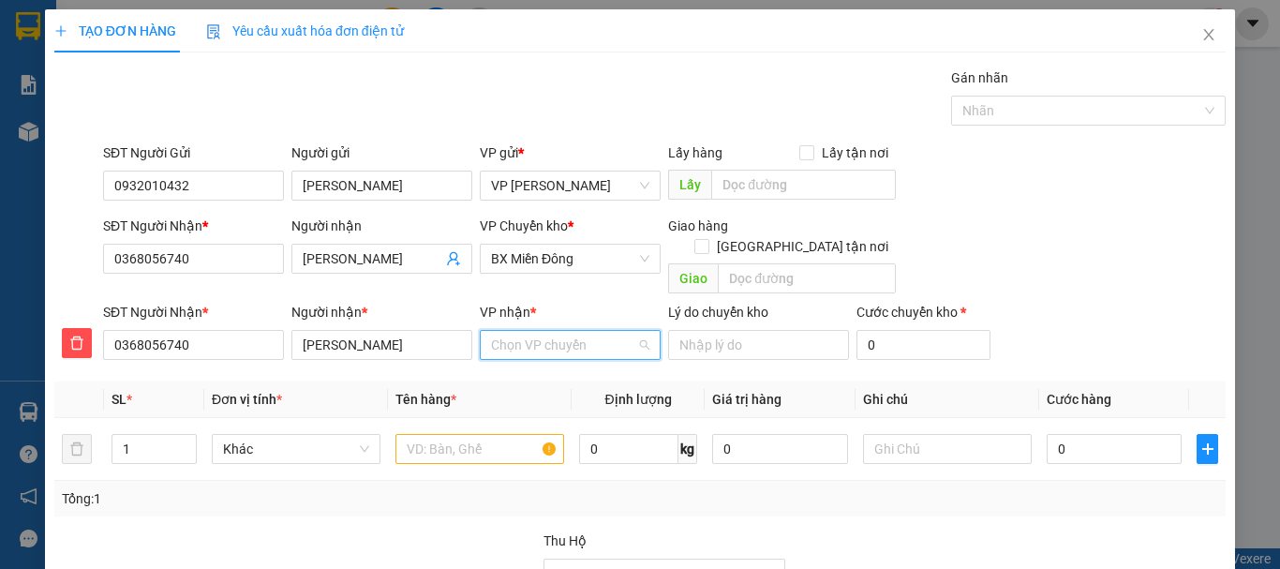
click at [570, 331] on input "VP nhận *" at bounding box center [563, 345] width 145 height 28
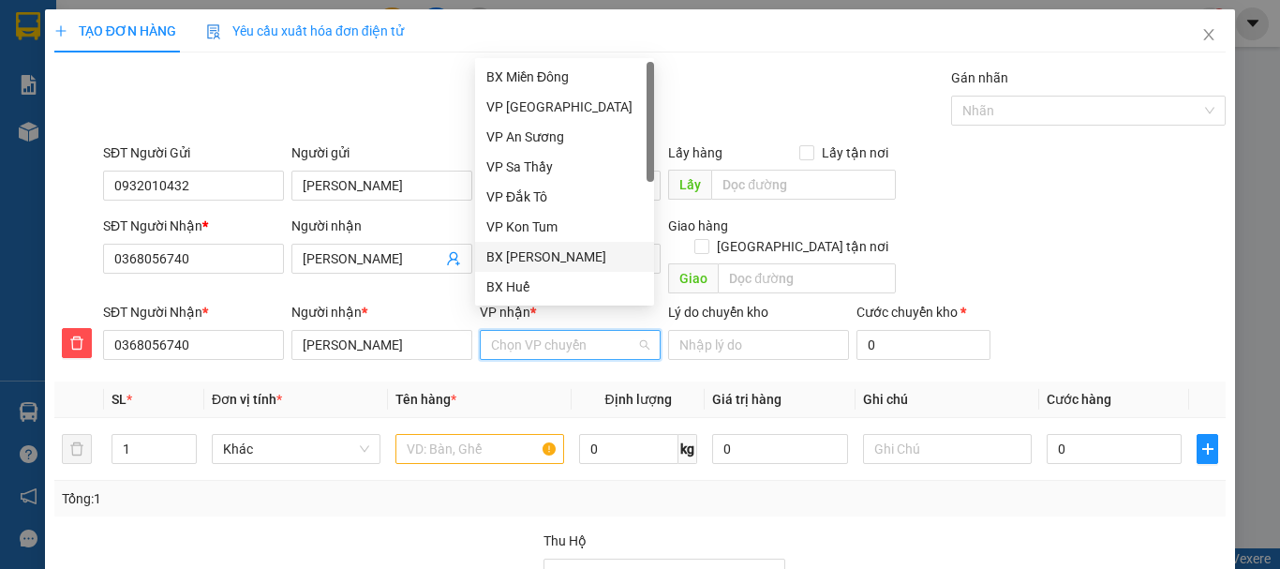
click at [557, 255] on div "BX [PERSON_NAME]" at bounding box center [564, 256] width 156 height 21
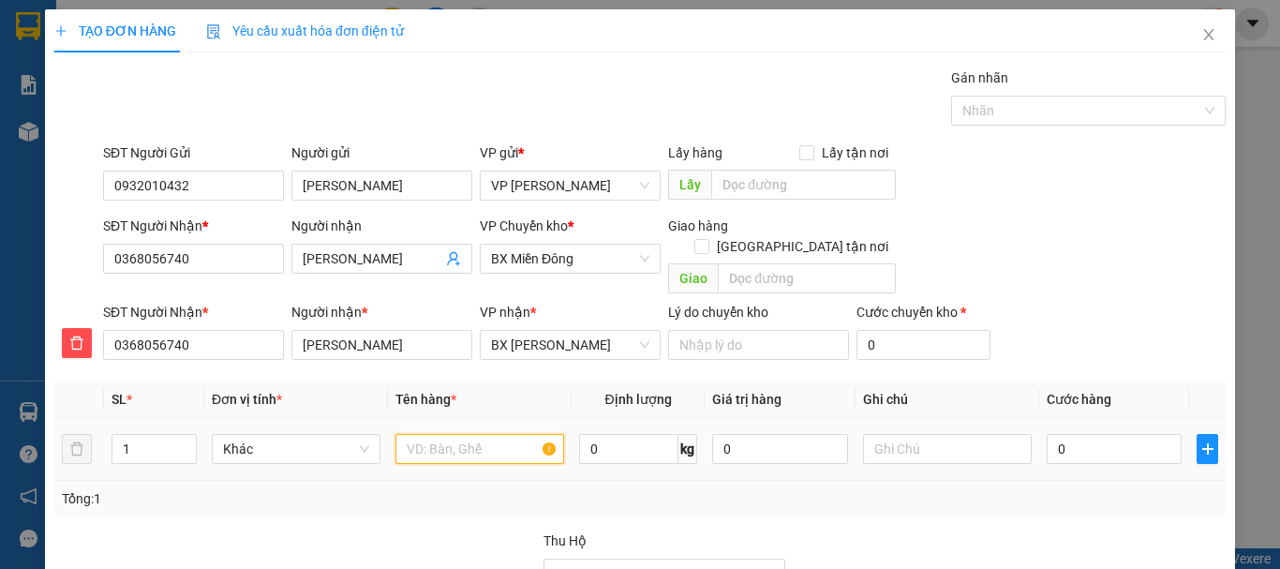
drag, startPoint x: 409, startPoint y: 429, endPoint x: 454, endPoint y: 413, distance: 47.7
click at [410, 434] on input "text" at bounding box center [479, 449] width 169 height 30
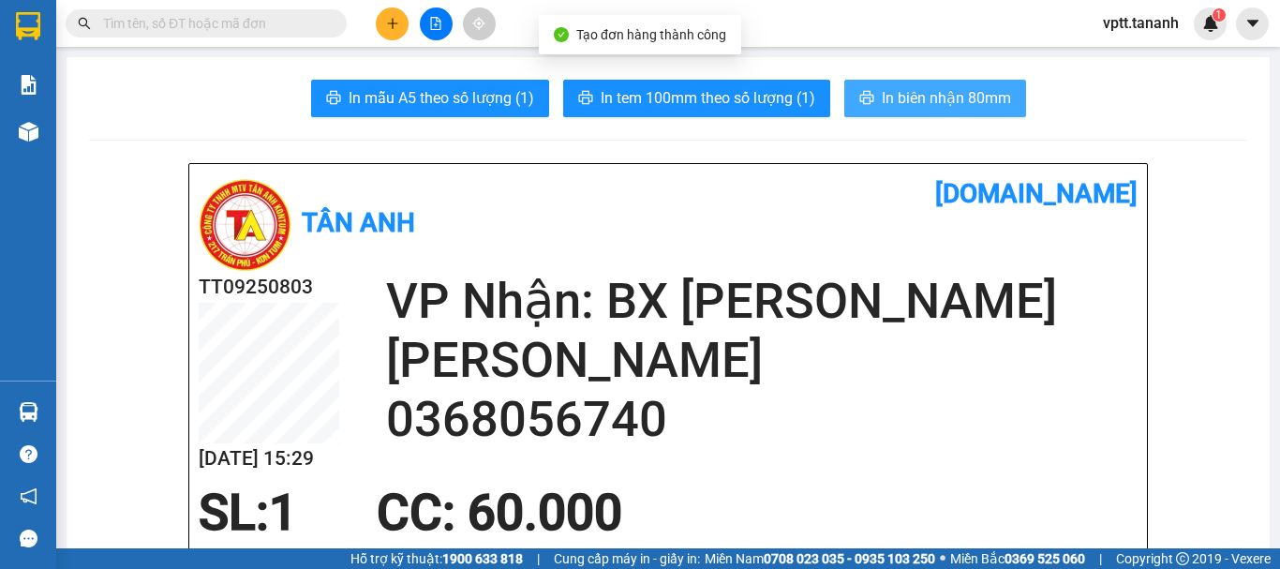
click at [905, 84] on button "In biên nhận 80mm" at bounding box center [935, 98] width 182 height 37
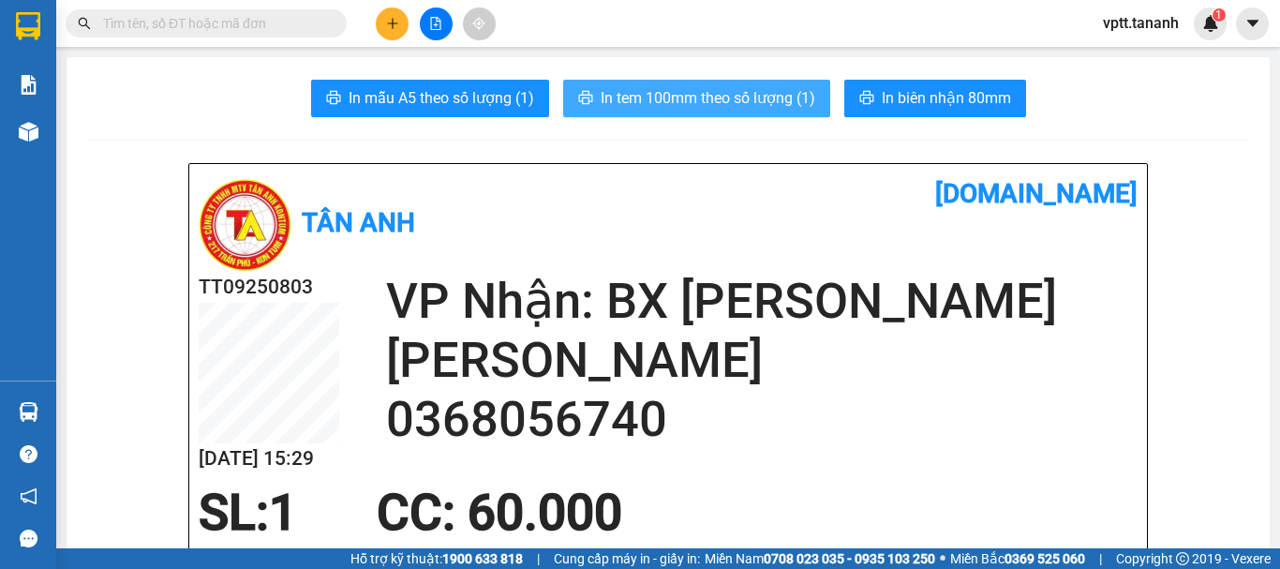
click at [749, 103] on span "In tem 100mm theo số lượng (1)" at bounding box center [708, 97] width 215 height 23
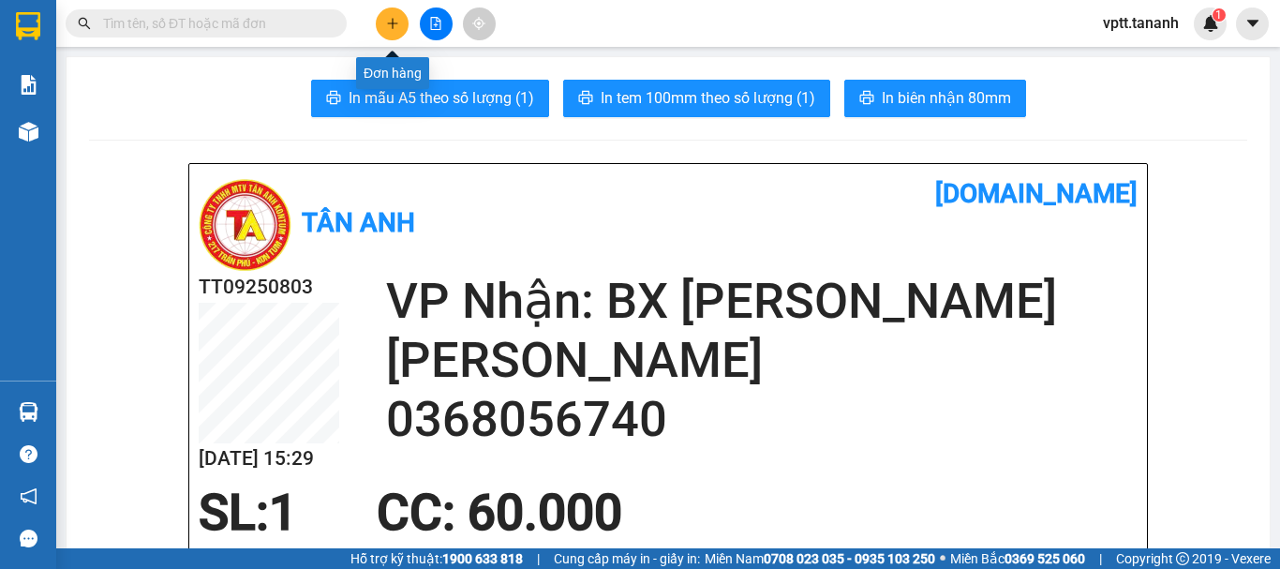
click at [390, 25] on icon "plus" at bounding box center [392, 23] width 13 height 13
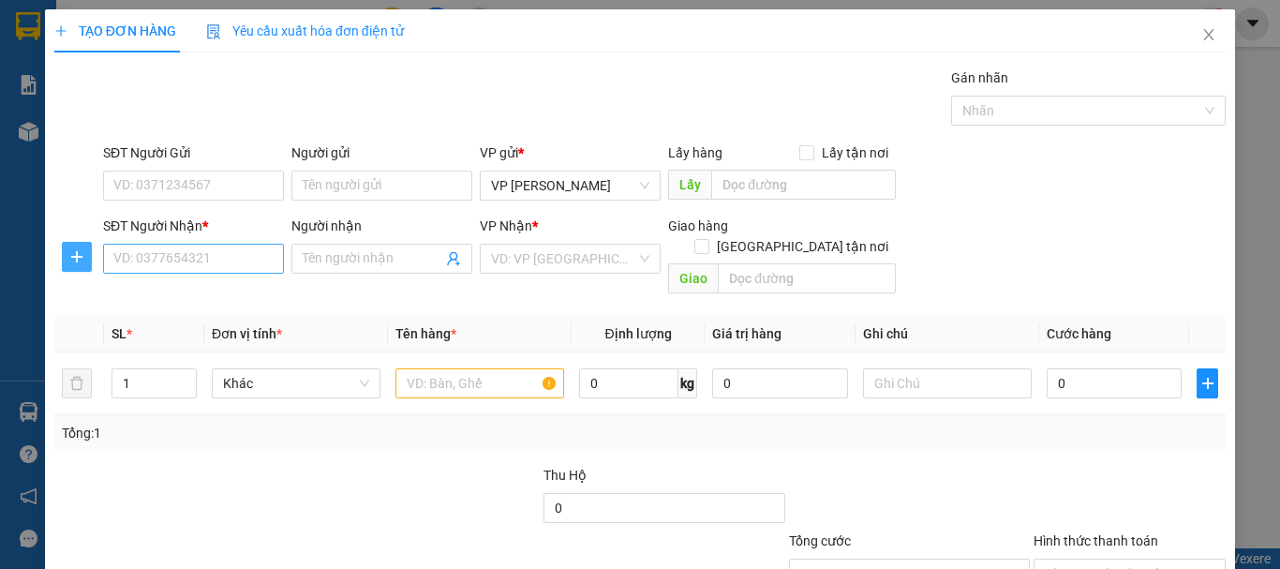
drag, startPoint x: 83, startPoint y: 258, endPoint x: 153, endPoint y: 250, distance: 69.7
click at [83, 255] on icon "plus" at bounding box center [76, 256] width 15 height 15
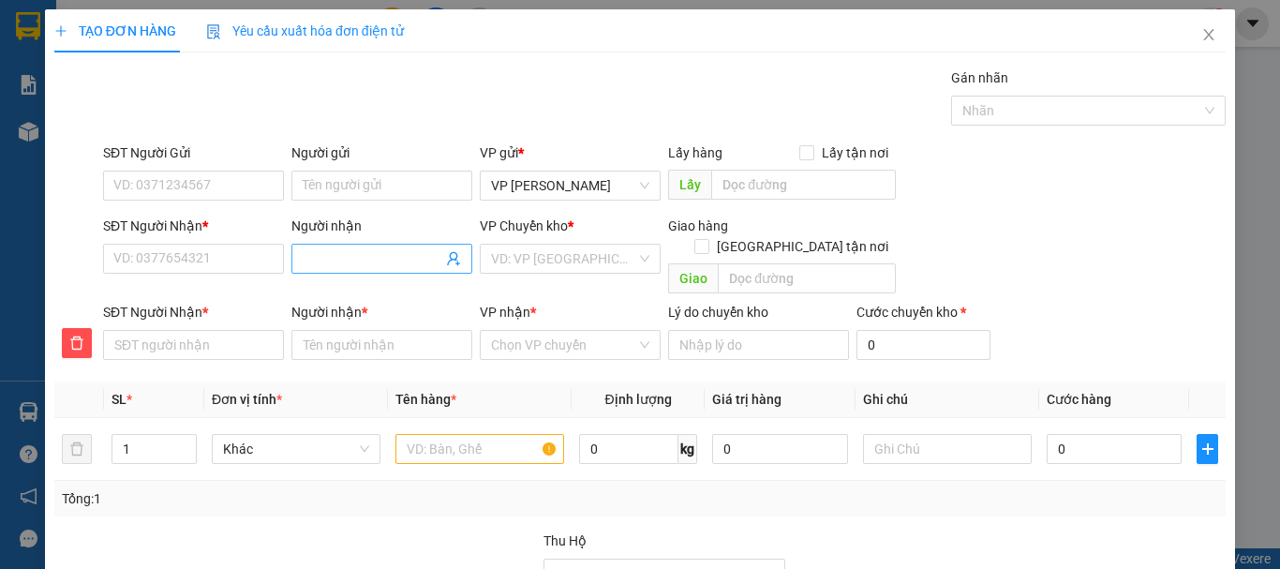
click at [337, 261] on input "Người nhận" at bounding box center [373, 258] width 140 height 21
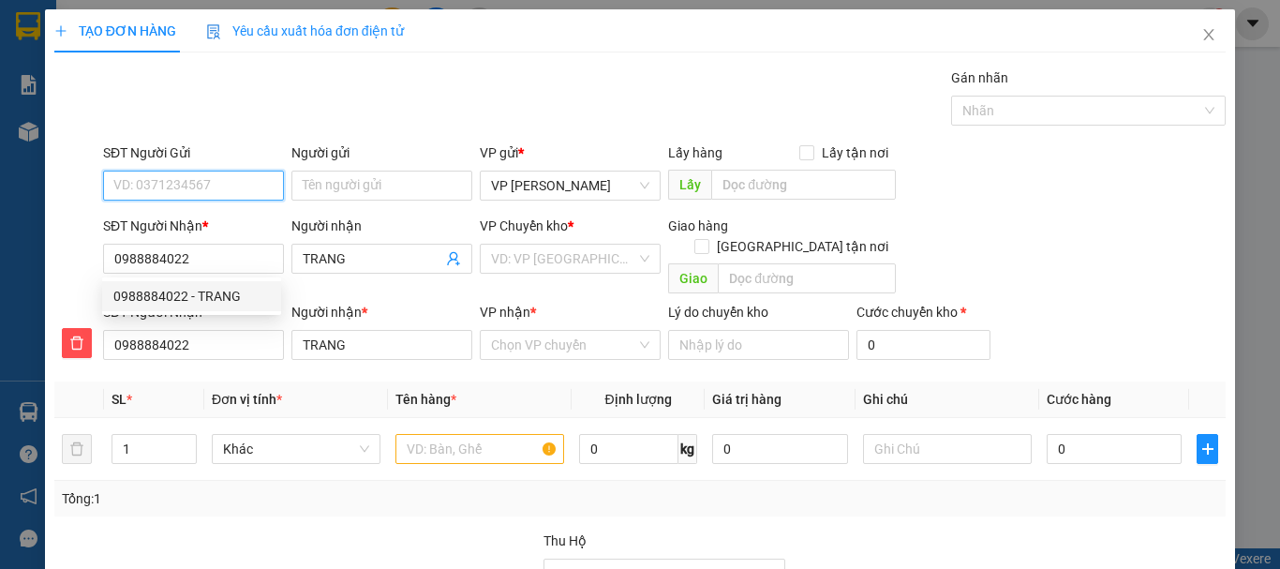
click at [149, 192] on input "SĐT Người Gửi" at bounding box center [193, 186] width 181 height 30
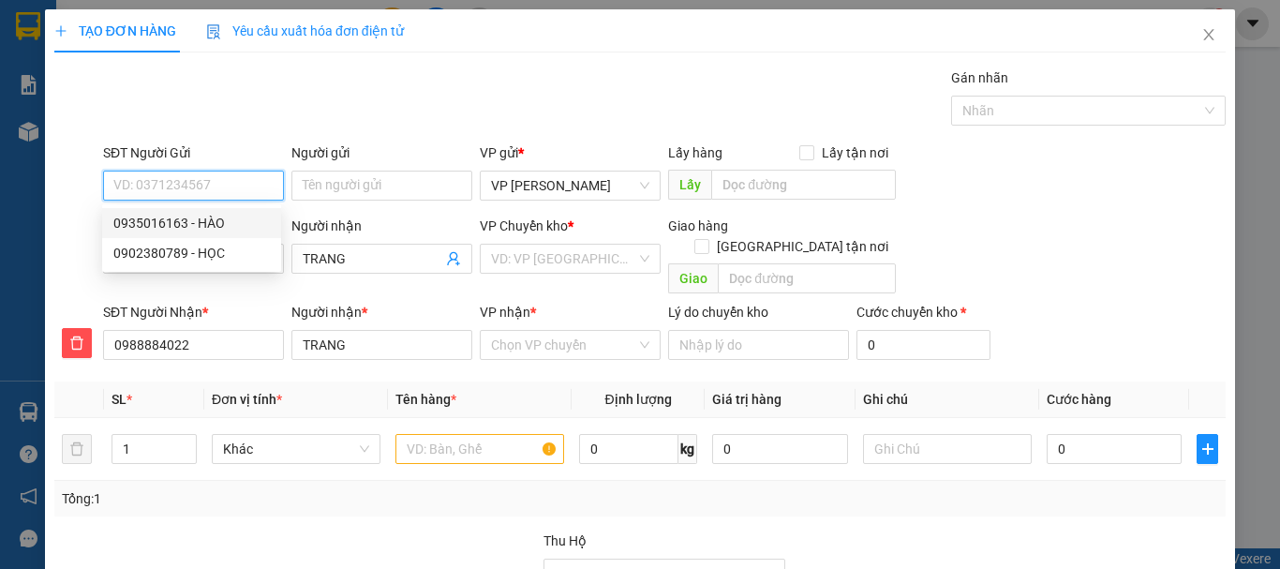
click at [189, 218] on div "0935016163 - HÀO" at bounding box center [191, 223] width 156 height 21
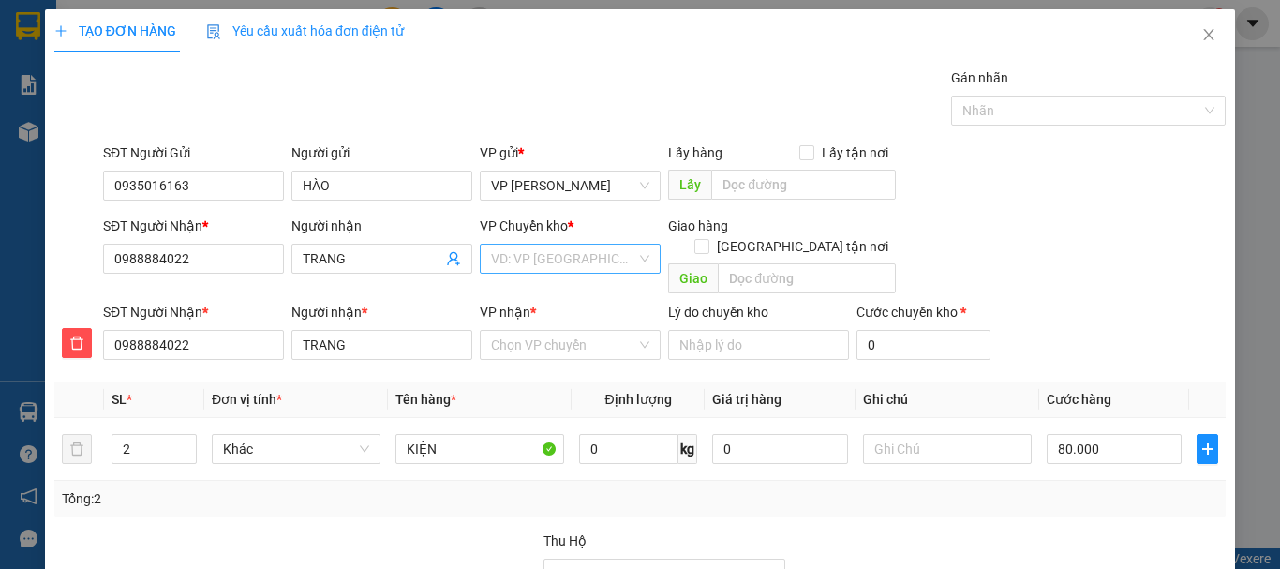
click at [567, 260] on input "search" at bounding box center [563, 259] width 145 height 28
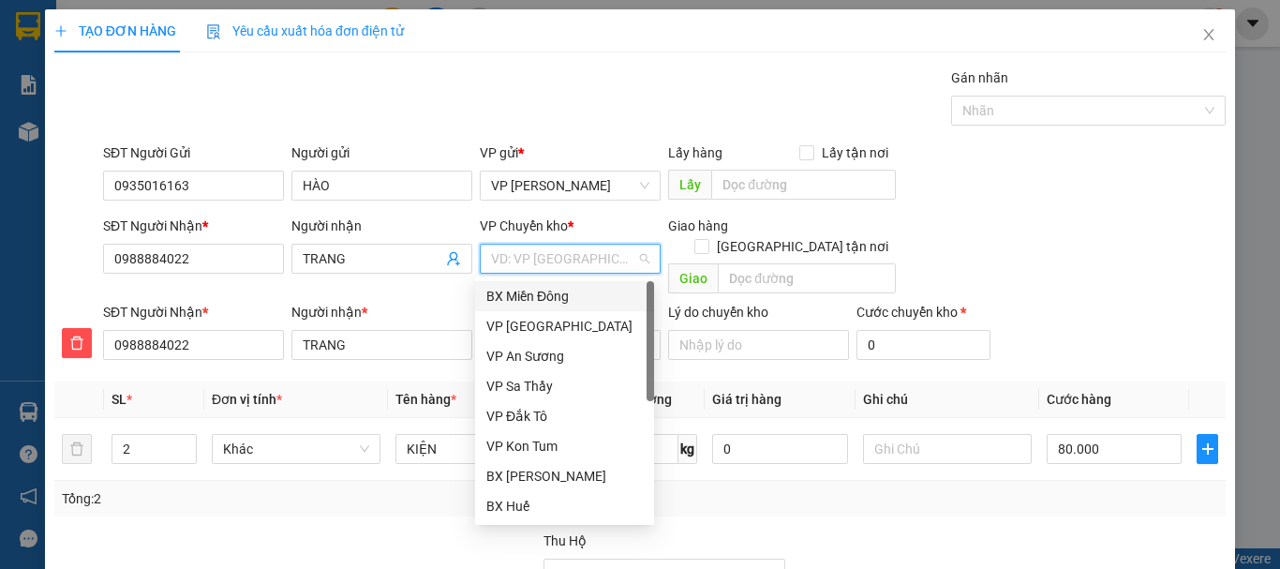
click at [568, 290] on div "BX Miền Đông" at bounding box center [564, 296] width 156 height 21
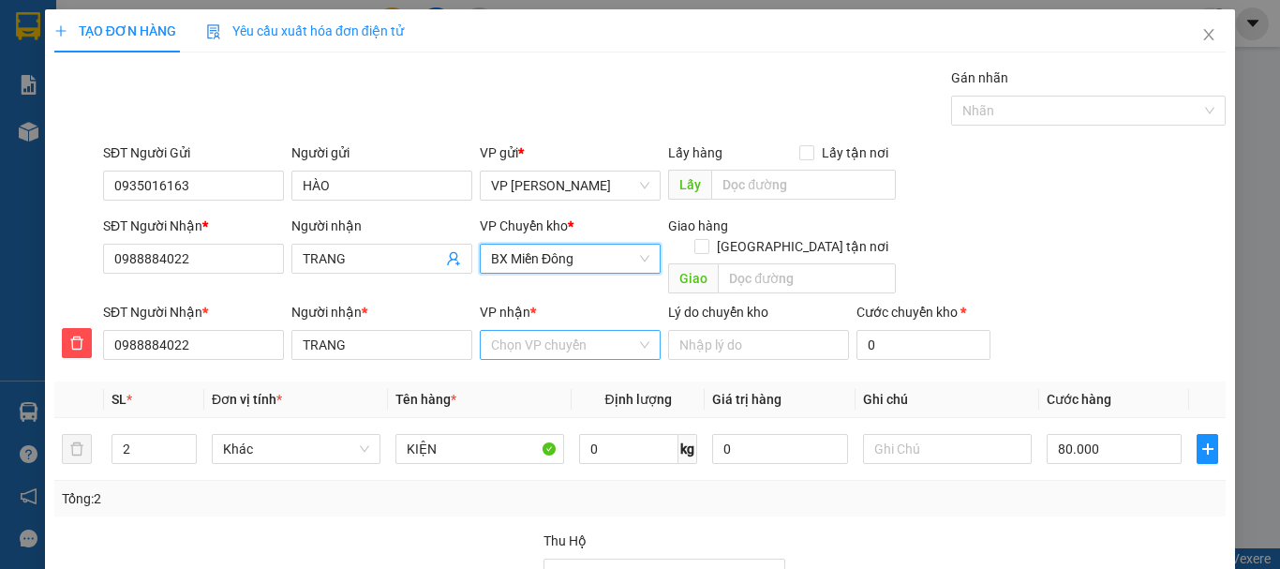
click at [550, 331] on input "VP nhận *" at bounding box center [563, 345] width 145 height 28
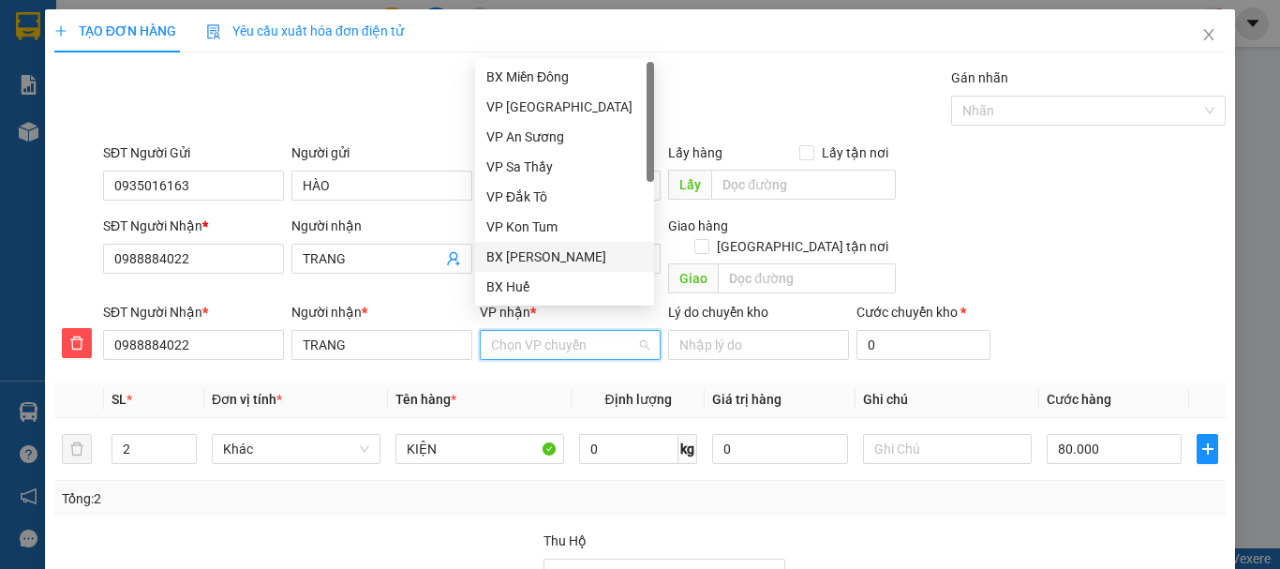
click at [570, 254] on div "BX [PERSON_NAME]" at bounding box center [564, 256] width 156 height 21
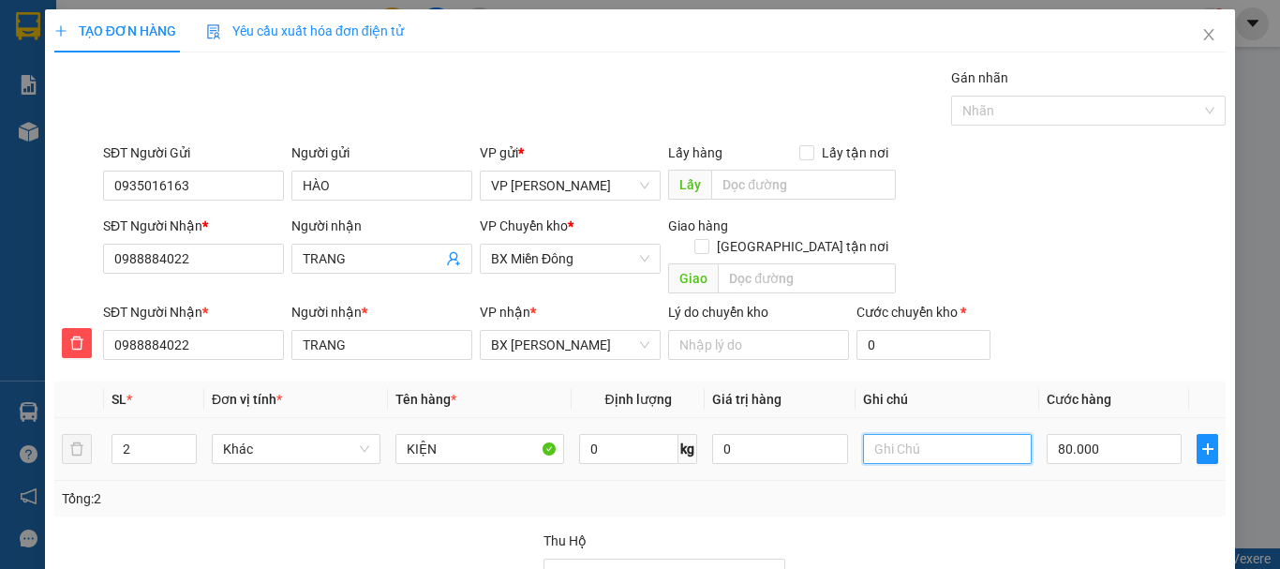
click at [918, 434] on input "text" at bounding box center [947, 449] width 169 height 30
click at [579, 331] on span "BX [PERSON_NAME]" at bounding box center [570, 345] width 158 height 28
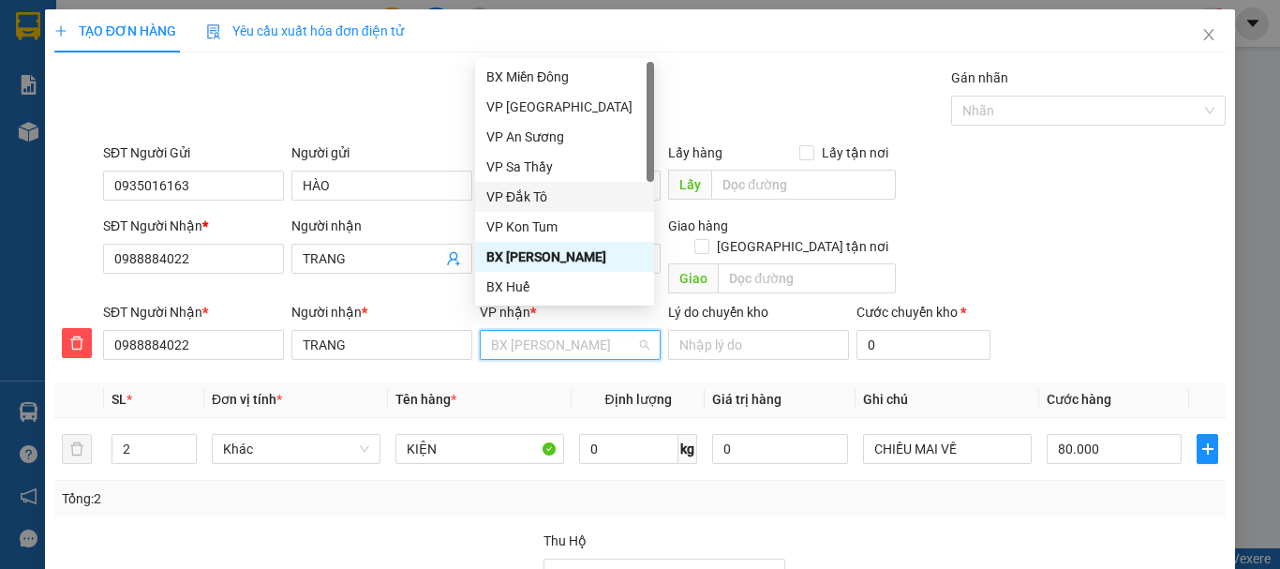
click at [549, 193] on div "VP Đắk Tô" at bounding box center [564, 196] width 156 height 21
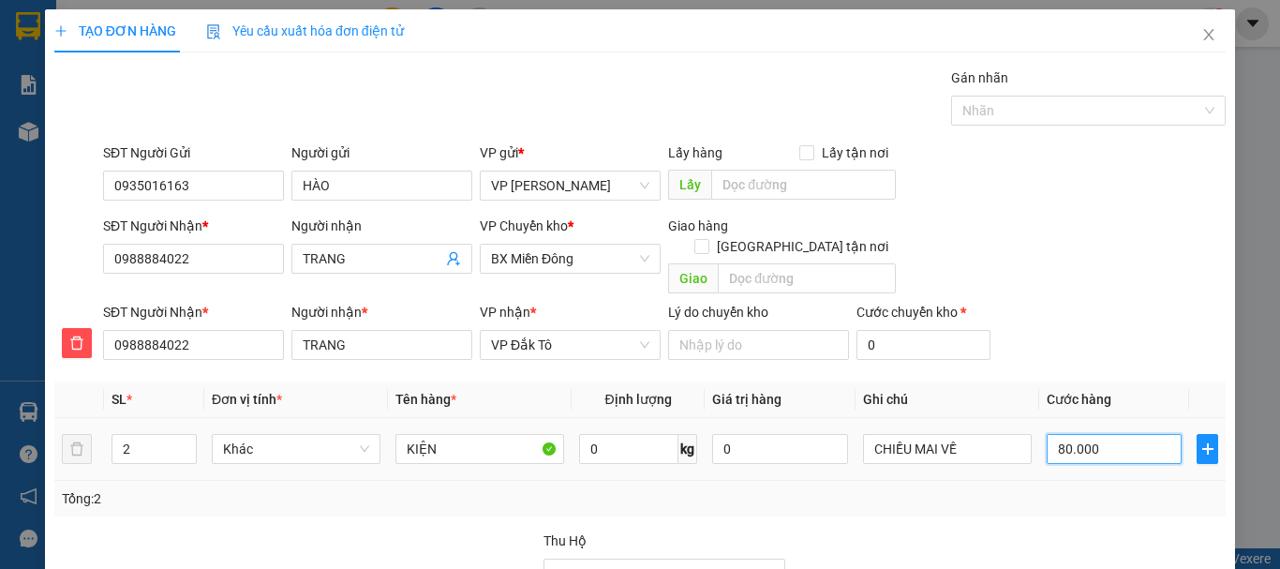
click at [1064, 434] on input "80.000" at bounding box center [1114, 449] width 135 height 30
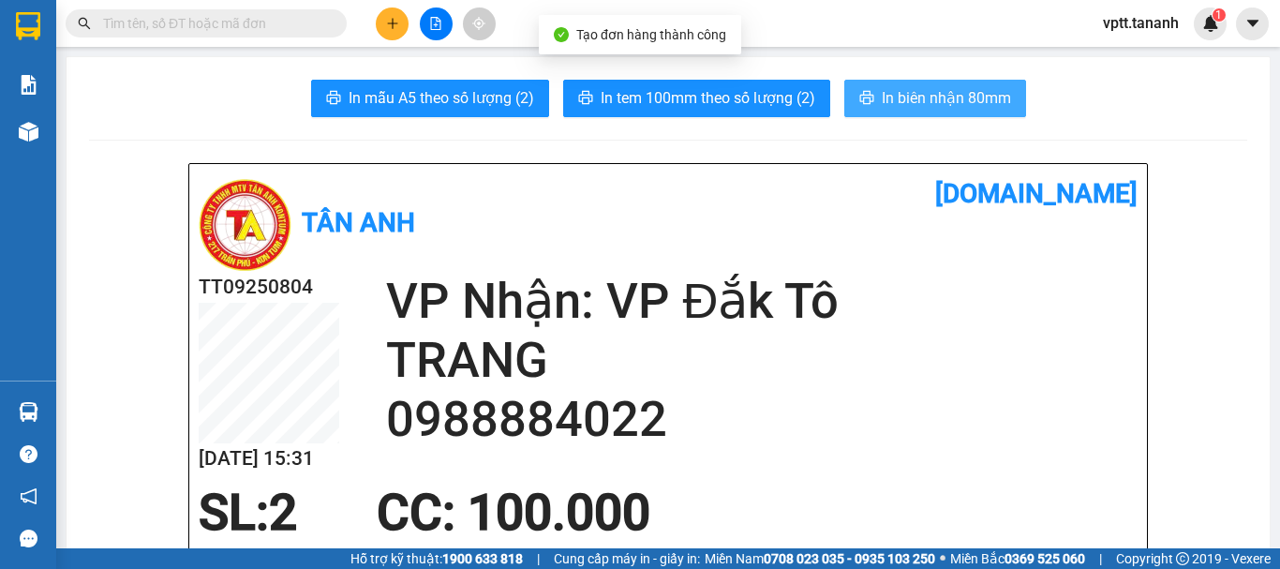
click at [884, 92] on span "In biên nhận 80mm" at bounding box center [946, 97] width 129 height 23
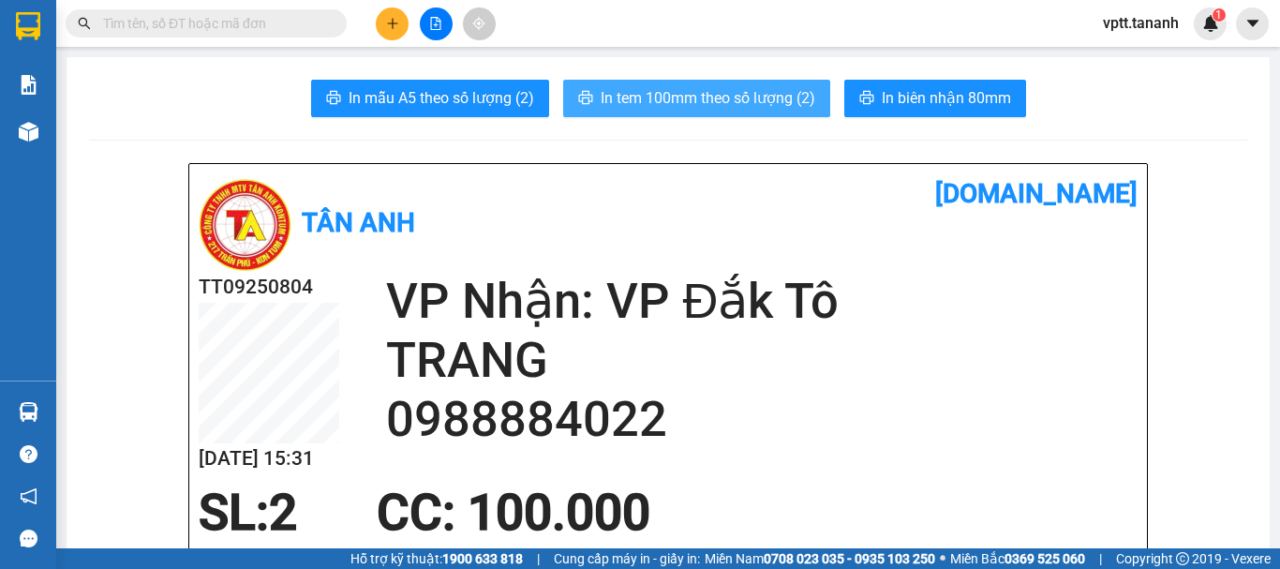
click at [758, 90] on span "In tem 100mm theo số lượng (2)" at bounding box center [708, 97] width 215 height 23
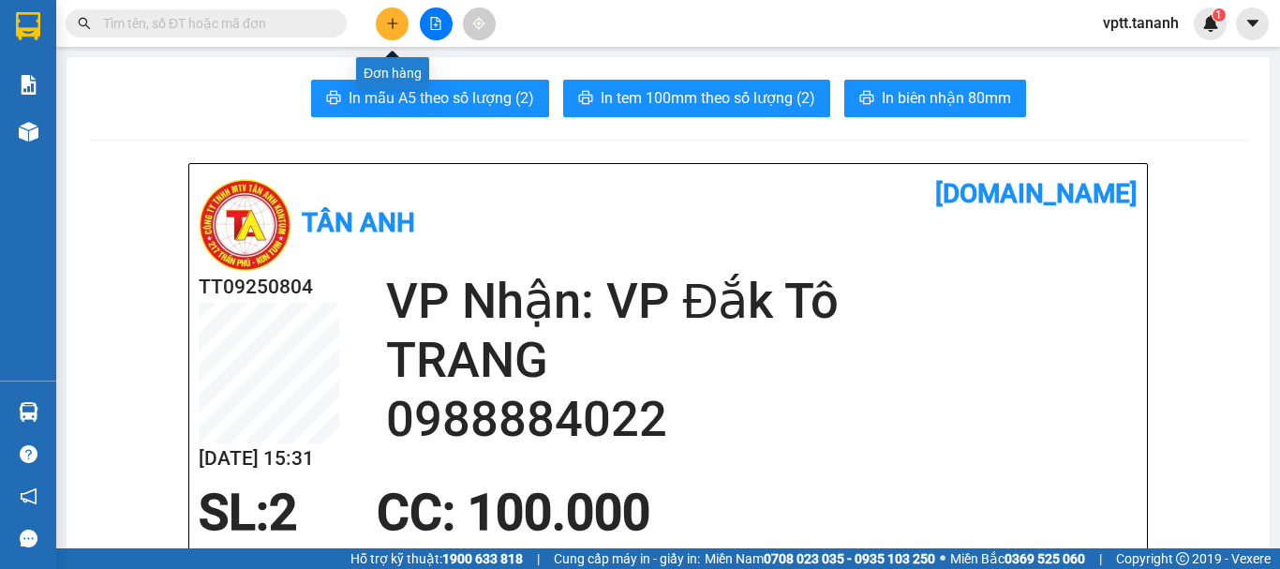
click at [389, 28] on icon "plus" at bounding box center [392, 23] width 13 height 13
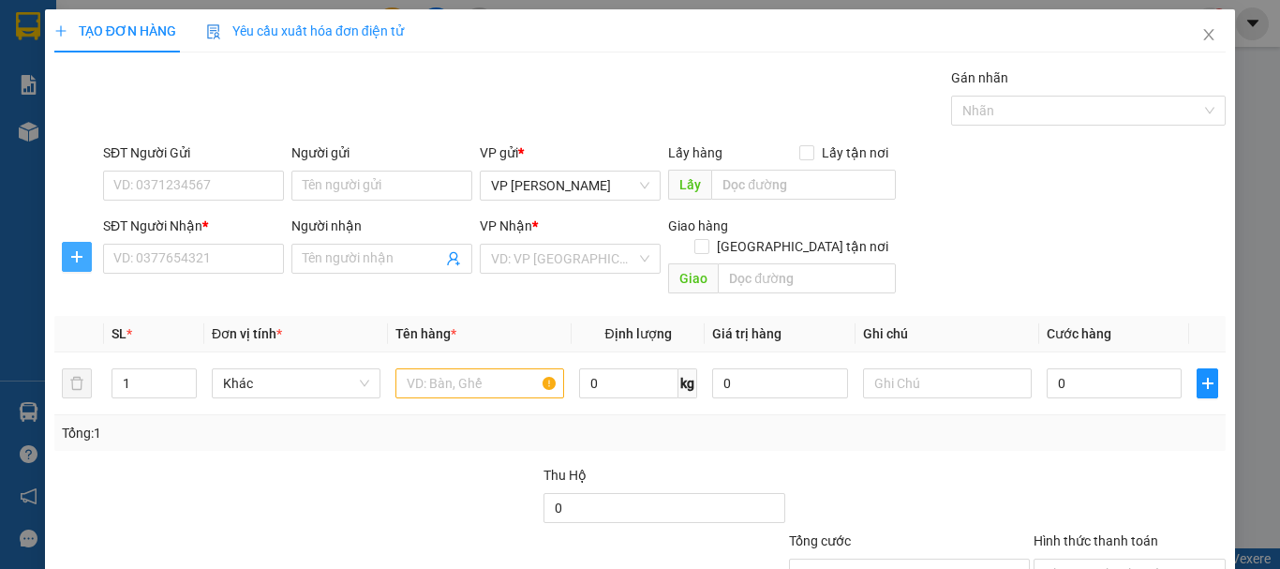
click at [73, 261] on icon "plus" at bounding box center [76, 256] width 15 height 15
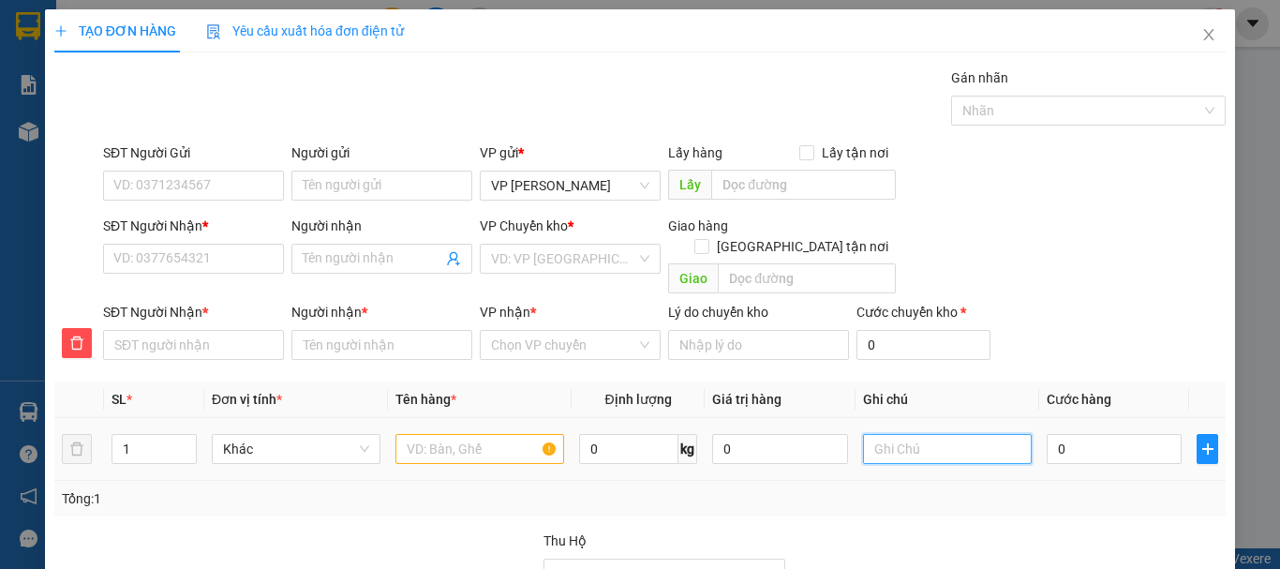
click at [887, 434] on input "text" at bounding box center [947, 449] width 169 height 30
click at [431, 434] on input "text" at bounding box center [479, 449] width 169 height 30
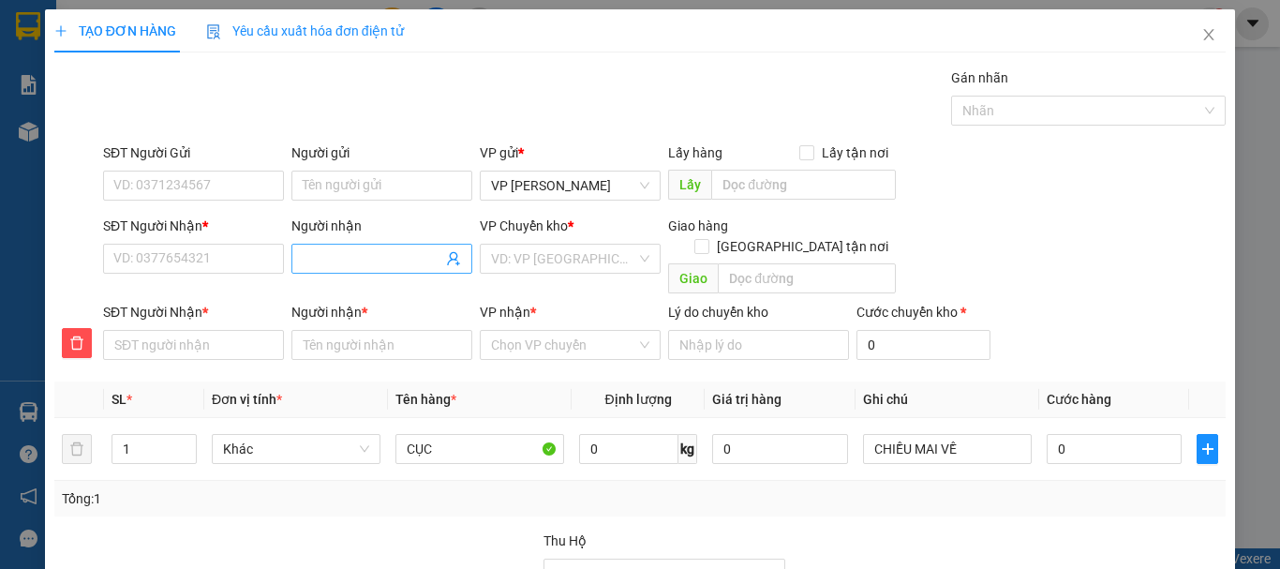
click at [364, 258] on input "Người nhận" at bounding box center [373, 258] width 140 height 21
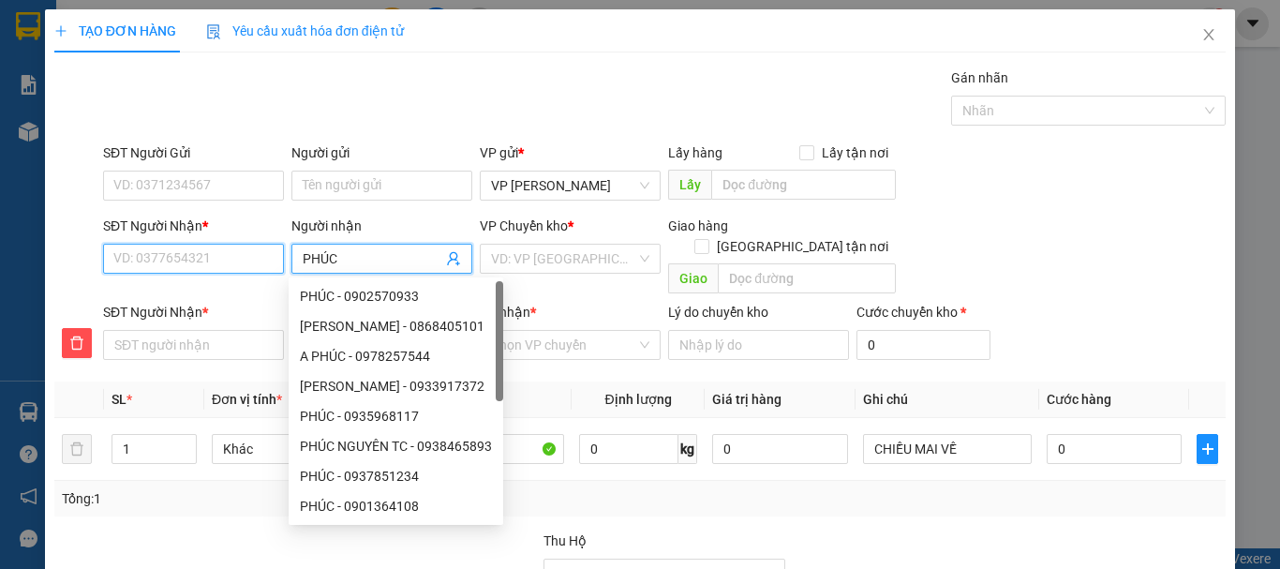
drag, startPoint x: 200, startPoint y: 261, endPoint x: 260, endPoint y: 252, distance: 60.7
click at [200, 260] on input "SĐT Người Nhận *" at bounding box center [193, 259] width 181 height 30
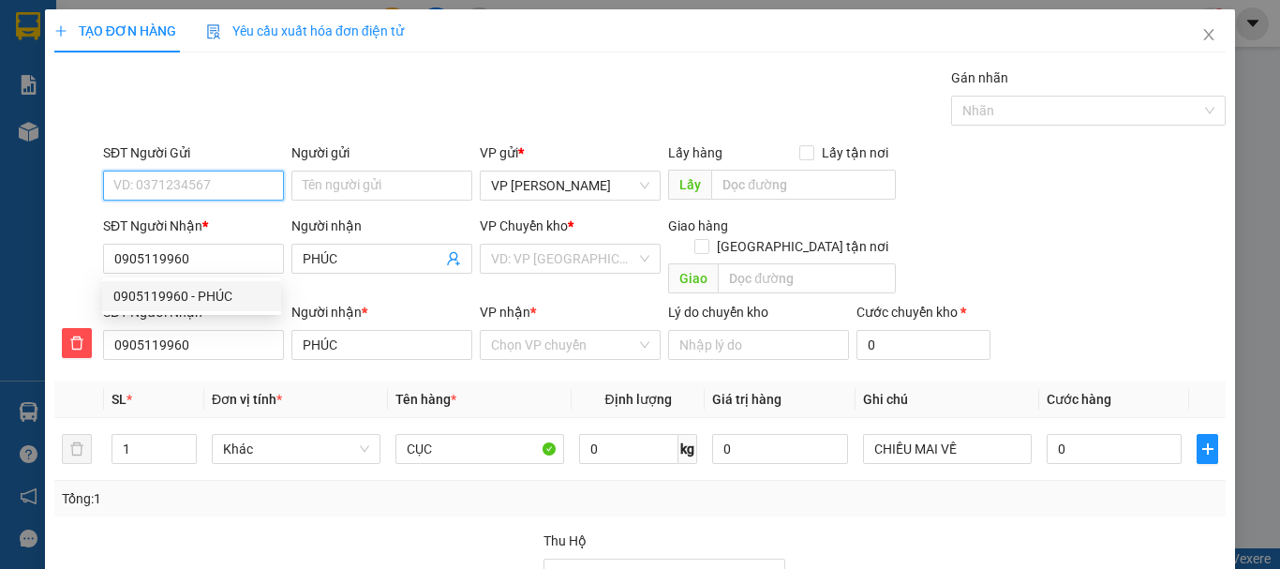
click at [213, 171] on input "SĐT Người Gửi" at bounding box center [193, 186] width 181 height 30
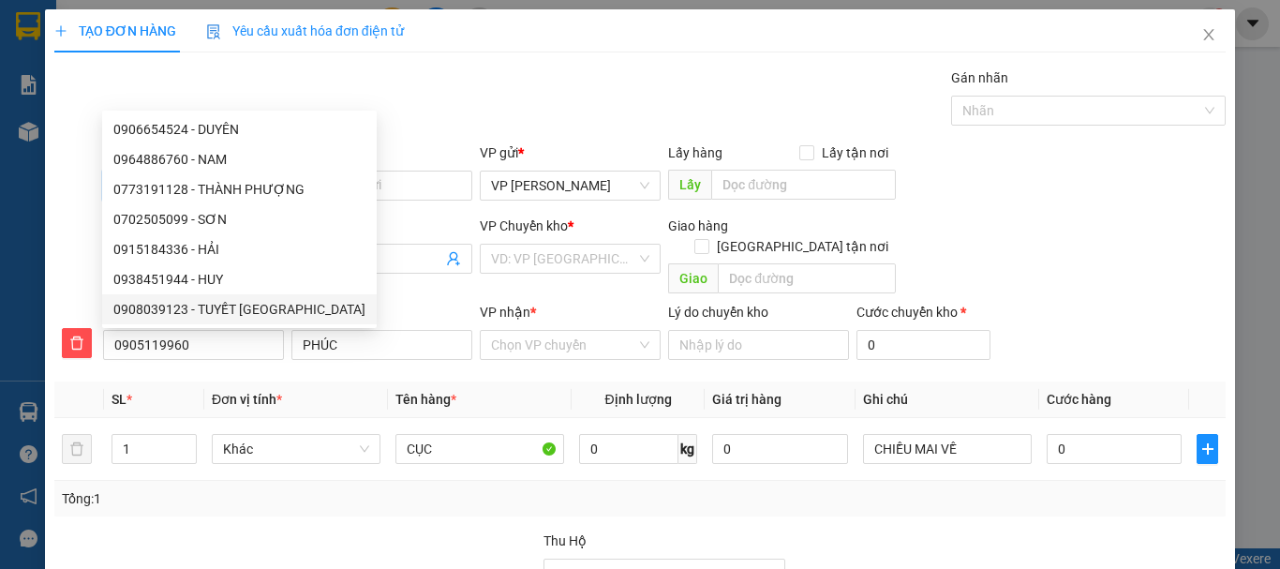
click at [241, 309] on div "0908039123 - TUYẾT THỤY" at bounding box center [239, 309] width 252 height 21
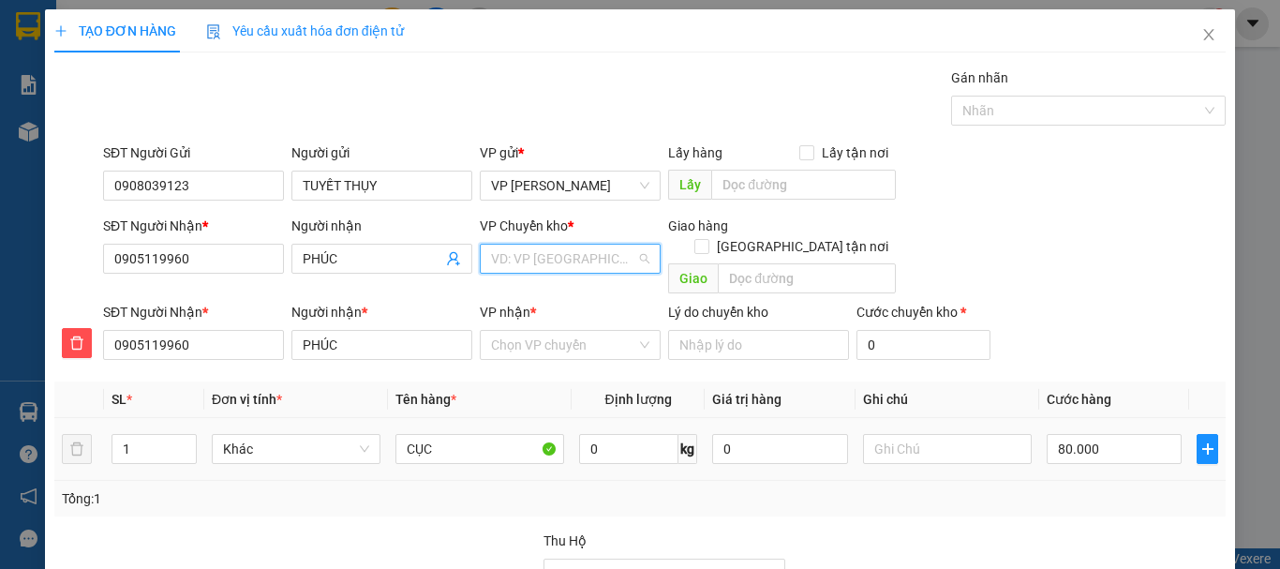
click at [540, 245] on input "search" at bounding box center [563, 259] width 145 height 28
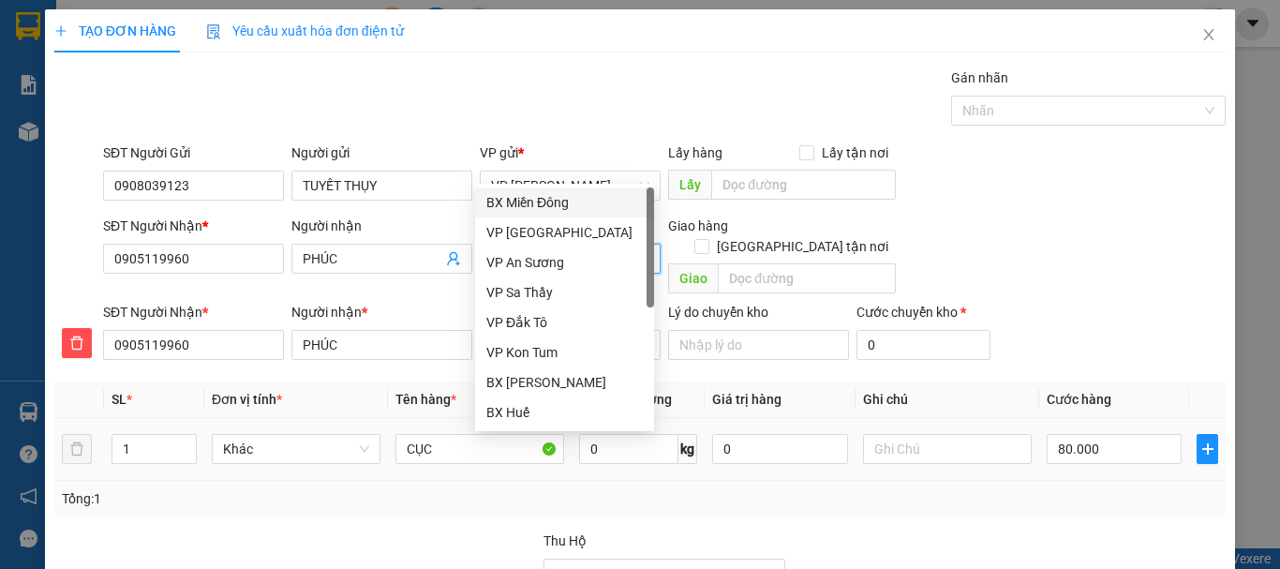
click at [541, 200] on div "BX Miền Đông" at bounding box center [564, 202] width 156 height 21
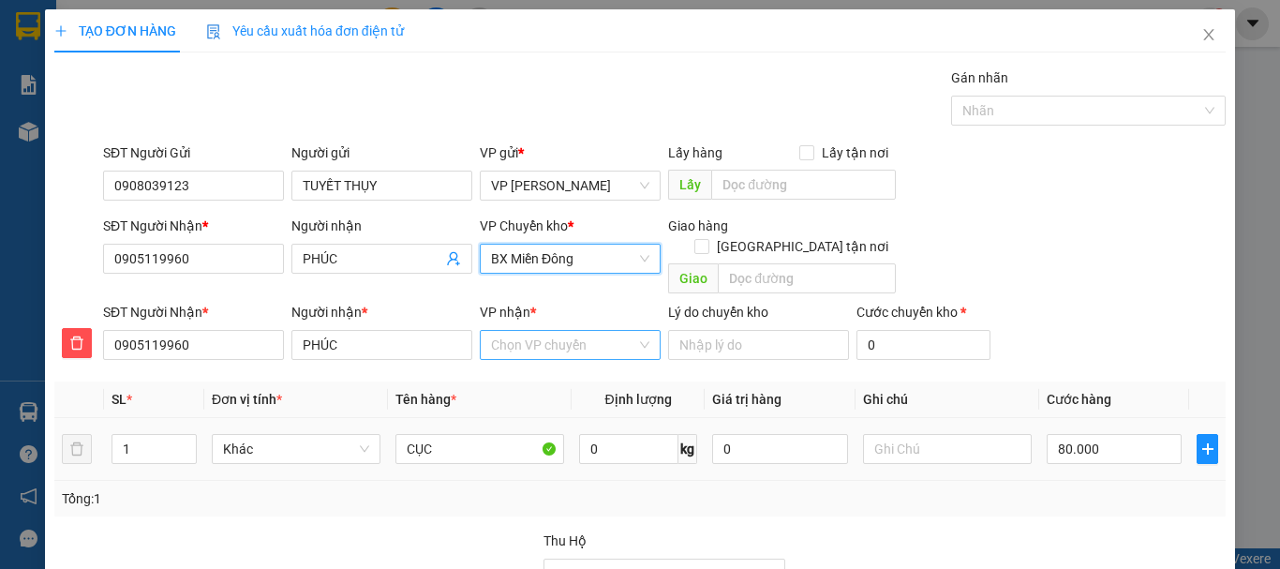
click at [542, 331] on input "VP nhận *" at bounding box center [563, 345] width 145 height 28
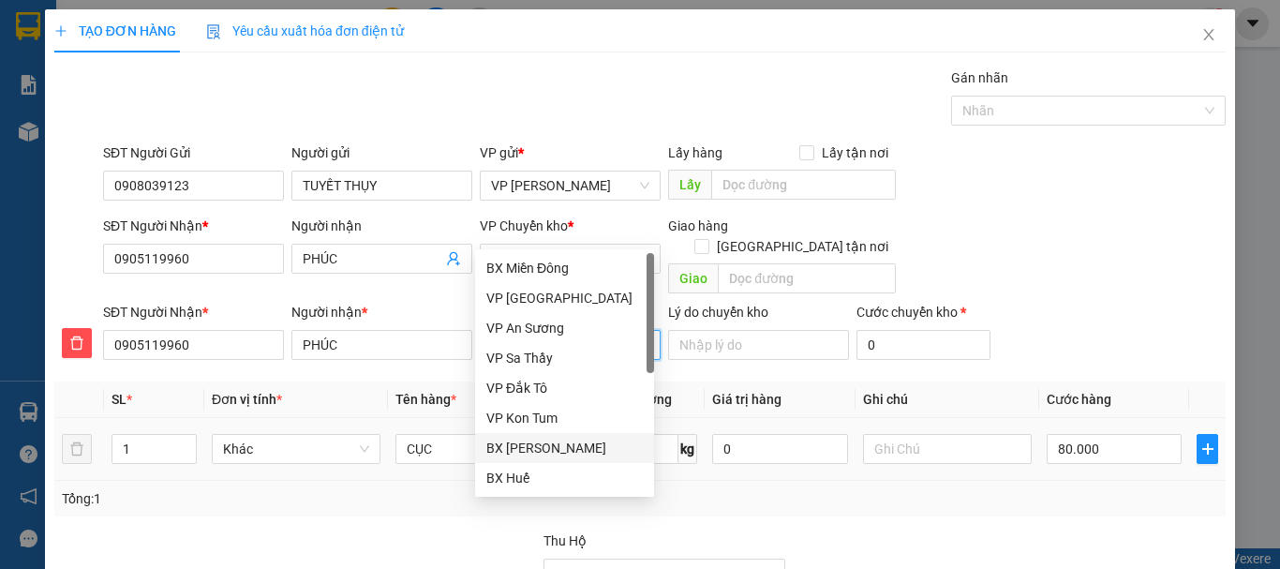
click at [560, 445] on div "BX [PERSON_NAME]" at bounding box center [564, 448] width 156 height 21
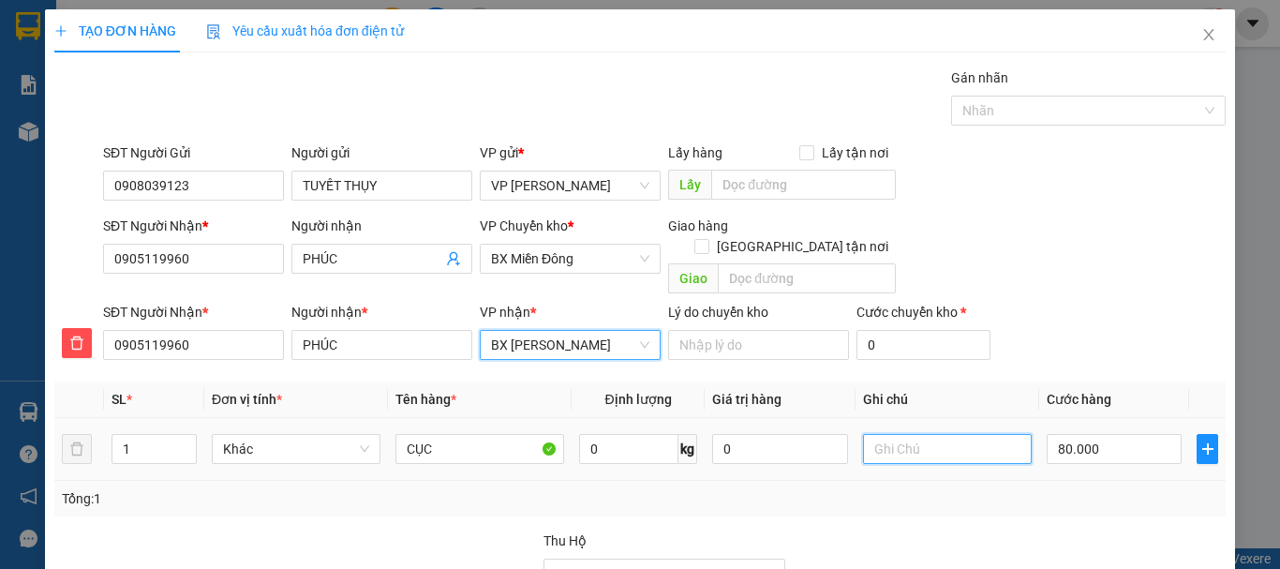
click at [895, 434] on input "text" at bounding box center [947, 449] width 169 height 30
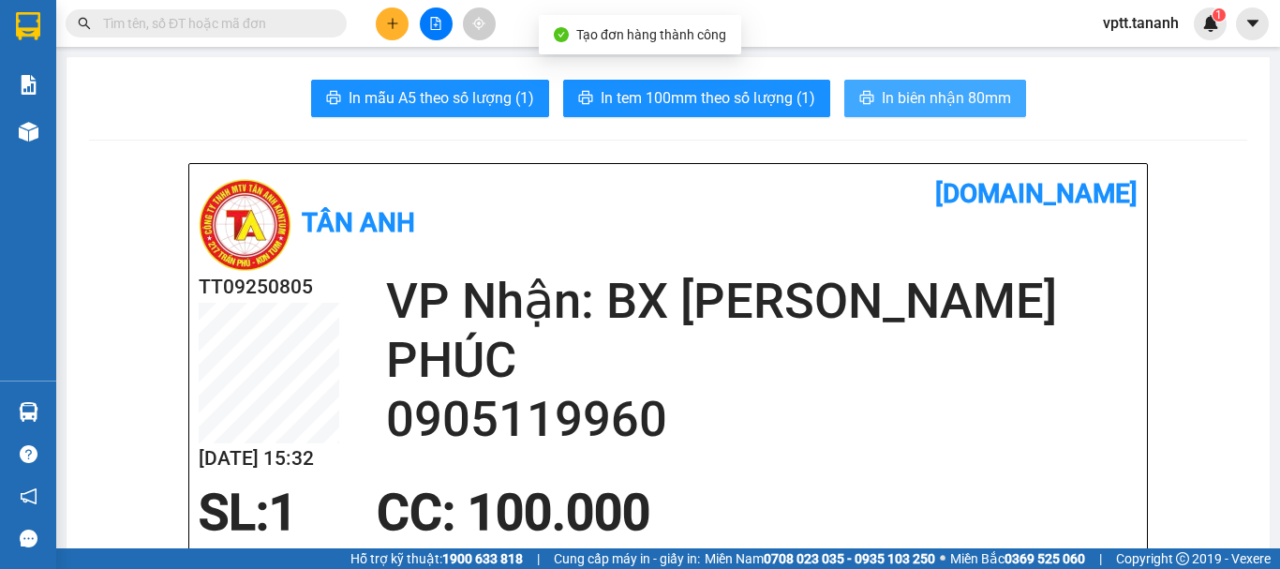
click at [933, 99] on span "In biên nhận 80mm" at bounding box center [946, 97] width 129 height 23
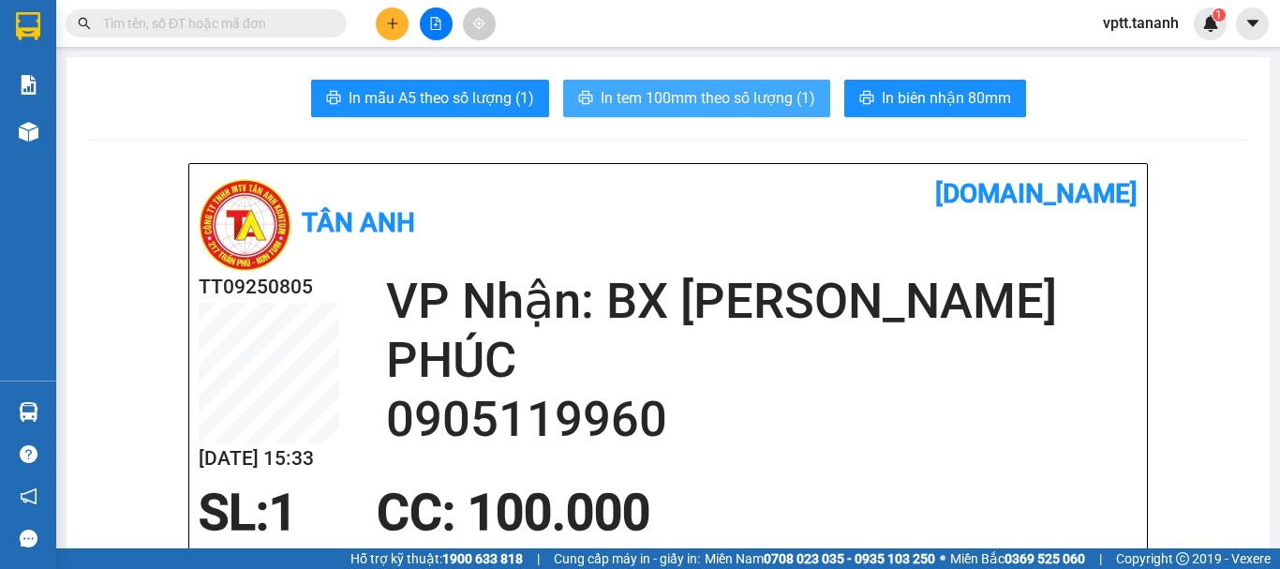
click at [741, 99] on span "In tem 100mm theo số lượng (1)" at bounding box center [708, 97] width 215 height 23
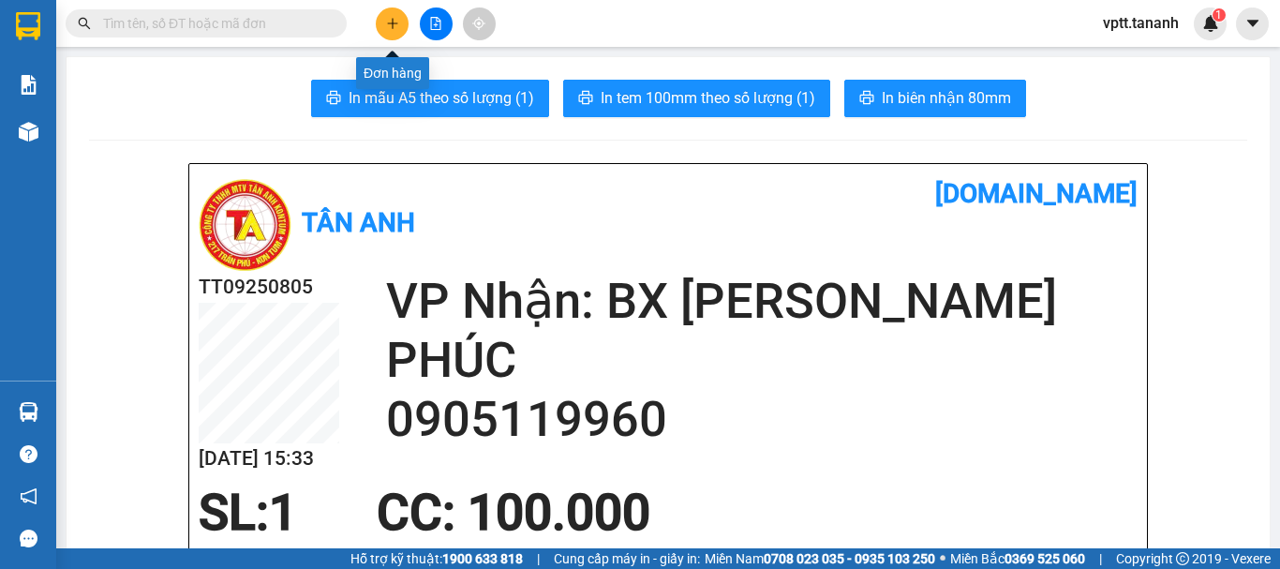
click at [391, 13] on button at bounding box center [392, 23] width 33 height 33
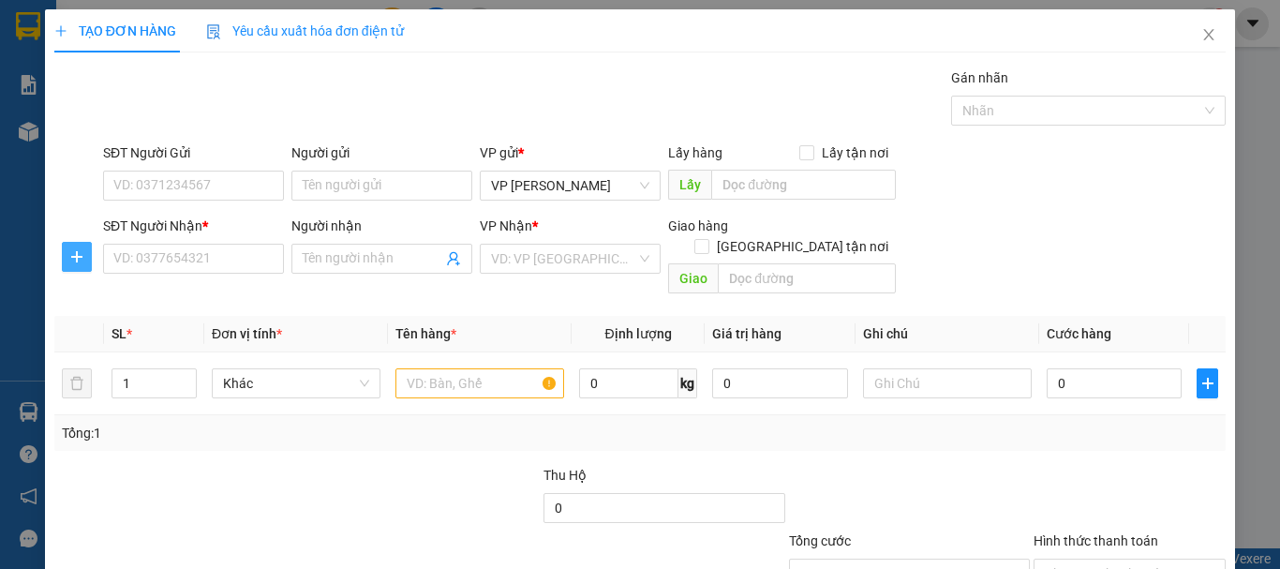
drag, startPoint x: 66, startPoint y: 248, endPoint x: 176, endPoint y: 271, distance: 112.8
click at [67, 250] on button "button" at bounding box center [77, 257] width 30 height 30
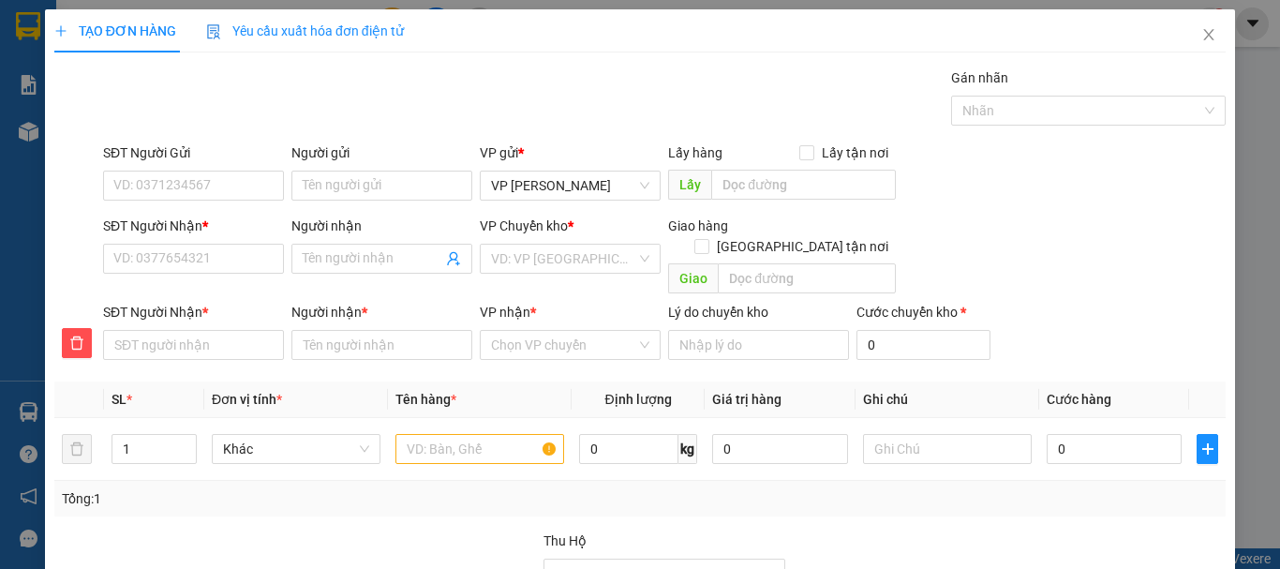
drag, startPoint x: 334, startPoint y: 260, endPoint x: 420, endPoint y: 276, distance: 86.9
click at [337, 262] on input "Người nhận" at bounding box center [373, 258] width 140 height 21
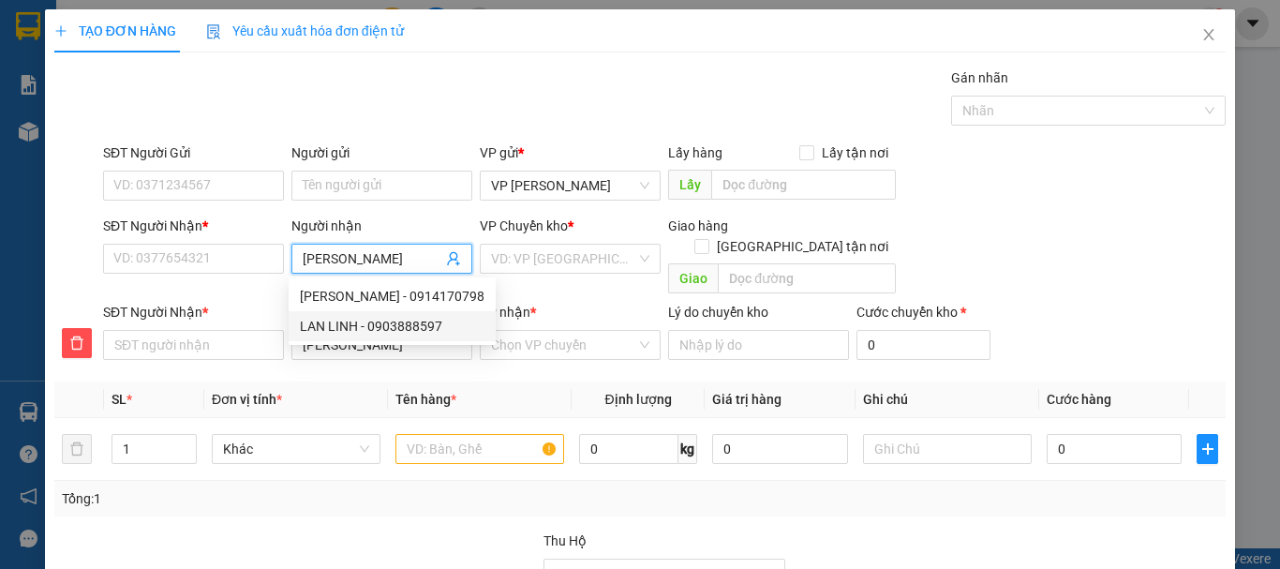
click at [431, 327] on div "LAN LINH - 0903888597" at bounding box center [392, 326] width 185 height 21
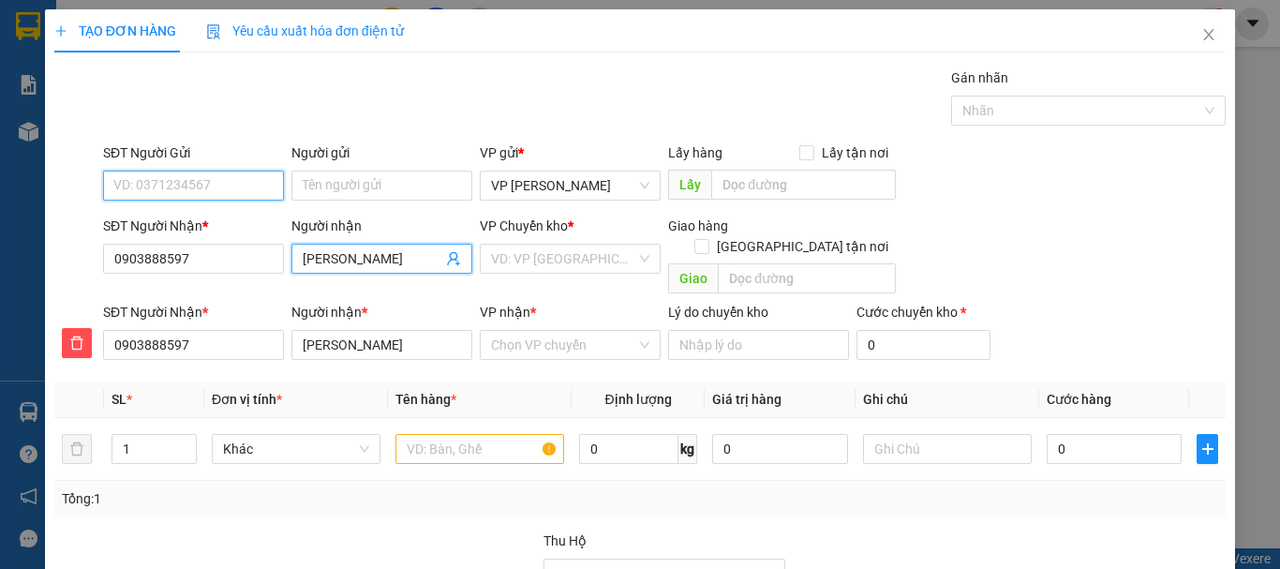
click at [215, 189] on input "SĐT Người Gửi" at bounding box center [193, 186] width 181 height 30
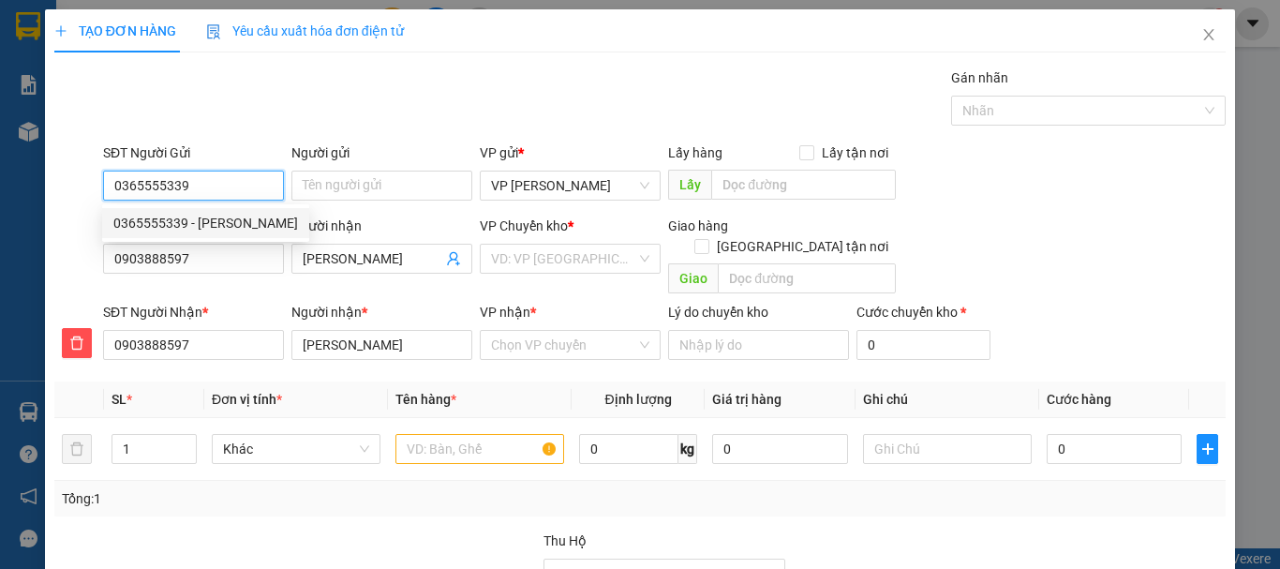
click at [214, 219] on div "0365555339 - HỒNG" at bounding box center [205, 223] width 185 height 21
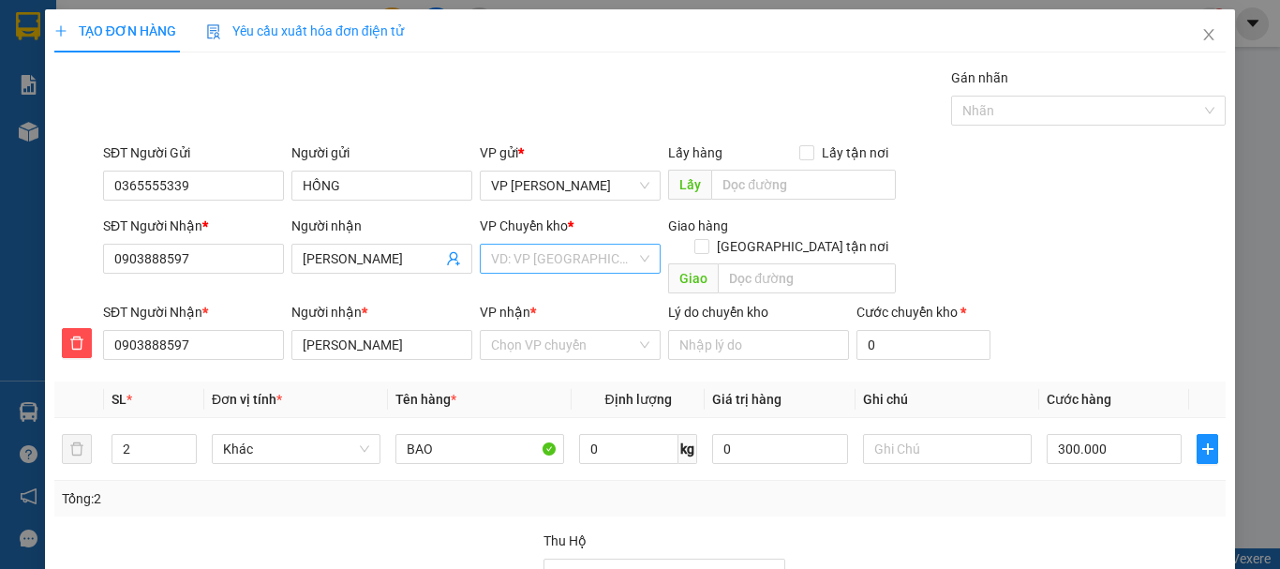
click at [533, 256] on input "search" at bounding box center [563, 259] width 145 height 28
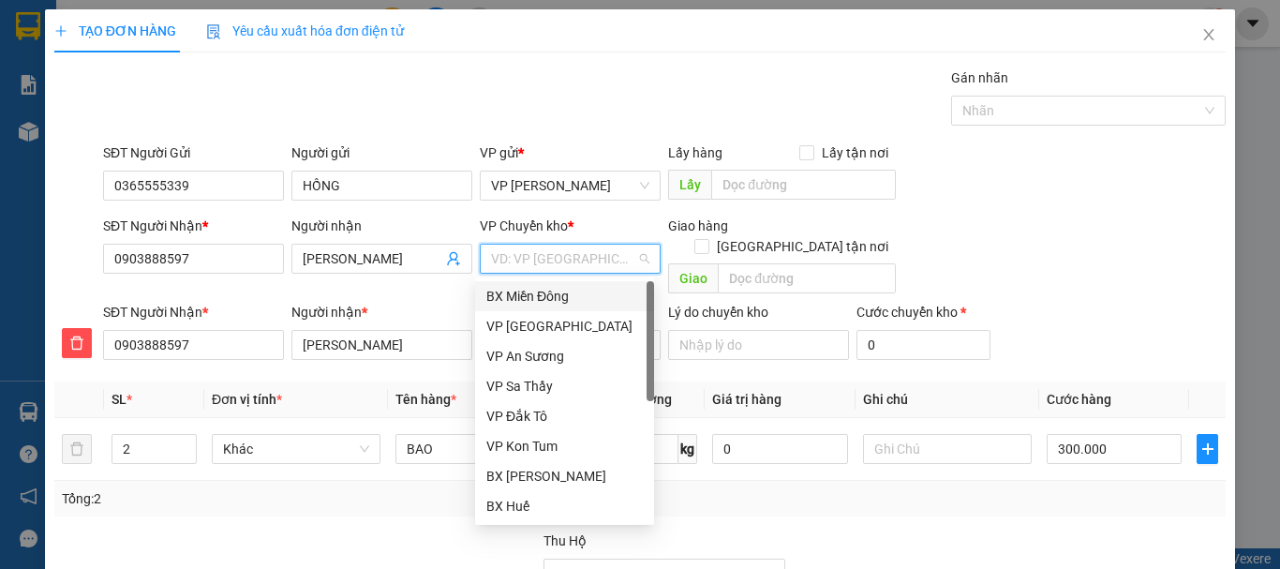
click at [529, 295] on div "BX Miền Đông" at bounding box center [564, 296] width 156 height 21
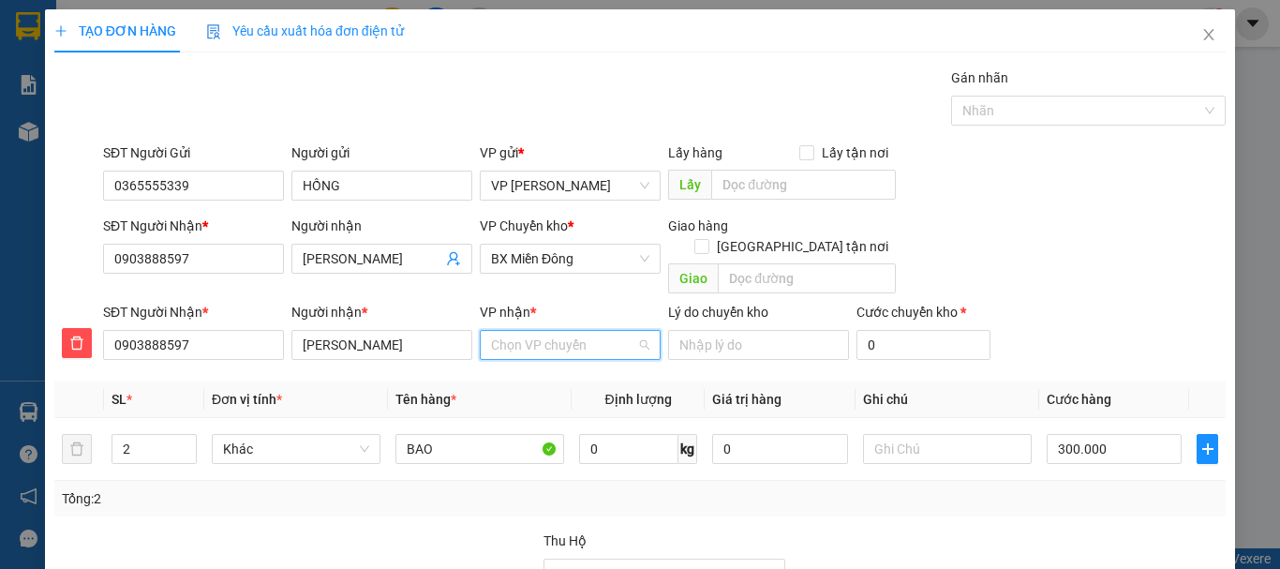
click at [526, 331] on input "VP nhận *" at bounding box center [563, 345] width 145 height 28
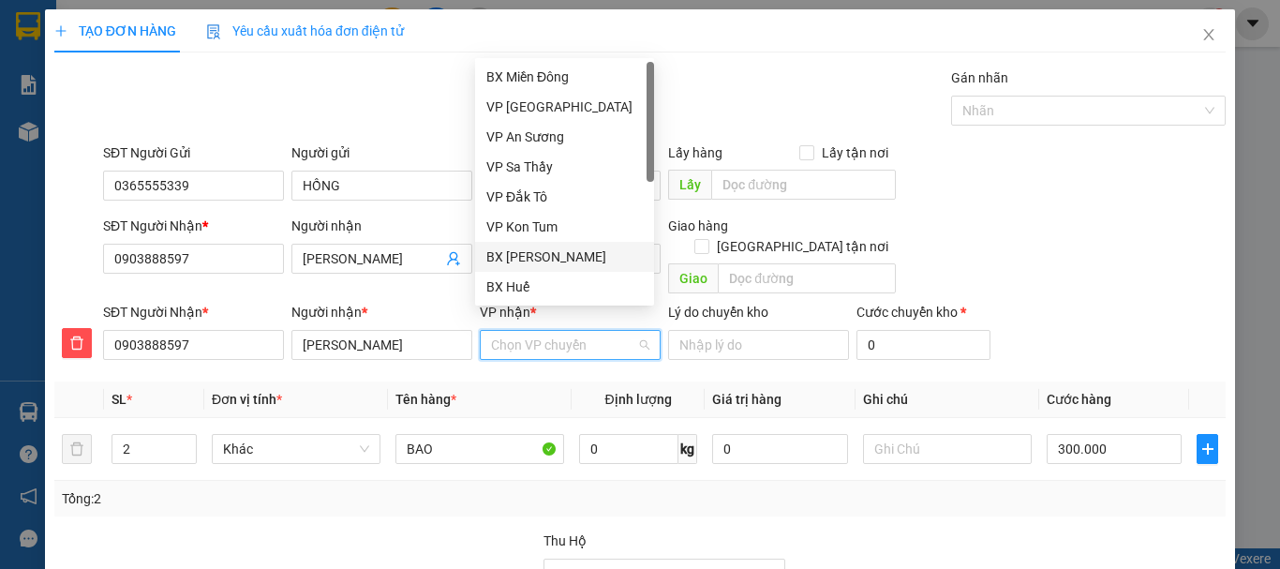
click at [542, 259] on div "BX [PERSON_NAME]" at bounding box center [564, 256] width 156 height 21
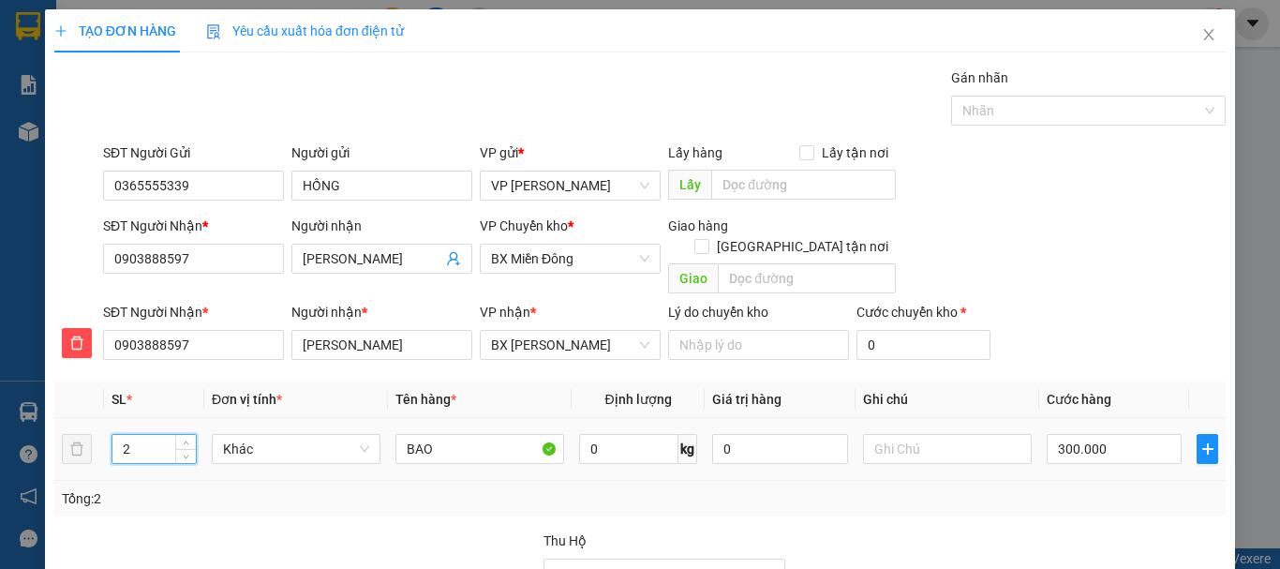
drag, startPoint x: 130, startPoint y: 428, endPoint x: 95, endPoint y: 433, distance: 35.9
click at [96, 433] on tr "2 Khác BAO 0 kg 0 300.000" at bounding box center [639, 449] width 1171 height 63
click at [899, 434] on input "text" at bounding box center [947, 449] width 169 height 30
click at [1078, 434] on input "300.000" at bounding box center [1114, 449] width 135 height 30
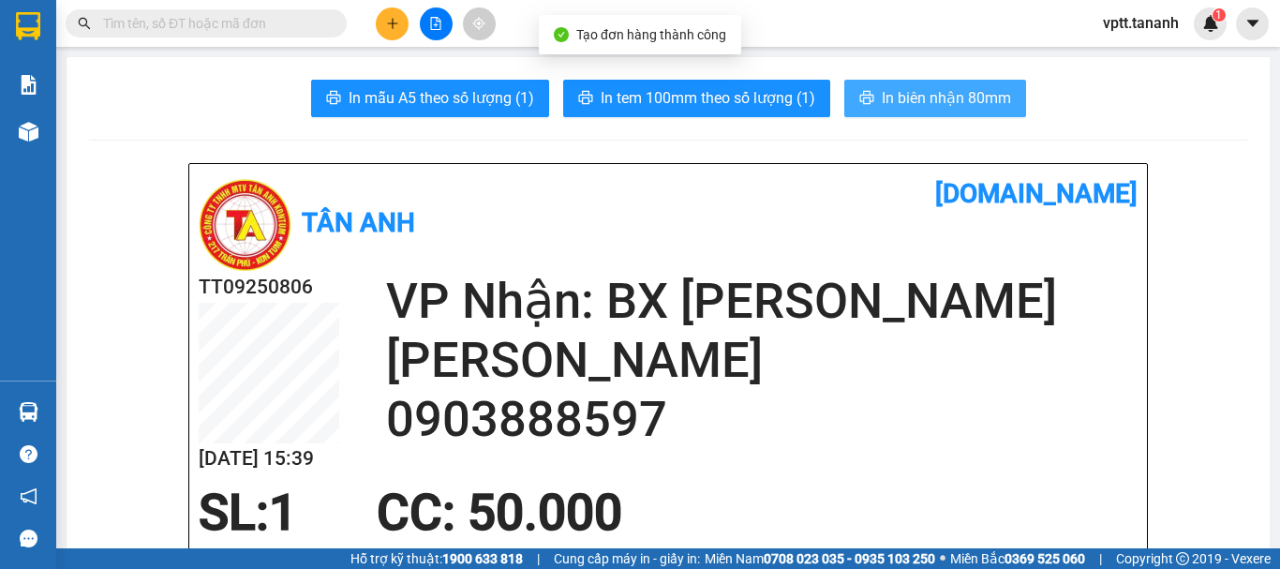
click at [944, 101] on span "In biên nhận 80mm" at bounding box center [946, 97] width 129 height 23
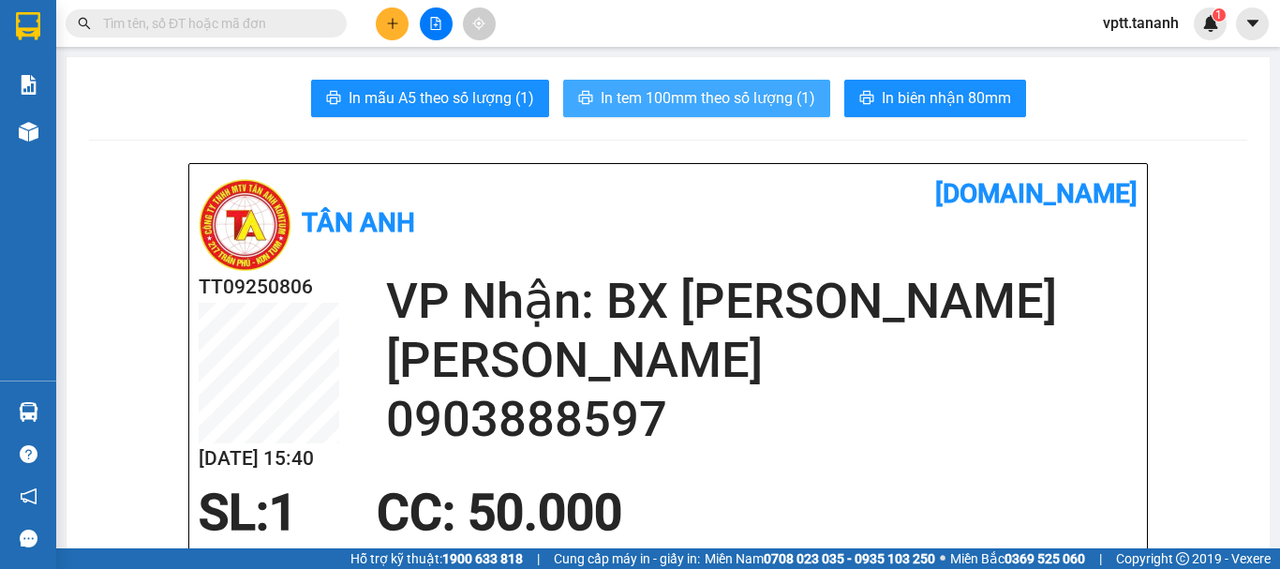
click at [782, 86] on span "In tem 100mm theo số lượng (1)" at bounding box center [708, 97] width 215 height 23
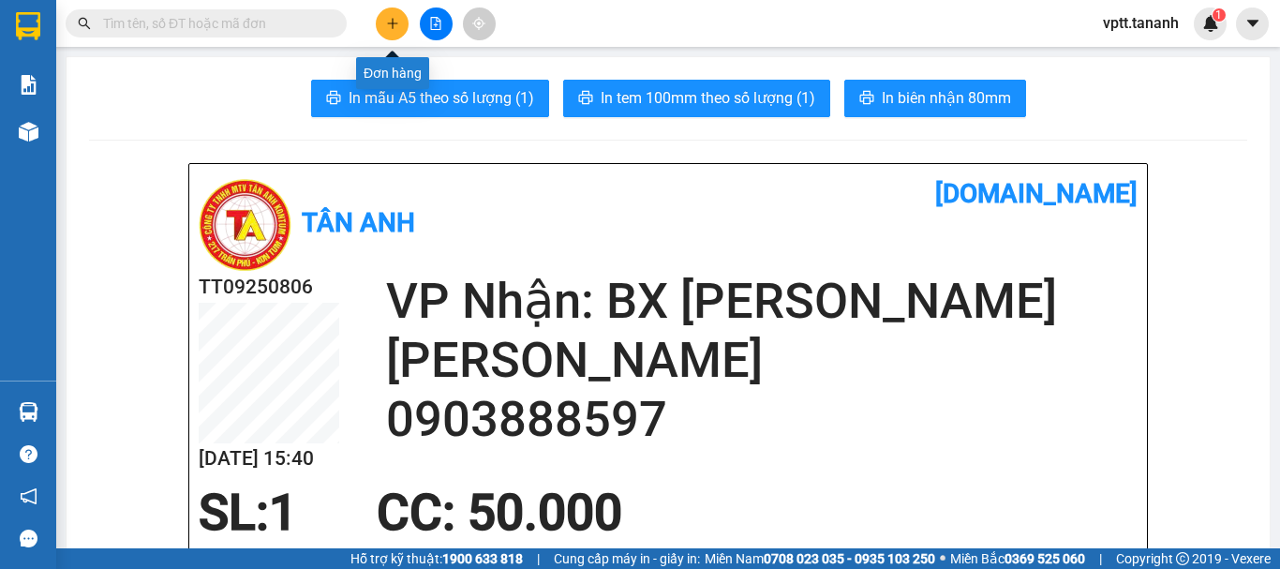
click at [394, 24] on icon "plus" at bounding box center [392, 23] width 13 height 13
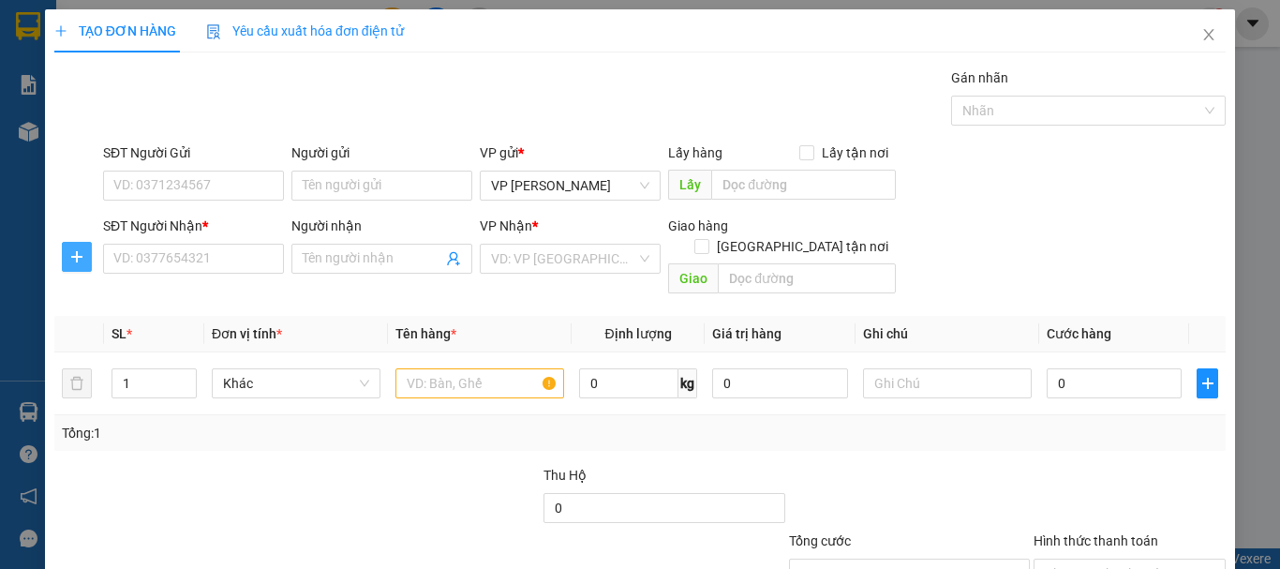
click at [74, 253] on icon "plus" at bounding box center [76, 256] width 15 height 15
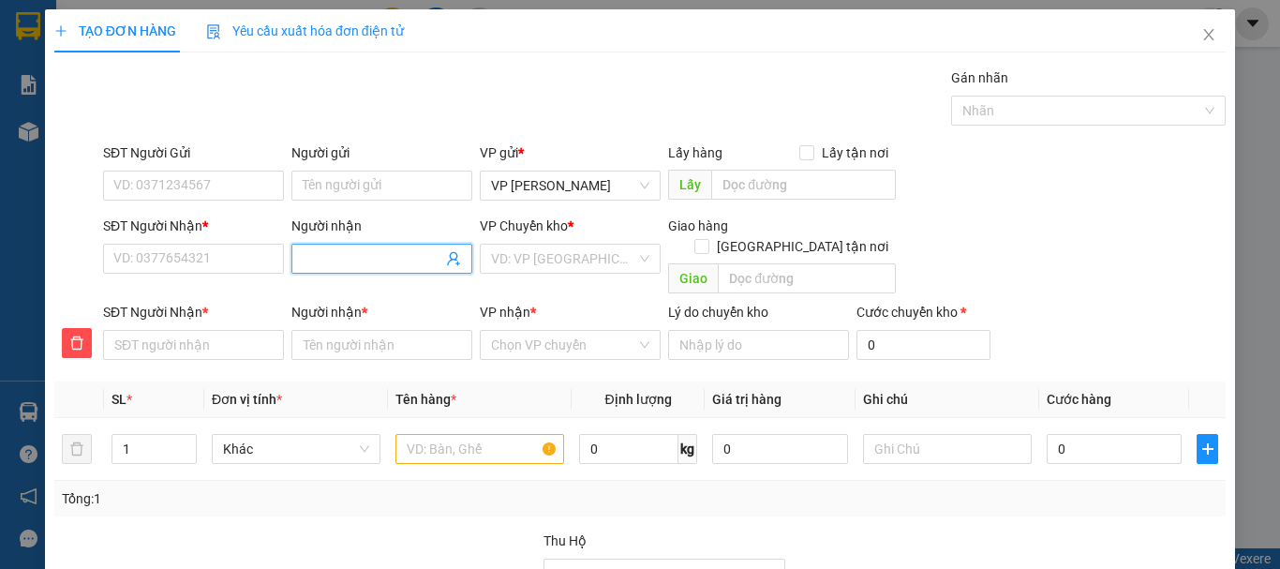
click at [358, 257] on input "Người nhận" at bounding box center [373, 258] width 140 height 21
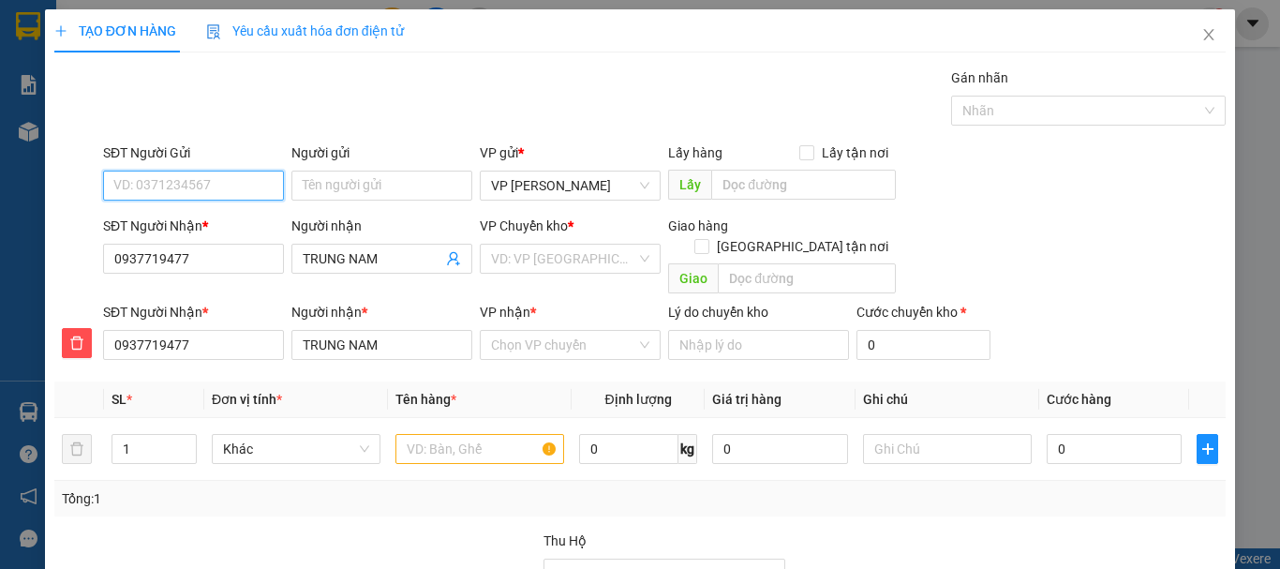
click at [215, 180] on input "SĐT Người Gửi" at bounding box center [193, 186] width 181 height 30
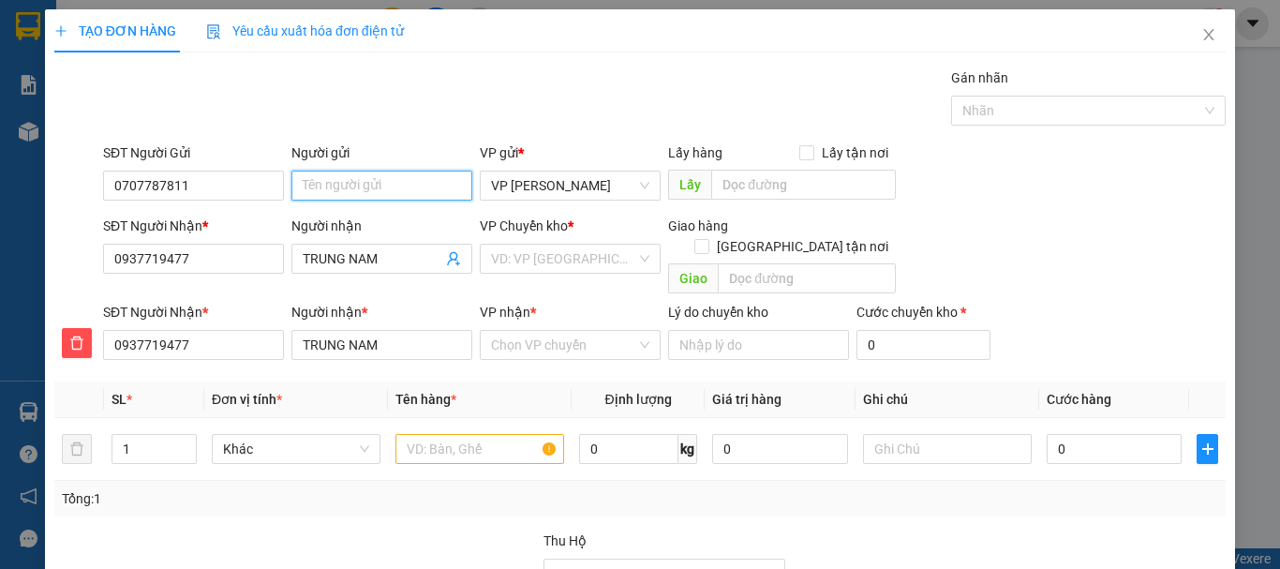
click at [334, 185] on input "Người gửi" at bounding box center [381, 186] width 181 height 30
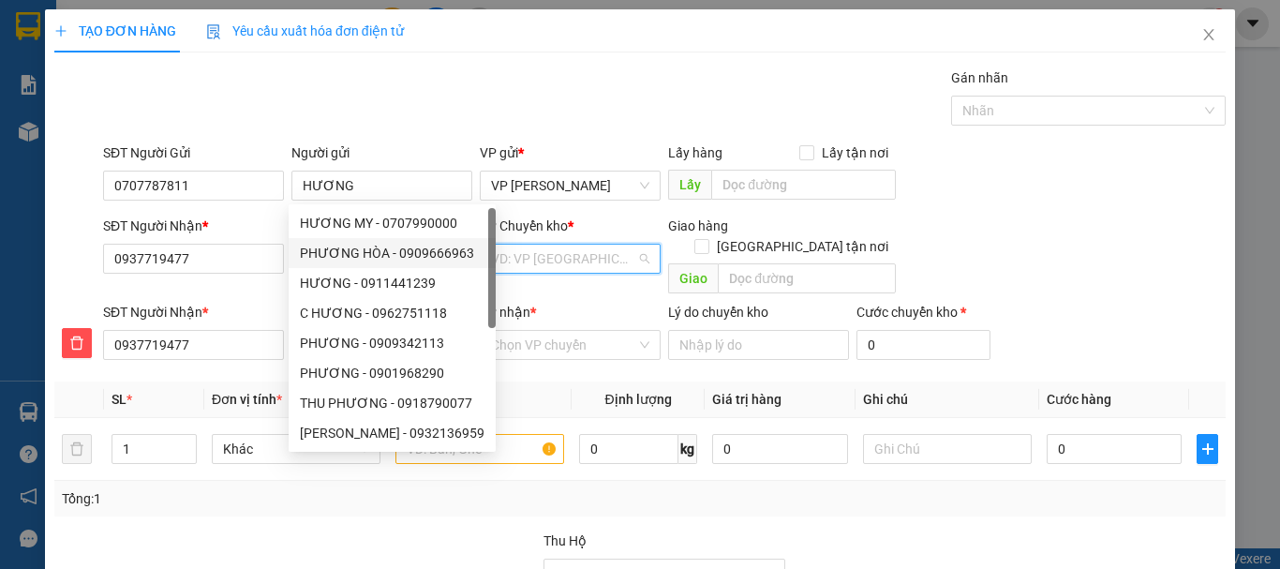
click at [534, 254] on input "search" at bounding box center [563, 259] width 145 height 28
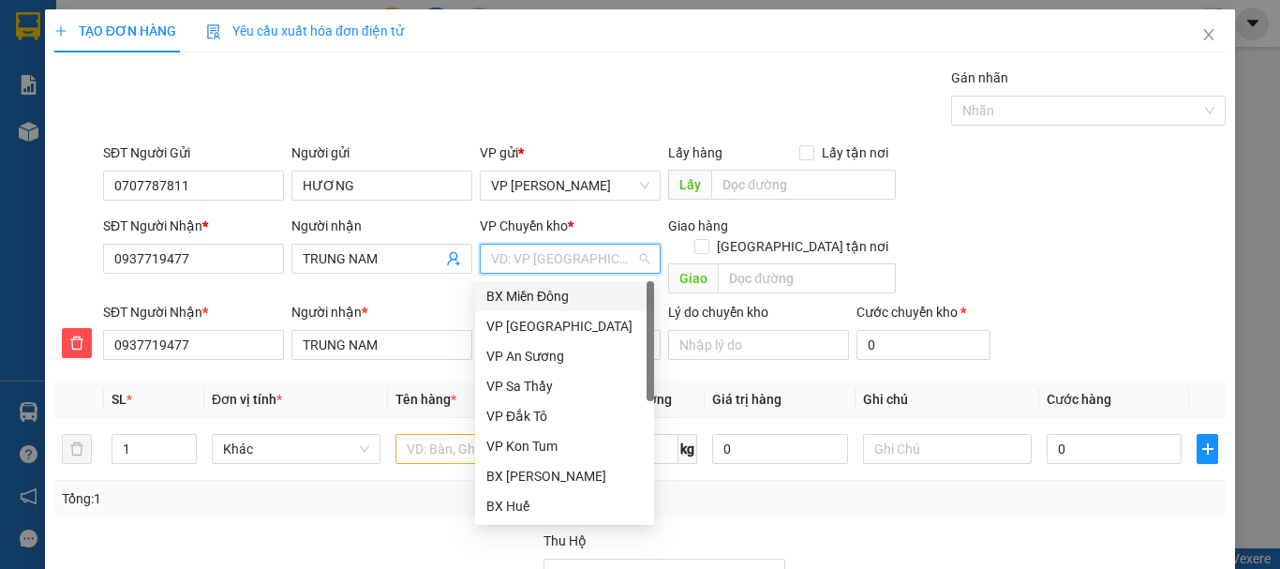
click at [547, 293] on div "BX Miền Đông" at bounding box center [564, 296] width 156 height 21
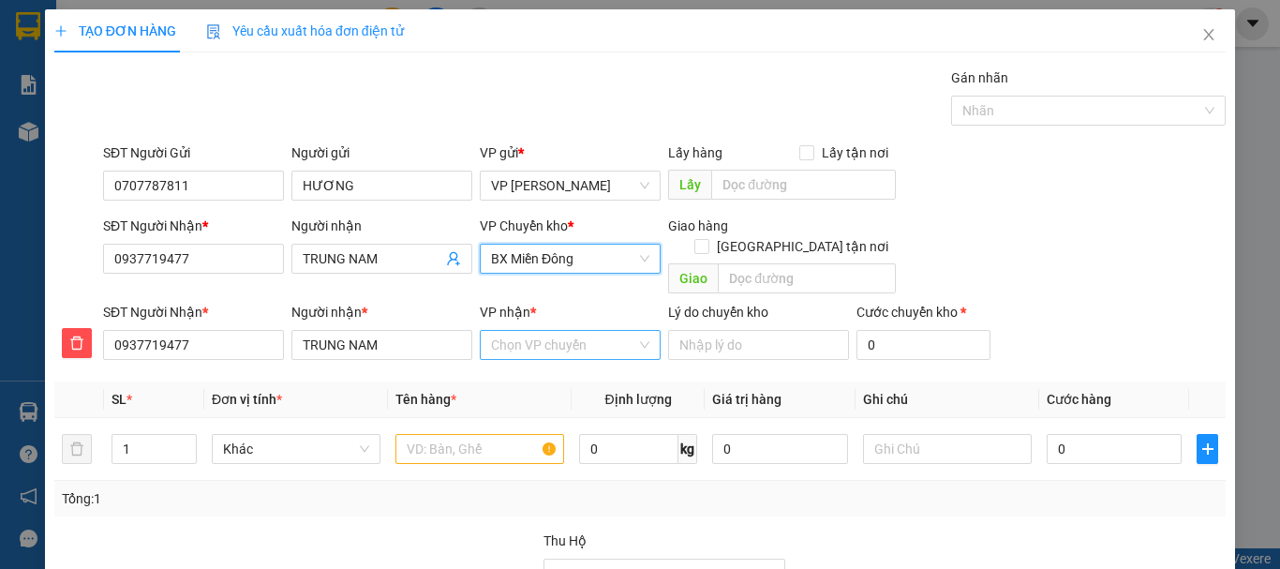
drag, startPoint x: 546, startPoint y: 331, endPoint x: 545, endPoint y: 319, distance: 11.3
click at [545, 331] on input "VP nhận *" at bounding box center [563, 345] width 145 height 28
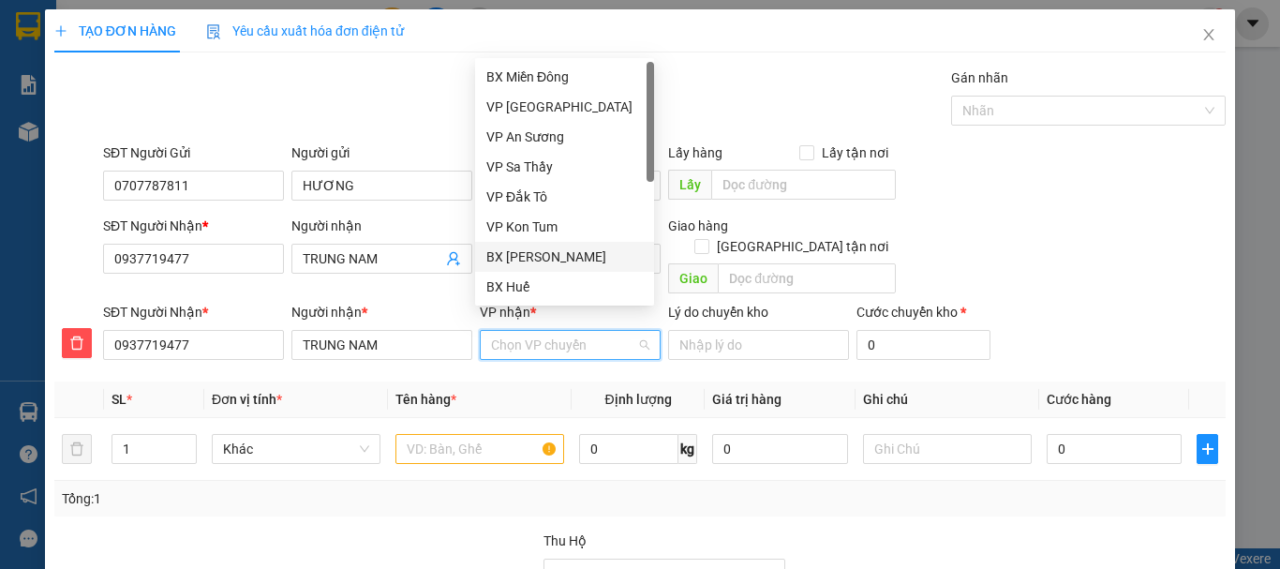
click at [552, 254] on div "BX [PERSON_NAME]" at bounding box center [564, 256] width 156 height 21
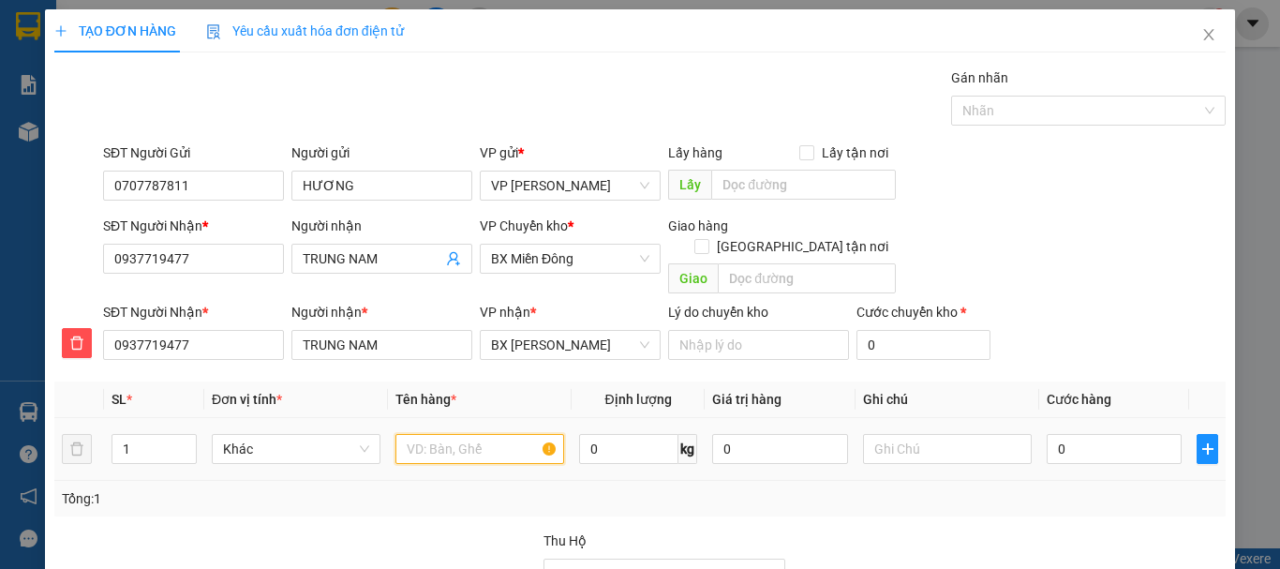
click at [475, 434] on input "text" at bounding box center [479, 449] width 169 height 30
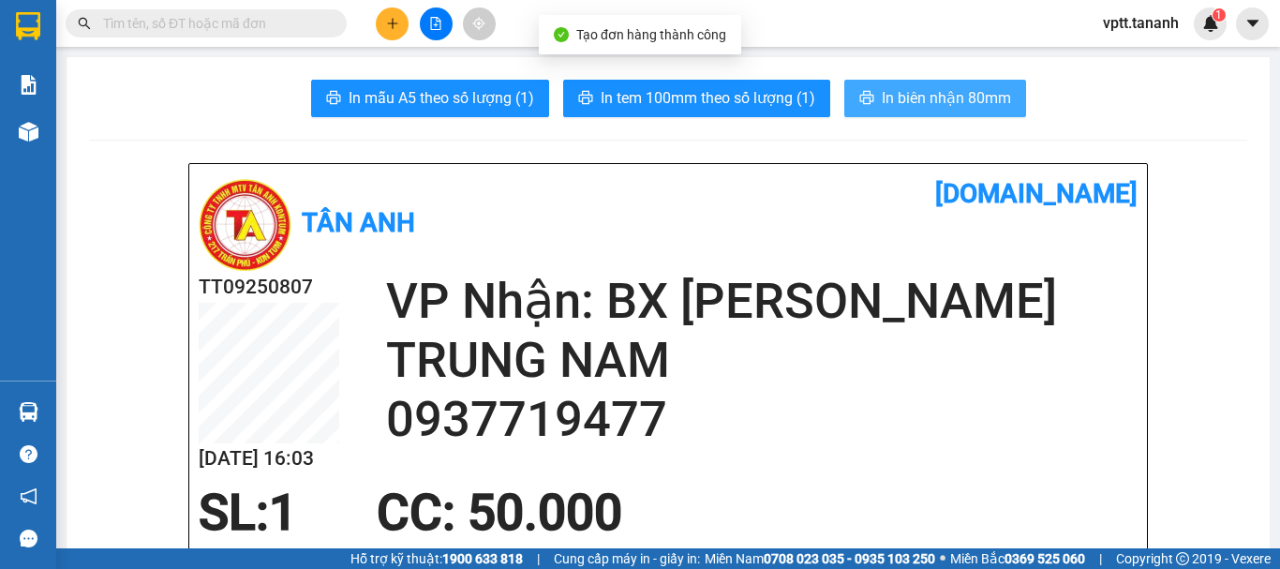
click at [941, 97] on span "In biên nhận 80mm" at bounding box center [946, 97] width 129 height 23
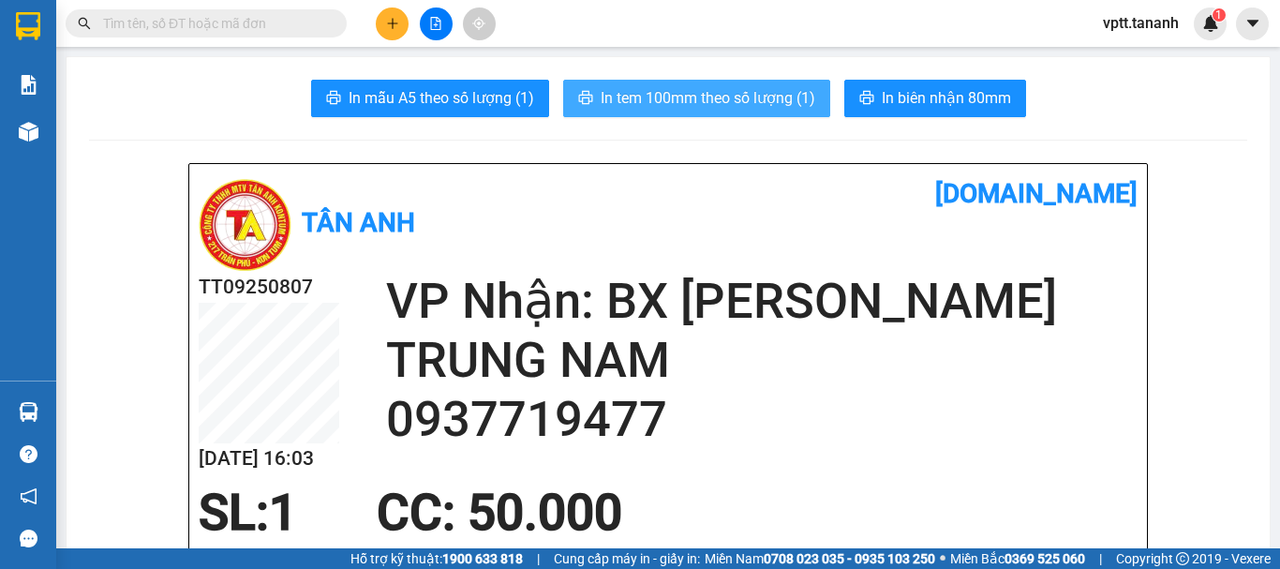
click at [736, 98] on span "In tem 100mm theo số lượng (1)" at bounding box center [708, 97] width 215 height 23
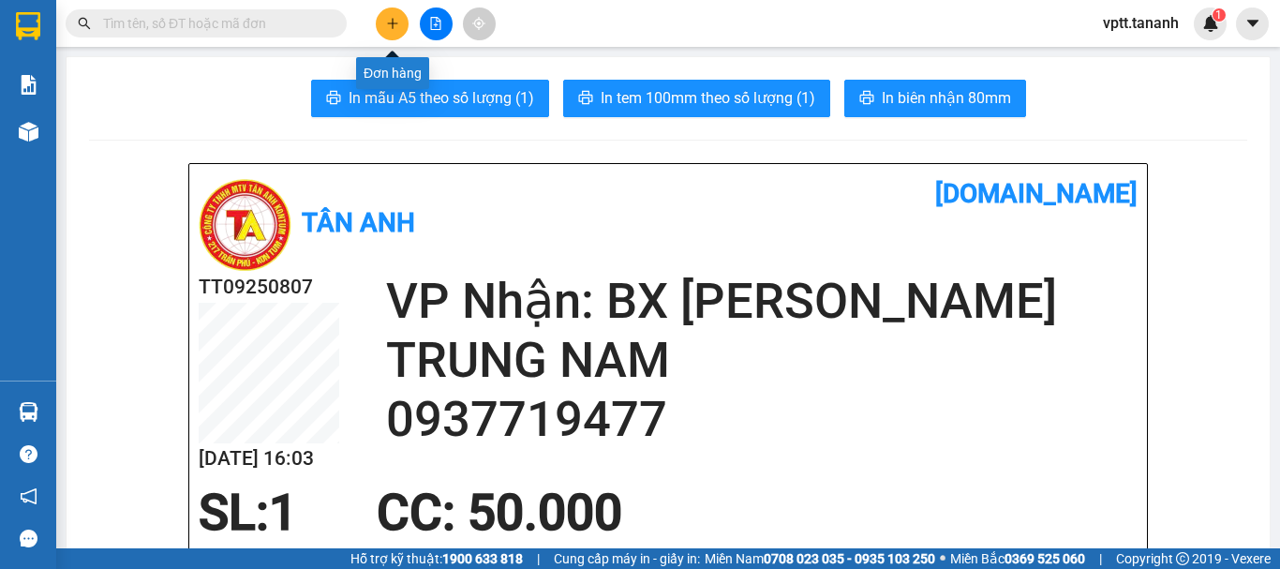
click at [401, 18] on button at bounding box center [392, 23] width 33 height 33
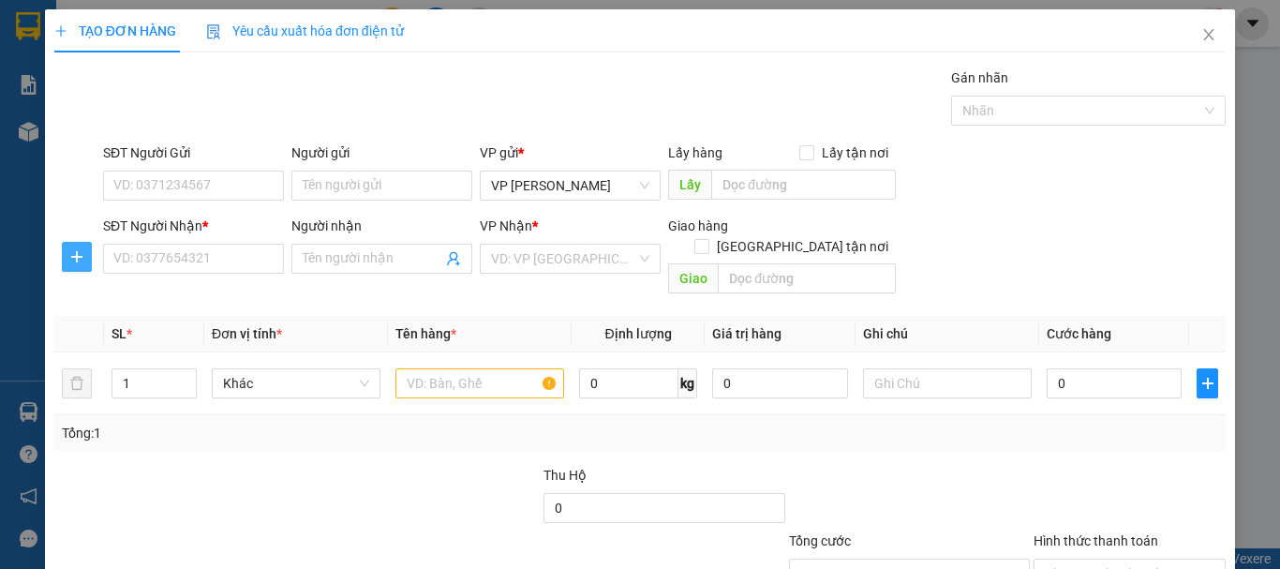
click at [78, 260] on icon "plus" at bounding box center [76, 256] width 15 height 15
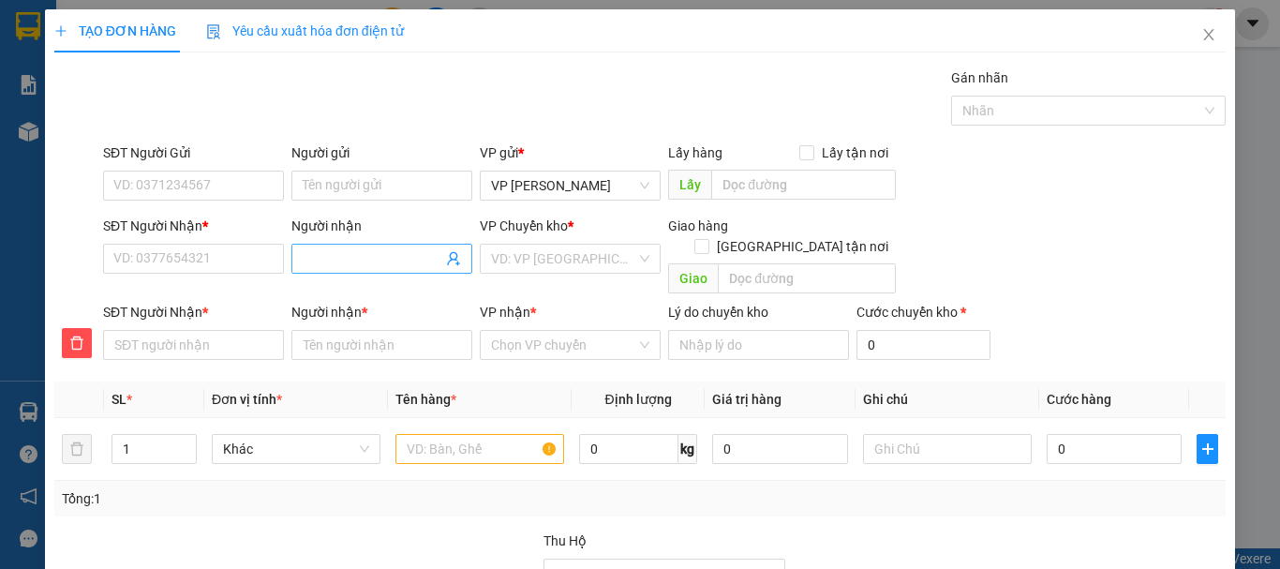
click at [318, 256] on input "Người nhận" at bounding box center [373, 258] width 140 height 21
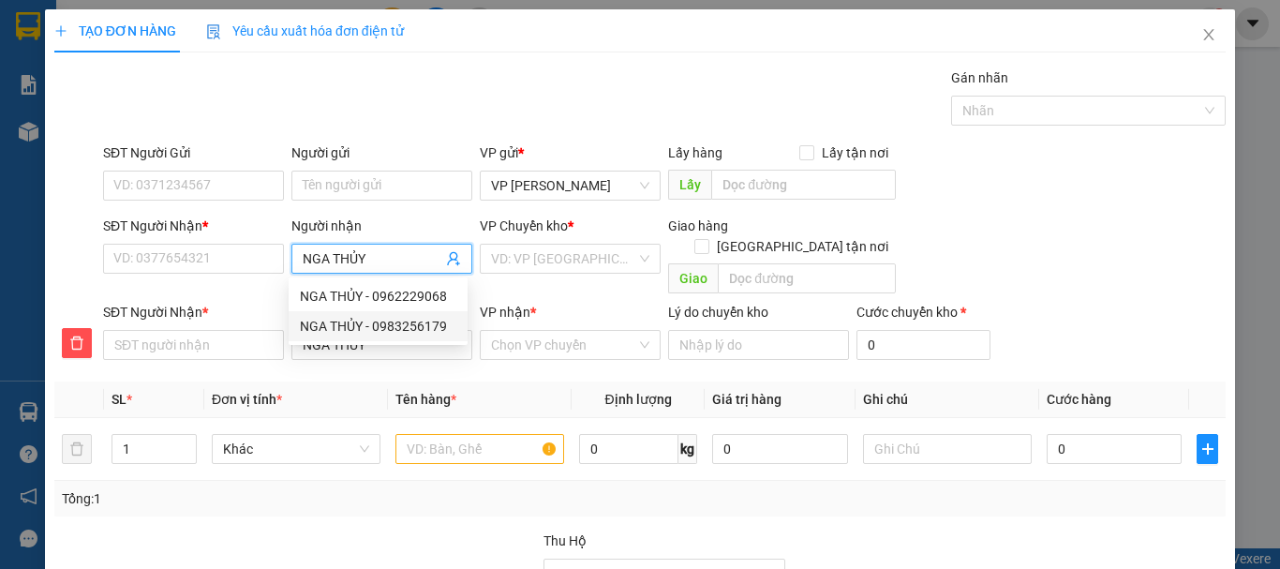
click at [435, 324] on div "NGA THỦY - 0983256179" at bounding box center [378, 326] width 156 height 21
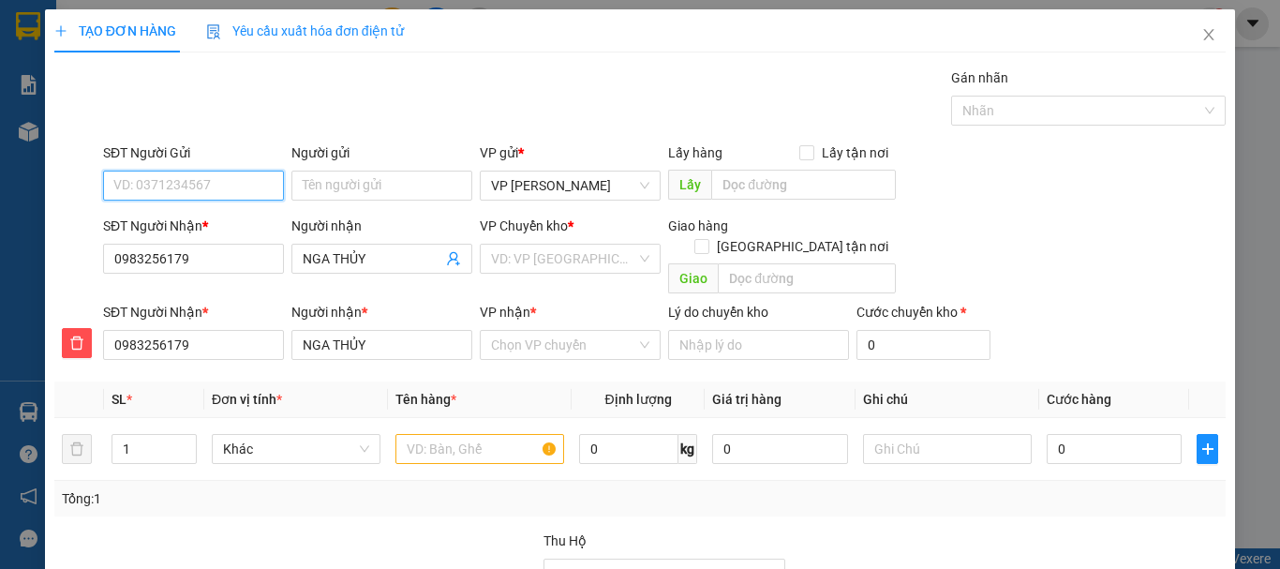
click at [180, 185] on input "SĐT Người Gửi" at bounding box center [193, 186] width 181 height 30
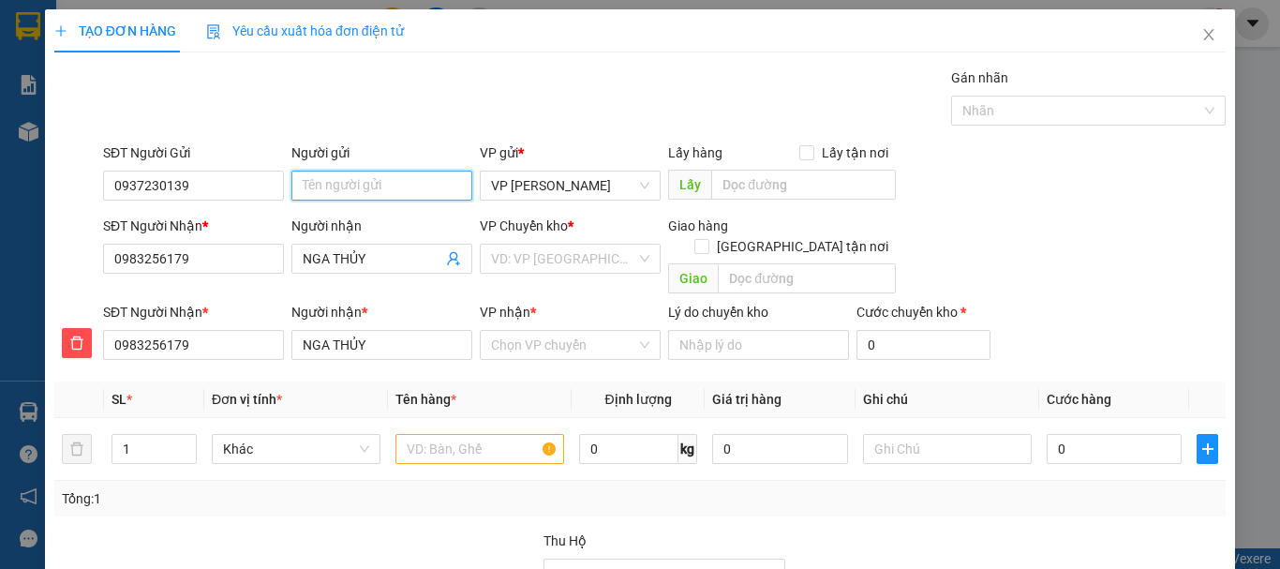
click at [330, 187] on input "Người gửi" at bounding box center [381, 186] width 181 height 30
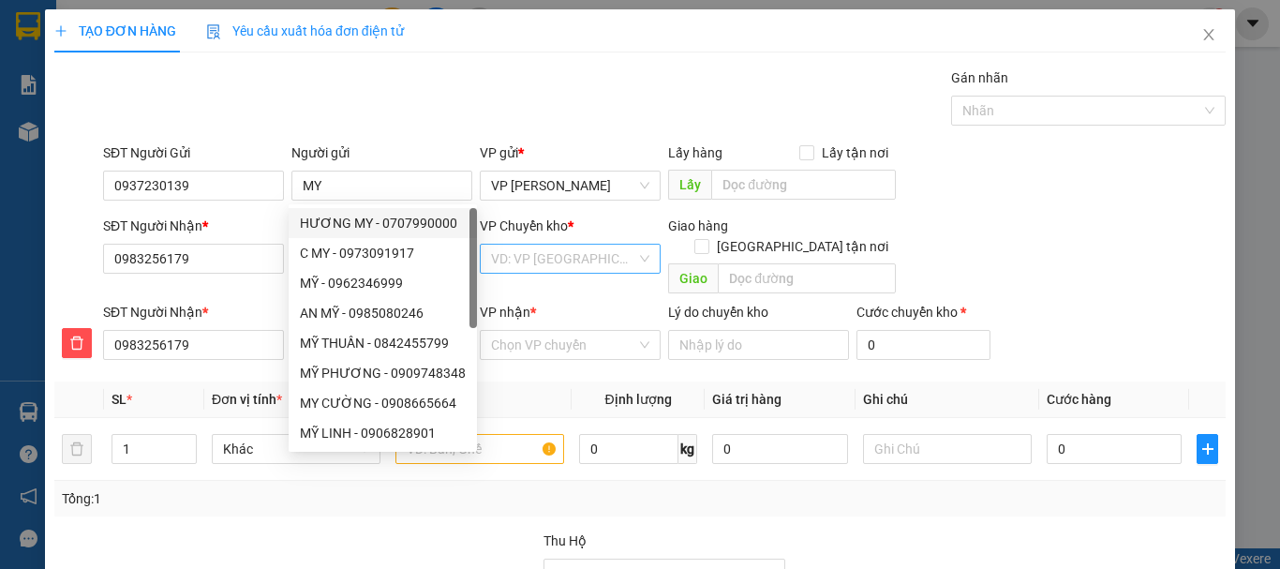
click at [551, 266] on input "search" at bounding box center [563, 259] width 145 height 28
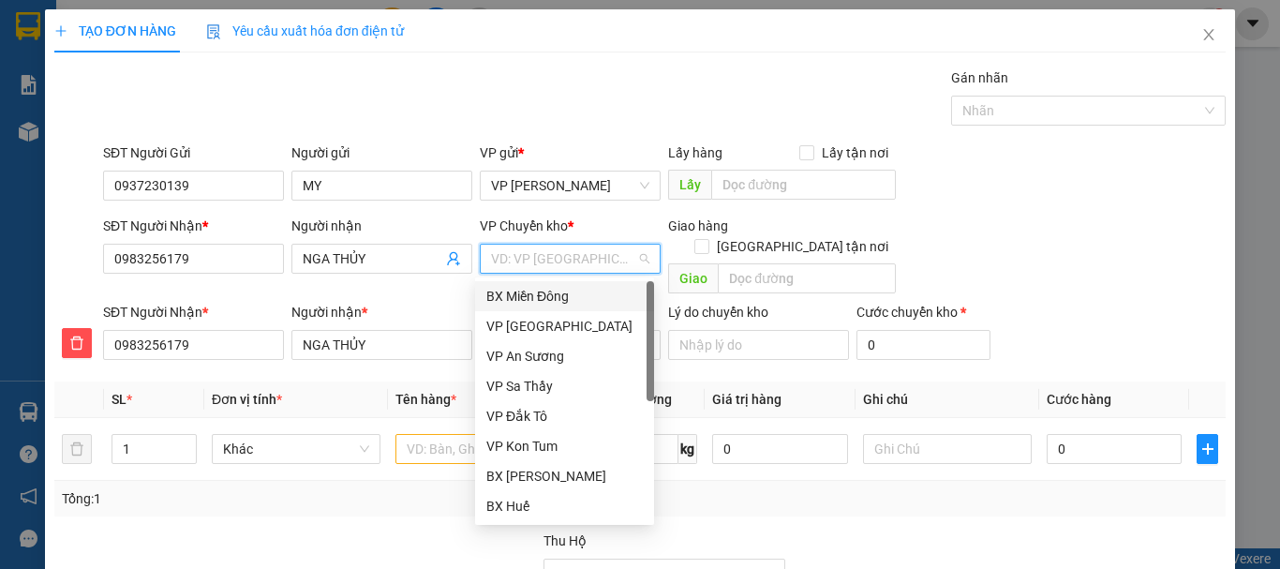
click at [555, 296] on div "BX Miền Đông" at bounding box center [564, 296] width 156 height 21
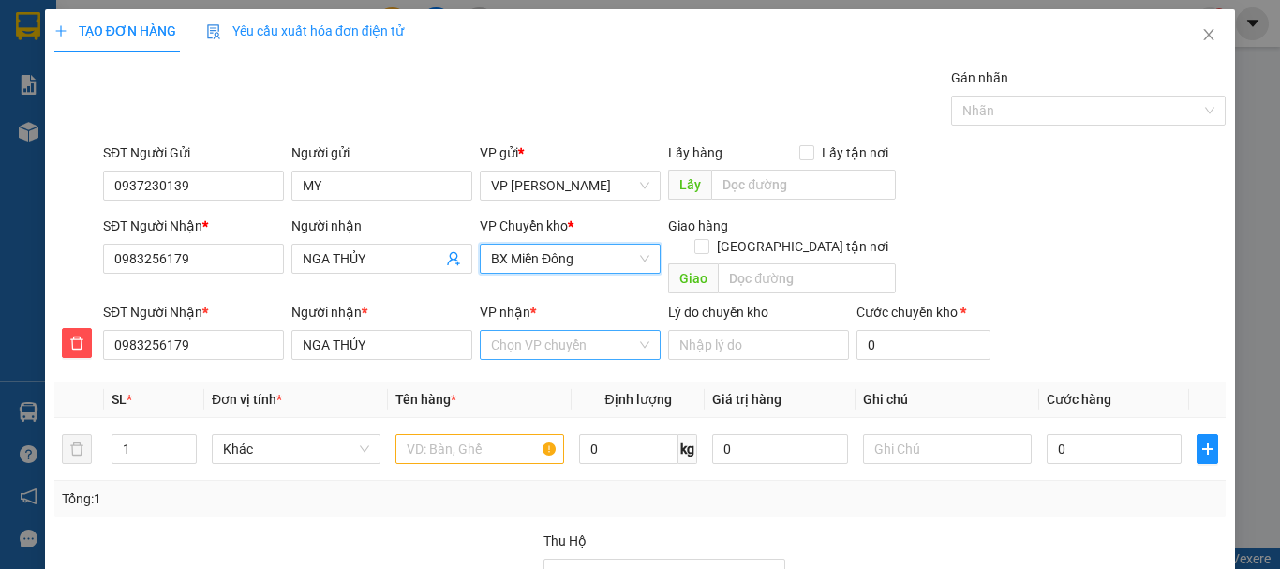
drag, startPoint x: 546, startPoint y: 330, endPoint x: 547, endPoint y: 319, distance: 11.3
click at [546, 331] on input "VP nhận *" at bounding box center [563, 345] width 145 height 28
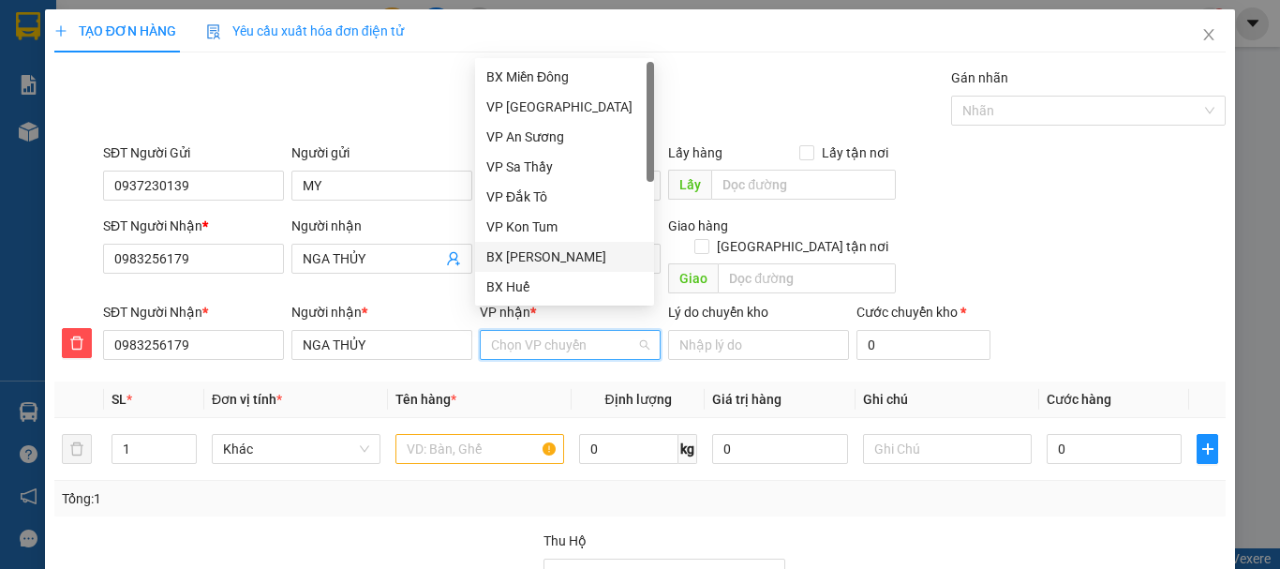
click at [552, 255] on div "BX [PERSON_NAME]" at bounding box center [564, 256] width 156 height 21
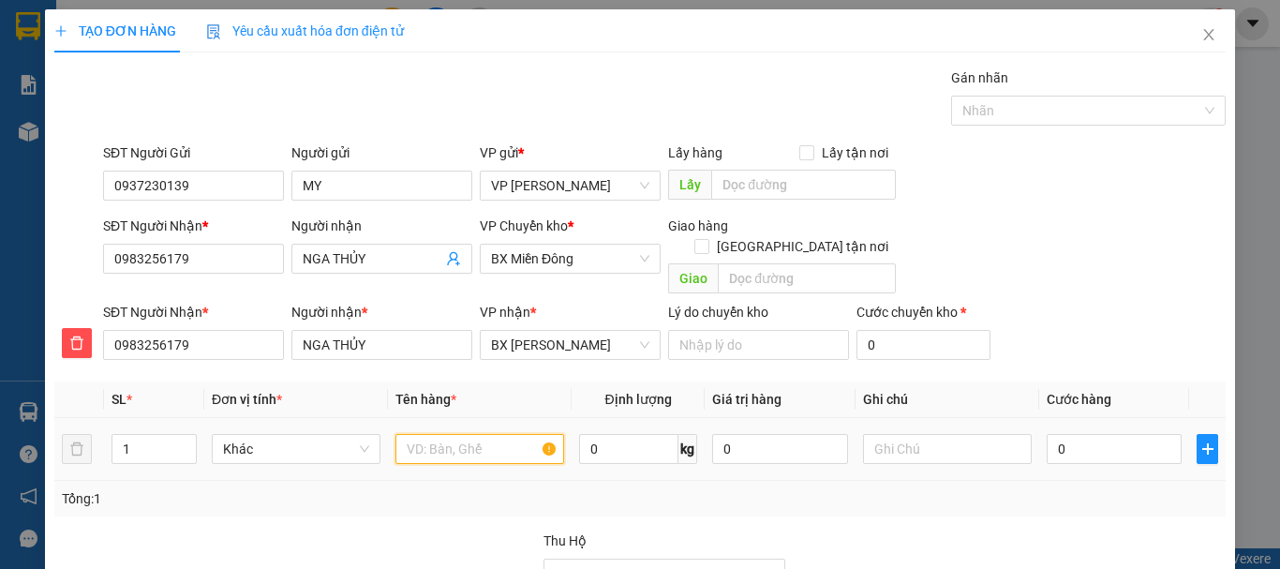
click at [434, 434] on input "text" at bounding box center [479, 449] width 169 height 30
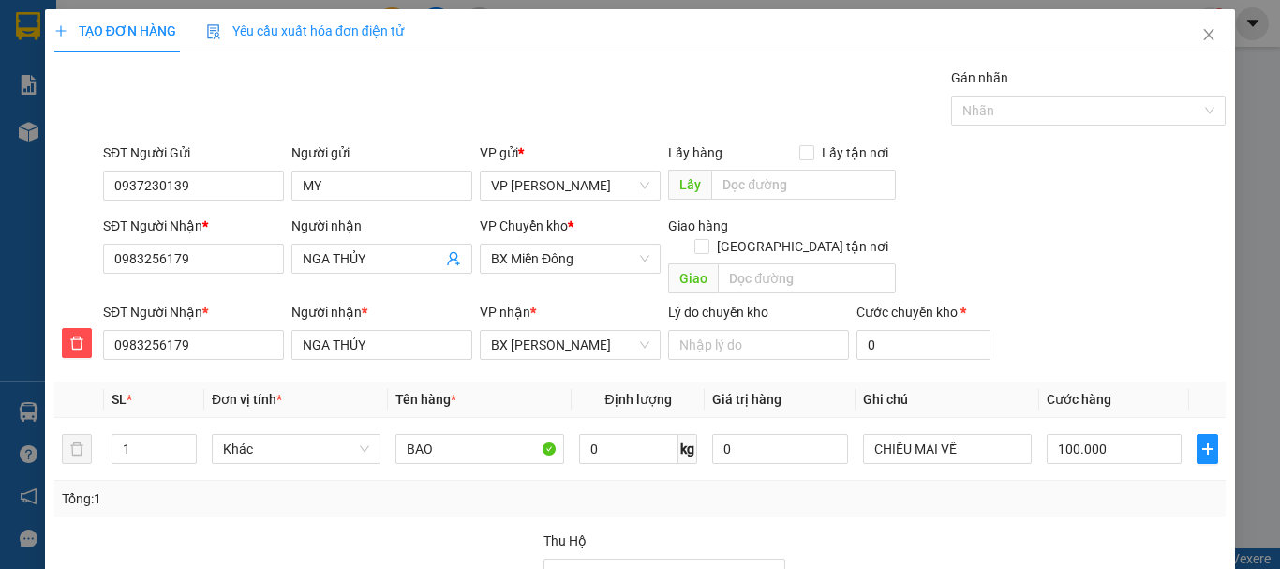
click at [892, 408] on div "Transit Pickup Surcharge Ids Transit Deliver Surcharge Ids Transit Deliver Surc…" at bounding box center [639, 405] width 1171 height 676
drag, startPoint x: 1134, startPoint y: 508, endPoint x: 1106, endPoint y: 495, distance: 31.0
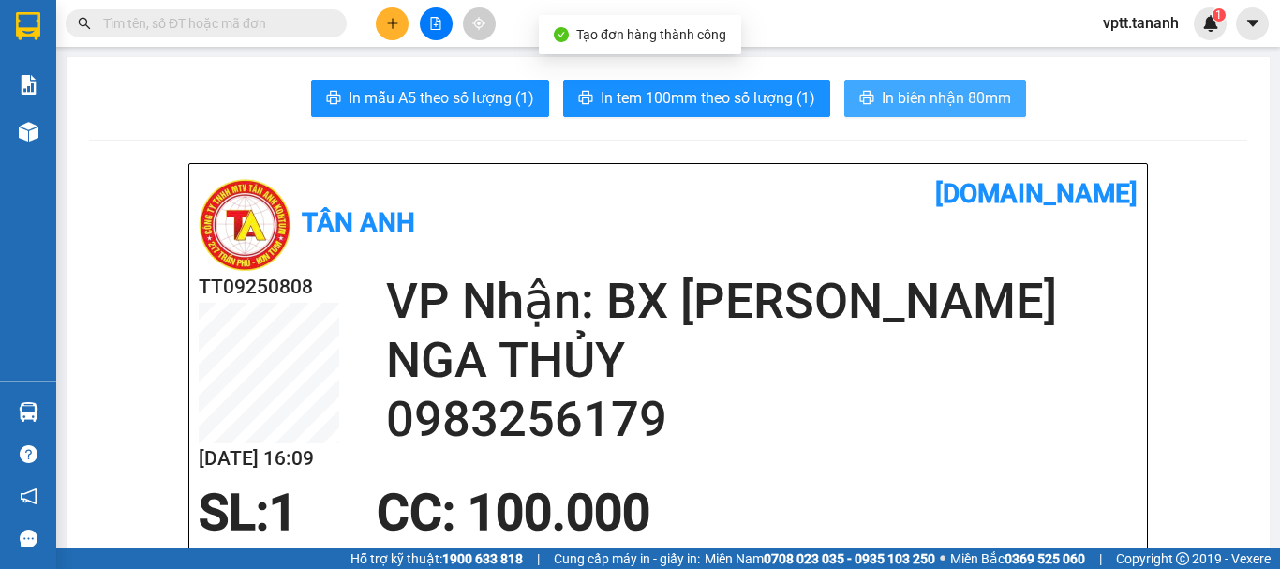
click at [915, 105] on span "In biên nhận 80mm" at bounding box center [946, 97] width 129 height 23
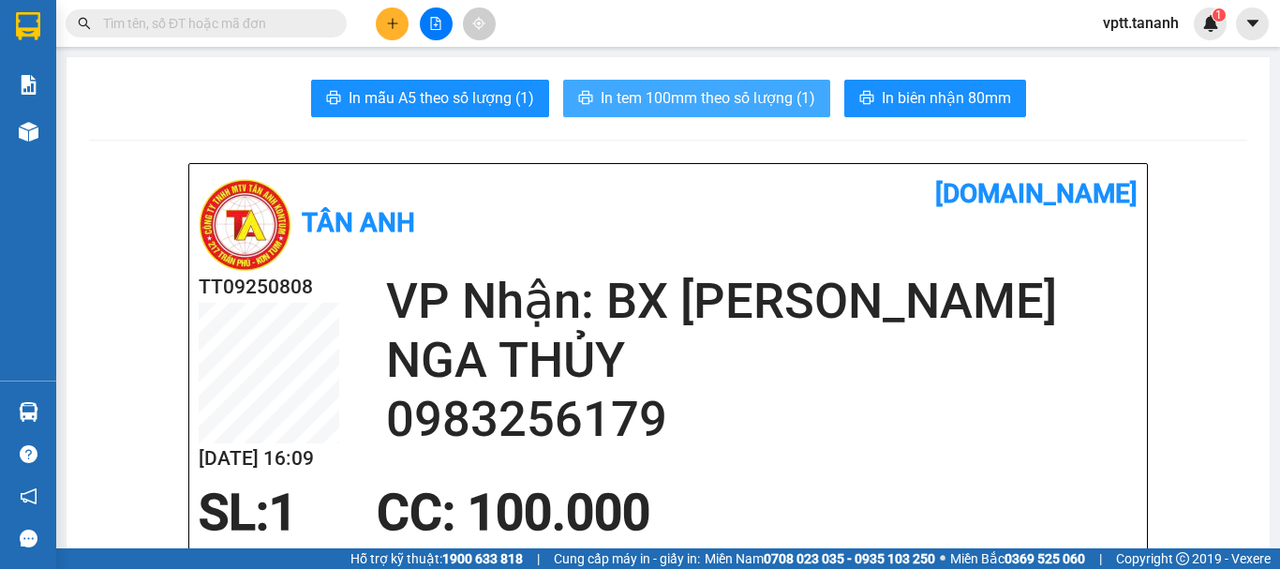
click at [739, 104] on span "In tem 100mm theo số lượng (1)" at bounding box center [708, 97] width 215 height 23
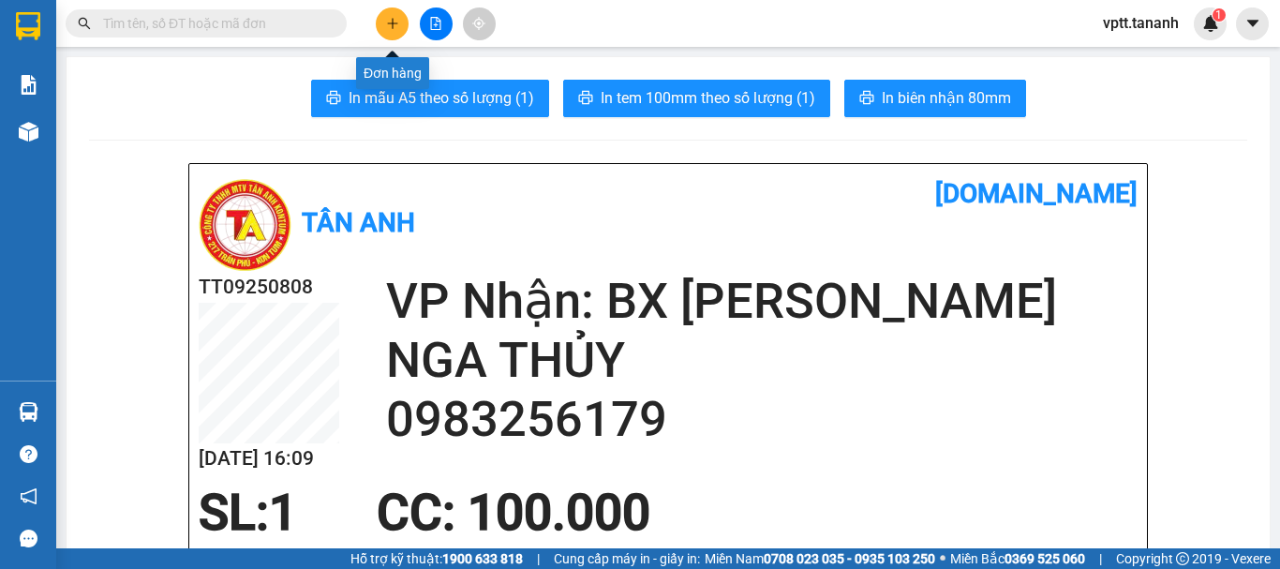
click at [397, 17] on button at bounding box center [392, 23] width 33 height 33
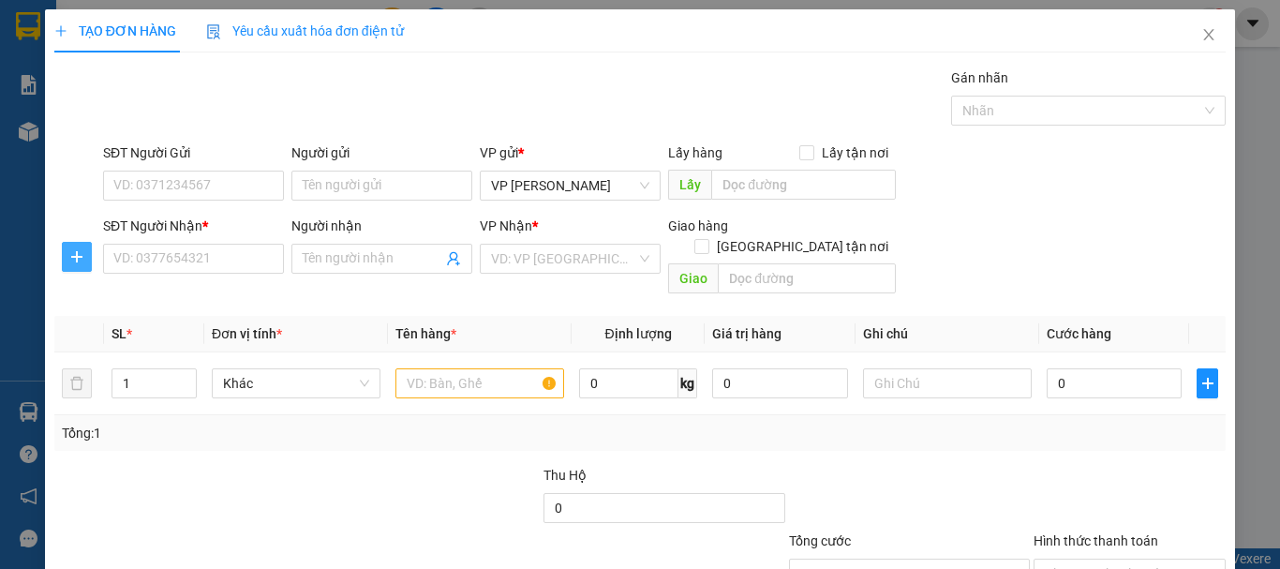
click at [71, 266] on button "button" at bounding box center [77, 257] width 30 height 30
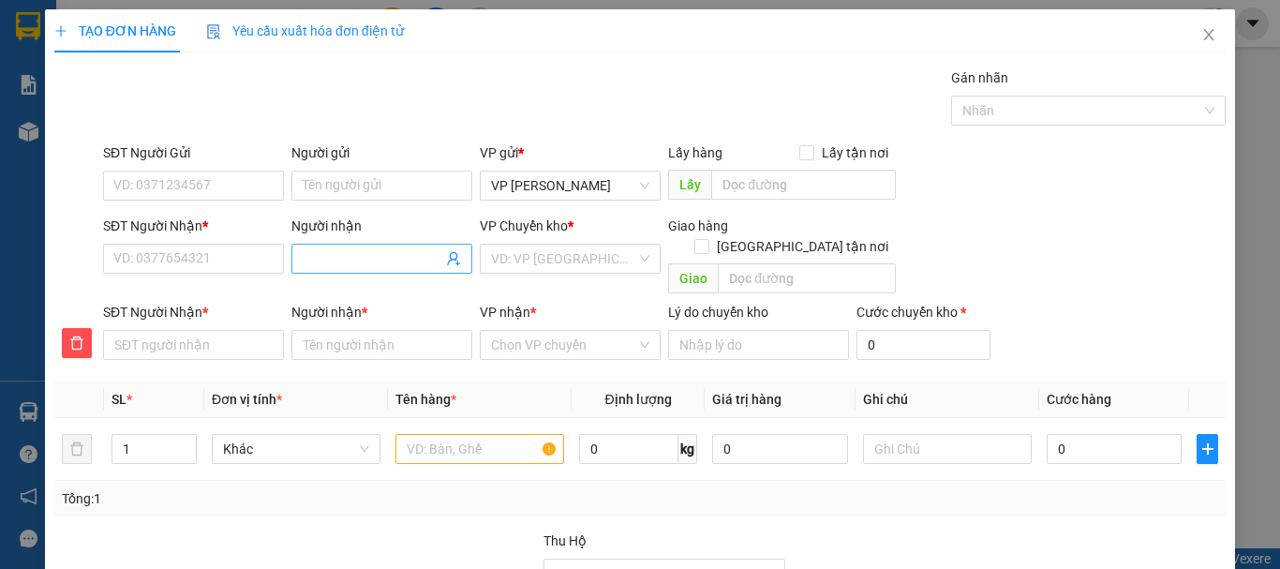
click at [311, 249] on input "Người nhận" at bounding box center [373, 258] width 140 height 21
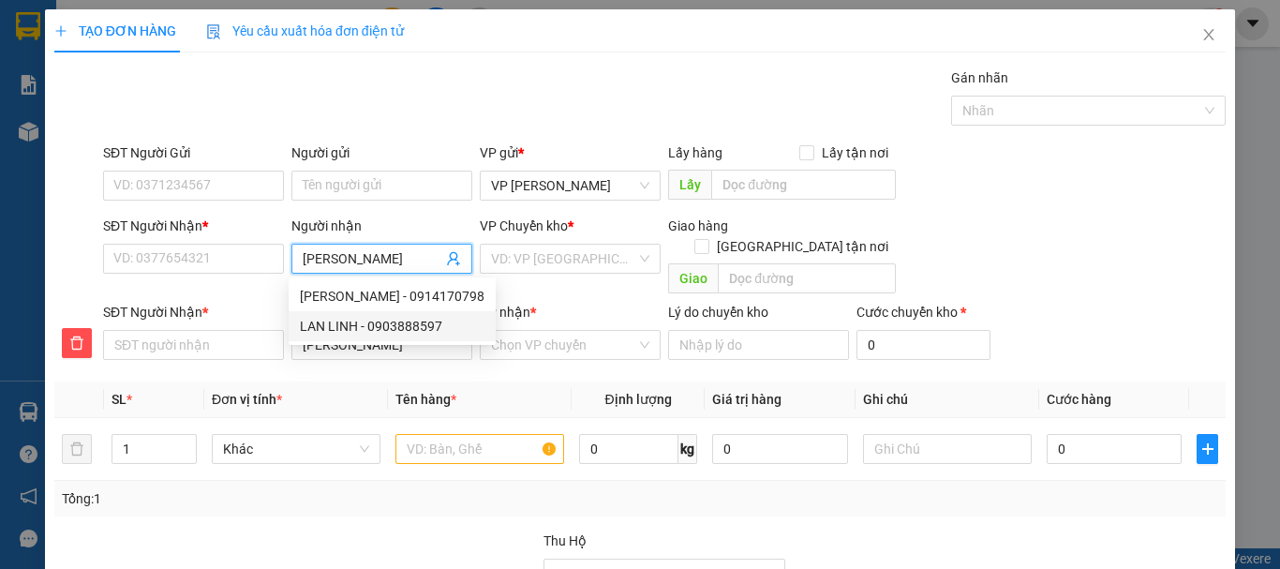
click at [376, 321] on div "LAN LINH - 0903888597" at bounding box center [392, 326] width 185 height 21
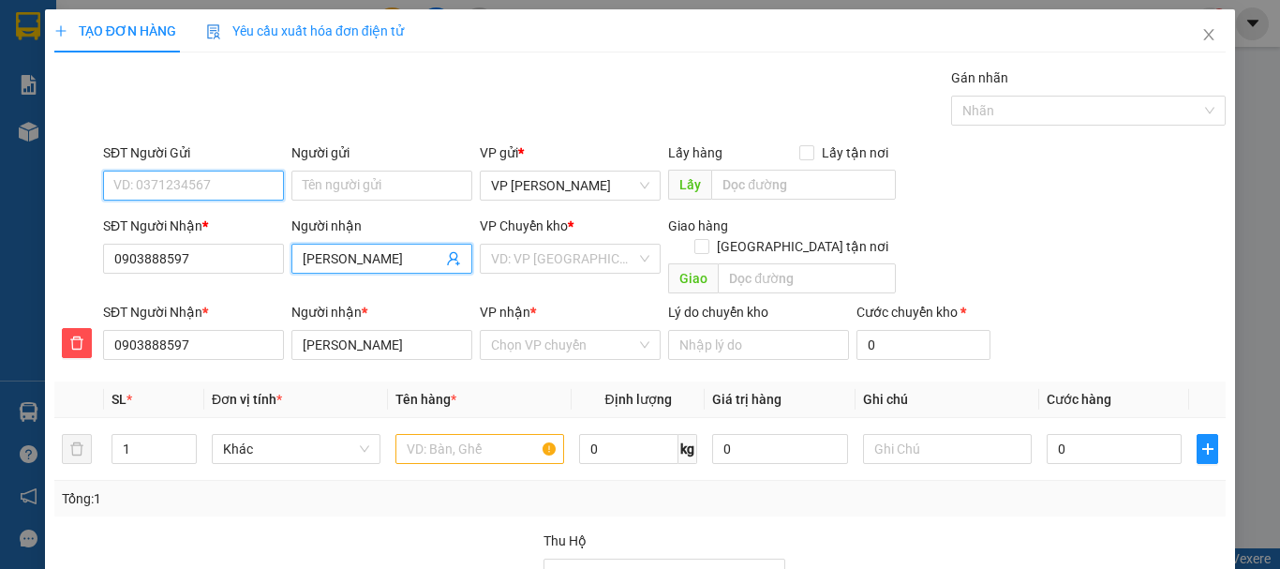
click at [175, 184] on input "SĐT Người Gửi" at bounding box center [193, 186] width 181 height 30
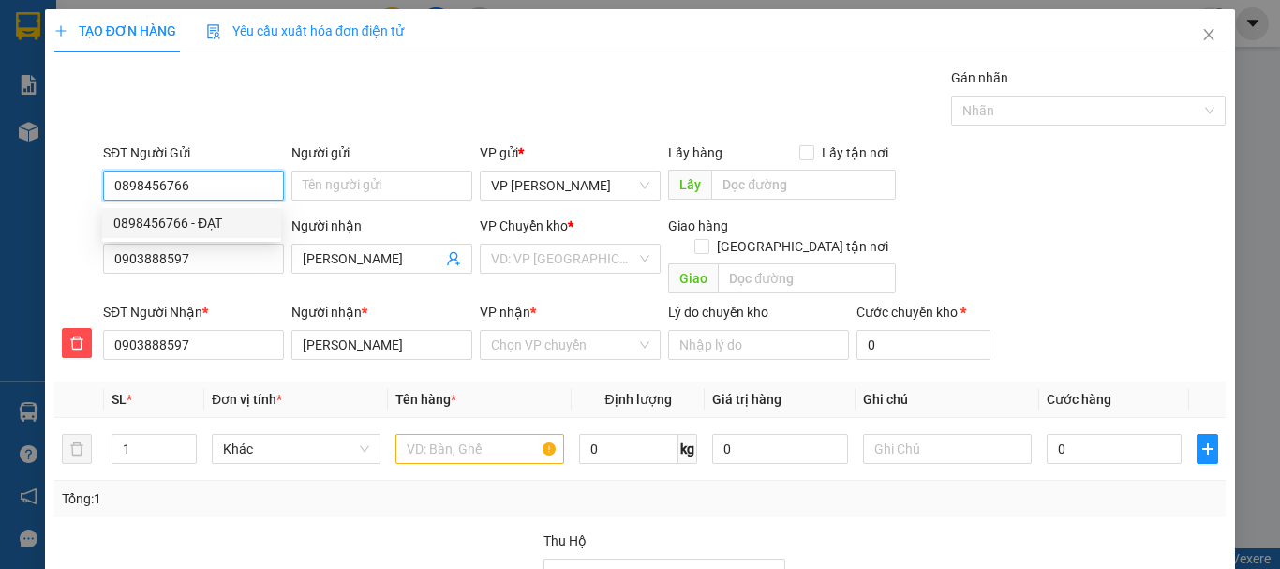
click at [178, 225] on div "0898456766 - ĐẠT" at bounding box center [191, 223] width 156 height 21
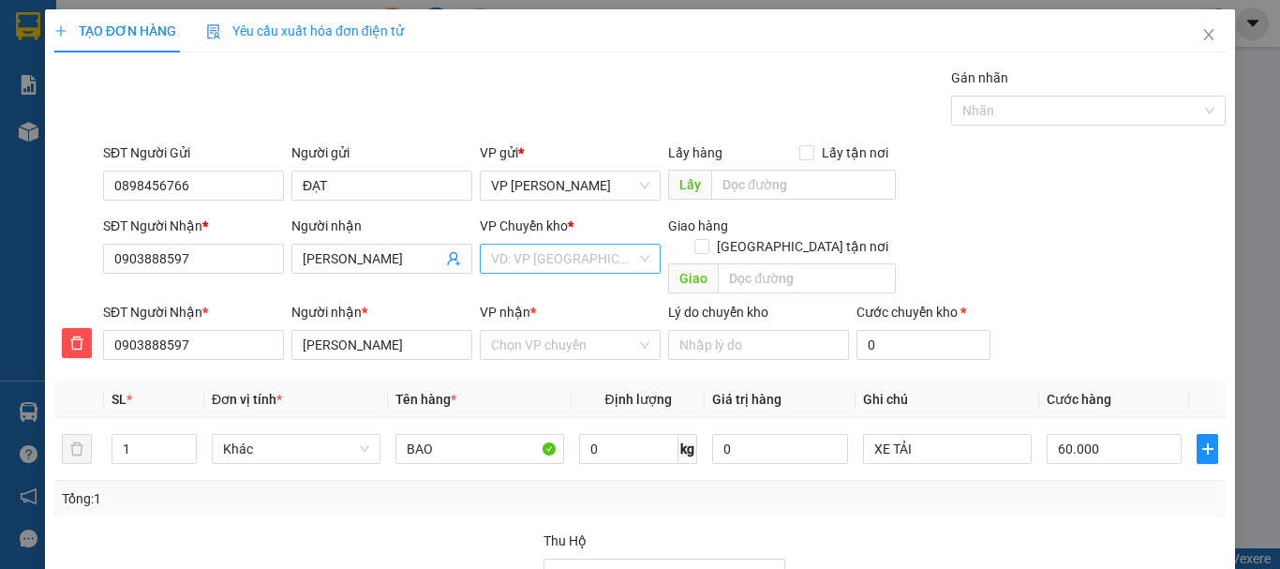
click at [531, 261] on input "search" at bounding box center [563, 259] width 145 height 28
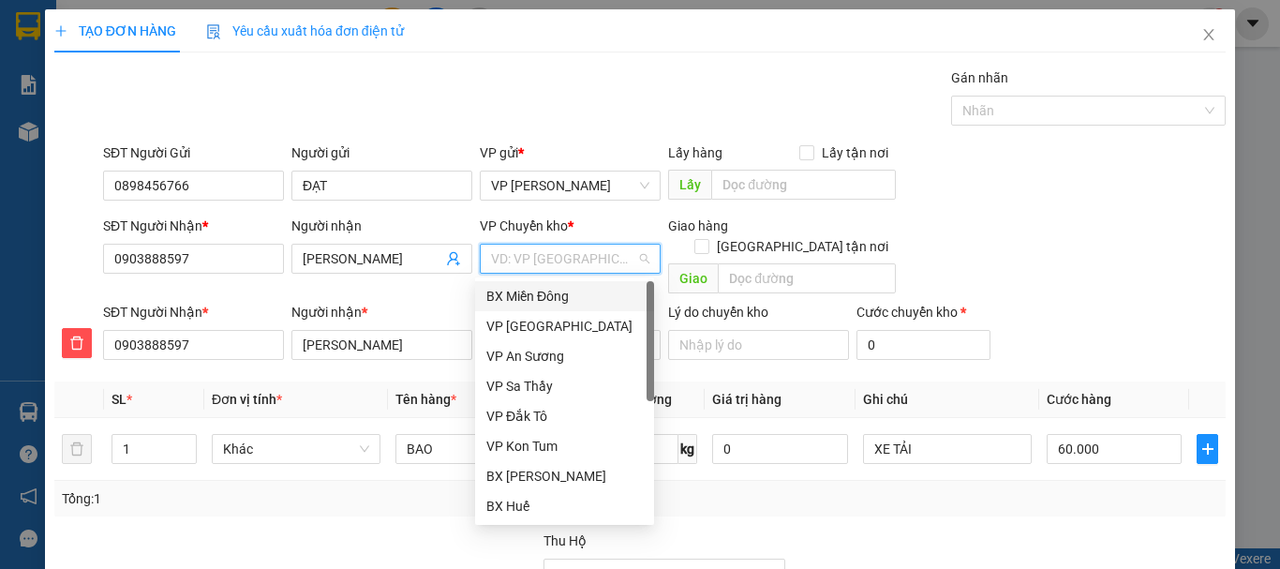
click at [541, 291] on div "BX Miền Đông" at bounding box center [564, 296] width 156 height 21
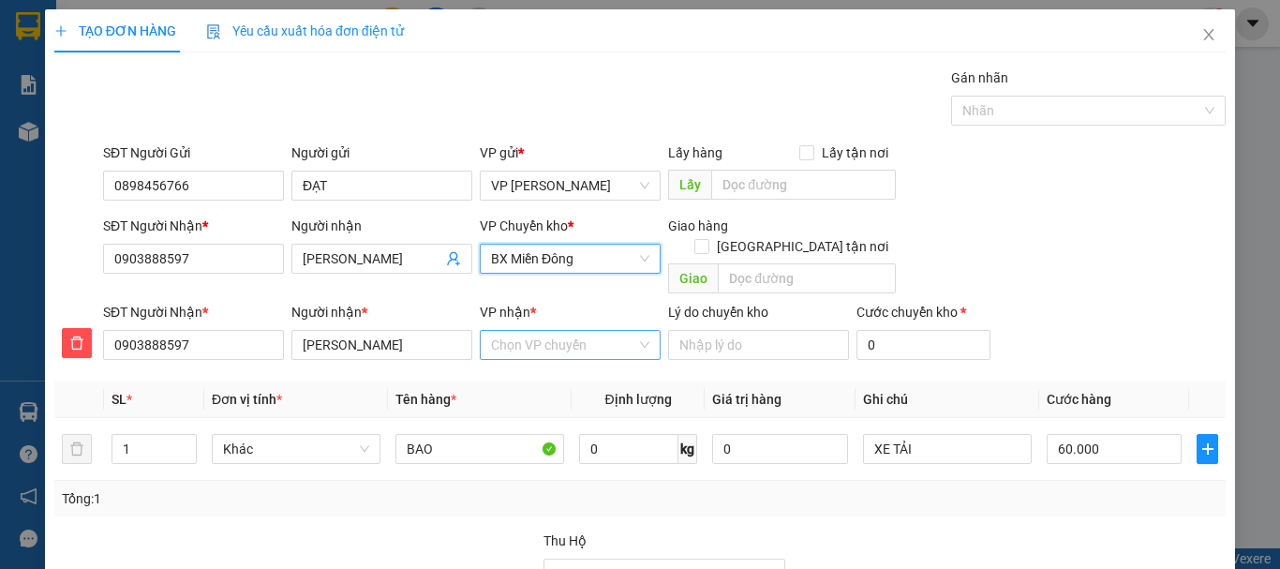
click at [537, 337] on input "VP nhận *" at bounding box center [563, 345] width 145 height 28
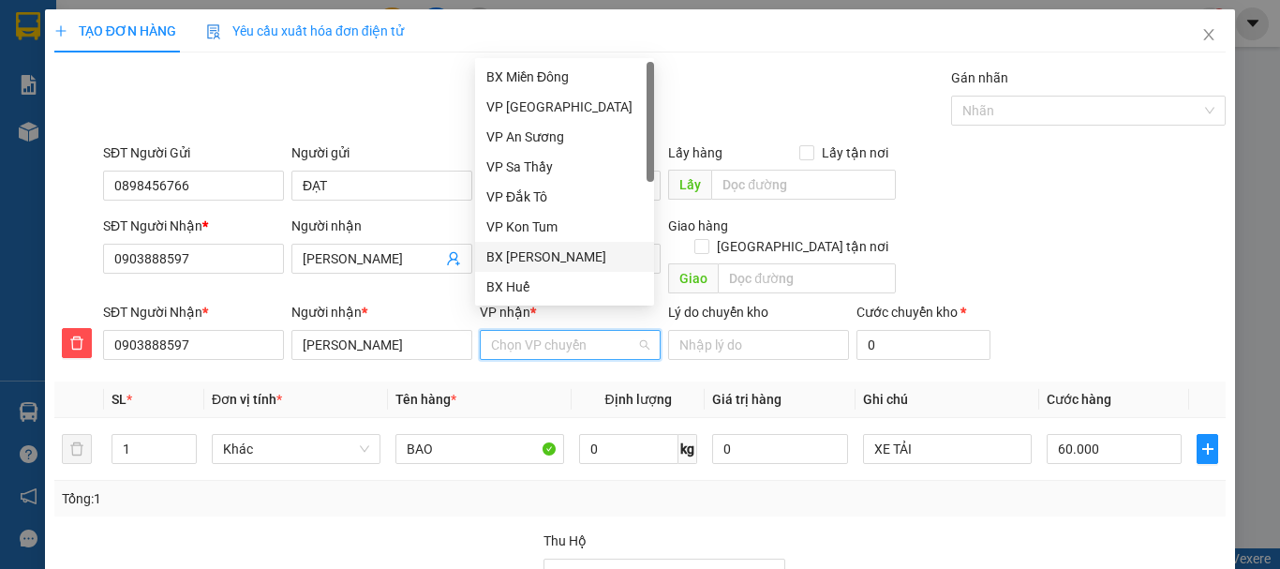
click at [554, 258] on div "BX [PERSON_NAME]" at bounding box center [564, 256] width 156 height 21
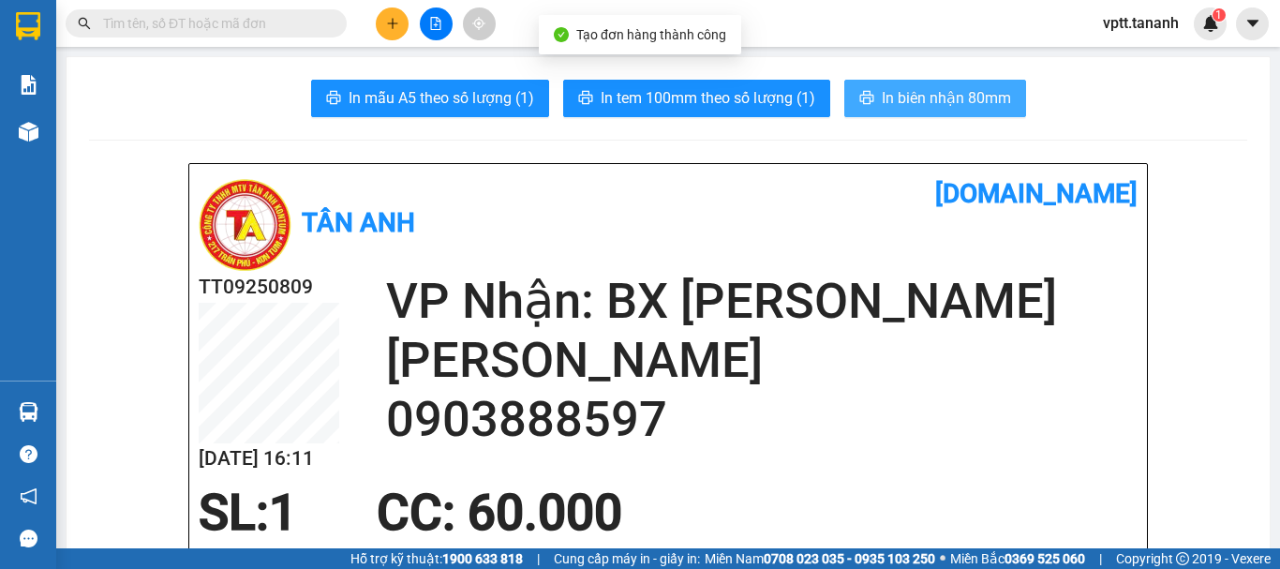
click at [897, 97] on span "In biên nhận 80mm" at bounding box center [946, 97] width 129 height 23
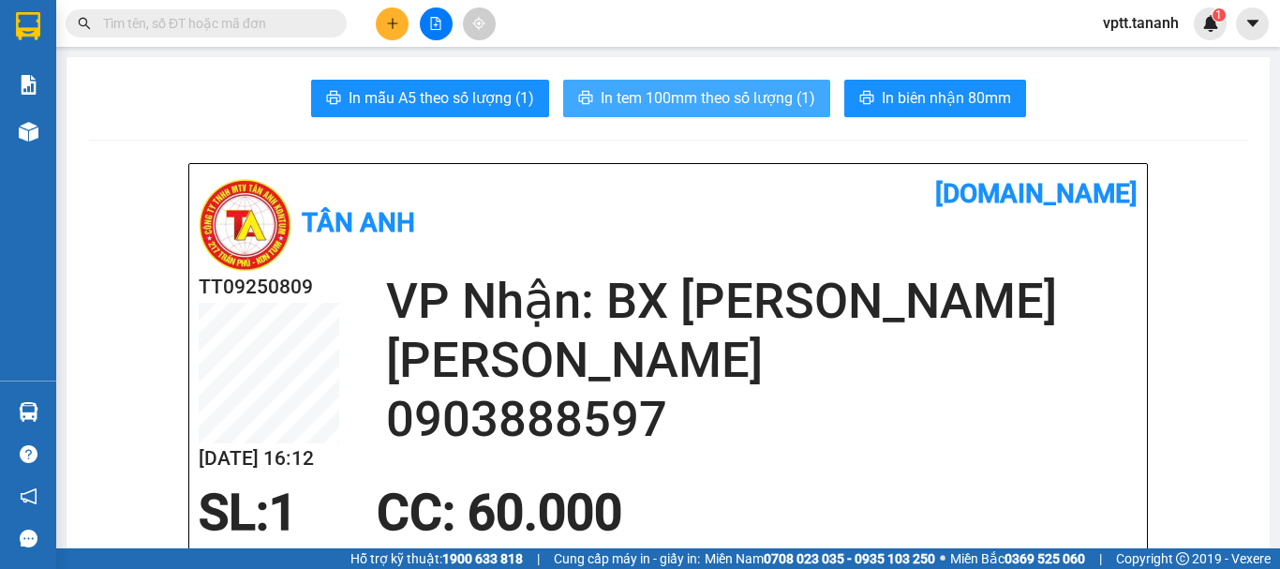
click at [731, 100] on span "In tem 100mm theo số lượng (1)" at bounding box center [708, 97] width 215 height 23
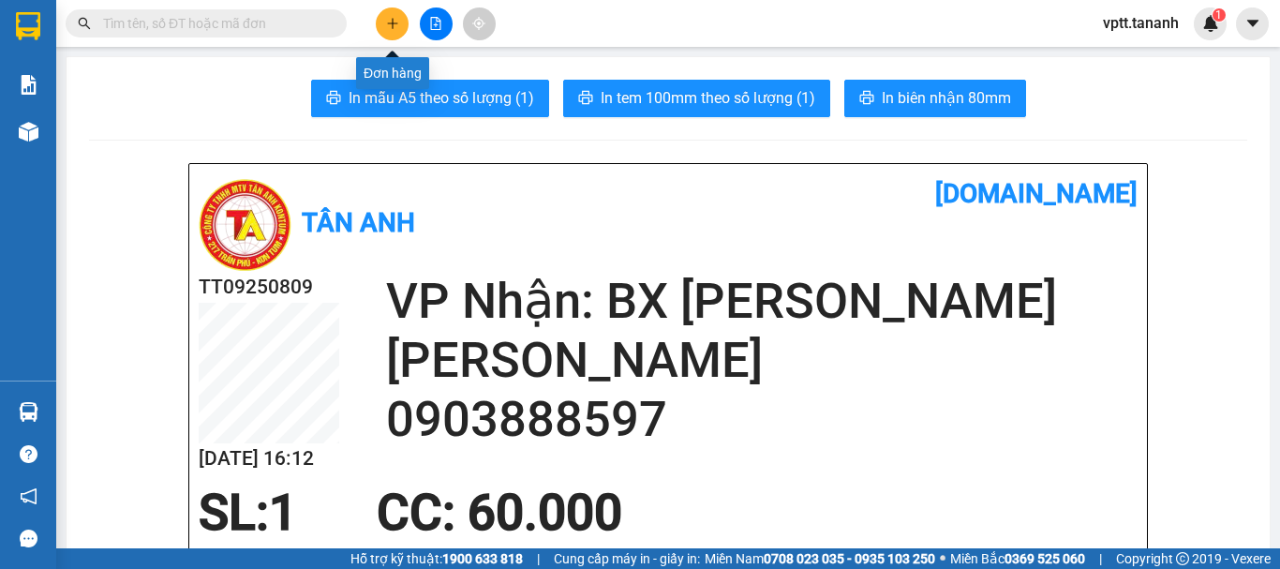
click at [386, 18] on icon "plus" at bounding box center [392, 23] width 13 height 13
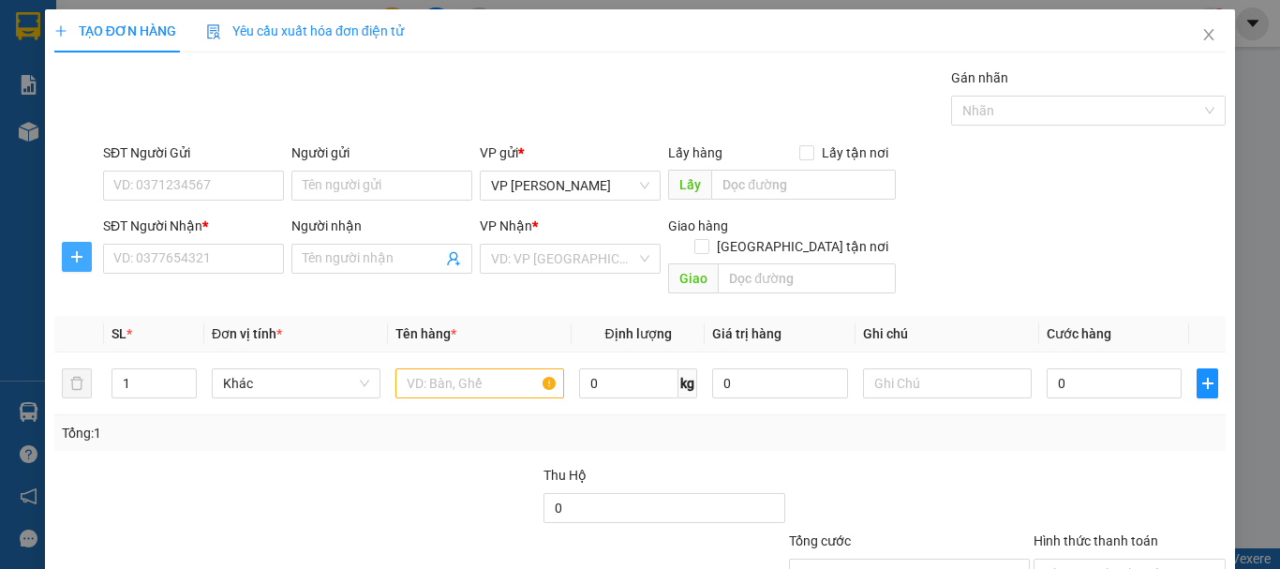
click at [82, 262] on icon "plus" at bounding box center [76, 256] width 15 height 15
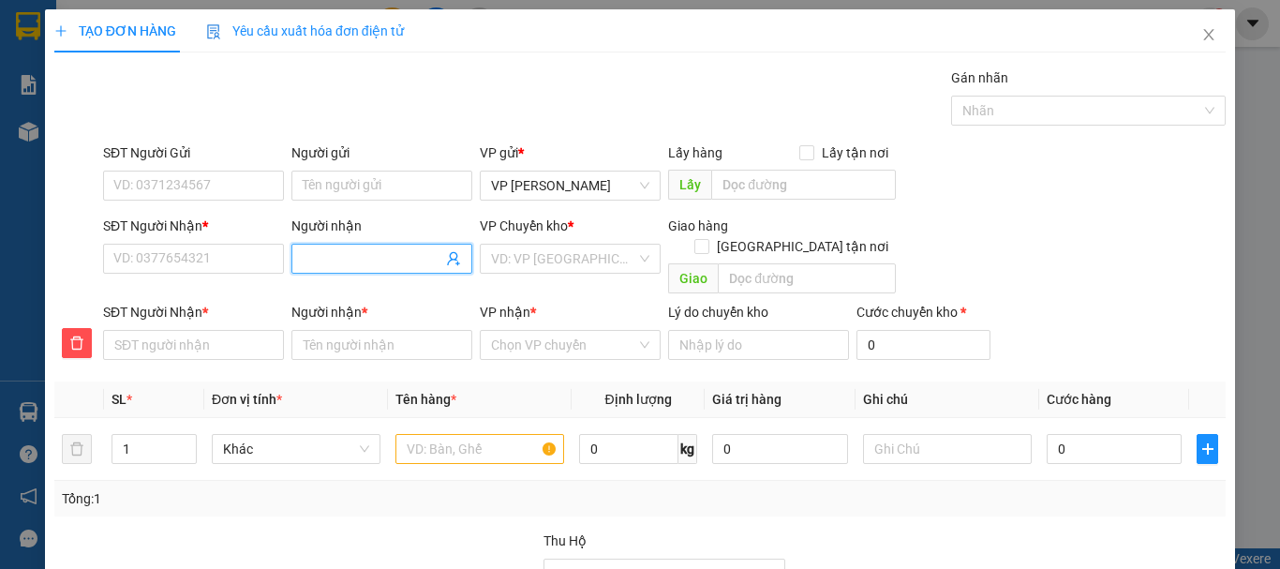
click at [346, 256] on input "Người nhận" at bounding box center [373, 258] width 140 height 21
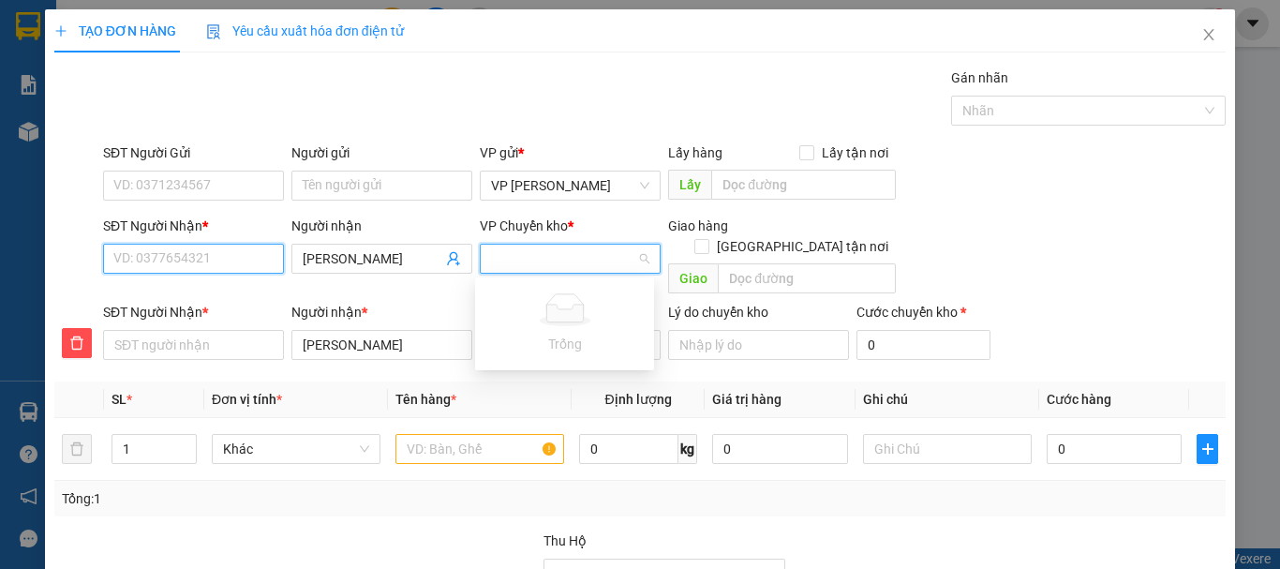
click at [145, 252] on input "SĐT Người Nhận *" at bounding box center [193, 259] width 181 height 30
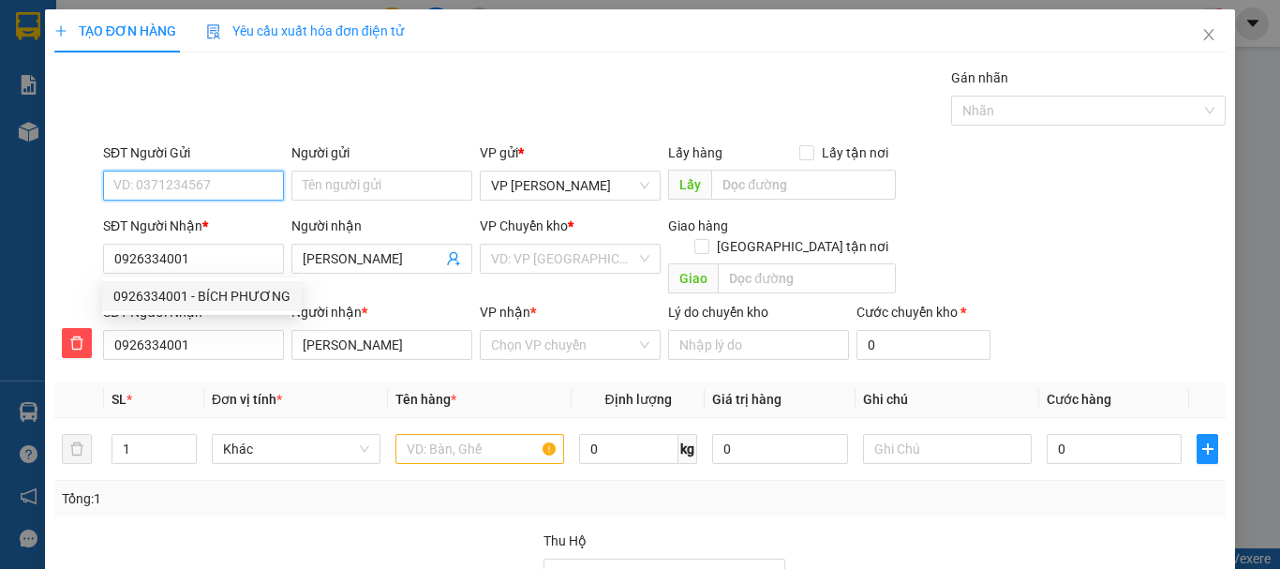
click at [214, 188] on input "SĐT Người Gửi" at bounding box center [193, 186] width 181 height 30
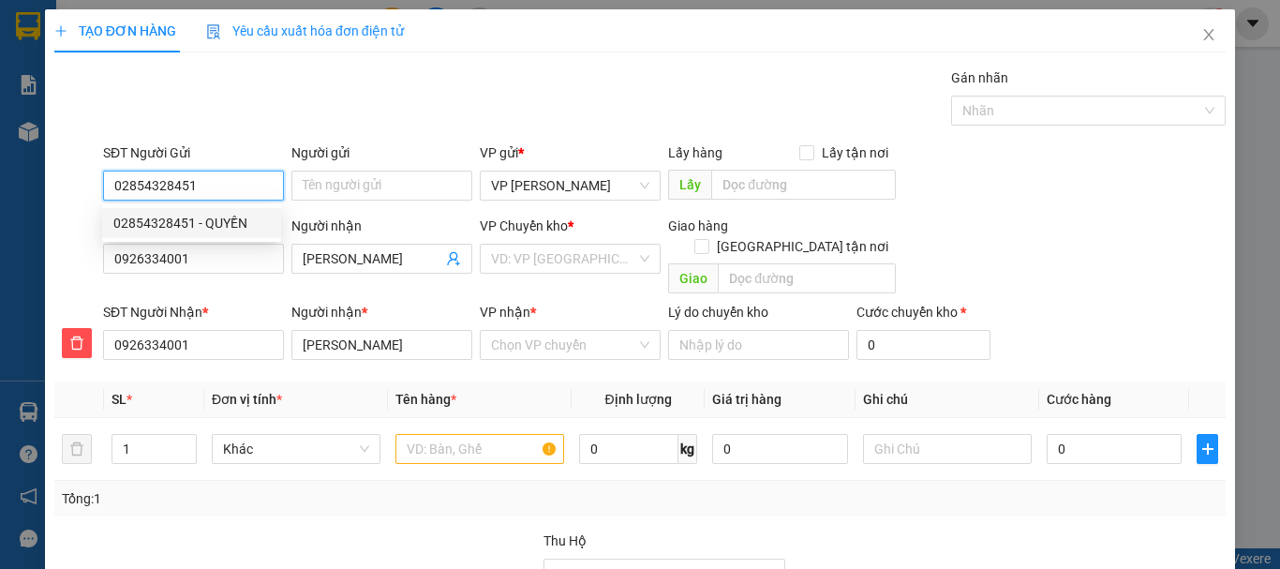
click at [231, 222] on div "02854328451 - QUYỀN" at bounding box center [191, 223] width 156 height 21
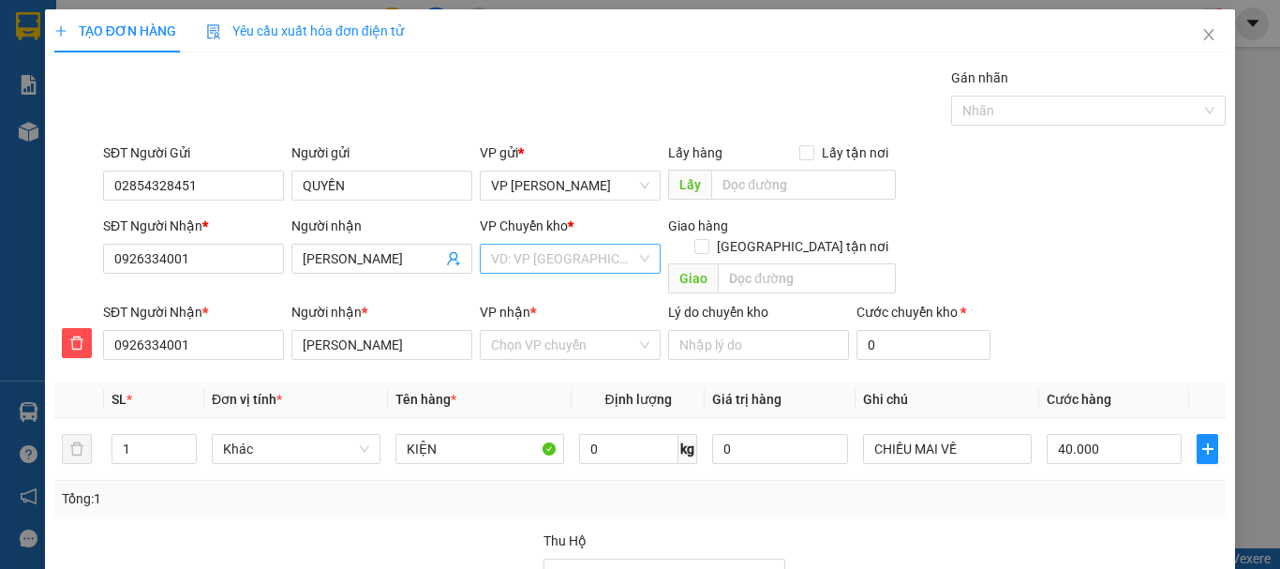
click at [513, 259] on input "search" at bounding box center [563, 259] width 145 height 28
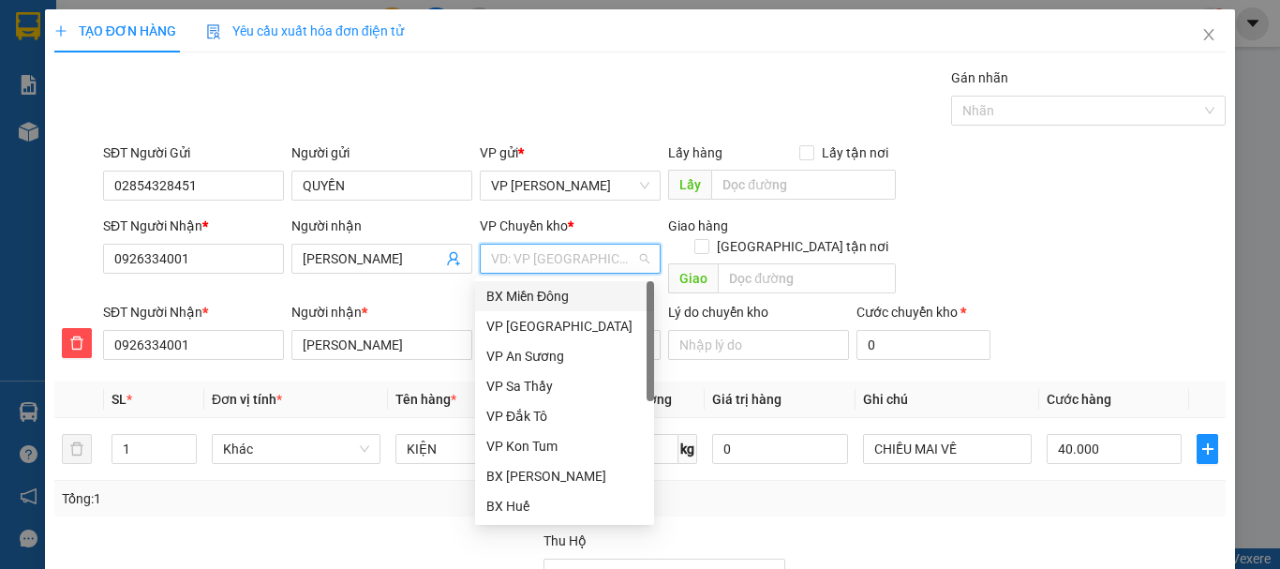
click at [540, 293] on div "BX Miền Đông" at bounding box center [564, 296] width 156 height 21
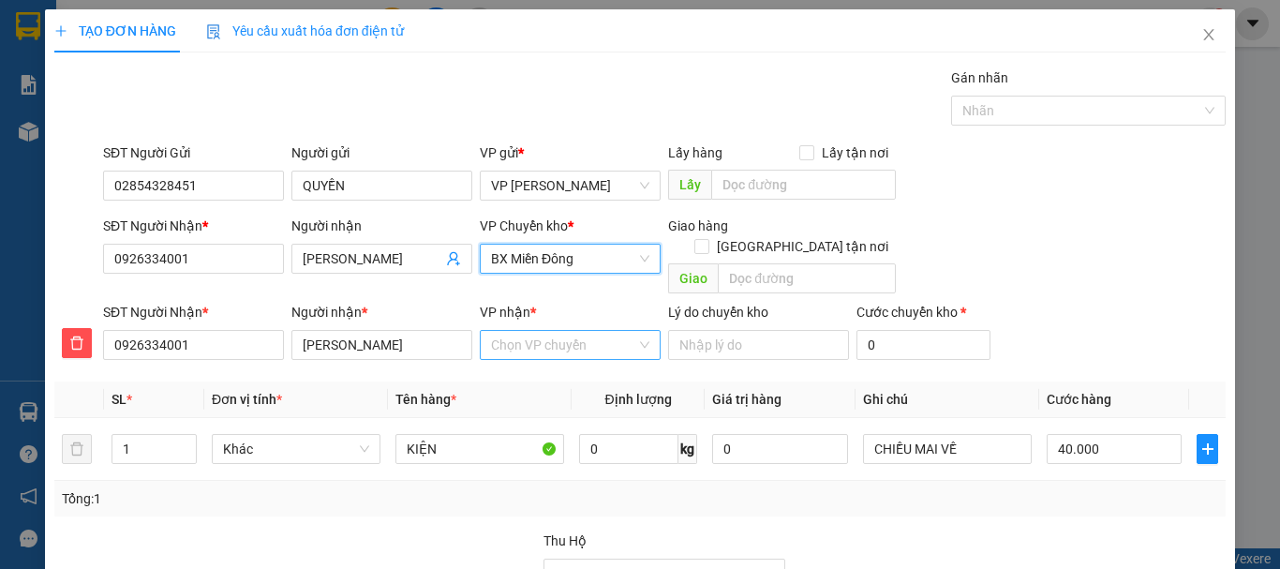
drag, startPoint x: 537, startPoint y: 326, endPoint x: 537, endPoint y: 309, distance: 16.9
click at [537, 331] on input "VP nhận *" at bounding box center [563, 345] width 145 height 28
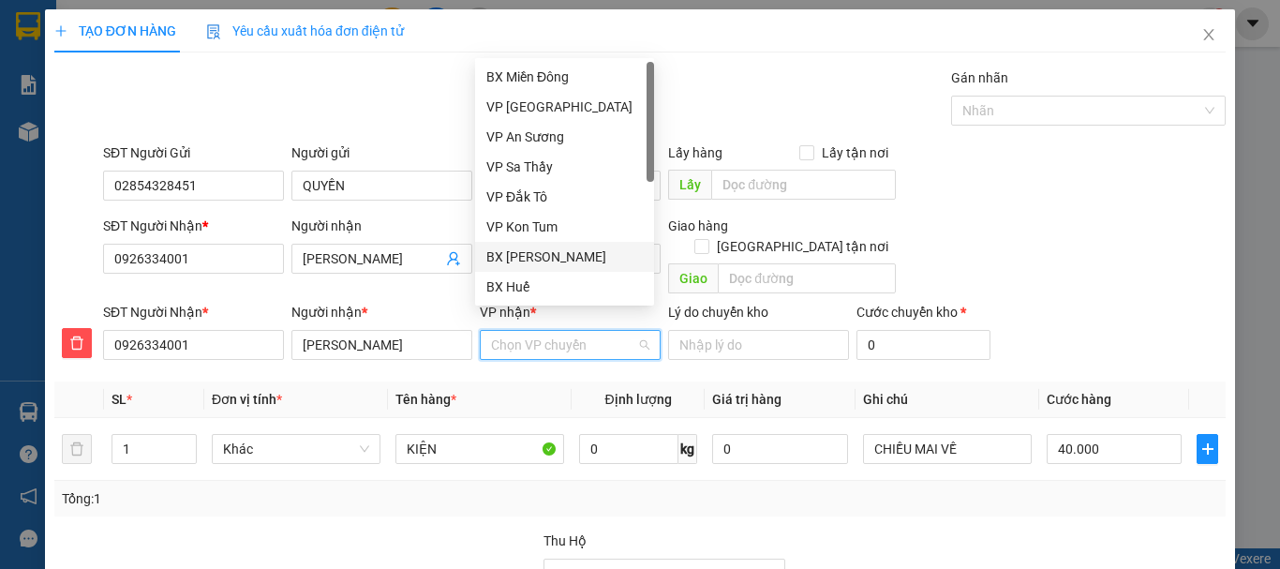
click at [550, 256] on div "BX [PERSON_NAME]" at bounding box center [564, 256] width 156 height 21
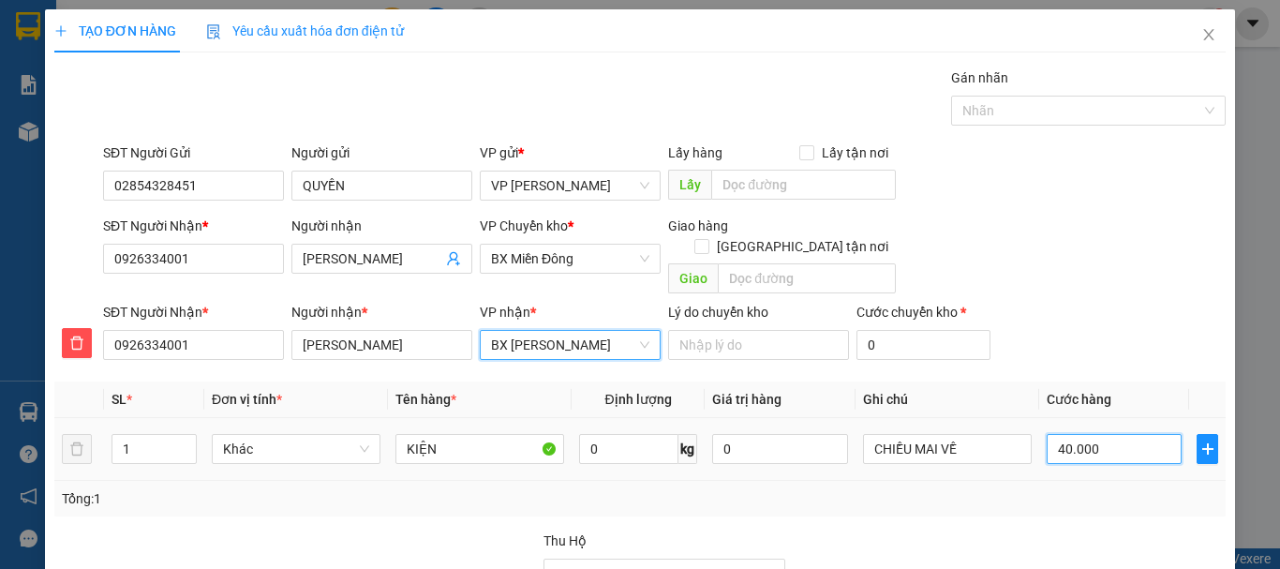
click at [1084, 434] on input "40.000" at bounding box center [1114, 449] width 135 height 30
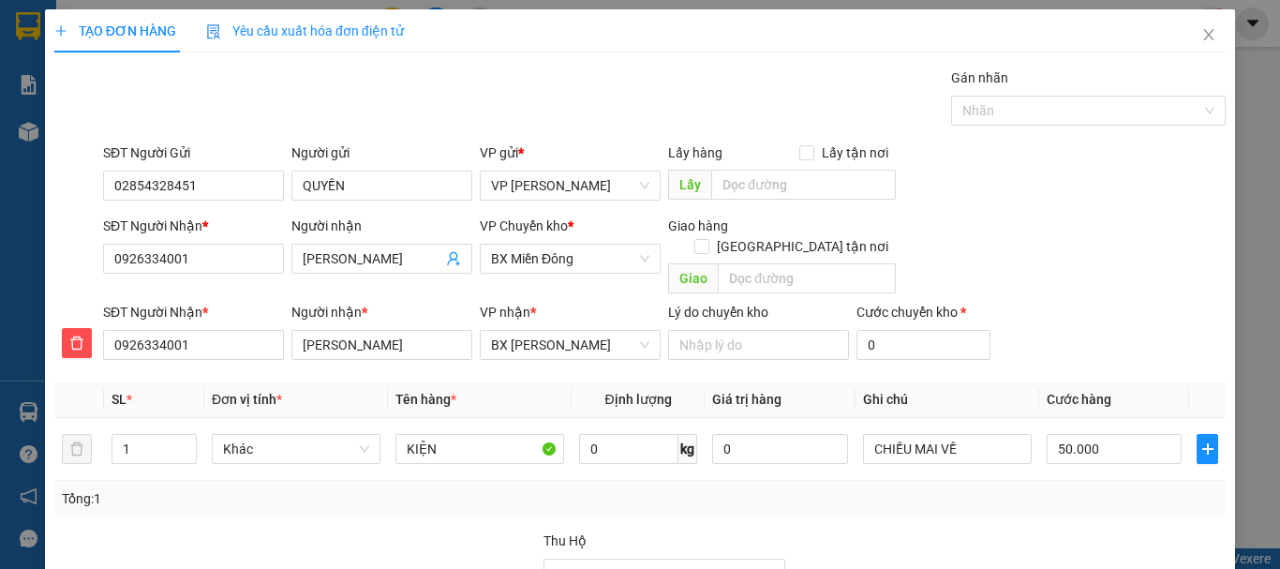
drag, startPoint x: 1152, startPoint y: 518, endPoint x: 1129, endPoint y: 495, distance: 33.1
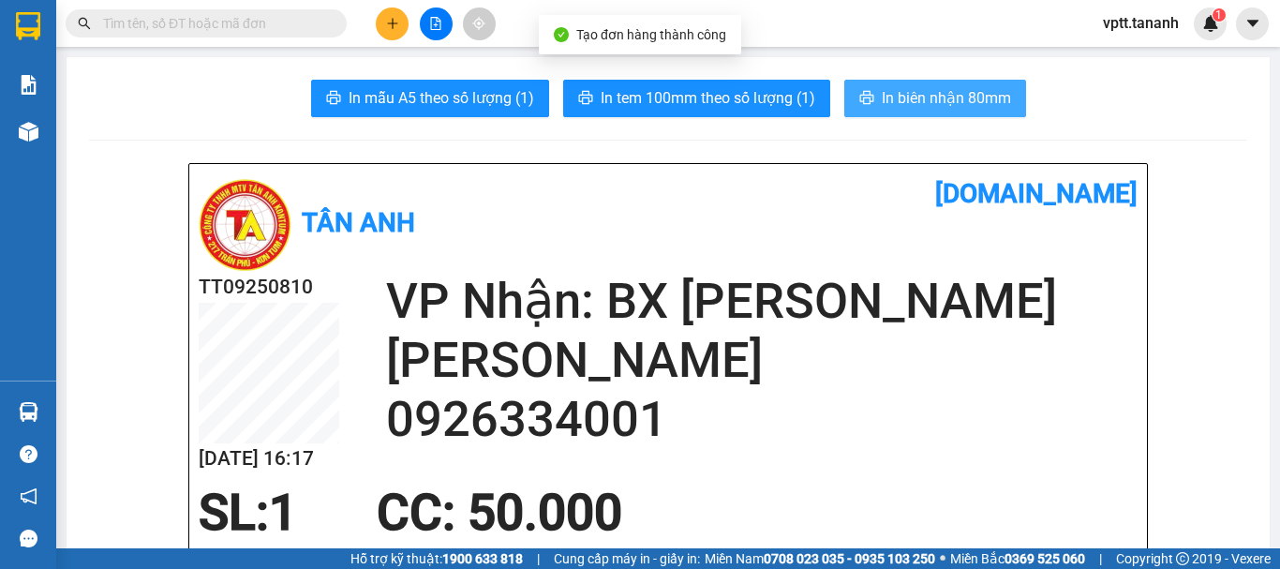
click at [925, 103] on span "In biên nhận 80mm" at bounding box center [946, 97] width 129 height 23
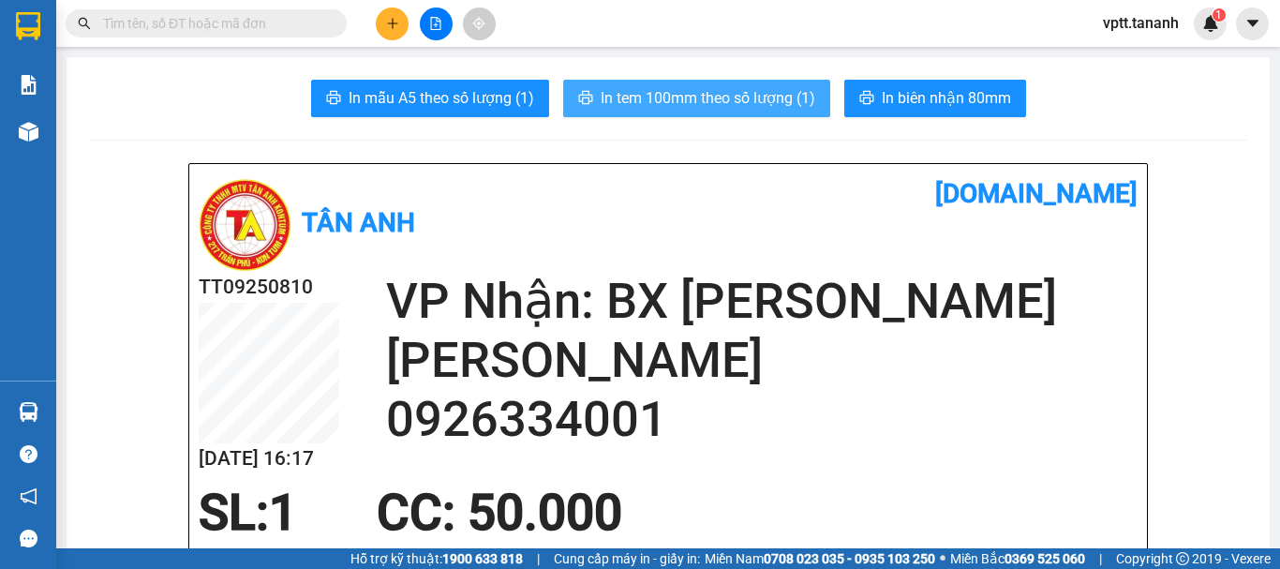
click at [767, 100] on span "In tem 100mm theo số lượng (1)" at bounding box center [708, 97] width 215 height 23
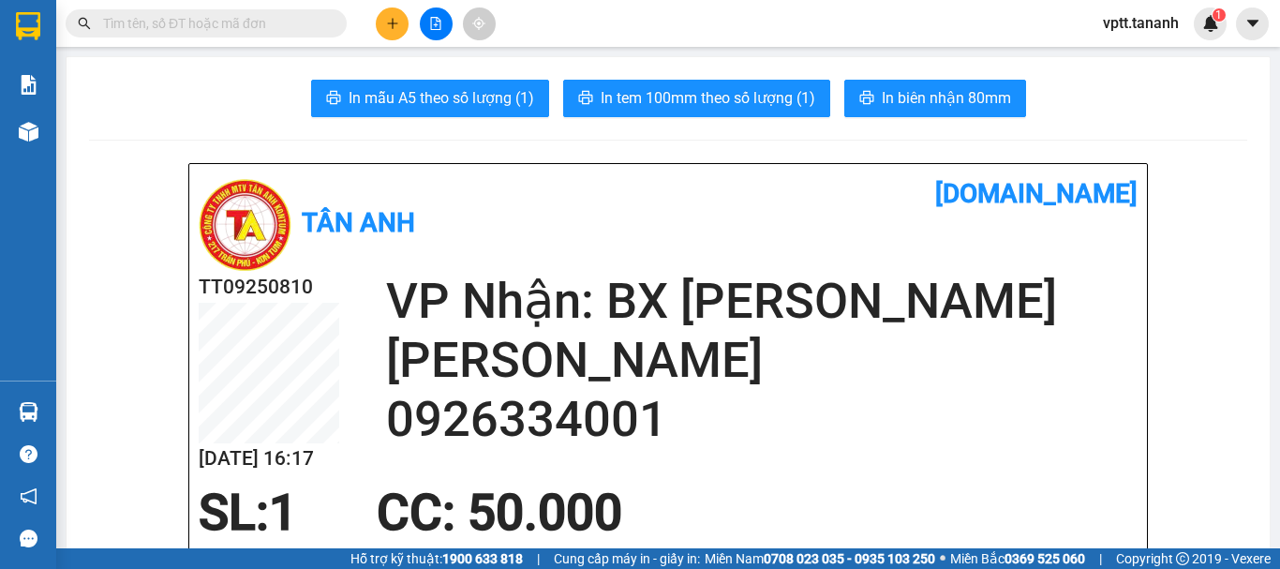
click at [394, 14] on button at bounding box center [392, 23] width 33 height 33
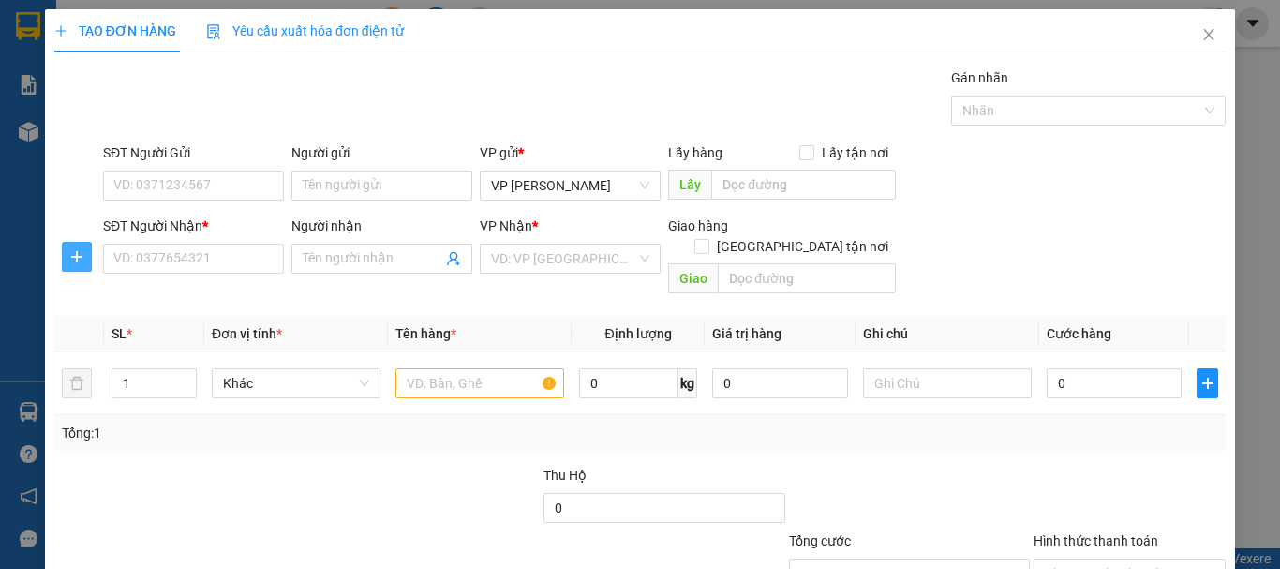
click at [77, 262] on icon "plus" at bounding box center [76, 256] width 15 height 15
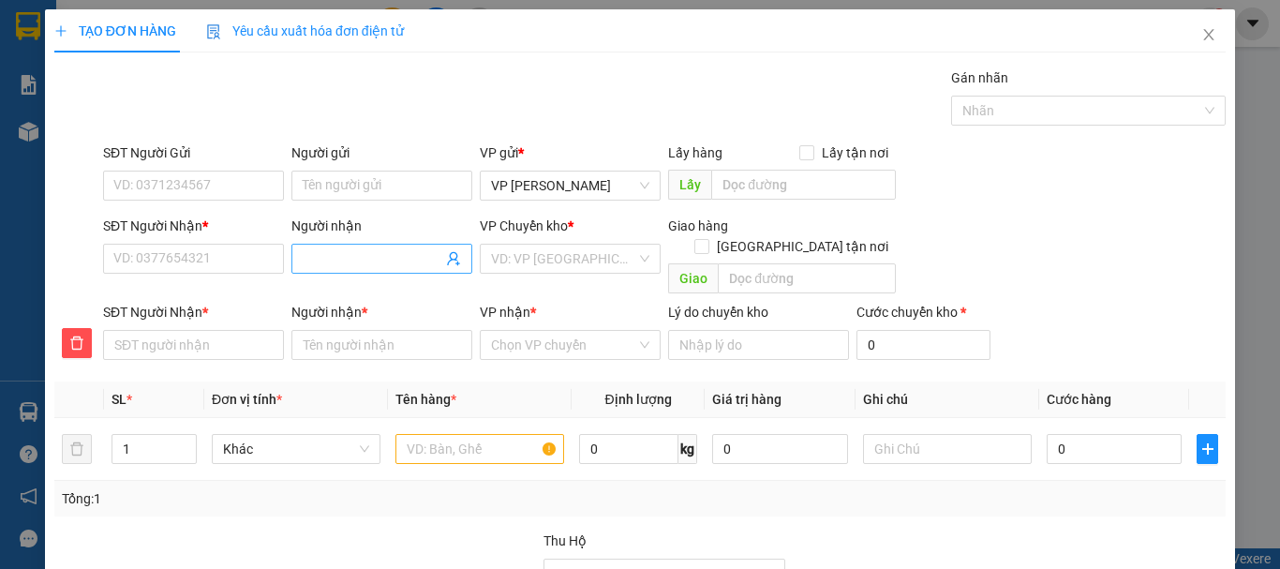
click at [327, 257] on input "Người nhận" at bounding box center [373, 258] width 140 height 21
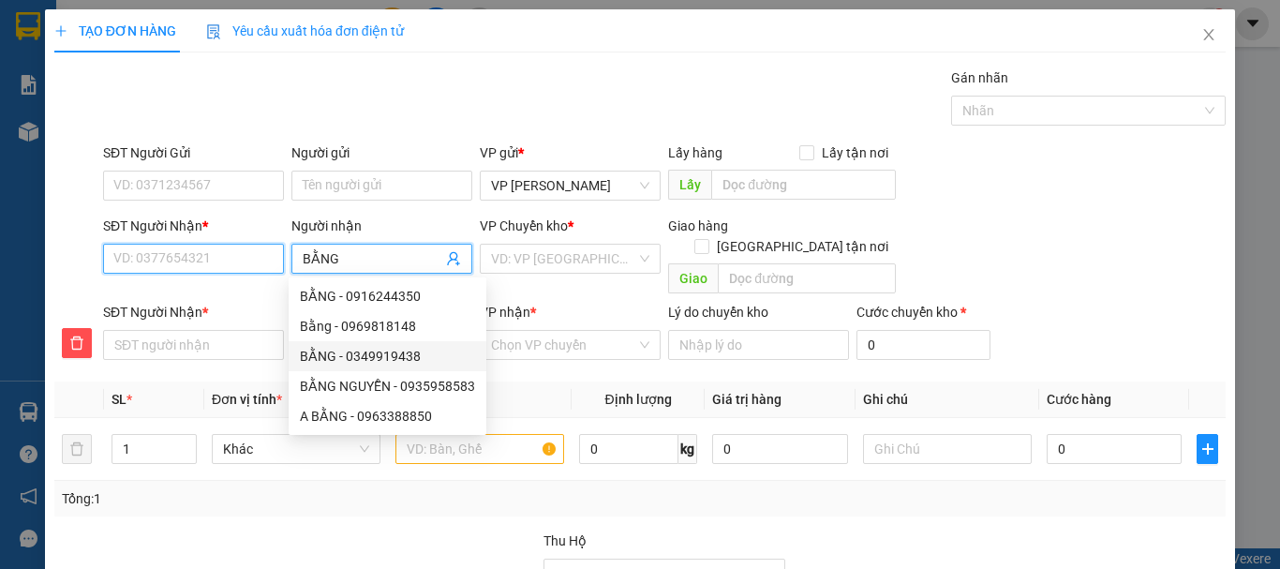
drag, startPoint x: 243, startPoint y: 260, endPoint x: 274, endPoint y: 248, distance: 33.2
click at [242, 260] on input "SĐT Người Nhận *" at bounding box center [193, 259] width 181 height 30
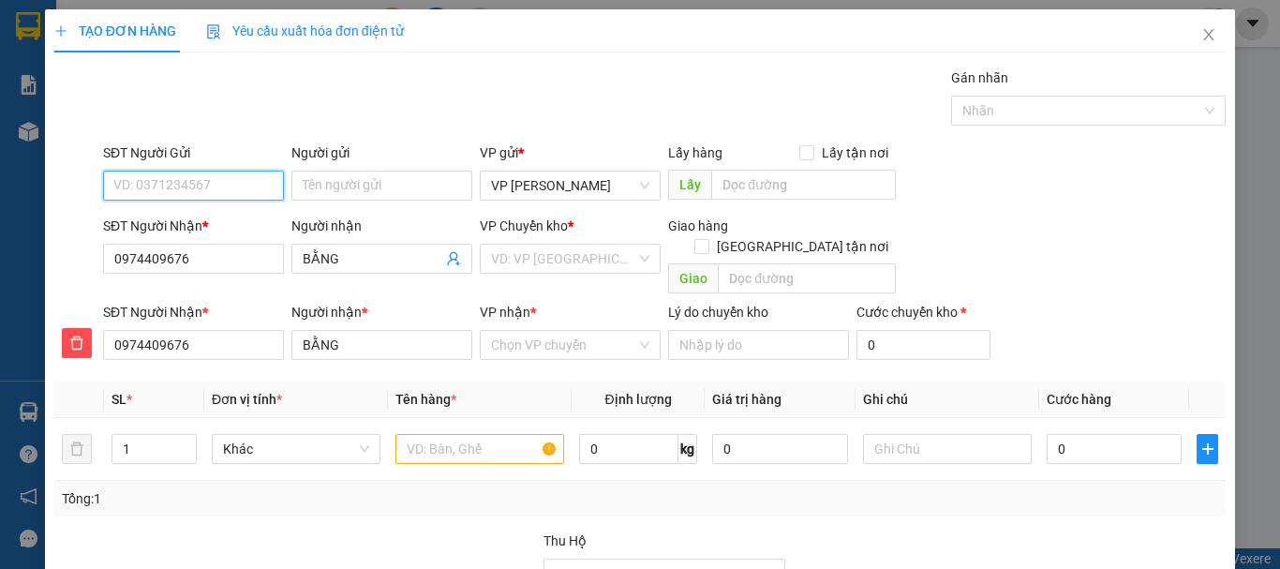
click at [208, 182] on input "SĐT Người Gửi" at bounding box center [193, 186] width 181 height 30
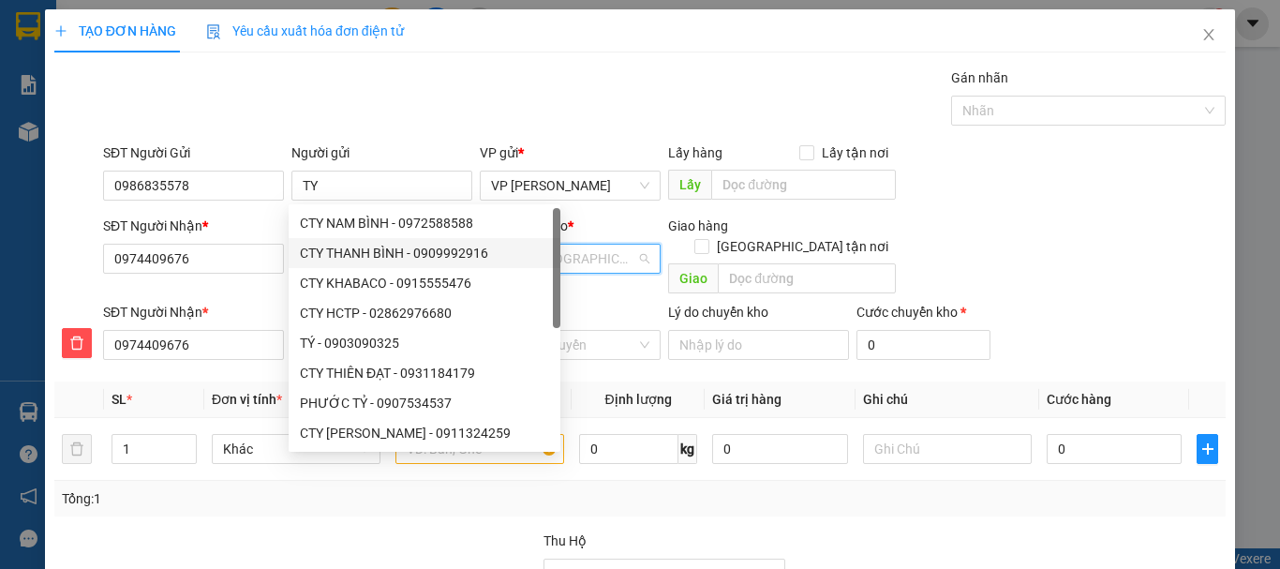
click at [592, 256] on input "search" at bounding box center [563, 259] width 145 height 28
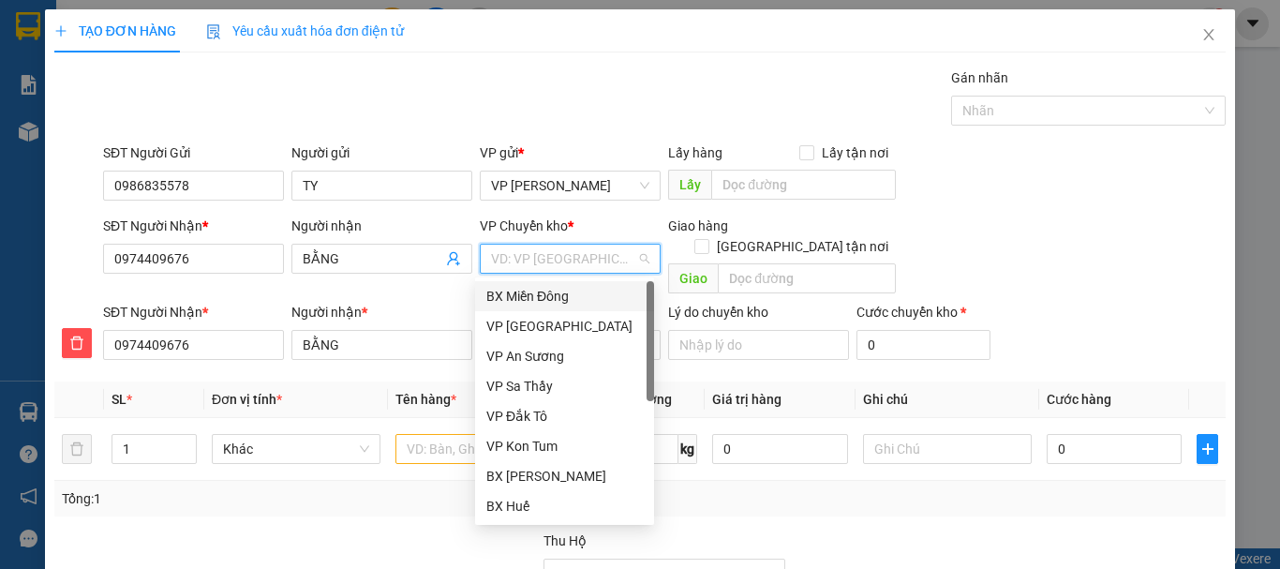
click at [580, 295] on div "BX Miền Đông" at bounding box center [564, 296] width 156 height 21
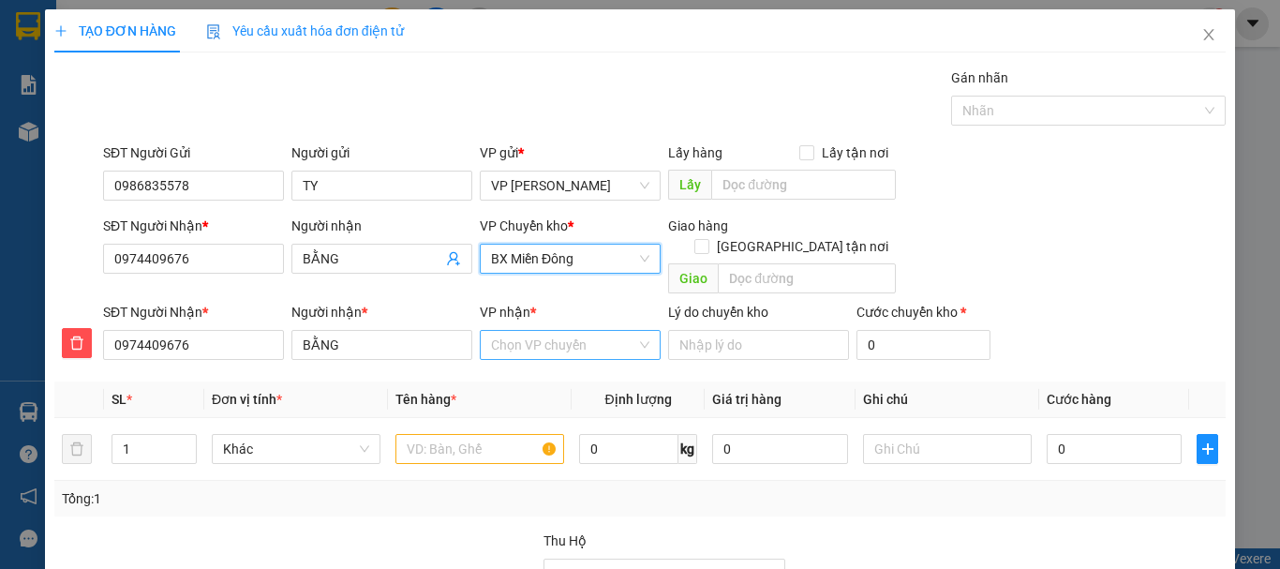
click at [549, 331] on input "VP nhận *" at bounding box center [563, 345] width 145 height 28
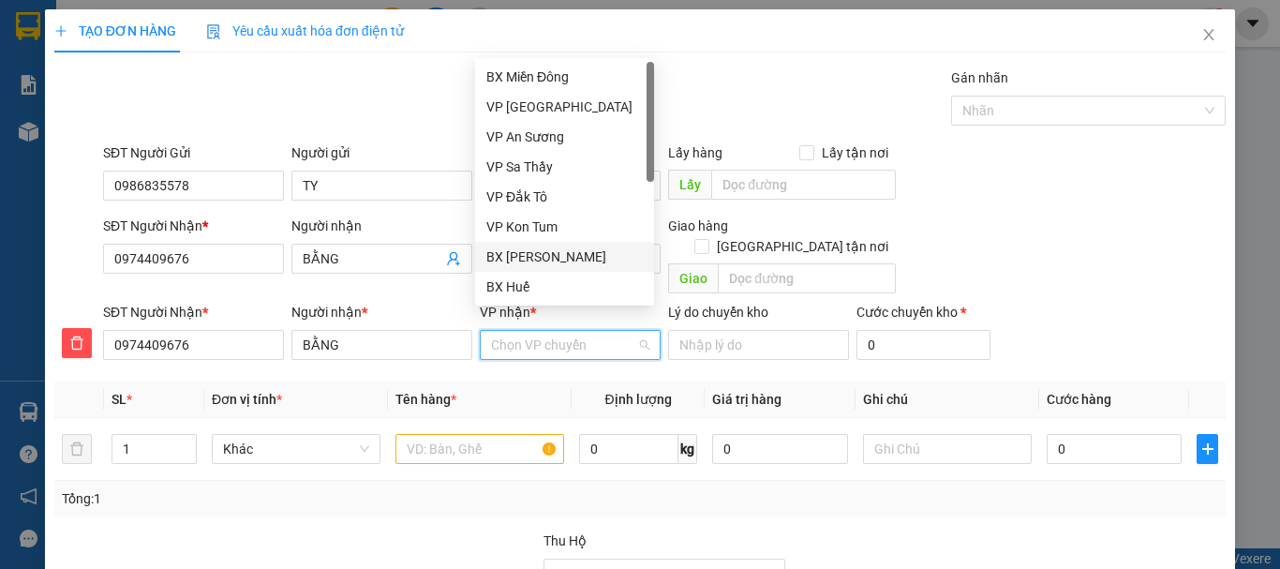
click at [554, 258] on div "BX [PERSON_NAME]" at bounding box center [564, 256] width 156 height 21
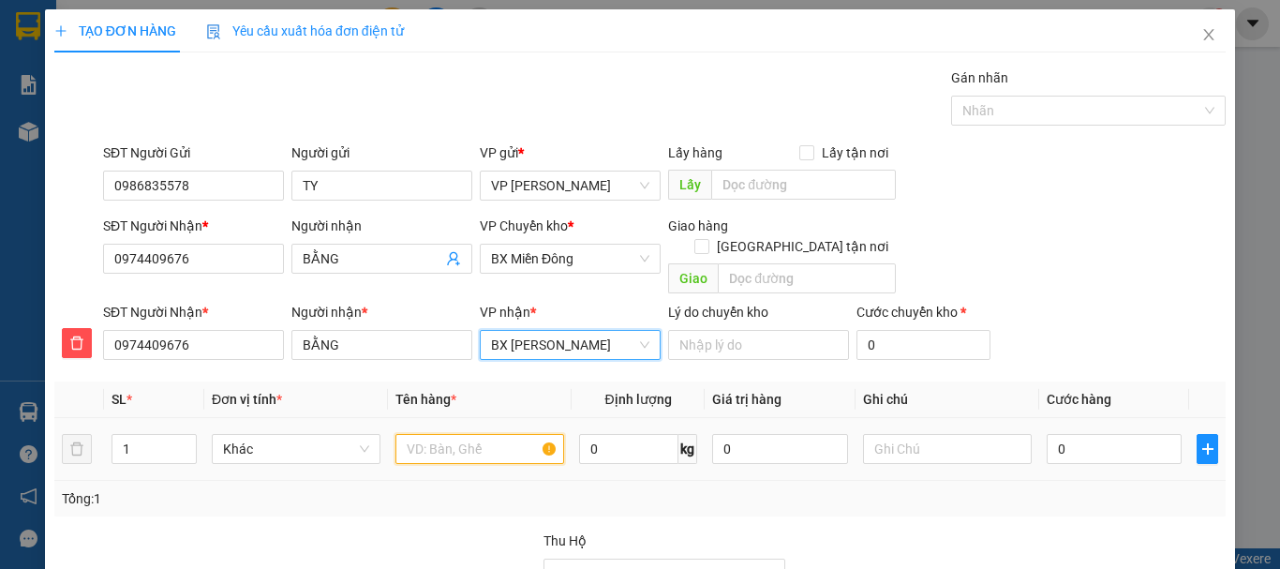
click at [427, 434] on input "text" at bounding box center [479, 449] width 169 height 30
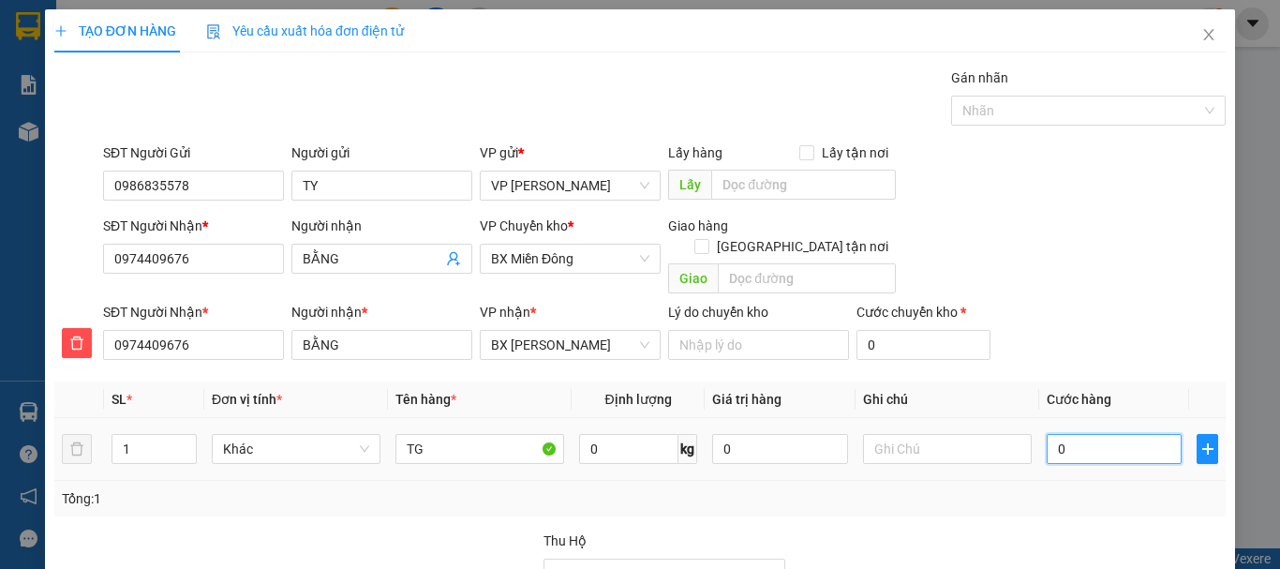
click at [1067, 434] on input "0" at bounding box center [1114, 449] width 135 height 30
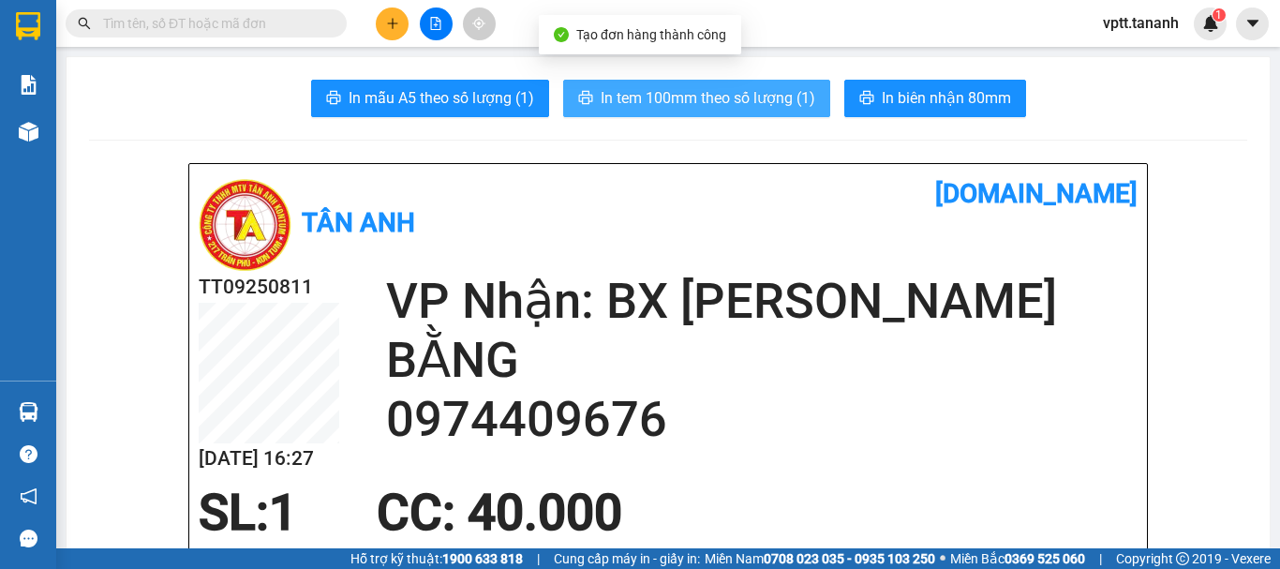
click at [804, 90] on span "In tem 100mm theo số lượng (1)" at bounding box center [708, 97] width 215 height 23
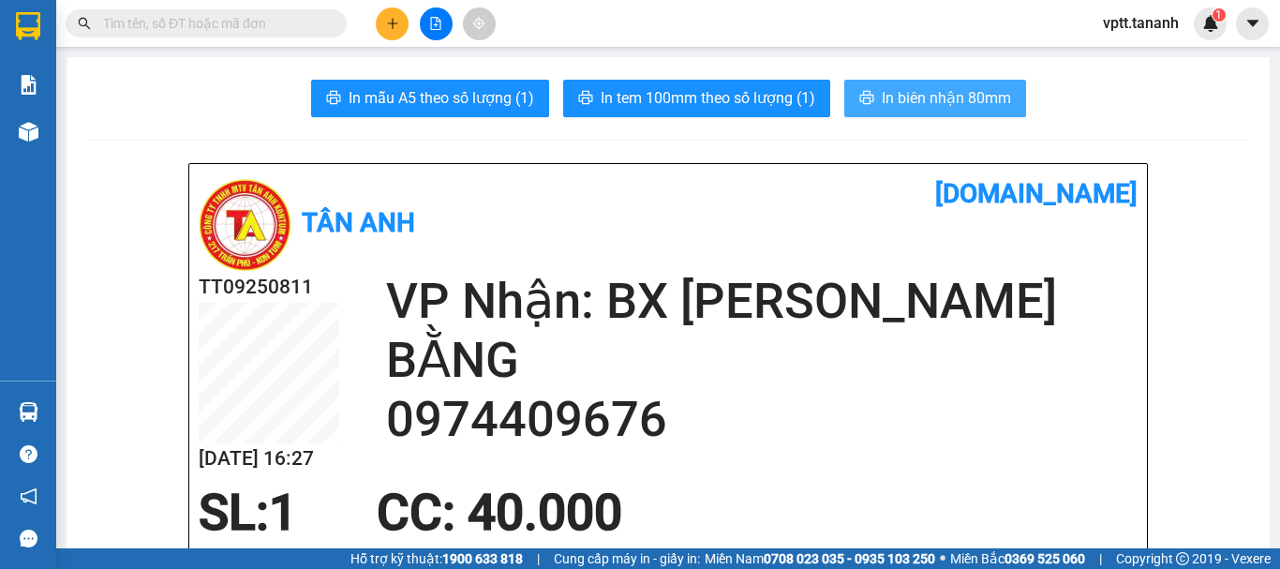
click at [938, 97] on span "In biên nhận 80mm" at bounding box center [946, 97] width 129 height 23
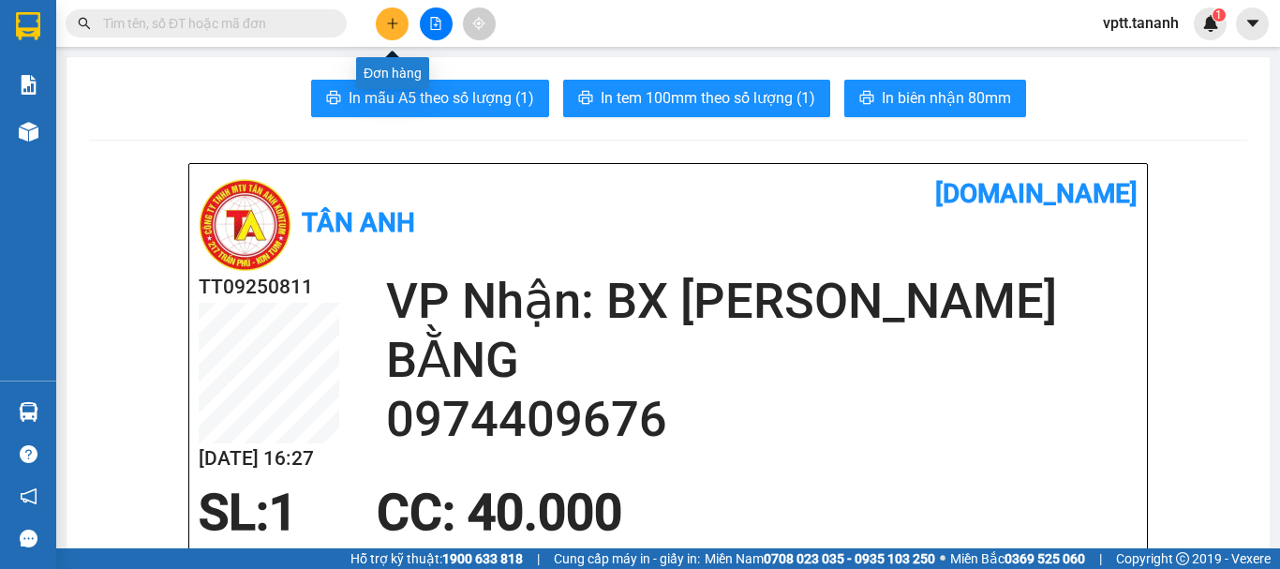
click at [399, 25] on button at bounding box center [392, 23] width 33 height 33
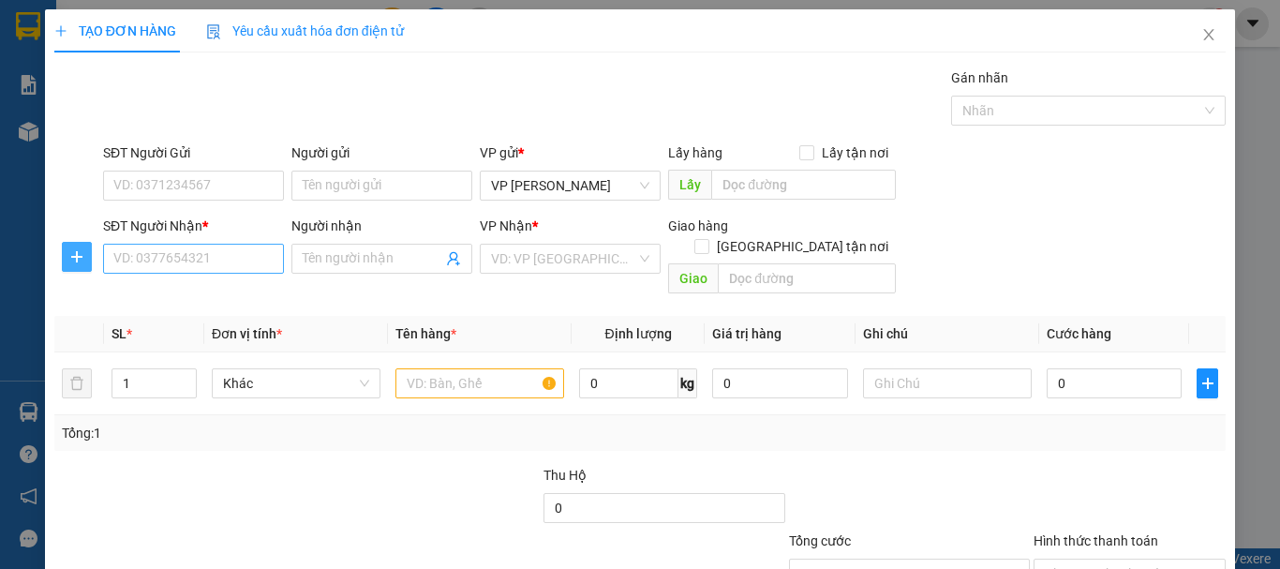
drag, startPoint x: 78, startPoint y: 259, endPoint x: 162, endPoint y: 259, distance: 84.3
click at [79, 259] on icon "plus" at bounding box center [76, 256] width 15 height 15
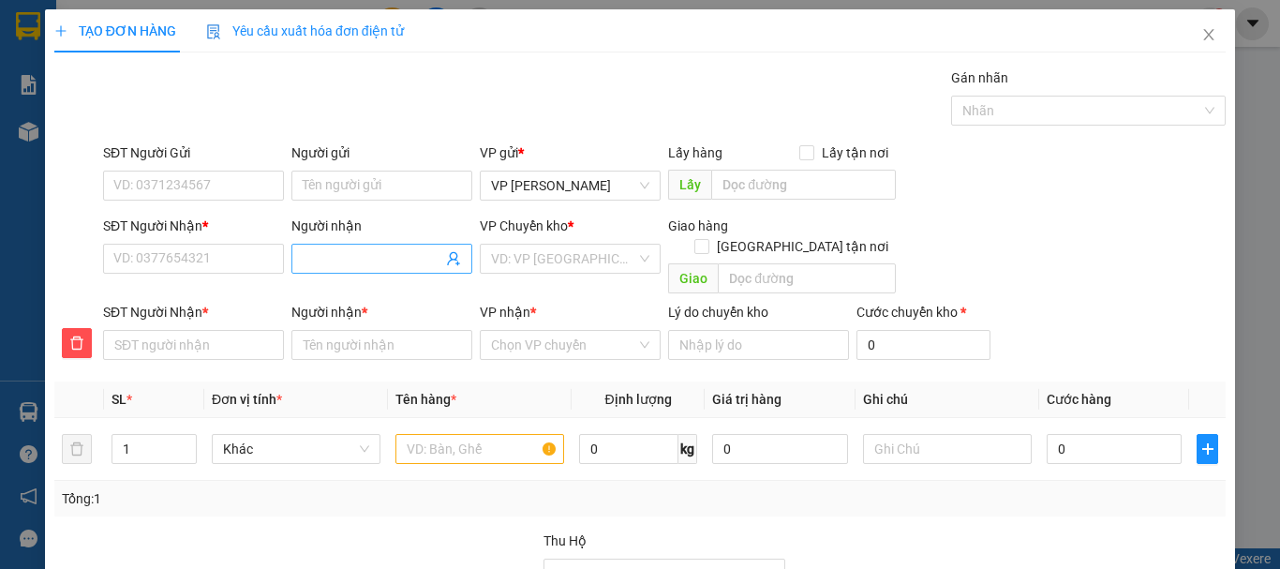
click at [322, 260] on input "Người nhận" at bounding box center [373, 258] width 140 height 21
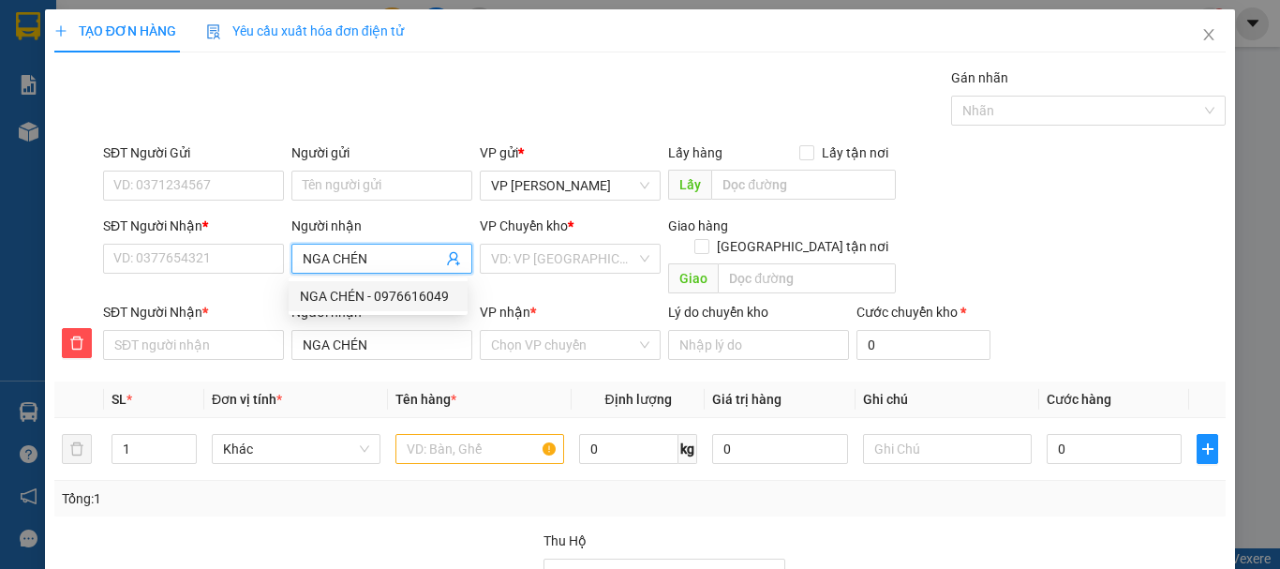
drag, startPoint x: 348, startPoint y: 296, endPoint x: 227, endPoint y: 224, distance: 140.8
click at [348, 295] on div "NGA CHÉN - 0976616049" at bounding box center [378, 296] width 156 height 21
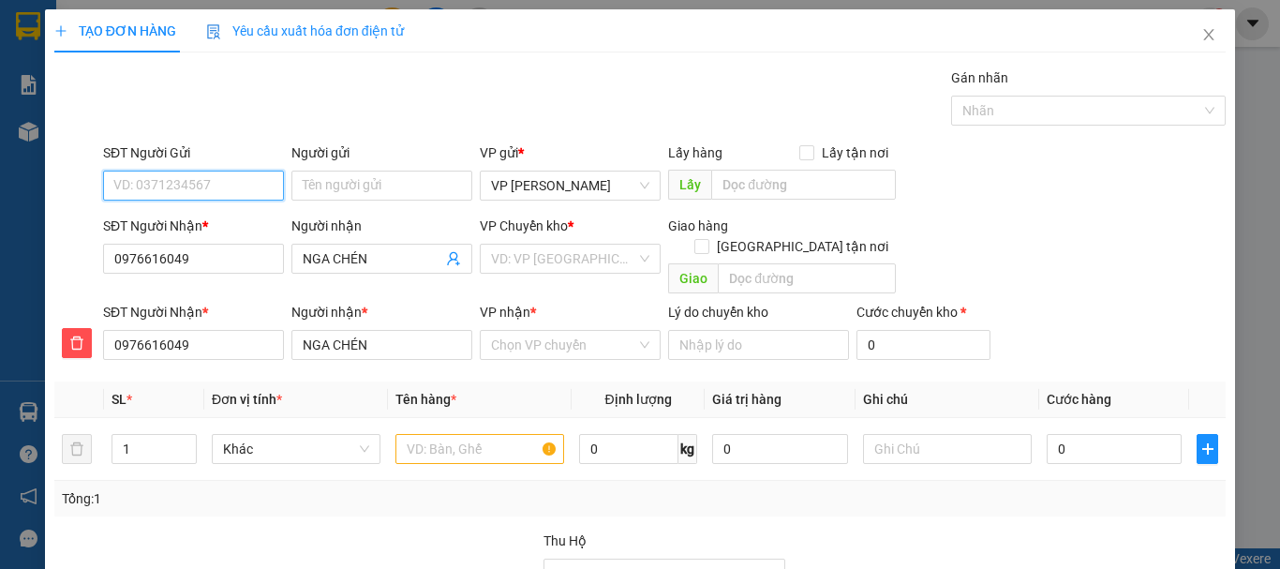
click at [201, 189] on input "SĐT Người Gửi" at bounding box center [193, 186] width 181 height 30
click at [207, 226] on div "02839318053 - HOA THÌN" at bounding box center [191, 223] width 156 height 21
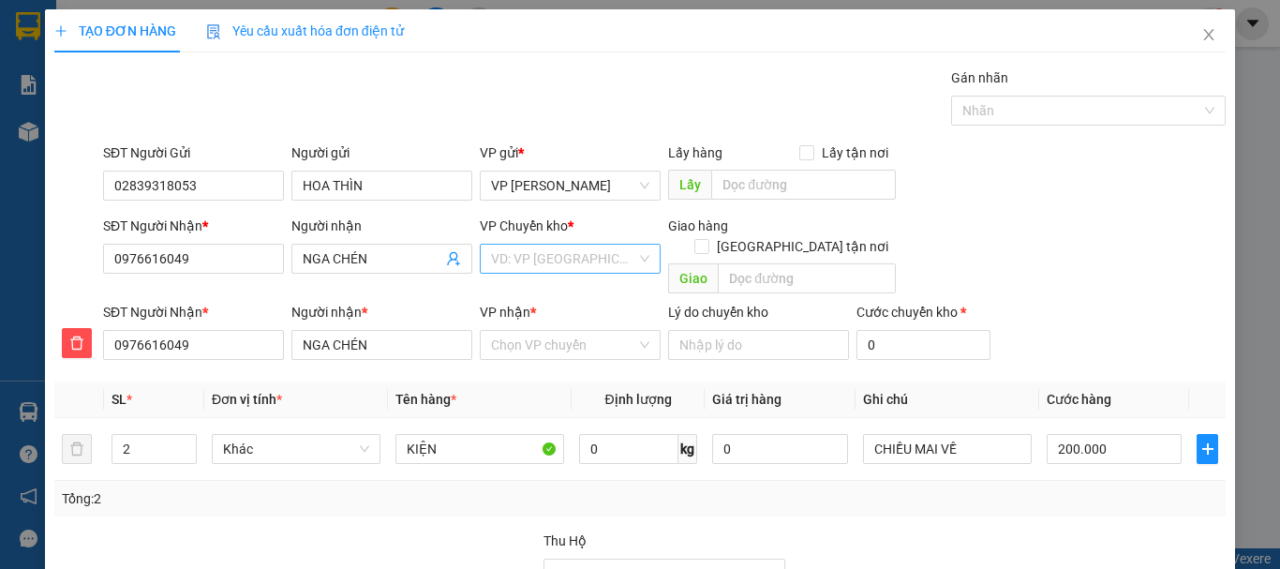
click at [571, 259] on input "search" at bounding box center [563, 259] width 145 height 28
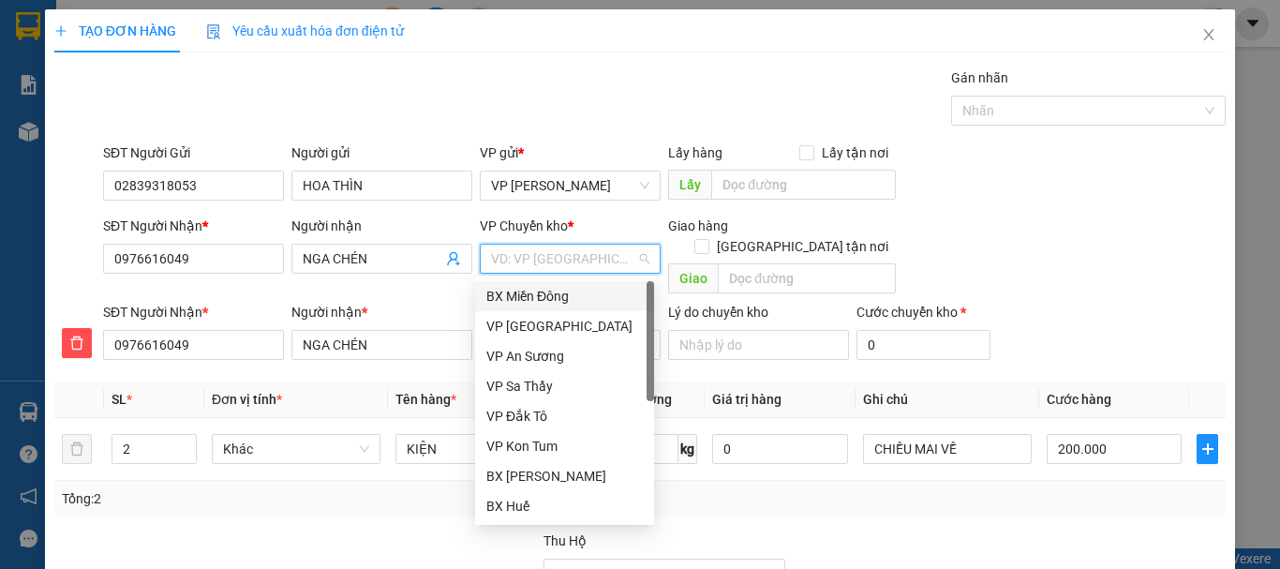
click at [559, 297] on div "BX Miền Đông" at bounding box center [564, 296] width 156 height 21
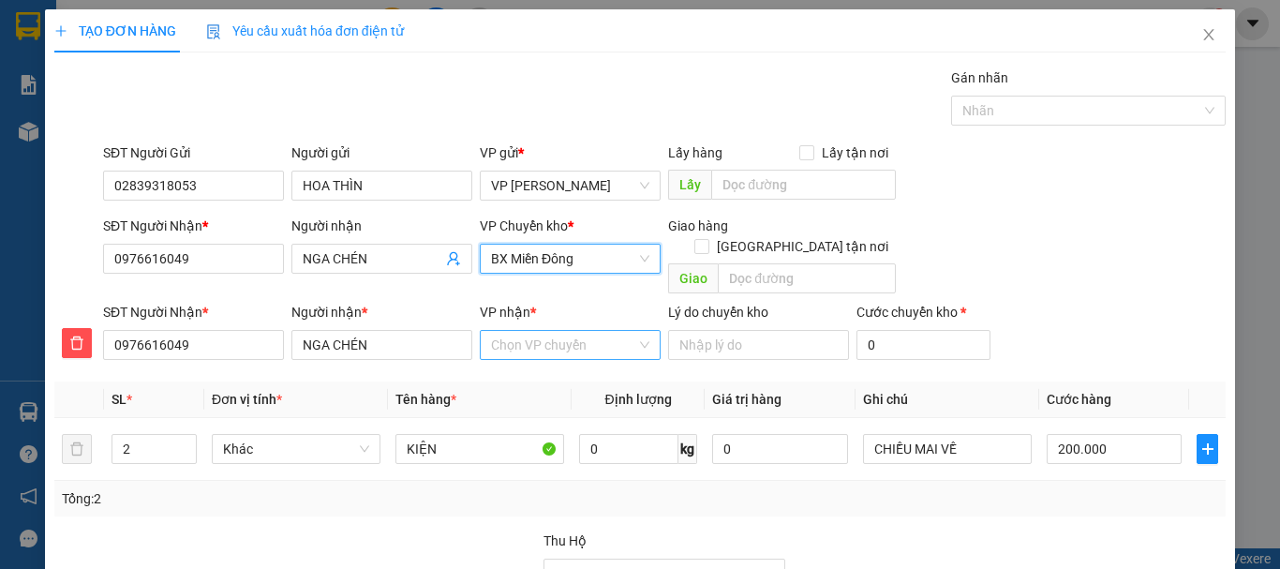
click at [557, 331] on input "VP nhận *" at bounding box center [563, 345] width 145 height 28
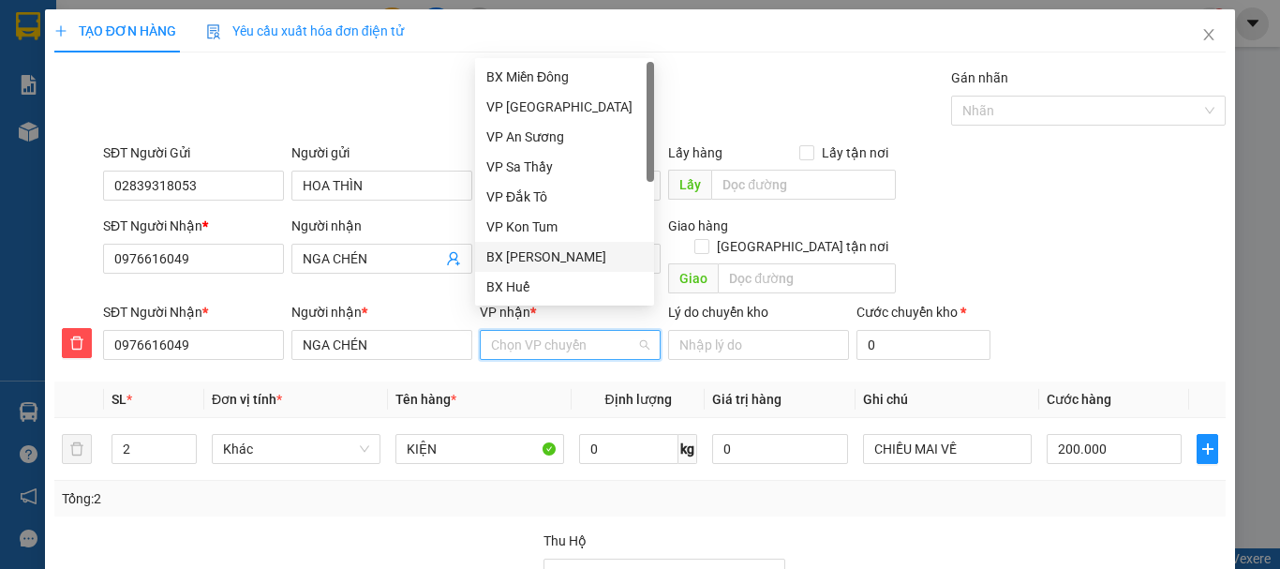
drag, startPoint x: 561, startPoint y: 254, endPoint x: 540, endPoint y: 308, distance: 58.5
click at [561, 253] on div "BX [PERSON_NAME]" at bounding box center [564, 256] width 156 height 21
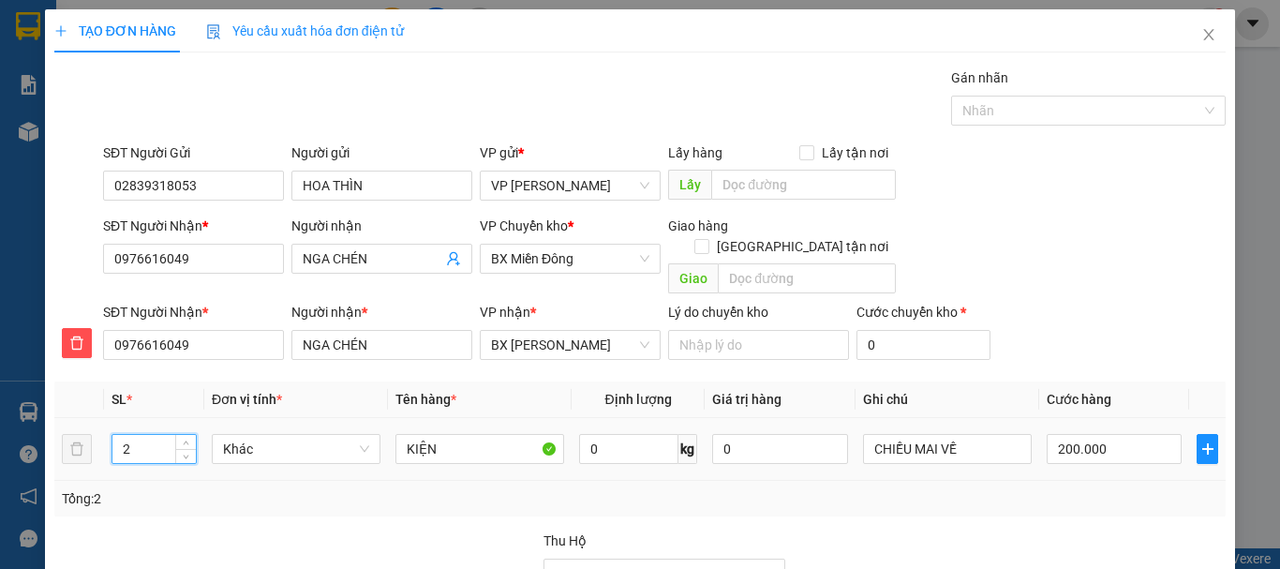
drag, startPoint x: 127, startPoint y: 426, endPoint x: 113, endPoint y: 430, distance: 14.5
click at [113, 435] on input "2" at bounding box center [153, 449] width 83 height 28
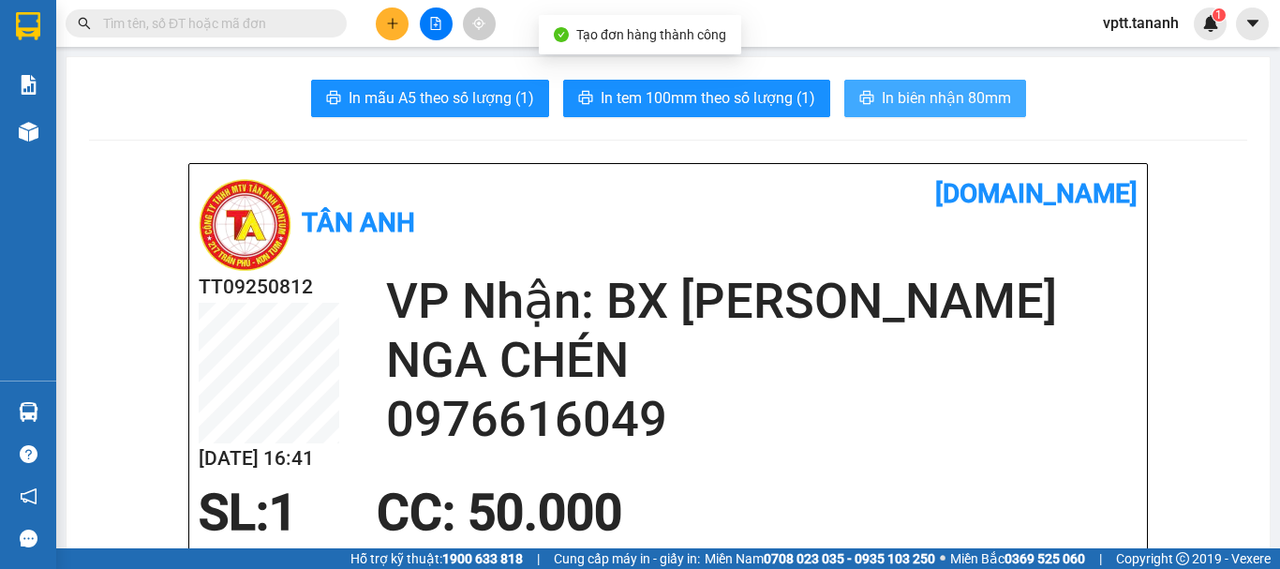
click at [947, 100] on span "In biên nhận 80mm" at bounding box center [946, 97] width 129 height 23
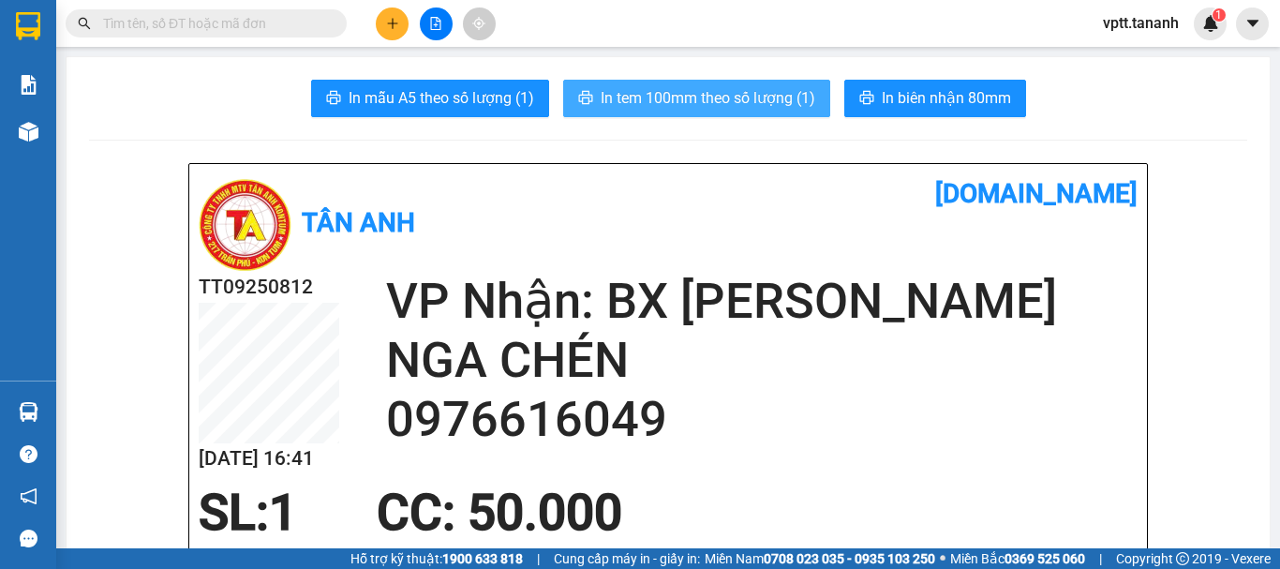
click at [776, 92] on span "In tem 100mm theo số lượng (1)" at bounding box center [708, 97] width 215 height 23
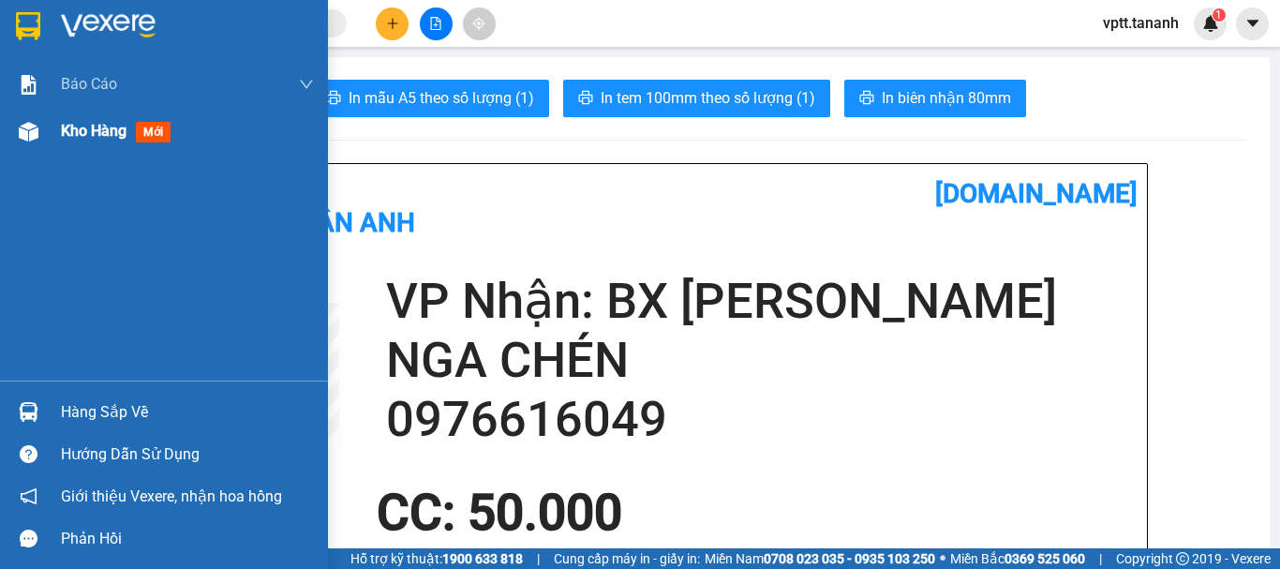
click at [89, 135] on span "Kho hàng" at bounding box center [94, 131] width 66 height 18
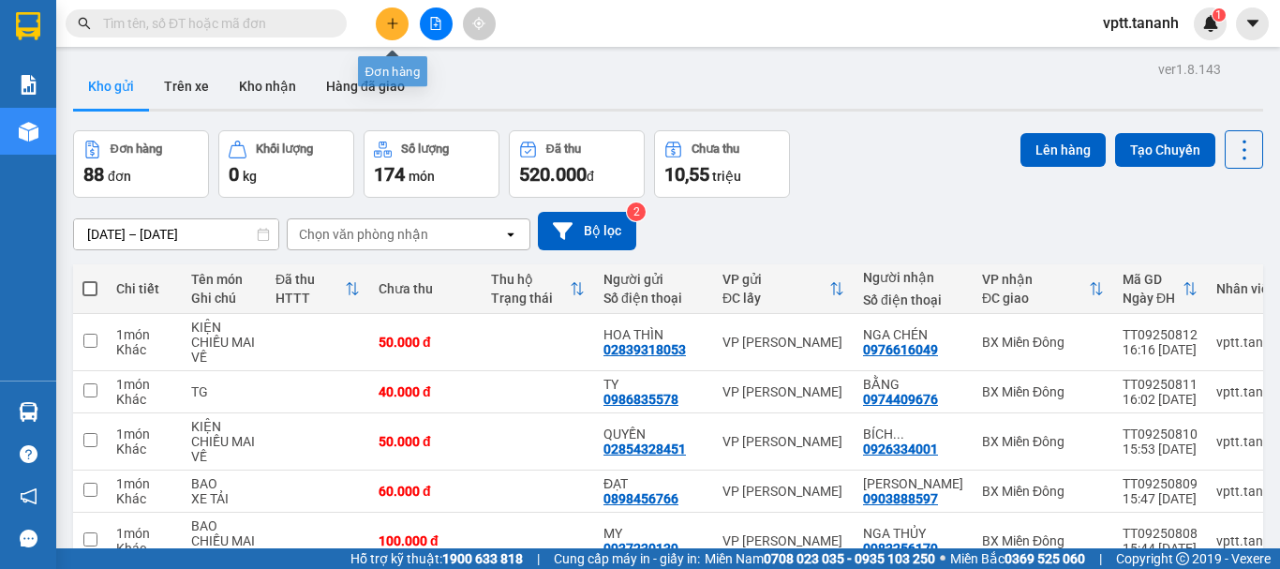
click at [387, 26] on icon "plus" at bounding box center [392, 23] width 13 height 13
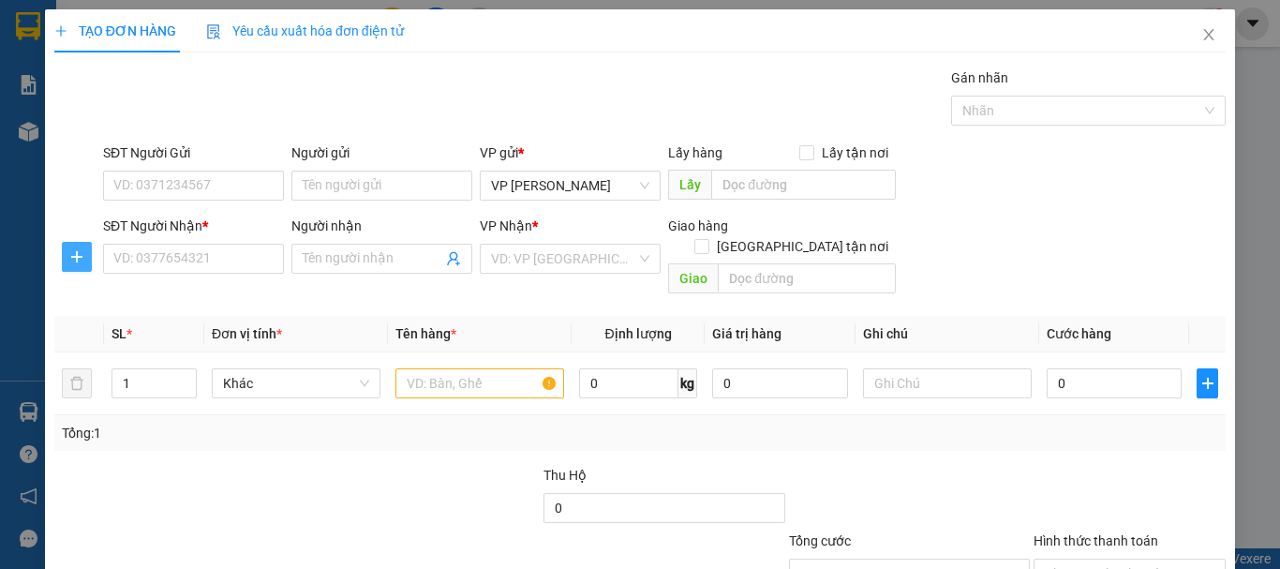
click at [81, 261] on icon "plus" at bounding box center [76, 256] width 15 height 15
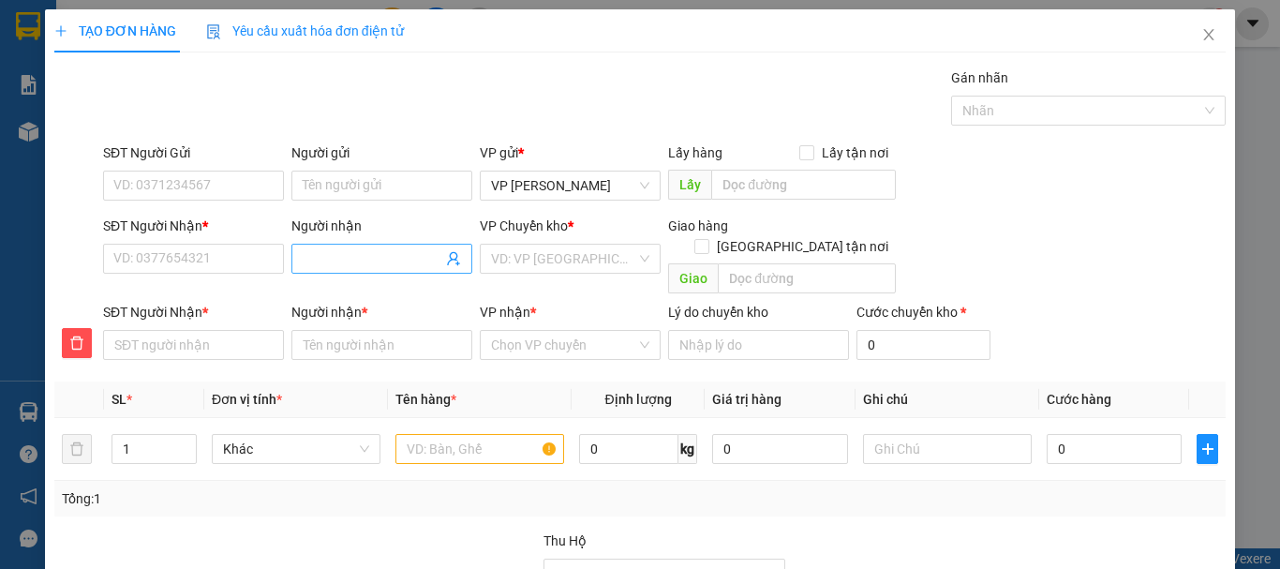
click at [328, 256] on input "Người nhận" at bounding box center [373, 258] width 140 height 21
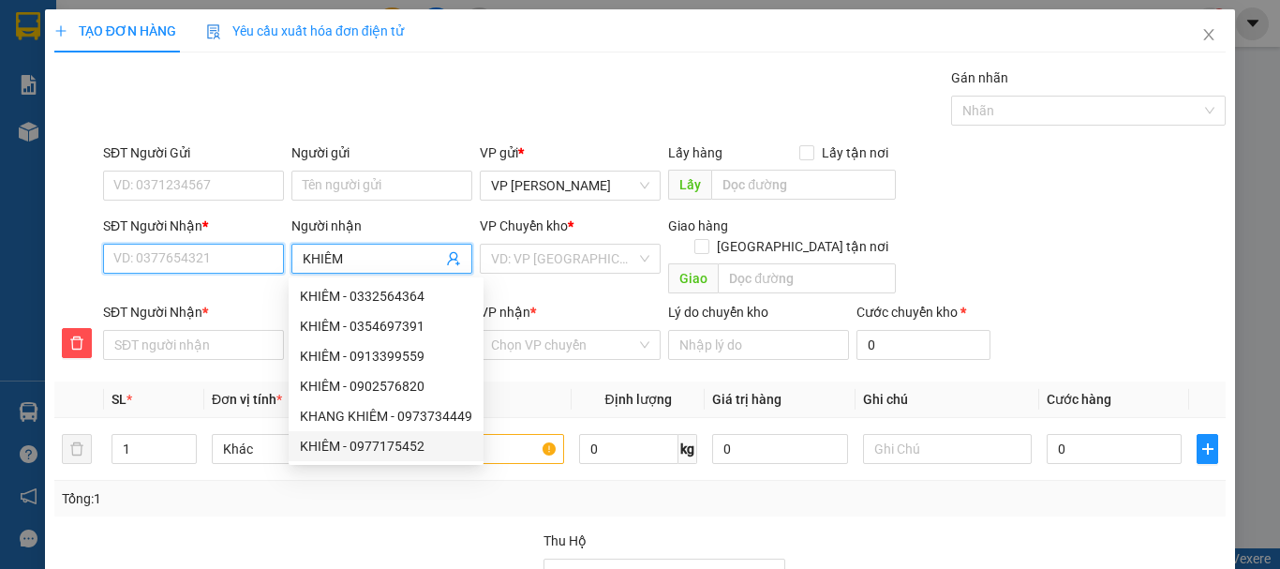
click at [158, 257] on input "SĐT Người Nhận *" at bounding box center [193, 259] width 181 height 30
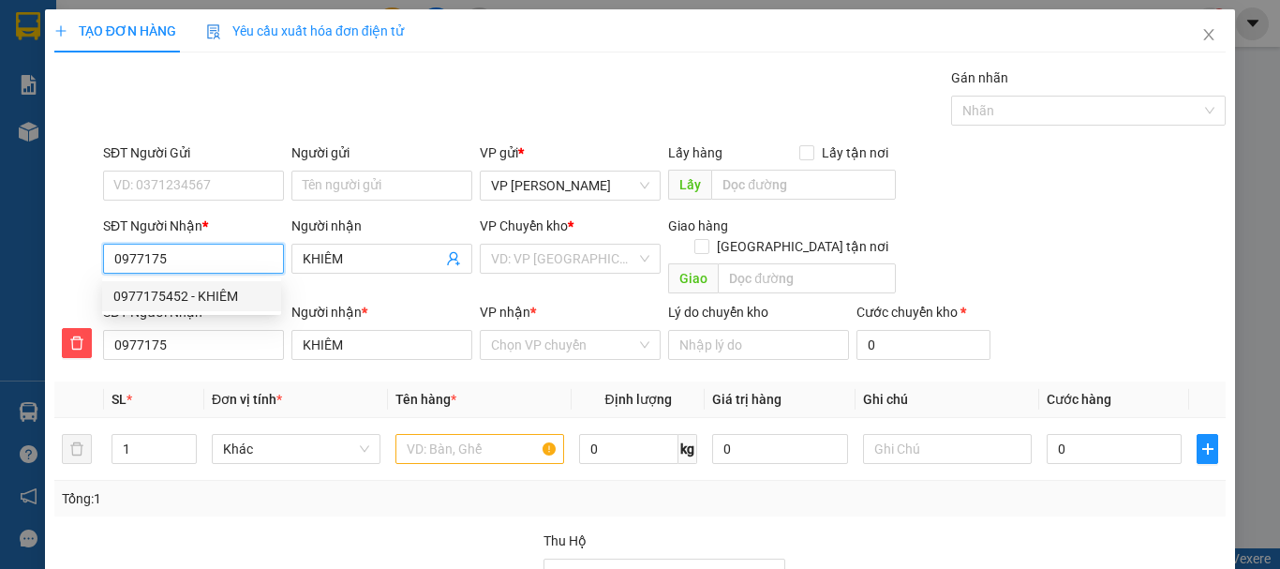
click at [160, 298] on div "0977175452 - KHIÊM" at bounding box center [191, 296] width 156 height 21
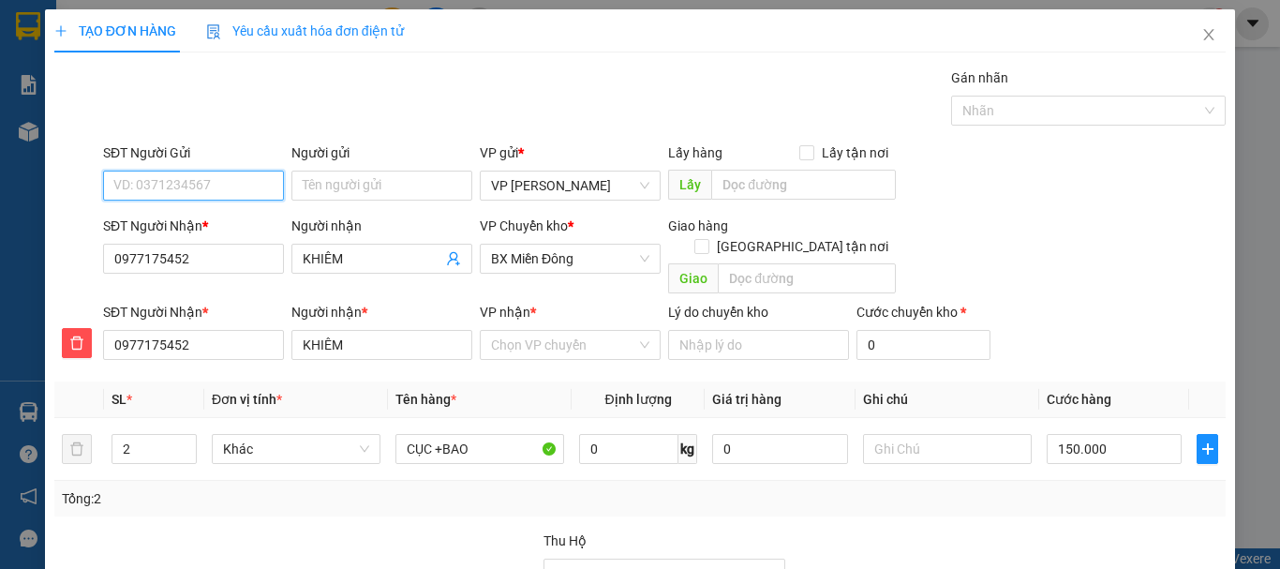
click at [172, 180] on input "SĐT Người Gửi" at bounding box center [193, 186] width 181 height 30
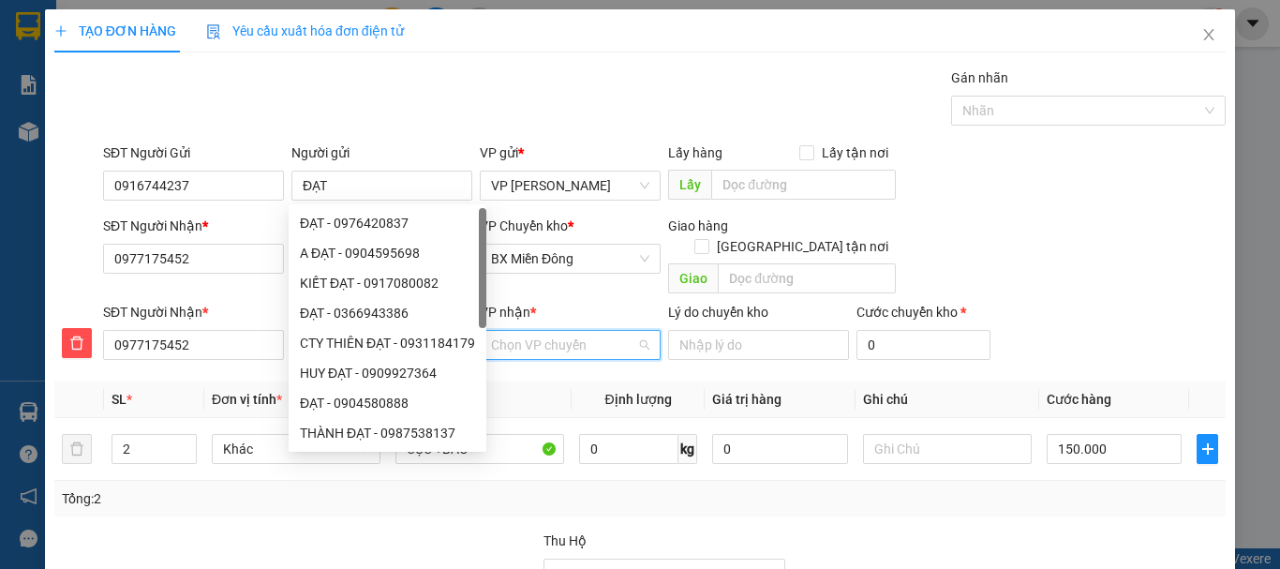
click at [512, 331] on input "VP nhận *" at bounding box center [563, 345] width 145 height 28
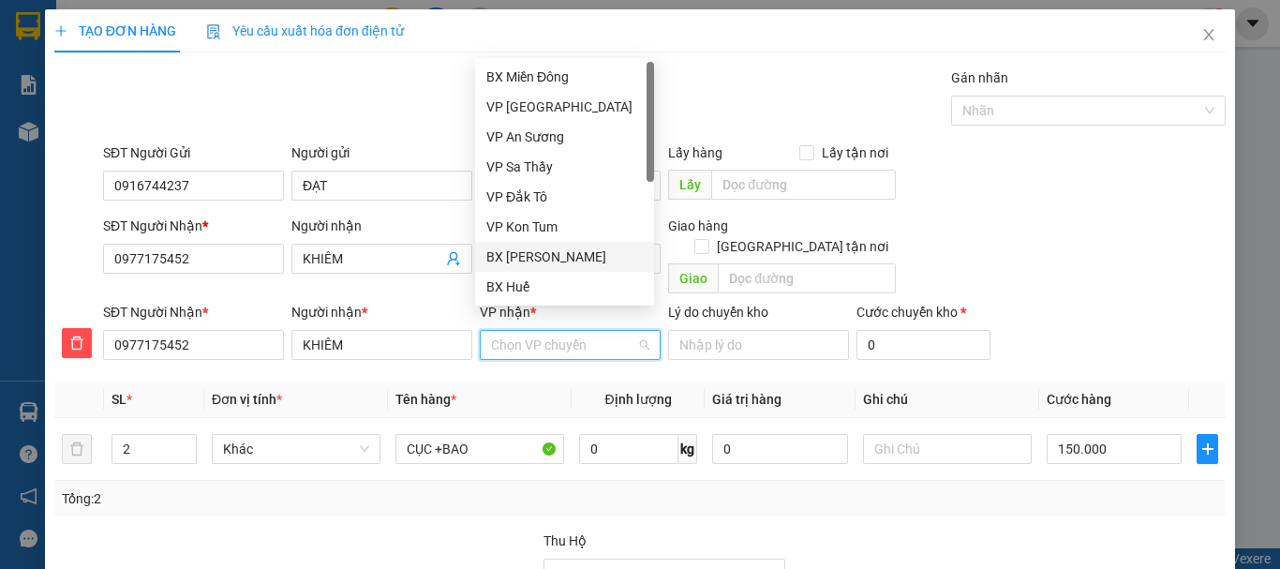
click at [556, 254] on div "BX [PERSON_NAME]" at bounding box center [564, 256] width 156 height 21
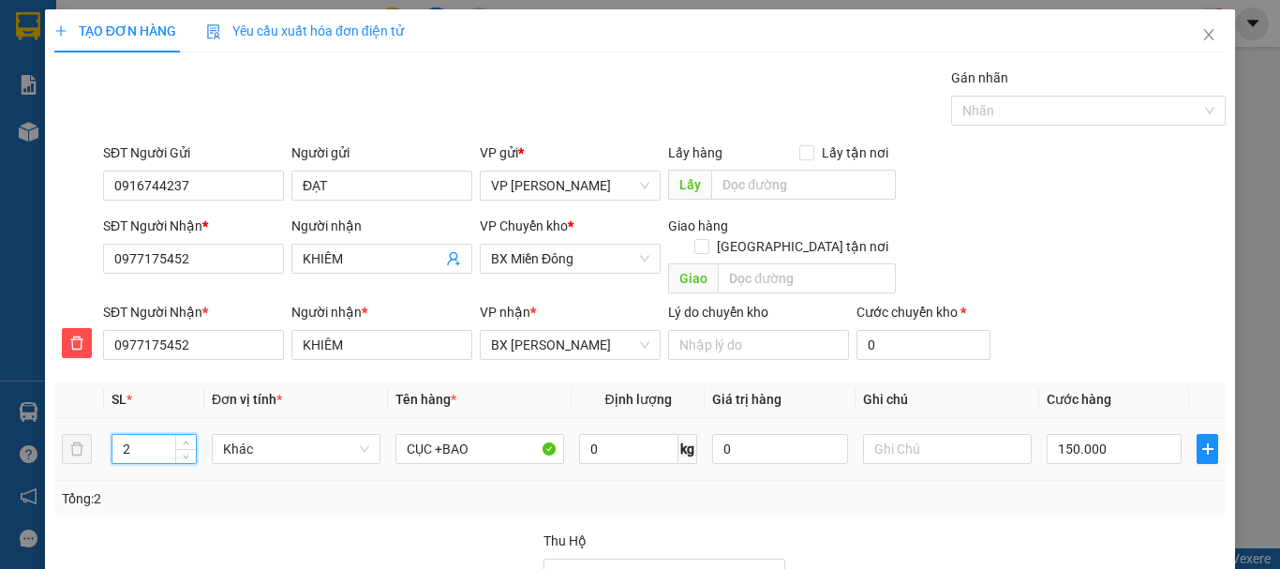
drag, startPoint x: 116, startPoint y: 425, endPoint x: 141, endPoint y: 424, distance: 24.4
click at [141, 435] on input "2" at bounding box center [153, 449] width 83 height 28
drag, startPoint x: 438, startPoint y: 427, endPoint x: 341, endPoint y: 427, distance: 97.4
click at [341, 427] on tr "1 Khác CỤC +BAO 0 kg 0 150.000" at bounding box center [639, 449] width 1171 height 63
click at [884, 434] on input "text" at bounding box center [947, 449] width 169 height 30
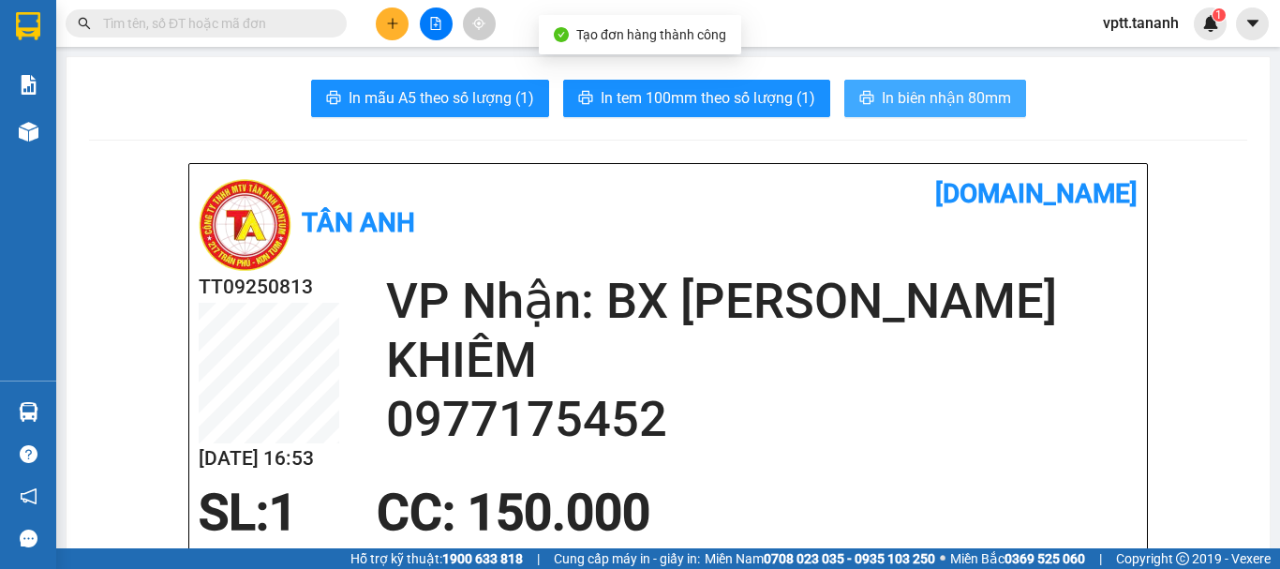
click at [884, 98] on span "In biên nhận 80mm" at bounding box center [946, 97] width 129 height 23
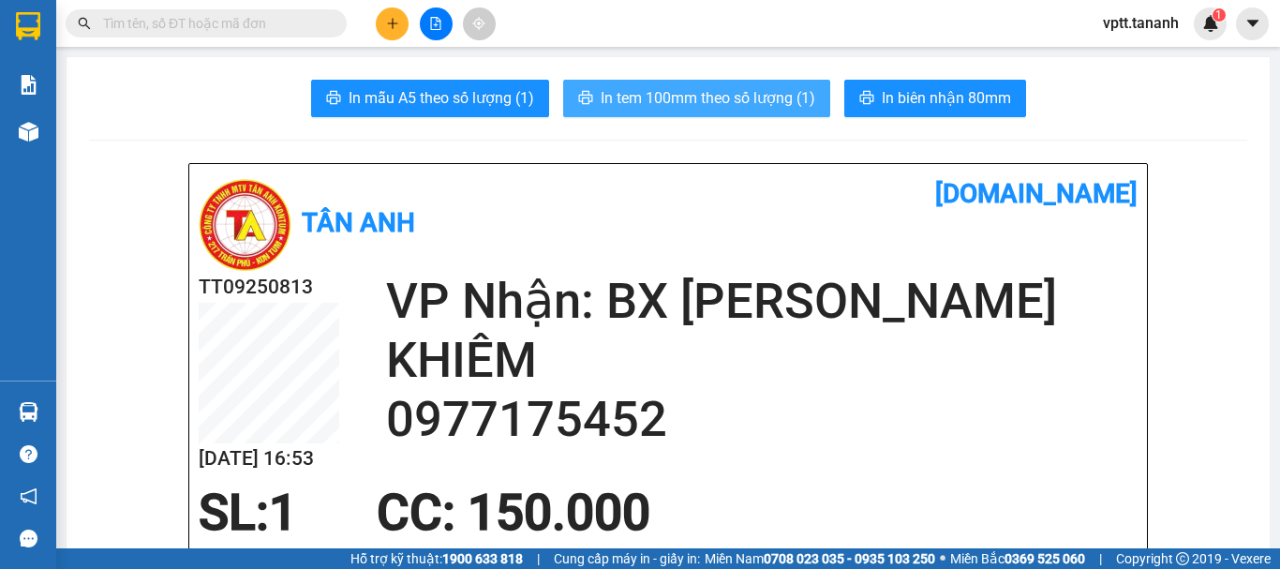
click at [712, 92] on span "In tem 100mm theo số lượng (1)" at bounding box center [708, 97] width 215 height 23
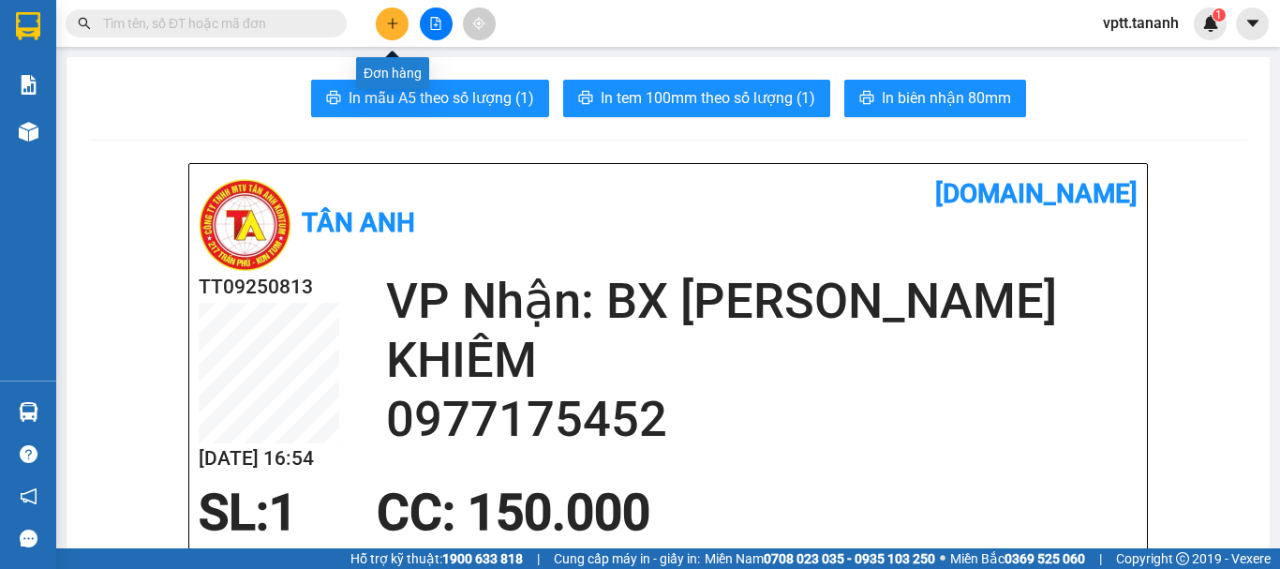
click at [396, 29] on icon "plus" at bounding box center [392, 23] width 13 height 13
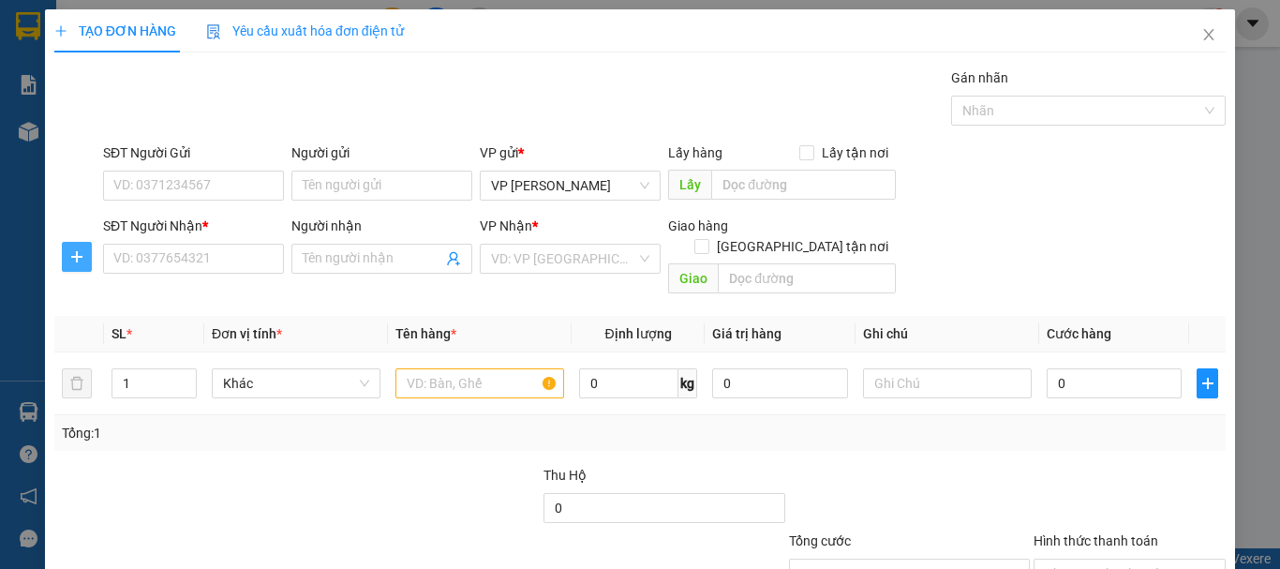
click at [80, 255] on icon "plus" at bounding box center [76, 256] width 15 height 15
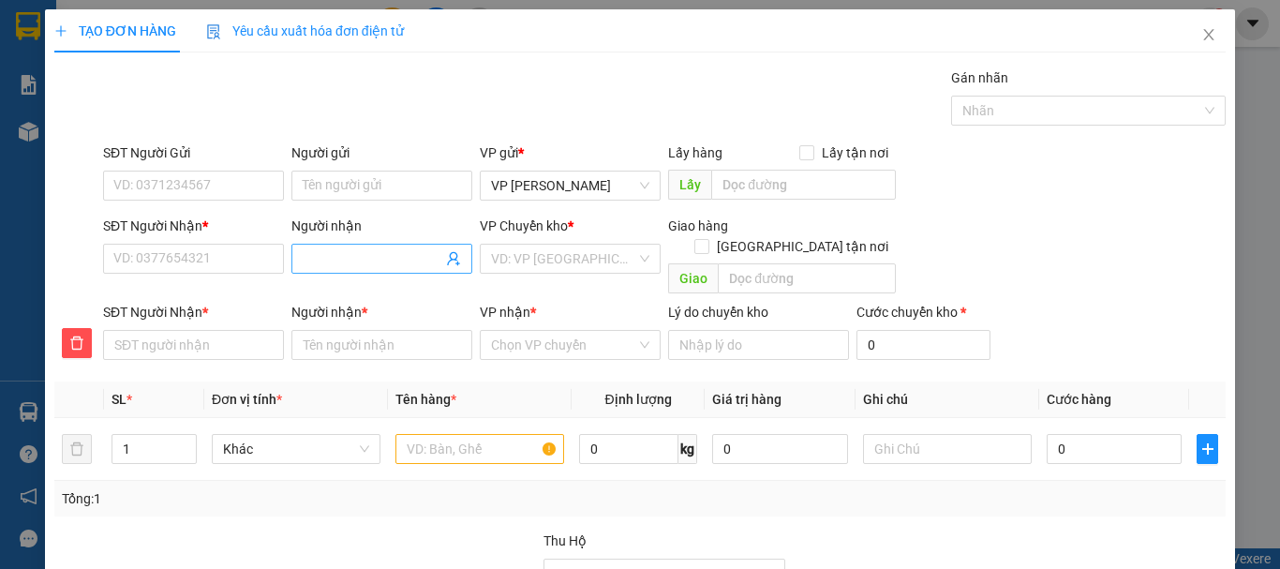
click at [314, 252] on input "Người nhận" at bounding box center [373, 258] width 140 height 21
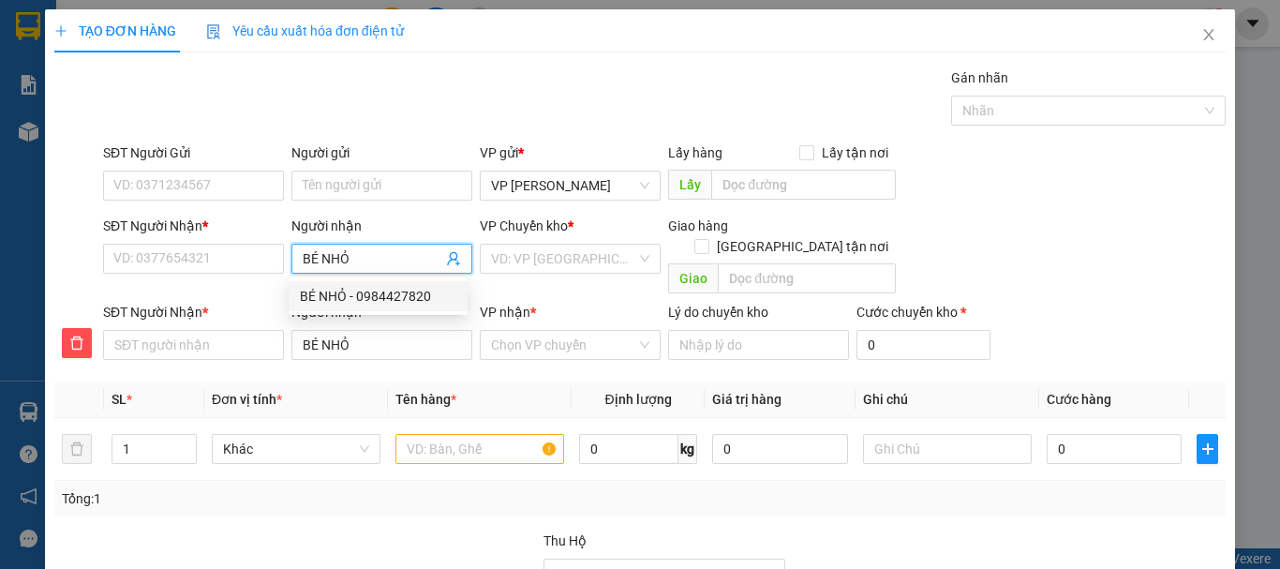
click at [390, 293] on div "BÉ NHỎ - 0984427820" at bounding box center [378, 296] width 156 height 21
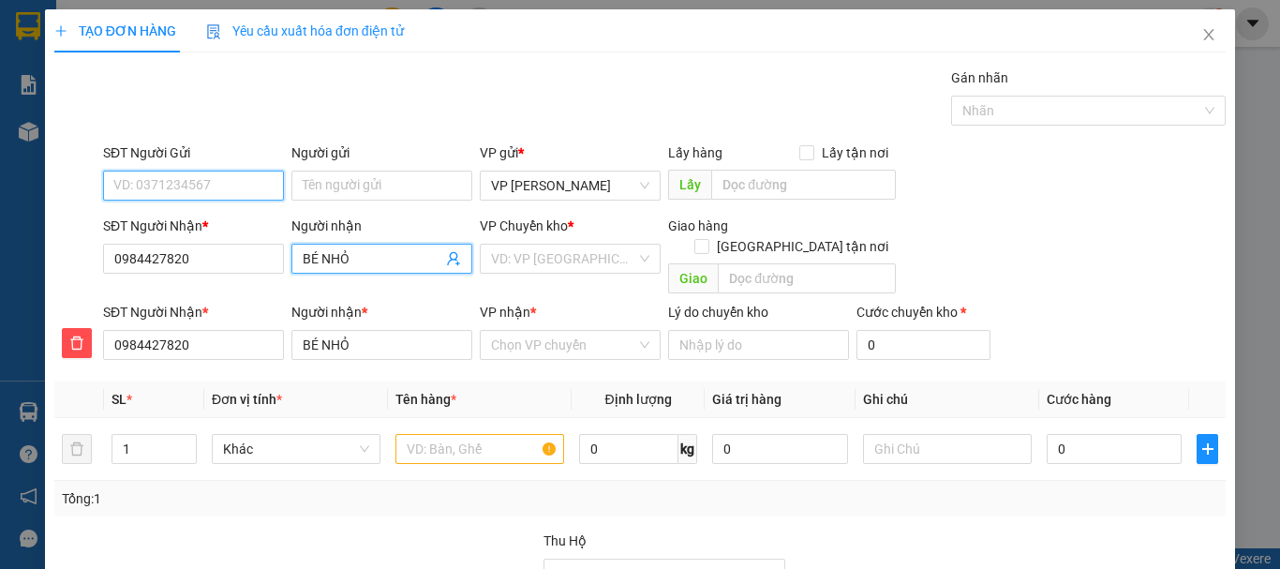
click at [153, 184] on input "SĐT Người Gửi" at bounding box center [193, 186] width 181 height 30
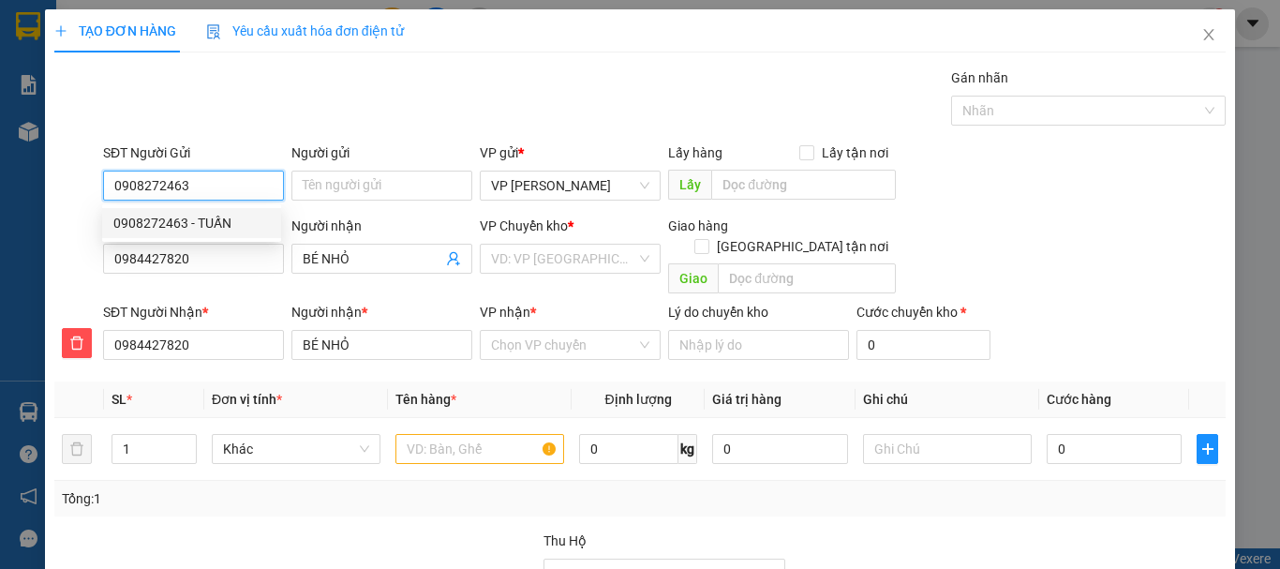
click at [155, 219] on div "0908272463 - TUẤN" at bounding box center [191, 223] width 156 height 21
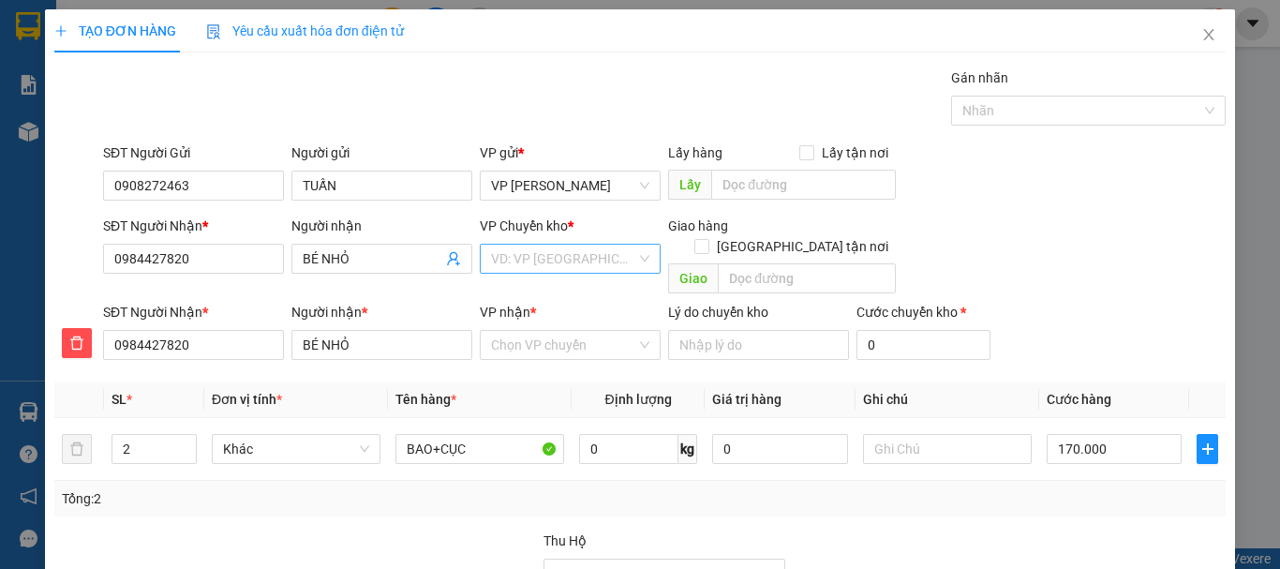
click at [572, 260] on input "search" at bounding box center [563, 259] width 145 height 28
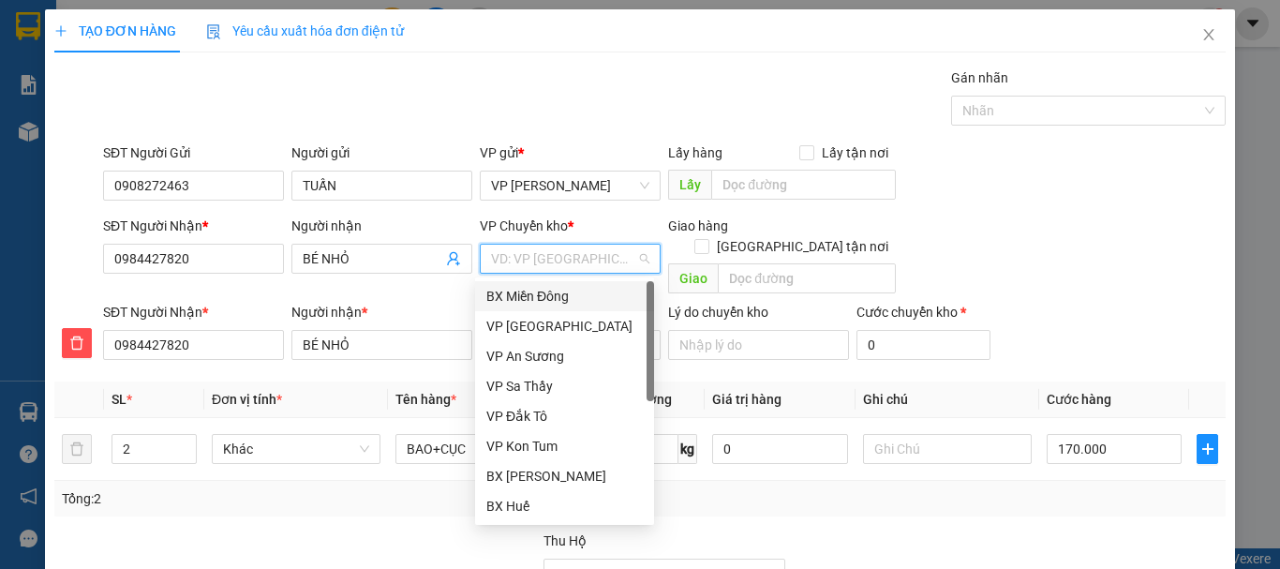
click at [572, 294] on div "BX Miền Đông" at bounding box center [564, 296] width 156 height 21
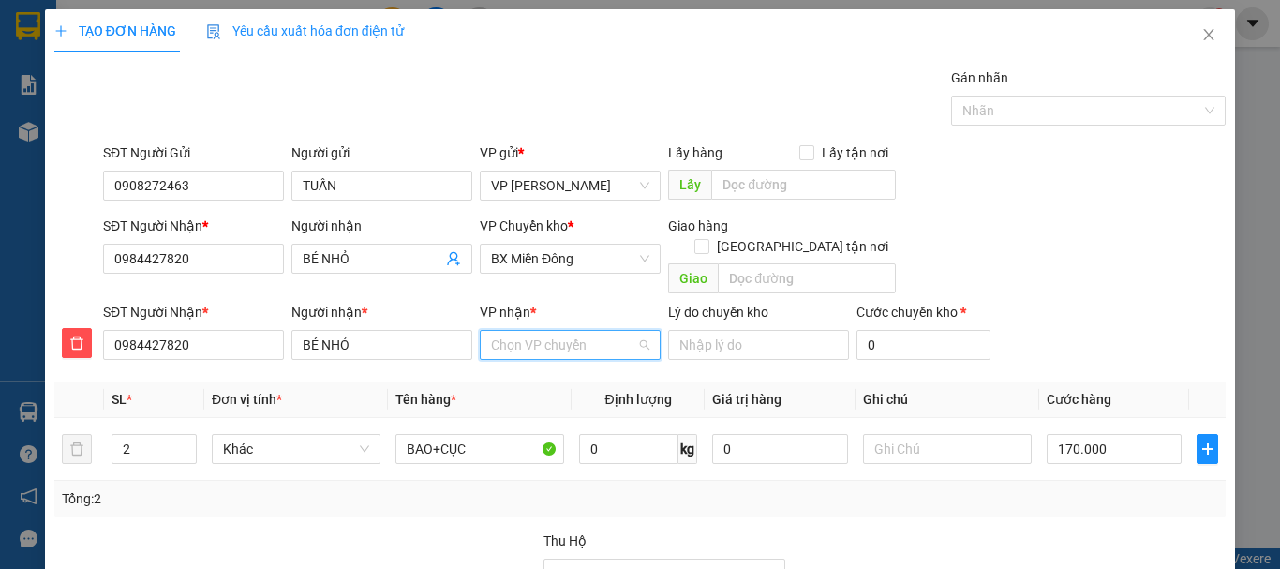
click at [571, 333] on input "VP nhận *" at bounding box center [563, 345] width 145 height 28
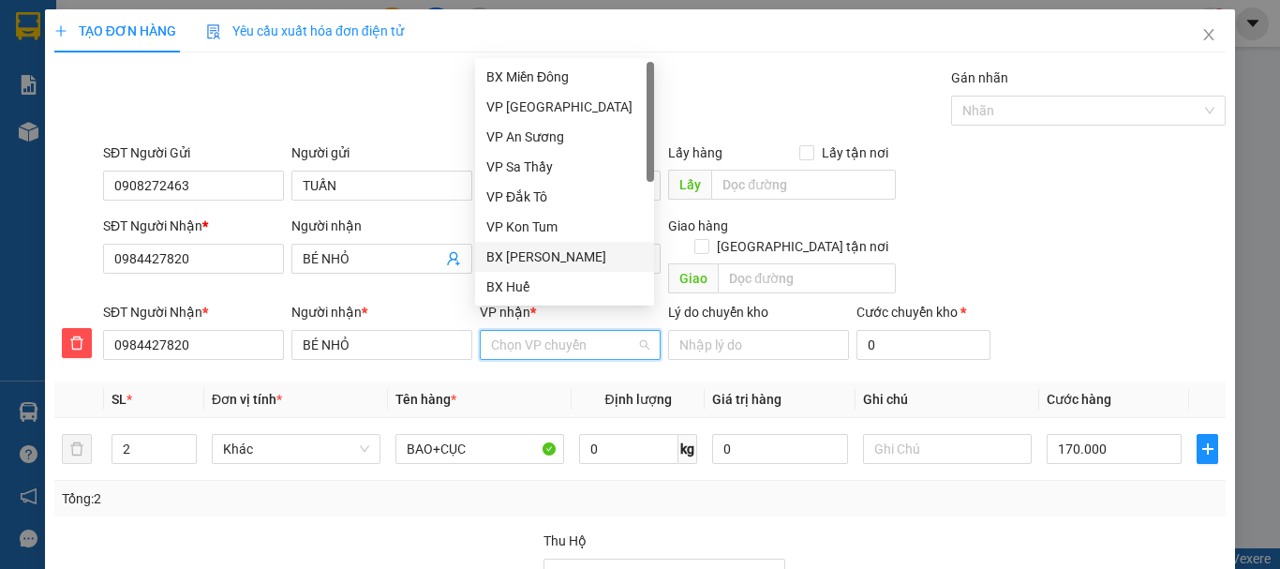
click at [565, 257] on div "BX [PERSON_NAME]" at bounding box center [564, 256] width 156 height 21
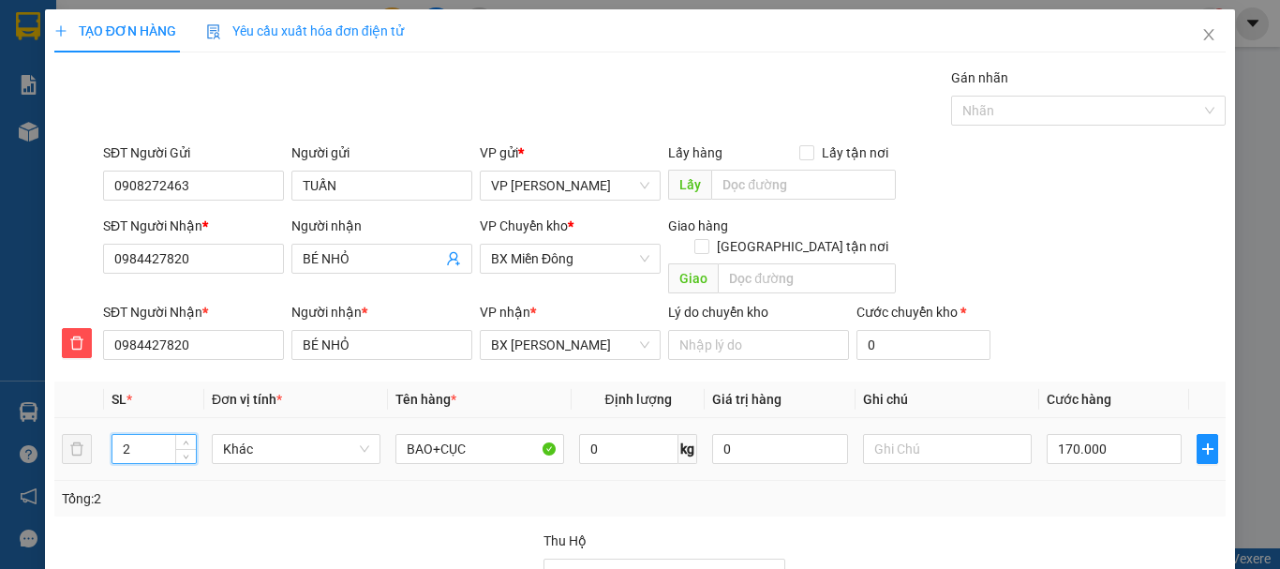
drag, startPoint x: 112, startPoint y: 425, endPoint x: 147, endPoint y: 429, distance: 34.9
click at [147, 435] on input "2" at bounding box center [153, 449] width 83 height 28
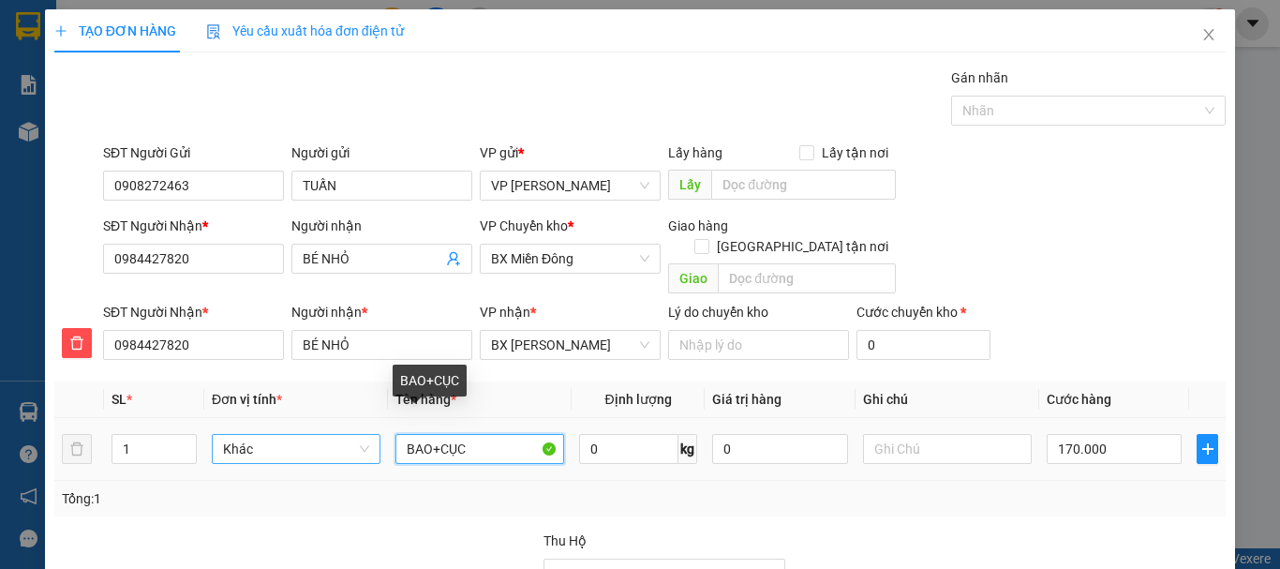
drag, startPoint x: 466, startPoint y: 424, endPoint x: 371, endPoint y: 426, distance: 94.6
click at [371, 426] on tr "1 Khác BAO+CỤC 0 kg 0 170.000" at bounding box center [639, 449] width 1171 height 63
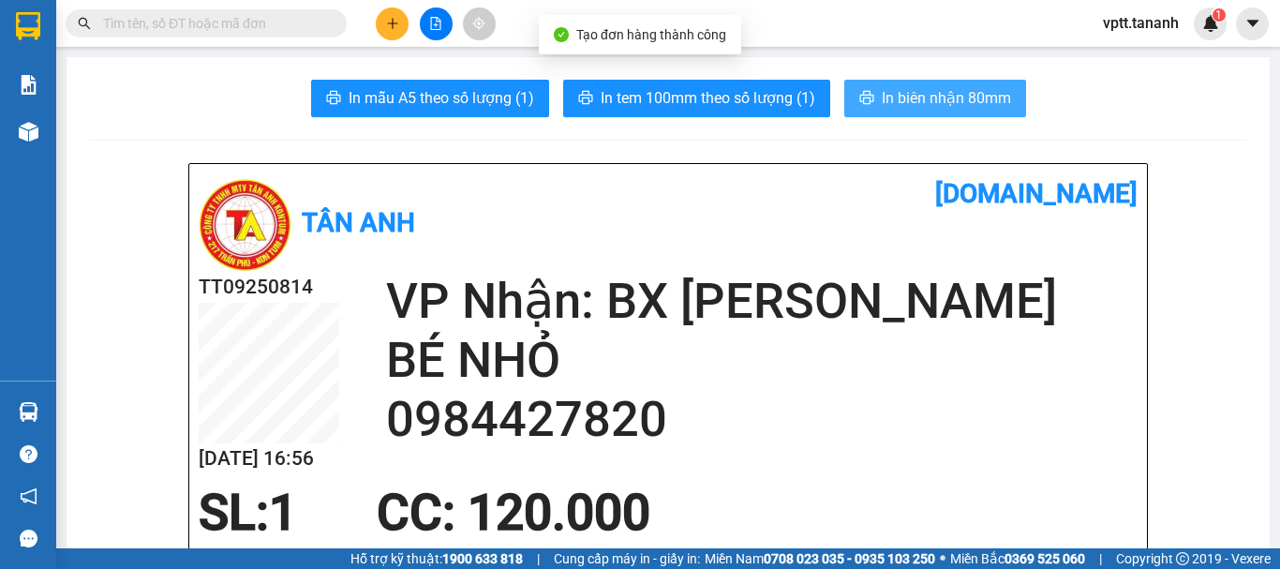
click at [942, 92] on span "In biên nhận 80mm" at bounding box center [946, 97] width 129 height 23
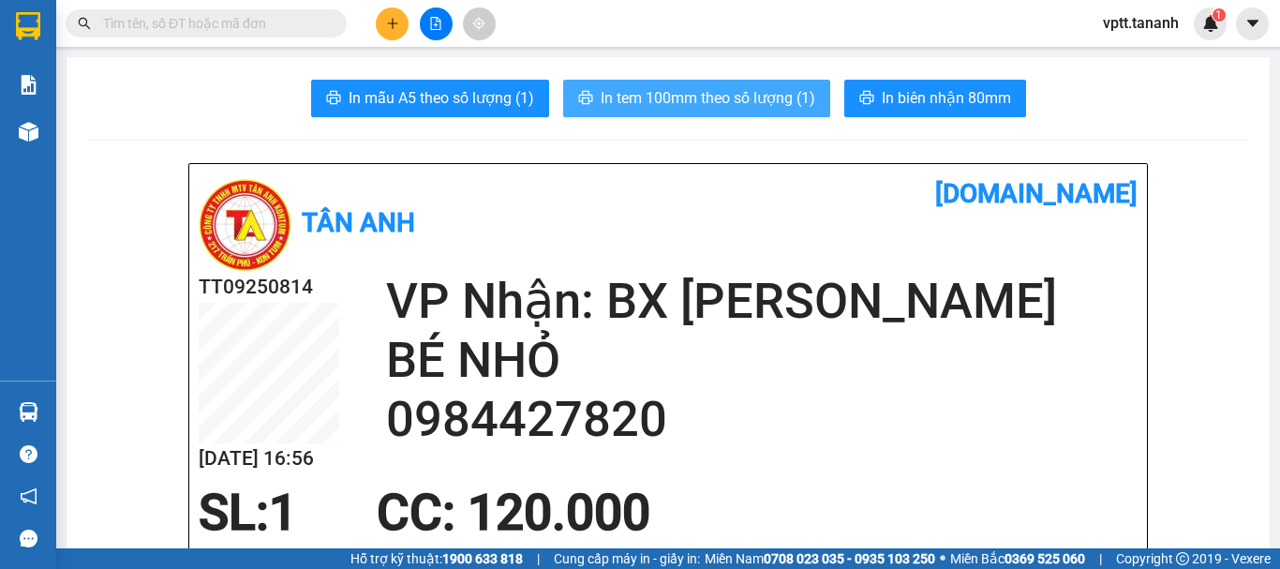
click at [765, 96] on span "In tem 100mm theo số lượng (1)" at bounding box center [708, 97] width 215 height 23
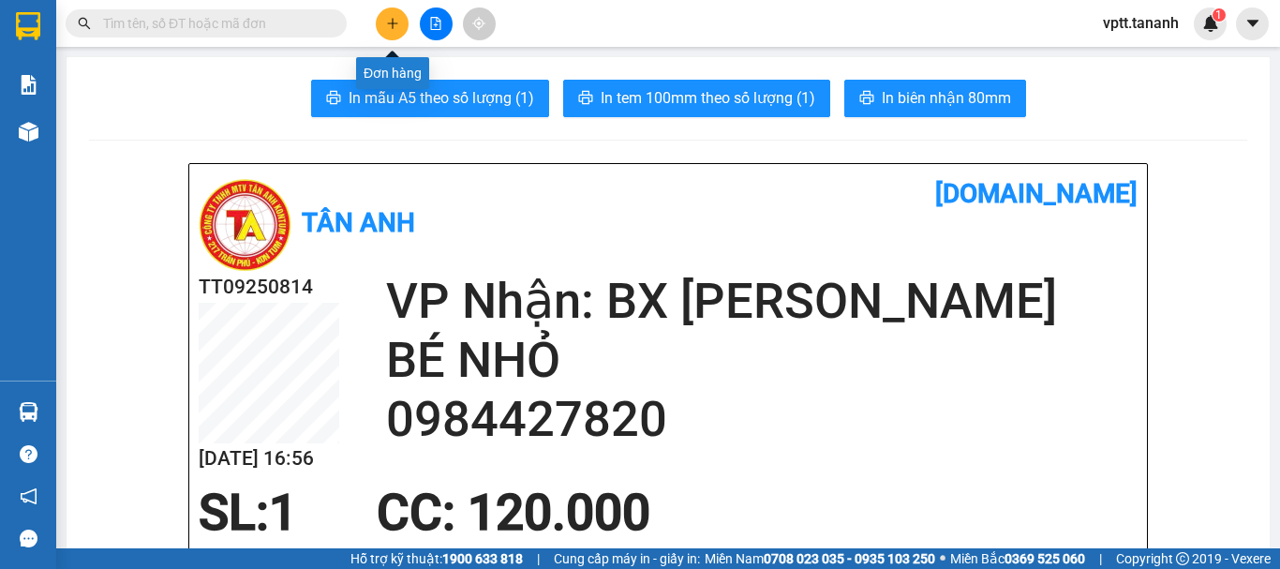
click at [393, 24] on icon "plus" at bounding box center [392, 23] width 1 height 10
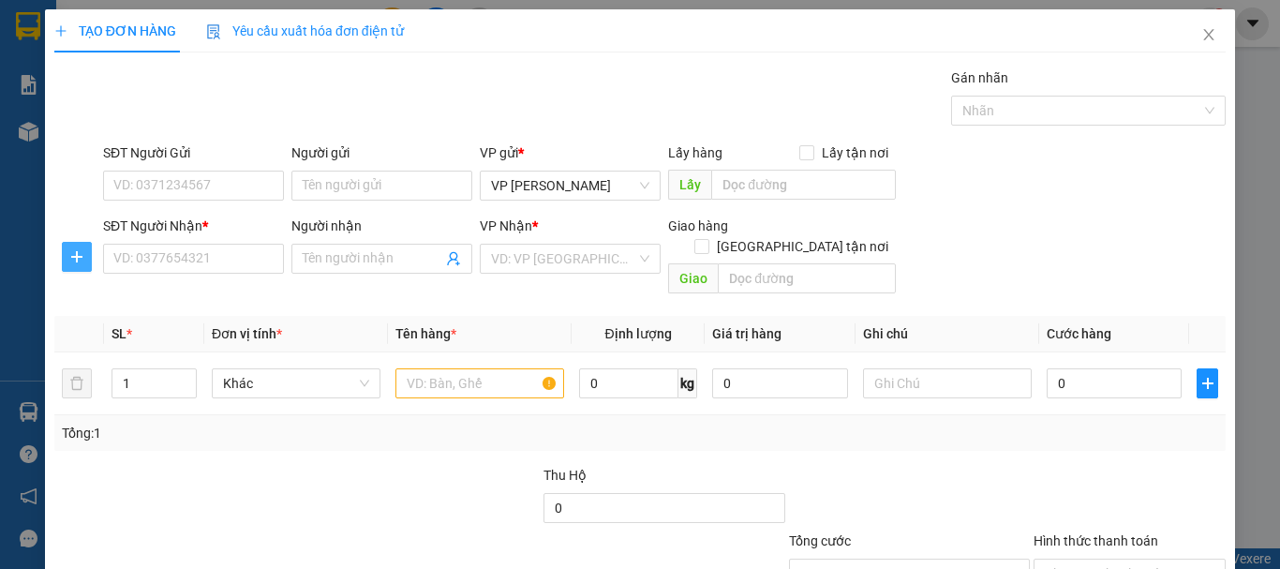
click at [77, 258] on icon "plus" at bounding box center [76, 256] width 15 height 15
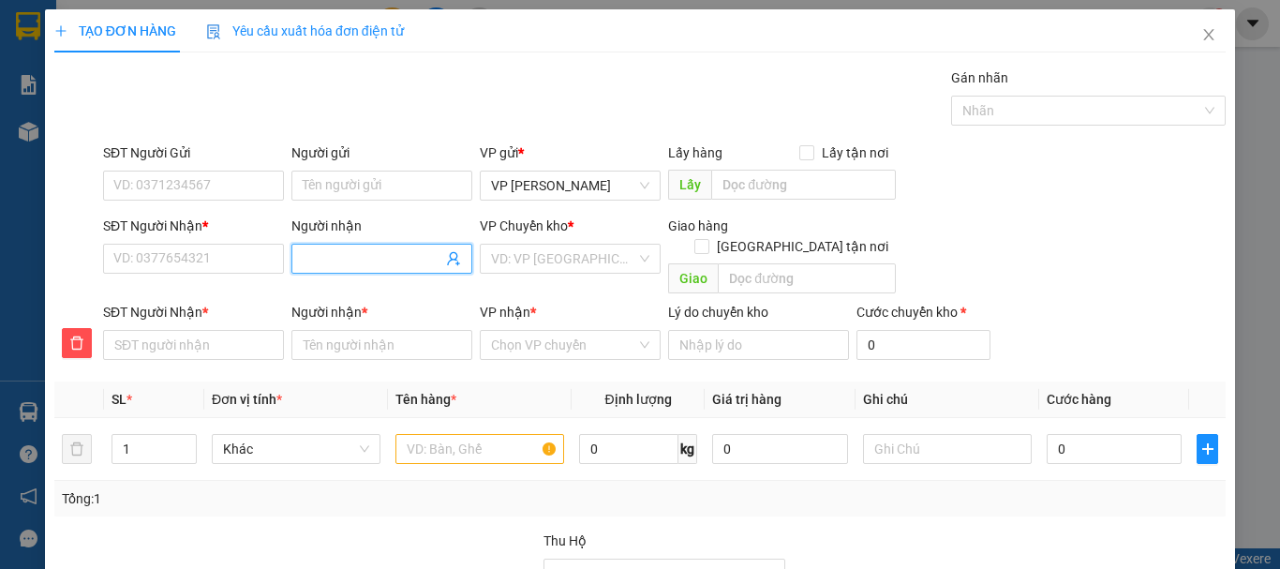
click at [342, 261] on input "Người nhận" at bounding box center [373, 258] width 140 height 21
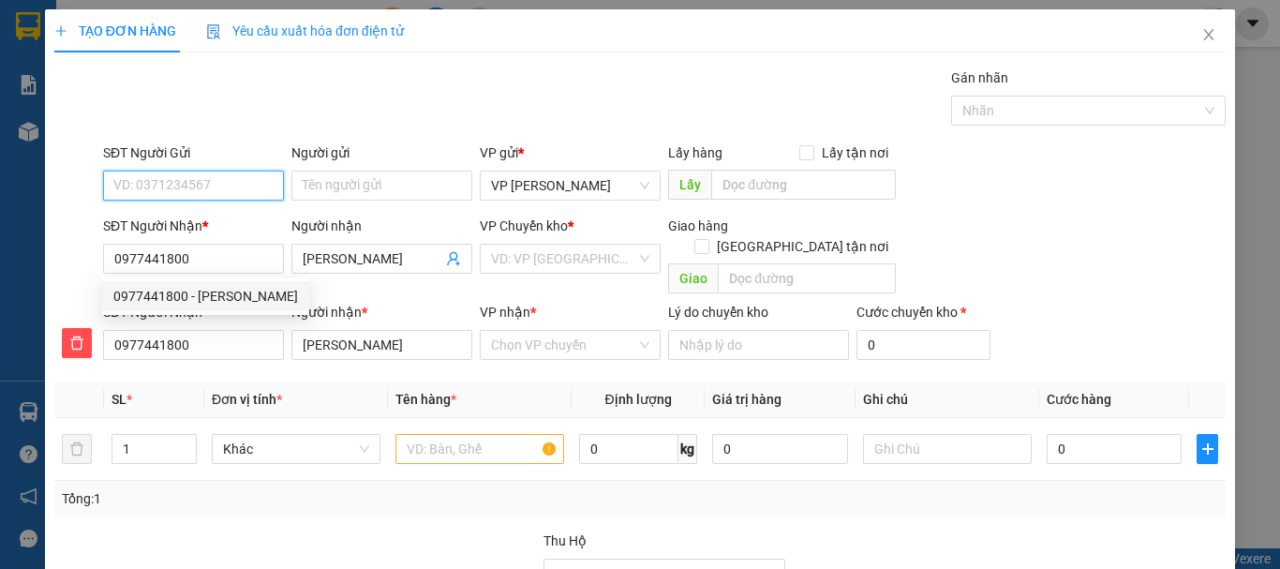
click at [230, 186] on input "SĐT Người Gửi" at bounding box center [193, 186] width 181 height 30
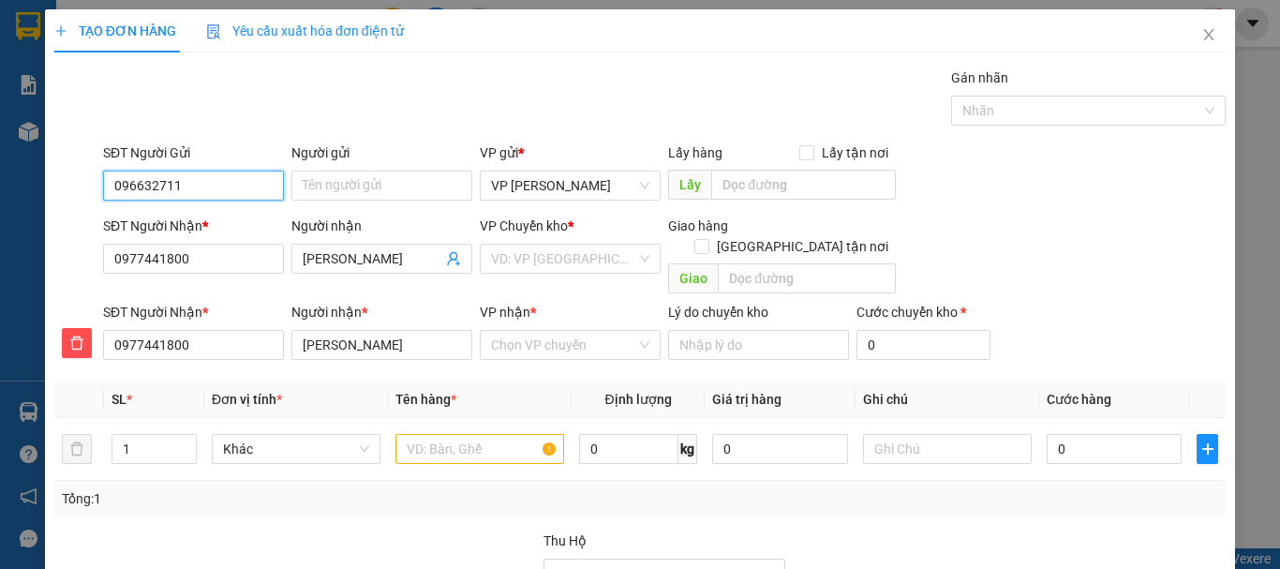
click at [156, 185] on input "096632711" at bounding box center [193, 186] width 181 height 30
click at [236, 222] on div "0966322711 - HÀ MY" at bounding box center [191, 223] width 156 height 21
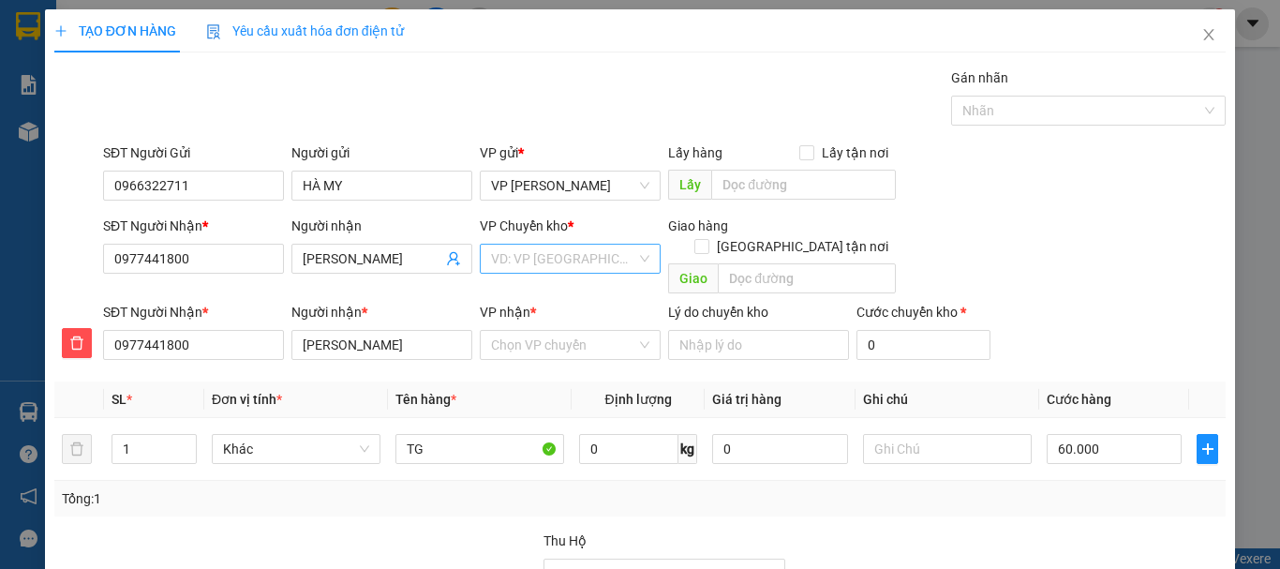
click at [581, 260] on input "search" at bounding box center [563, 259] width 145 height 28
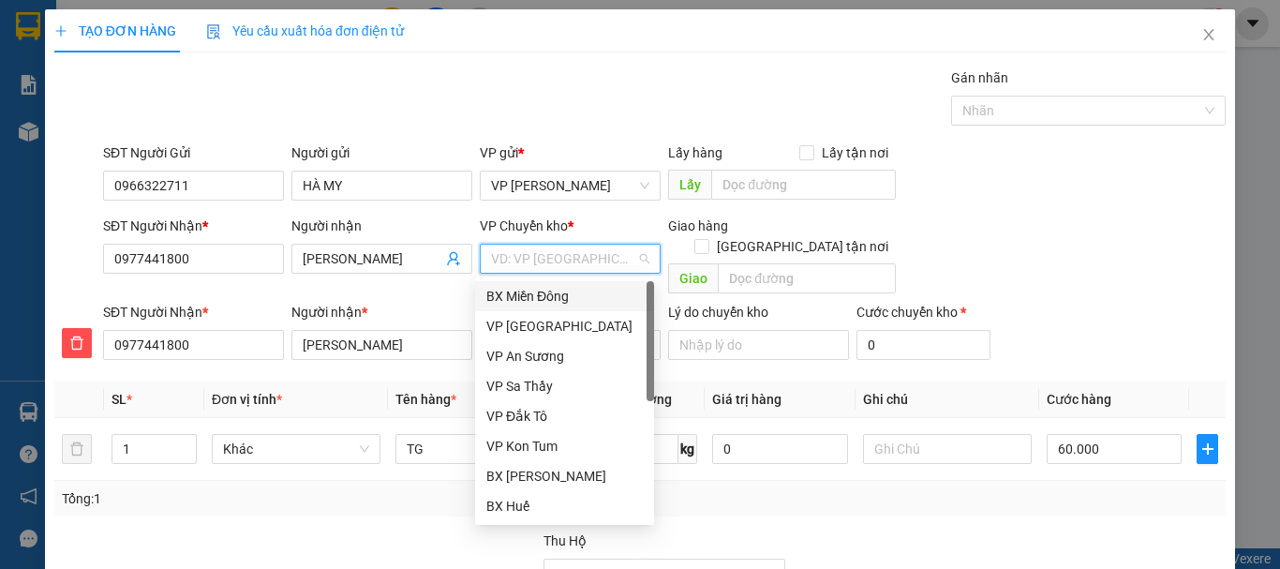
click at [546, 300] on div "BX Miền Đông" at bounding box center [564, 296] width 156 height 21
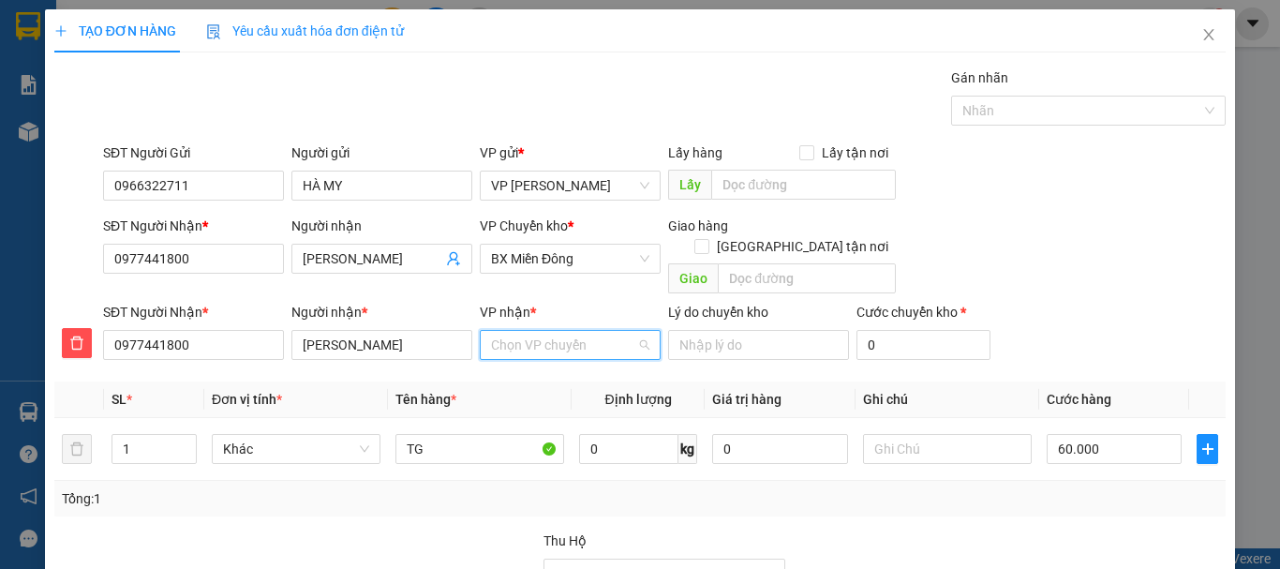
click at [540, 331] on input "VP nhận *" at bounding box center [563, 345] width 145 height 28
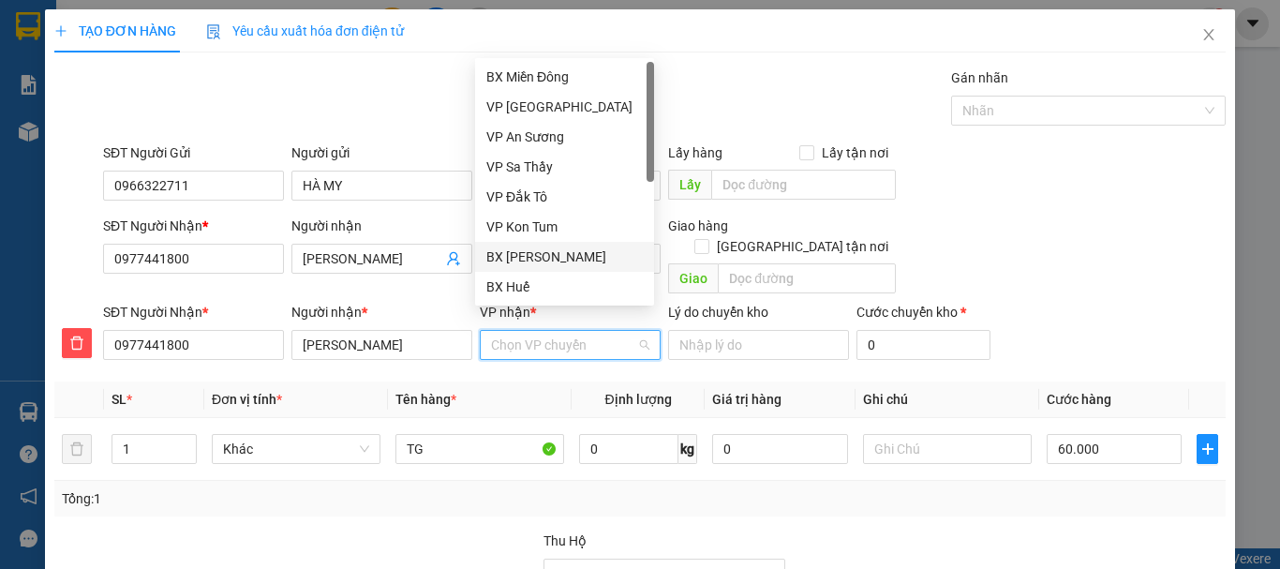
click at [562, 257] on div "BX [PERSON_NAME]" at bounding box center [564, 256] width 156 height 21
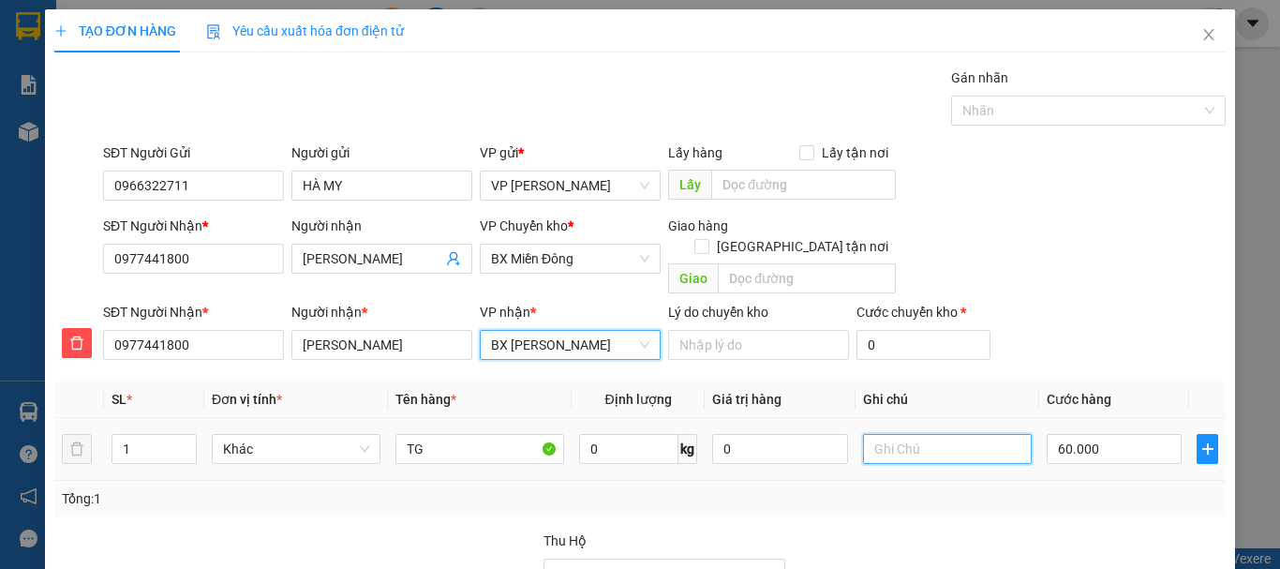
click at [897, 434] on input "text" at bounding box center [947, 449] width 169 height 30
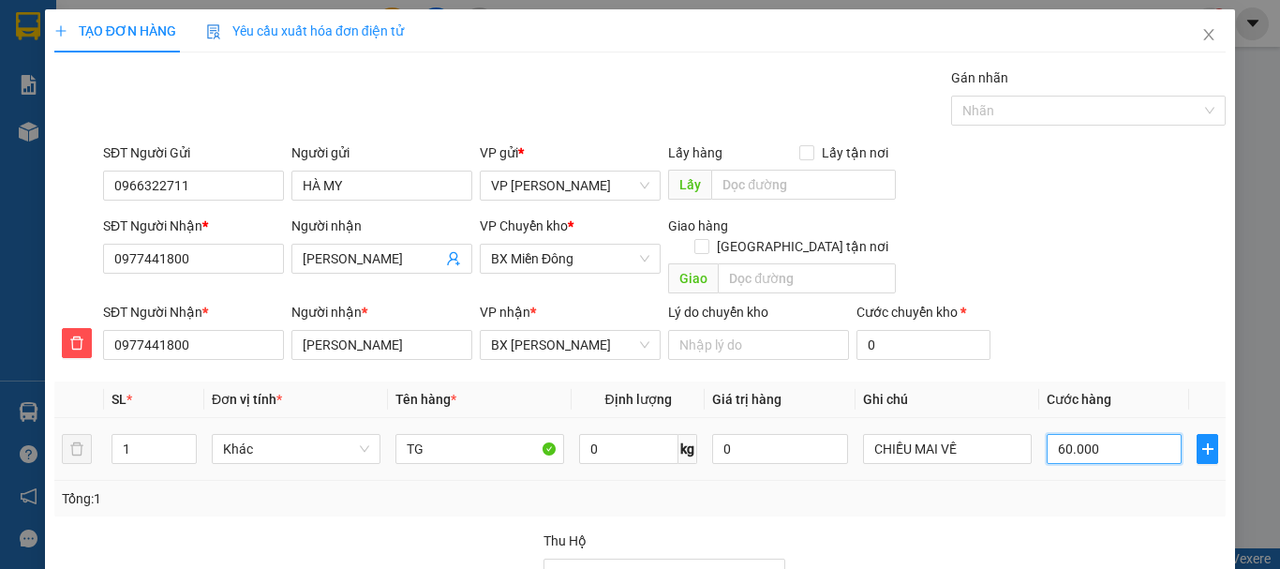
click at [1073, 434] on input "60.000" at bounding box center [1114, 449] width 135 height 30
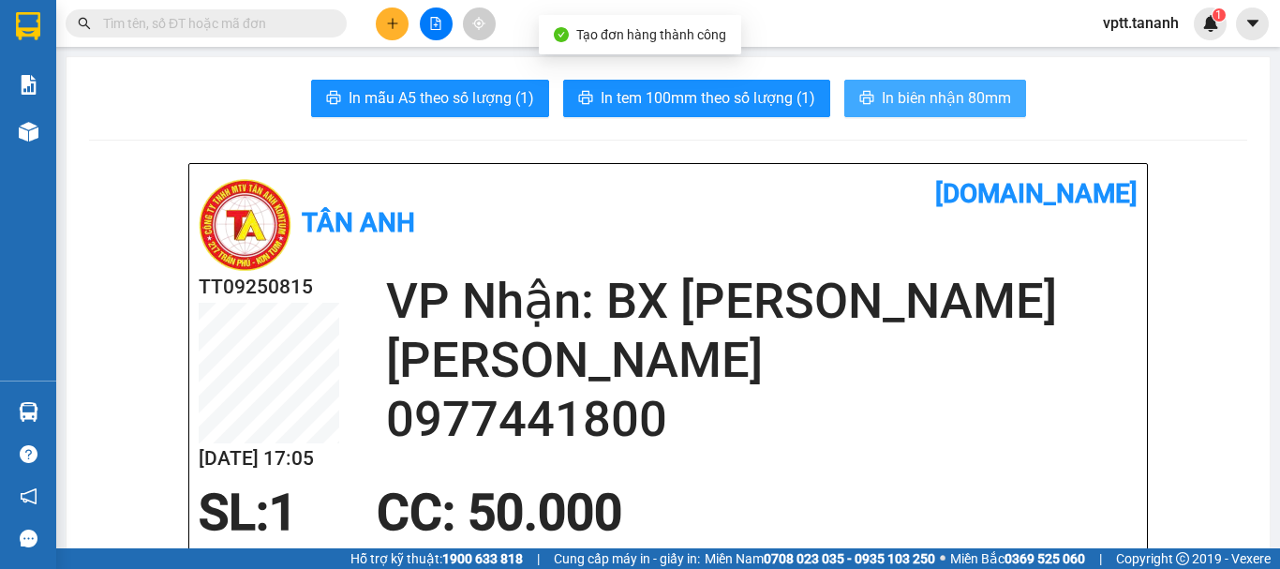
drag, startPoint x: 938, startPoint y: 91, endPoint x: 925, endPoint y: 93, distance: 13.2
click at [937, 93] on span "In biên nhận 80mm" at bounding box center [946, 97] width 129 height 23
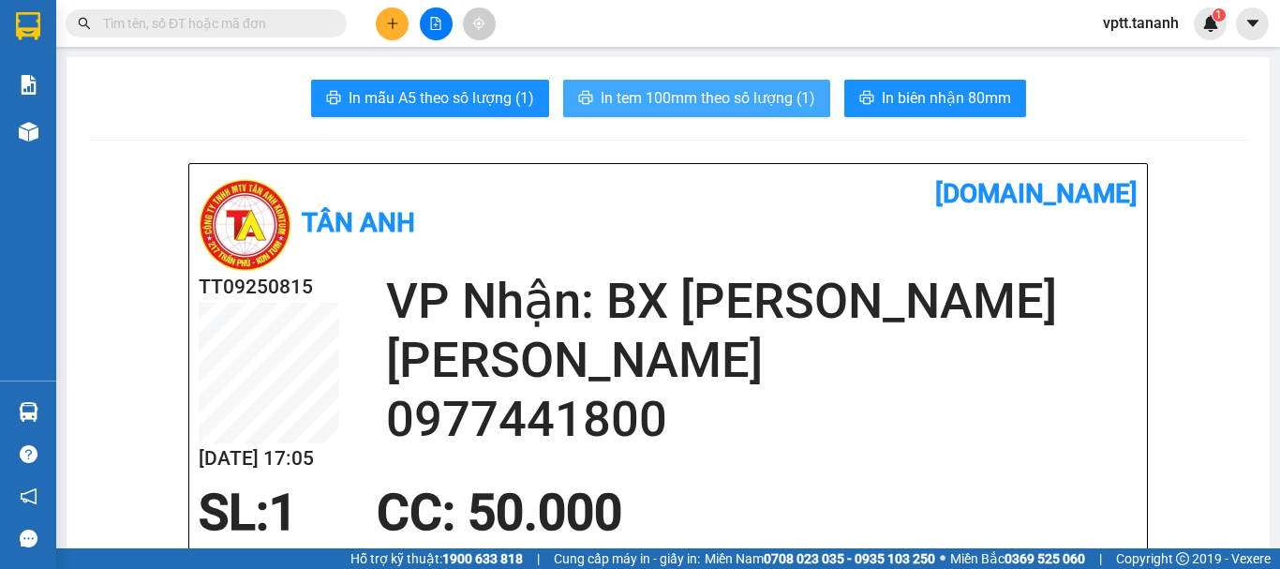
click at [749, 100] on span "In tem 100mm theo số lượng (1)" at bounding box center [708, 97] width 215 height 23
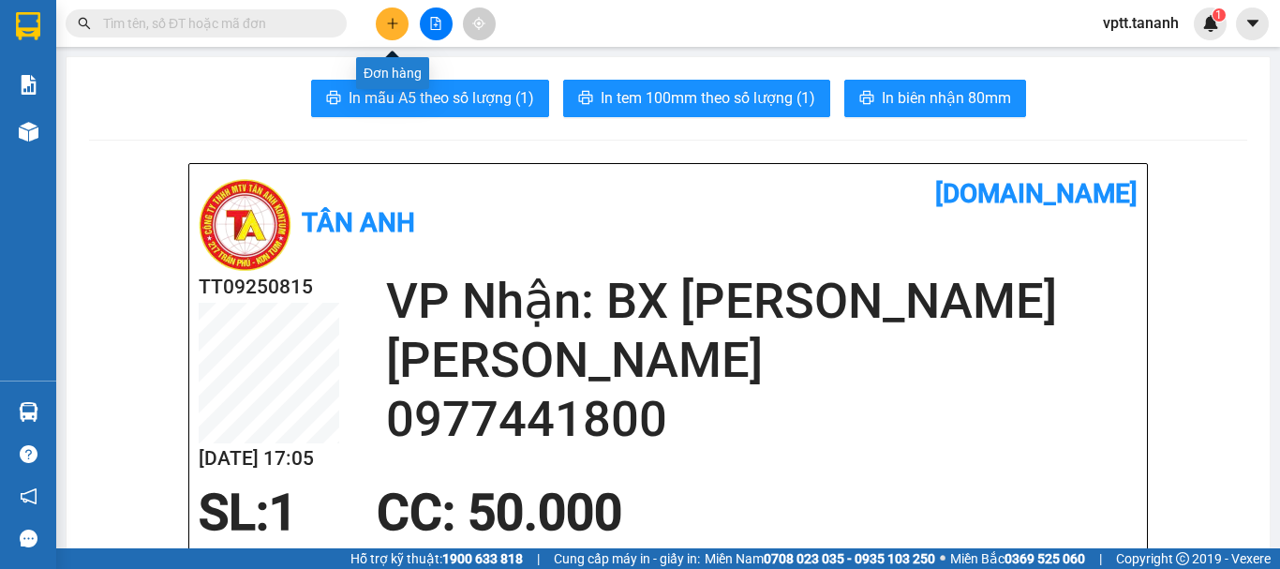
click at [397, 21] on icon "plus" at bounding box center [392, 23] width 13 height 13
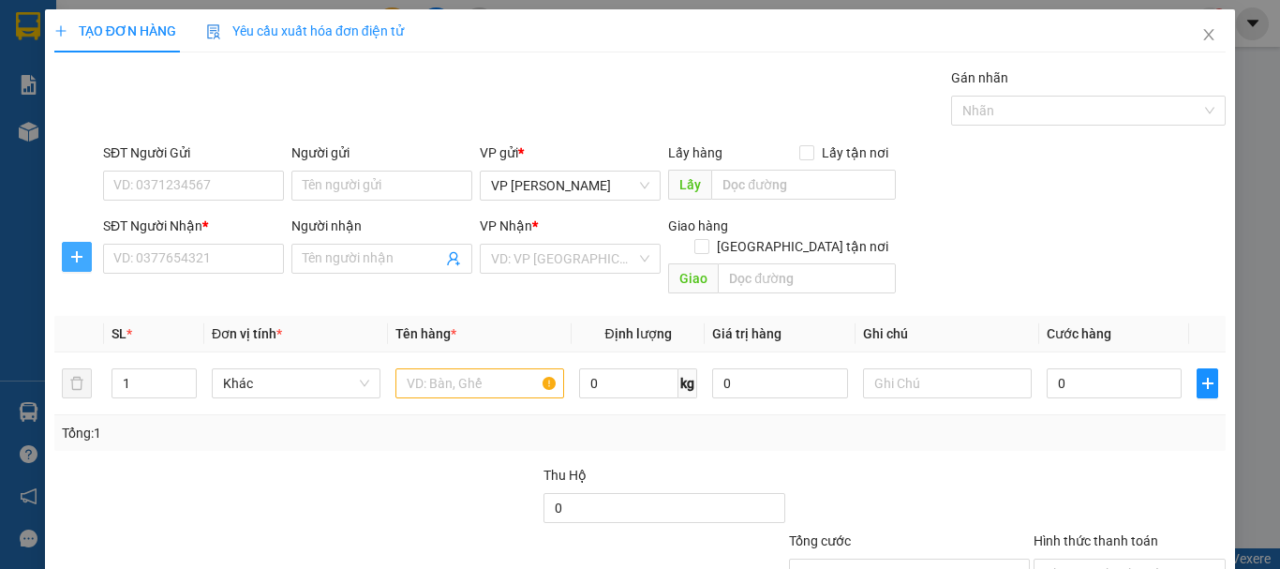
drag, startPoint x: 69, startPoint y: 263, endPoint x: 137, endPoint y: 265, distance: 67.5
click at [71, 263] on icon "plus" at bounding box center [76, 256] width 15 height 15
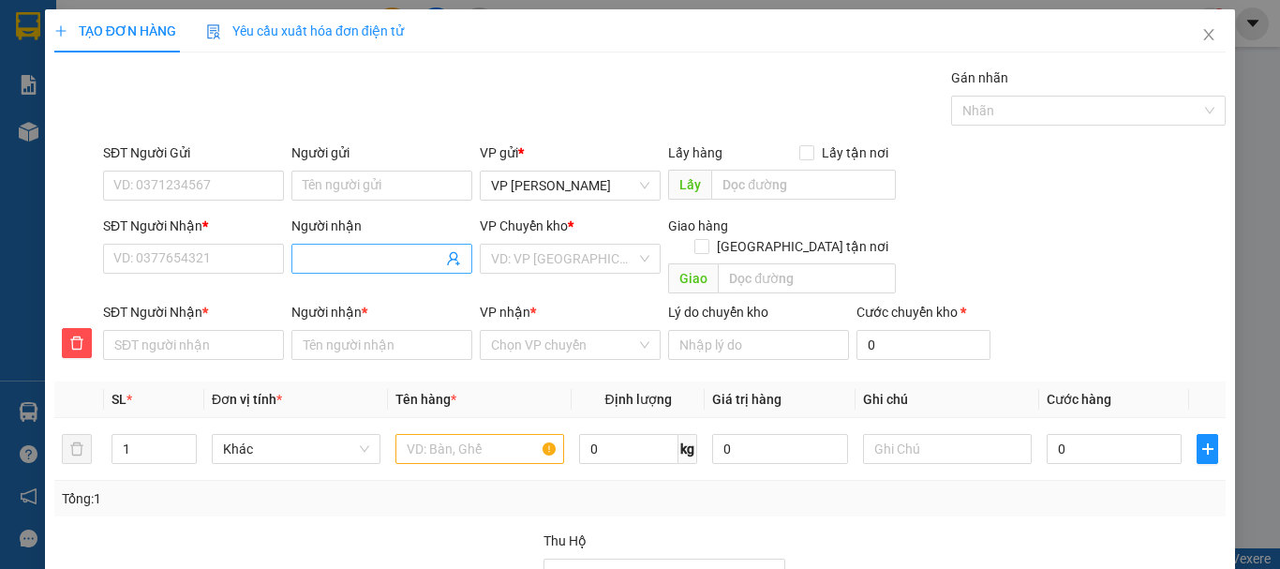
click at [387, 257] on input "Người nhận" at bounding box center [373, 258] width 140 height 21
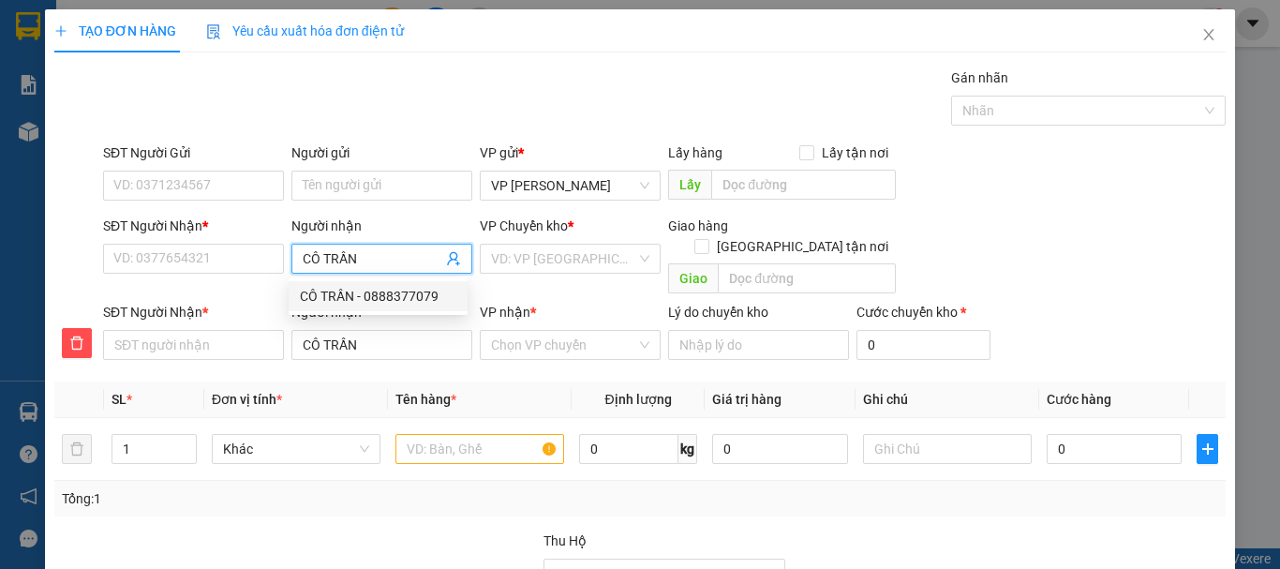
click at [395, 292] on div "CÔ TRẦN - 0888377079" at bounding box center [378, 296] width 156 height 21
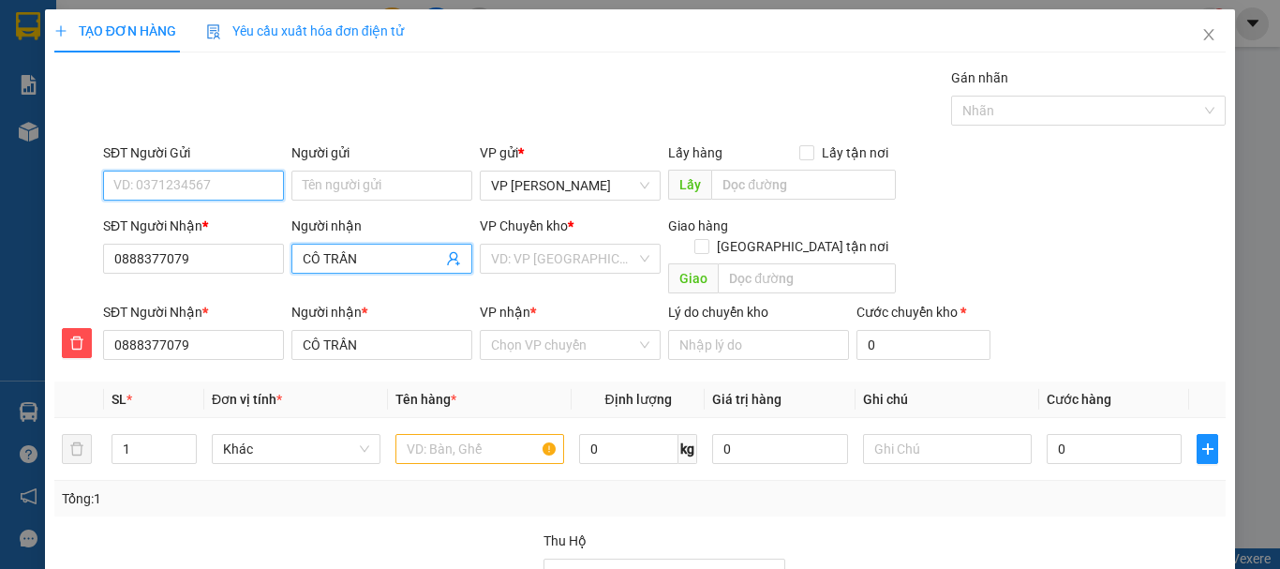
click at [203, 191] on input "SĐT Người Gửi" at bounding box center [193, 186] width 181 height 30
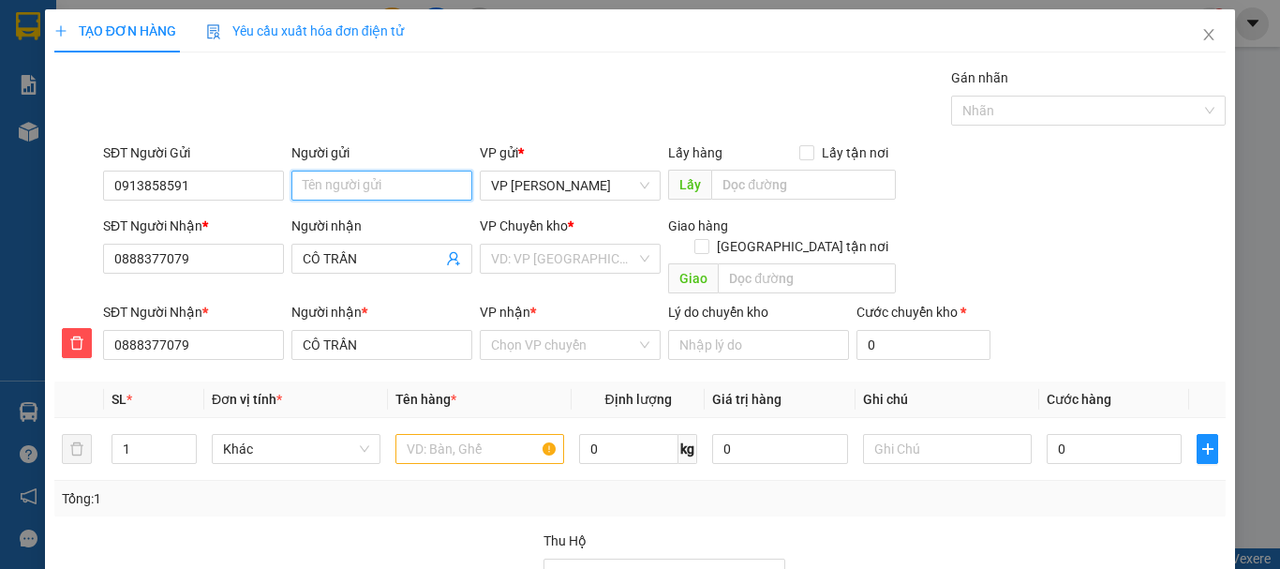
click at [345, 187] on input "Người gửi" at bounding box center [381, 186] width 181 height 30
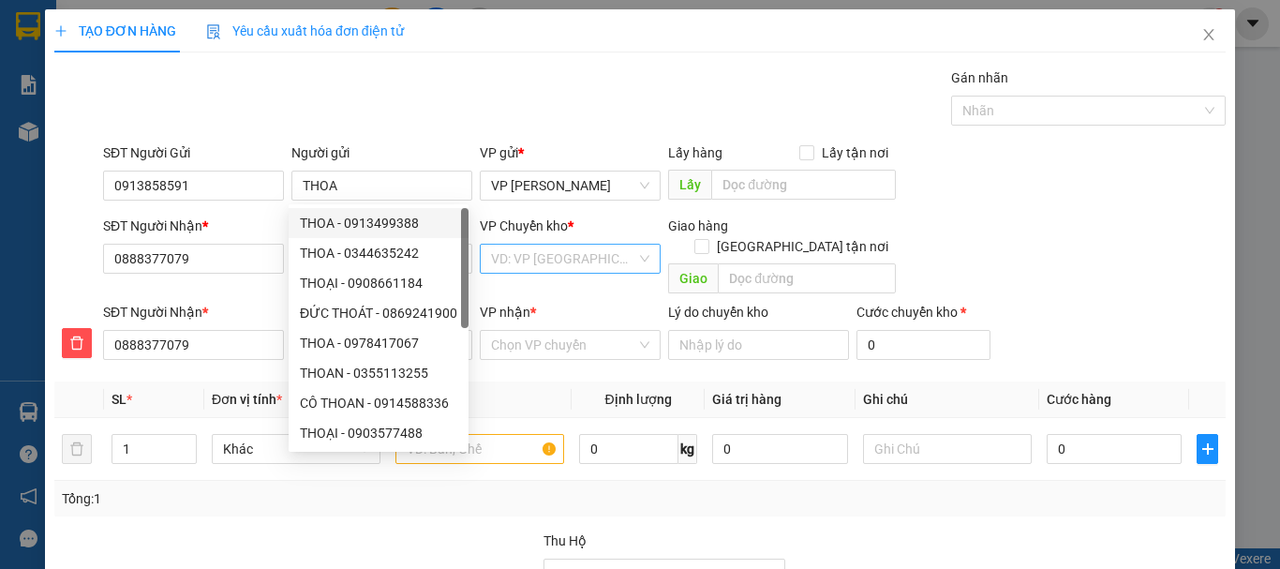
click at [601, 263] on input "search" at bounding box center [563, 259] width 145 height 28
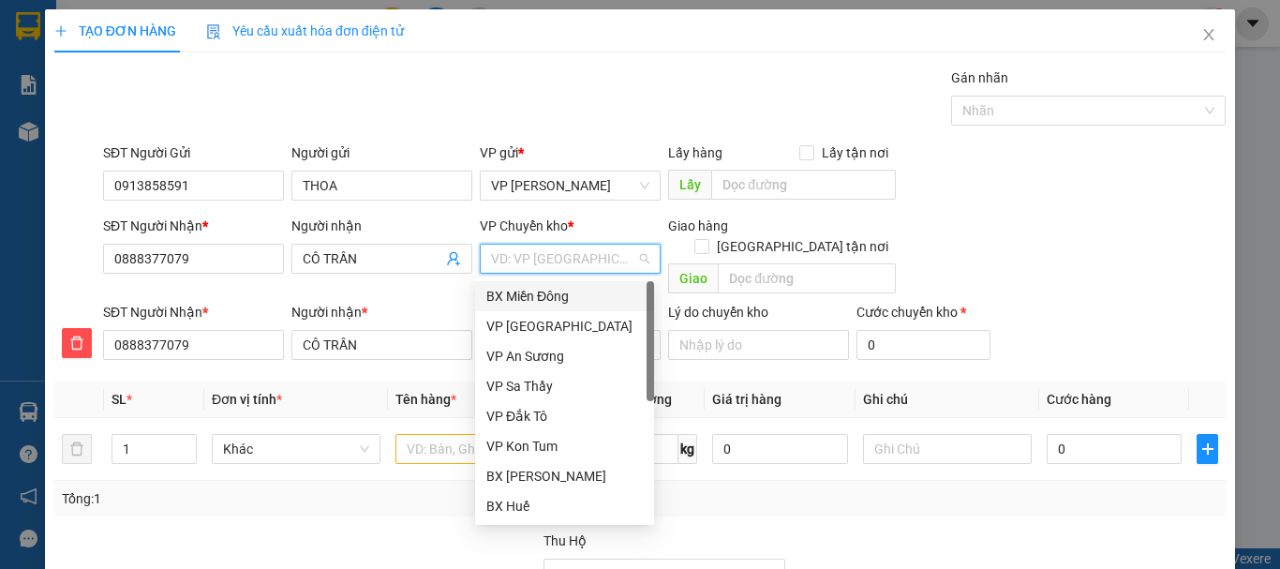
click at [594, 300] on div "BX Miền Đông" at bounding box center [564, 296] width 156 height 21
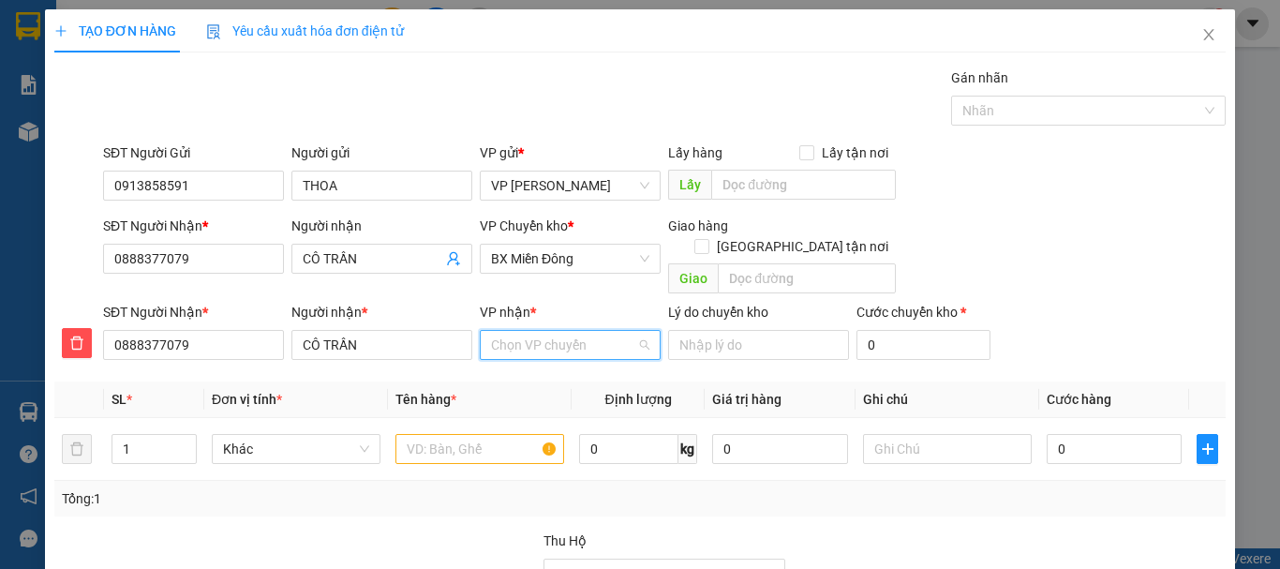
click at [580, 331] on input "VP nhận *" at bounding box center [563, 345] width 145 height 28
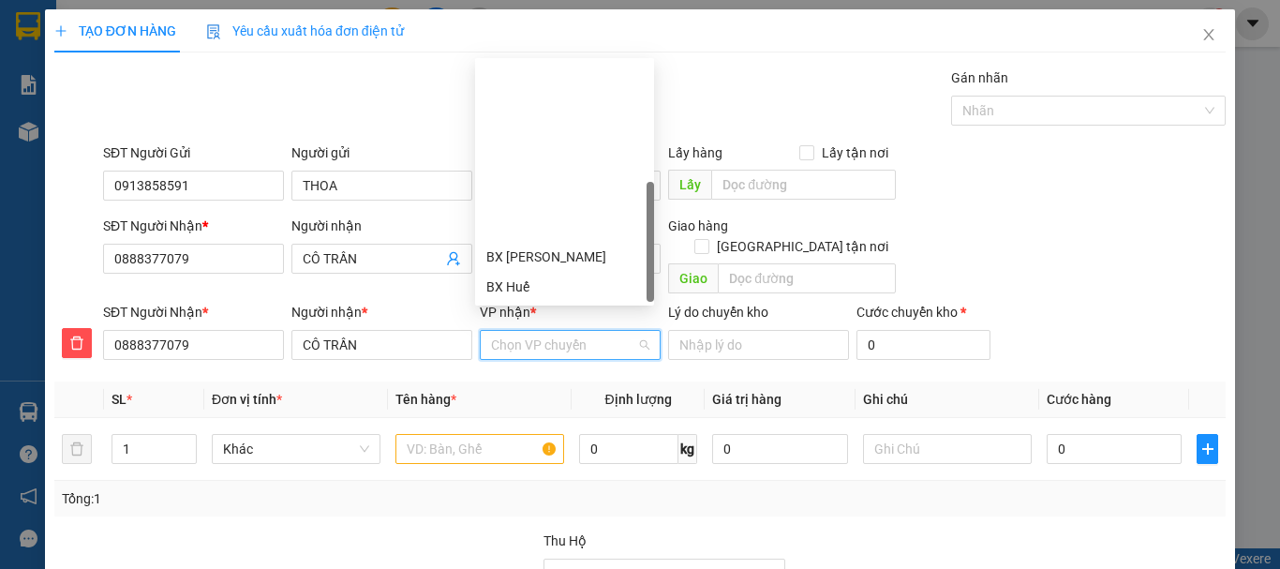
click at [551, 486] on div "Măng Đen" at bounding box center [564, 496] width 156 height 21
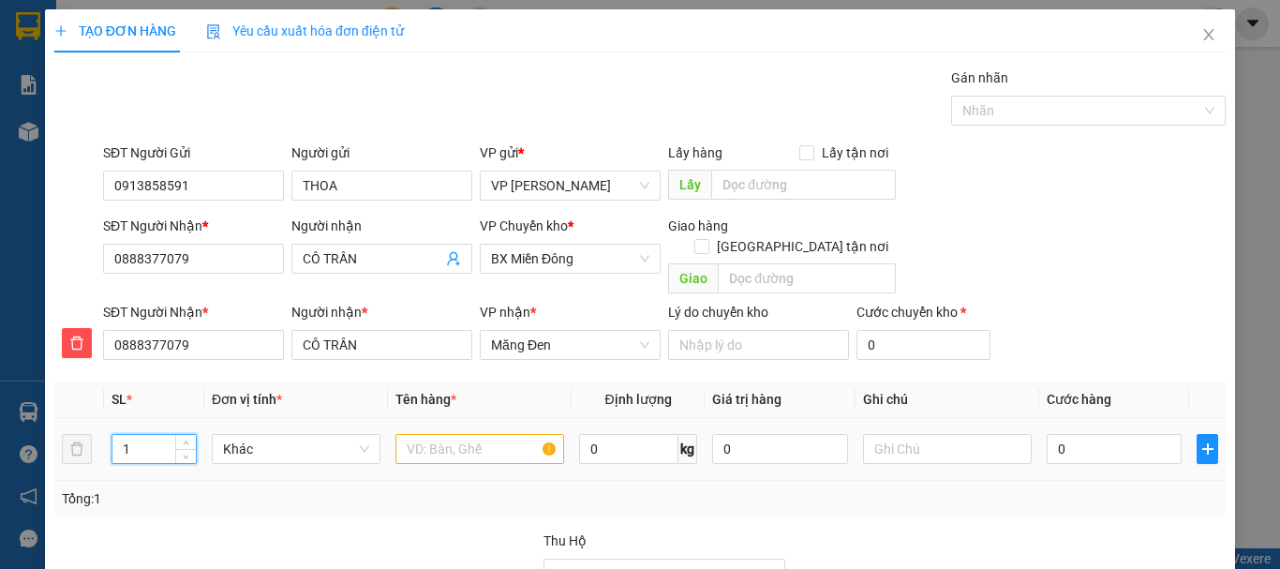
drag, startPoint x: 121, startPoint y: 426, endPoint x: 137, endPoint y: 430, distance: 16.4
click at [137, 435] on input "1" at bounding box center [153, 449] width 83 height 28
click at [412, 434] on input "text" at bounding box center [479, 449] width 169 height 30
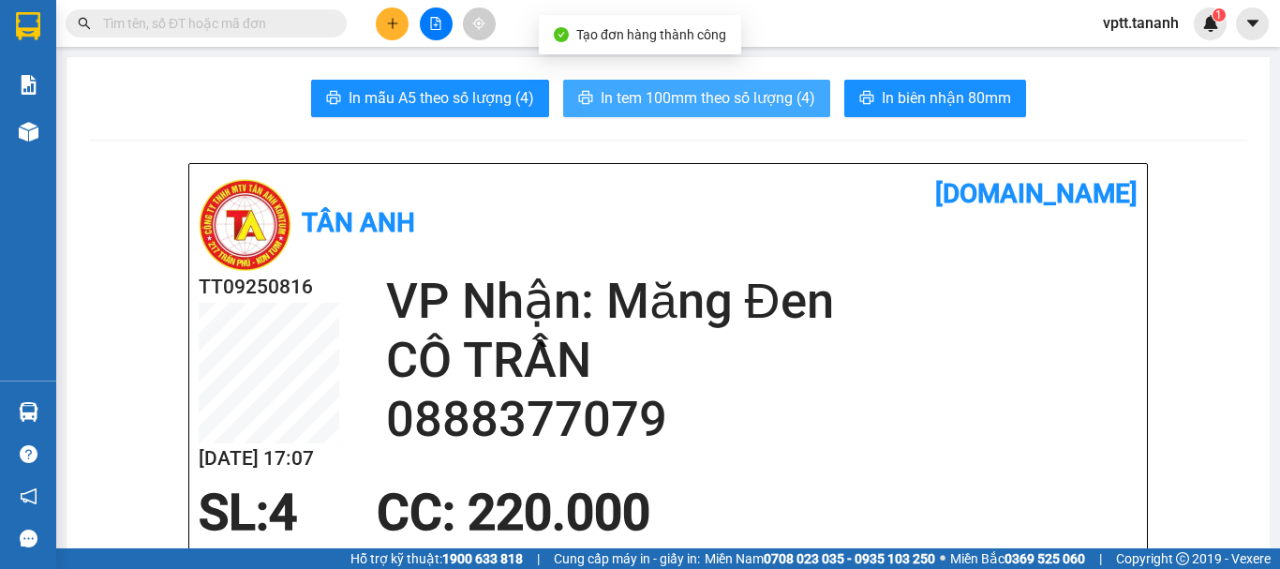
click at [720, 94] on span "In tem 100mm theo số lượng (4)" at bounding box center [708, 97] width 215 height 23
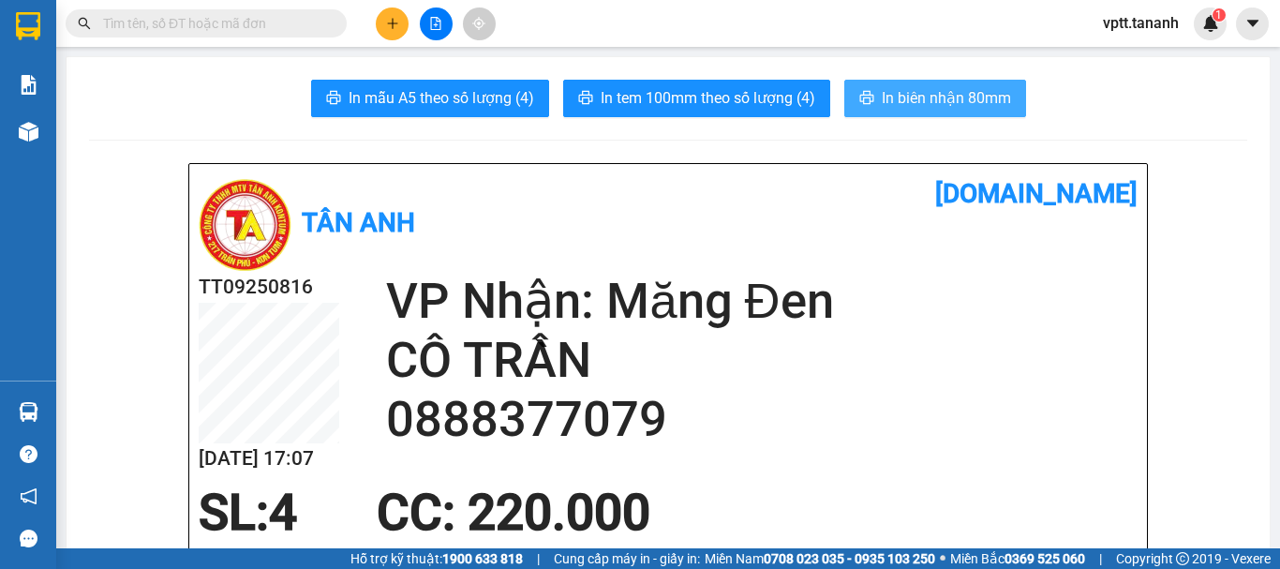
click at [947, 91] on span "In biên nhận 80mm" at bounding box center [946, 97] width 129 height 23
click at [381, 23] on button at bounding box center [392, 23] width 33 height 33
